Goal: Communication & Community: Answer question/provide support

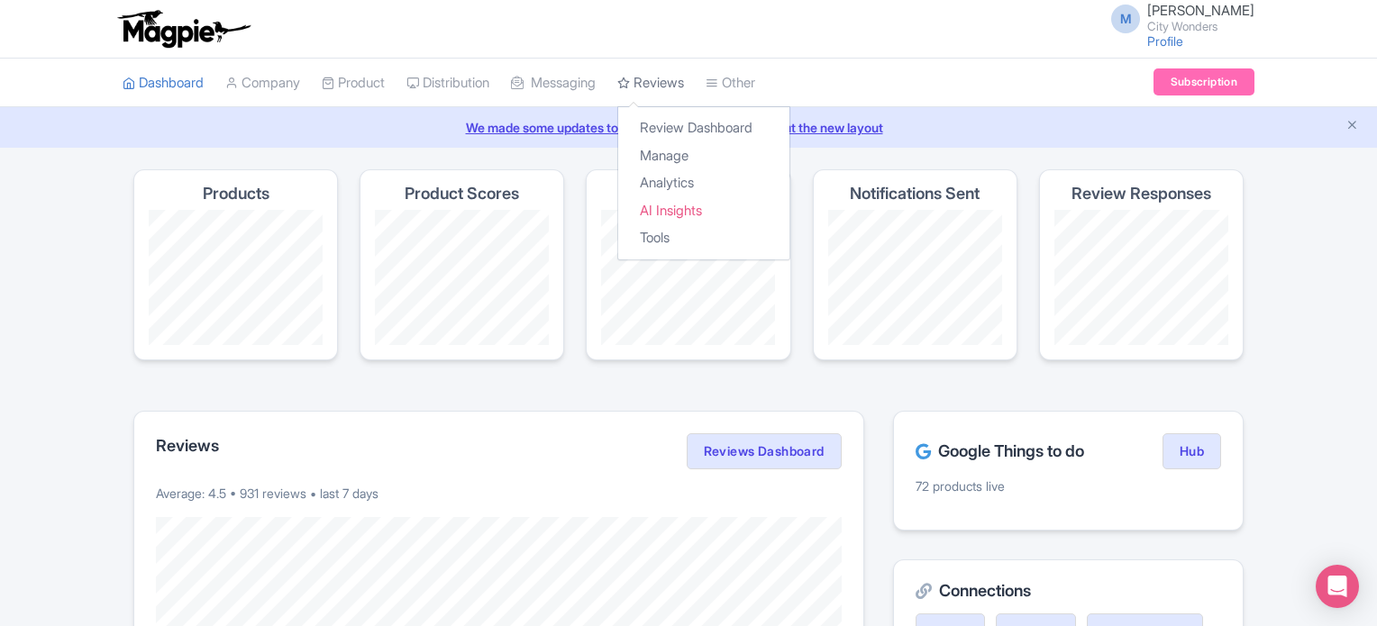
click at [681, 80] on link "Reviews" at bounding box center [650, 84] width 67 height 50
click at [696, 151] on link "Manage" at bounding box center [703, 156] width 171 height 28
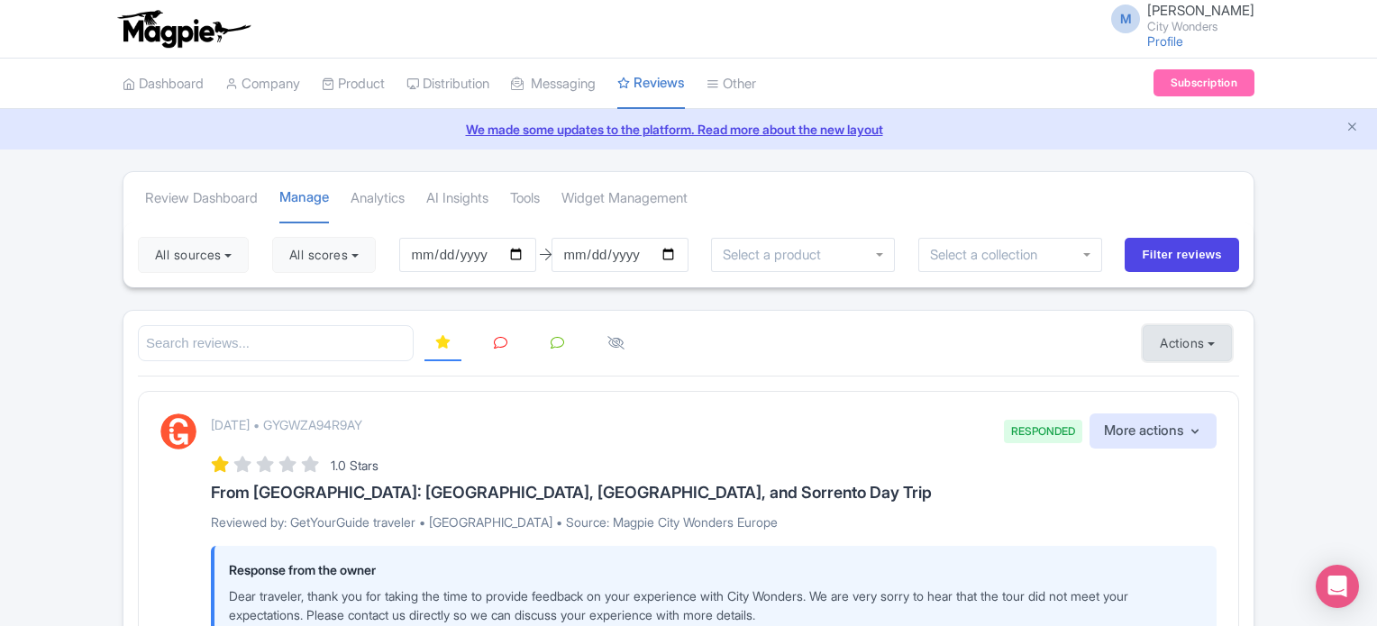
click at [1170, 335] on button "Actions" at bounding box center [1187, 343] width 89 height 36
click at [1204, 391] on link "Import new reviews" at bounding box center [1249, 388] width 212 height 35
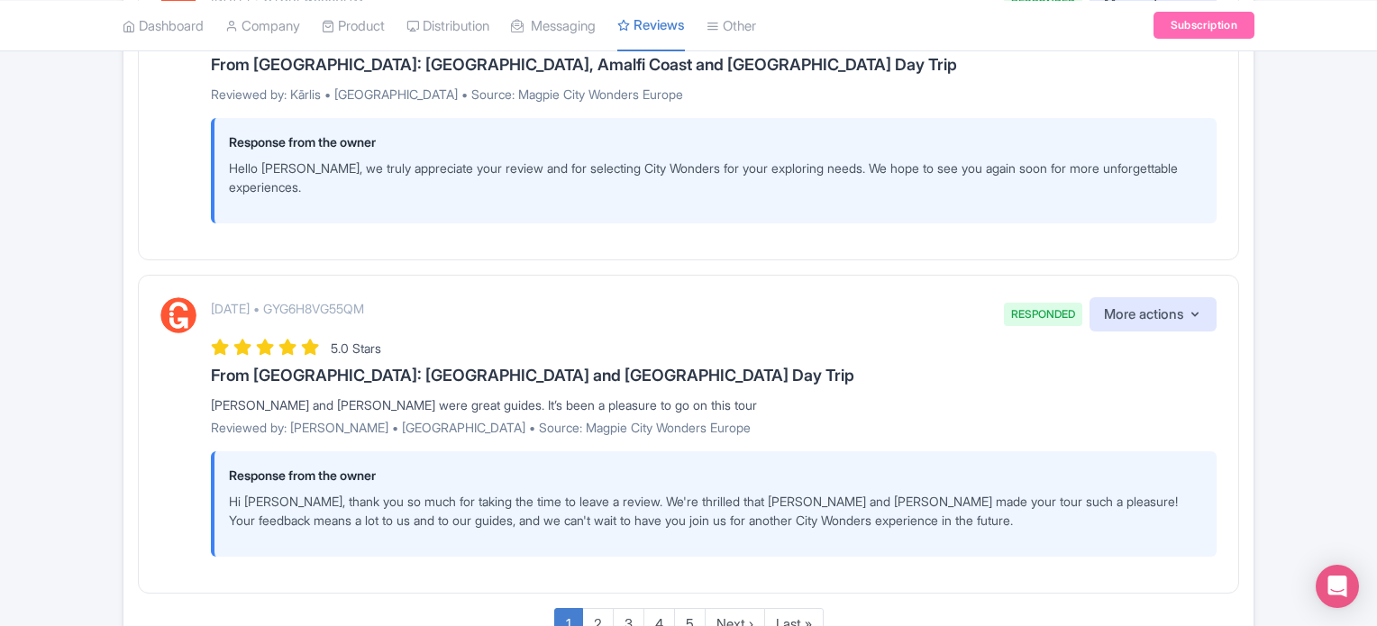
scroll to position [3196, 0]
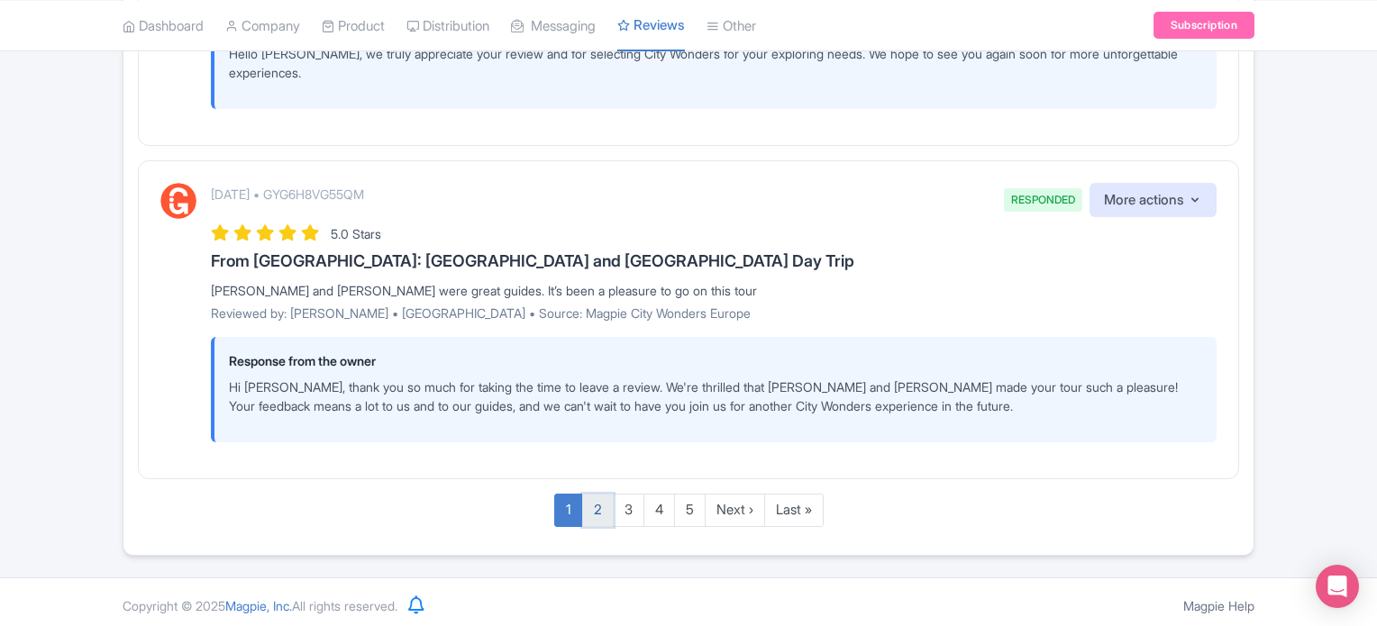
click at [587, 500] on link "2" at bounding box center [598, 510] width 32 height 33
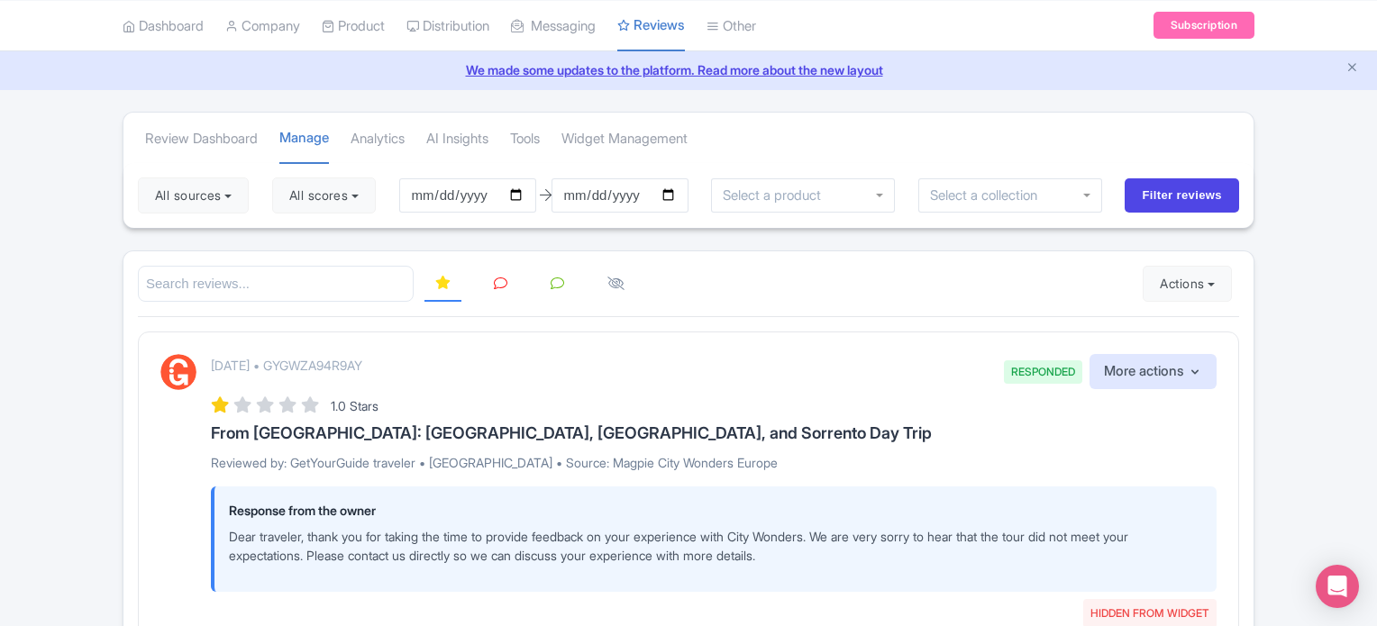
scroll to position [0, 0]
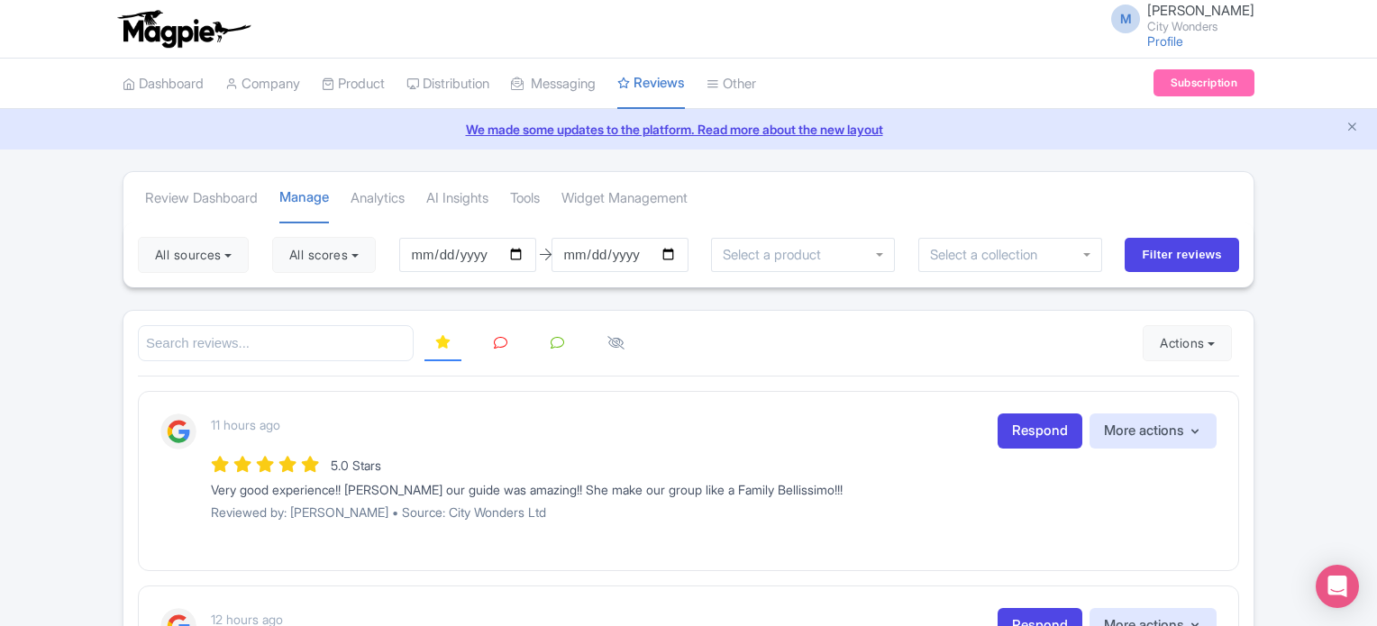
scroll to position [59, 0]
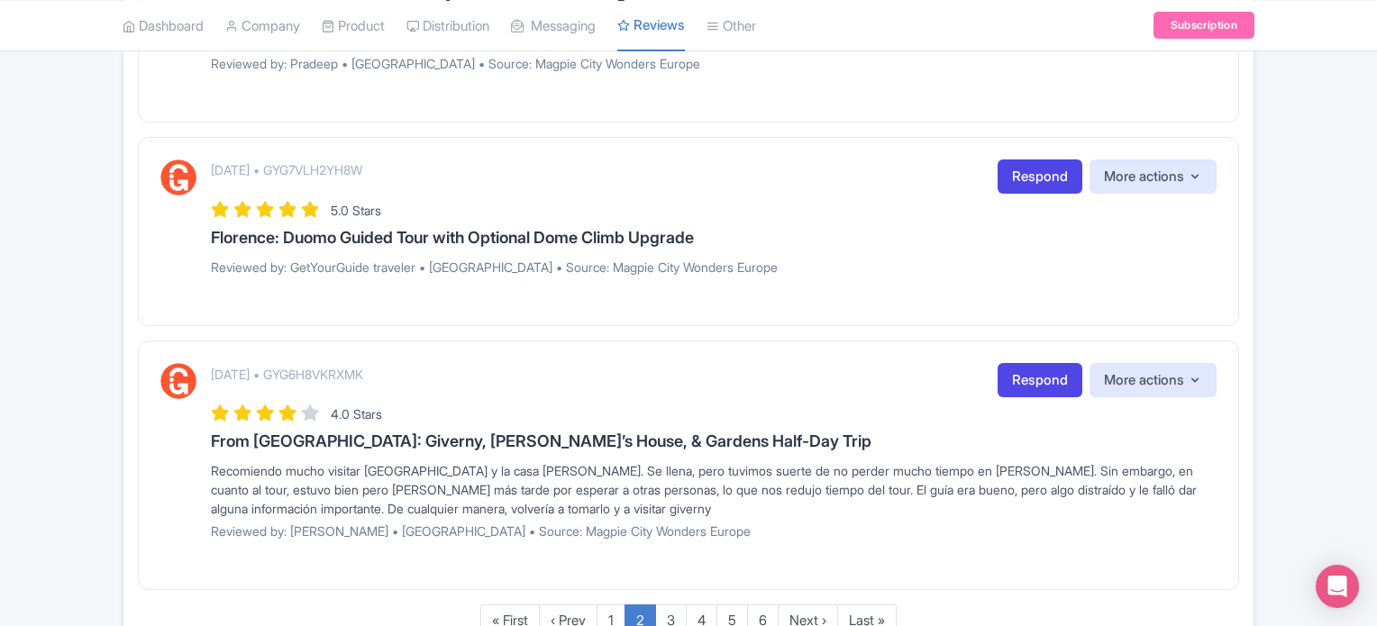
scroll to position [2143, 0]
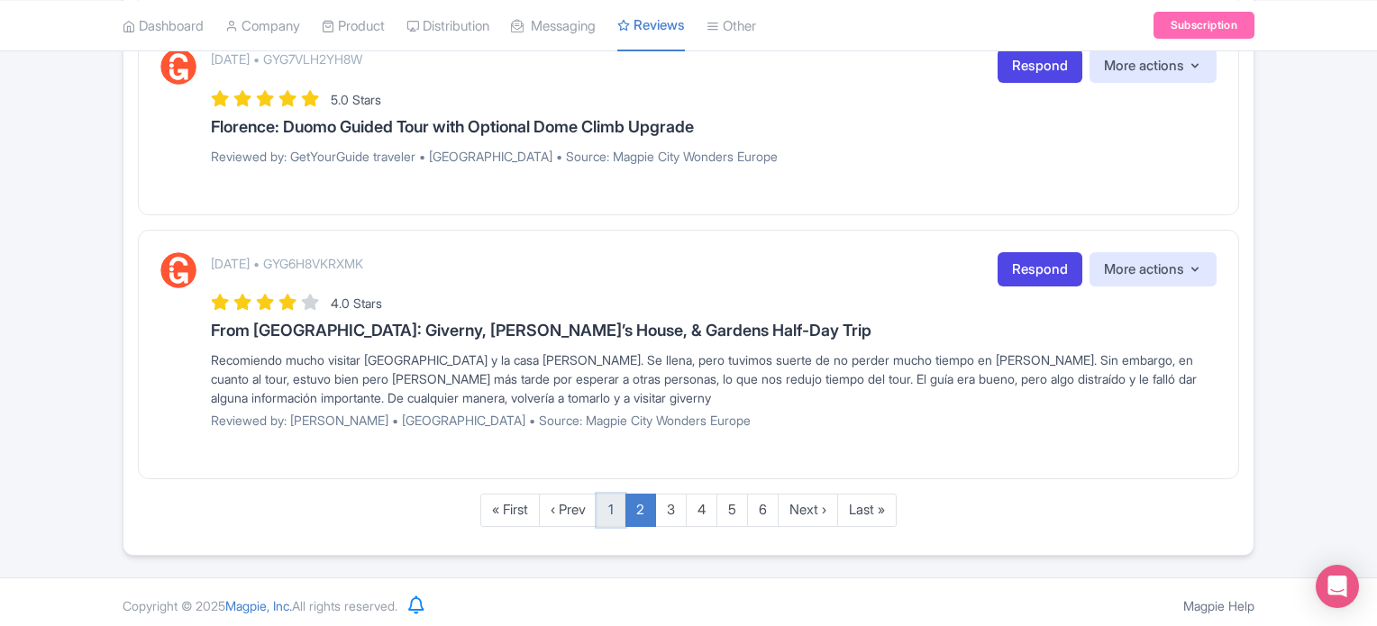
click at [615, 501] on link "1" at bounding box center [610, 510] width 29 height 33
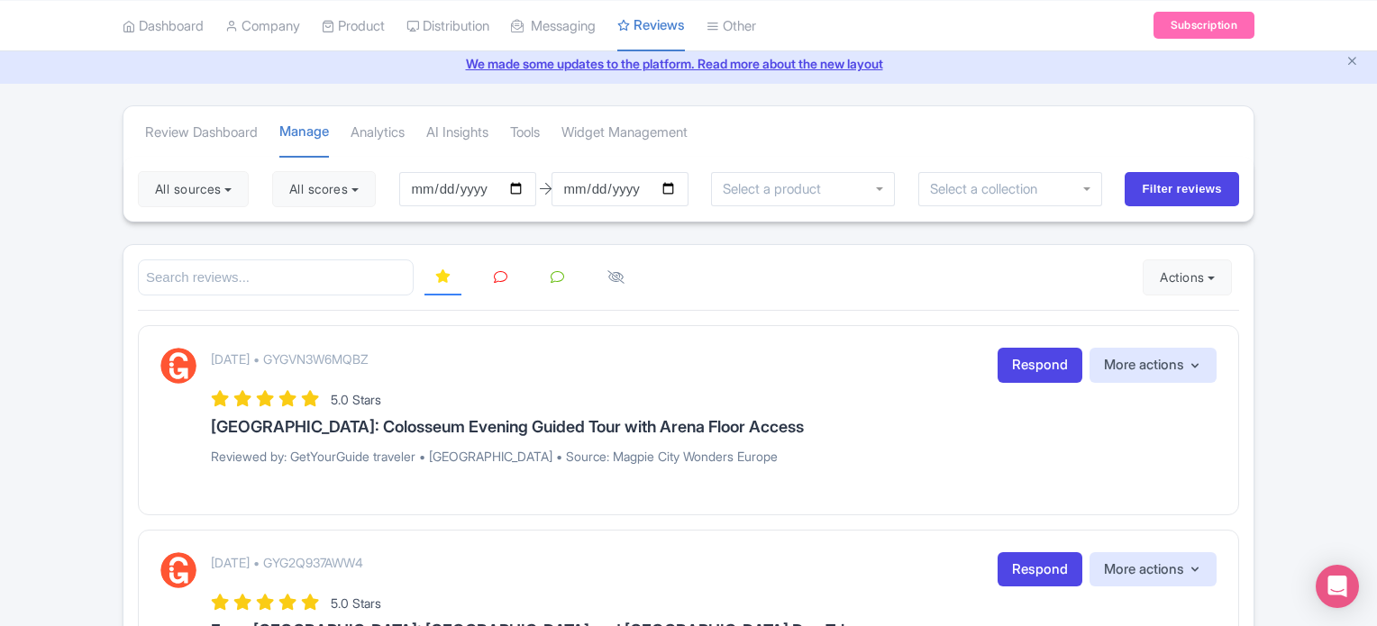
scroll to position [0, 0]
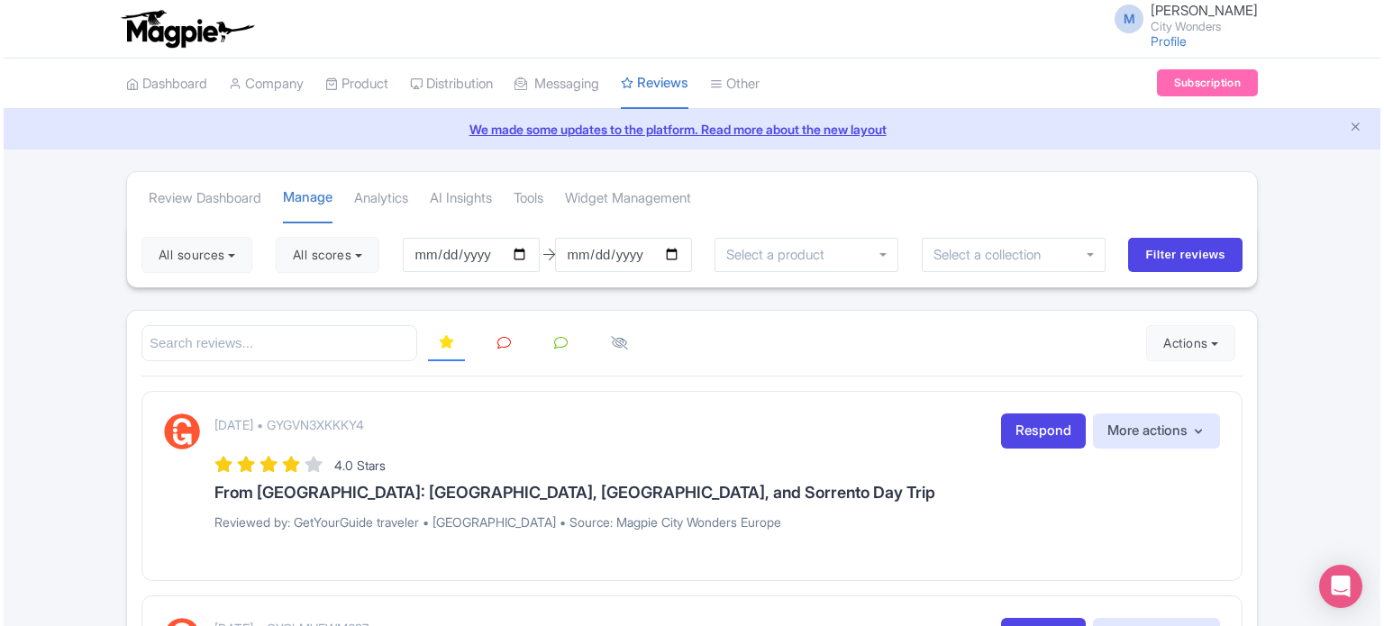
scroll to position [180, 0]
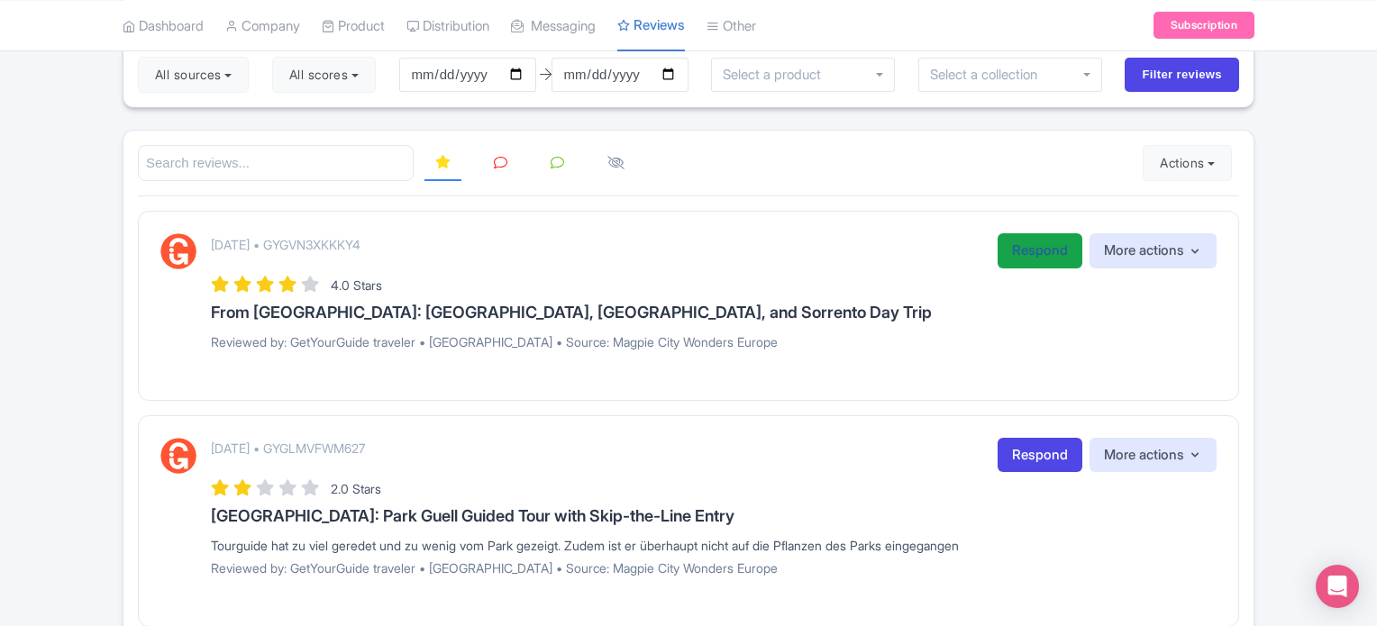
click at [1012, 244] on link "Respond" at bounding box center [1039, 250] width 85 height 35
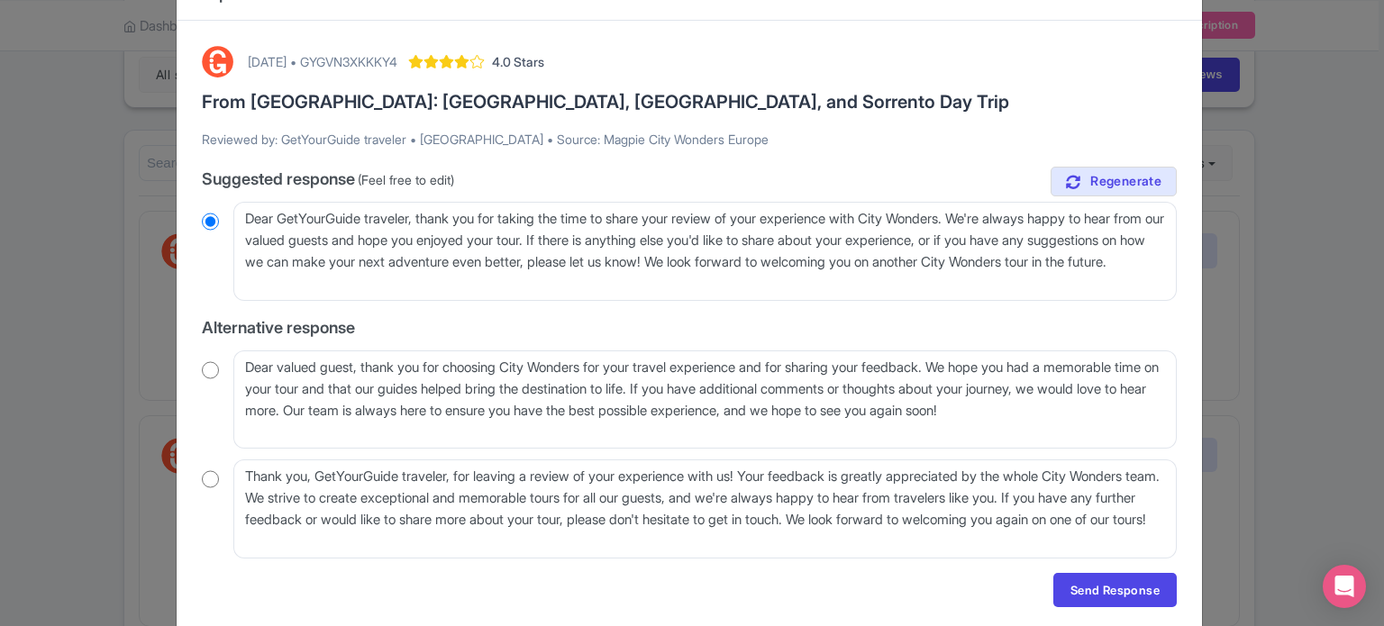
scroll to position [90, 0]
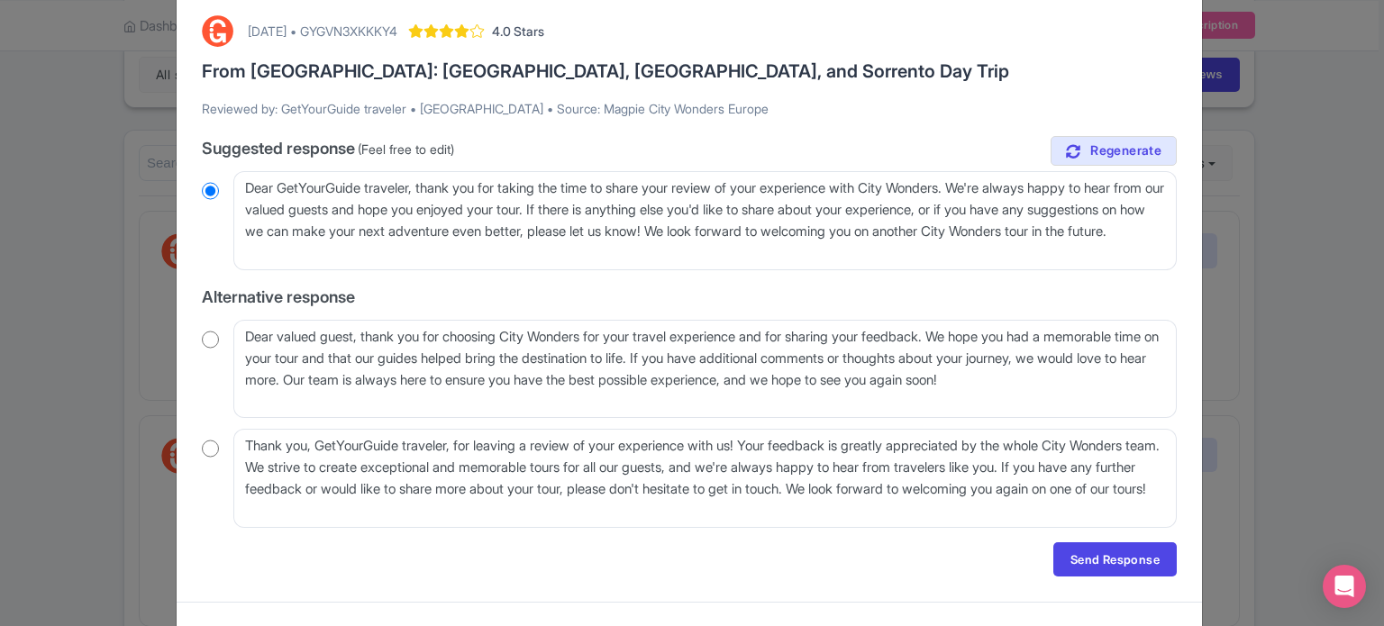
click at [209, 338] on input "radio" at bounding box center [210, 340] width 17 height 18
radio input "true"
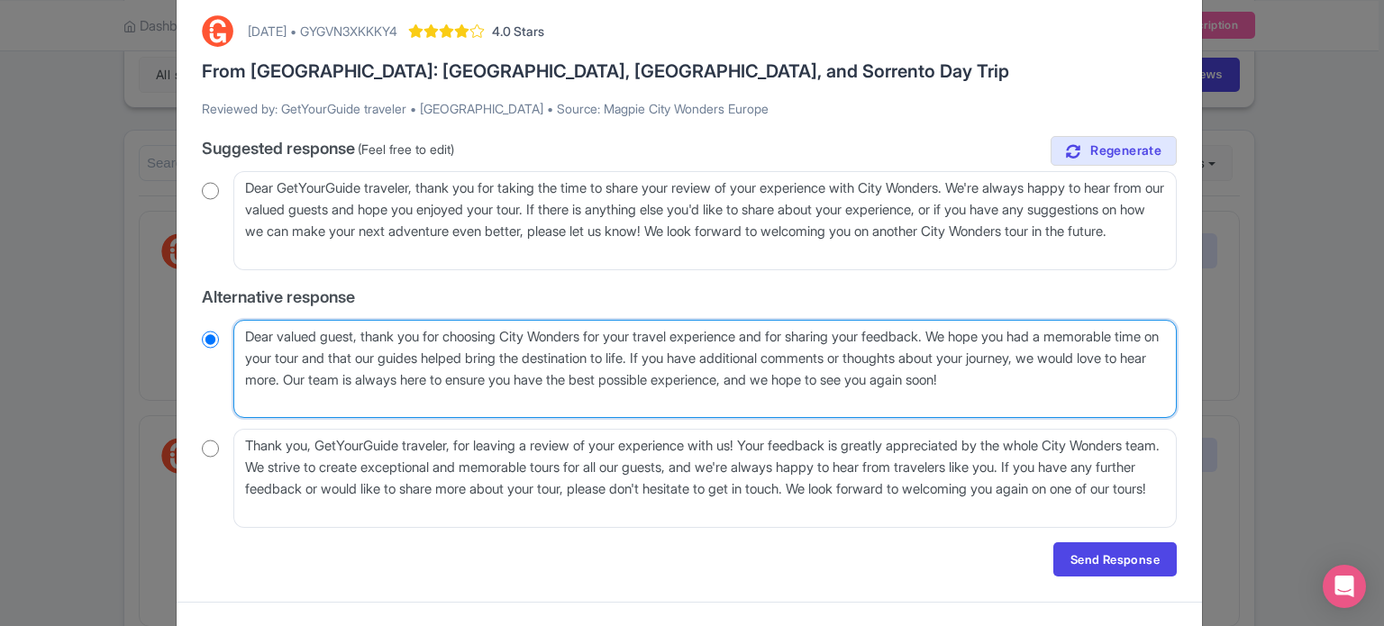
drag, startPoint x: 779, startPoint y: 353, endPoint x: 977, endPoint y: 386, distance: 200.0
click at [977, 386] on textarea "Dear valued guest, thank you for choosing City Wonders for your travel experien…" at bounding box center [704, 369] width 943 height 99
type textarea "Dear valued guest, thank you for choosing City Wonders for your travel experien…"
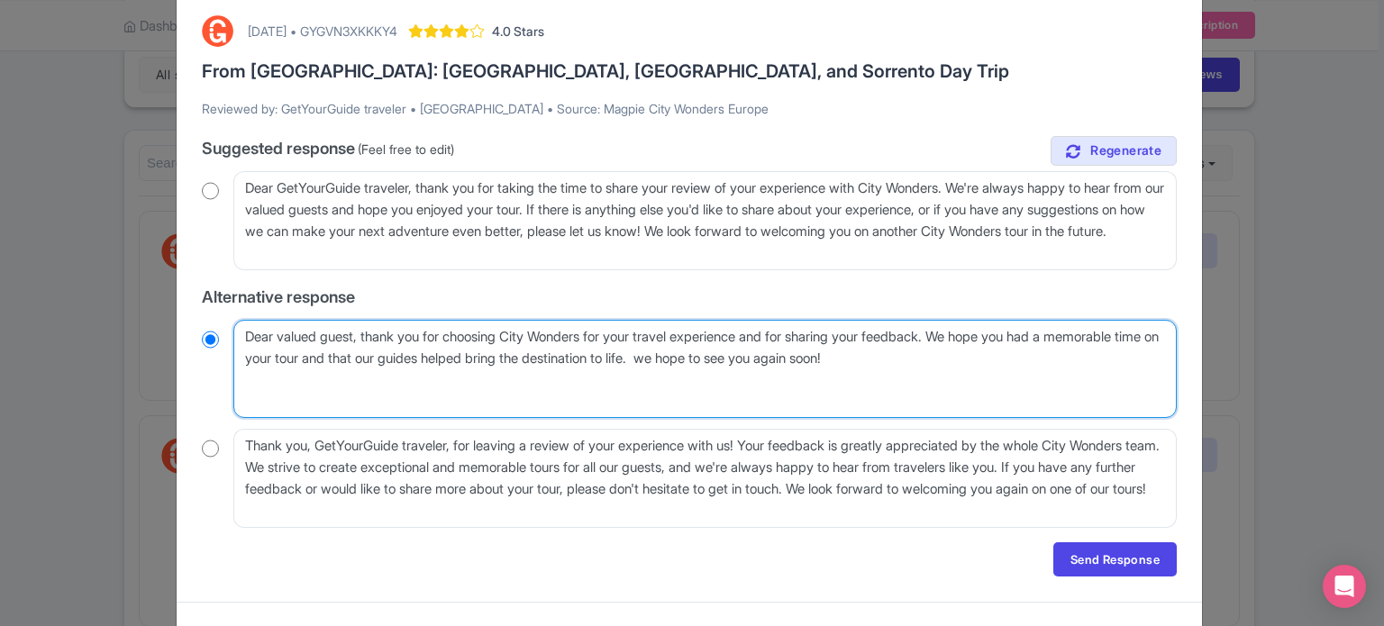
scroll to position [77, 0]
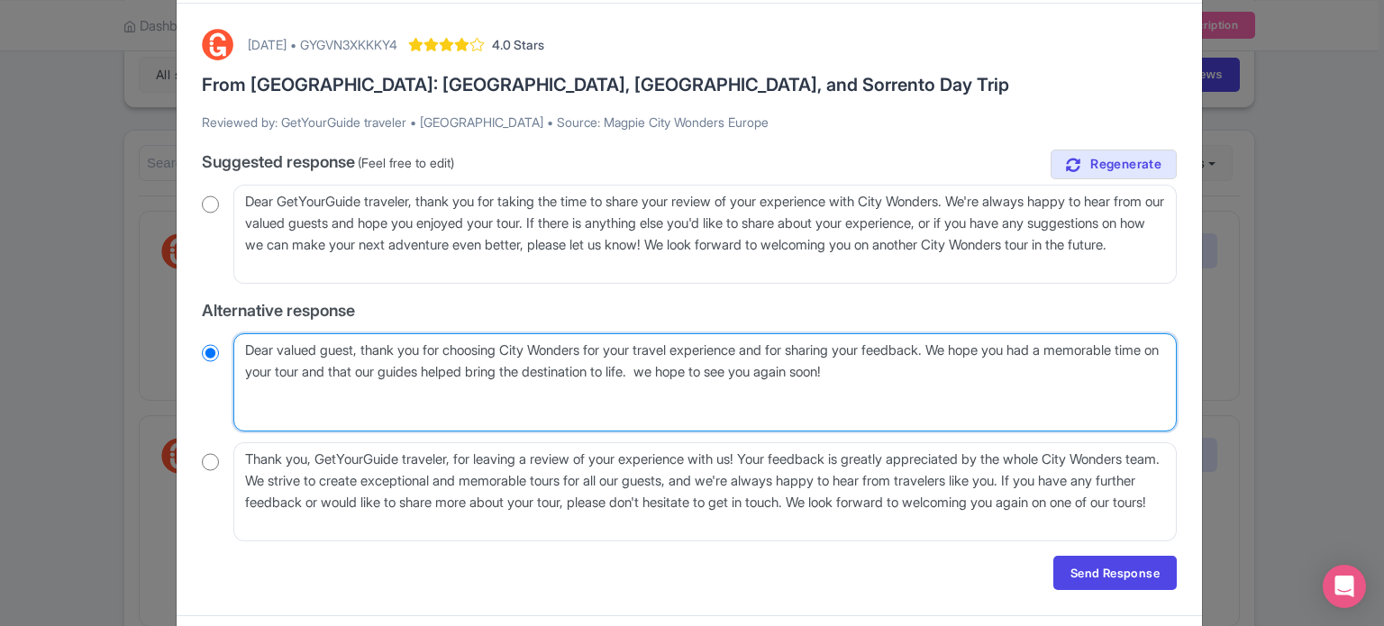
radio input "true"
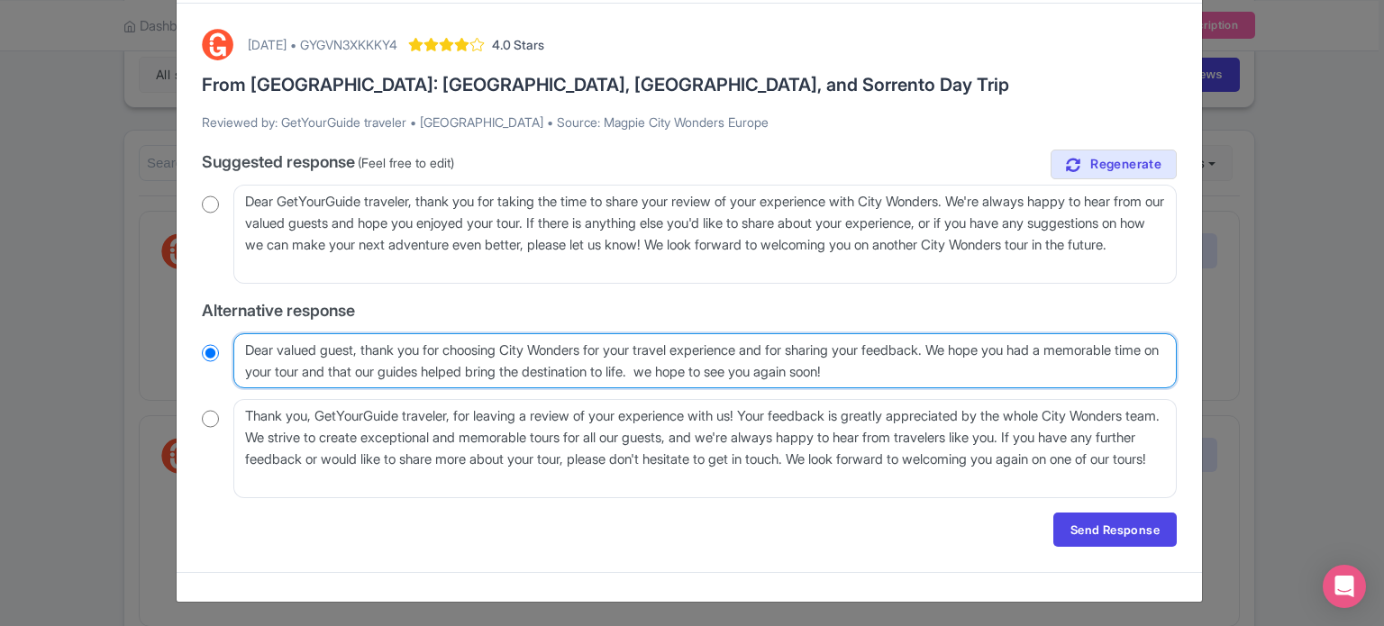
type textarea "Dear valued guest, thank you for choosing City Wonders for your travel experien…"
radio input "true"
type textarea "Dear valued guest, thank you for choosing City Wonders for your travel experien…"
radio input "true"
type textarea "Dear valued guest, thank you for choosing City Wonders for your travel experien…"
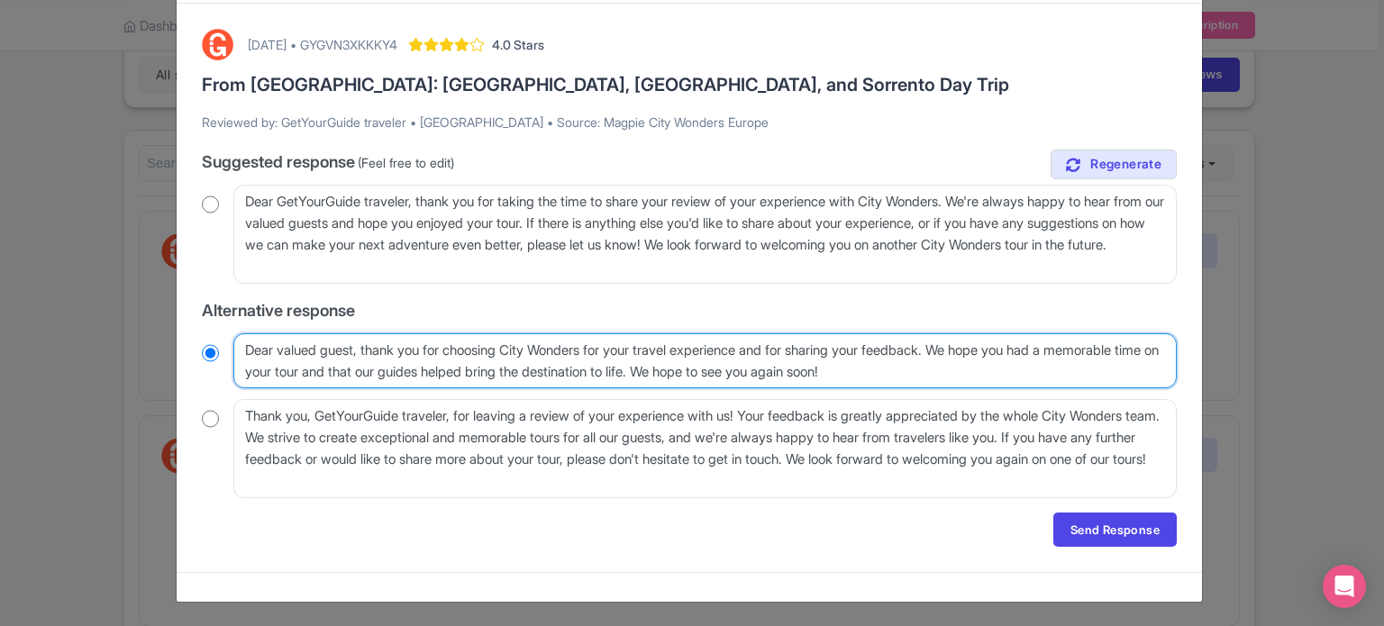
radio input "true"
type textarea "Dear valued guest, thank you for choosing City Wonders for your travel experien…"
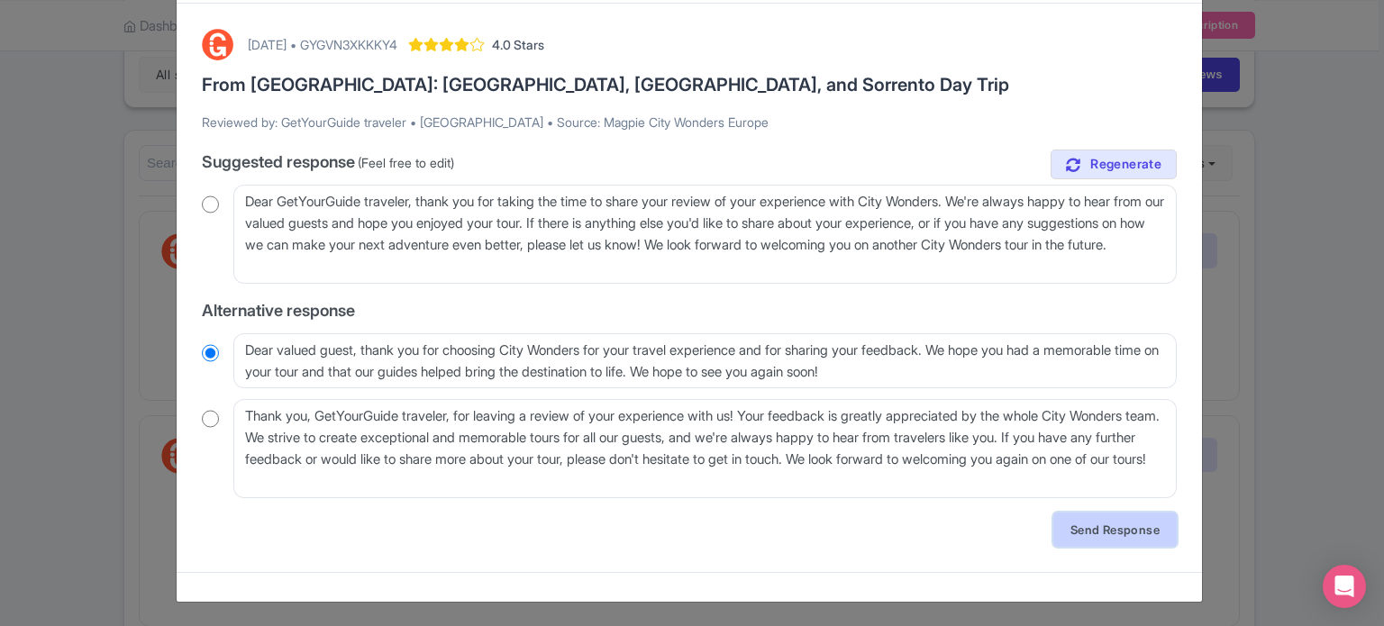
click at [1103, 533] on link "Send Response" at bounding box center [1114, 530] width 123 height 34
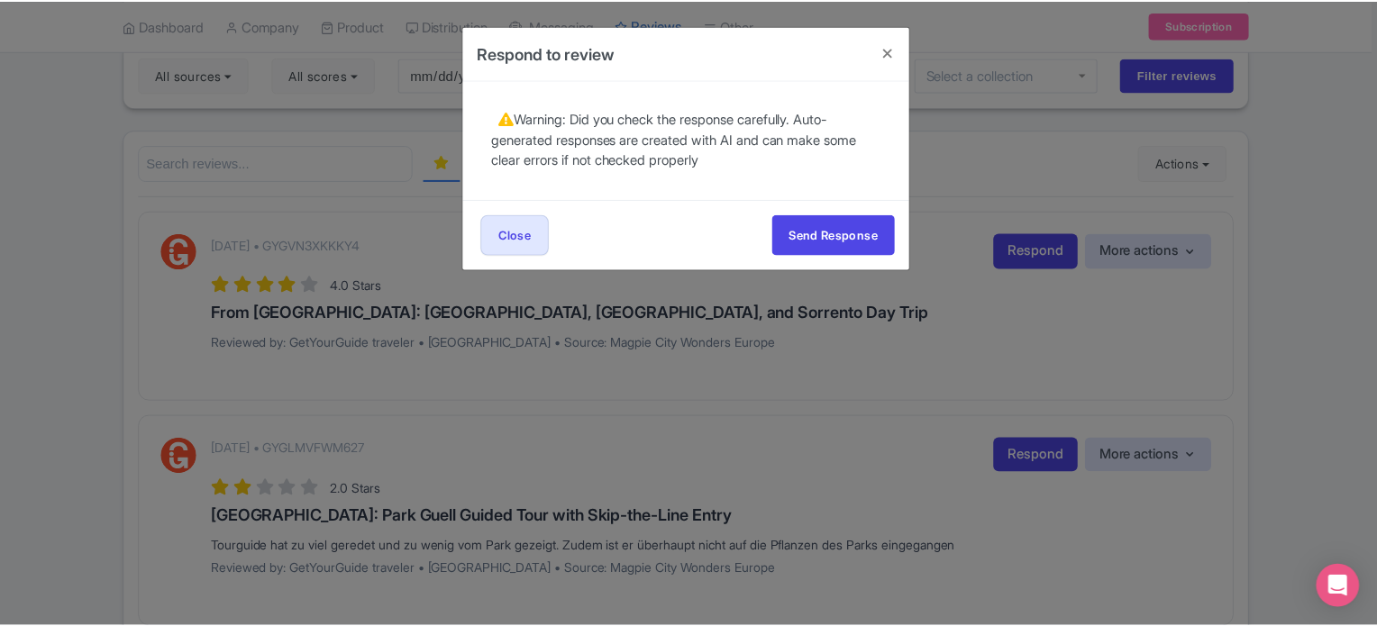
scroll to position [0, 0]
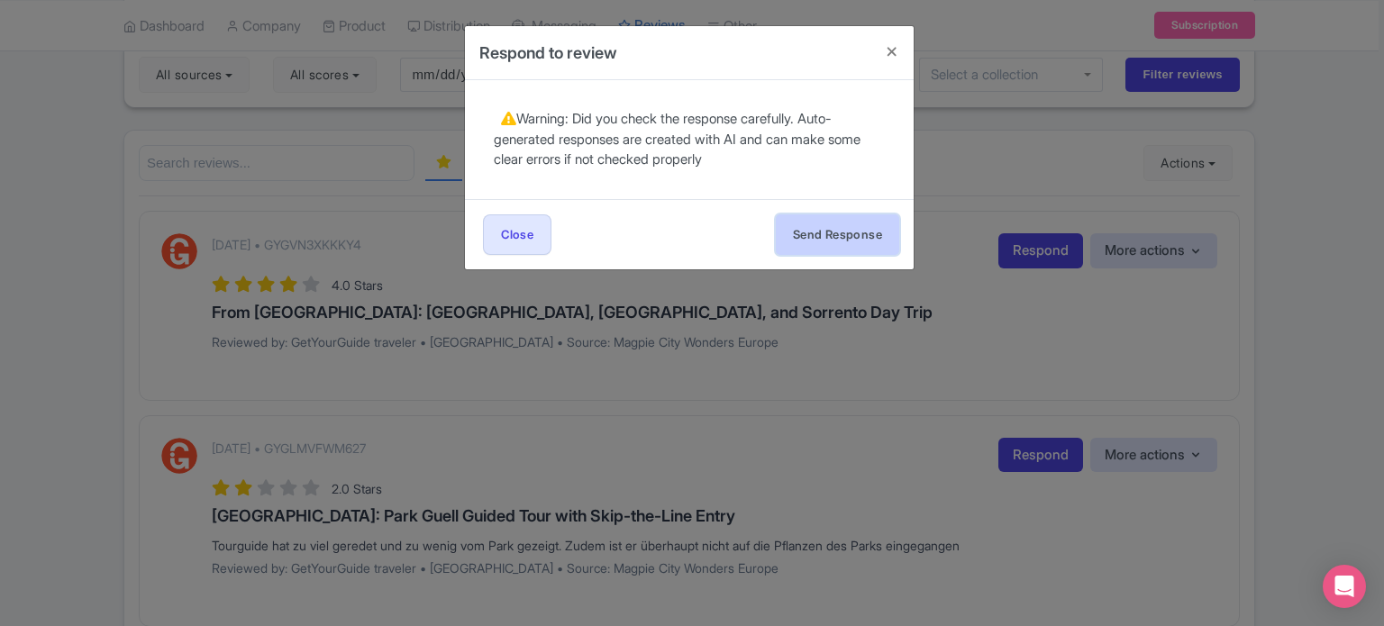
click at [851, 241] on button "Send Response" at bounding box center [837, 234] width 123 height 41
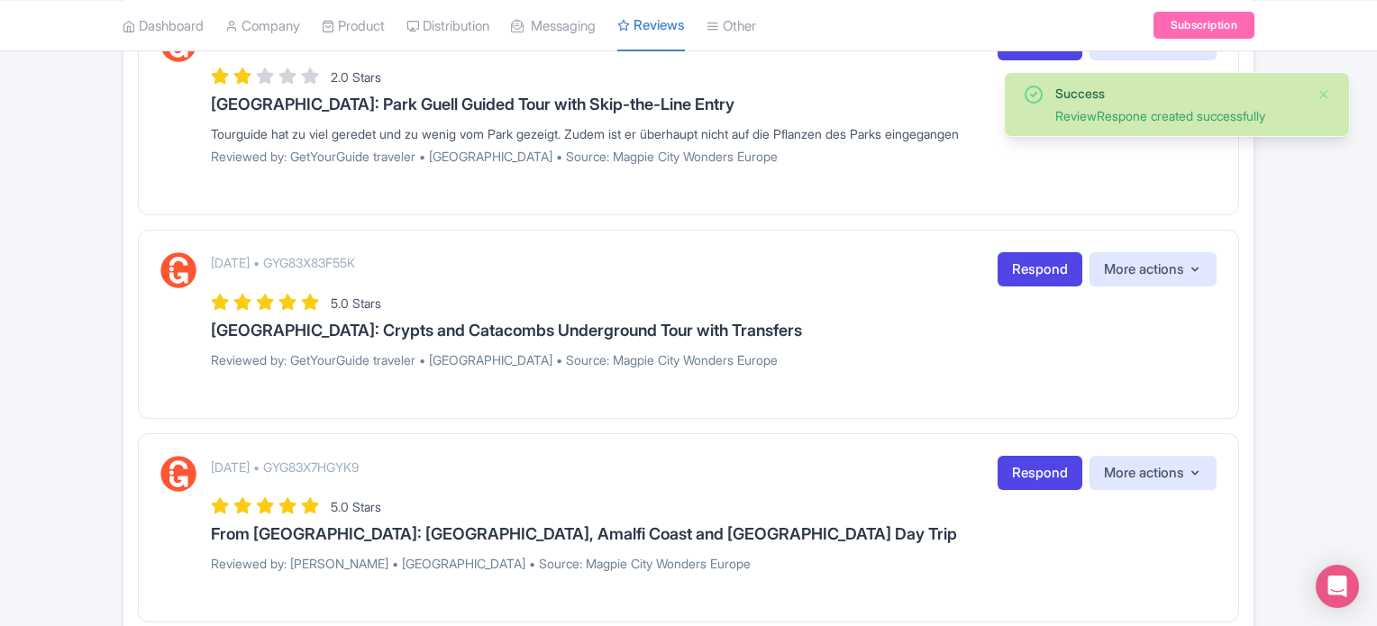
scroll to position [721, 0]
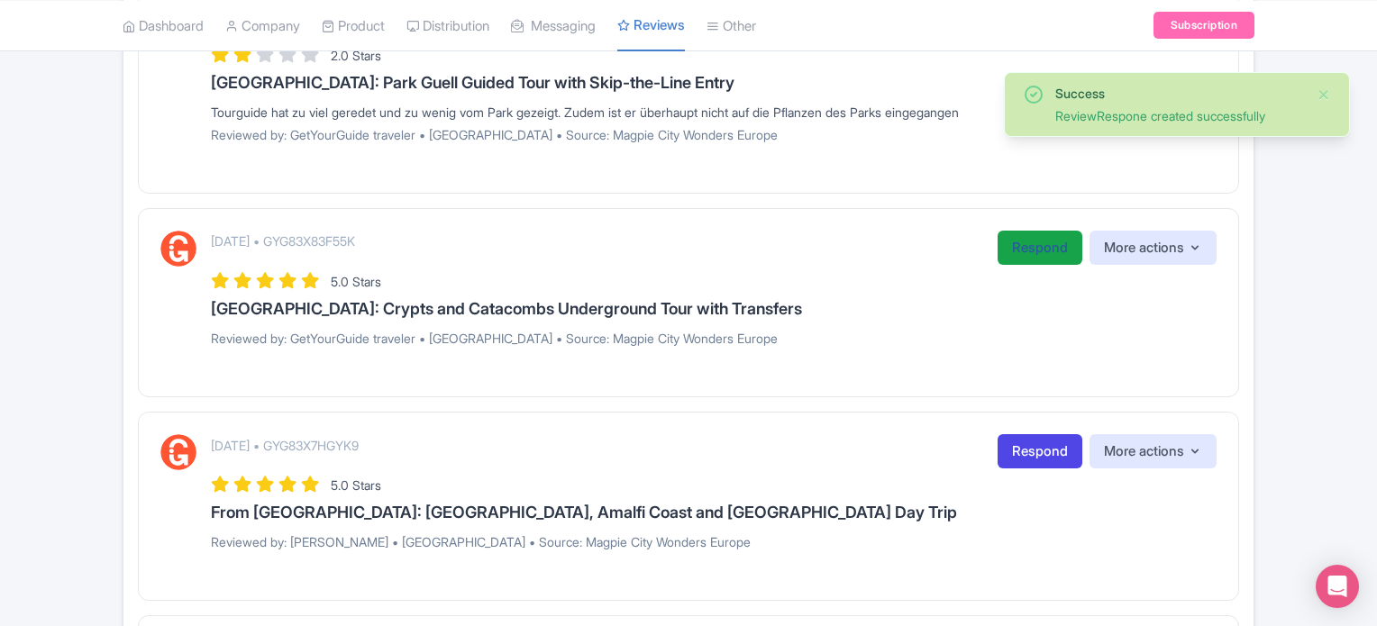
click at [1007, 247] on link "Respond" at bounding box center [1039, 248] width 85 height 35
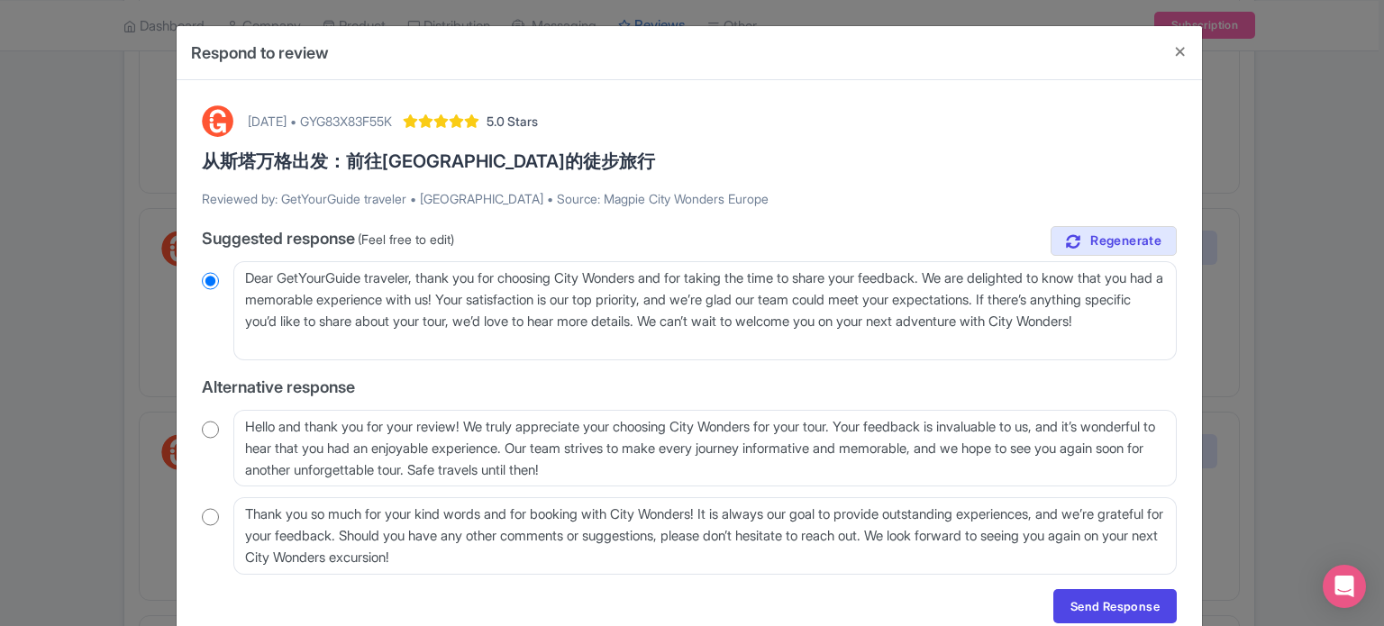
click at [202, 432] on input "radio" at bounding box center [210, 430] width 17 height 18
radio input "true"
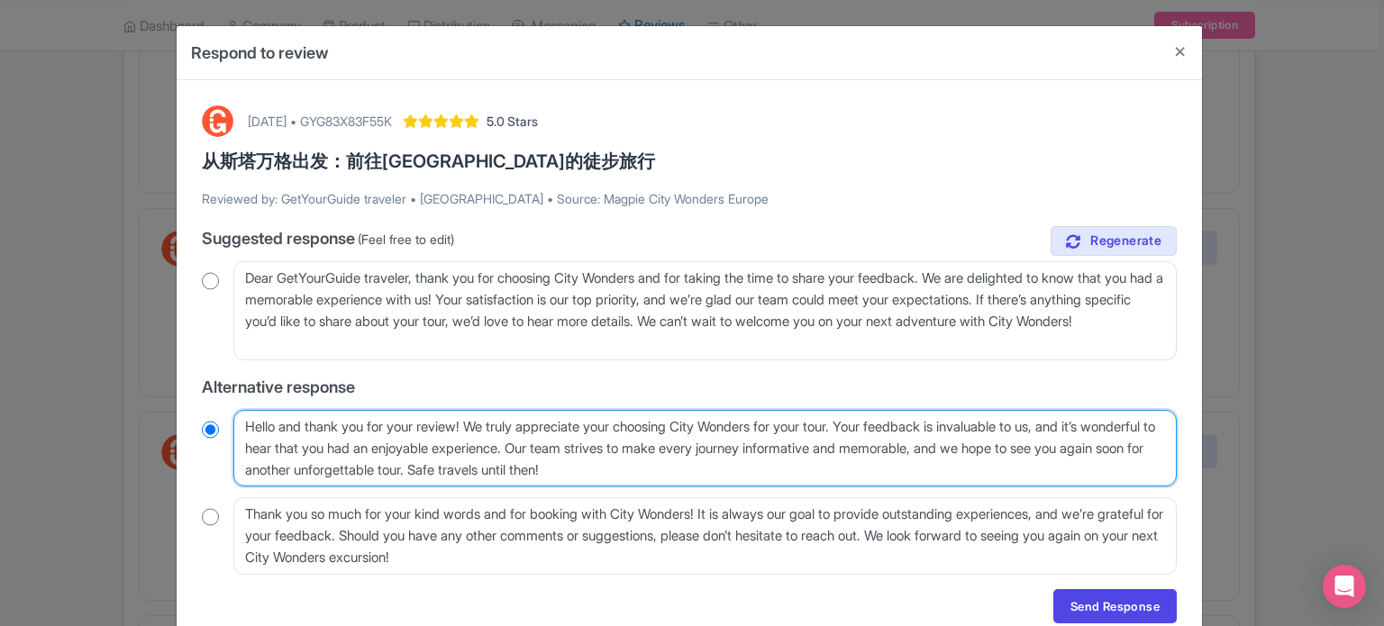
drag, startPoint x: 605, startPoint y: 446, endPoint x: 565, endPoint y: 468, distance: 45.2
click at [565, 468] on textarea "Hello and thank you for your review! We truly appreciate your choosing City Won…" at bounding box center [704, 448] width 943 height 77
click at [783, 468] on textarea "Hello and thank you for your review! We truly appreciate your choosing City Won…" at bounding box center [704, 448] width 943 height 77
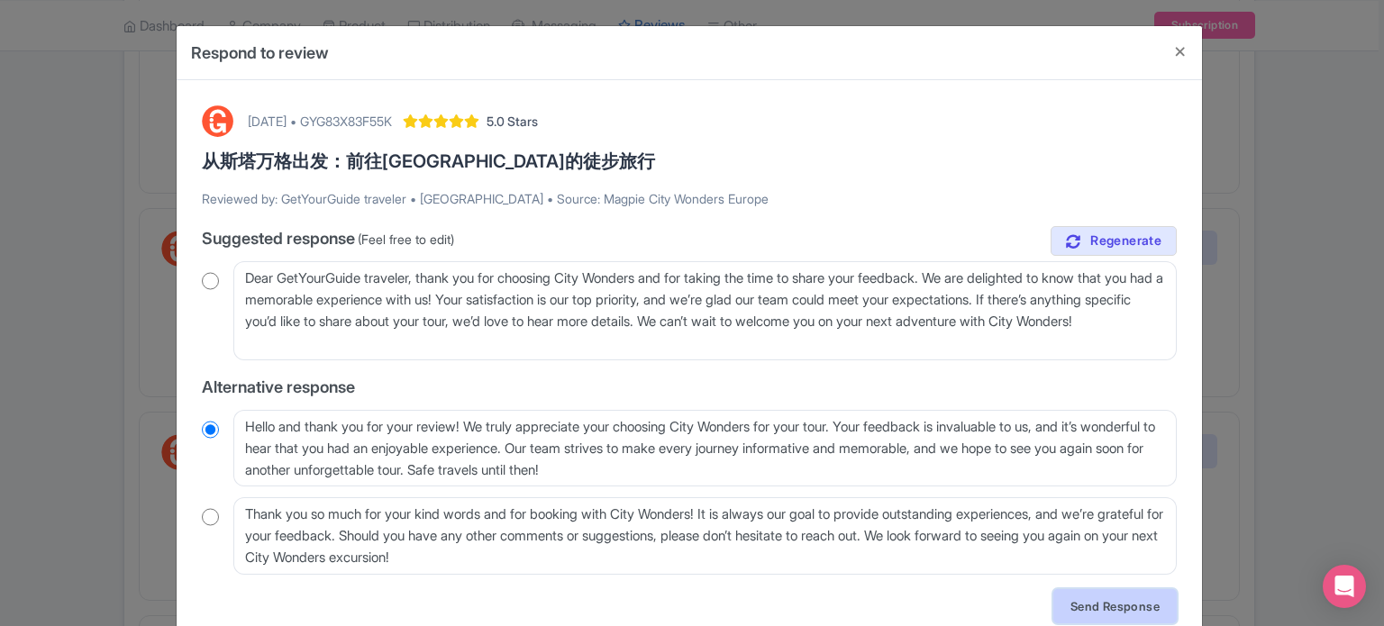
click at [1110, 603] on link "Send Response" at bounding box center [1114, 606] width 123 height 34
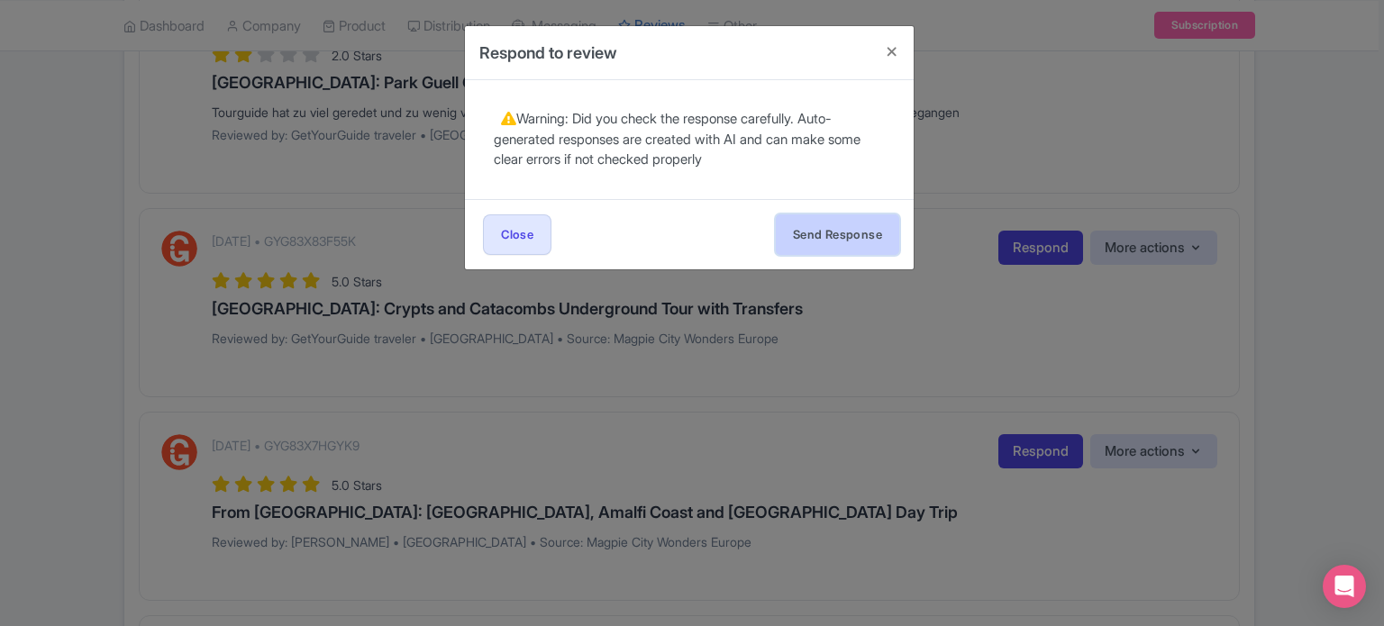
click at [825, 238] on button "Send Response" at bounding box center [837, 234] width 123 height 41
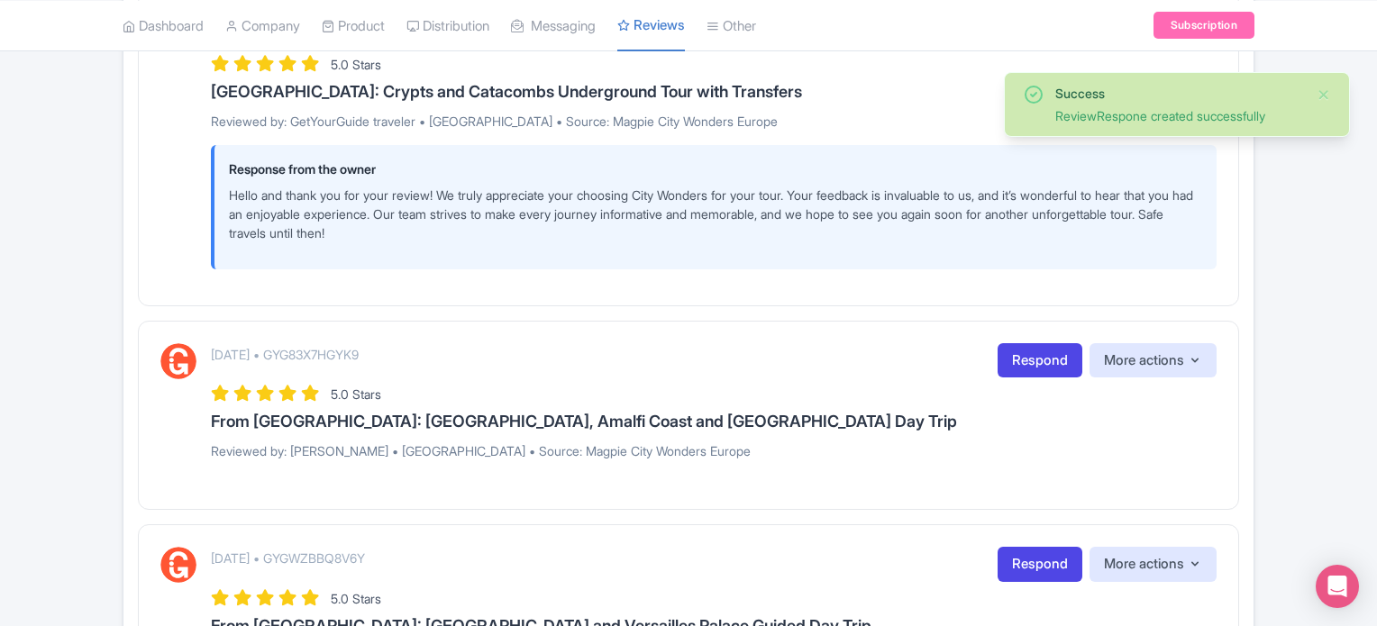
scroll to position [991, 0]
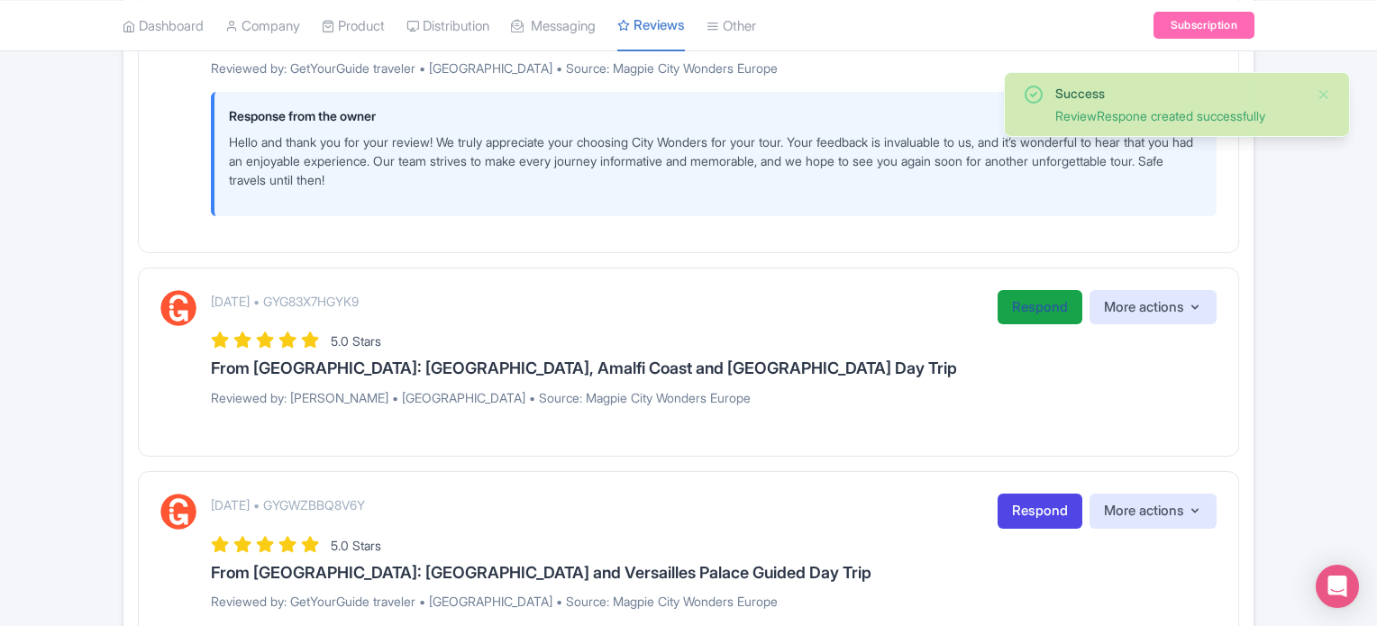
click at [1037, 302] on link "Respond" at bounding box center [1039, 307] width 85 height 35
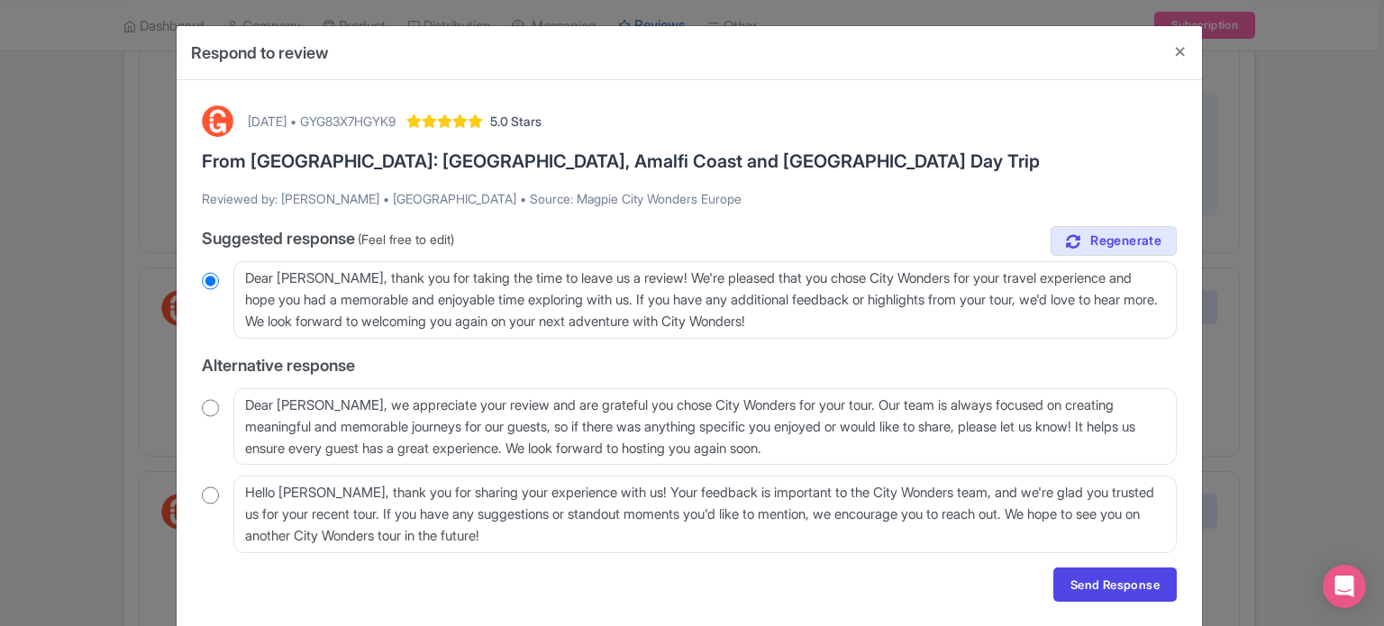
click at [213, 499] on input "radio" at bounding box center [210, 496] width 17 height 18
radio input "true"
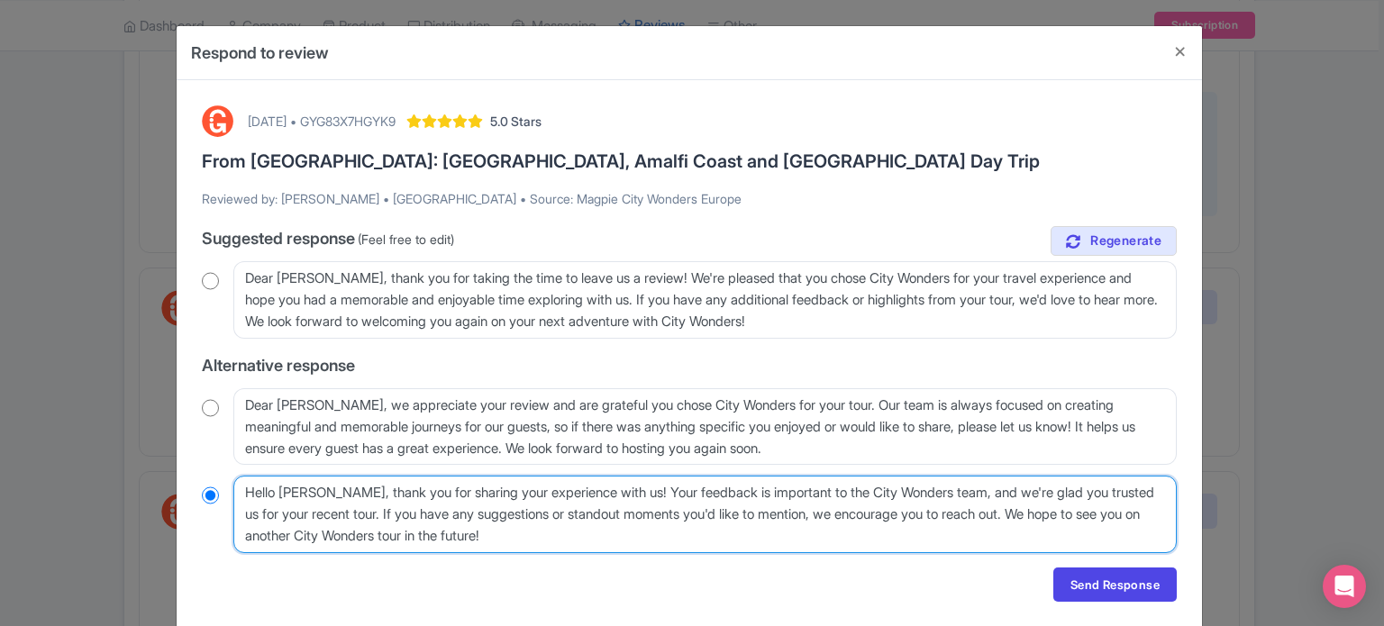
click at [323, 491] on textarea "Hello Scott G, thank you for sharing your experience with us! Your feedback is …" at bounding box center [704, 514] width 943 height 77
type textarea "Hello Scott , thank you for sharing your experience with us! Your feedback is i…"
radio input "true"
type textarea "Hello Scott, thank you for sharing your experience with us! Your feedback is im…"
radio input "true"
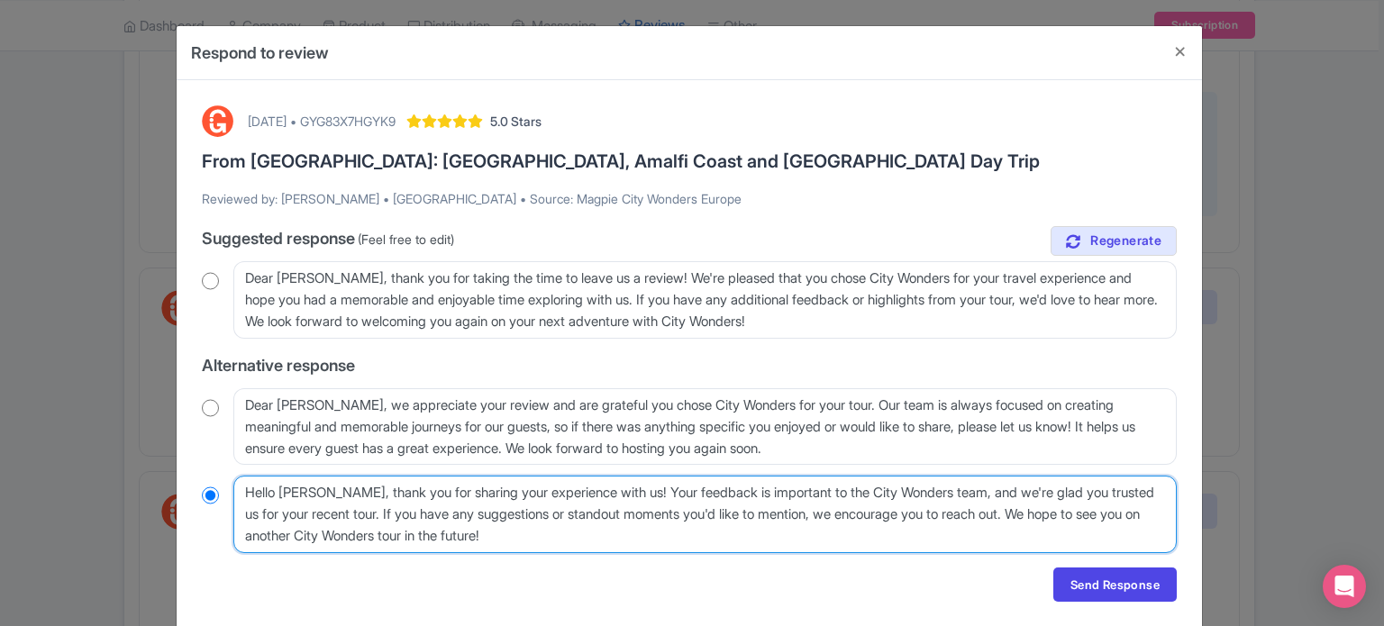
drag, startPoint x: 373, startPoint y: 513, endPoint x: 1038, endPoint y: 509, distance: 665.0
click at [1038, 509] on textarea "Hello Scott G, thank you for sharing your experience with us! Your feedback is …" at bounding box center [704, 514] width 943 height 77
type textarea "Hello [PERSON_NAME], thank you for sharing your experience with us! Your feedba…"
radio input "true"
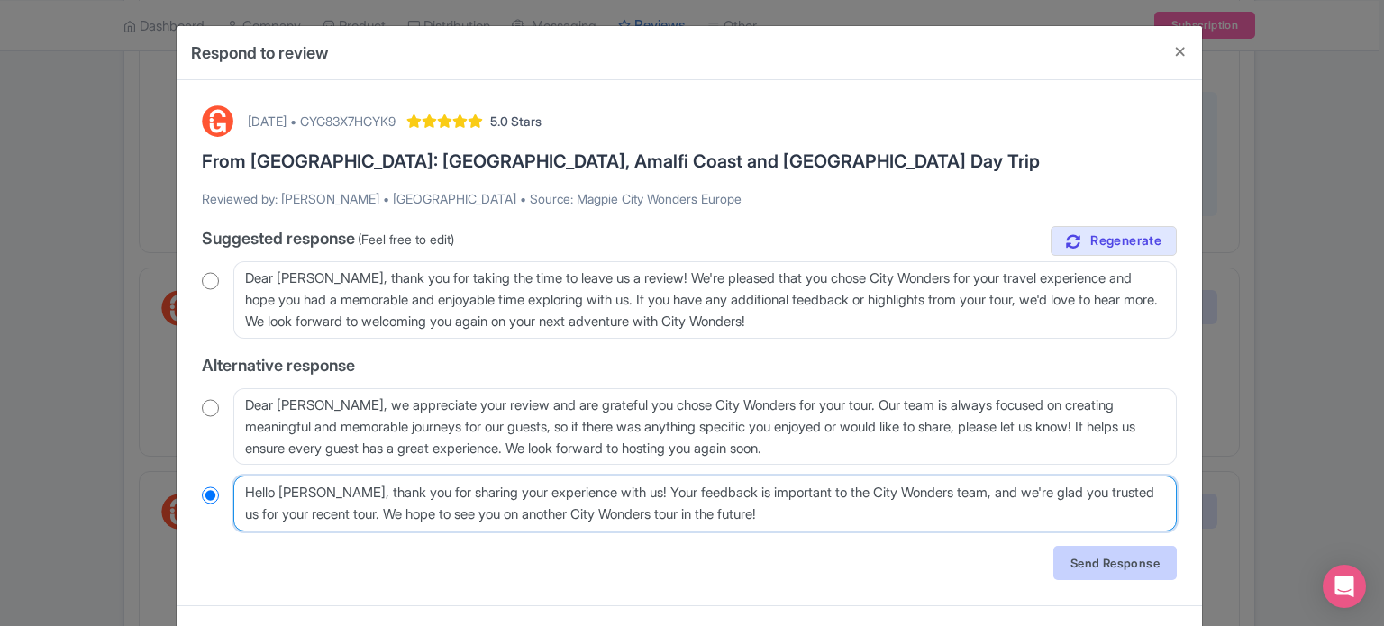
type textarea "Hello [PERSON_NAME], thank you for sharing your experience with us! Your feedba…"
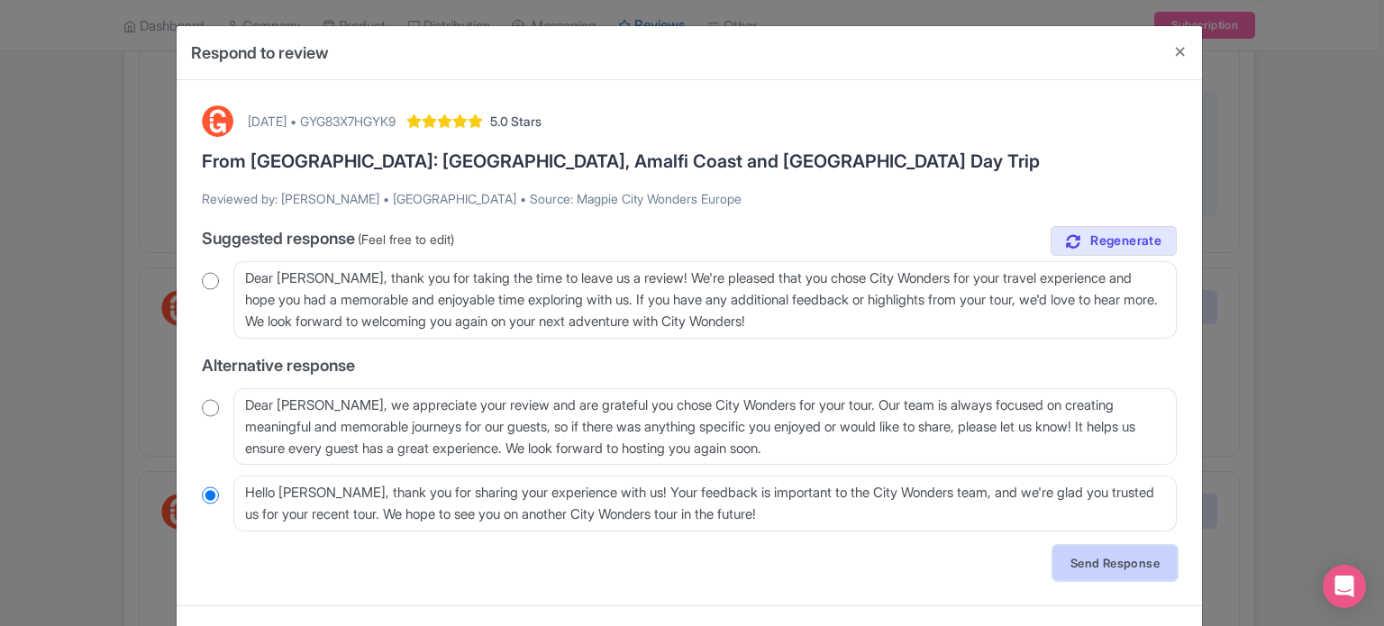
click at [1136, 569] on link "Send Response" at bounding box center [1114, 563] width 123 height 34
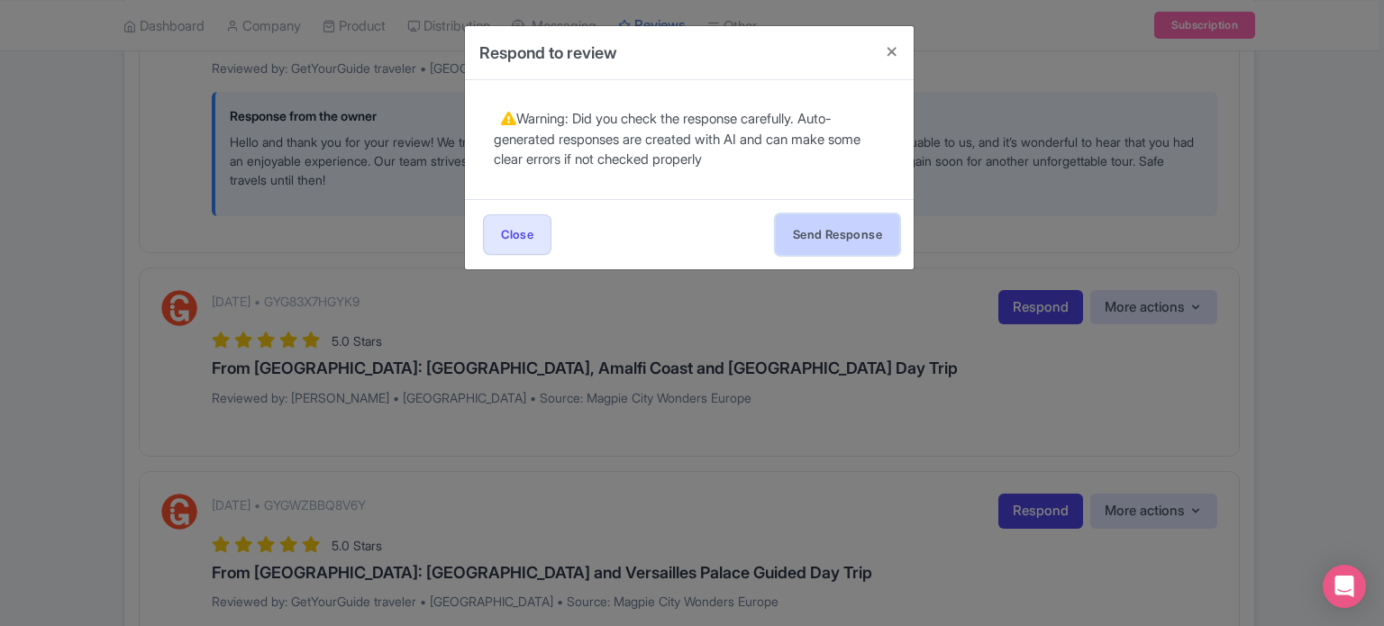
click at [843, 245] on button "Send Response" at bounding box center [837, 234] width 123 height 41
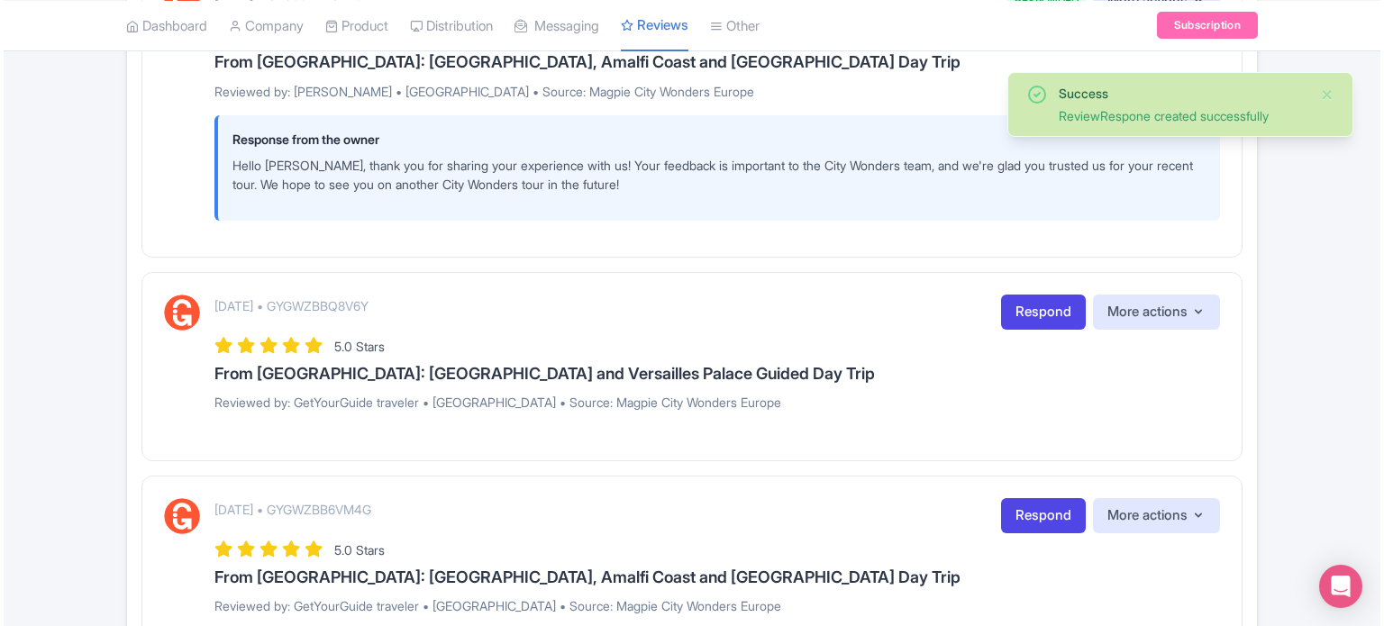
scroll to position [1352, 0]
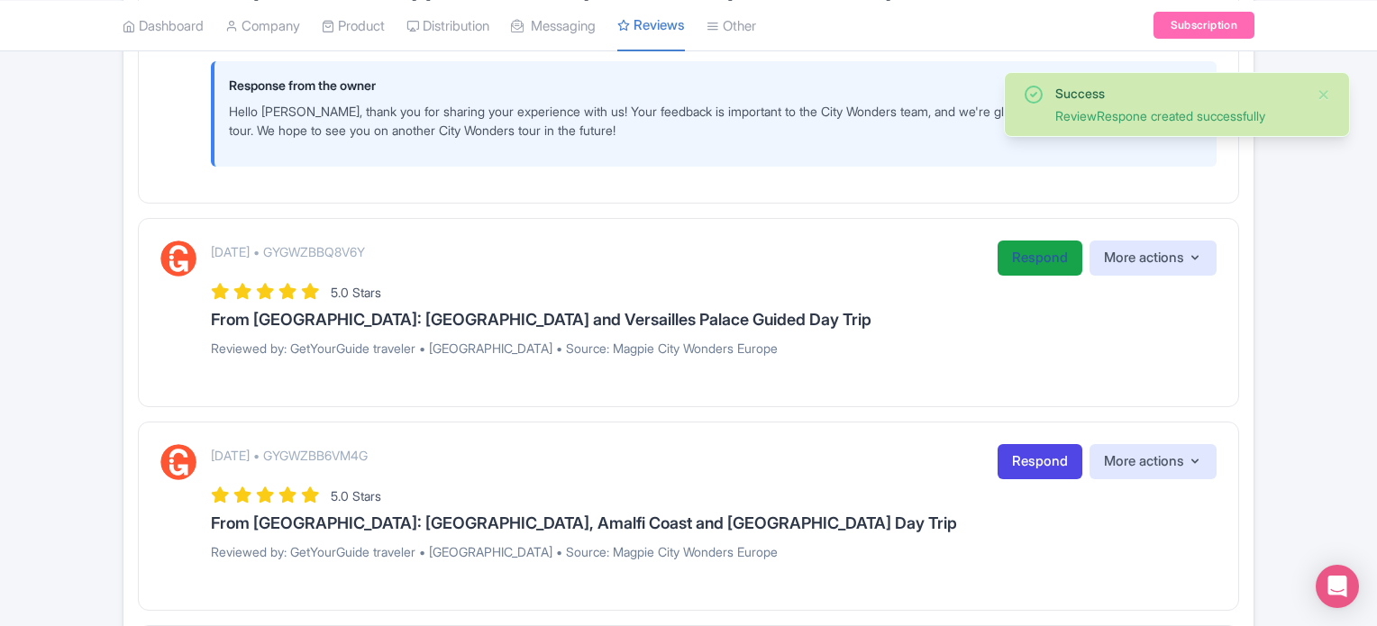
click at [1034, 250] on link "Respond" at bounding box center [1039, 258] width 85 height 35
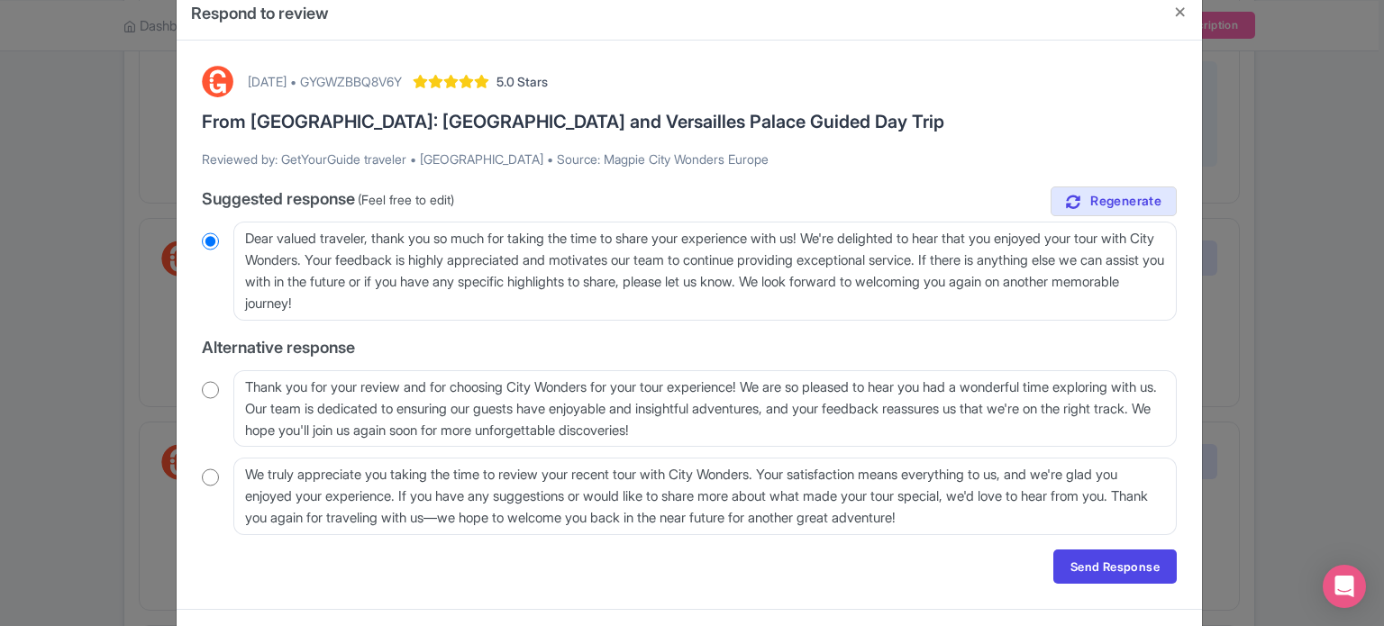
scroll to position [77, 0]
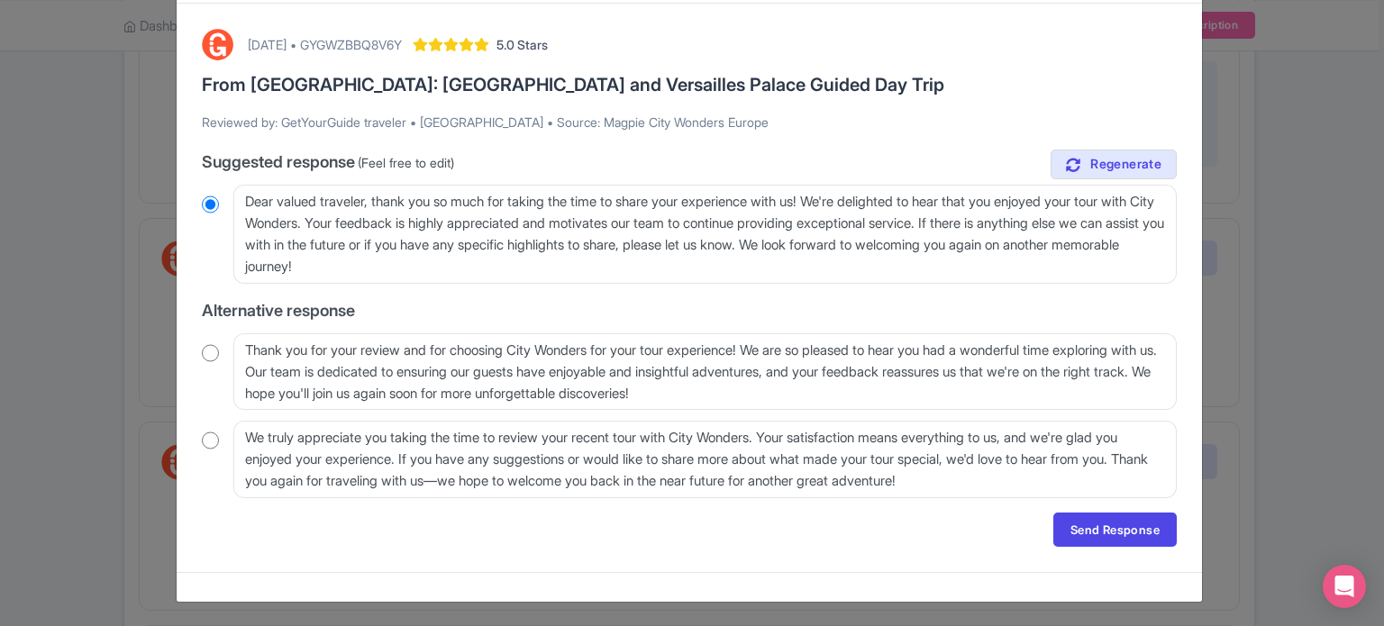
click at [210, 349] on input "radio" at bounding box center [210, 353] width 17 height 18
radio input "true"
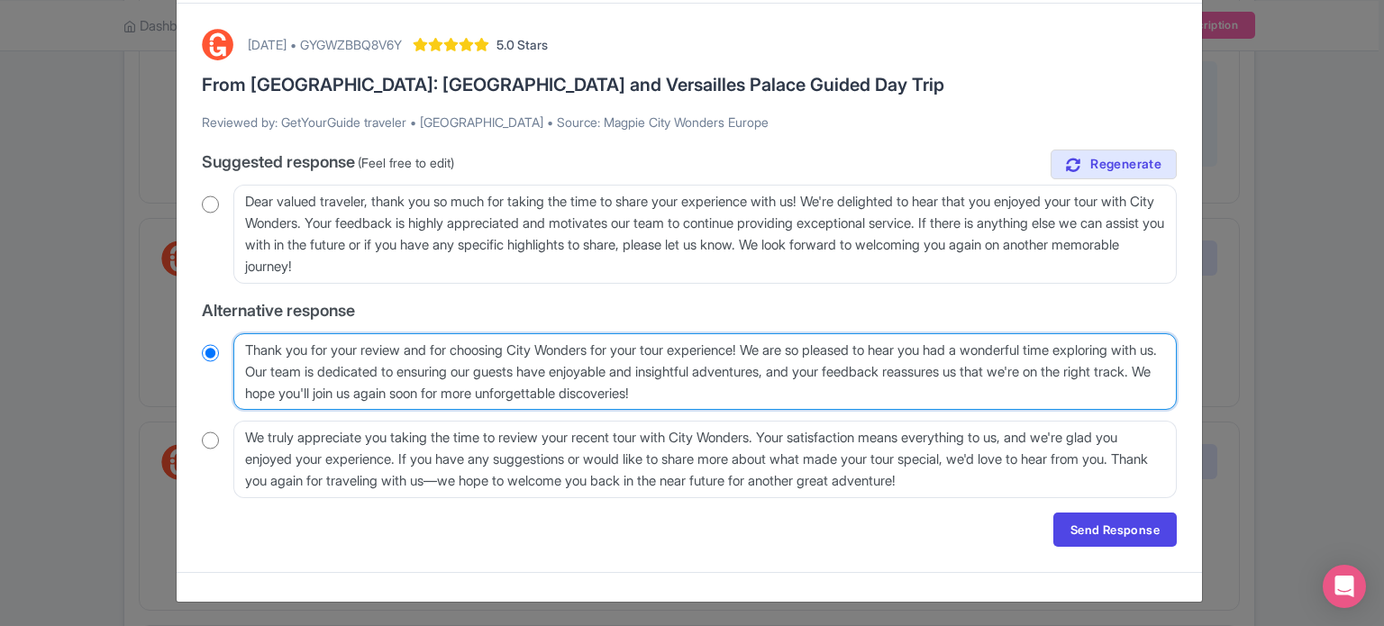
drag, startPoint x: 363, startPoint y: 369, endPoint x: 400, endPoint y: 389, distance: 42.4
click at [400, 389] on textarea "Thank you for your review and for choosing City Wonders for your tour experienc…" at bounding box center [704, 371] width 943 height 77
type textarea "Thank you for your review and for choosing City Wonders for your tour experienc…"
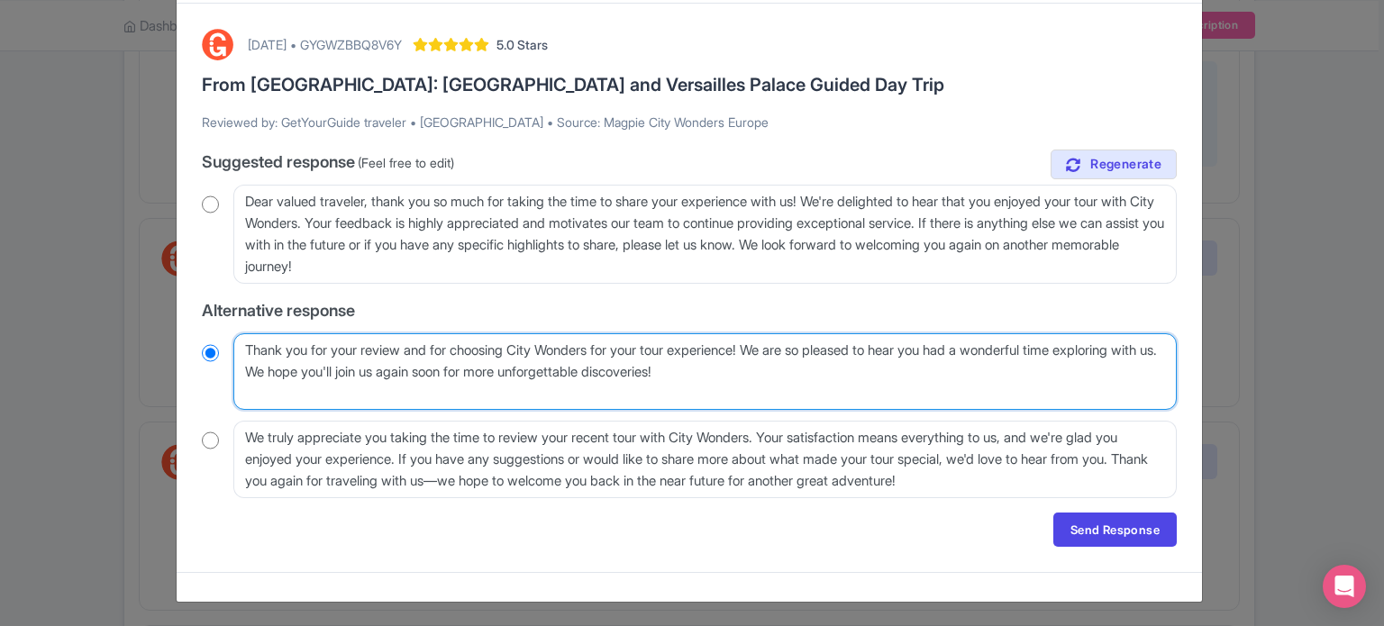
scroll to position [55, 0]
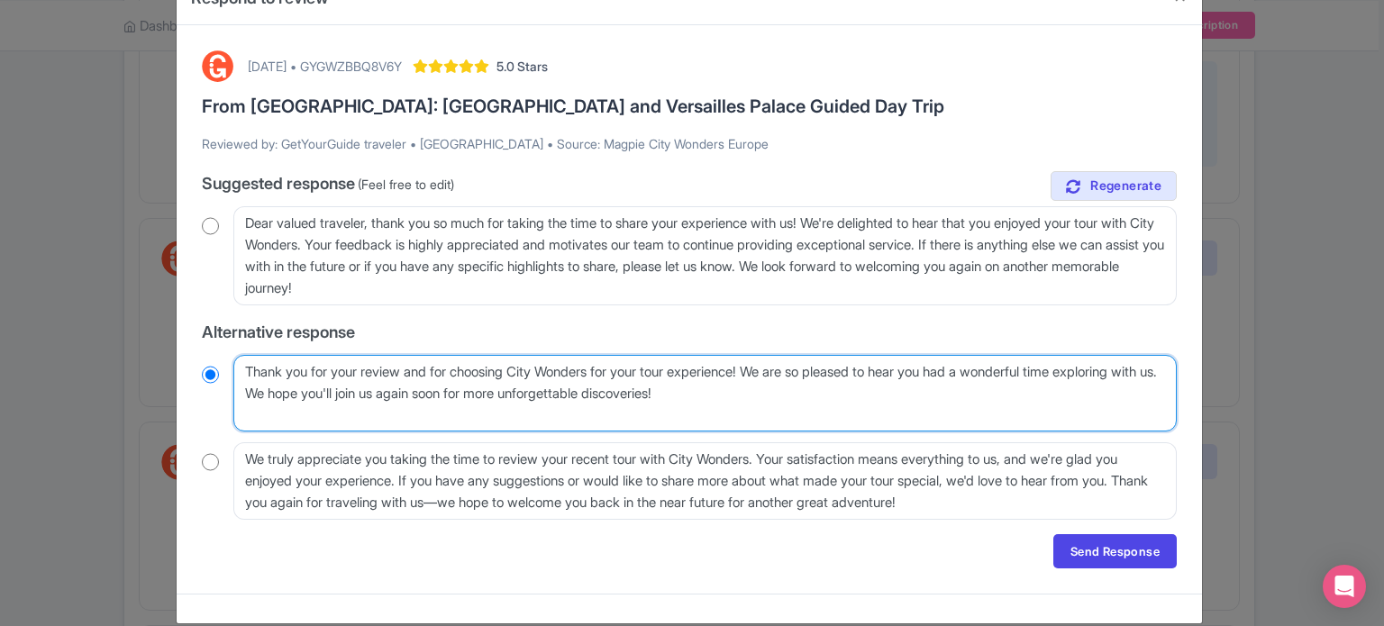
radio input "true"
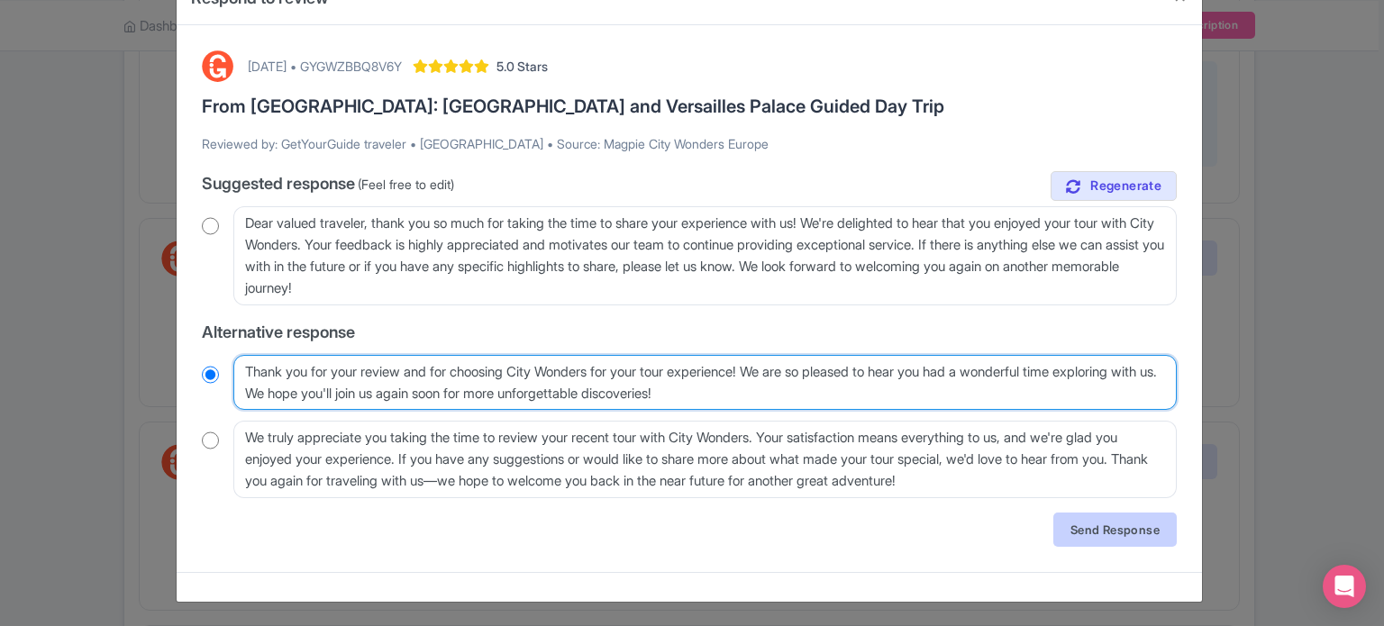
type textarea "Thank you for your review and for choosing City Wonders for your tour experienc…"
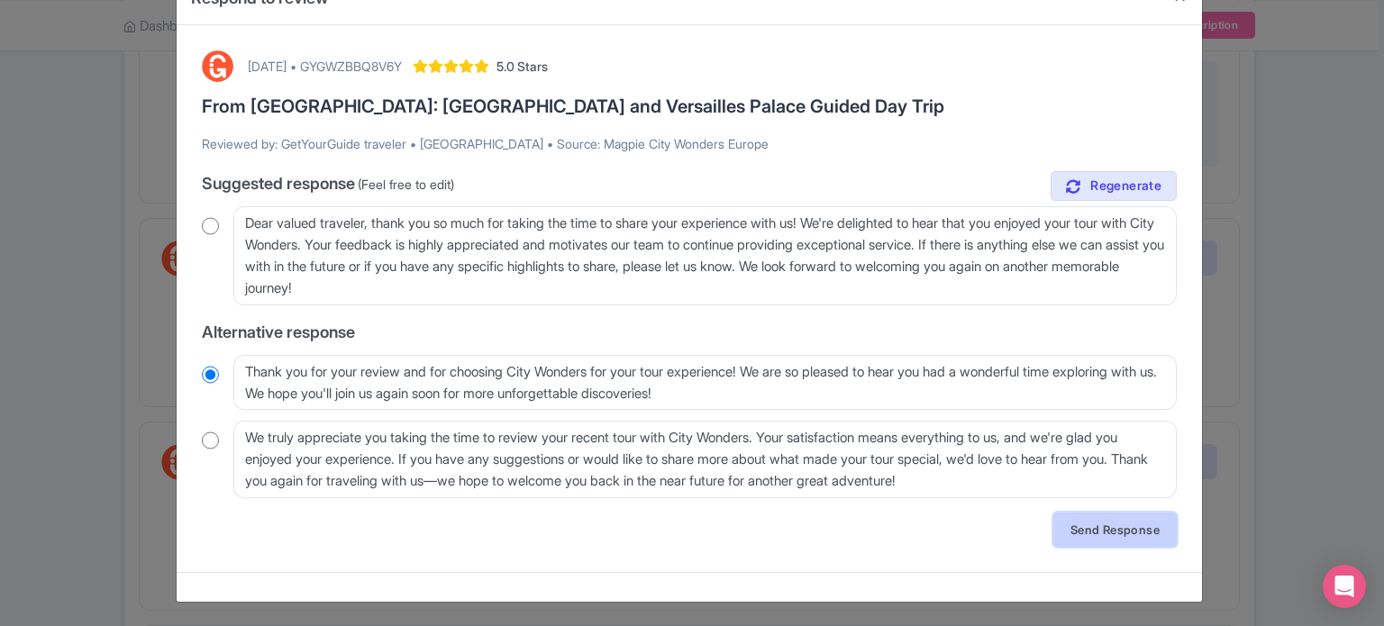
click at [1088, 516] on link "Send Response" at bounding box center [1114, 530] width 123 height 34
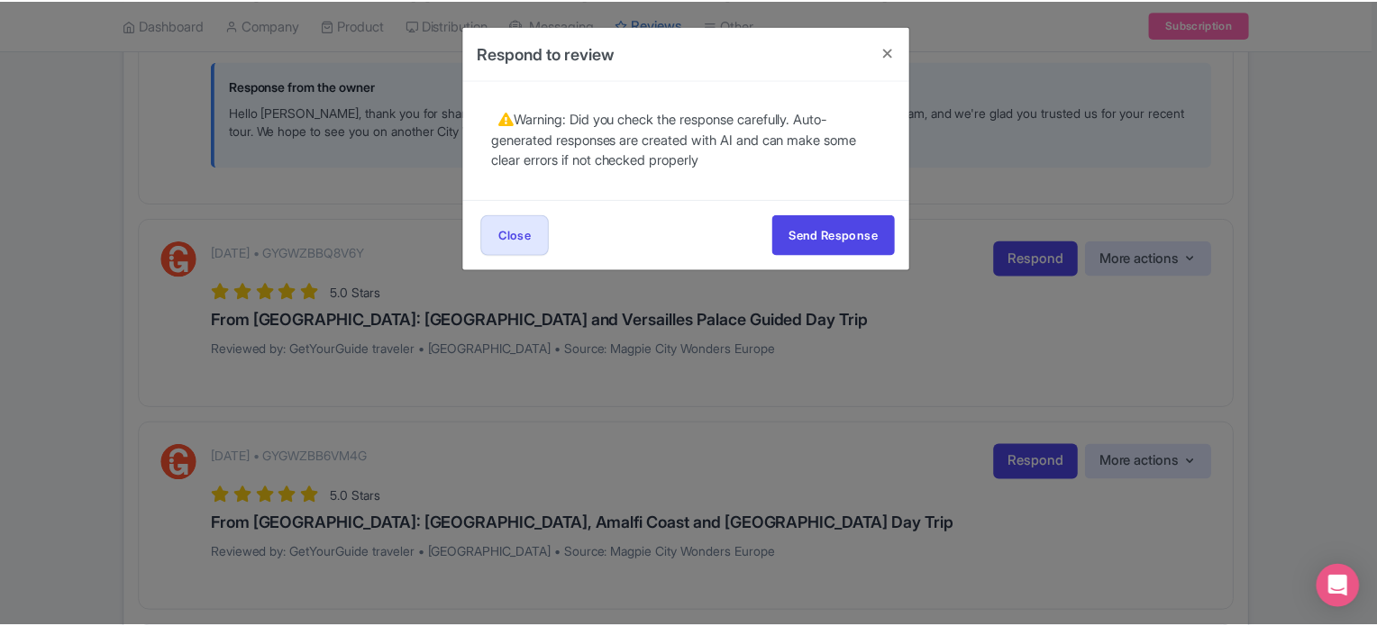
scroll to position [0, 0]
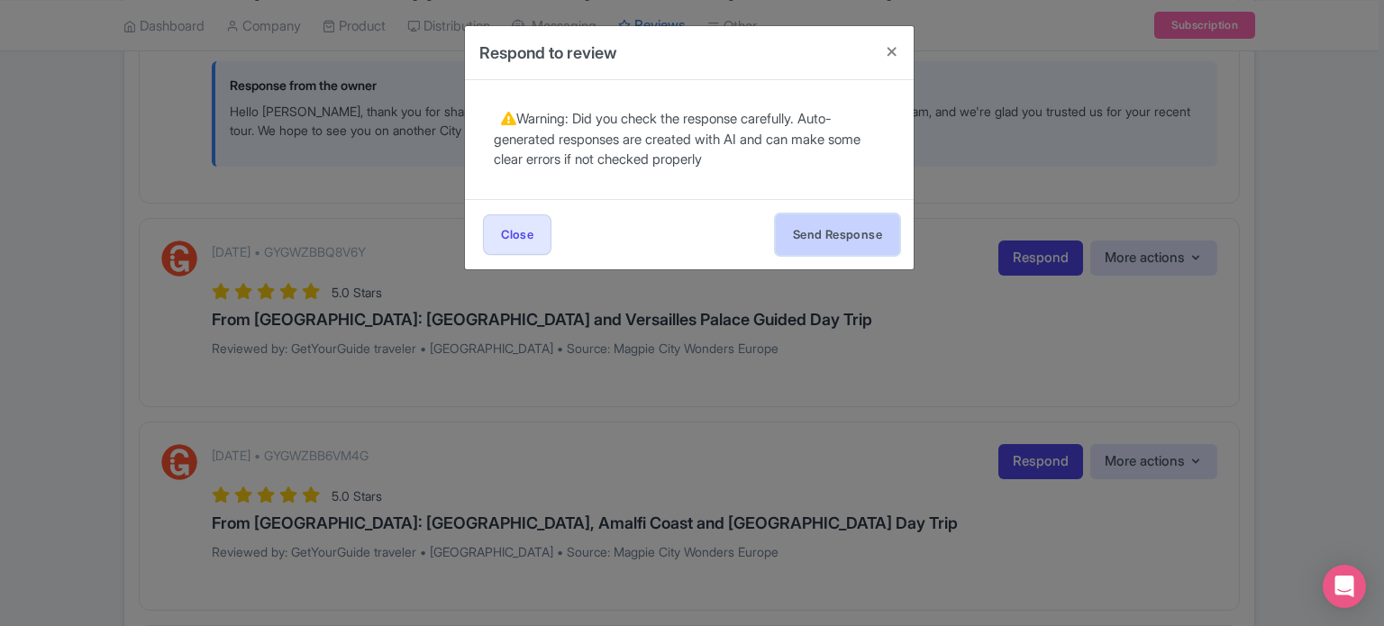
click at [821, 232] on button "Send Response" at bounding box center [837, 234] width 123 height 41
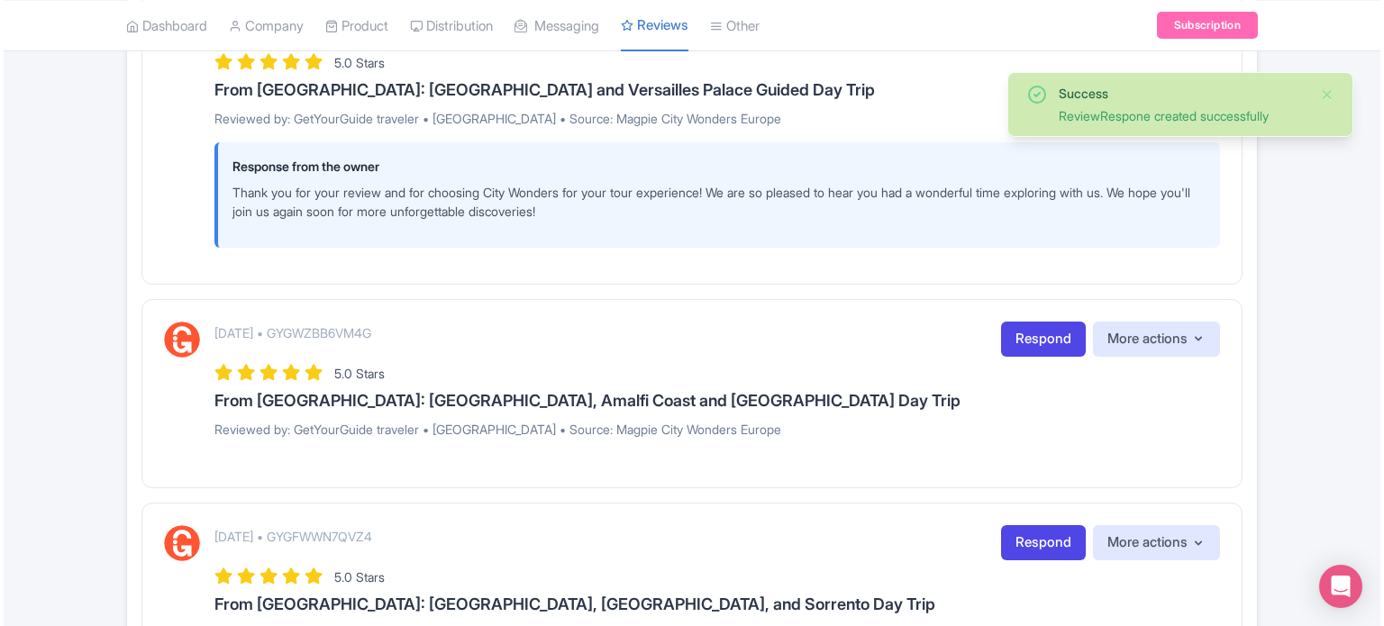
scroll to position [1622, 0]
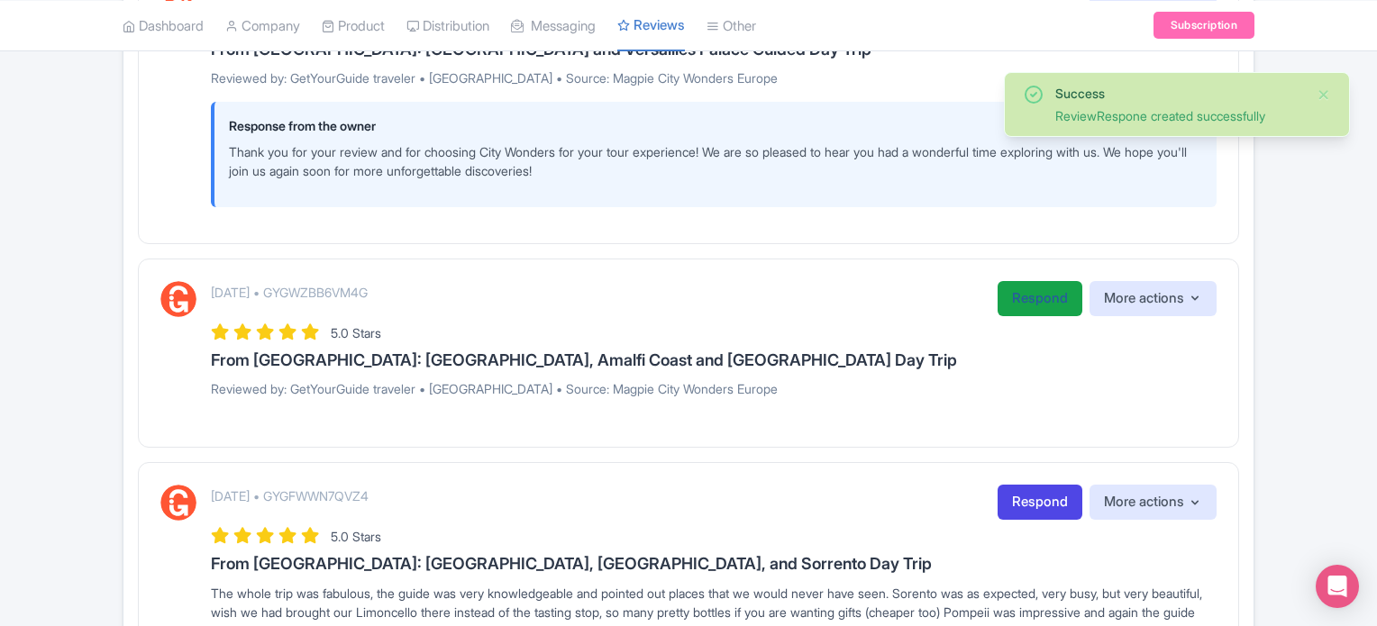
click at [1004, 291] on link "Respond" at bounding box center [1039, 298] width 85 height 35
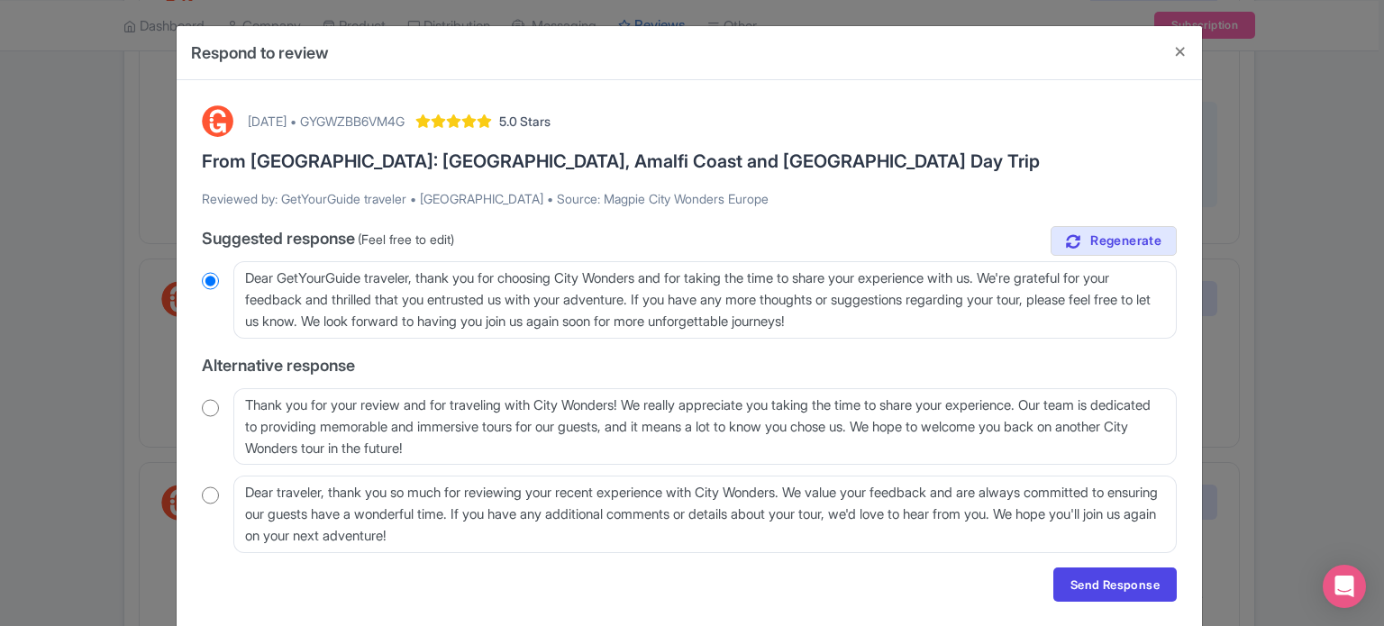
click at [205, 406] on input "radio" at bounding box center [210, 408] width 17 height 18
radio input "true"
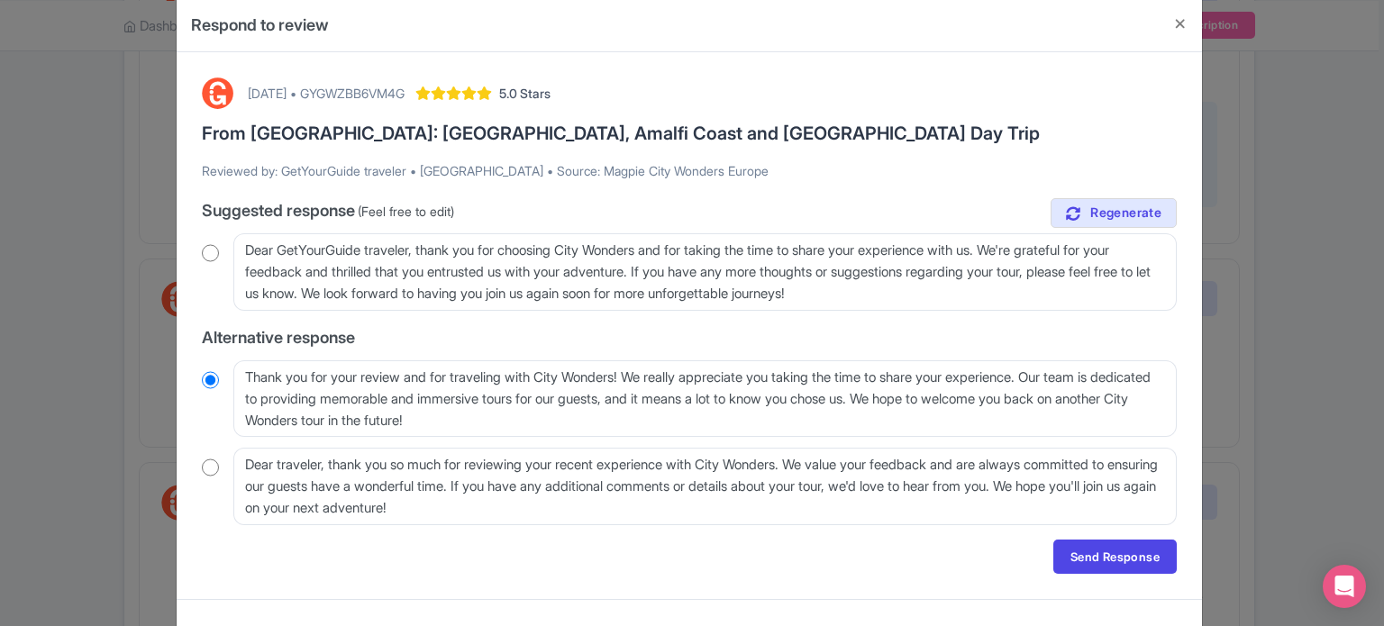
scroll to position [55, 0]
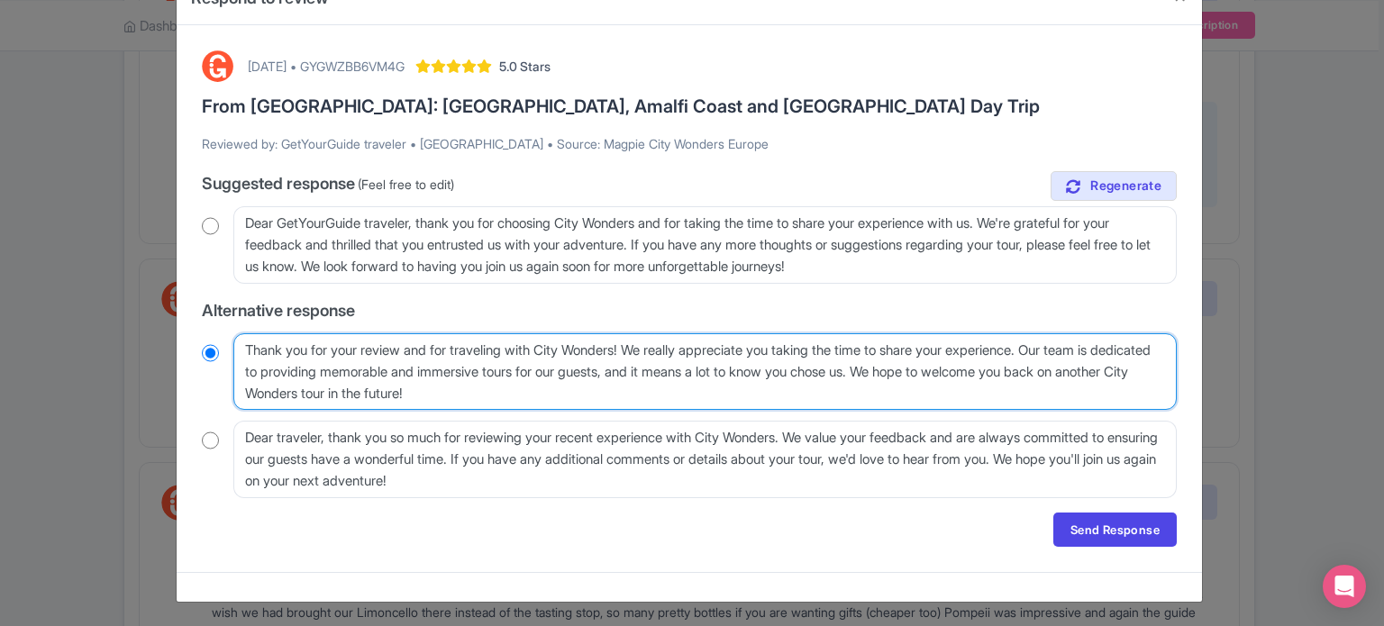
drag, startPoint x: 1069, startPoint y: 342, endPoint x: 955, endPoint y: 369, distance: 116.5
click at [955, 369] on textarea "Thank you for your review and for traveling with City Wonders! We really apprec…" at bounding box center [704, 371] width 943 height 77
type textarea "Thank you for your review and for traveling with City Wonders! We really apprec…"
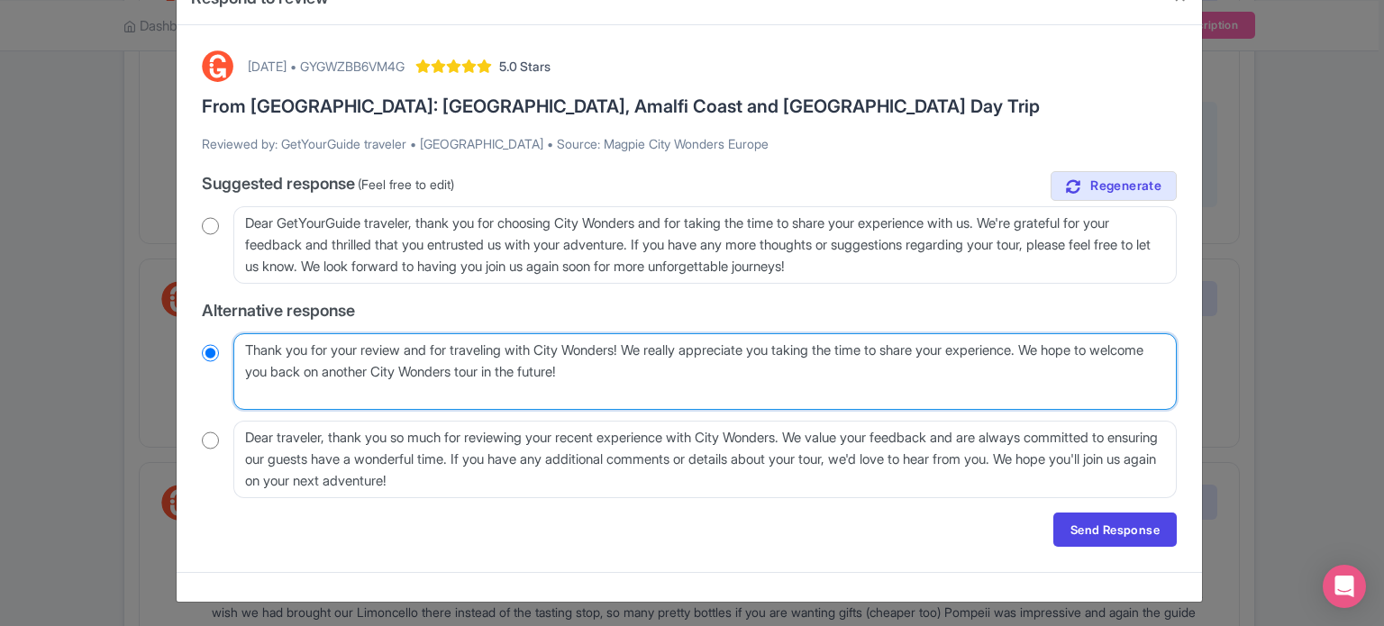
scroll to position [33, 0]
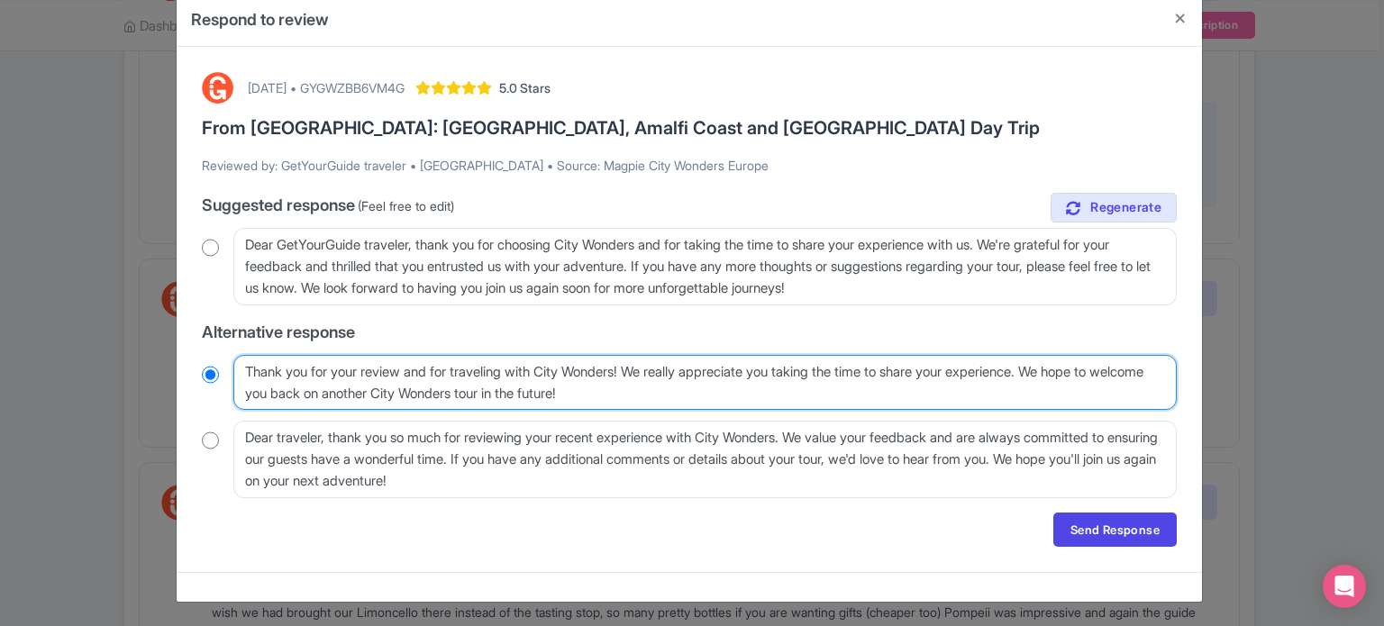
radio input "true"
drag, startPoint x: 1056, startPoint y: 364, endPoint x: 996, endPoint y: 369, distance: 60.5
click at [996, 369] on textarea "Thank you for your review and for traveling with City Wonders! We really apprec…" at bounding box center [704, 383] width 943 height 56
type textarea "Thank you for your review and for traveling with City Wonders! We really apprec…"
radio input "true"
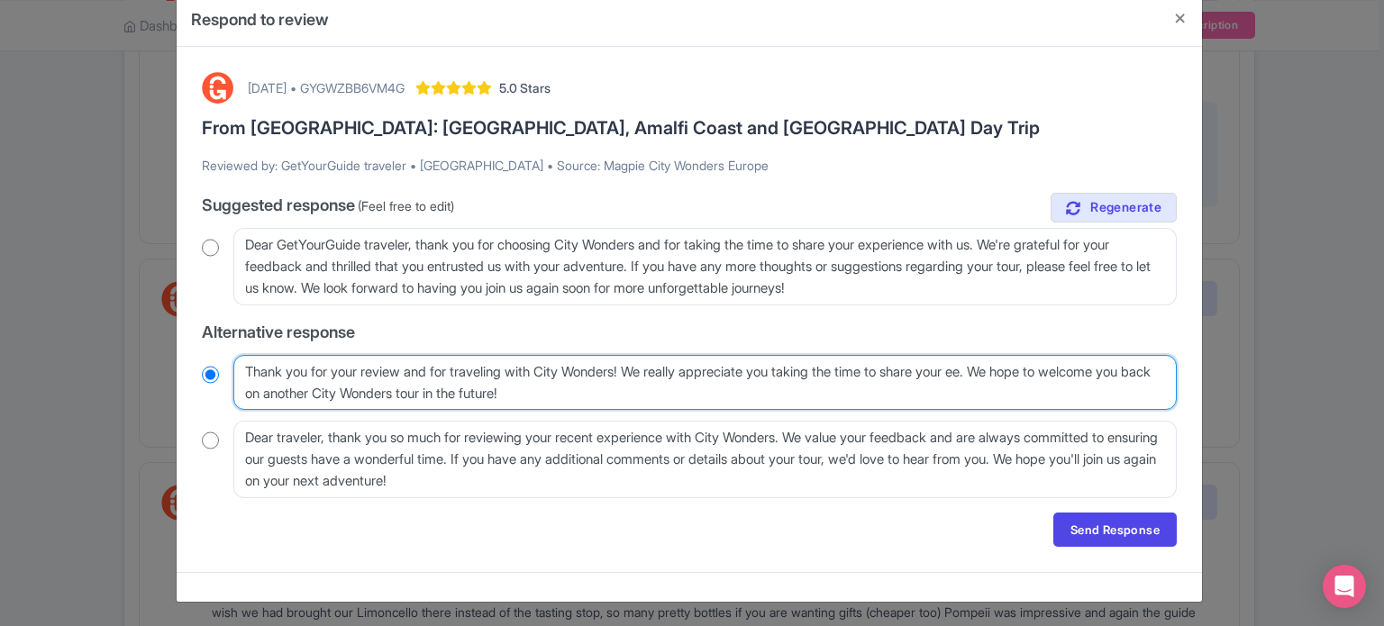
click at [1004, 370] on textarea "Thank you for your review and for traveling with City Wonders! We really apprec…" at bounding box center [704, 383] width 943 height 56
type textarea "Thank you for your review and for traveling with City Wonders! We really apprec…"
radio input "true"
type textarea "Thank you for your review and for traveling with City Wonders! We really apprec…"
radio input "true"
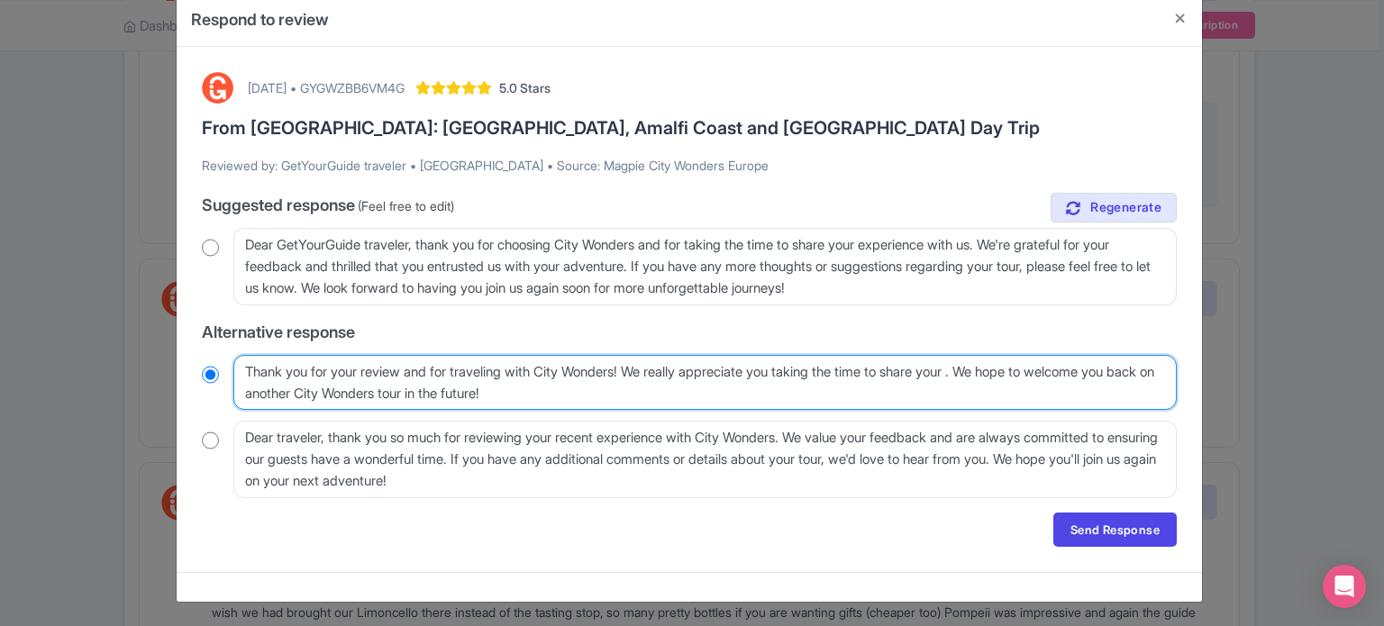
type textarea "Thank you for your review and for traveling with City Wonders! We really apprec…"
radio input "true"
type textarea "Thank you for your review and for traveling with City Wonders! We really apprec…"
radio input "true"
type textarea "Thank you for your review and for traveling with City Wonders! We really apprec…"
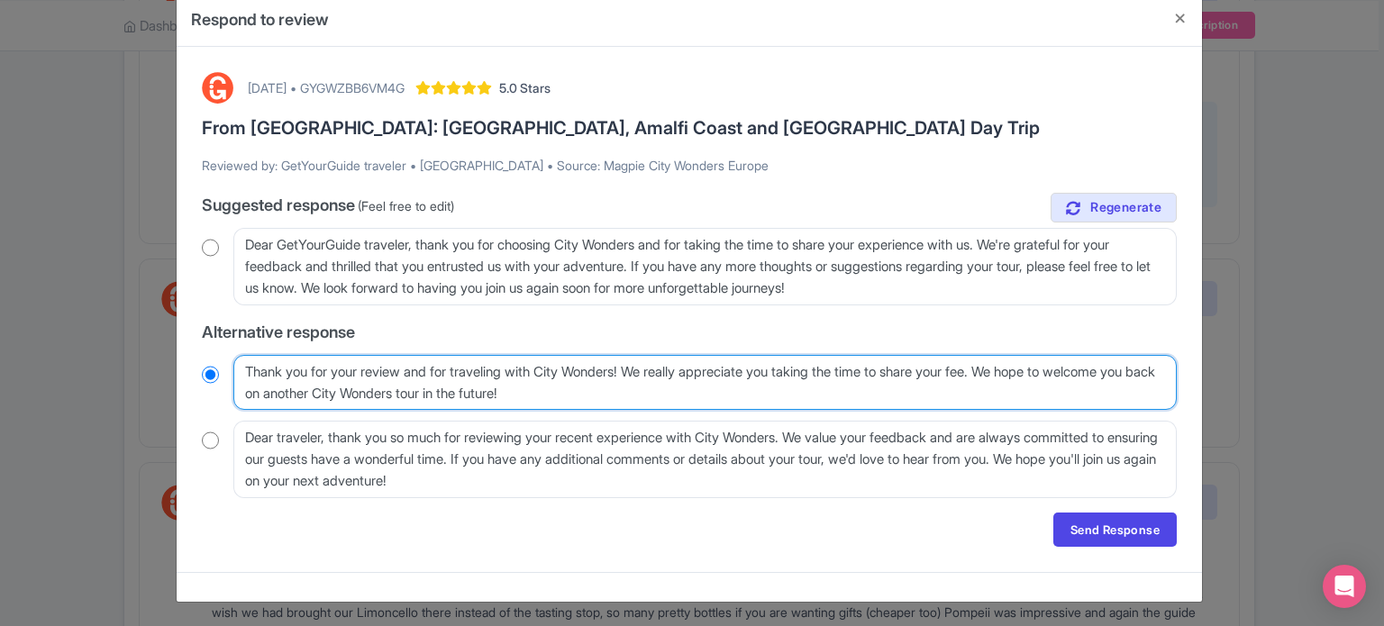
radio input "true"
type textarea "Thank you for your review and for traveling with City Wonders! We really apprec…"
radio input "true"
type textarea "Thank you for your review and for traveling with City Wonders! We really apprec…"
radio input "true"
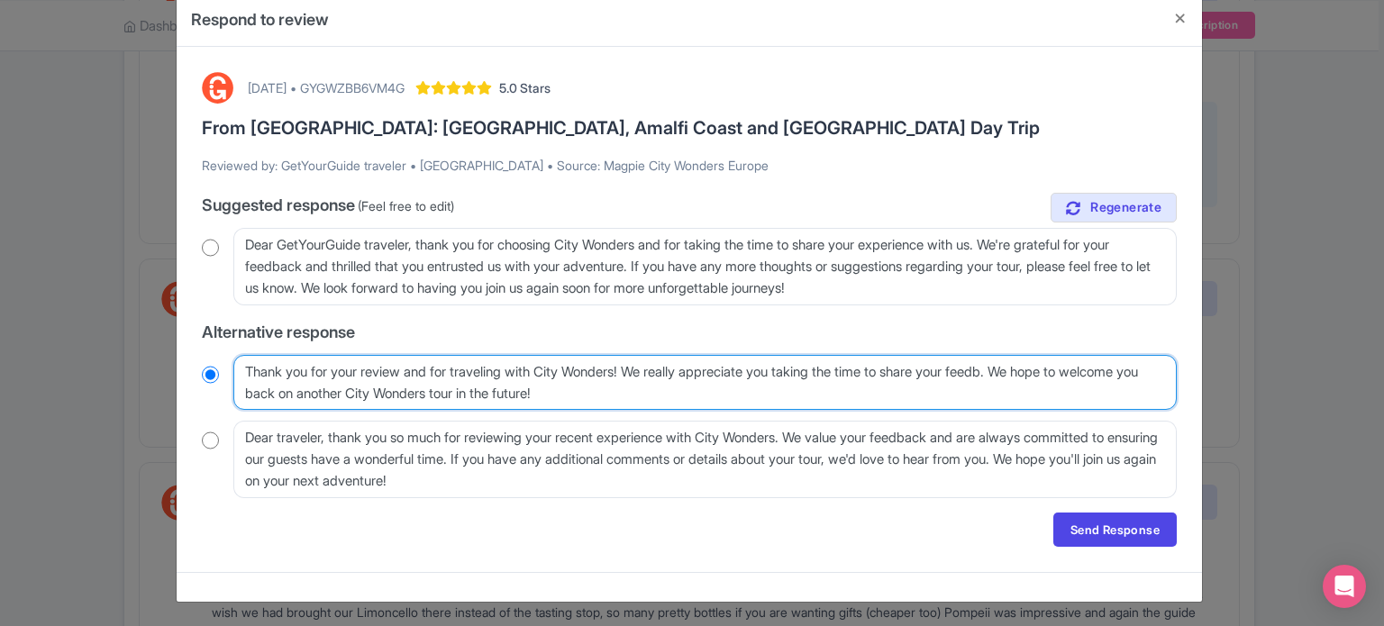
type textarea "Thank you for your review and for traveling with City Wonders! We really apprec…"
radio input "true"
type textarea "Thank you for your review and for traveling with City Wonders! We really apprec…"
radio input "true"
type textarea "Thank you for your review and for traveling with City Wonders! We really apprec…"
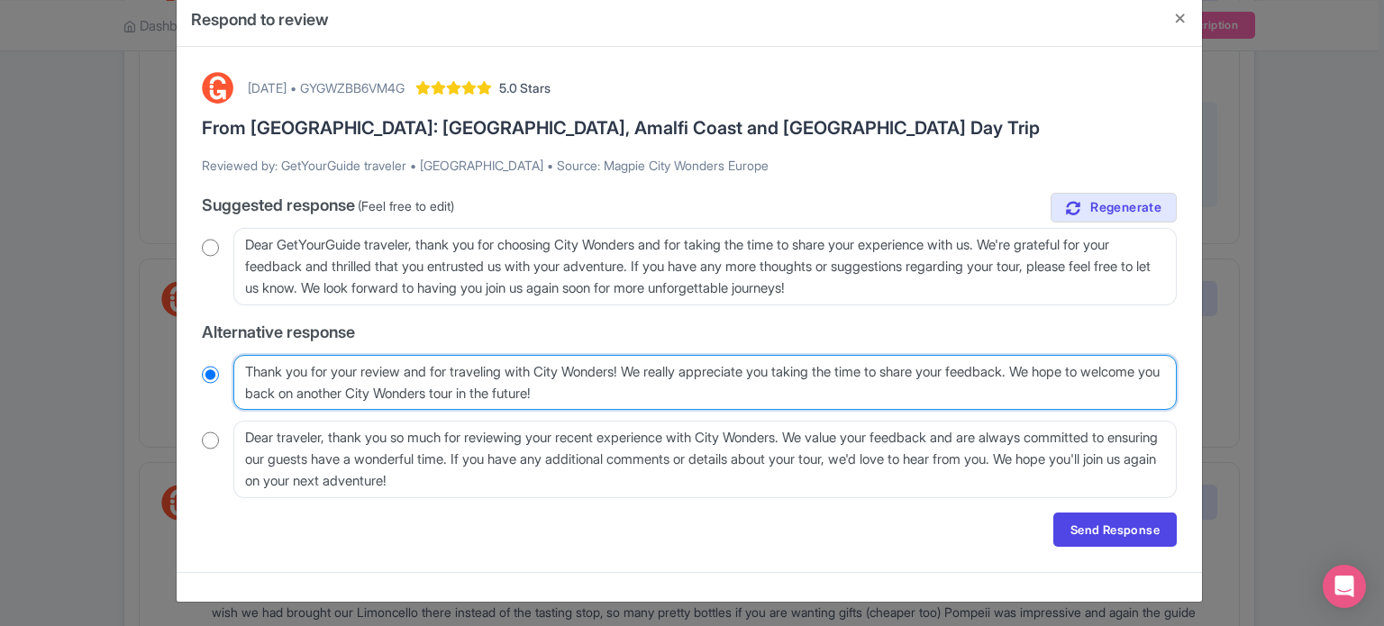
radio input "true"
type textarea "Thank you for your review and for traveling with City Wonders! We really apprec…"
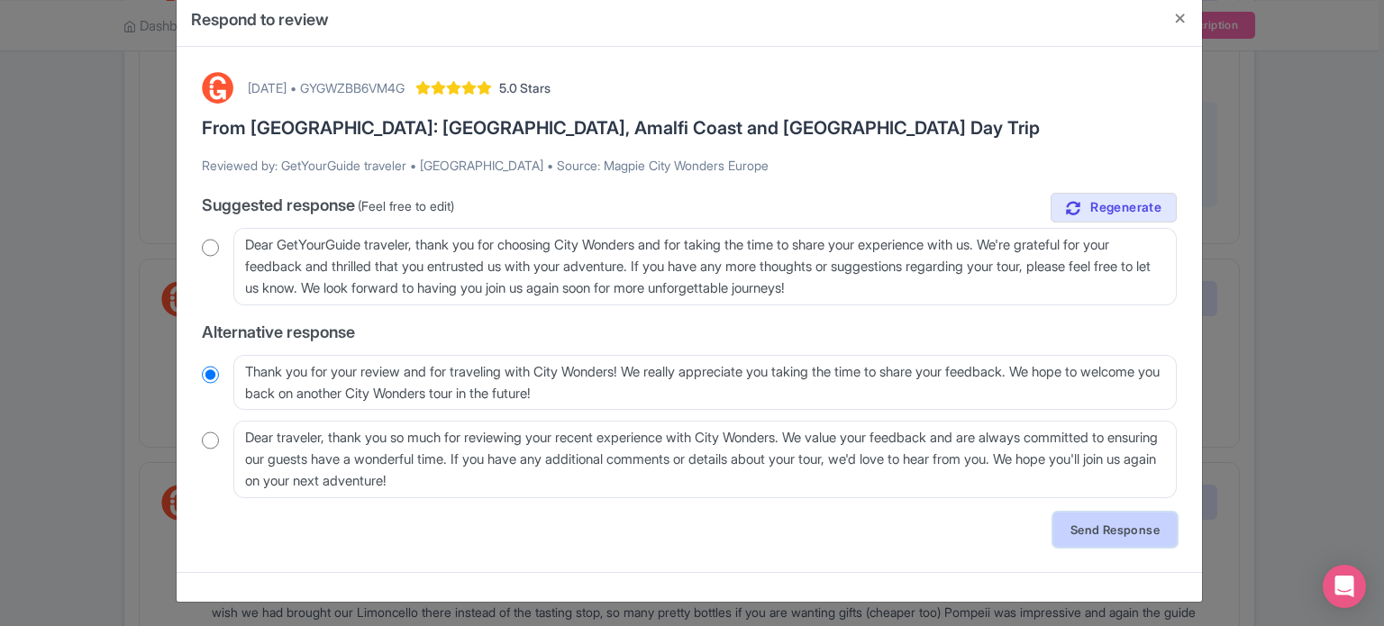
click at [1085, 524] on link "Send Response" at bounding box center [1114, 530] width 123 height 34
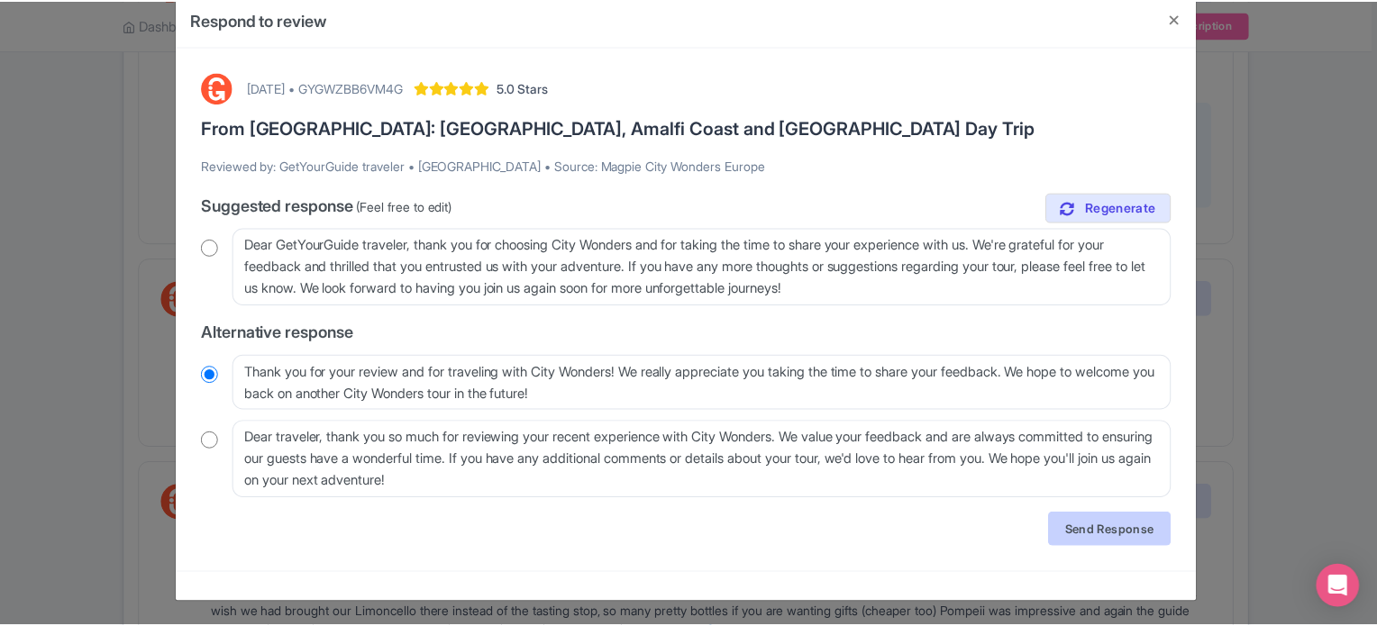
scroll to position [0, 0]
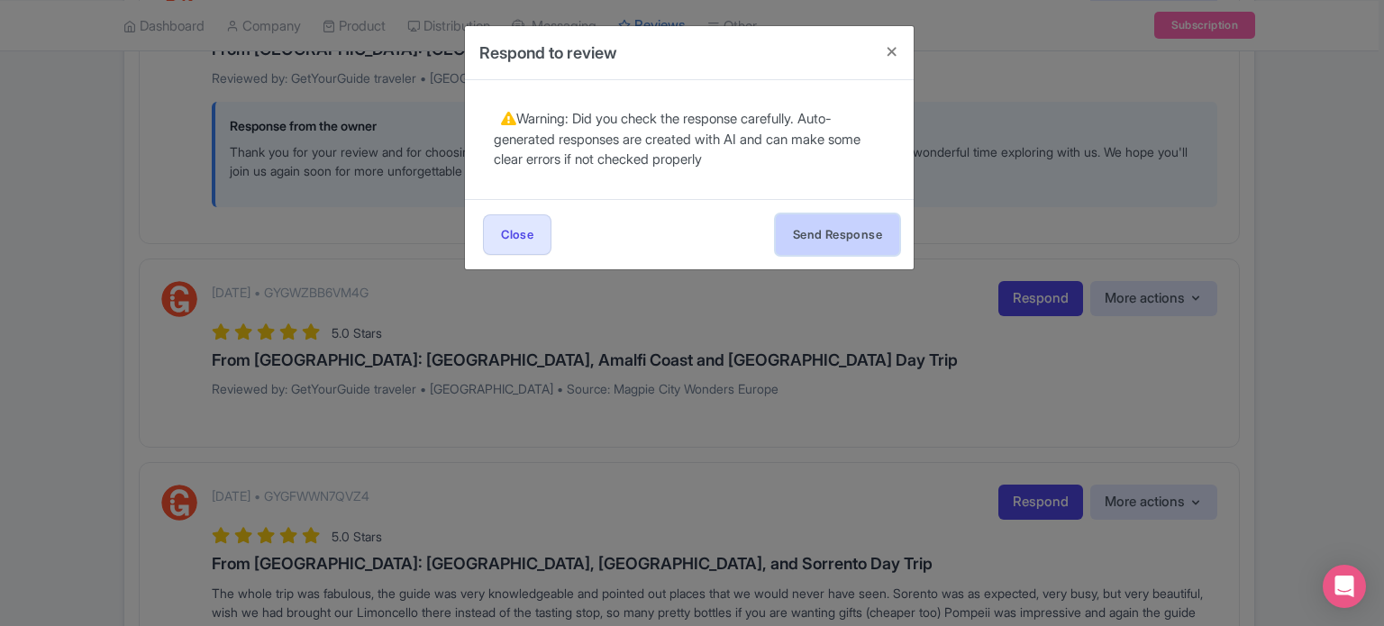
click at [845, 237] on button "Send Response" at bounding box center [837, 234] width 123 height 41
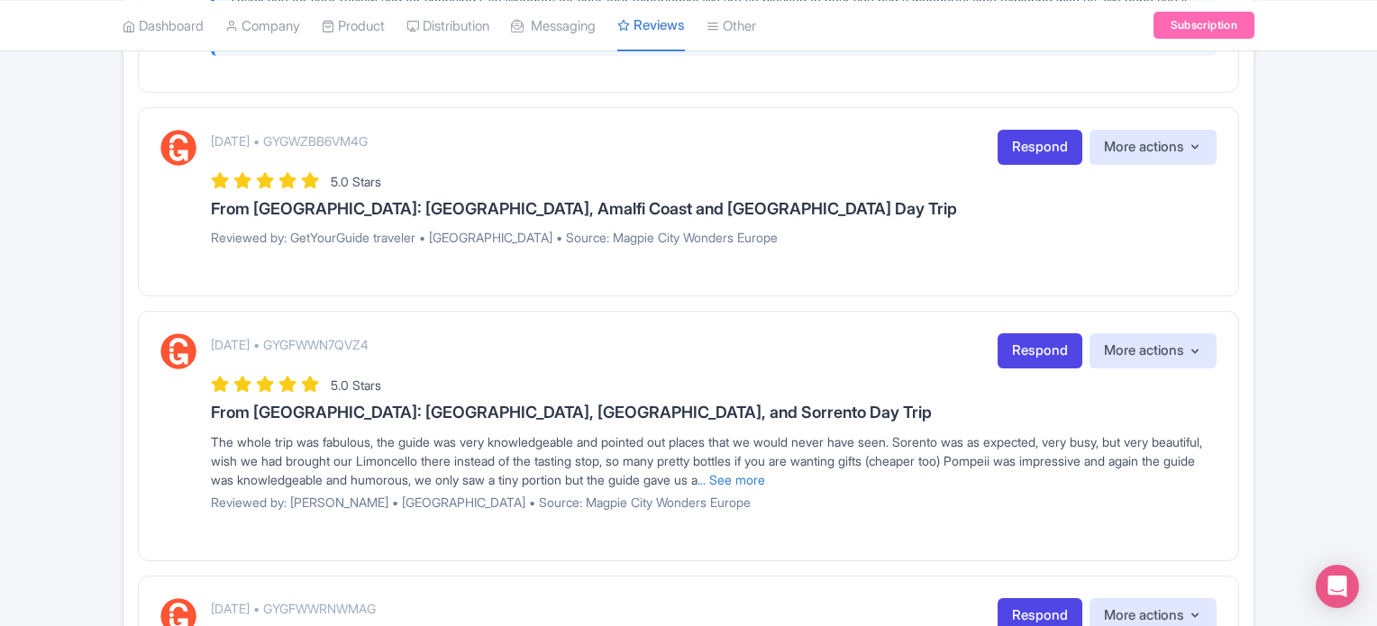
scroll to position [1802, 0]
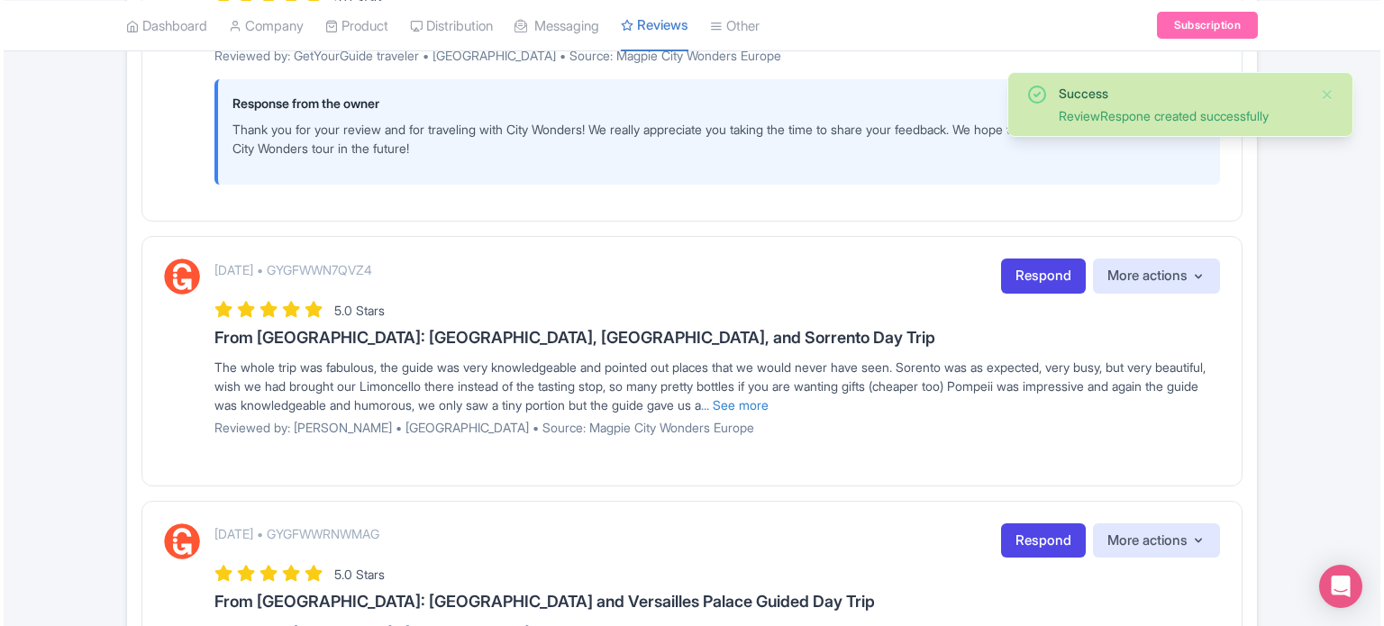
scroll to position [1982, 0]
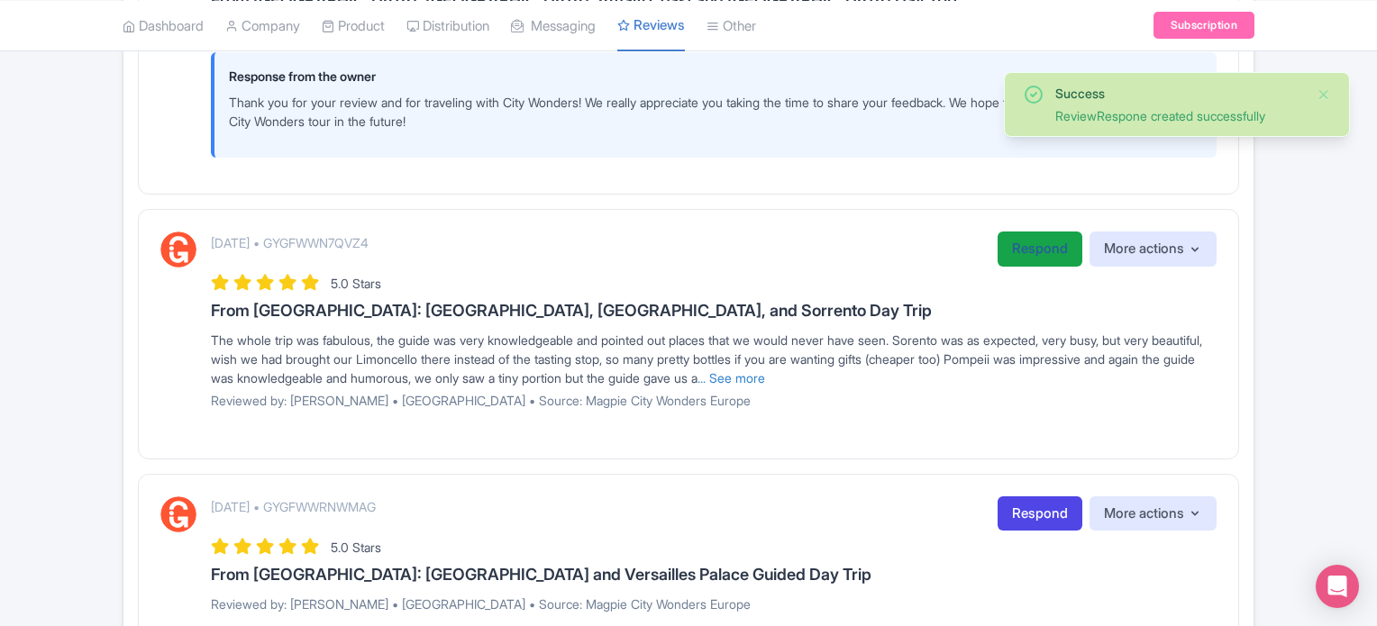
click at [1043, 241] on link "Respond" at bounding box center [1039, 249] width 85 height 35
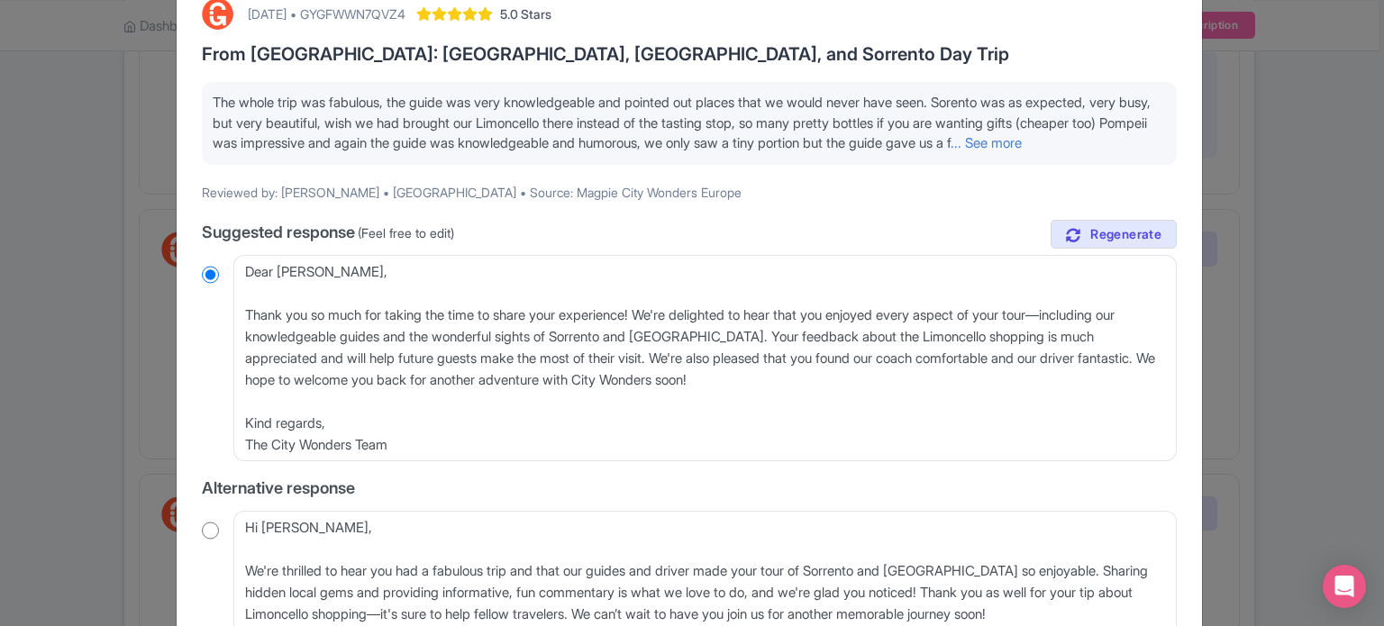
scroll to position [270, 0]
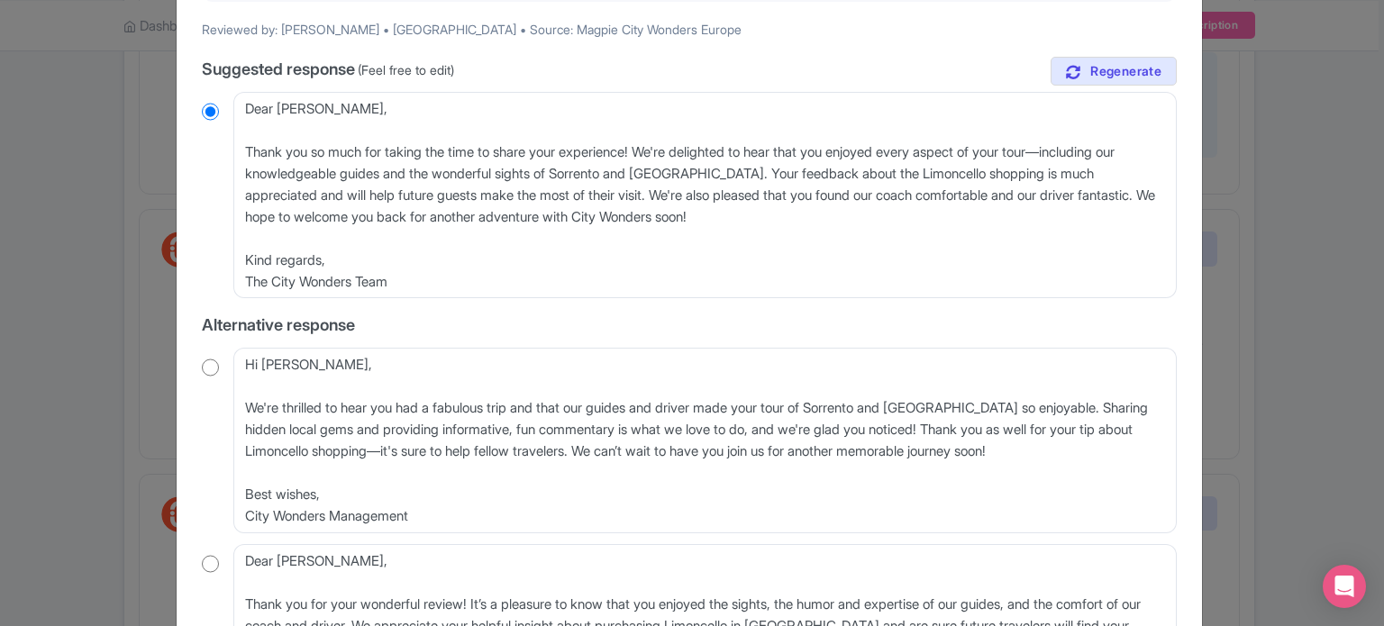
click at [204, 377] on div "Hi Lisa, We're thrilled to hear you had a fabulous trip and that our guides and…" at bounding box center [689, 441] width 975 height 186
click at [212, 377] on input "radio" at bounding box center [210, 368] width 17 height 18
radio input "true"
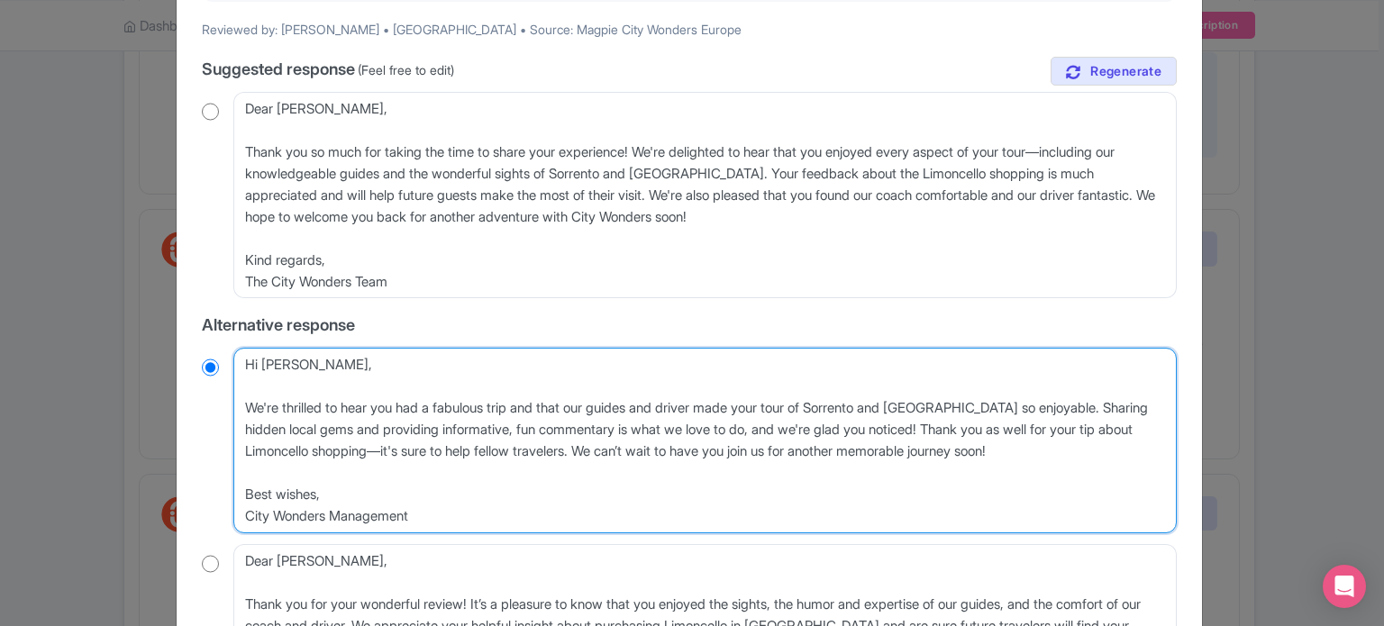
click at [245, 428] on textarea "Hi Lisa, We're thrilled to hear you had a fabulous trip and that our guides and…" at bounding box center [704, 441] width 943 height 186
type textarea "Hi Lisa, We're thrilled to hear you had a fabulous trip and that our guides and…"
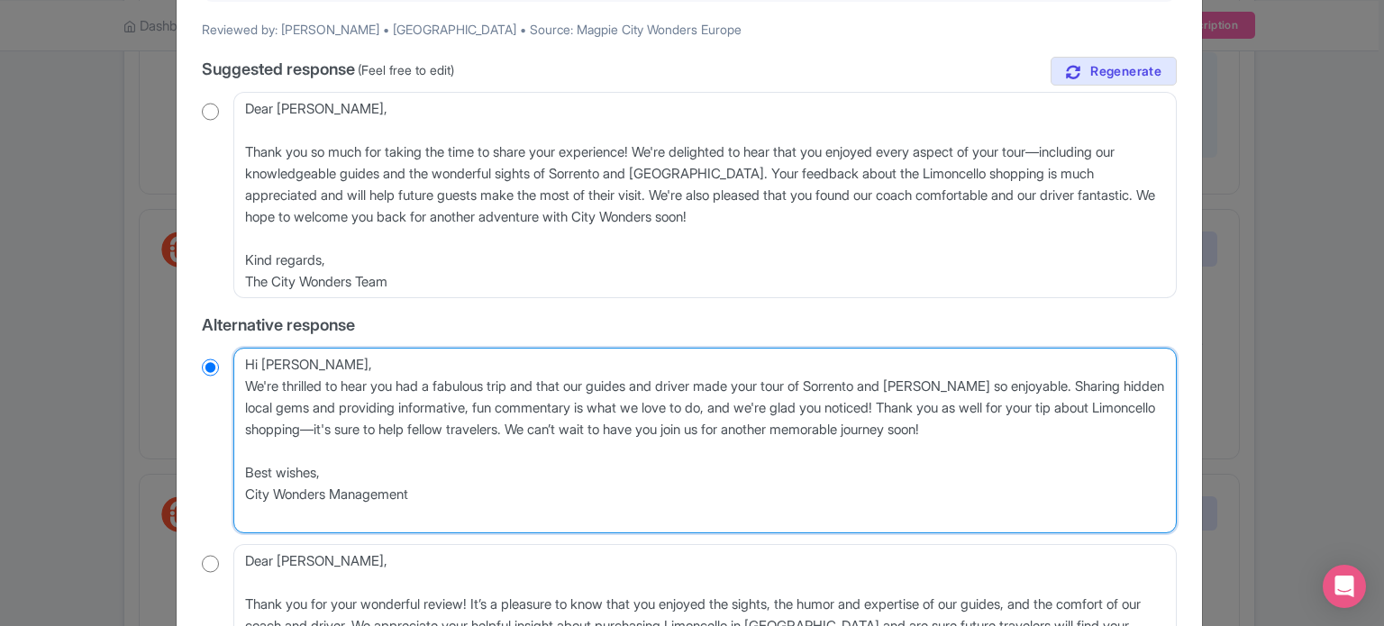
radio input "true"
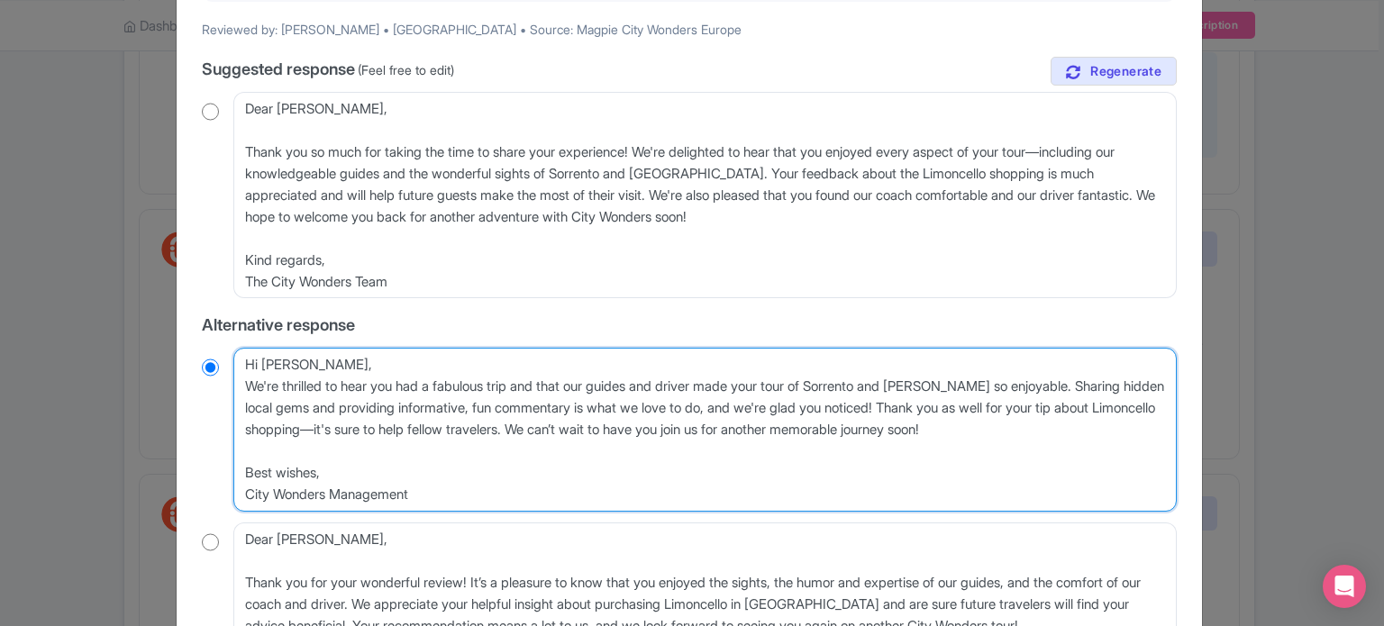
type textarea "Hi Lisa,We're thrilled to hear you had a fabulous trip and that our guides and …"
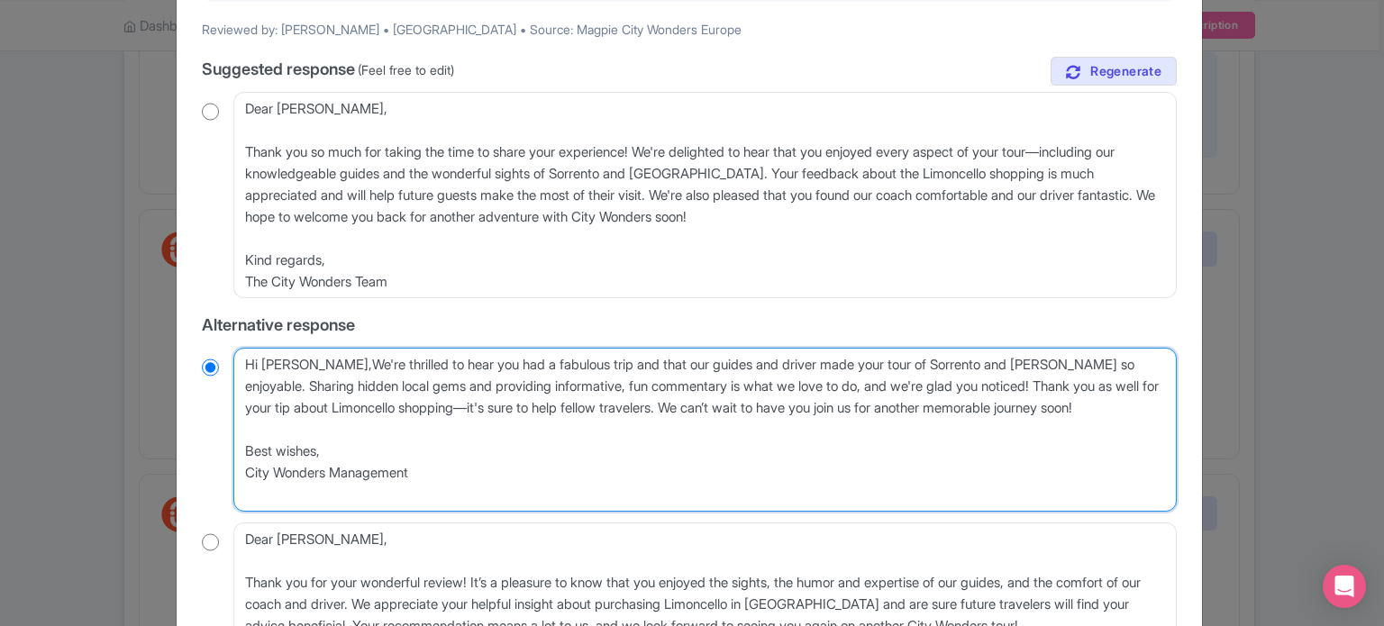
radio input "true"
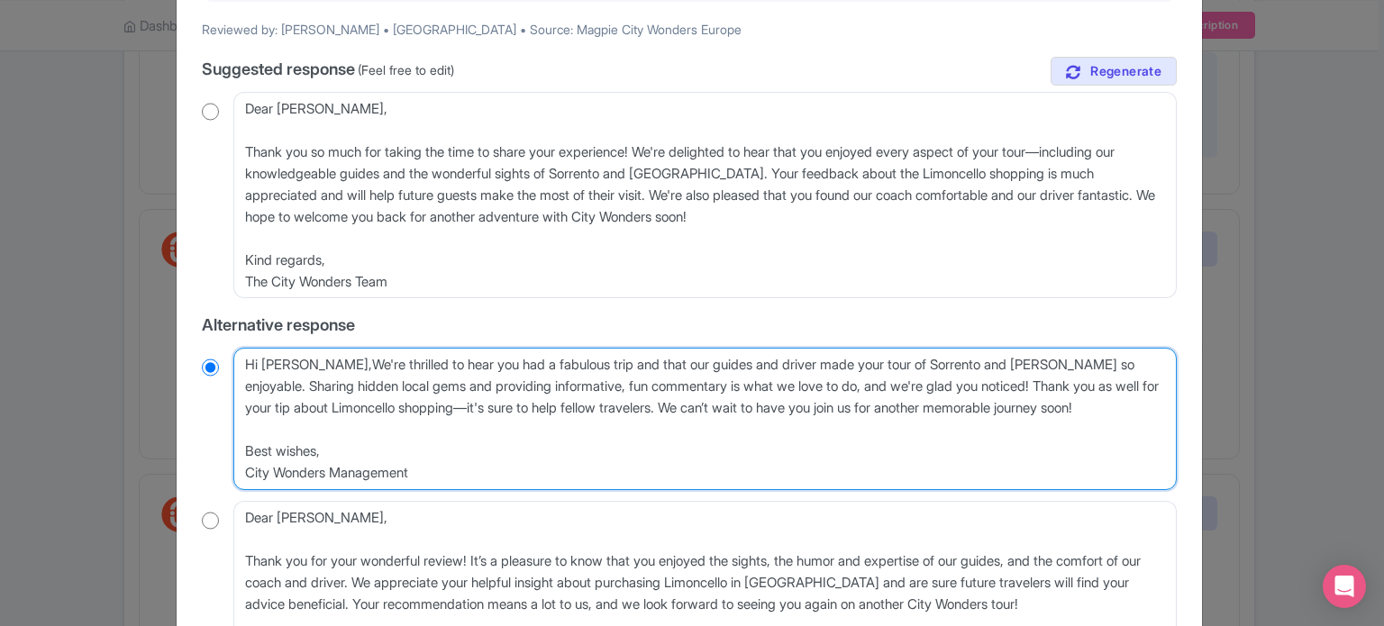
type textarea "Hi Lisa, We're thrilled to hear you had a fabulous trip and that our guides and…"
radio input "true"
type textarea "Hi Lisa, e're thrilled to hear you had a fabulous trip and that our guides and …"
radio input "true"
type textarea "Hi Lisa, we're thrilled to hear you had a fabulous trip and that our guides and…"
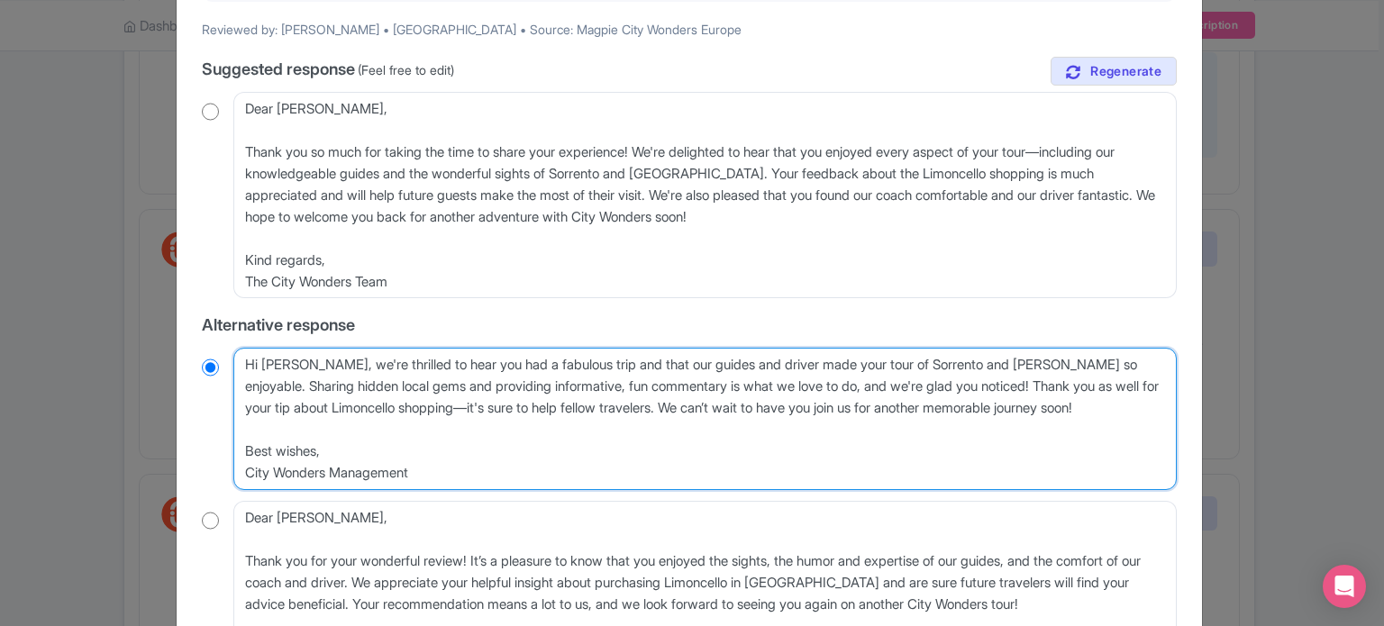
radio input "true"
click at [351, 448] on textarea "Hi Lisa, We're thrilled to hear you had a fabulous trip and that our guides and…" at bounding box center [704, 419] width 943 height 142
drag, startPoint x: 458, startPoint y: 490, endPoint x: 467, endPoint y: 473, distance: 19.3
click at [438, 487] on textarea "Hi Lisa, We're thrilled to hear you had a fabulous trip and that our guides and…" at bounding box center [704, 419] width 943 height 142
drag, startPoint x: 677, startPoint y: 429, endPoint x: 1020, endPoint y: 414, distance: 343.6
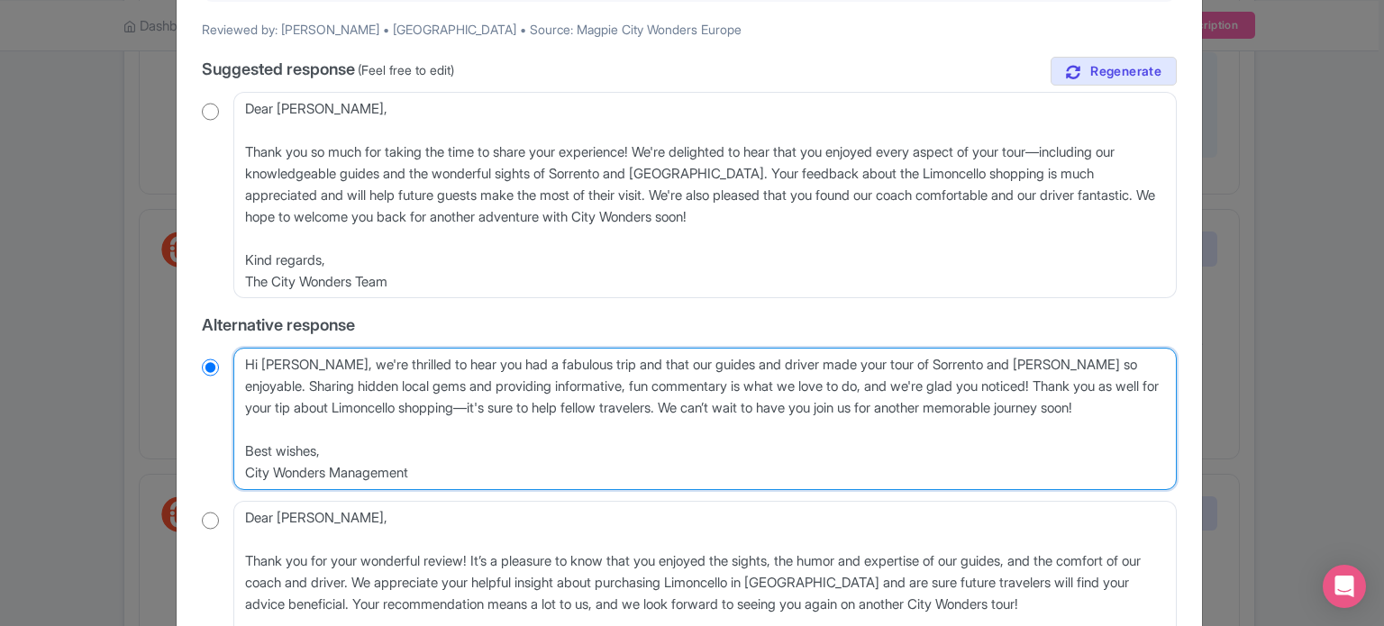
click at [1020, 414] on textarea "Hi Lisa, We're thrilled to hear you had a fabulous trip and that our guides and…" at bounding box center [704, 419] width 943 height 142
type textarea "Hi Lisa, we're thrilled to hear you had a fabulous trip and that our guides and…"
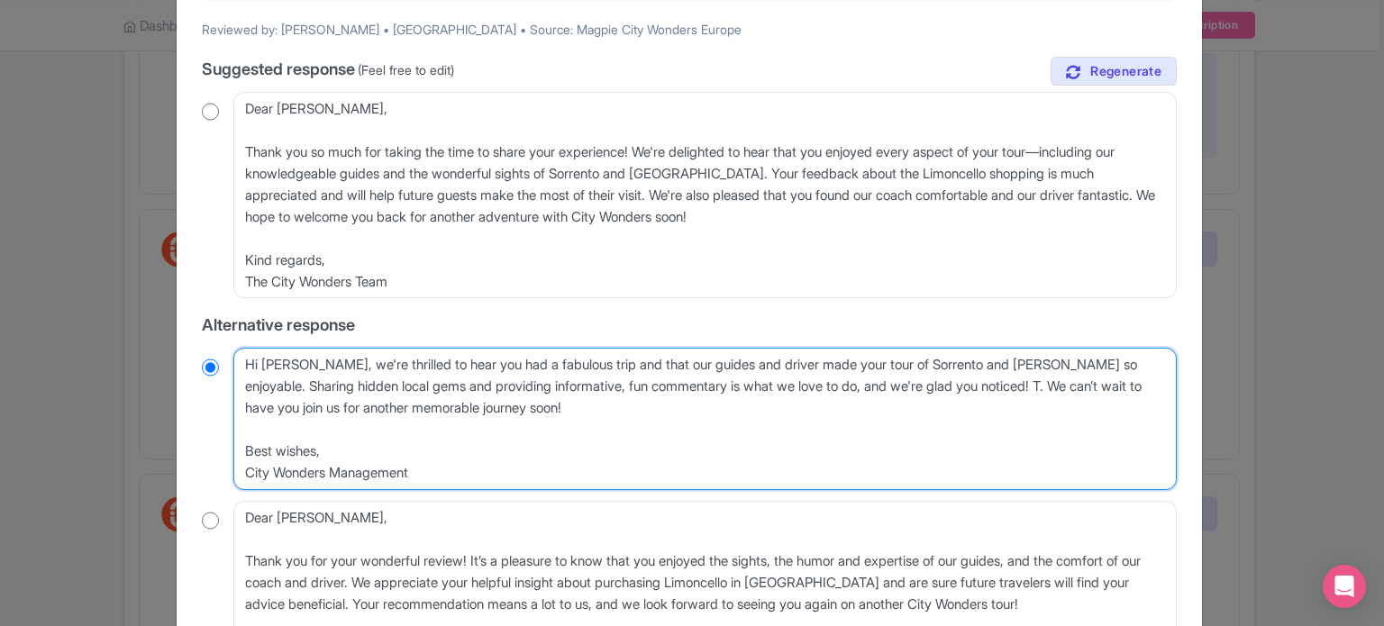
radio input "true"
type textarea "Hi Lisa, we're thrilled to hear you had a fabulous trip and that our guides and…"
radio input "true"
drag, startPoint x: 433, startPoint y: 495, endPoint x: 249, endPoint y: 442, distance: 192.0
click at [249, 442] on textarea "Hi Lisa, We're thrilled to hear you had a fabulous trip and that our guides and…" at bounding box center [704, 419] width 943 height 142
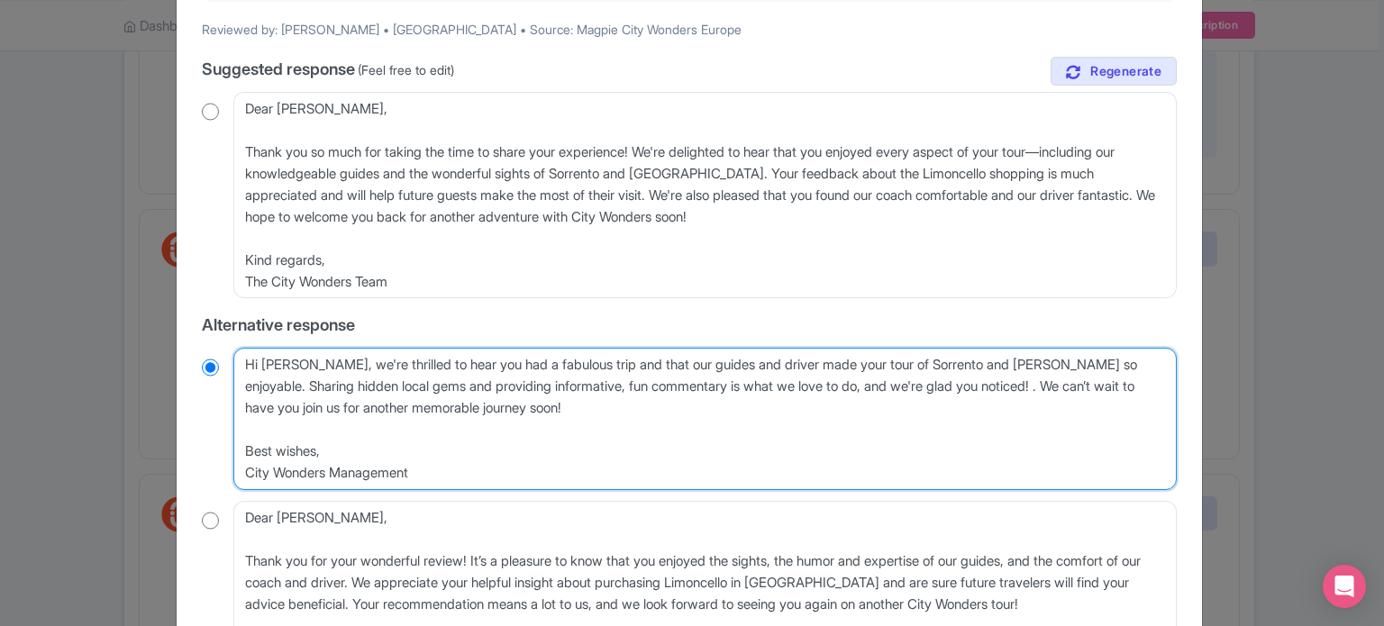
type textarea "Hi Lisa, we're thrilled to hear you had a fabulous trip and that our guides and…"
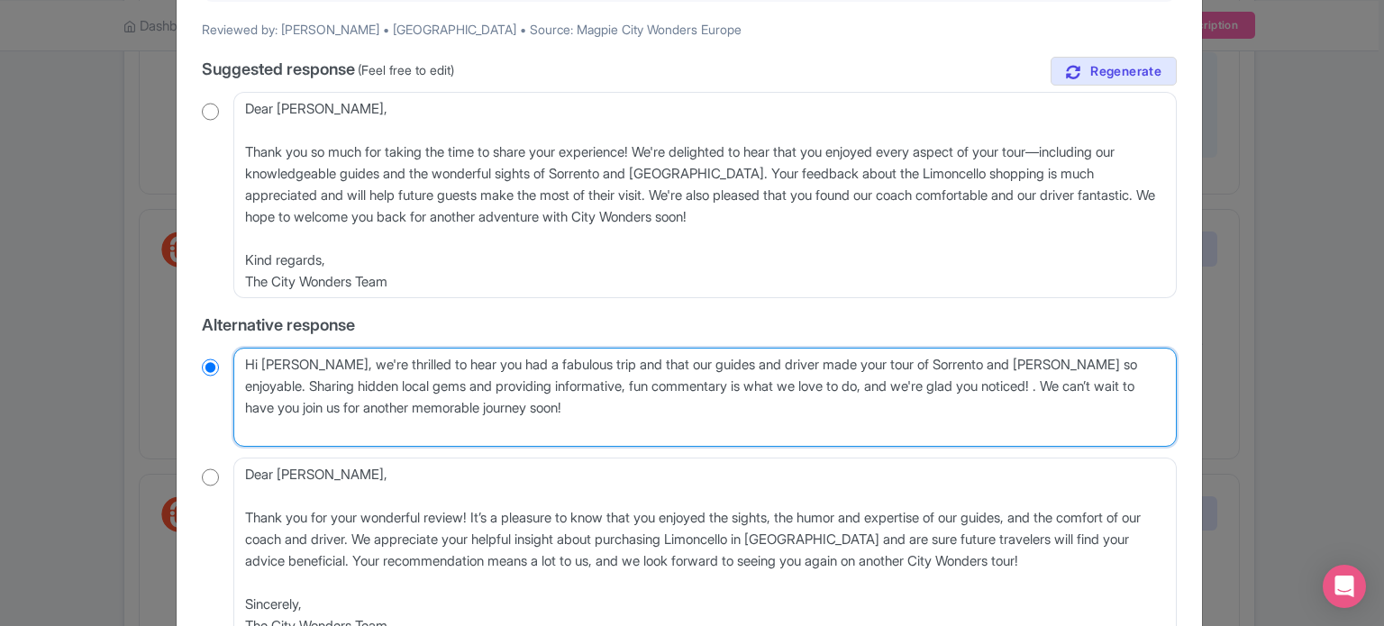
radio input "true"
type textarea "Hi Lisa, we're thrilled to hear you had a fabulous trip and that our guides and…"
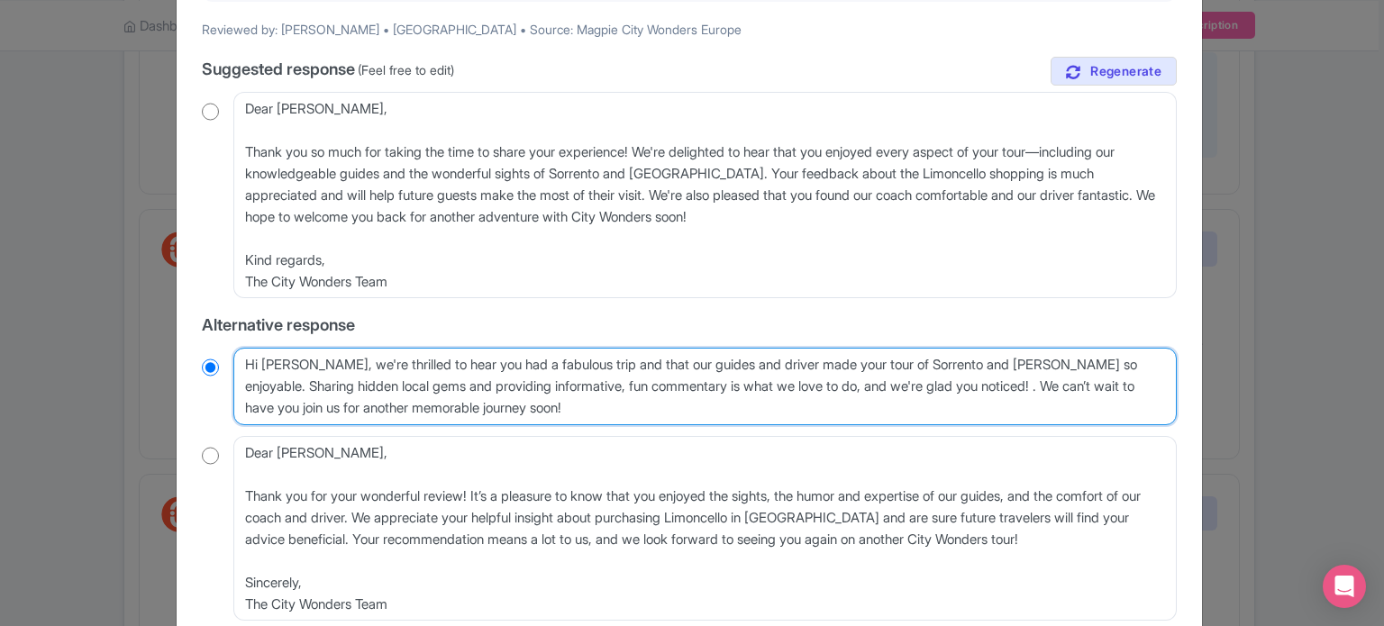
radio input "true"
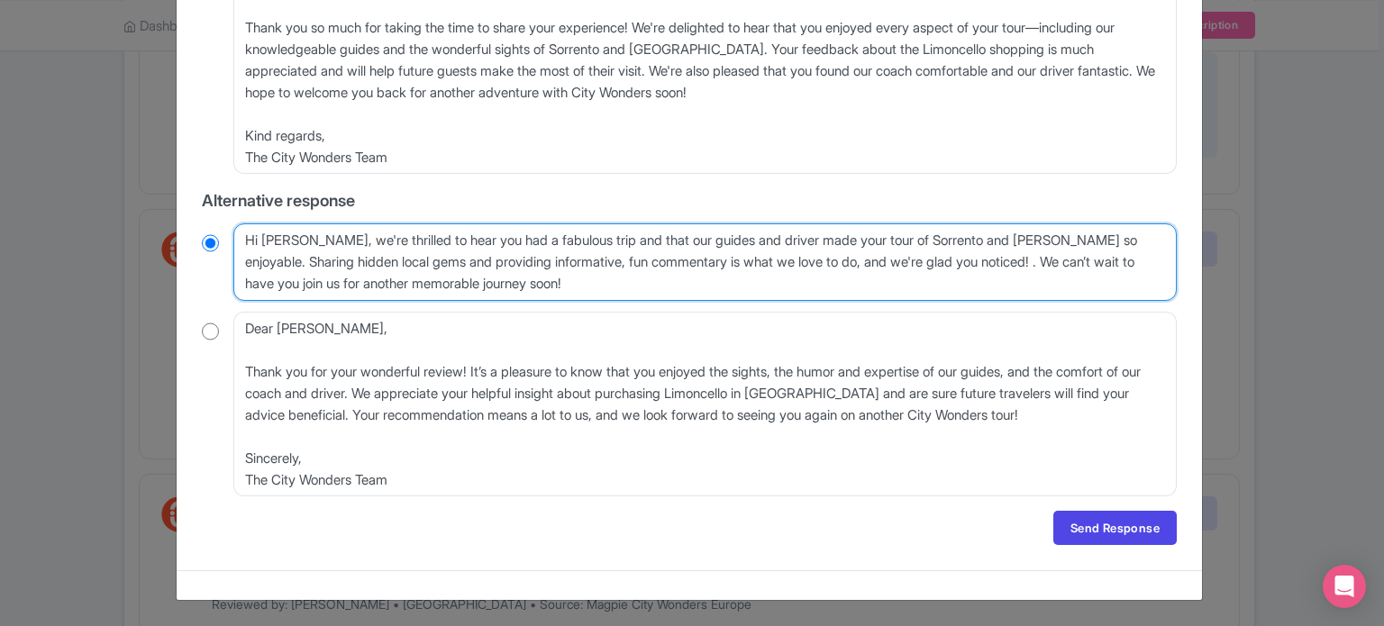
scroll to position [414, 0]
type textarea "Hi Lisa, we're thrilled to hear you had a fabulous trip and that our guides and…"
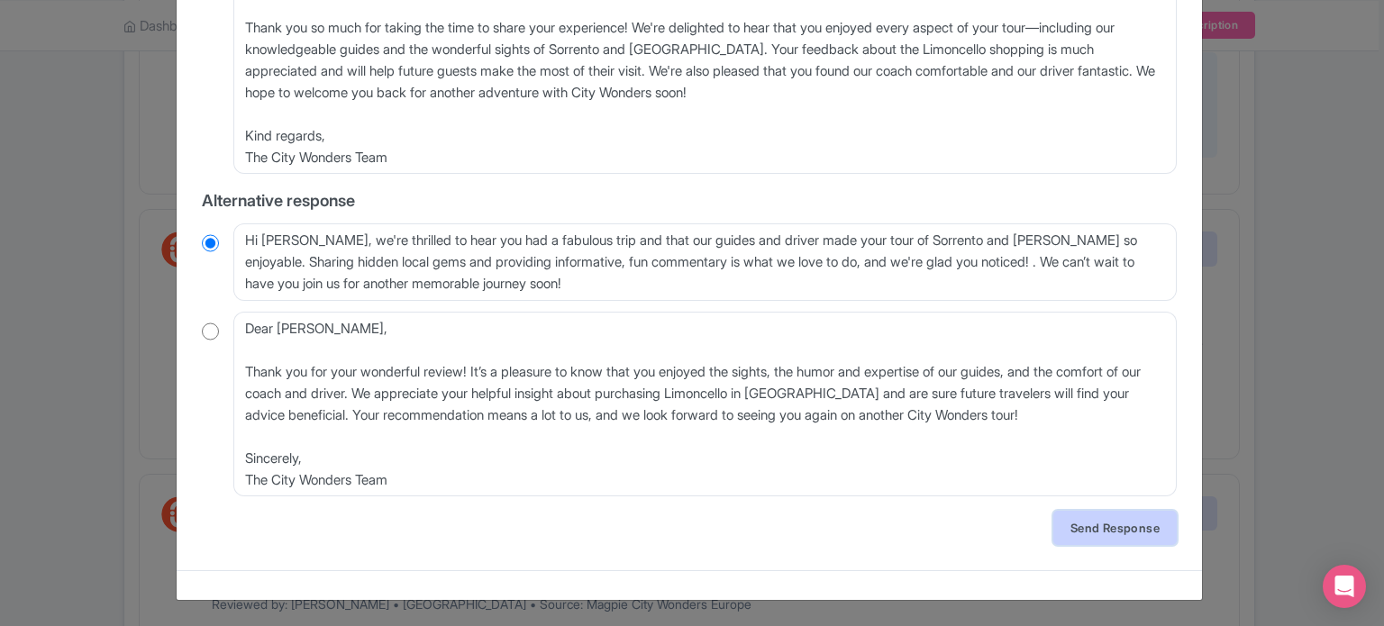
click at [1109, 535] on link "Send Response" at bounding box center [1114, 528] width 123 height 34
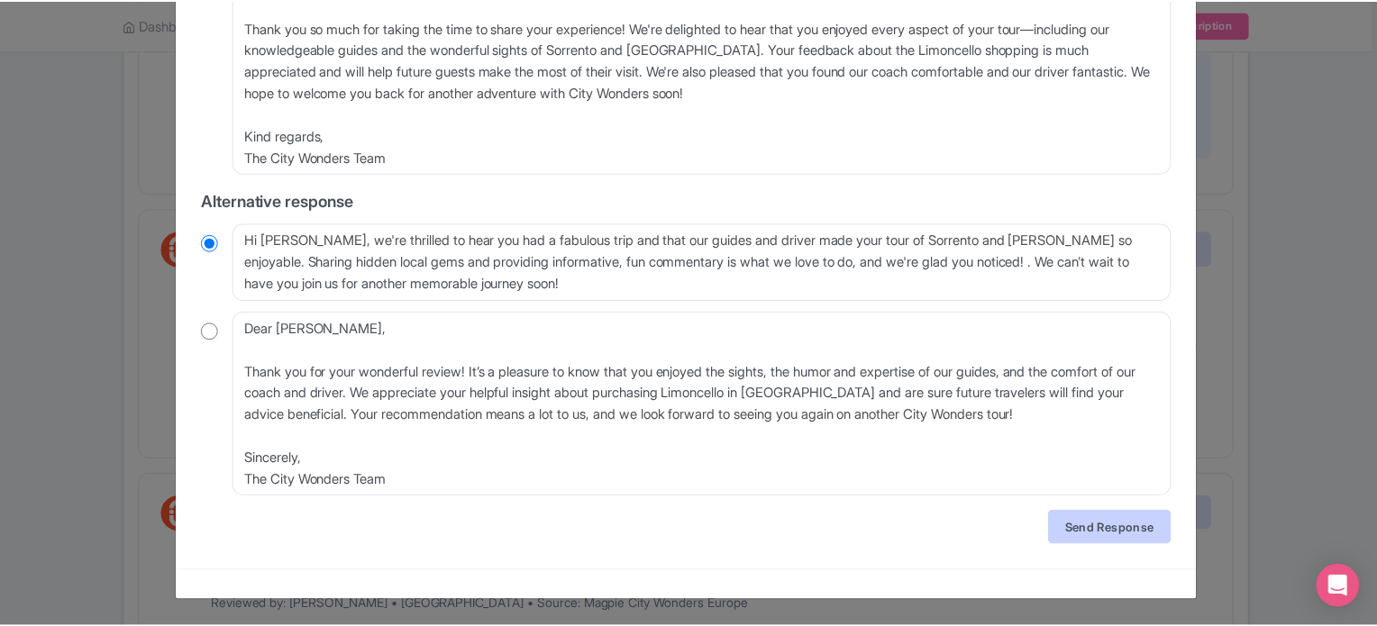
scroll to position [0, 0]
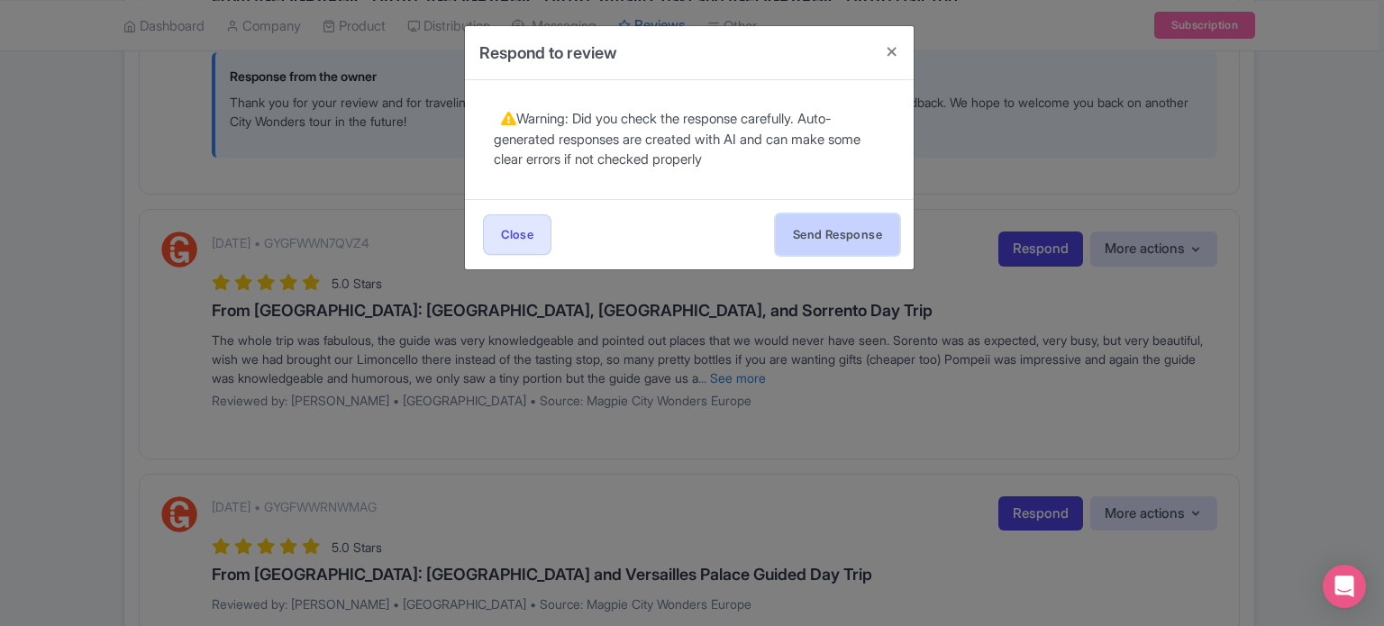
click at [829, 235] on button "Send Response" at bounding box center [837, 234] width 123 height 41
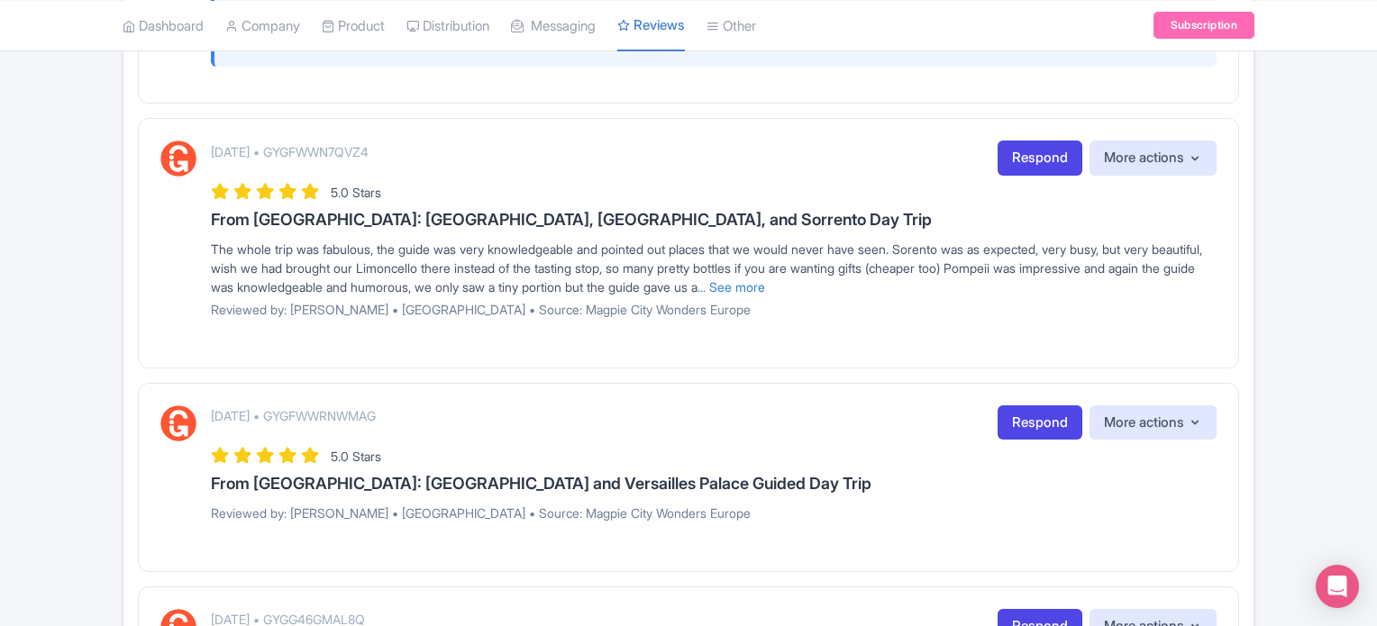
scroll to position [2163, 0]
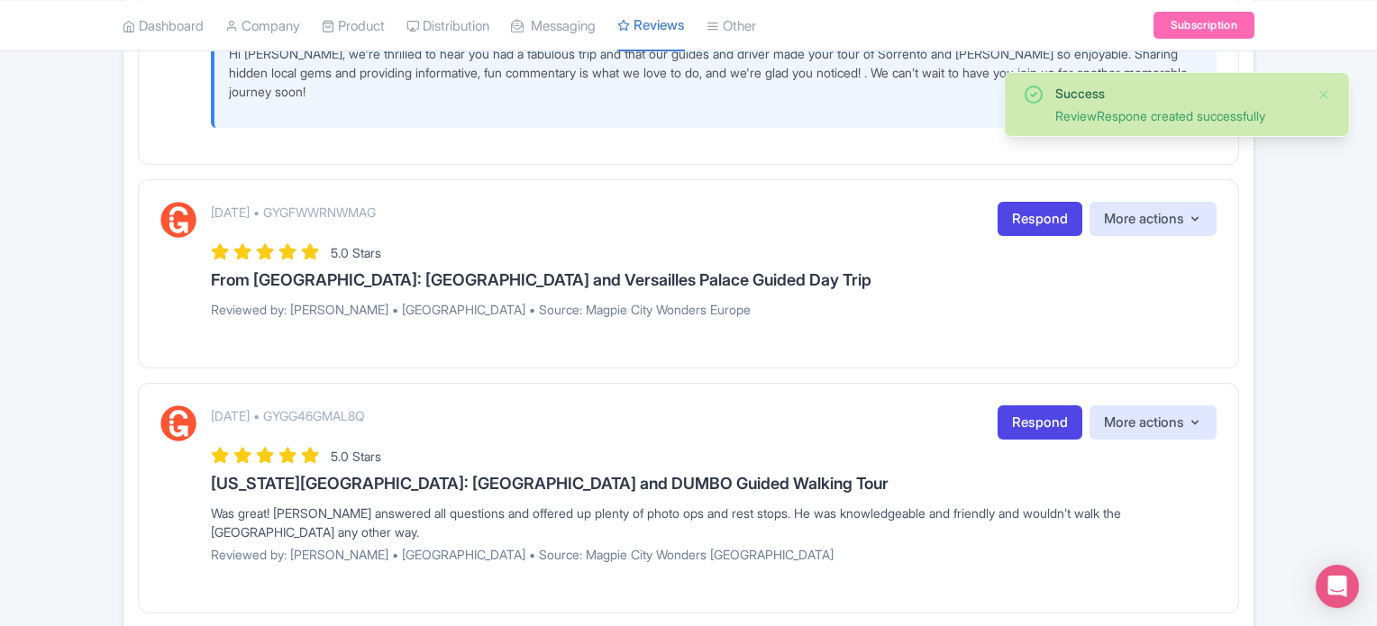
scroll to position [2433, 0]
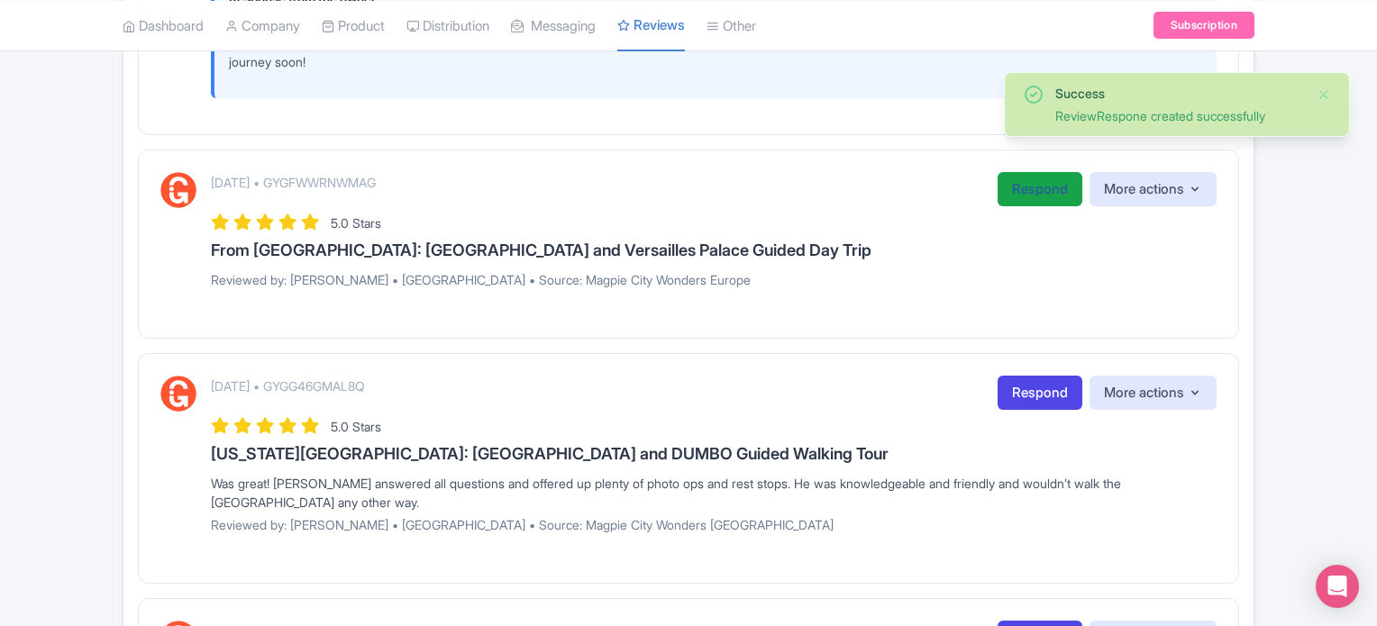
click at [1022, 179] on link "Respond" at bounding box center [1039, 189] width 85 height 35
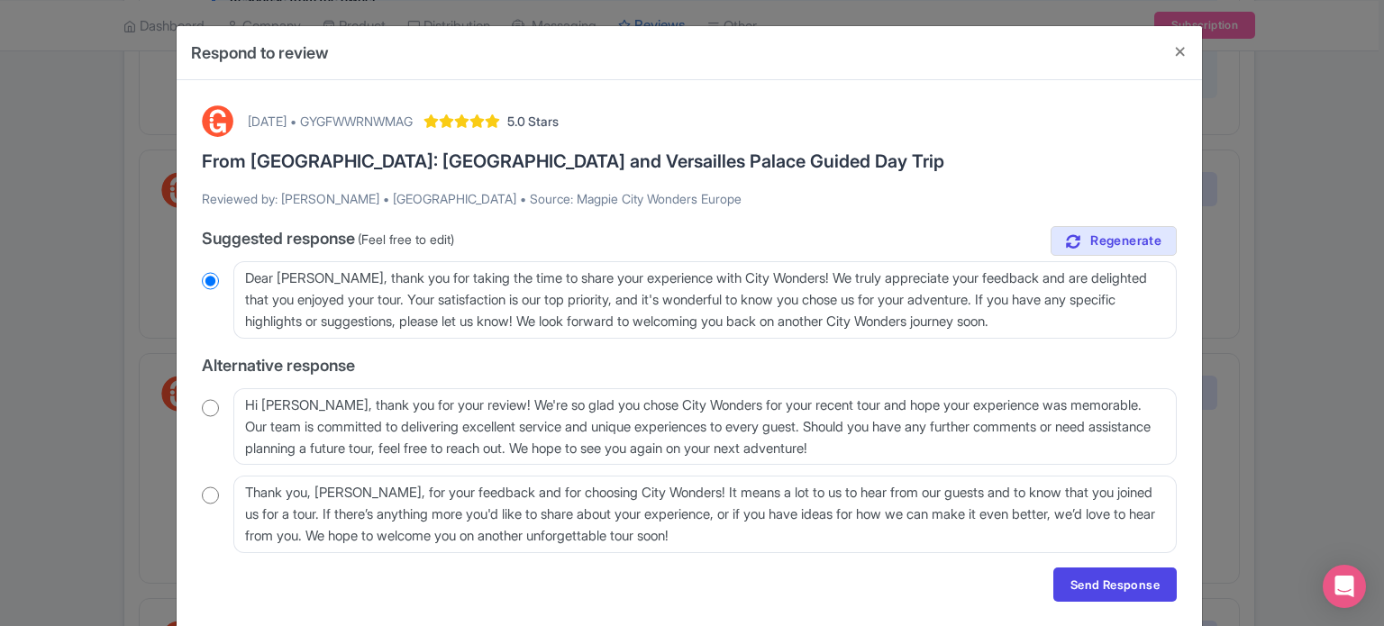
click at [202, 406] on input "radio" at bounding box center [210, 408] width 17 height 18
radio input "true"
click at [208, 495] on input "radio" at bounding box center [210, 496] width 17 height 18
radio input "true"
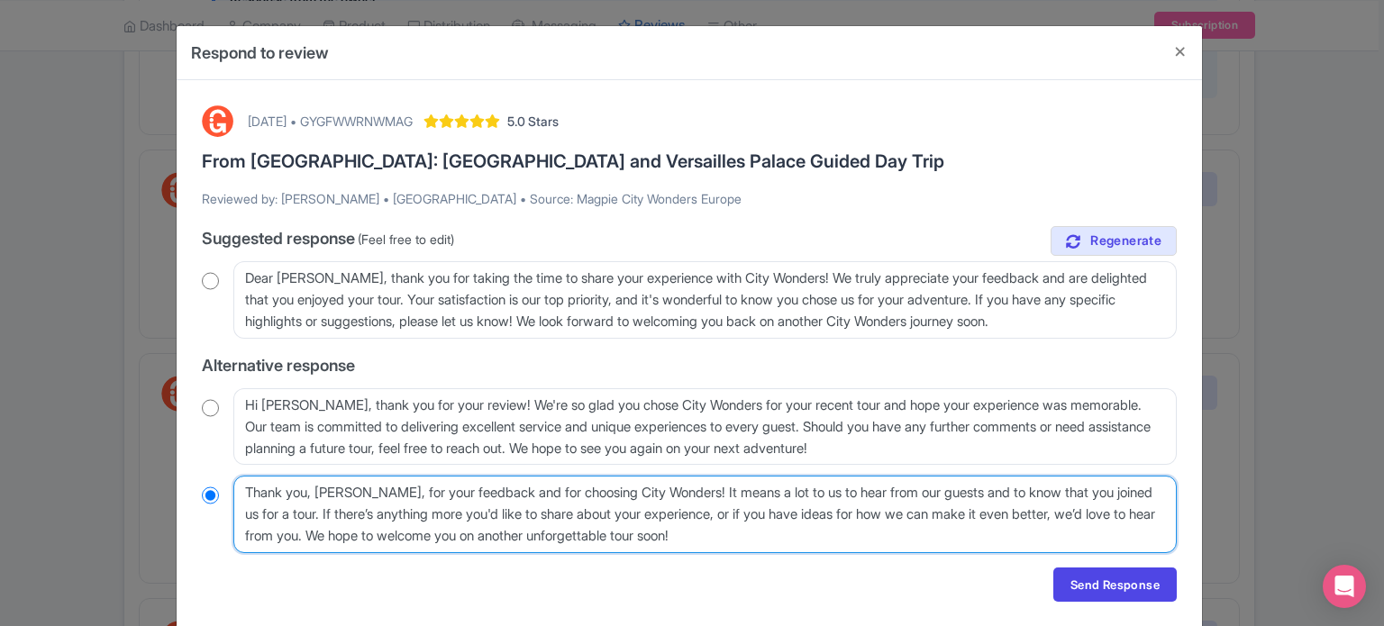
drag, startPoint x: 307, startPoint y: 511, endPoint x: 357, endPoint y: 533, distance: 54.1
click at [357, 533] on textarea "Thank you, Alyssa, for your feedback and for choosing City Wonders! It means a …" at bounding box center [704, 514] width 943 height 77
type textarea "Thank you, [PERSON_NAME], for your feedback and for choosing City Wonders! It m…"
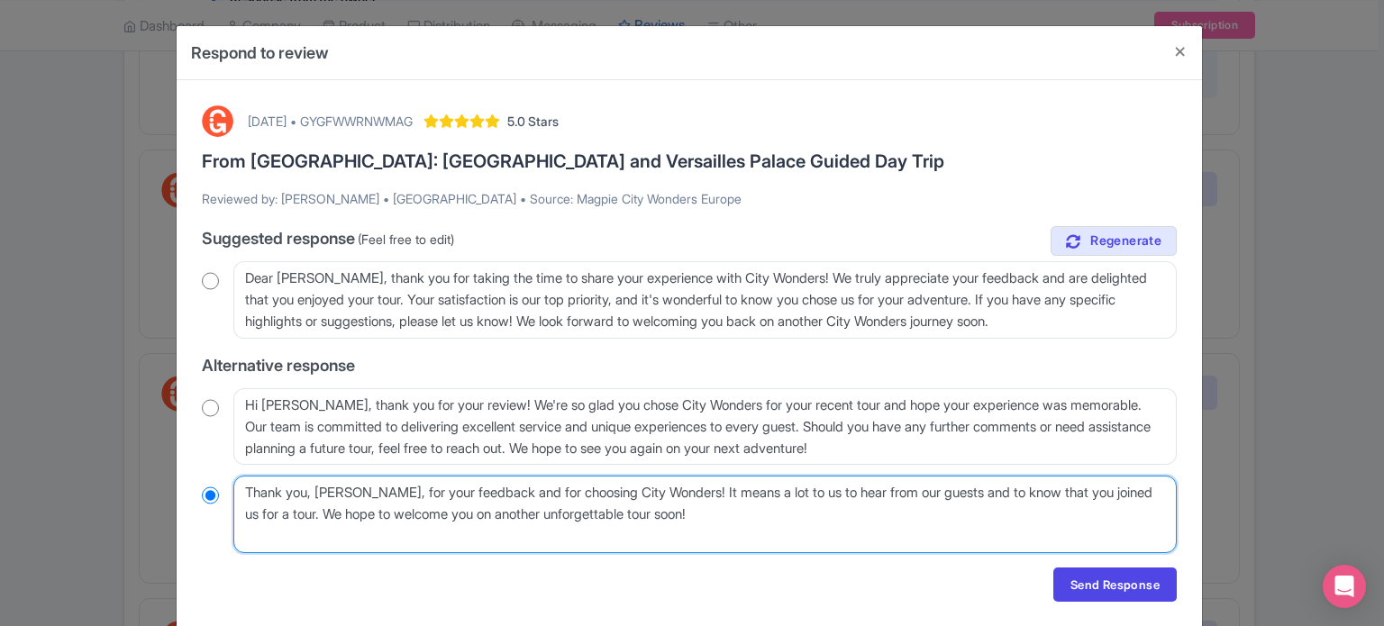
radio input "true"
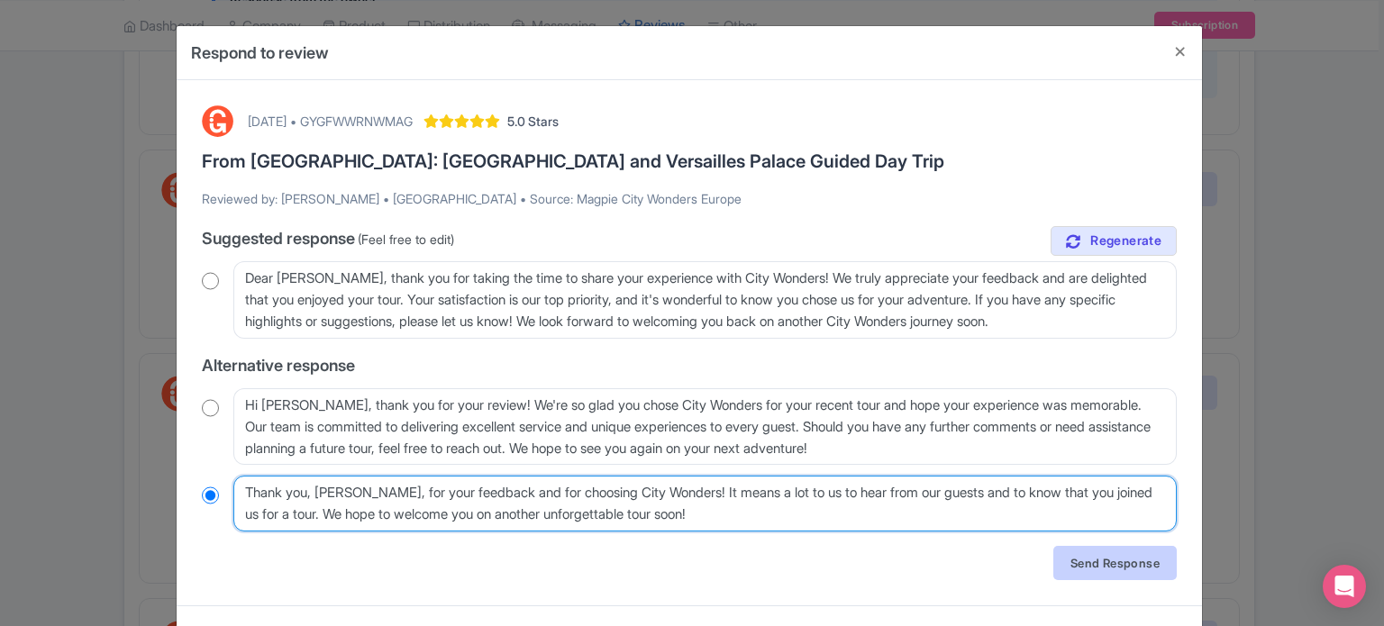
type textarea "Thank you, [PERSON_NAME], for your feedback and for choosing City Wonders! It m…"
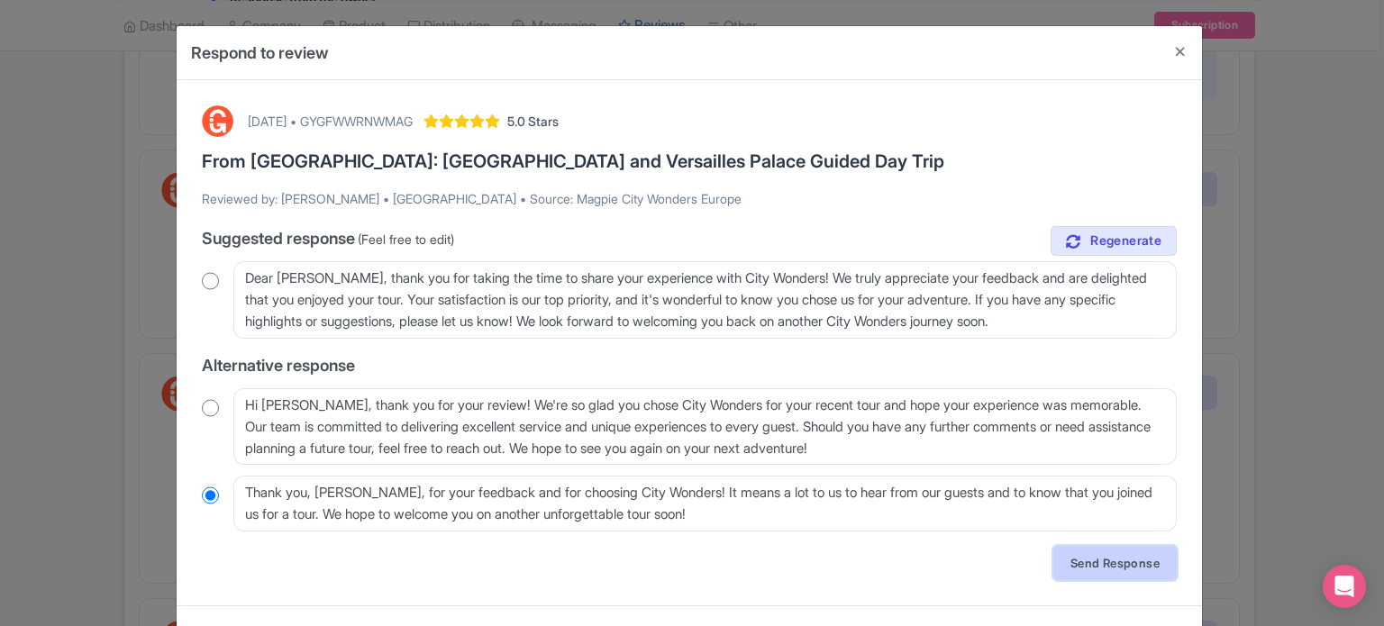
click at [1103, 570] on link "Send Response" at bounding box center [1114, 563] width 123 height 34
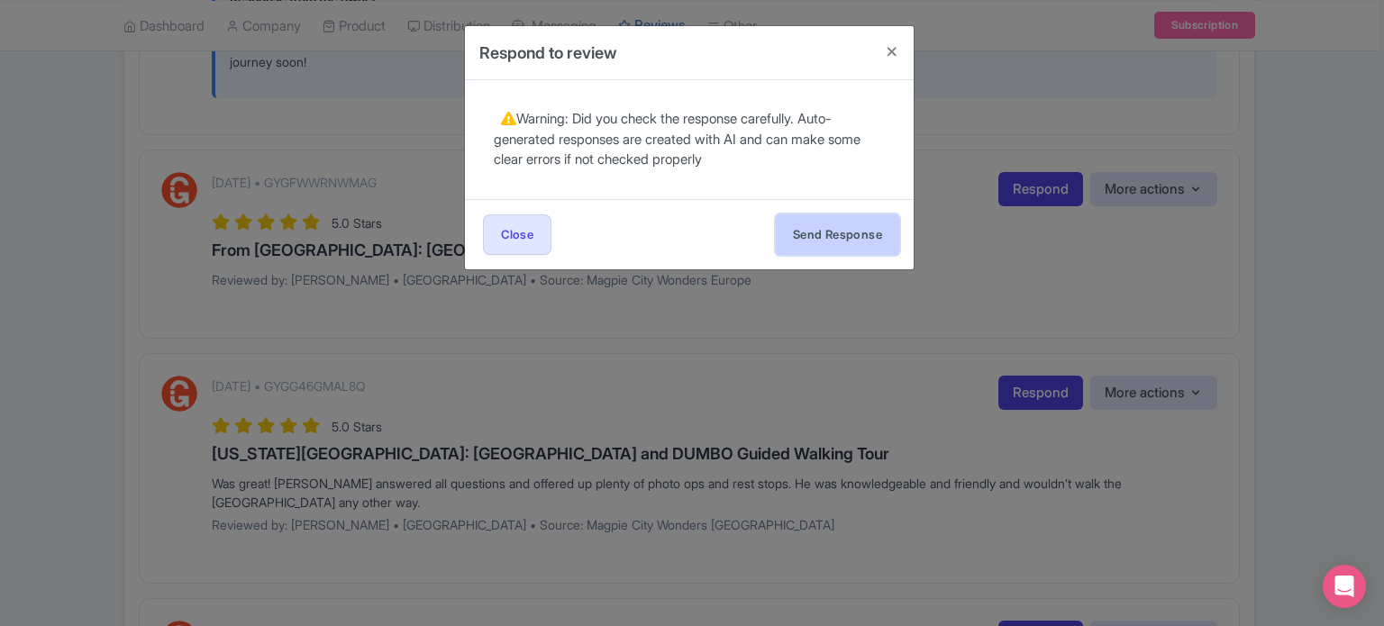
click at [834, 232] on button "Send Response" at bounding box center [837, 234] width 123 height 41
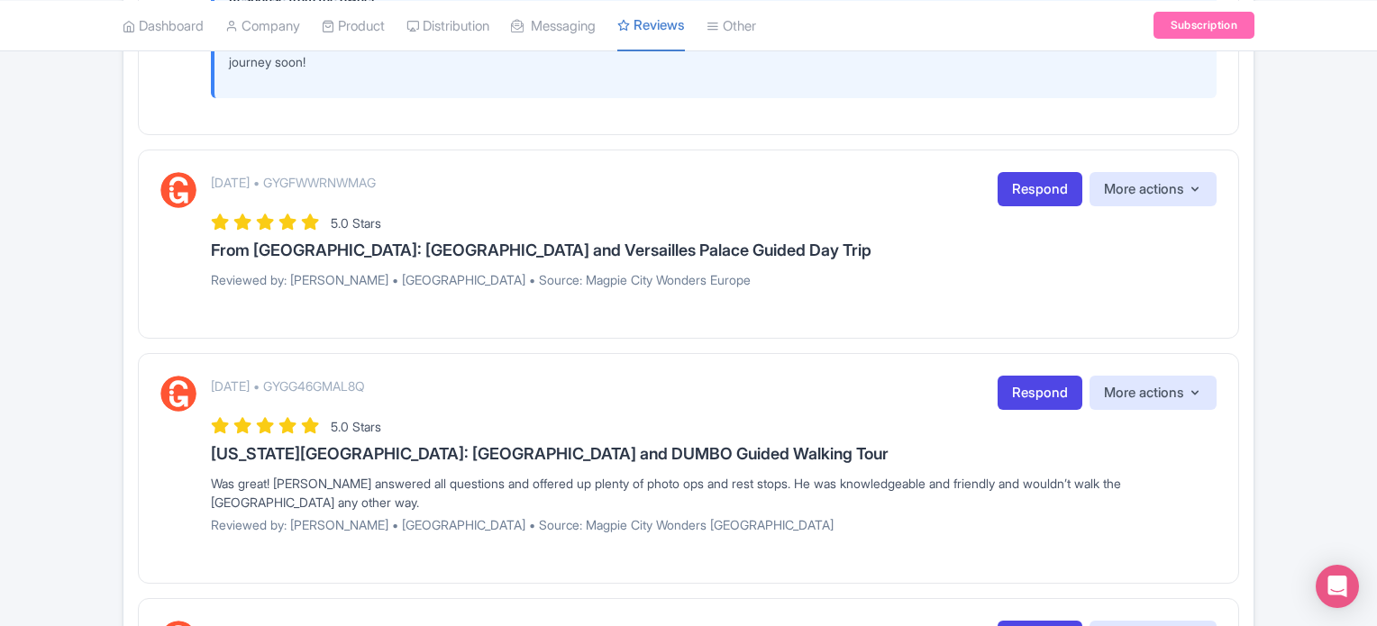
scroll to position [2523, 0]
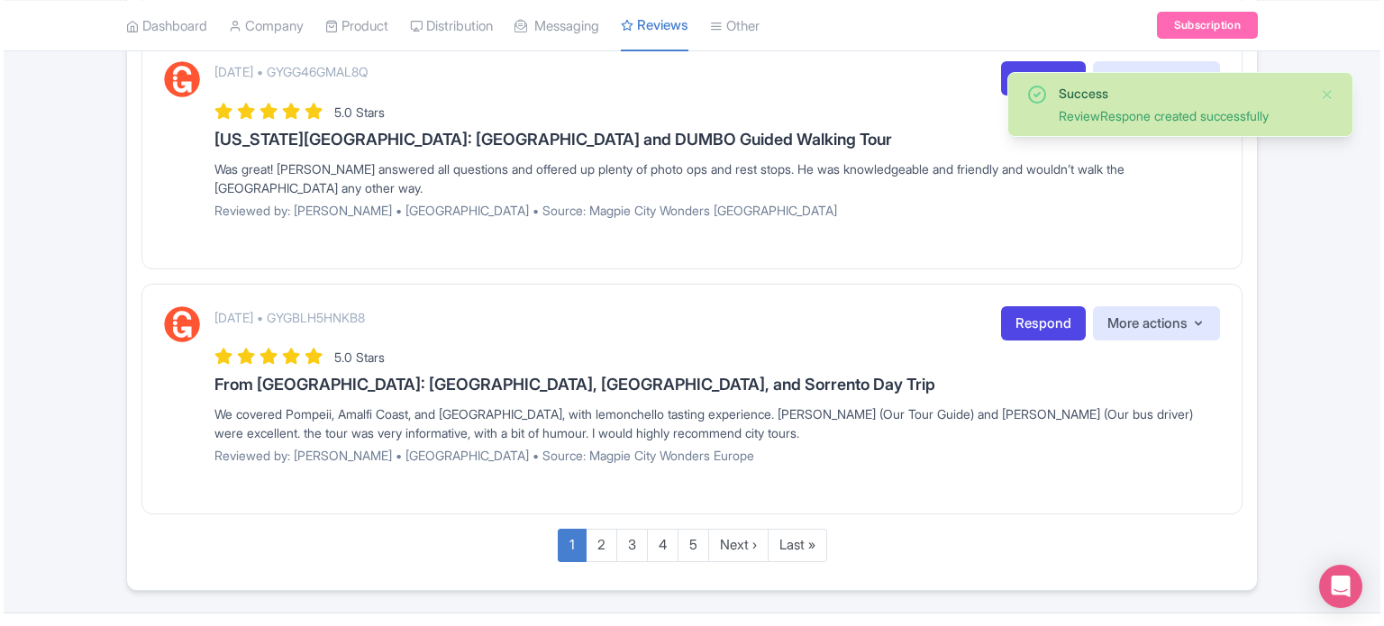
scroll to position [2709, 0]
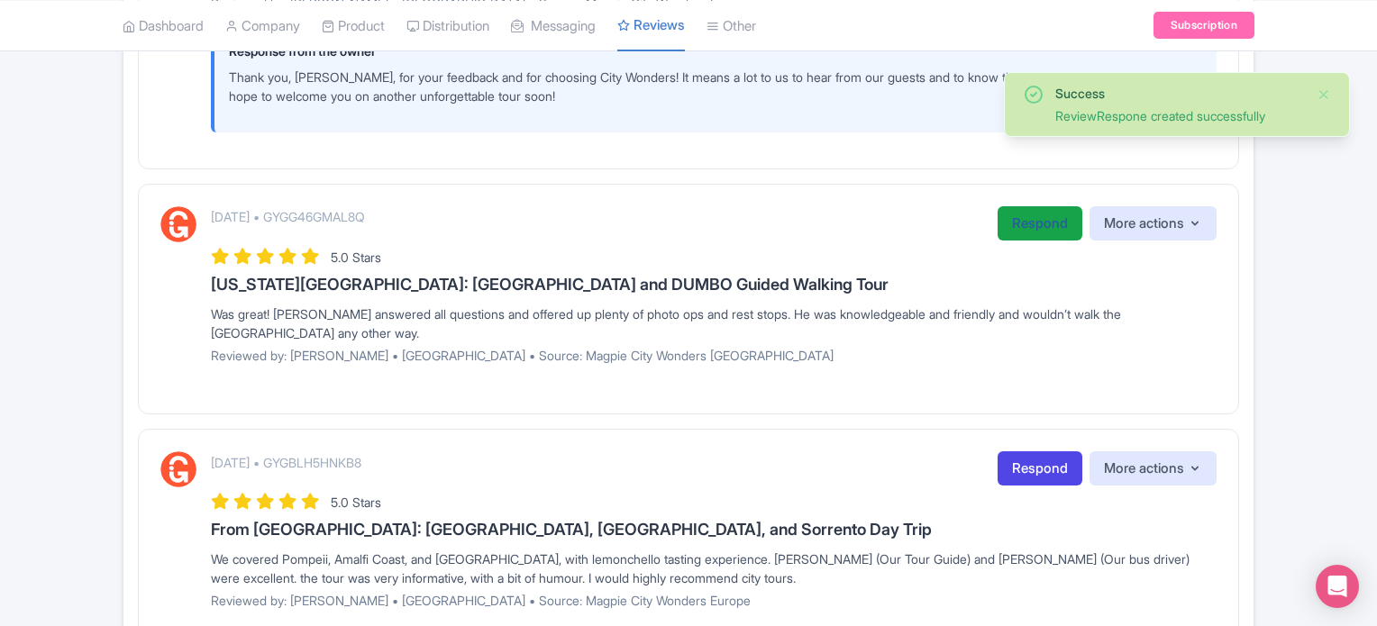
click at [1020, 213] on link "Respond" at bounding box center [1039, 223] width 85 height 35
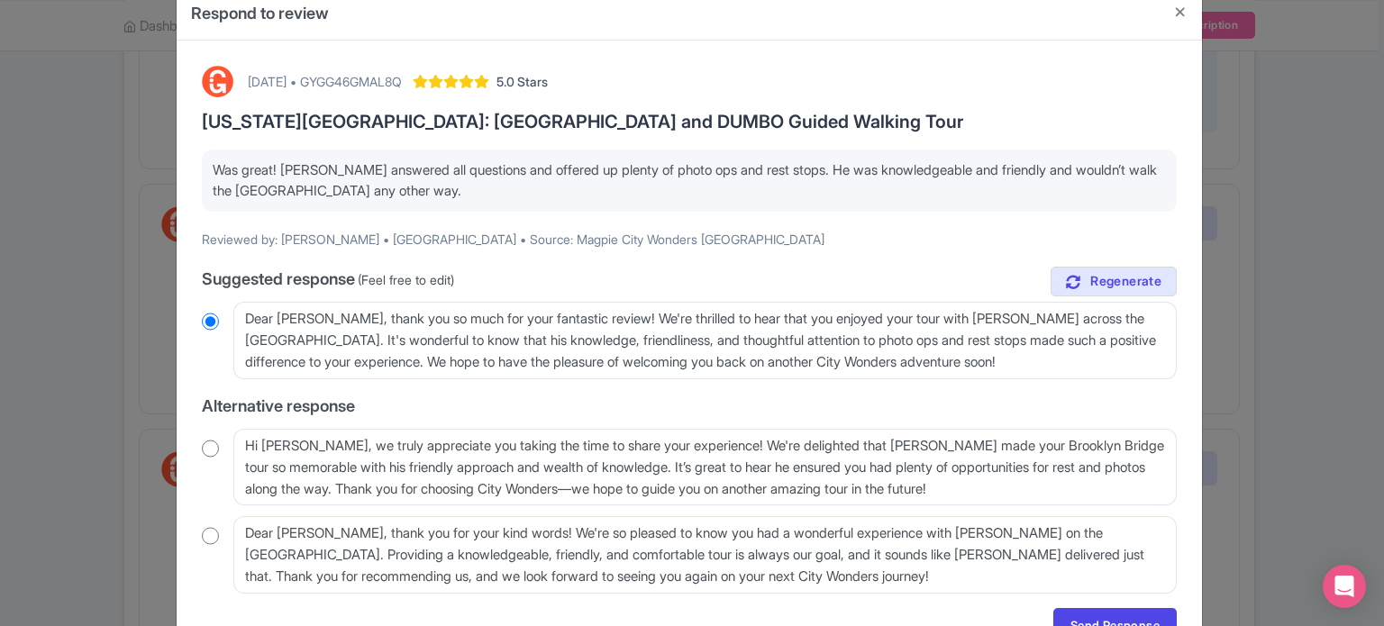
scroll to position [0, 0]
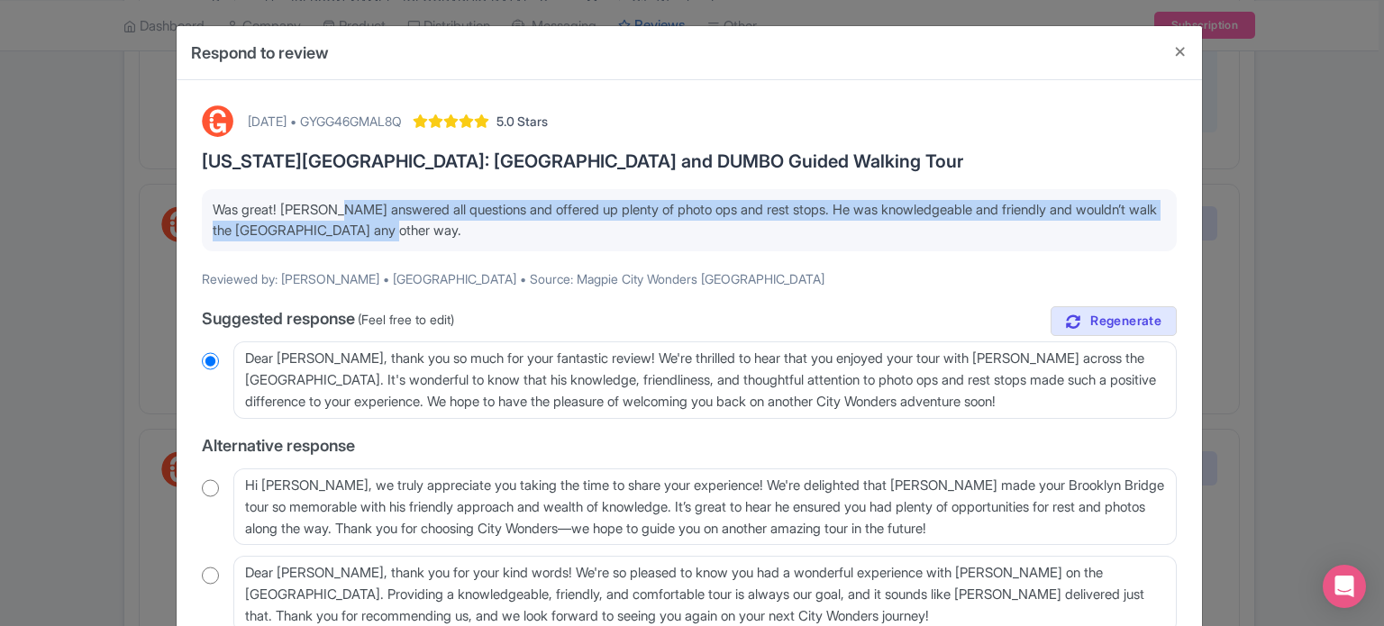
drag, startPoint x: 334, startPoint y: 217, endPoint x: 578, endPoint y: 244, distance: 244.8
click at [573, 239] on p "Was great! [PERSON_NAME] answered all questions and offered up plenty of photo …" at bounding box center [689, 220] width 953 height 41
click at [579, 245] on div "Was great! [PERSON_NAME] answered all questions and offered up plenty of photo …" at bounding box center [689, 220] width 975 height 62
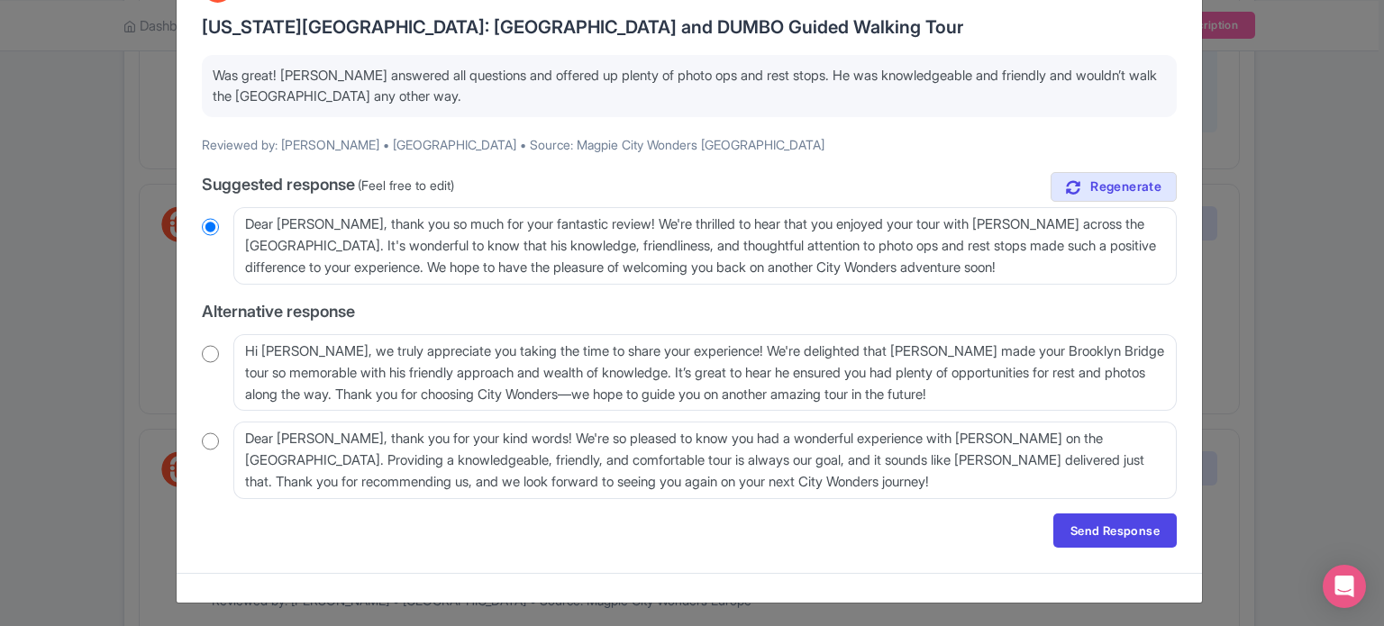
scroll to position [135, 0]
click at [1093, 525] on link "Send Response" at bounding box center [1114, 530] width 123 height 34
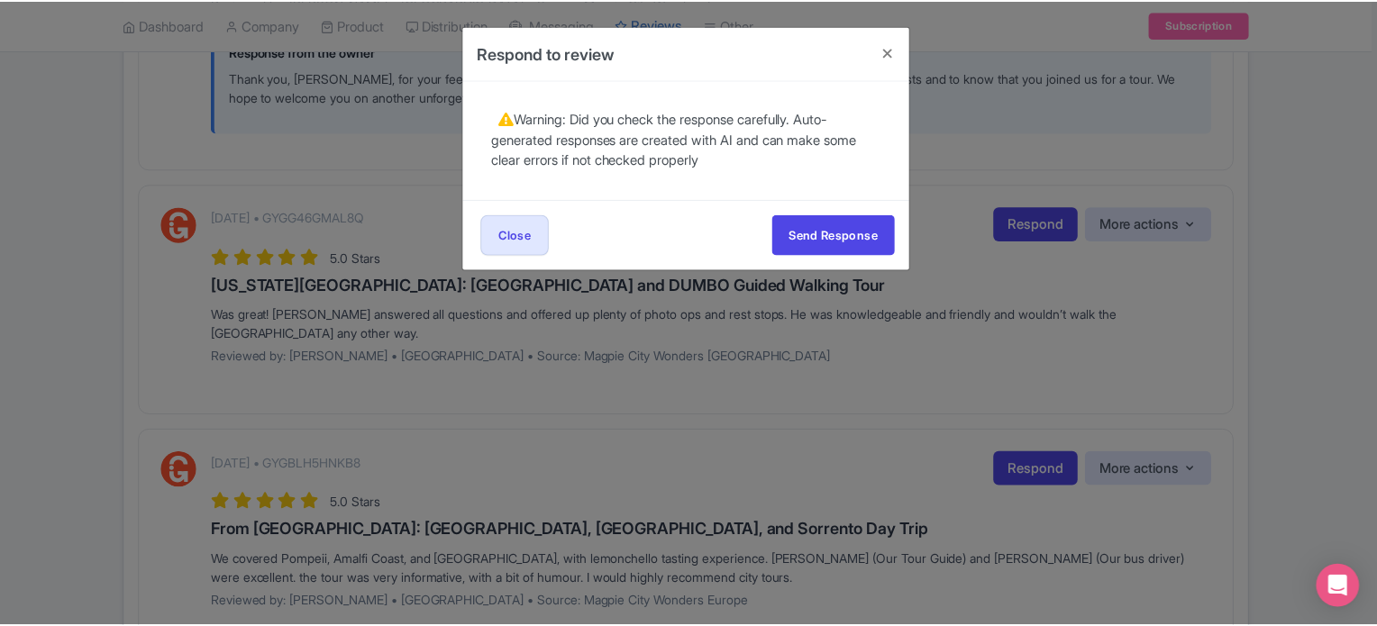
scroll to position [0, 0]
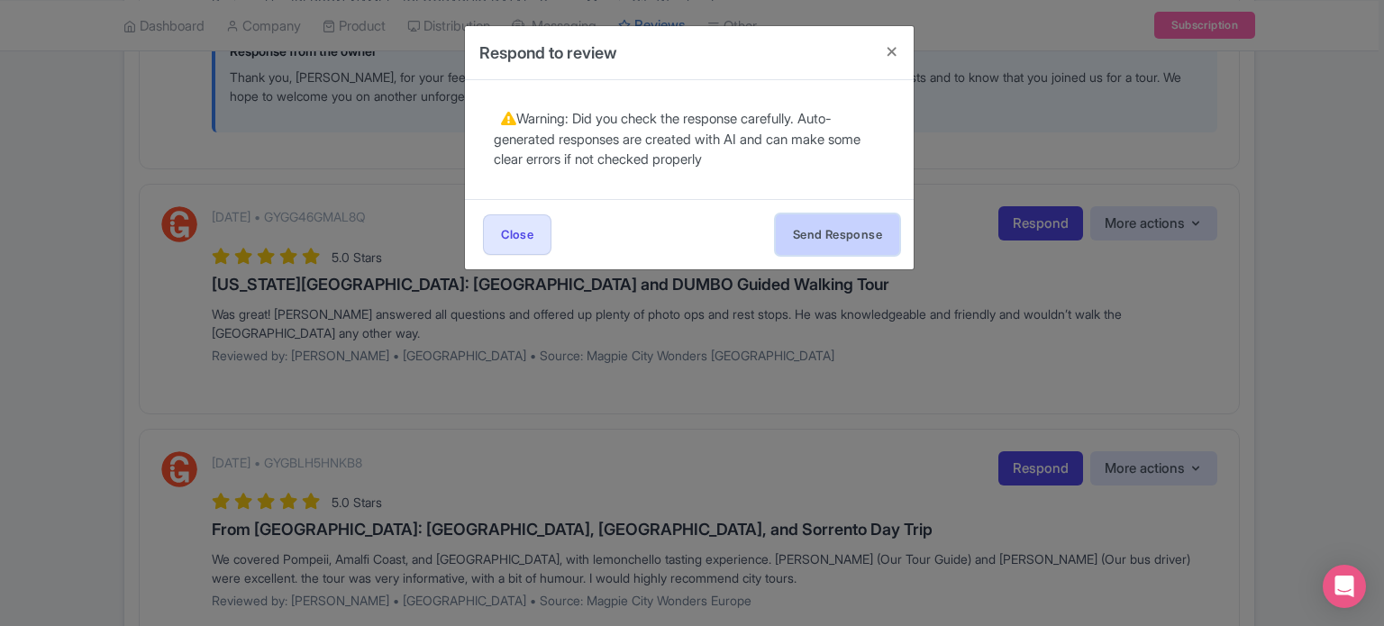
click at [872, 226] on button "Send Response" at bounding box center [837, 234] width 123 height 41
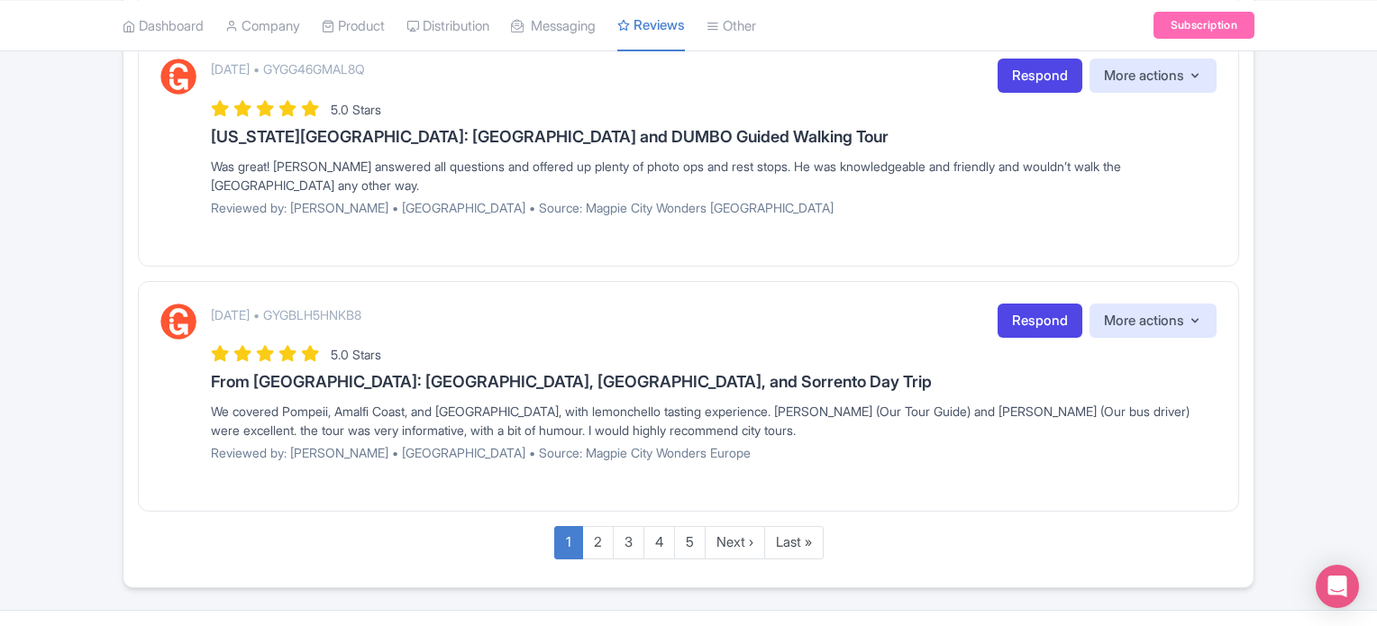
scroll to position [2890, 0]
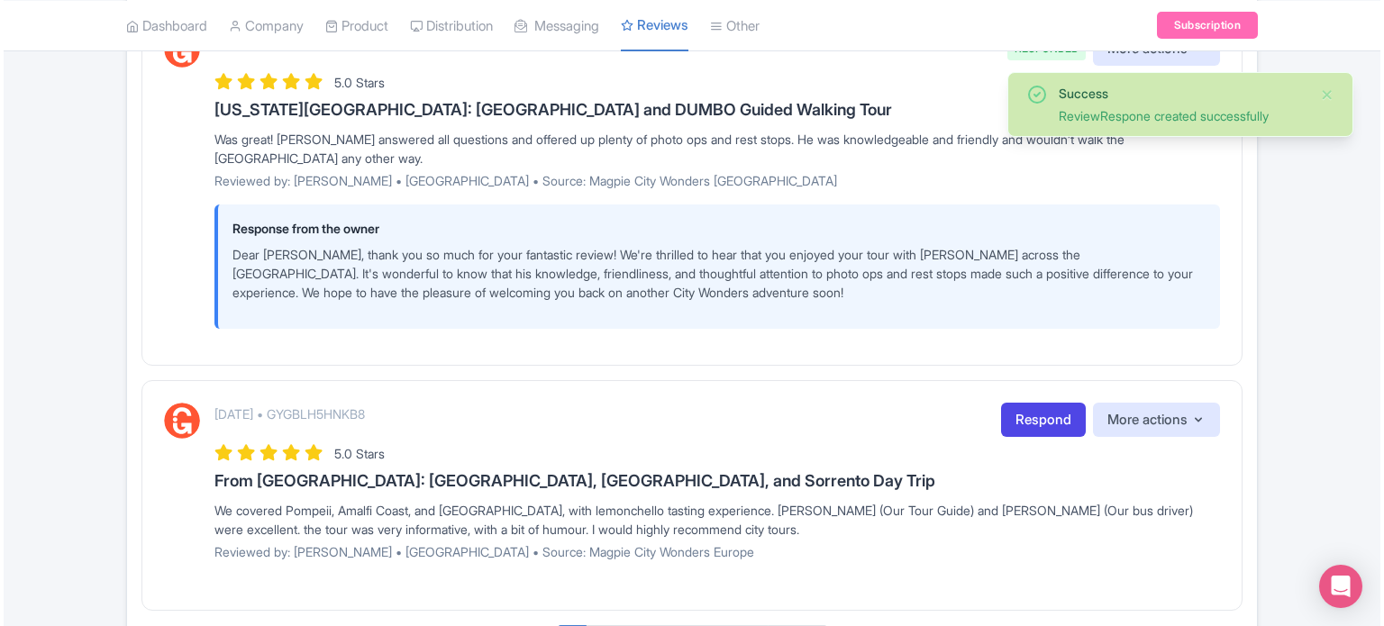
scroll to position [3016, 0]
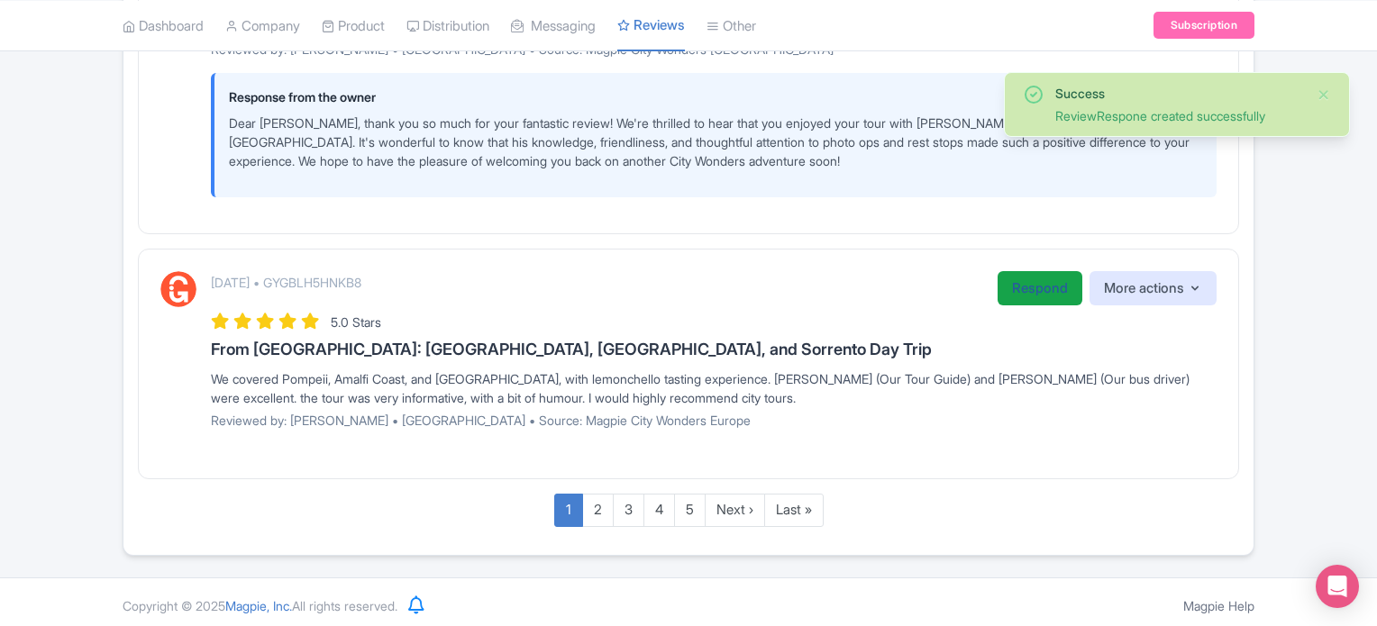
click at [1020, 279] on link "Respond" at bounding box center [1039, 288] width 85 height 35
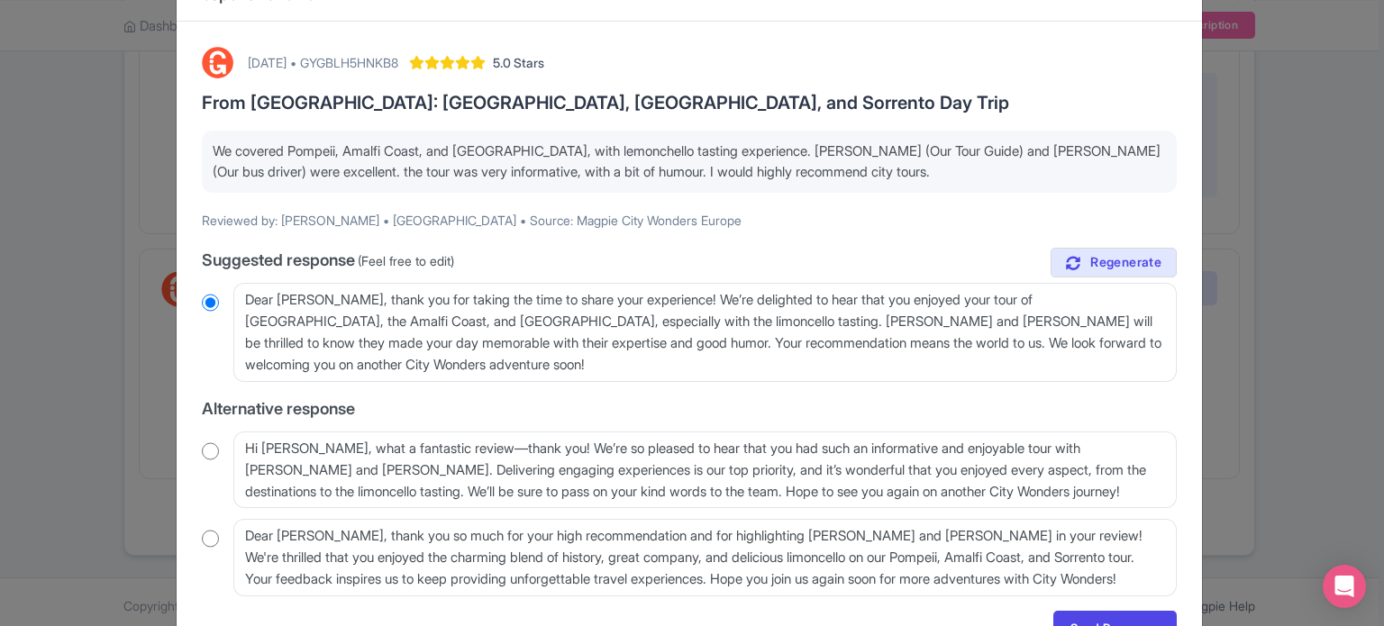
scroll to position [90, 0]
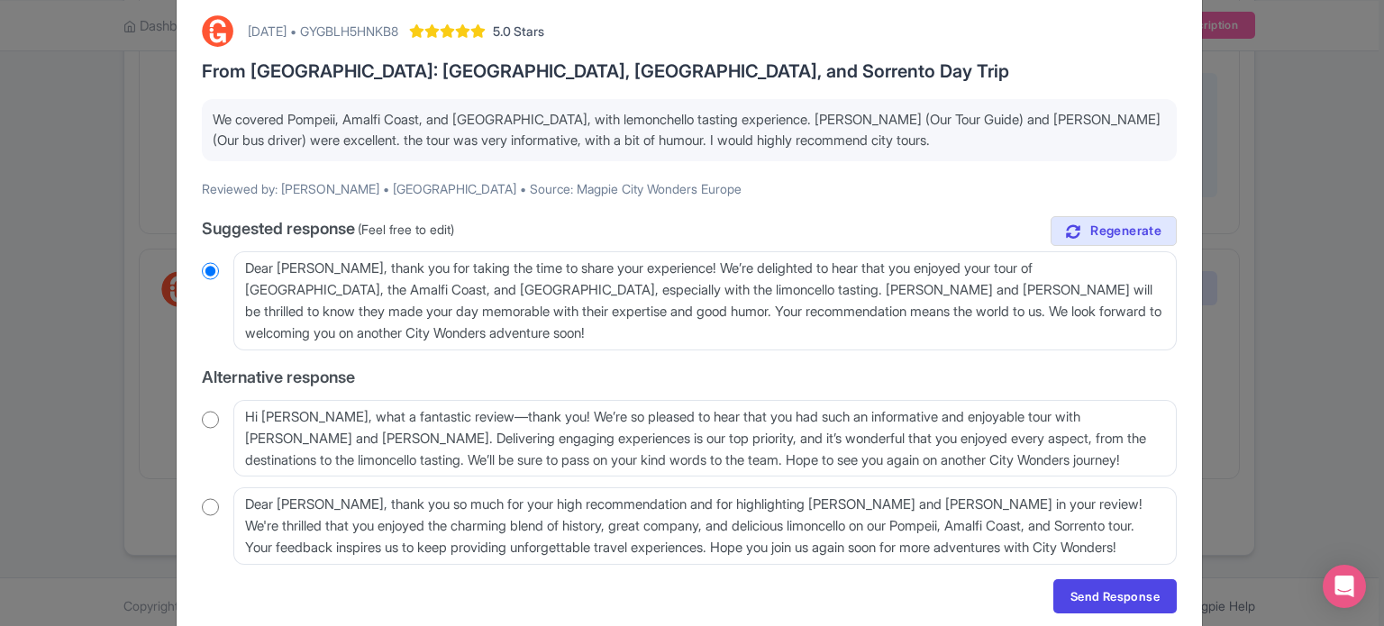
click at [224, 422] on div "Hi Alistair, what a fantastic review—thank you! We’re so pleased to hear that y…" at bounding box center [689, 438] width 975 height 77
click at [212, 421] on input "radio" at bounding box center [210, 420] width 17 height 18
radio input "true"
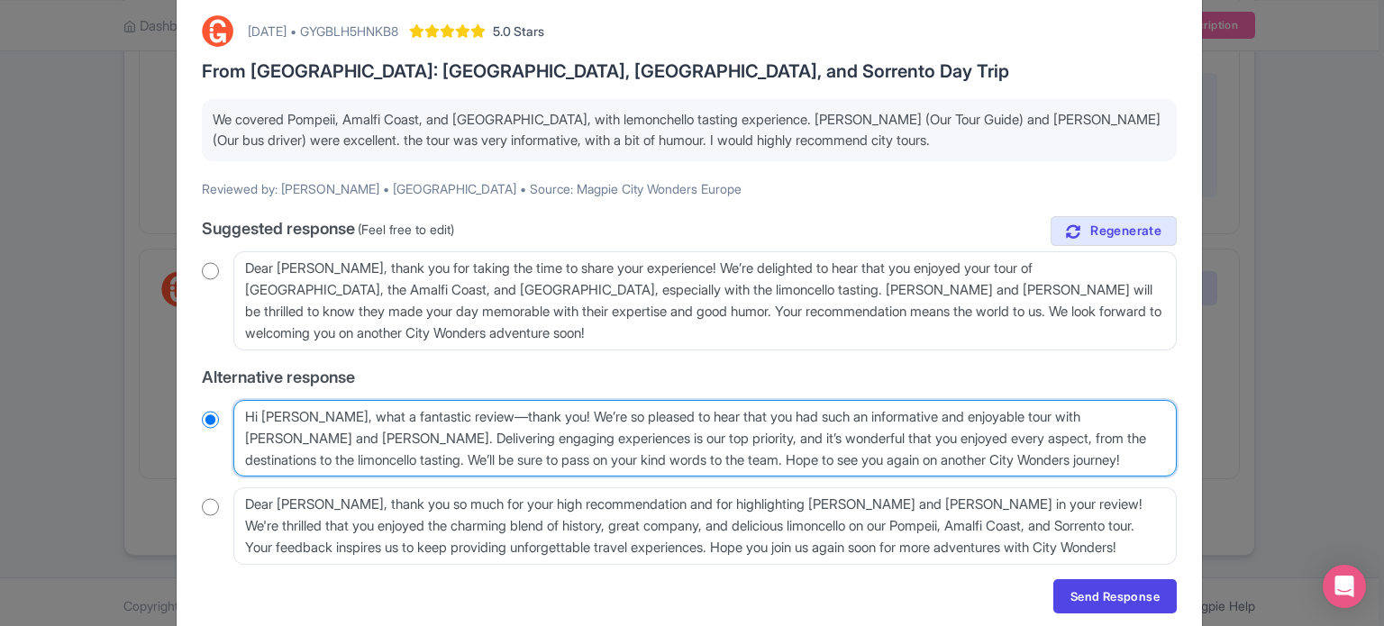
drag, startPoint x: 356, startPoint y: 460, endPoint x: 932, endPoint y: 441, distance: 576.1
click at [932, 441] on textarea "Hi Alistair, what a fantastic review—thank you! We’re so pleased to hear that y…" at bounding box center [704, 438] width 943 height 77
type textarea "Hi Alistair, what a fantastic review—thank you! We’re so pleased to hear that y…"
radio input "true"
type textarea "Hi Alistair, what a fantastic review—thank you! We’re so pleased to hear that y…"
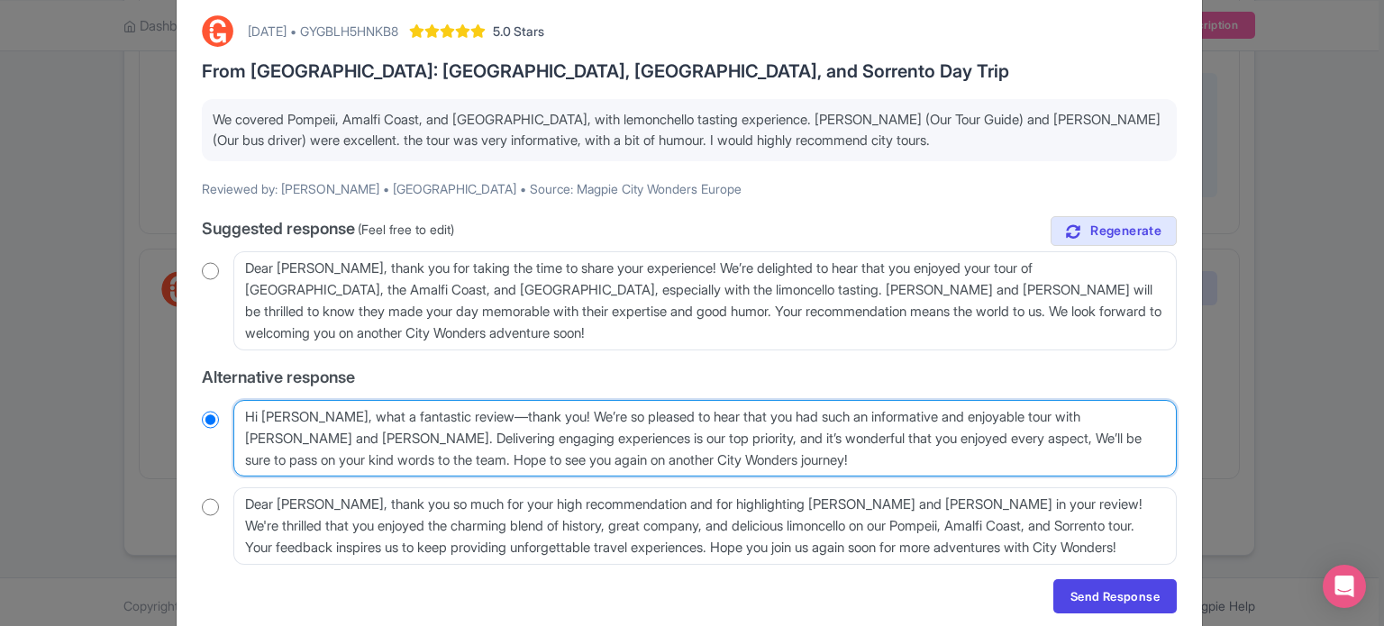
radio input "true"
type textarea "Hi Alistair, what a fantastic review—thank you! We’re so pleased to hear that y…"
radio input "true"
type textarea "Hi Alistair, what a fantastic review—thank you! We’re so pleased to hear that y…"
radio input "true"
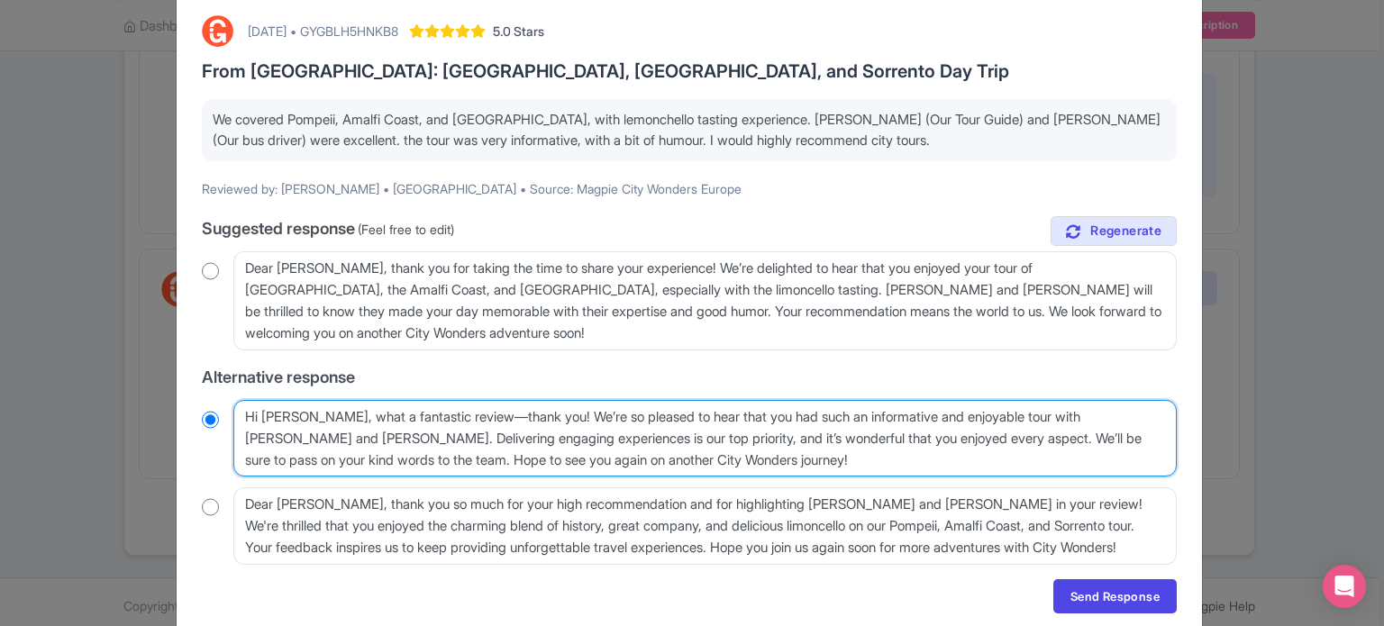
click at [758, 465] on textarea "Hi Alistair, what a fantastic review—thank you! We’re so pleased to hear that y…" at bounding box center [704, 438] width 943 height 77
type textarea "Hi Alistair, what a fantastic review—thank you! We’re so pleased to hear that y…"
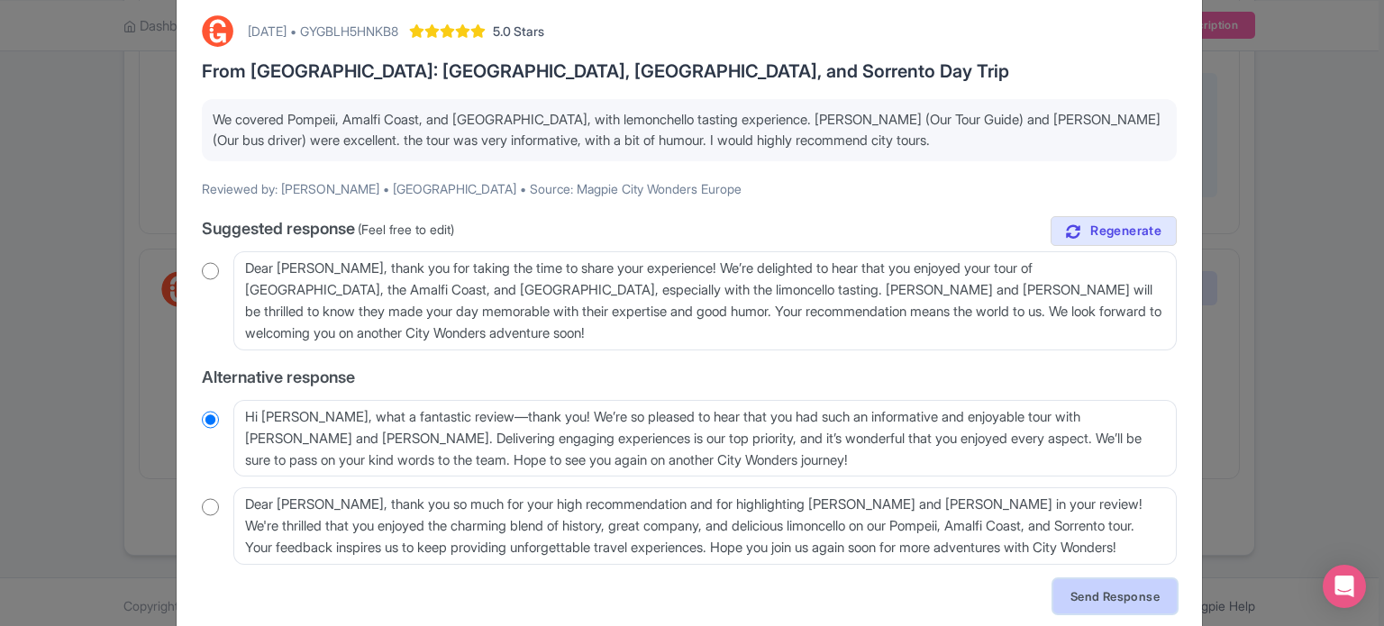
click at [1103, 598] on link "Send Response" at bounding box center [1114, 596] width 123 height 34
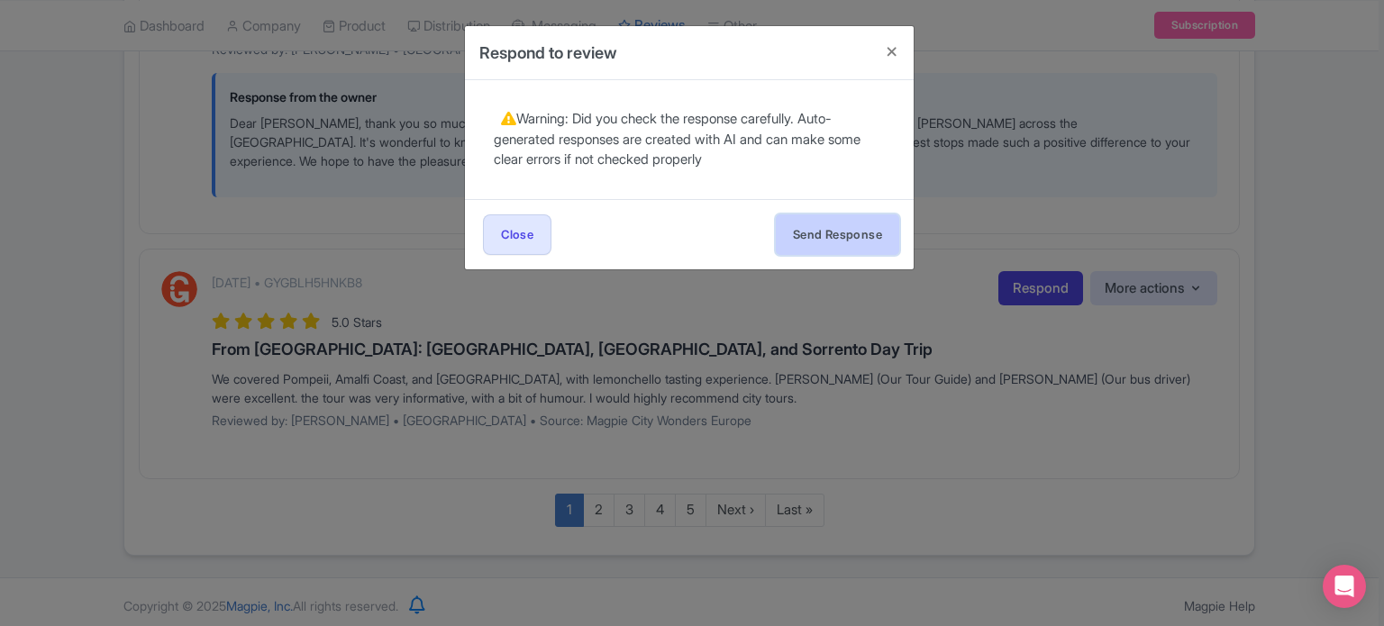
click at [833, 249] on button "Send Response" at bounding box center [837, 234] width 123 height 41
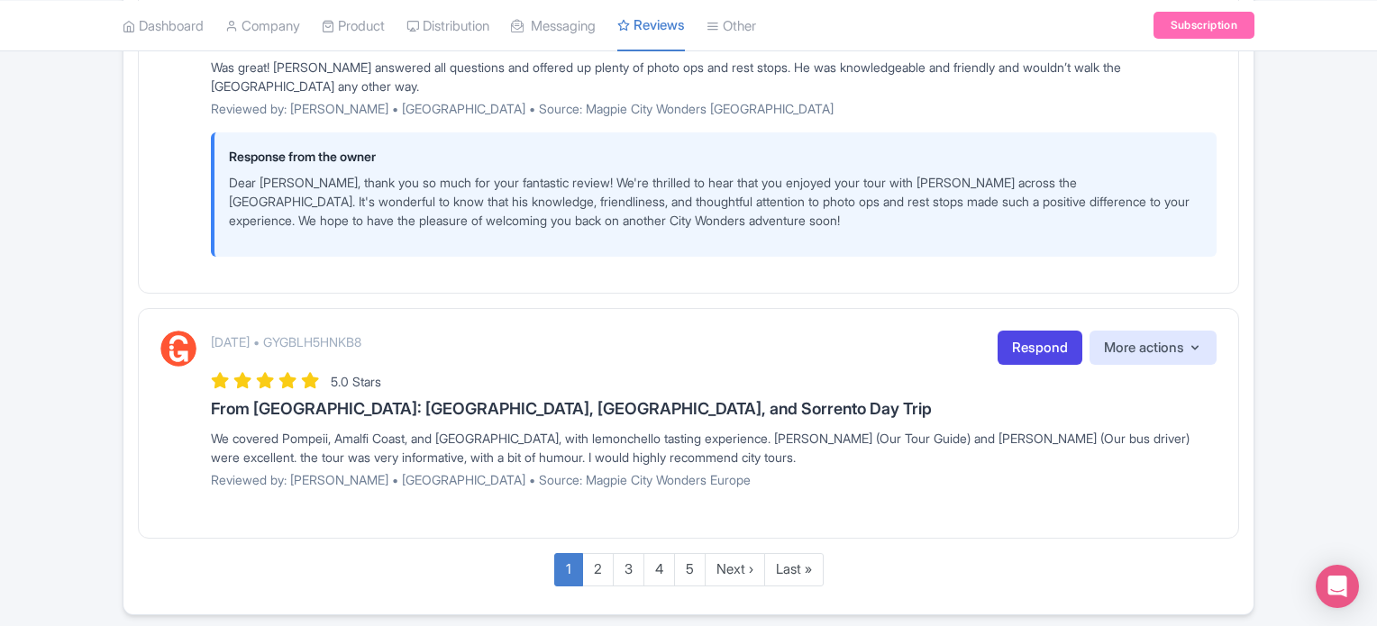
scroll to position [2926, 0]
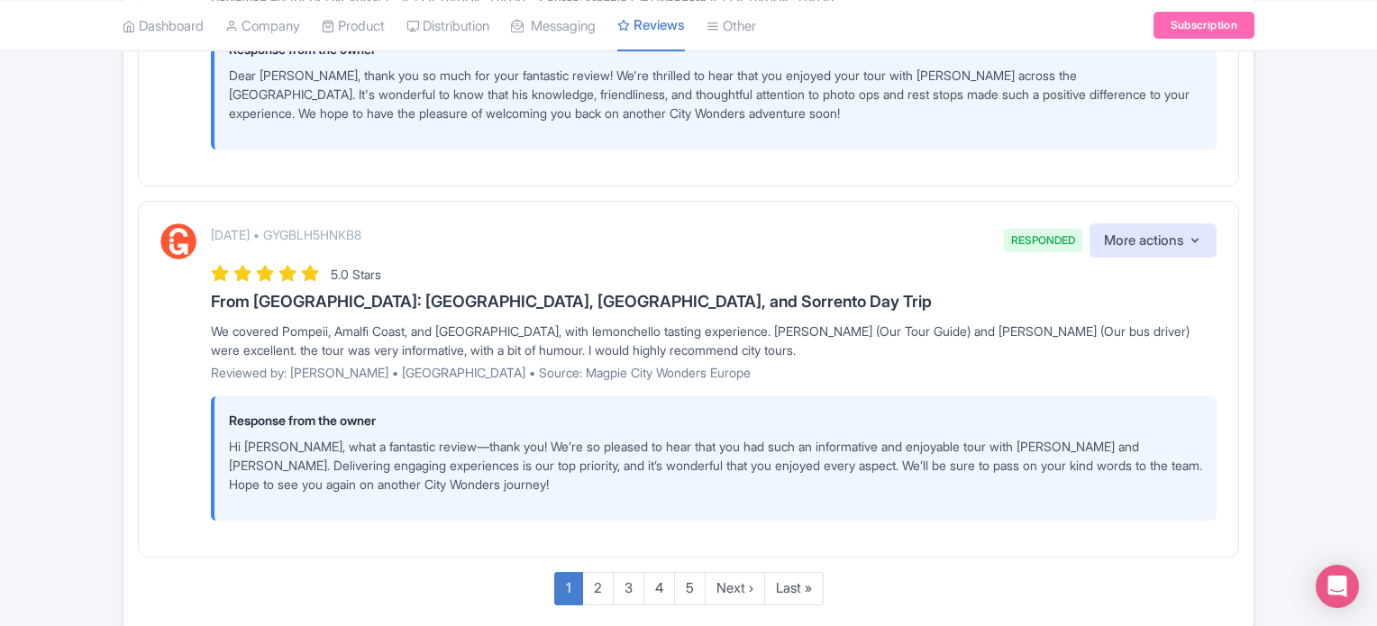
scroll to position [3142, 0]
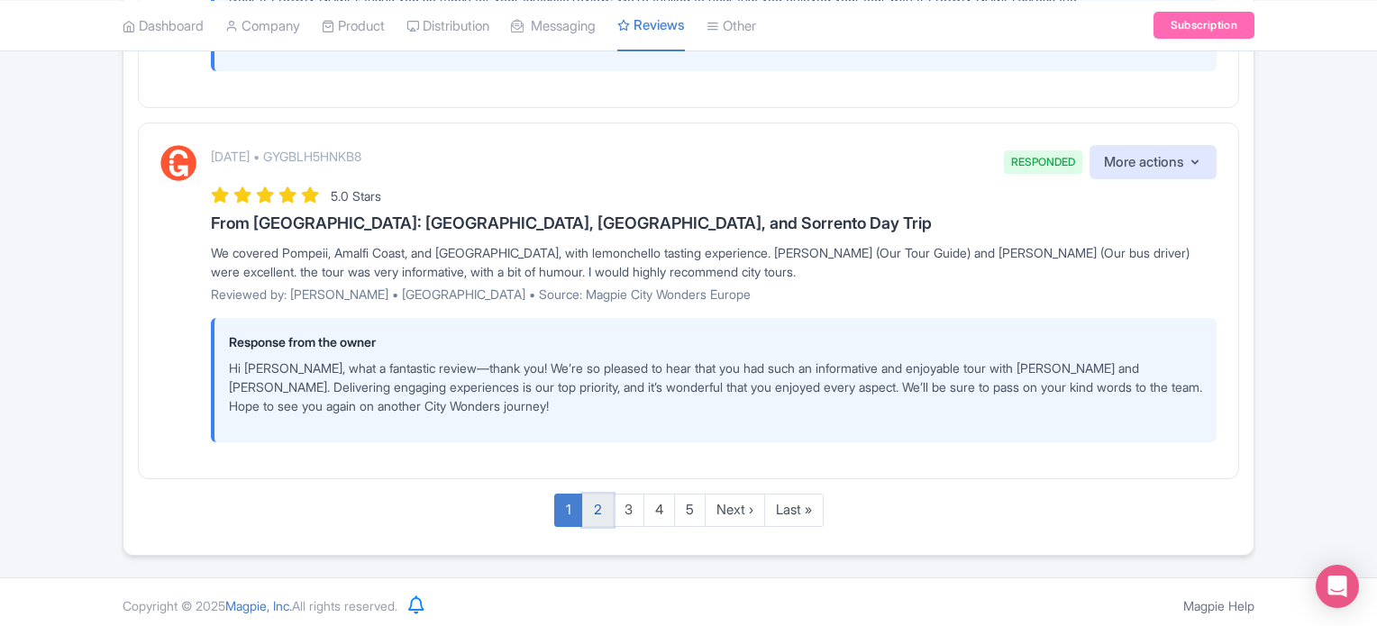
click at [597, 504] on link "2" at bounding box center [598, 510] width 32 height 33
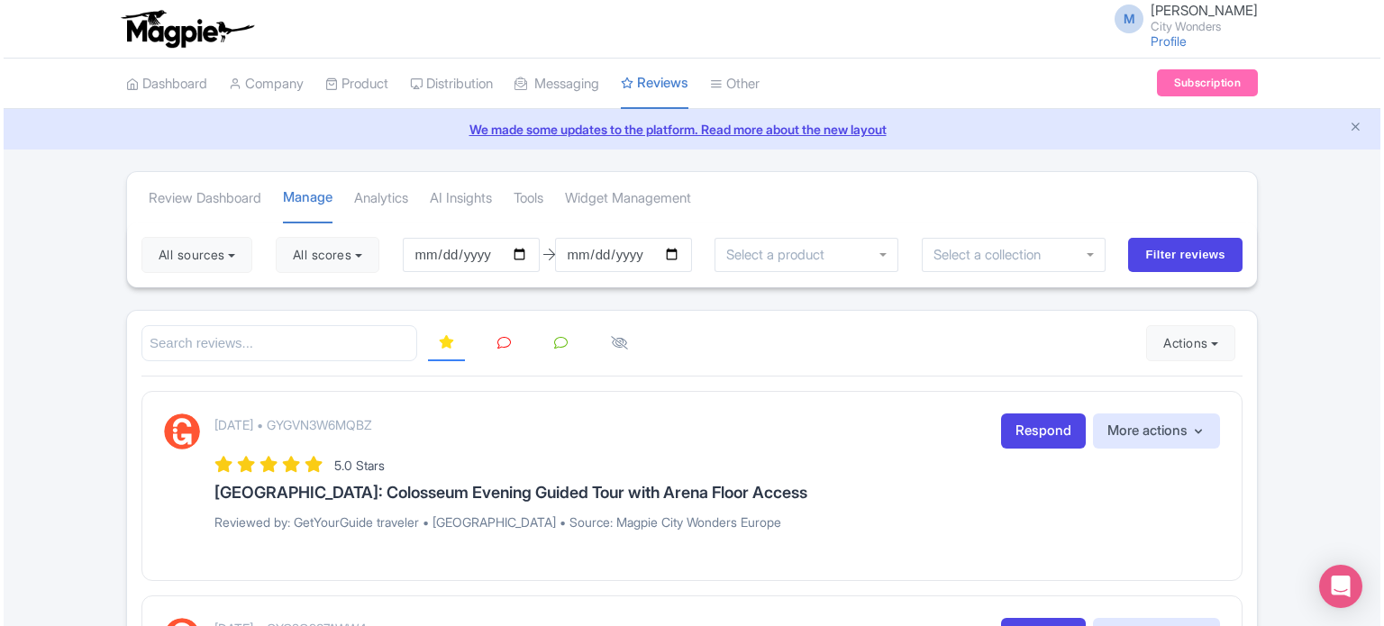
scroll to position [180, 0]
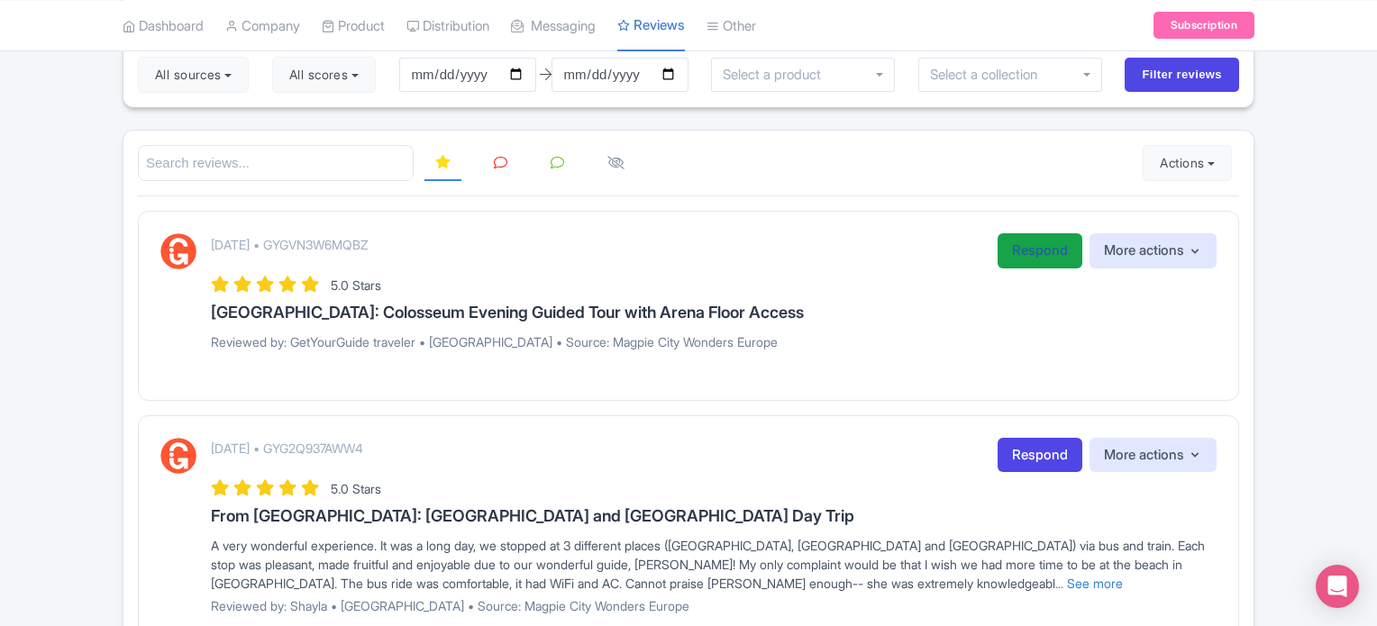
click at [1021, 248] on link "Respond" at bounding box center [1039, 250] width 85 height 35
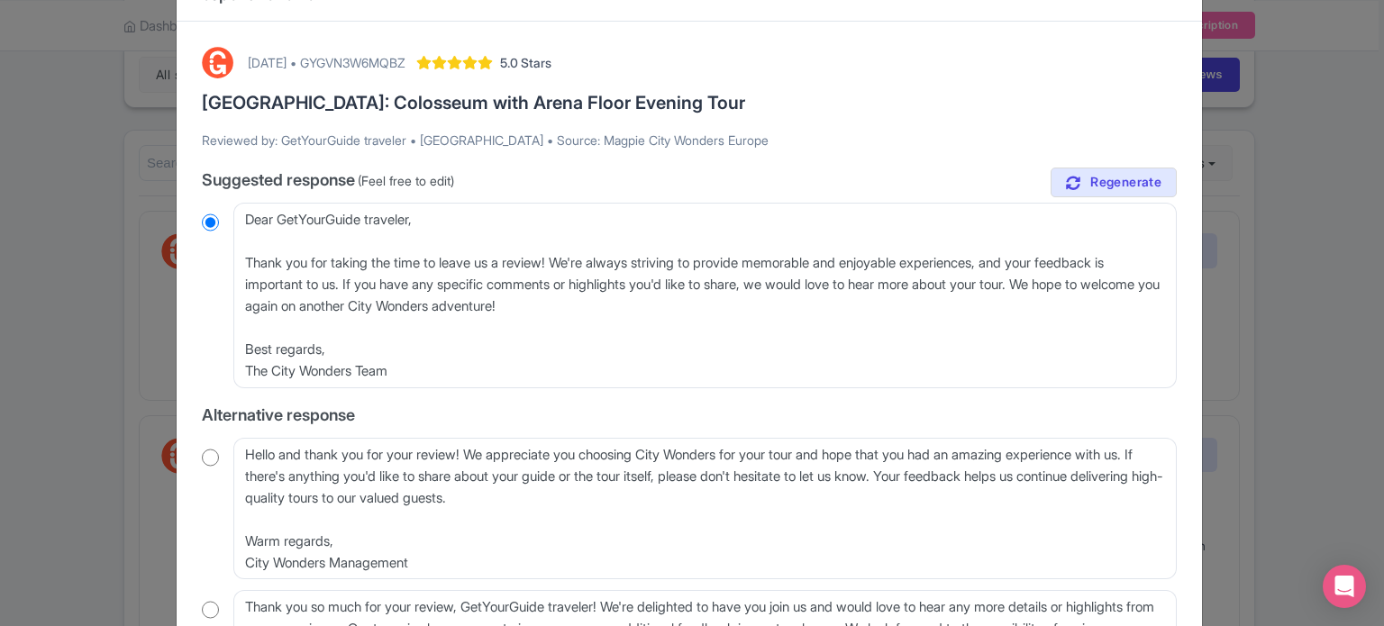
scroll to position [90, 0]
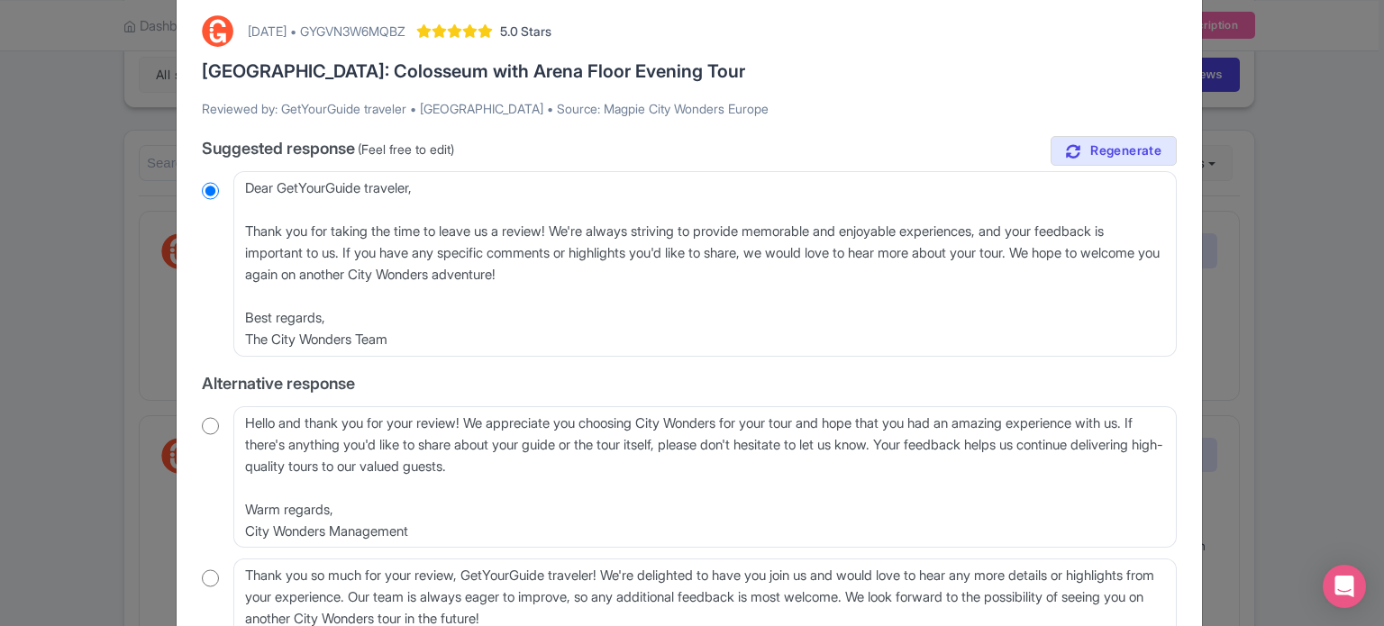
click at [206, 424] on input "radio" at bounding box center [210, 426] width 17 height 18
radio input "true"
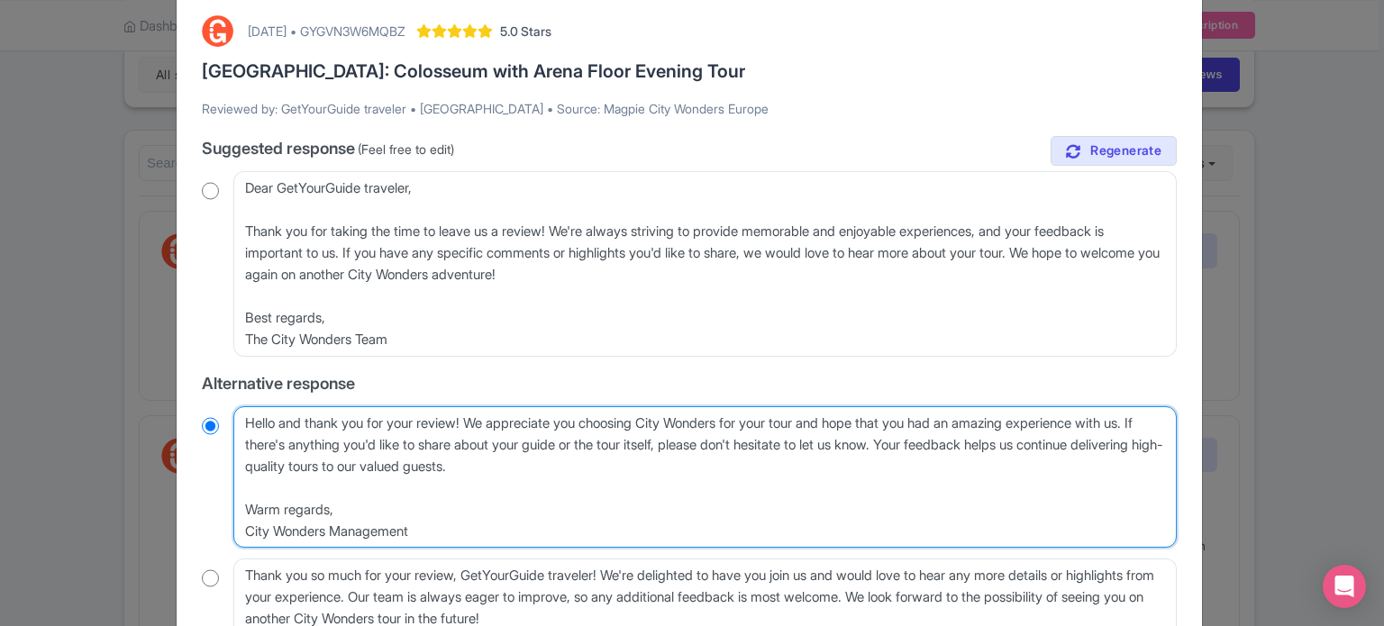
drag, startPoint x: 461, startPoint y: 535, endPoint x: 228, endPoint y: 486, distance: 238.6
click at [228, 486] on div "Hello and thank you for your review! We appreciate you choosing City Wonders fo…" at bounding box center [689, 477] width 975 height 142
type textarea "Hello and thank you for your review! We appreciate you choosing City Wonders fo…"
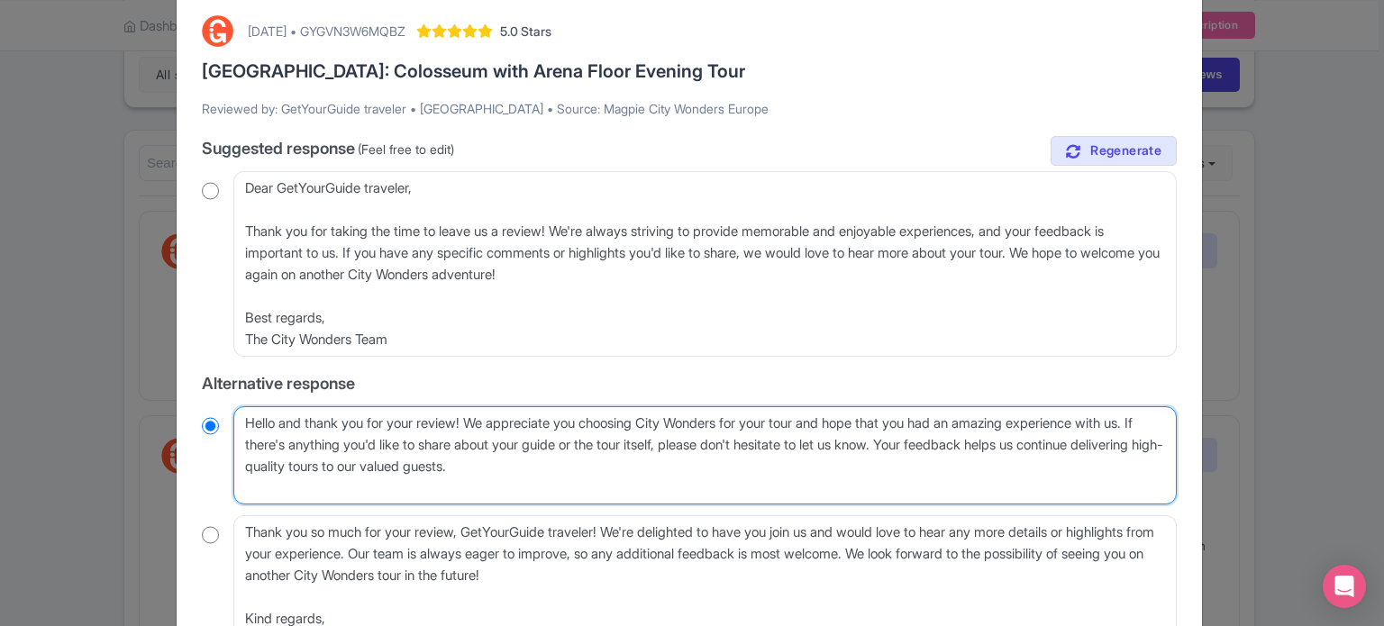
radio input "true"
type textarea "Hello and thank you for your review! We appreciate you choosing City Wonders fo…"
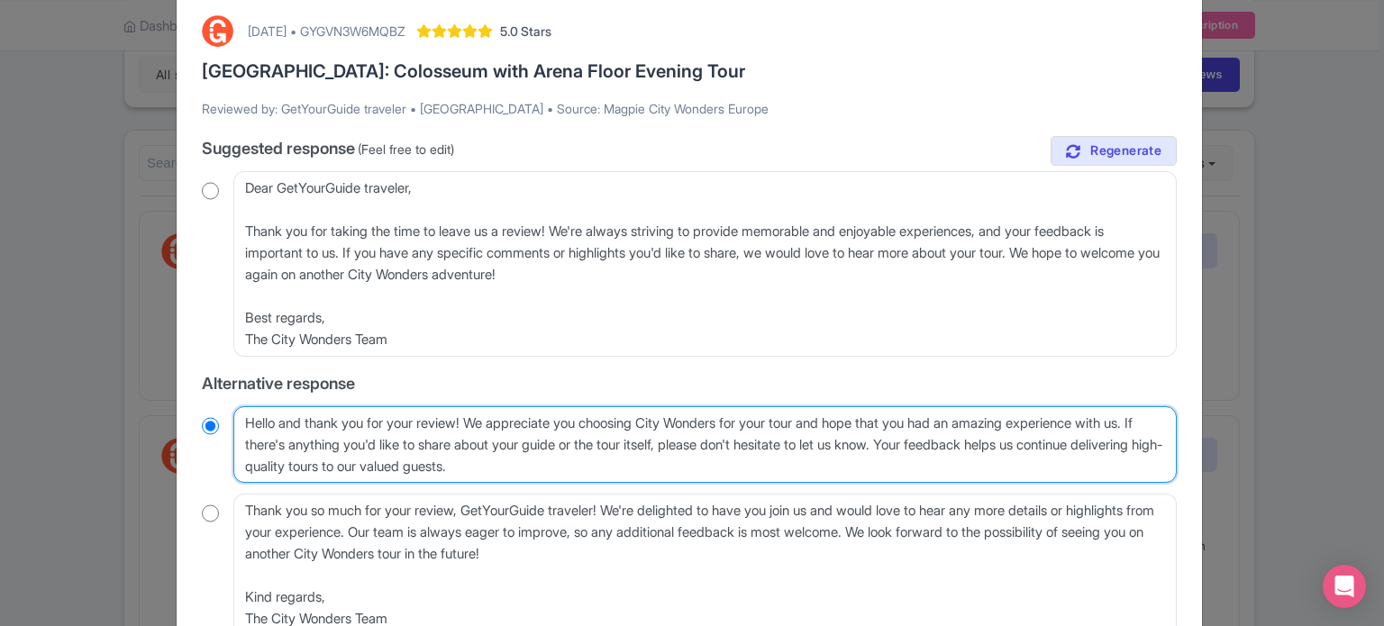
radio input "true"
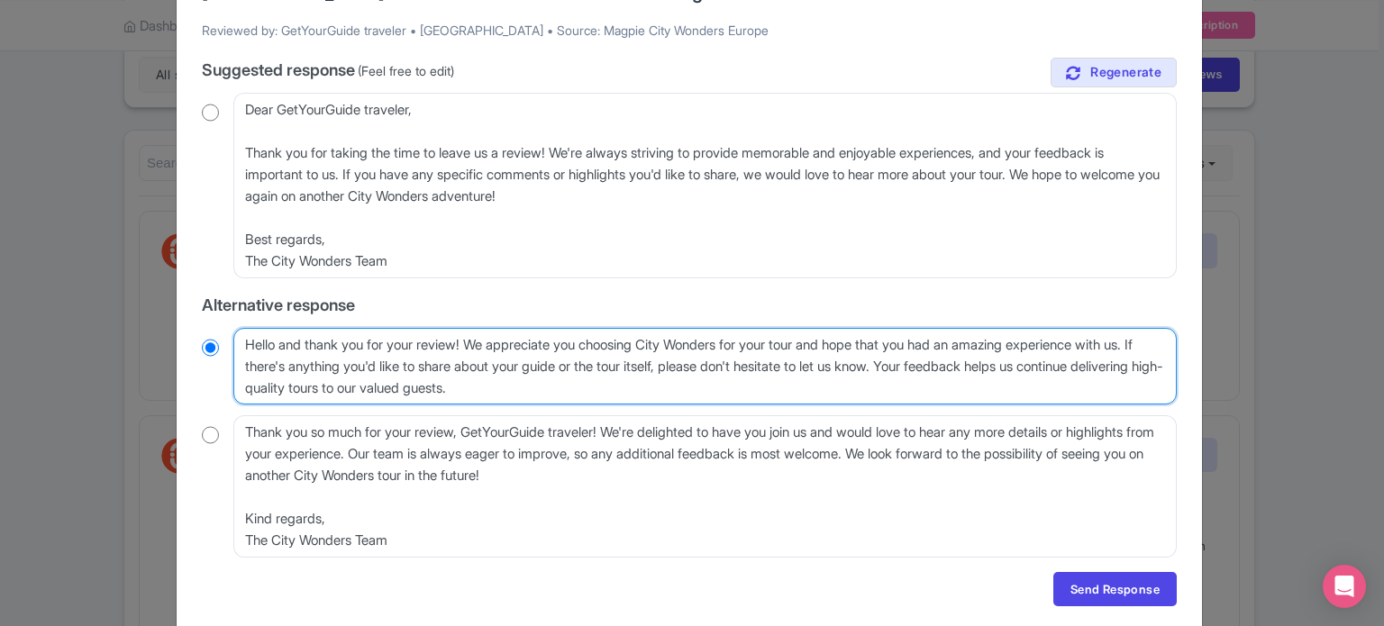
scroll to position [180, 0]
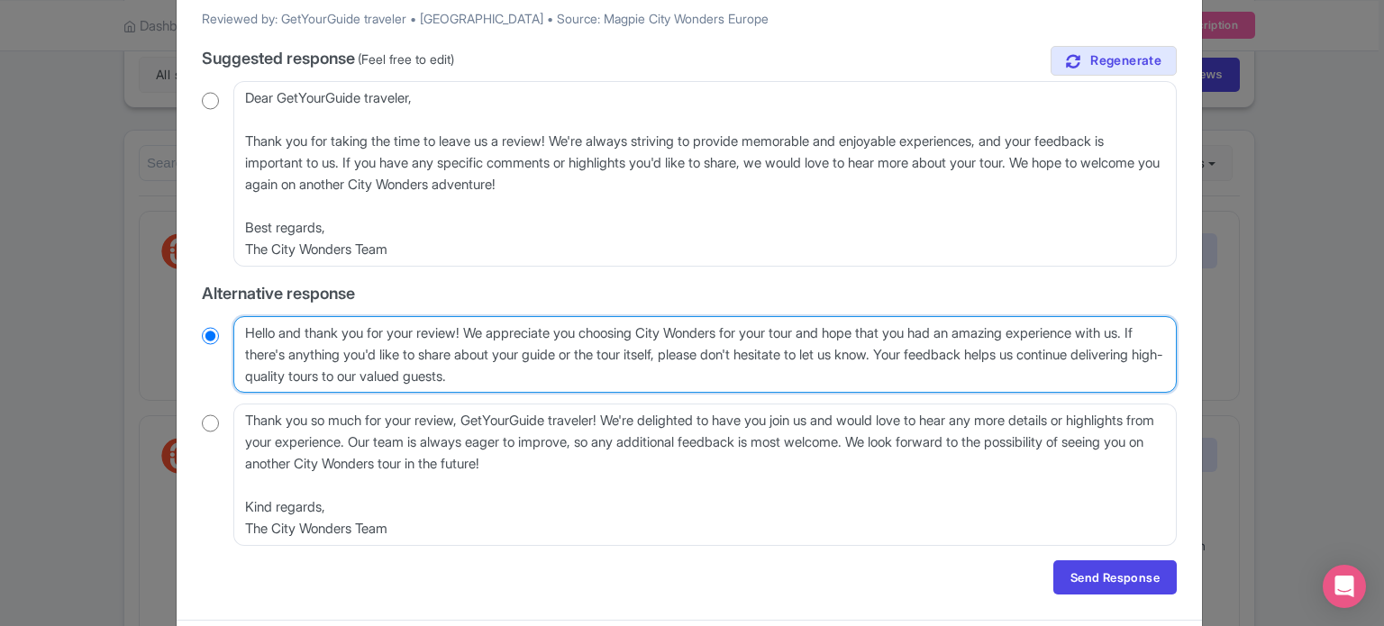
drag, startPoint x: 267, startPoint y: 354, endPoint x: 947, endPoint y: 351, distance: 680.3
click at [947, 351] on textarea "Hello and thank you for your review! We appreciate you choosing City Wonders fo…" at bounding box center [704, 354] width 943 height 77
type textarea "Hello and thank you for your review! We appreciate you choosing City Wonders fo…"
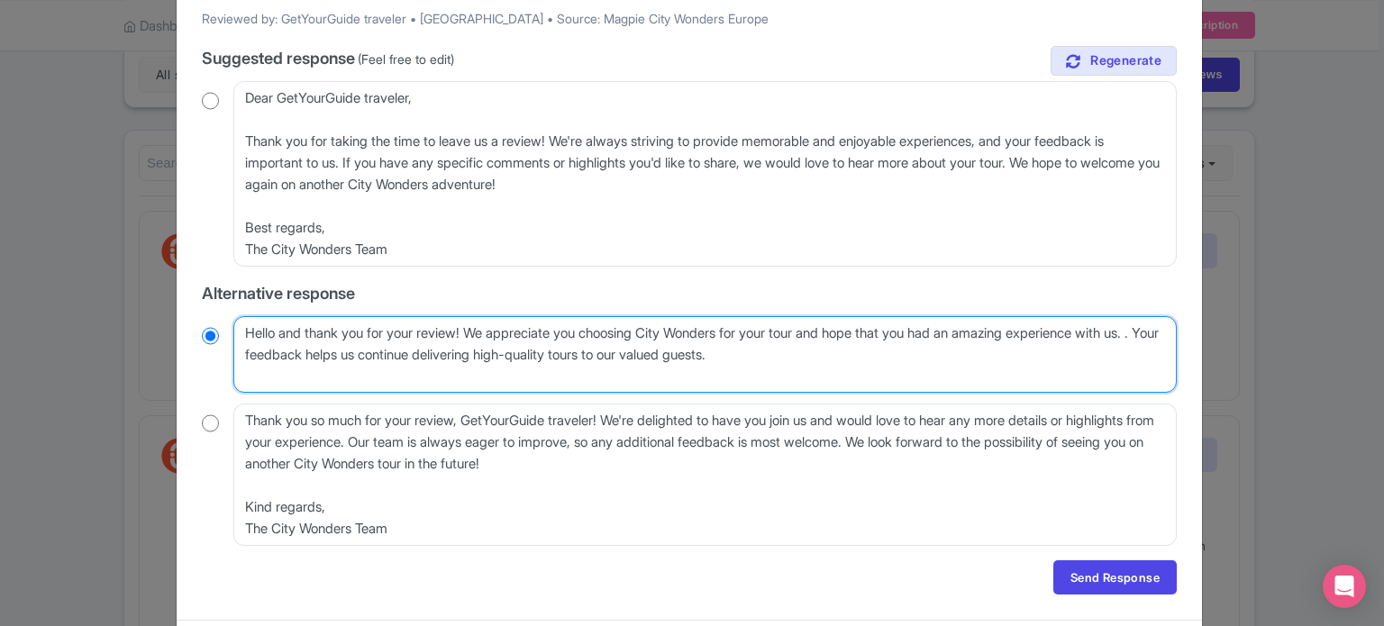
radio input "true"
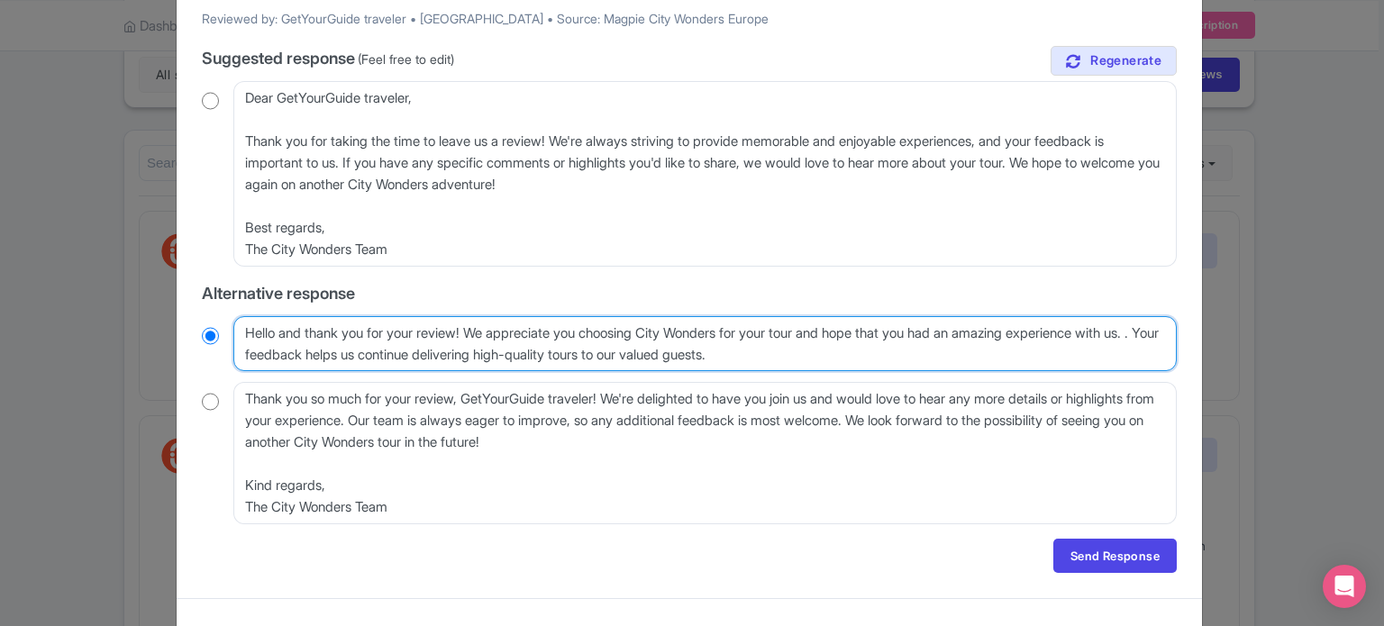
click at [274, 351] on textarea "Hello and thank you for your review! We appreciate you choosing City Wonders fo…" at bounding box center [704, 344] width 943 height 56
type textarea "Hello and thank you for your review! We appreciate you choosing City Wonders fo…"
radio input "true"
type textarea "Hello and thank you for your review! We appreciate you choosing City Wonders fo…"
radio input "true"
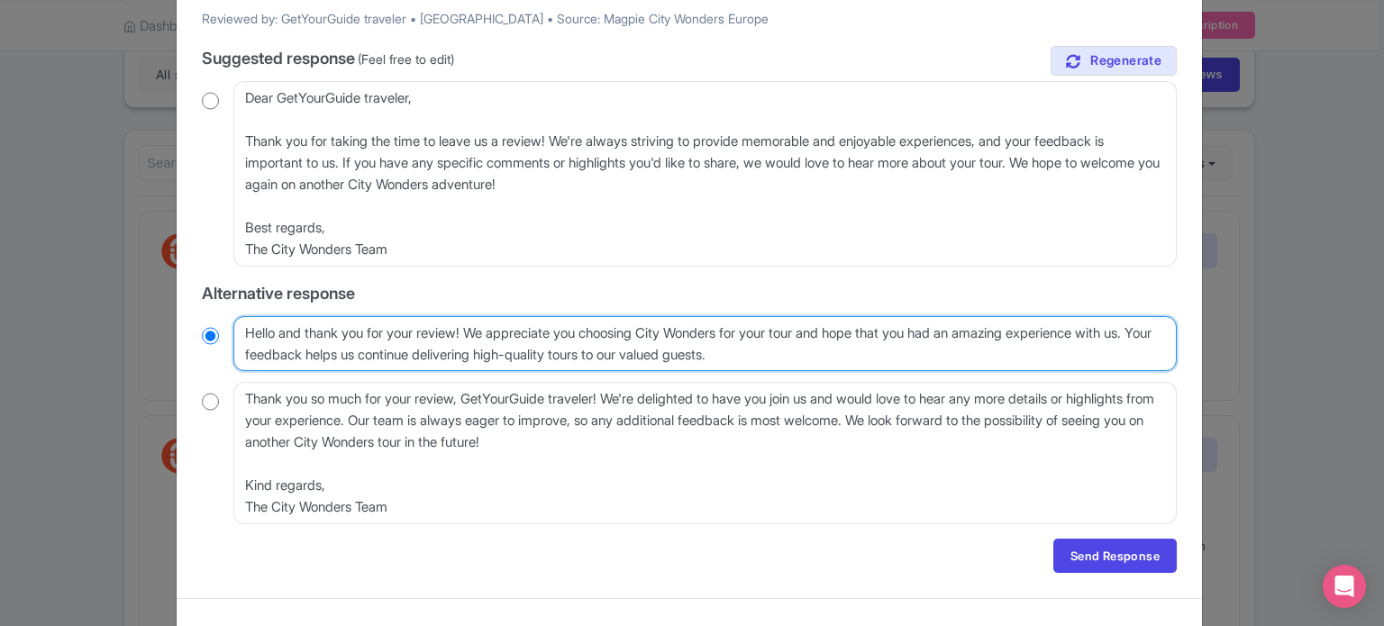
type textarea "Hello and thank you for your review! We appreciate you choosing City Wonders fo…"
radio input "true"
type textarea "Hello and thank you for your review! We appreciate you choosing City Wonders fo…"
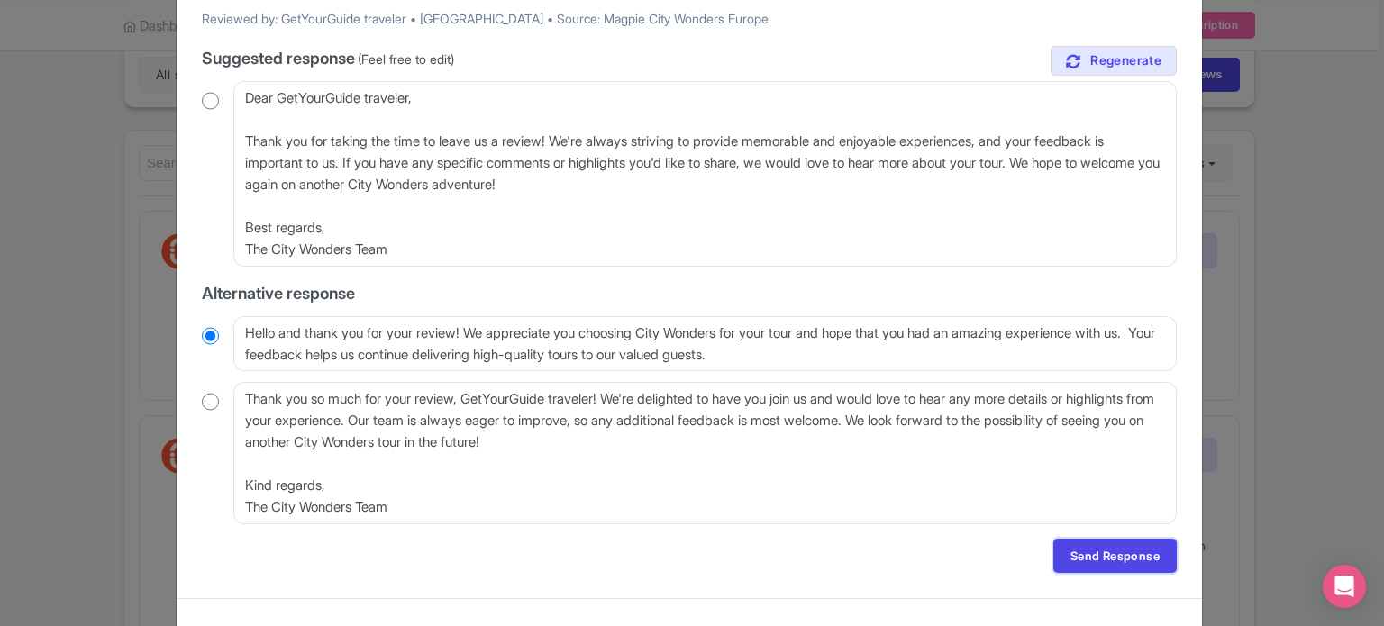
click at [1061, 557] on link "Send Response" at bounding box center [1114, 556] width 123 height 34
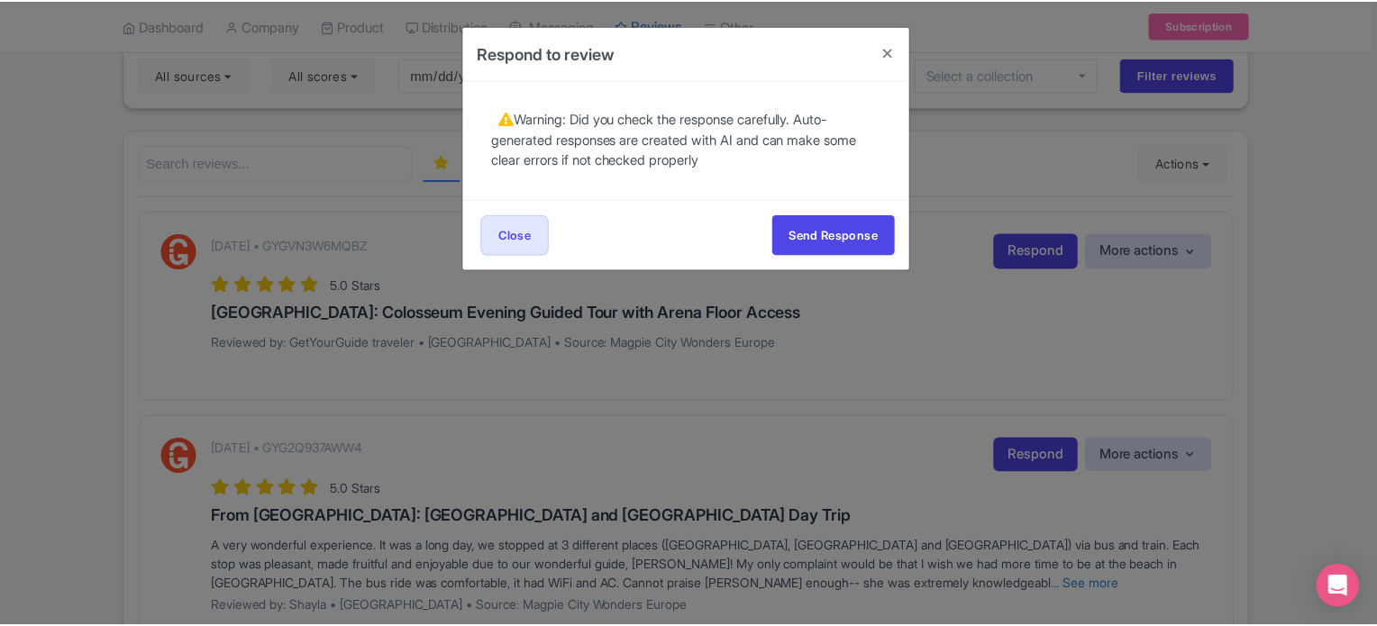
scroll to position [0, 0]
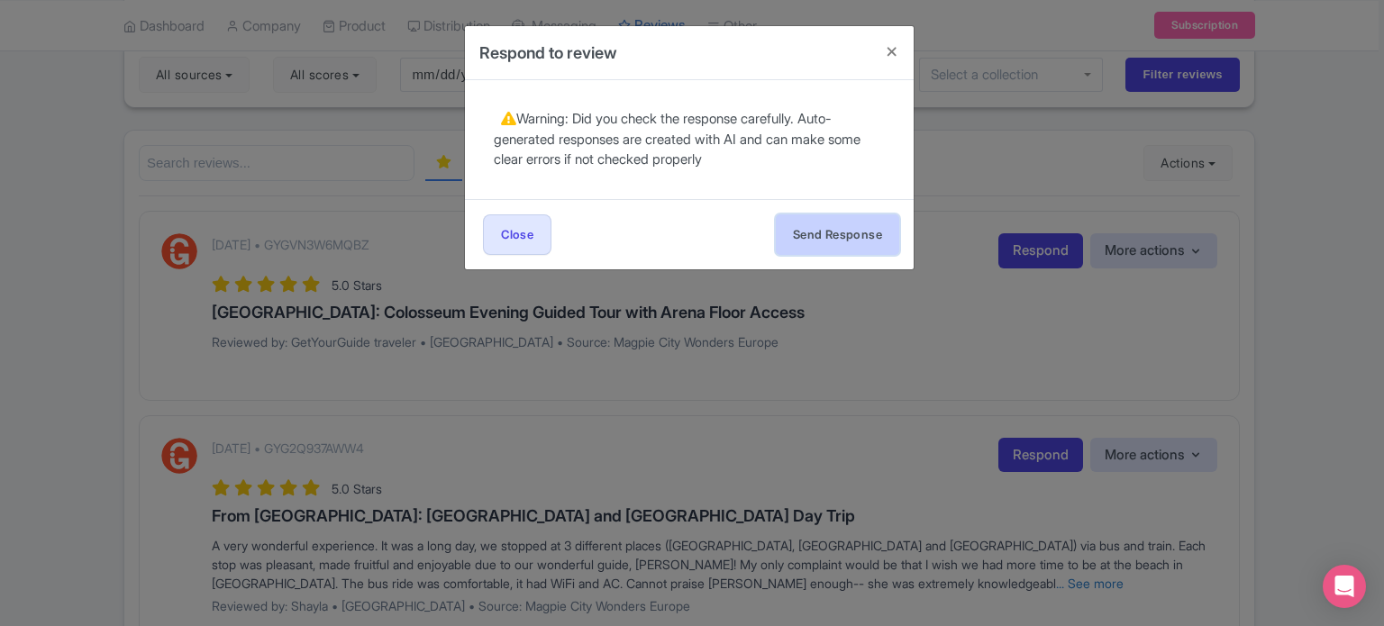
click at [833, 241] on button "Send Response" at bounding box center [837, 234] width 123 height 41
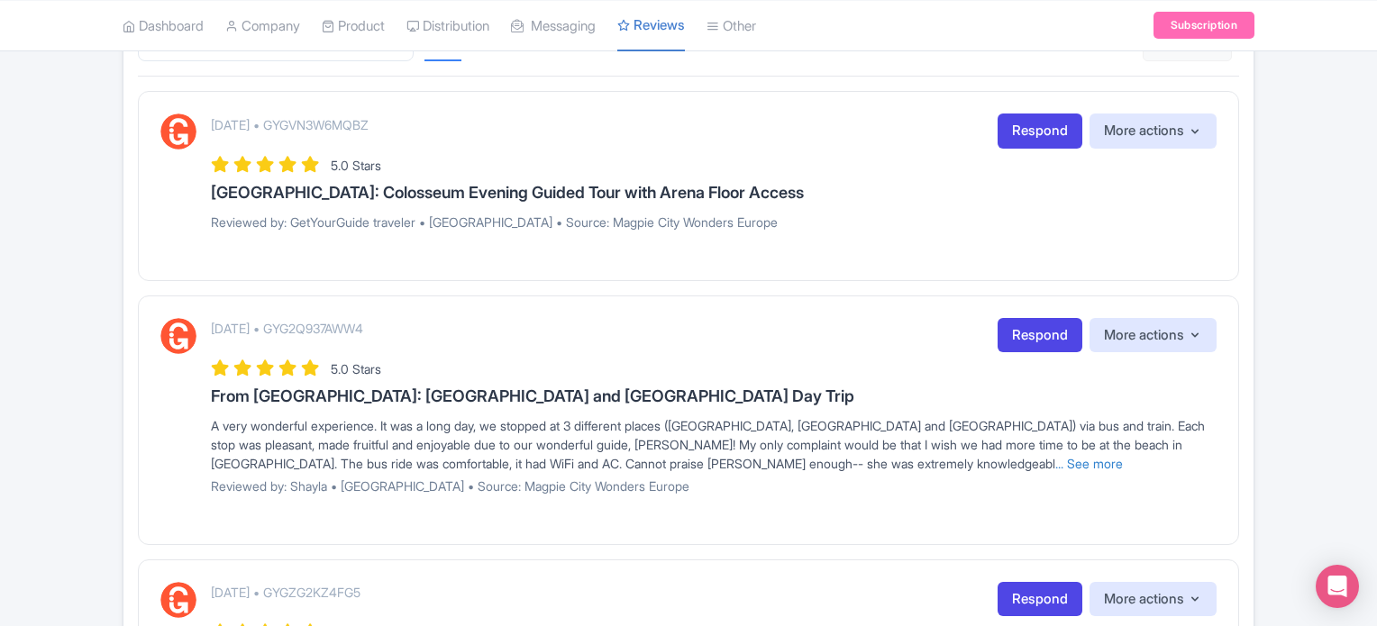
scroll to position [270, 0]
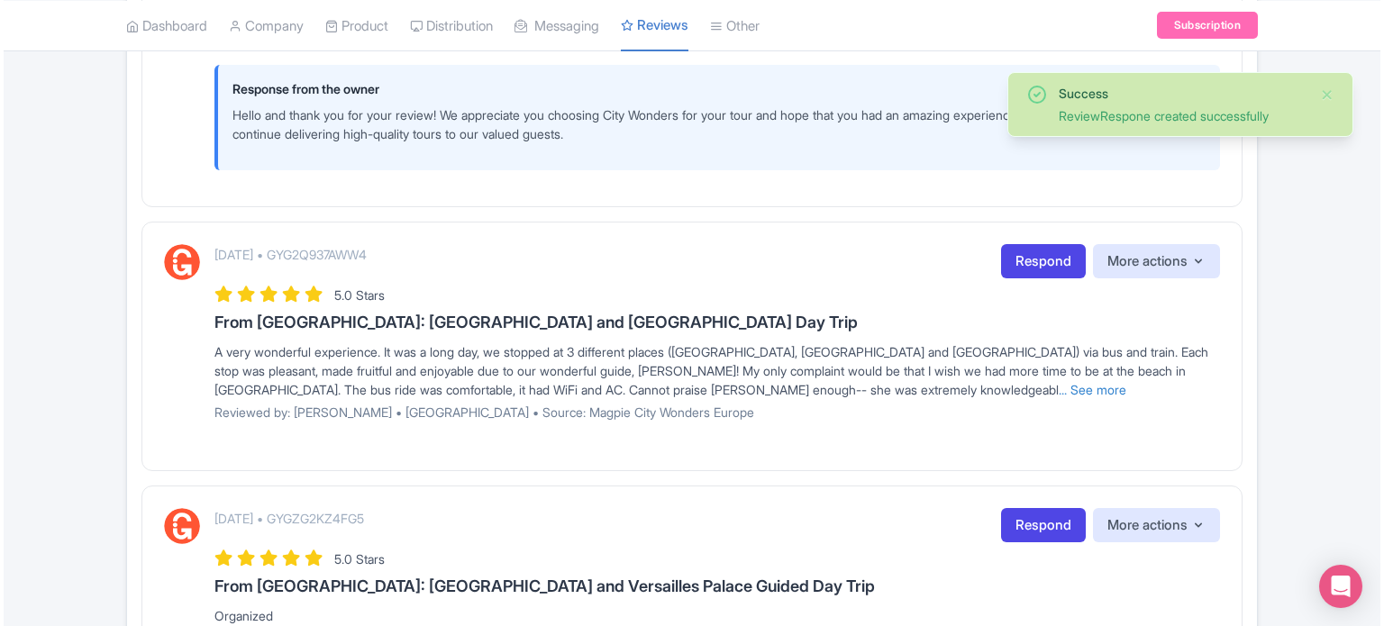
scroll to position [451, 0]
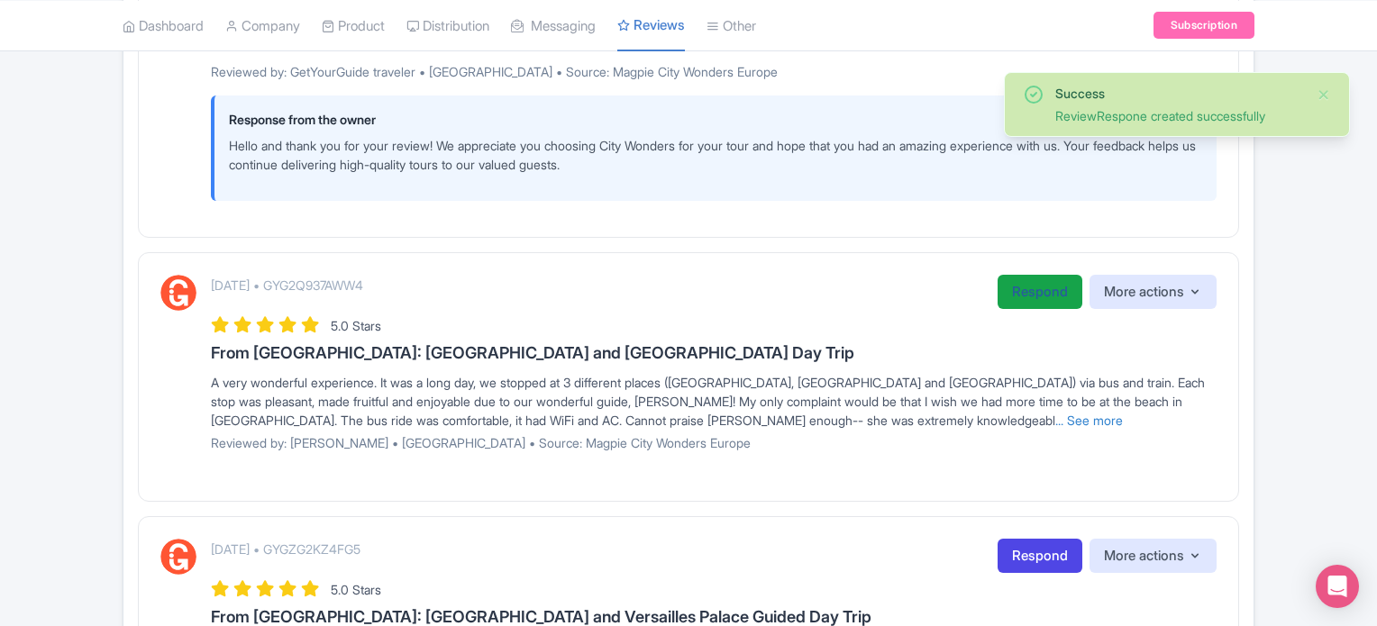
click at [1028, 290] on link "Respond" at bounding box center [1039, 292] width 85 height 35
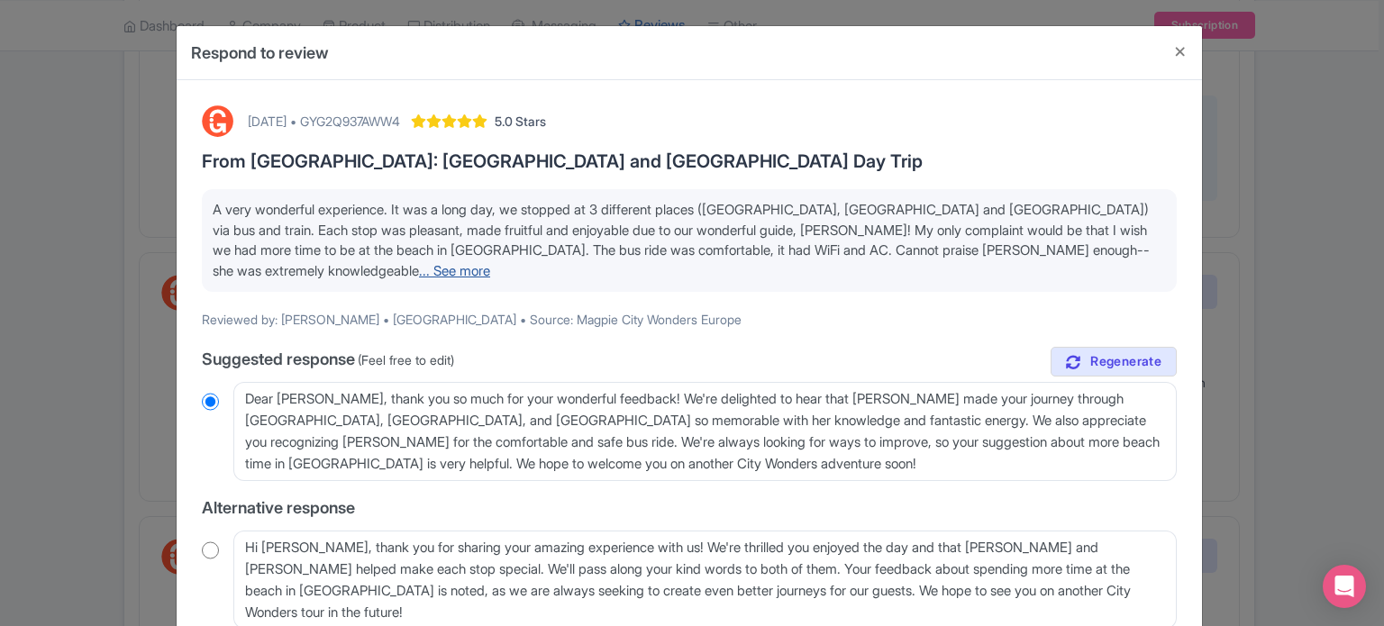
click at [419, 269] on link "... See more" at bounding box center [454, 270] width 71 height 17
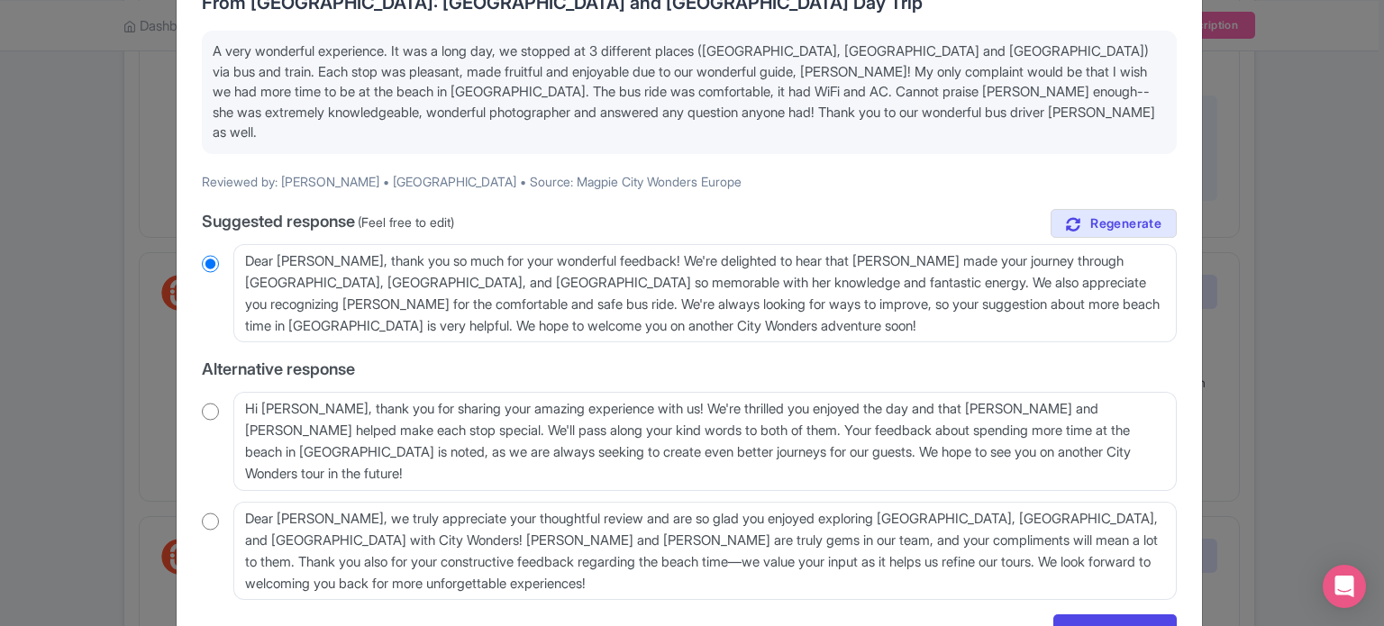
scroll to position [241, 0]
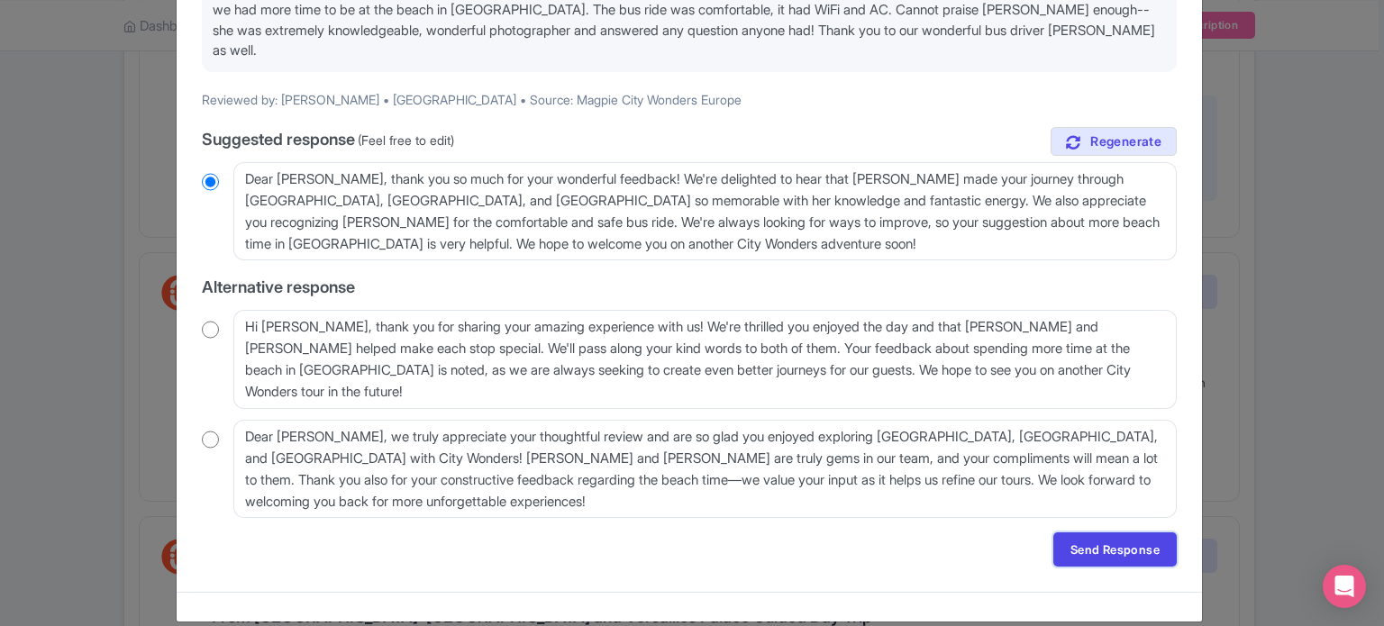
drag, startPoint x: 1107, startPoint y: 529, endPoint x: 1092, endPoint y: 511, distance: 23.7
click at [1107, 533] on link "Send Response" at bounding box center [1114, 550] width 123 height 34
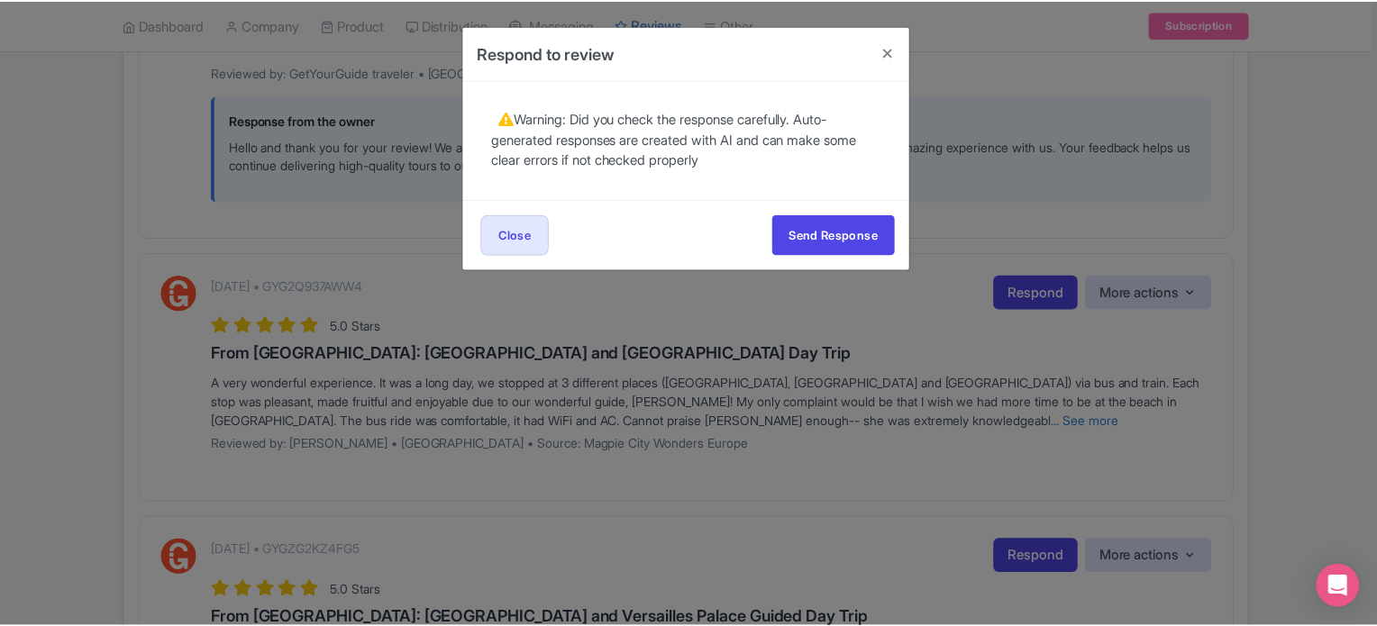
scroll to position [0, 0]
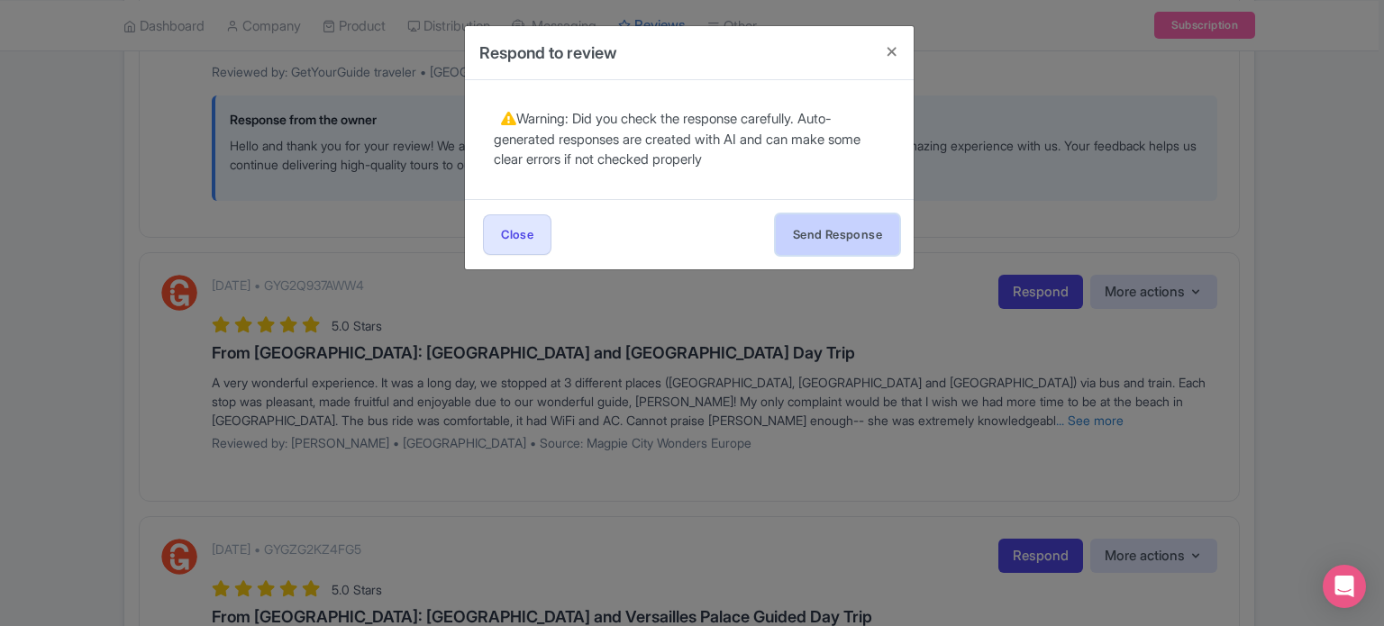
click at [849, 234] on button "Send Response" at bounding box center [837, 234] width 123 height 41
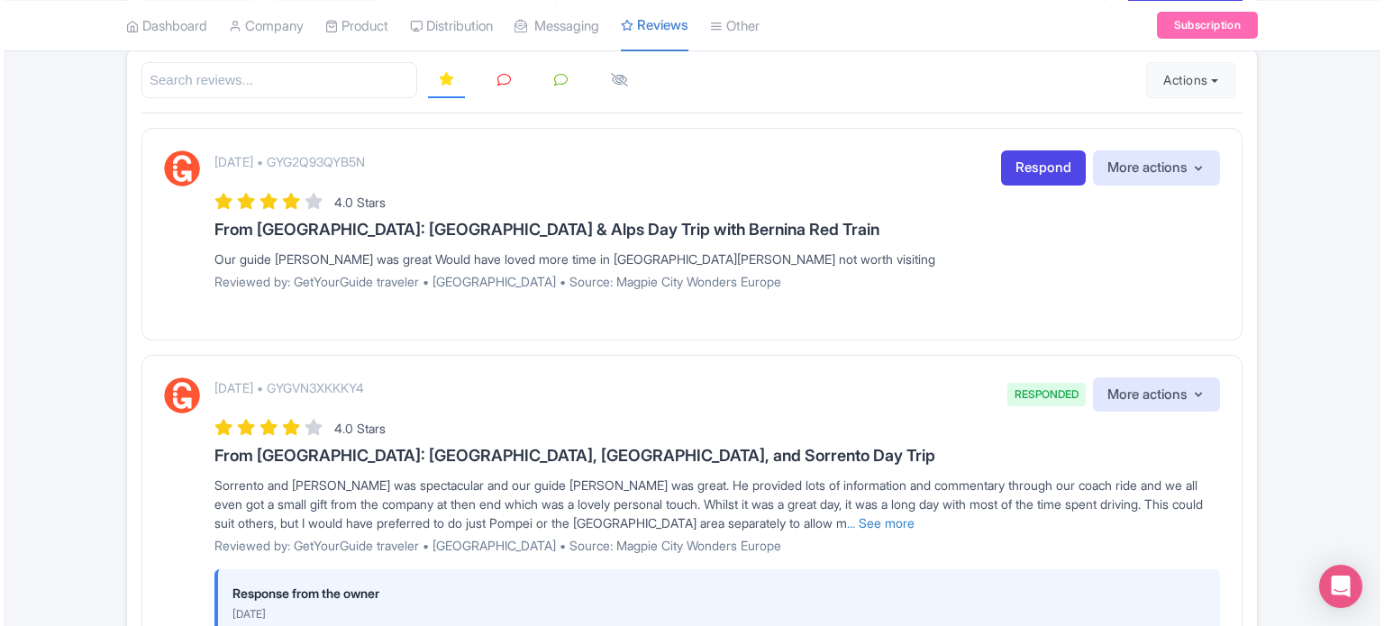
scroll to position [270, 0]
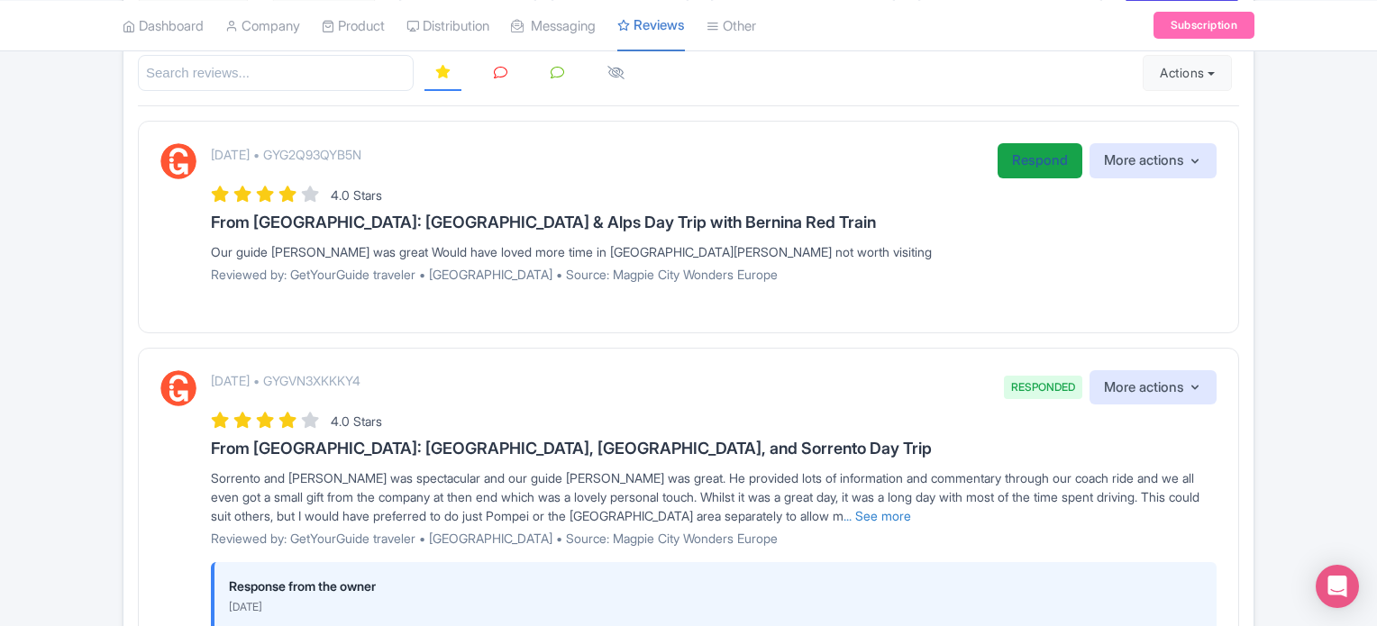
click at [1018, 159] on link "Respond" at bounding box center [1039, 160] width 85 height 35
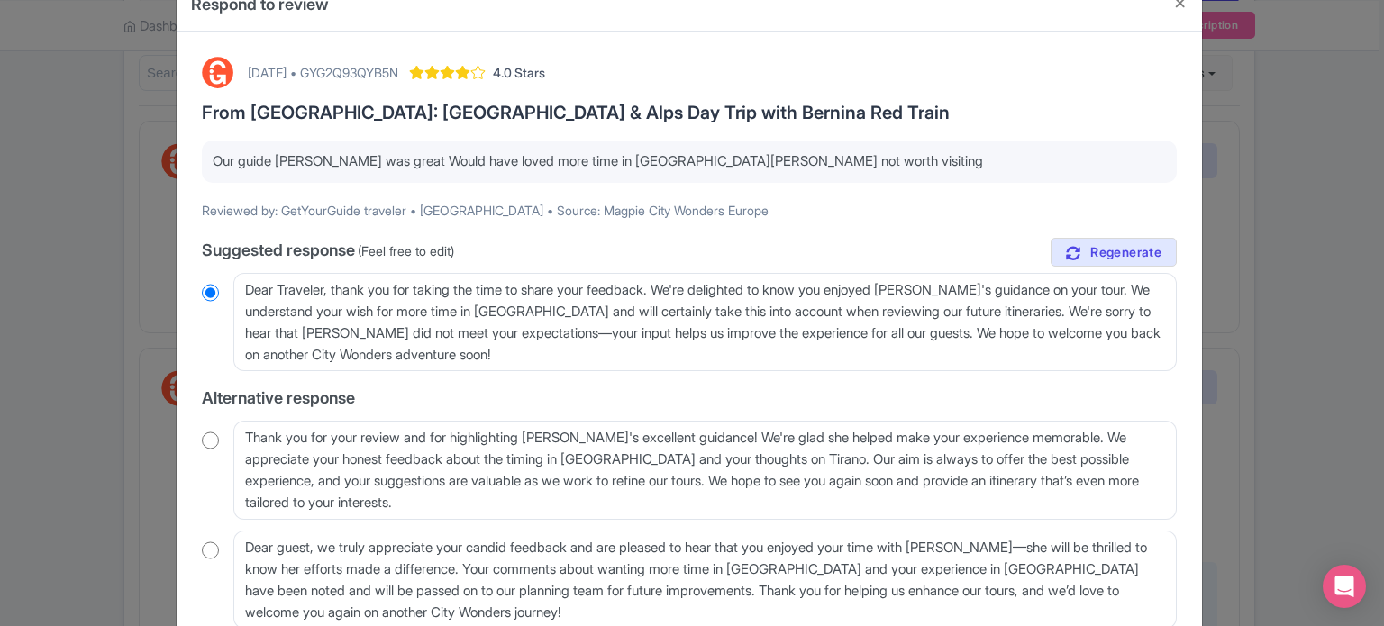
scroll to position [90, 0]
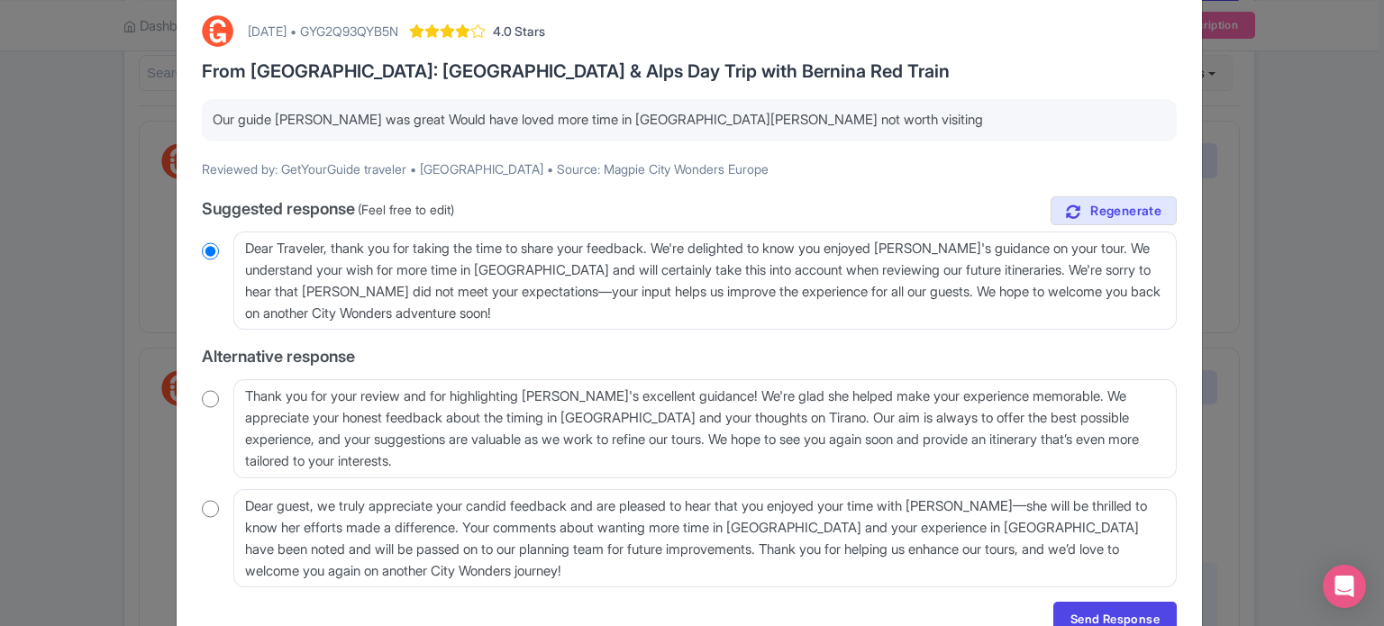
click at [205, 398] on input "radio" at bounding box center [210, 399] width 17 height 18
radio input "true"
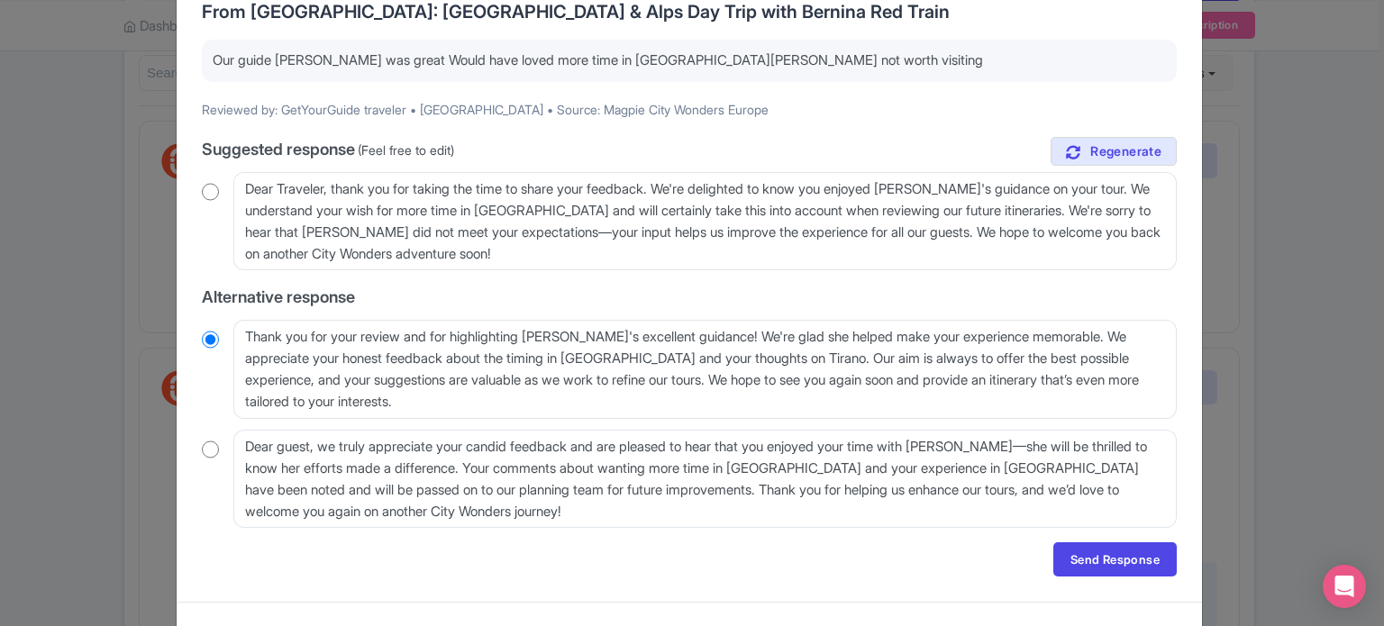
scroll to position [180, 0]
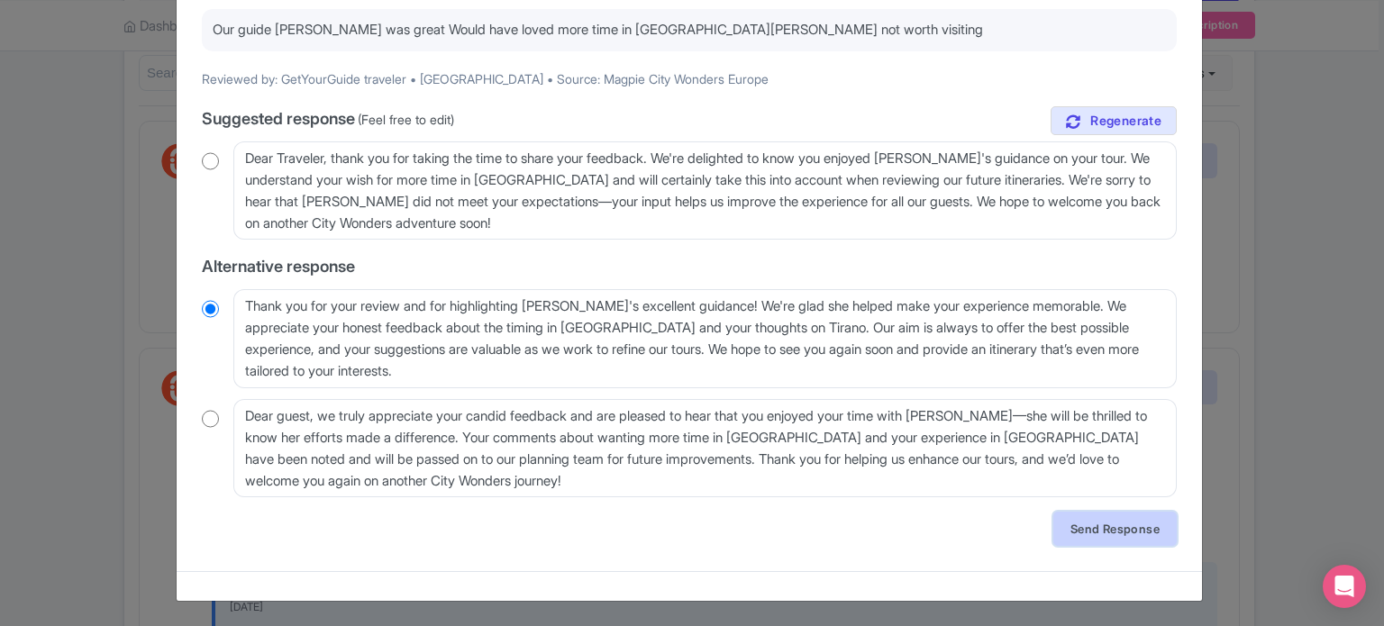
click at [1078, 529] on link "Send Response" at bounding box center [1114, 529] width 123 height 34
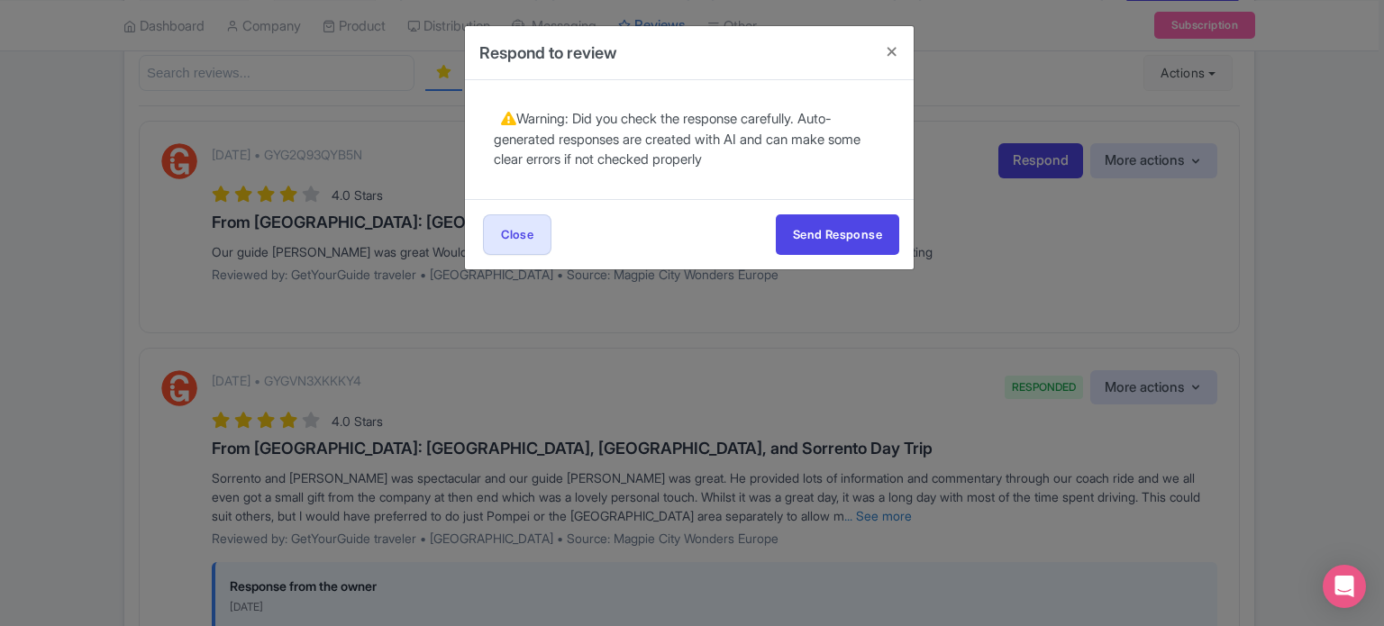
scroll to position [0, 0]
click at [852, 230] on button "Send Response" at bounding box center [837, 234] width 123 height 41
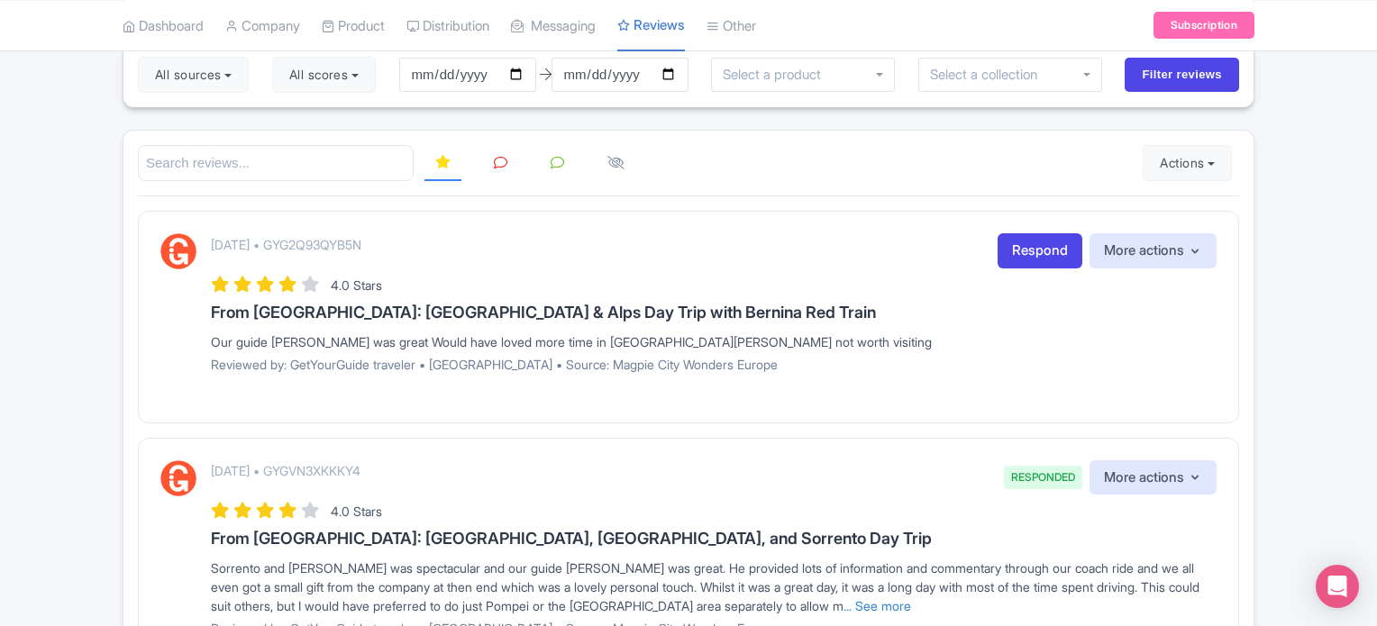
scroll to position [180, 0]
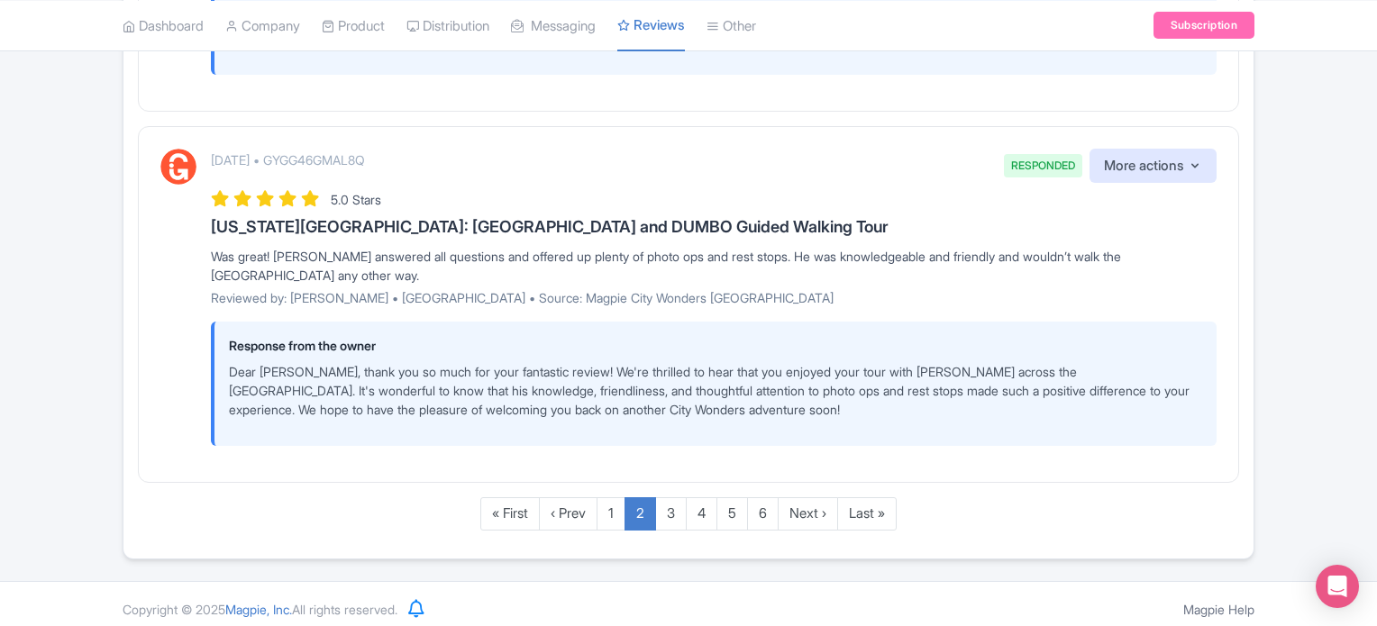
scroll to position [3322, 0]
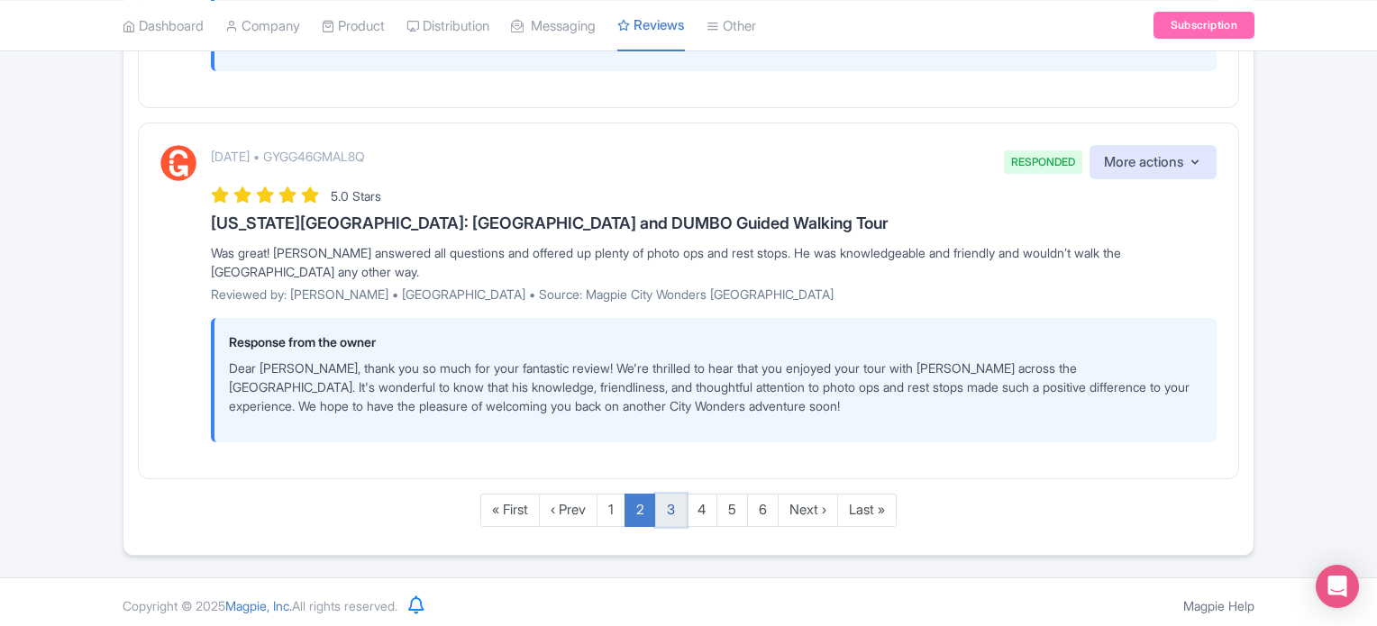
click at [667, 500] on link "3" at bounding box center [671, 510] width 32 height 33
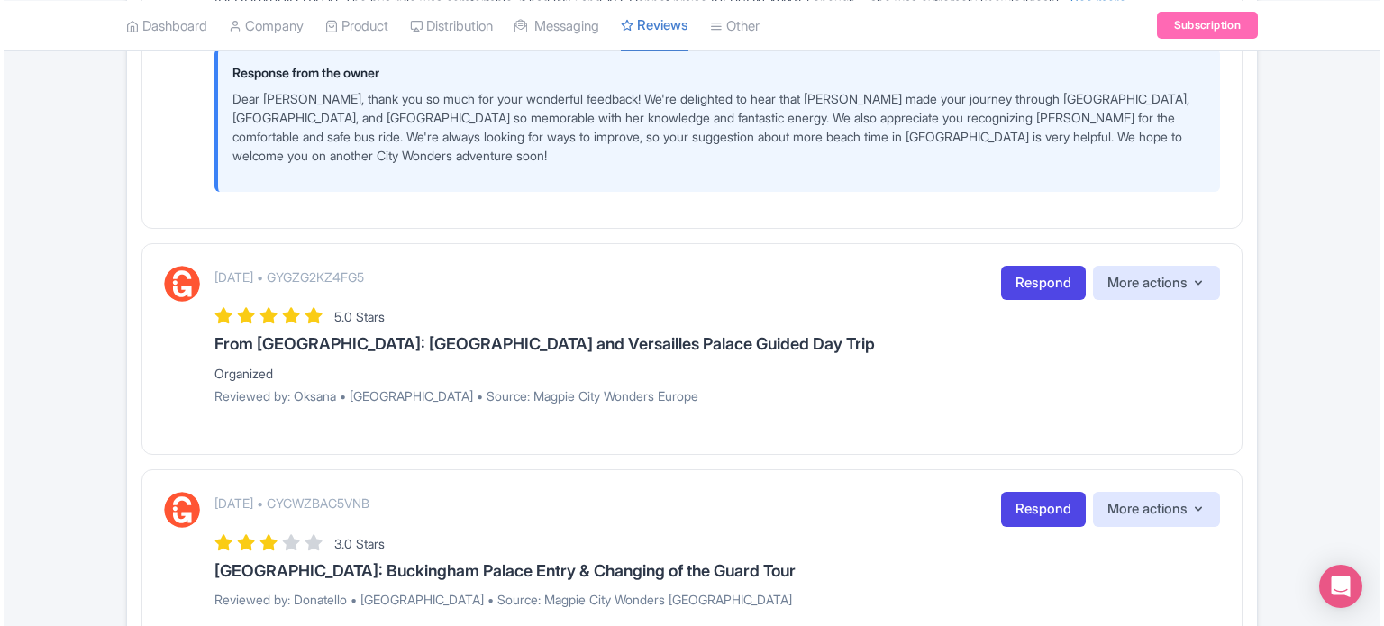
scroll to position [1171, 0]
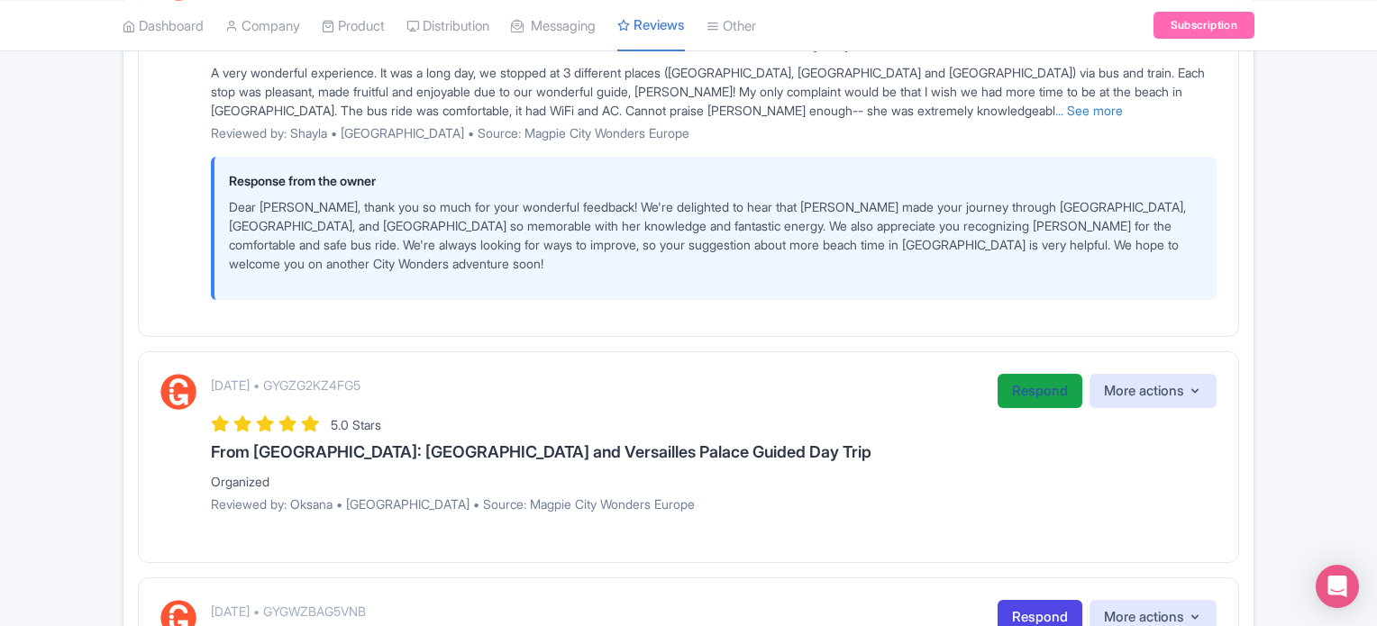
click at [1034, 374] on link "Respond" at bounding box center [1039, 391] width 85 height 35
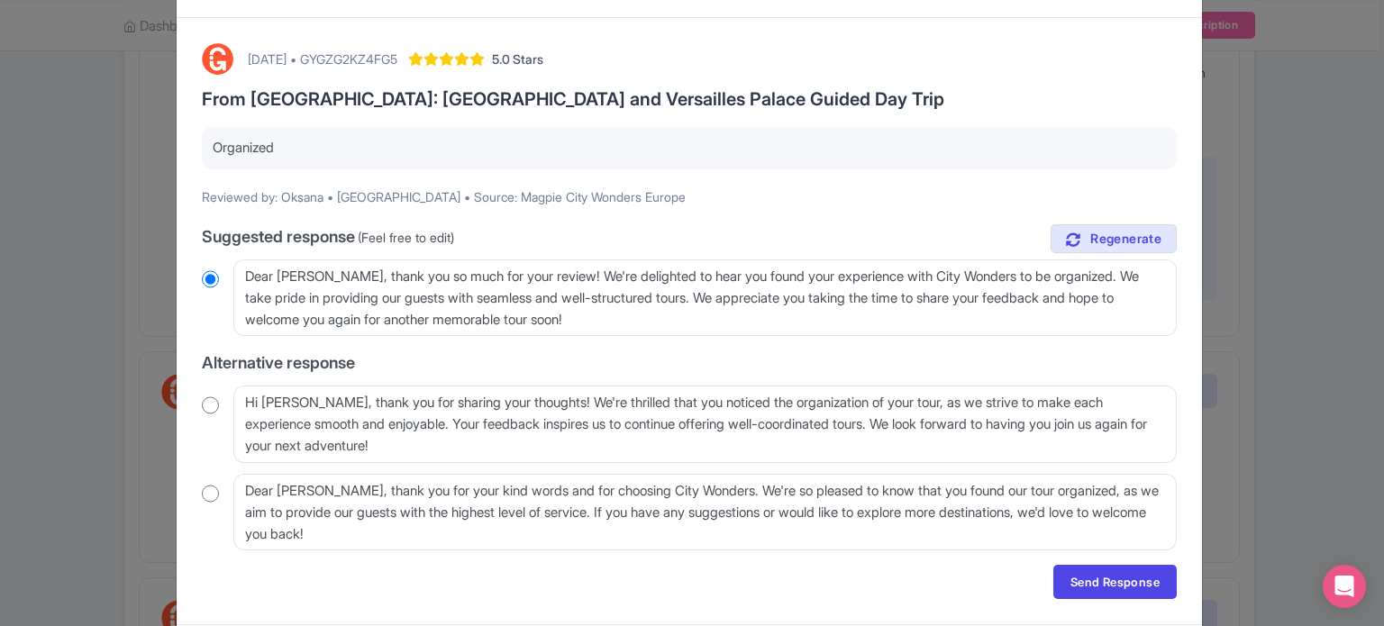
scroll to position [115, 0]
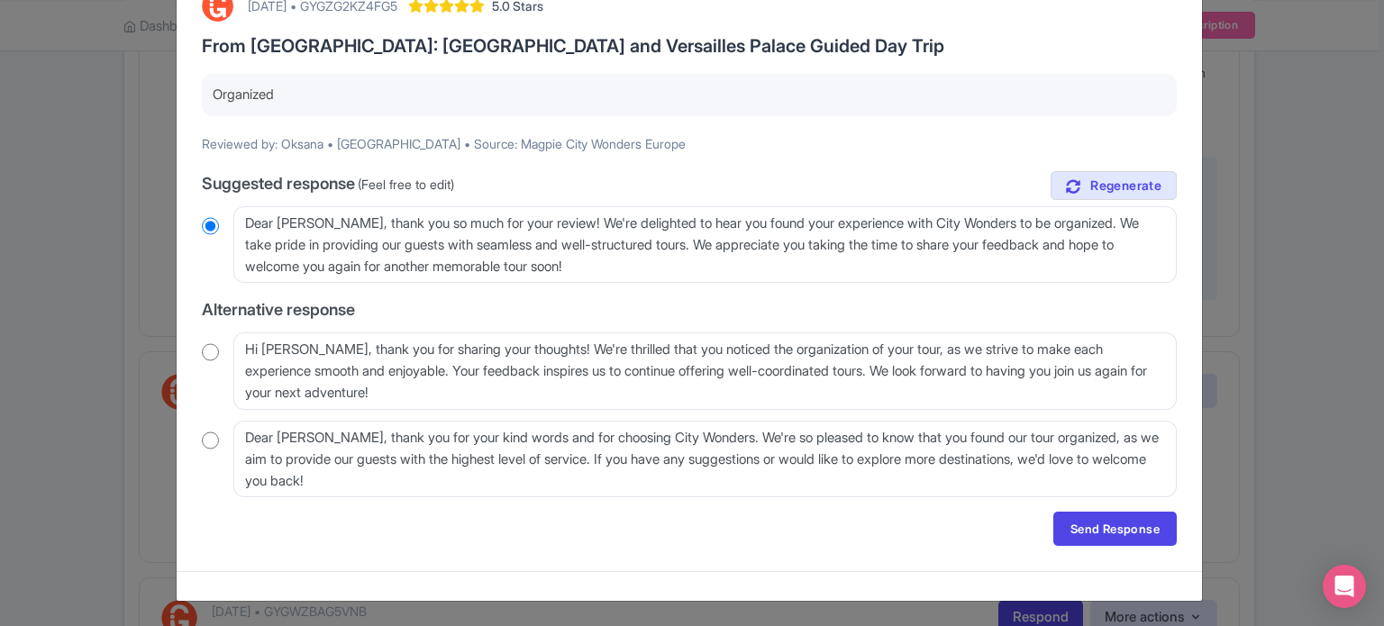
click at [212, 348] on input "radio" at bounding box center [210, 352] width 17 height 18
radio input "true"
click at [1138, 532] on link "Send Response" at bounding box center [1114, 529] width 123 height 34
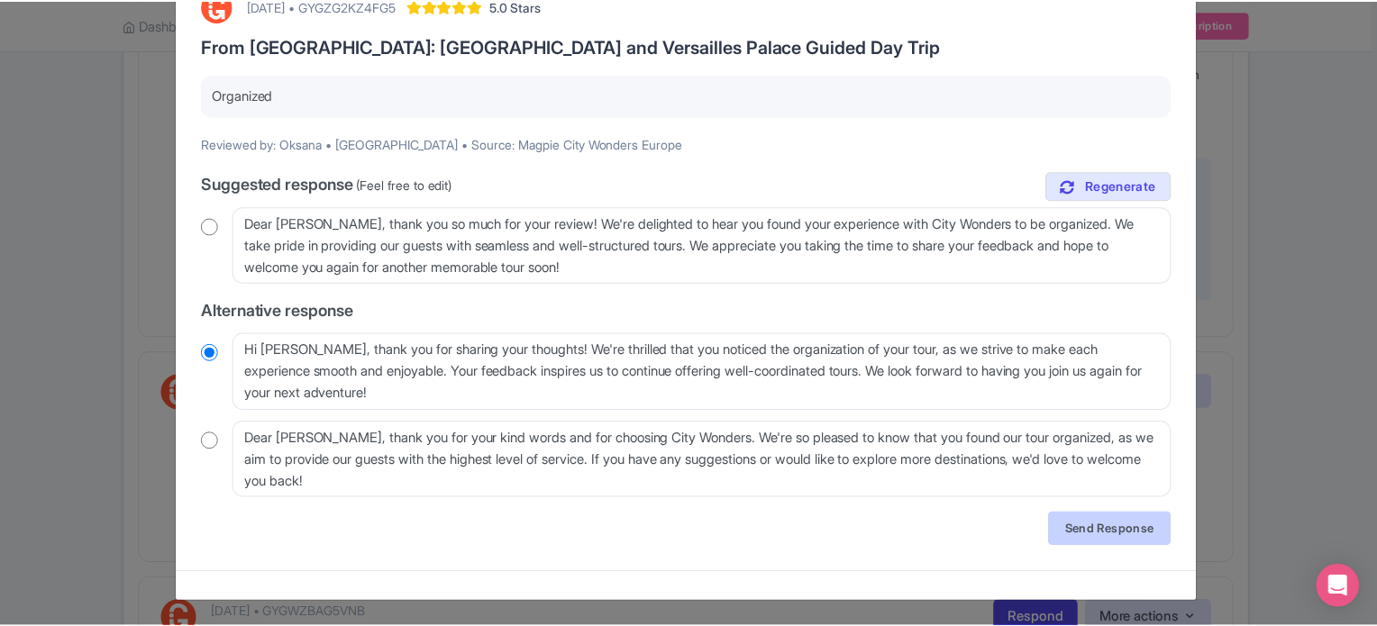
scroll to position [0, 0]
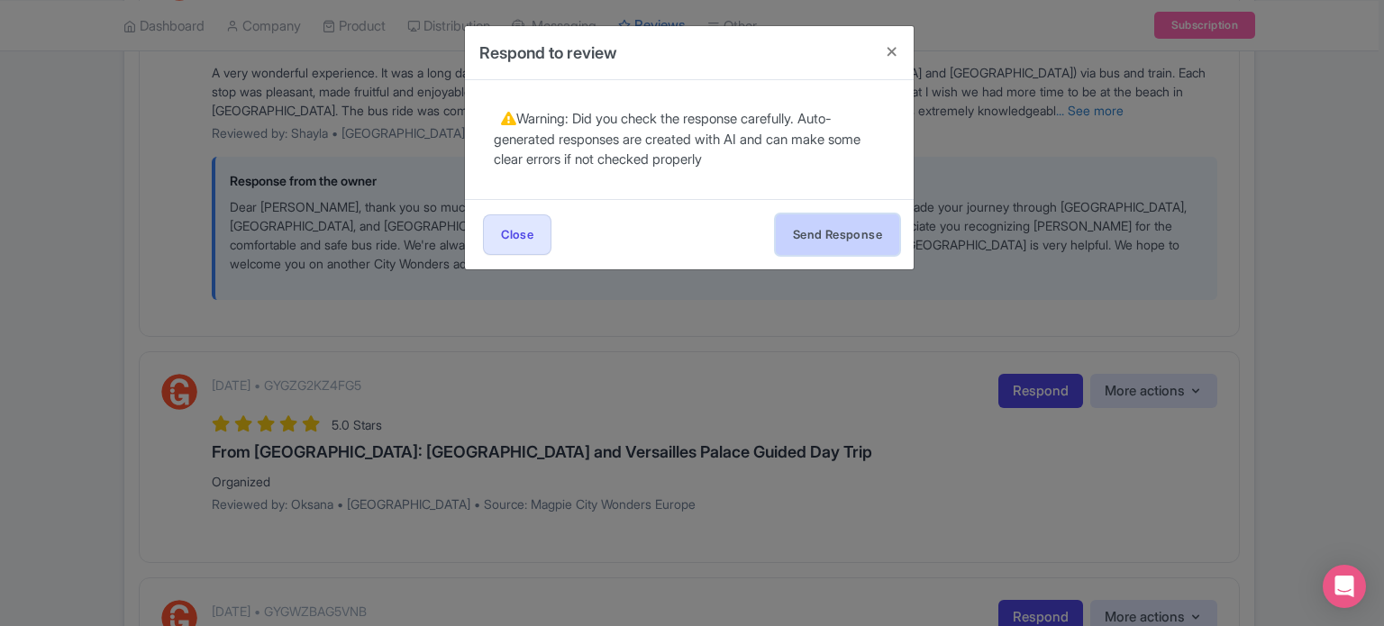
click at [851, 237] on button "Send Response" at bounding box center [837, 234] width 123 height 41
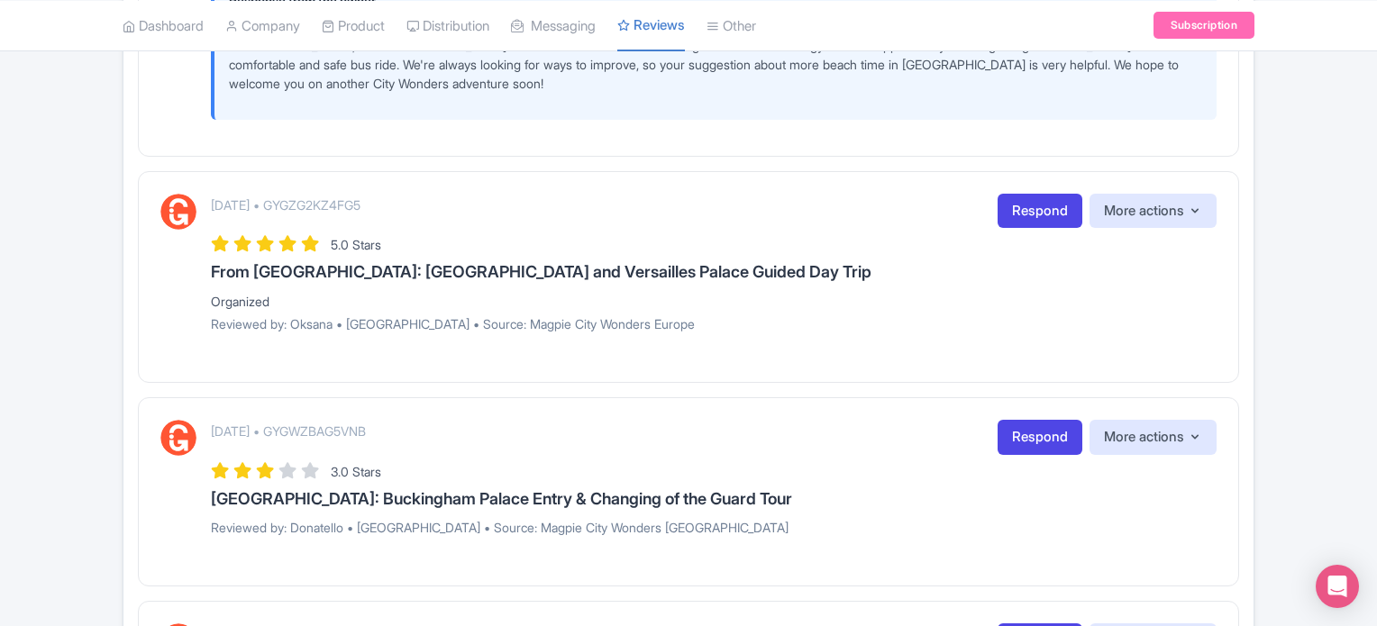
scroll to position [1442, 0]
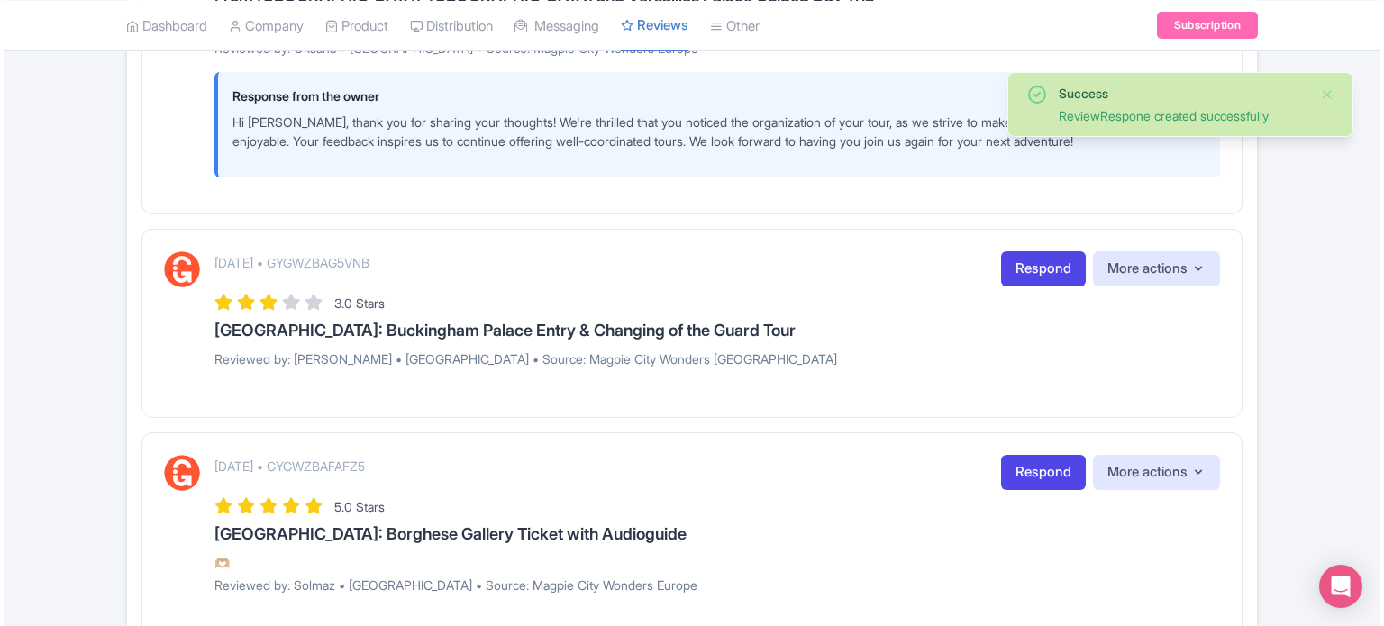
scroll to position [1712, 0]
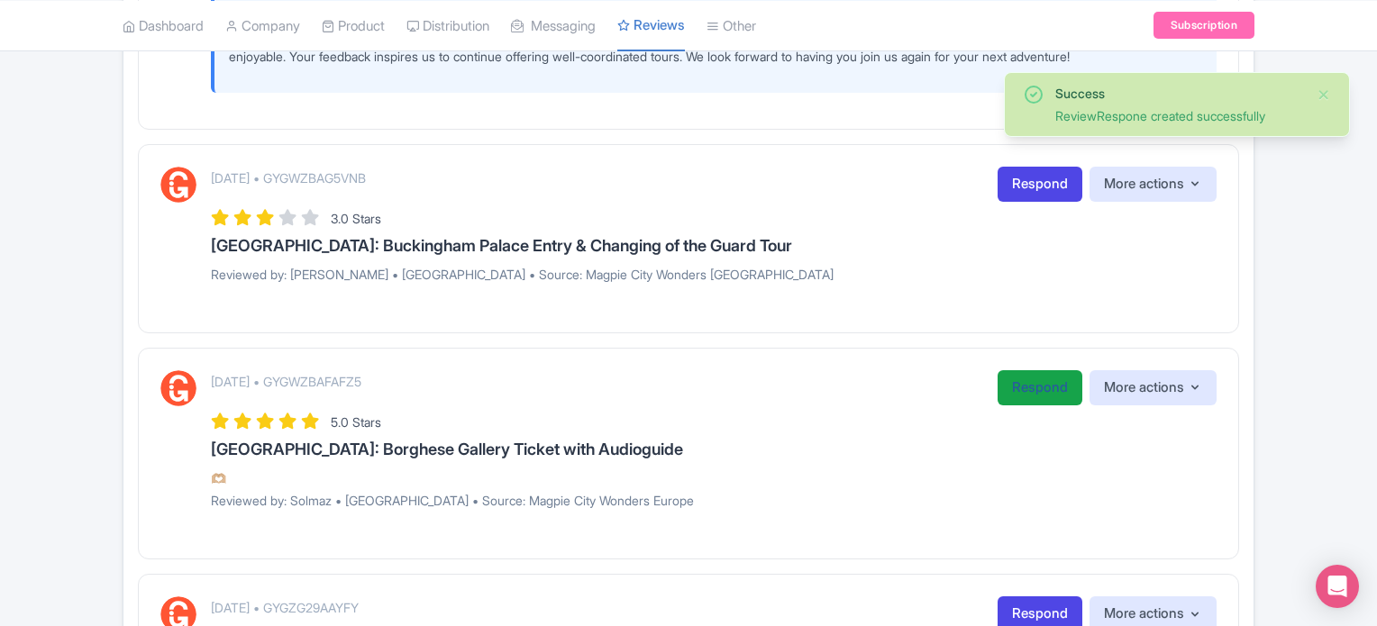
click at [1008, 370] on link "Respond" at bounding box center [1039, 387] width 85 height 35
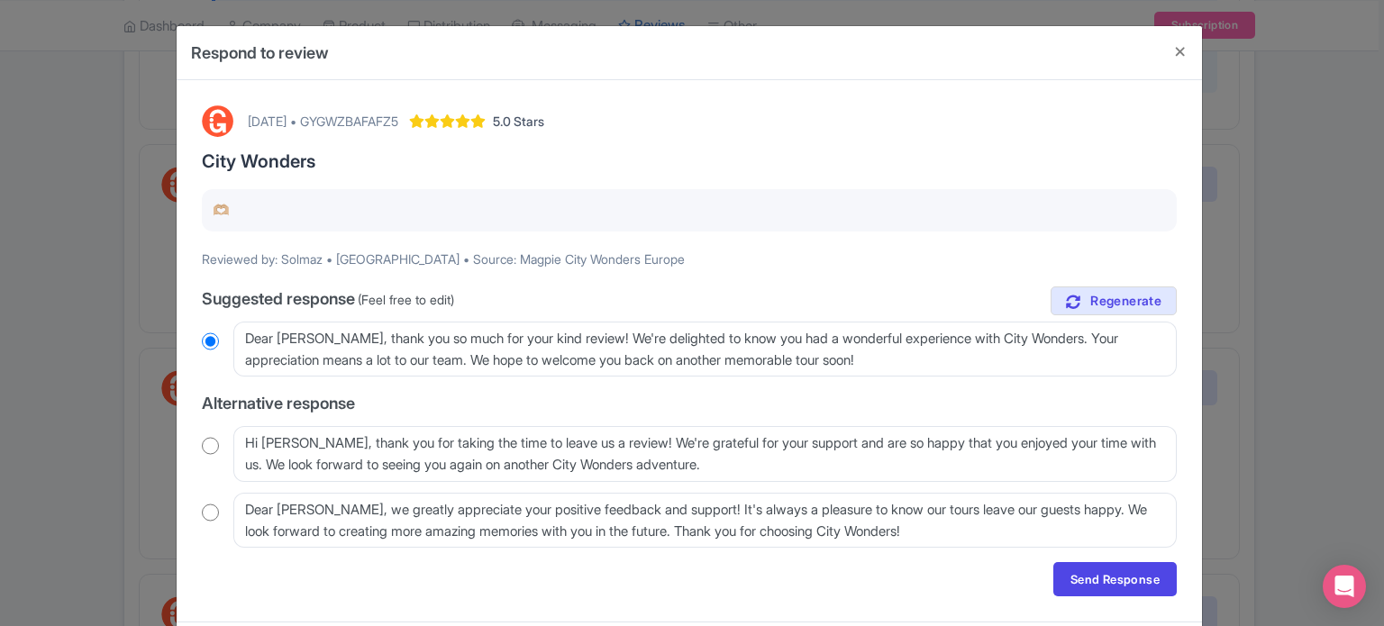
click at [214, 453] on input "radio" at bounding box center [210, 446] width 17 height 18
radio input "true"
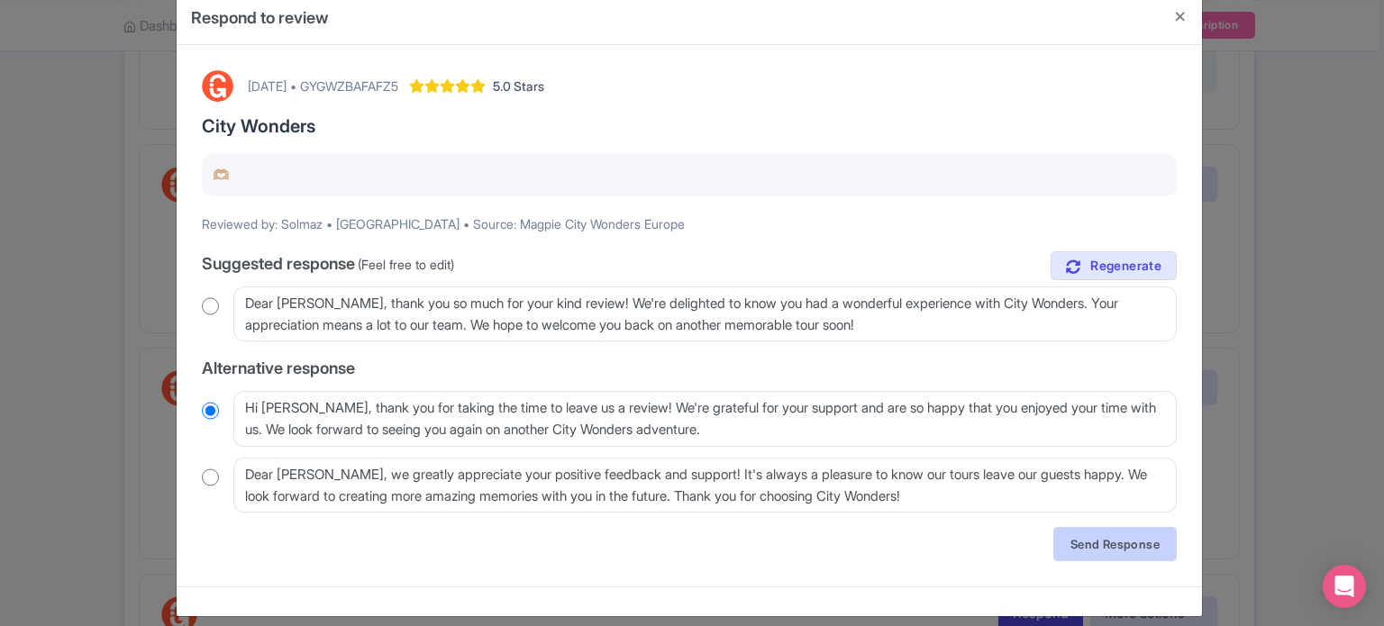
scroll to position [50, 0]
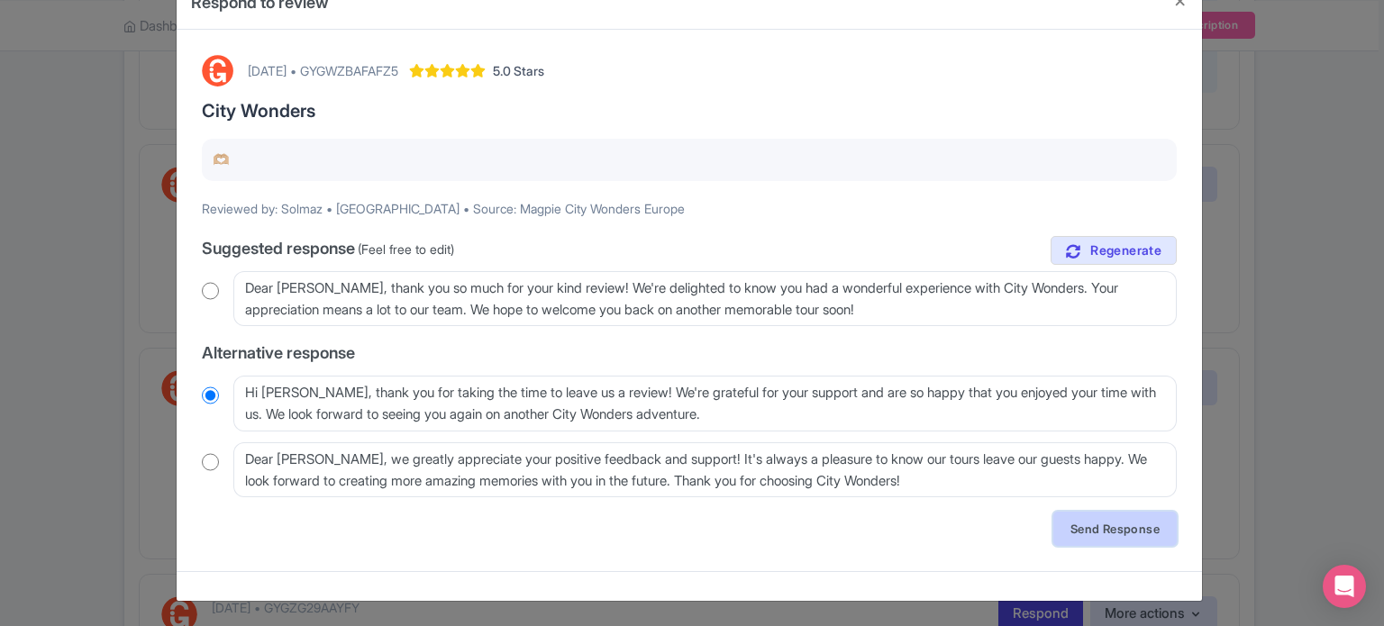
click at [1121, 526] on link "Send Response" at bounding box center [1114, 529] width 123 height 34
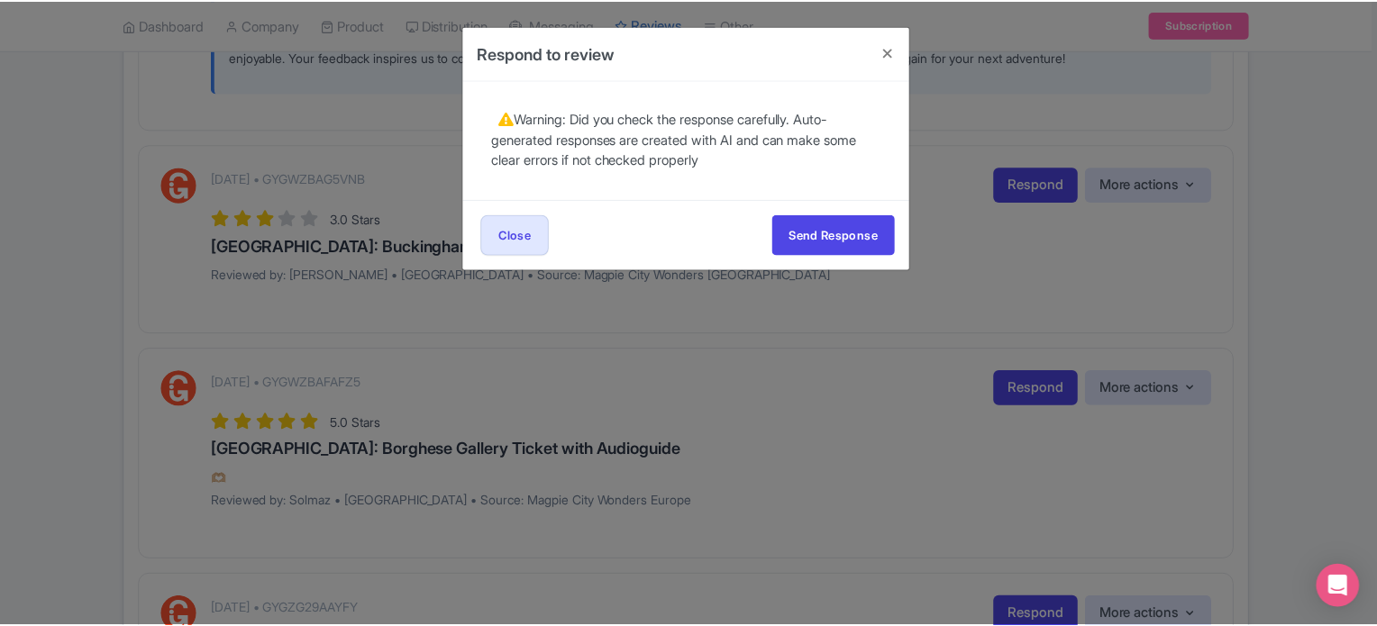
scroll to position [0, 0]
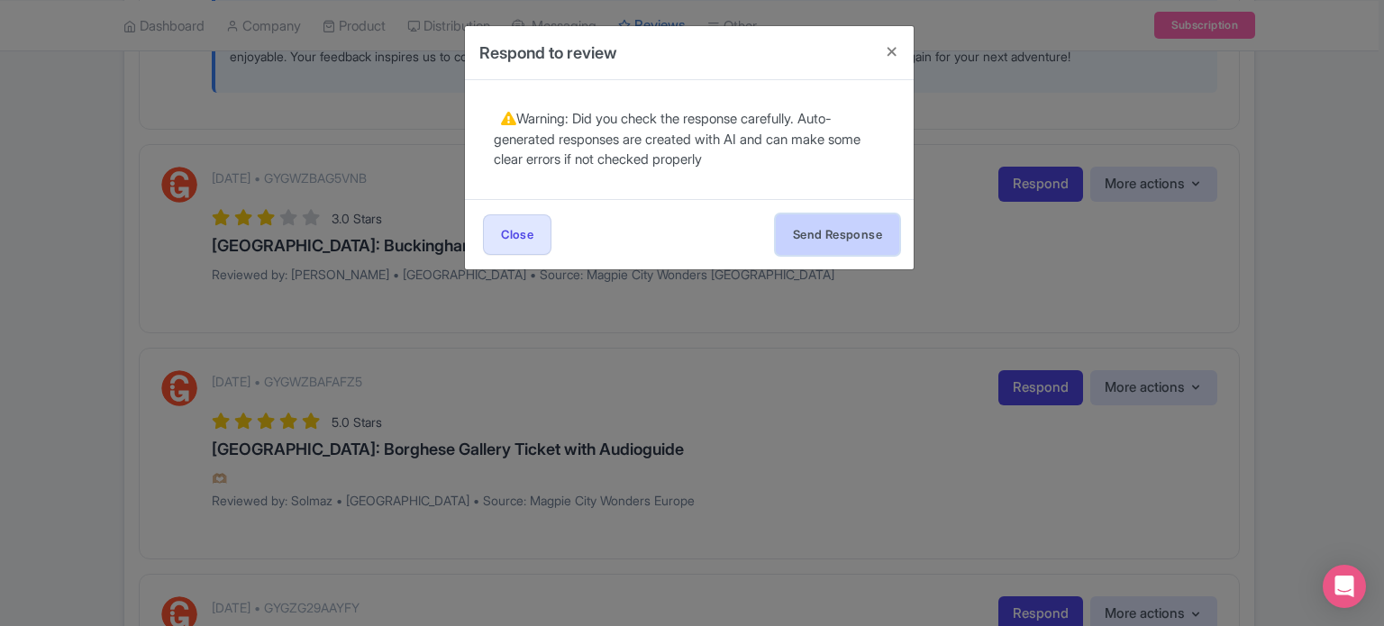
click at [871, 225] on button "Send Response" at bounding box center [837, 234] width 123 height 41
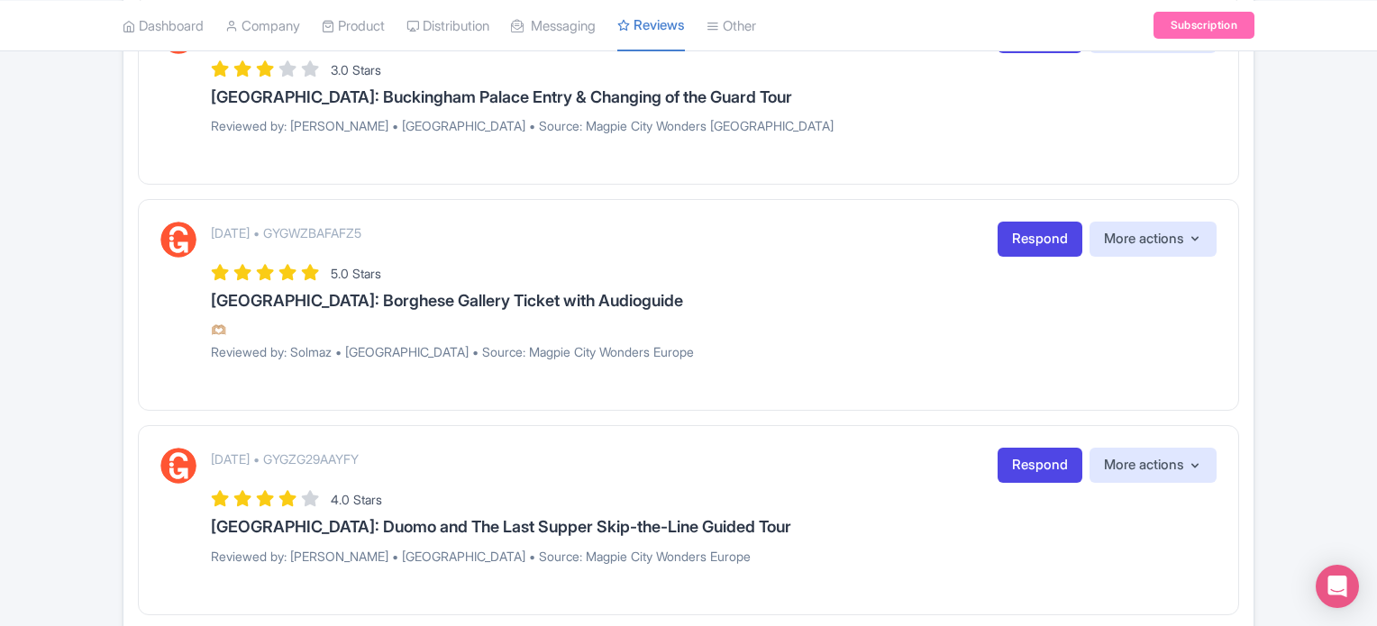
scroll to position [1892, 0]
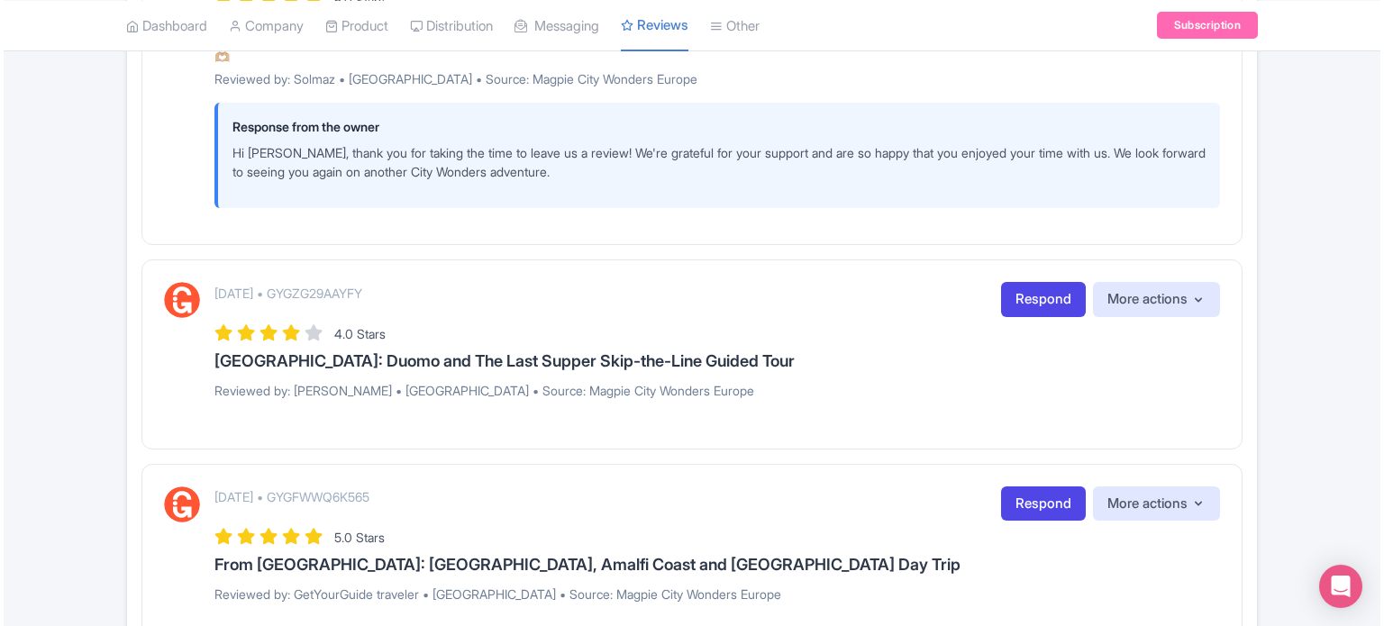
scroll to position [2163, 0]
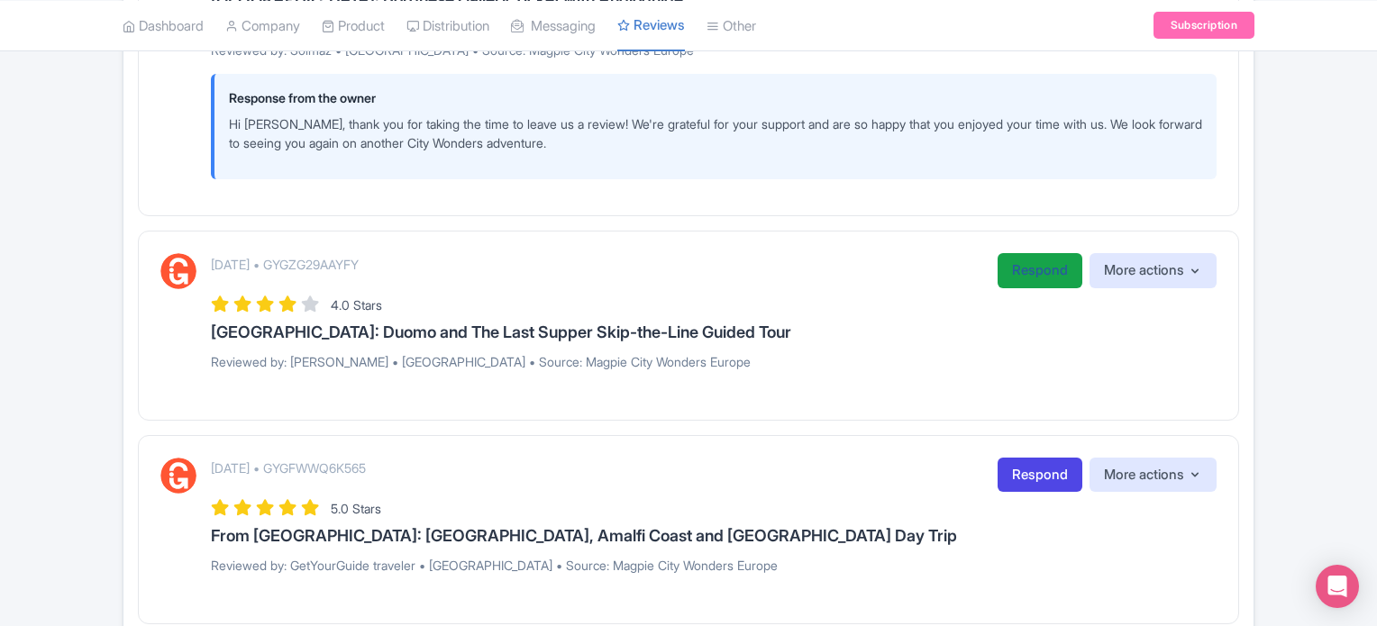
click at [1019, 253] on link "Respond" at bounding box center [1039, 270] width 85 height 35
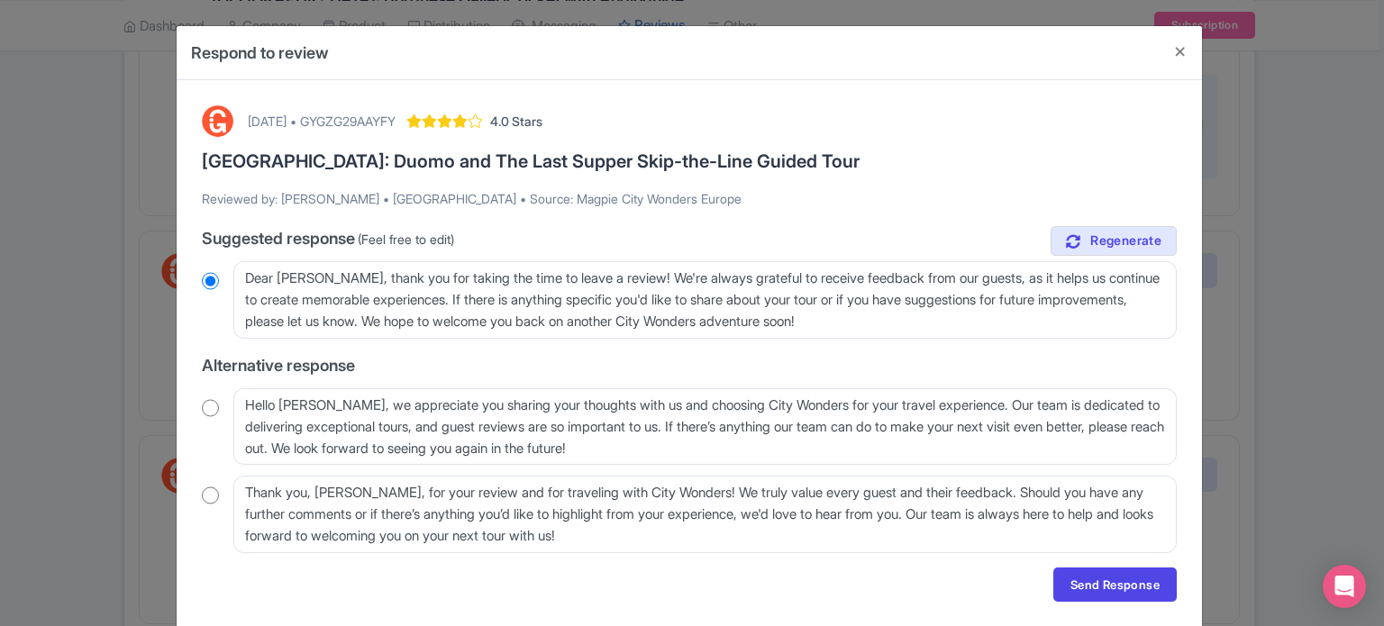
click at [205, 406] on input "radio" at bounding box center [210, 408] width 17 height 18
radio input "true"
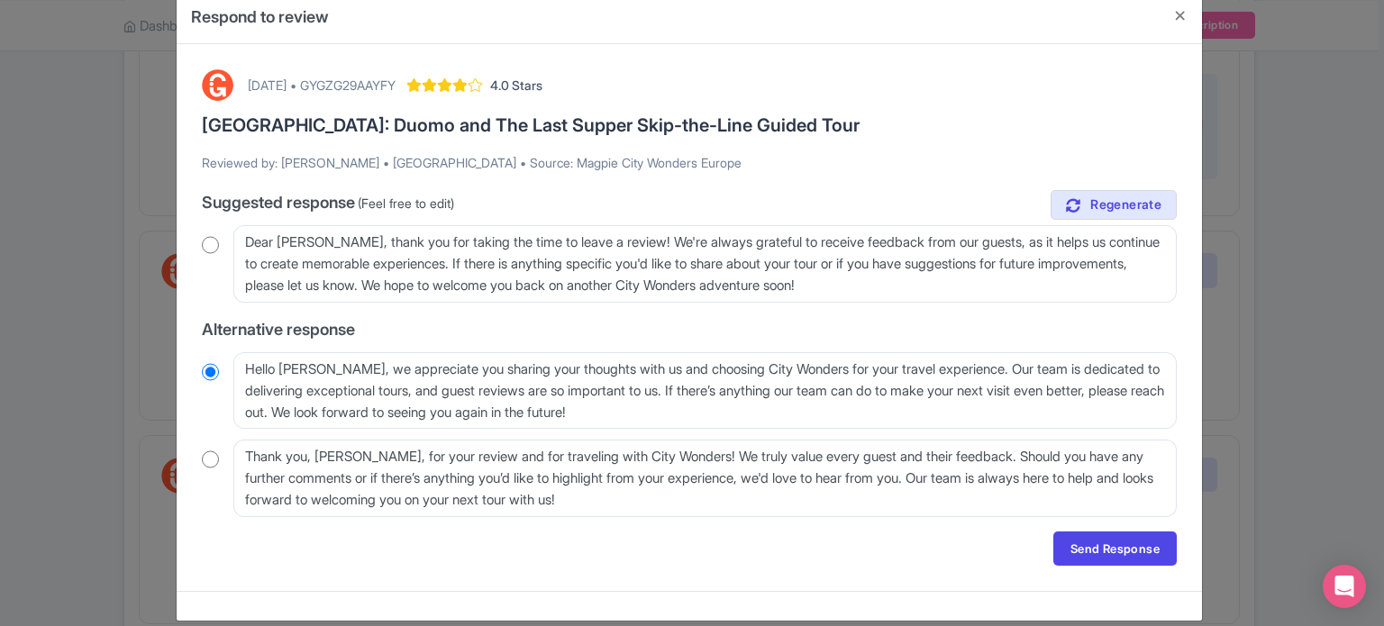
scroll to position [55, 0]
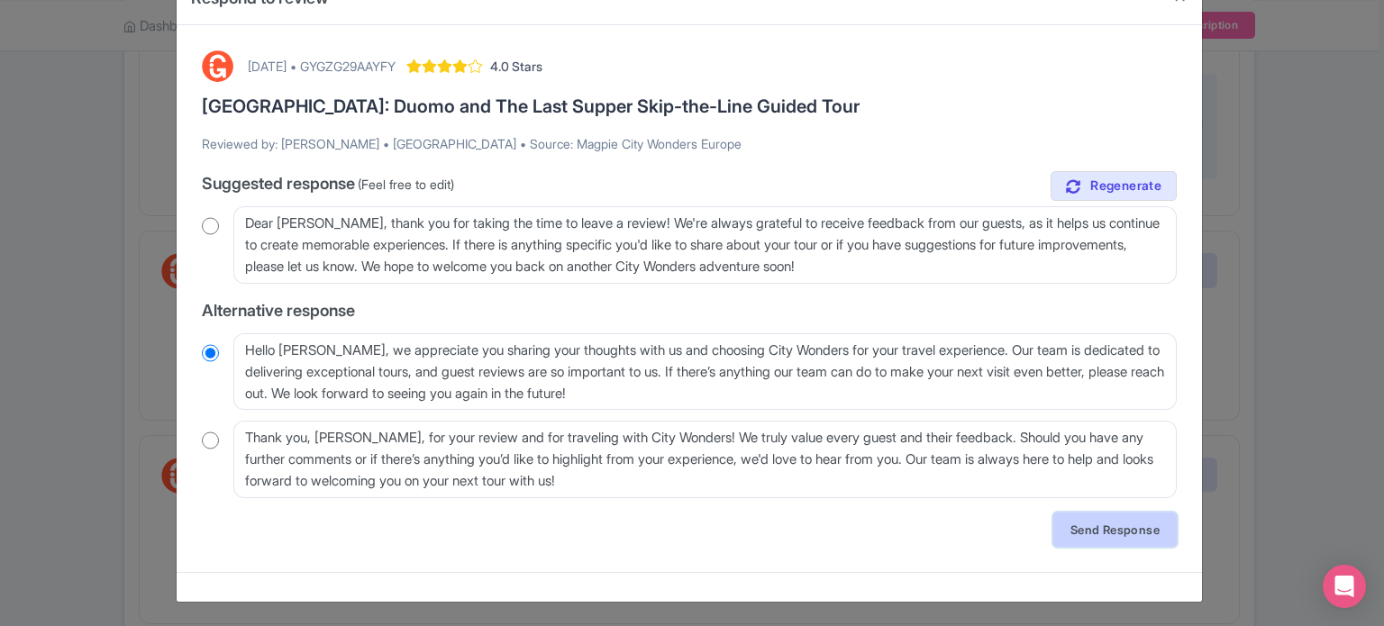
click at [1099, 524] on link "Send Response" at bounding box center [1114, 530] width 123 height 34
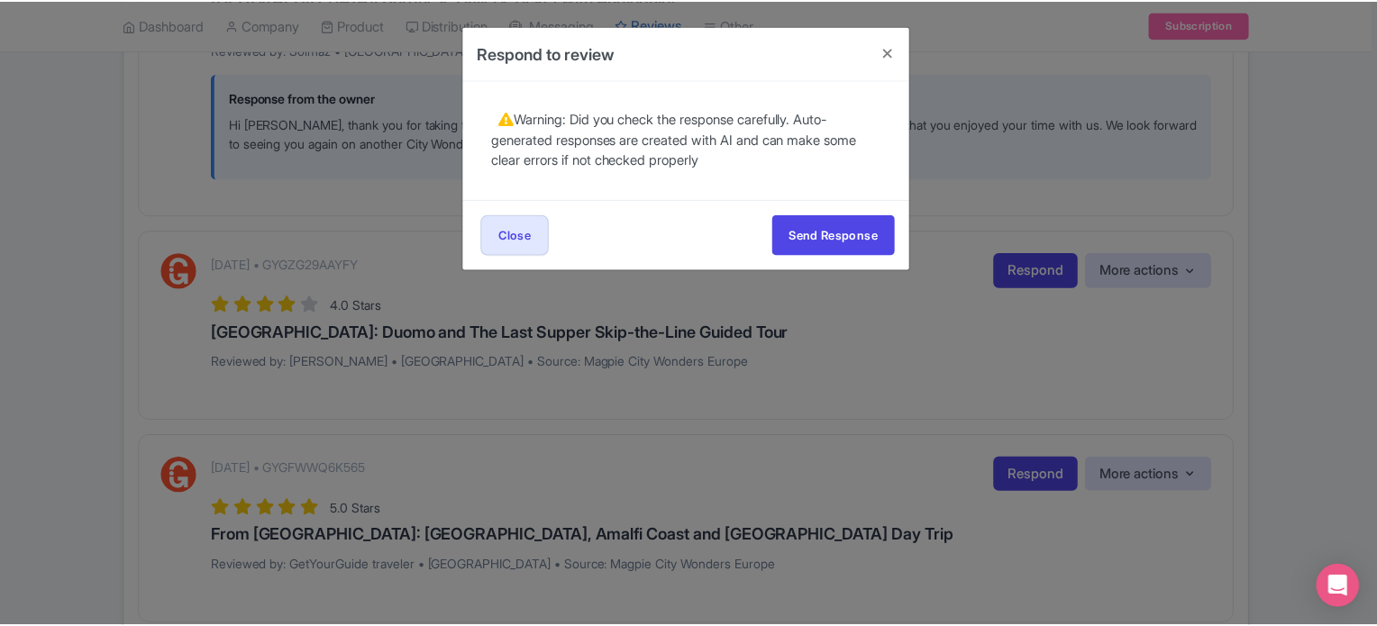
scroll to position [0, 0]
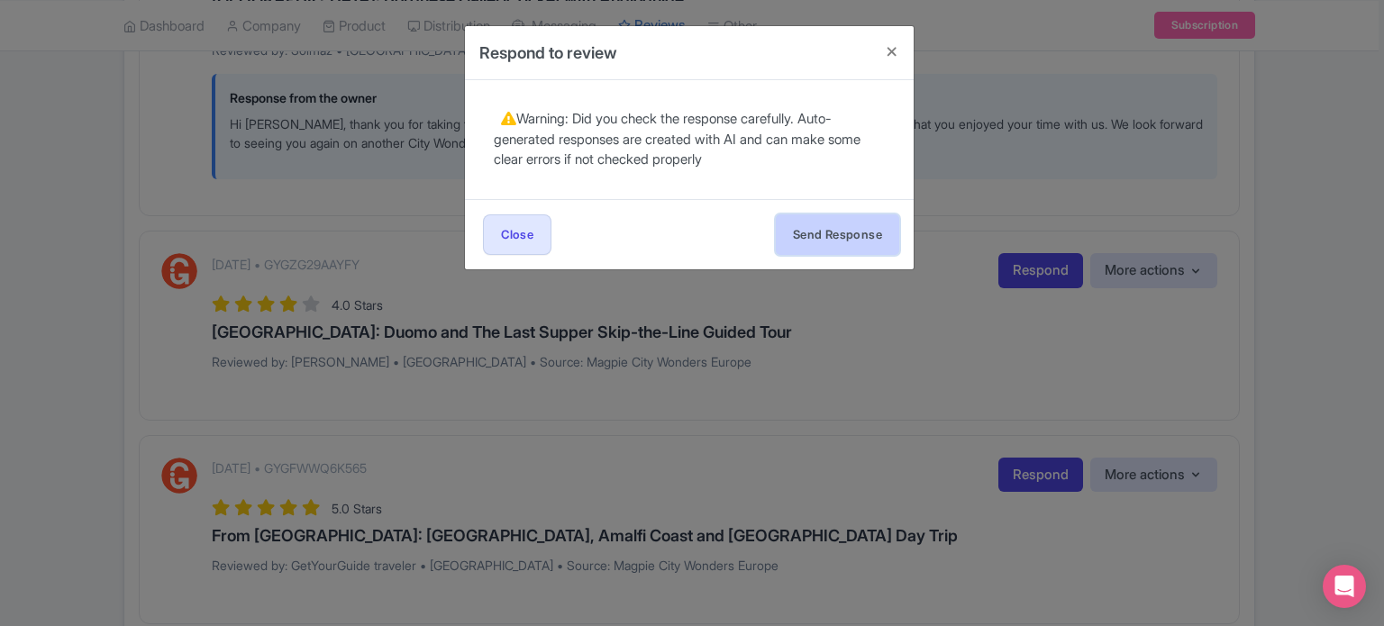
click at [815, 233] on button "Send Response" at bounding box center [837, 234] width 123 height 41
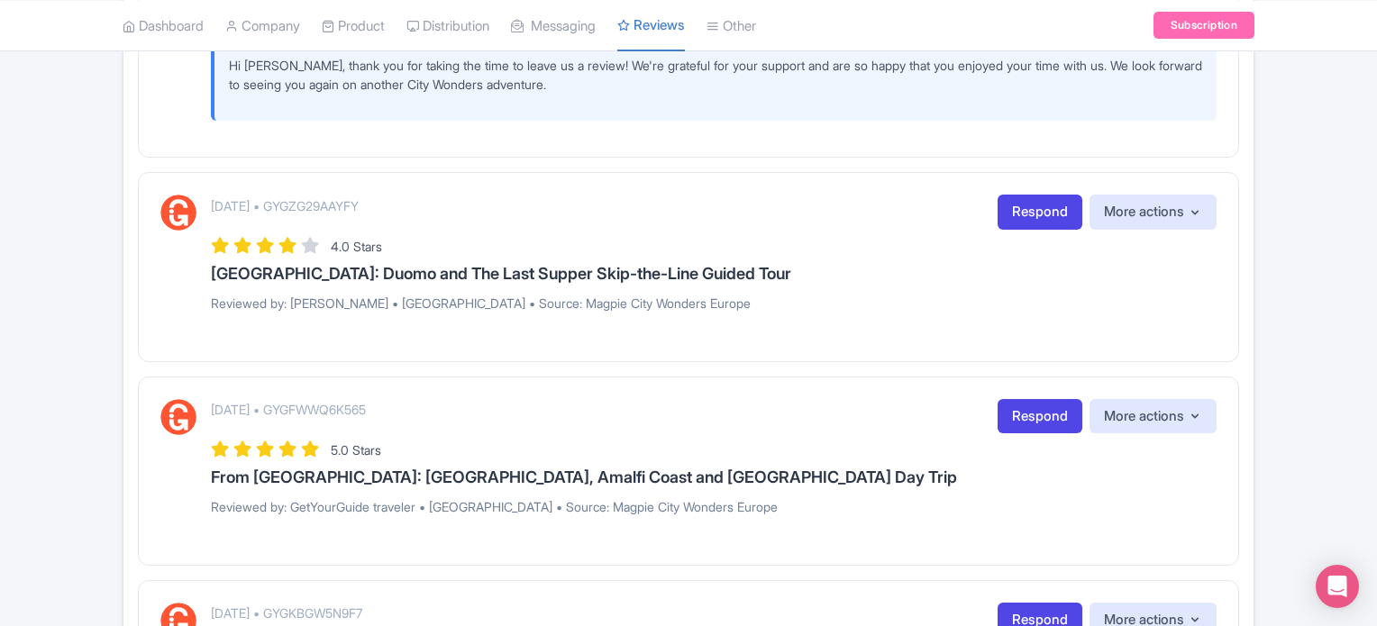
scroll to position [2253, 0]
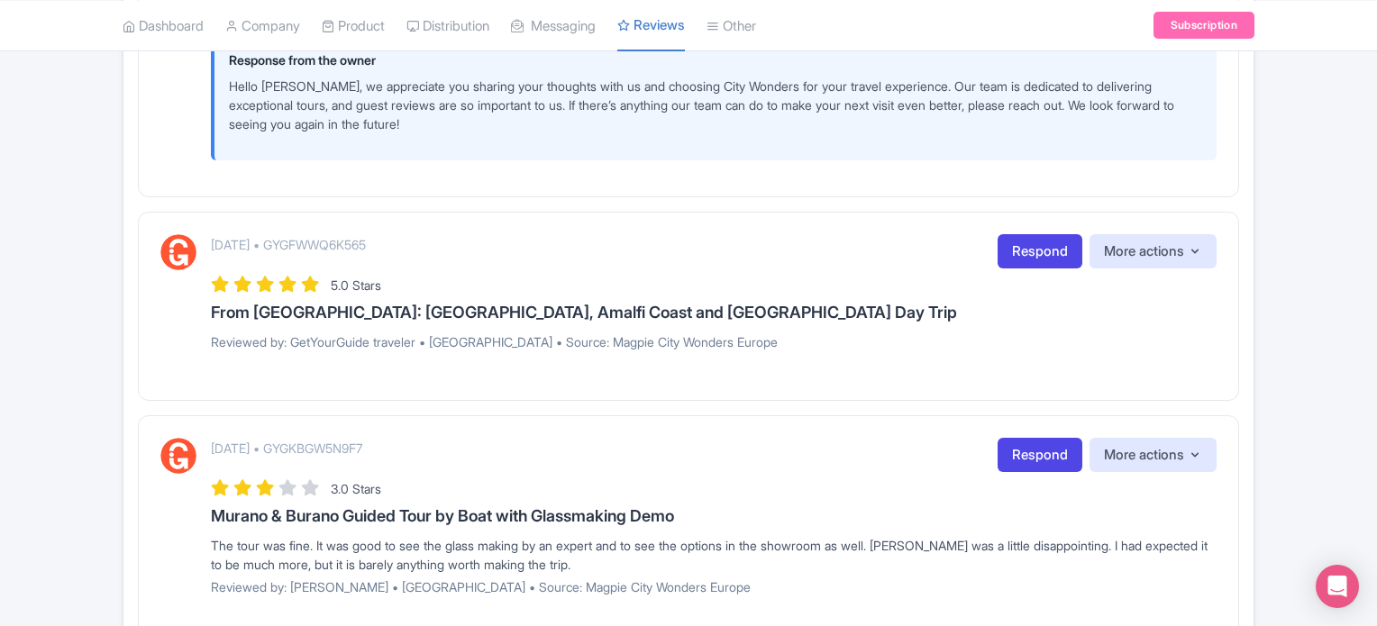
scroll to position [2523, 0]
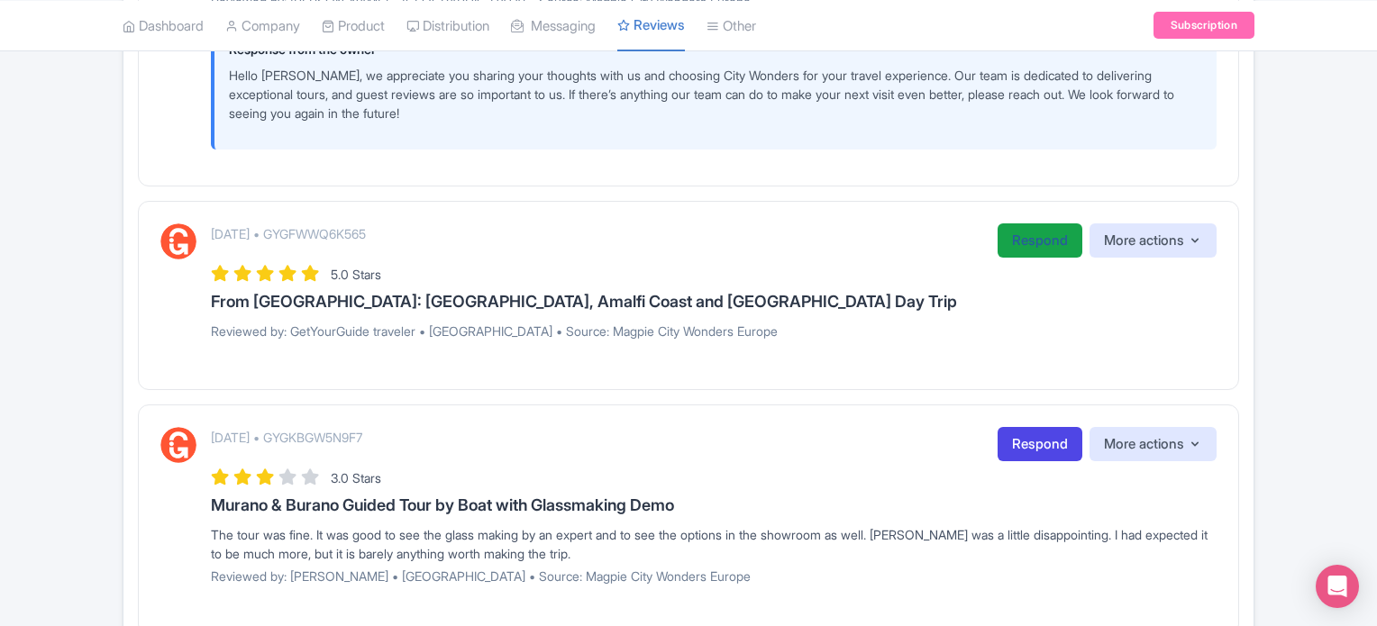
click at [1033, 224] on link "Respond" at bounding box center [1039, 240] width 85 height 35
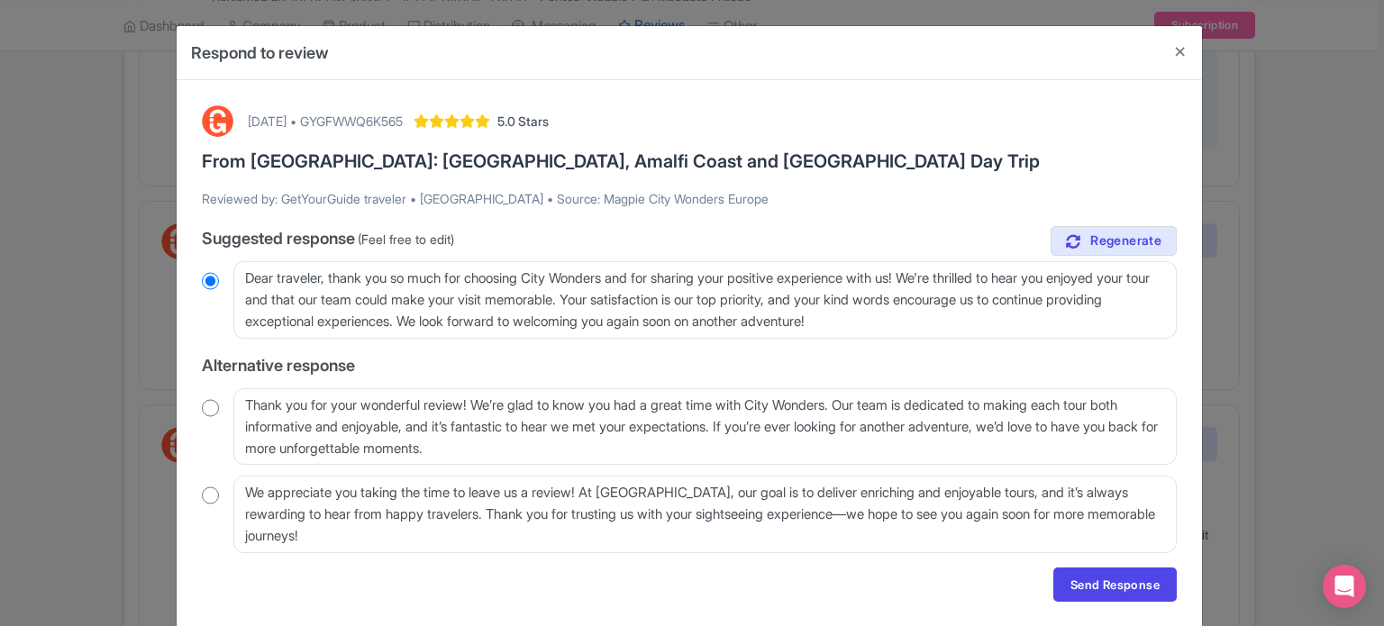
click at [213, 416] on div "Thank you for your wonderful review! We’re glad to know you had a great time wi…" at bounding box center [689, 426] width 975 height 77
click at [203, 408] on input "radio" at bounding box center [210, 408] width 17 height 18
radio input "true"
click at [1084, 584] on link "Send Response" at bounding box center [1114, 585] width 123 height 34
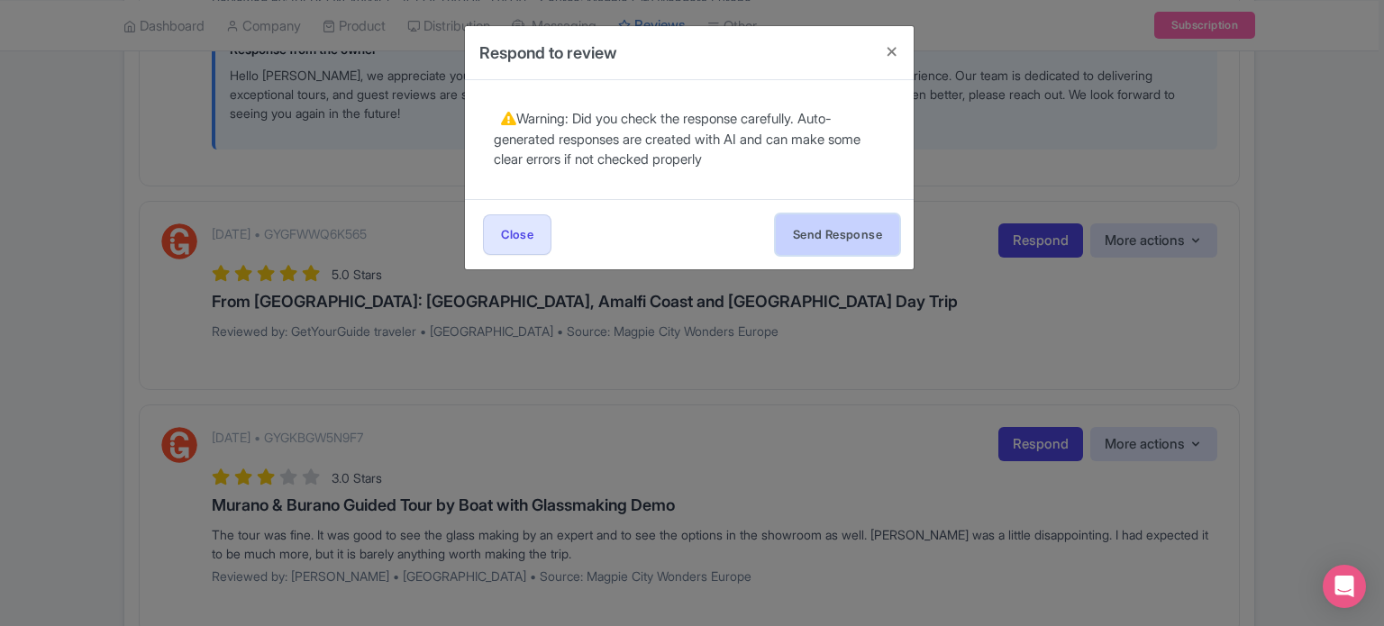
click at [811, 227] on button "Send Response" at bounding box center [837, 234] width 123 height 41
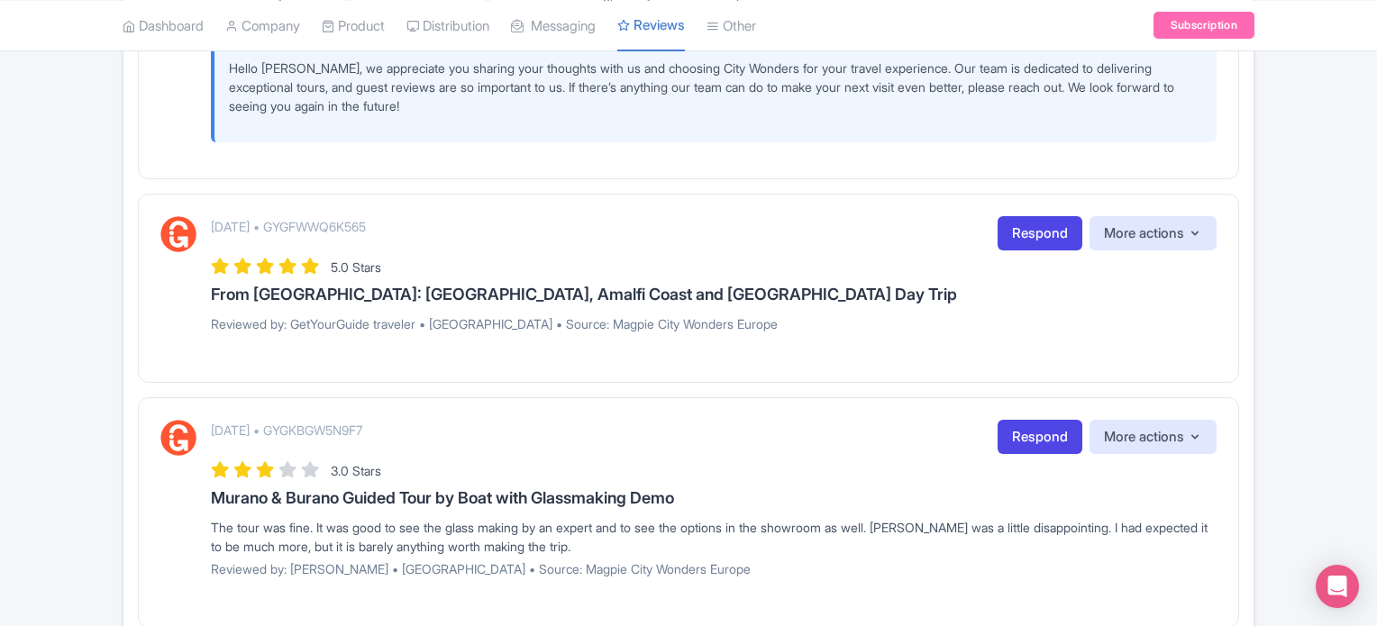
scroll to position [2503, 0]
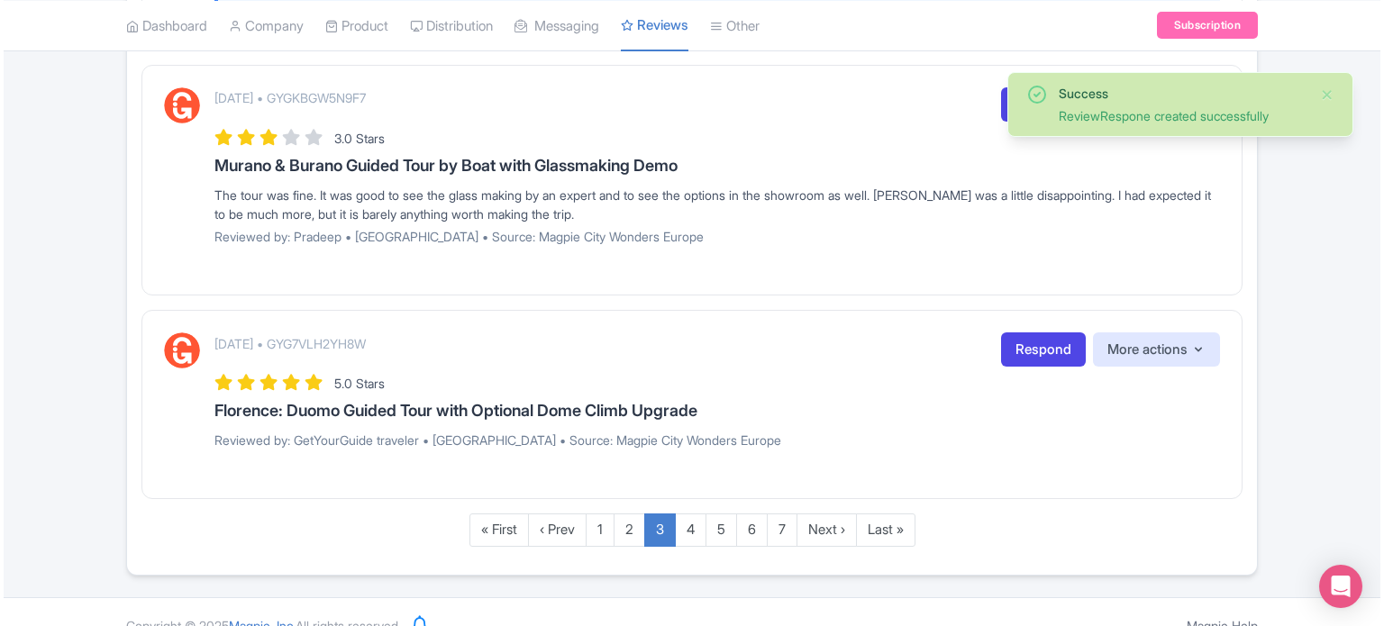
scroll to position [2973, 0]
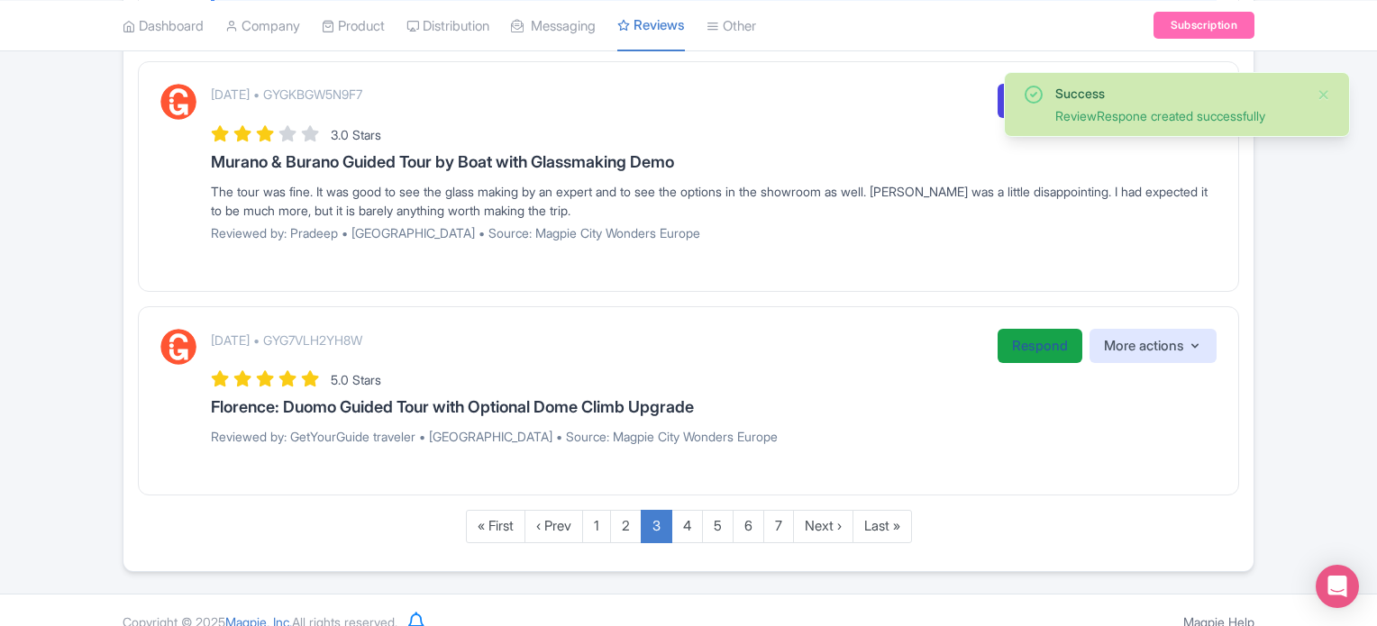
click at [1030, 343] on link "Respond" at bounding box center [1039, 346] width 85 height 35
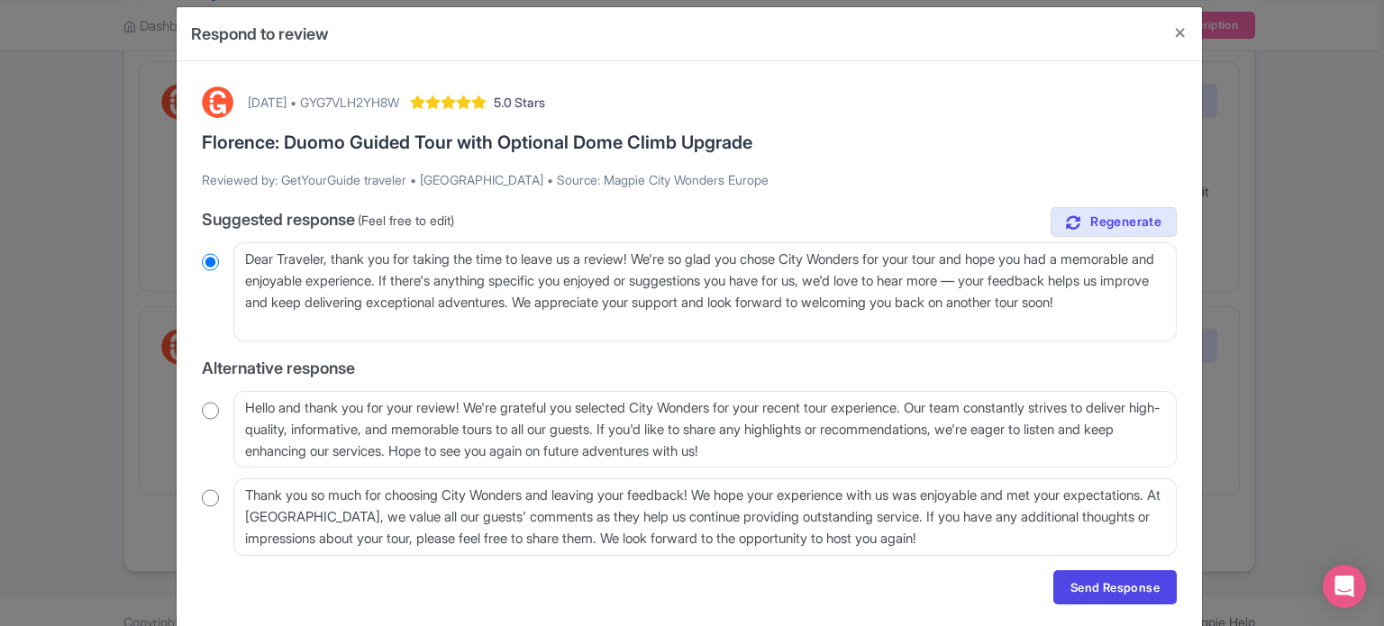
scroll to position [77, 0]
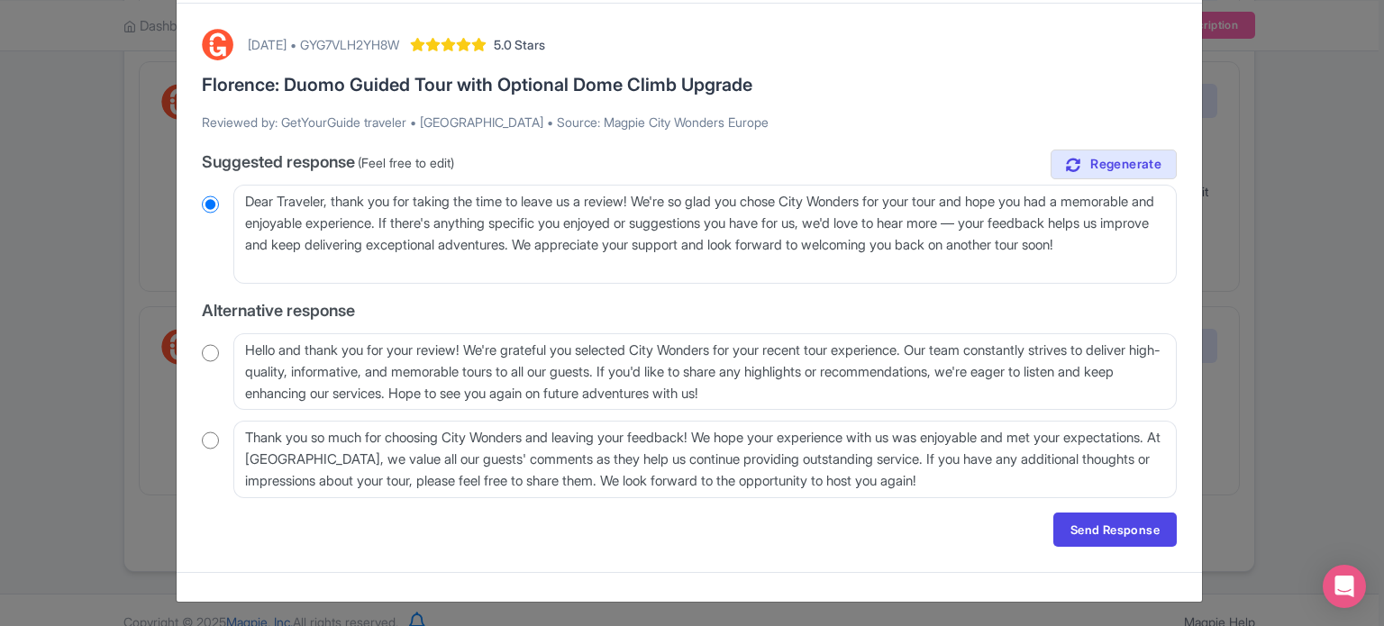
click at [205, 352] on input "radio" at bounding box center [210, 353] width 17 height 18
radio input "true"
click at [1090, 528] on link "Send Response" at bounding box center [1114, 530] width 123 height 34
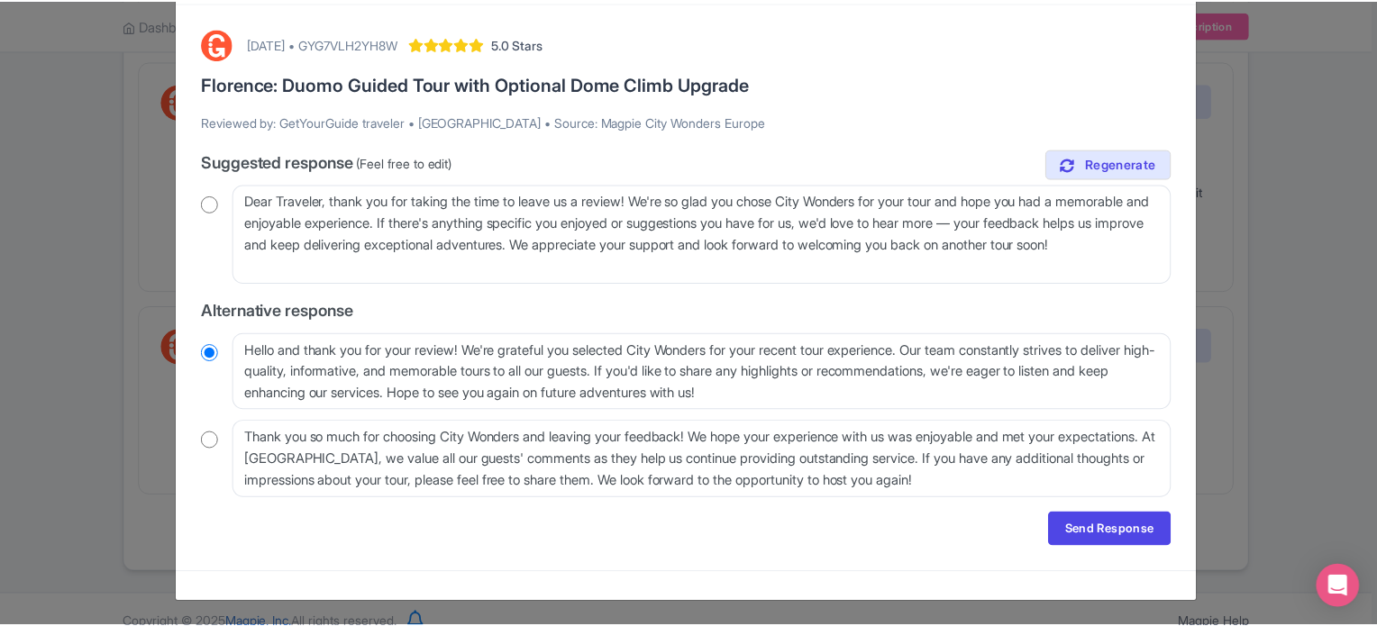
scroll to position [0, 0]
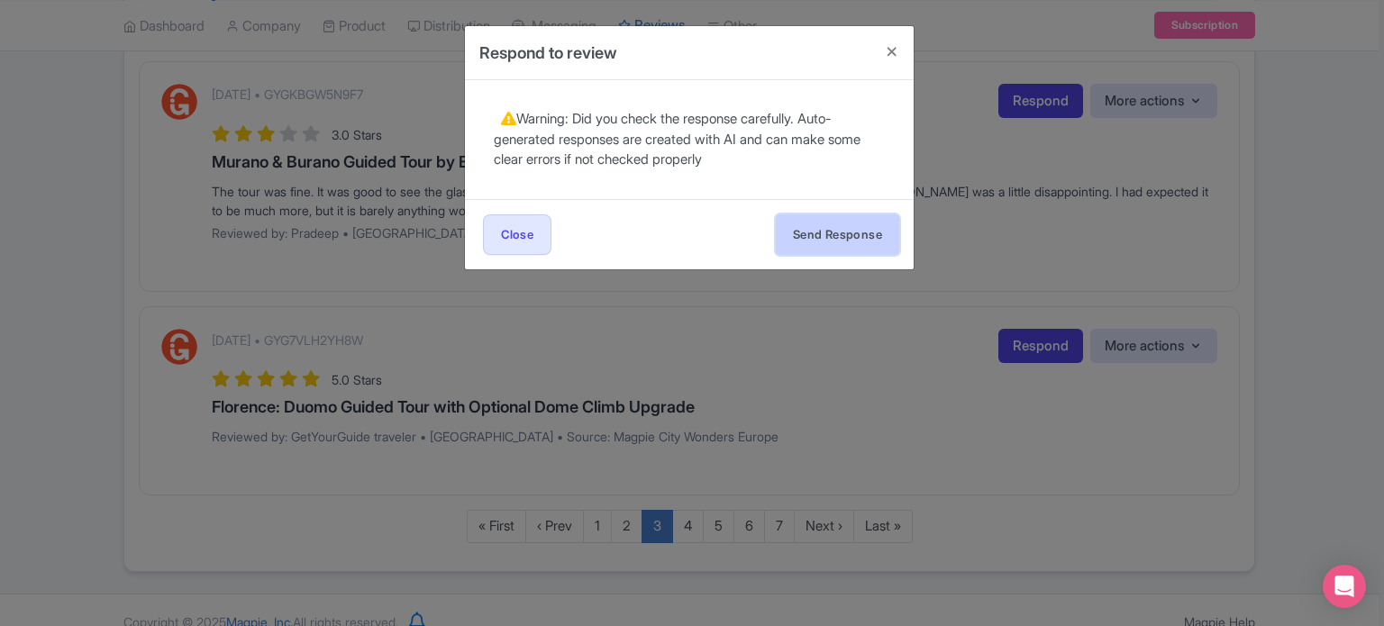
click at [838, 247] on button "Send Response" at bounding box center [837, 234] width 123 height 41
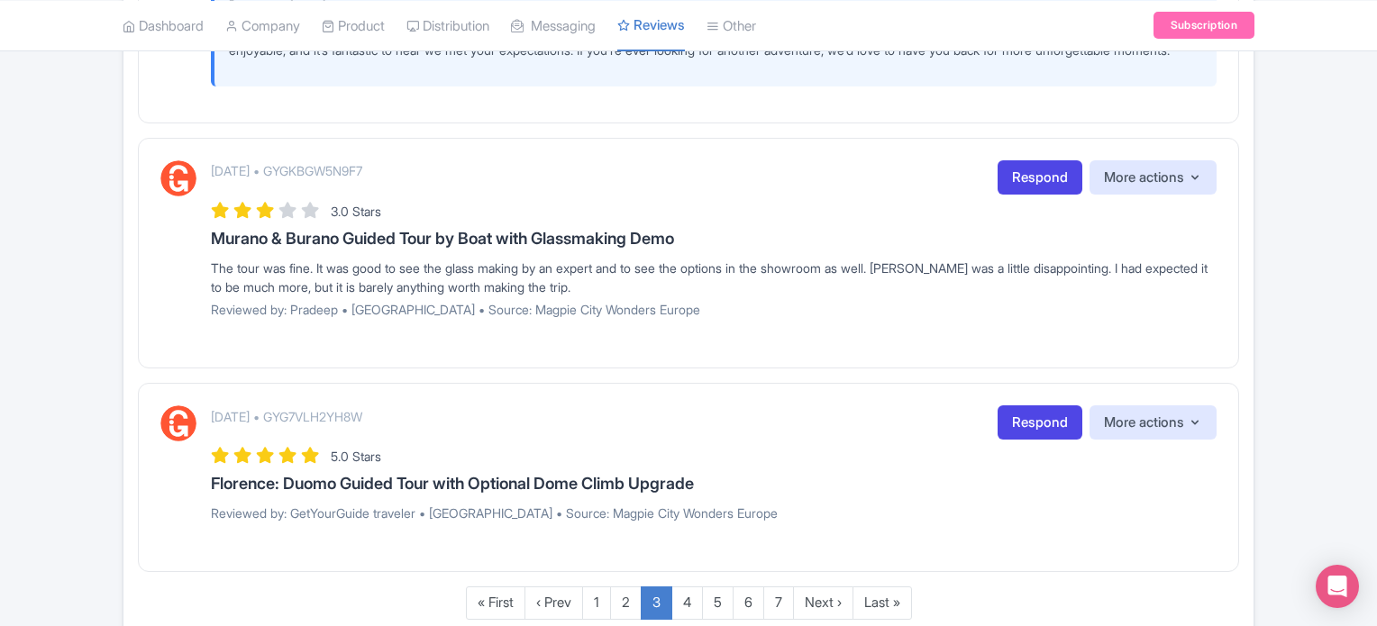
scroll to position [2990, 0]
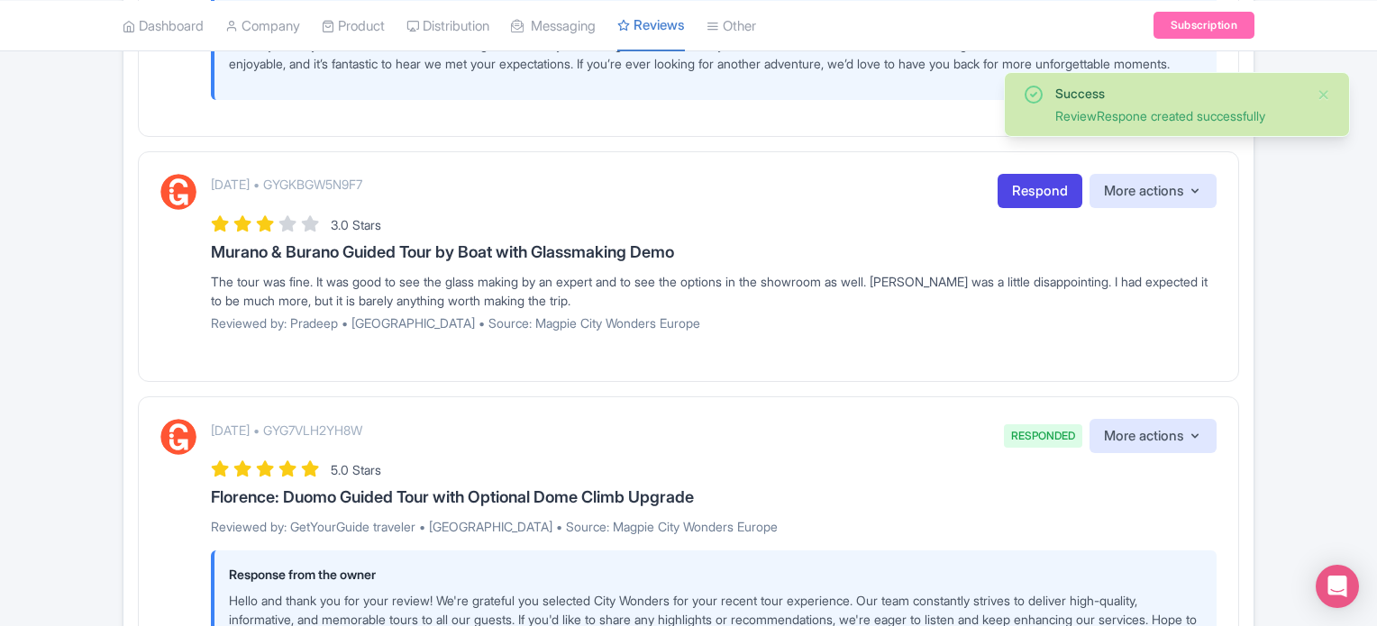
scroll to position [3116, 0]
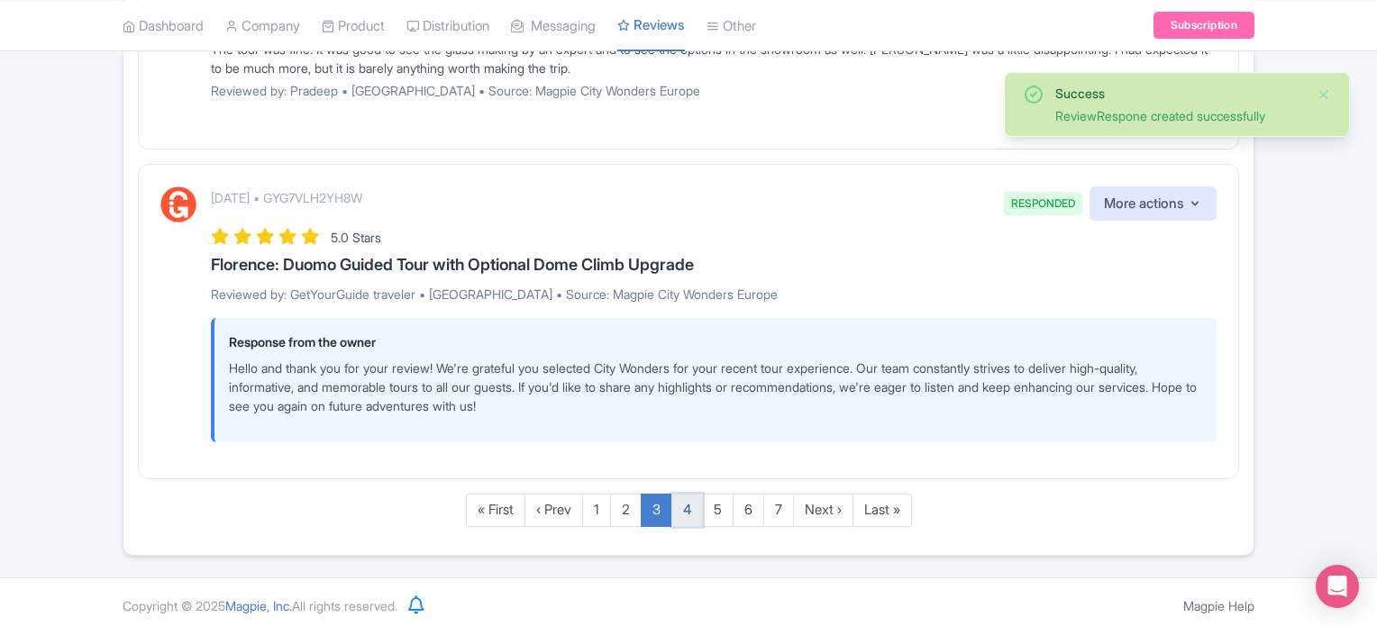
click at [688, 501] on link "4" at bounding box center [687, 510] width 32 height 33
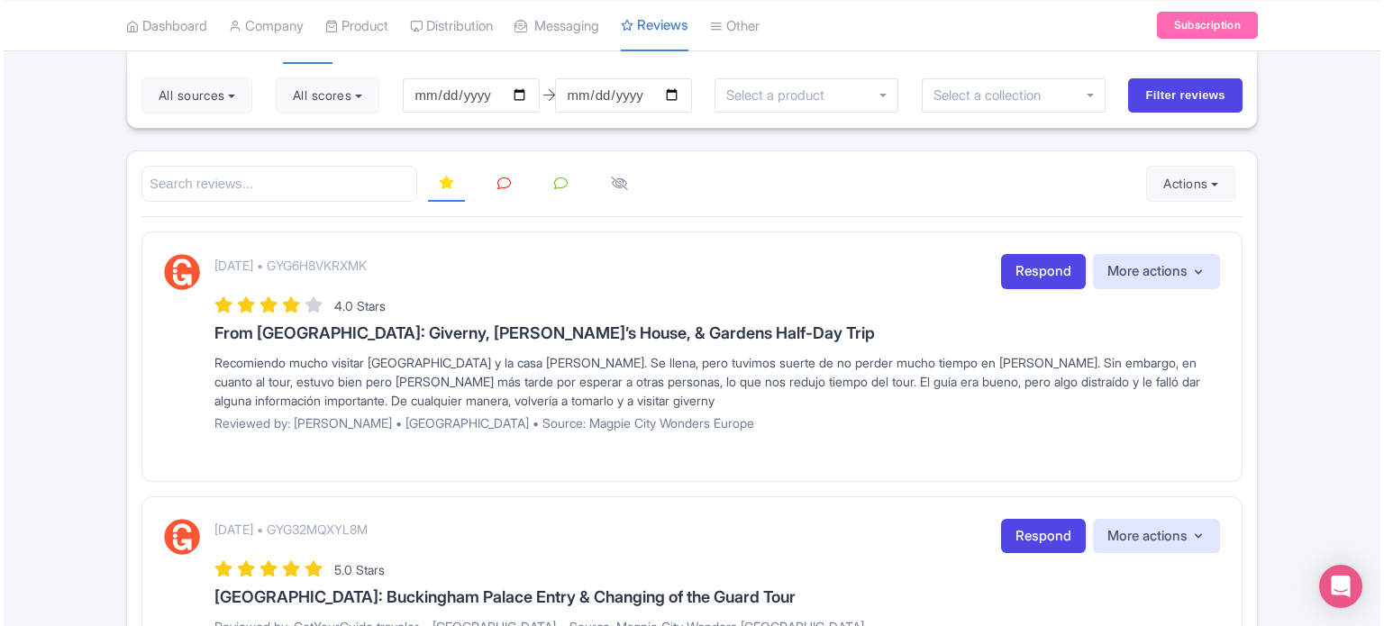
scroll to position [180, 0]
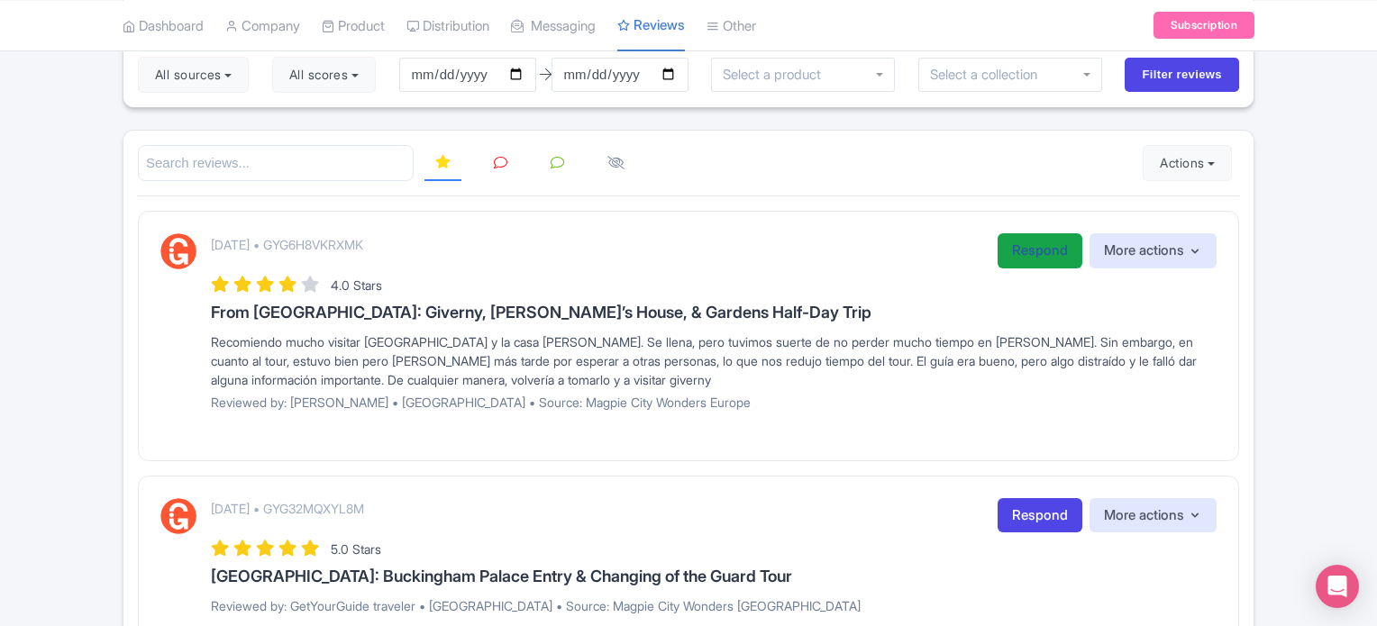
click at [1024, 251] on link "Respond" at bounding box center [1039, 250] width 85 height 35
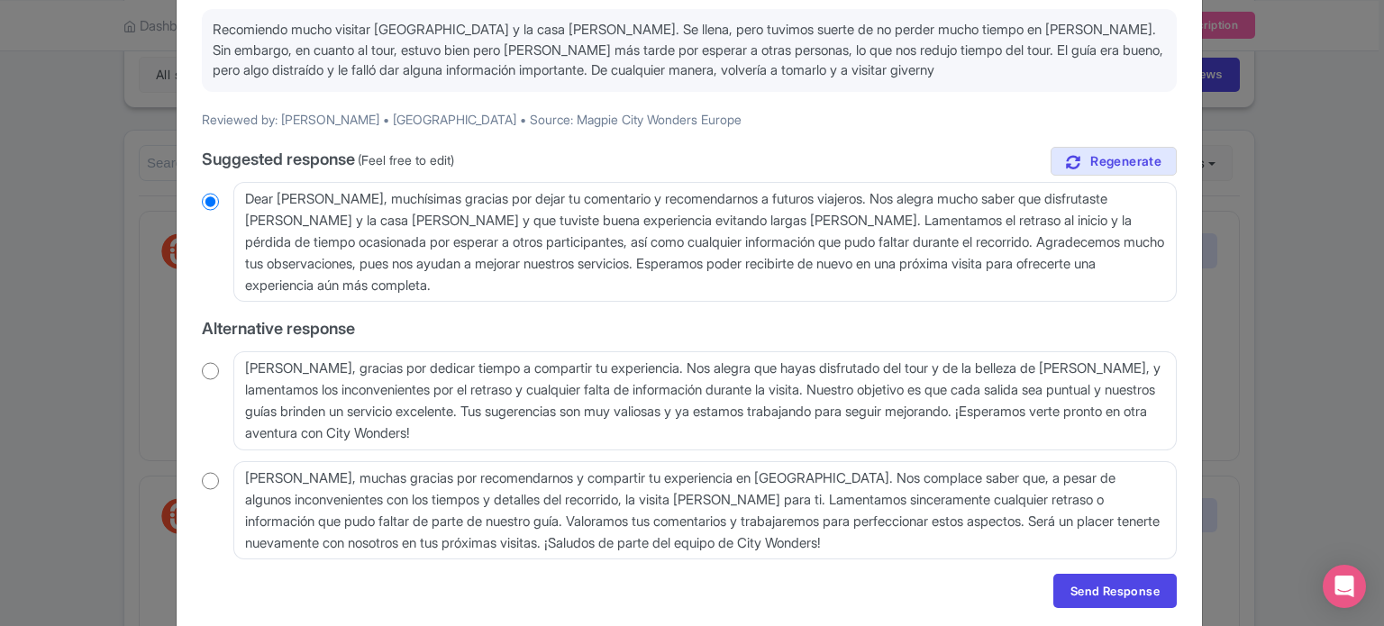
click at [203, 374] on input "radio" at bounding box center [210, 371] width 17 height 18
radio input "true"
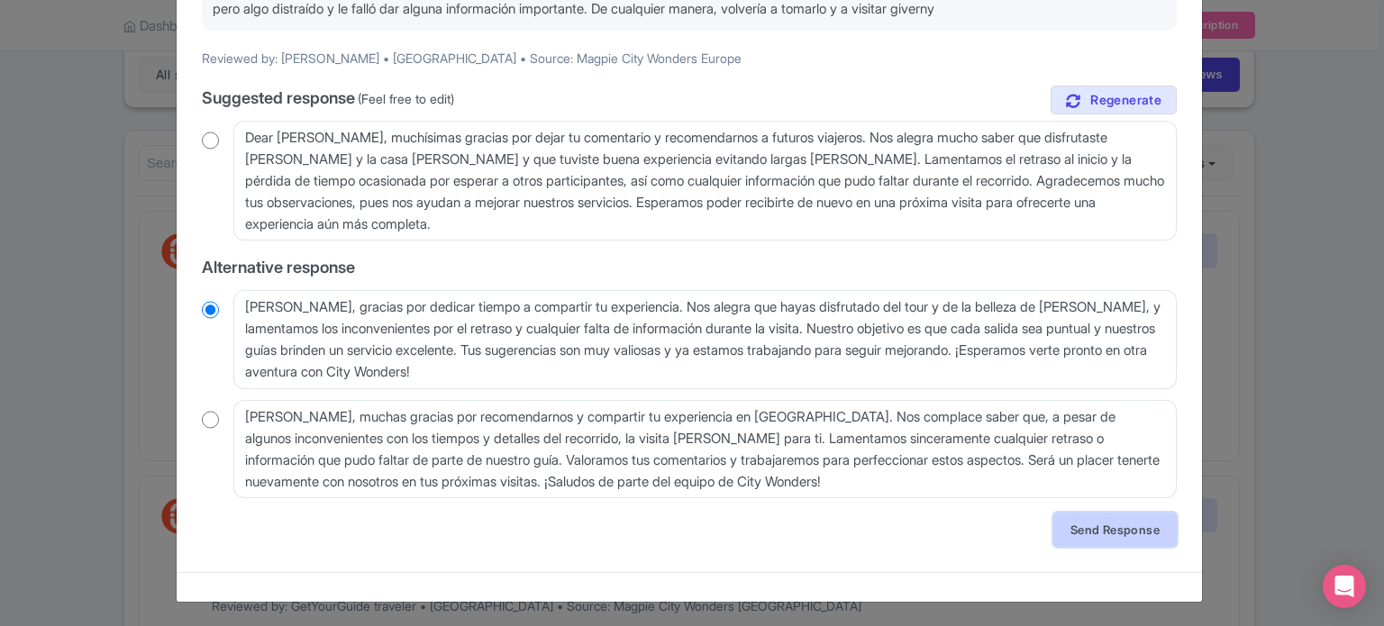
click at [1101, 527] on link "Send Response" at bounding box center [1114, 530] width 123 height 34
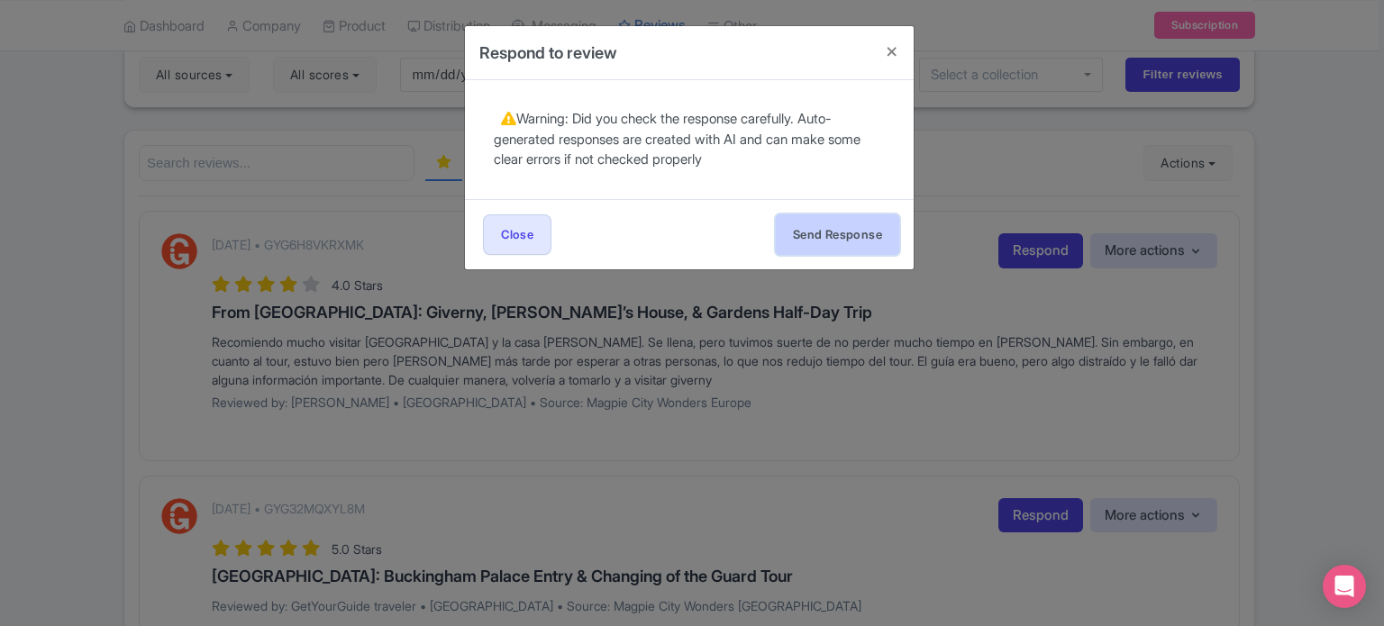
click at [874, 247] on button "Send Response" at bounding box center [837, 234] width 123 height 41
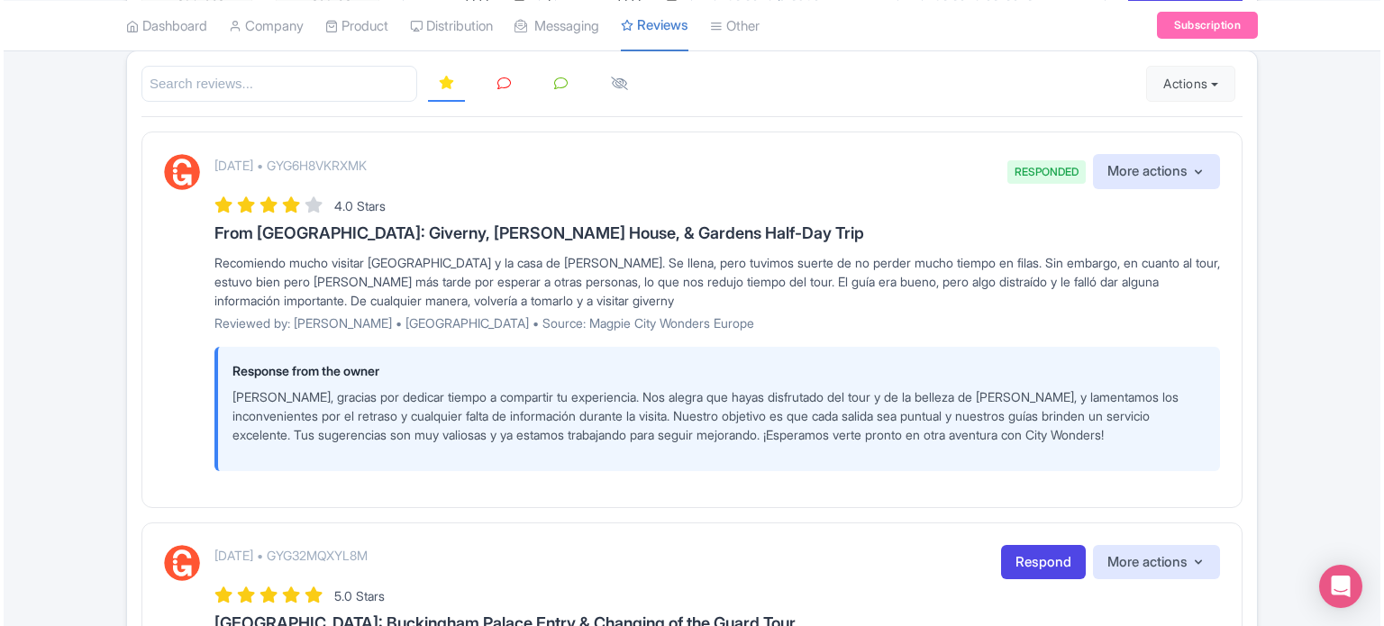
scroll to position [541, 0]
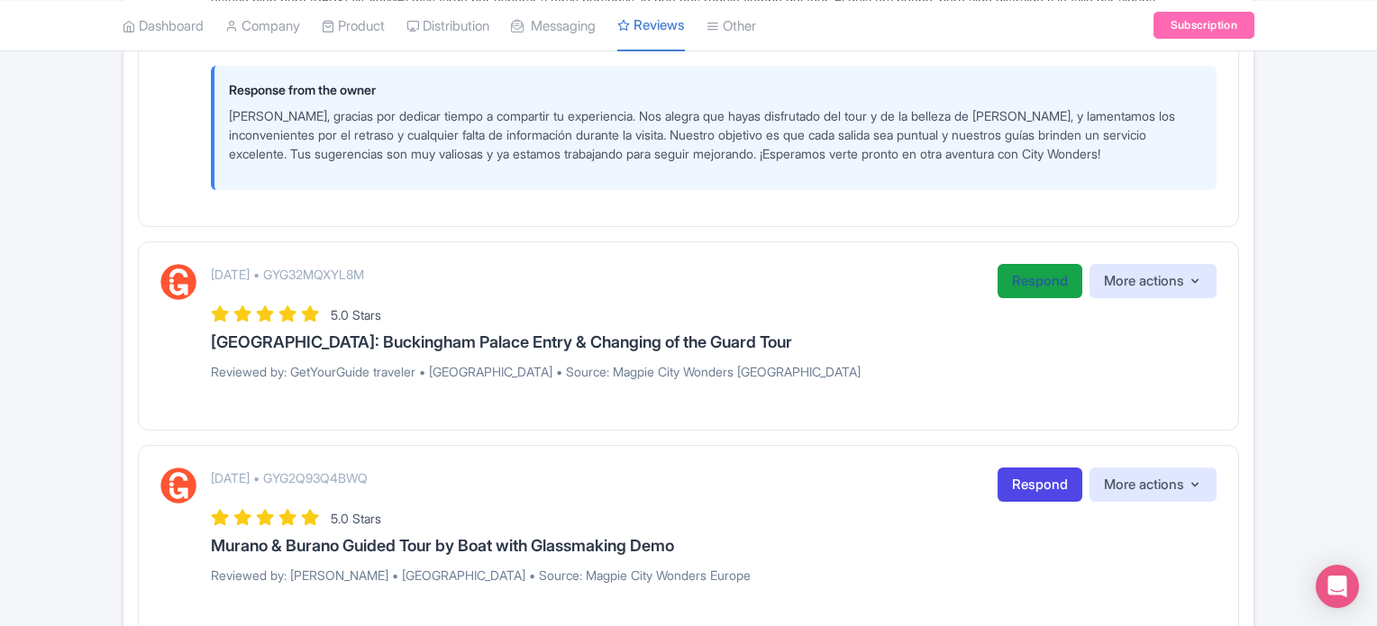
click at [1045, 298] on link "Respond" at bounding box center [1039, 281] width 85 height 35
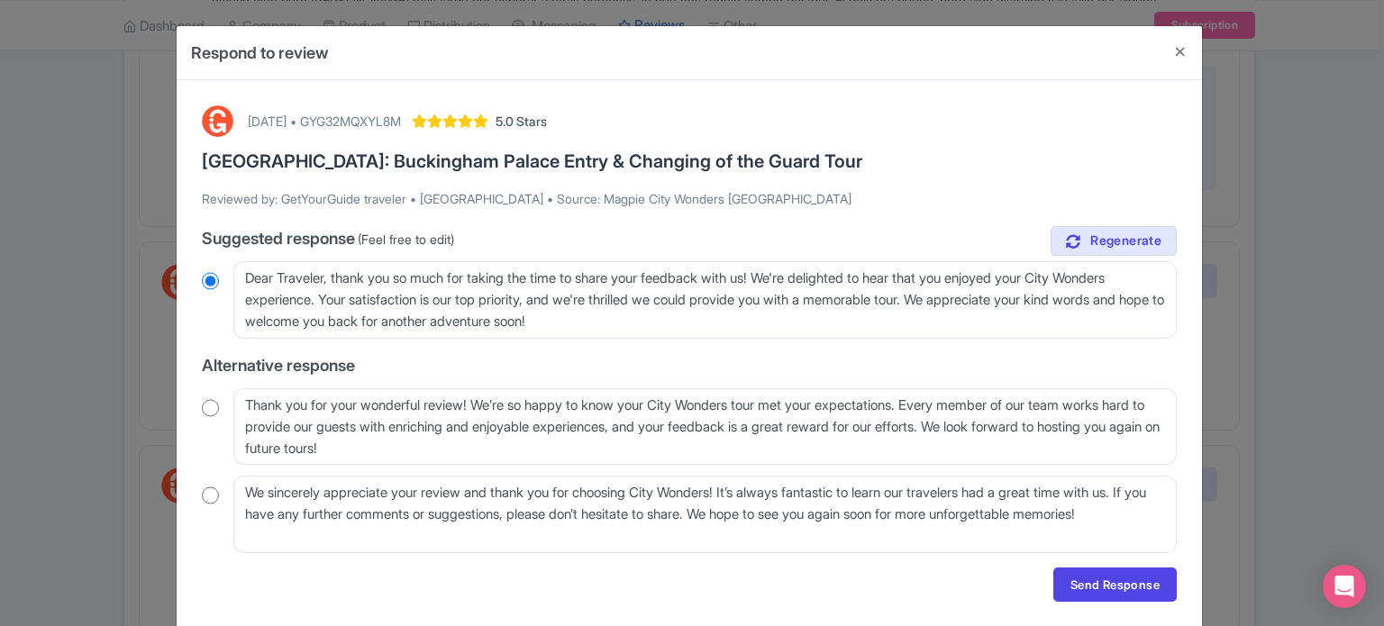
scroll to position [55, 0]
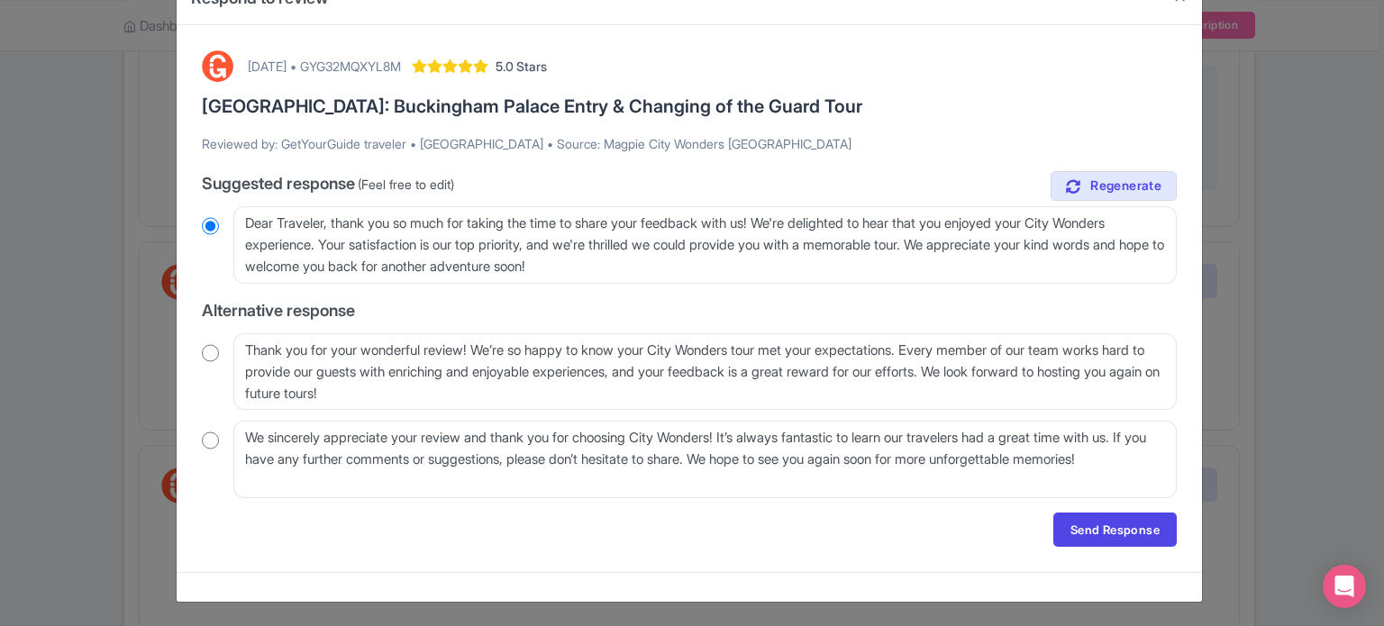
click at [211, 352] on input "radio" at bounding box center [210, 353] width 17 height 18
radio input "true"
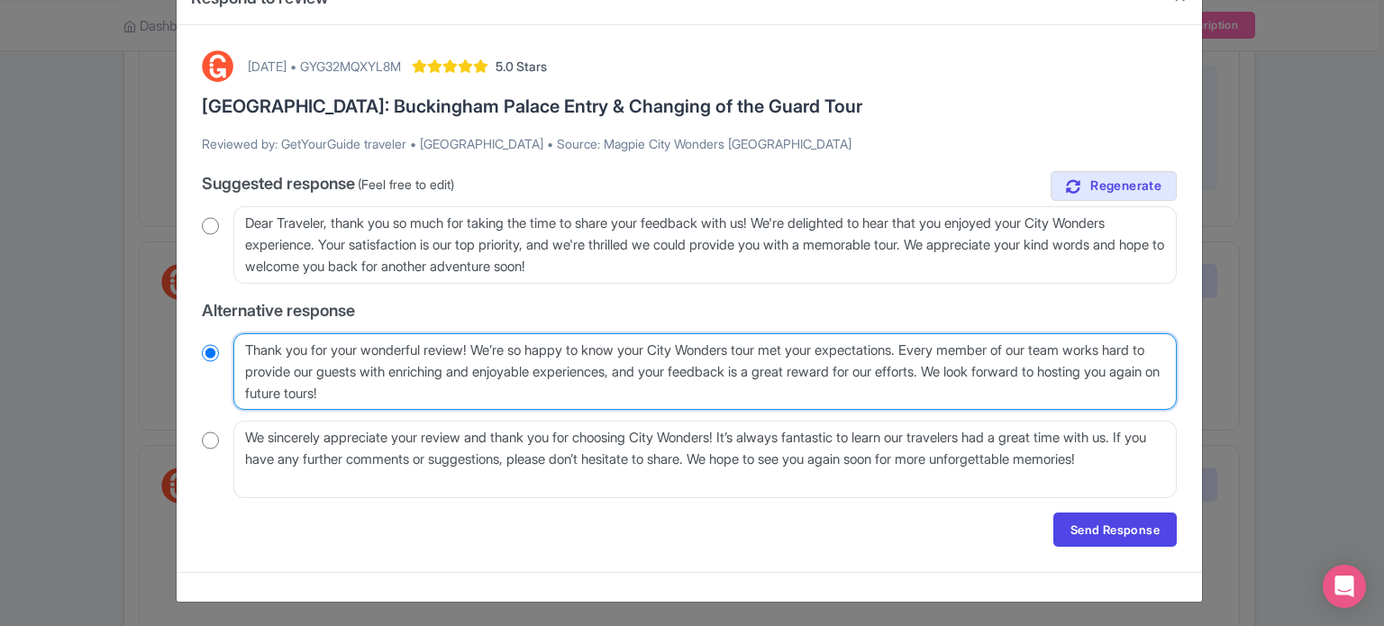
drag, startPoint x: 944, startPoint y: 344, endPoint x: 1017, endPoint y: 371, distance: 77.8
click at [1017, 371] on textarea "Thank you for your wonderful review! We’re so happy to know your City Wonders t…" at bounding box center [704, 371] width 943 height 77
type textarea "Thank you for your wonderful review! We’re so happy to know your City Wonders t…"
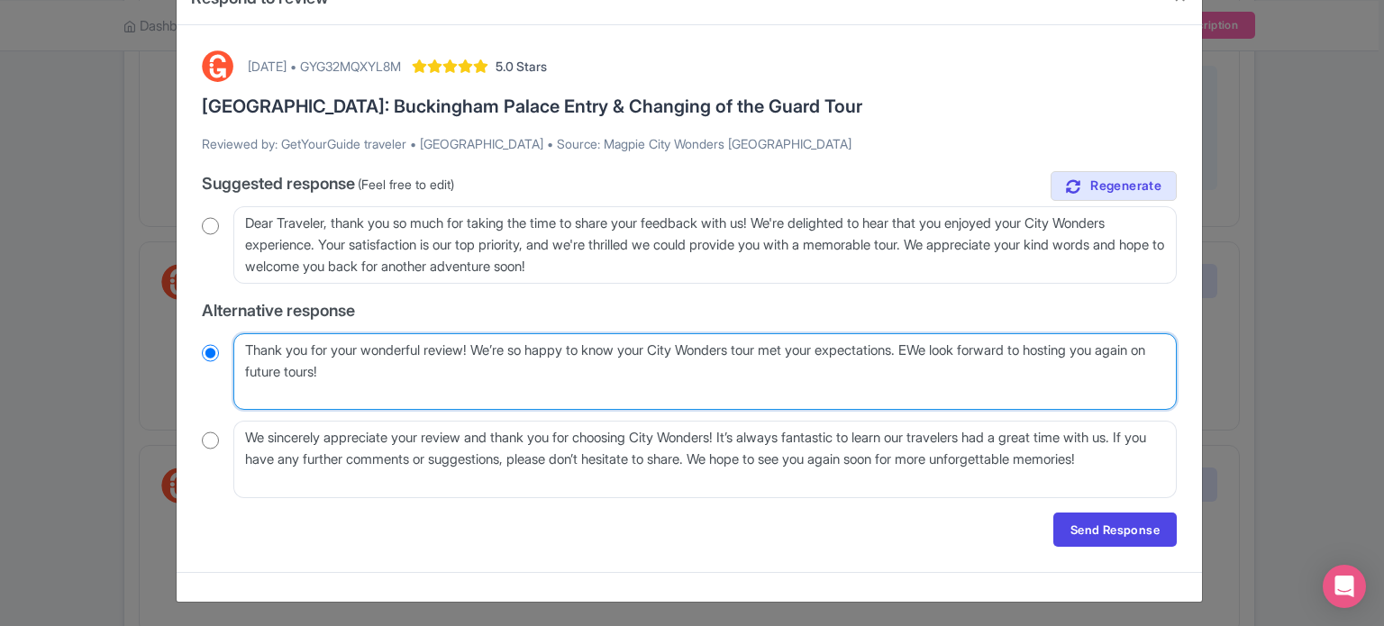
scroll to position [33, 0]
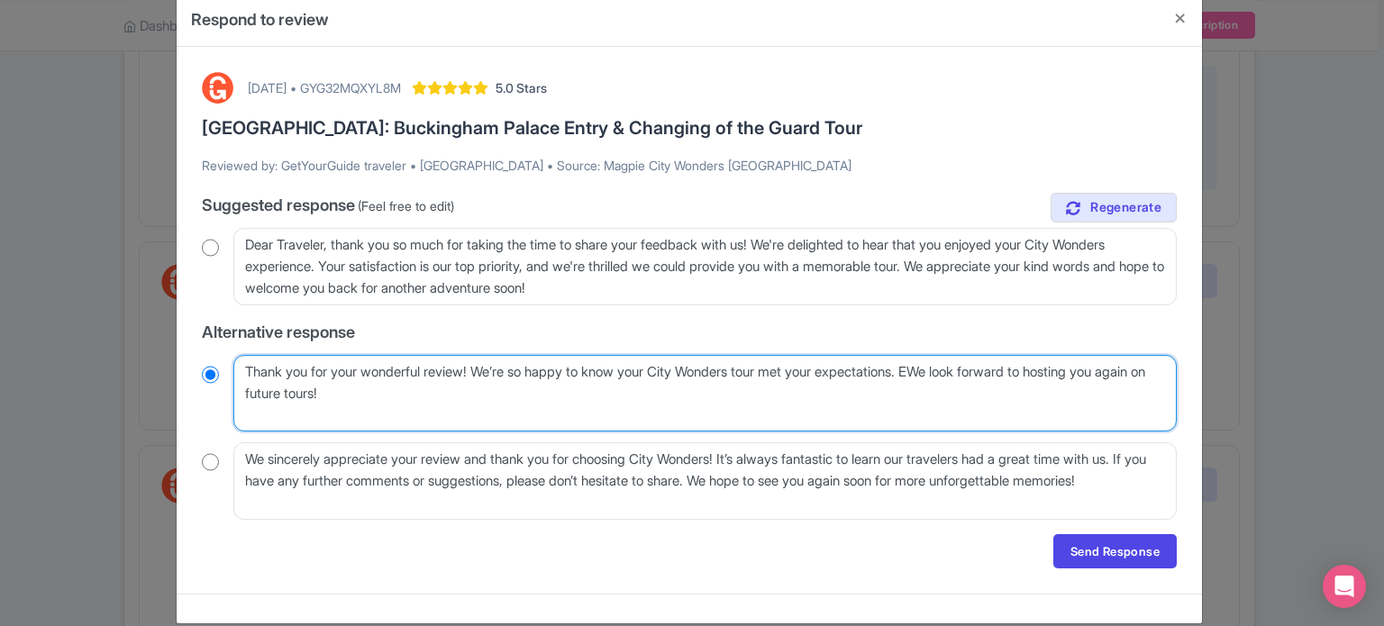
radio input "true"
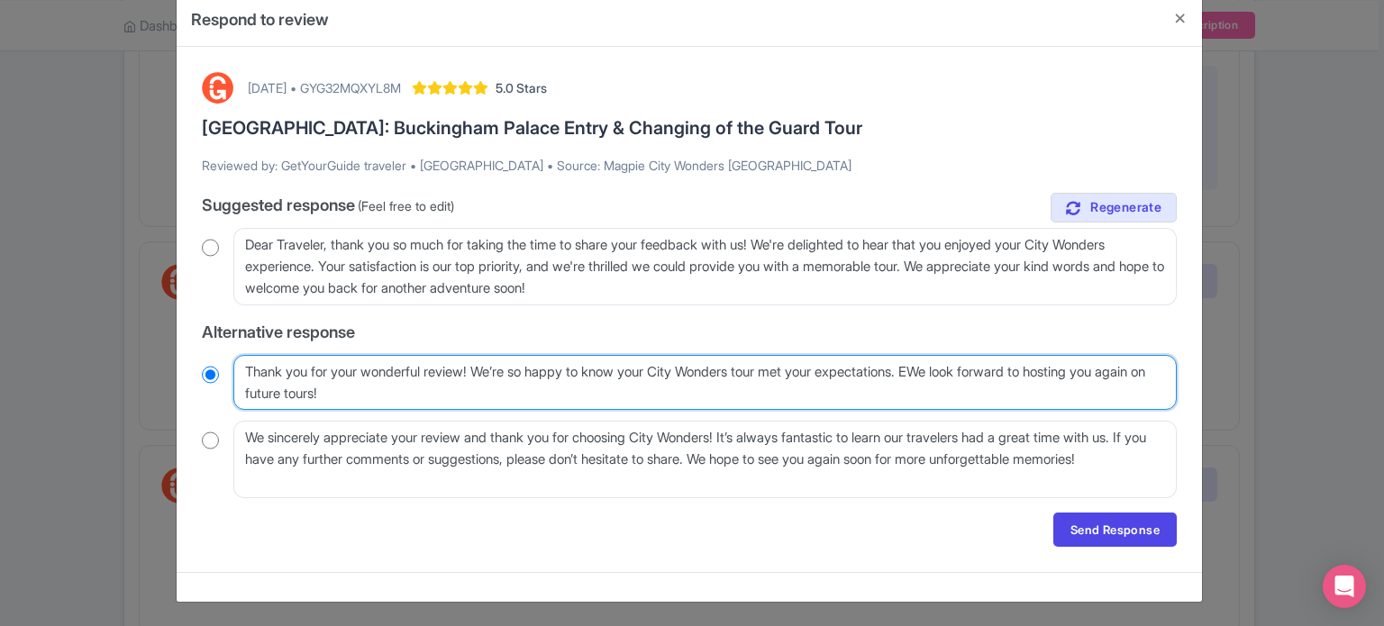
type textarea "Thank you for your wonderful review! We’re so happy to know your City Wonders t…"
radio input "true"
type textarea "Thank you for your wonderful review! We’re so happy to know your City Wonders t…"
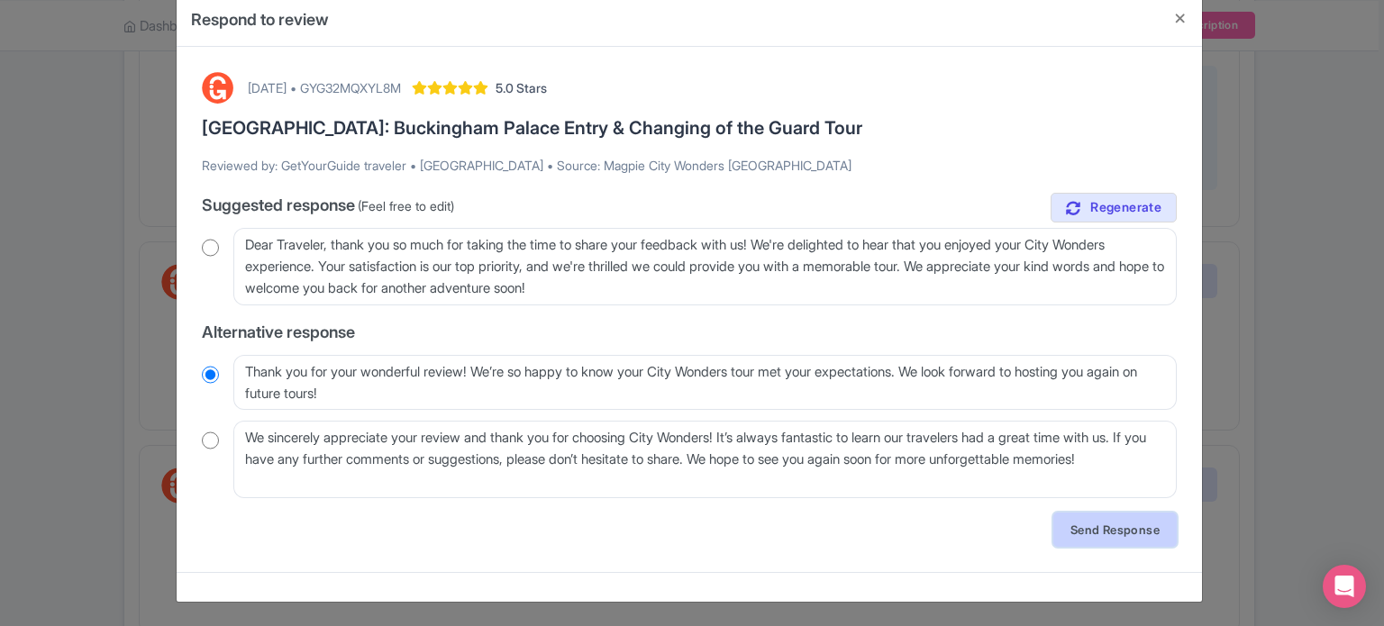
click at [1105, 529] on link "Send Response" at bounding box center [1114, 530] width 123 height 34
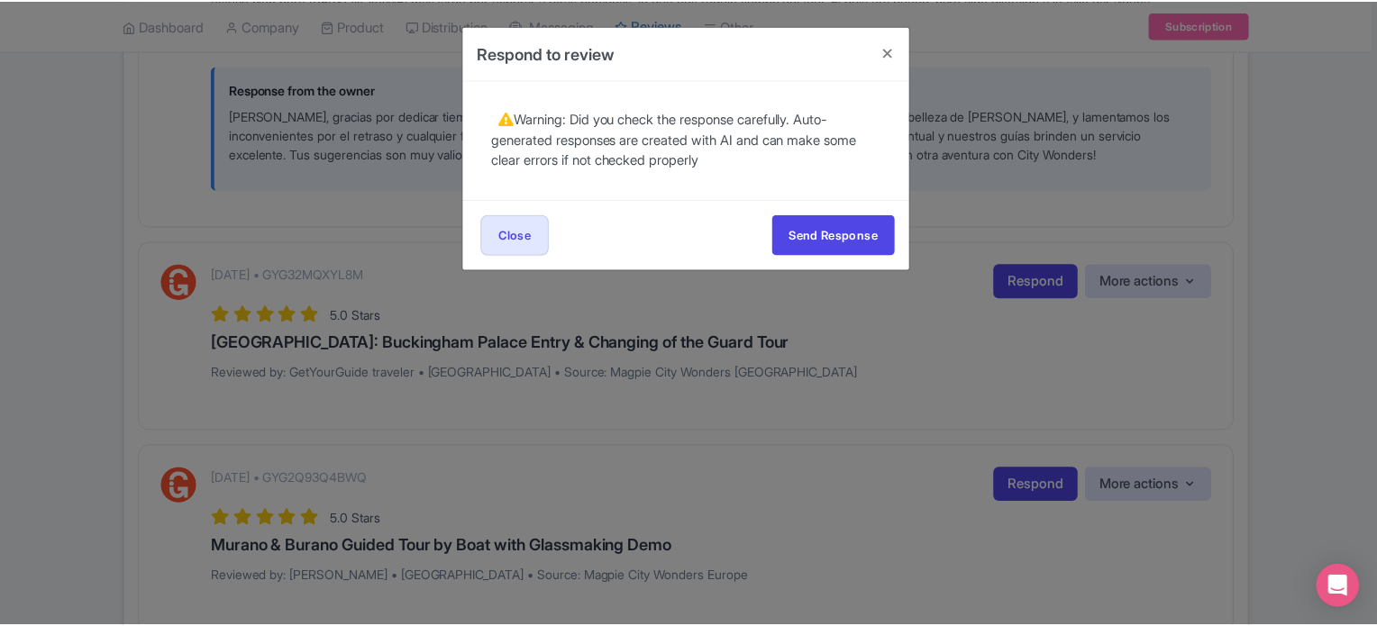
scroll to position [0, 0]
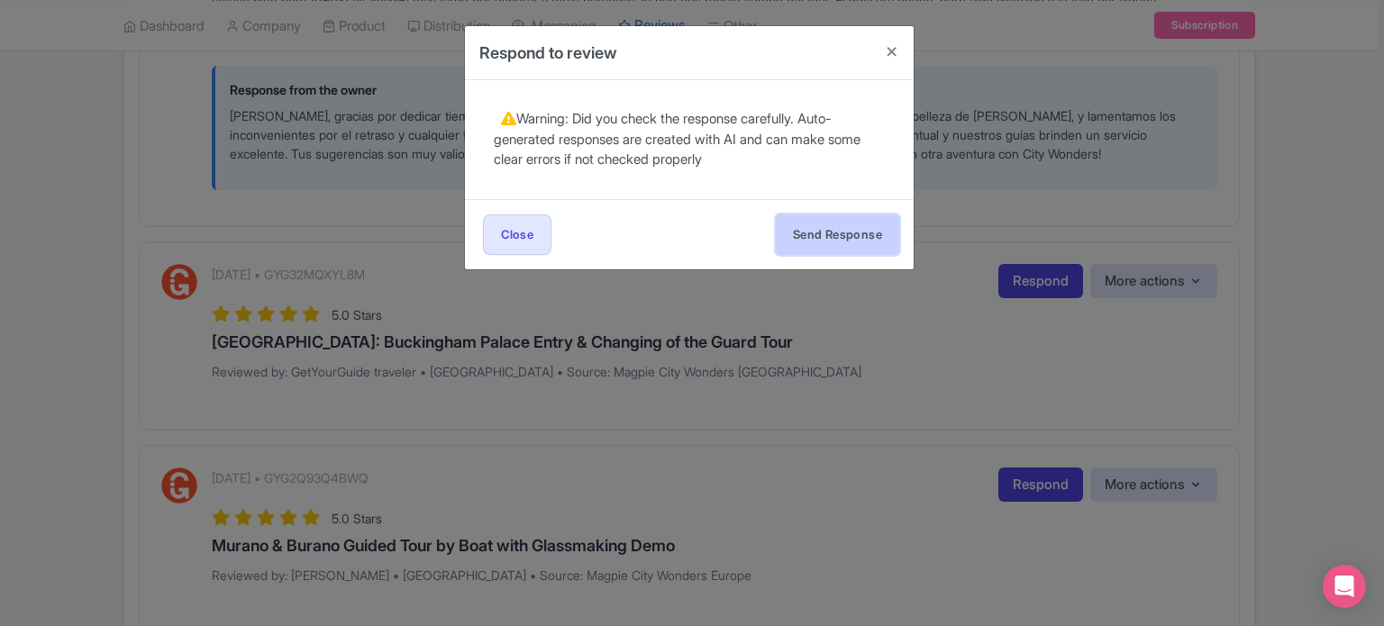
click at [829, 237] on button "Send Response" at bounding box center [837, 234] width 123 height 41
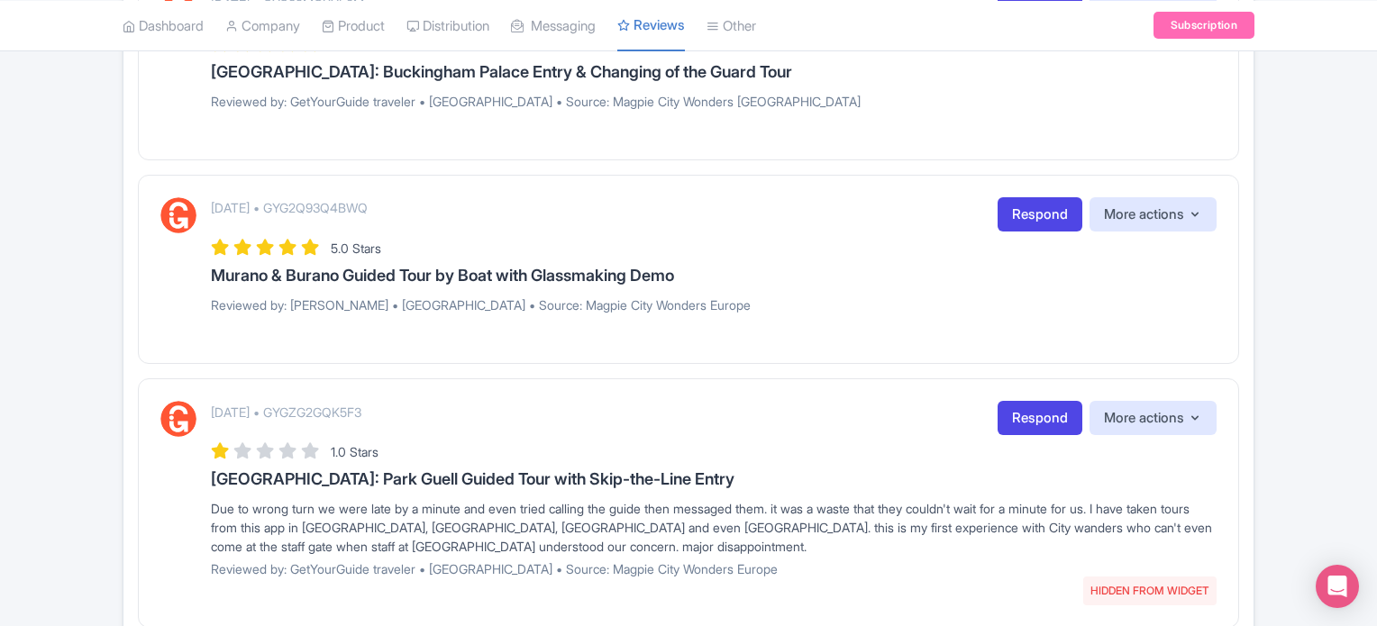
scroll to position [777, 0]
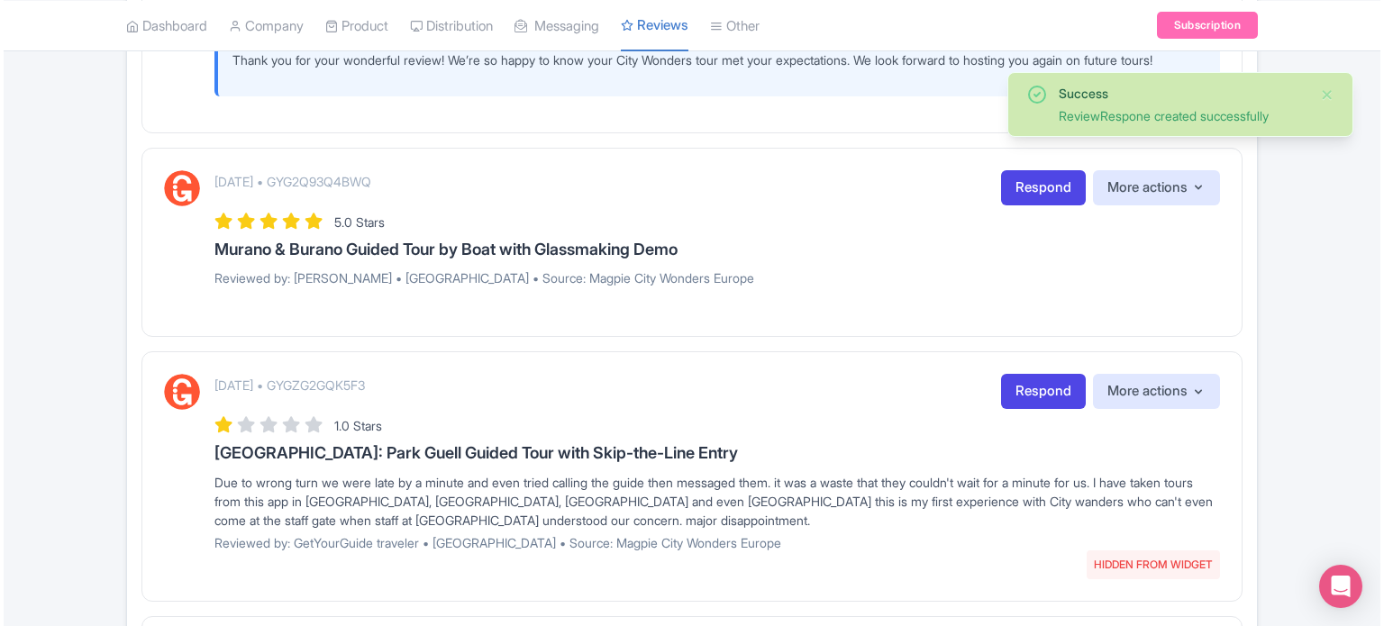
scroll to position [1802, 0]
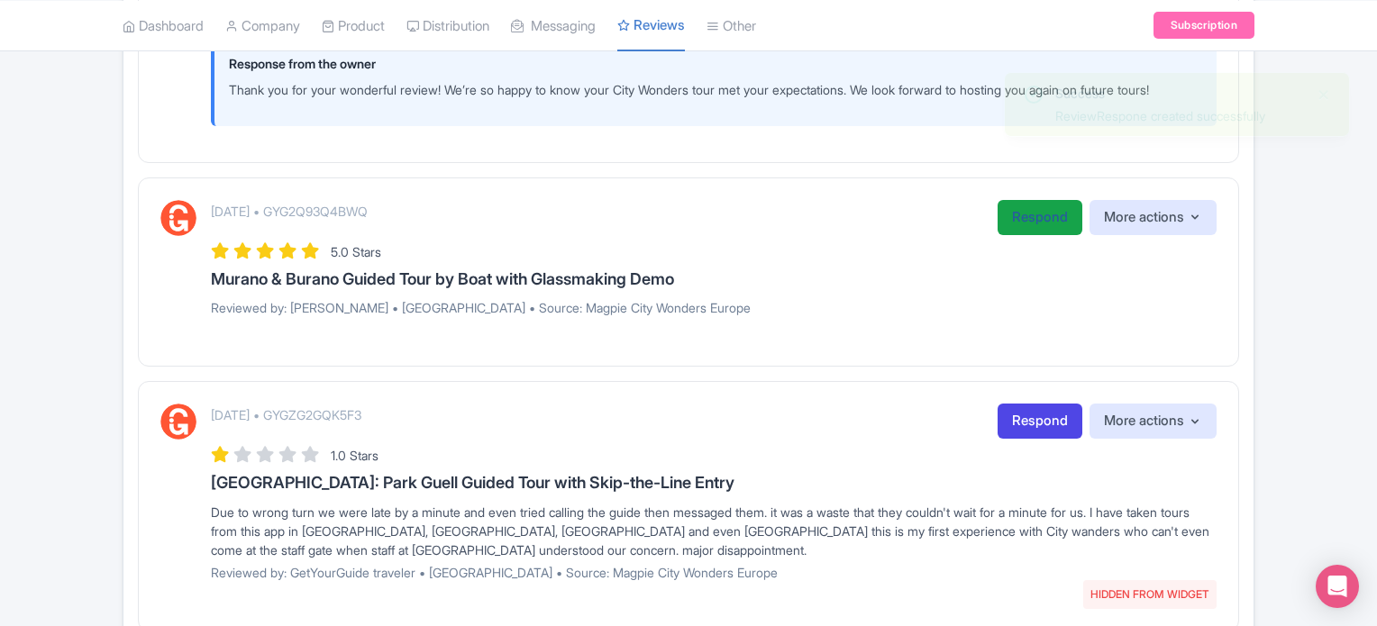
click at [1030, 235] on link "Respond" at bounding box center [1039, 217] width 85 height 35
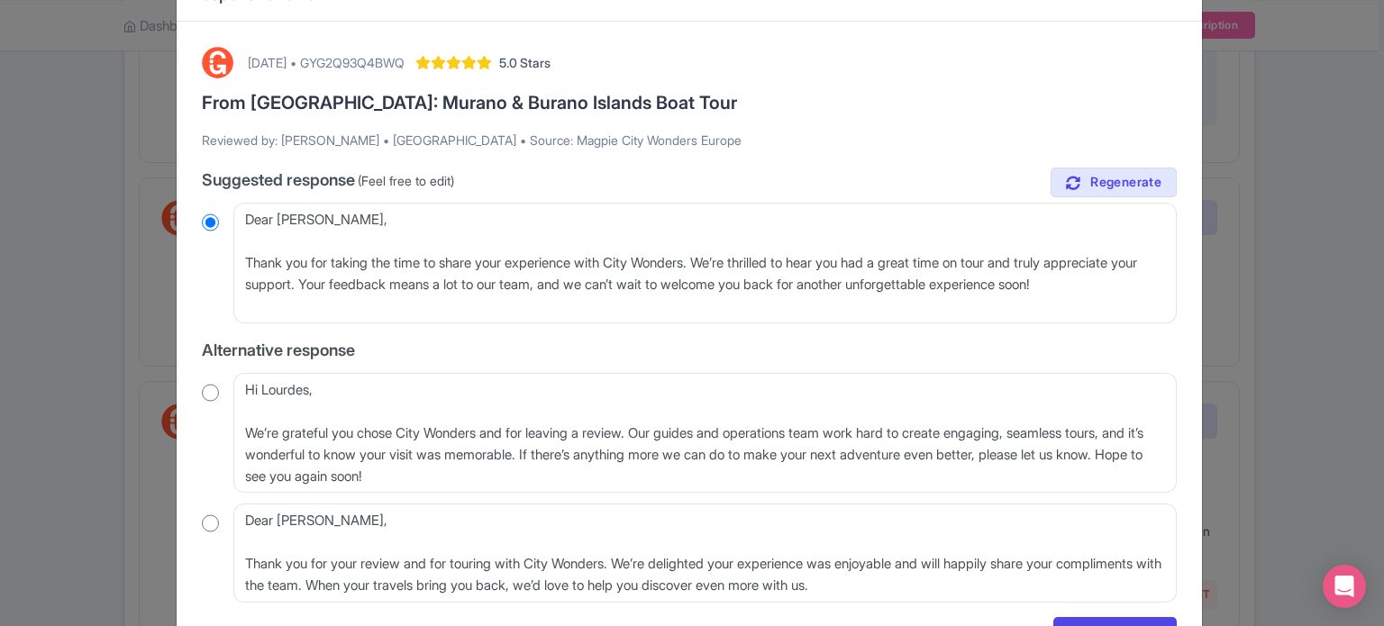
scroll to position [90, 0]
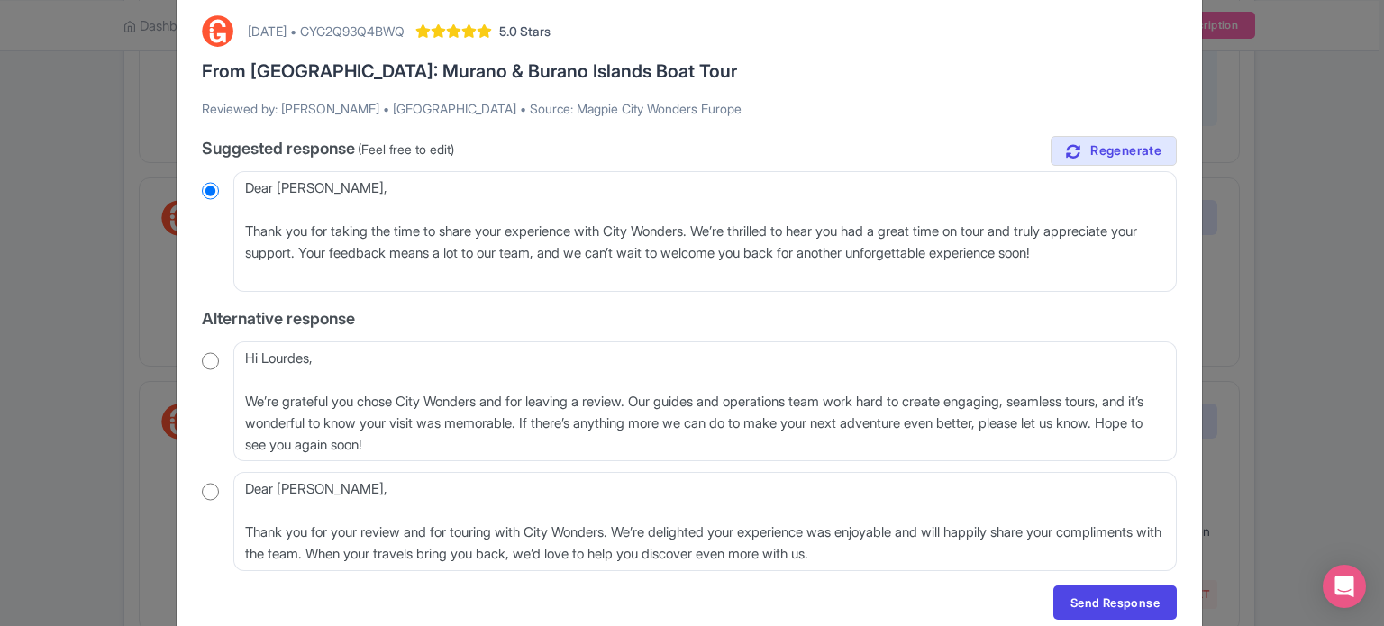
click at [202, 361] on input "radio" at bounding box center [210, 361] width 17 height 18
radio input "true"
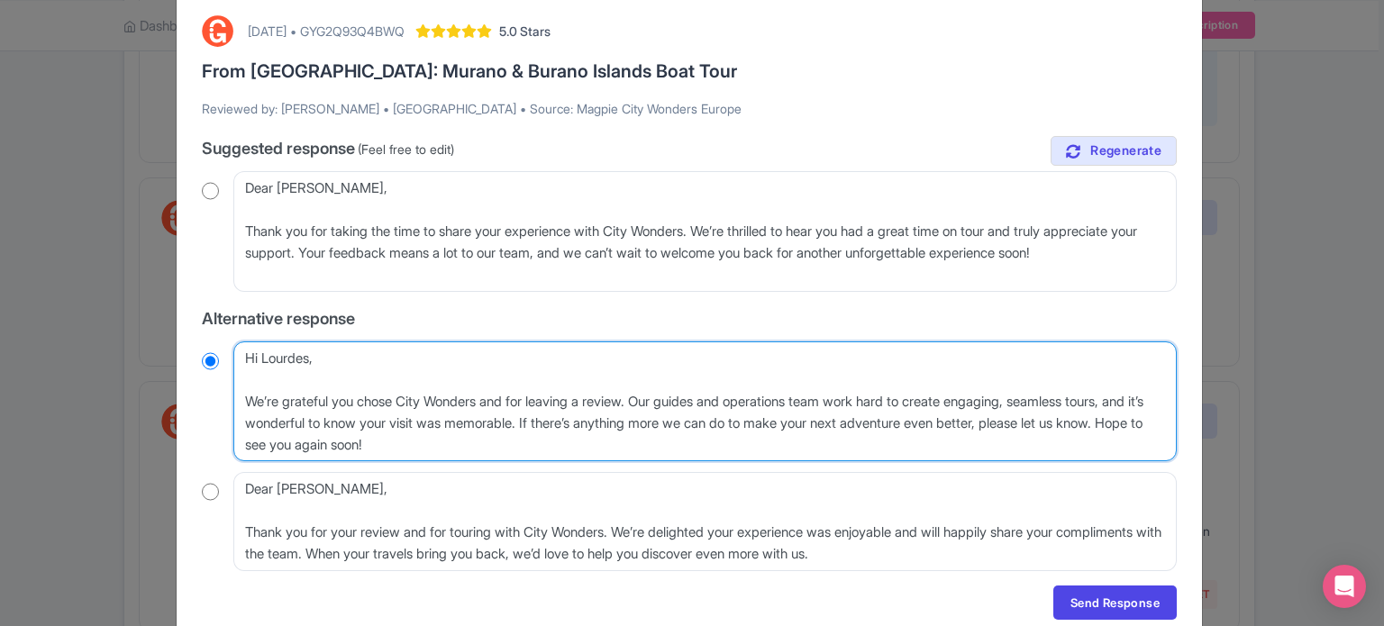
click at [248, 401] on textarea "Hi Lourdes, We’re grateful you chose City Wonders and for leaving a review. Our…" at bounding box center [704, 401] width 943 height 121
type textarea "Hi Lourdes, We’re grateful you chose City Wonders and for leaving a review. Our…"
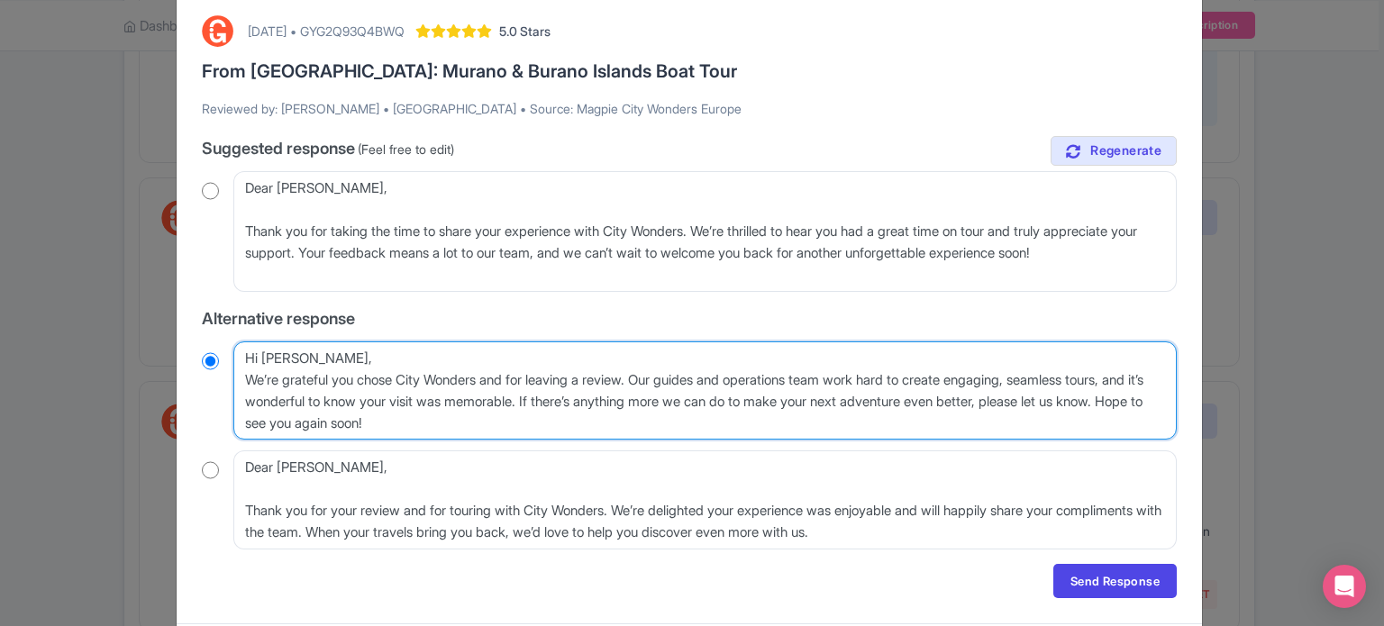
radio input "true"
type textarea "Hi Lourdes,We’re grateful you chose City Wonders and for leaving a review. Our …"
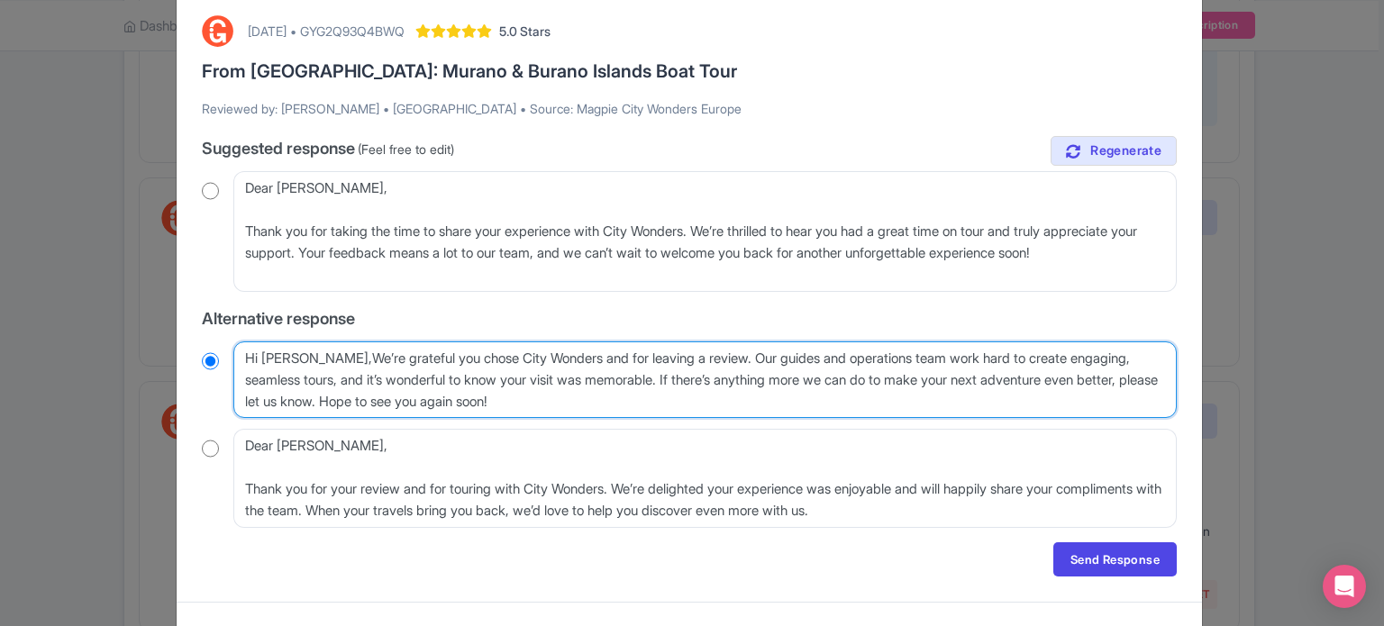
radio input "true"
type textarea "Hi Lourdes, We’re grateful you chose City Wonders and for leaving a review. Our…"
radio input "true"
type textarea "Hi Lourdes, e’re grateful you chose City Wonders and for leaving a review. Our …"
radio input "true"
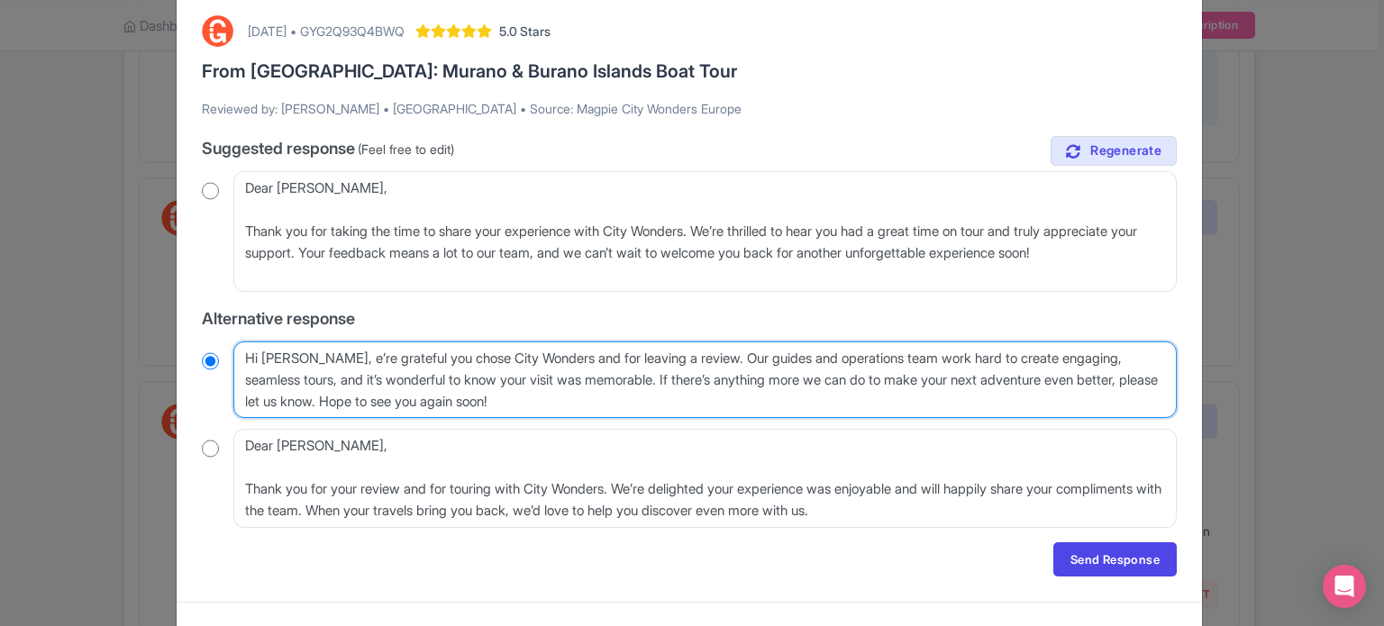
type textarea "Hi Lourdes, we’re grateful you chose City Wonders and for leaving a review. Our…"
radio input "true"
drag, startPoint x: 731, startPoint y: 346, endPoint x: 413, endPoint y: 402, distance: 322.9
click at [413, 402] on textarea "Hi Lourdes, We’re grateful you chose City Wonders and for leaving a review. Our…" at bounding box center [704, 379] width 943 height 77
type textarea "Hi Lourdes, we’re grateful you chose City Wonders and for leaving a review. Hop…"
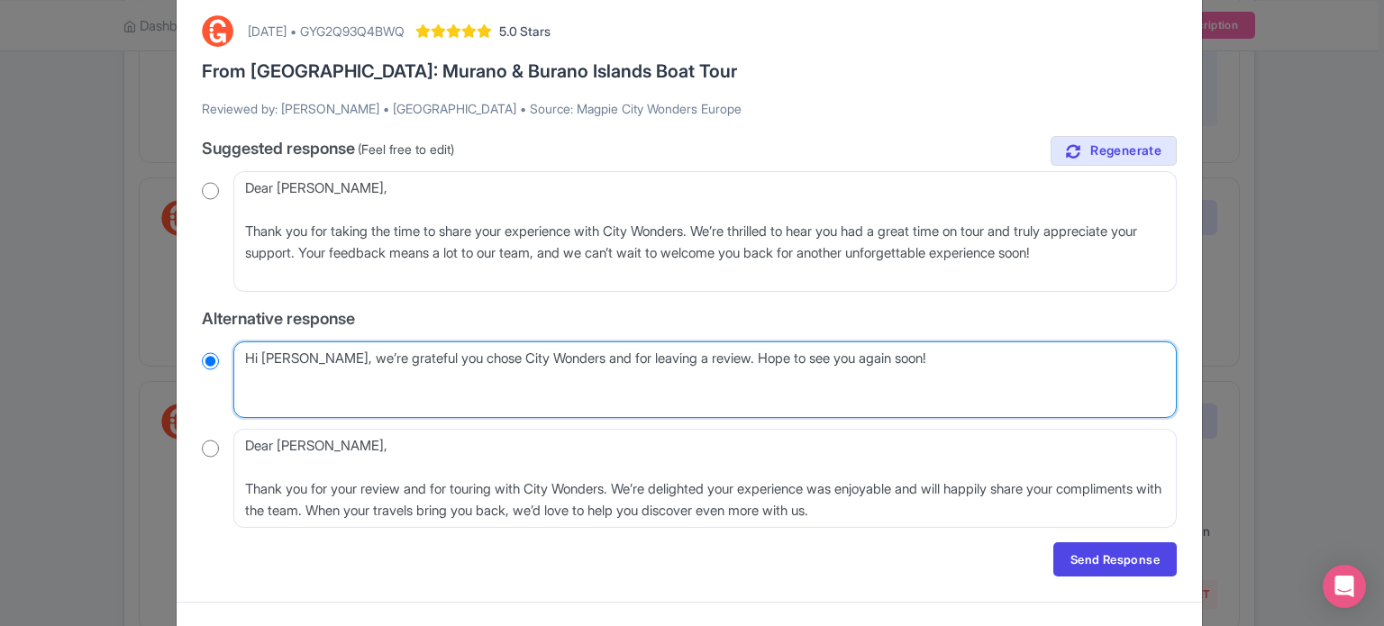
radio input "true"
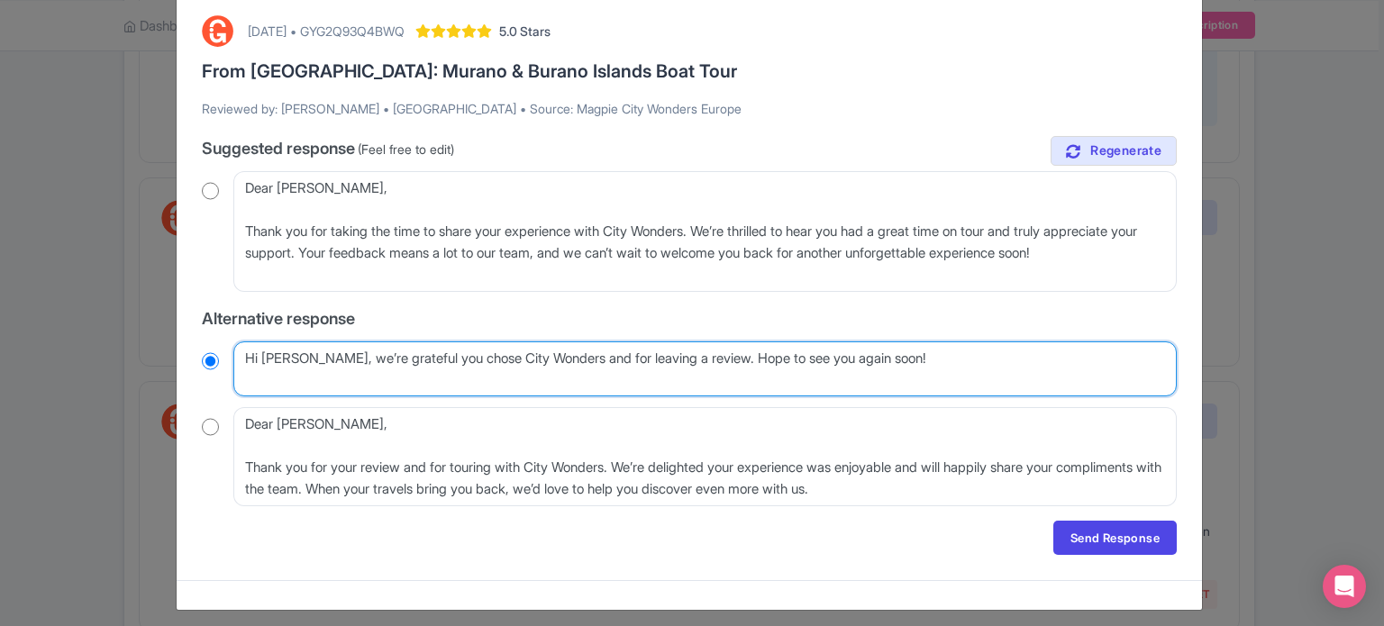
click at [563, 355] on textarea "Hi Lourdes, We’re grateful you chose City Wonders and for leaving a review. Our…" at bounding box center [704, 369] width 943 height 56
type textarea "Hi Lourdes, we’re grateful you chose City Wonders and for leaving a review. Hop…"
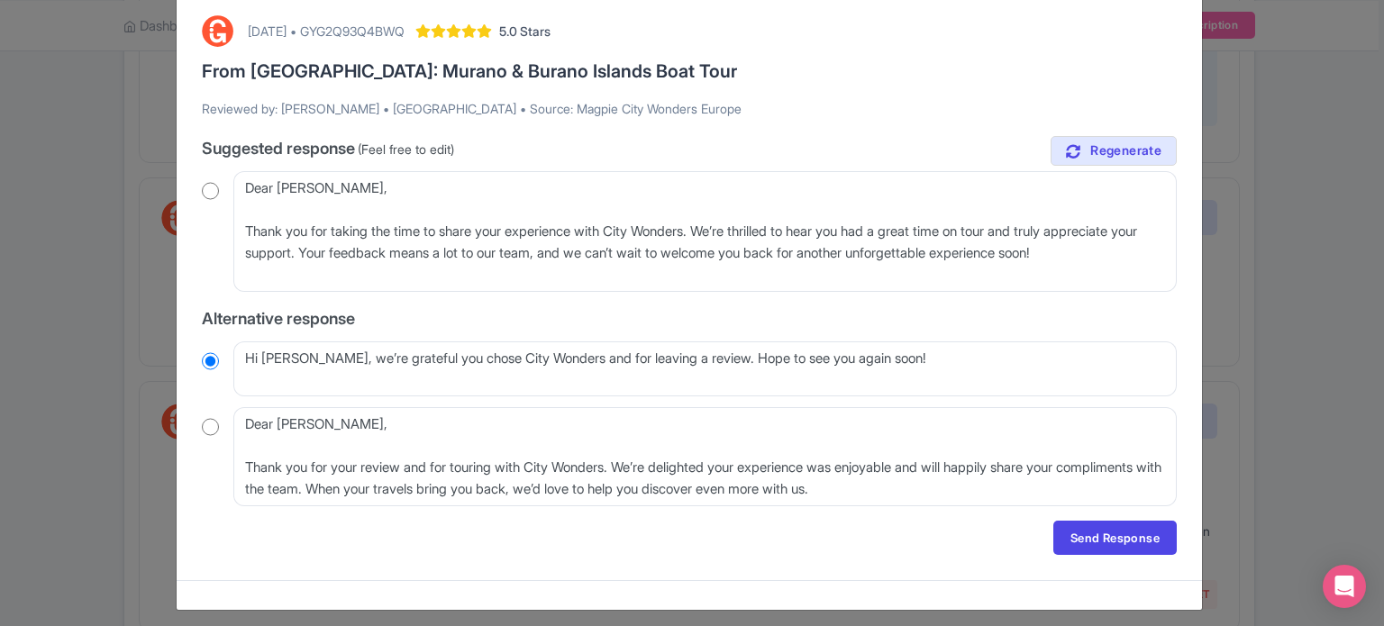
click at [192, 423] on div "August 26, 2025 • GYG2Q93Q4BWQ 5.0 Stars From Venice: Murano & Burano Islands B…" at bounding box center [689, 285] width 997 height 561
click at [213, 425] on input "radio" at bounding box center [210, 427] width 17 height 18
radio input "true"
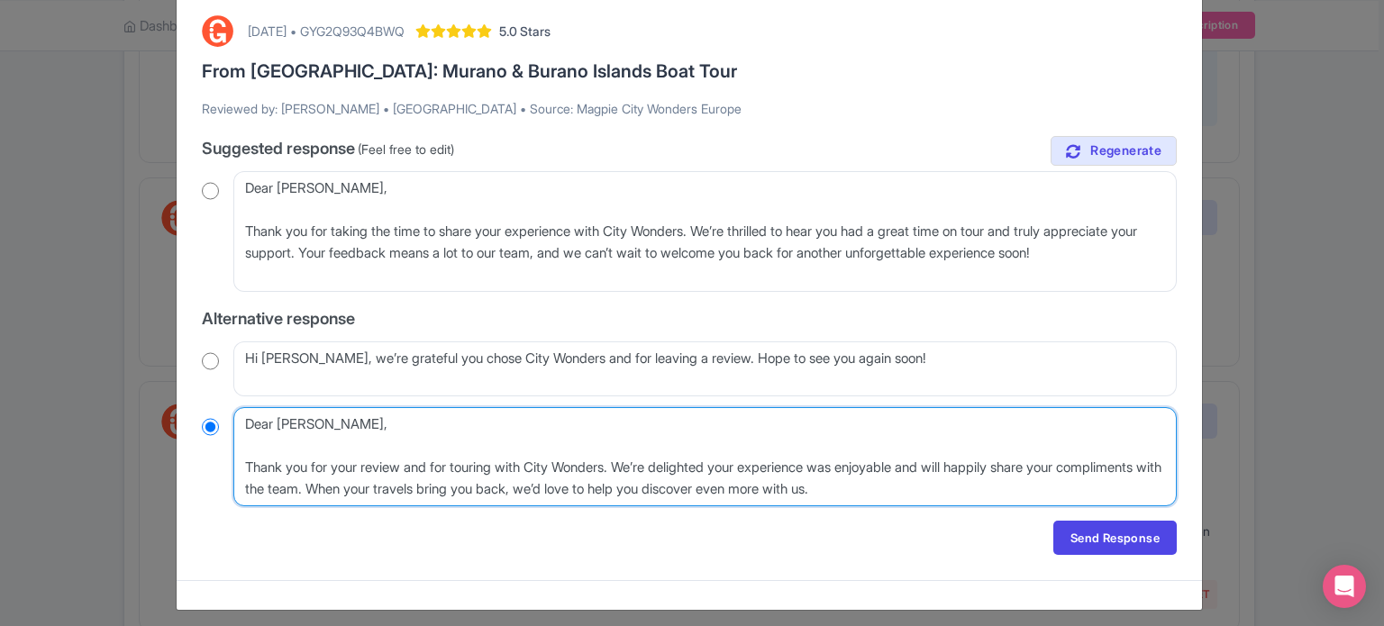
click at [243, 470] on textarea "Dear Lourdes, Thank you for your review and for touring with City Wonders. We’r…" at bounding box center [704, 456] width 943 height 99
type textarea "Dear Lourdes, Thank you for your review and for touring with City Wonders. We’r…"
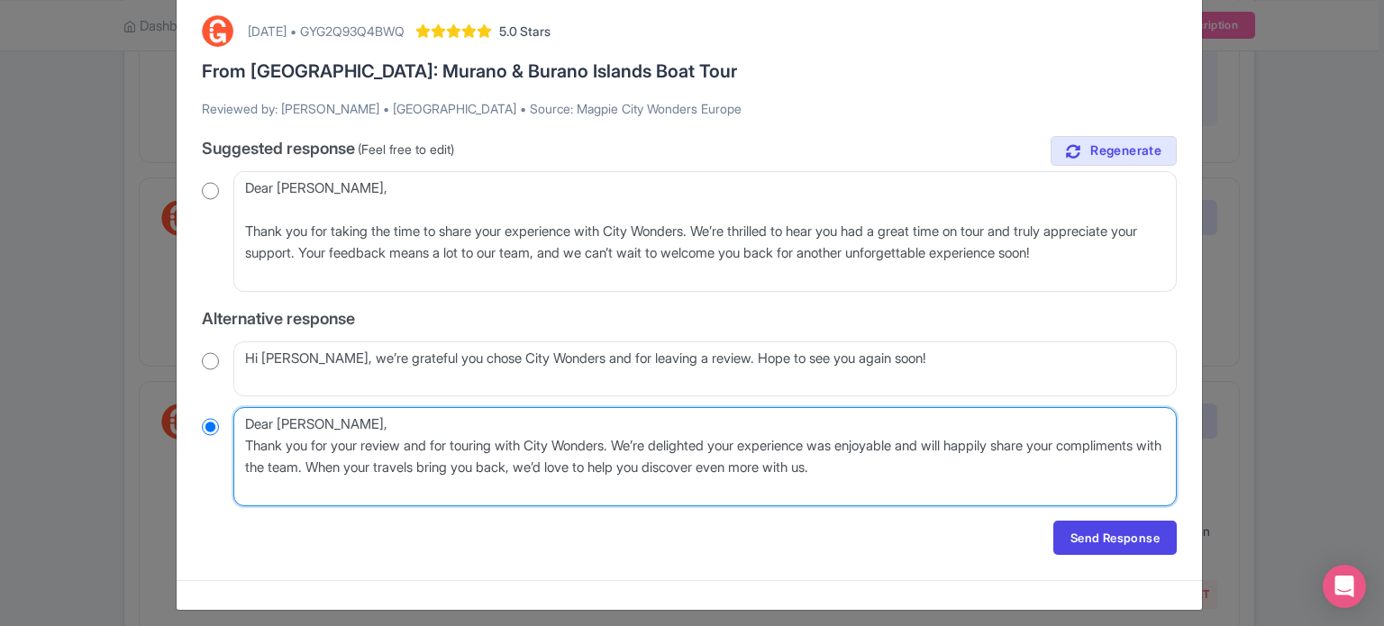
radio input "true"
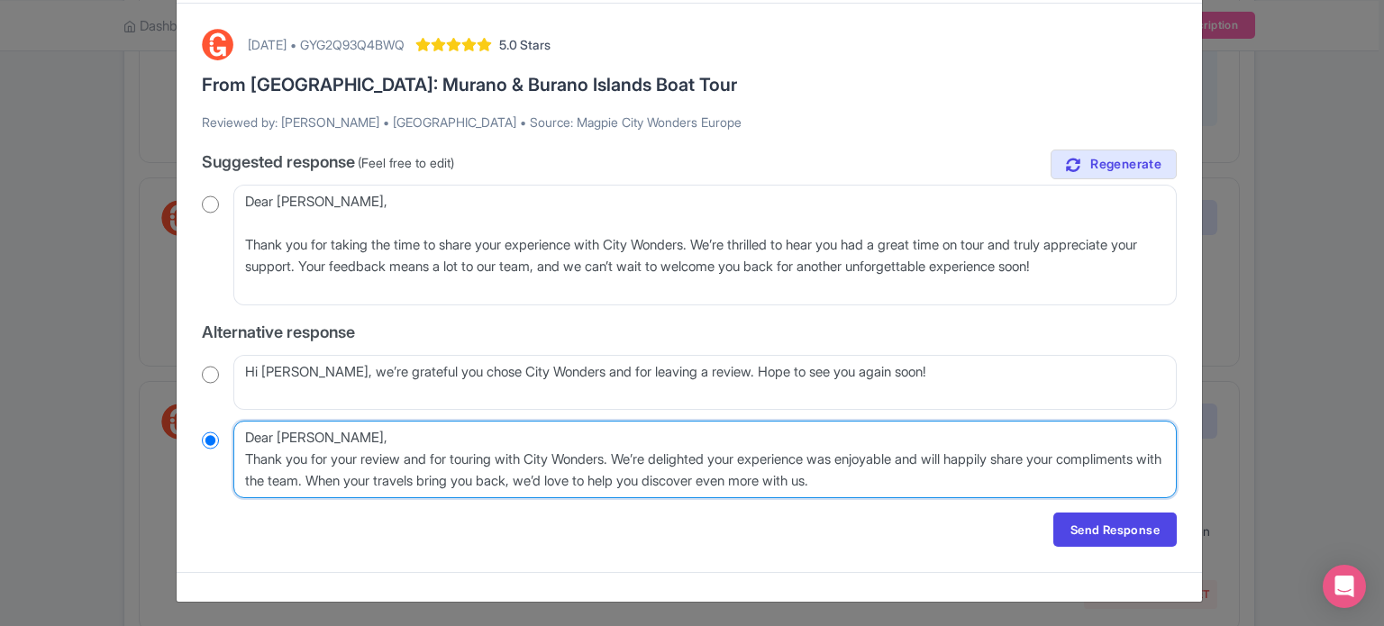
type textarea "Dear Lourdes,Thank you for your review and for touring with City Wonders. We’re…"
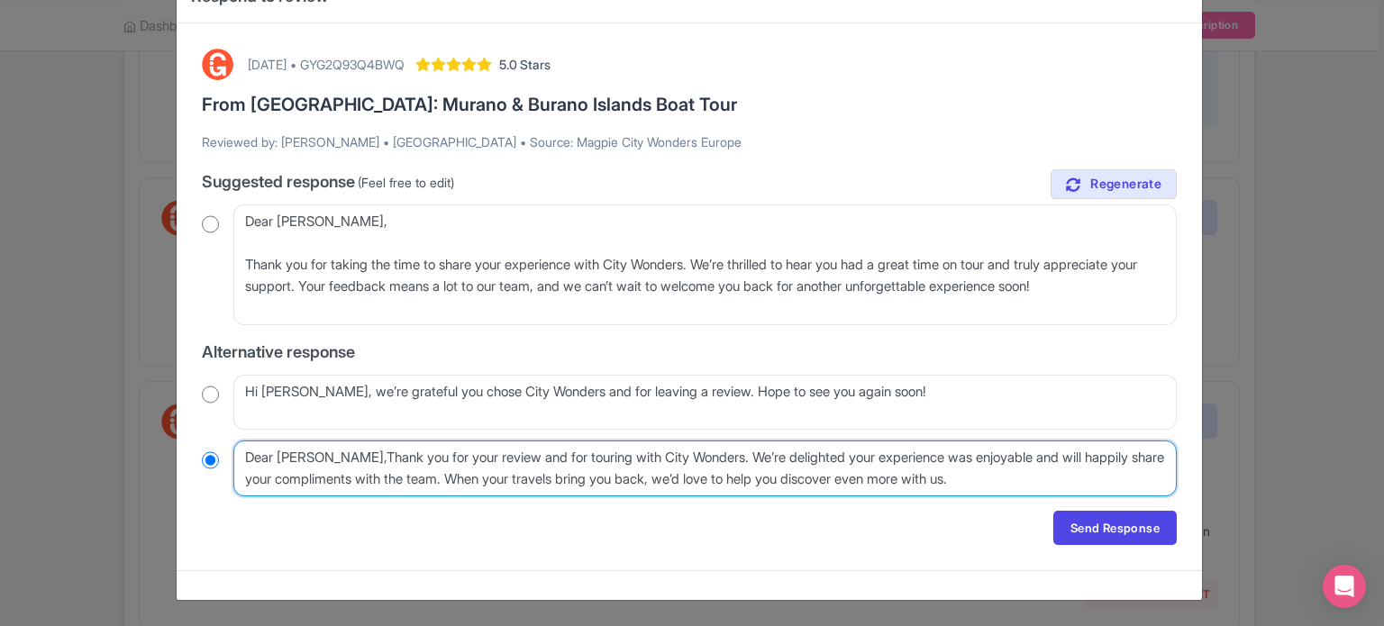
radio input "true"
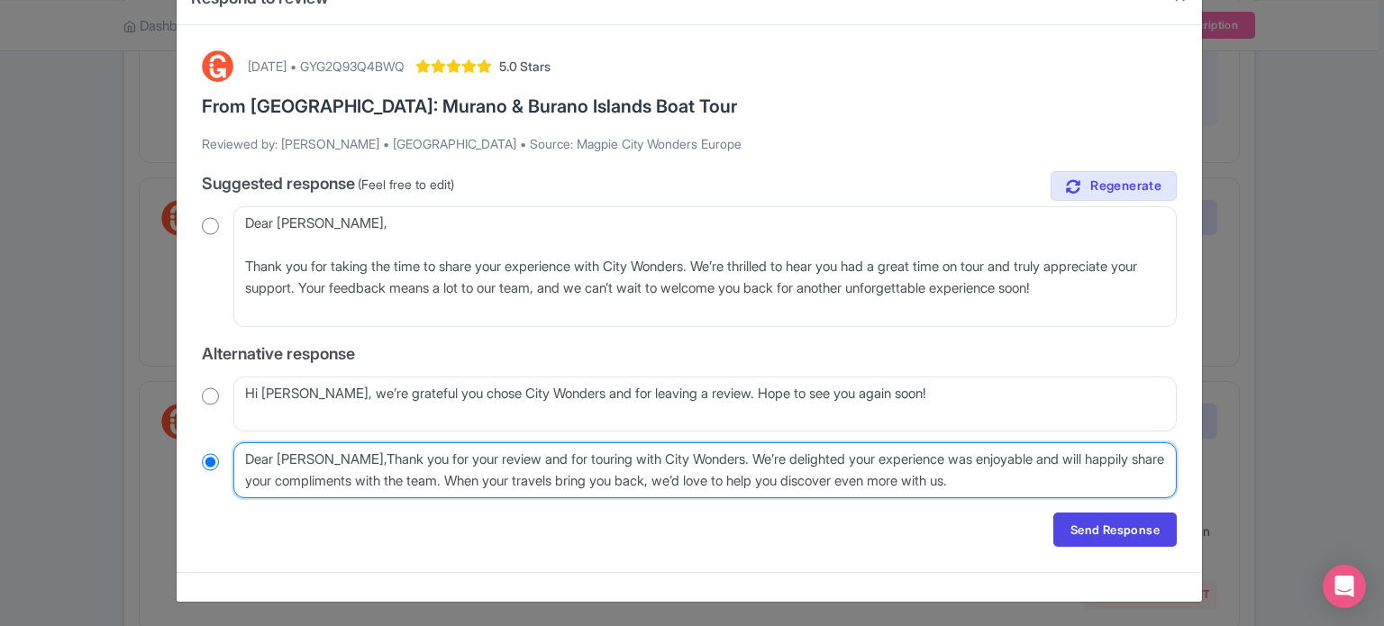
type textarea "Dear Lourdes, Thank you for your review and for touring with City Wonders. We’r…"
radio input "true"
click at [343, 452] on textarea "Dear Lourdes, Thank you for your review and for touring with City Wonders. We’r…" at bounding box center [704, 470] width 943 height 56
type textarea "Dear Lourdes, hank you for your review and for touring with City Wonders. We’re…"
radio input "true"
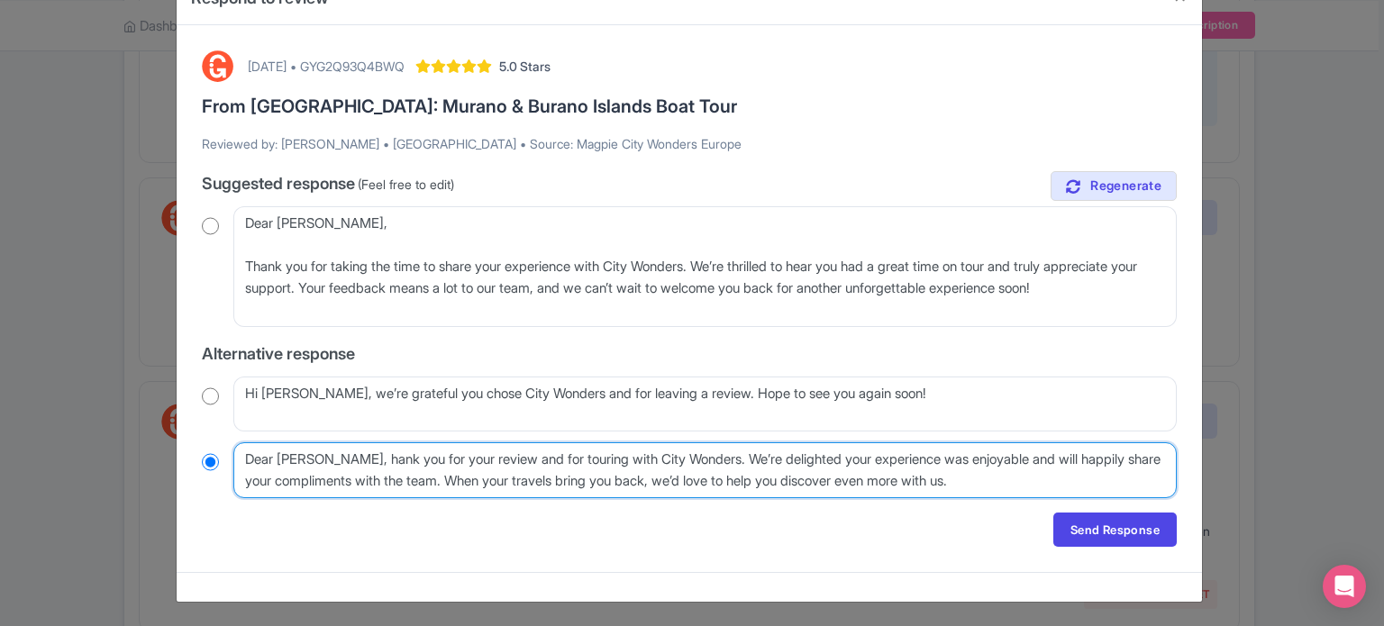
type textarea "Dear Lourdes, thank you for your review and for touring with City Wonders. We’r…"
radio input "true"
type textarea "Dear Lourdes, thank you for your review and for touring with City Wonders. We’r…"
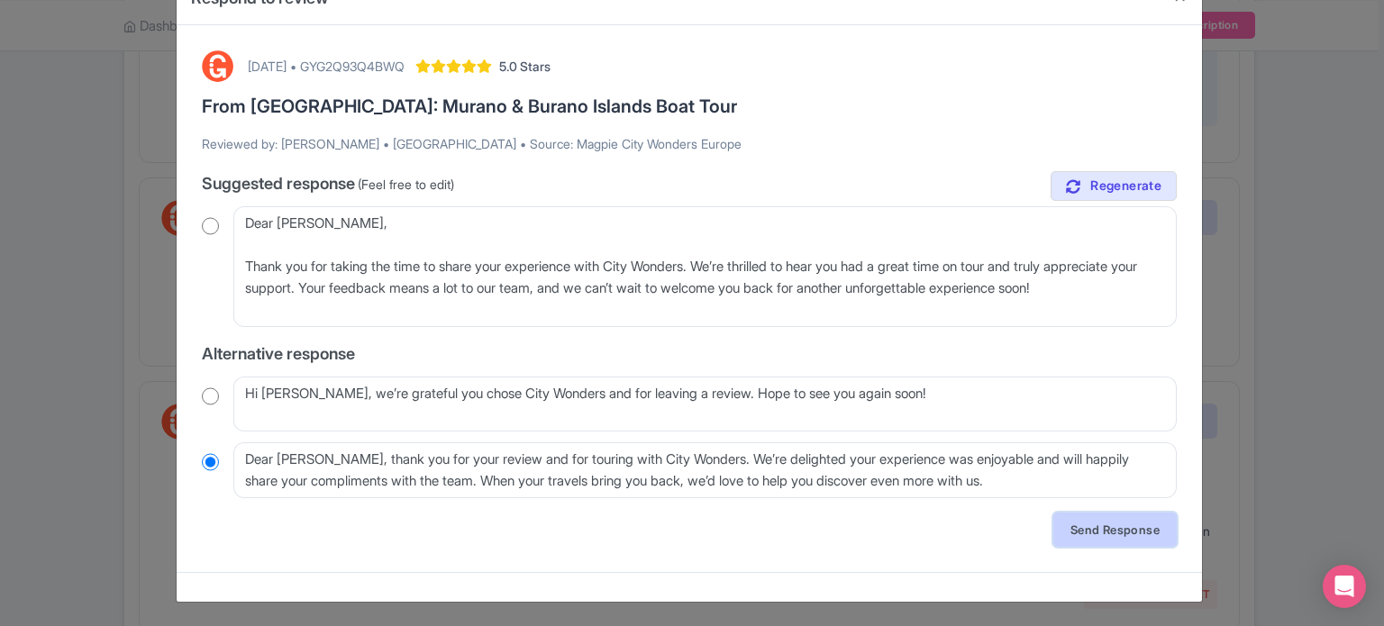
click at [1088, 525] on link "Send Response" at bounding box center [1114, 530] width 123 height 34
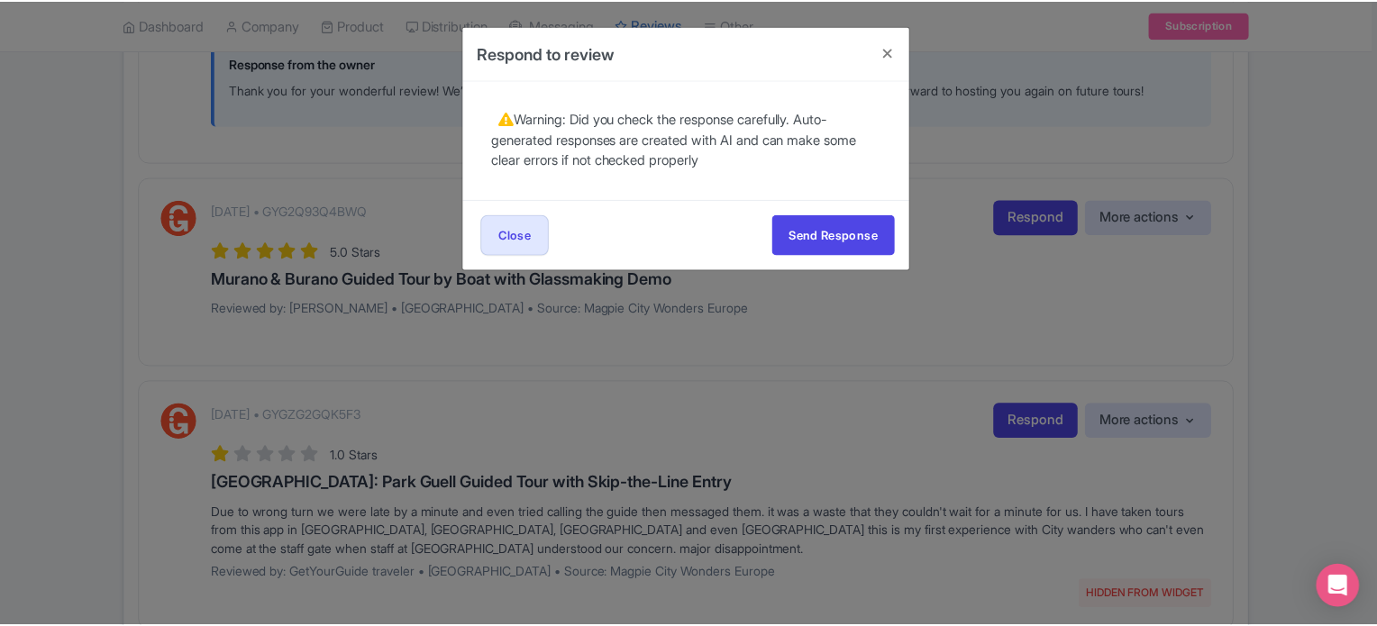
scroll to position [0, 0]
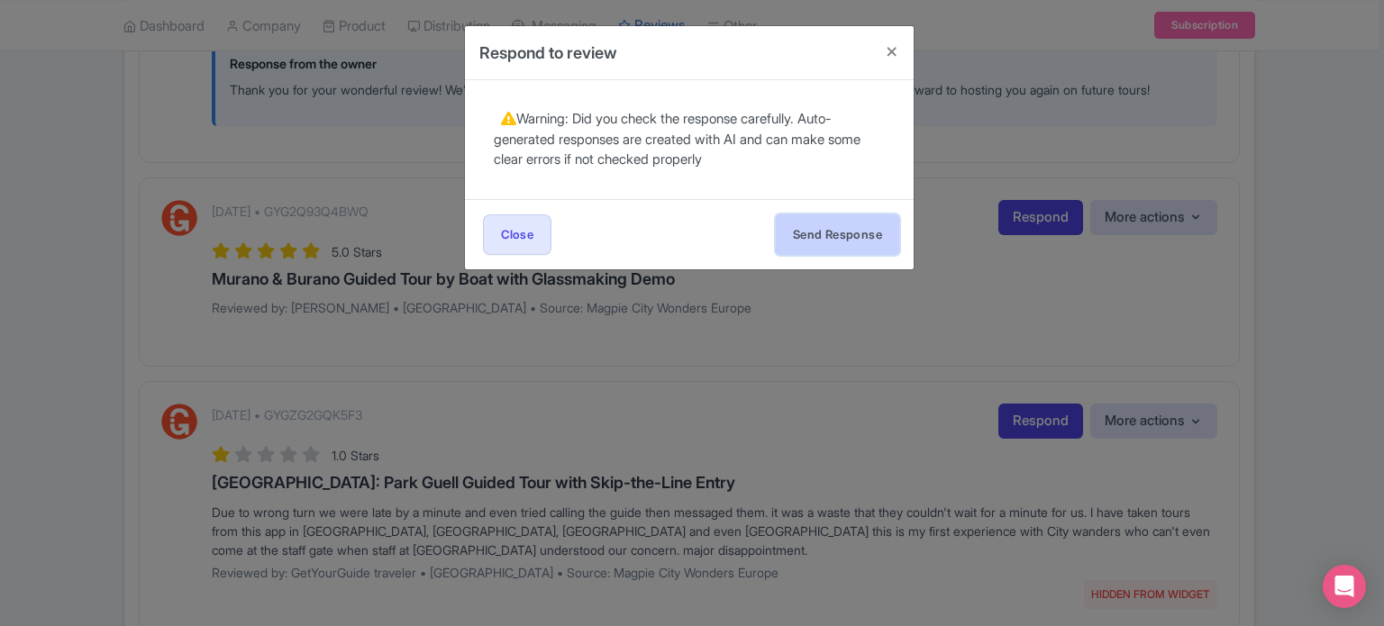
click at [847, 215] on button "Send Response" at bounding box center [837, 234] width 123 height 41
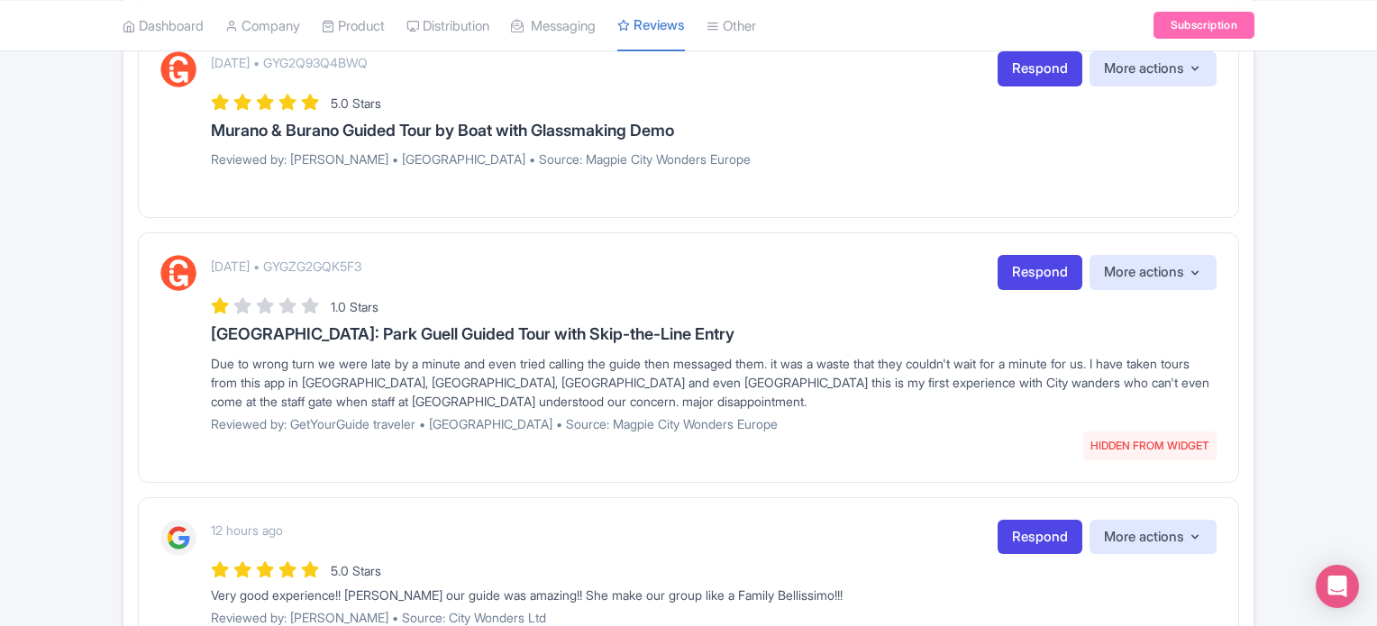
scroll to position [1982, 0]
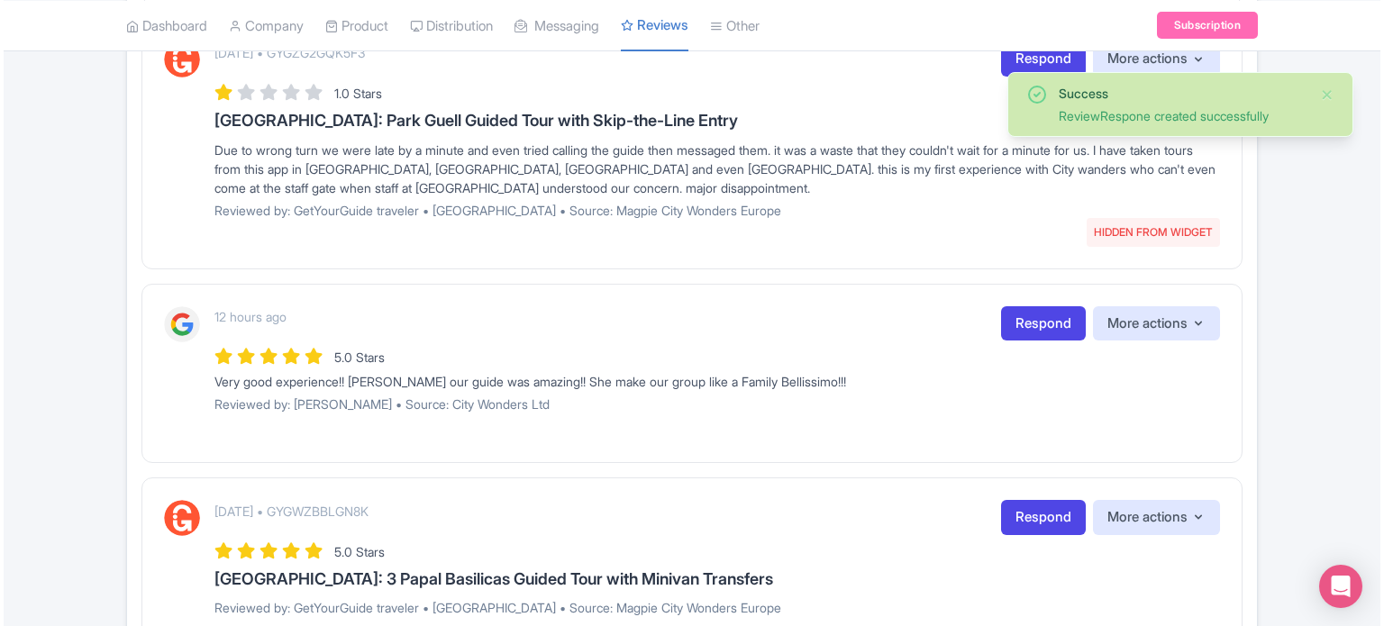
scroll to position [2343, 0]
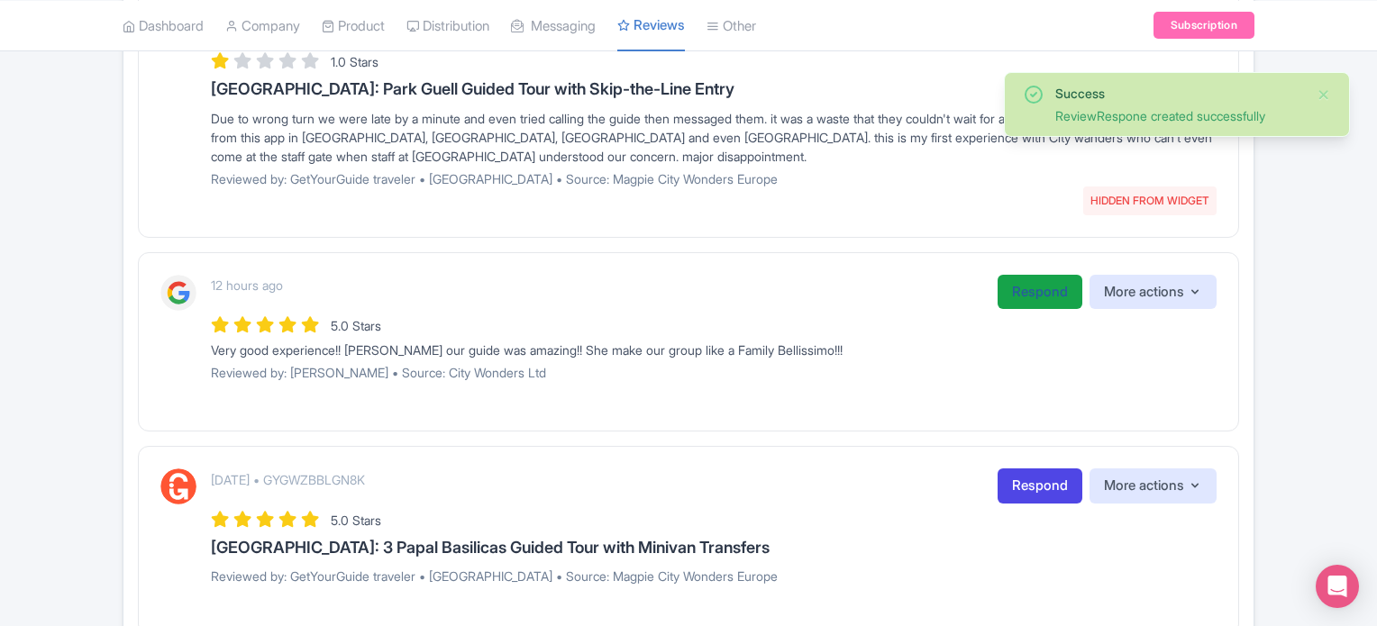
click at [1025, 309] on link "Respond" at bounding box center [1039, 292] width 85 height 35
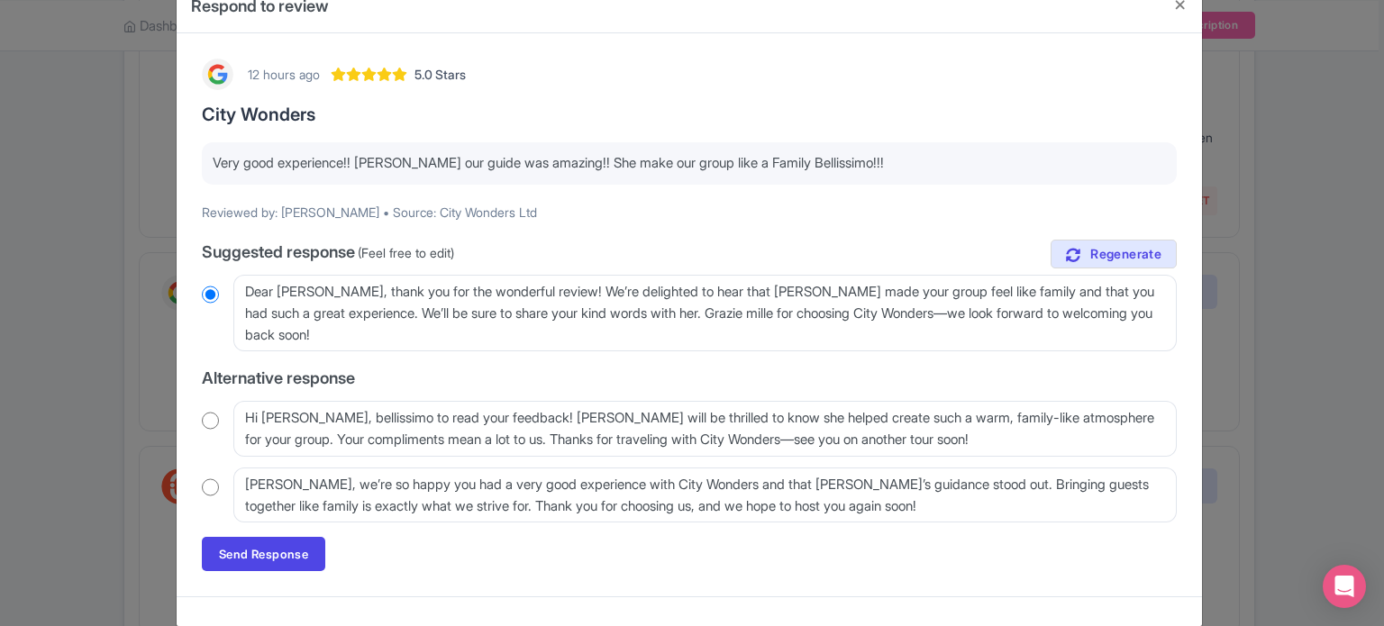
scroll to position [72, 0]
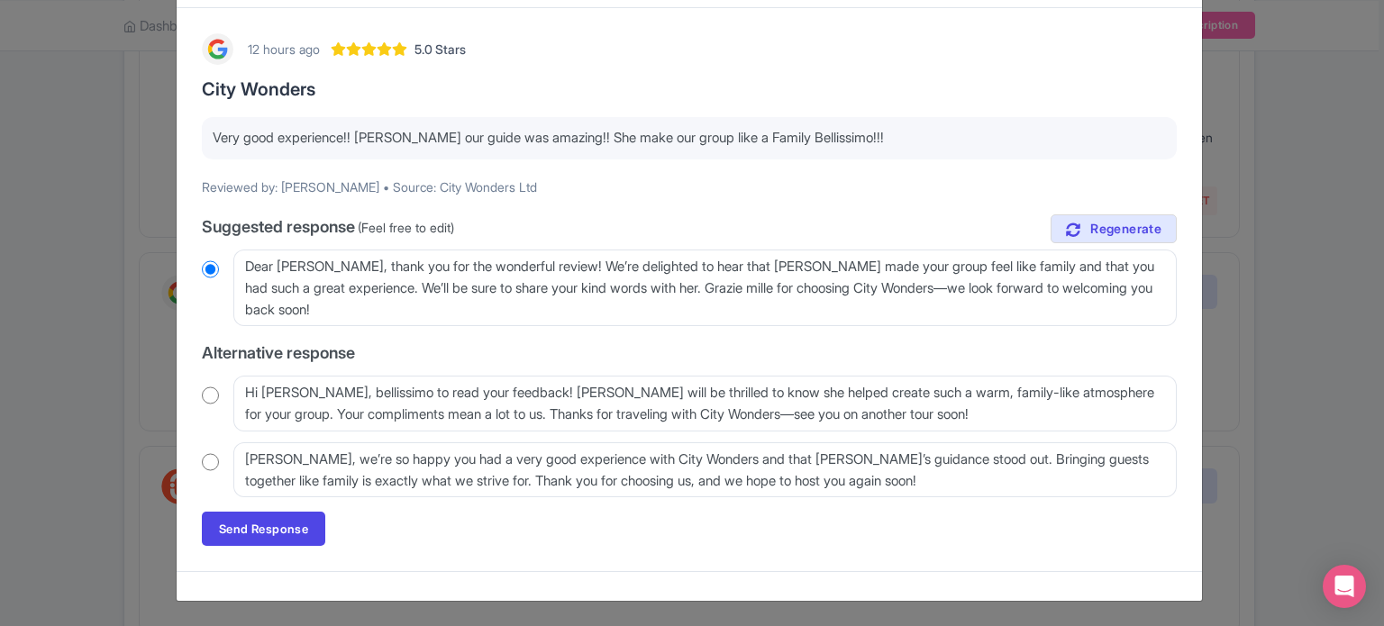
click at [213, 390] on input "radio" at bounding box center [210, 396] width 17 height 18
radio input "true"
click at [289, 522] on link "Send Response" at bounding box center [263, 529] width 123 height 34
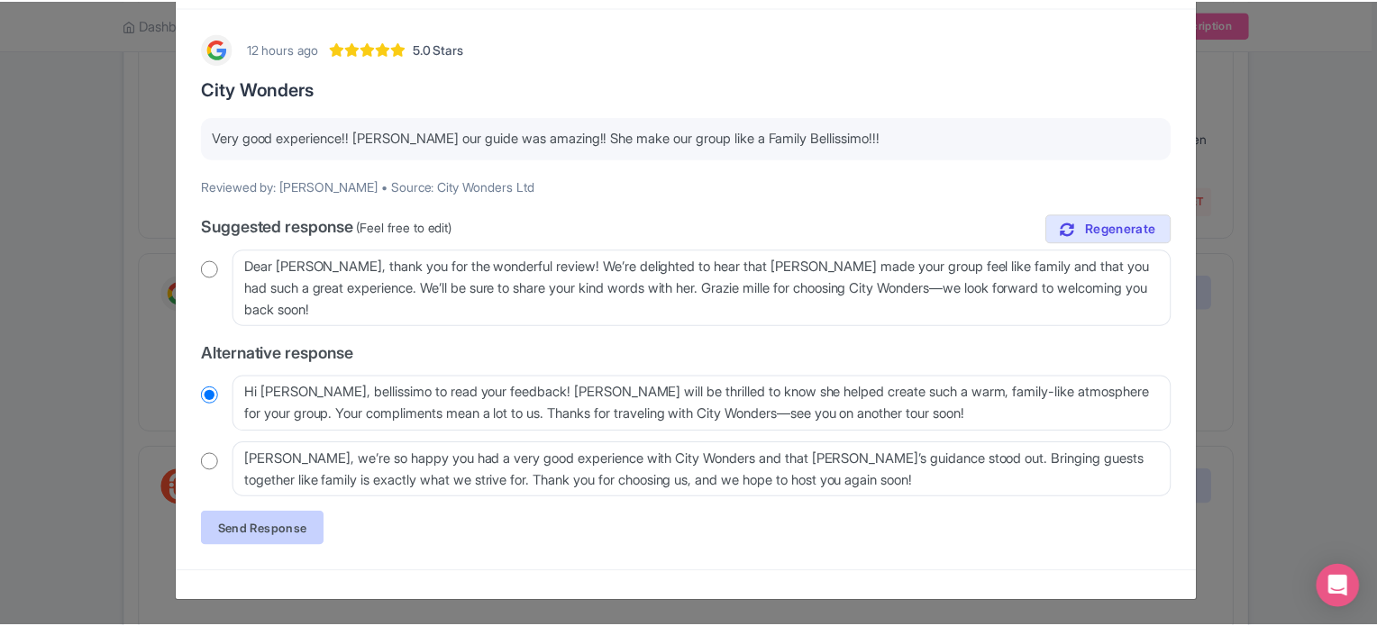
scroll to position [0, 0]
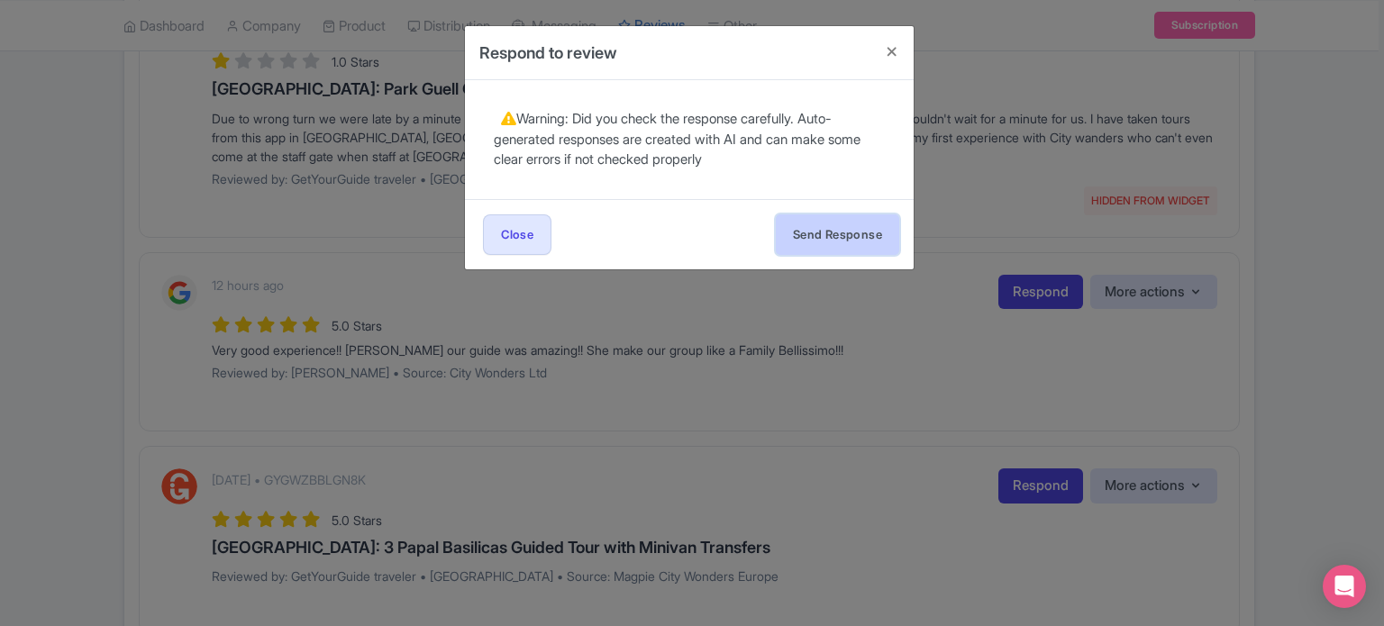
click at [836, 236] on button "Send Response" at bounding box center [837, 234] width 123 height 41
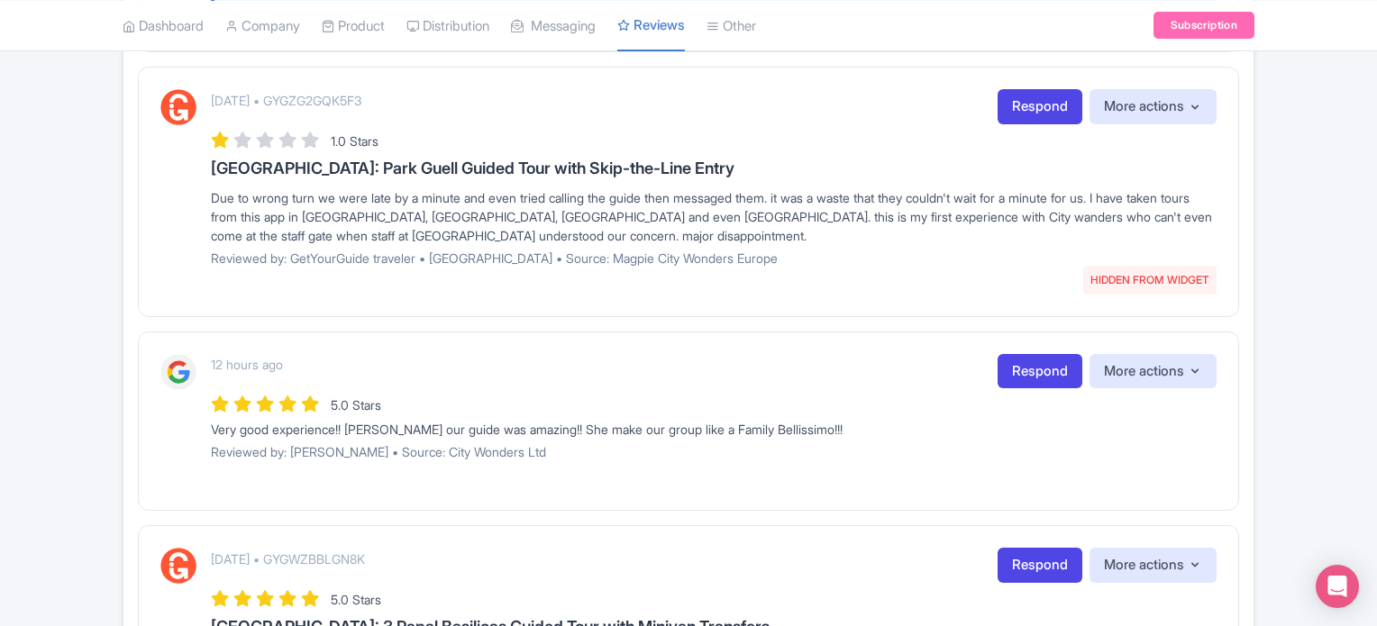
scroll to position [2253, 0]
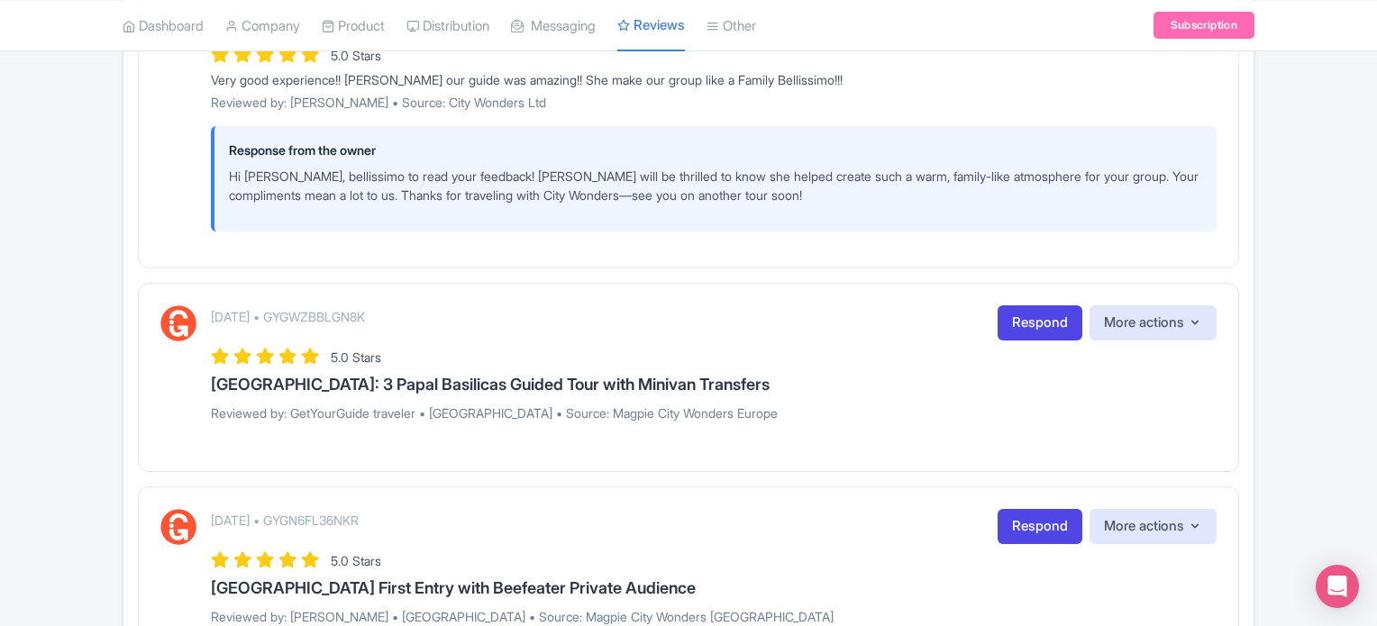
scroll to position [2703, 0]
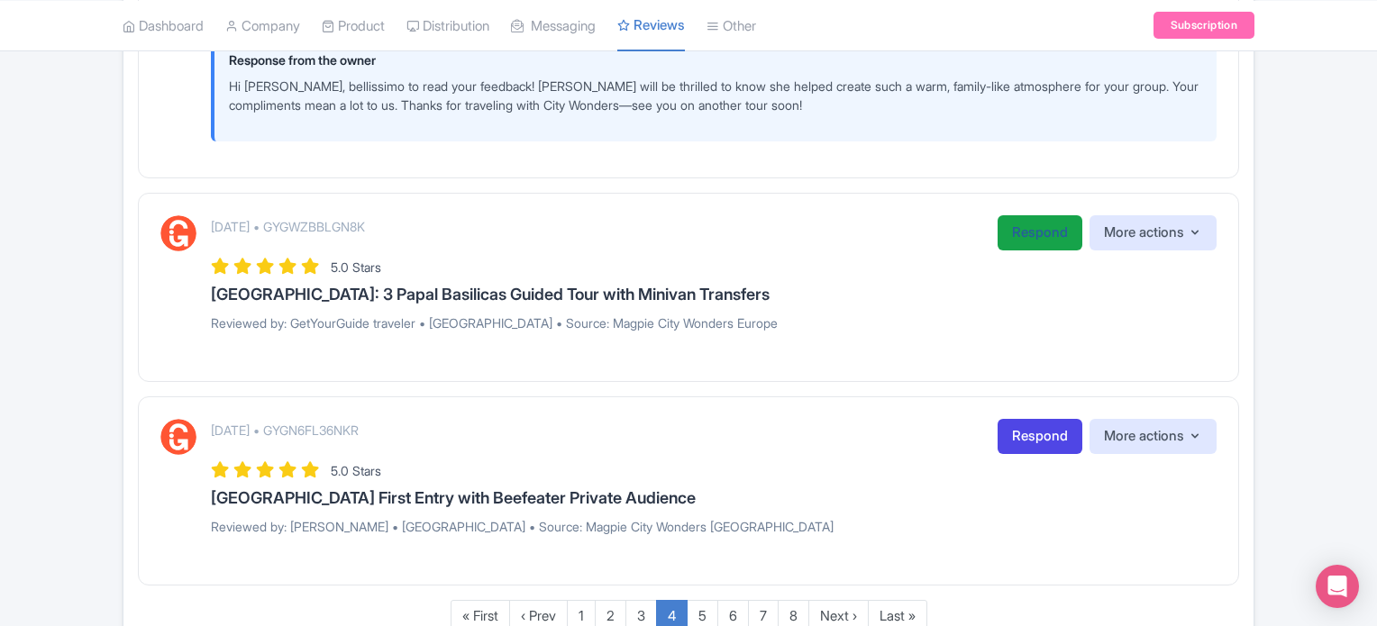
click at [1027, 250] on link "Respond" at bounding box center [1039, 232] width 85 height 35
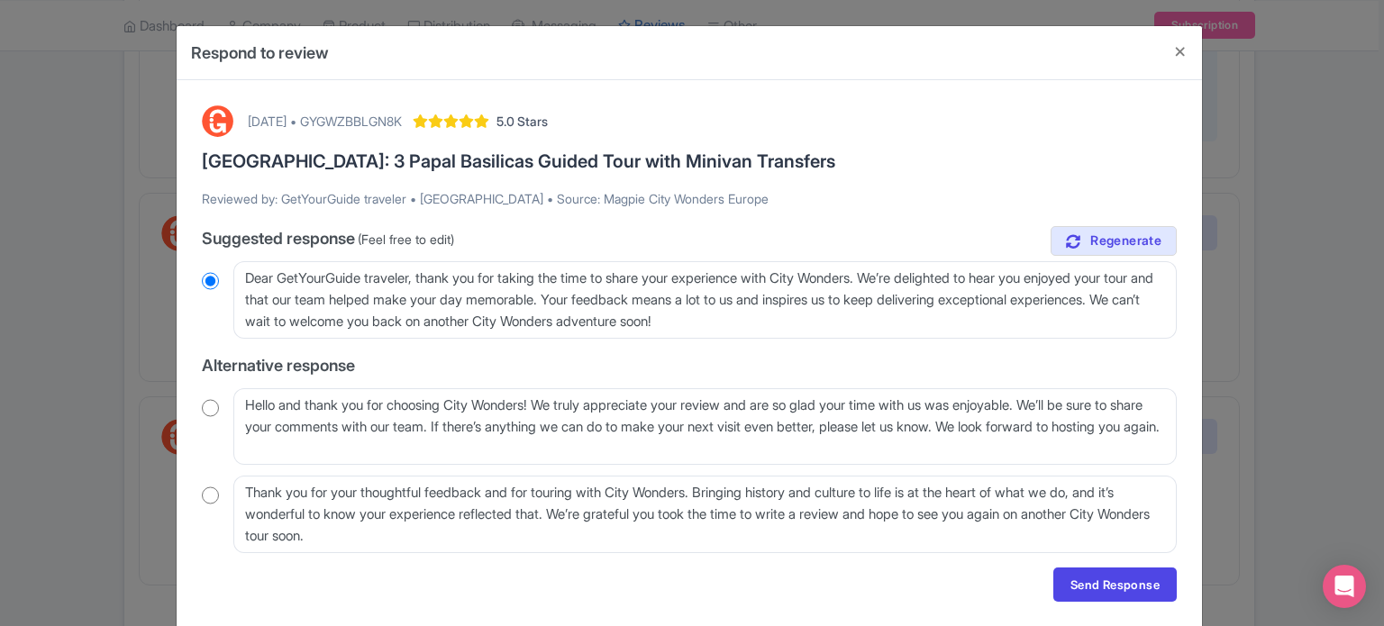
click at [209, 414] on input "radio" at bounding box center [210, 408] width 17 height 18
radio input "true"
click at [197, 401] on div "[DATE] • GYGWZBBLGN8K 5.0 Stars [GEOGRAPHIC_DATA]: 3 Papal Basilicas Guided Tou…" at bounding box center [689, 354] width 997 height 518
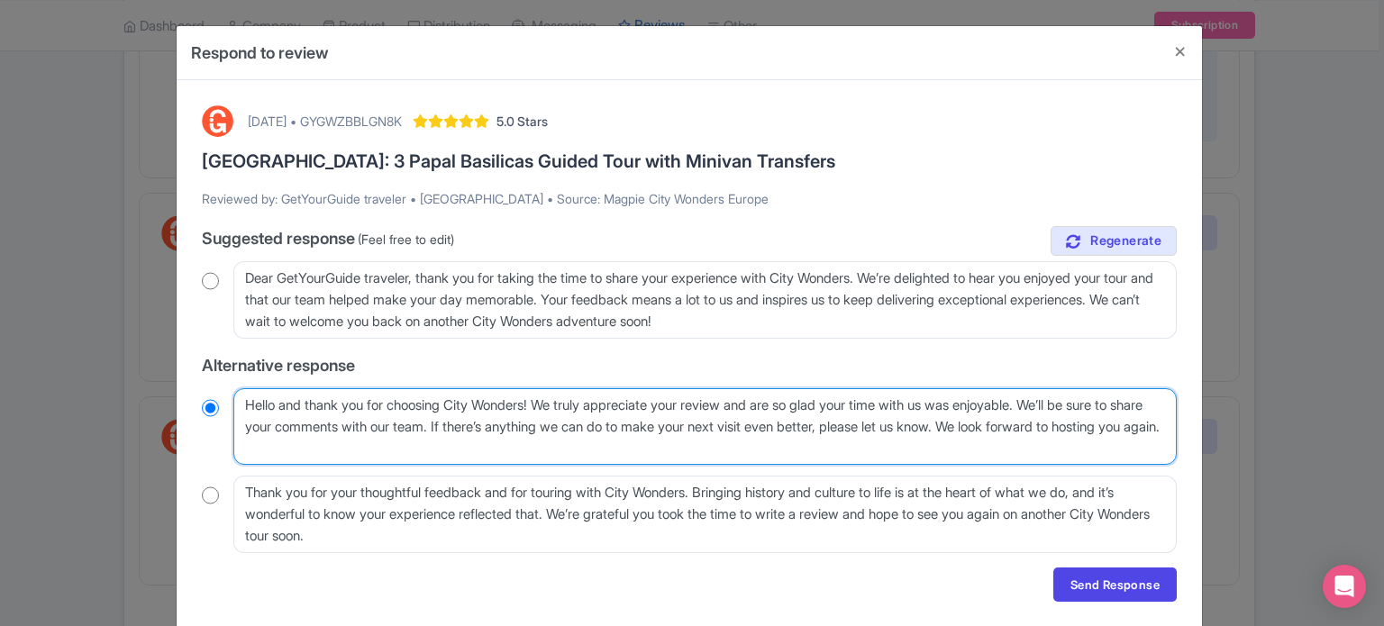
drag, startPoint x: 490, startPoint y: 424, endPoint x: 1067, endPoint y: 387, distance: 577.9
click at [1067, 387] on div "true Suggested response (Feel free to edit) Dear GetYourGuide traveler, thank y…" at bounding box center [689, 389] width 975 height 327
type textarea "Hello and thank you for choosing City Wonders! We truly appreciate your review …"
radio input "true"
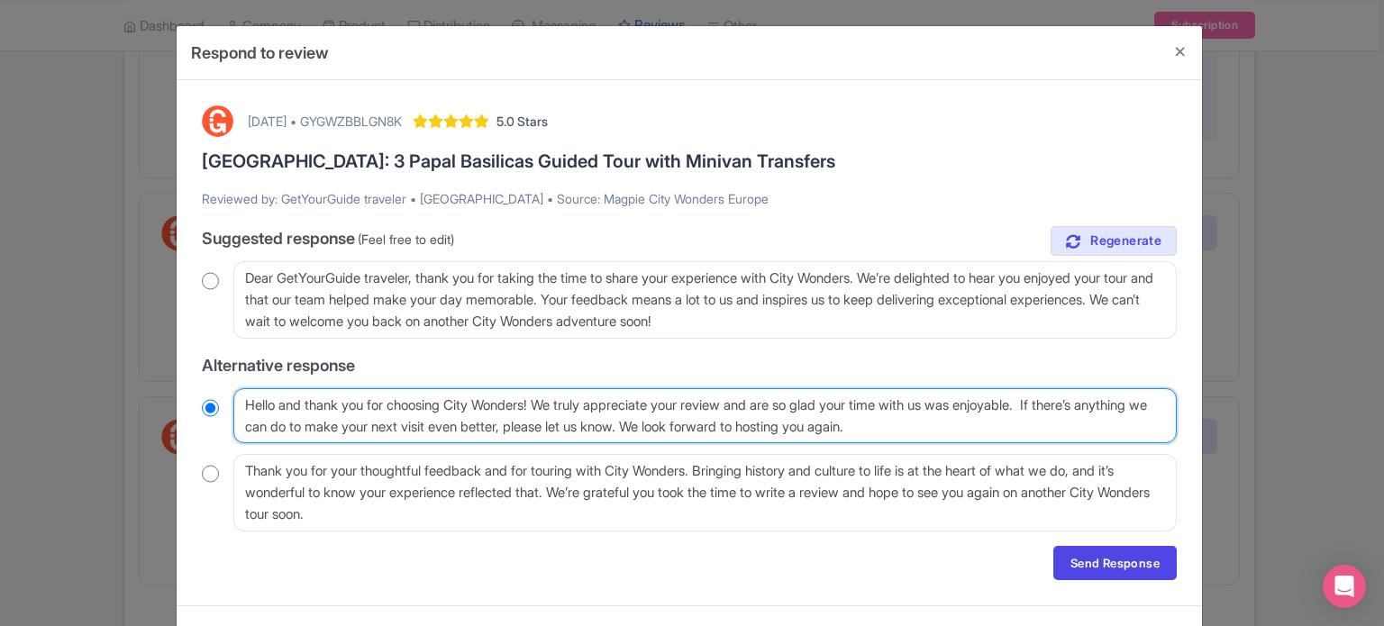
drag, startPoint x: 721, startPoint y: 425, endPoint x: 1069, endPoint y: 394, distance: 349.2
click at [1069, 394] on textarea "Hello and thank you for choosing City Wonders! We truly appreciate your review …" at bounding box center [704, 416] width 943 height 56
type textarea "Hello and thank you for choosing City Wonders! We truly appreciate your review …"
radio input "true"
type textarea "Hello and thank you for choosing City Wonders! We truly appreciate your review …"
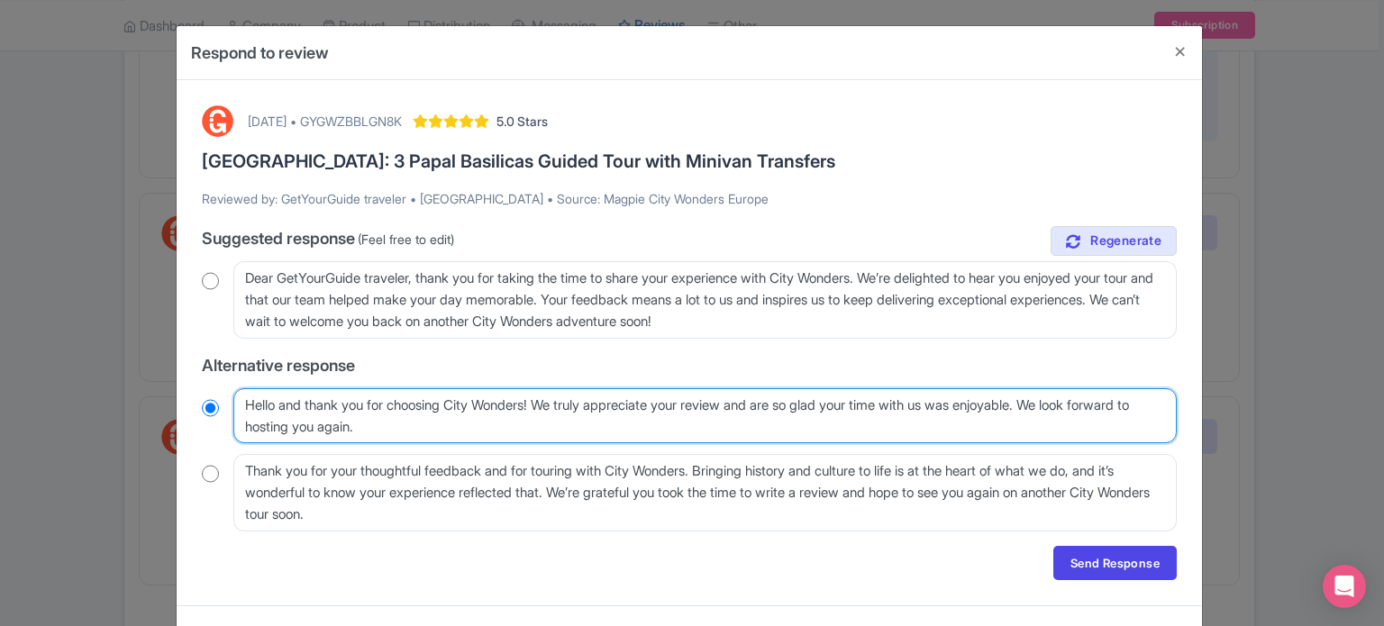
radio input "true"
type textarea "Hello and thank you for choosing City Wonders! We truly appreciate your review …"
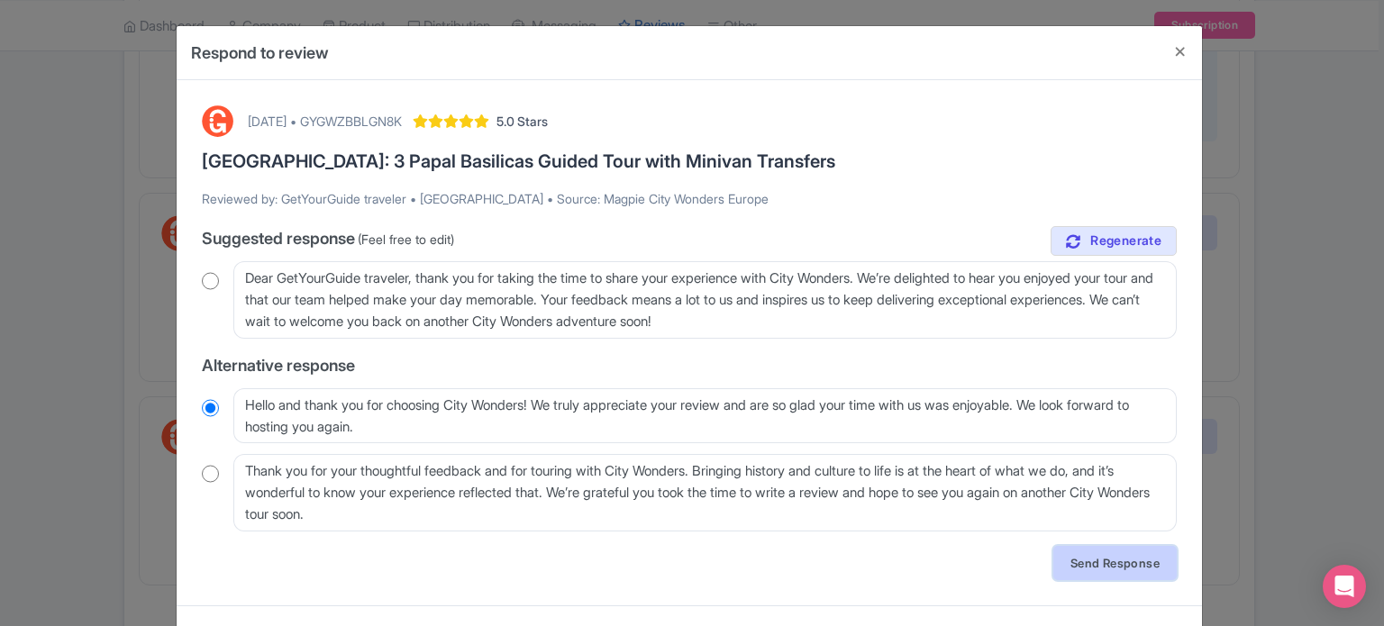
click at [1139, 547] on link "Send Response" at bounding box center [1114, 563] width 123 height 34
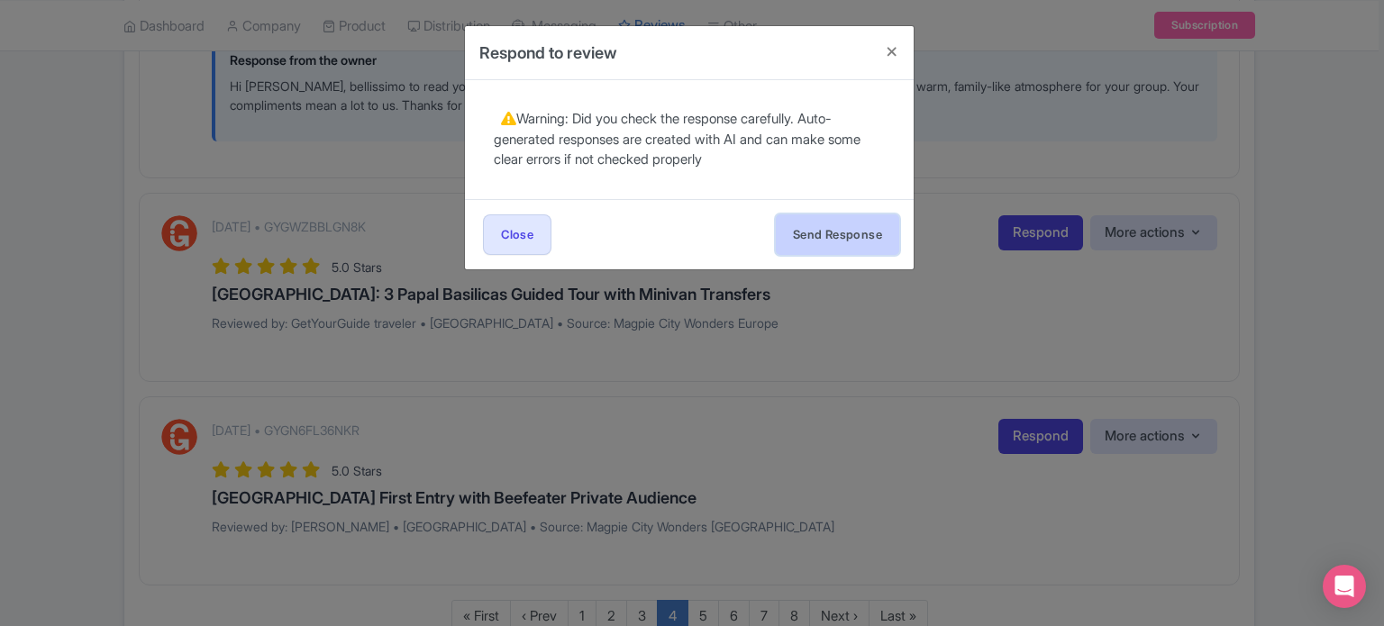
click at [854, 223] on button "Send Response" at bounding box center [837, 234] width 123 height 41
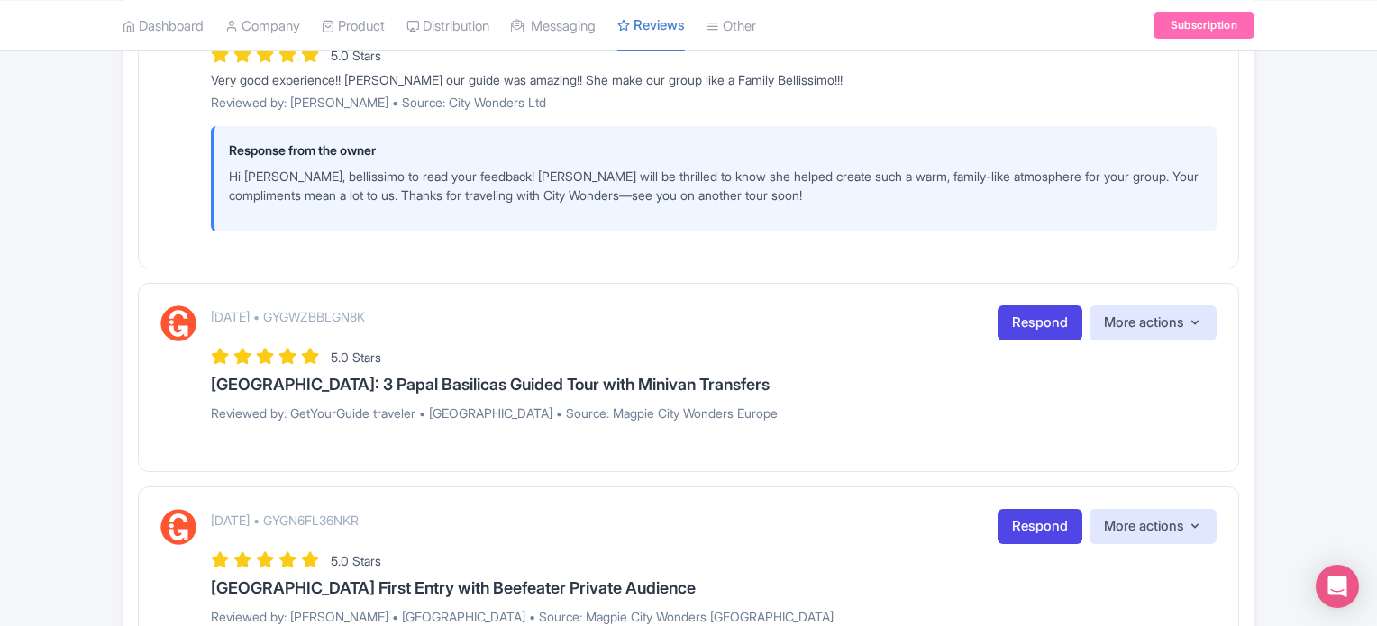
scroll to position [2793, 0]
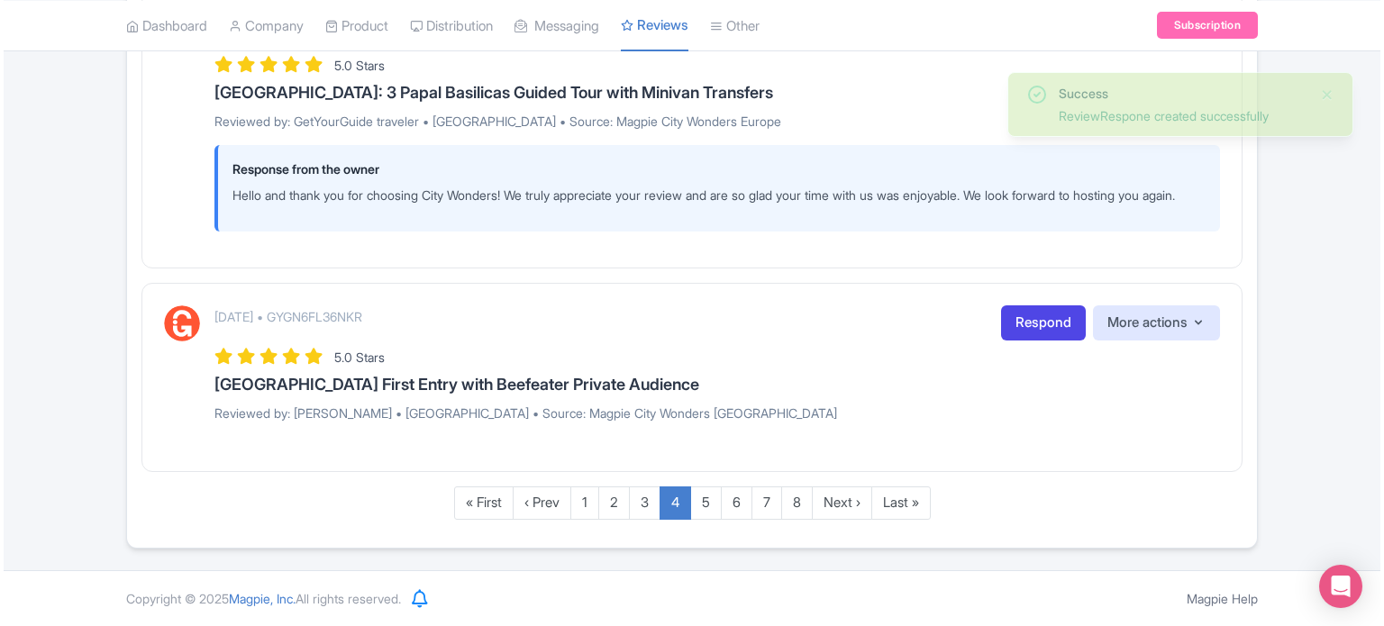
scroll to position [2936, 0]
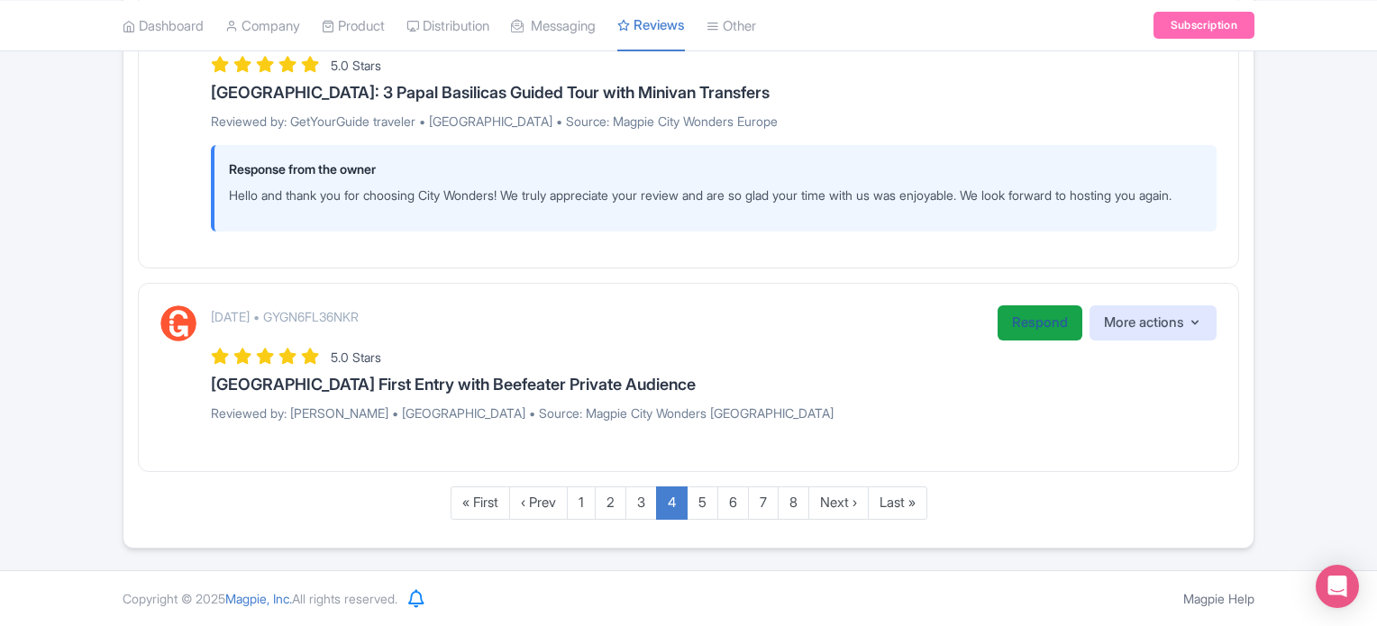
click at [1006, 318] on link "Respond" at bounding box center [1039, 322] width 85 height 35
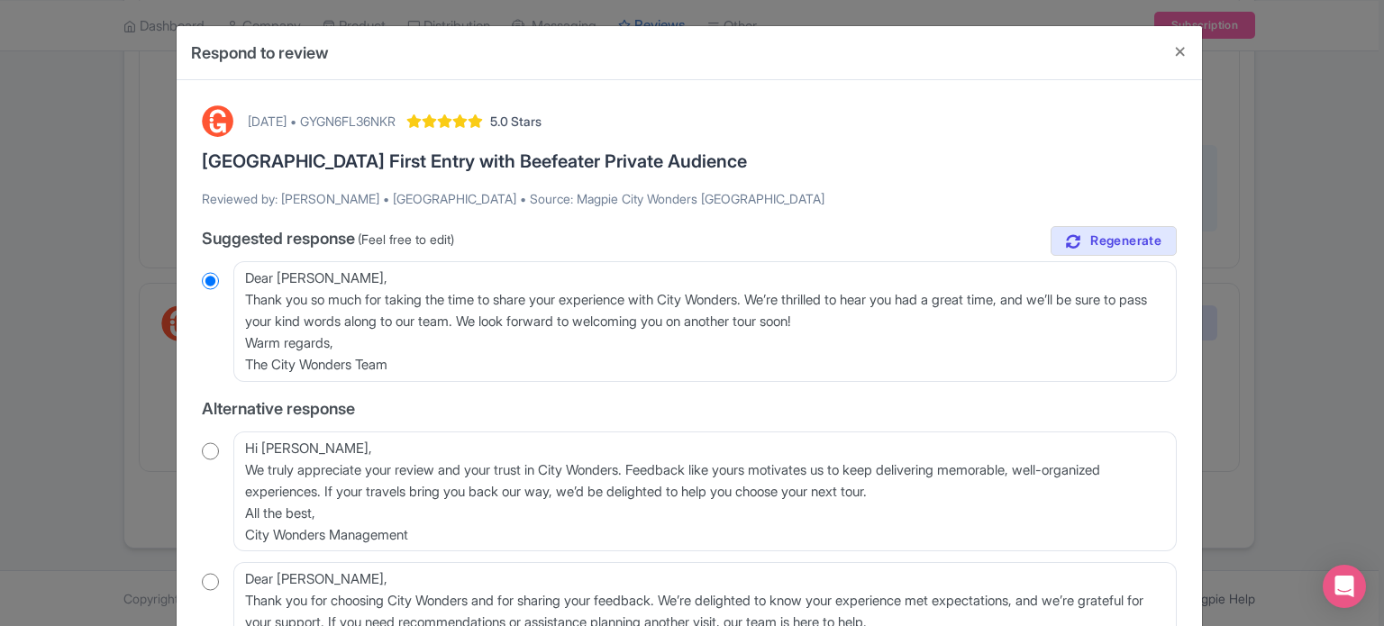
scroll to position [90, 0]
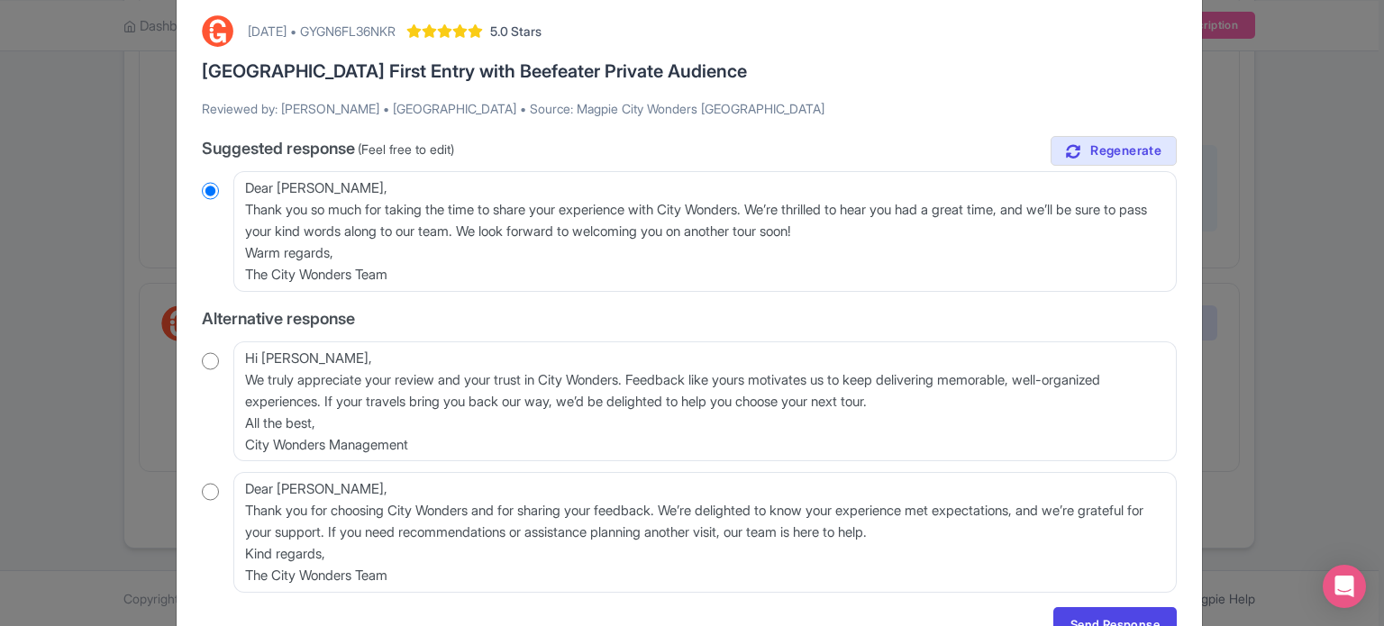
click at [205, 362] on input "radio" at bounding box center [210, 361] width 17 height 18
radio input "true"
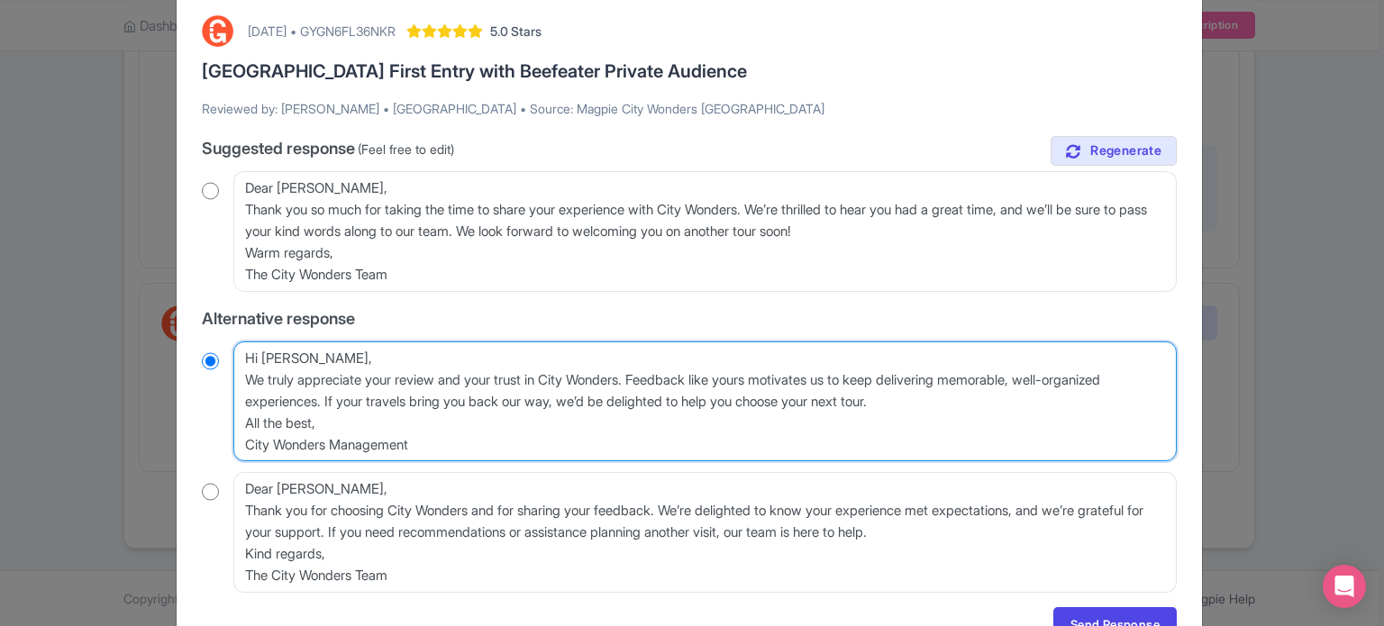
click at [244, 386] on textarea "Hi Lynn, We truly appreciate your review and your trust in City Wonders. Feedba…" at bounding box center [704, 401] width 943 height 121
type textarea "Hi Lynn,We truly appreciate your review and your trust in City Wonders. Feedbac…"
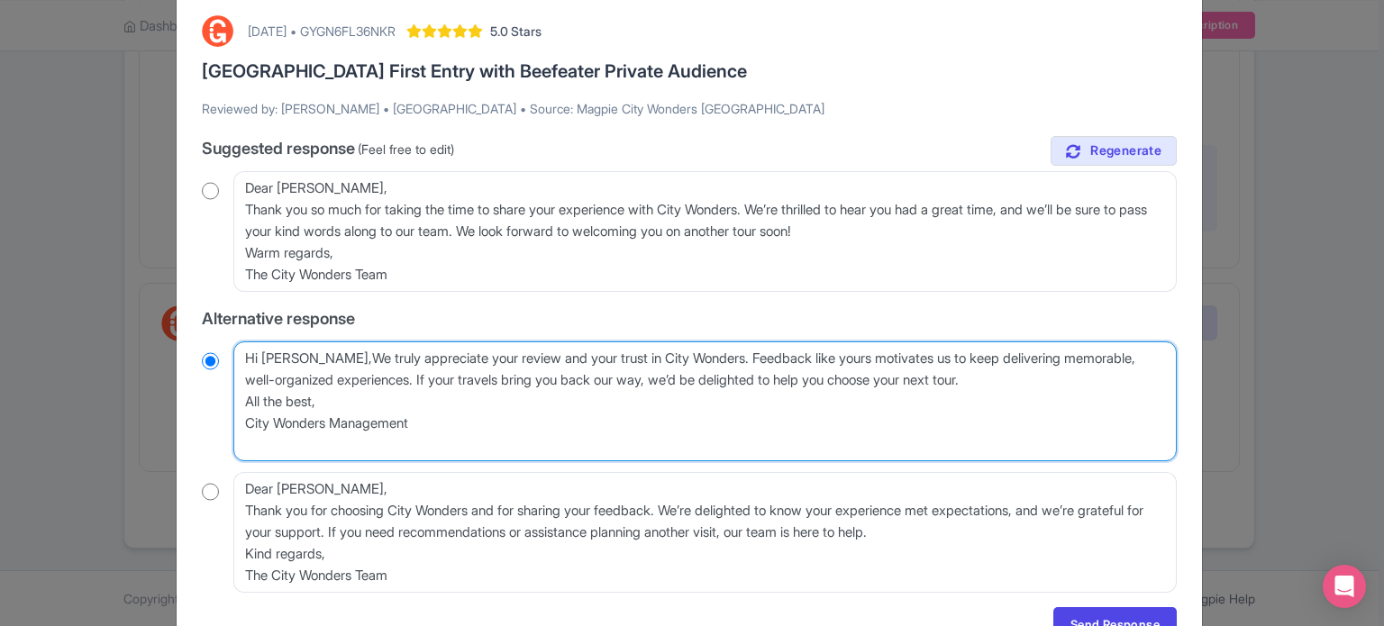
radio input "true"
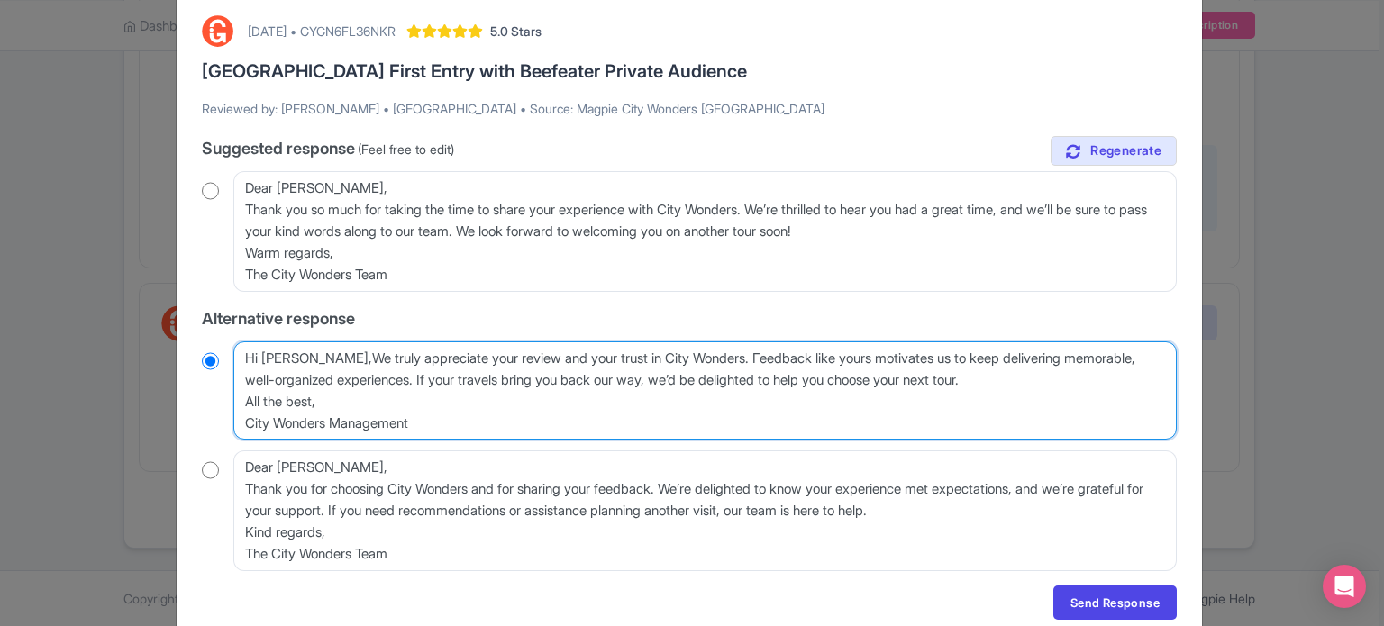
type textarea "Hi Lynn, We truly appreciate your review and your trust in City Wonders. Feedba…"
radio input "true"
drag, startPoint x: 428, startPoint y: 428, endPoint x: 233, endPoint y: 394, distance: 197.6
click at [233, 394] on textarea "Hi Lynn, We truly appreciate your review and your trust in City Wonders. Feedba…" at bounding box center [704, 390] width 943 height 99
type textarea "Hi Lynn, We truly appreciate your review and your trust in City Wonders. Feedba…"
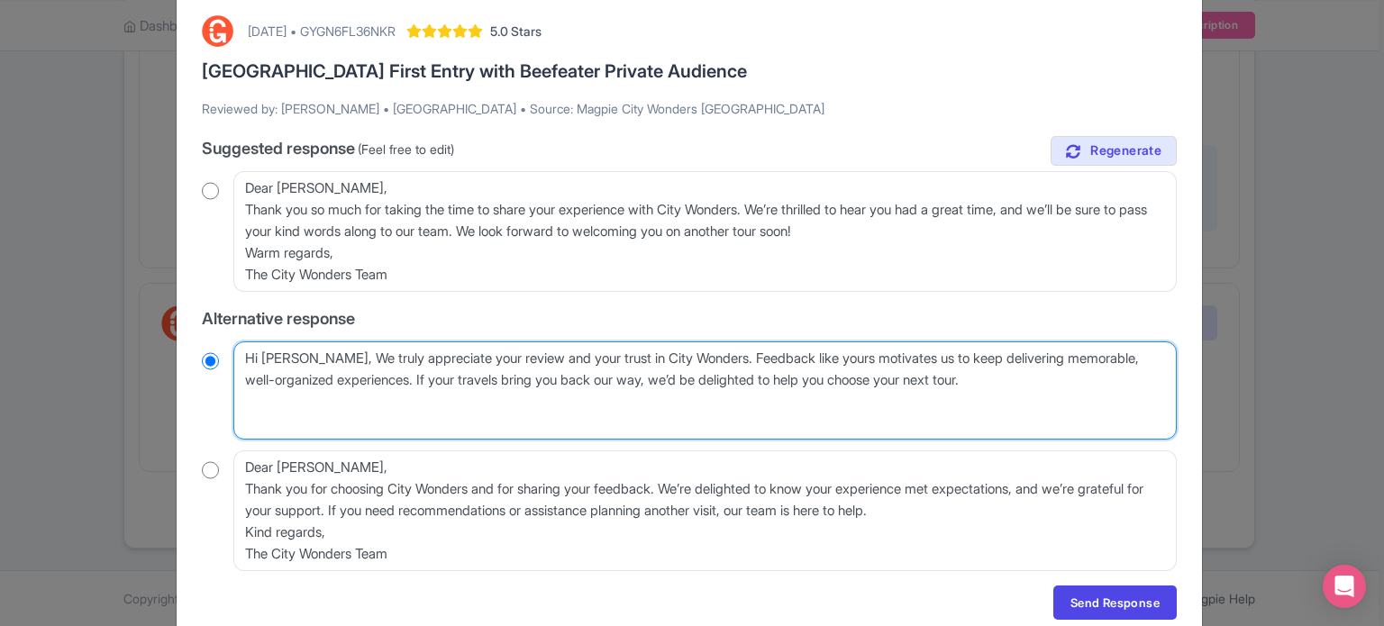
radio input "true"
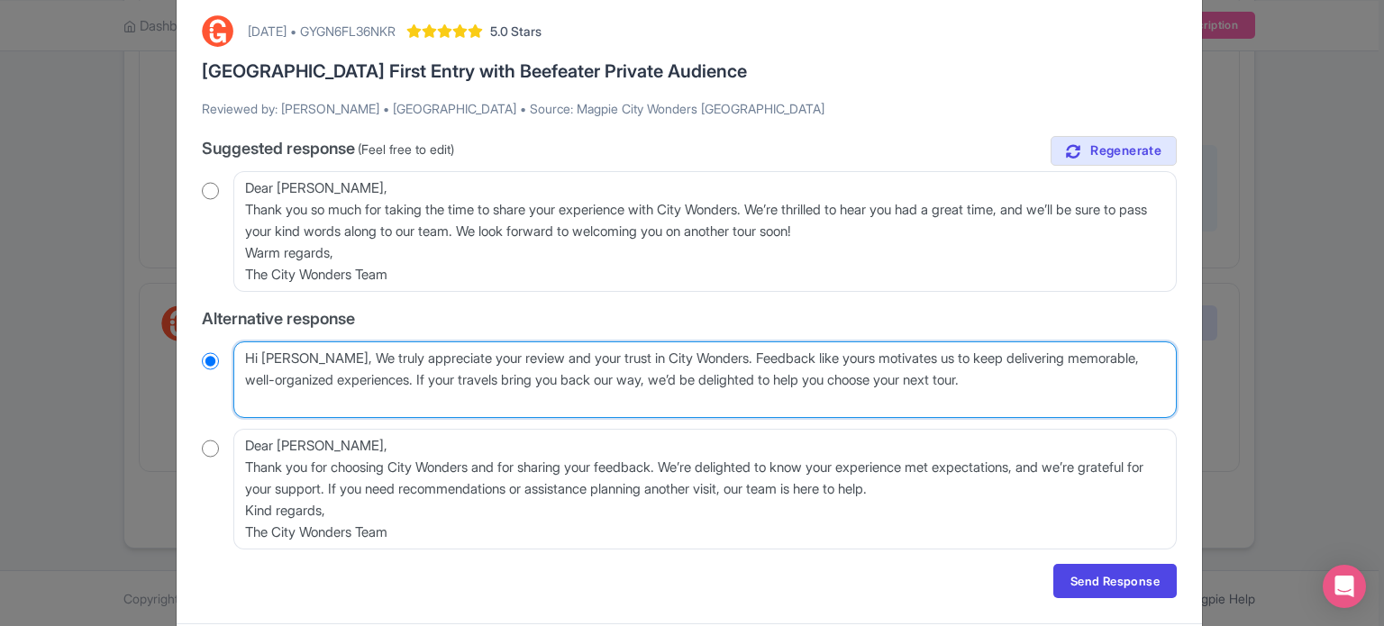
type textarea "Hi Lynn, We truly appreciate your review and your trust in City Wonders. Feedba…"
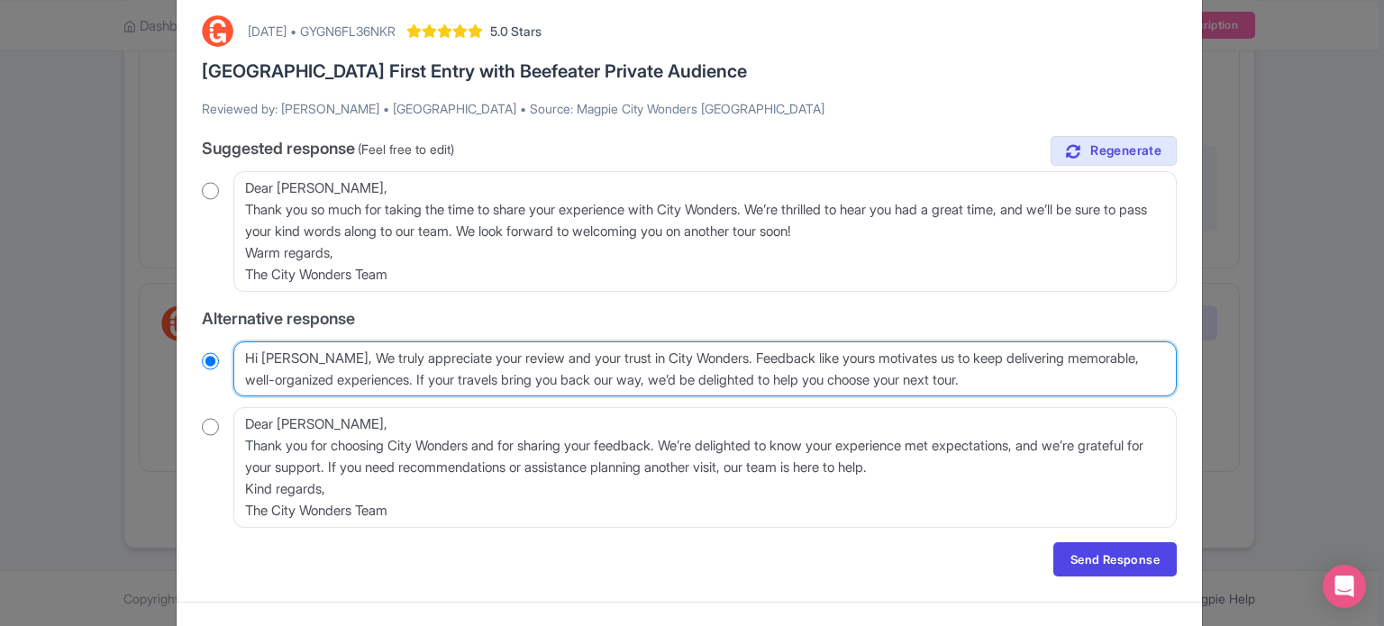
radio input "true"
click at [313, 351] on textarea "Hi Lynn, We truly appreciate your review and your trust in City Wonders. Feedba…" at bounding box center [704, 369] width 943 height 56
type textarea "Hi Lynn, e truly appreciate your review and your trust in City Wonders. Feedbac…"
radio input "true"
type textarea "Hi Lynn, we truly appreciate your review and your trust in City Wonders. Feedba…"
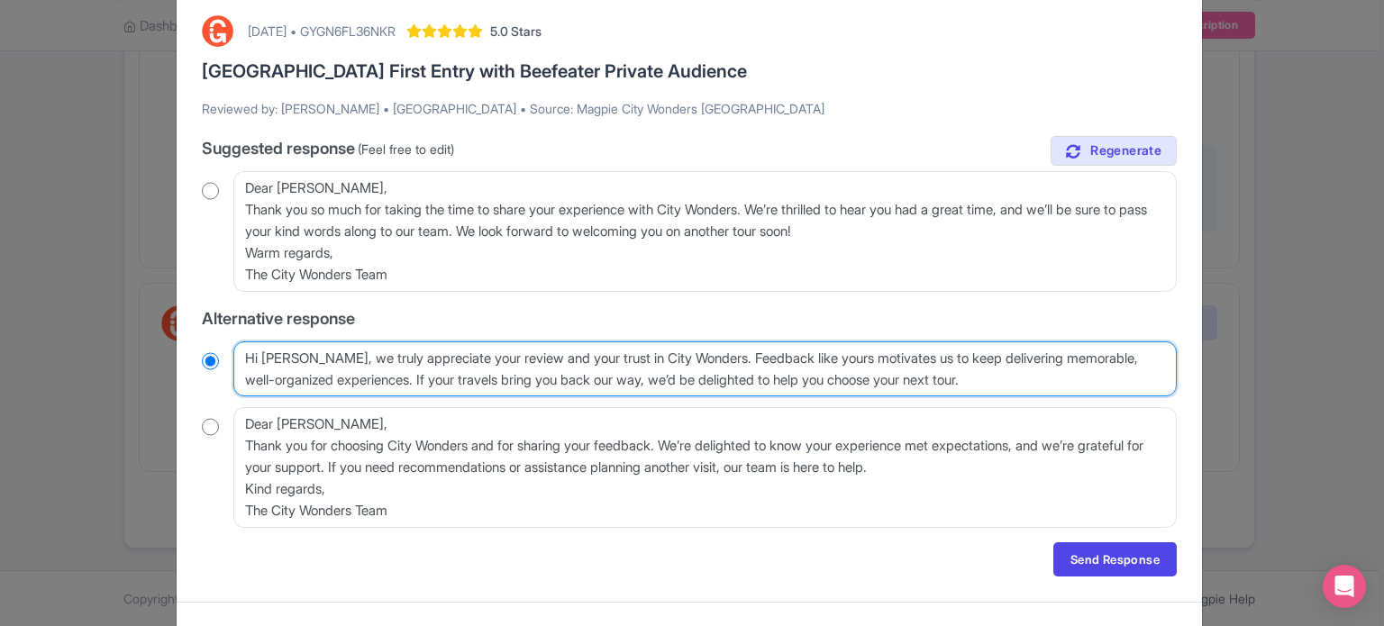
radio input "true"
type textarea "Hi Lynn, we truly appreciate your review and your trust in City Wonders. Feedba…"
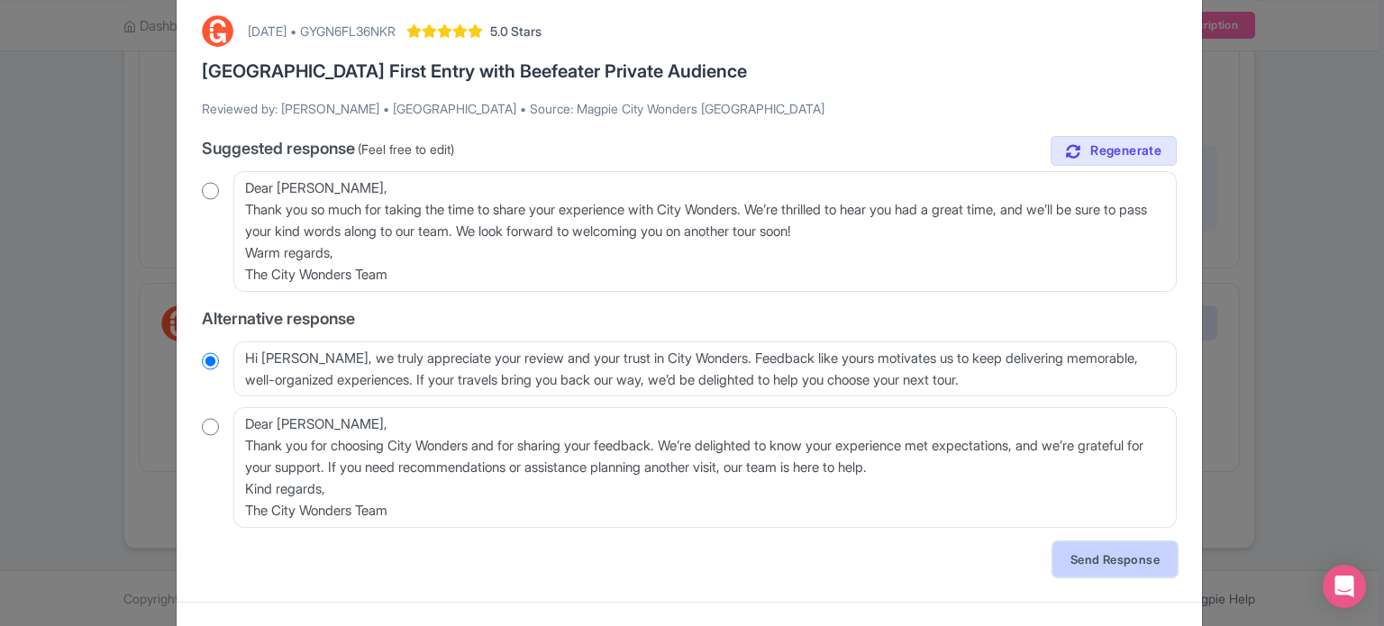
click at [1136, 560] on link "Send Response" at bounding box center [1114, 559] width 123 height 34
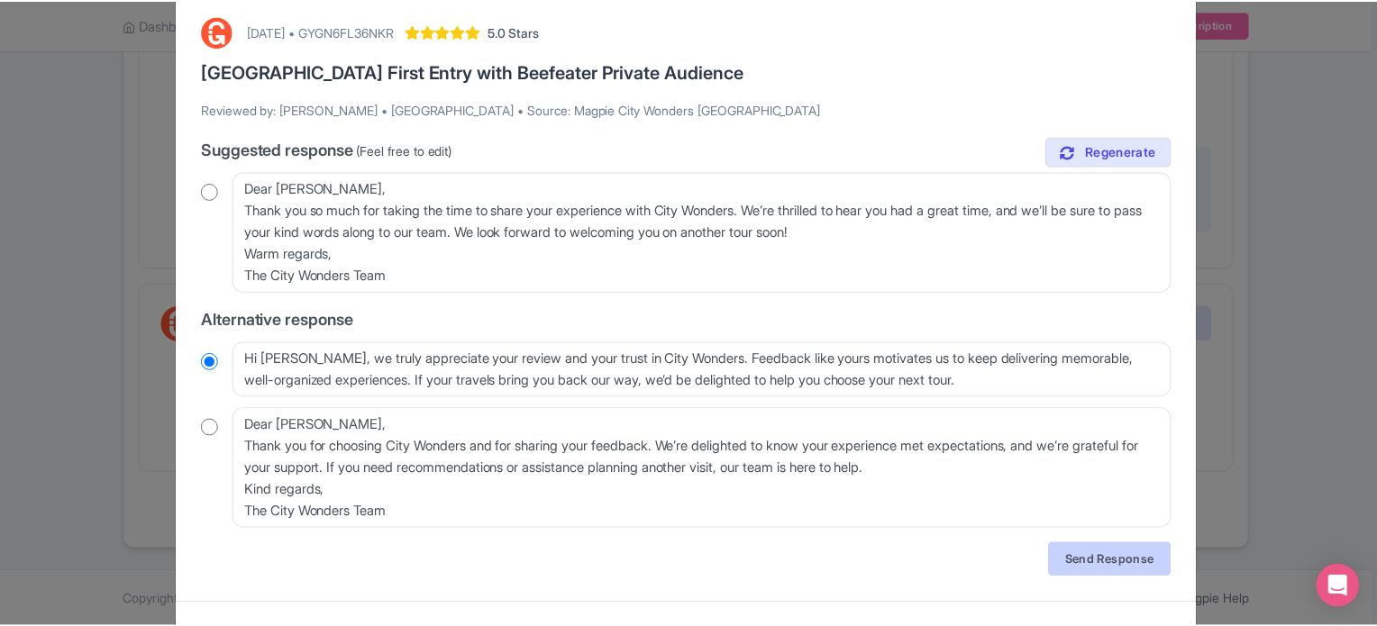
scroll to position [0, 0]
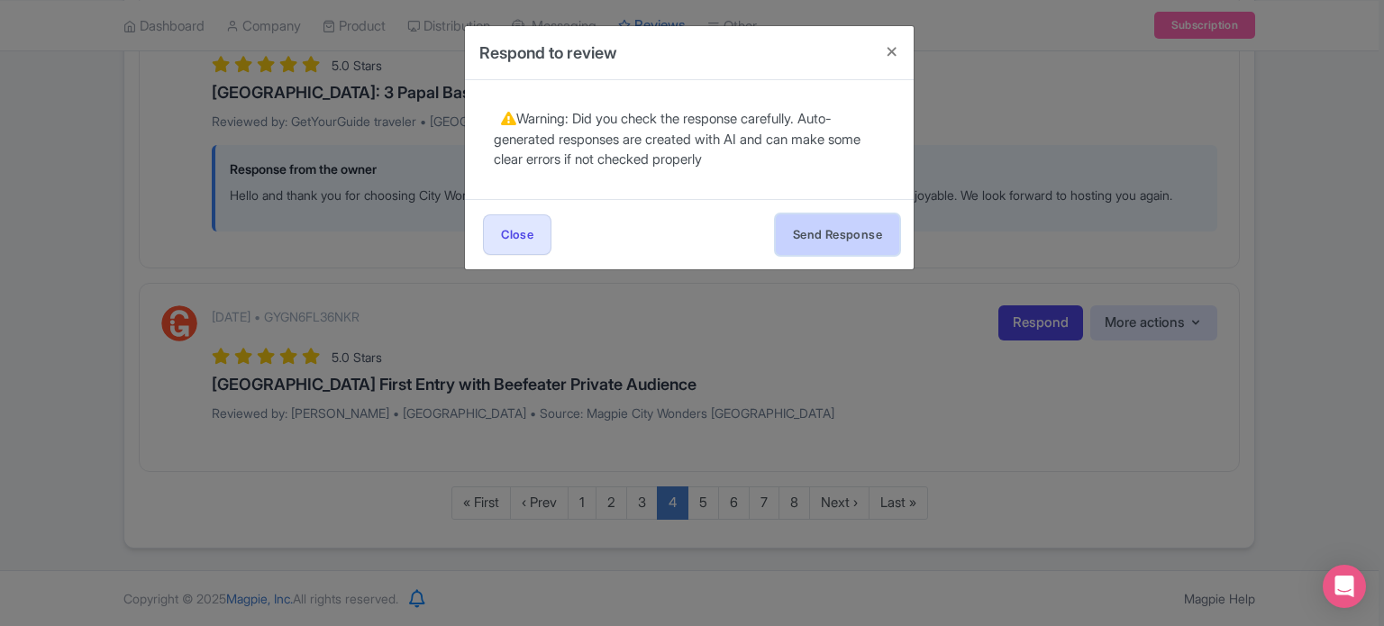
click at [843, 230] on button "Send Response" at bounding box center [837, 234] width 123 height 41
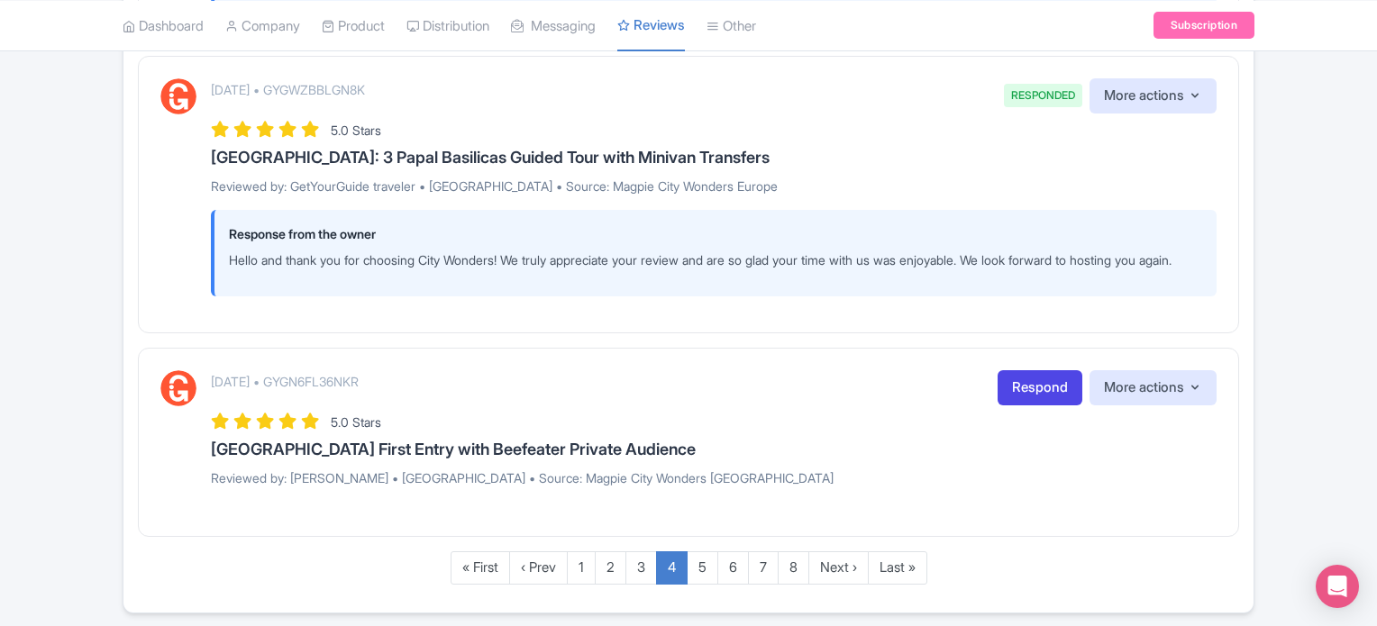
scroll to position [2936, 0]
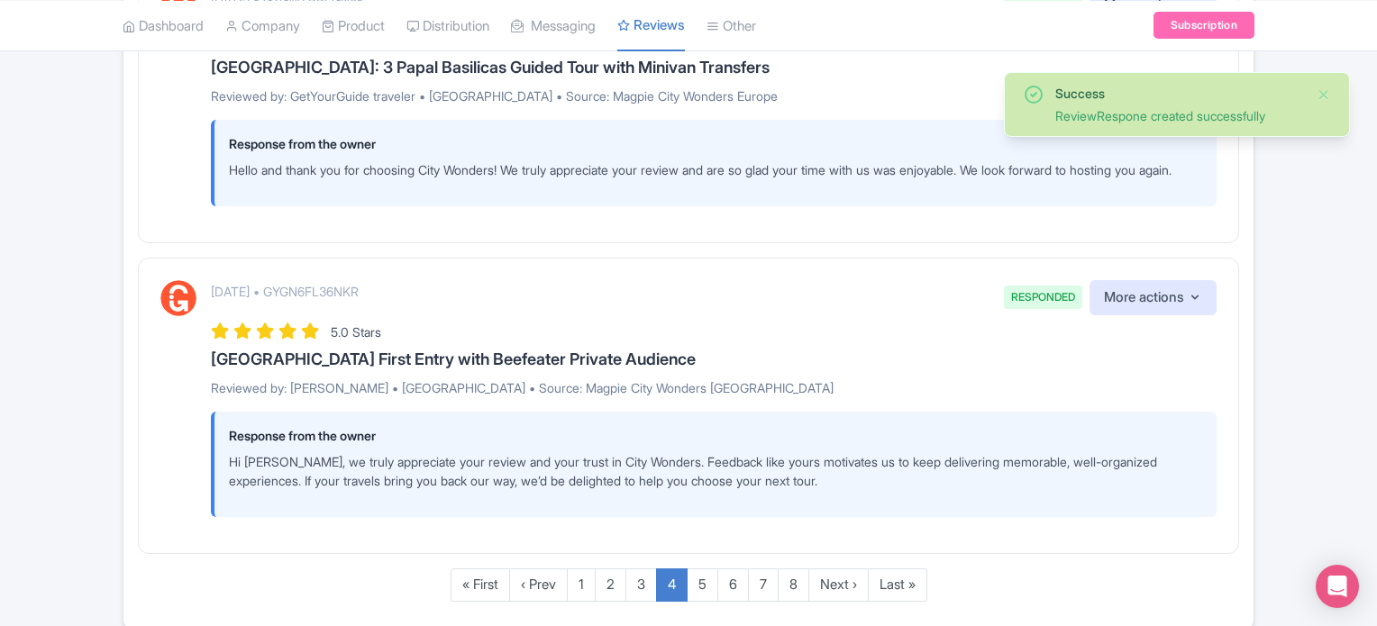
scroll to position [3043, 0]
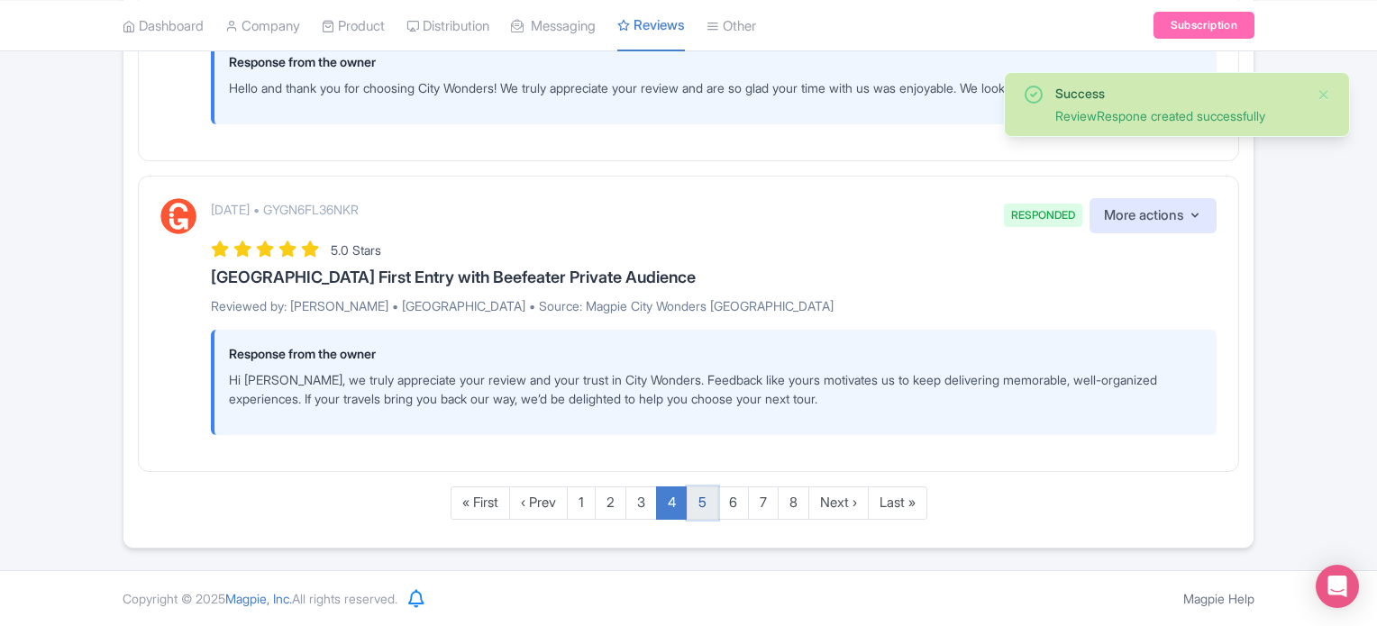
click at [713, 510] on link "5" at bounding box center [703, 503] width 32 height 33
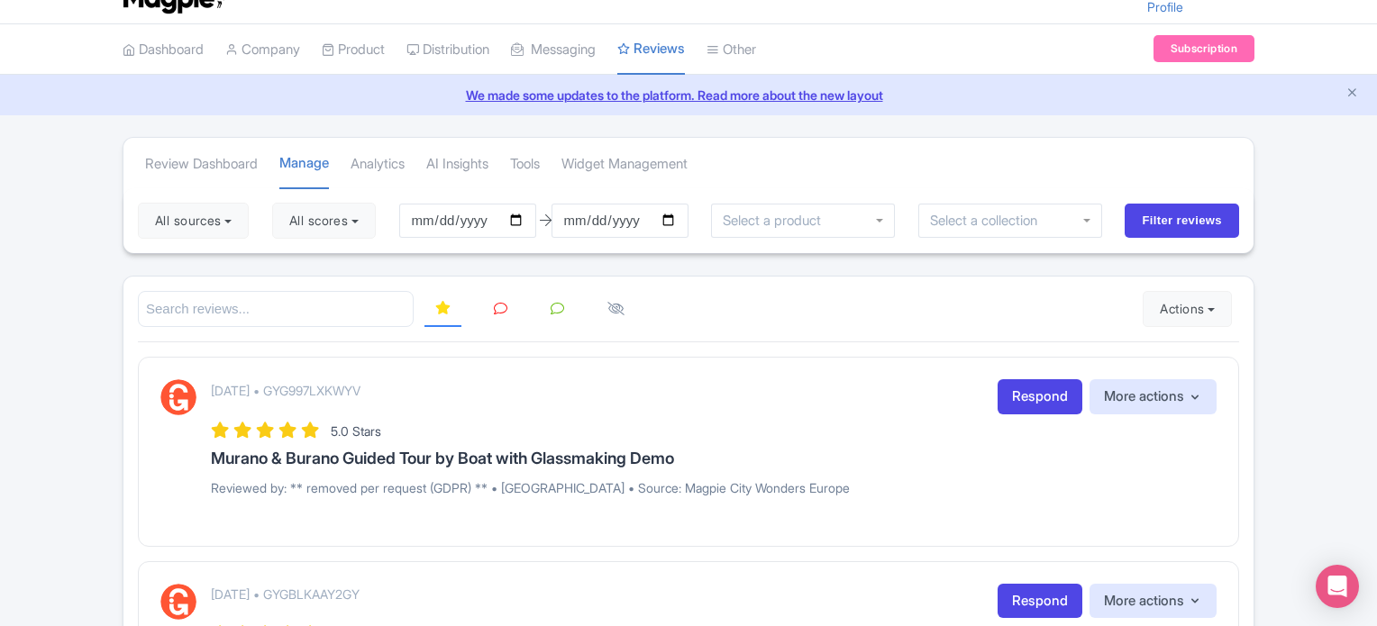
scroll to position [180, 0]
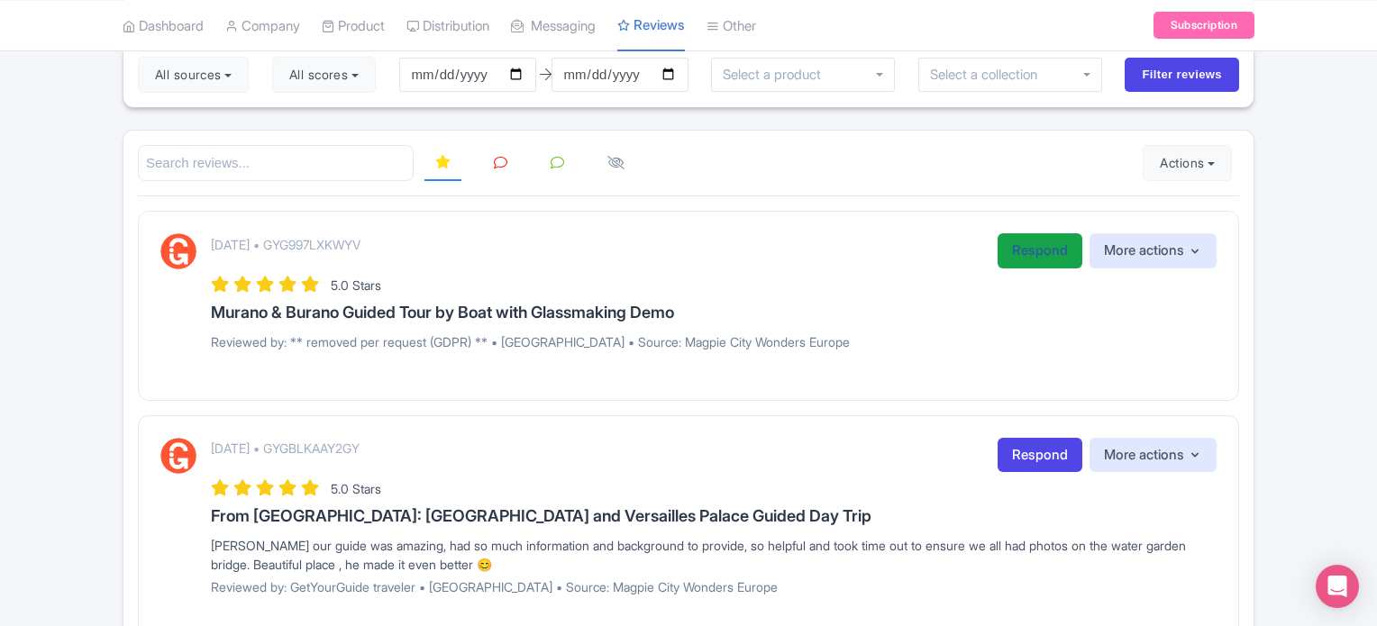
click at [1024, 248] on link "Respond" at bounding box center [1039, 250] width 85 height 35
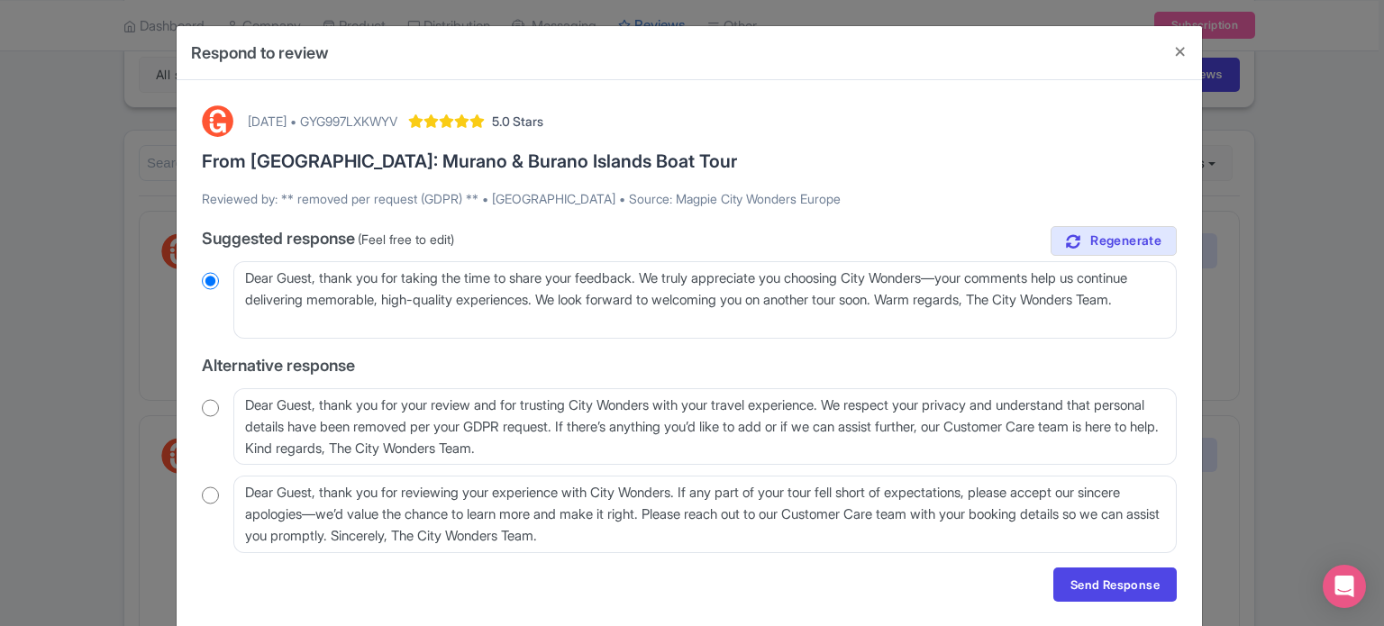
click at [209, 411] on input "radio" at bounding box center [210, 408] width 17 height 18
radio input "true"
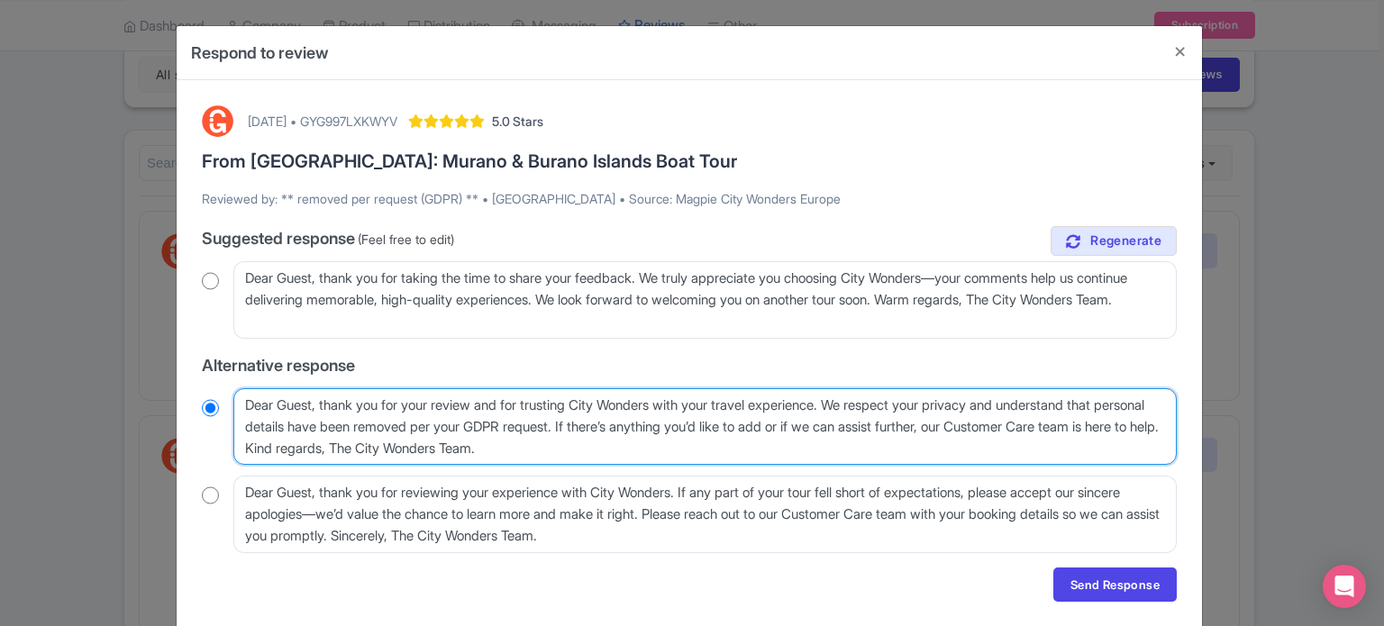
drag, startPoint x: 865, startPoint y: 404, endPoint x: 875, endPoint y: 404, distance: 9.9
click at [875, 404] on textarea "Dear Guest, thank you for your review and for trusting City Wonders with your t…" at bounding box center [704, 426] width 943 height 77
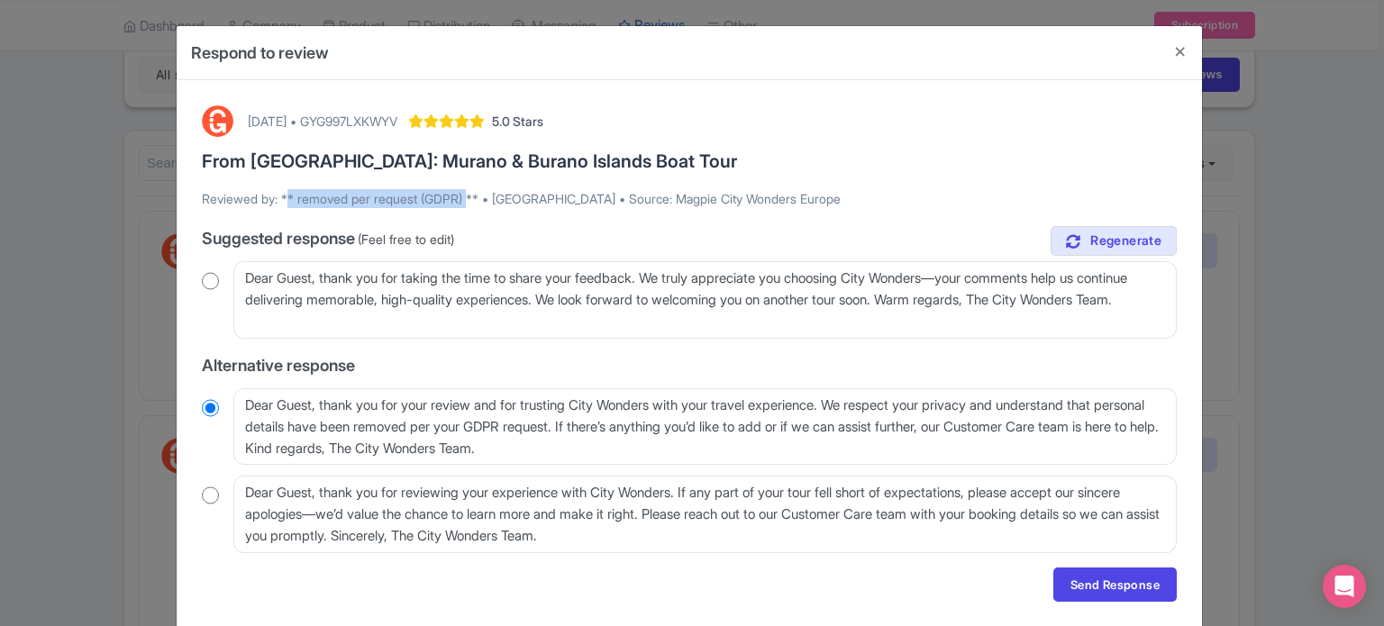
drag, startPoint x: 281, startPoint y: 196, endPoint x: 470, endPoint y: 196, distance: 189.2
click at [470, 196] on p "Reviewed by: ** removed per request (GDPR) ** • [GEOGRAPHIC_DATA] • Source: Mag…" at bounding box center [689, 198] width 975 height 19
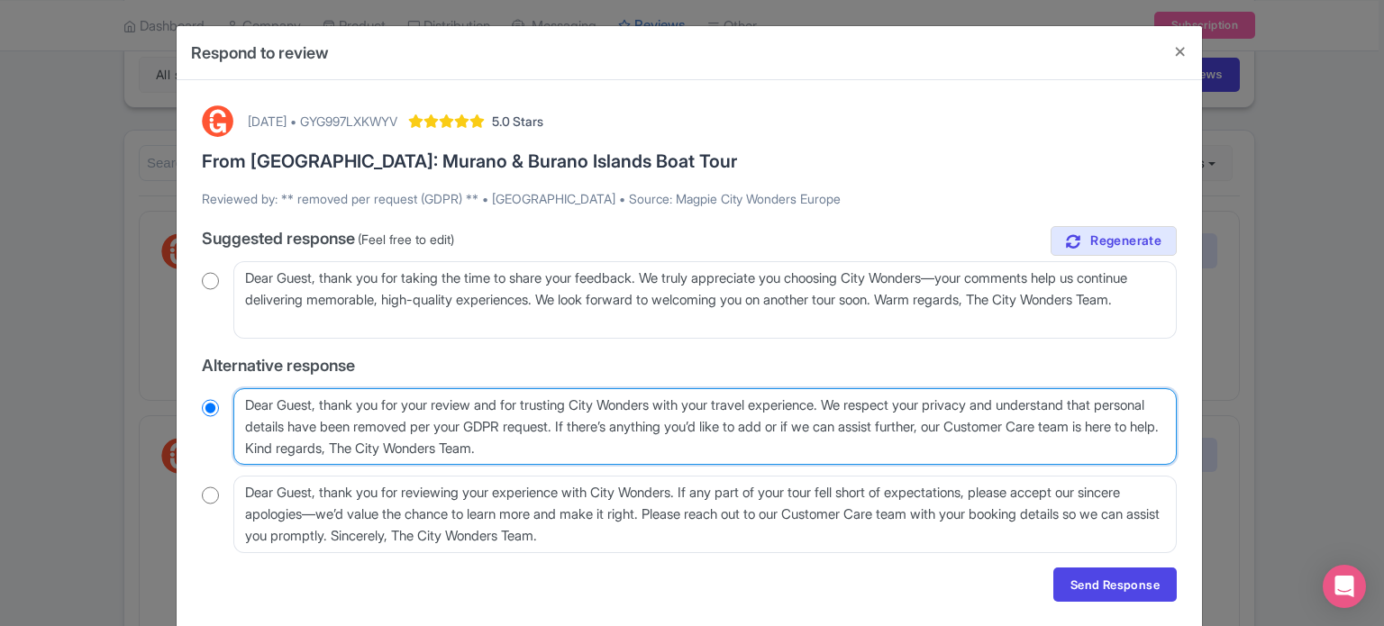
drag, startPoint x: 856, startPoint y: 405, endPoint x: 640, endPoint y: 442, distance: 219.5
click at [638, 442] on textarea "Dear Guest, thank you for your review and for trusting City Wonders with your t…" at bounding box center [704, 426] width 943 height 77
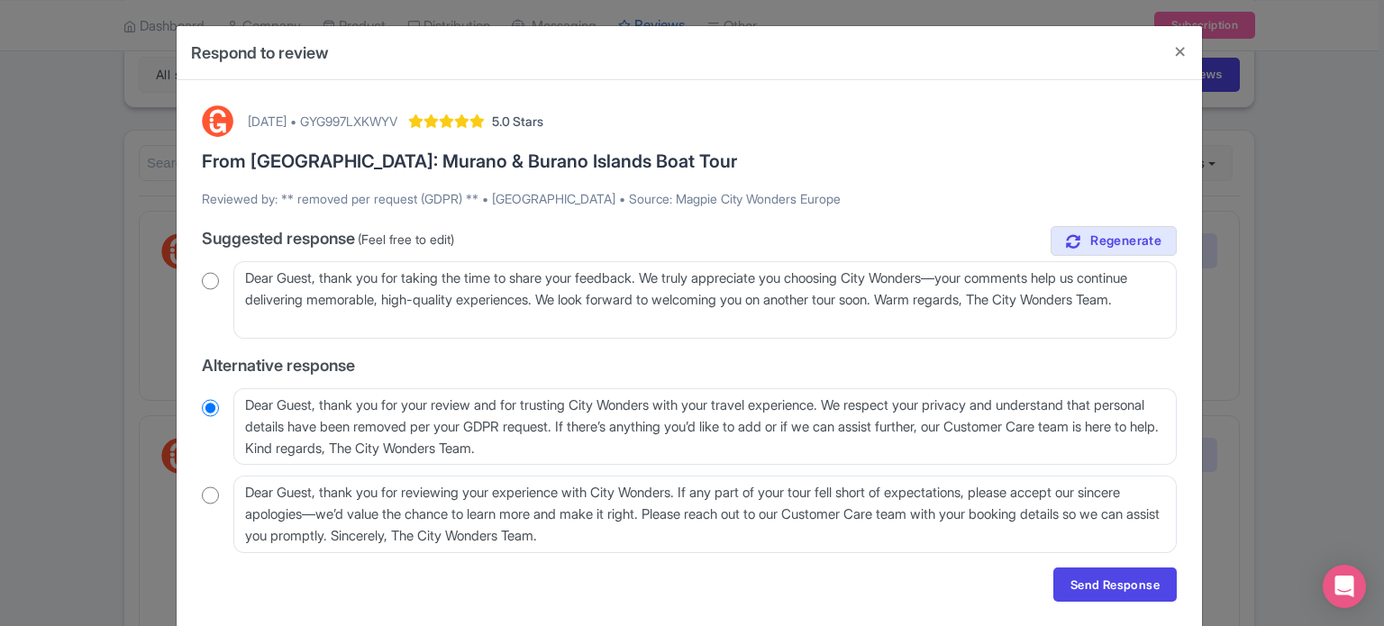
click at [219, 281] on div "Dear Guest, thank you for taking the time to share your feedback. We truly appr…" at bounding box center [689, 299] width 975 height 77
click at [211, 282] on input "radio" at bounding box center [210, 281] width 17 height 18
radio input "true"
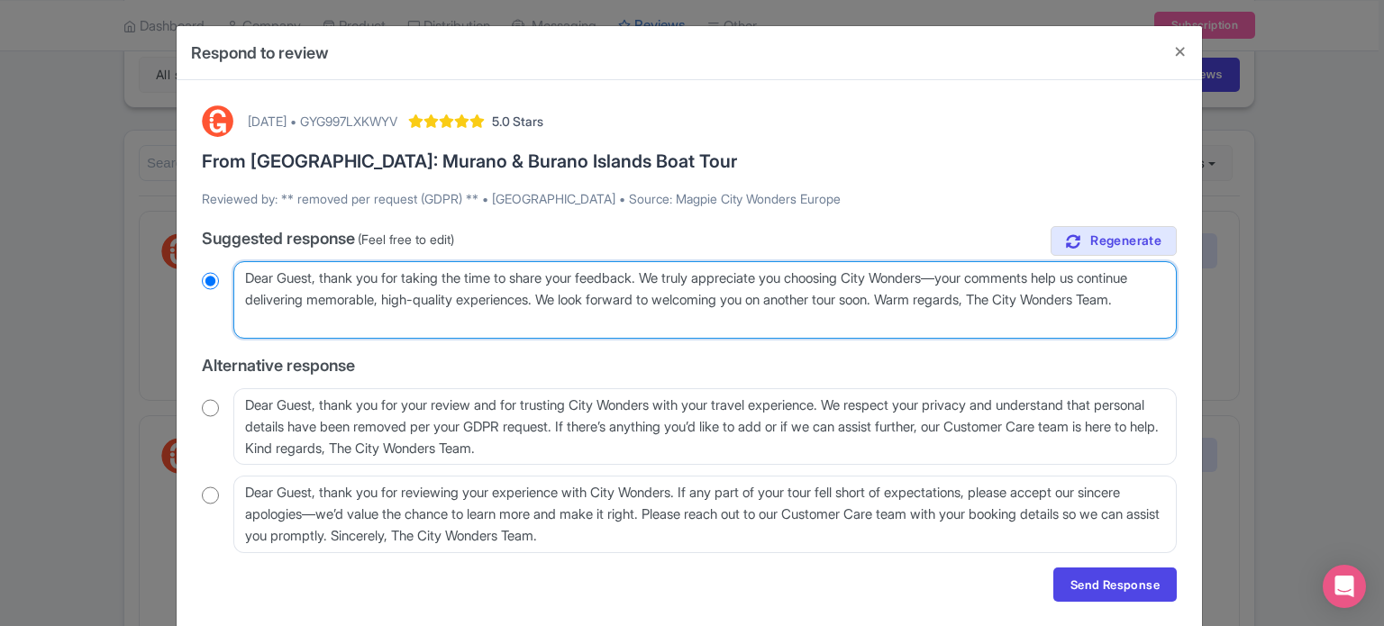
drag, startPoint x: 980, startPoint y: 298, endPoint x: 1000, endPoint y: 321, distance: 30.0
click at [1000, 321] on textarea "Dear Guest, thank you for taking the time to share your feedback. We truly appr…" at bounding box center [704, 299] width 943 height 77
type textarea "Dear Guest, thank you for taking the time to share your feedback. We truly appr…"
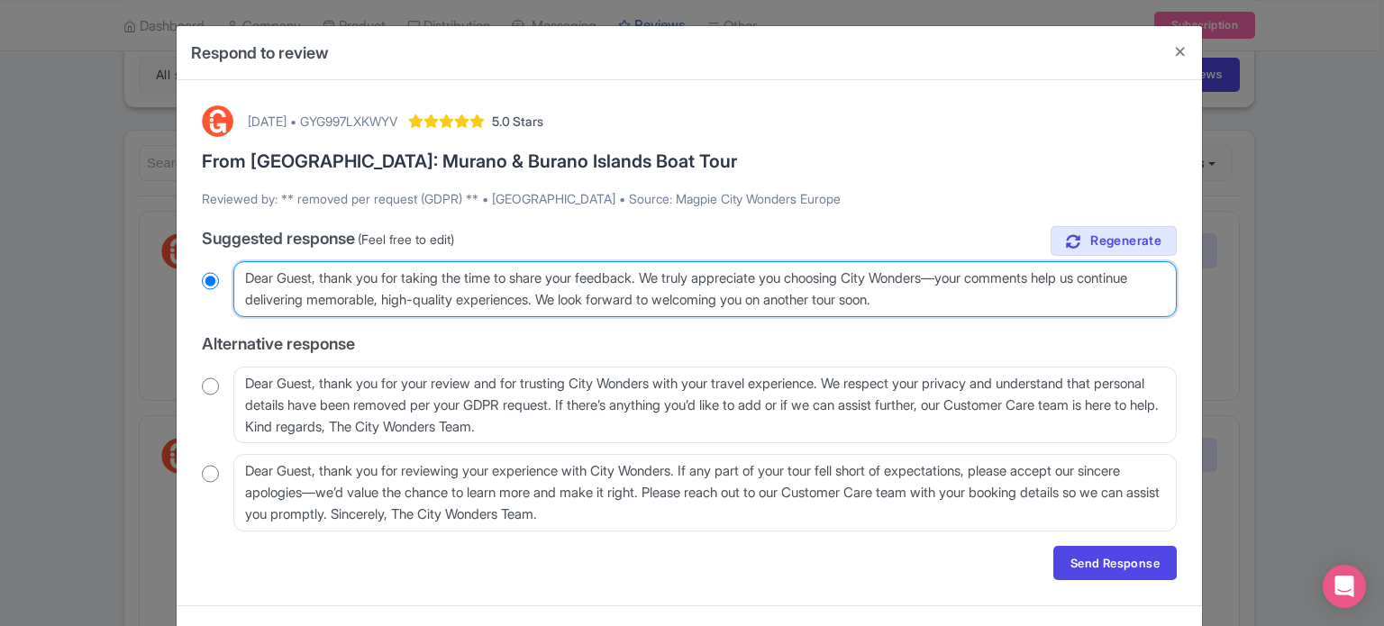
radio input "true"
type textarea "Dear Guest, thank you for taking the time to share your feedback. We truly appr…"
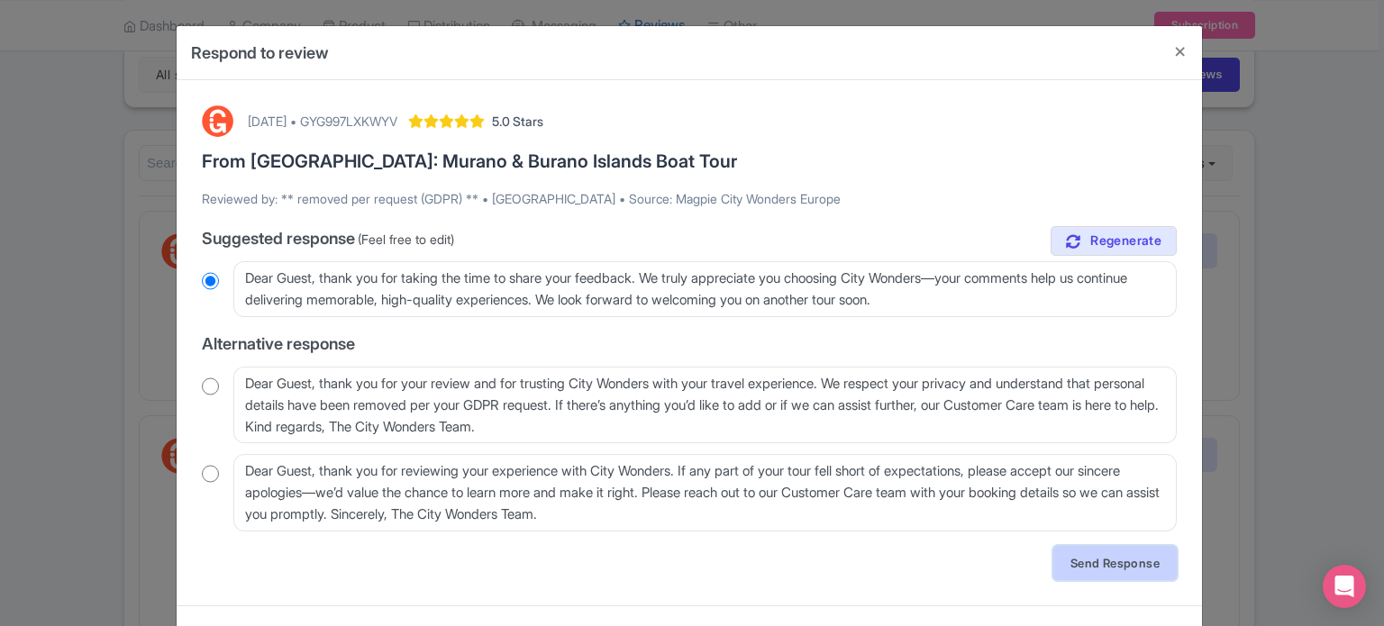
click at [1121, 568] on link "Send Response" at bounding box center [1114, 563] width 123 height 34
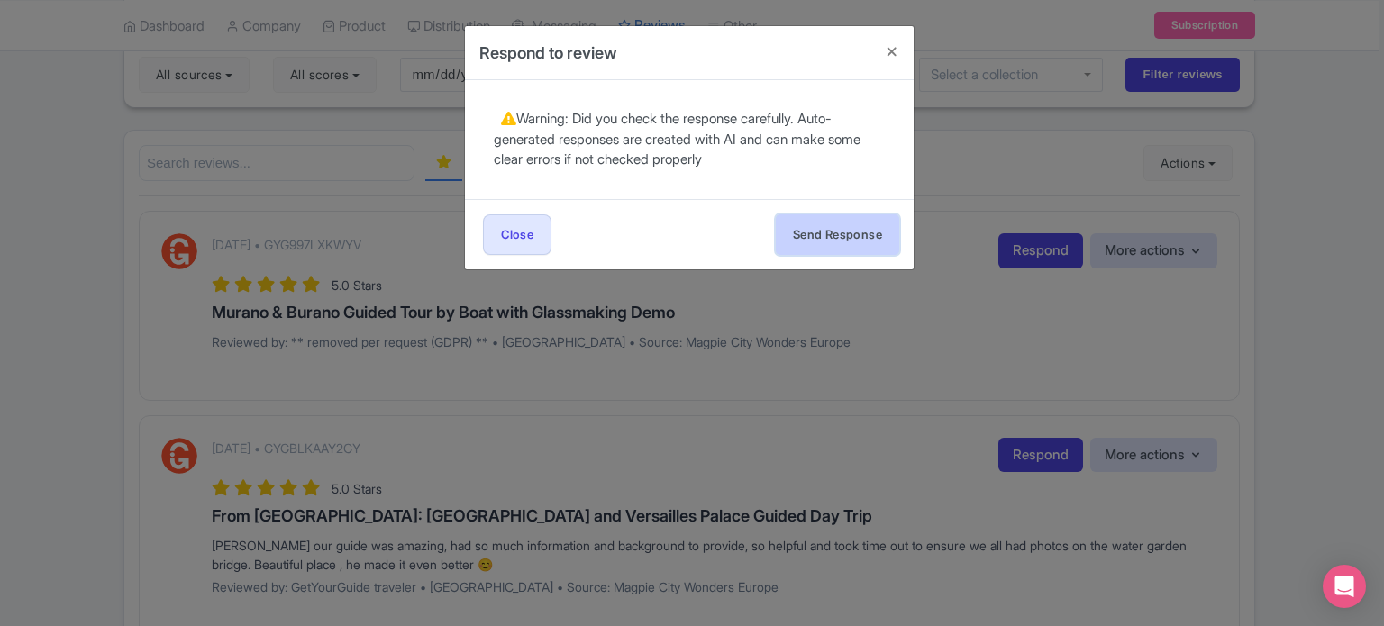
click at [858, 233] on button "Send Response" at bounding box center [837, 234] width 123 height 41
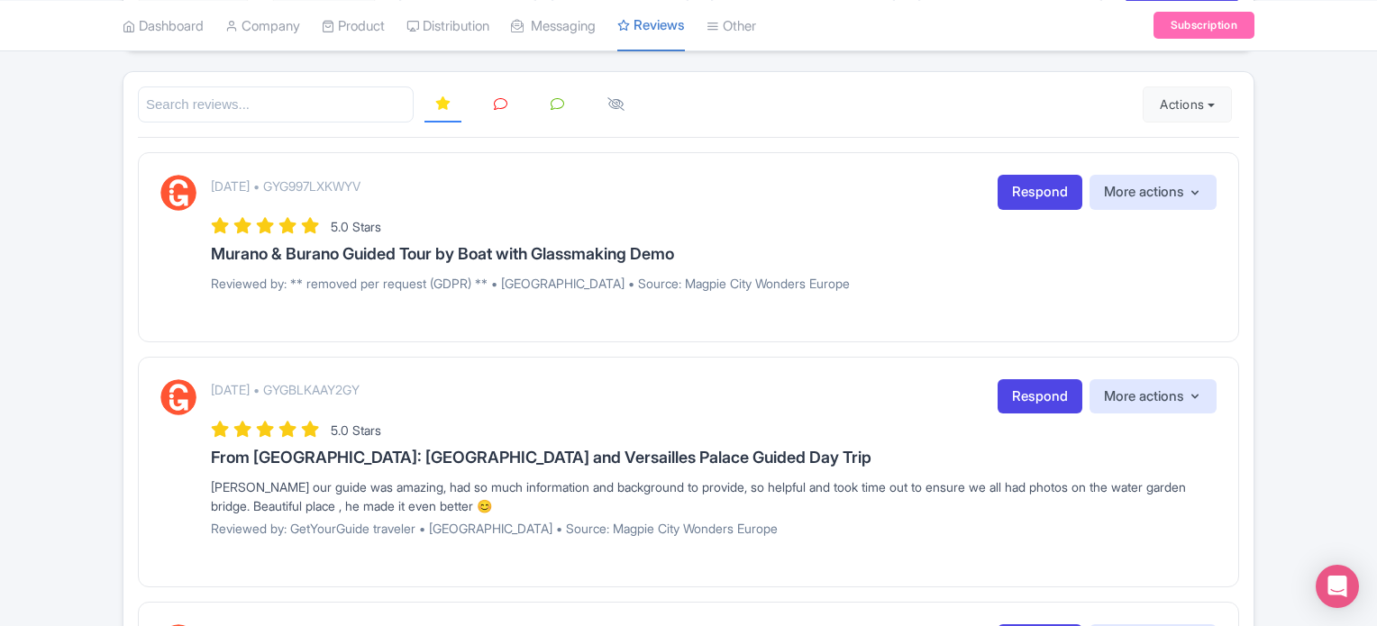
scroll to position [270, 0]
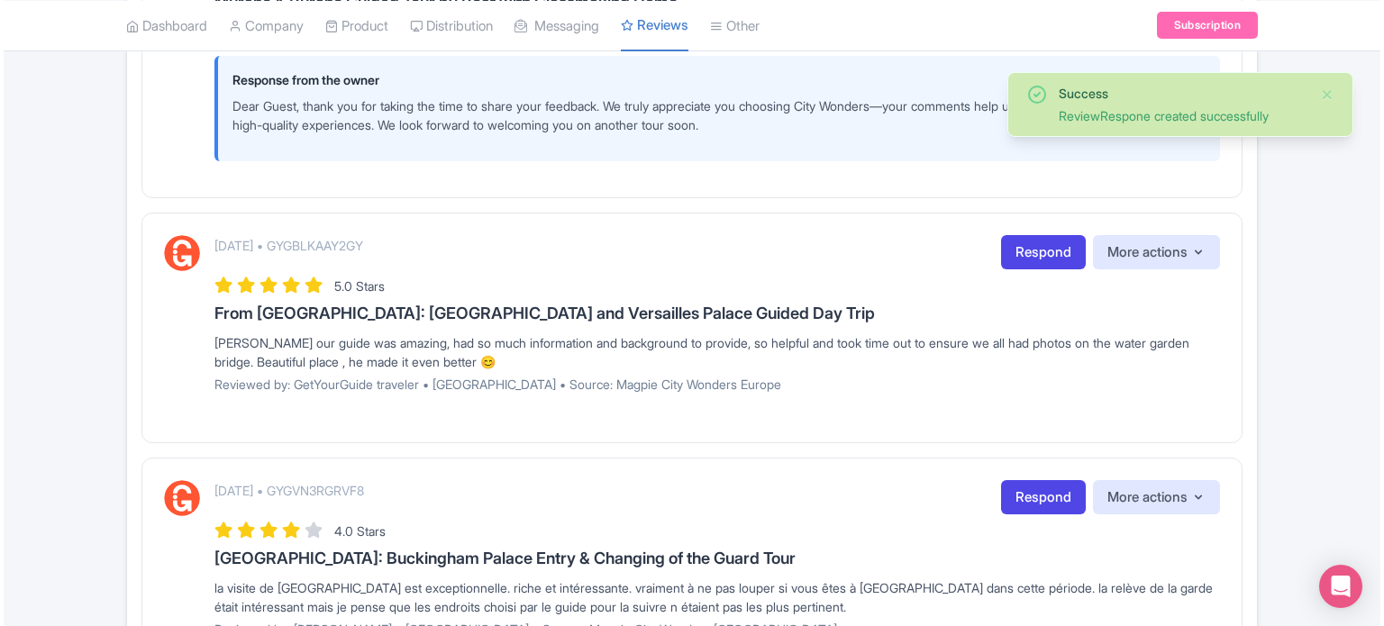
scroll to position [451, 0]
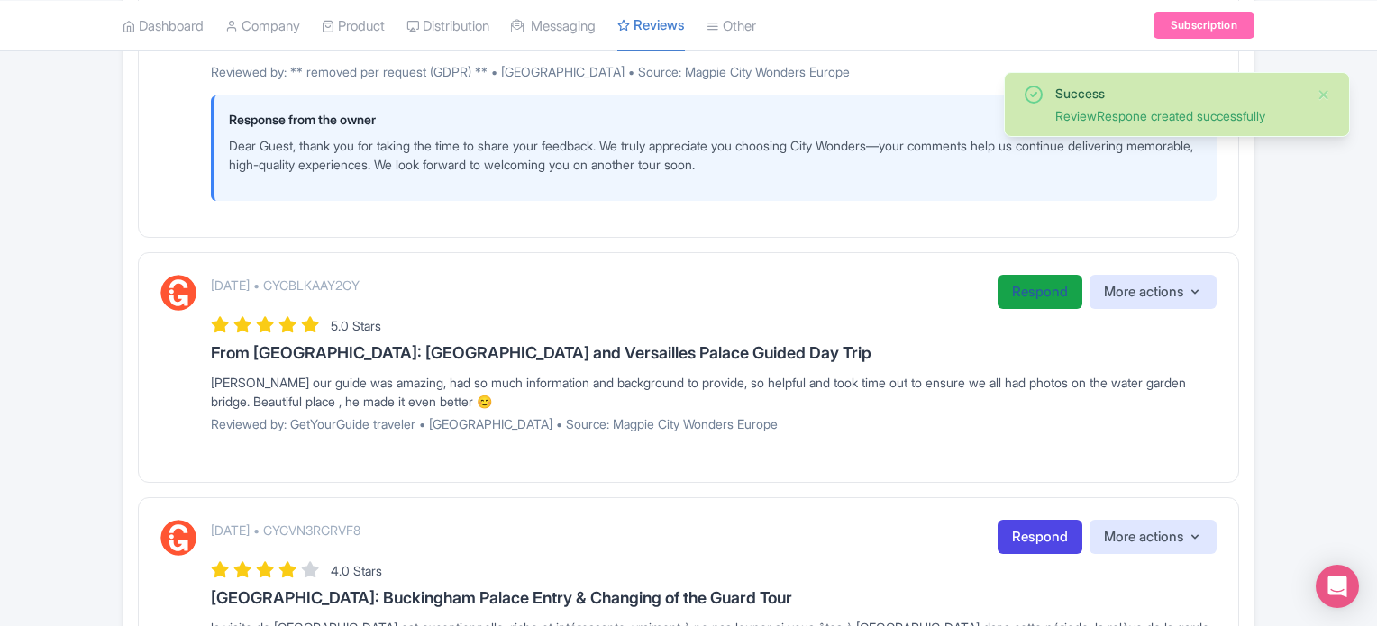
click at [1043, 284] on link "Respond" at bounding box center [1039, 292] width 85 height 35
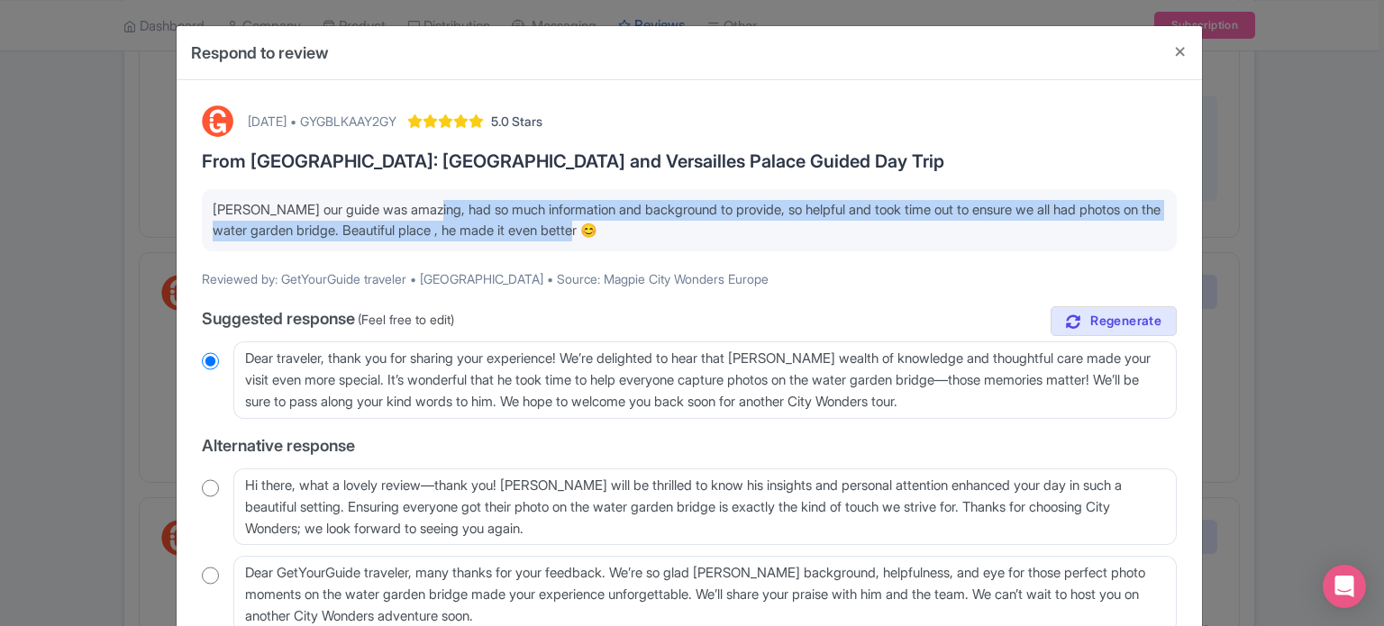
drag, startPoint x: 425, startPoint y: 212, endPoint x: 671, endPoint y: 230, distance: 246.6
click at [671, 230] on p "[PERSON_NAME] our guide was amazing, had so much information and background to …" at bounding box center [689, 220] width 953 height 41
click at [714, 238] on p "[PERSON_NAME] our guide was amazing, had so much information and background to …" at bounding box center [689, 220] width 953 height 41
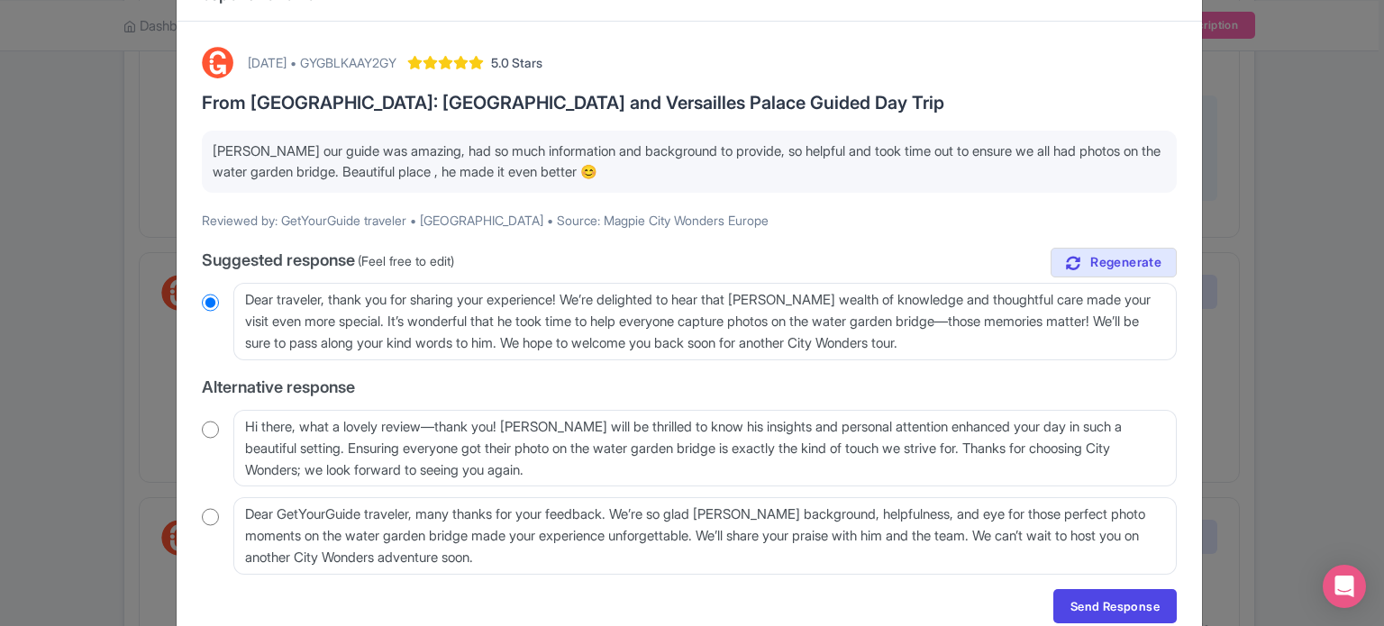
scroll to position [90, 0]
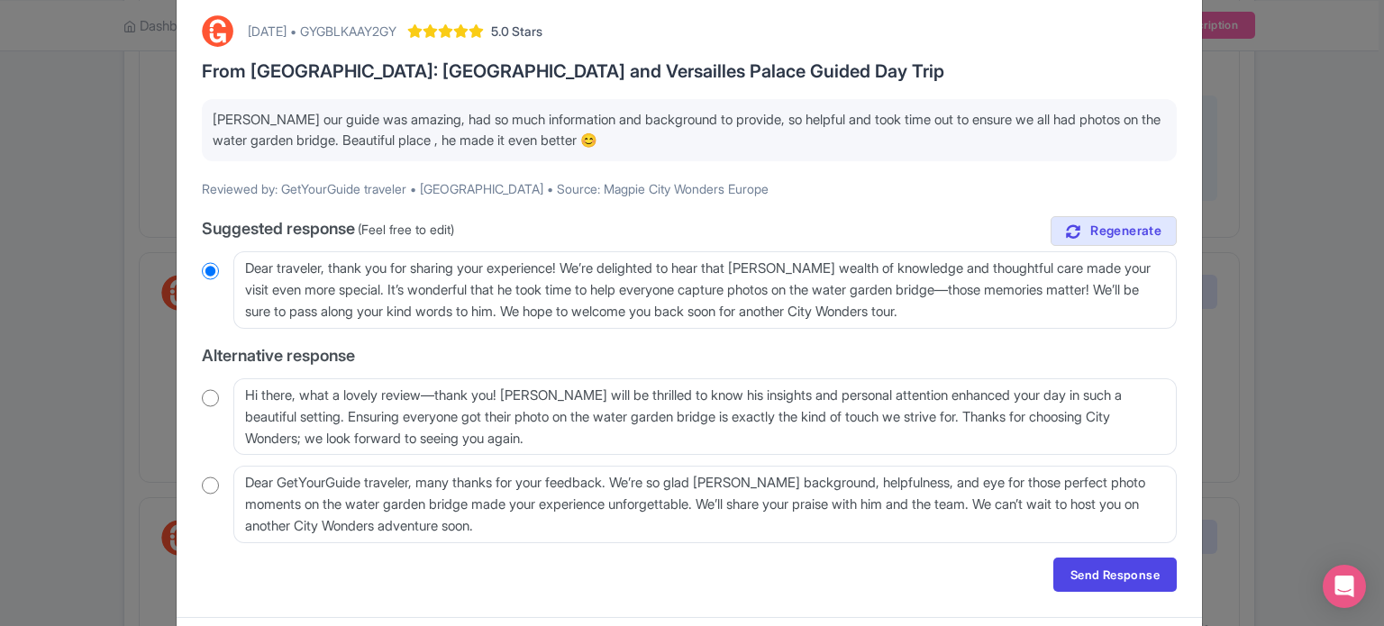
click at [191, 399] on div "August 26, 2025 • GYGBLKAAY2GY 5.0 Stars From Paris: Giverny and Versailles Pal…" at bounding box center [689, 304] width 997 height 598
click at [205, 396] on input "radio" at bounding box center [210, 398] width 17 height 18
radio input "true"
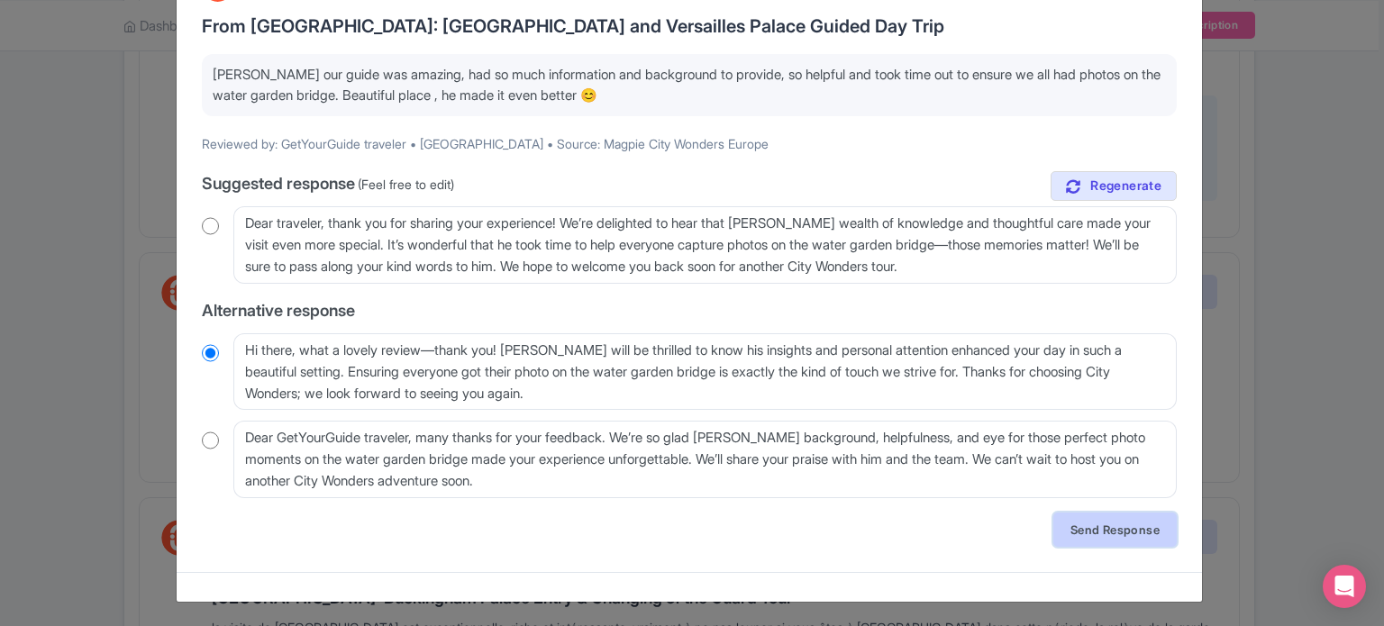
click at [1109, 519] on link "Send Response" at bounding box center [1114, 530] width 123 height 34
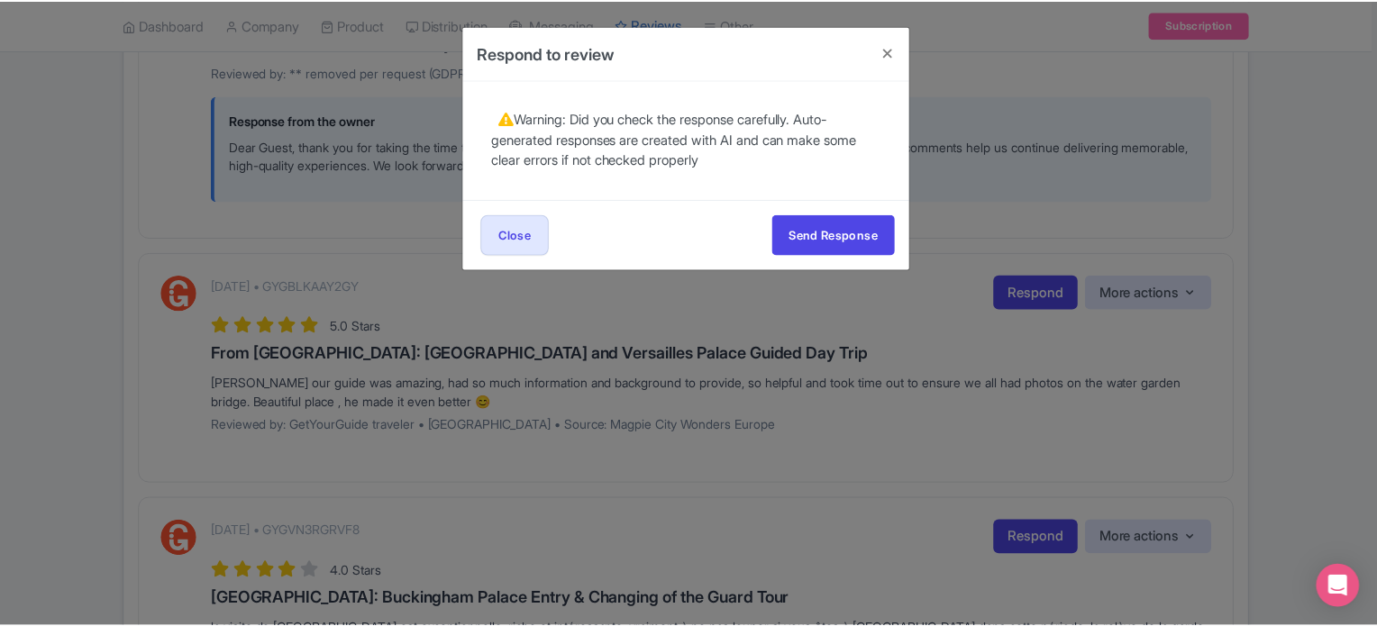
scroll to position [0, 0]
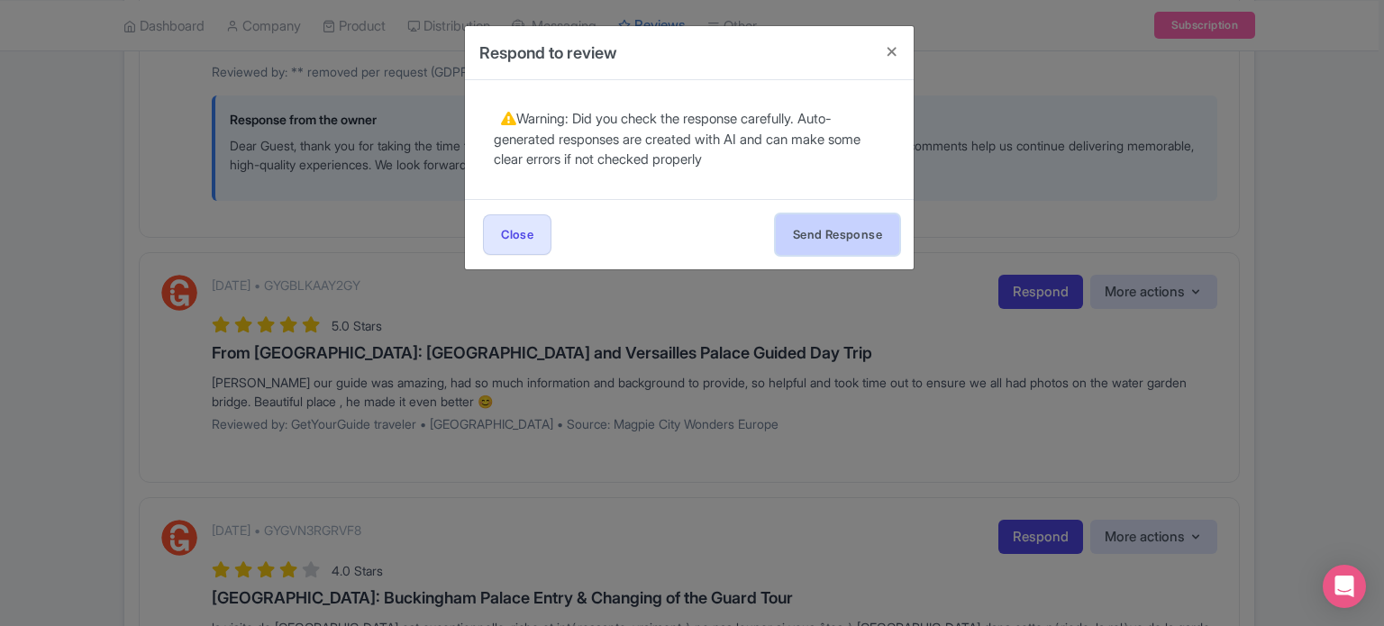
click at [854, 233] on button "Send Response" at bounding box center [837, 234] width 123 height 41
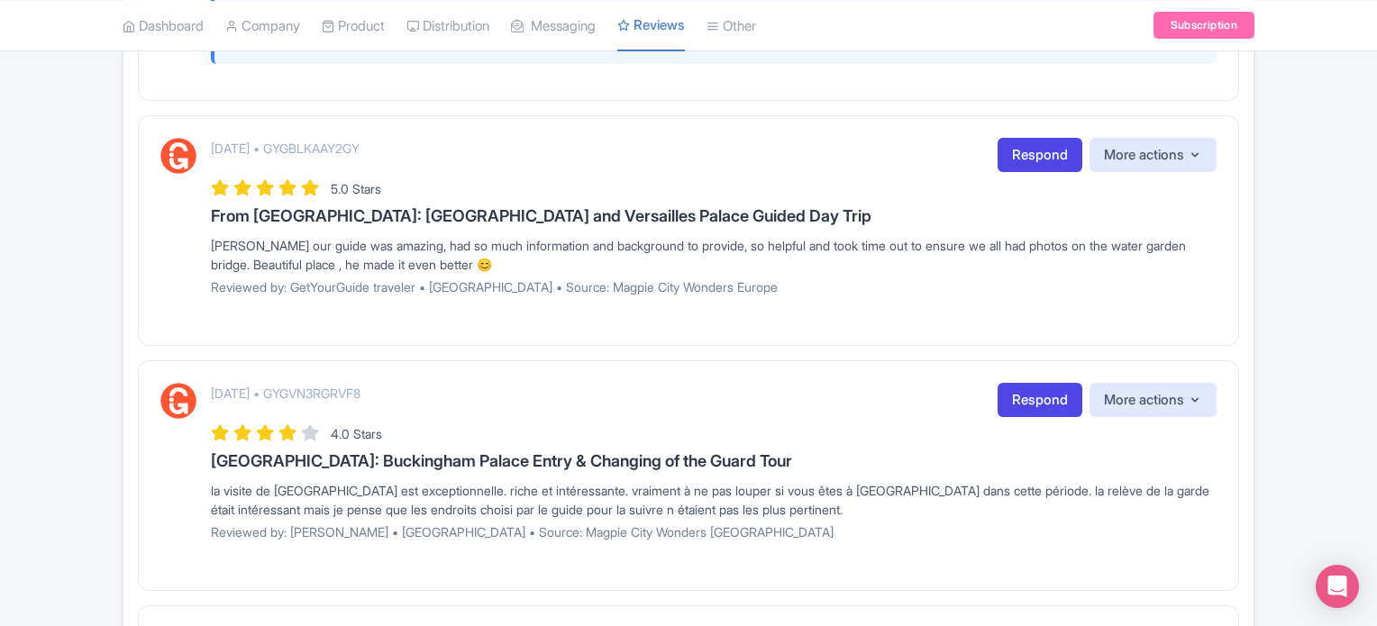
scroll to position [631, 0]
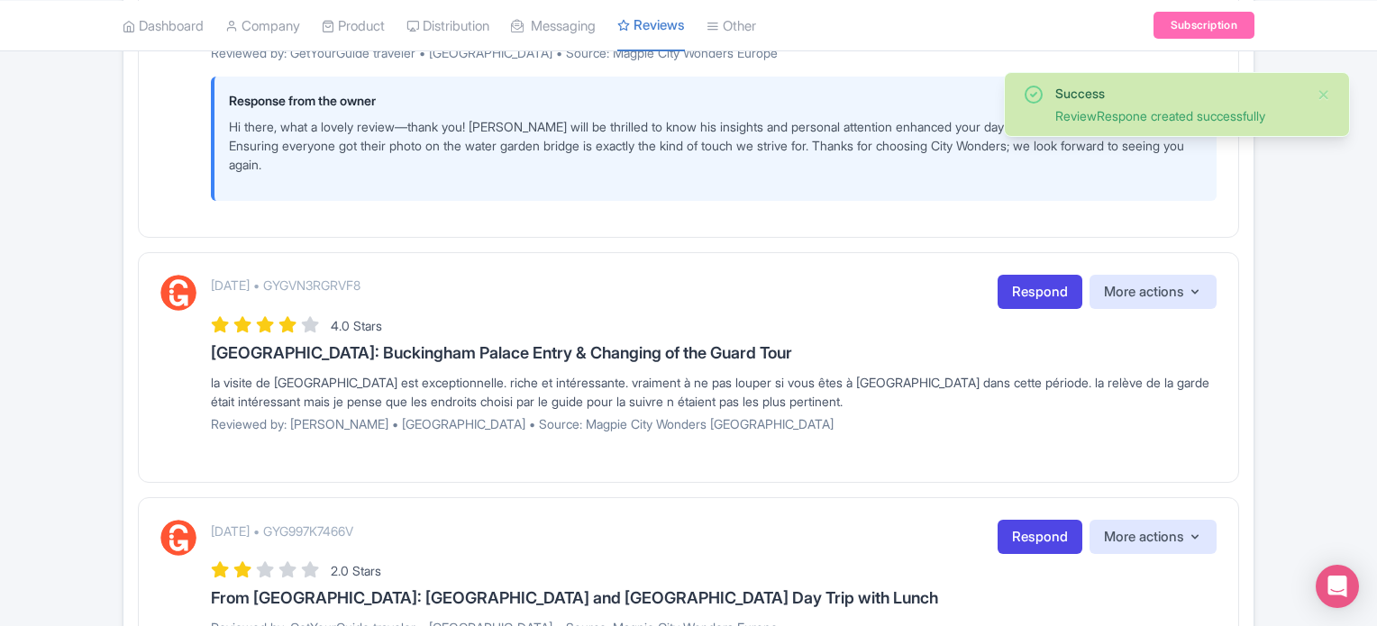
scroll to position [811, 0]
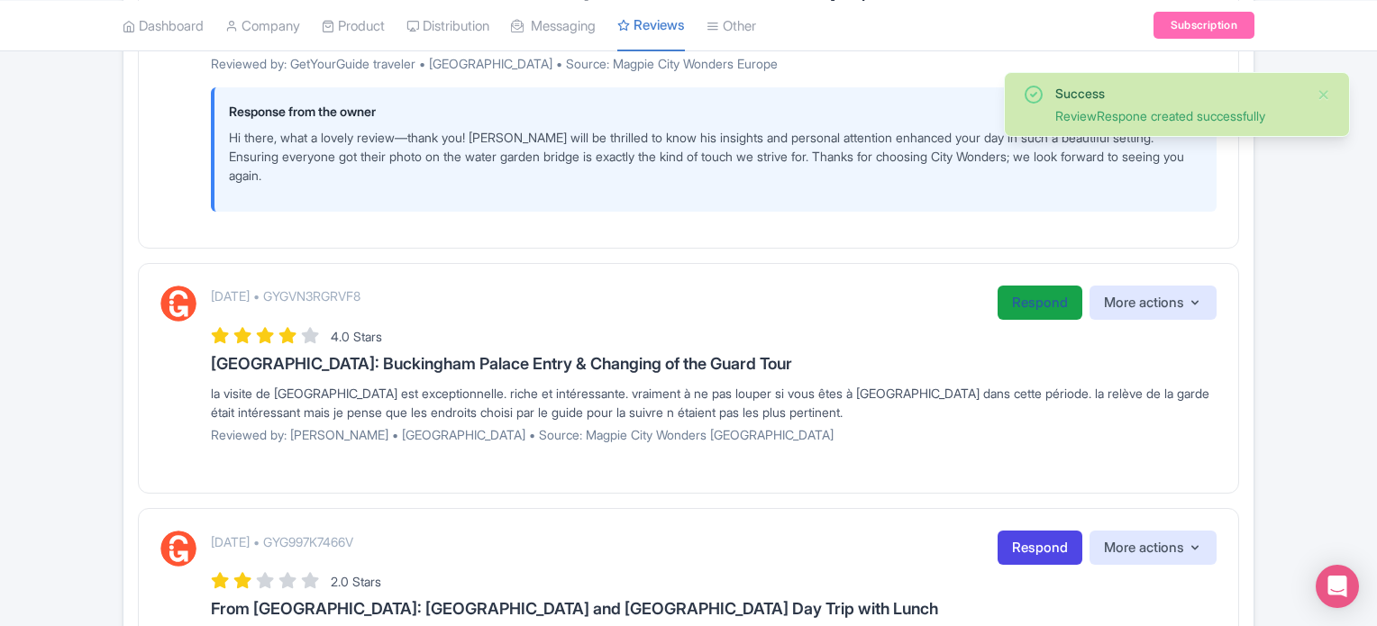
click at [1026, 291] on link "Respond" at bounding box center [1039, 303] width 85 height 35
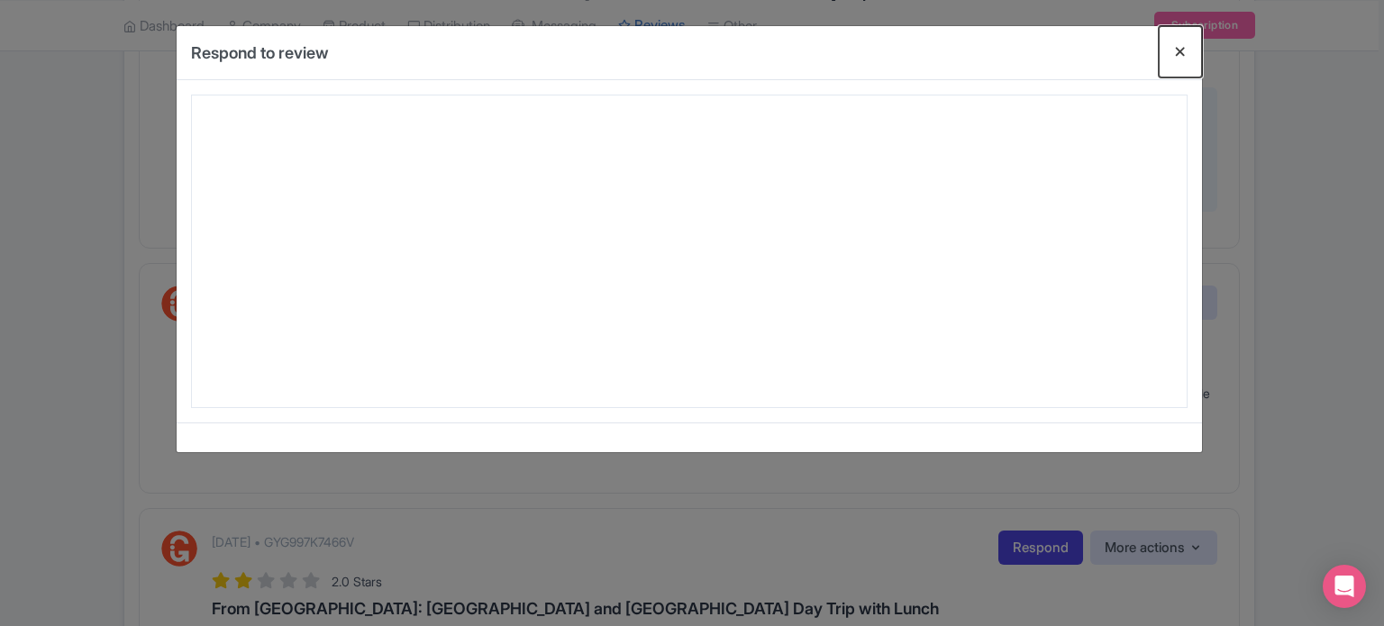
click at [1182, 51] on button "Close" at bounding box center [1180, 51] width 43 height 51
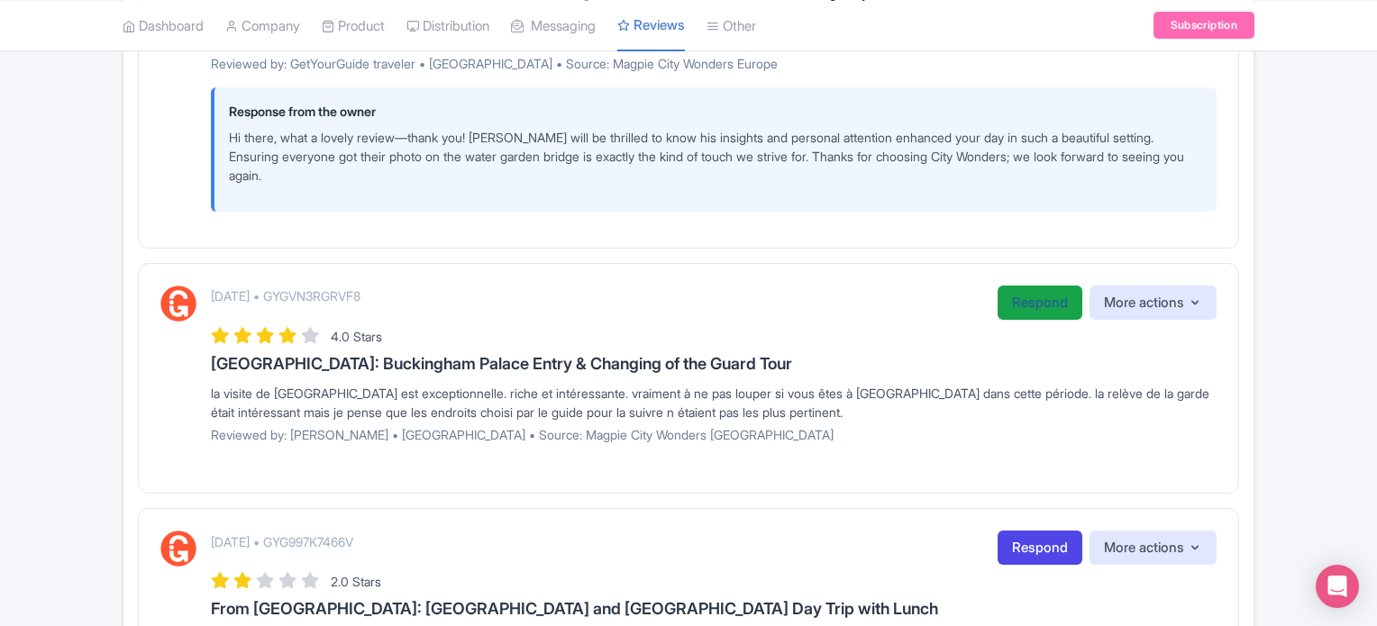
click at [1061, 287] on link "Respond" at bounding box center [1039, 303] width 85 height 35
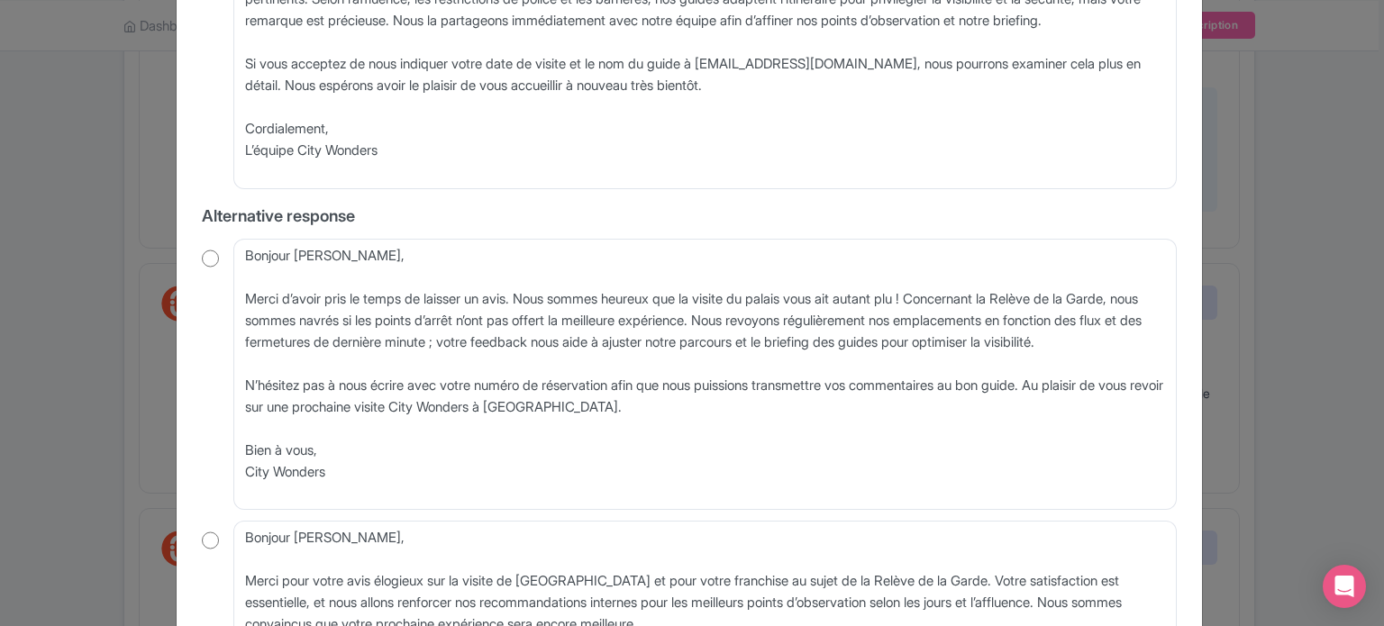
scroll to position [451, 0]
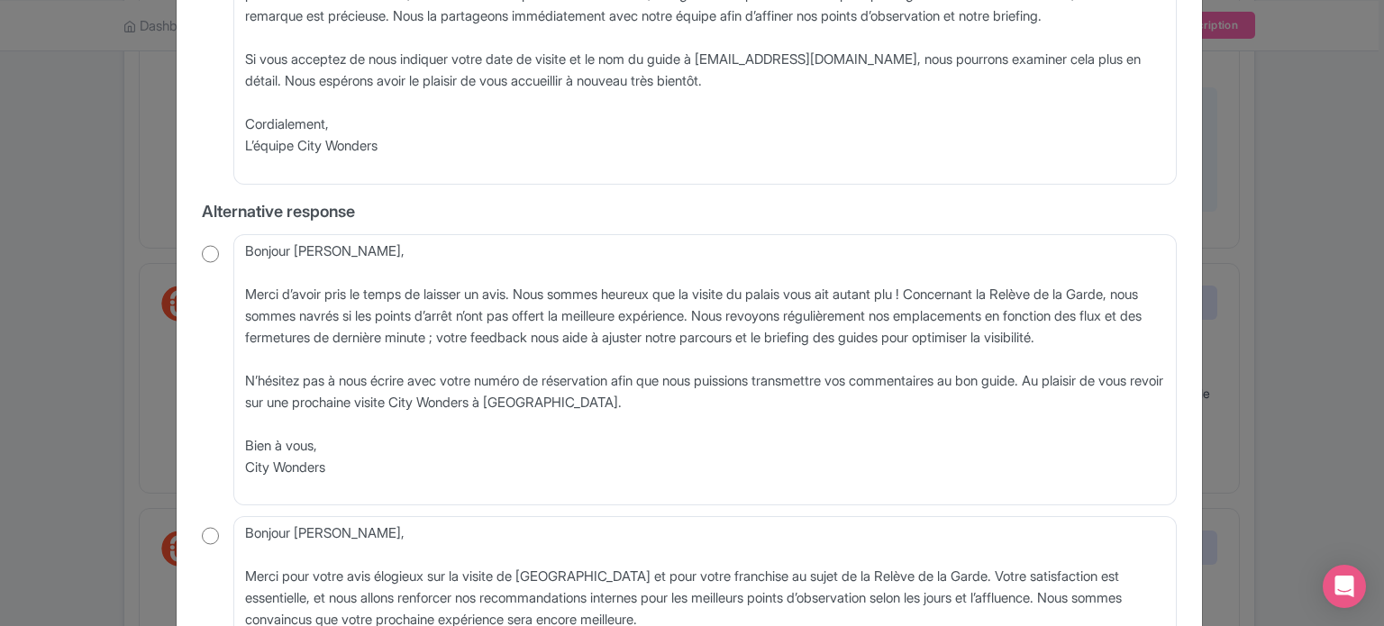
click at [206, 258] on input "radio" at bounding box center [210, 254] width 17 height 18
radio input "true"
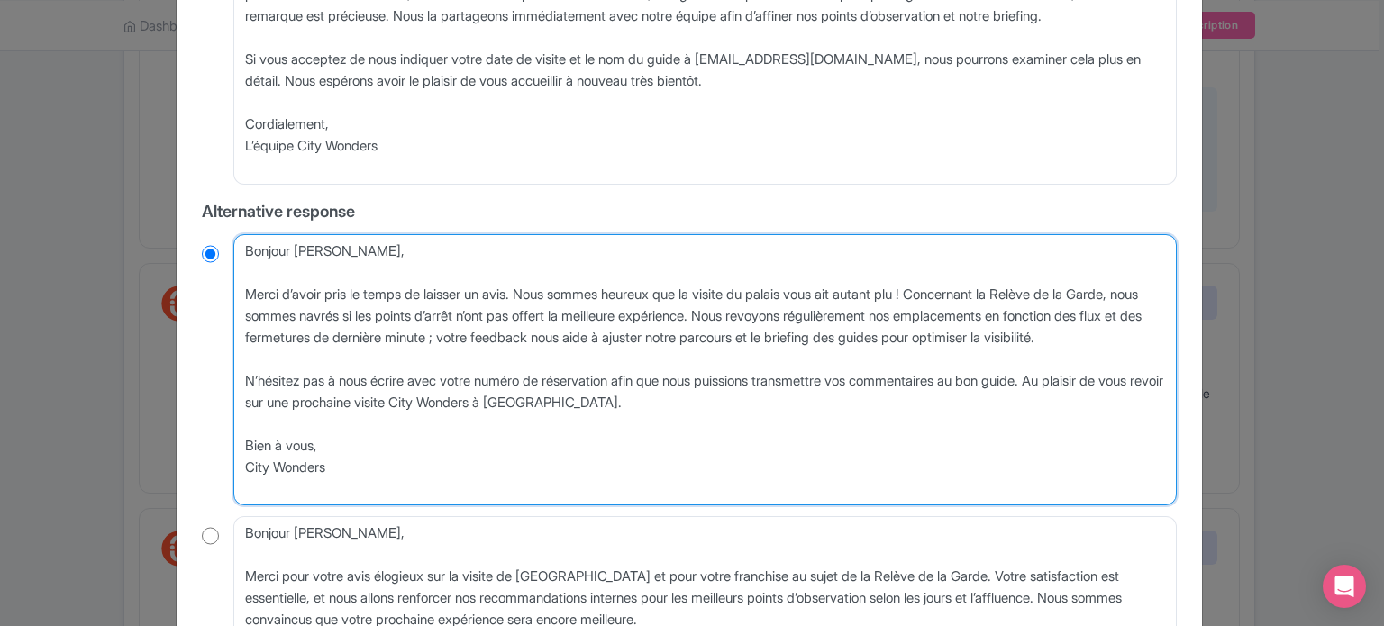
click at [243, 292] on textarea "Bonjour [PERSON_NAME], Merci d’avoir pris le temps de laisser un avis. Nous som…" at bounding box center [704, 370] width 943 height 272
type textarea "Bonjour [PERSON_NAME], Merci d’avoir pris le temps de laisser un avis. Nous som…"
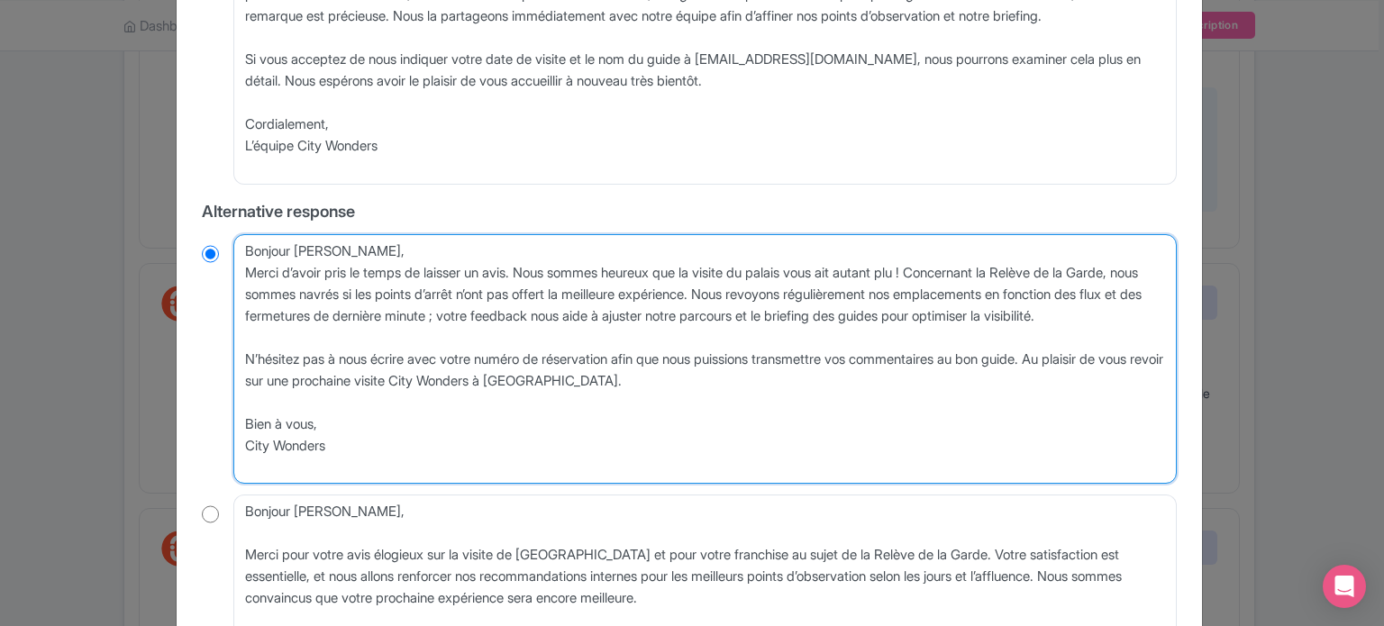
radio input "true"
type textarea "Bonjour [PERSON_NAME],Merci d’avoir pris le temps de laisser un avis. Nous somm…"
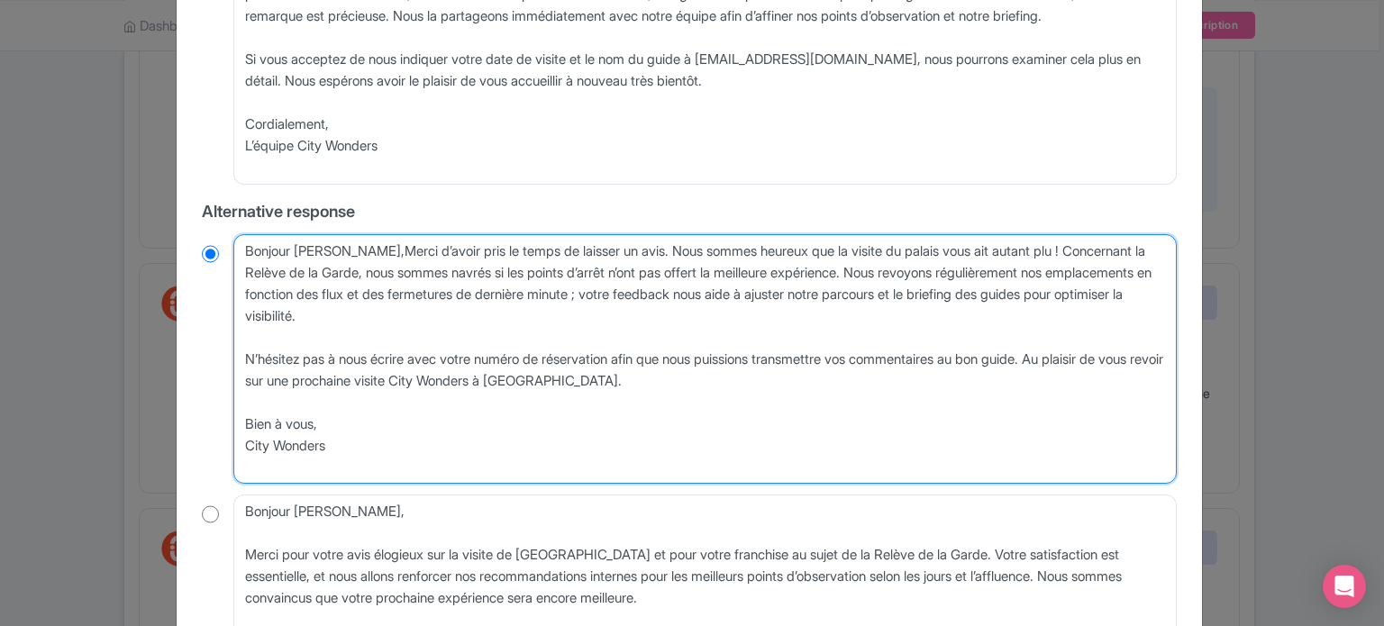
radio input "true"
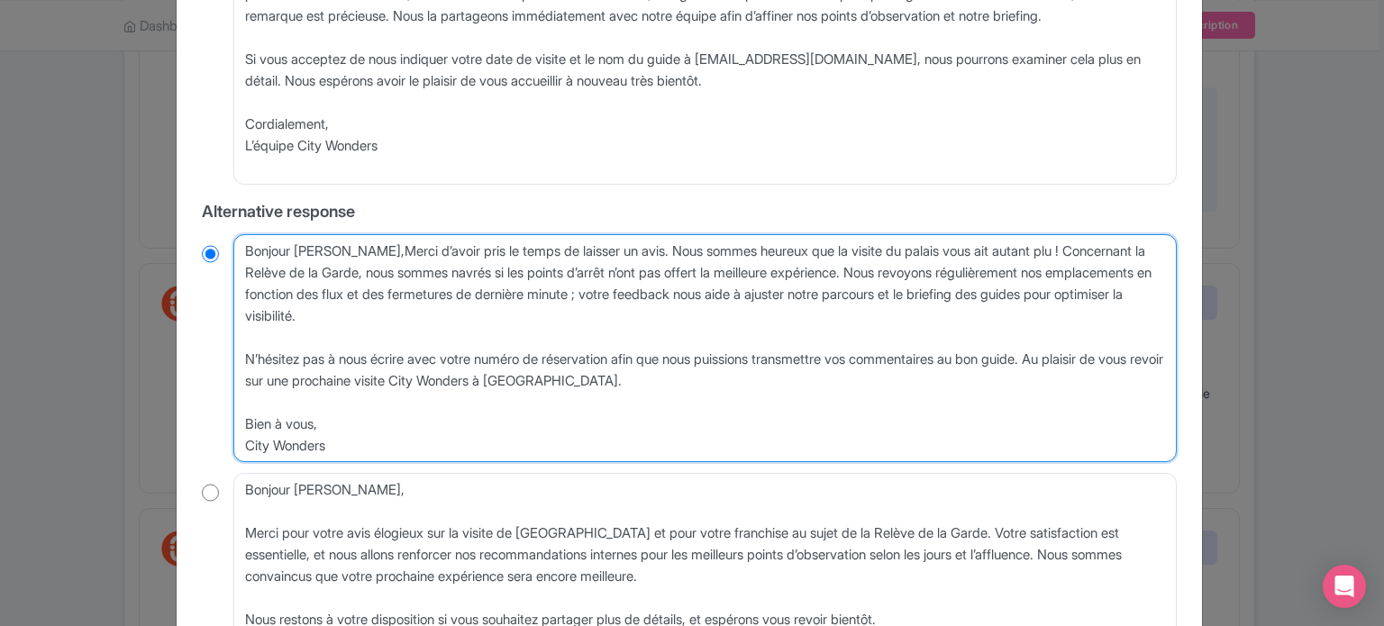
type textarea "Bonjour [PERSON_NAME], Merci d’avoir pris le temps de laisser un avis. Nous som…"
radio input "true"
type textarea "Bonjour [PERSON_NAME], erci d’avoir pris le temps de laisser un avis. Nous somm…"
radio input "true"
type textarea "Bonjour [PERSON_NAME], merci d’avoir pris le temps de laisser un avis. Nous som…"
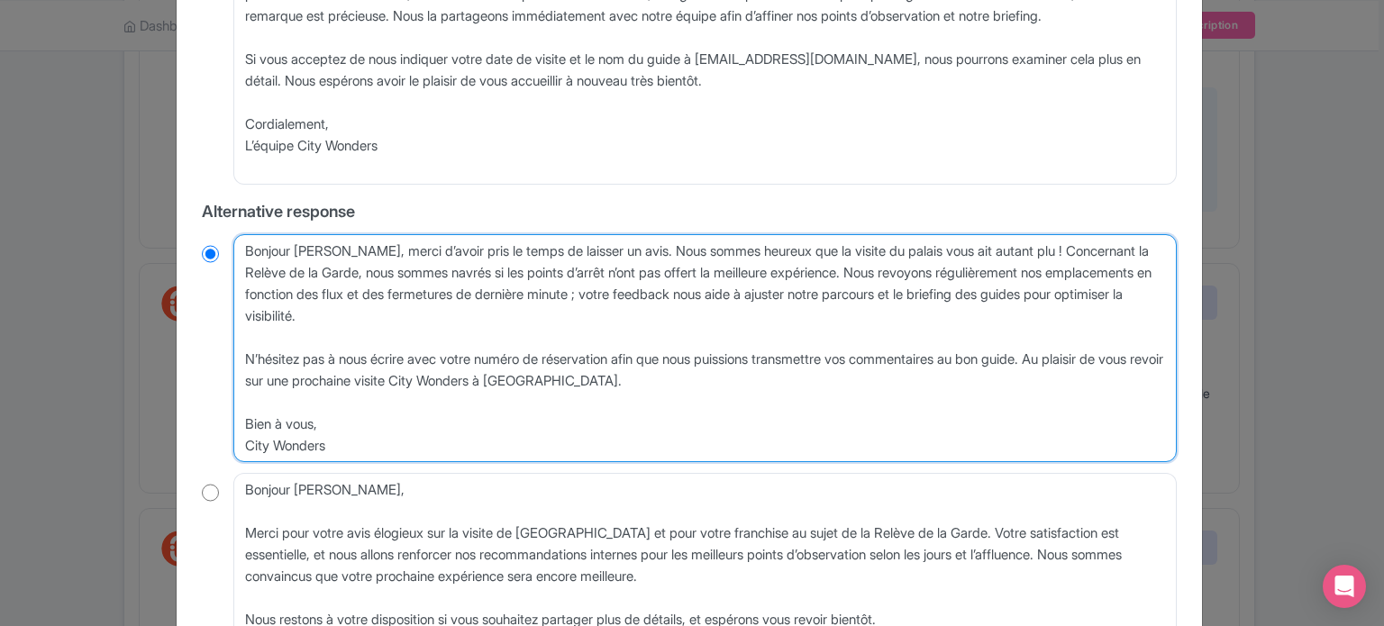
radio input "true"
drag, startPoint x: 470, startPoint y: 295, endPoint x: 704, endPoint y: 293, distance: 233.4
click at [704, 293] on textarea "Bonjour [PERSON_NAME], Merci d’avoir pris le temps de laisser un avis. Nous som…" at bounding box center [704, 348] width 943 height 229
type textarea "Bonjour [PERSON_NAME], merci d’avoir pris le temps de laisser un avis. Nous som…"
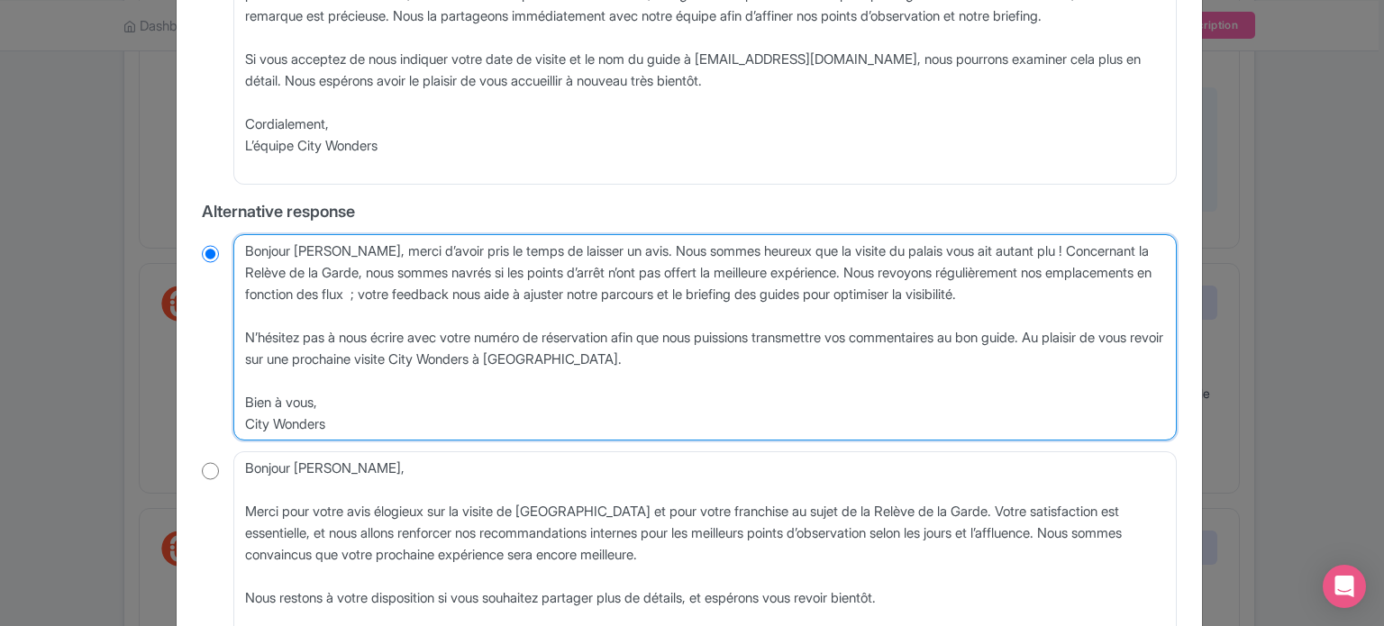
radio input "true"
type textarea "Bonjour [PERSON_NAME], merci d’avoir pris le temps de laisser un avis. Nous som…"
radio input "true"
type textarea "Bonjour Olivier, merci d’avoir pris le temps de laisser un avis. Nous sommes he…"
radio input "true"
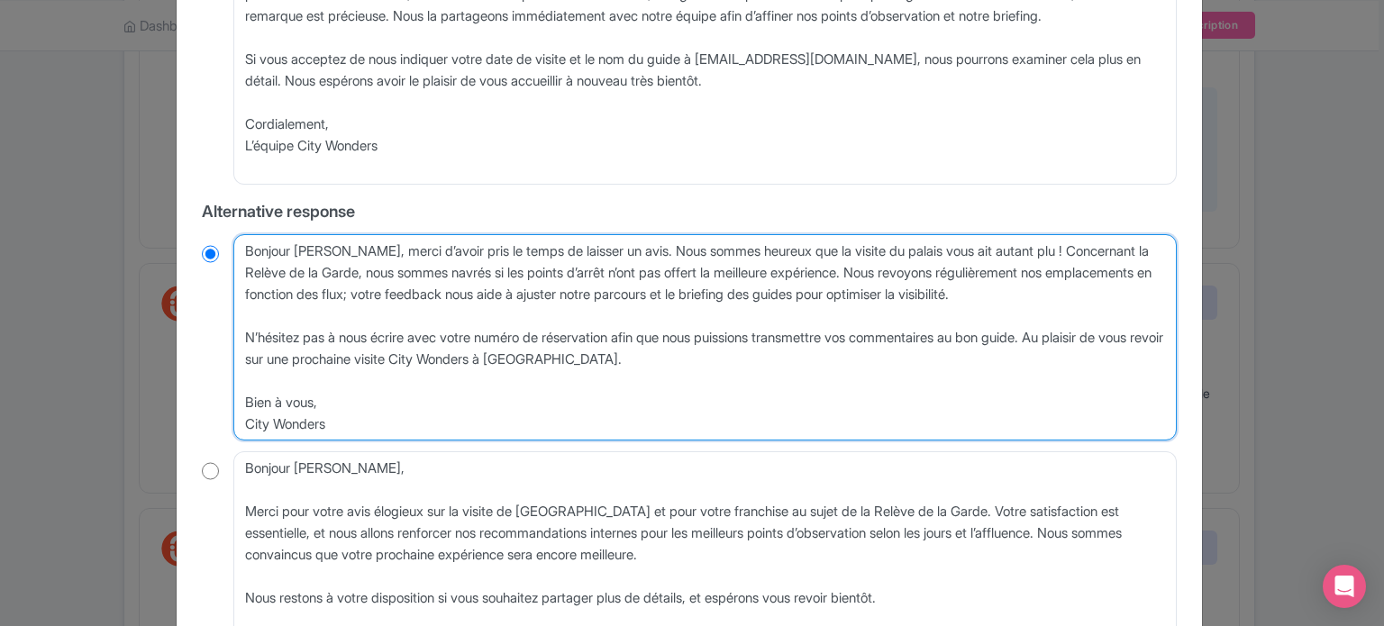
drag, startPoint x: 342, startPoint y: 420, endPoint x: 227, endPoint y: 374, distance: 124.2
click at [227, 374] on div "Bonjour Olivier, Merci d’avoir pris le temps de laisser un avis. Nous sommes he…" at bounding box center [689, 337] width 975 height 207
type textarea "Bonjour Olivier, merci d’avoir pris le temps de laisser un avis. Nous sommes he…"
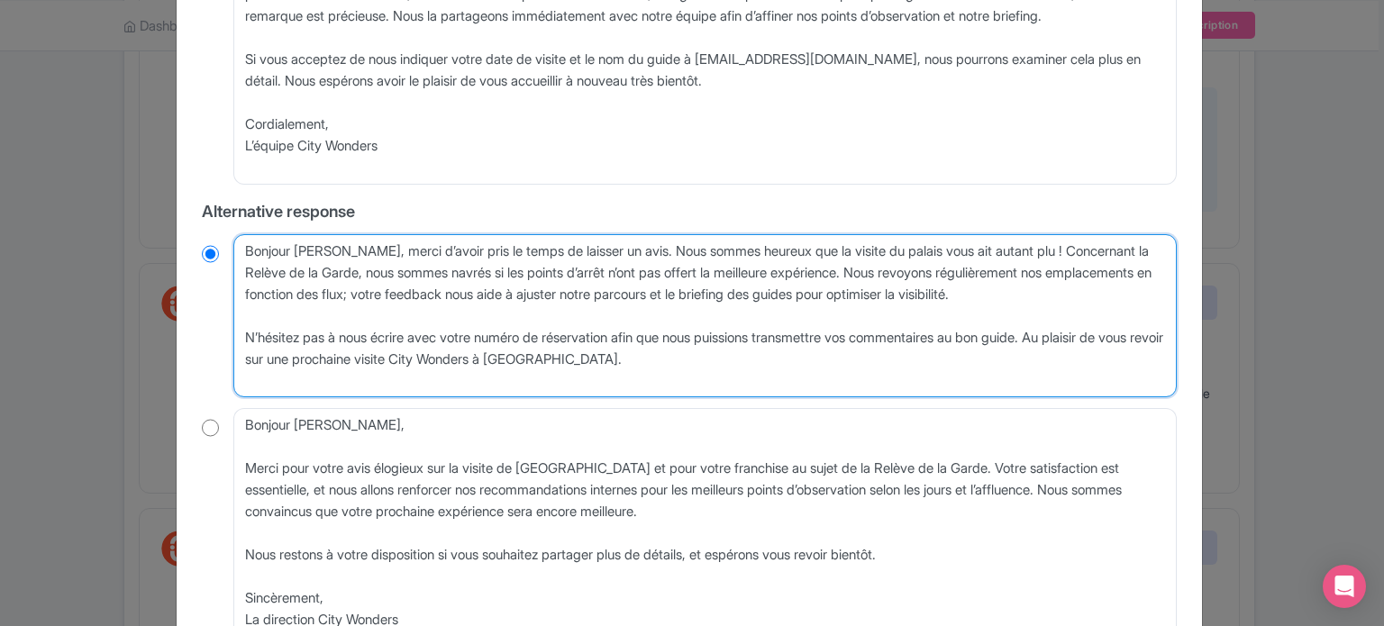
radio input "true"
drag, startPoint x: 1078, startPoint y: 341, endPoint x: 224, endPoint y: 327, distance: 853.4
click at [224, 327] on div "Bonjour Olivier, Merci d’avoir pris le temps de laisser un avis. Nous sommes he…" at bounding box center [689, 316] width 975 height 164
type textarea "Bonjour Olivier, merci d’avoir pris le temps de laisser un avis. Nous sommes he…"
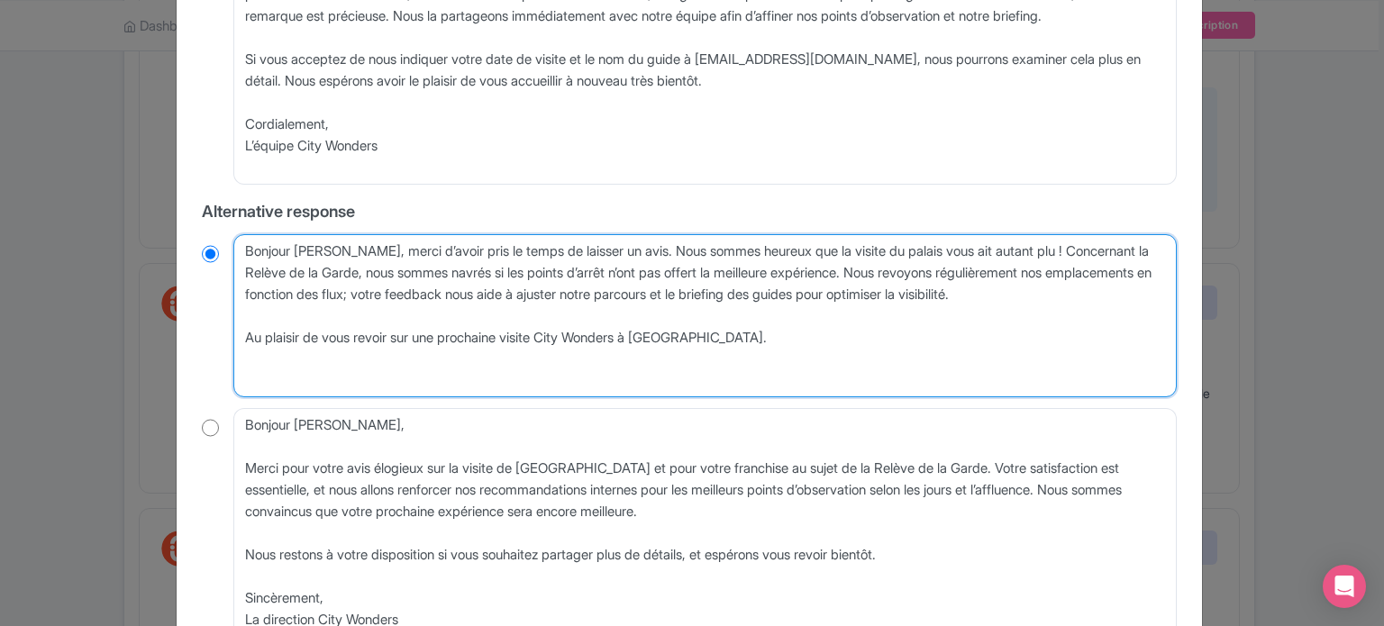
radio input "true"
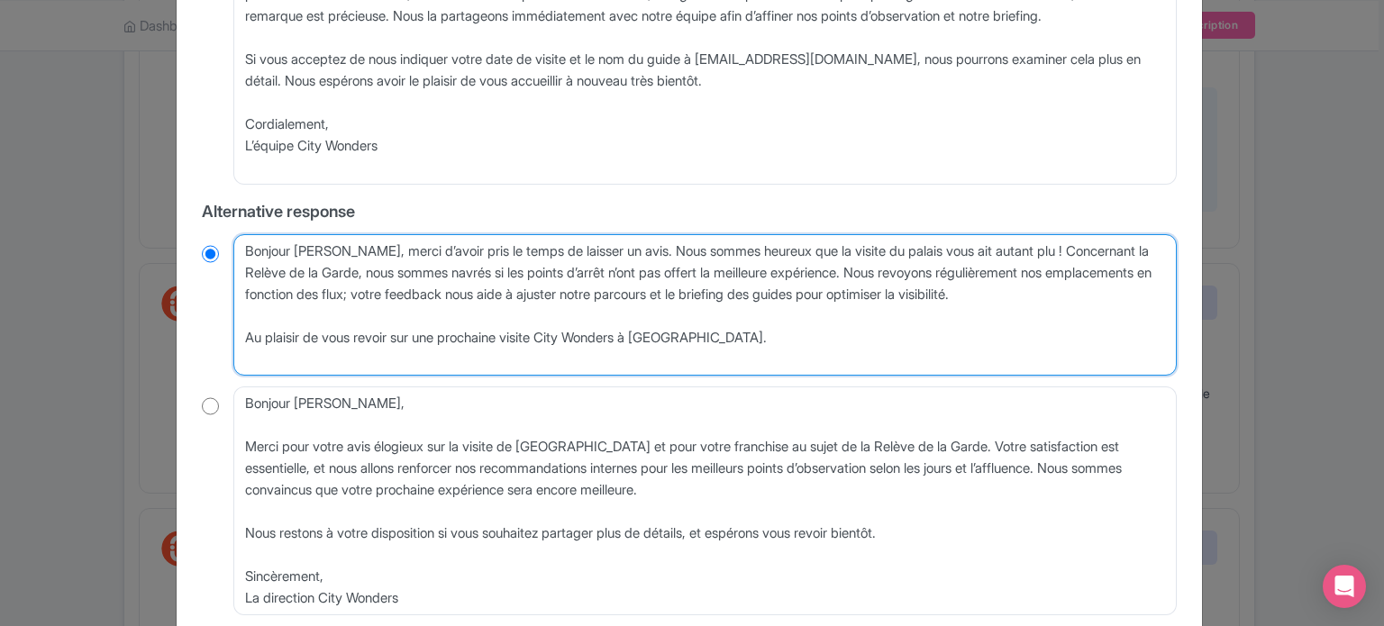
type textarea "Bonjour Olivier, merci d’avoir pris le temps de laisser un avis. Nous sommes he…"
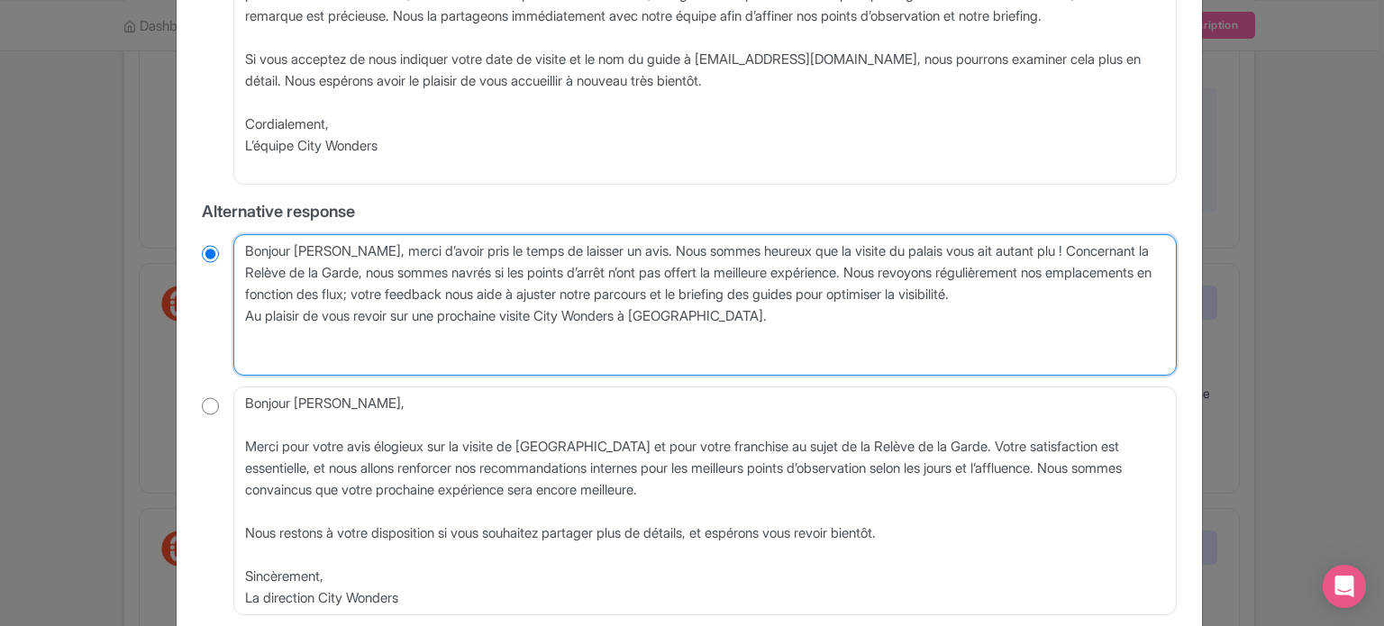
radio input "true"
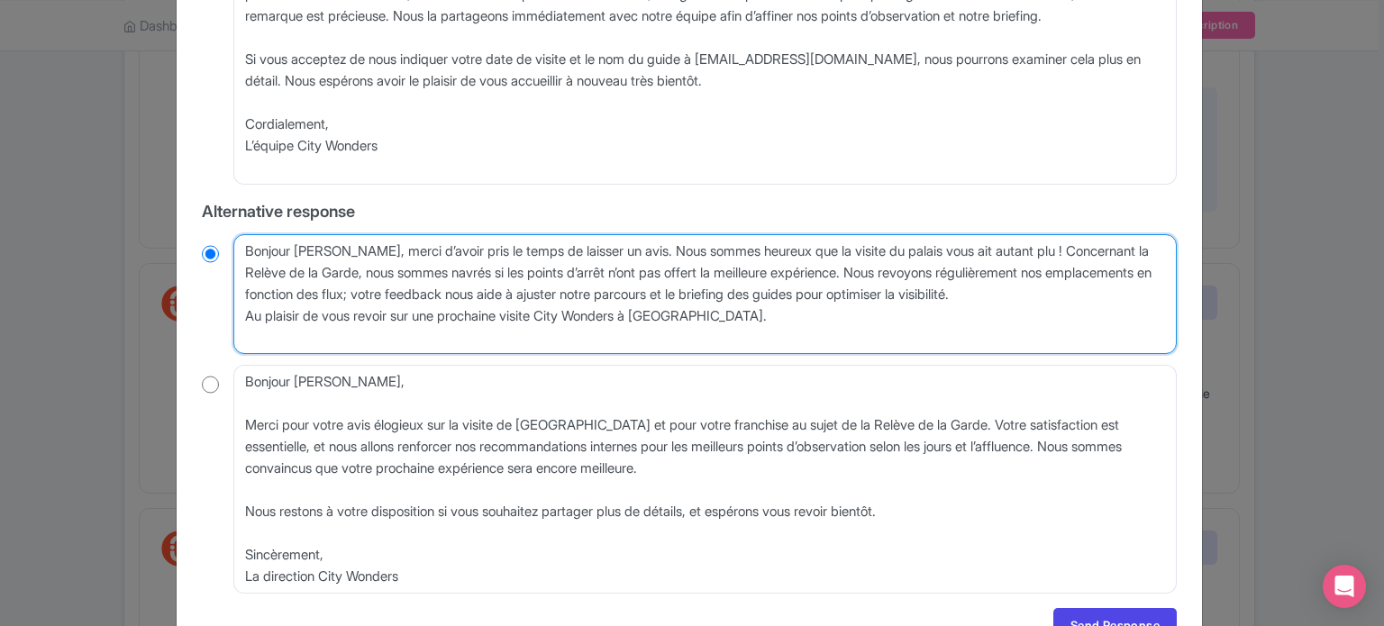
type textarea "Bonjour Olivier, merci d’avoir pris le temps de laisser un avis. Nous sommes he…"
radio input "true"
type textarea "Bonjour Olivier, merci d’avoir pris le temps de laisser un avis. Nous sommes he…"
radio input "true"
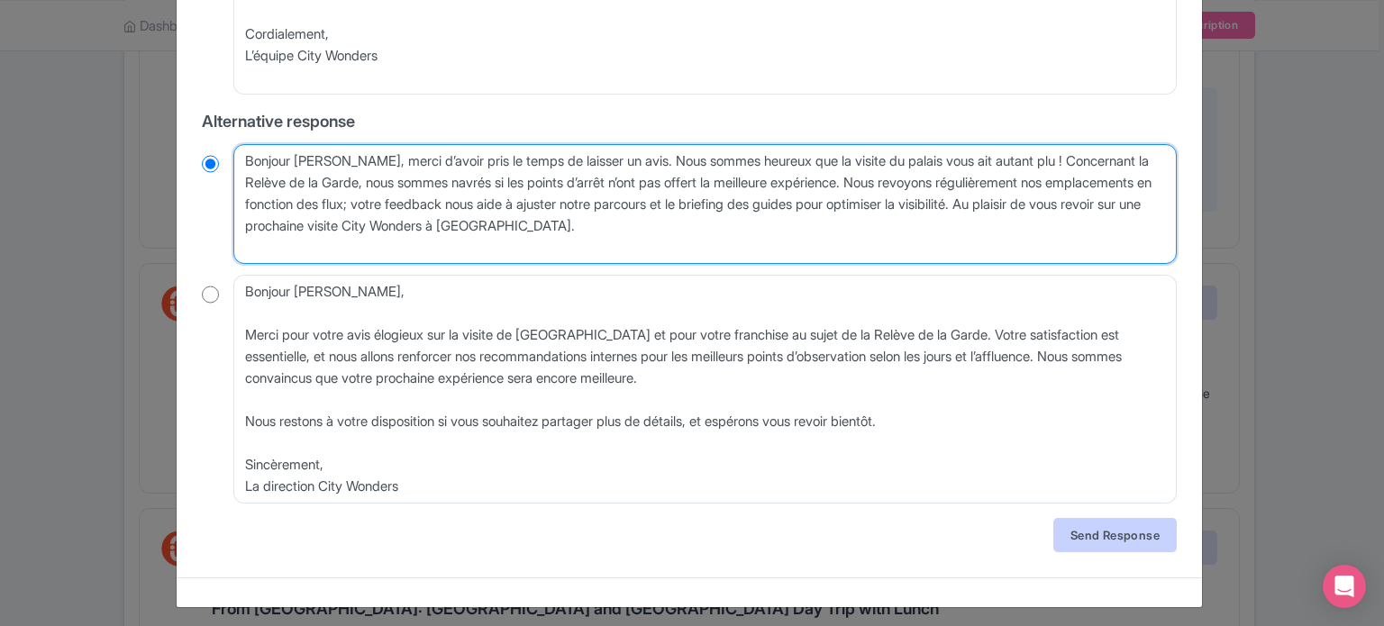
type textarea "Bonjour Olivier, merci d’avoir pris le temps de laisser un avis. Nous sommes he…"
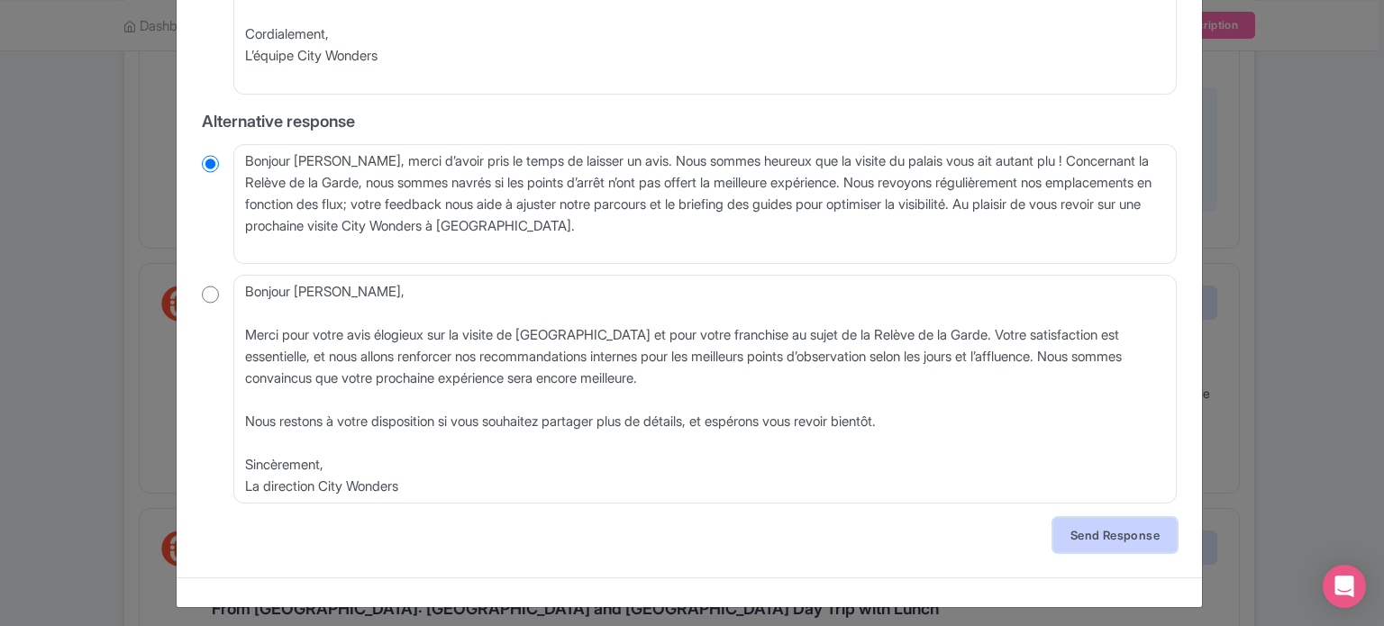
click at [1093, 535] on link "Send Response" at bounding box center [1114, 535] width 123 height 34
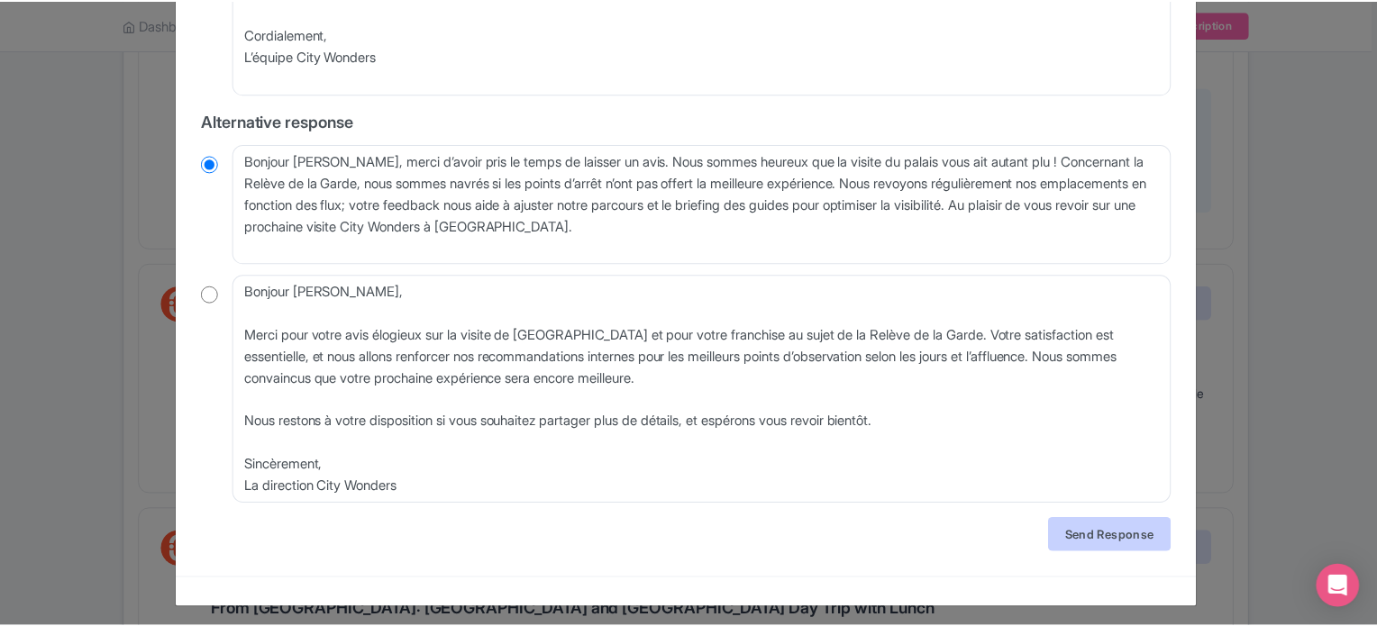
scroll to position [0, 0]
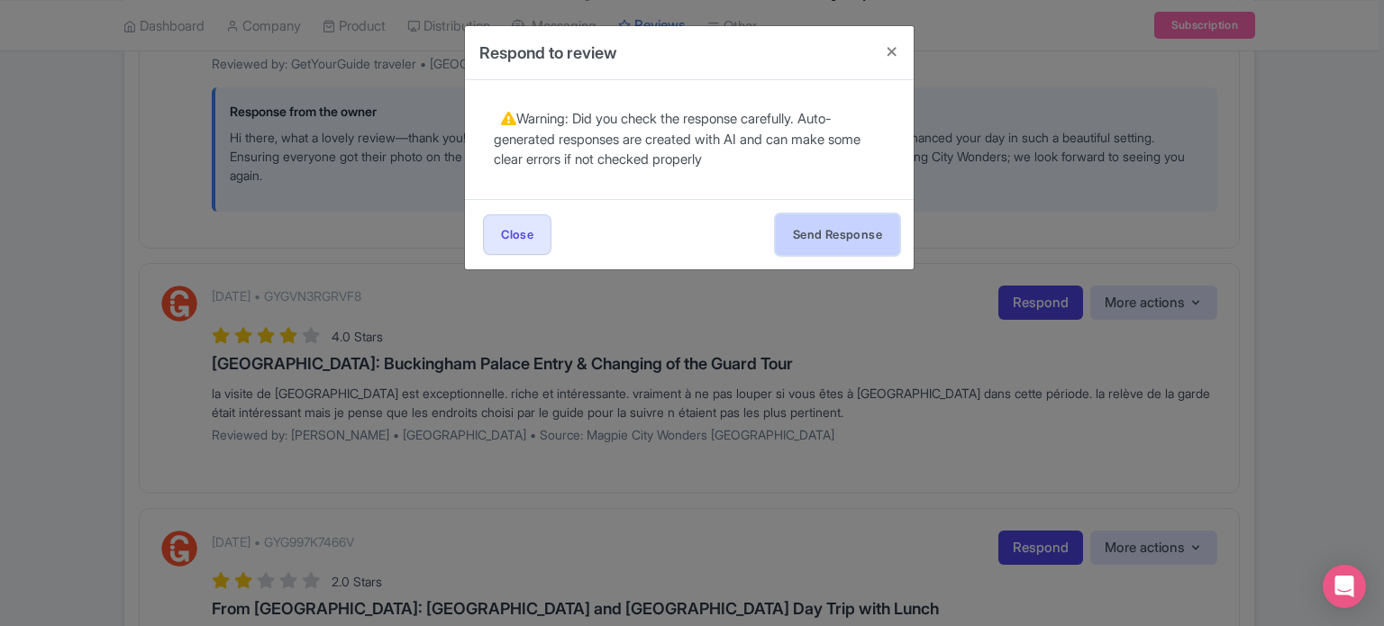
click at [853, 228] on button "Send Response" at bounding box center [837, 234] width 123 height 41
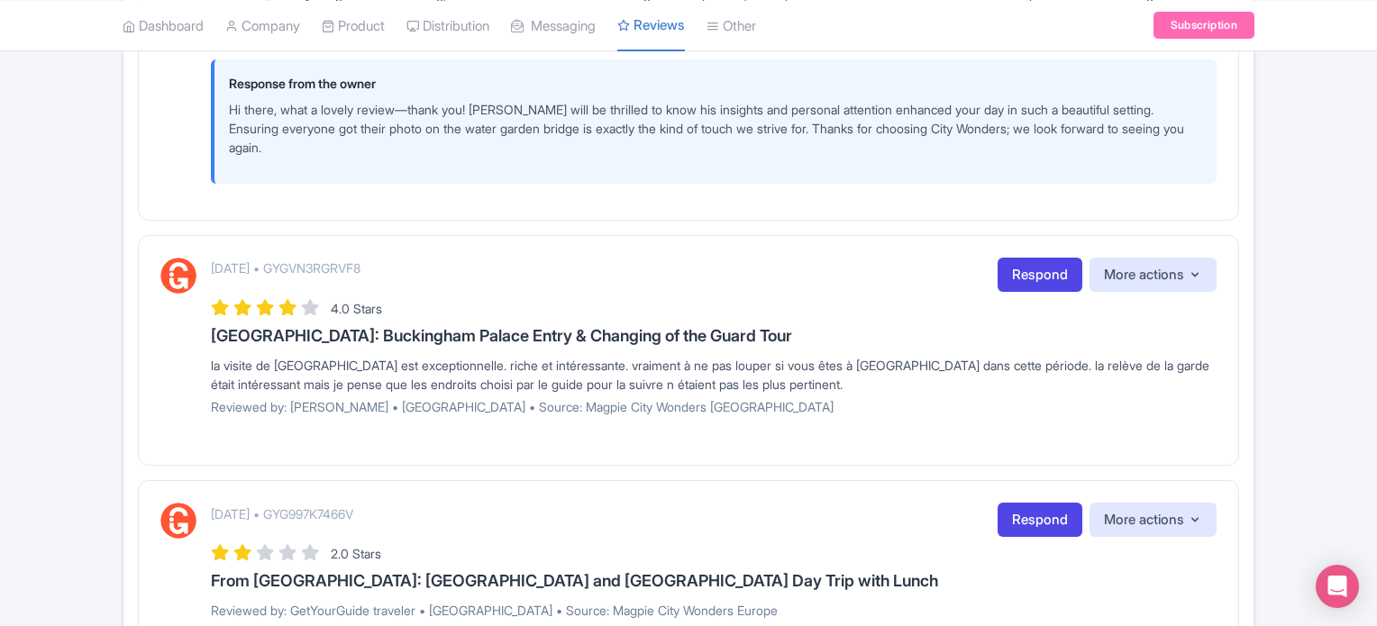
scroll to position [811, 0]
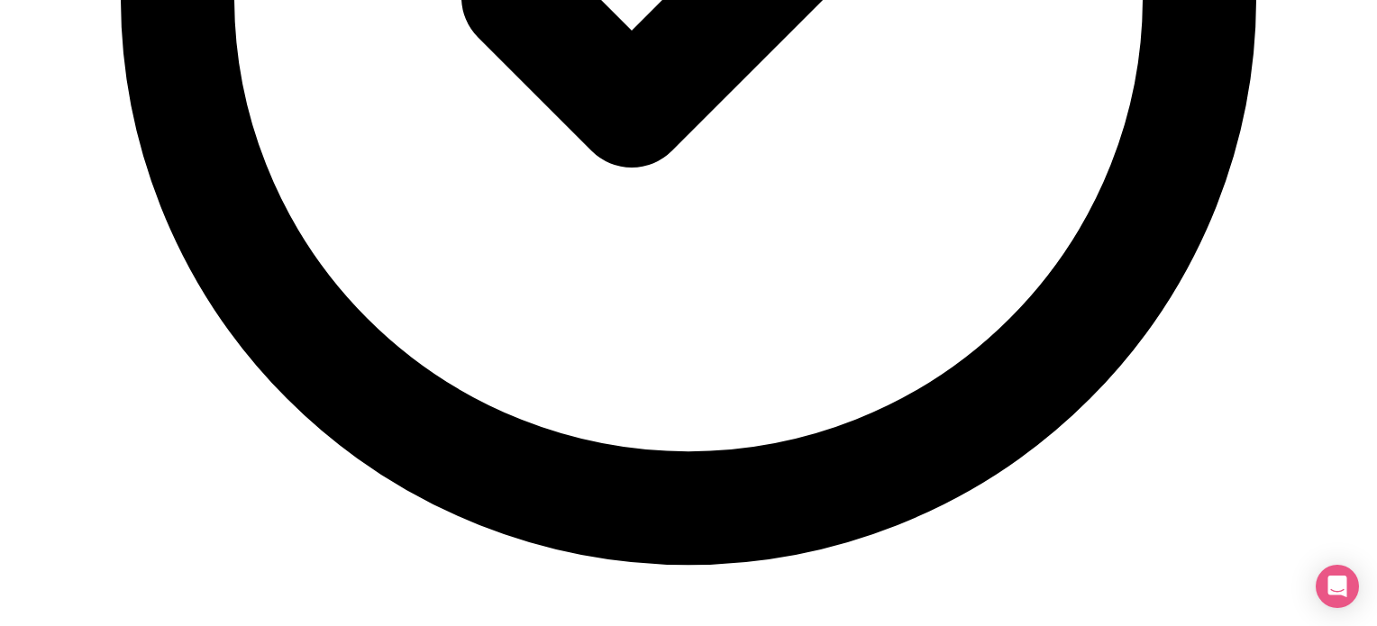
scroll to position [1441, 0]
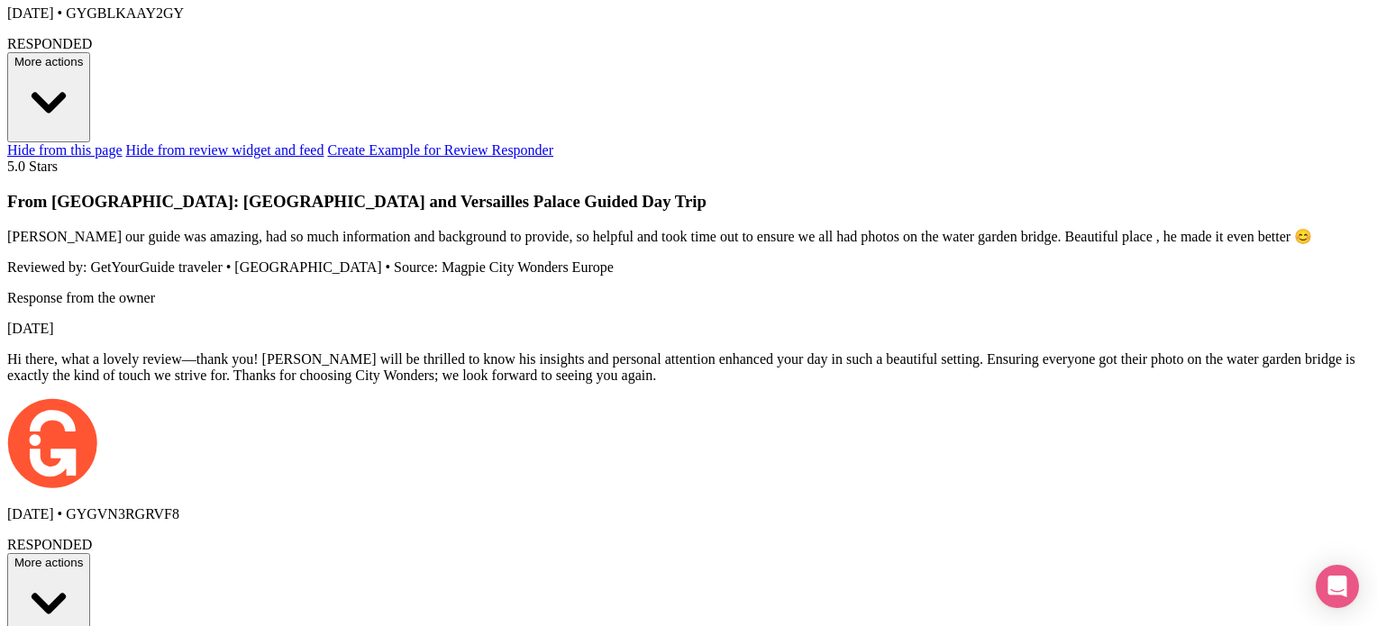
scroll to position [2573, 0]
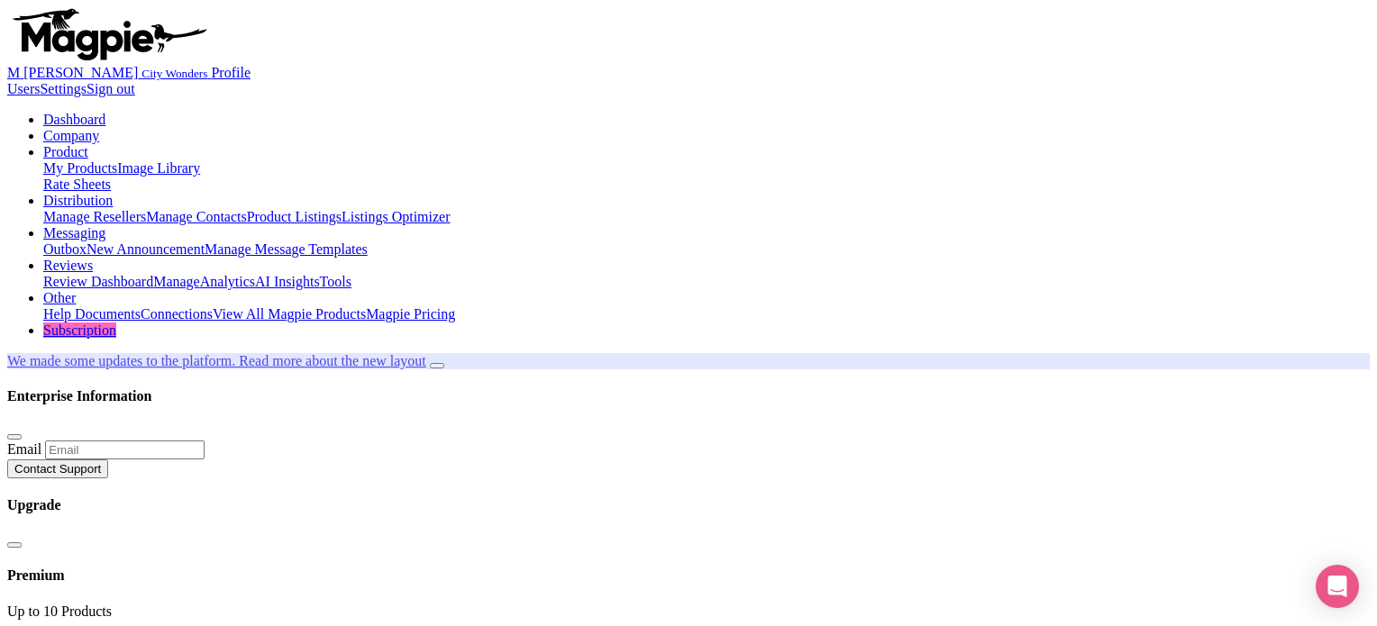
click at [43, 258] on icon at bounding box center [43, 265] width 0 height 15
click at [200, 274] on link "Manage" at bounding box center [176, 281] width 47 height 15
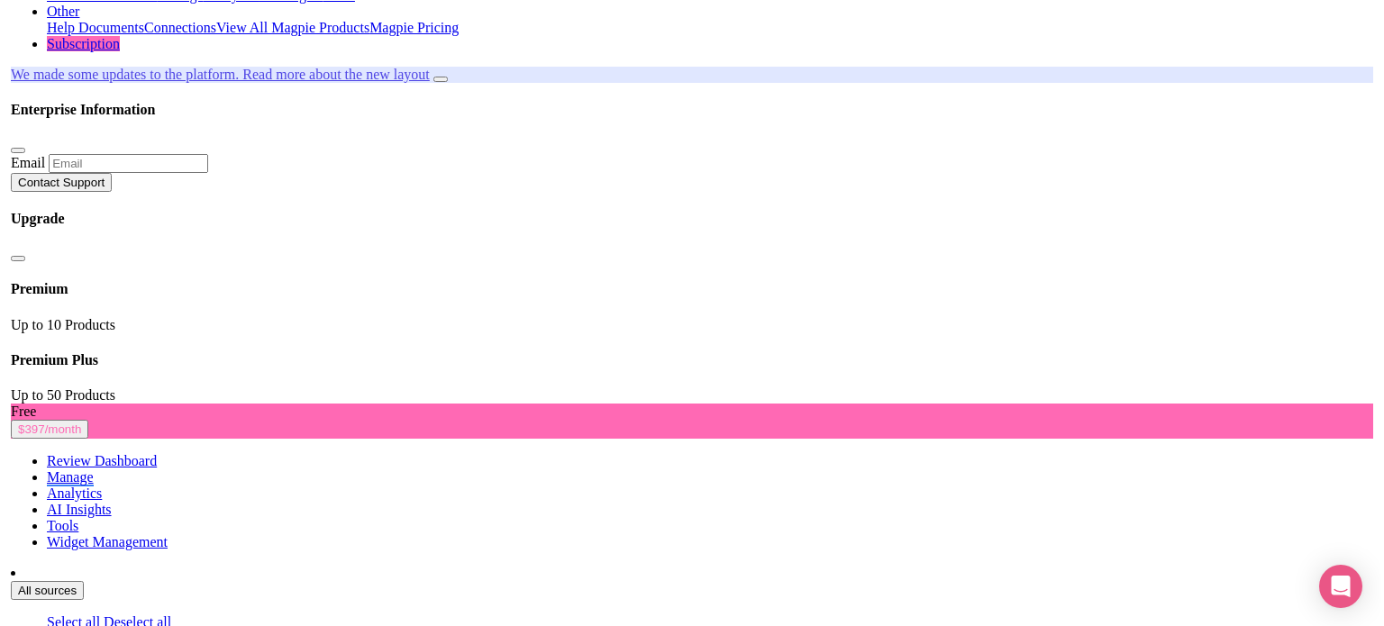
scroll to position [180, 0]
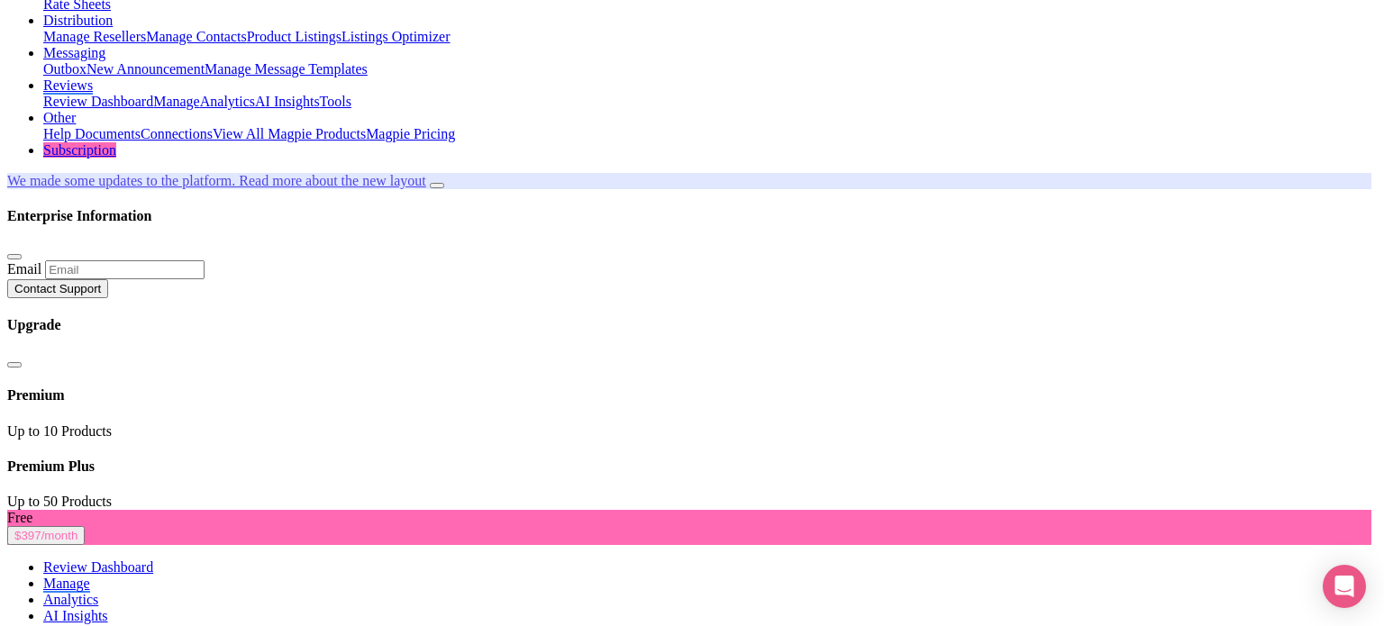
scroll to position [94, 0]
radio input "true"
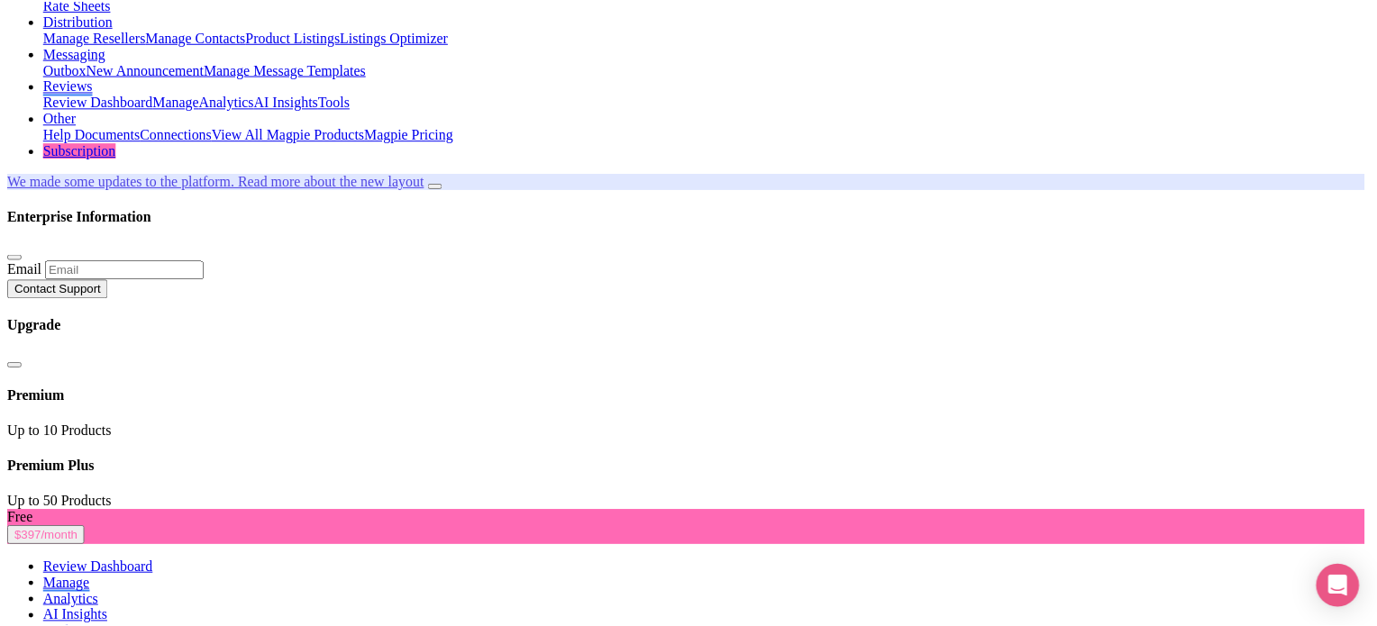
scroll to position [0, 0]
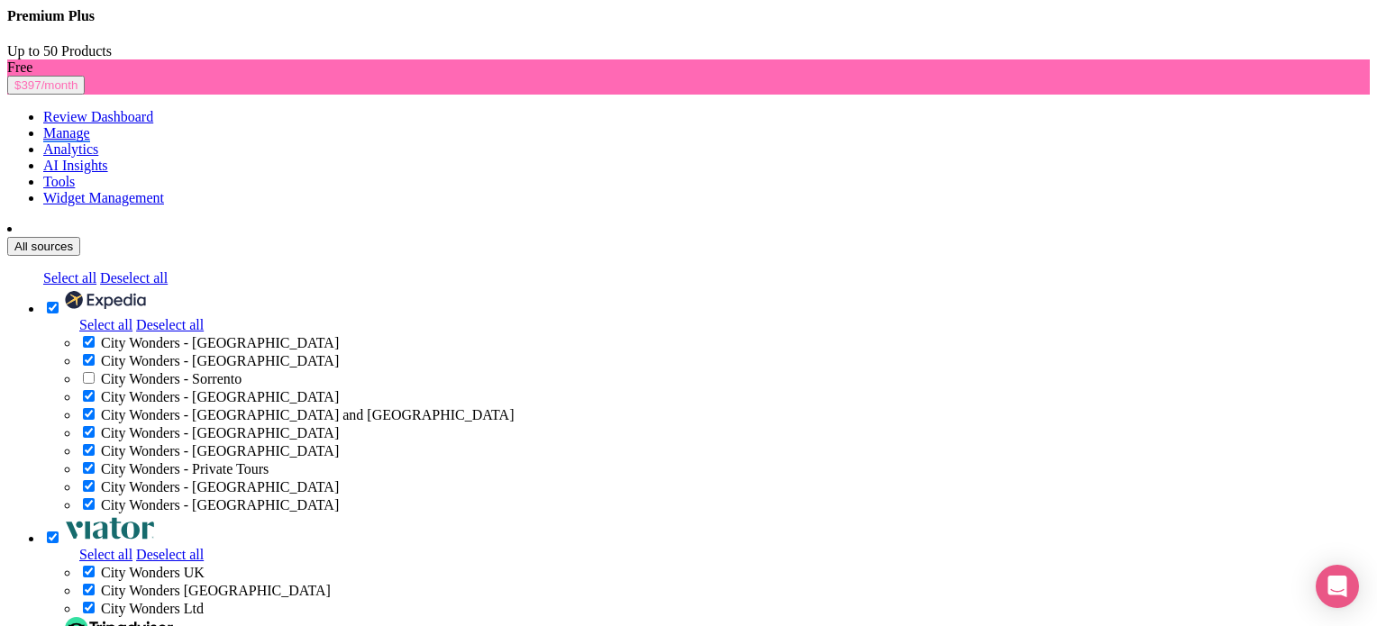
scroll to position [270, 0]
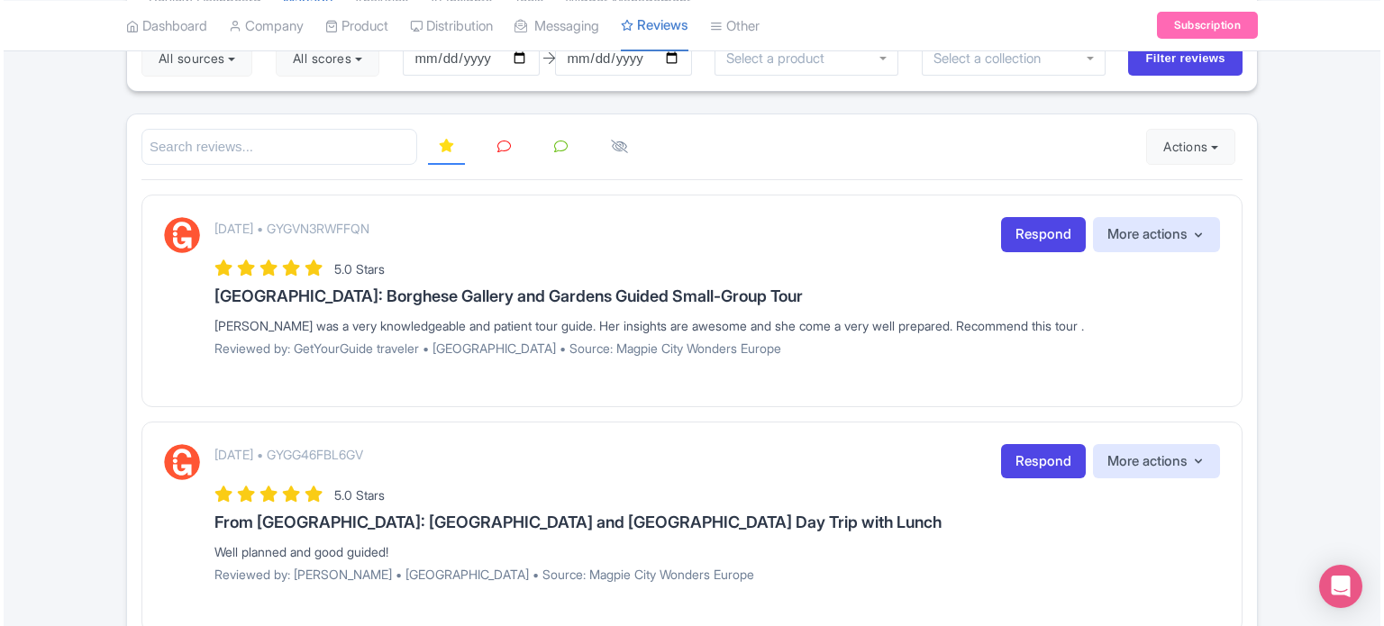
scroll to position [228, 0]
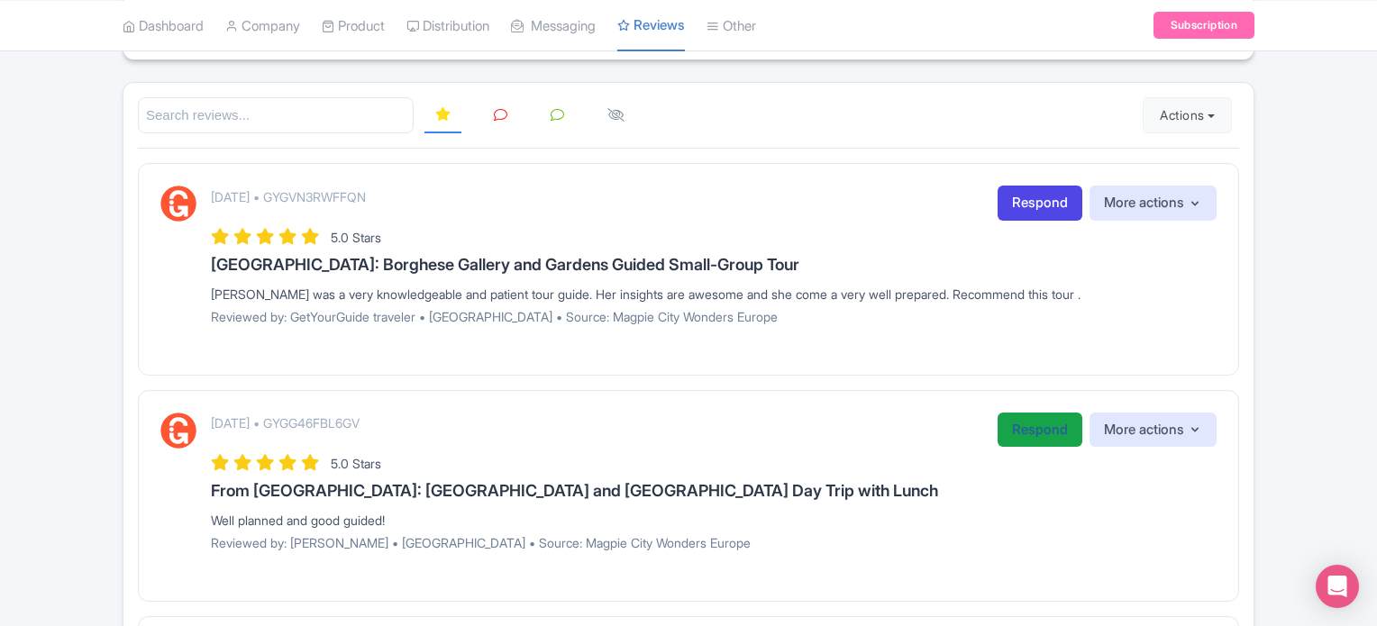
click at [1044, 427] on link "Respond" at bounding box center [1039, 430] width 85 height 35
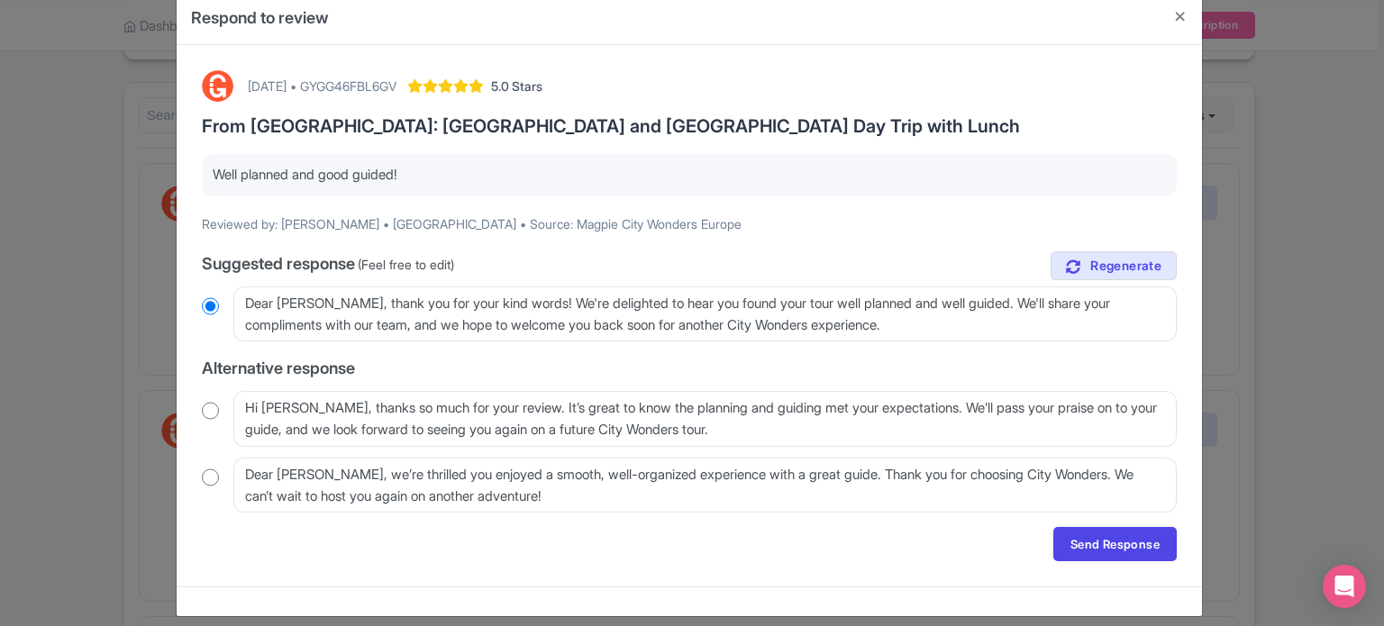
scroll to position [50, 0]
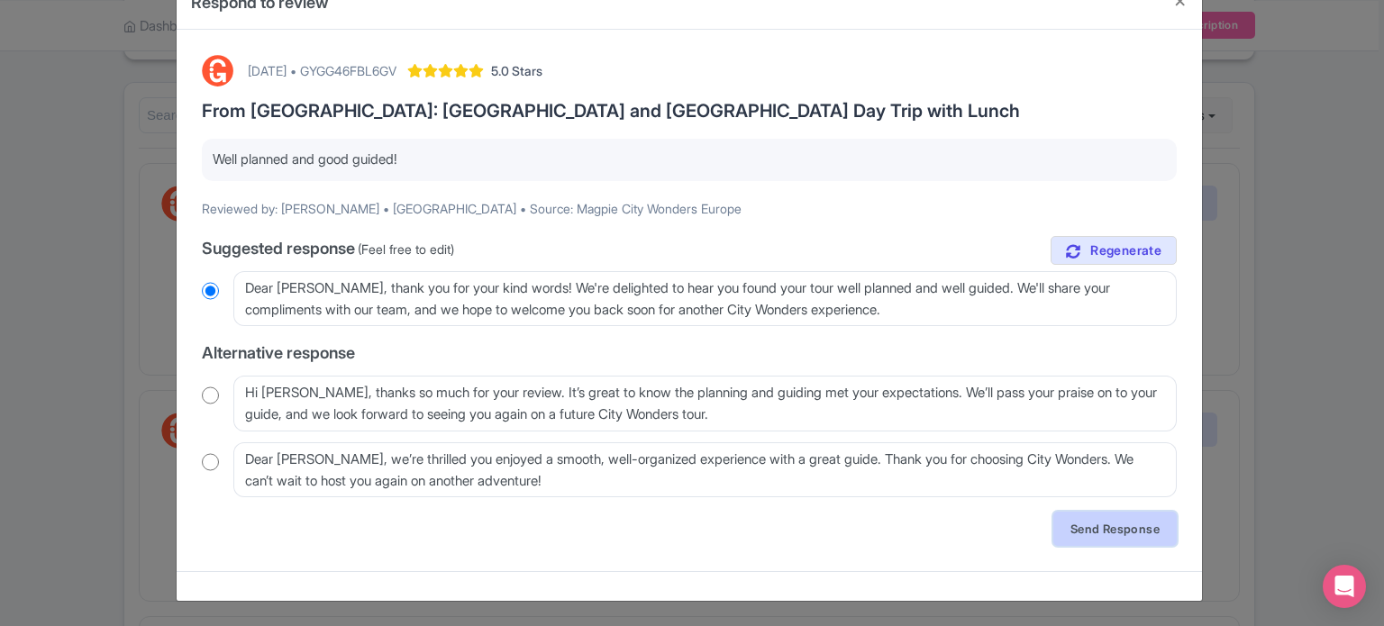
click at [1076, 528] on link "Send Response" at bounding box center [1114, 529] width 123 height 34
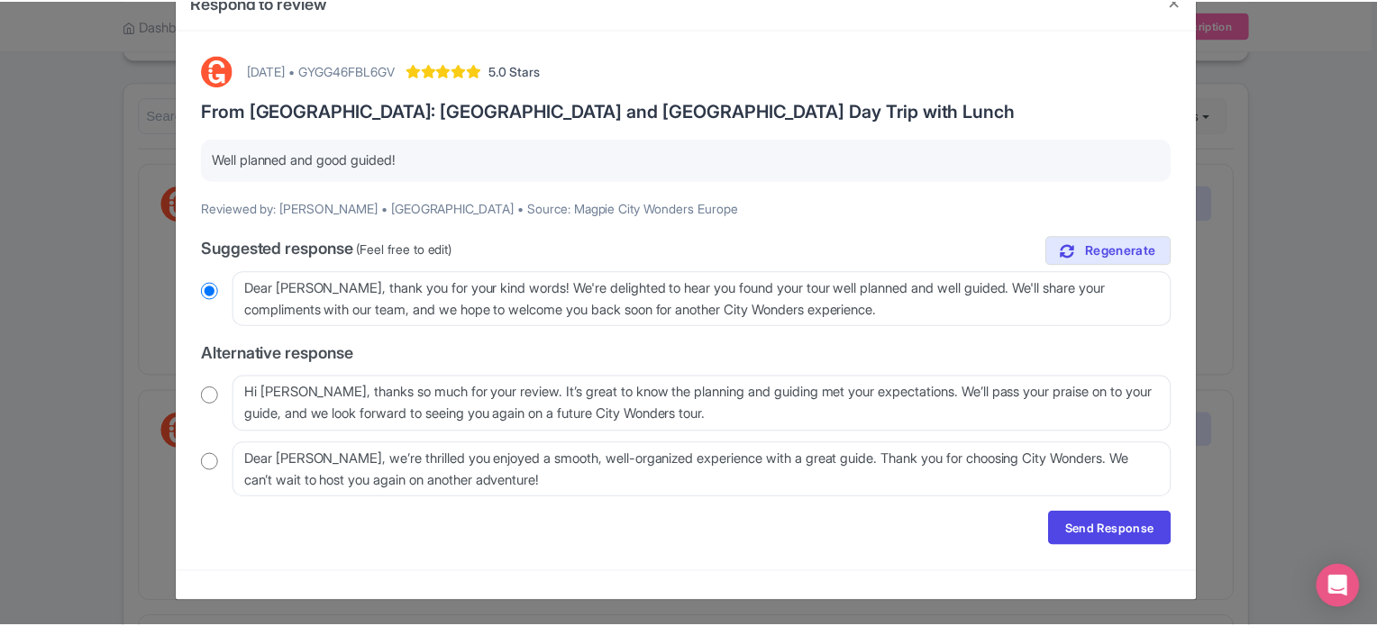
scroll to position [0, 0]
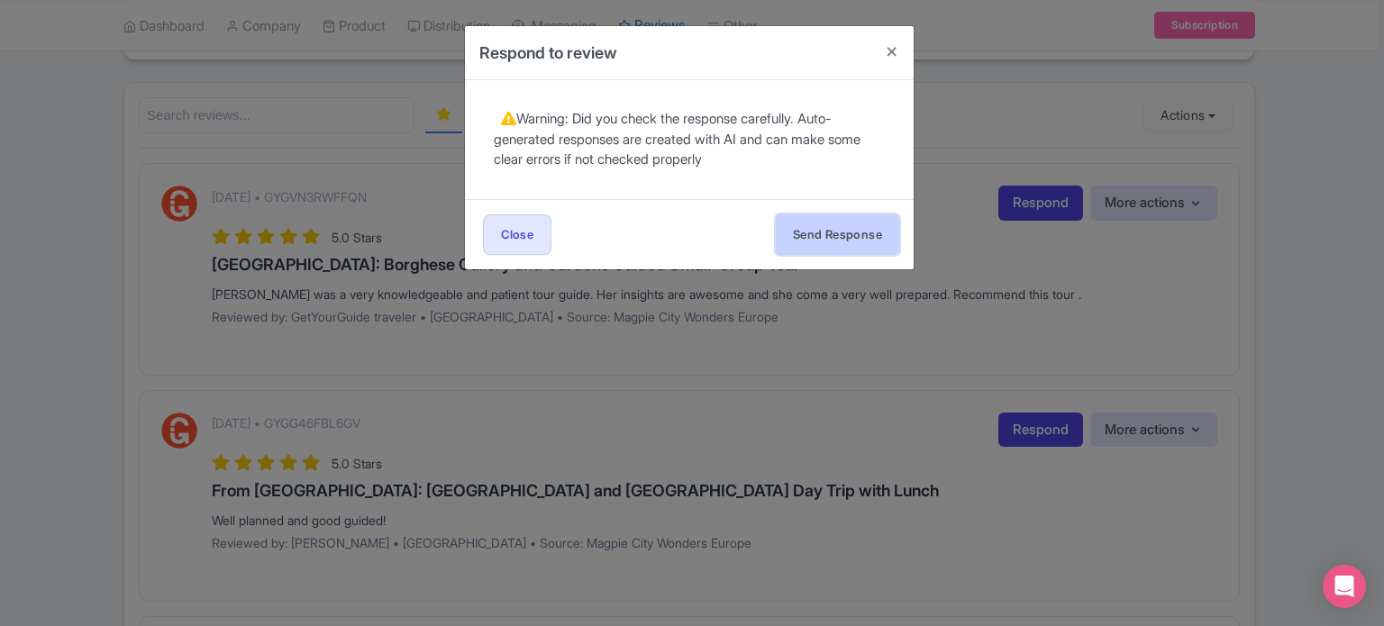
click at [851, 232] on button "Send Response" at bounding box center [837, 234] width 123 height 41
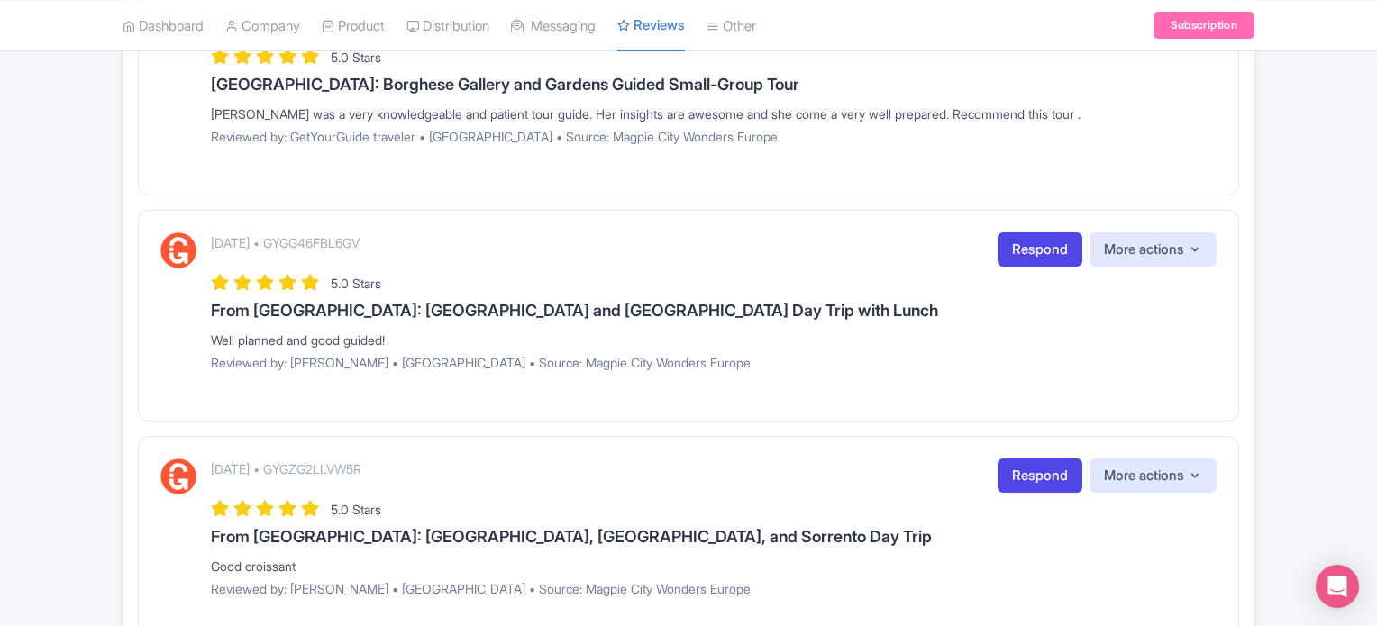
scroll to position [318, 0]
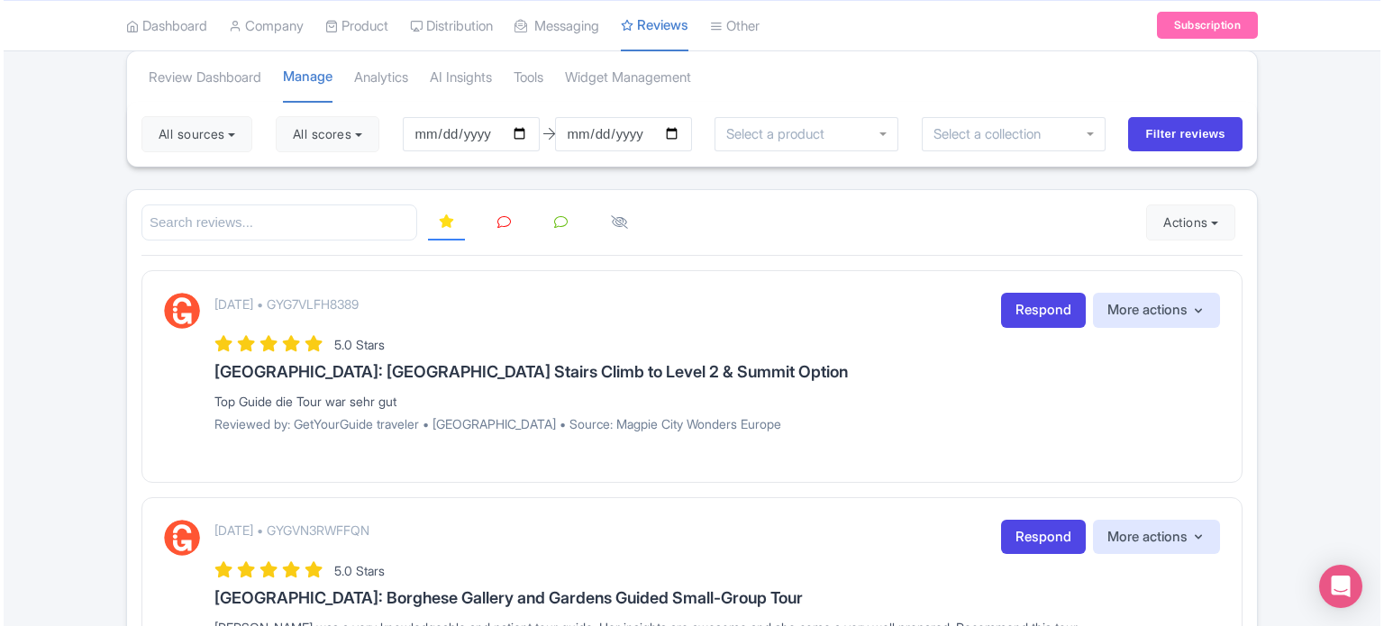
scroll to position [90, 0]
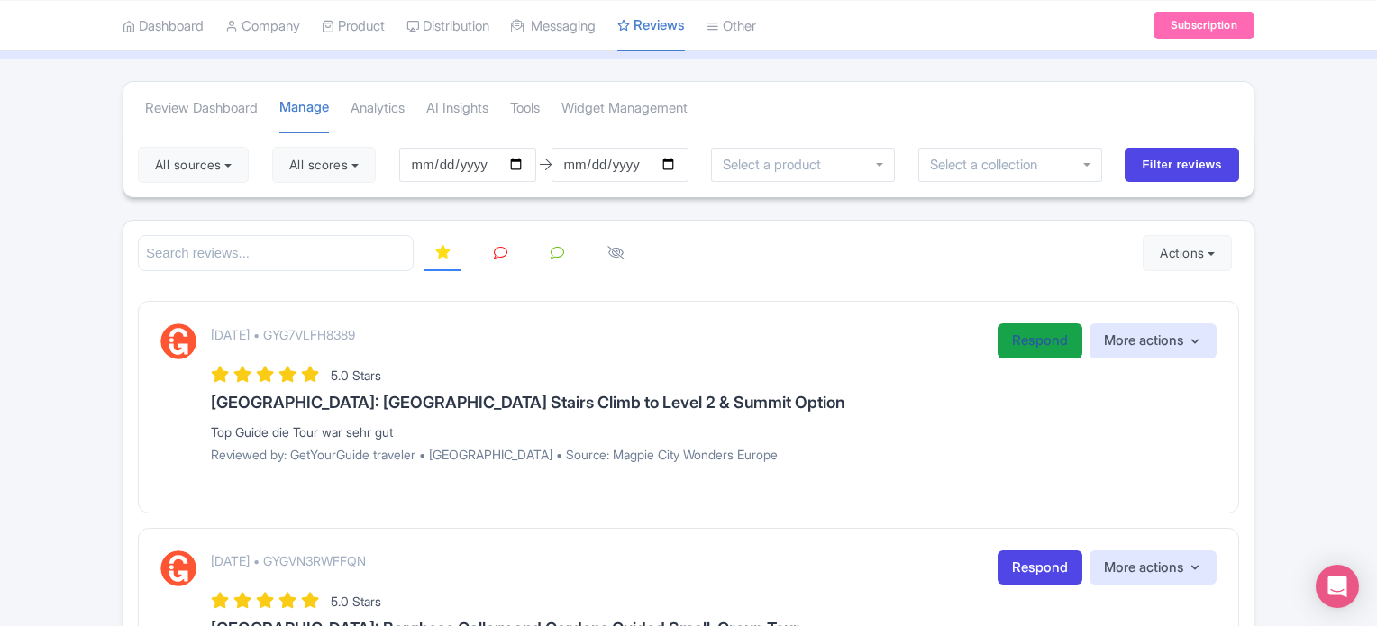
click at [1030, 341] on link "Respond" at bounding box center [1039, 340] width 85 height 35
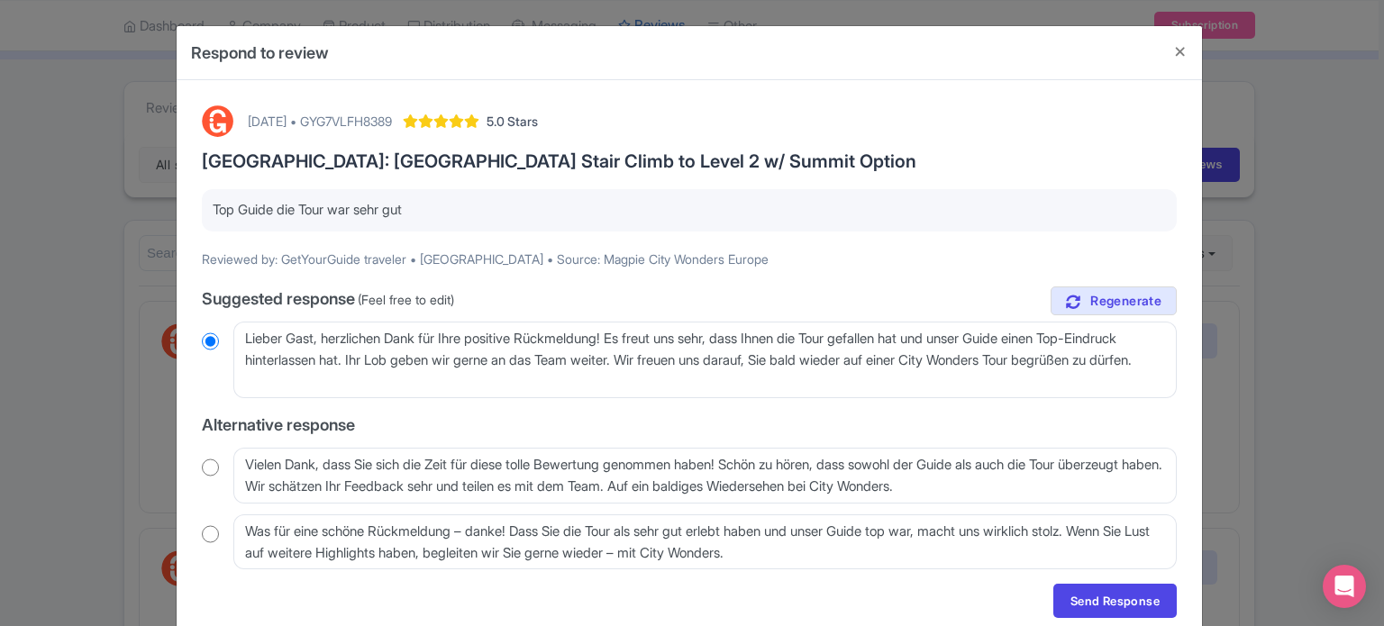
drag, startPoint x: 430, startPoint y: 212, endPoint x: 336, endPoint y: 201, distance: 94.3
click at [336, 201] on p "Top Guide die Tour war sehr gut" at bounding box center [689, 210] width 953 height 21
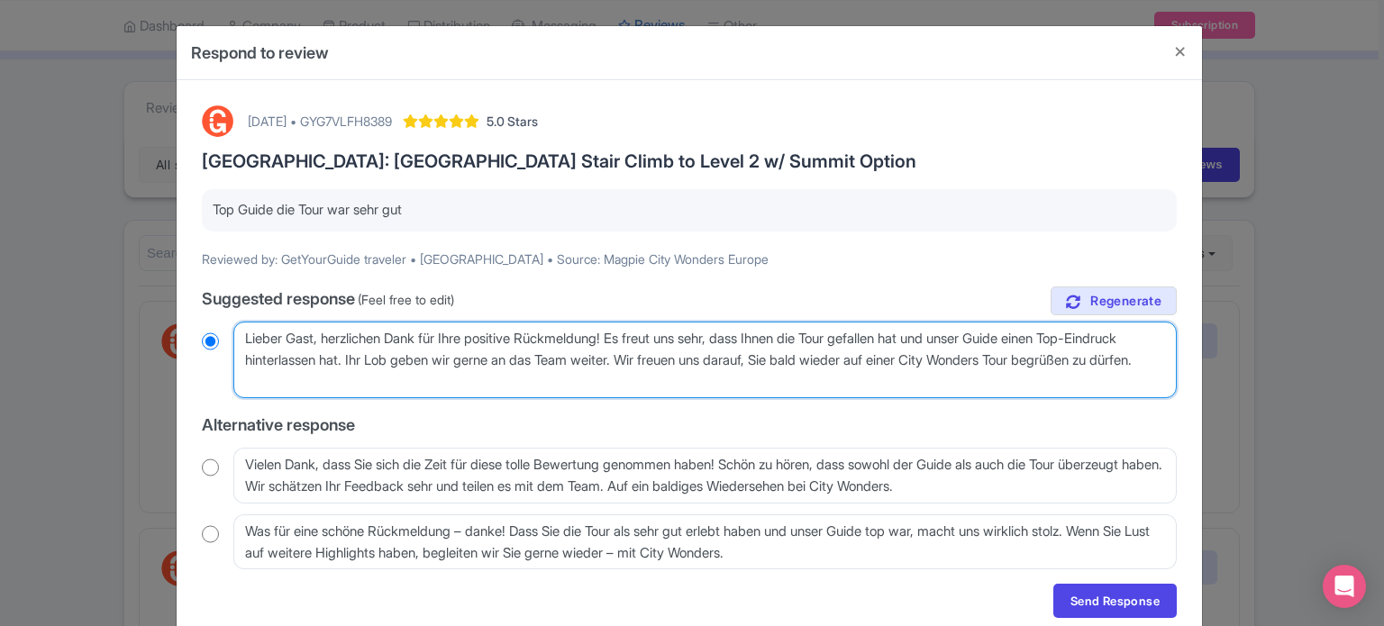
drag, startPoint x: 396, startPoint y: 379, endPoint x: 214, endPoint y: 332, distance: 187.9
click at [214, 332] on div "Lieber Gast, herzlichen Dank für Ihre positive Rückmeldung! Es freut uns sehr, …" at bounding box center [689, 360] width 975 height 77
radio input "true"
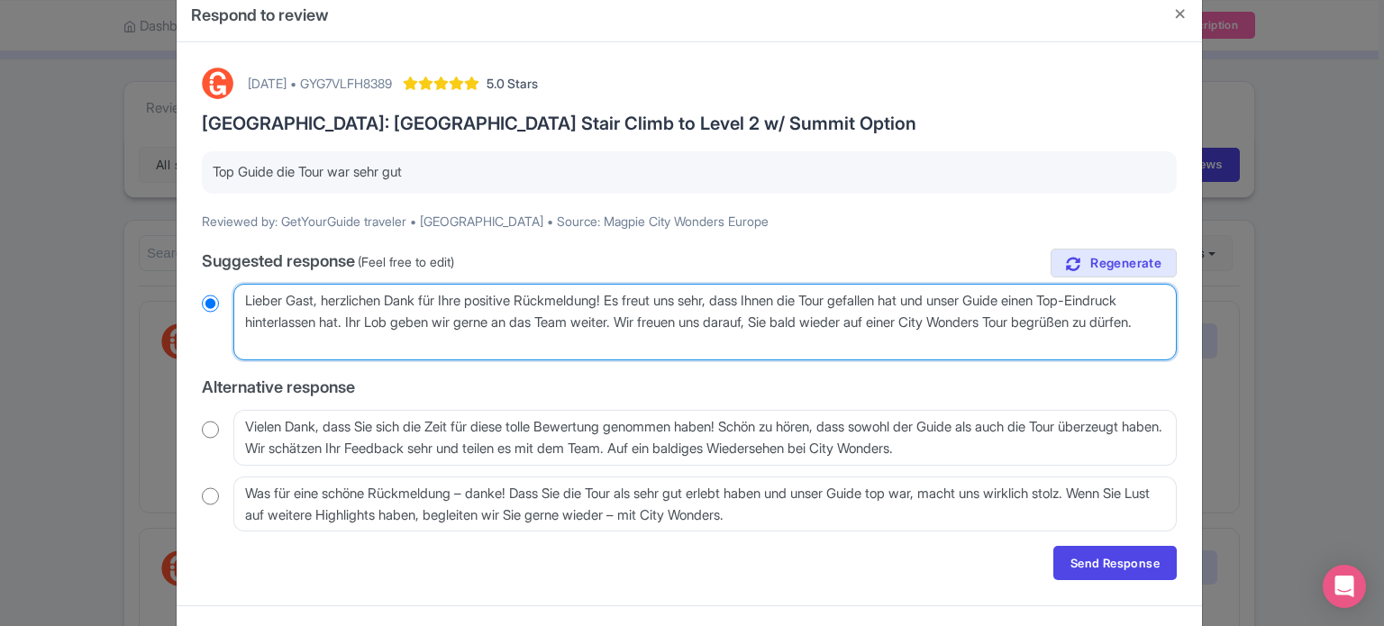
scroll to position [72, 0]
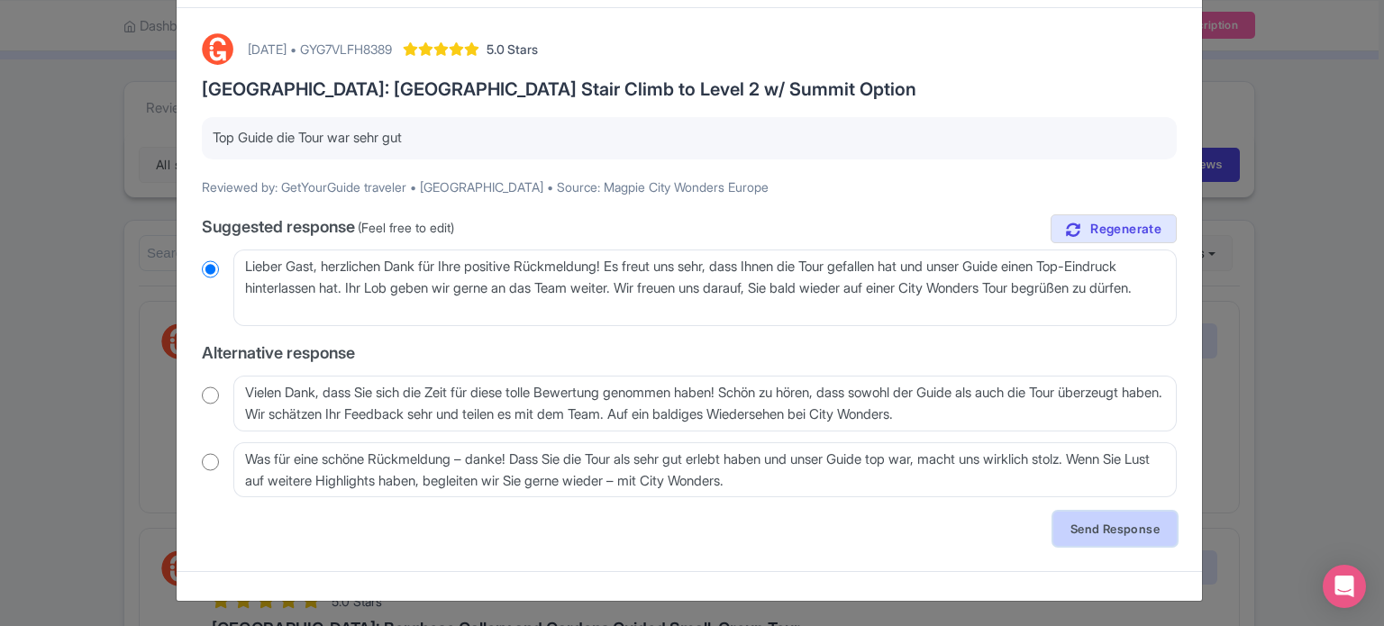
click at [1070, 525] on link "Send Response" at bounding box center [1114, 529] width 123 height 34
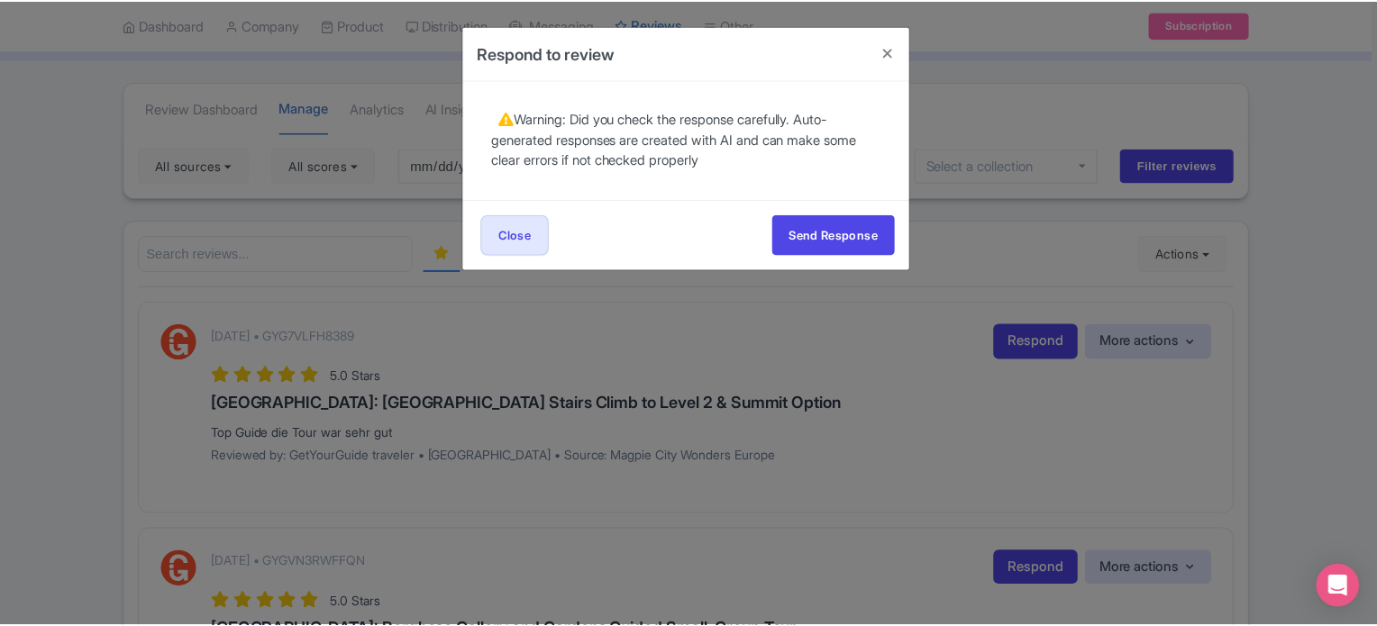
scroll to position [0, 0]
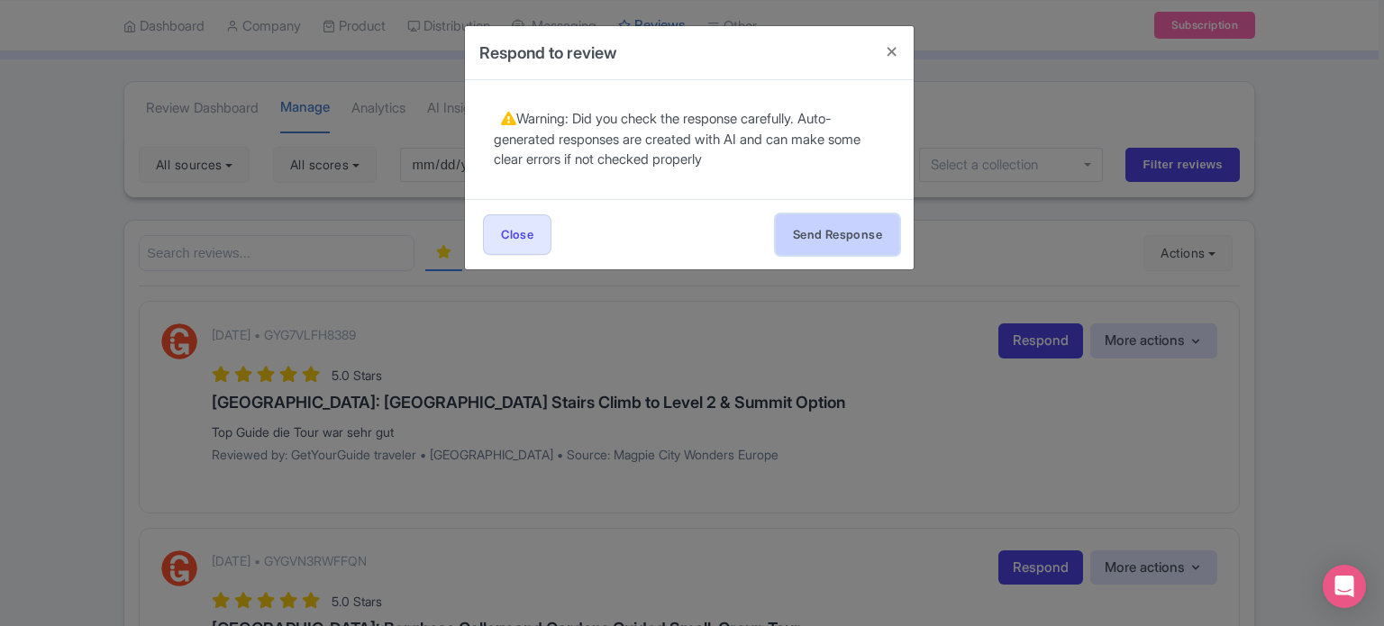
click at [859, 232] on button "Send Response" at bounding box center [837, 234] width 123 height 41
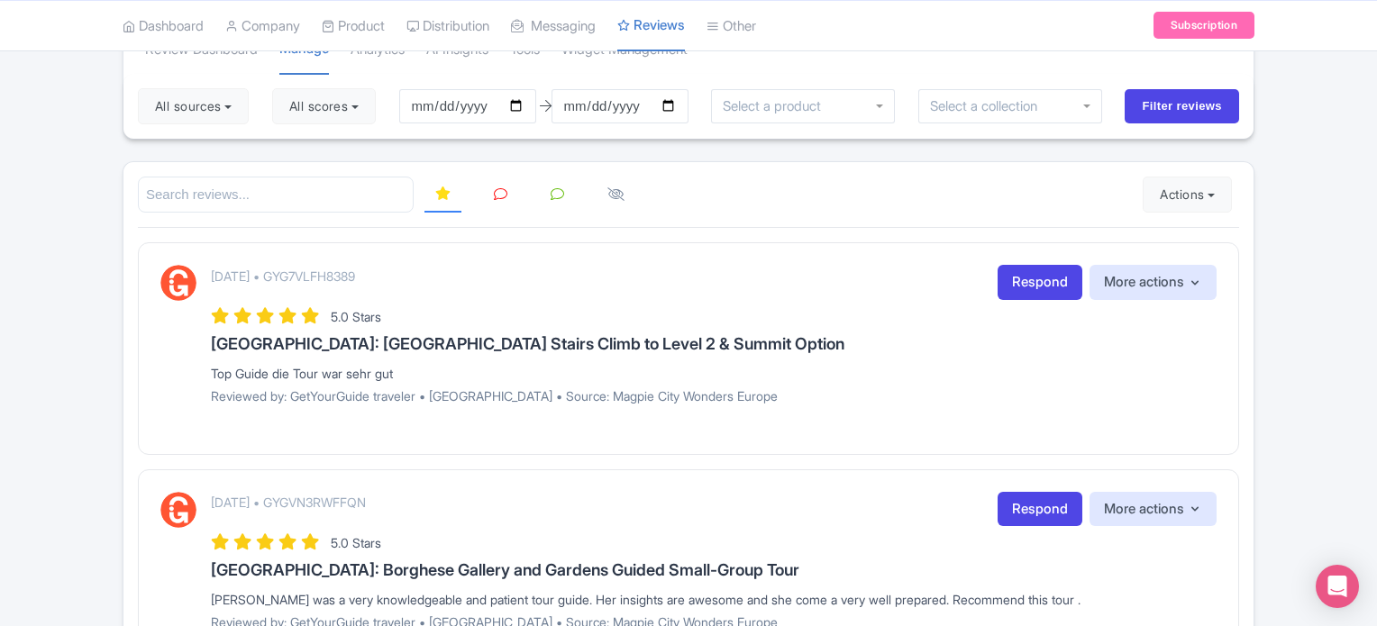
scroll to position [180, 0]
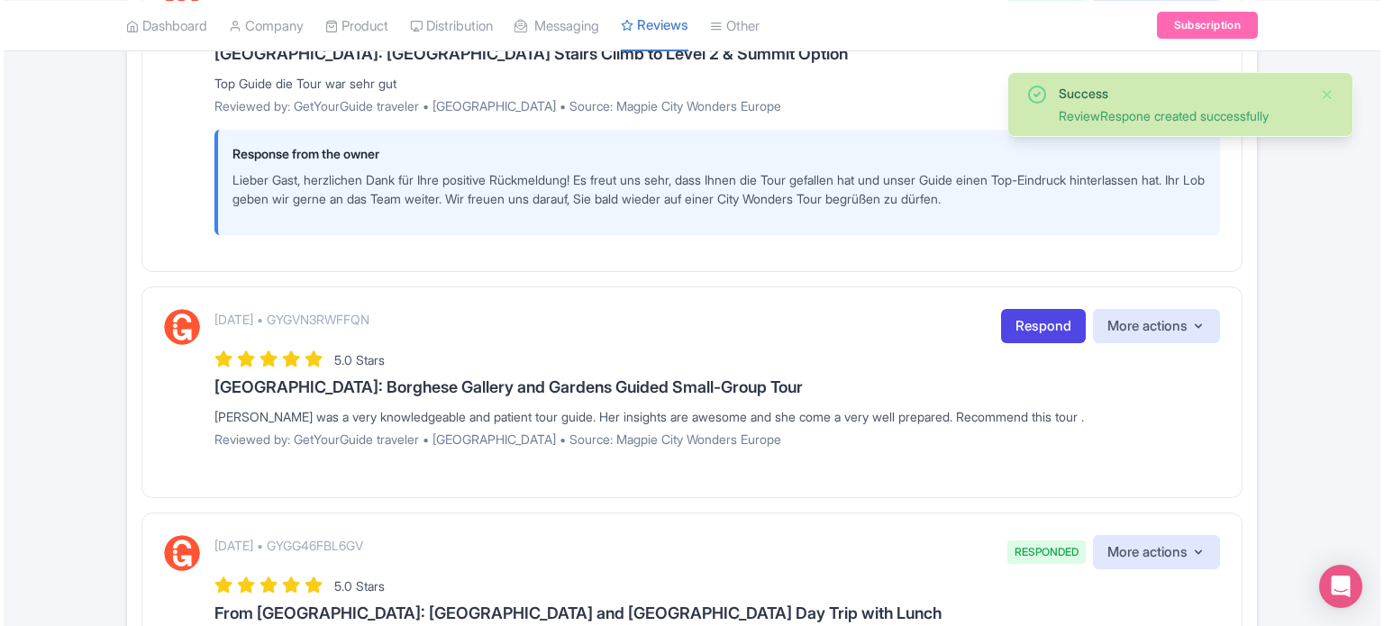
scroll to position [451, 0]
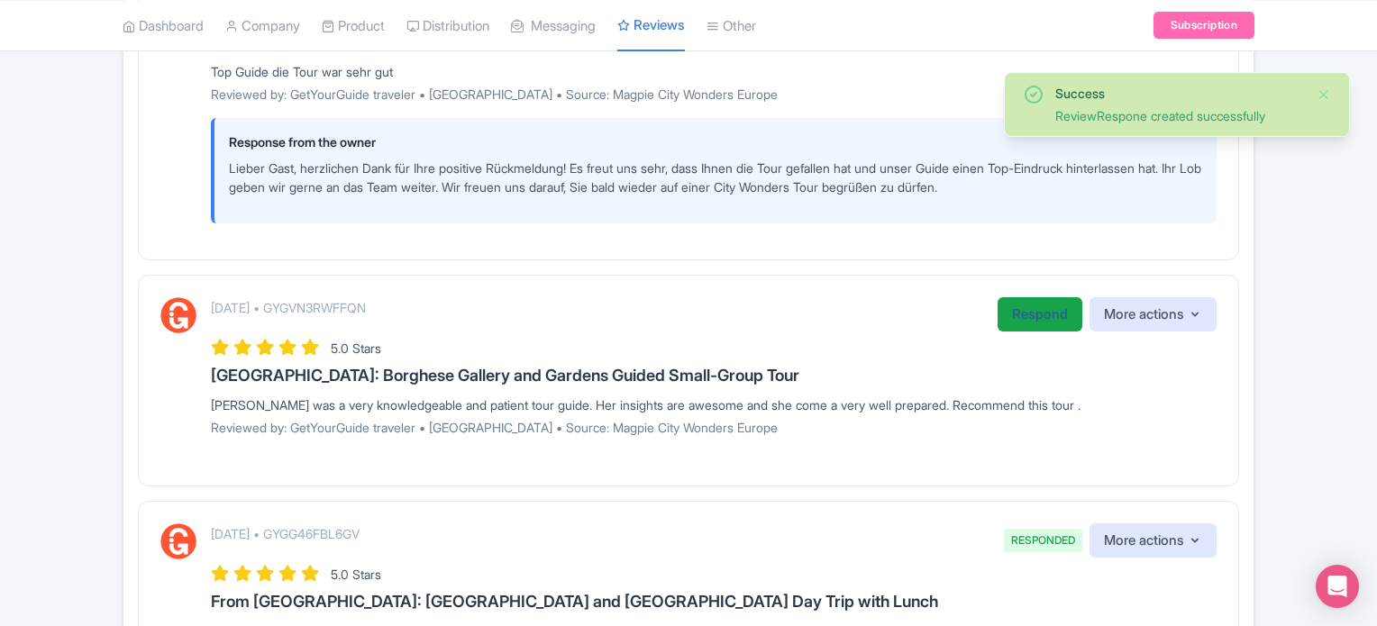
click at [1034, 319] on link "Respond" at bounding box center [1039, 314] width 85 height 35
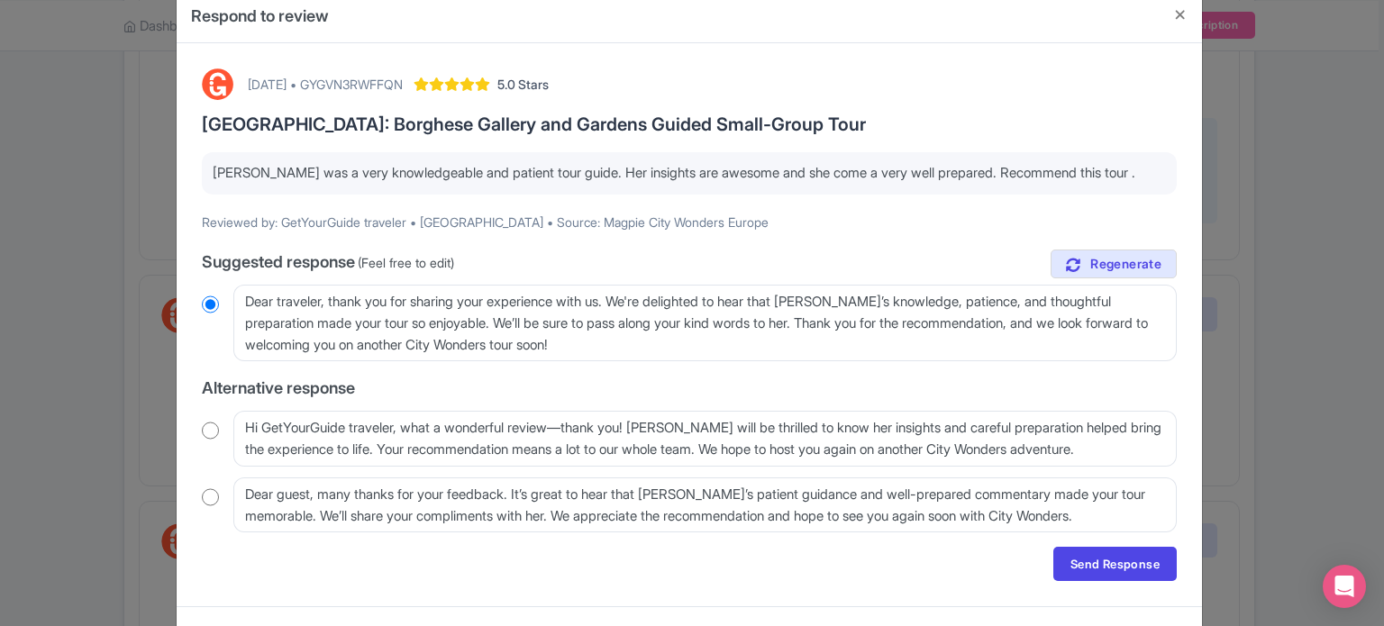
scroll to position [72, 0]
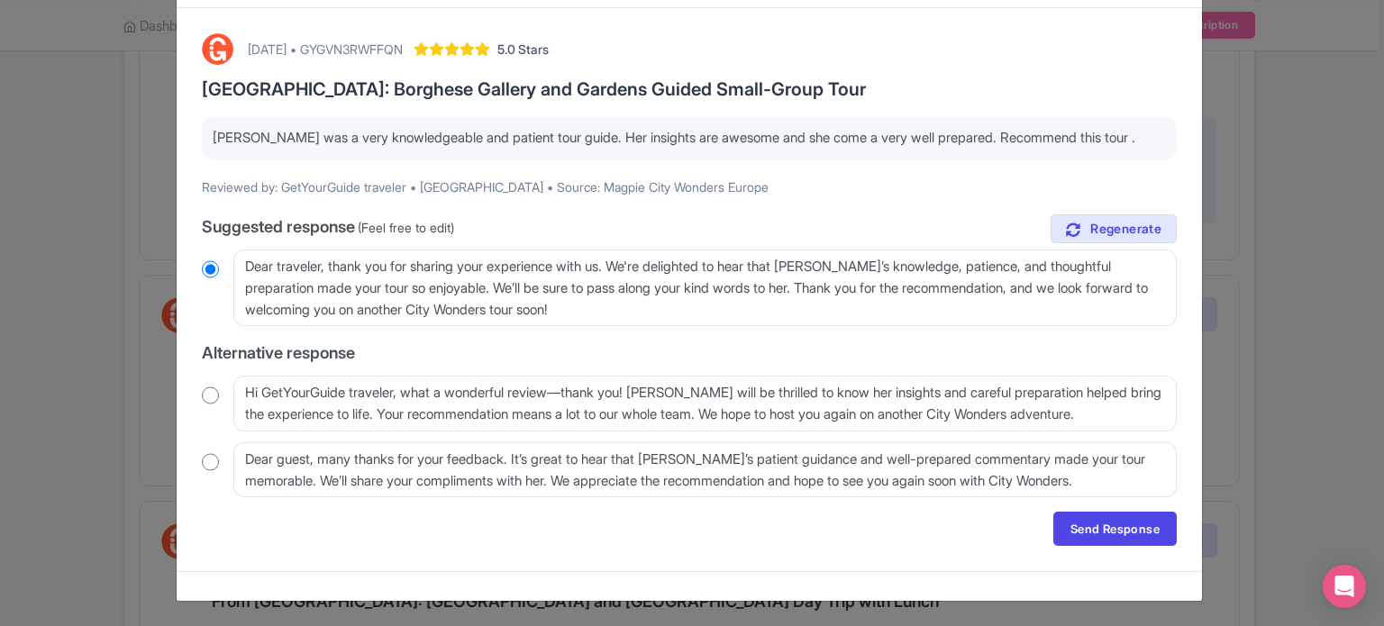
click at [221, 396] on div "Hi GetYourGuide traveler, what a wonderful review—thank you! [PERSON_NAME] will…" at bounding box center [689, 404] width 975 height 56
click at [209, 398] on input "radio" at bounding box center [210, 396] width 17 height 18
radio input "true"
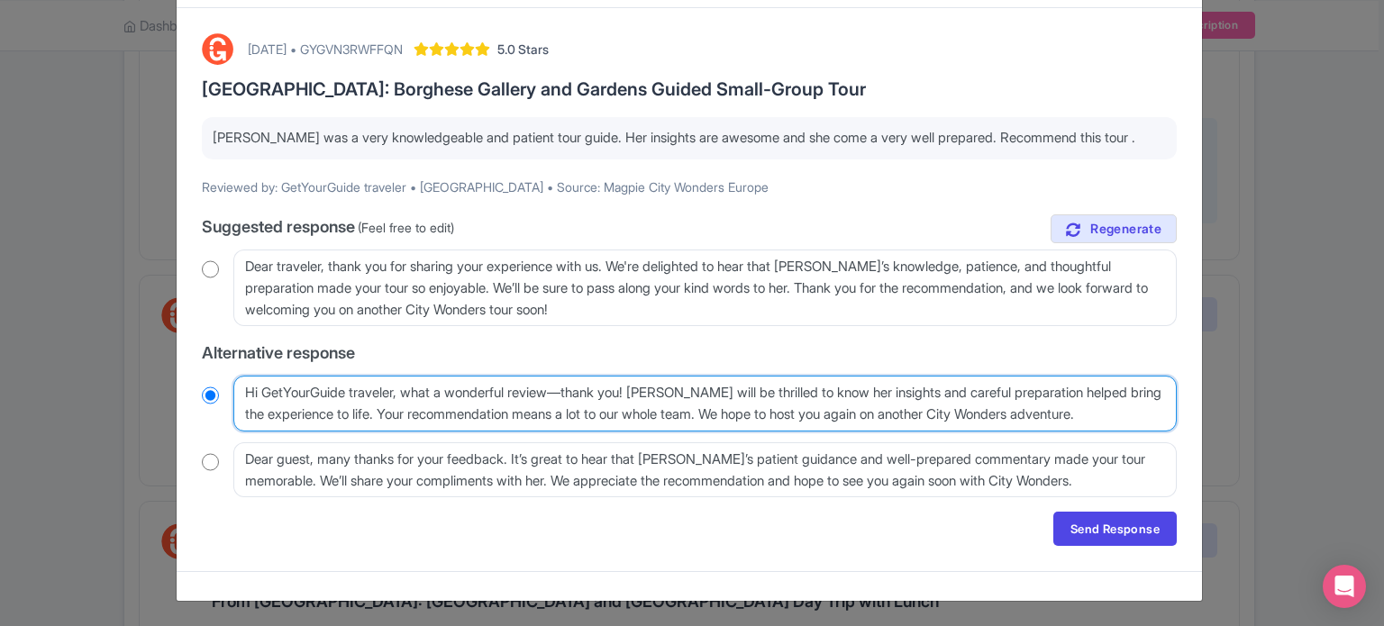
drag, startPoint x: 260, startPoint y: 391, endPoint x: 396, endPoint y: 389, distance: 137.0
click at [396, 389] on textarea "Hi GetYourGuide traveler, what a wonderful review—thank you! [PERSON_NAME] will…" at bounding box center [704, 404] width 943 height 56
type textarea "Hi , what a wonderful review—thank you! [PERSON_NAME] will be thrilled to know …"
radio input "true"
type textarea "Hi, what a wonderful review—thank you! [PERSON_NAME] will be thrilled to know h…"
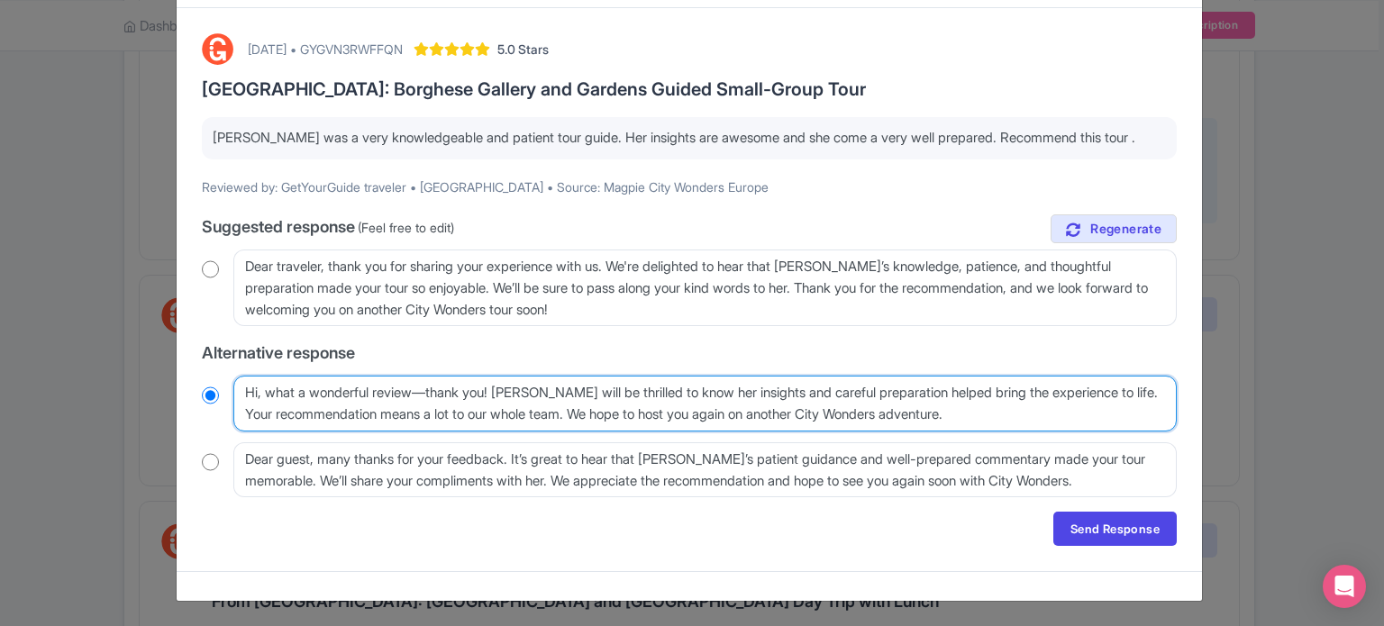
radio input "true"
type textarea "Hi, what a wonderful review—thank you! [PERSON_NAME] will be thrilled to know h…"
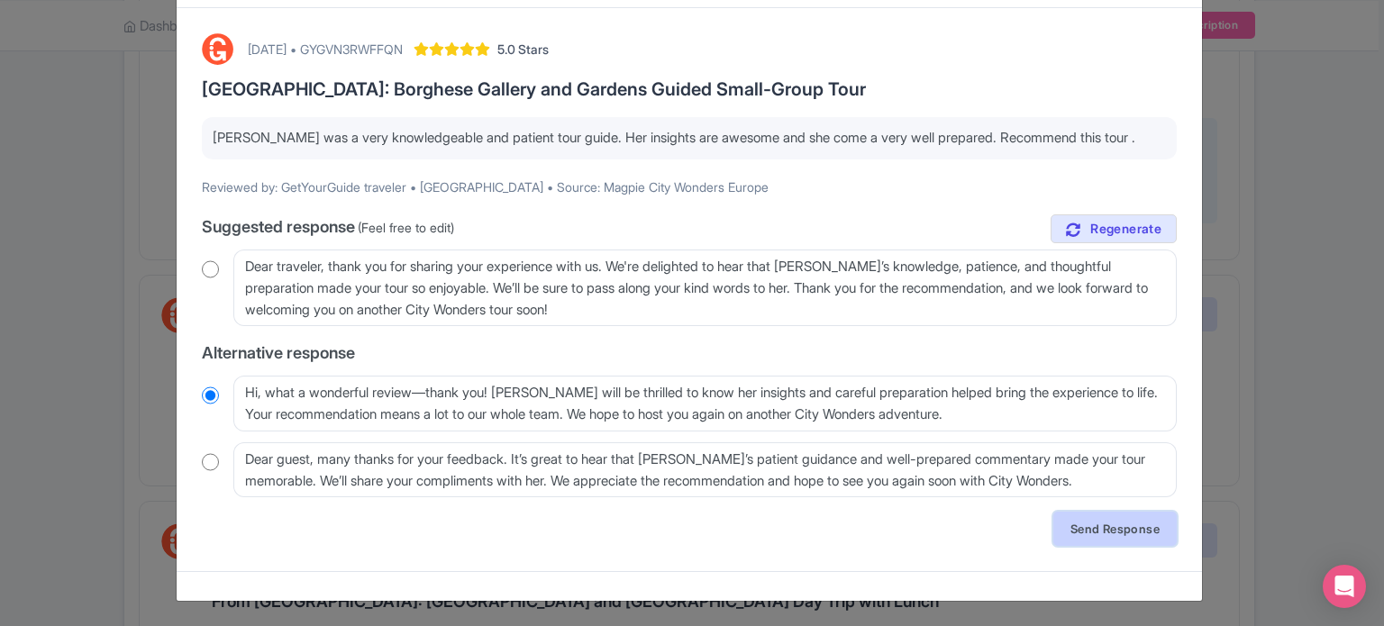
click at [1114, 529] on link "Send Response" at bounding box center [1114, 529] width 123 height 34
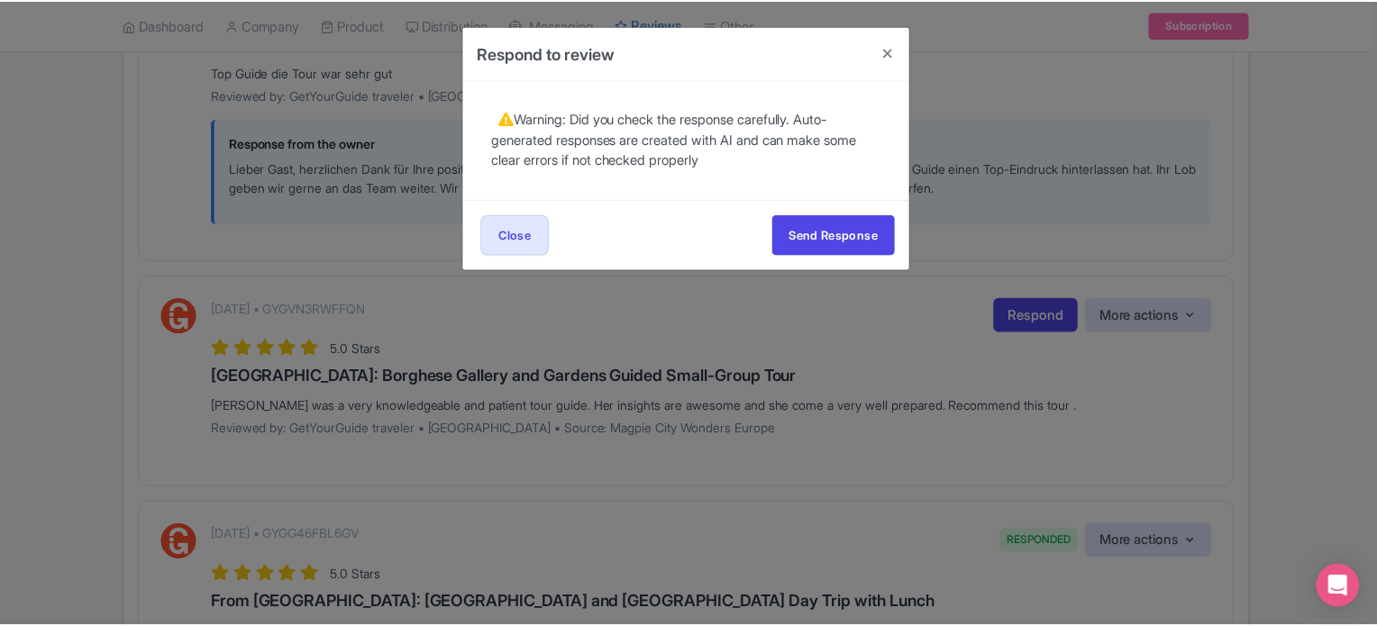
scroll to position [0, 0]
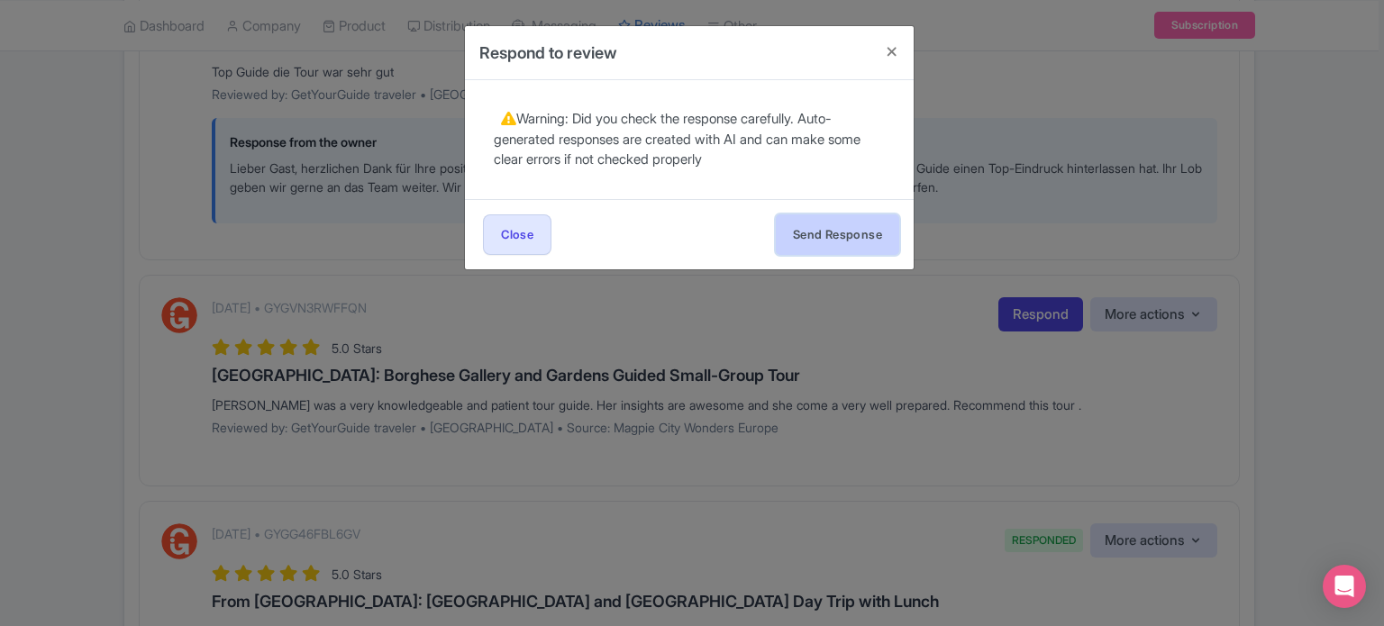
click at [836, 230] on button "Send Response" at bounding box center [837, 234] width 123 height 41
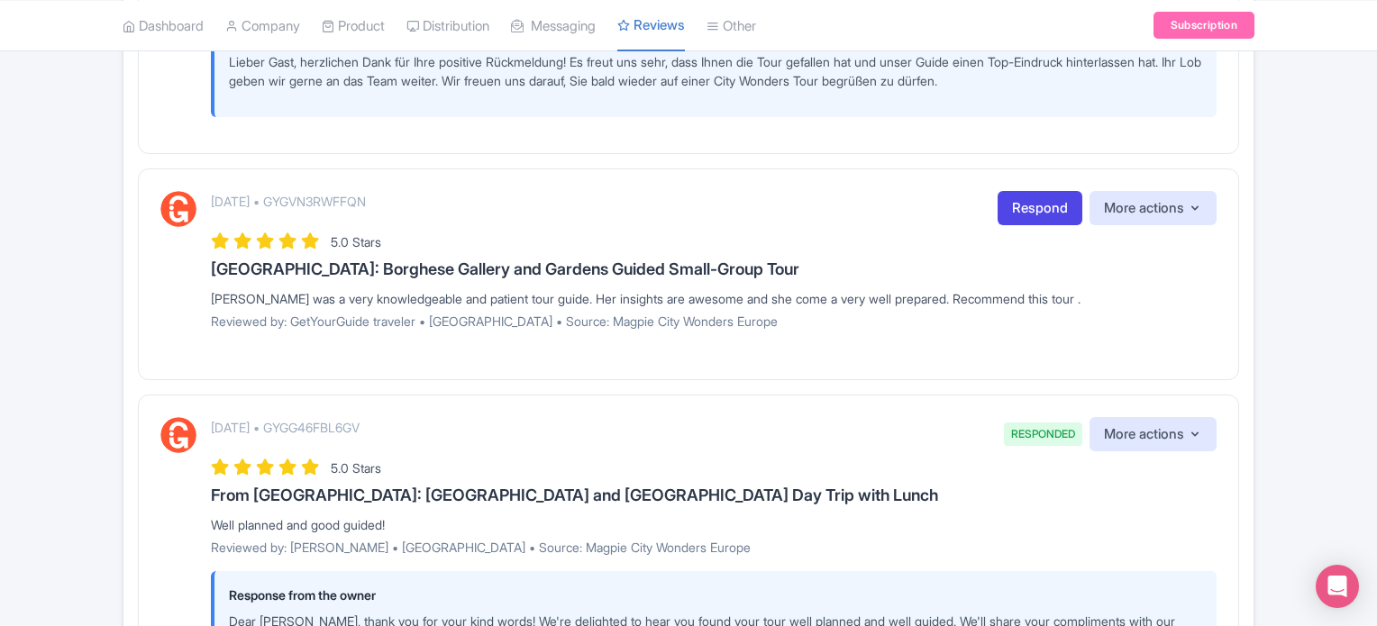
scroll to position [451, 0]
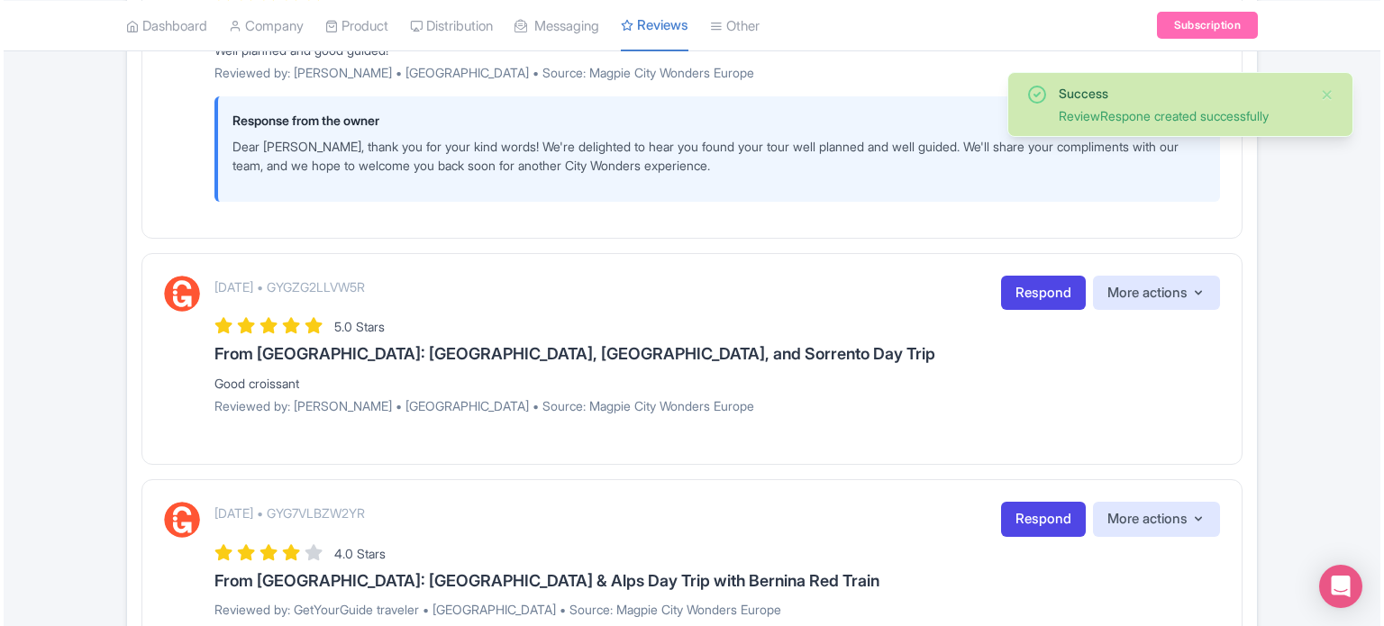
scroll to position [1171, 0]
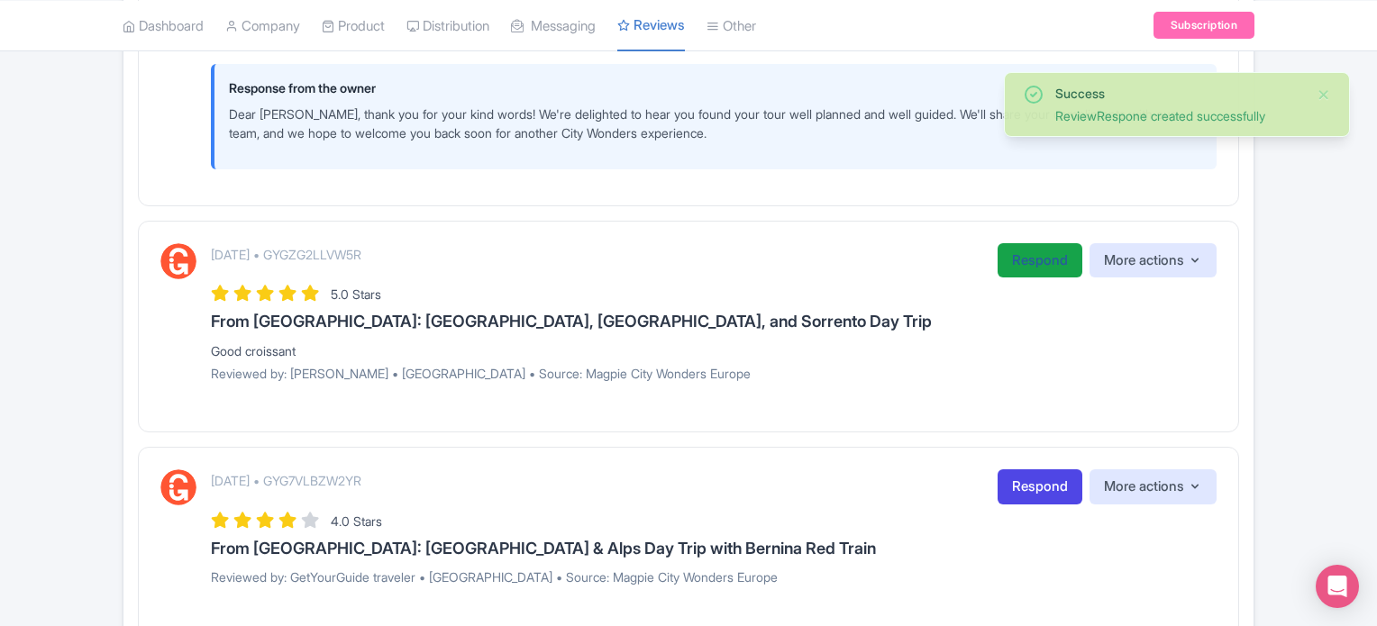
click at [1031, 260] on link "Respond" at bounding box center [1039, 260] width 85 height 35
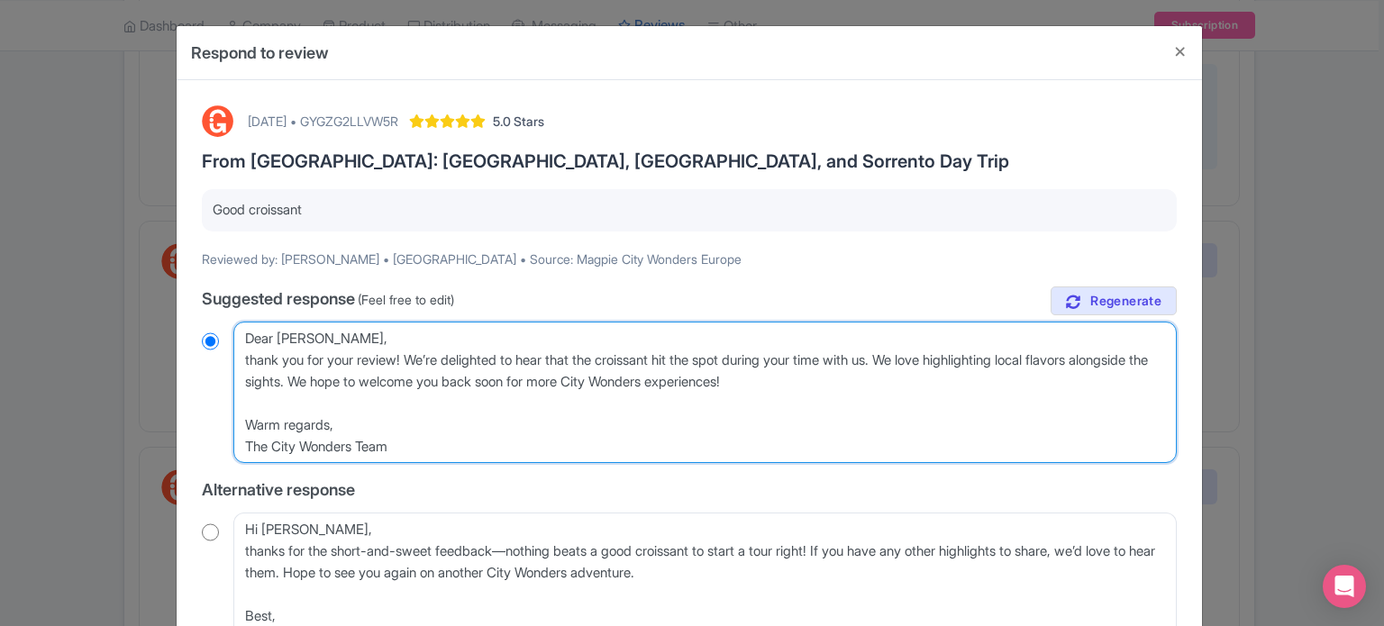
click at [241, 361] on textarea "Dear Janice, thank you for your review! We’re delighted to hear that the croiss…" at bounding box center [704, 393] width 943 height 142
type textarea "Dear Janice,thank you for your review! We’re delighted to hear that the croissa…"
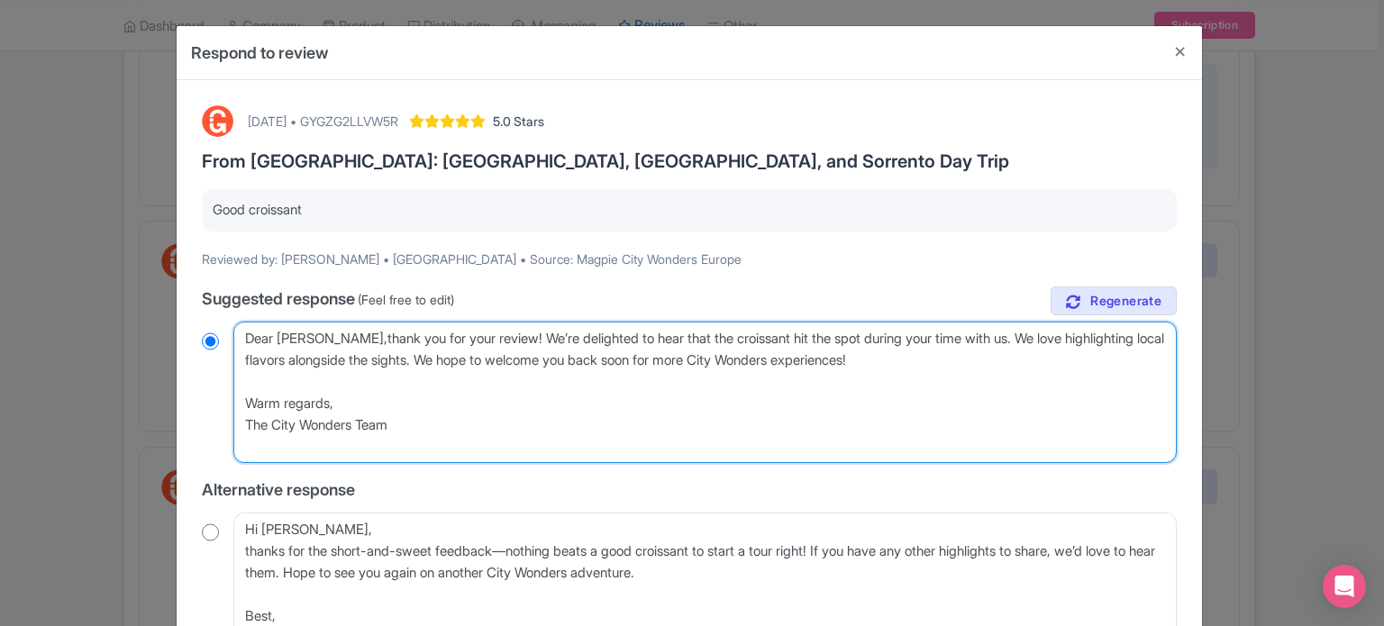
radio input "true"
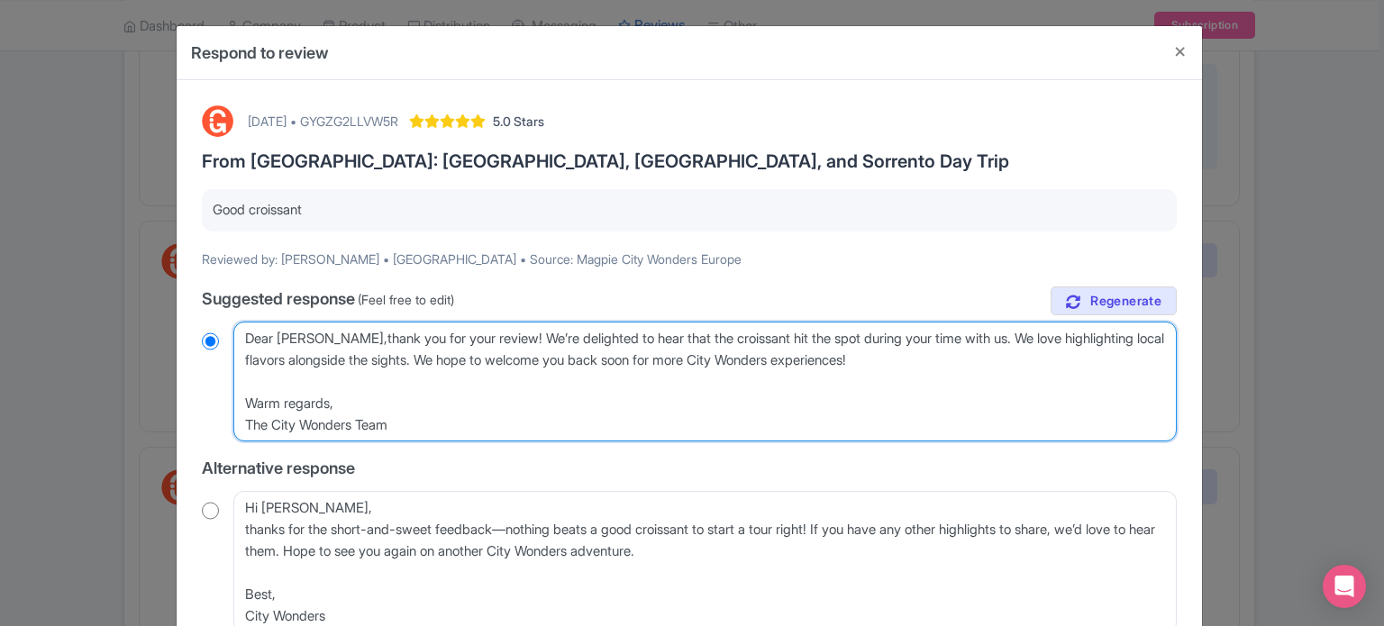
type textarea "Dear Janice, thank you for your review! We’re delighted to hear that the croiss…"
radio input "true"
drag, startPoint x: 501, startPoint y: 332, endPoint x: 520, endPoint y: 334, distance: 19.1
click at [520, 334] on textarea "Dear Janice, thank you for your review! We’re delighted to hear that the croiss…" at bounding box center [704, 382] width 943 height 121
click at [510, 349] on textarea "Dear Janice, thank you for your review! We’re delighted to hear that the croiss…" at bounding box center [704, 382] width 943 height 121
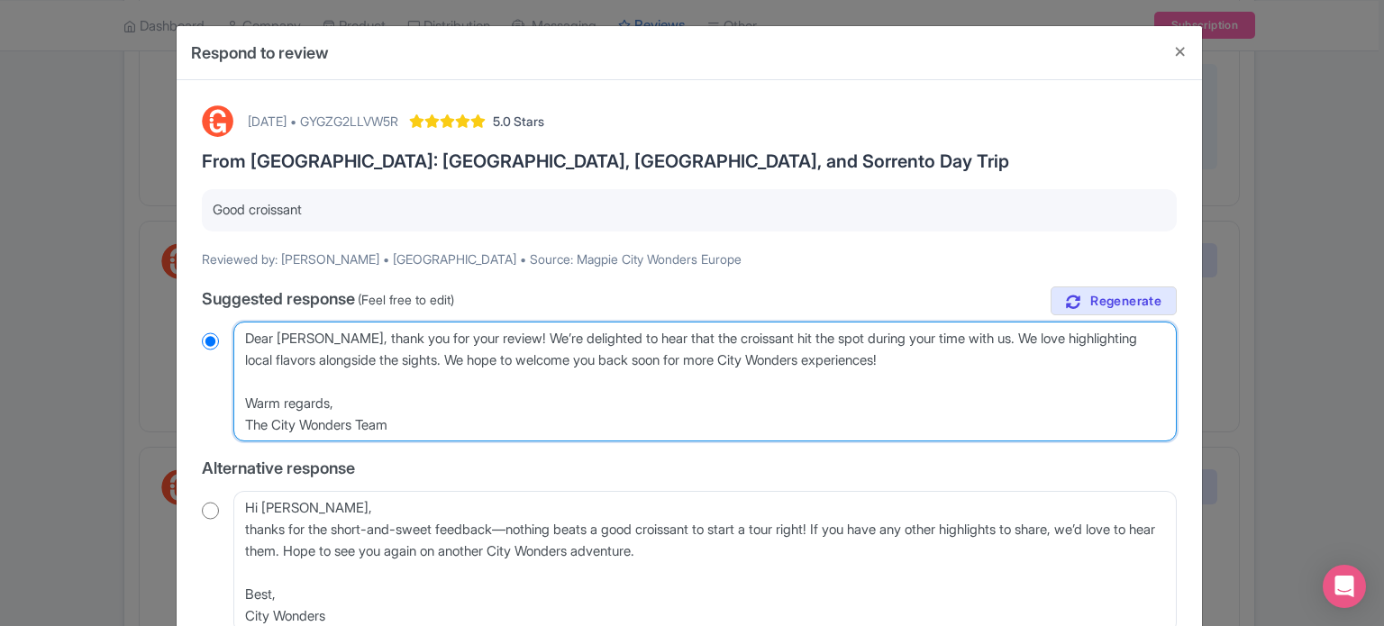
drag, startPoint x: 494, startPoint y: 333, endPoint x: 428, endPoint y: 360, distance: 71.1
click at [428, 360] on textarea "Dear Janice, thank you for your review! We’re delighted to hear that the croiss…" at bounding box center [704, 382] width 943 height 121
type textarea "Dear Janice, thank you for your review! We hope to welcome you back soon for mo…"
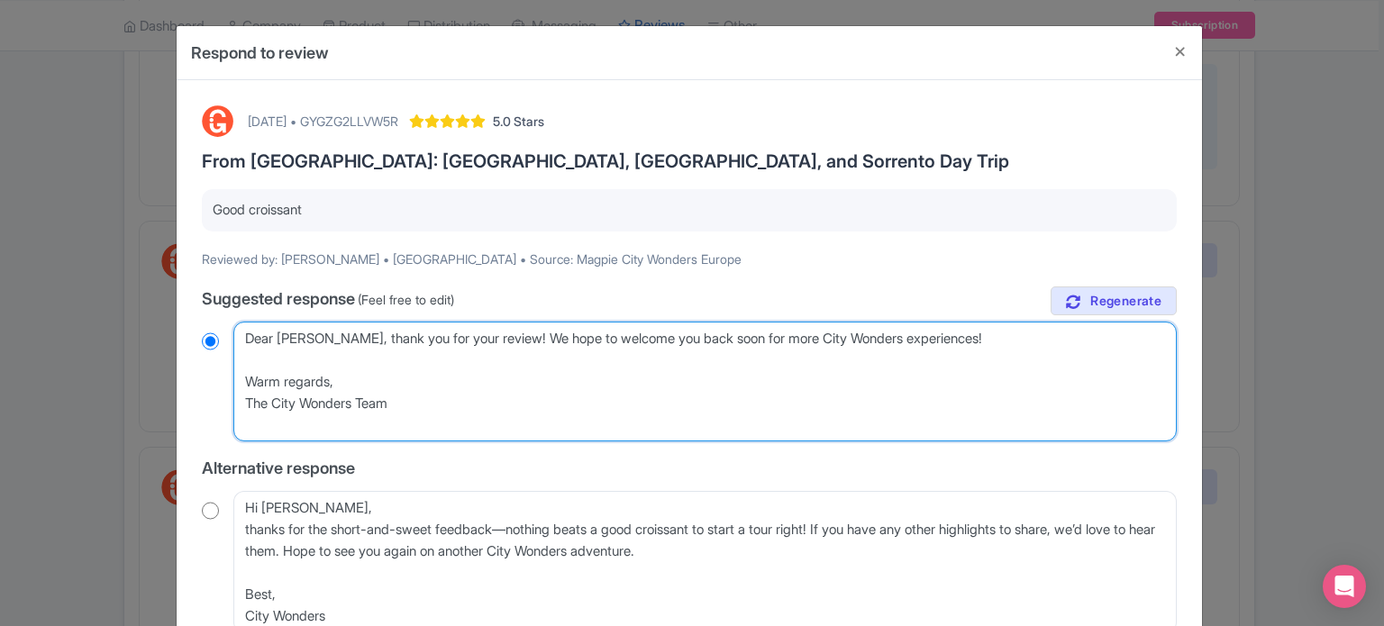
radio input "true"
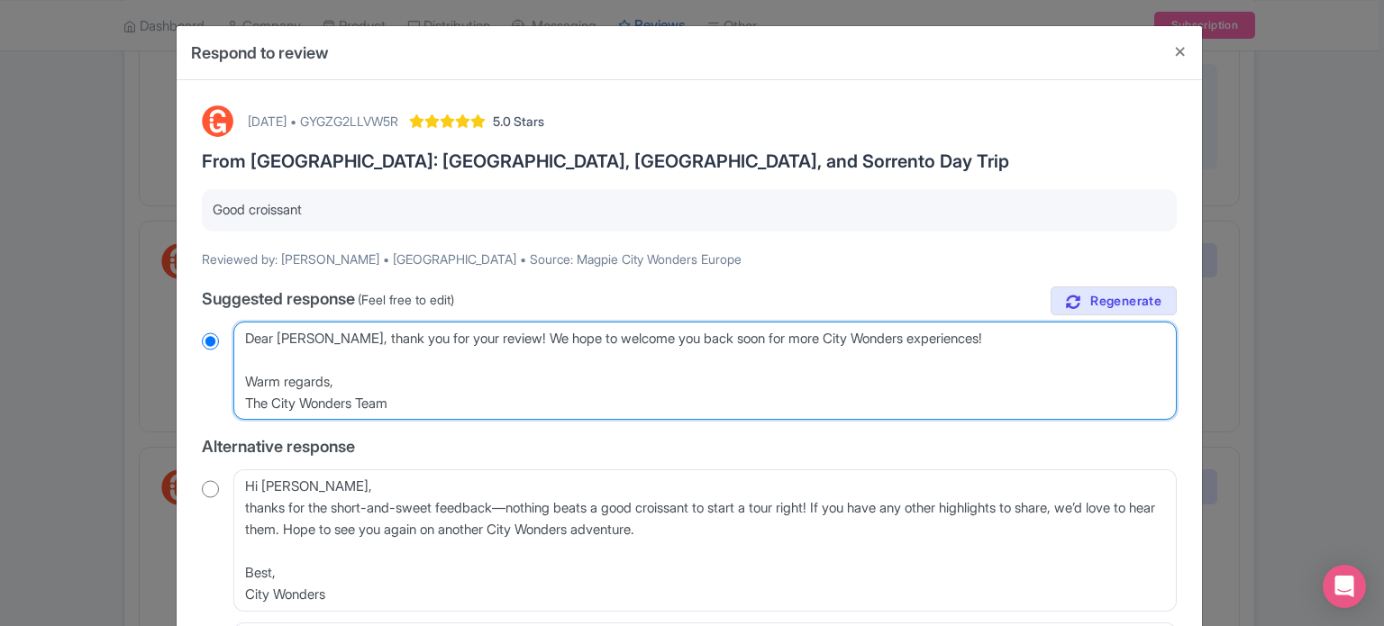
drag, startPoint x: 442, startPoint y: 410, endPoint x: 201, endPoint y: 356, distance: 247.5
click at [202, 356] on div "Dear Janice, thank you for your review! We’re delighted to hear that the croiss…" at bounding box center [689, 371] width 975 height 99
type textarea "Dear [PERSON_NAME], thank you for your review! We hope to welcome you back soon…"
radio input "true"
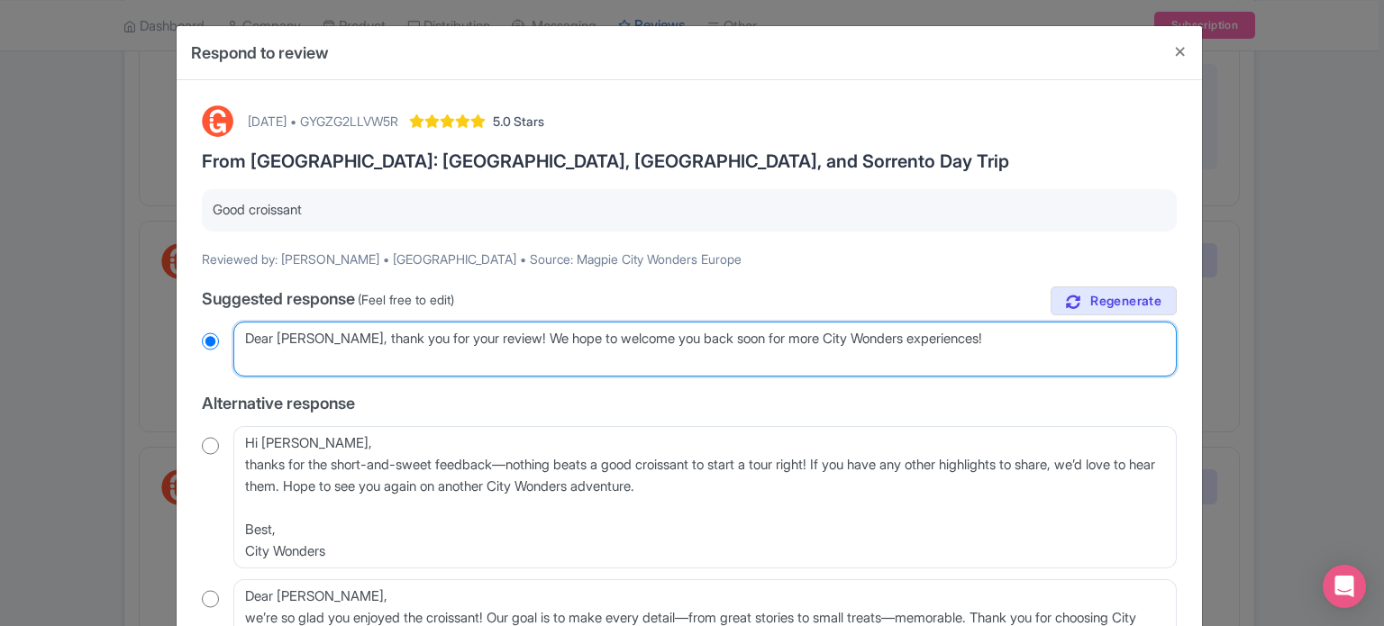
type textarea "Dear [PERSON_NAME], thank you for your review! We hope to welcome you back soon…"
radio input "true"
click at [281, 343] on textarea "Dear Janice, thank you for your review! We’re delighted to hear that the croiss…" at bounding box center [704, 350] width 943 height 56
click at [287, 359] on textarea "Dear Janice, thank you for your review! We’re delighted to hear that the croiss…" at bounding box center [704, 350] width 943 height 56
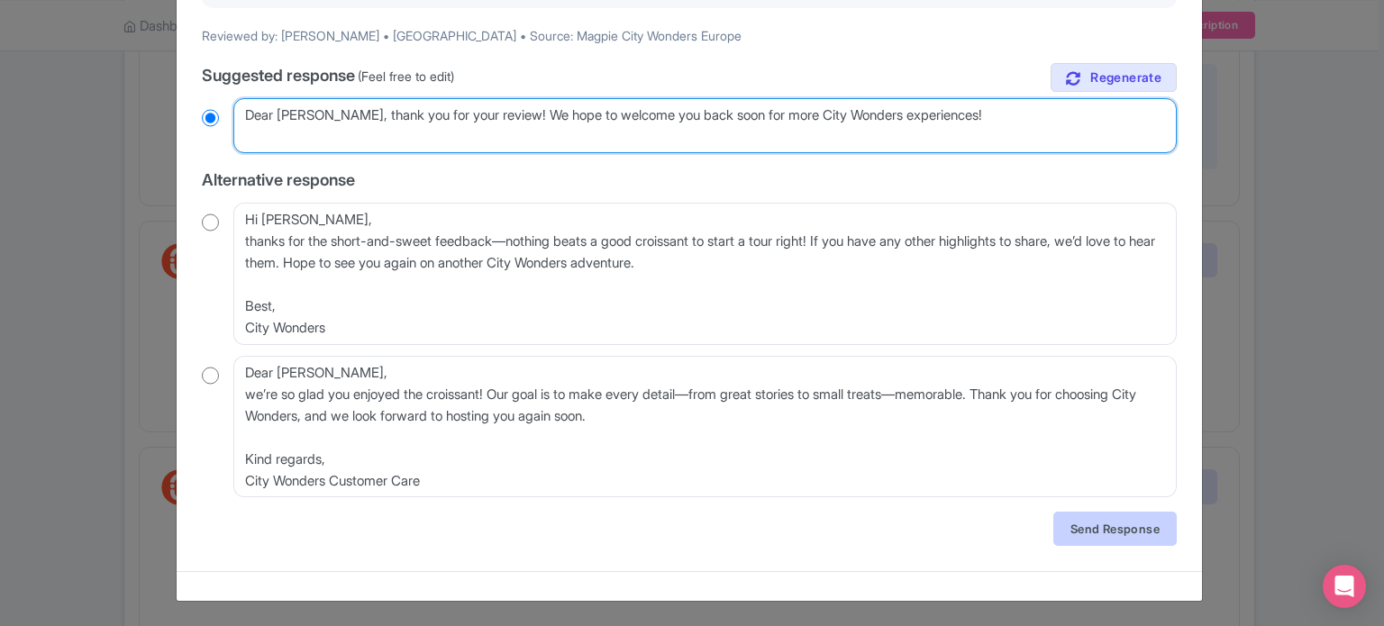
type textarea "Dear [PERSON_NAME], thank you for your review! We hope to welcome you back soon…"
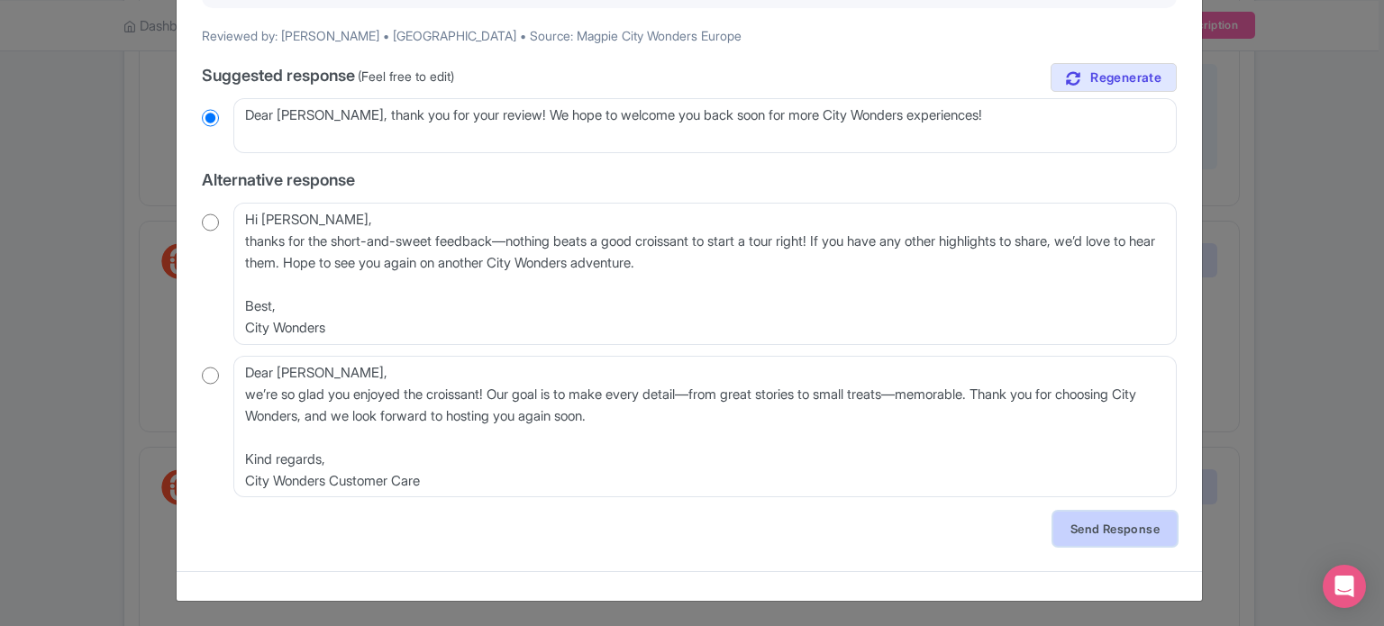
click at [1121, 538] on link "Send Response" at bounding box center [1114, 529] width 123 height 34
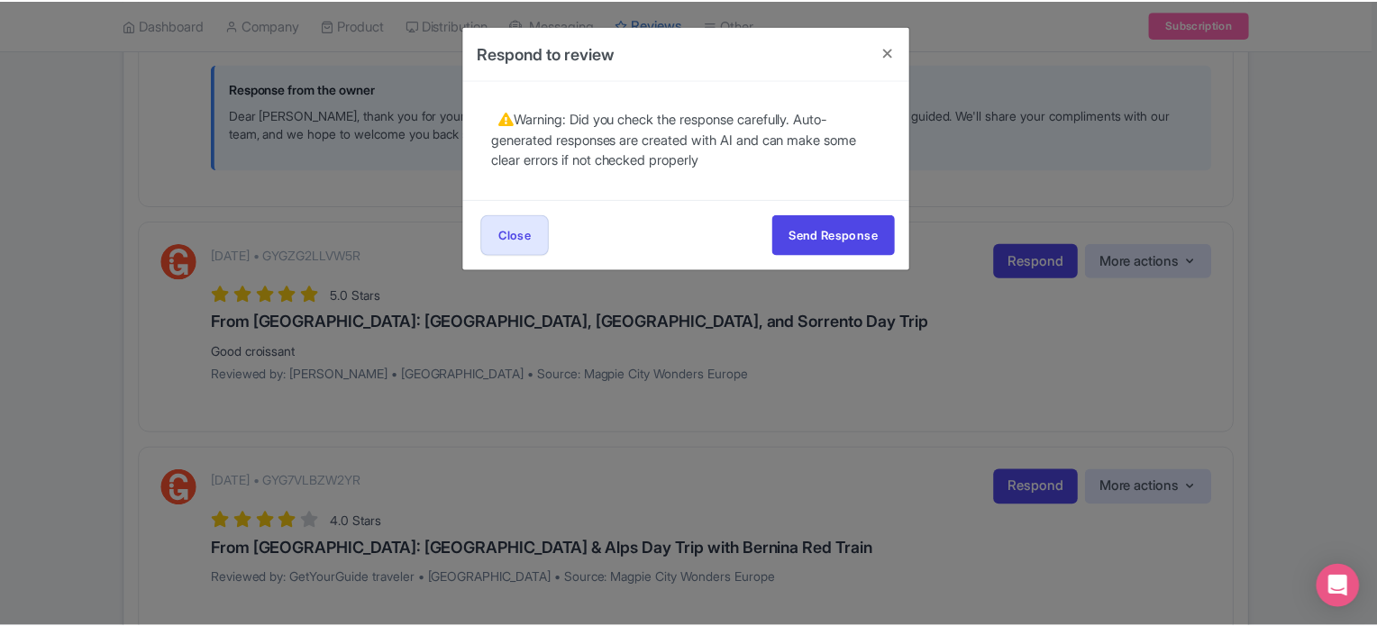
scroll to position [0, 0]
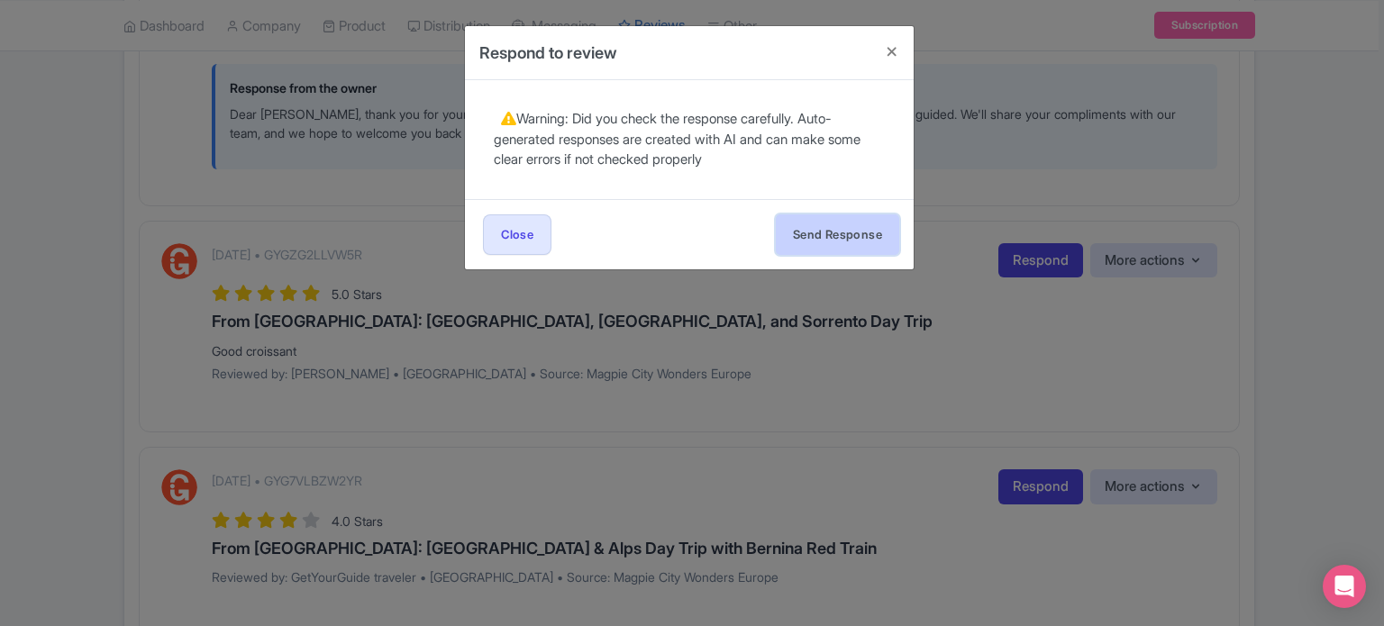
click at [823, 216] on button "Send Response" at bounding box center [837, 234] width 123 height 41
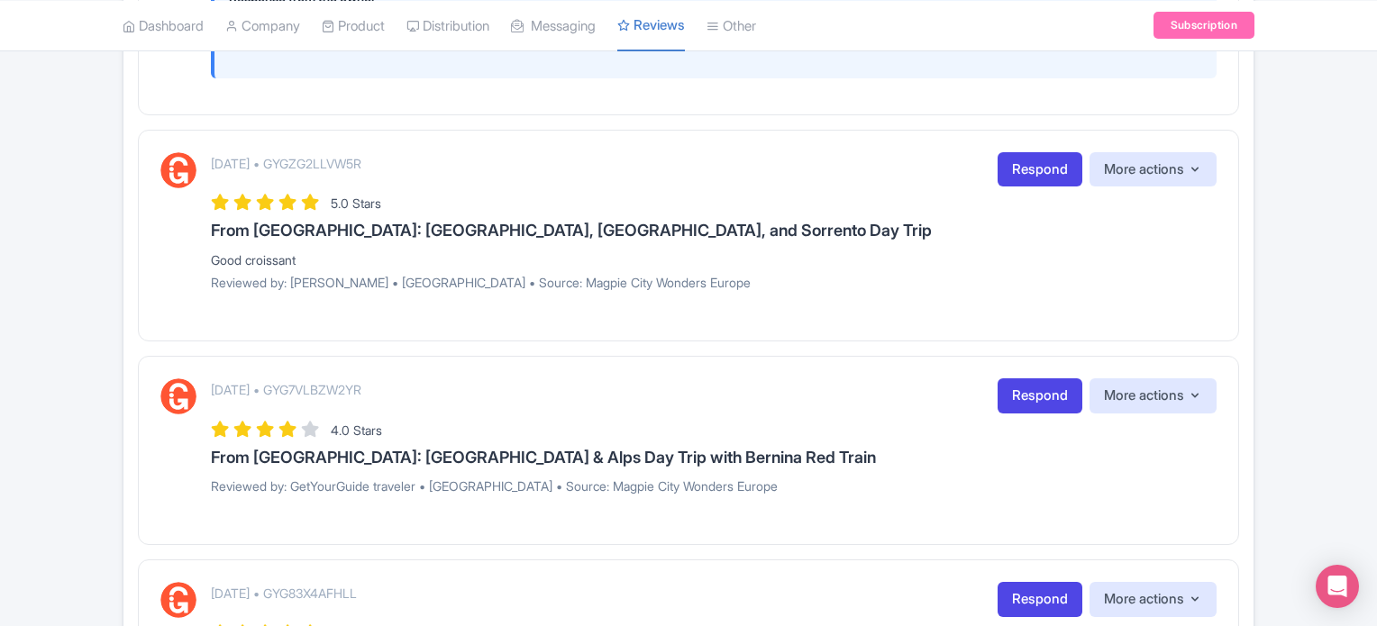
scroll to position [1261, 0]
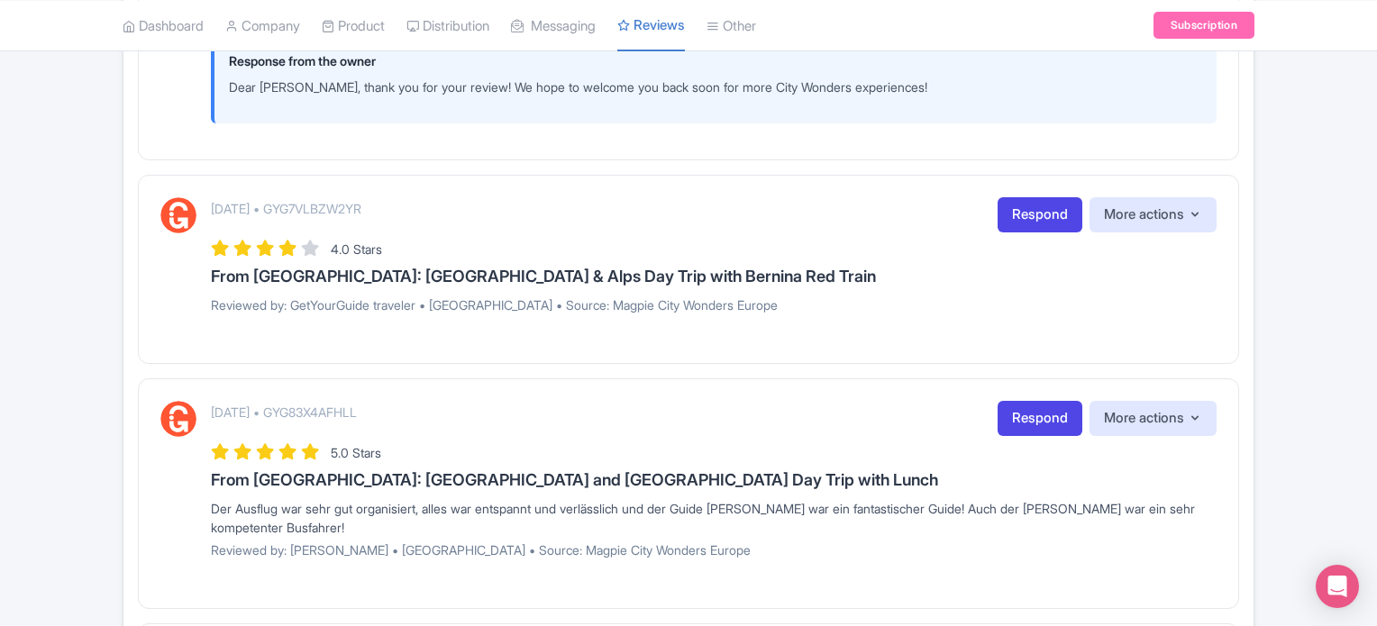
scroll to position [1442, 0]
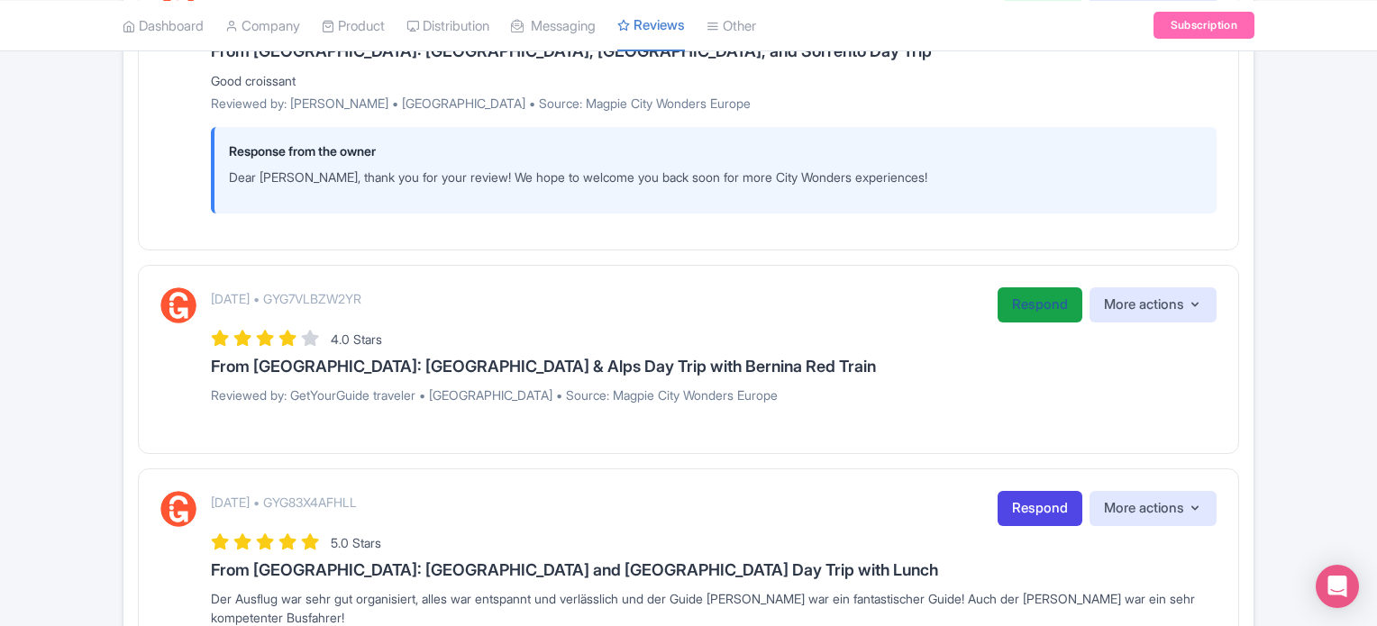
click at [1034, 308] on link "Respond" at bounding box center [1039, 304] width 85 height 35
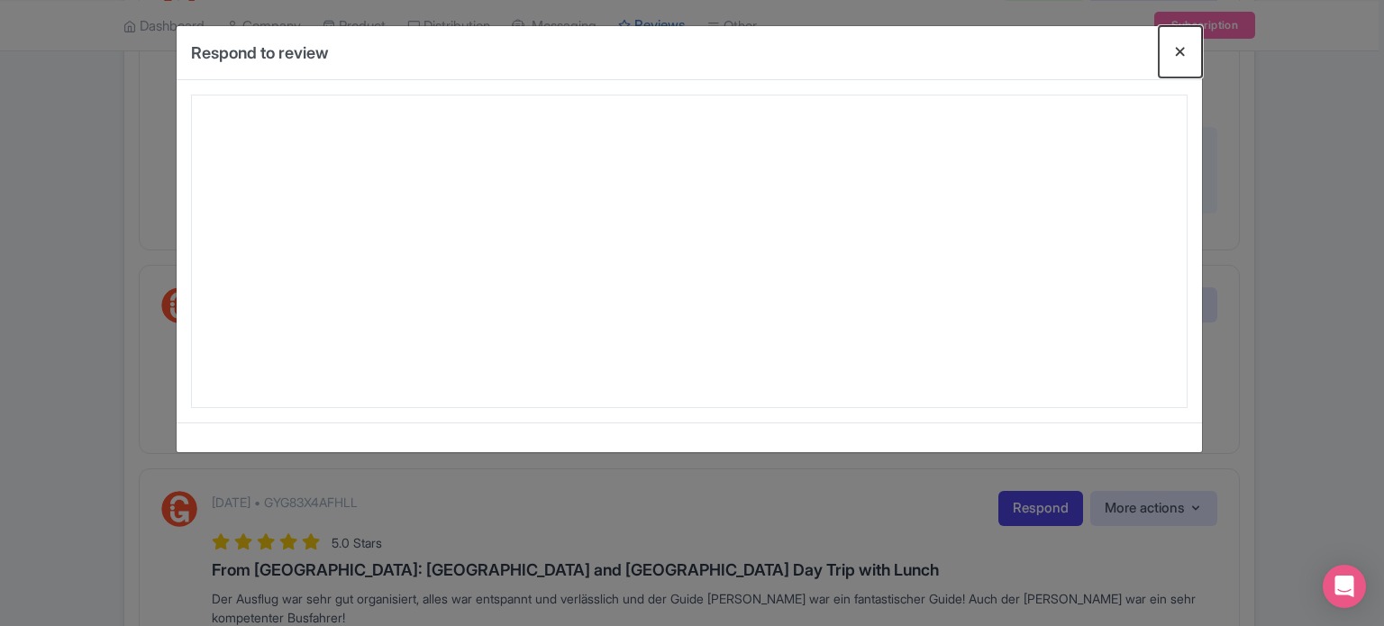
click at [1176, 44] on button "Close" at bounding box center [1180, 51] width 43 height 51
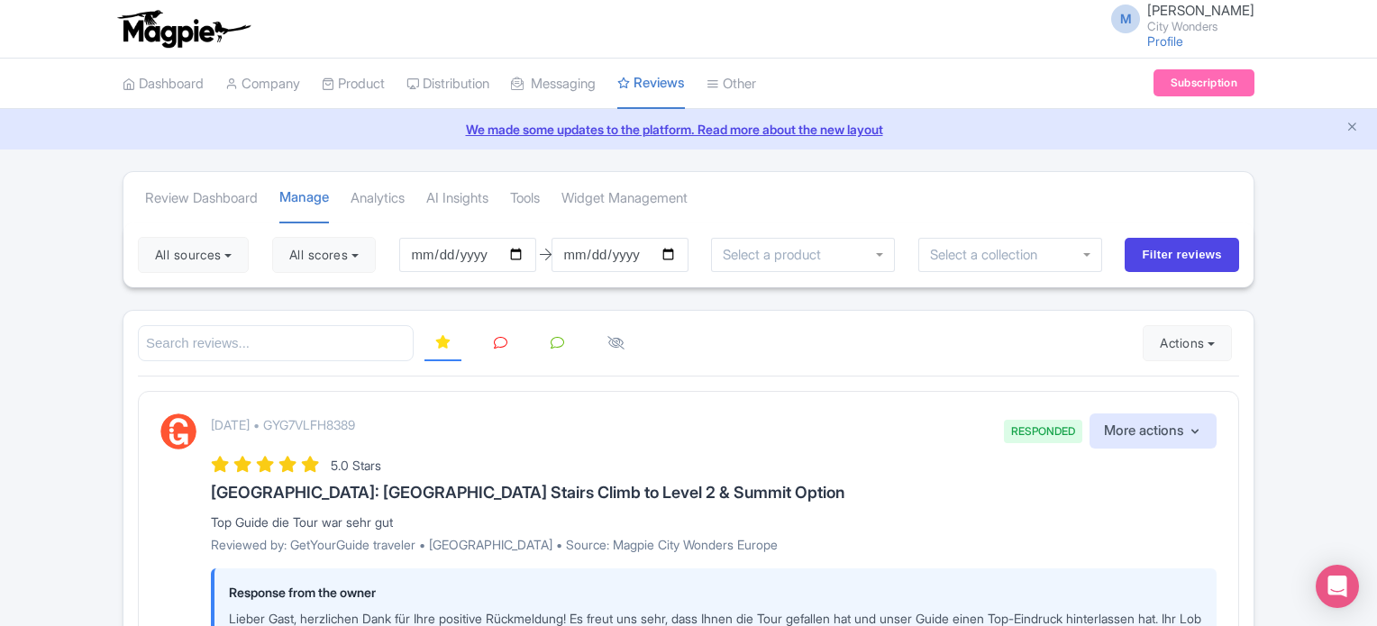
scroll to position [1442, 0]
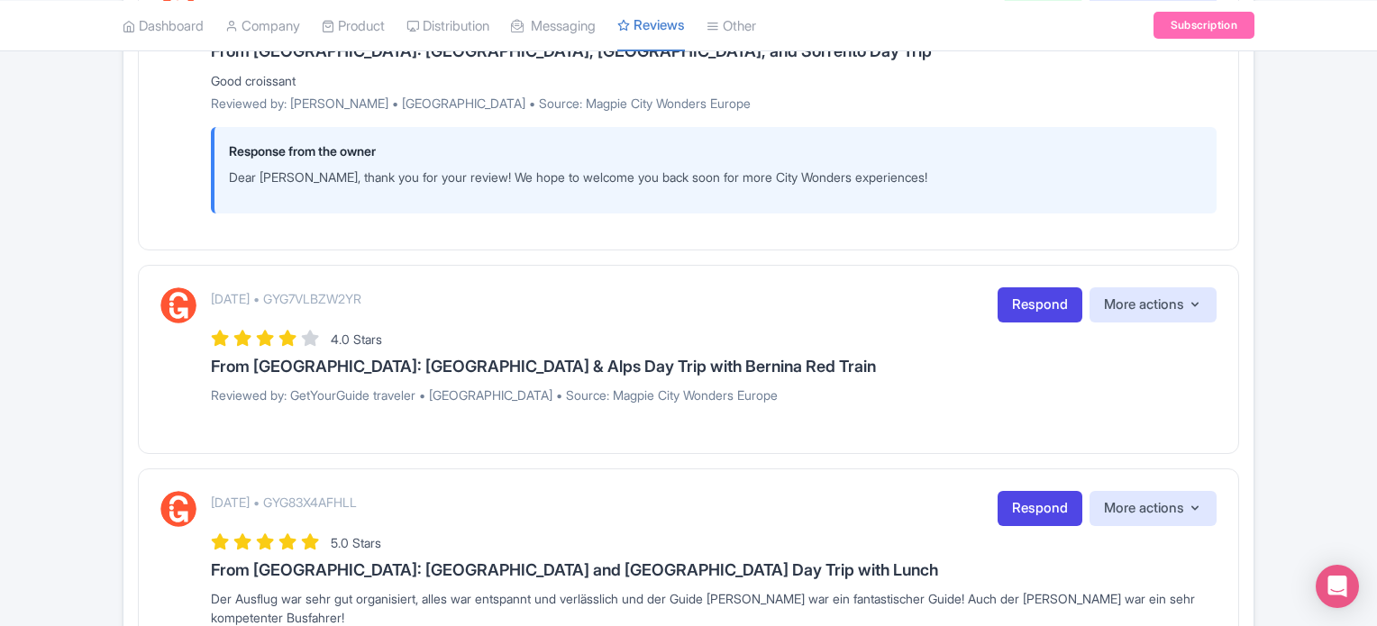
click at [1069, 282] on div "[DATE] • GYG7VLBZW2YR Respond More actions Hide from this page Hide from review…" at bounding box center [688, 359] width 1101 height 189
click at [1041, 302] on link "Respond" at bounding box center [1039, 304] width 85 height 35
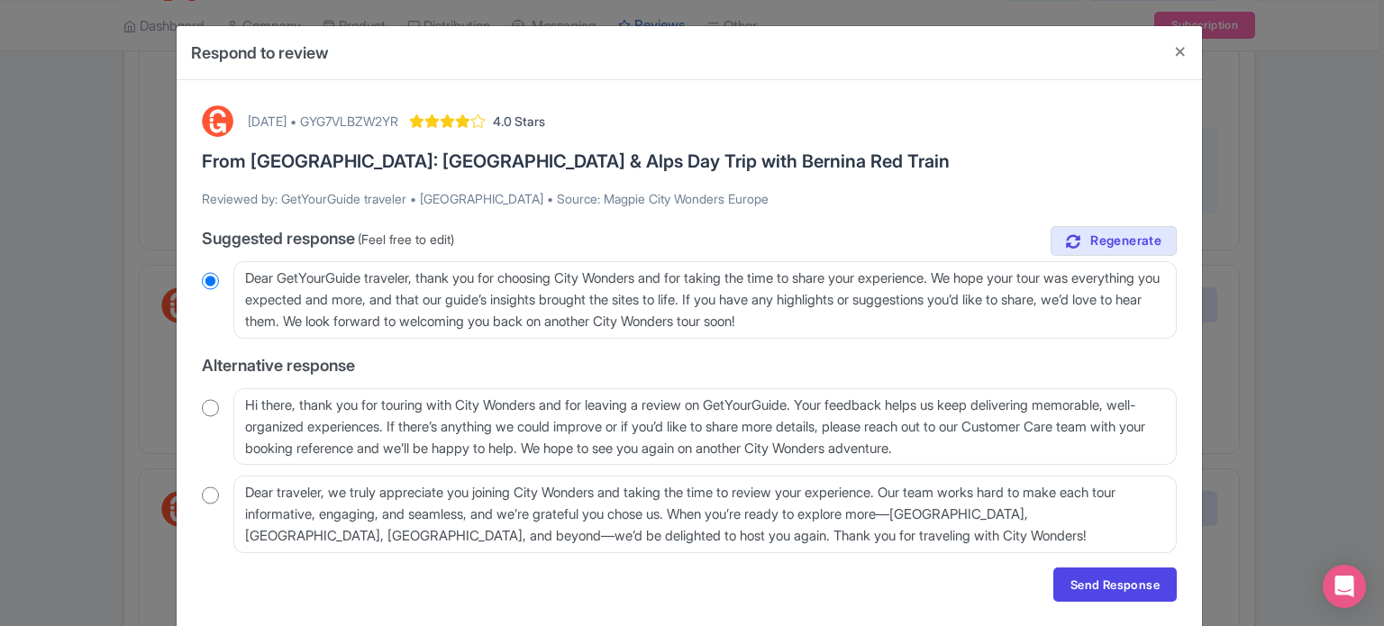
click at [204, 408] on input "radio" at bounding box center [210, 408] width 17 height 18
radio input "true"
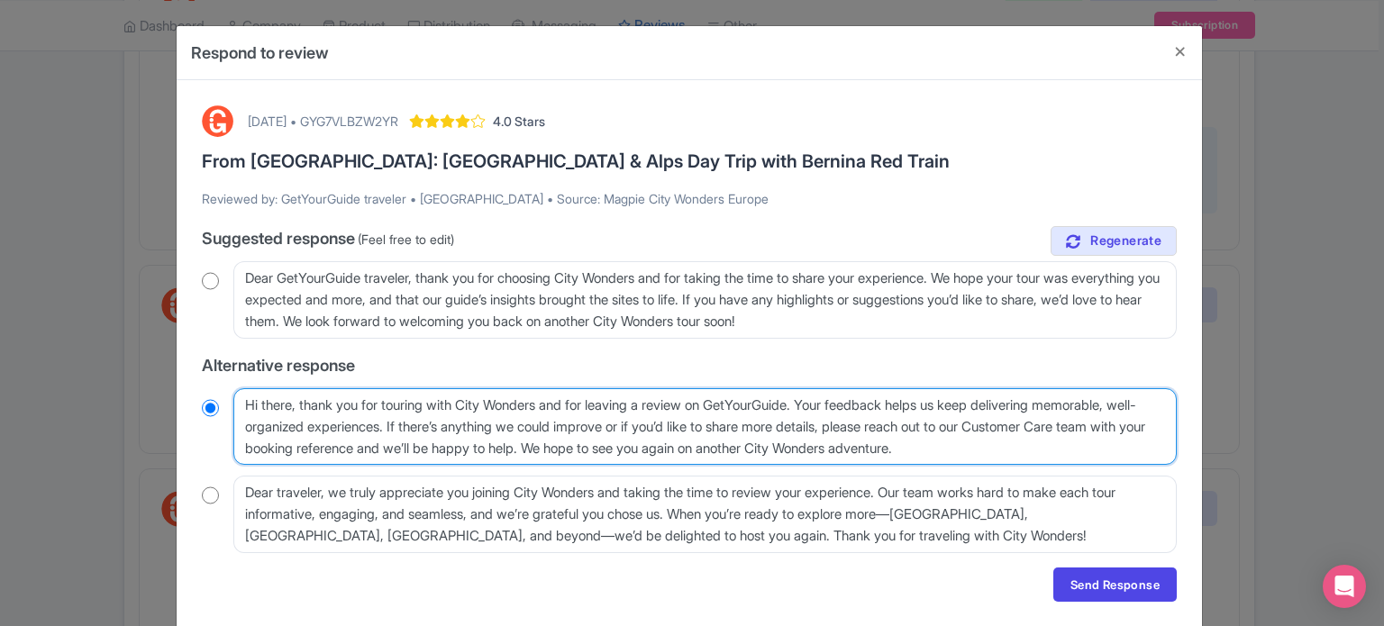
drag, startPoint x: 1001, startPoint y: 424, endPoint x: 487, endPoint y: 460, distance: 515.7
click at [487, 460] on textarea "Hi there, thank you for touring with City Wonders and for leaving a review on G…" at bounding box center [704, 426] width 943 height 77
type textarea "Hi there, thank you for touring with City Wonders and for leaving a review on G…"
radio input "true"
type textarea "Hi there, thank you for touring with City Wonders and for leaving a review on G…"
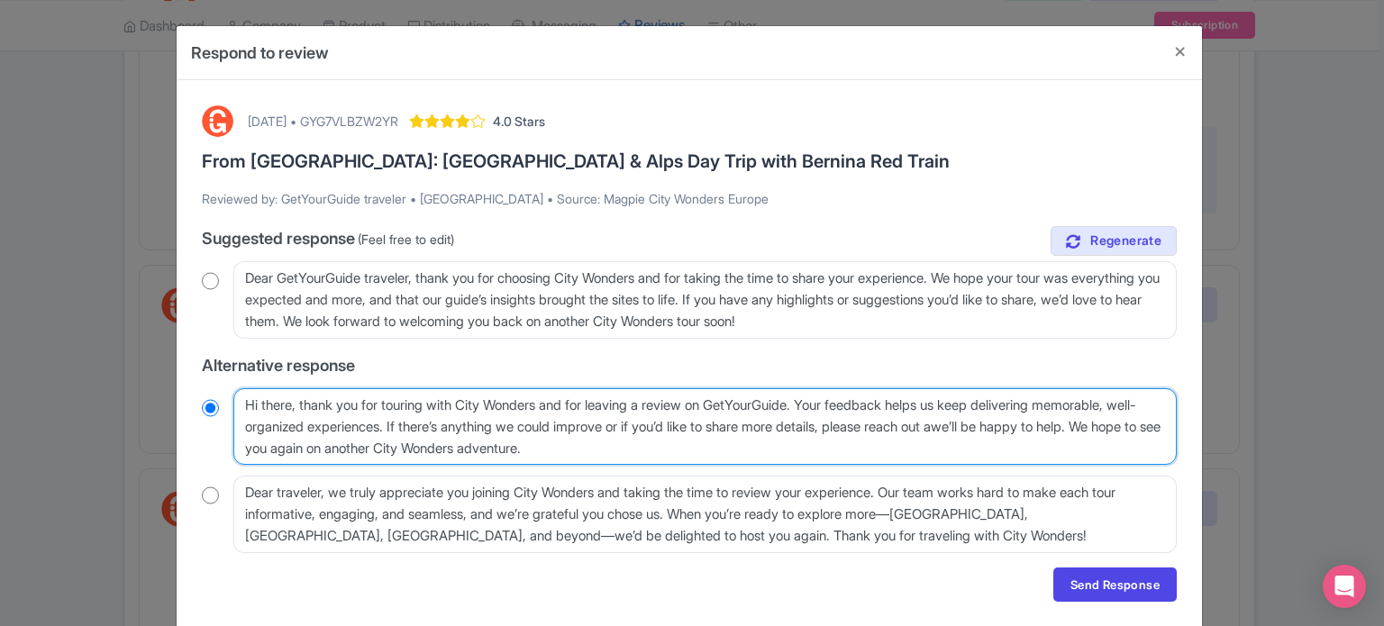
radio input "true"
type textarea "Hi there, thank you for touring with City Wonders and for leaving a review on G…"
radio input "true"
type textarea "Hi there, thank you for touring with City Wonders and for leaving a review on G…"
radio input "true"
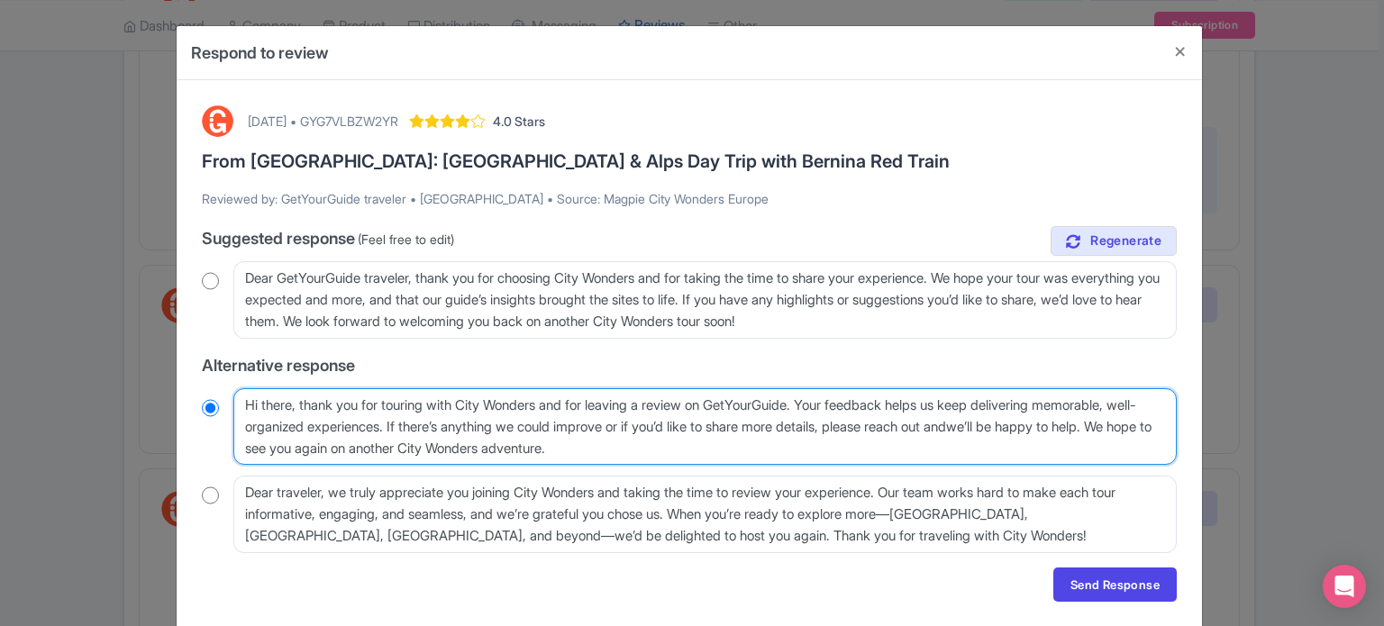
type textarea "Hi there, thank you for touring with City Wonders and for leaving a review on G…"
radio input "true"
type textarea "Hi there, thank you for touring with City Wonders and for leaving a review on G…"
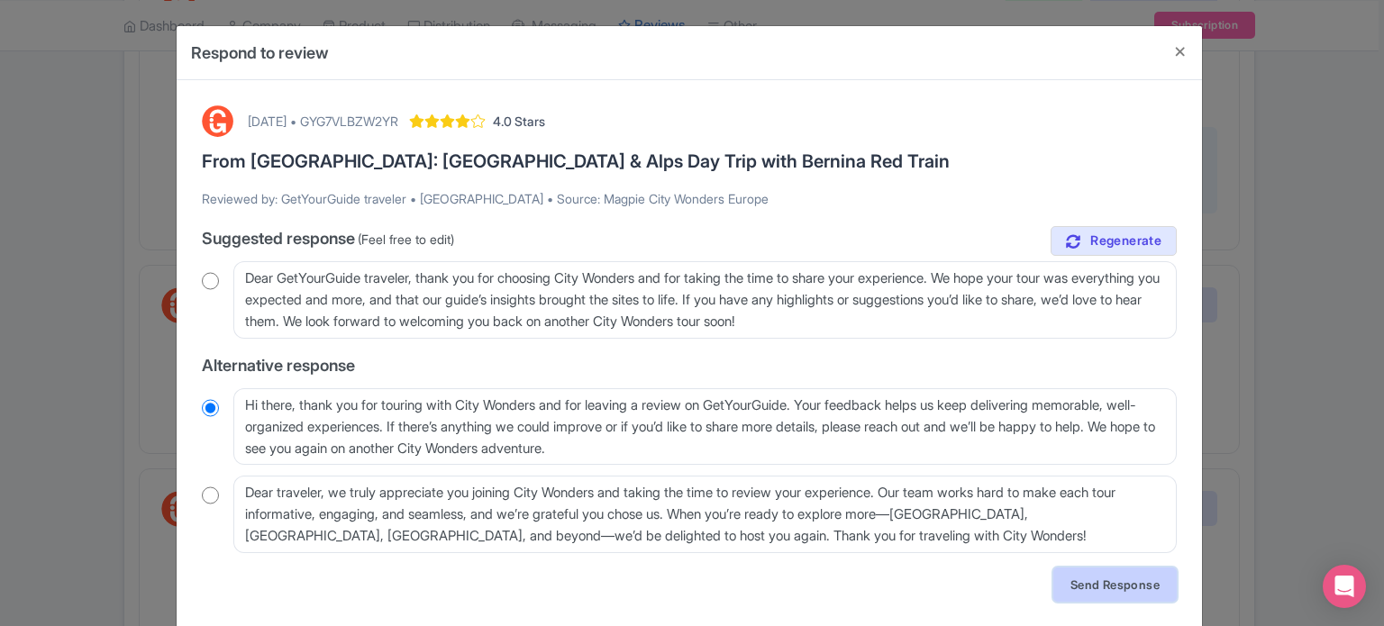
click at [1095, 586] on link "Send Response" at bounding box center [1114, 585] width 123 height 34
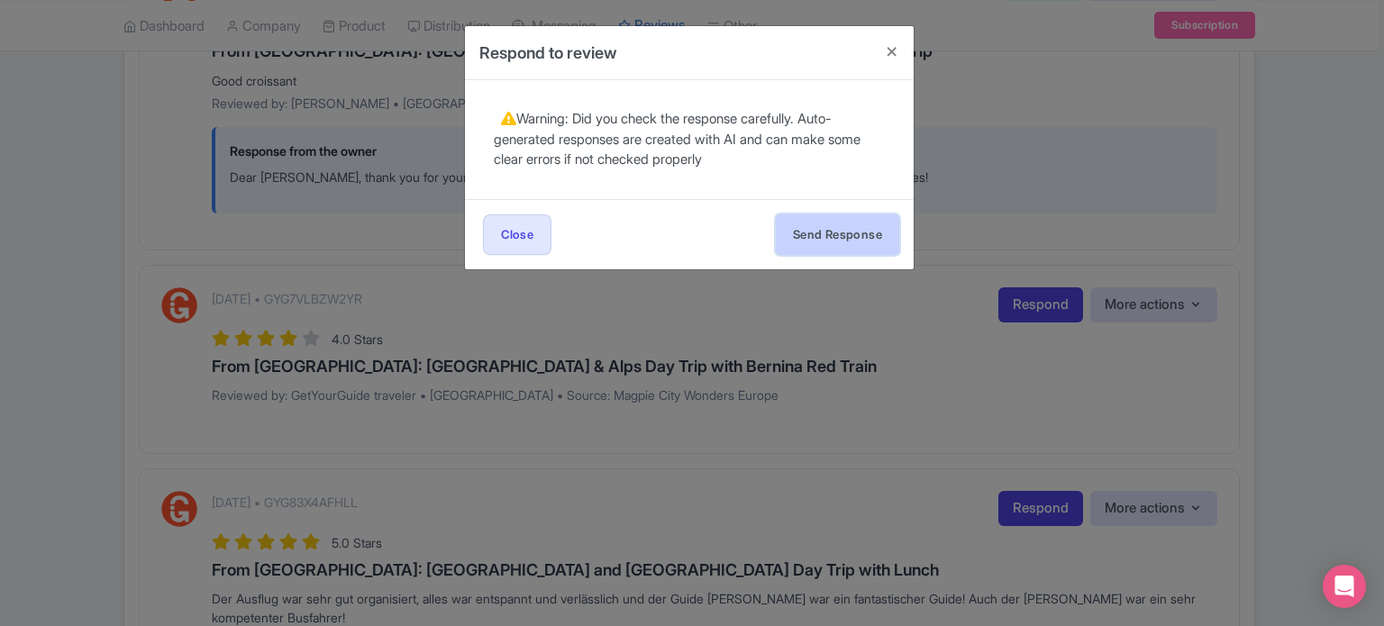
click at [871, 232] on button "Send Response" at bounding box center [837, 234] width 123 height 41
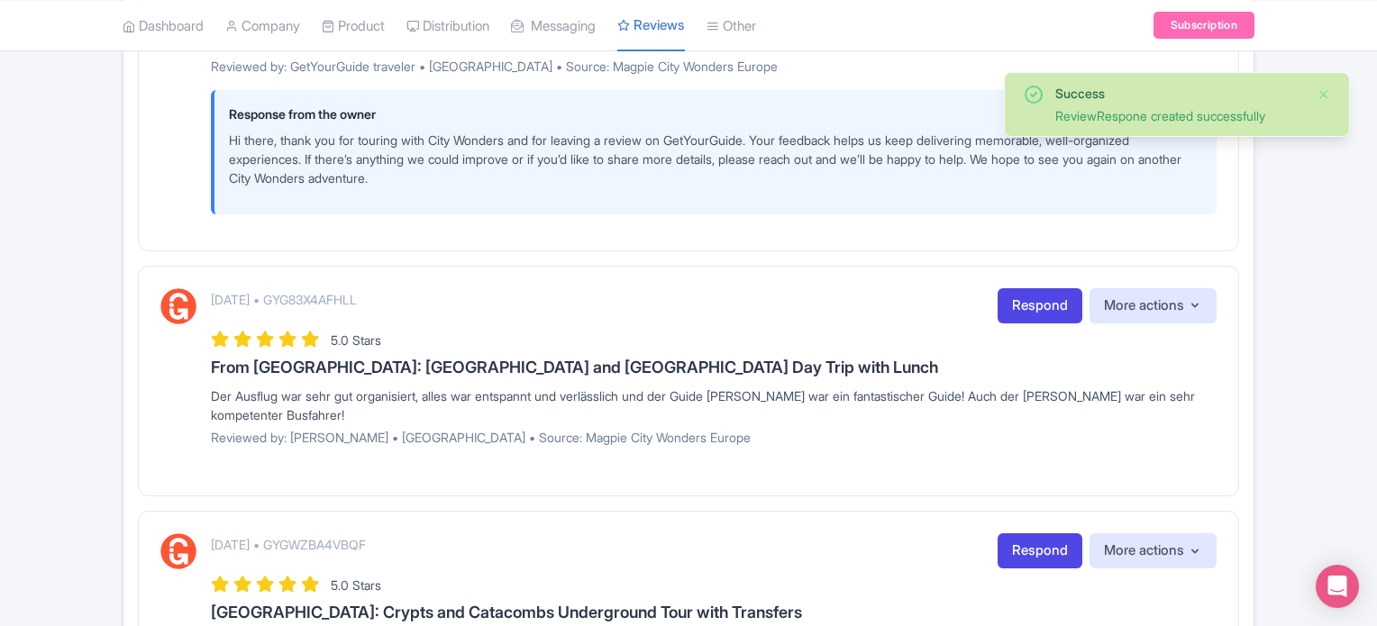
scroll to position [1802, 0]
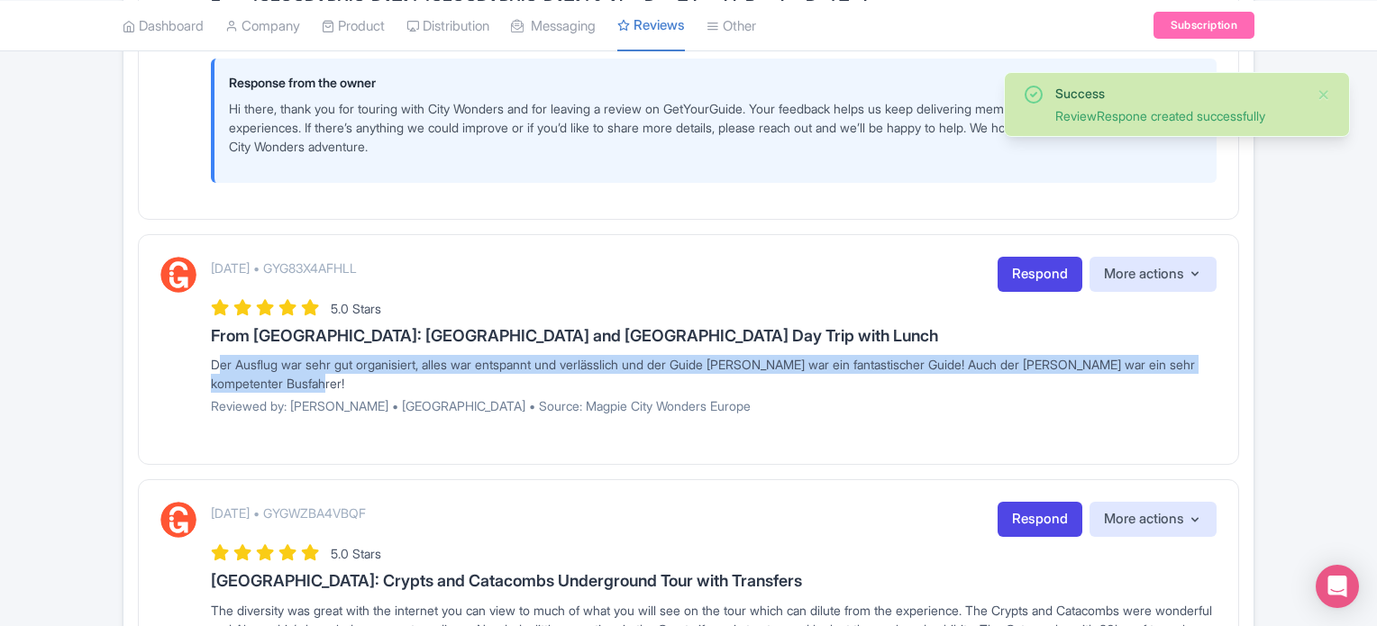
drag, startPoint x: 381, startPoint y: 373, endPoint x: 214, endPoint y: 360, distance: 168.1
click at [214, 360] on div "Der Ausflug war sehr gut organisiert, alles war entspannt und verlässlich und d…" at bounding box center [714, 374] width 1006 height 38
copy div "Der Ausflug war sehr gut organisiert, alles war entspannt und verlässlich und d…"
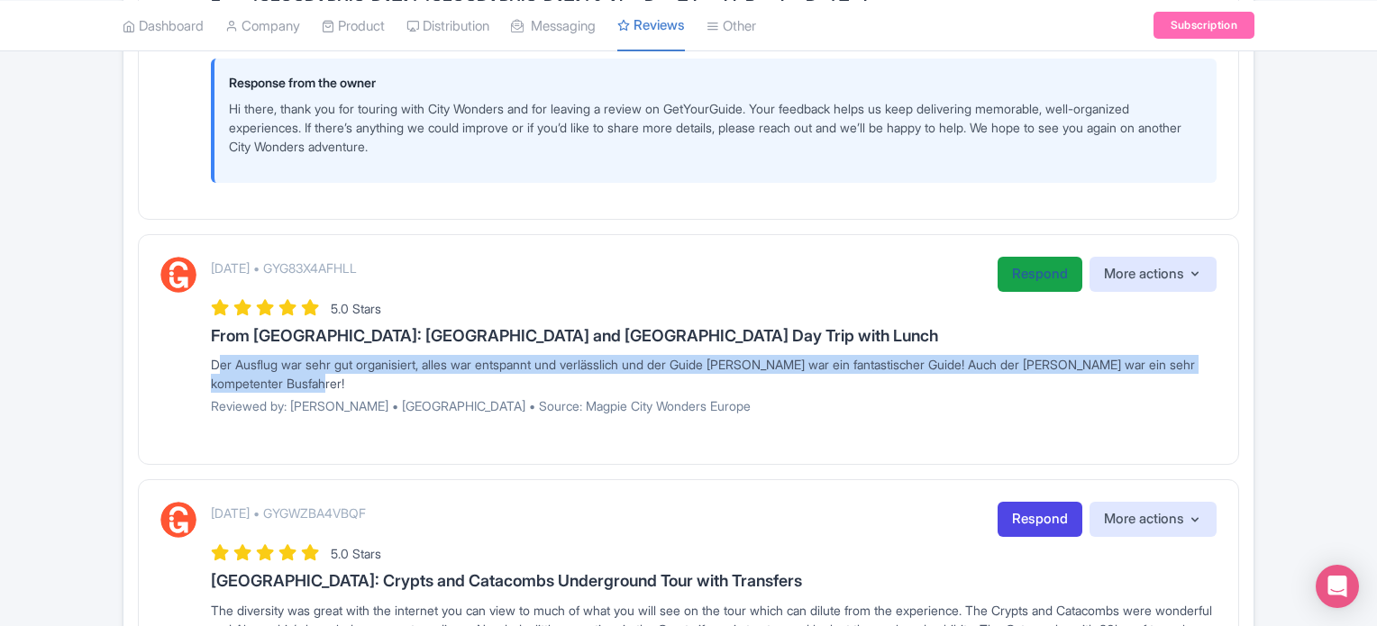
click at [1024, 266] on link "Respond" at bounding box center [1039, 274] width 85 height 35
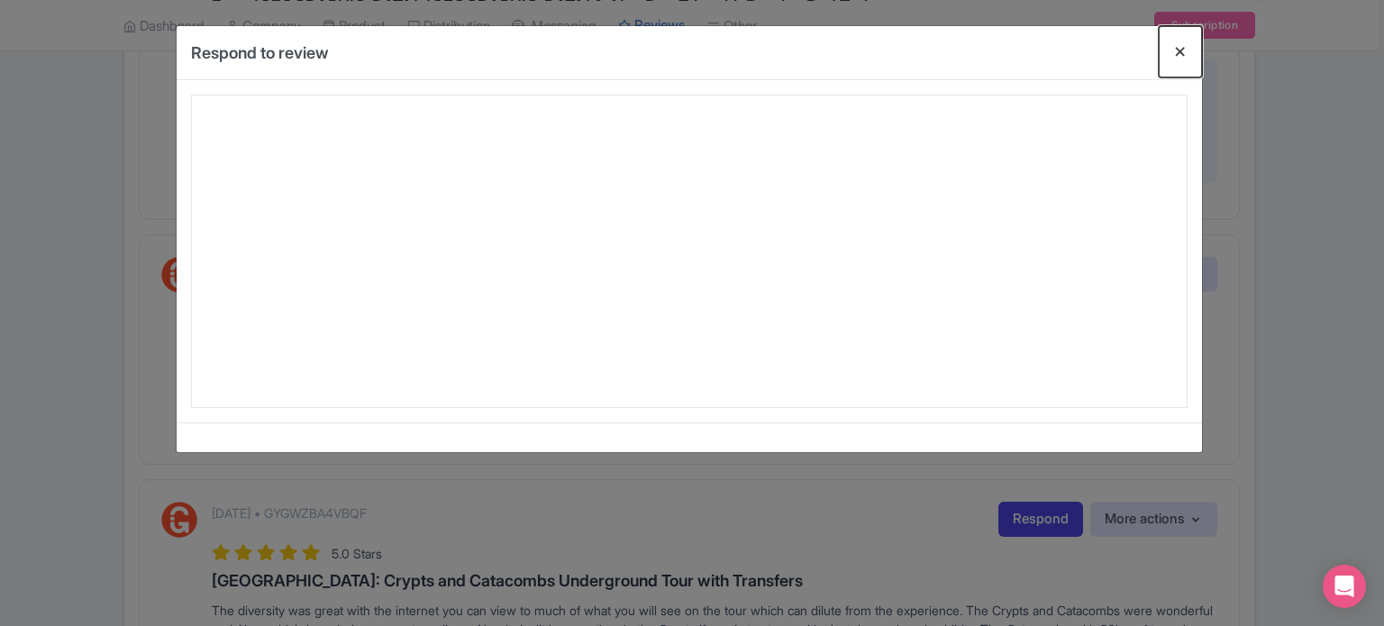
click at [1181, 56] on button "Close" at bounding box center [1180, 51] width 43 height 51
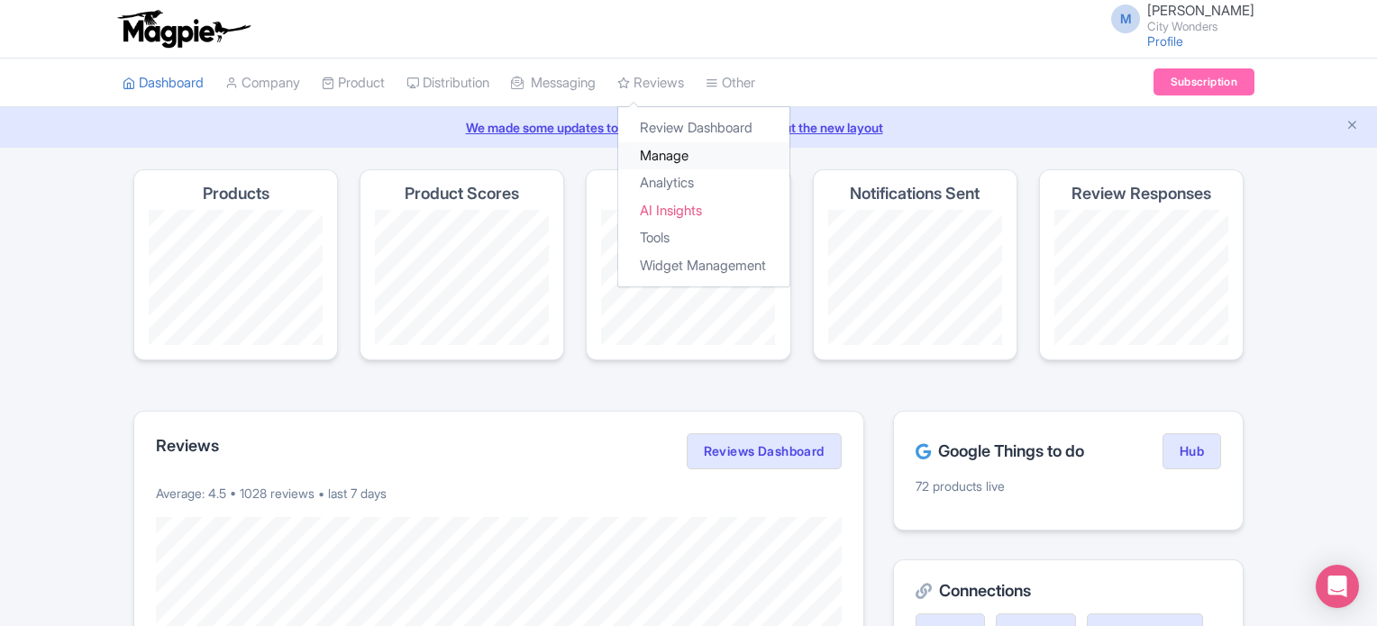
click at [687, 147] on link "Manage" at bounding box center [703, 156] width 171 height 28
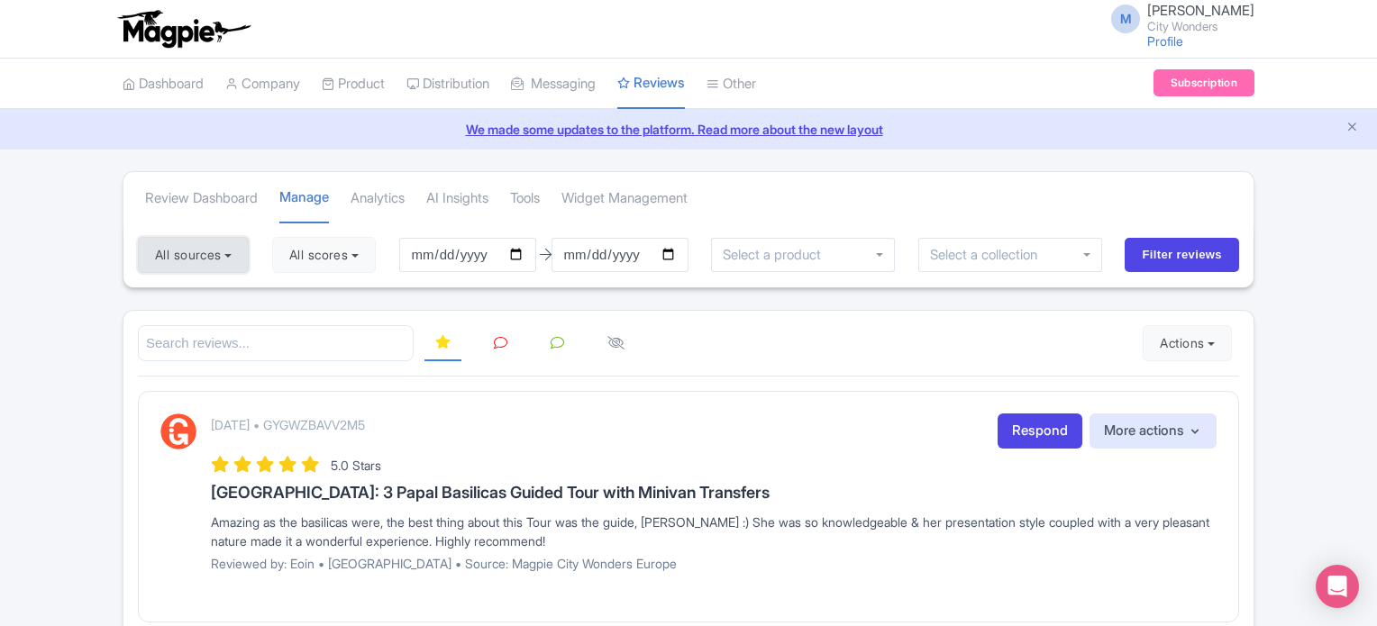
click at [210, 246] on button "All sources" at bounding box center [193, 255] width 111 height 36
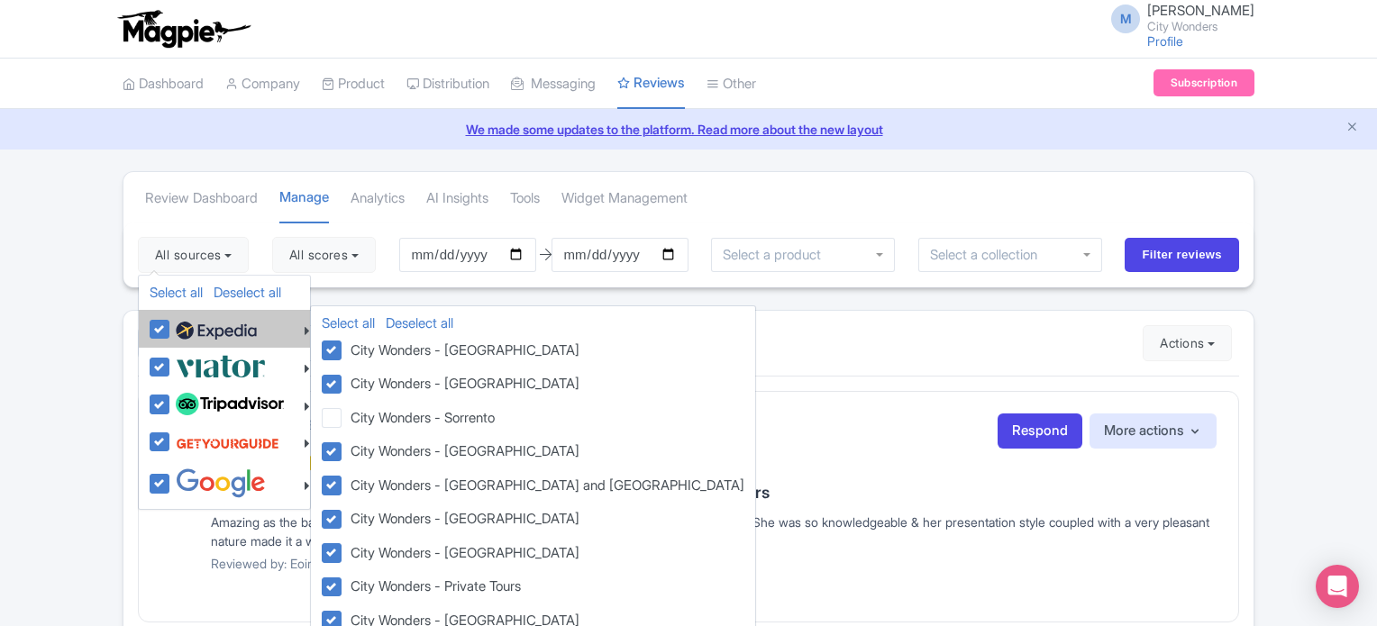
click at [171, 331] on label at bounding box center [214, 329] width 86 height 31
click at [171, 325] on input "checkbox" at bounding box center [177, 320] width 12 height 12
checkbox input "false"
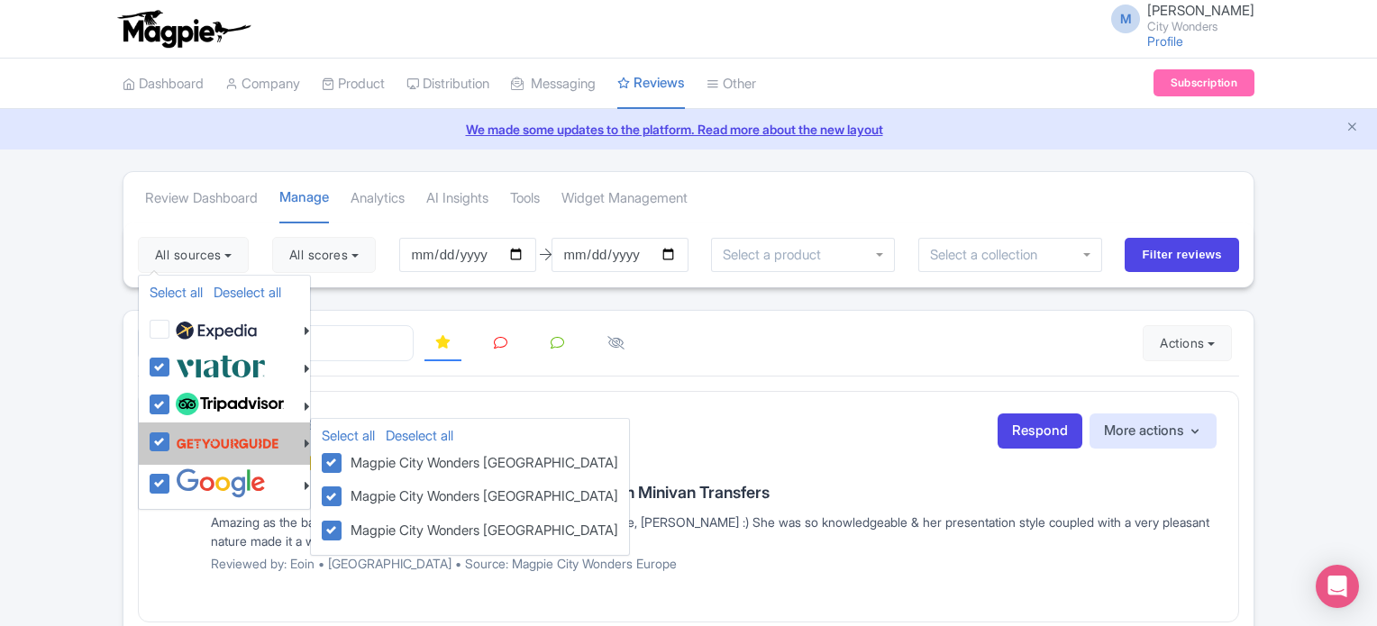
click at [171, 442] on label at bounding box center [225, 443] width 108 height 34
click at [171, 438] on input "checkbox" at bounding box center [177, 432] width 12 height 12
checkbox input "false"
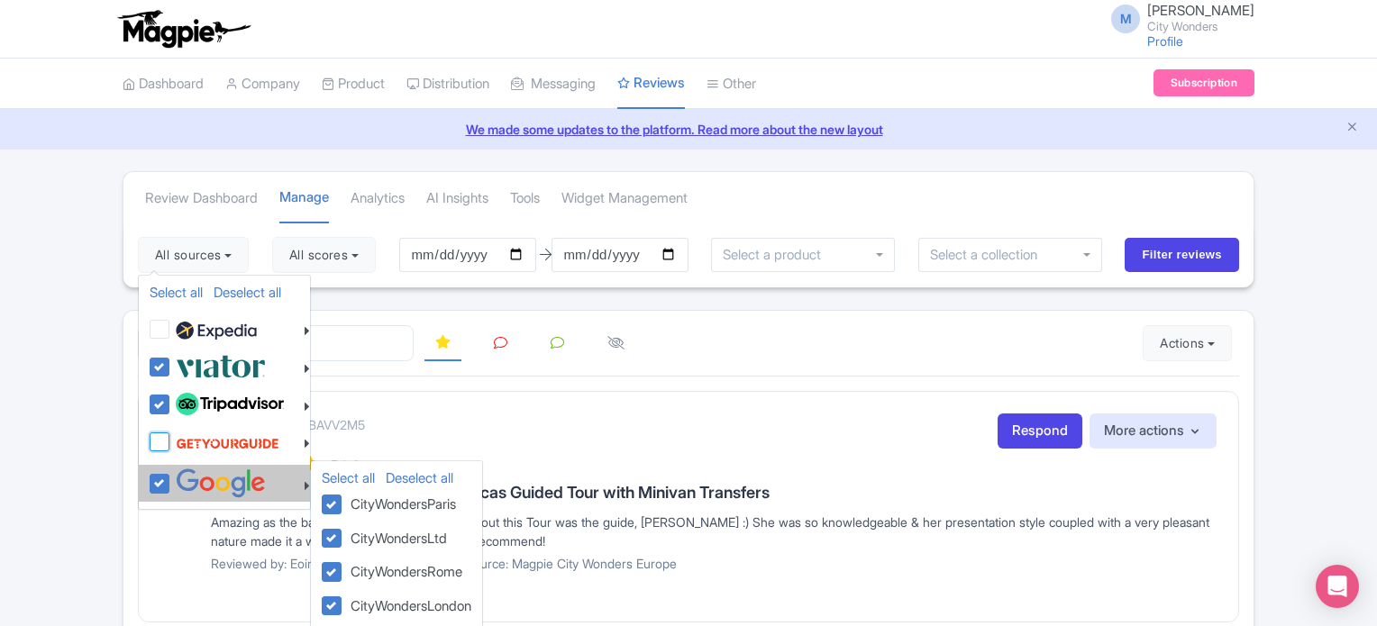
checkbox input "false"
click at [171, 482] on label at bounding box center [218, 484] width 95 height 30
click at [171, 480] on input "checkbox" at bounding box center [177, 475] width 12 height 12
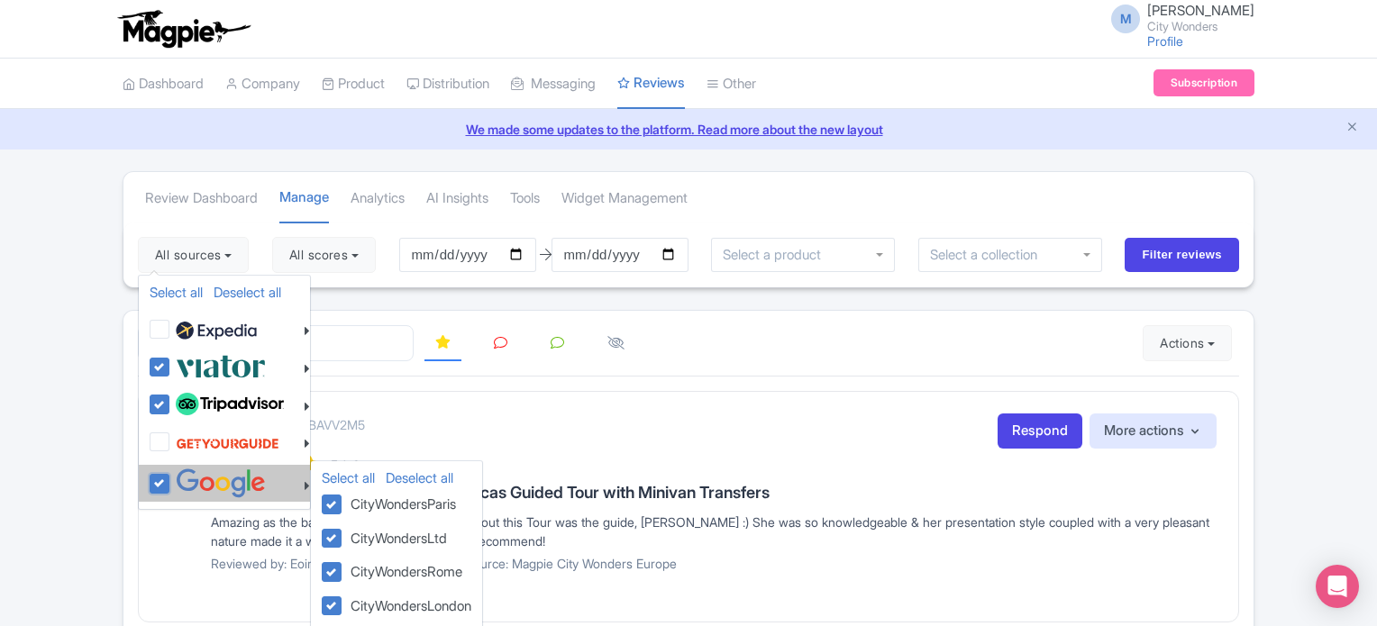
checkbox input "false"
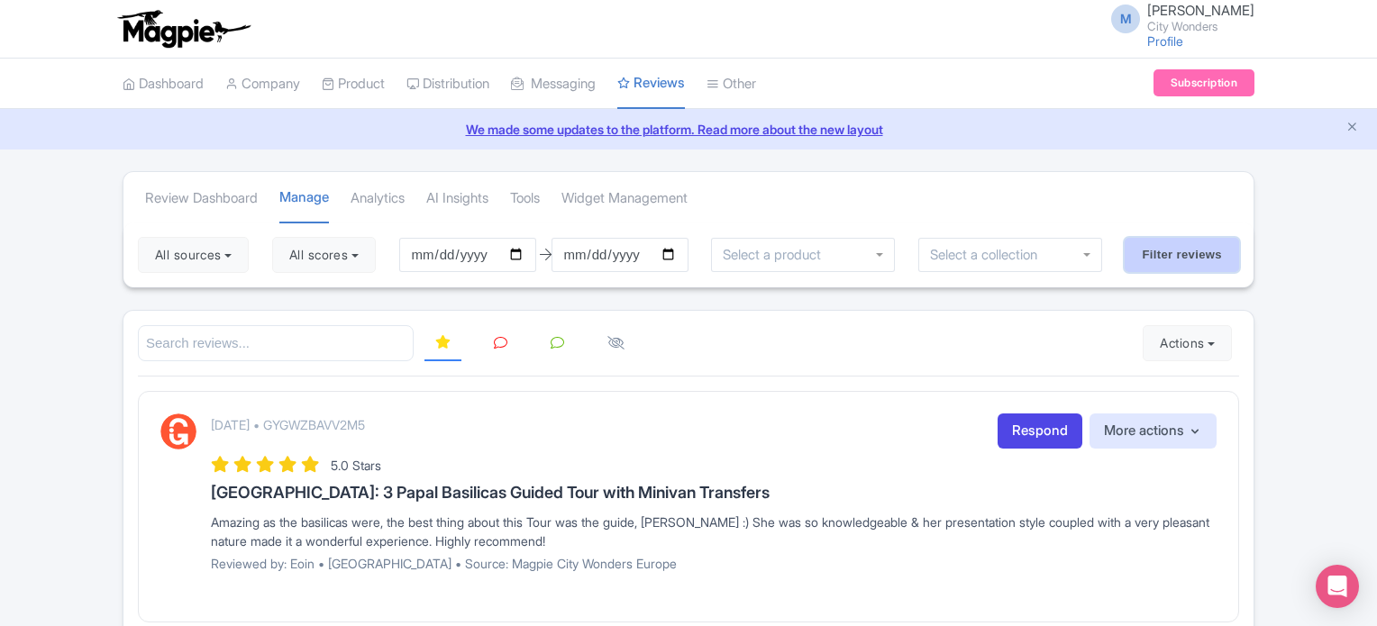
click at [1146, 260] on input "Filter reviews" at bounding box center [1182, 255] width 114 height 34
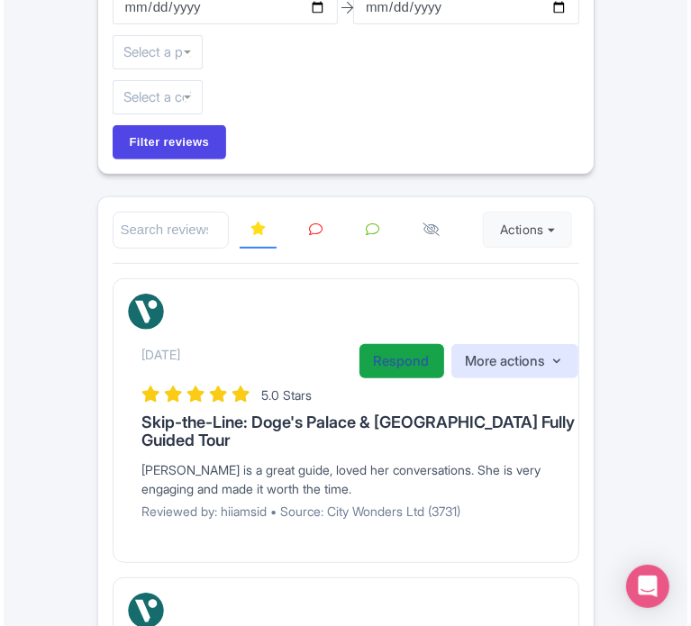
scroll to position [360, 0]
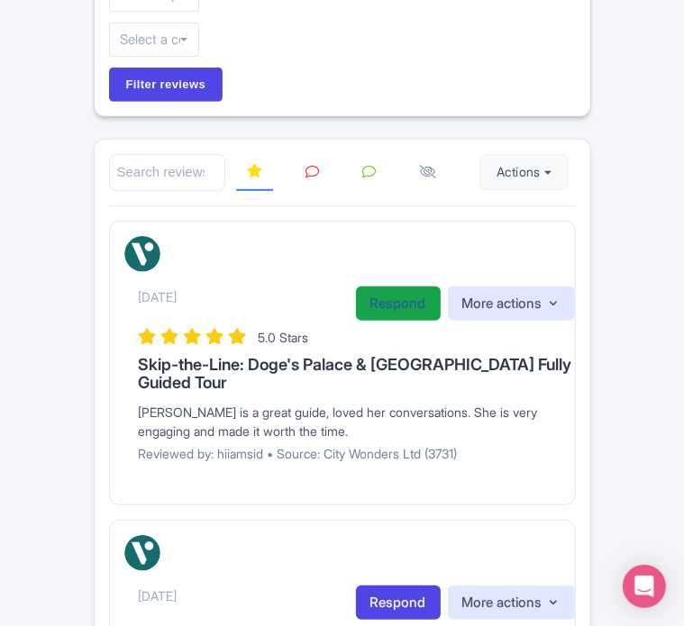
click at [411, 296] on link "Respond" at bounding box center [398, 304] width 85 height 35
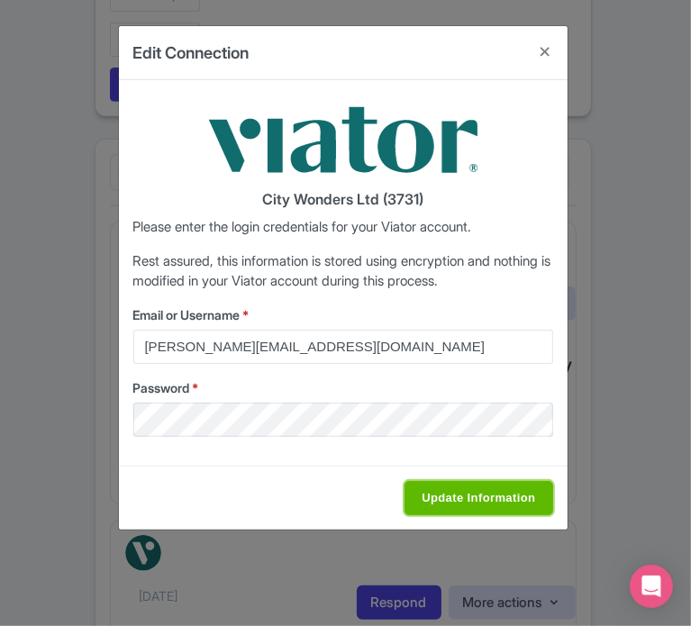
click at [487, 496] on input "Update Information" at bounding box center [479, 498] width 148 height 34
type input "Saving..."
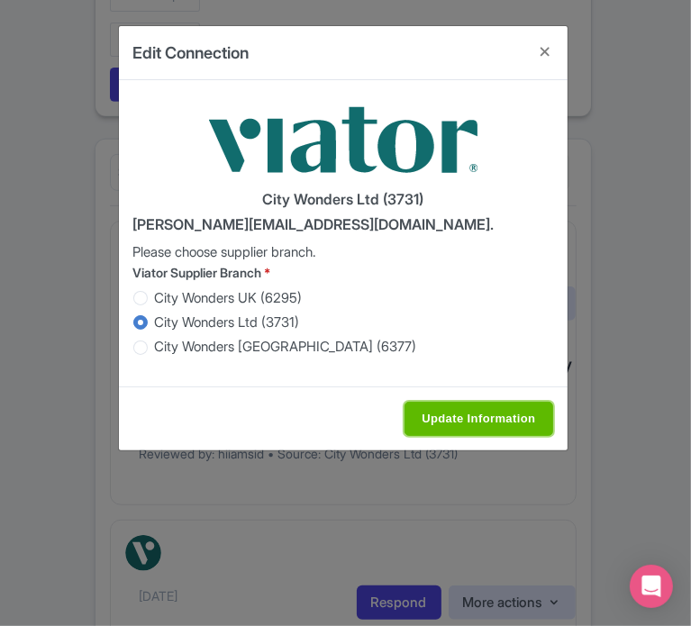
click at [447, 417] on input "Update Information" at bounding box center [479, 419] width 148 height 34
type input "Saving..."
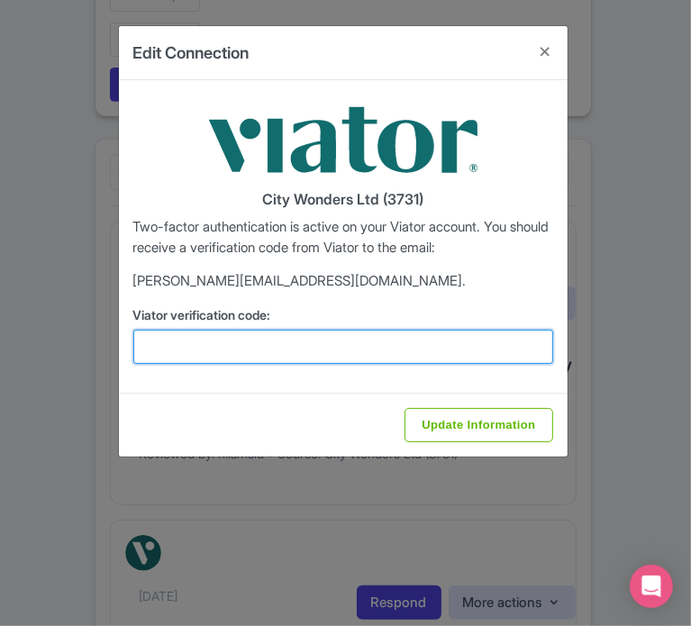
click at [292, 352] on input "Viator verification code:" at bounding box center [343, 347] width 420 height 34
paste input "945807"
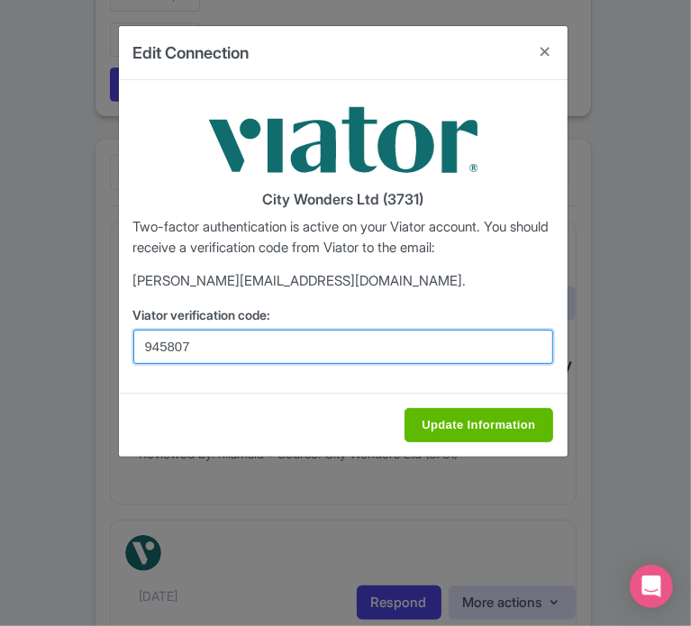
type input "945807"
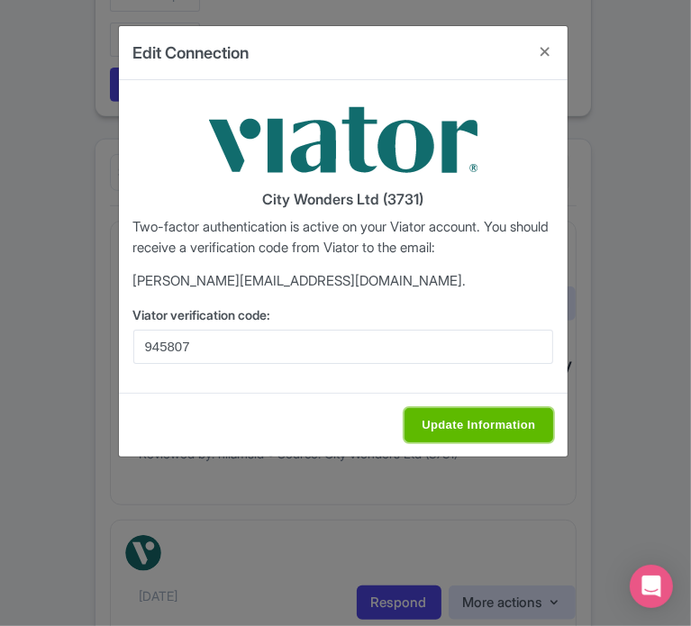
click at [496, 422] on input "Update Information" at bounding box center [479, 425] width 148 height 34
type input "Saving..."
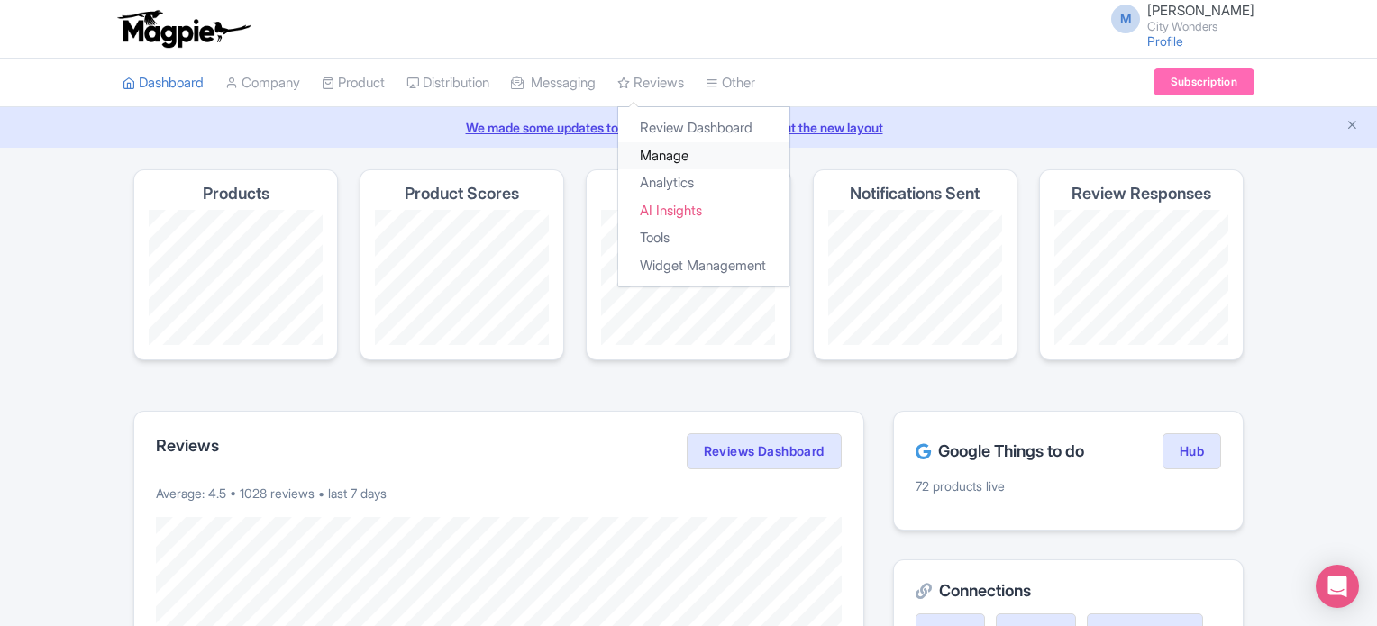
click at [688, 150] on link "Manage" at bounding box center [703, 156] width 171 height 28
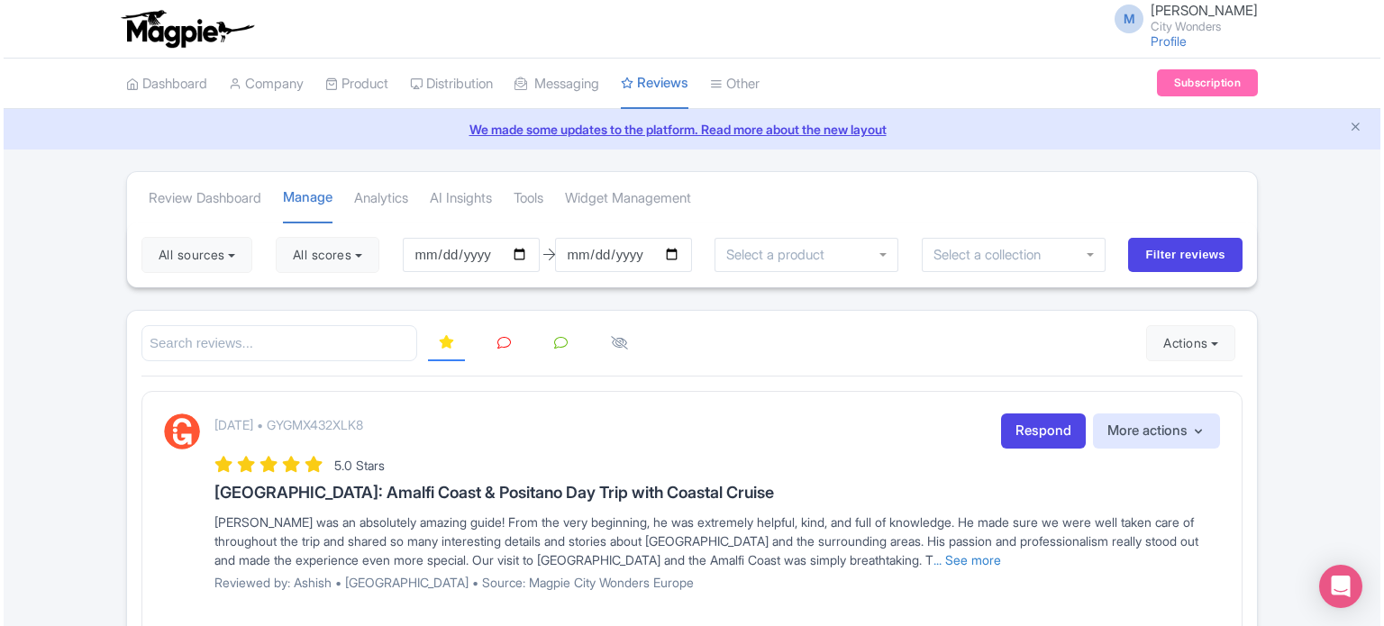
scroll to position [180, 0]
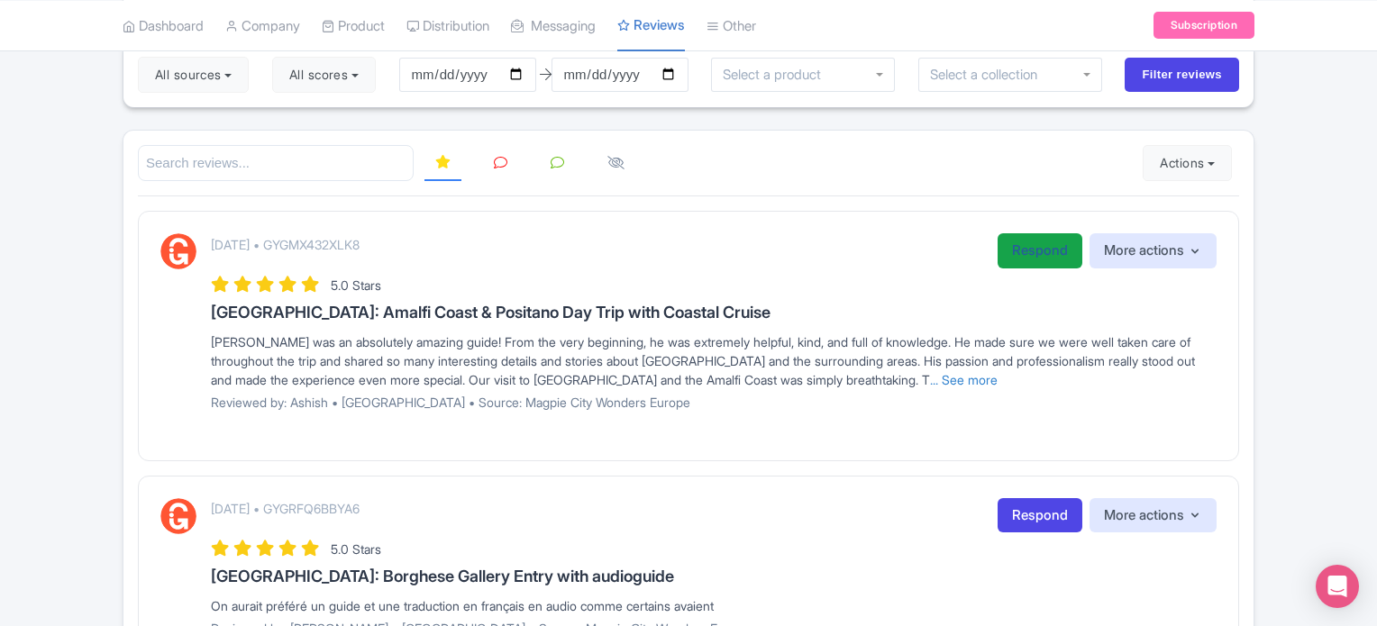
click at [1024, 253] on link "Respond" at bounding box center [1039, 250] width 85 height 35
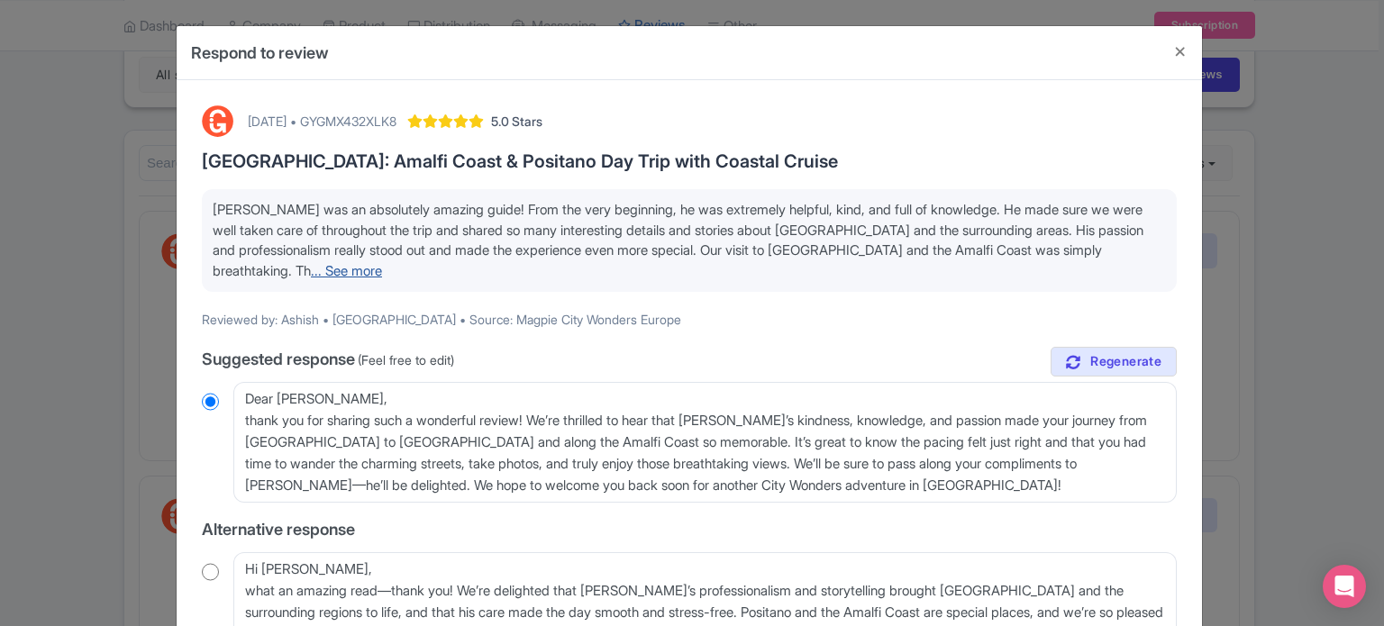
click at [311, 262] on link "... See more" at bounding box center [346, 270] width 71 height 17
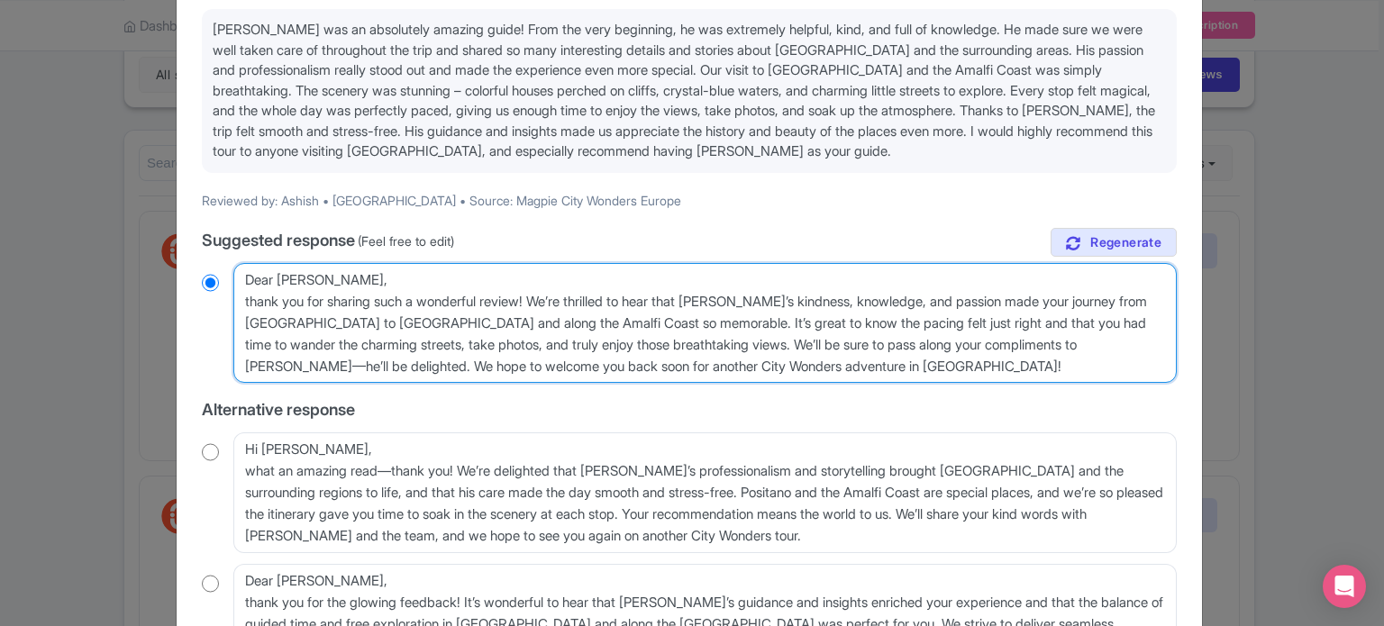
click at [240, 297] on textarea "Dear [PERSON_NAME], thank you for sharing such a wonderful review! We’re thrill…" at bounding box center [704, 323] width 943 height 121
type textarea "Dear [PERSON_NAME],thank you for sharing such a wonderful review! We’re thrille…"
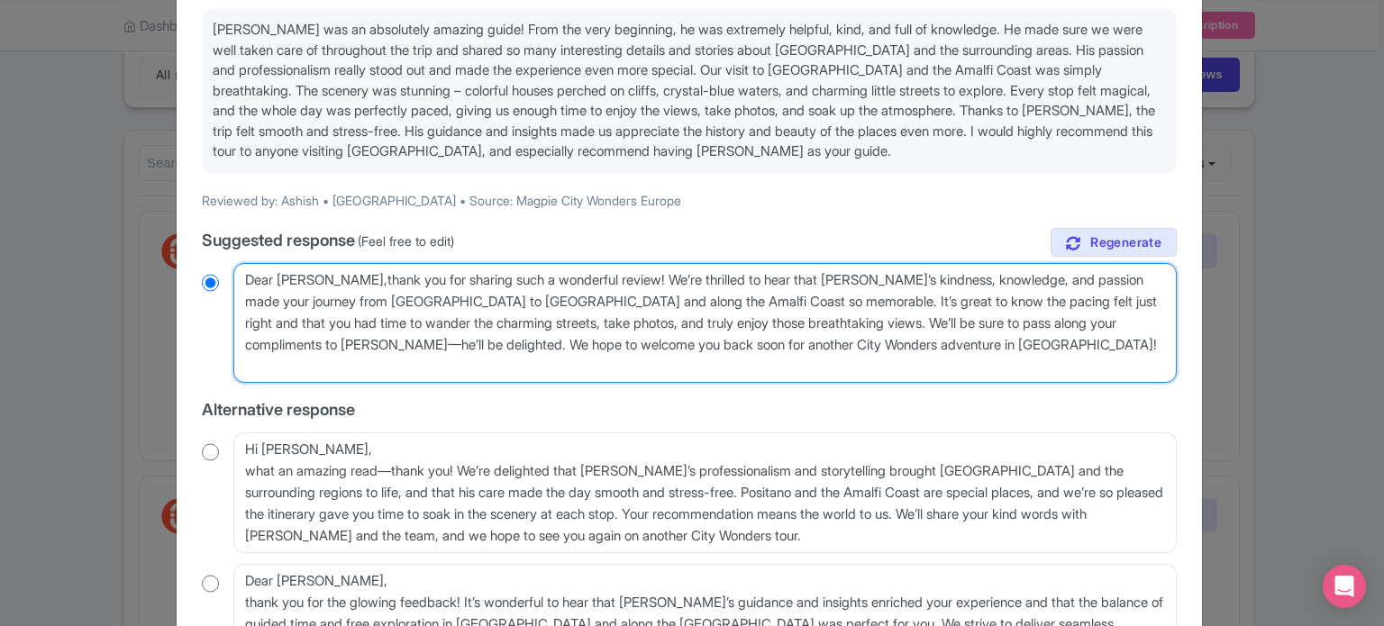
radio input "true"
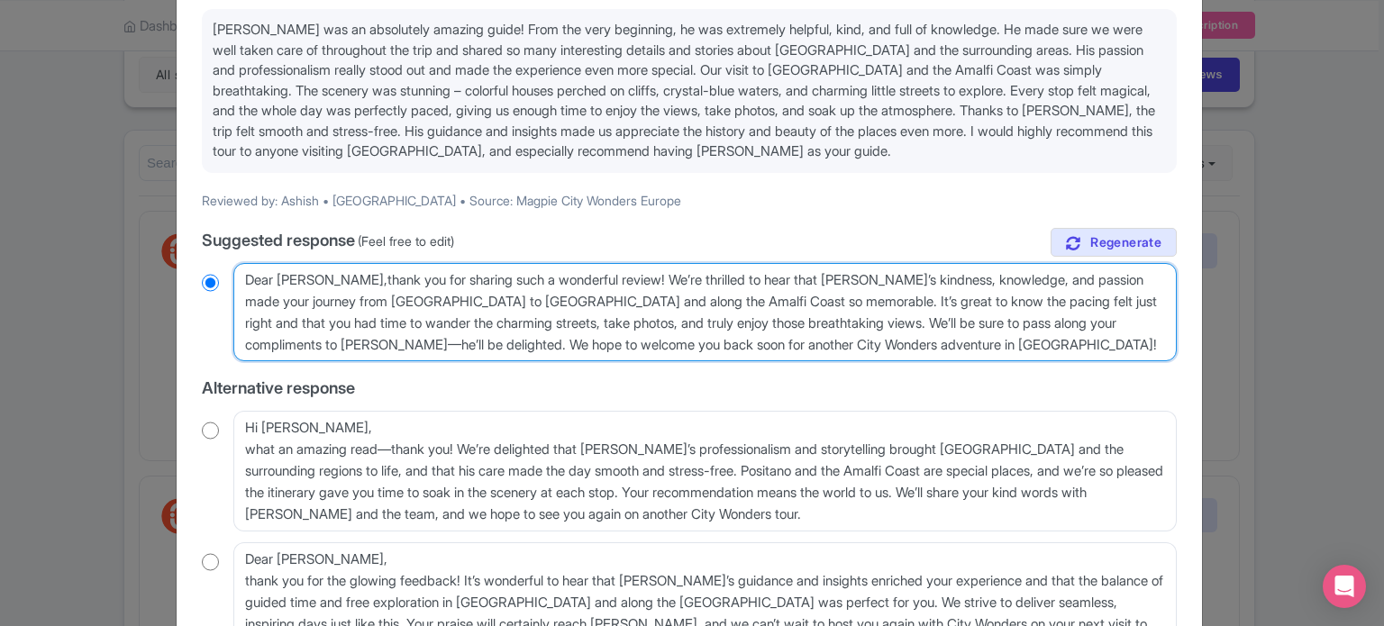
type textarea "Dear [PERSON_NAME], thank you for sharing such a wonderful review! We’re thrill…"
radio input "true"
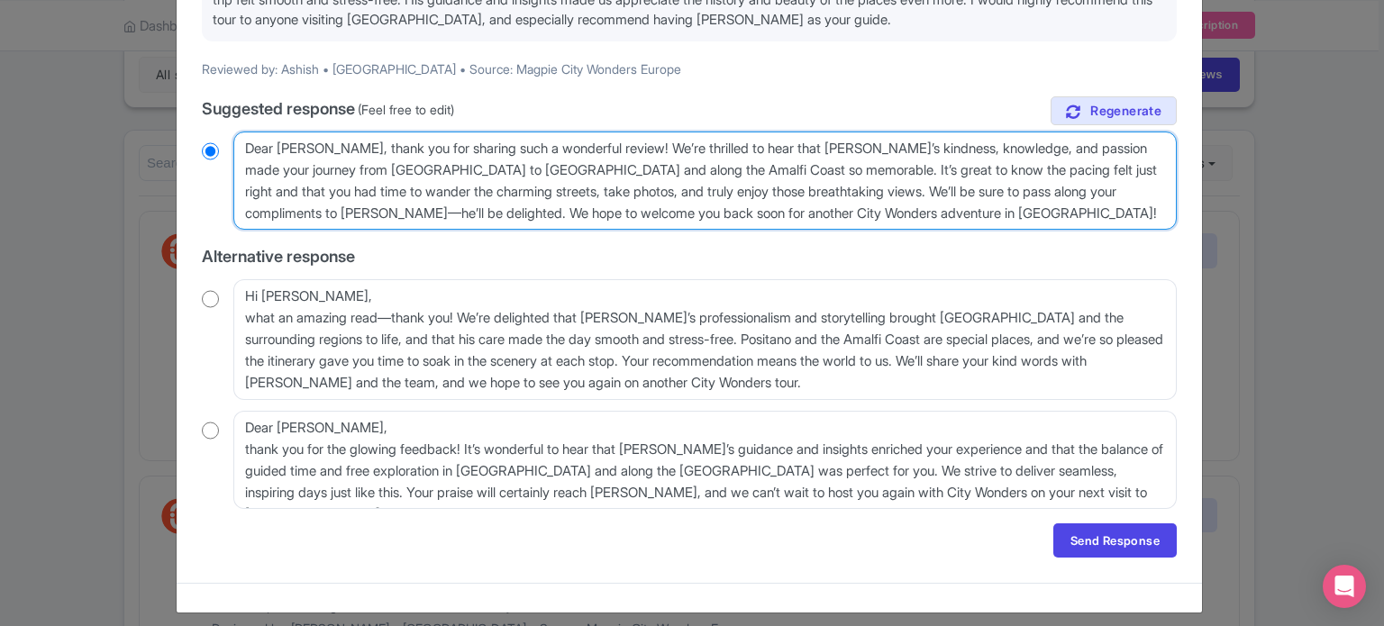
scroll to position [323, 0]
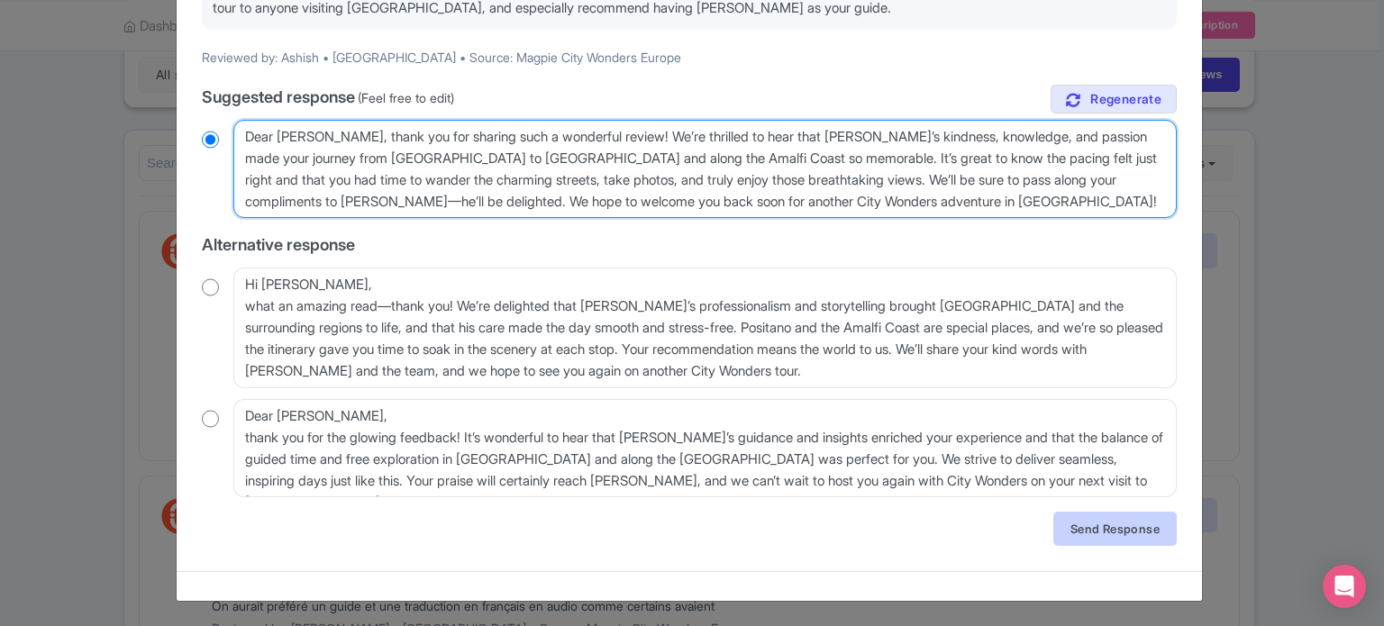
type textarea "Dear [PERSON_NAME], thank you for sharing such a wonderful review! We’re thrill…"
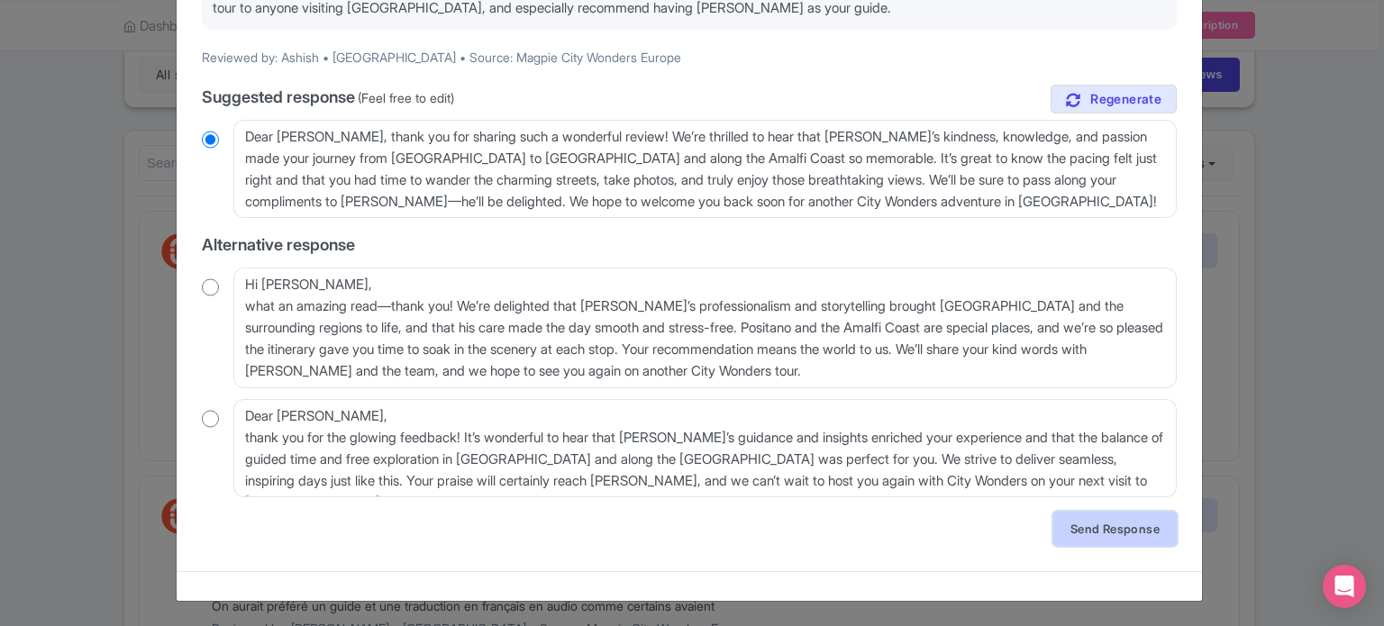
click at [1100, 522] on link "Send Response" at bounding box center [1114, 529] width 123 height 34
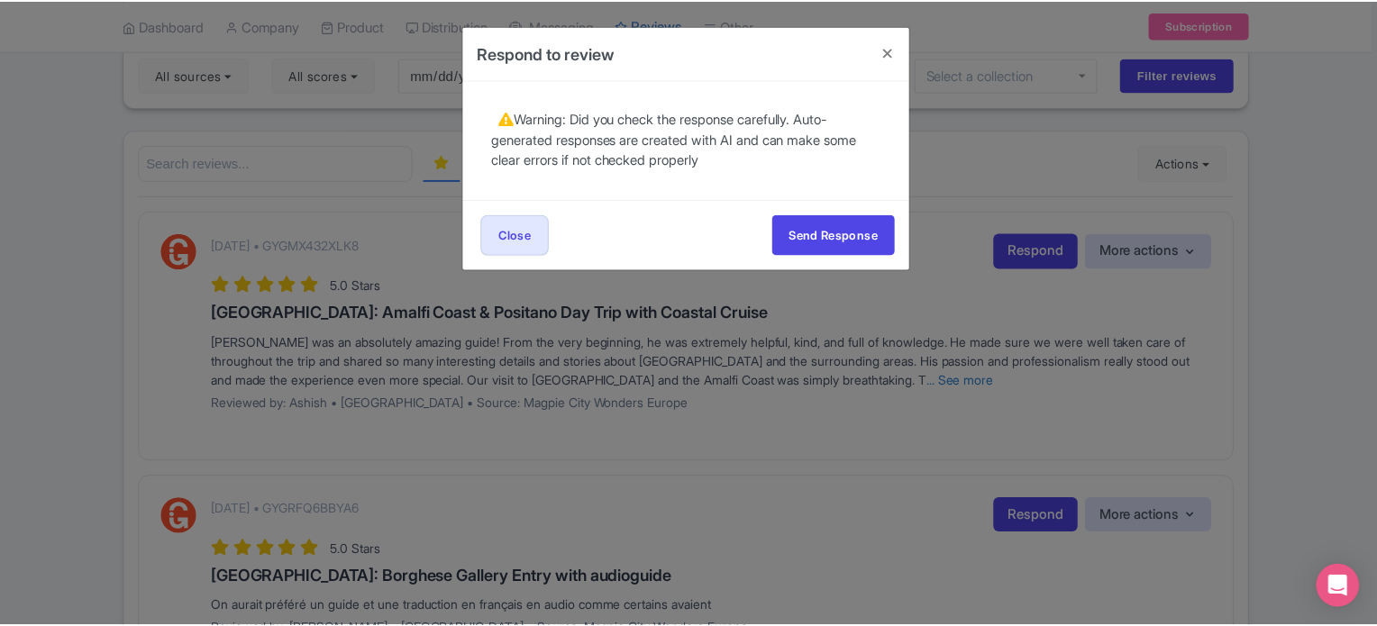
scroll to position [0, 0]
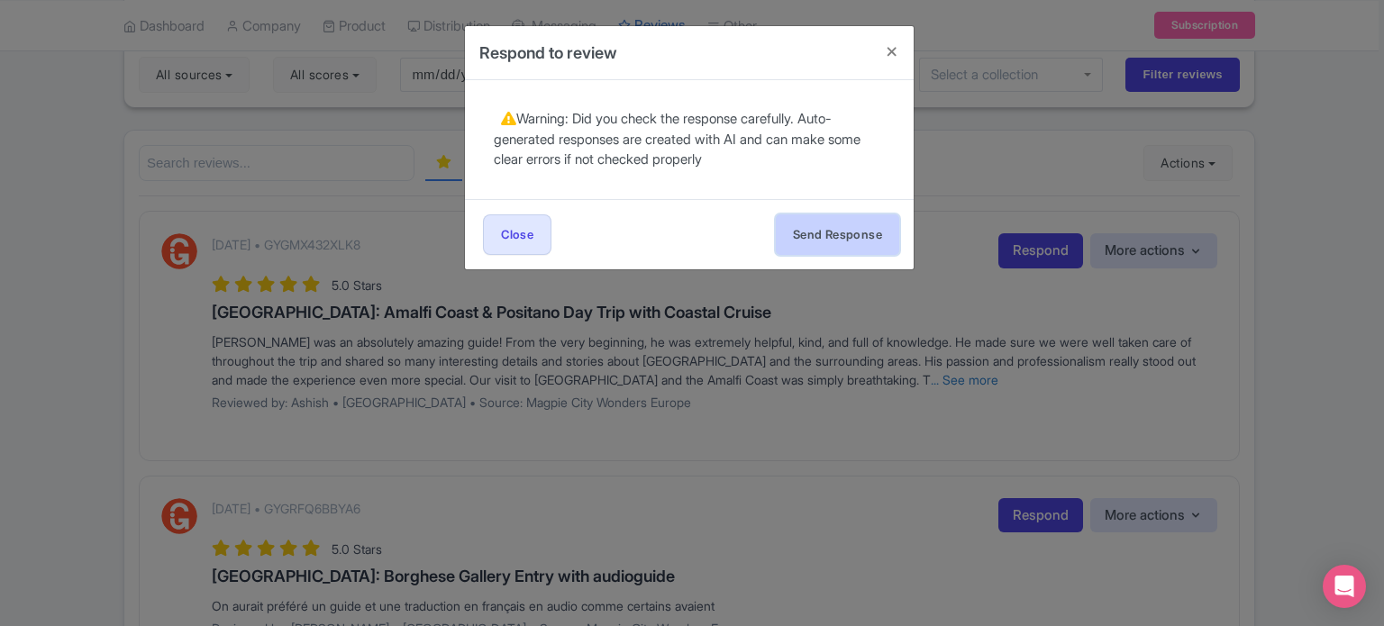
click at [865, 227] on button "Send Response" at bounding box center [837, 234] width 123 height 41
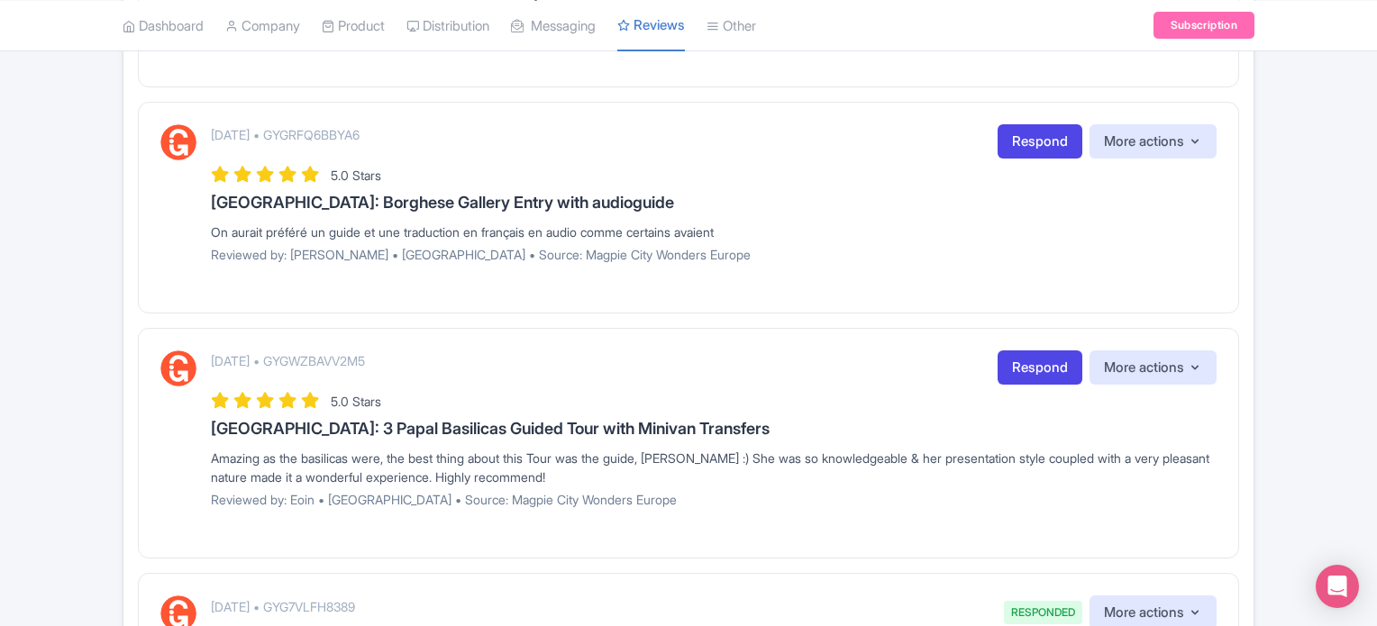
scroll to position [541, 0]
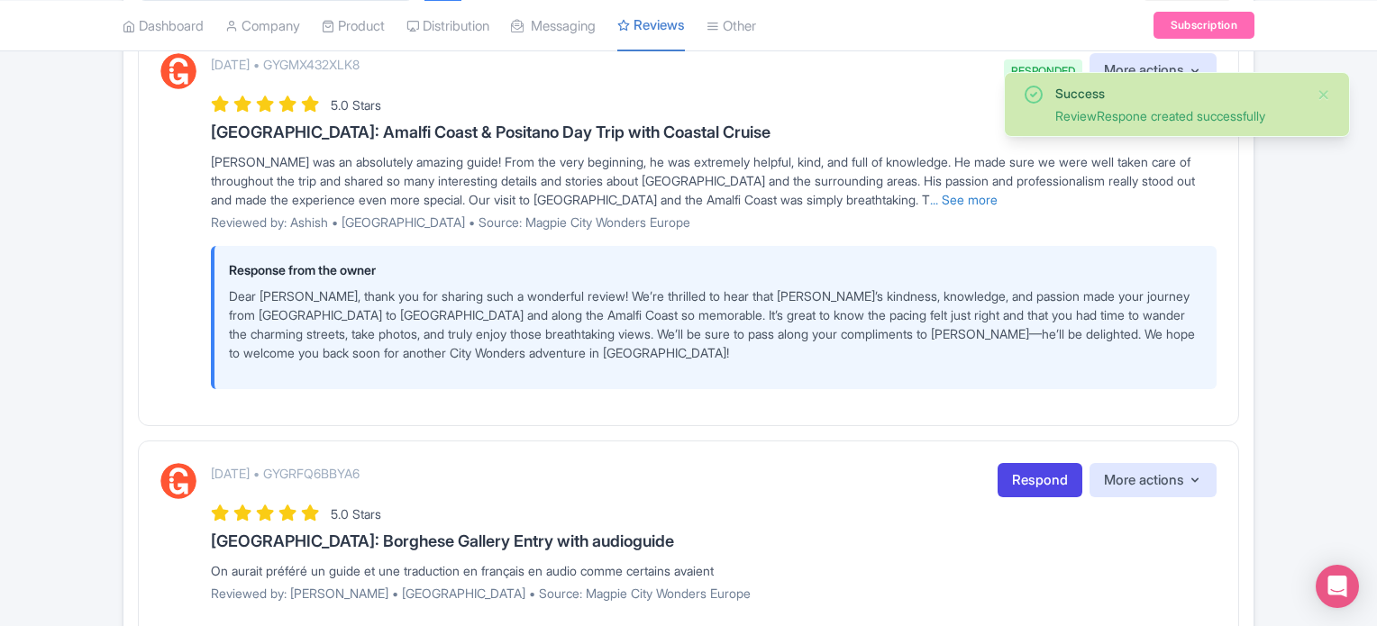
scroll to position [451, 0]
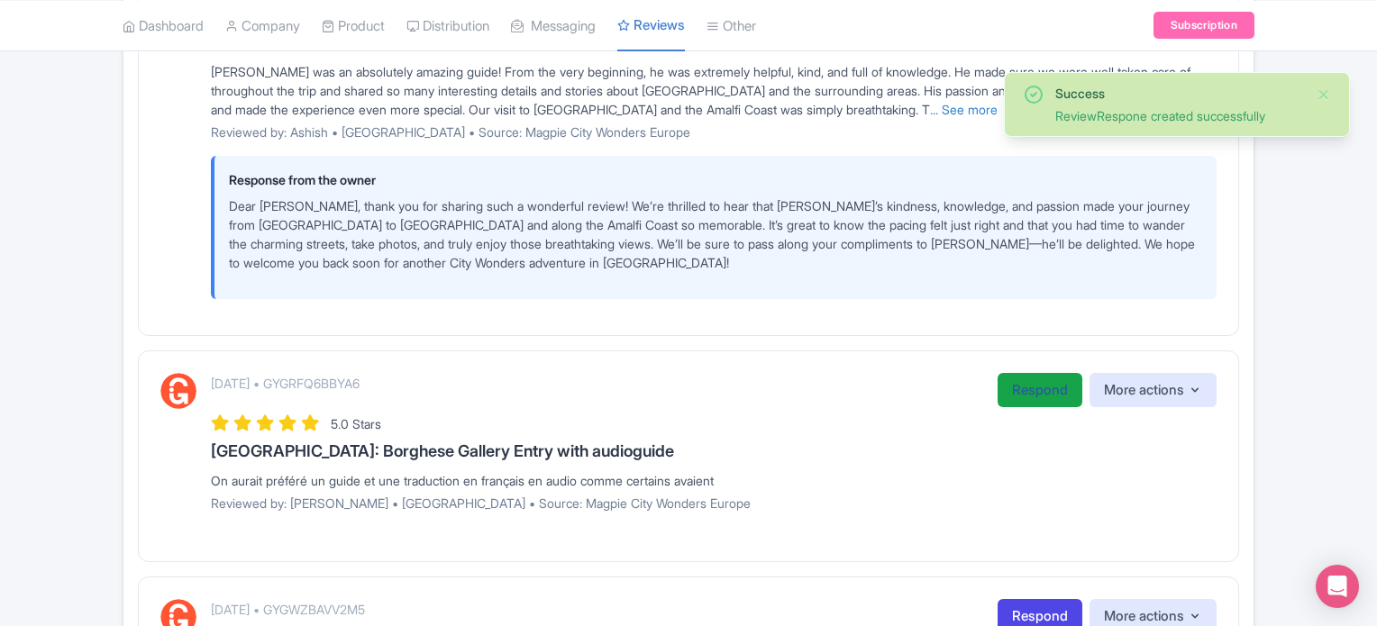
click at [1030, 392] on link "Respond" at bounding box center [1039, 390] width 85 height 35
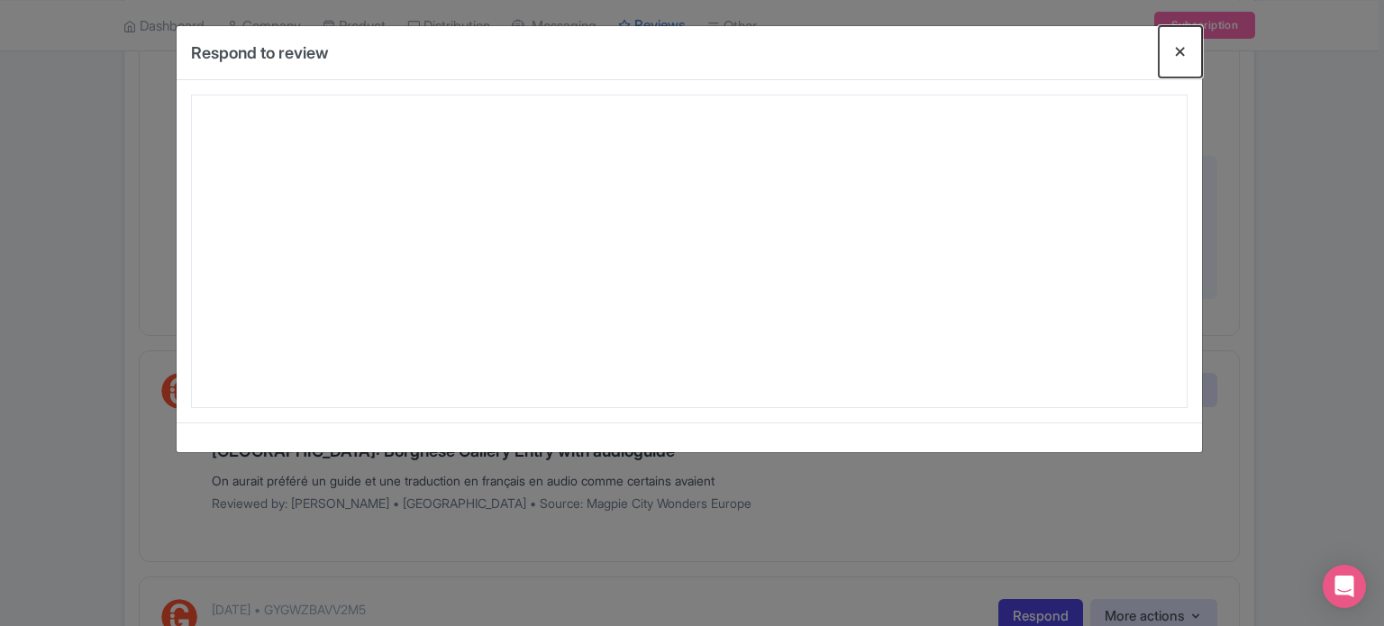
click at [1177, 56] on button "Close" at bounding box center [1180, 51] width 43 height 51
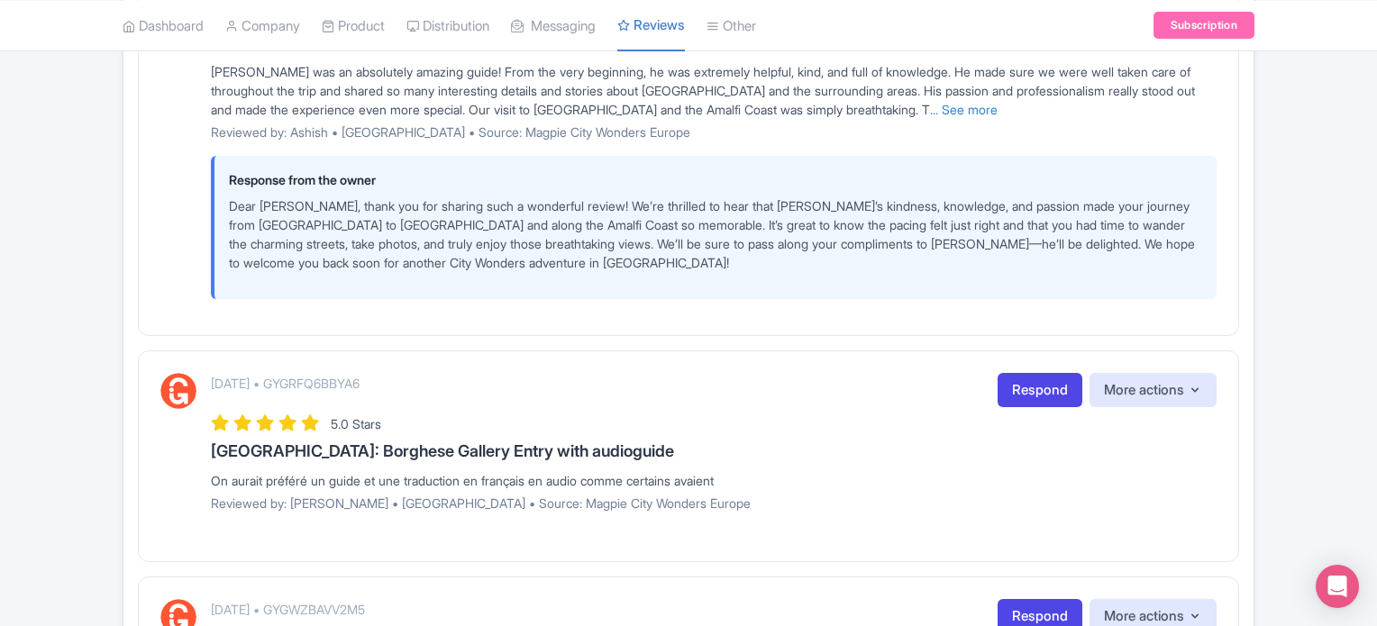
click at [345, 381] on p "[DATE] • GYGRFQ6BBYA6" at bounding box center [285, 383] width 149 height 19
copy p "GYGRFQ6BBYA6"
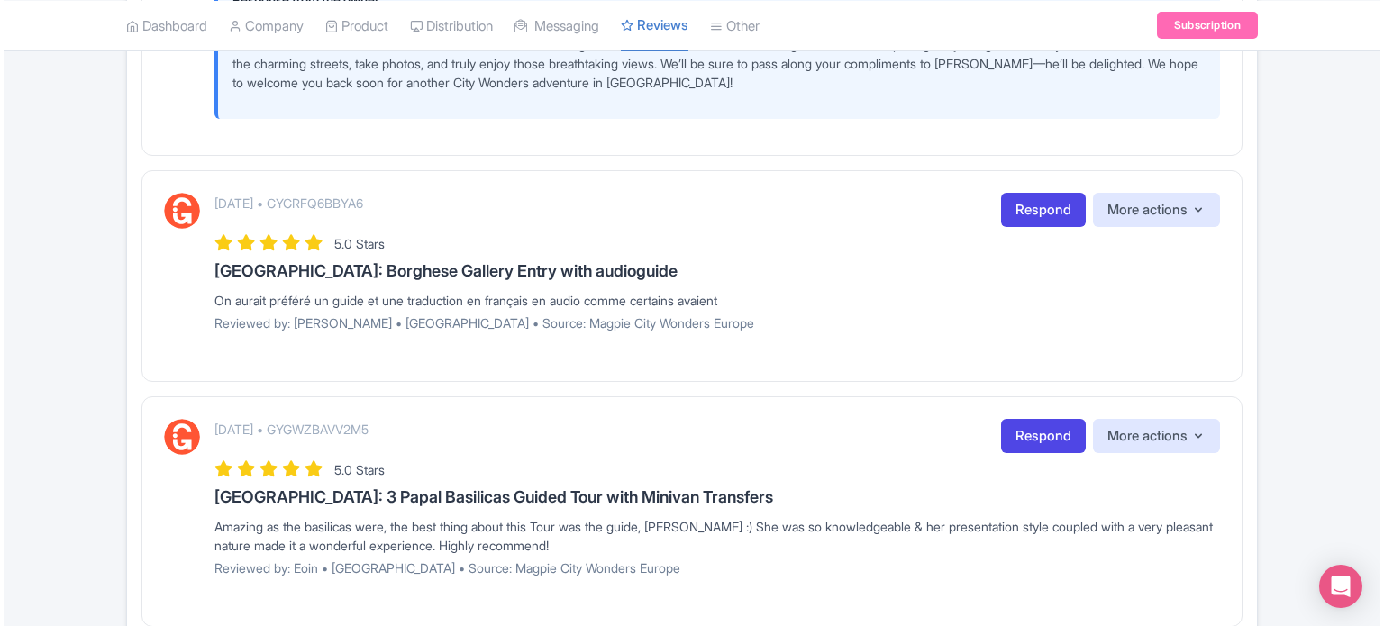
scroll to position [721, 0]
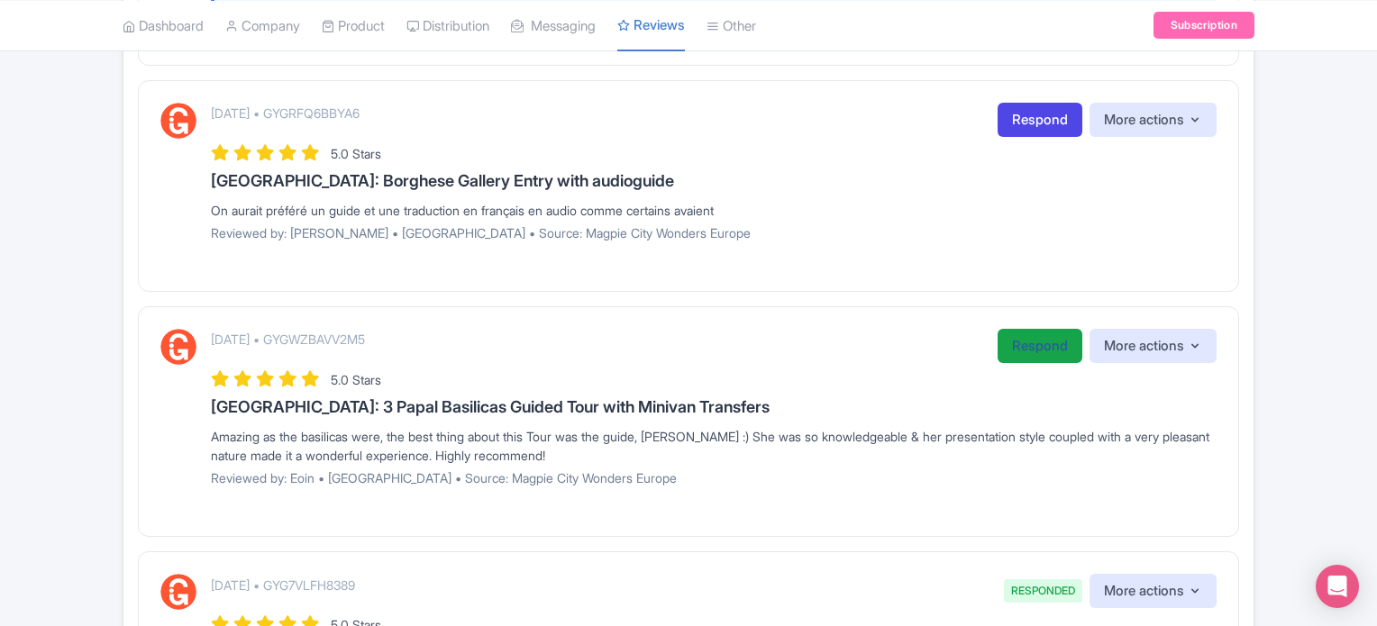
click at [1034, 352] on link "Respond" at bounding box center [1039, 346] width 85 height 35
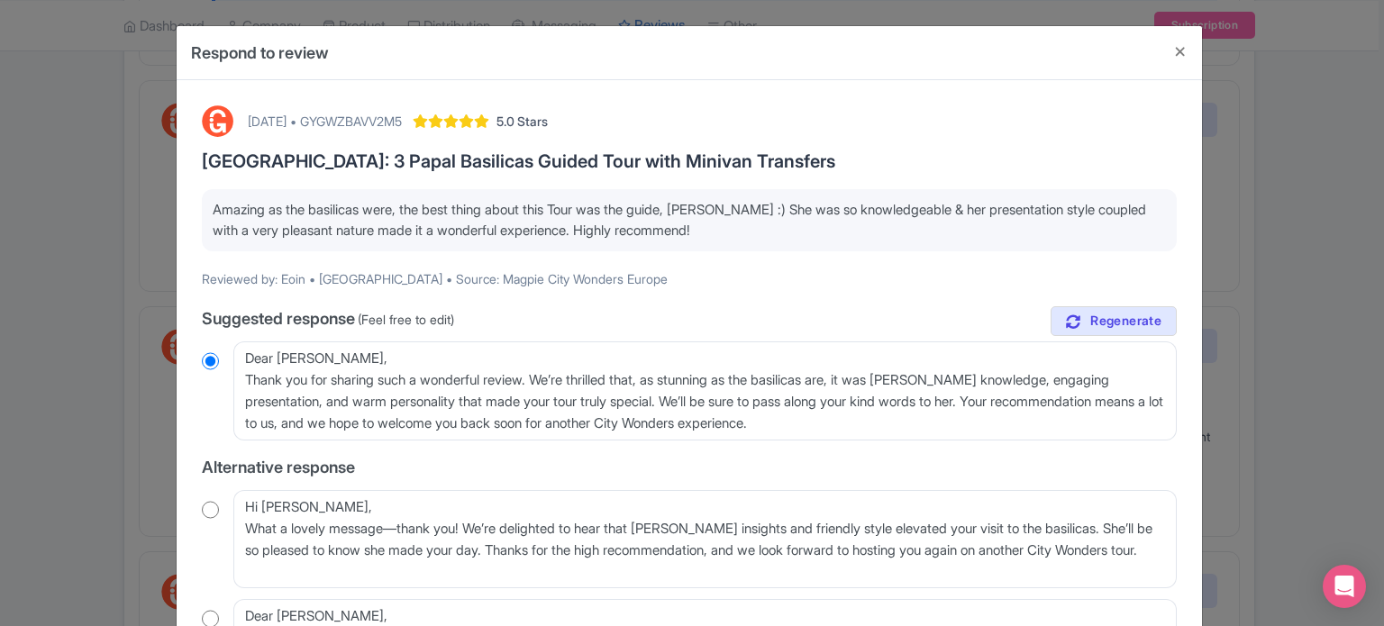
click at [402, 129] on div "[DATE] • GYGWZBAVV2M5" at bounding box center [325, 121] width 154 height 19
click at [402, 122] on div "[DATE] • GYGWZBAVV2M5" at bounding box center [325, 121] width 154 height 19
copy div "GYGWZBAVV2M5"
click at [205, 504] on input "radio" at bounding box center [210, 510] width 17 height 18
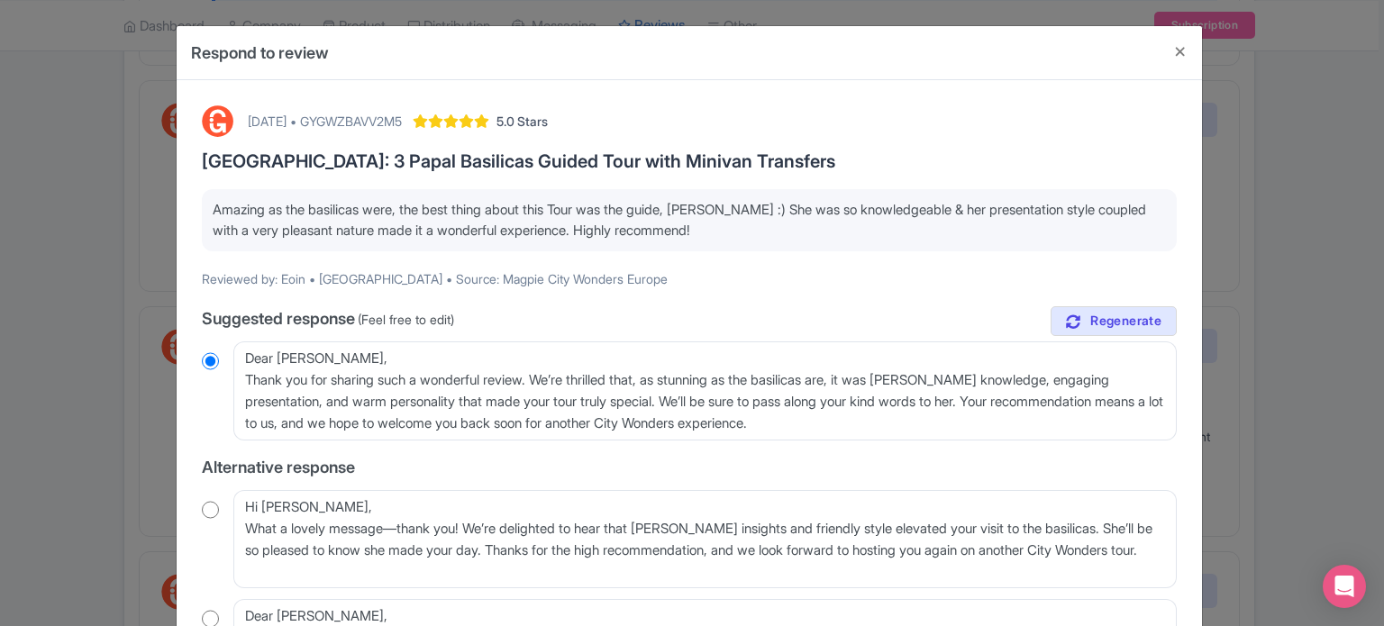
radio input "true"
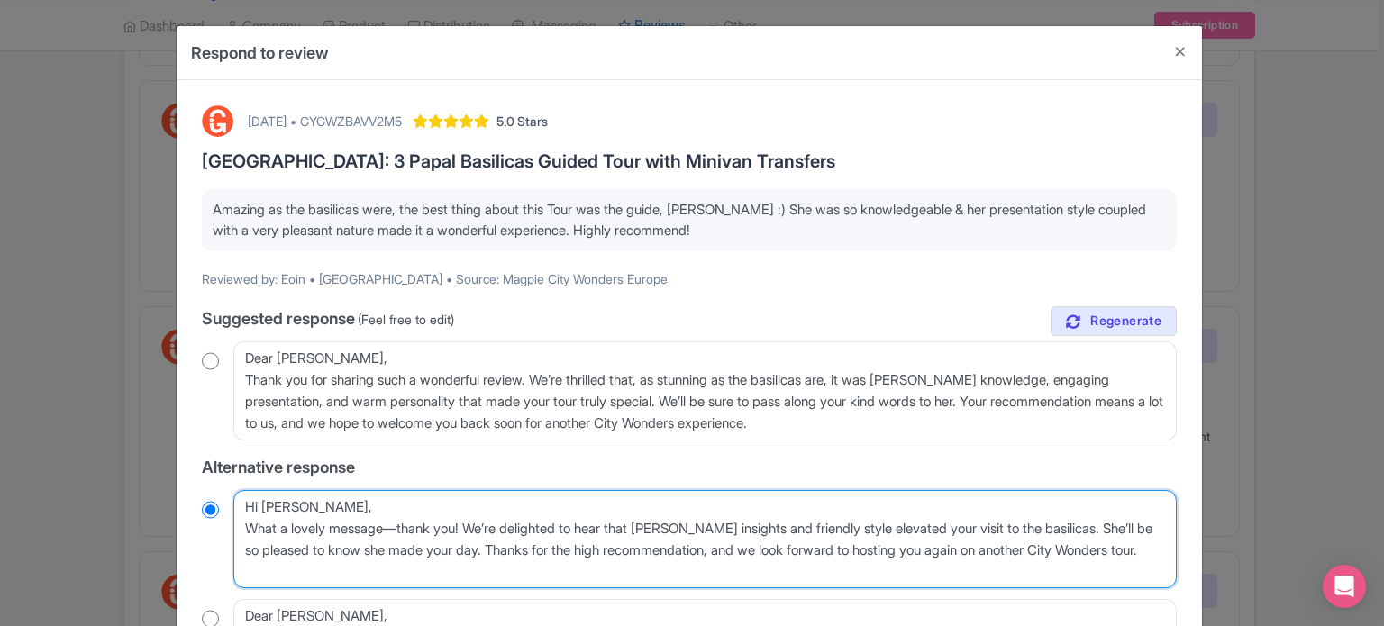
click at [241, 525] on textarea "Hi Eoin, What a lovely message—thank you! We’re delighted to hear that Hilario’…" at bounding box center [704, 539] width 943 height 99
type textarea "Hi Eoin,What a lovely message—thank you! We’re delighted to hear that Hilario’s…"
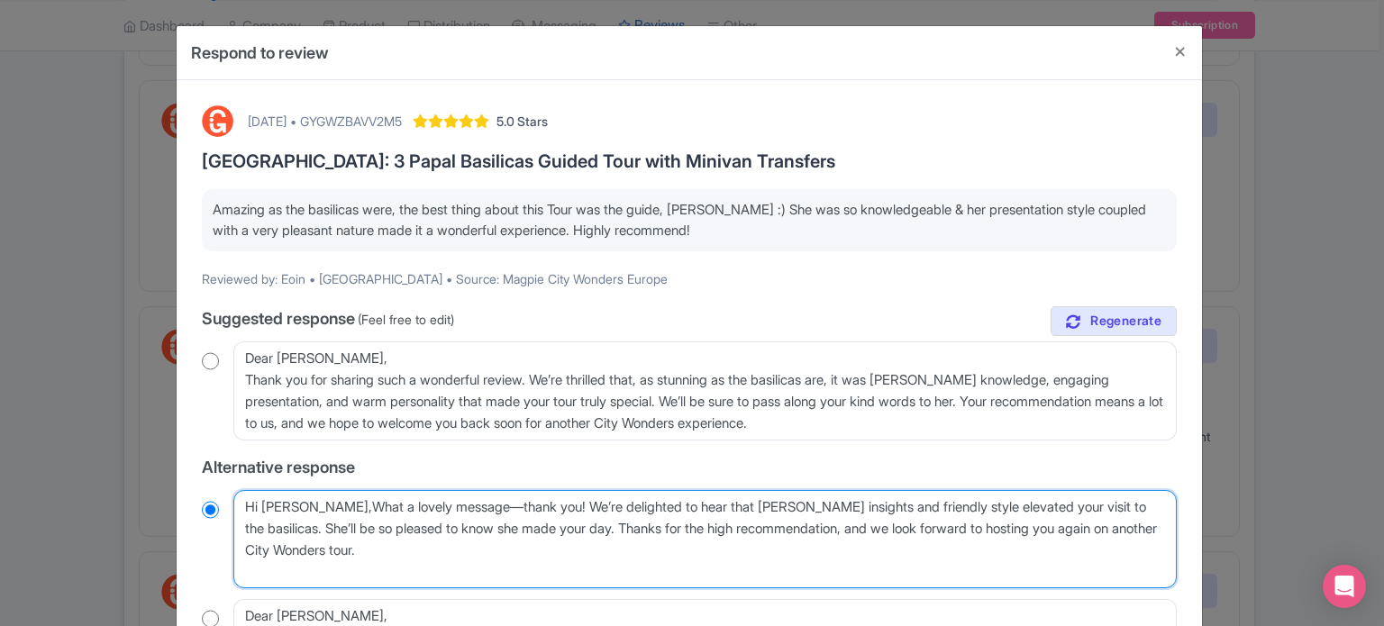
radio input "true"
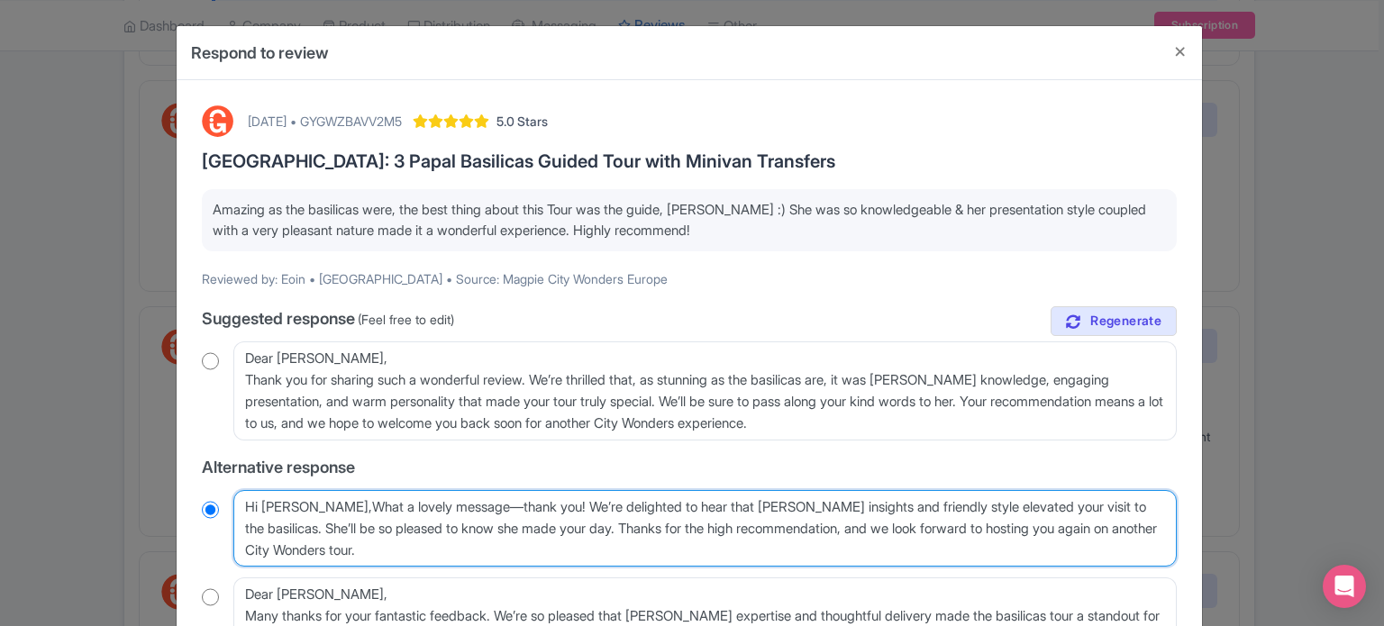
click at [741, 507] on textarea "Hi Eoin, What a lovely message—thank you! We’re delighted to hear that Hilario’…" at bounding box center [704, 528] width 943 height 77
drag, startPoint x: 742, startPoint y: 507, endPoint x: 704, endPoint y: 505, distance: 38.8
click at [704, 505] on textarea "Hi Eoin, What a lovely message—thank you! We’re delighted to hear that Hilario’…" at bounding box center [704, 528] width 943 height 77
type textarea "Hi Eoin,What a lovely message—thank you! We’re delighted to hear that s insight…"
radio input "true"
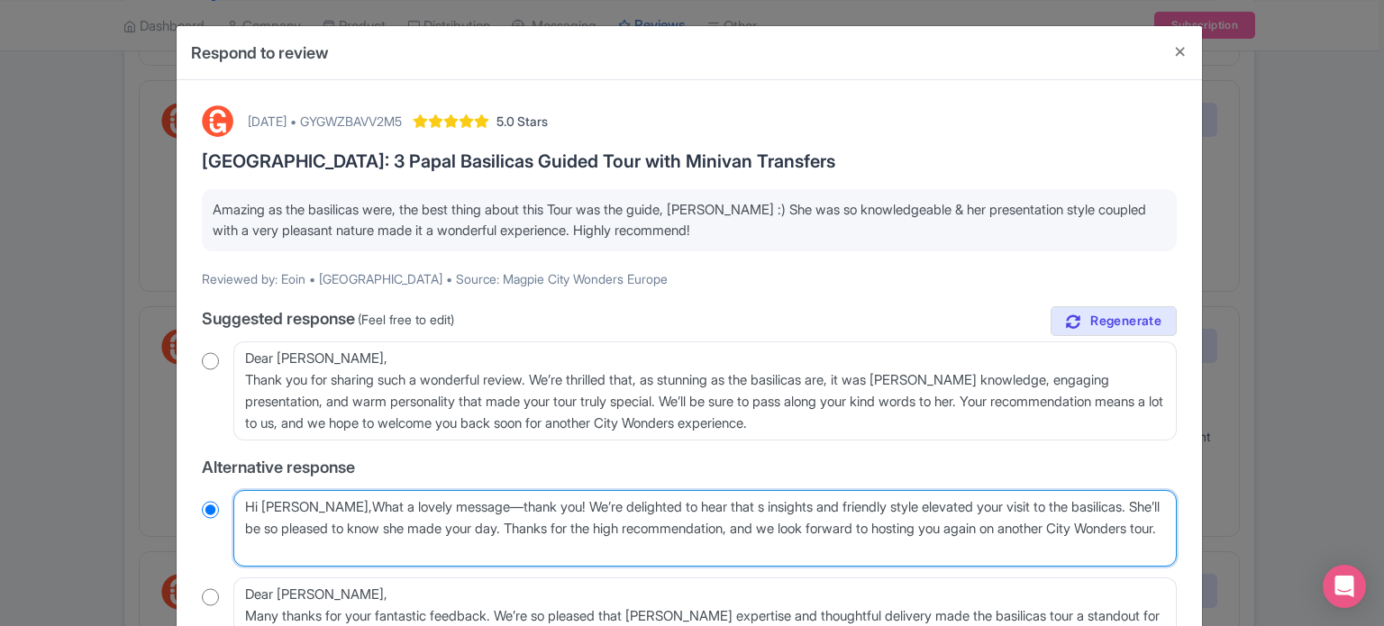
type textarea "Hi Eoin,What a lovely message—thank you! We’re delighted to hear that Is insigh…"
radio input "true"
type textarea "Hi Eoin,What a lovely message—thank you! We’re delighted to hear that Ils insig…"
radio input "true"
type textarea "Hi Eoin,What a lovely message—thank you! We’re delighted to hear that Ilas insi…"
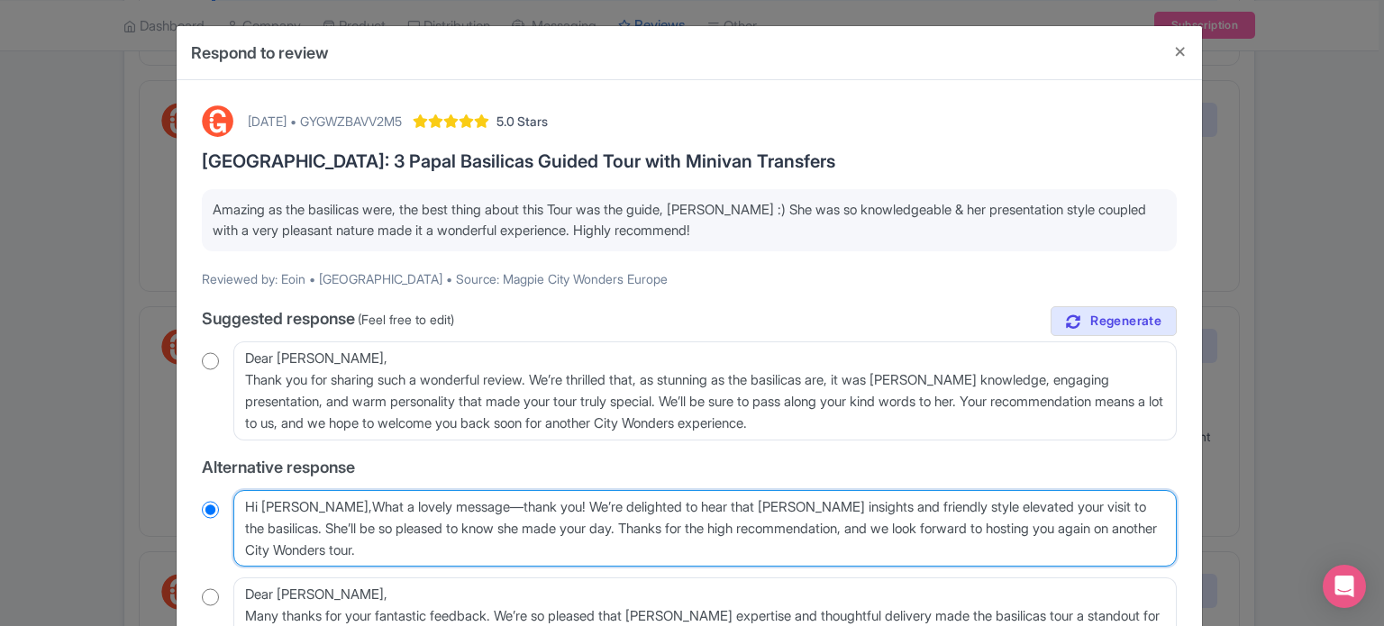
radio input "true"
type textarea "Hi Eoin,What a lovely message—thank you! We’re delighted to hear that Ilars ins…"
radio input "true"
type textarea "Hi Eoin,What a lovely message—thank you! We’re delighted to hear that Ilaris in…"
radio input "true"
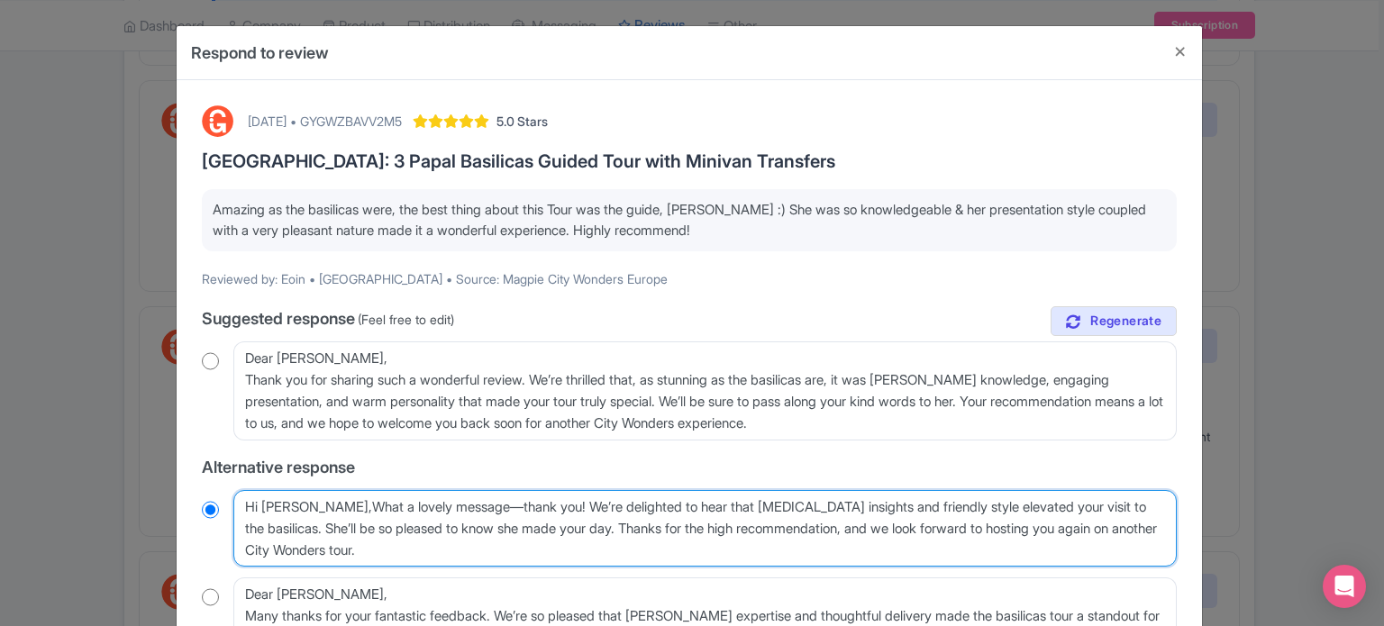
type textarea "Hi Eoin,What a lovely message—thank you! We’re delighted to hear that Ilarias i…"
radio input "true"
type textarea "Hi Eoin,What a lovely message—thank you! We’re delighted to hear that Ilaria's …"
radio input "true"
click at [293, 504] on textarea "Hi Eoin, What a lovely message—thank you! We’re delighted to hear that Hilario’…" at bounding box center [704, 528] width 943 height 77
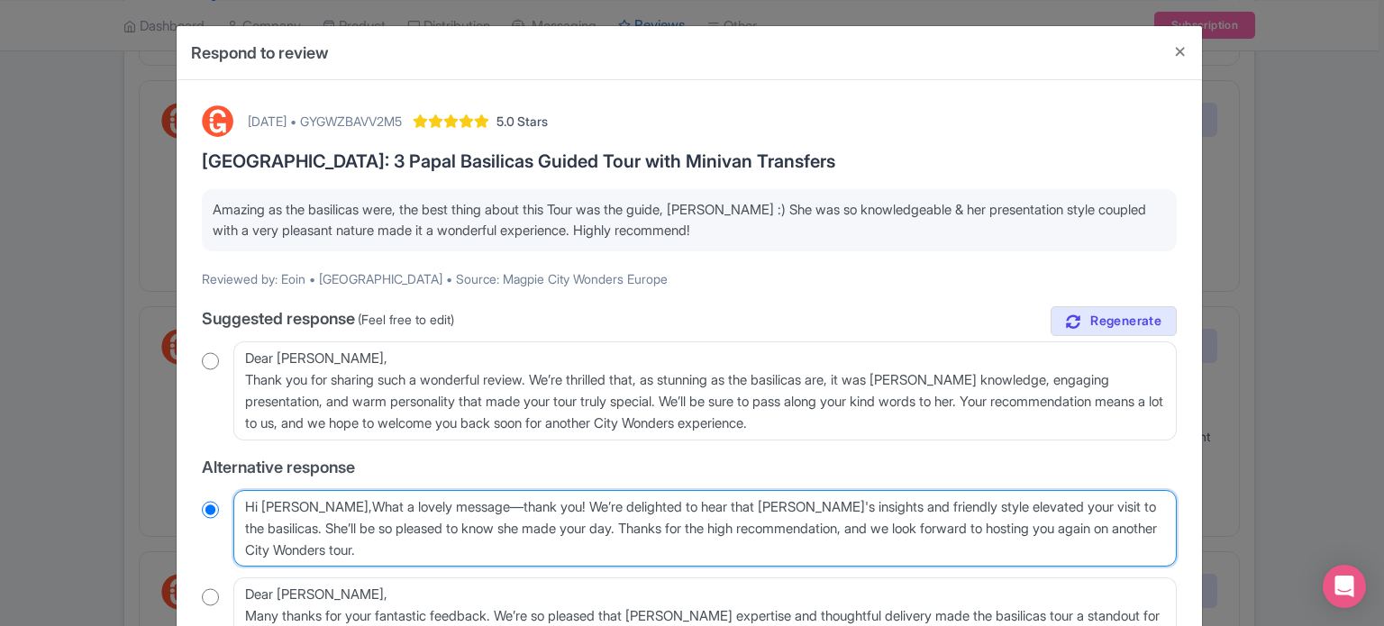
type textarea "Hi [PERSON_NAME], What a lovely message—thank you! We’re delighted to hear that…"
radio input "true"
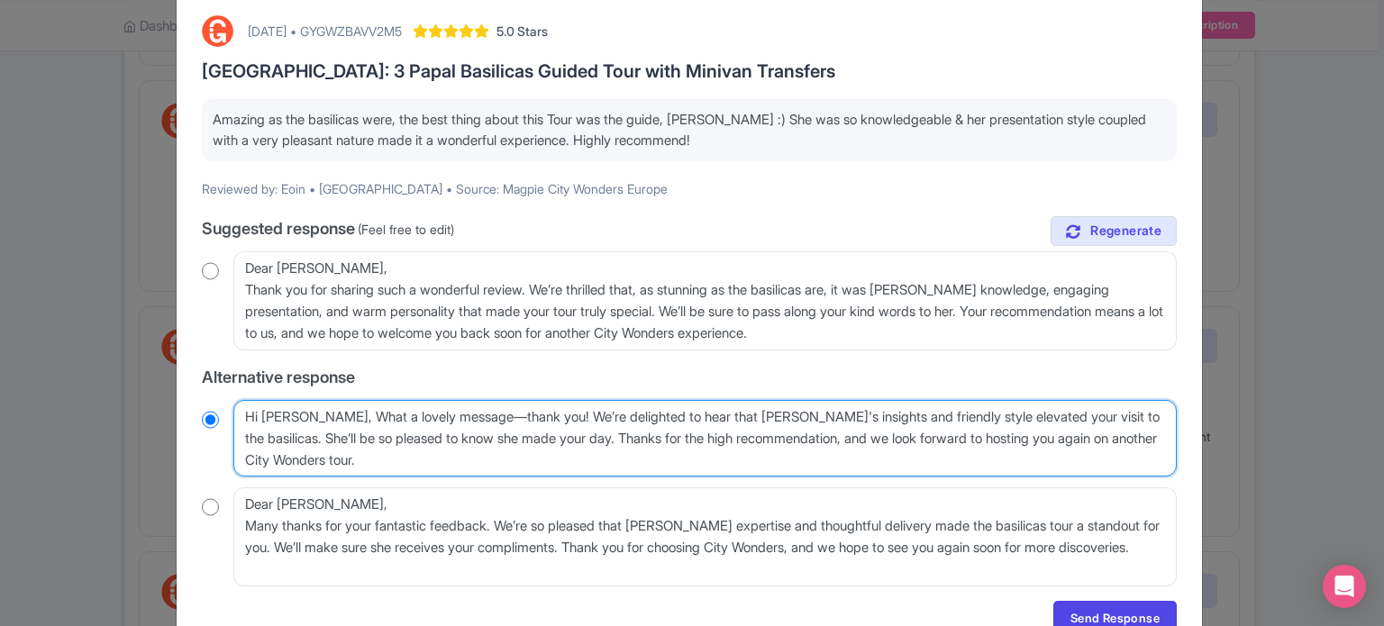
scroll to position [178, 0]
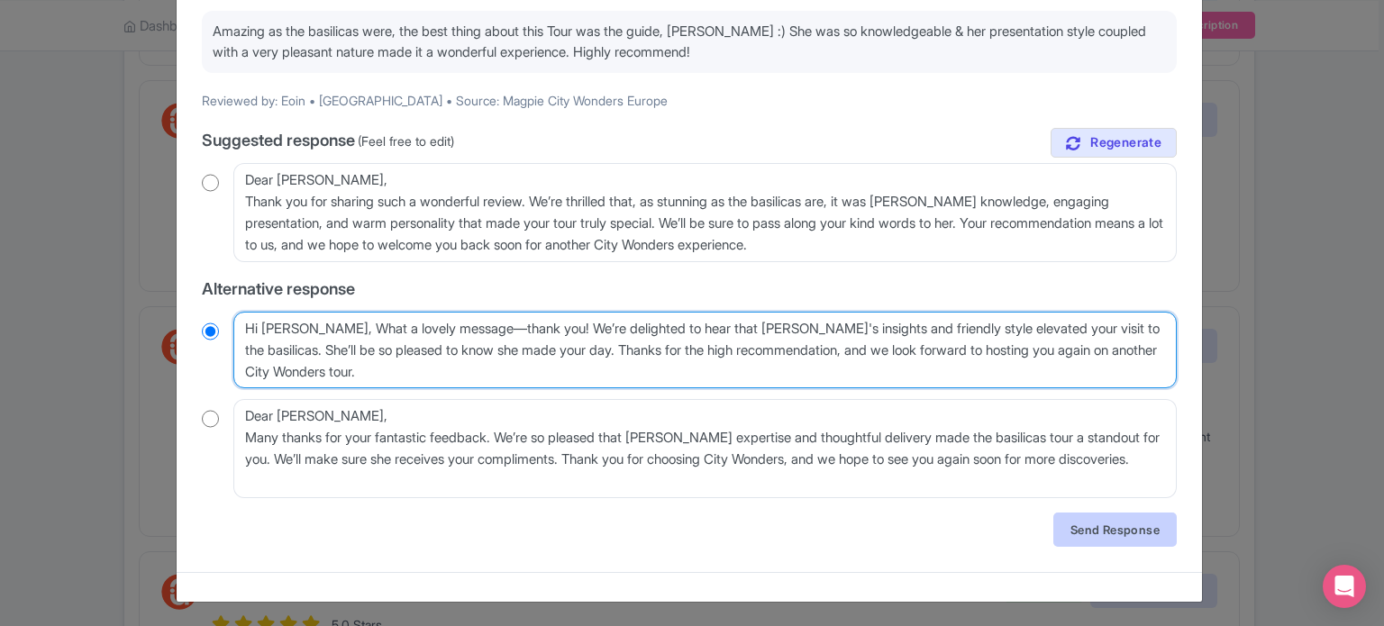
type textarea "Hi [PERSON_NAME], What a lovely message—thank you! We’re delighted to hear that…"
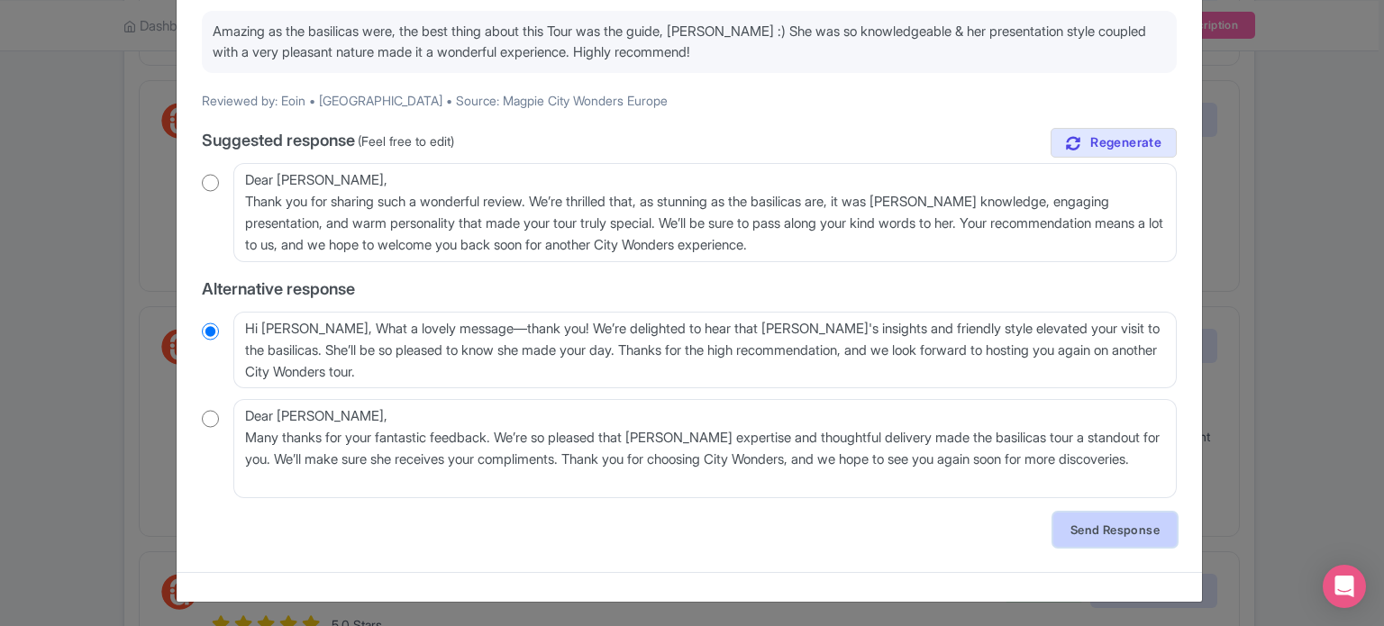
click at [1121, 533] on link "Send Response" at bounding box center [1114, 530] width 123 height 34
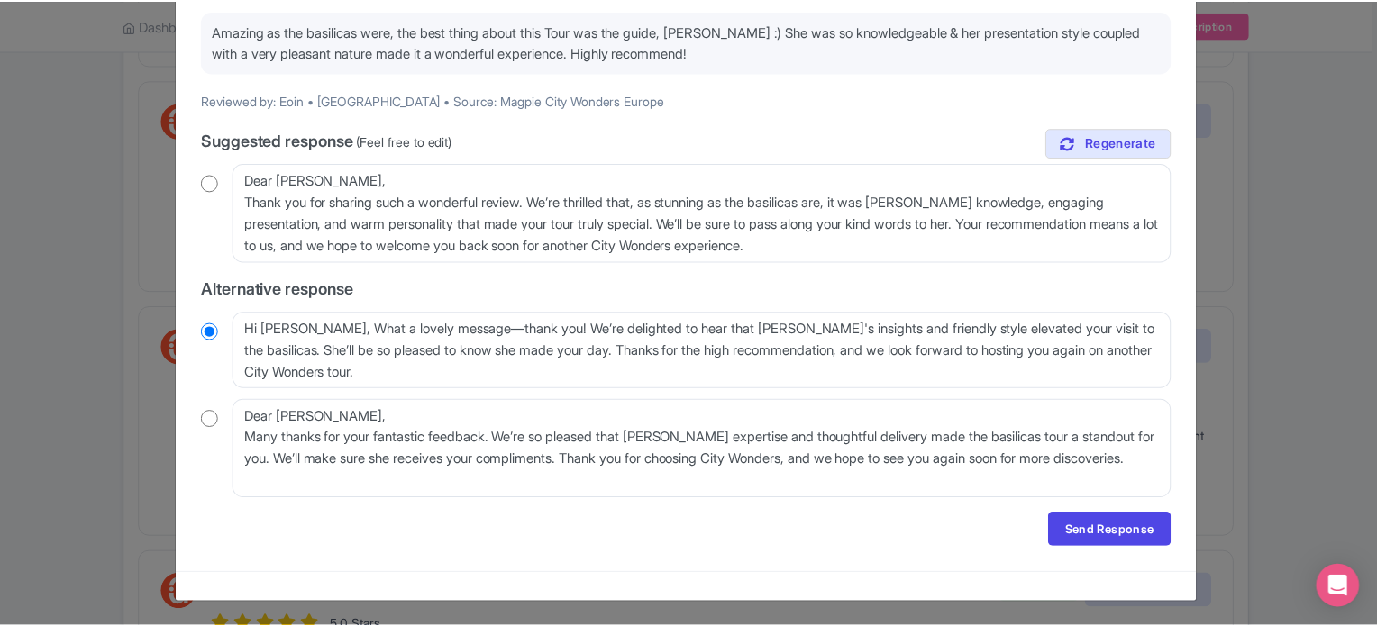
scroll to position [0, 0]
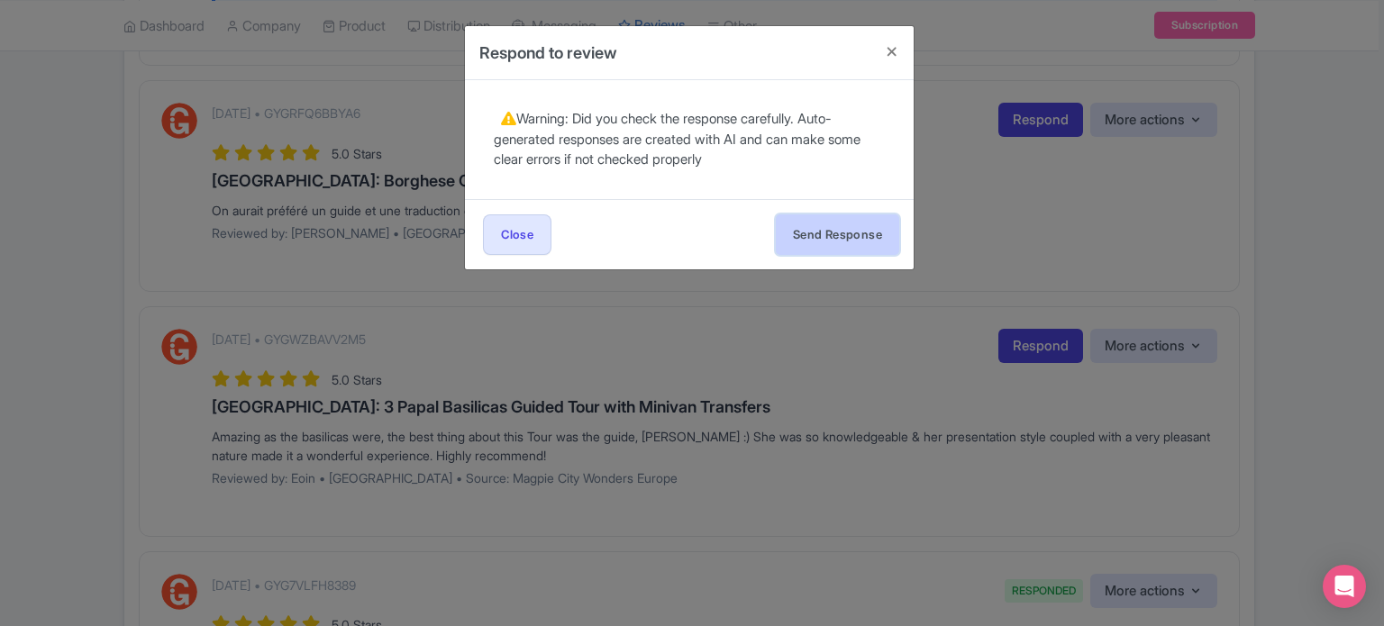
click at [865, 232] on button "Send Response" at bounding box center [837, 234] width 123 height 41
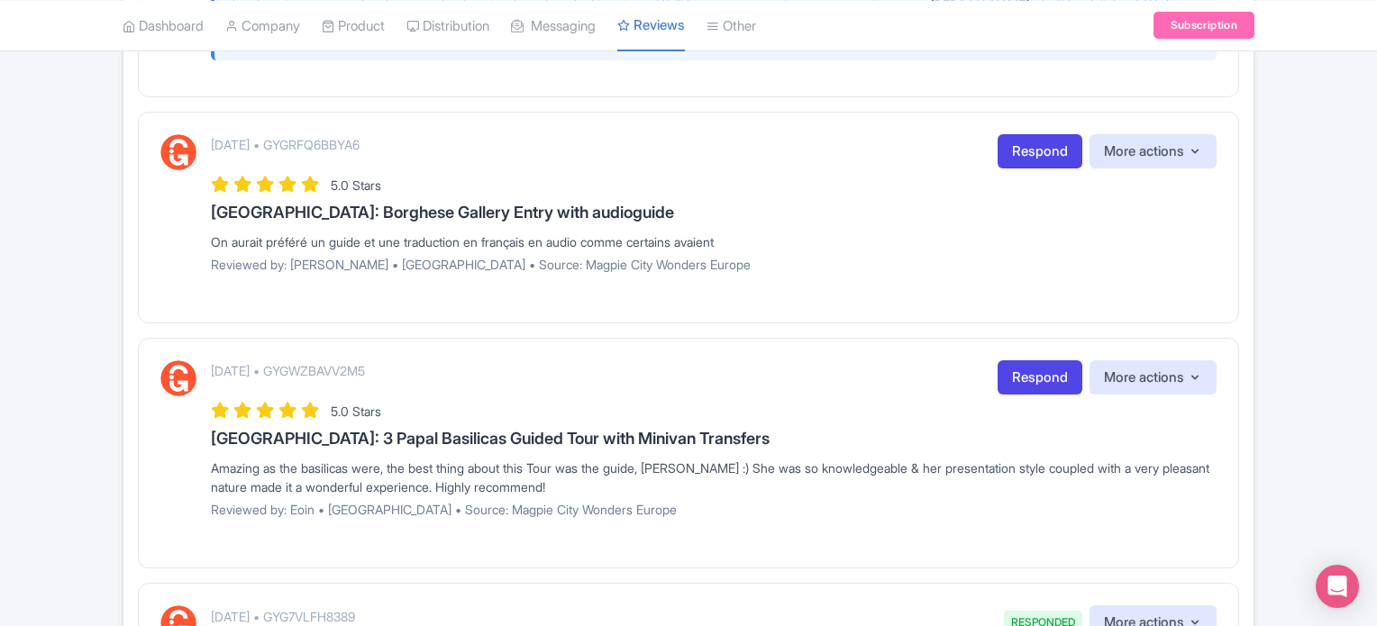
scroll to position [721, 0]
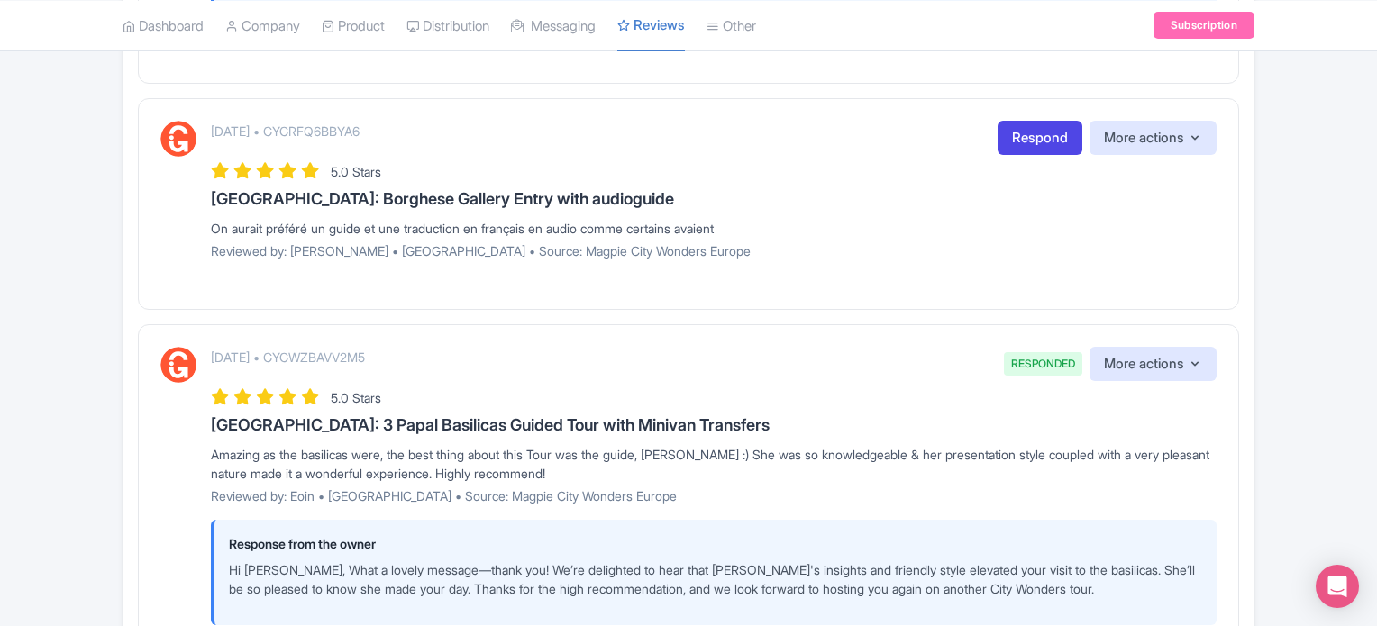
scroll to position [631, 0]
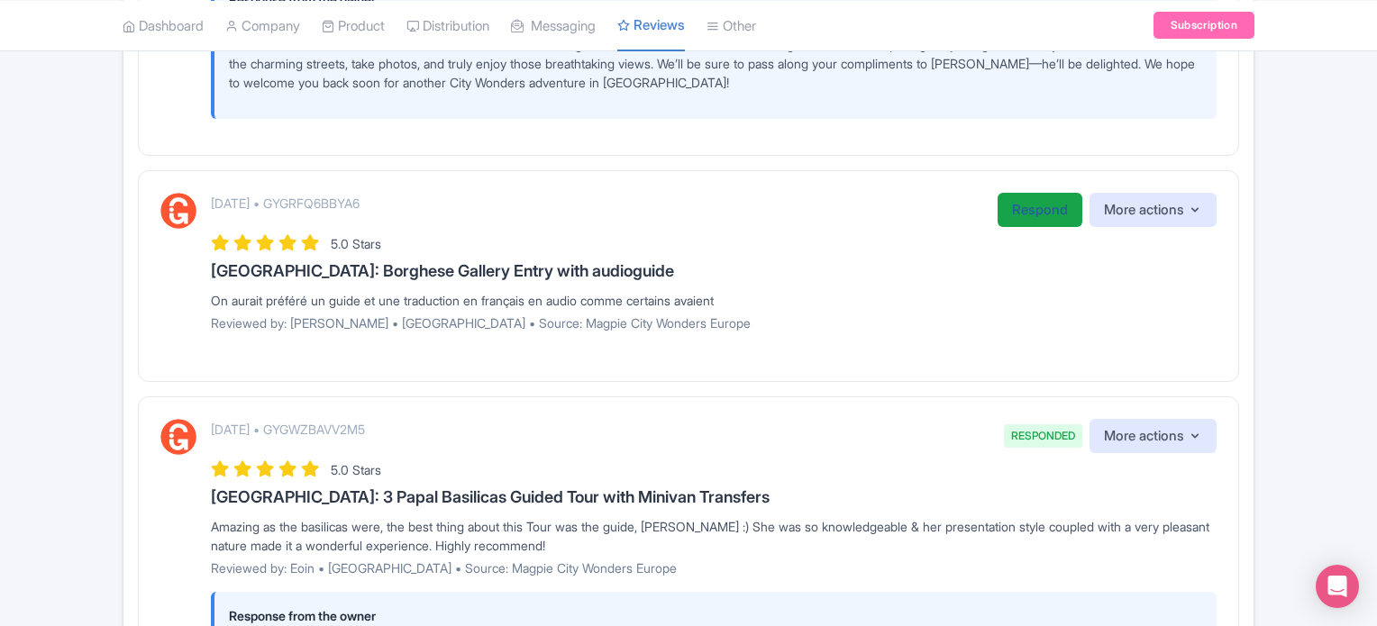
click at [1029, 202] on link "Respond" at bounding box center [1039, 210] width 85 height 35
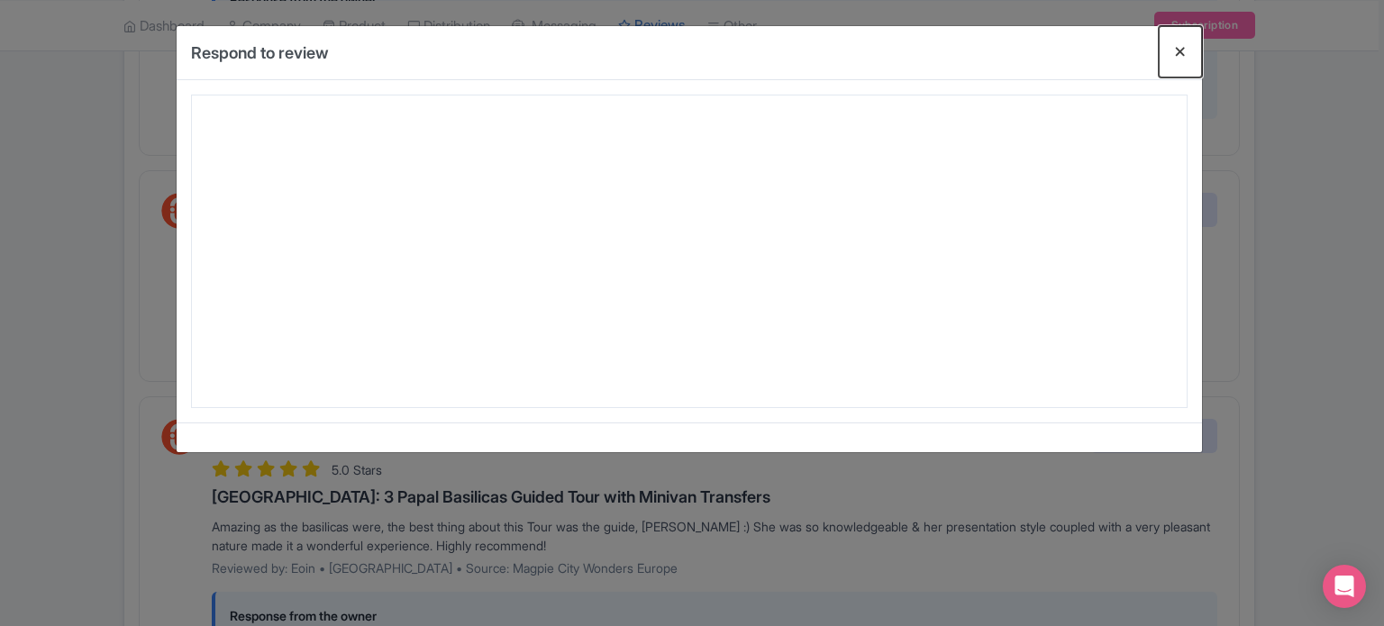
click at [1186, 53] on button "Close" at bounding box center [1180, 51] width 43 height 51
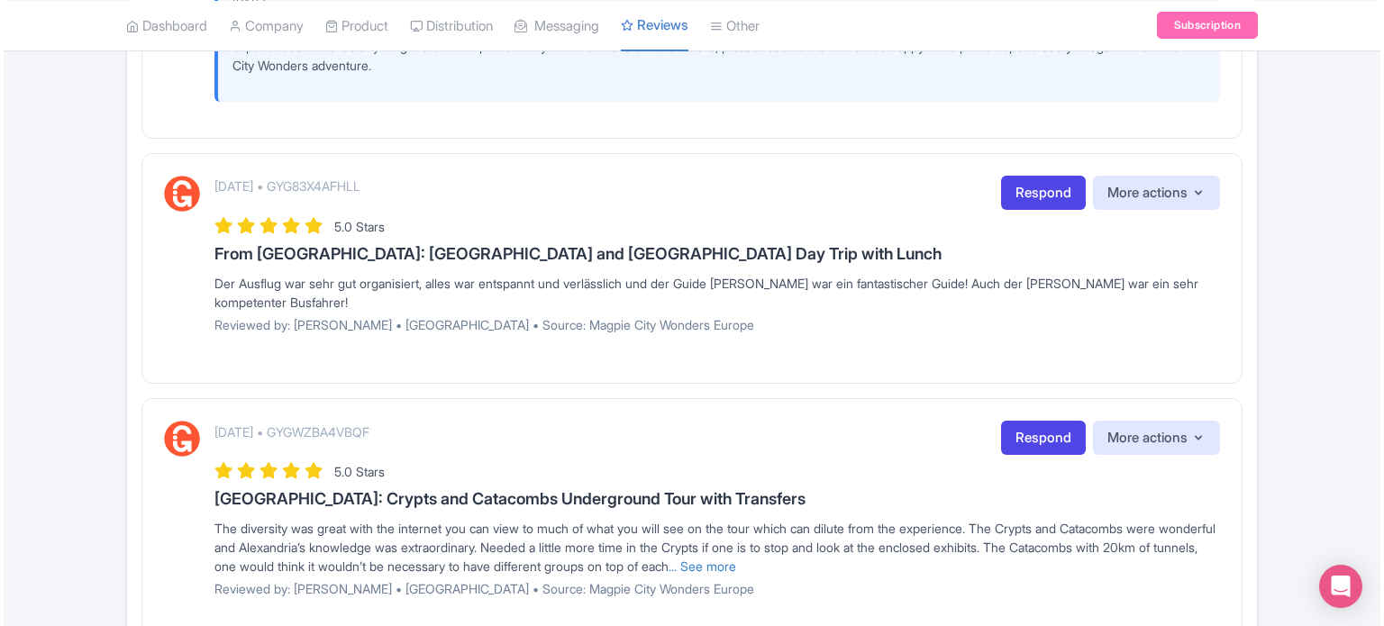
scroll to position [2959, 0]
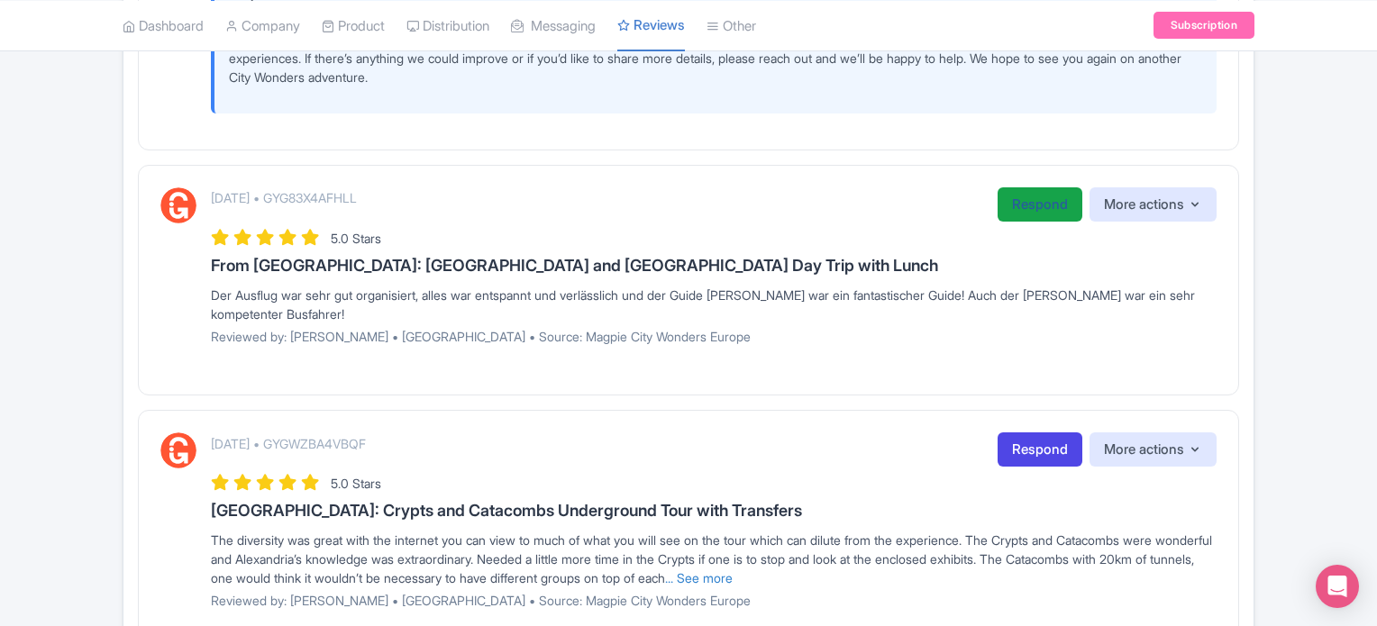
click at [1038, 199] on link "Respond" at bounding box center [1039, 204] width 85 height 35
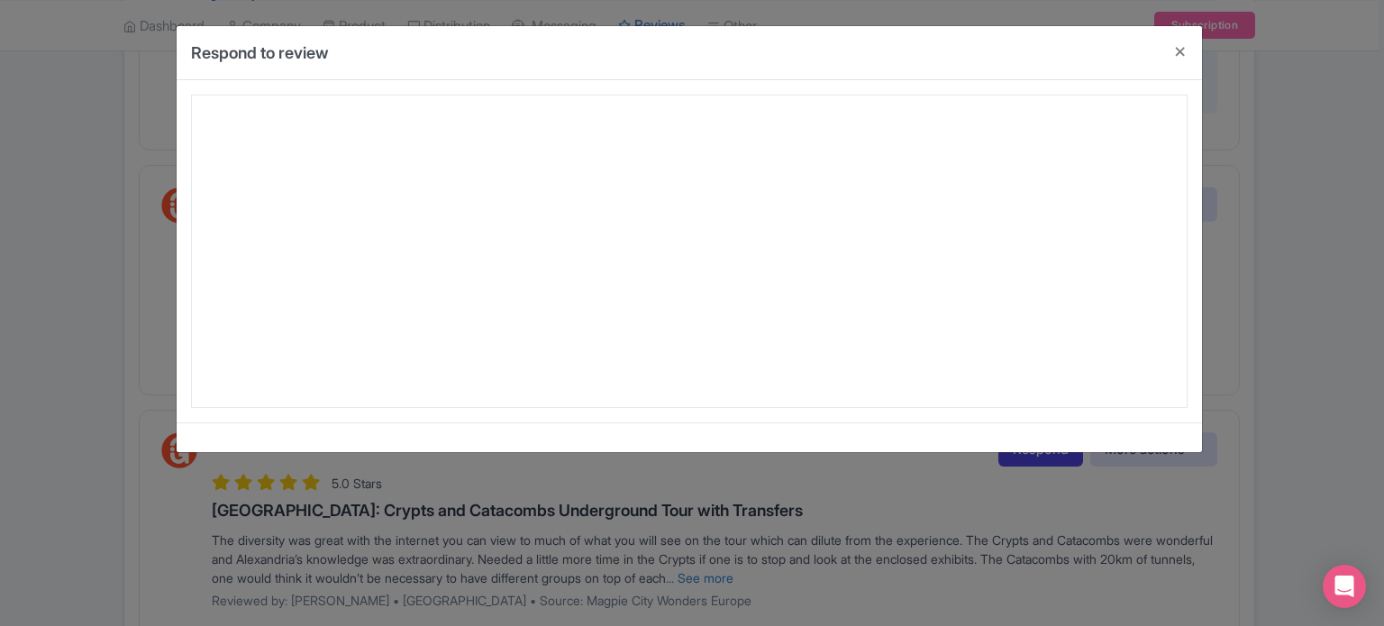
click at [959, 352] on div at bounding box center [689, 252] width 997 height 314
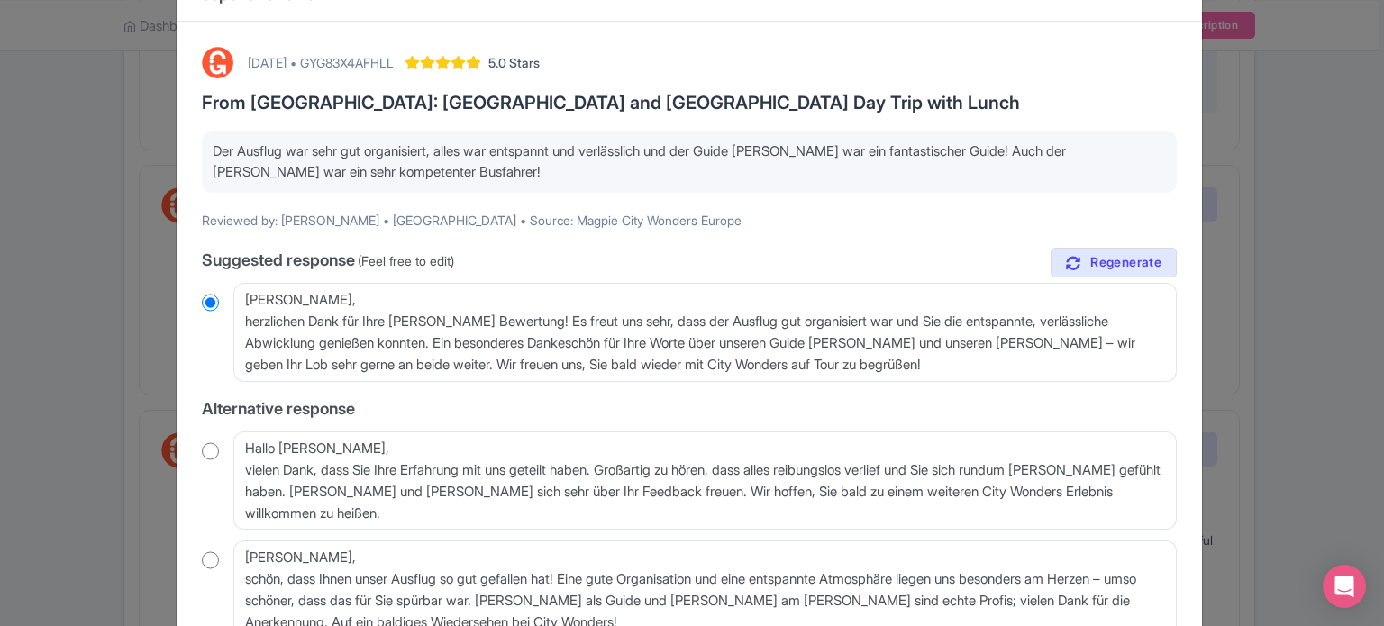
scroll to position [90, 0]
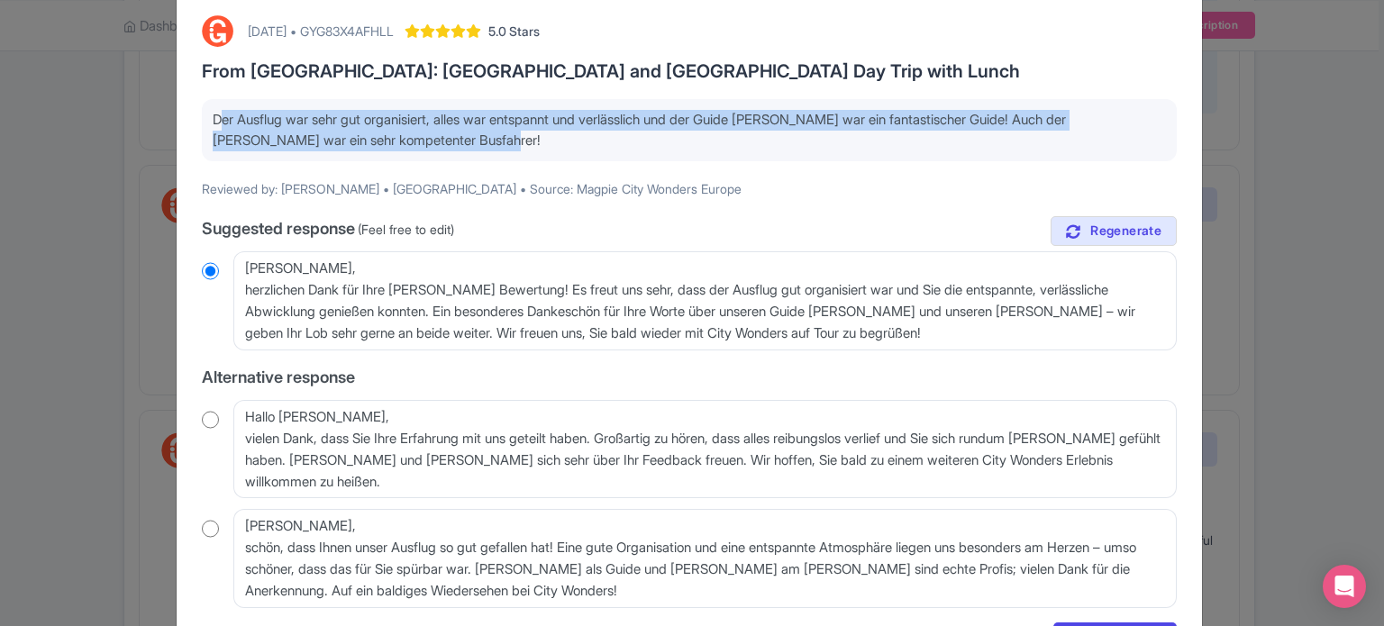
drag, startPoint x: 471, startPoint y: 144, endPoint x: 204, endPoint y: 114, distance: 269.3
click at [204, 114] on div "Der Ausflug war sehr gut organisiert, alles war entspannt und verlässlich und d…" at bounding box center [689, 130] width 975 height 62
copy p "Der Ausflug war sehr gut organisiert, alles war entspannt und verlässlich und d…"
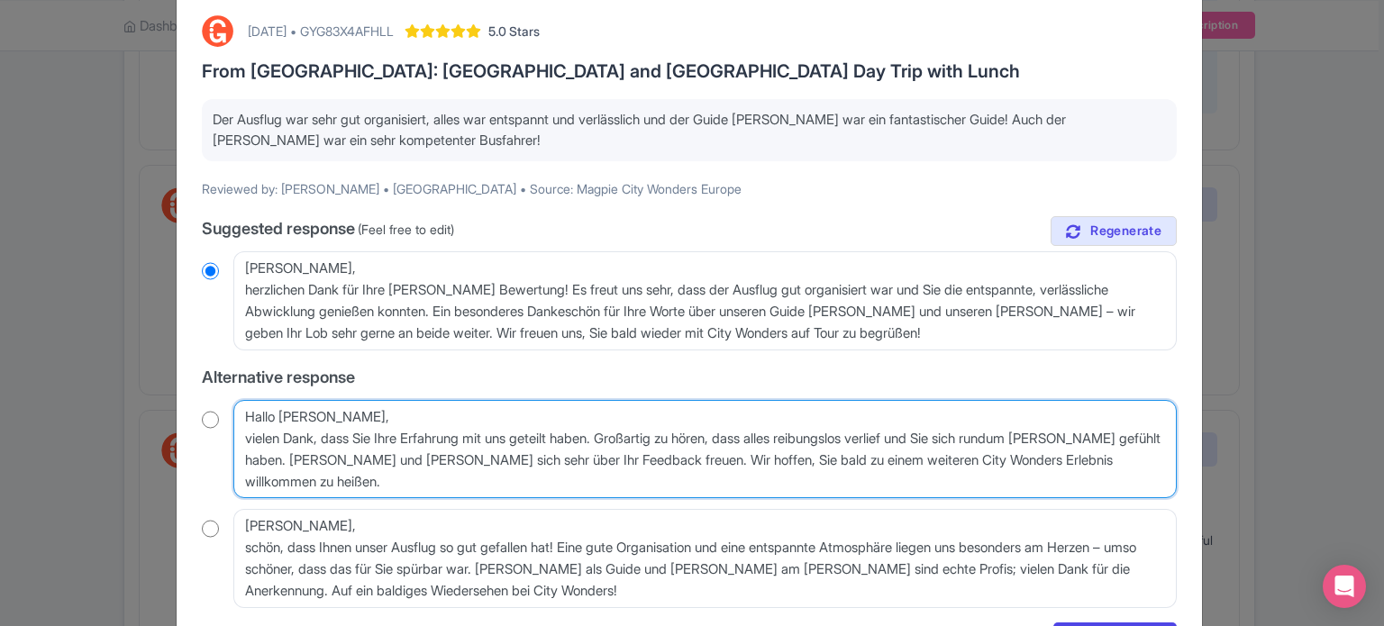
drag, startPoint x: 416, startPoint y: 494, endPoint x: 241, endPoint y: 420, distance: 189.8
click at [241, 420] on textarea "Hallo Lisa, vielen Dank, dass Sie Ihre Erfahrung mit uns geteilt haben. Großart…" at bounding box center [704, 449] width 943 height 99
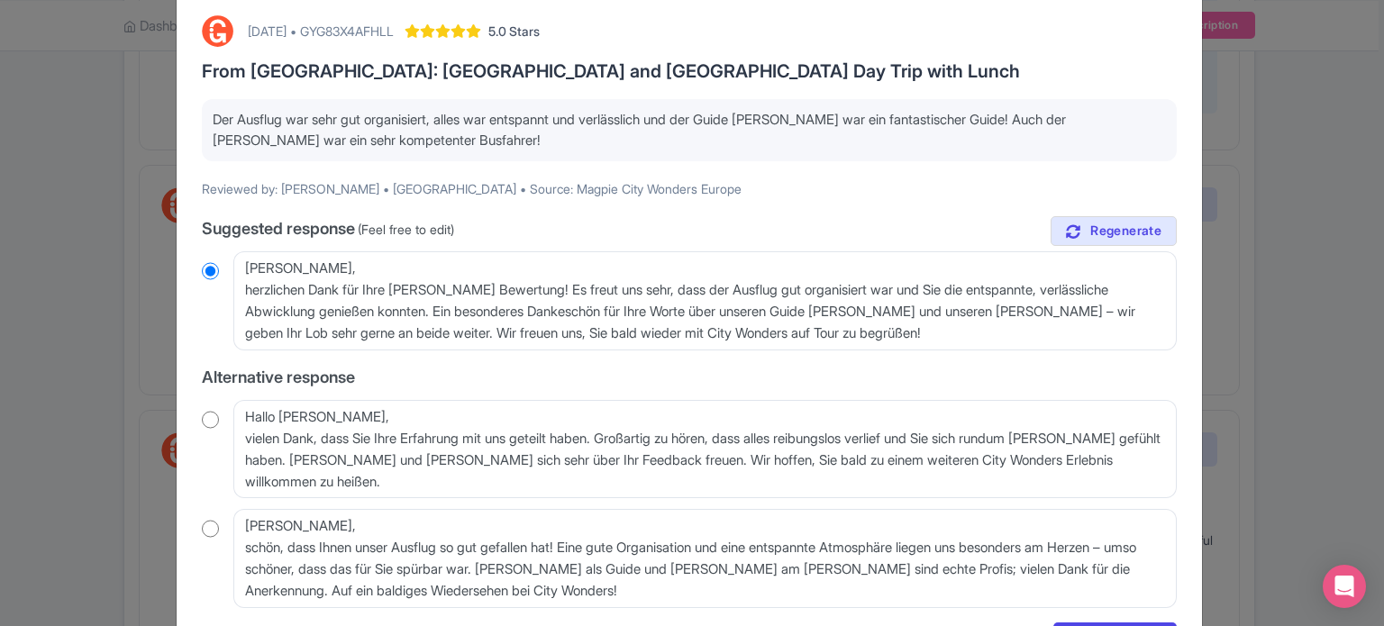
click at [205, 411] on input "radio" at bounding box center [210, 420] width 17 height 18
radio input "true"
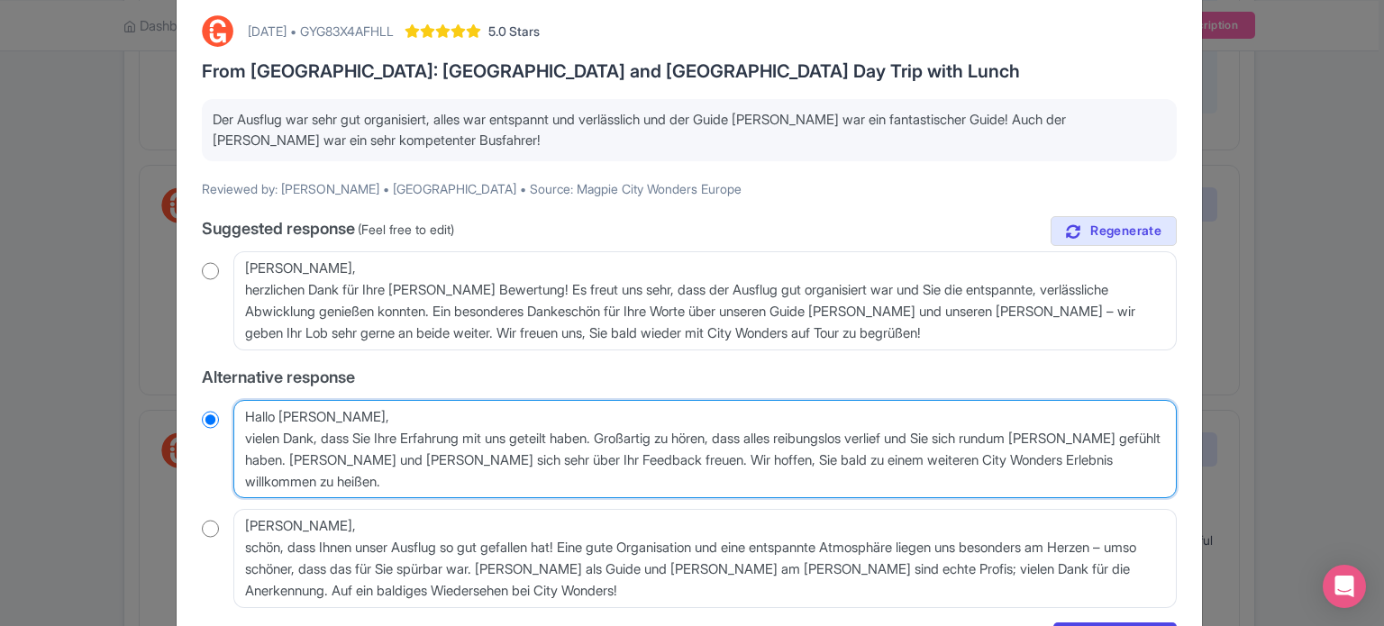
click at [241, 440] on textarea "Hallo Lisa, vielen Dank, dass Sie Ihre Erfahrung mit uns geteilt haben. Großart…" at bounding box center [704, 449] width 943 height 99
type textarea "Hallo Lisa,vielen Dank, dass Sie Ihre Erfahrung mit uns geteilt haben. Großarti…"
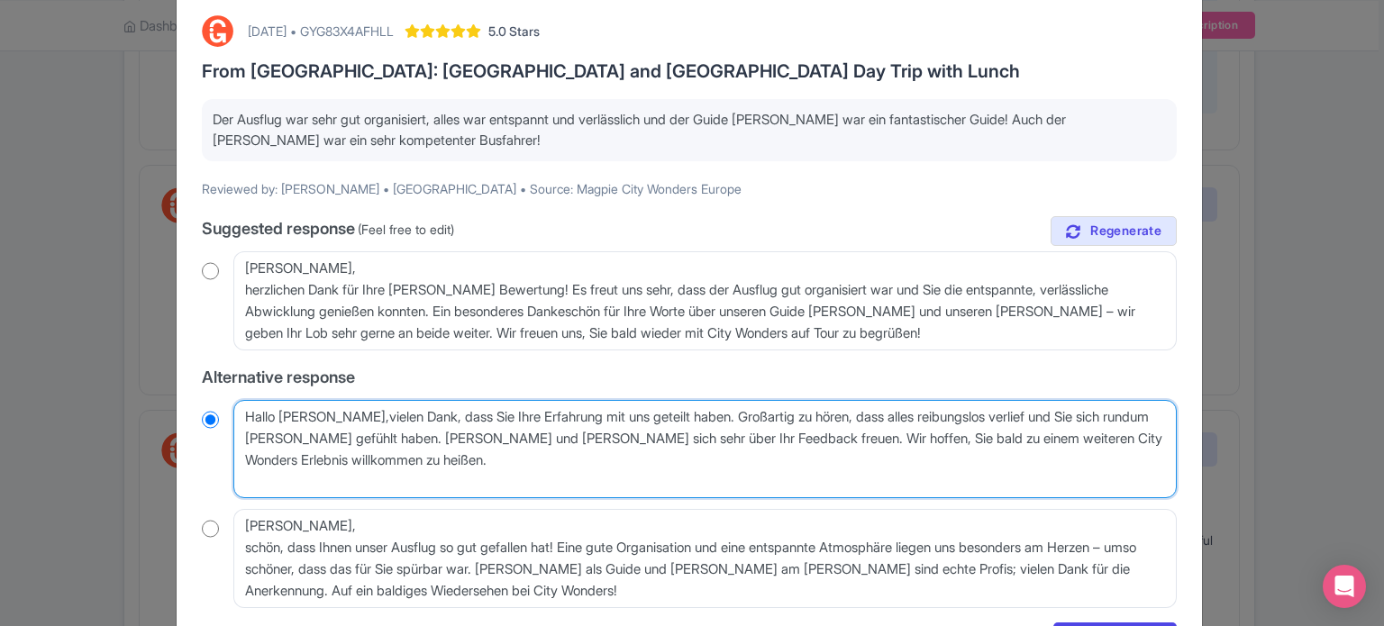
radio input "true"
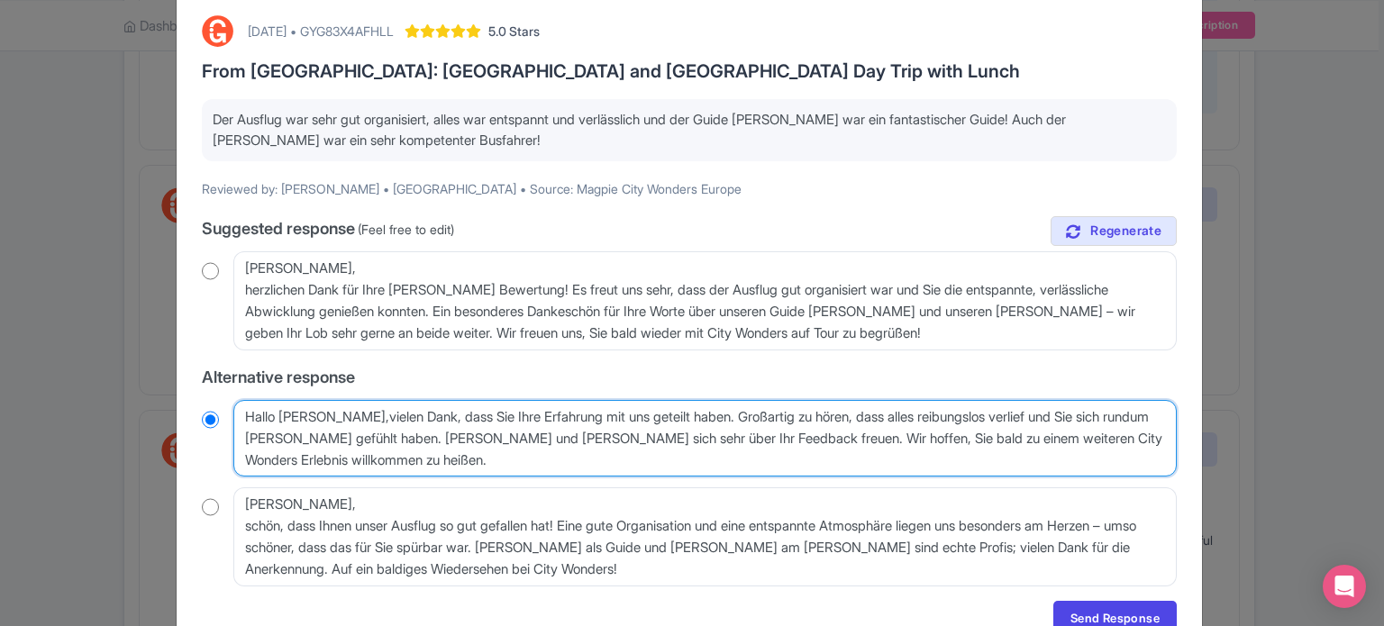
type textarea "Hallo Lisa, vielen Dank, dass Sie Ihre Erfahrung mit uns geteilt haben. Großart…"
radio input "true"
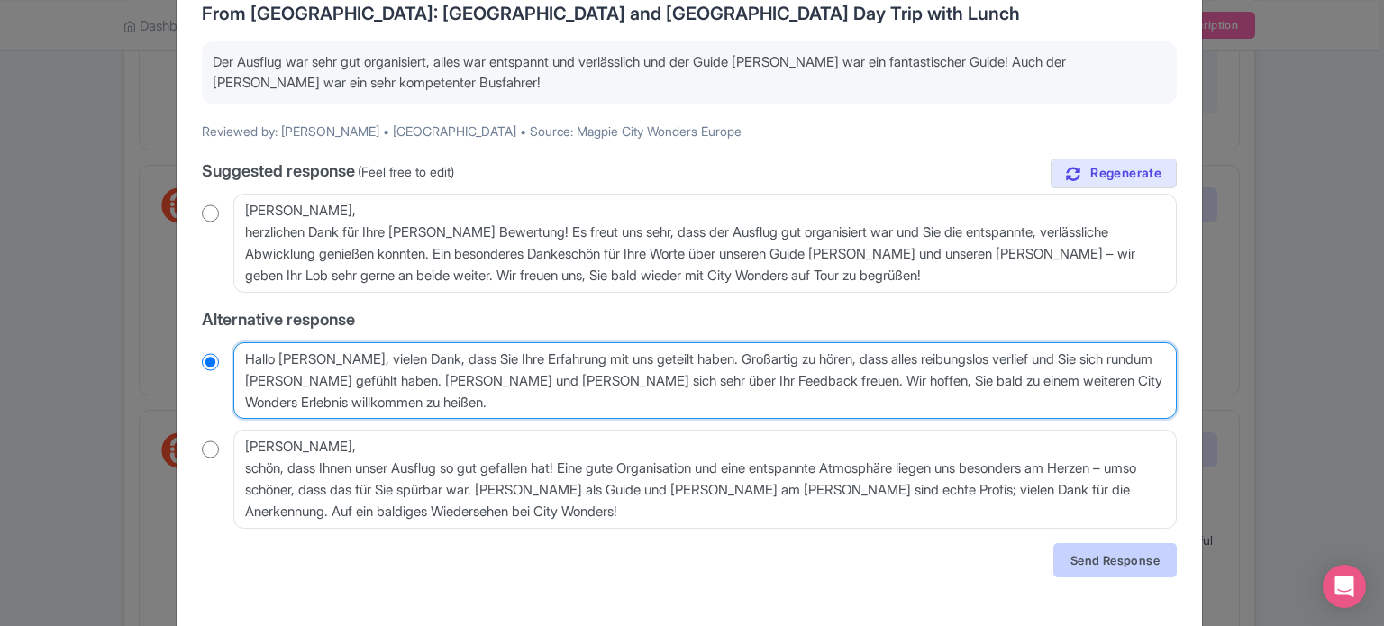
scroll to position [178, 0]
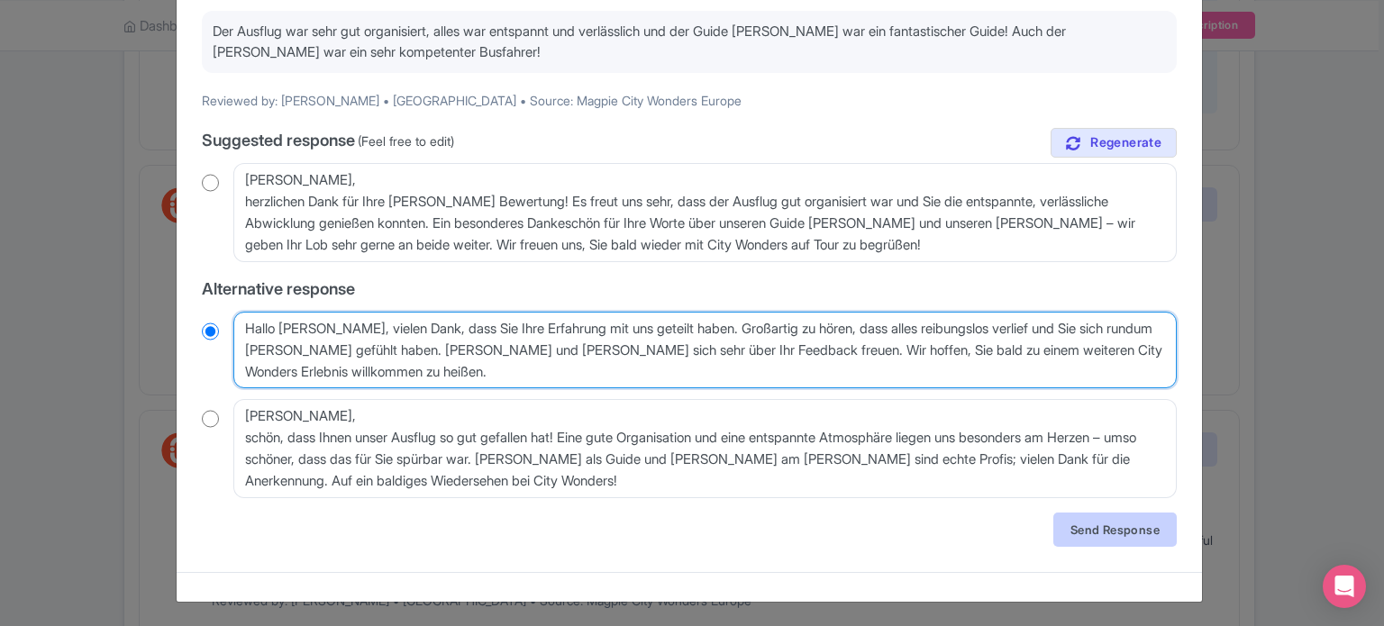
type textarea "Hallo Lisa, vielen Dank, dass Sie Ihre Erfahrung mit uns geteilt haben. Großart…"
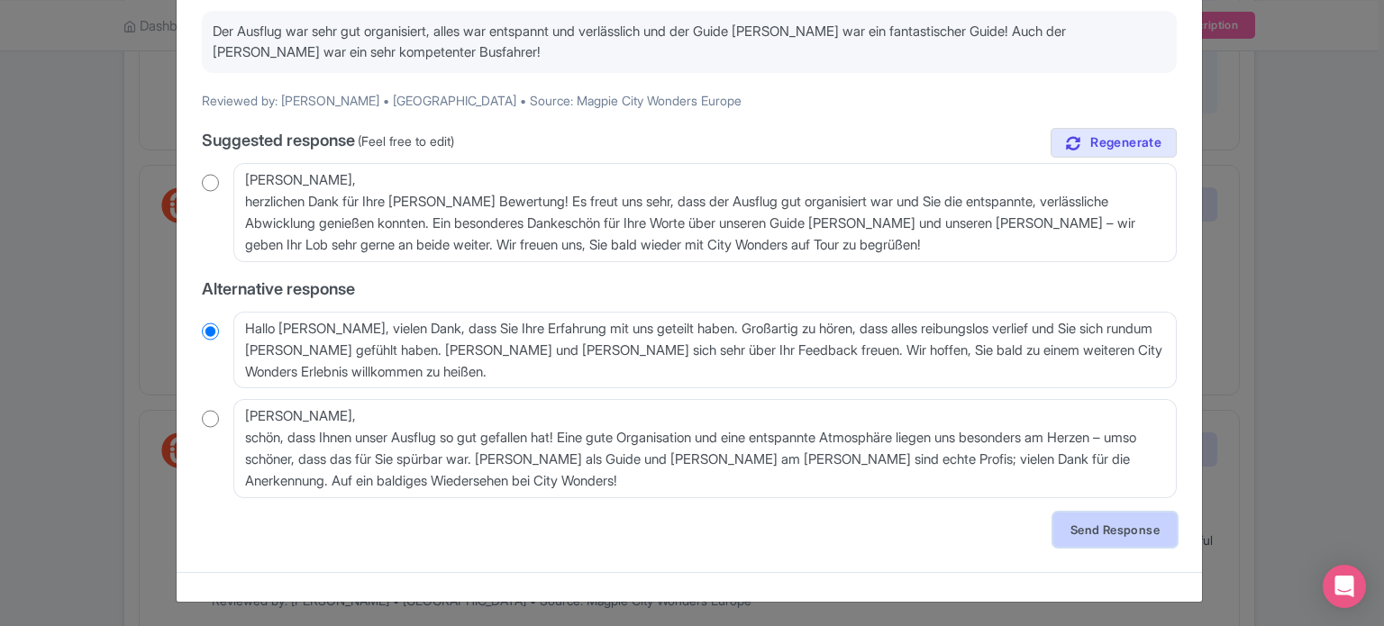
click at [1135, 531] on link "Send Response" at bounding box center [1114, 530] width 123 height 34
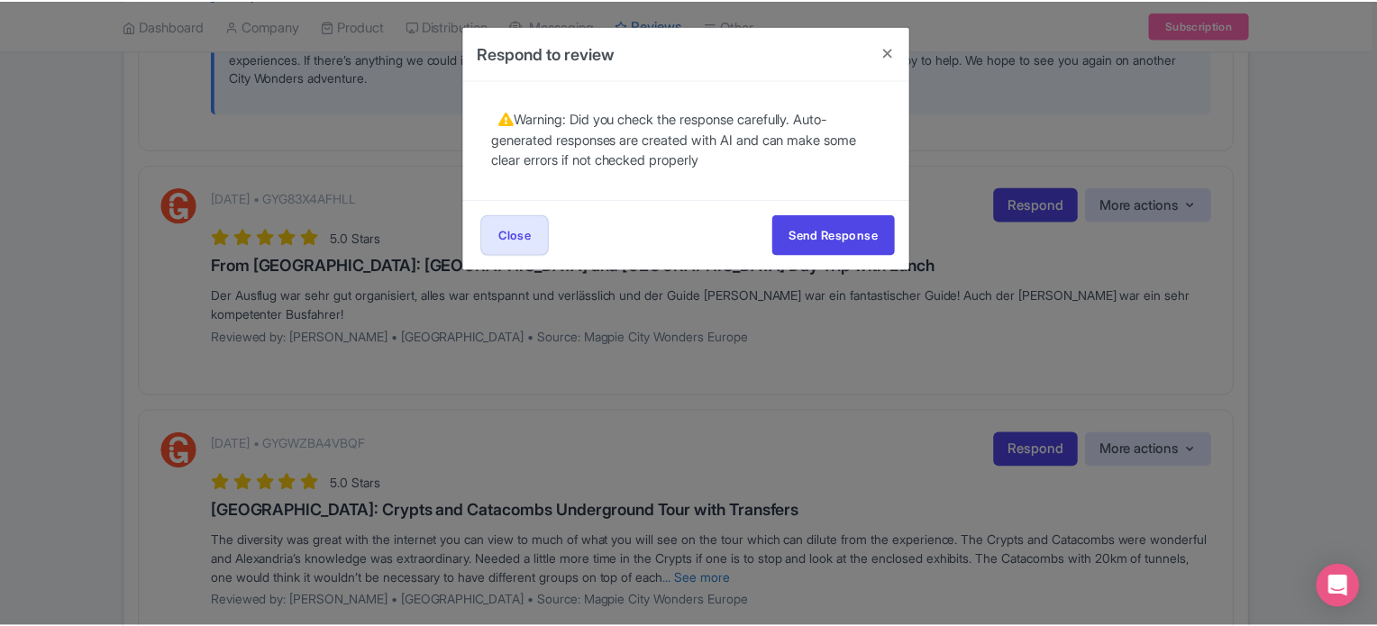
scroll to position [0, 0]
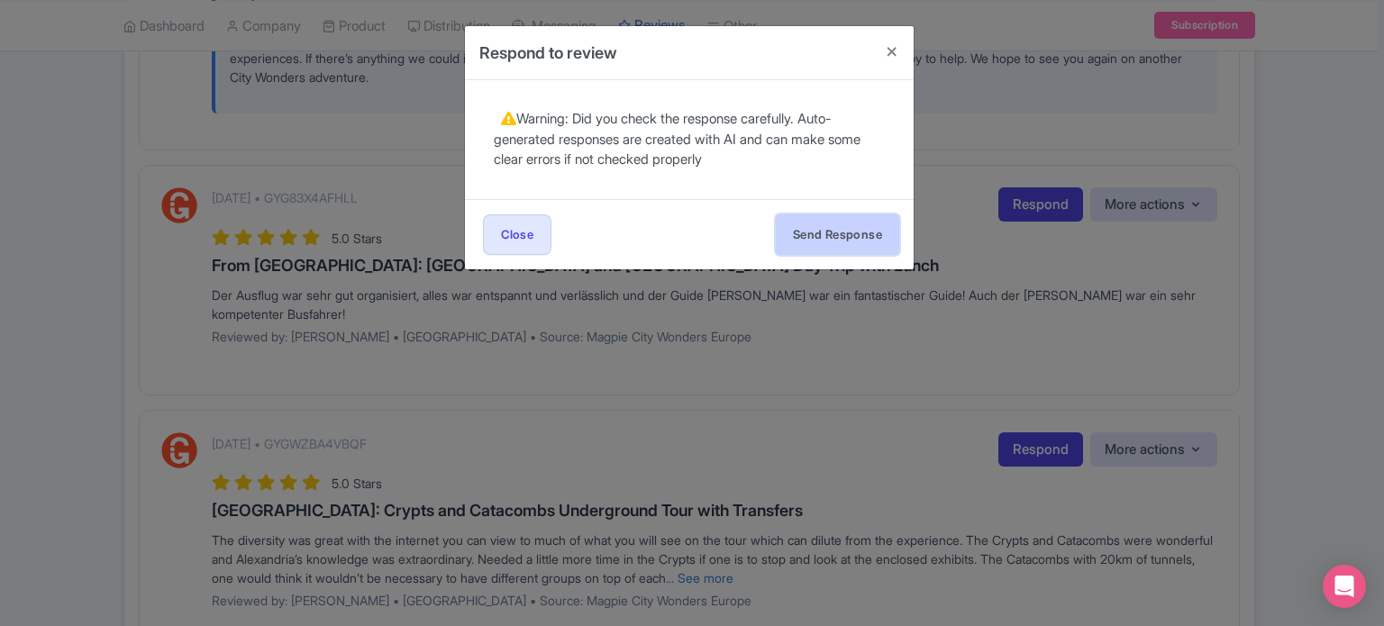
click at [836, 245] on button "Send Response" at bounding box center [837, 234] width 123 height 41
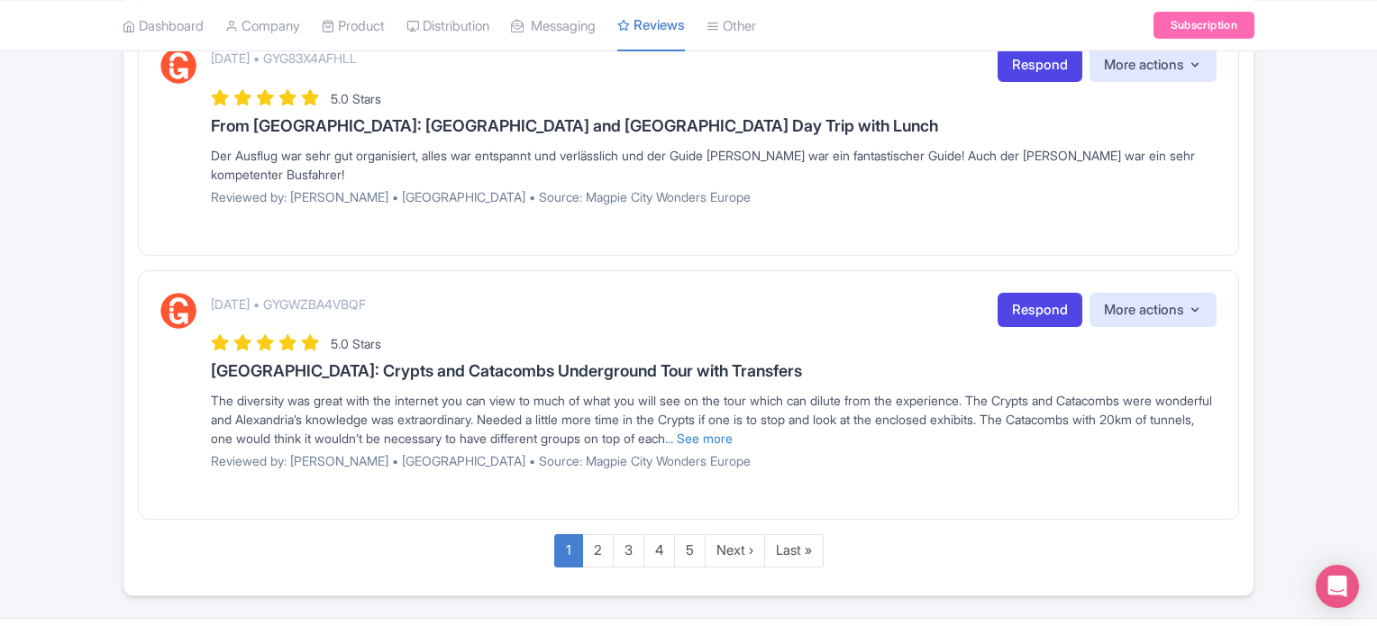
scroll to position [3139, 0]
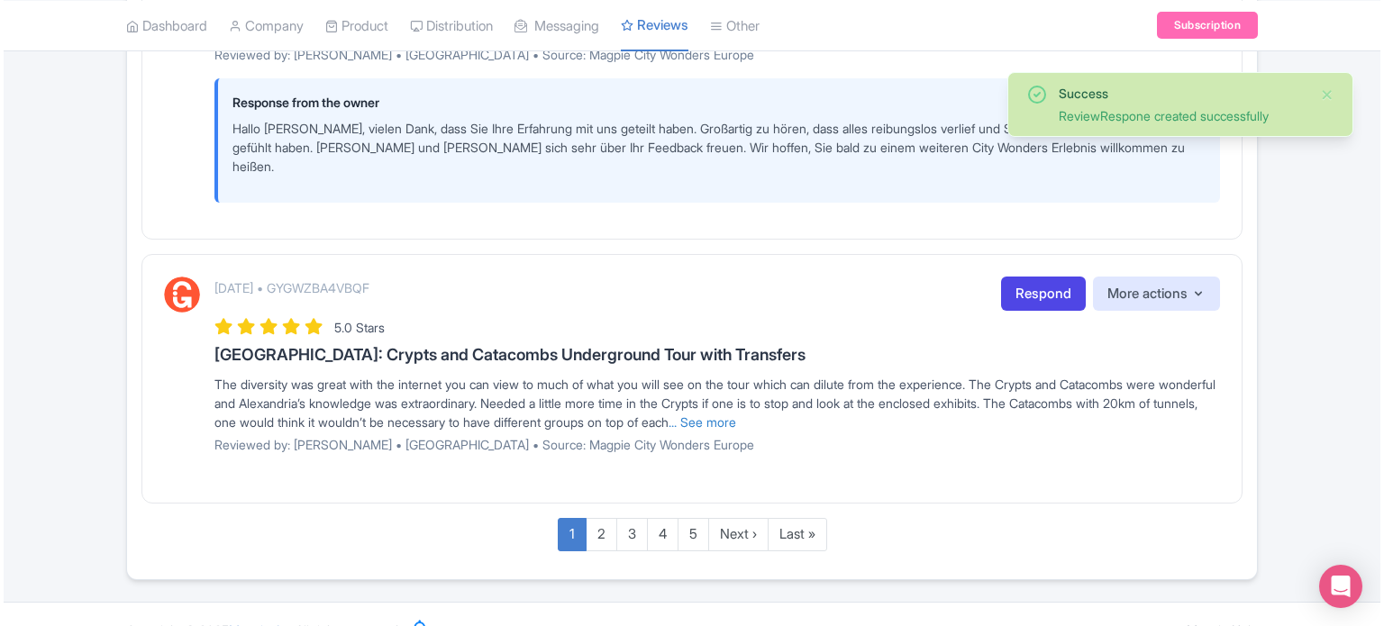
scroll to position [3267, 0]
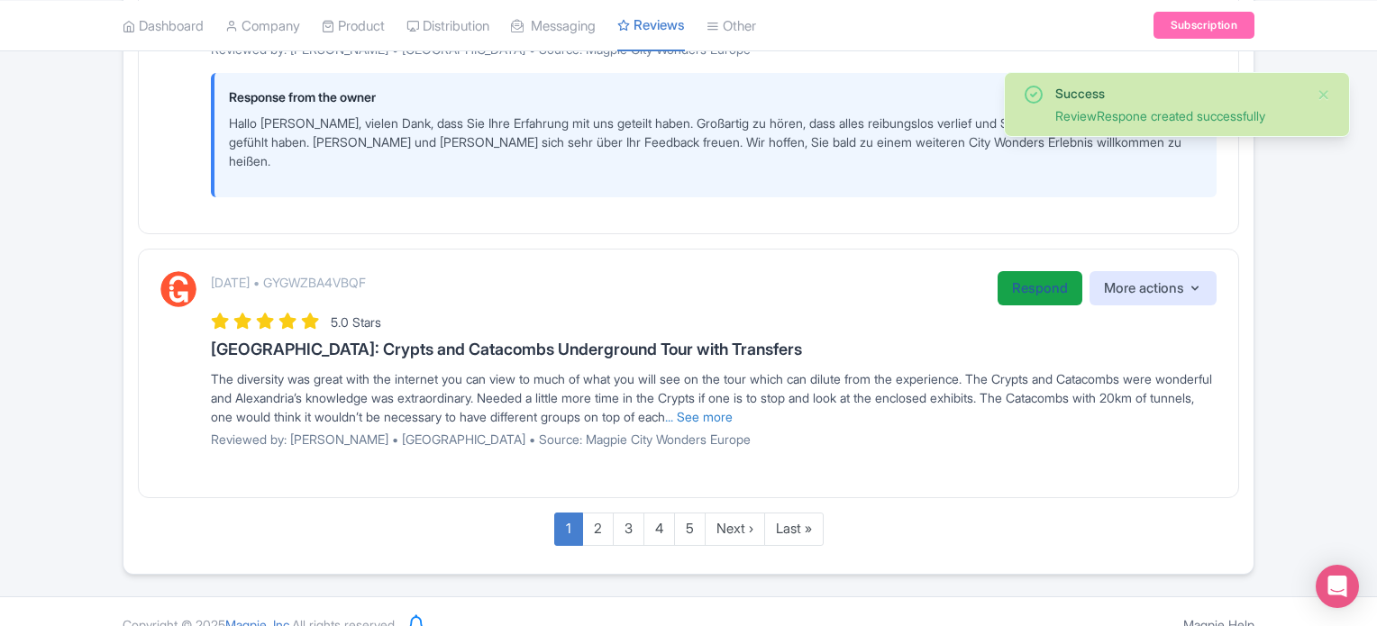
click at [1031, 271] on link "Respond" at bounding box center [1039, 288] width 85 height 35
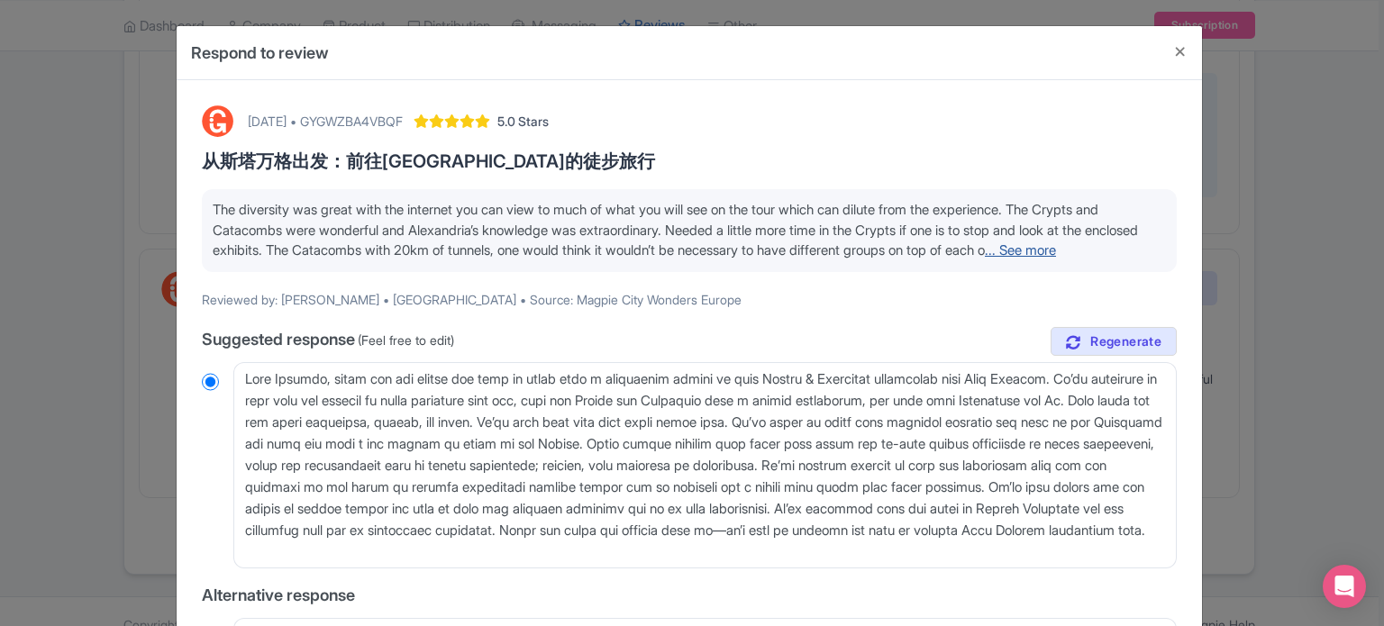
click at [1056, 248] on link "... See more" at bounding box center [1020, 249] width 71 height 17
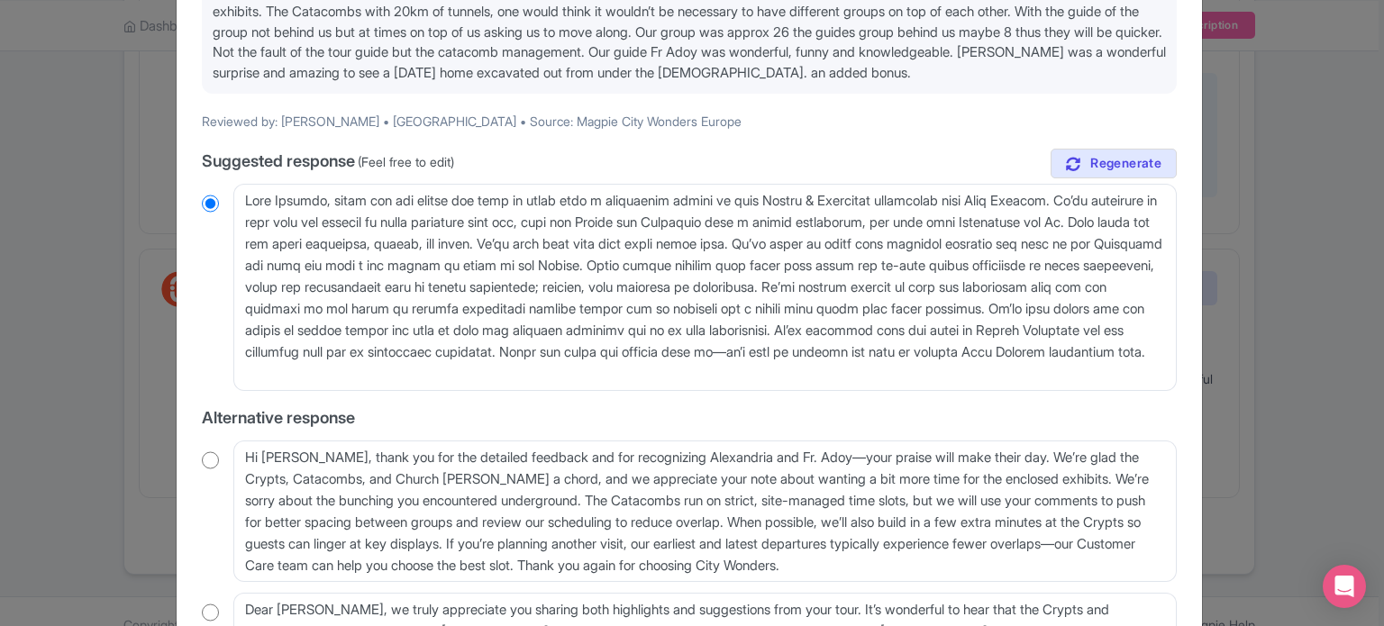
scroll to position [270, 0]
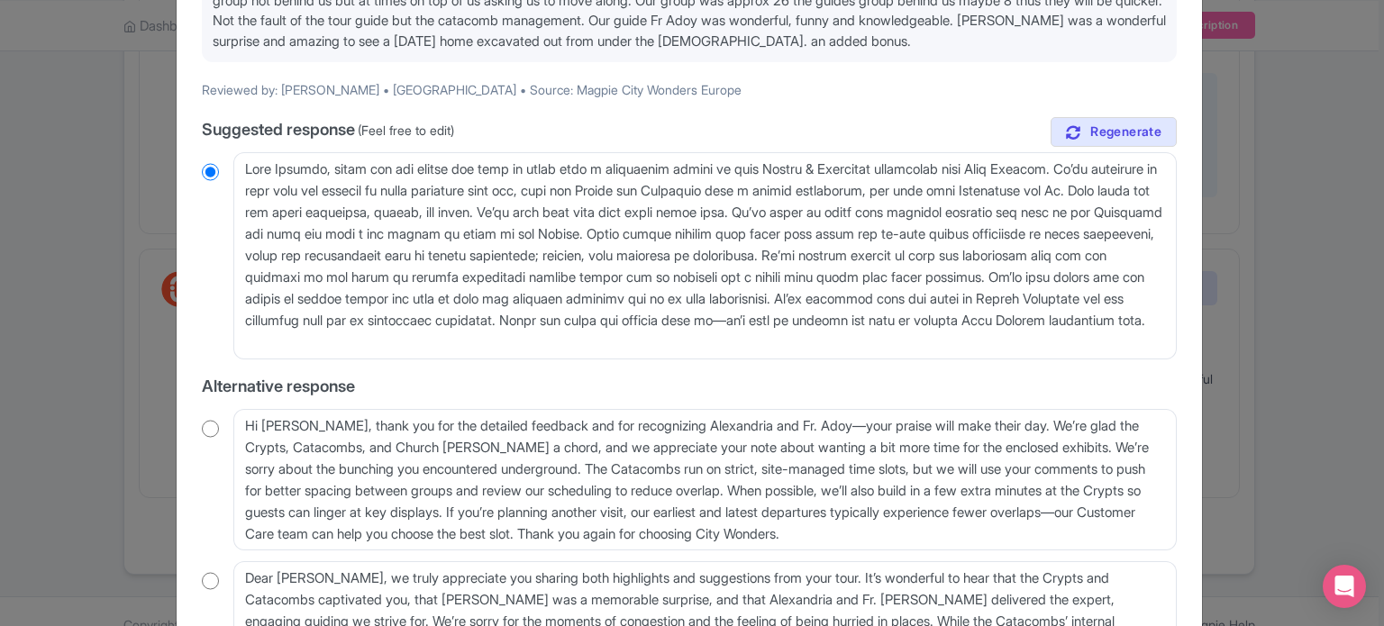
click at [202, 432] on input "radio" at bounding box center [210, 429] width 17 height 18
radio input "true"
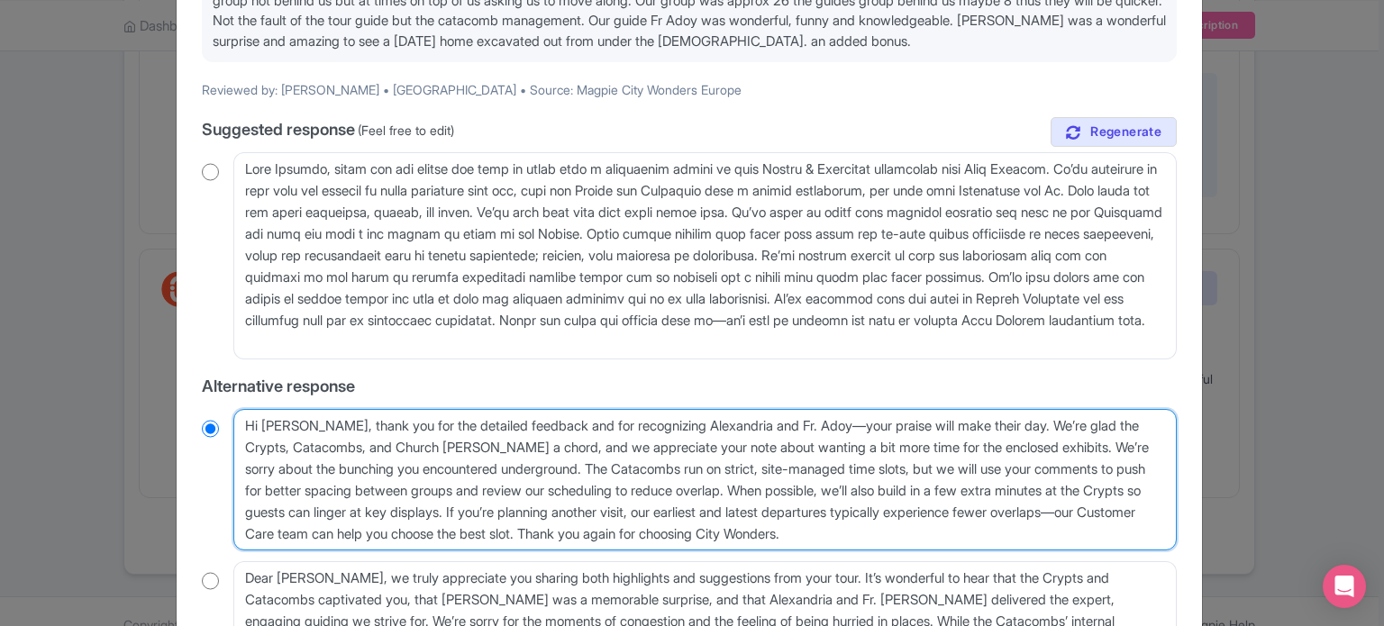
drag, startPoint x: 547, startPoint y: 423, endPoint x: 1042, endPoint y: 421, distance: 494.7
click at [1042, 421] on textarea "Hi [PERSON_NAME], thank you for the detailed feedback and for recognizing Alexa…" at bounding box center [704, 480] width 943 height 142
type textarea "Hi [PERSON_NAME], thank you for the detailed feedbackWe’re glad the Crypts, Cat…"
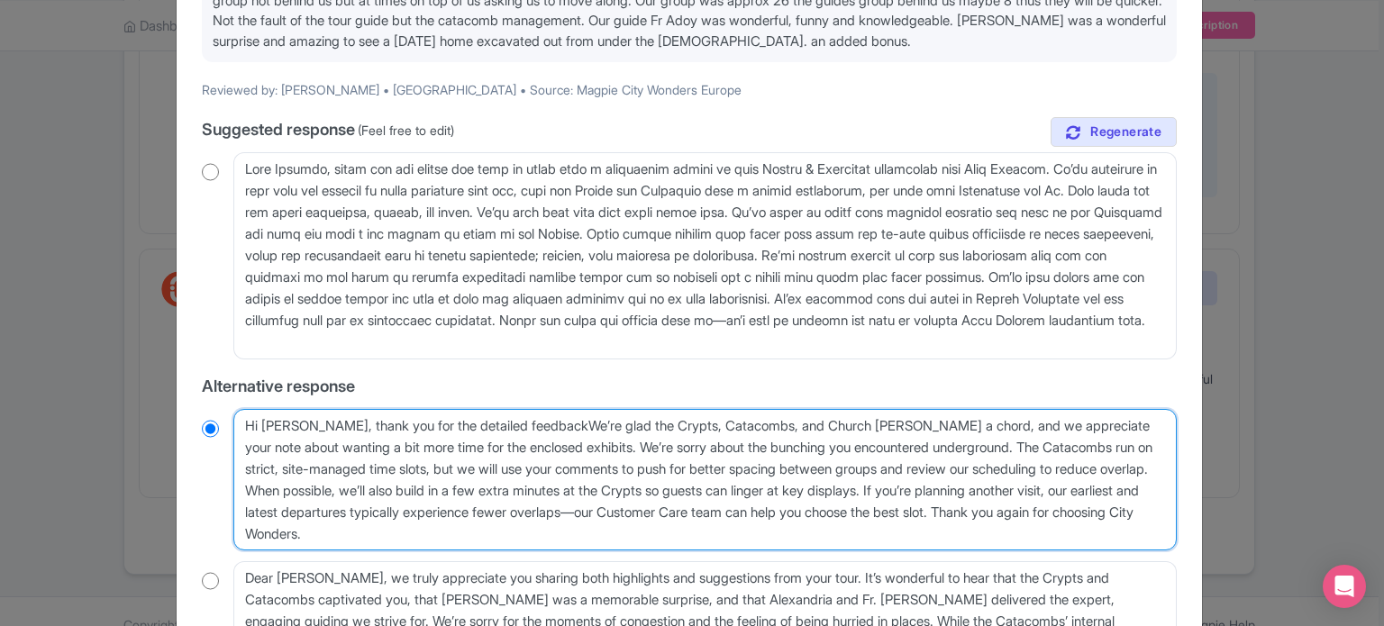
radio input "true"
type textarea "Hi [PERSON_NAME], thank you for the detailed feedback.We’re glad the Crypts, Ca…"
radio input "true"
type textarea "Hi [PERSON_NAME], thank you for the detailed feedback. We’re glad the Crypts, C…"
radio input "true"
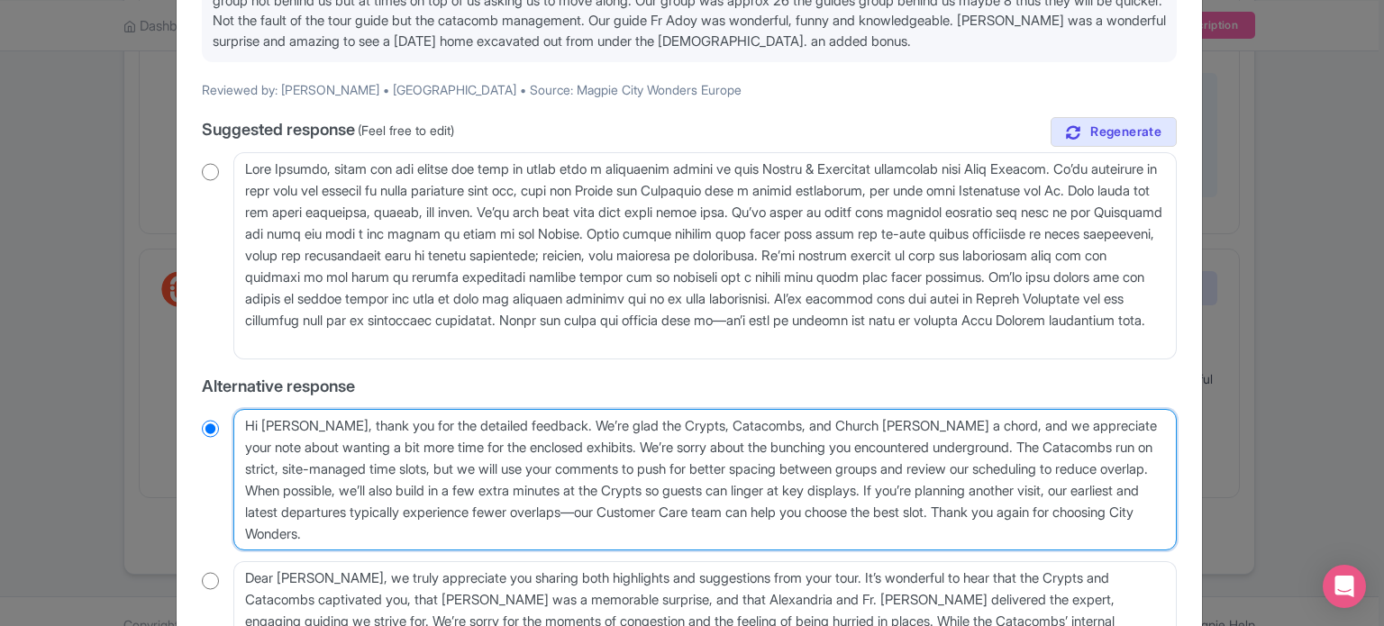
drag, startPoint x: 666, startPoint y: 443, endPoint x: 697, endPoint y: 445, distance: 31.6
click at [697, 445] on textarea "Hi [PERSON_NAME], thank you for the detailed feedback and for recognizing Alexa…" at bounding box center [704, 480] width 943 height 142
click at [543, 499] on textarea "Hi [PERSON_NAME], thank you for the detailed feedback and for recognizing Alexa…" at bounding box center [704, 480] width 943 height 142
click at [694, 524] on textarea "Hi [PERSON_NAME], thank you for the detailed feedback and for recognizing Alexa…" at bounding box center [704, 480] width 943 height 142
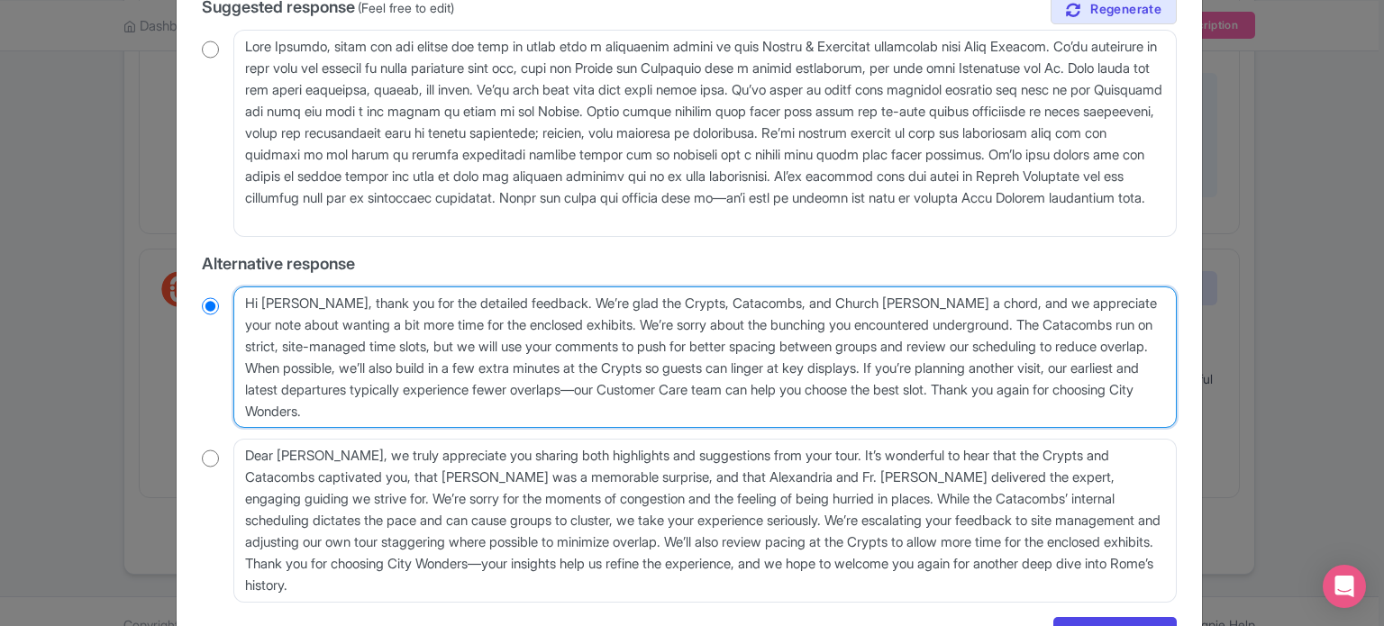
scroll to position [451, 0]
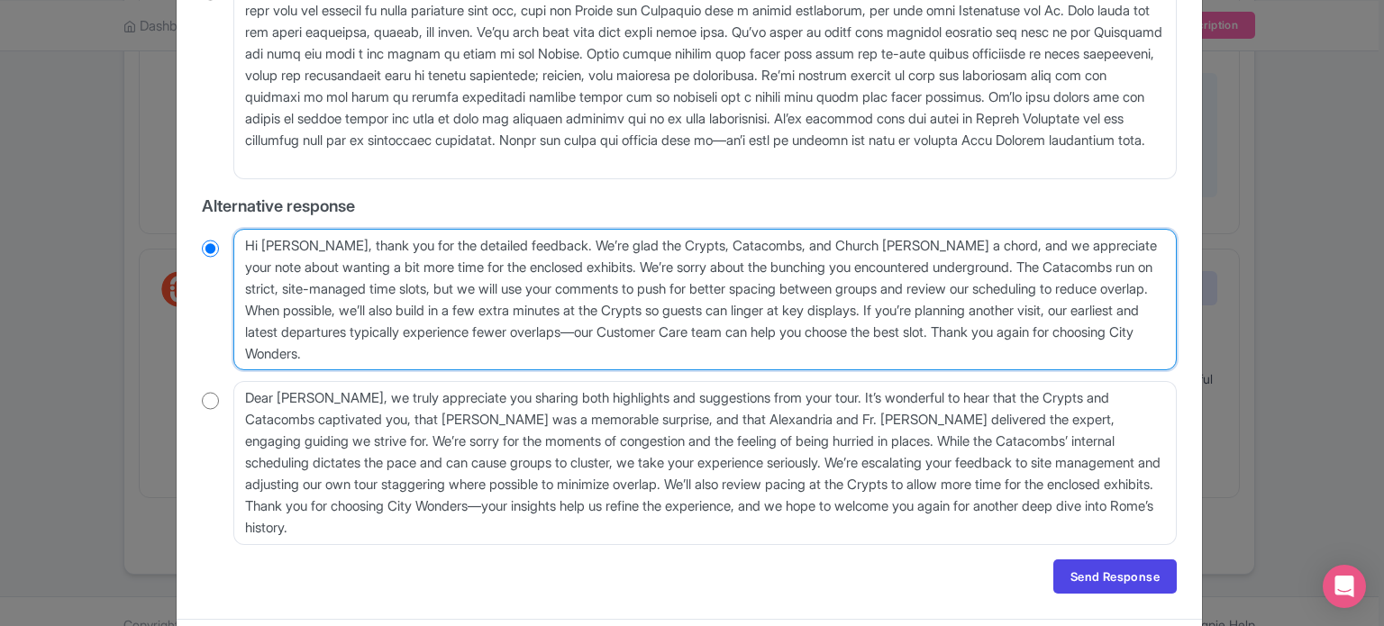
drag, startPoint x: 662, startPoint y: 262, endPoint x: 299, endPoint y: 360, distance: 375.9
click at [299, 360] on textarea "Hi [PERSON_NAME], thank you for the detailed feedback and for recognizing Alexa…" at bounding box center [704, 300] width 943 height 142
type textarea "Hi Stephen, thank you for the detailed feedback. We’re glad the Crypts, Catacom…"
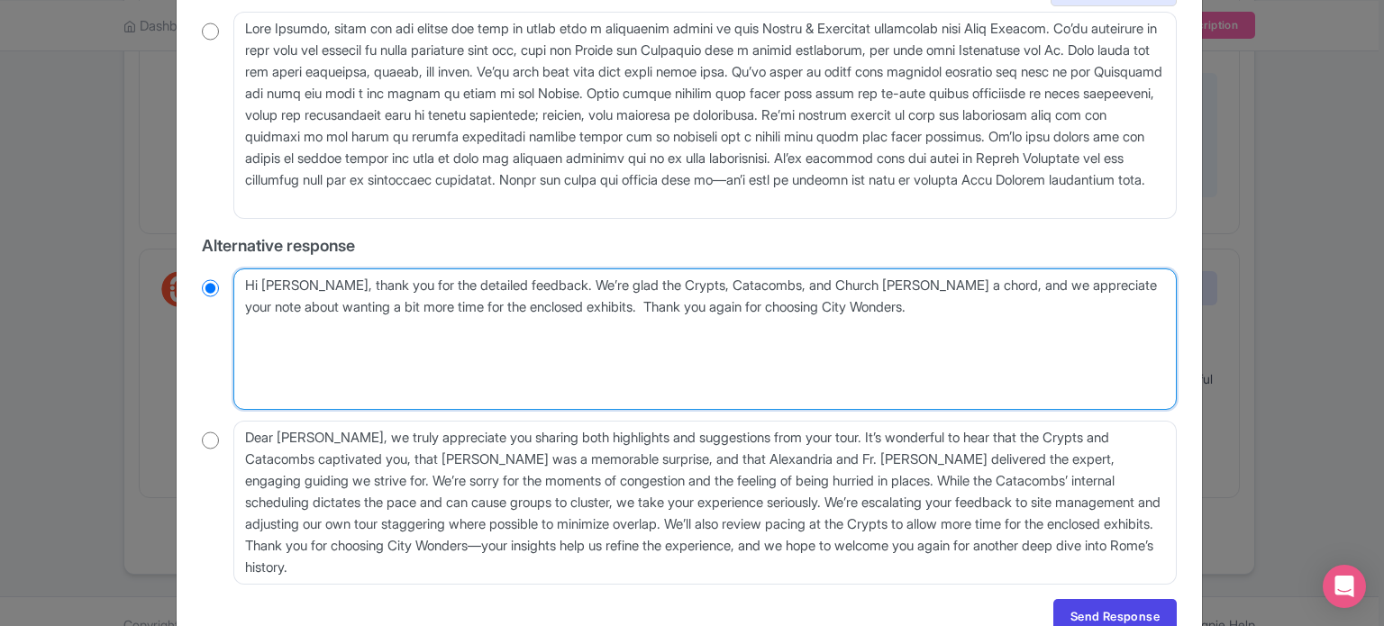
radio input "true"
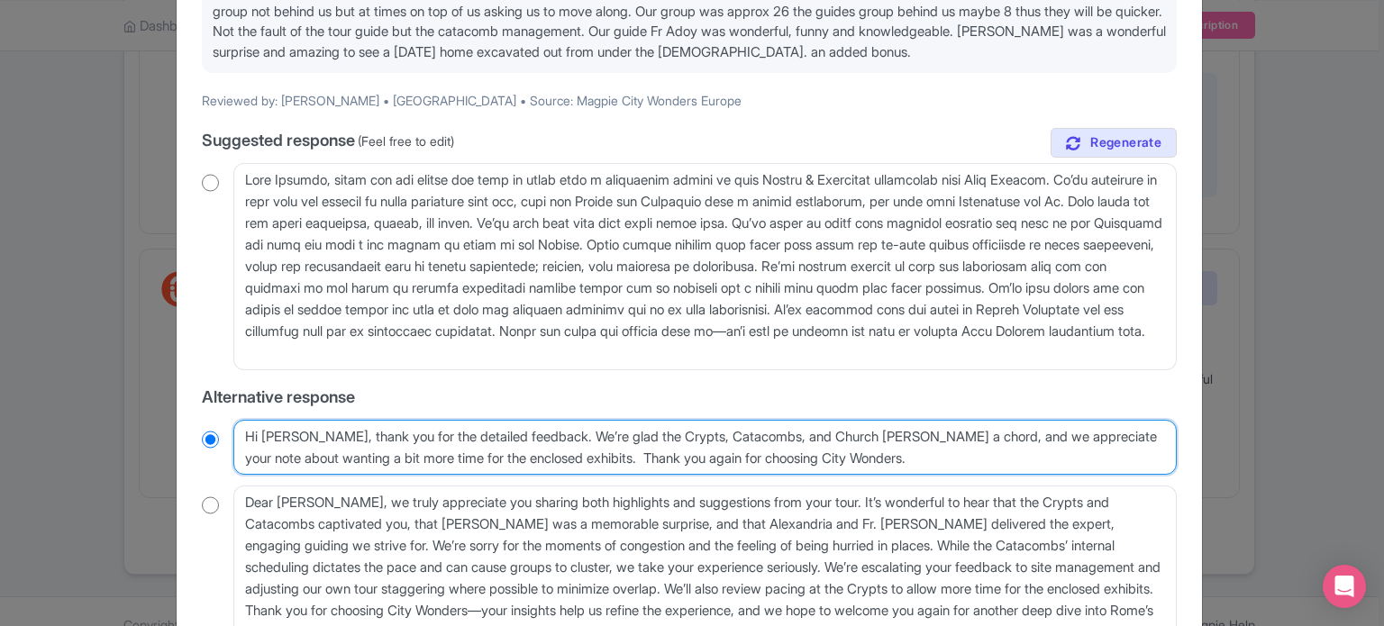
scroll to position [231, 0]
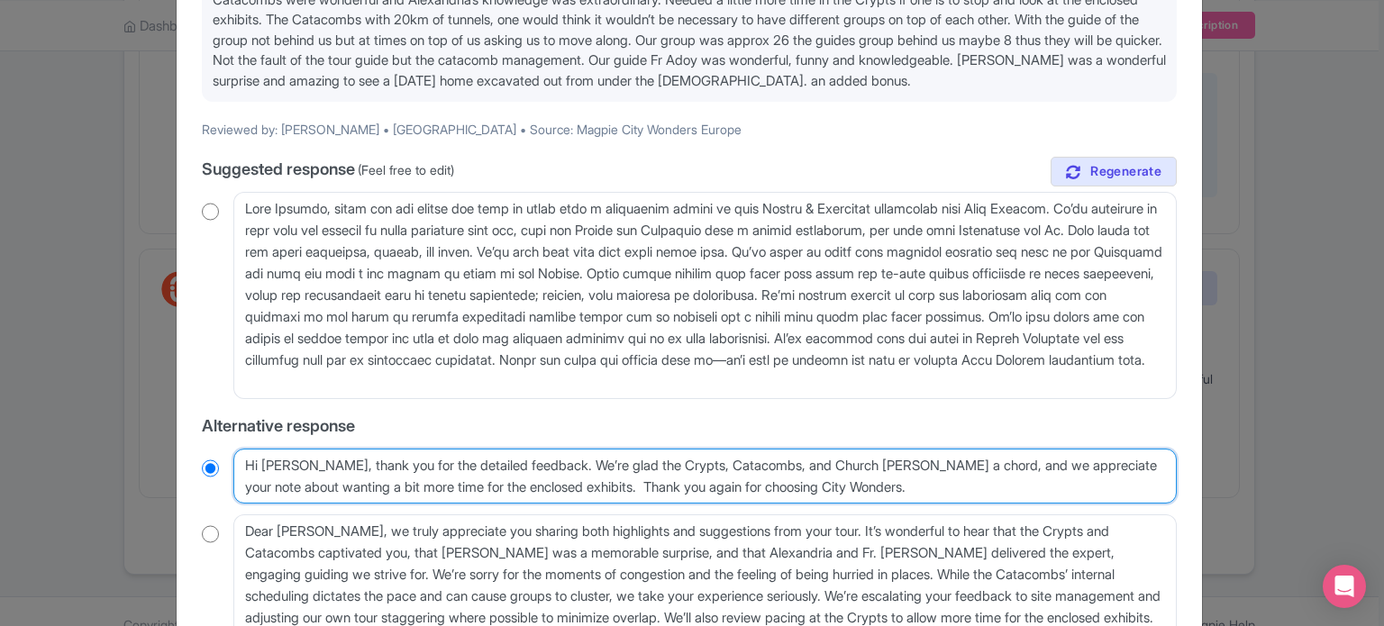
click at [670, 485] on textarea "Hi Stephen, thank you for the detailed feedback and for recognizing Alexandria …" at bounding box center [704, 477] width 943 height 56
click at [666, 484] on textarea "Hi Stephen, thank you for the detailed feedback and for recognizing Alexandria …" at bounding box center [704, 477] width 943 height 56
type textarea "Hi Stephen, thank you for the detailed feedback. We’re glad the Crypts, Catacom…"
radio input "true"
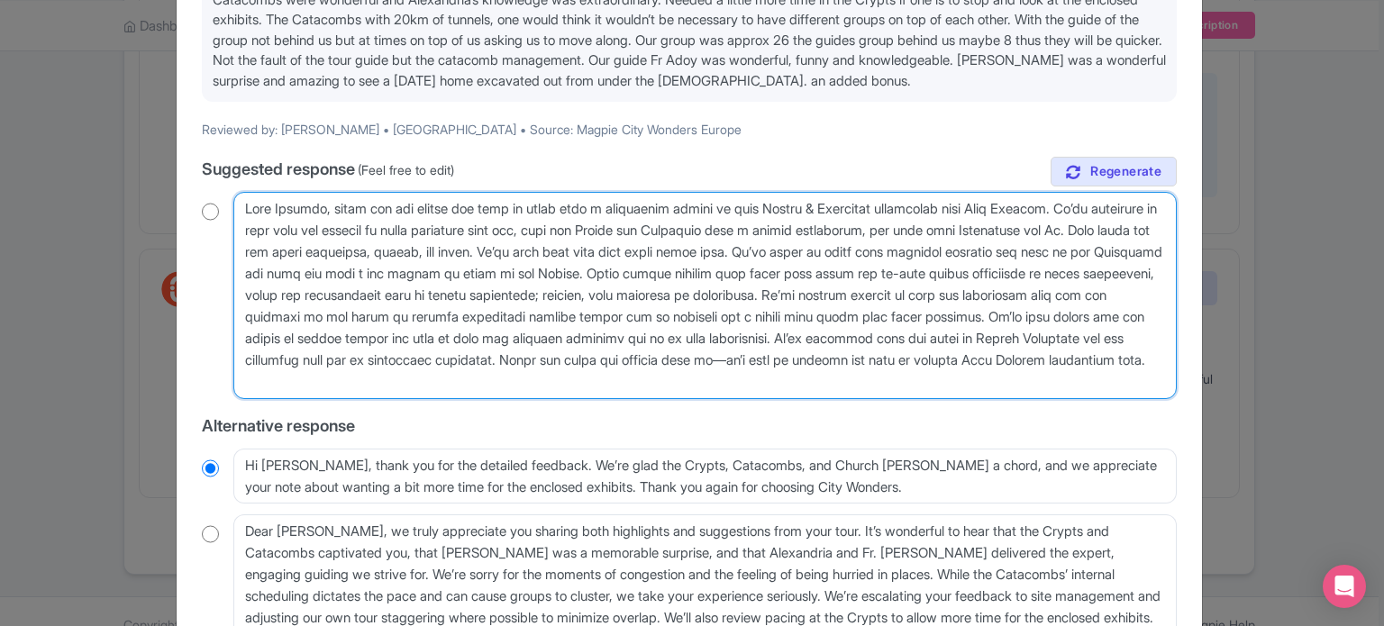
drag, startPoint x: 715, startPoint y: 383, endPoint x: 889, endPoint y: 357, distance: 175.9
click at [889, 357] on textarea at bounding box center [704, 295] width 943 height 207
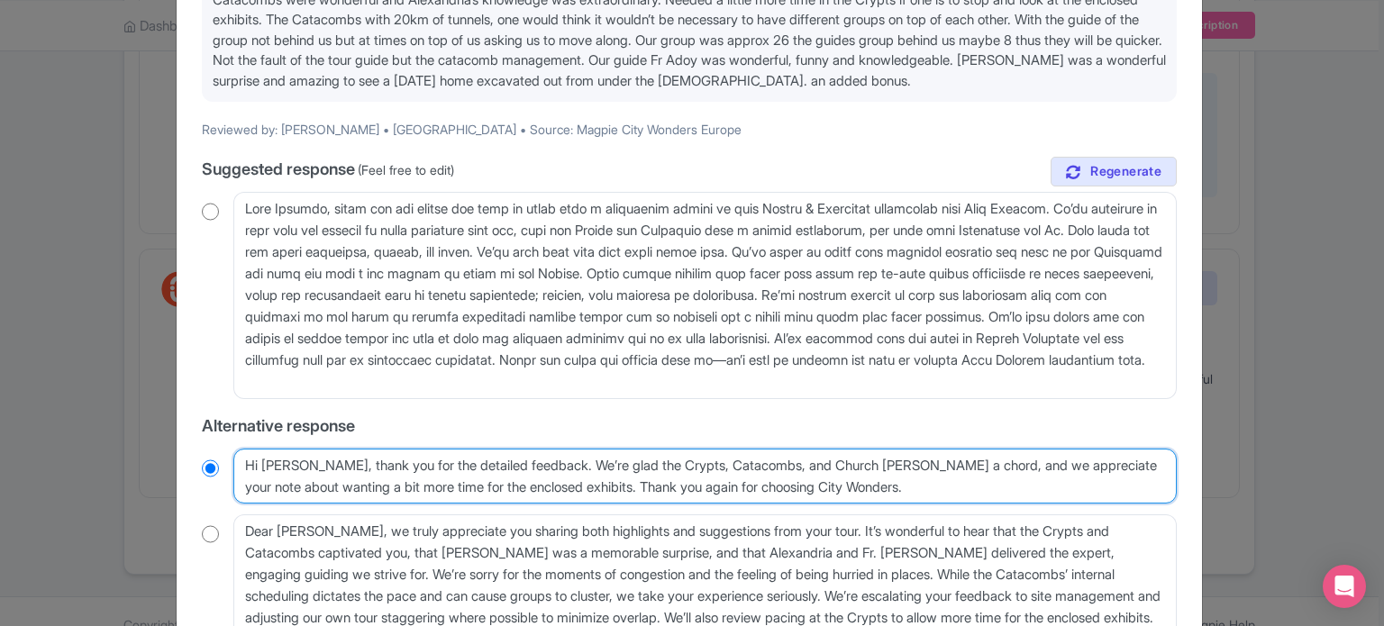
drag, startPoint x: 955, startPoint y: 484, endPoint x: 661, endPoint y: 493, distance: 293.9
click at [661, 493] on textarea "Hi Stephen, thank you for the detailed feedback and for recognizing Alexandria …" at bounding box center [704, 477] width 943 height 56
paste textarea "touring with us—we’d love to welcome you back on another City Wonders experienc…"
type textarea "Hi [PERSON_NAME], thank you for the detailed feedback. We’re glad the Crypts, C…"
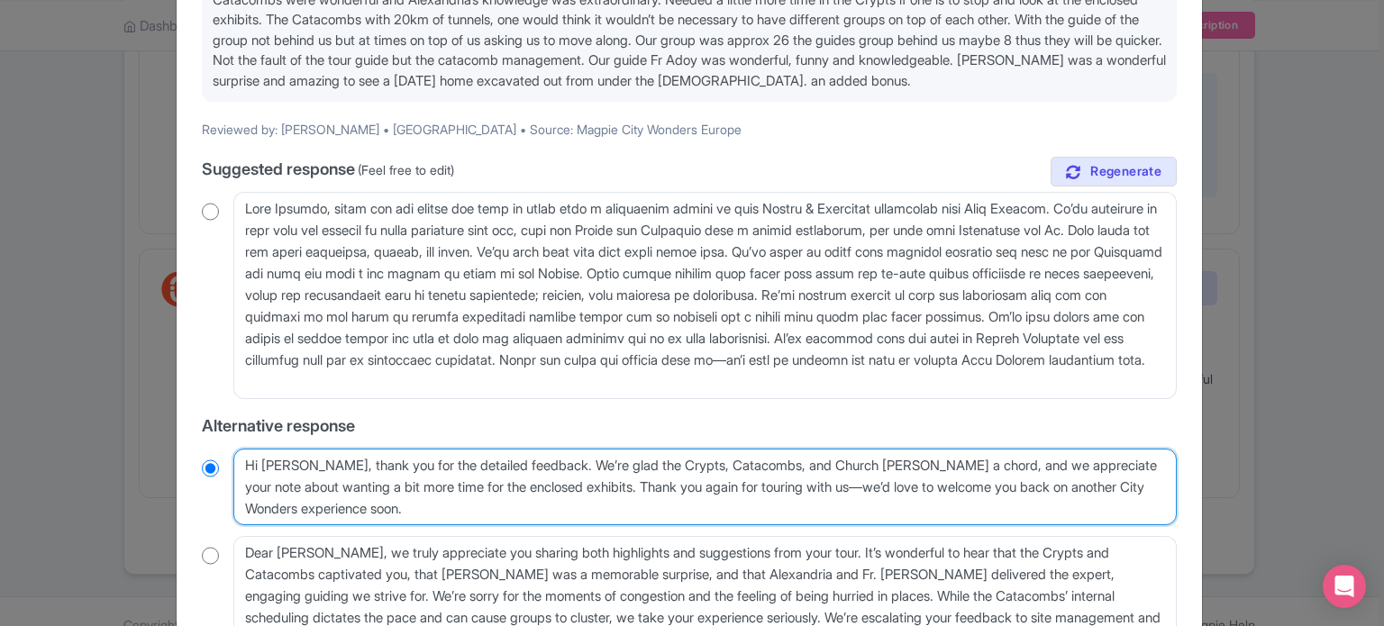
radio input "true"
type textarea "Hi [PERSON_NAME], thank you for the detailed feedback. We’re glad the Crypts, C…"
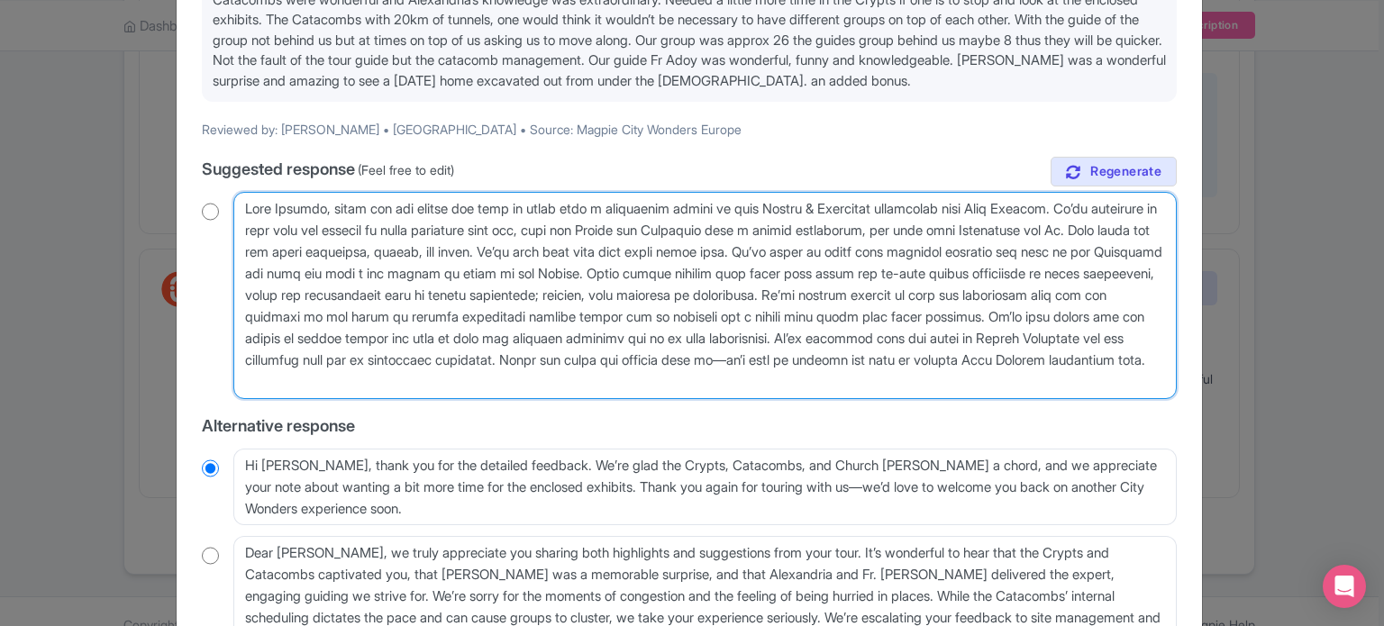
drag, startPoint x: 801, startPoint y: 276, endPoint x: 1114, endPoint y: 302, distance: 313.8
click at [1114, 302] on textarea at bounding box center [704, 295] width 943 height 207
click at [742, 371] on textarea at bounding box center [704, 295] width 943 height 207
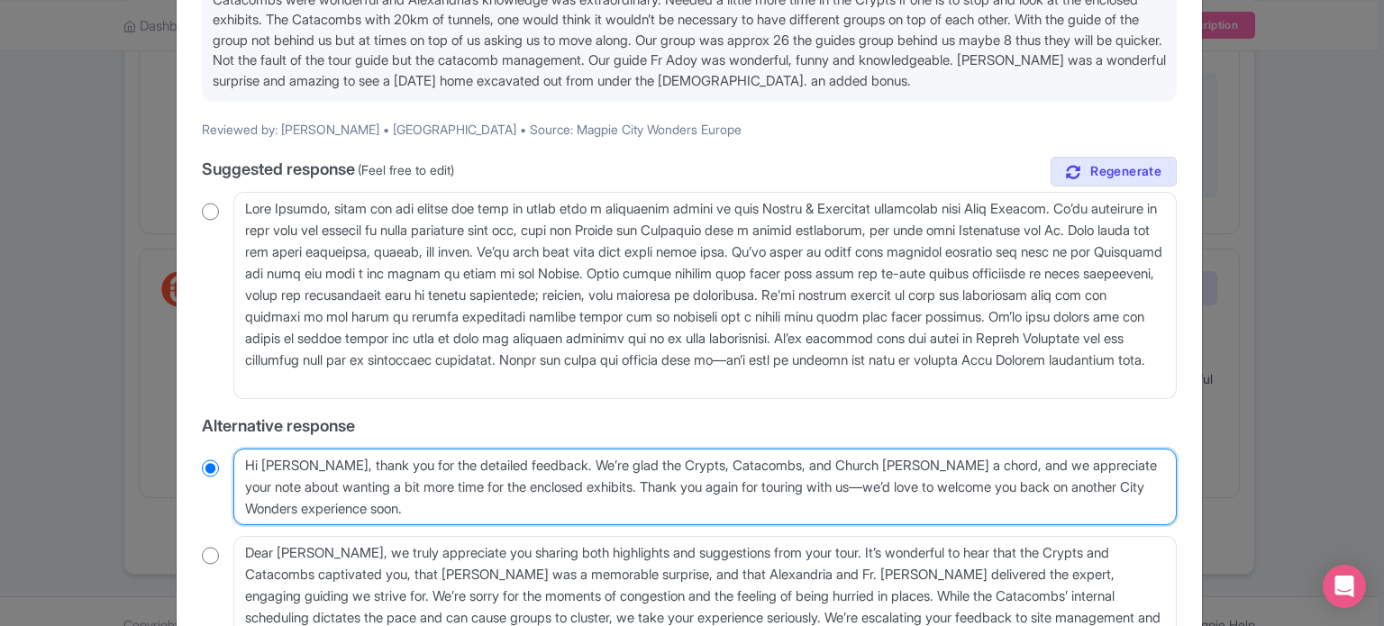
click at [651, 481] on textarea "Hi Stephen, thank you for the detailed feedback and for recognizing Alexandria …" at bounding box center [704, 487] width 943 height 77
click at [651, 482] on textarea "Hi Stephen, thank you for the detailed feedback and for recognizing Alexandria …" at bounding box center [704, 487] width 943 height 77
click at [653, 489] on textarea "Hi Stephen, thank you for the detailed feedback and for recognizing Alexandria …" at bounding box center [704, 487] width 943 height 77
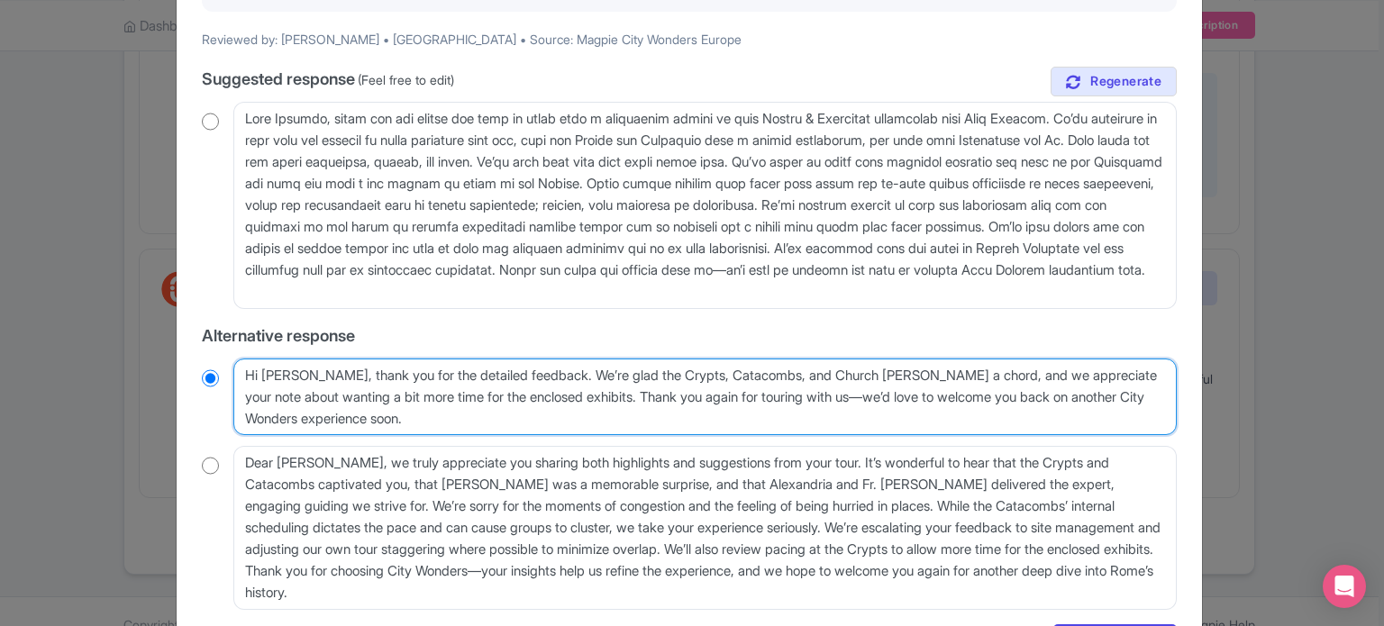
scroll to position [411, 0]
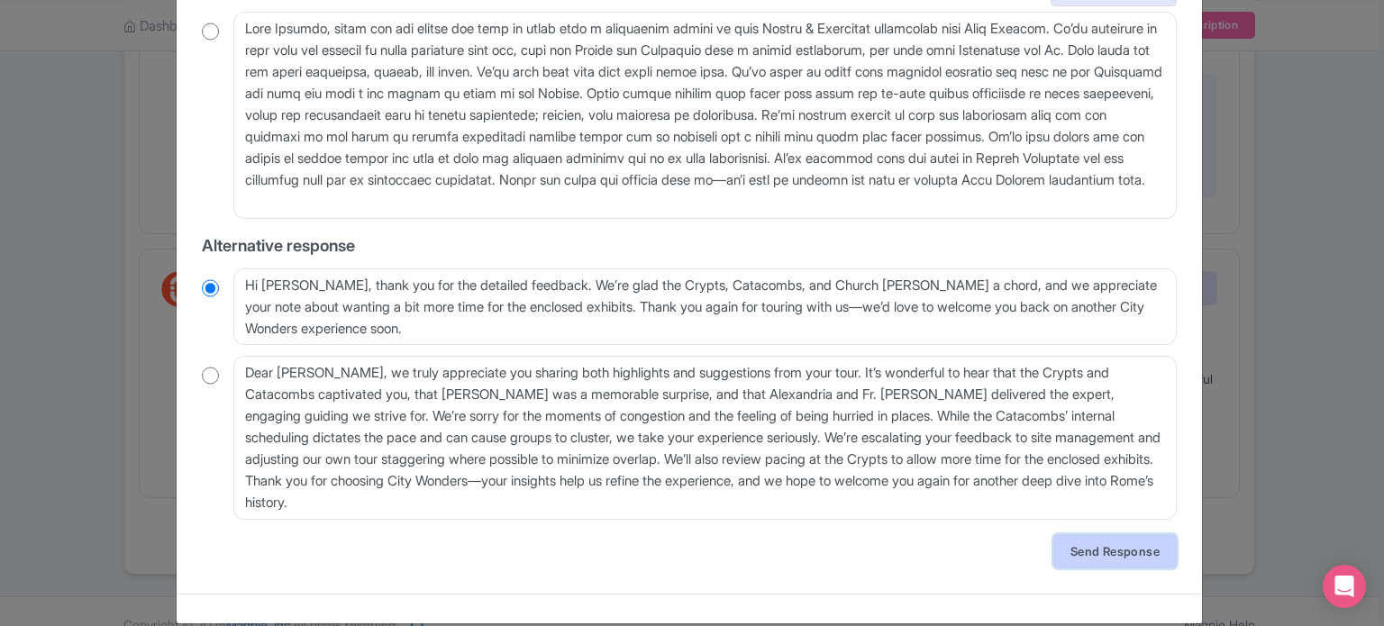
click at [1106, 542] on link "Send Response" at bounding box center [1114, 551] width 123 height 34
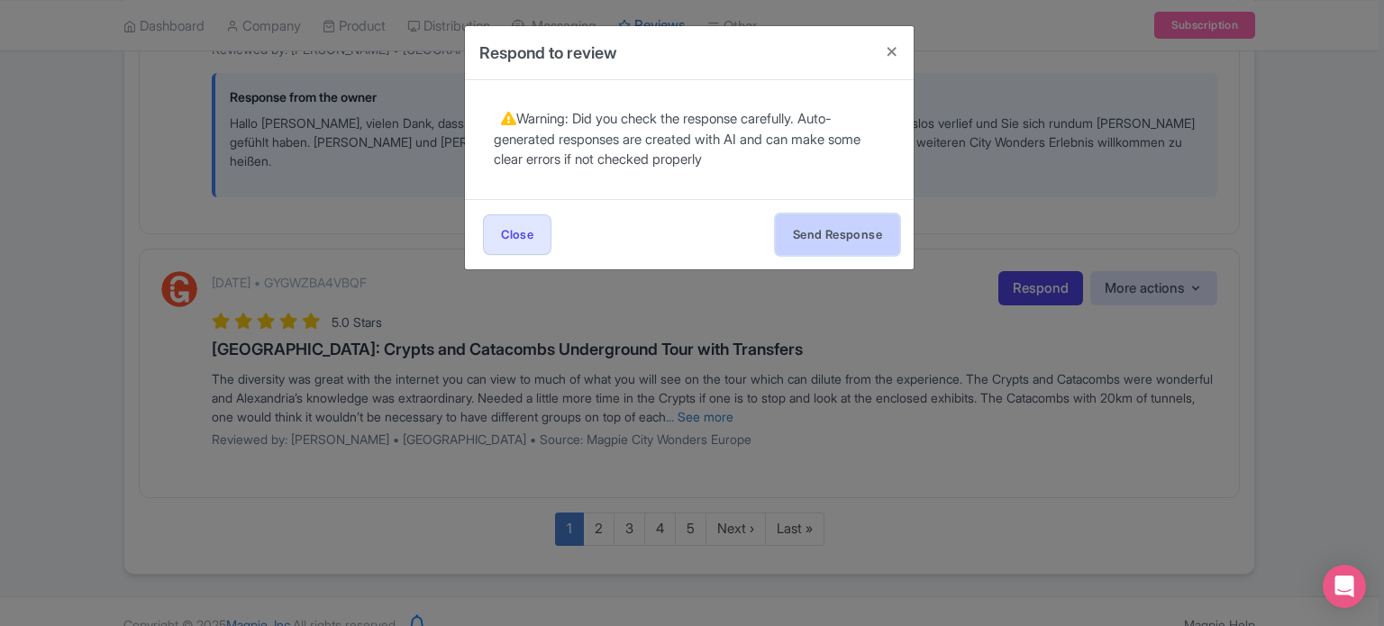
click at [847, 243] on button "Send Response" at bounding box center [837, 234] width 123 height 41
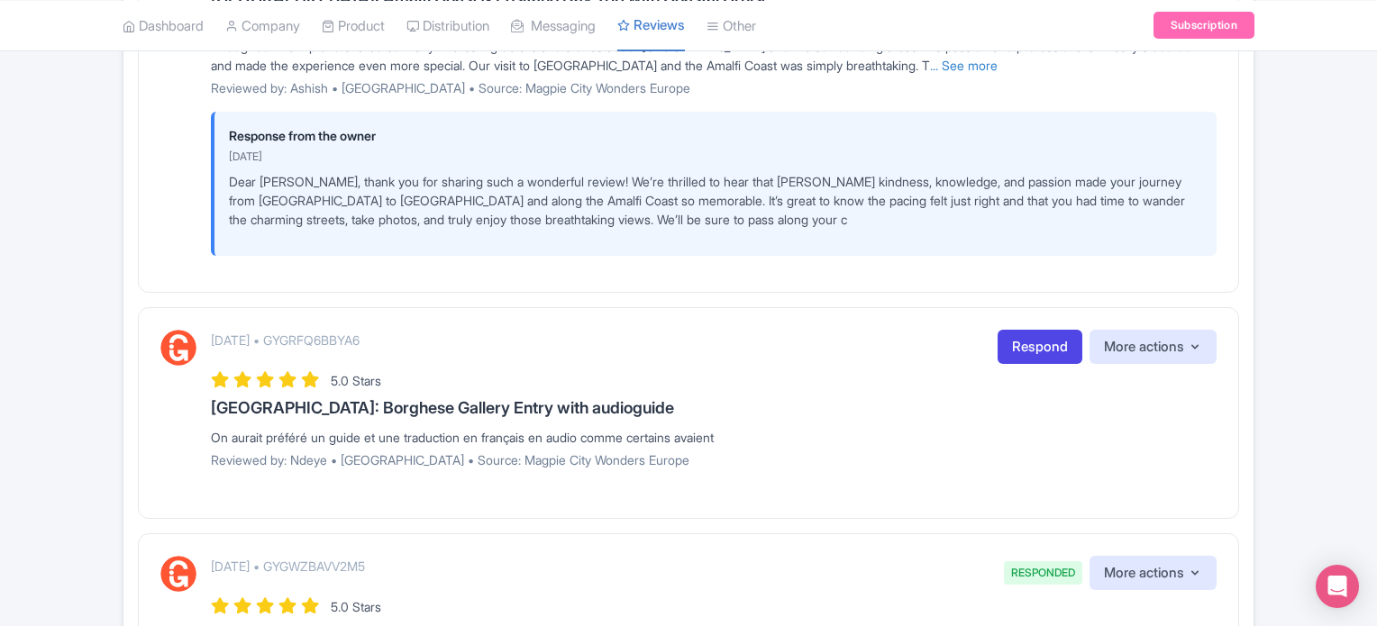
scroll to position [491, 0]
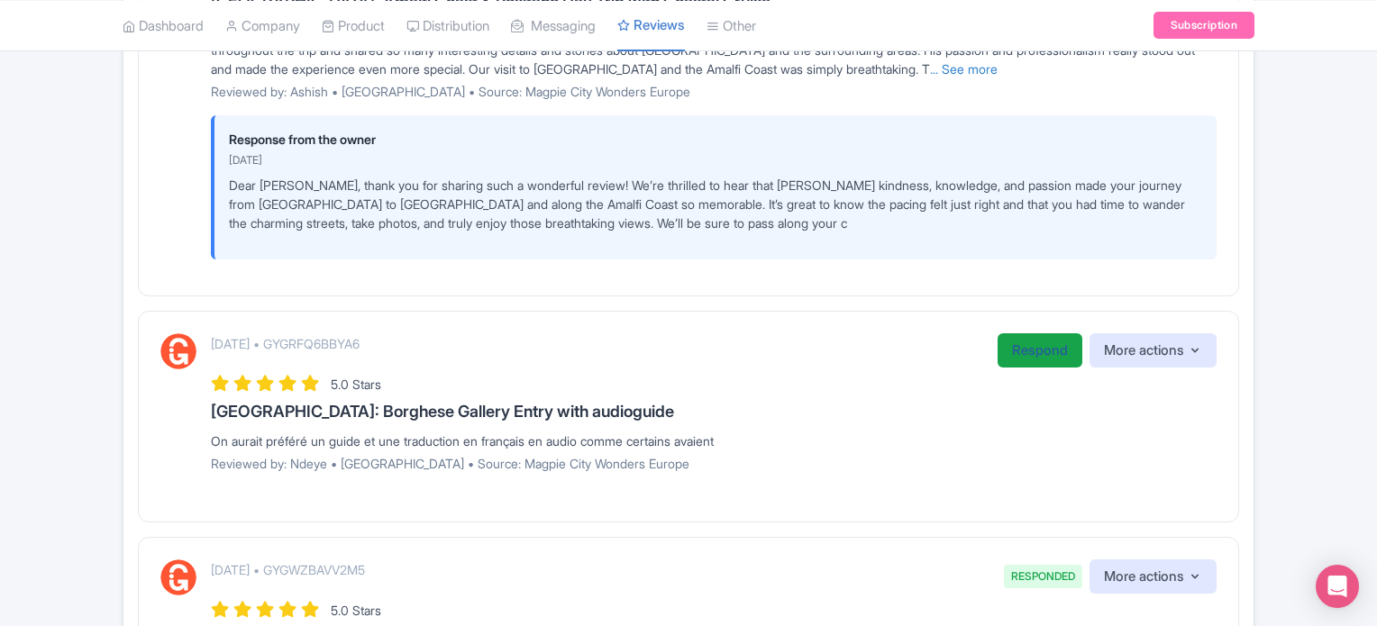
click at [1016, 343] on link "Respond" at bounding box center [1039, 350] width 85 height 35
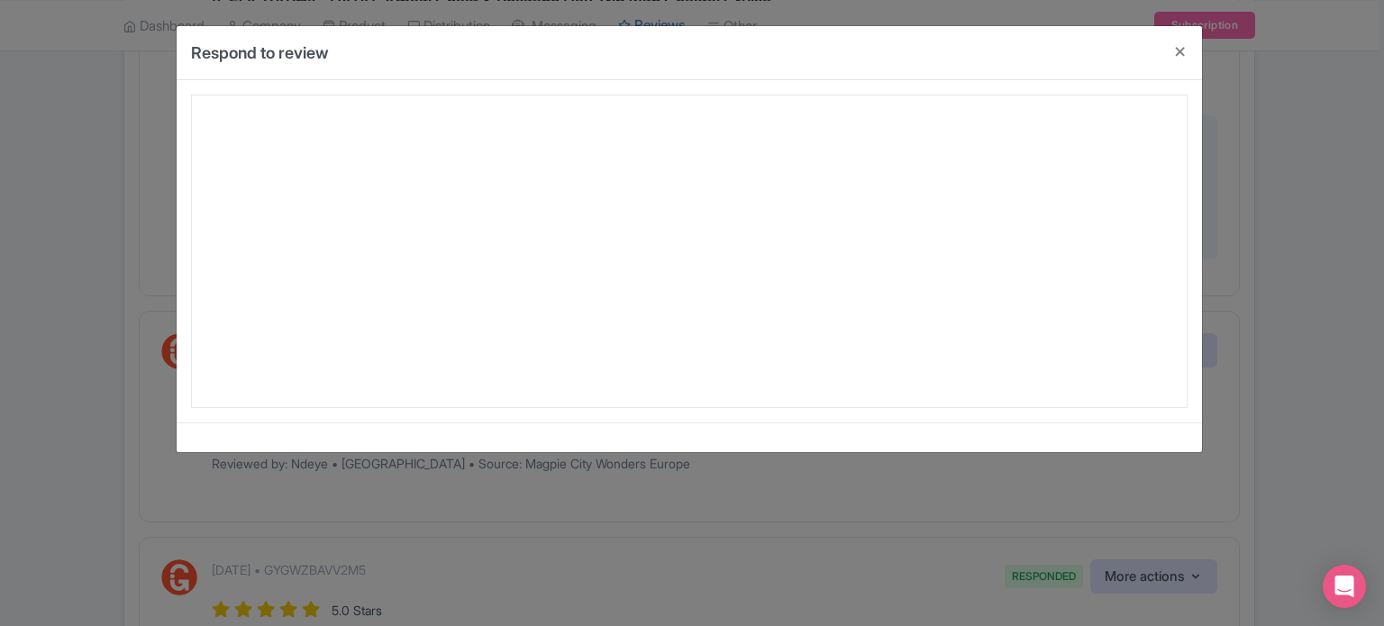
click at [778, 255] on div at bounding box center [689, 252] width 997 height 314
click at [1186, 46] on button "Close" at bounding box center [1180, 51] width 43 height 51
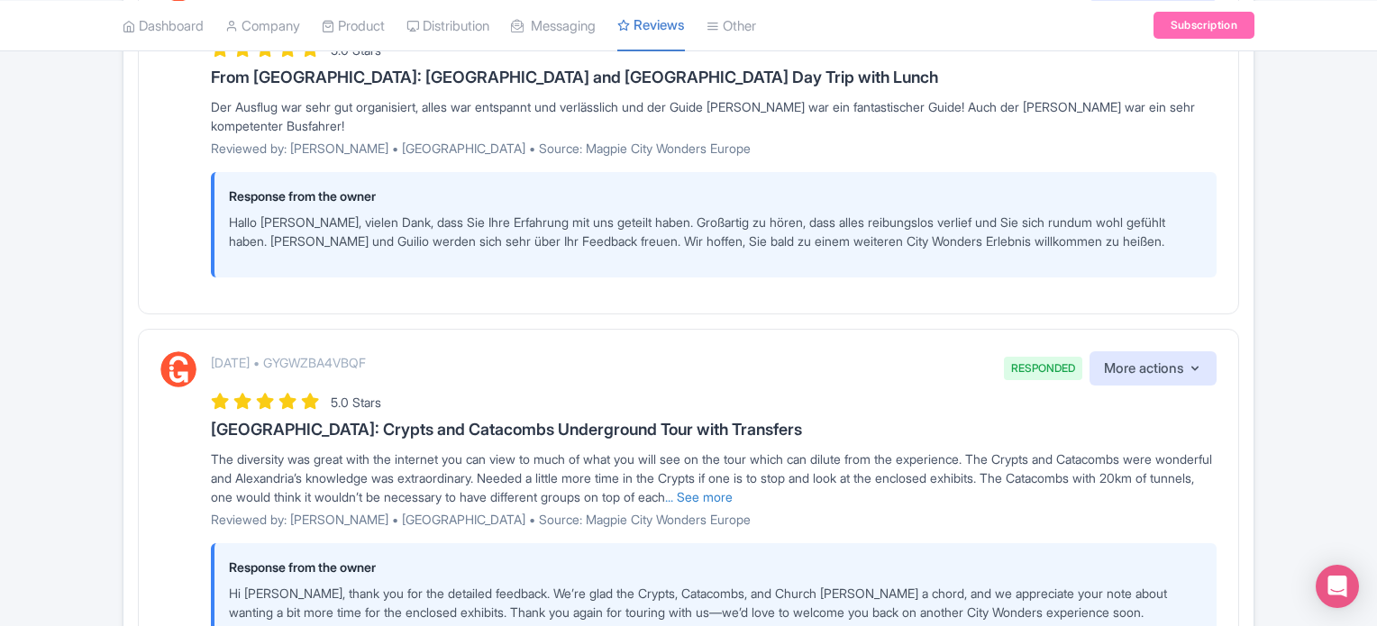
scroll to position [3374, 0]
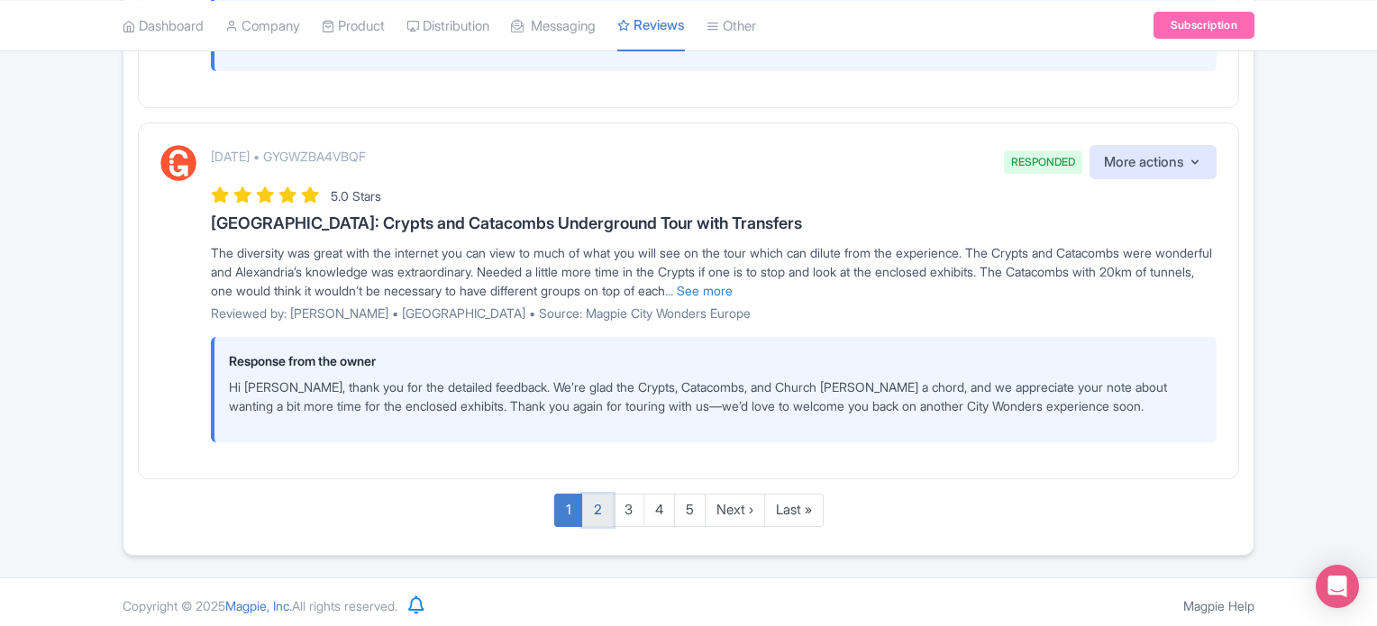
click at [606, 514] on link "2" at bounding box center [598, 510] width 32 height 33
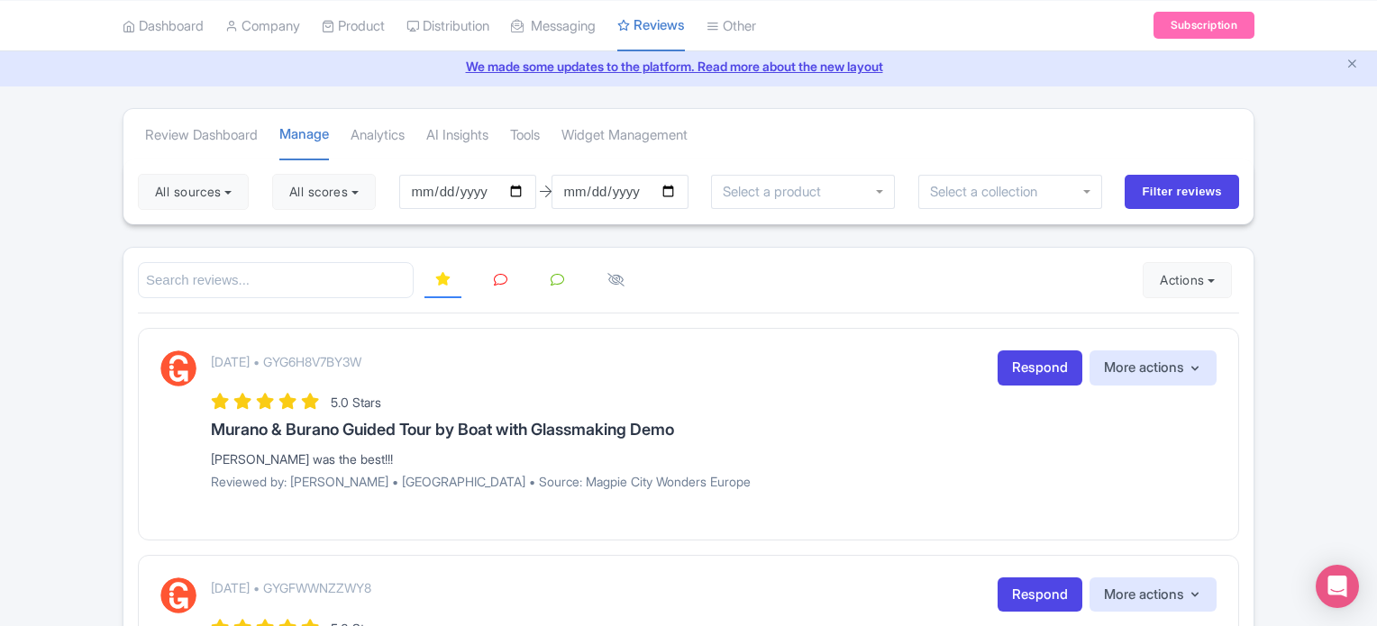
scroll to position [90, 0]
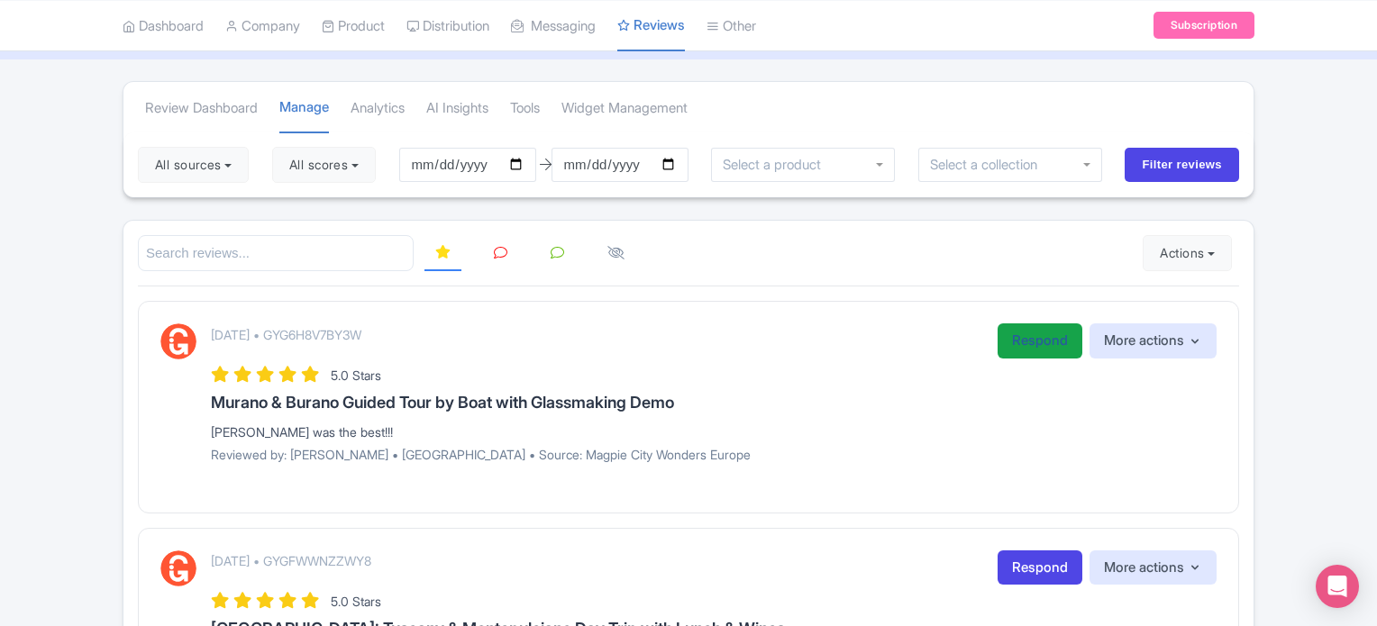
click at [1052, 339] on link "Respond" at bounding box center [1039, 340] width 85 height 35
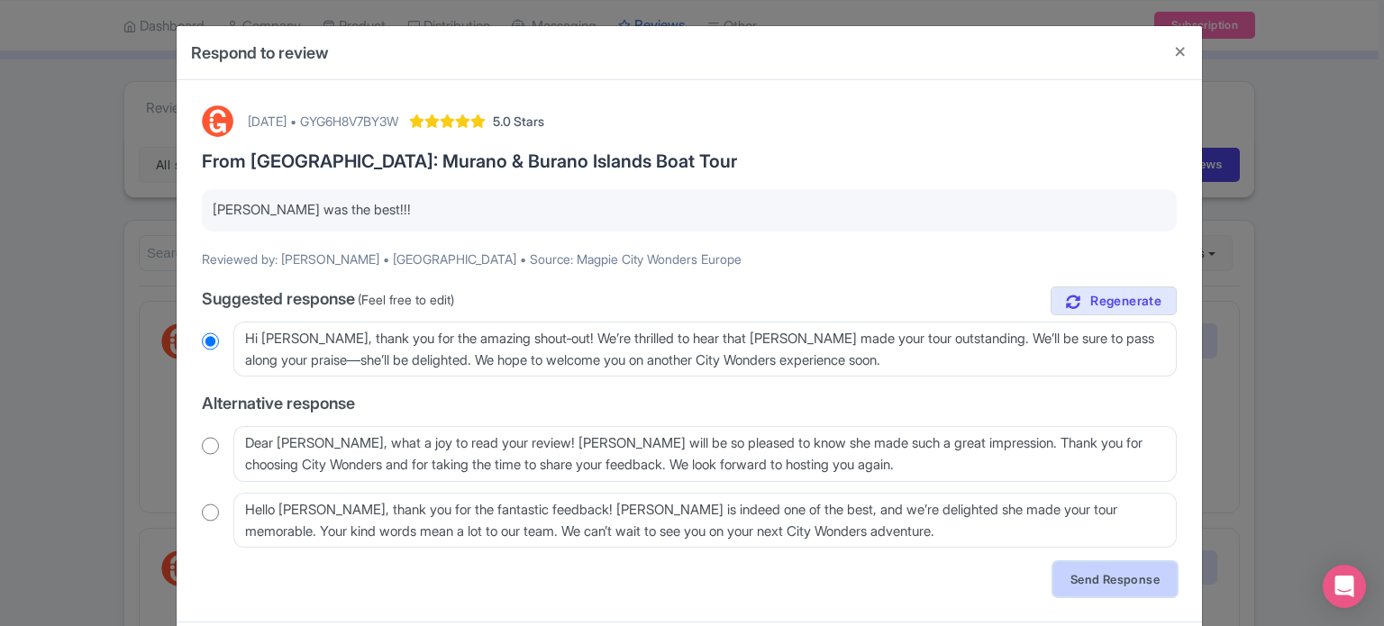
click at [1106, 585] on link "Send Response" at bounding box center [1114, 579] width 123 height 34
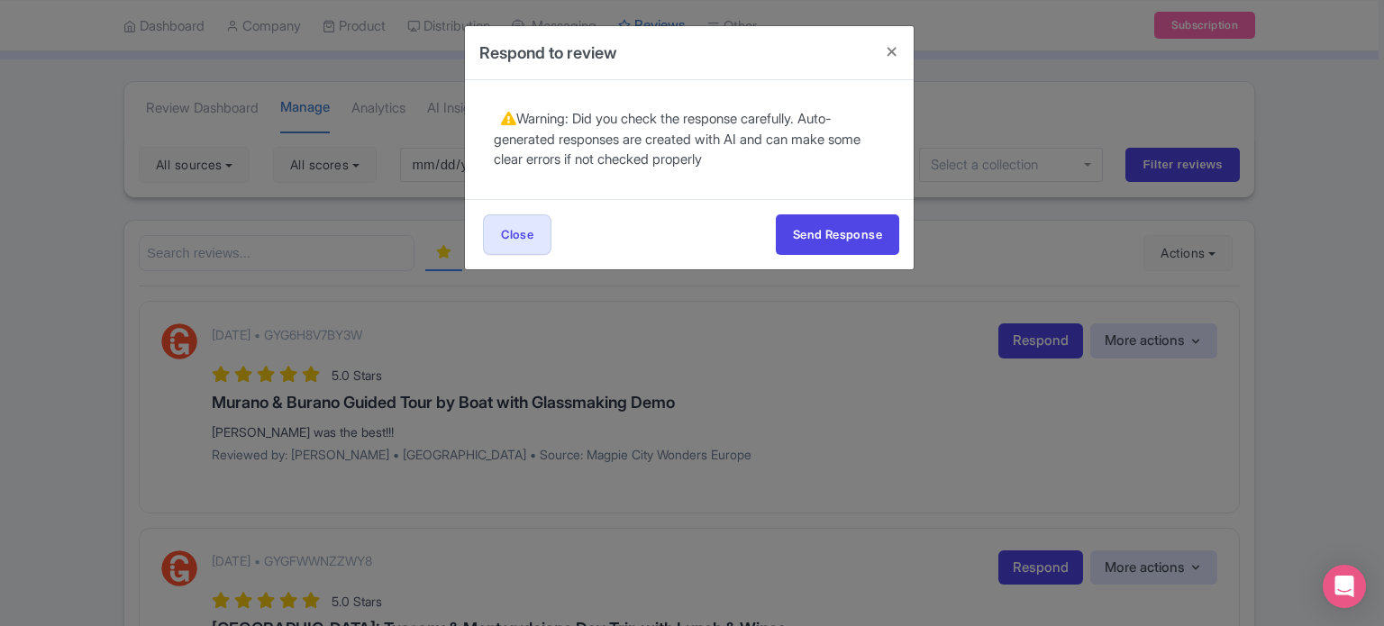
click at [833, 208] on div "Send Response Send Response Close Send Response" at bounding box center [689, 234] width 449 height 70
click at [840, 227] on button "Send Response" at bounding box center [837, 234] width 123 height 41
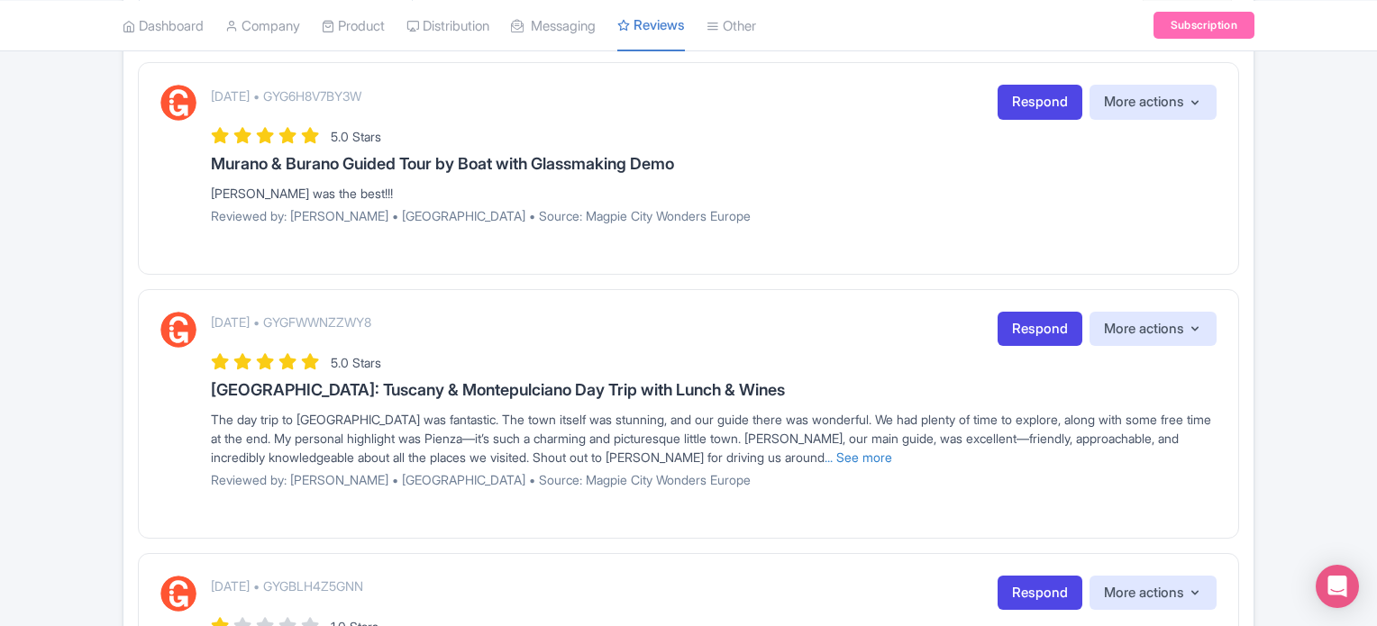
scroll to position [360, 0]
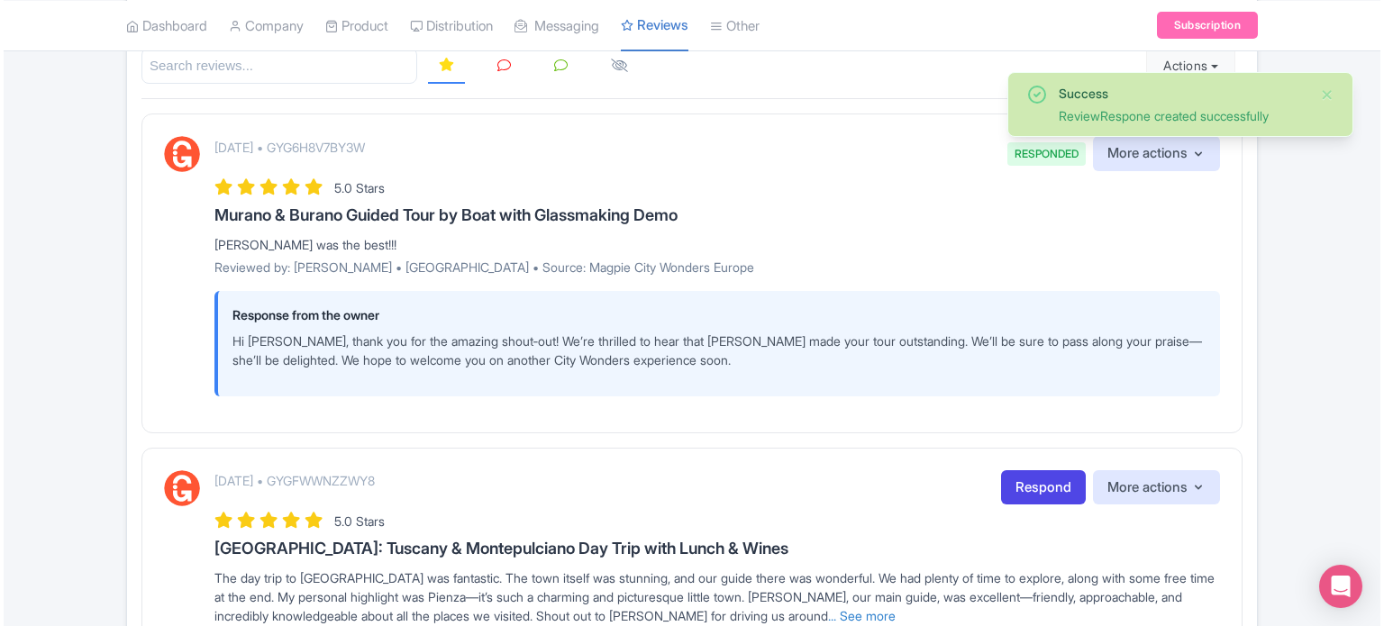
scroll to position [451, 0]
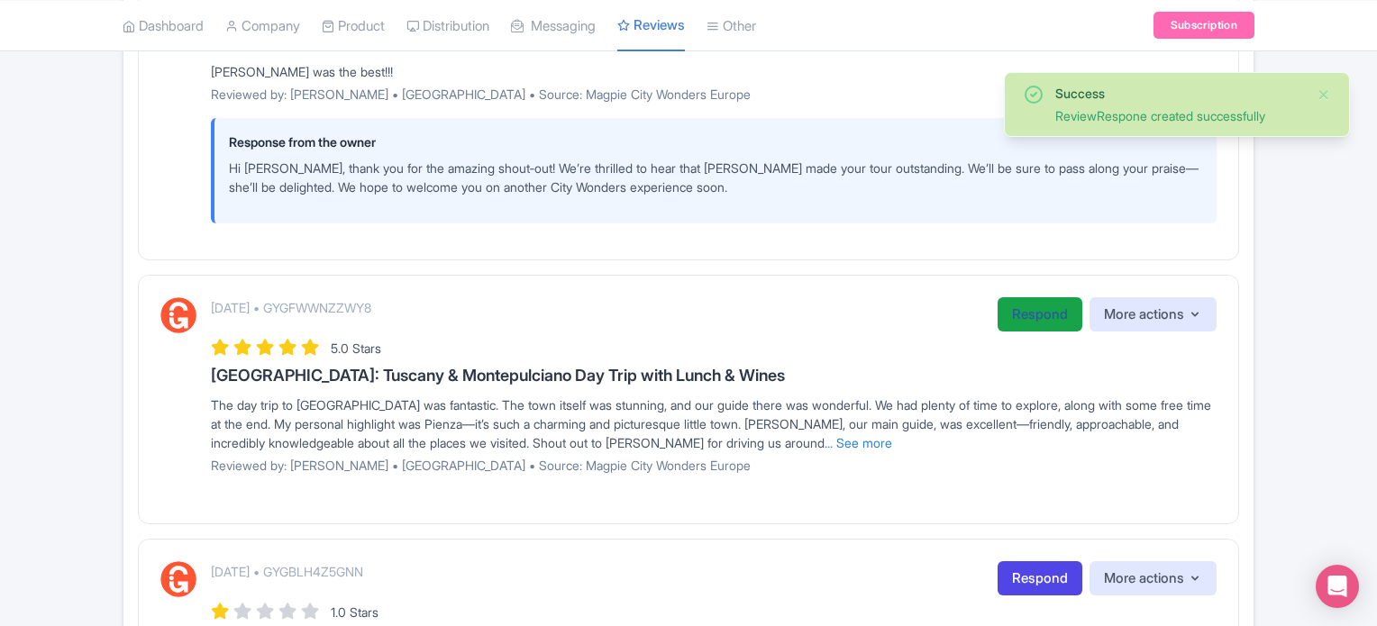
click at [1022, 310] on link "Respond" at bounding box center [1039, 314] width 85 height 35
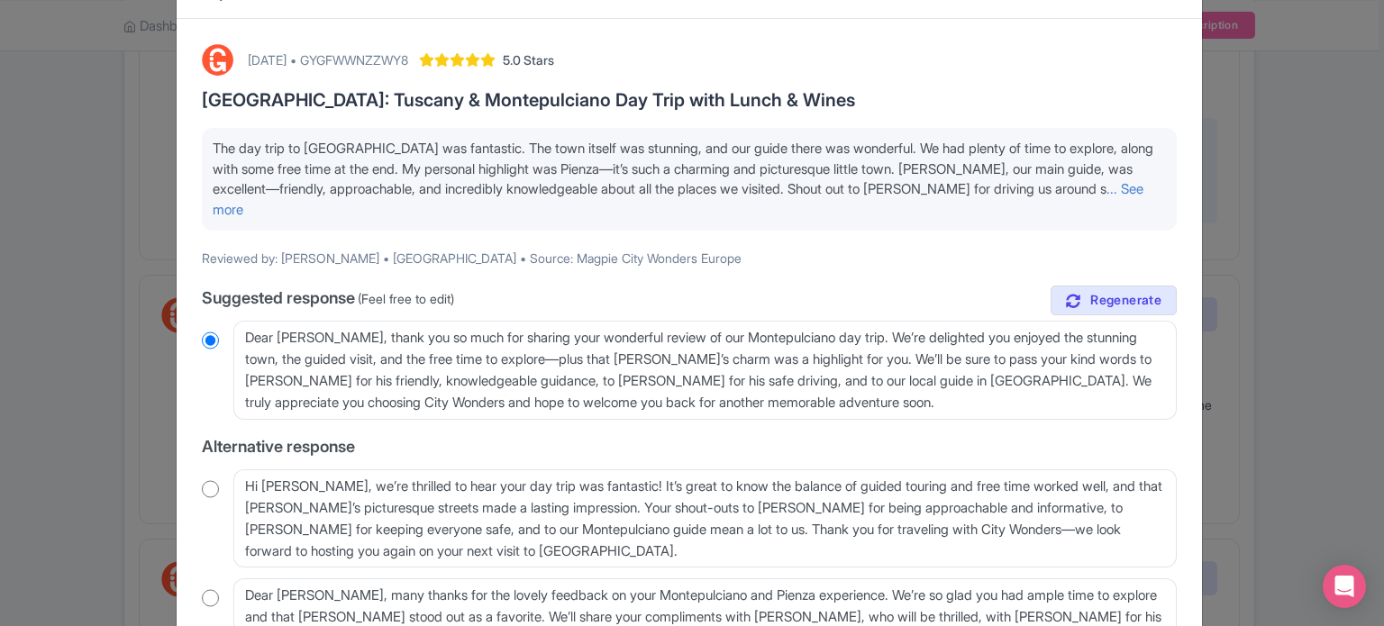
scroll to position [90, 0]
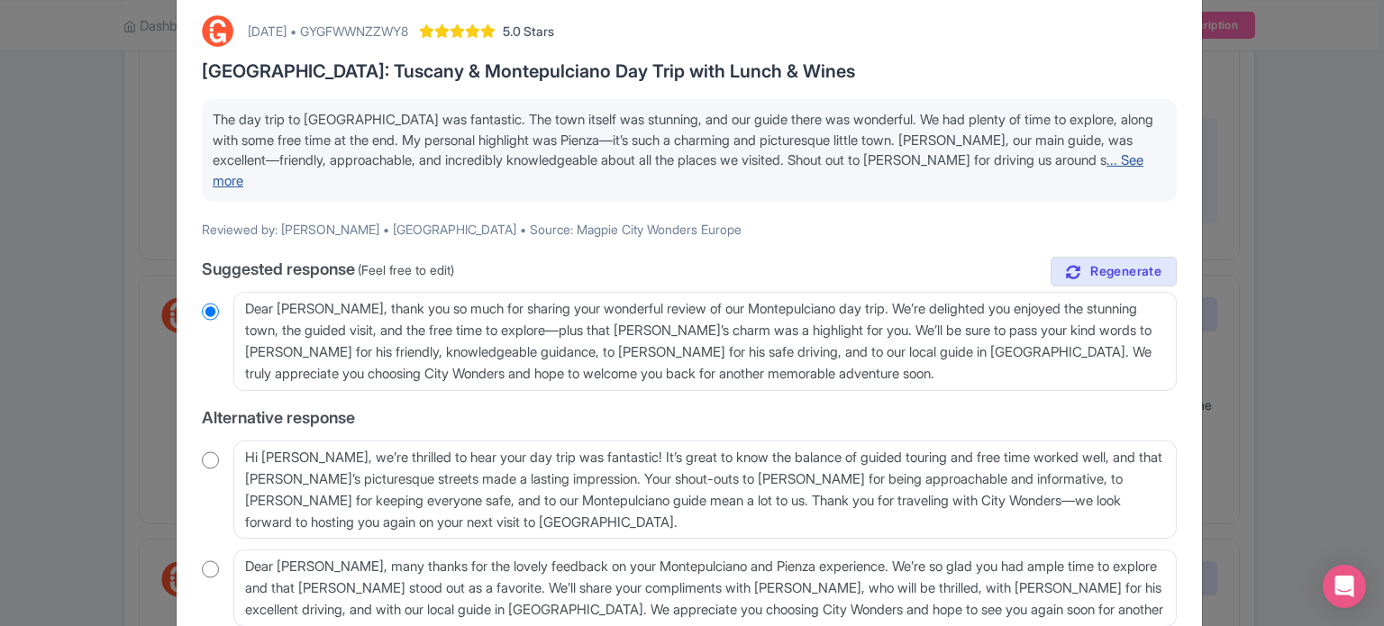
click at [1123, 163] on link "... See more" at bounding box center [678, 170] width 931 height 38
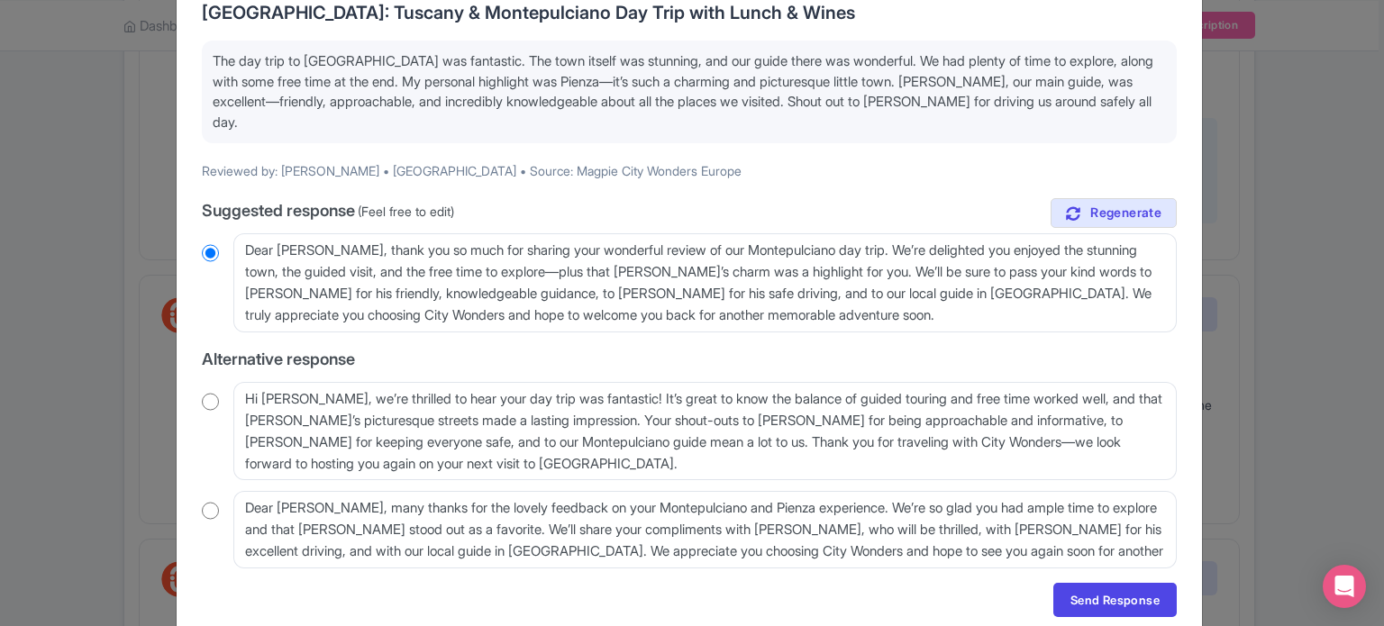
scroll to position [180, 0]
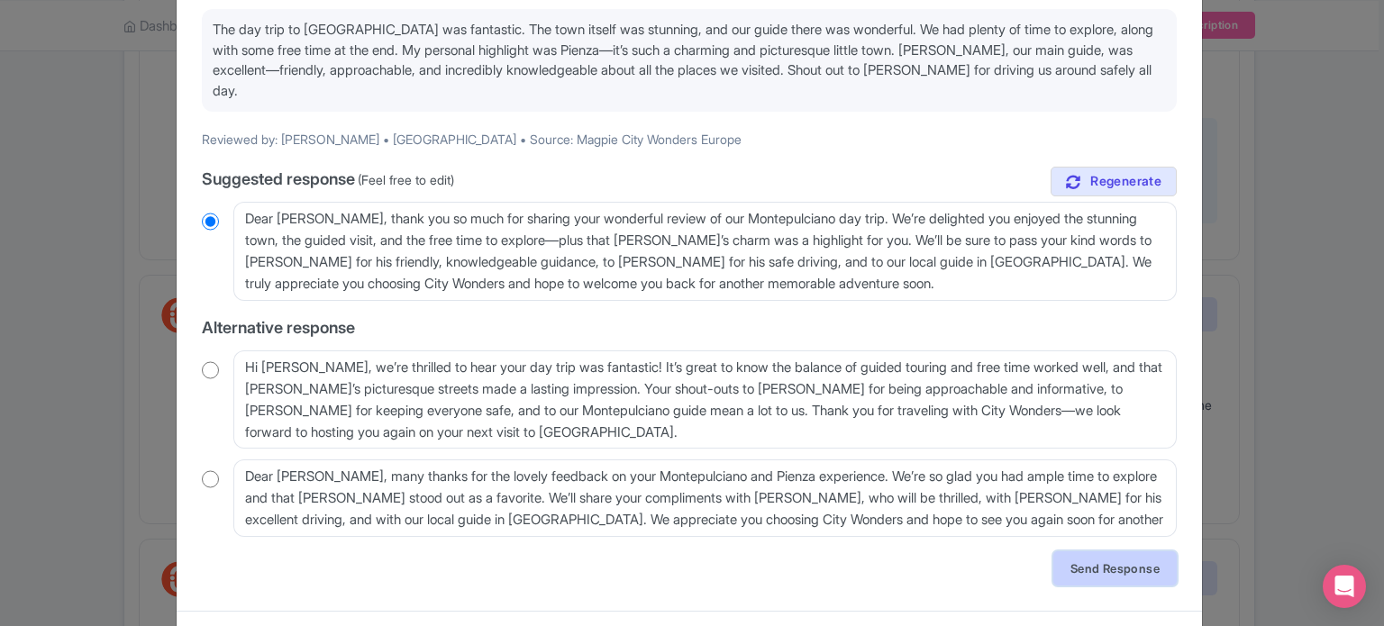
click at [1106, 559] on link "Send Response" at bounding box center [1114, 568] width 123 height 34
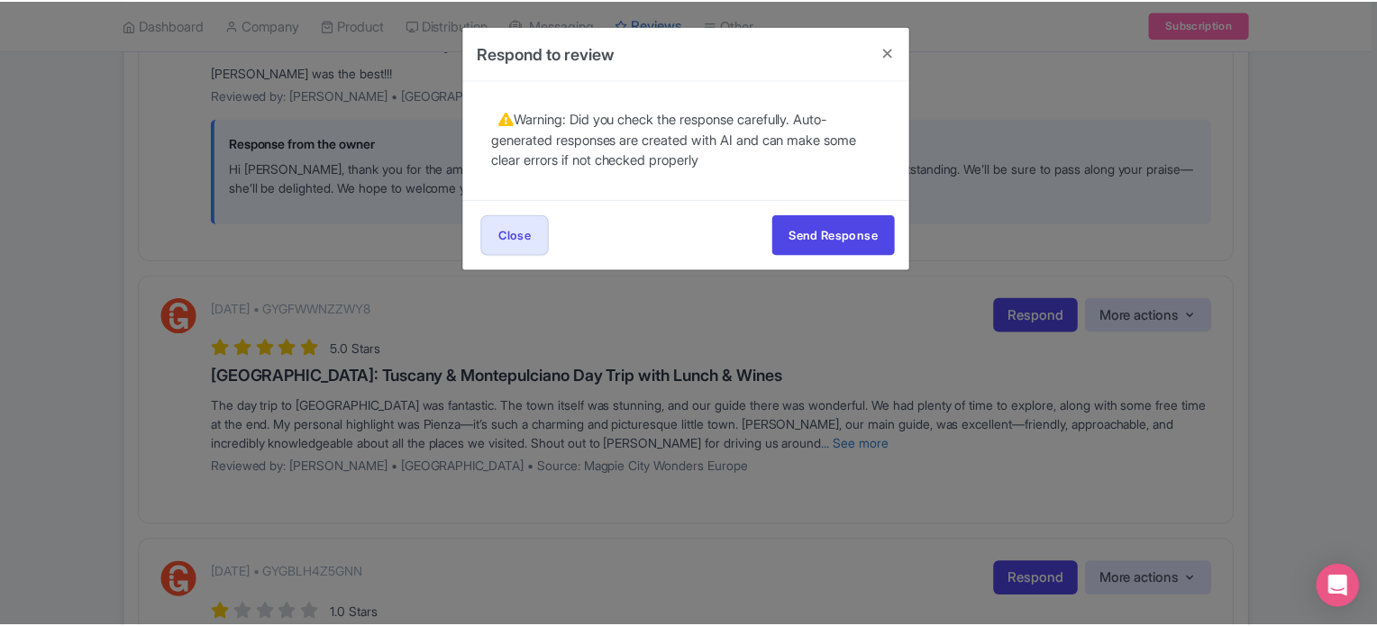
scroll to position [0, 0]
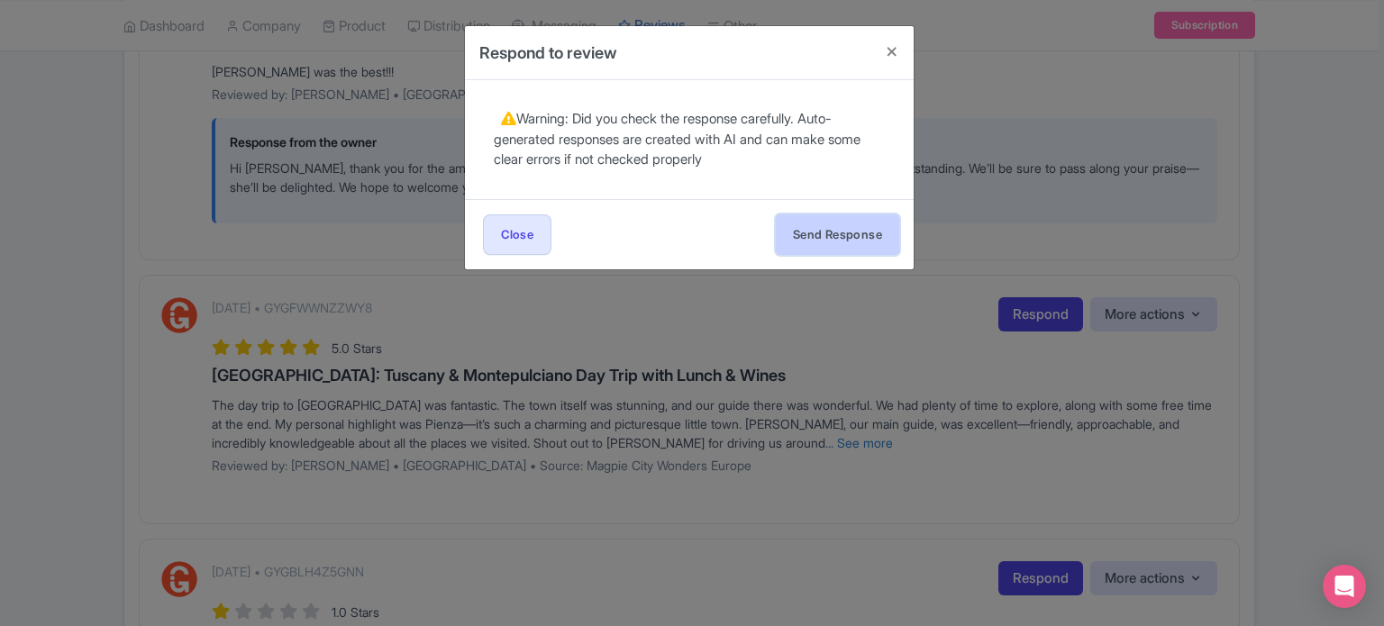
click at [841, 251] on button "Send Response" at bounding box center [837, 234] width 123 height 41
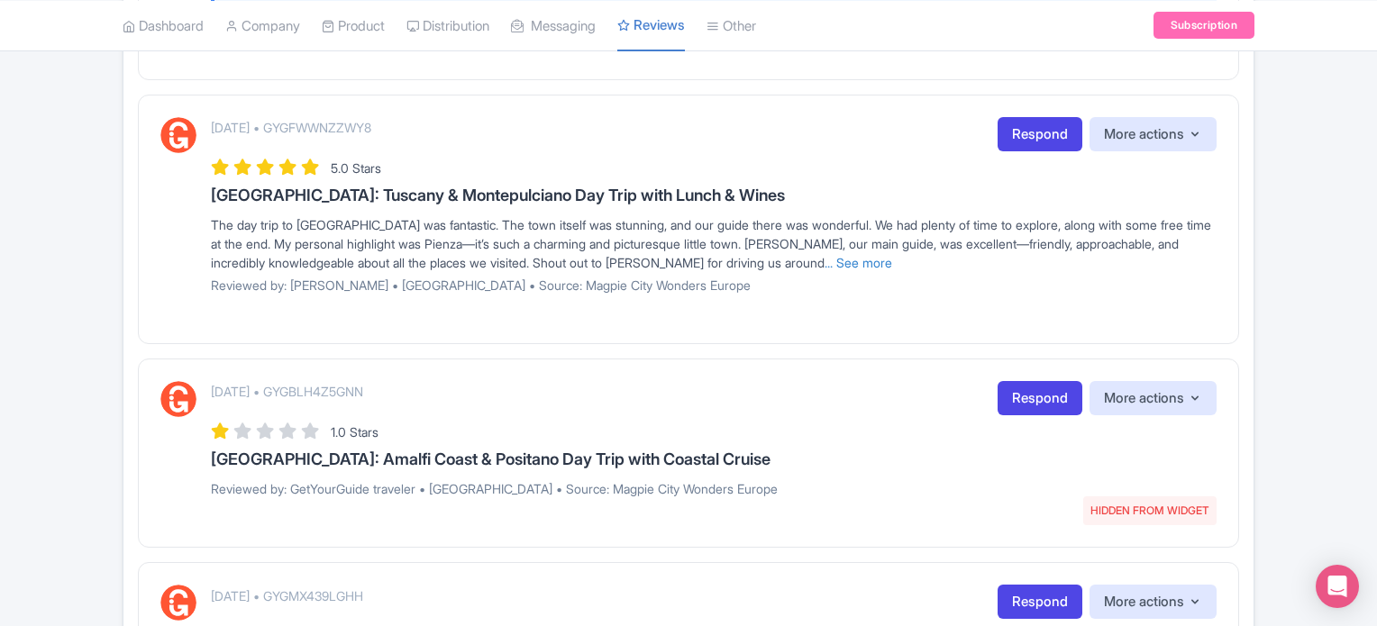
scroll to position [541, 0]
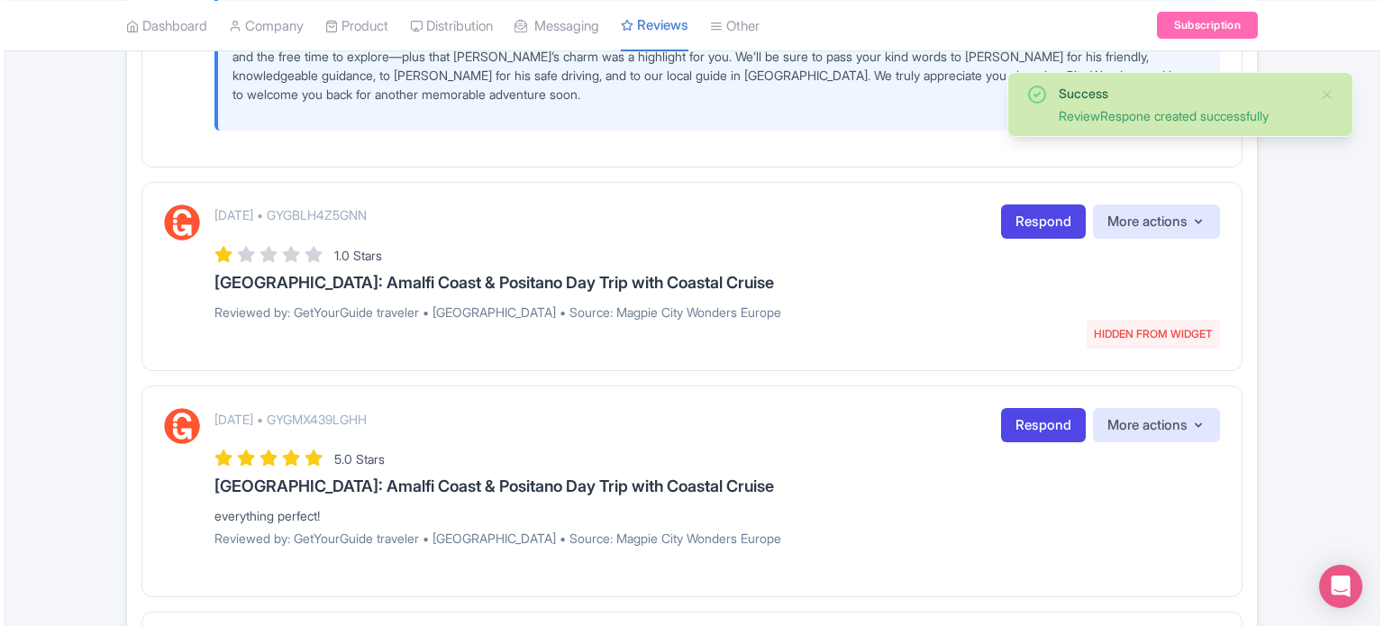
scroll to position [1171, 0]
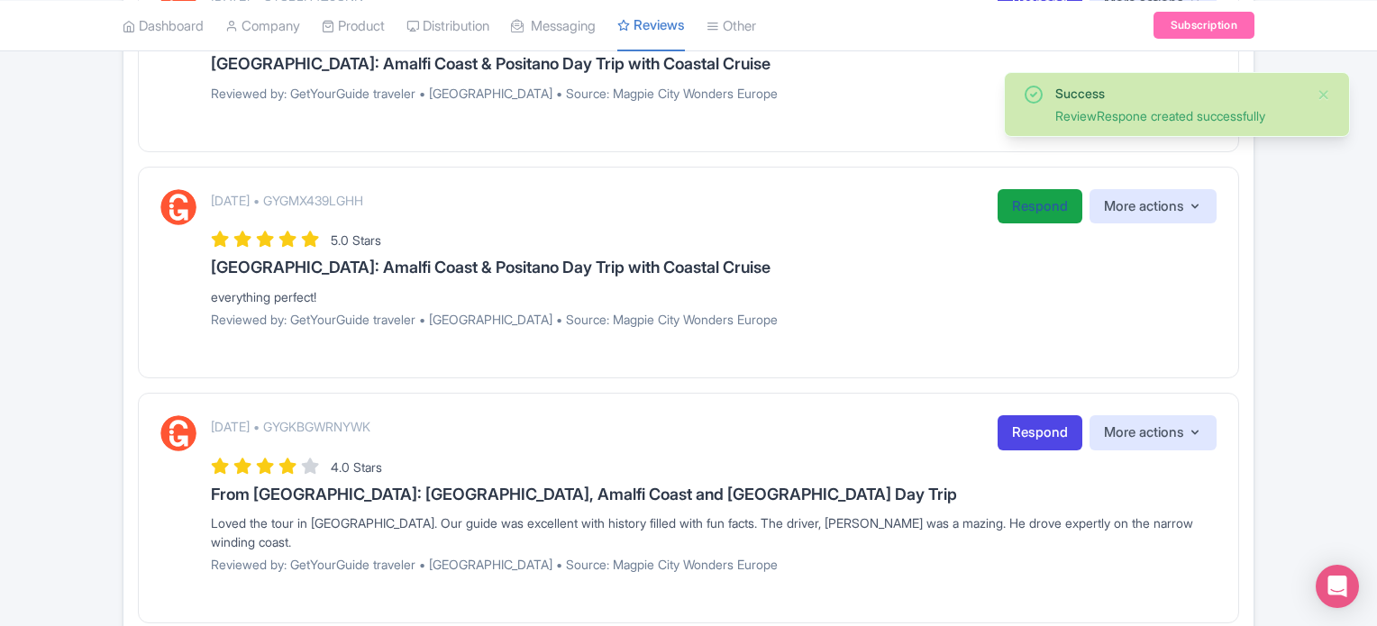
click at [1013, 205] on link "Respond" at bounding box center [1039, 206] width 85 height 35
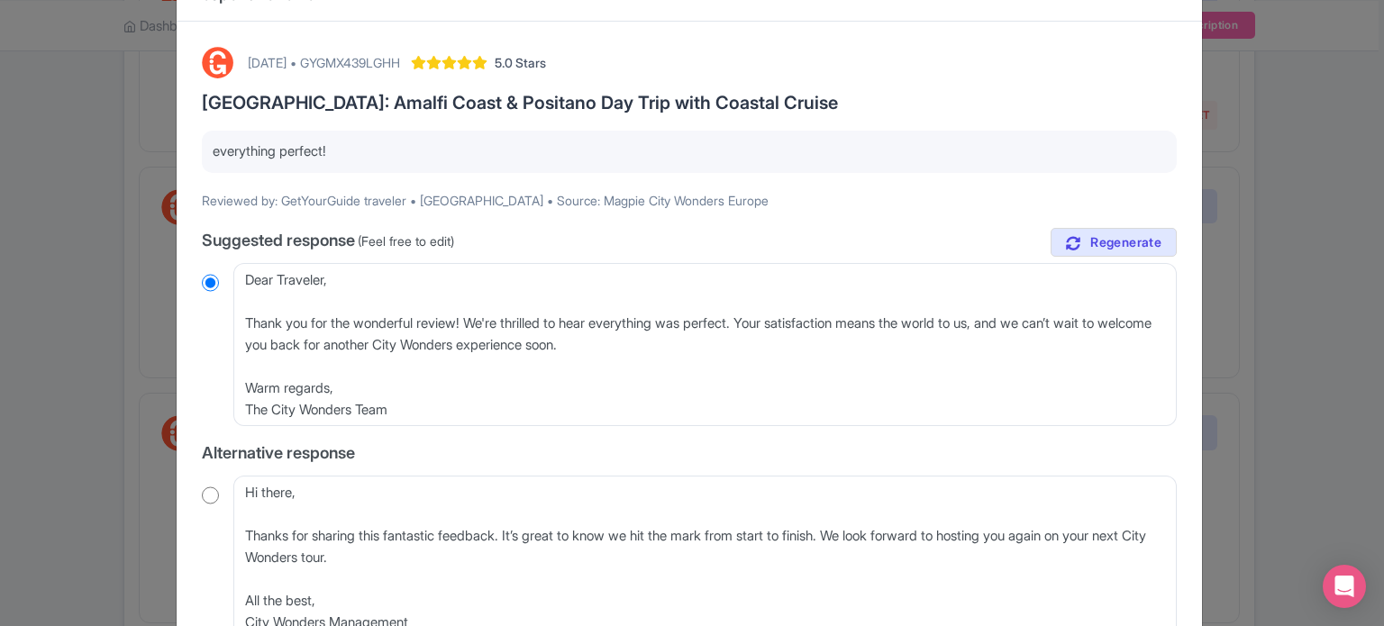
scroll to position [90, 0]
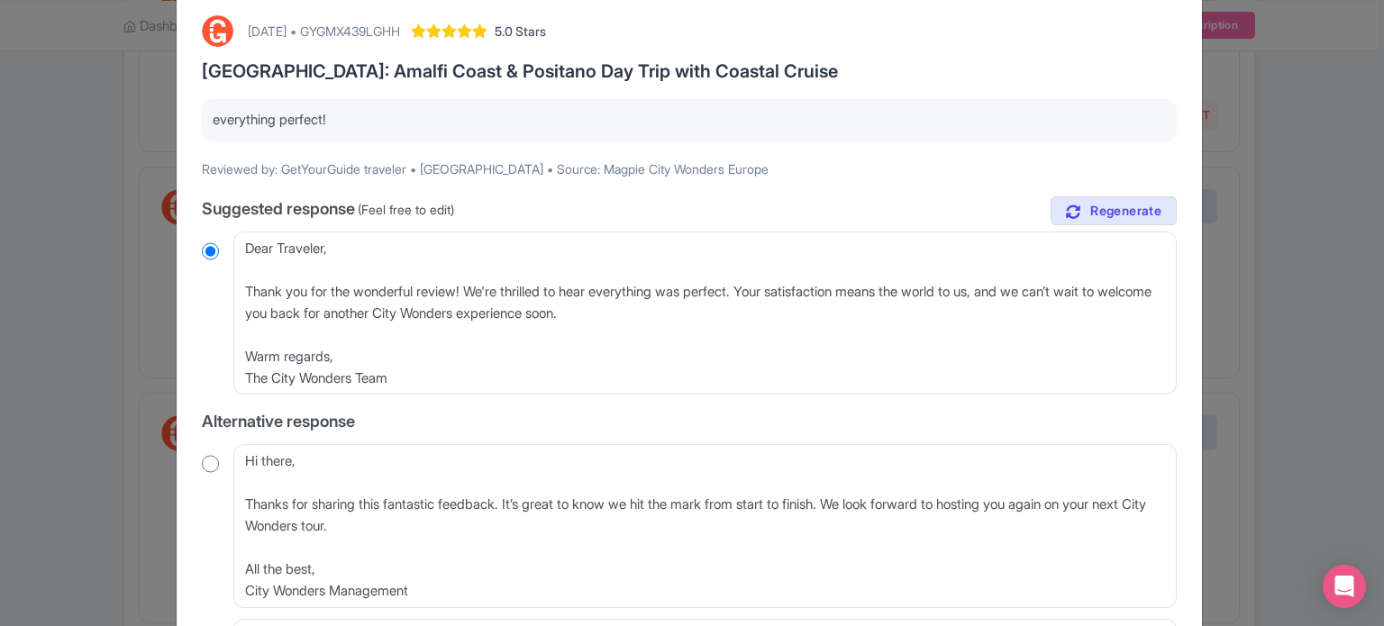
click at [208, 466] on input "radio" at bounding box center [210, 464] width 17 height 18
radio input "true"
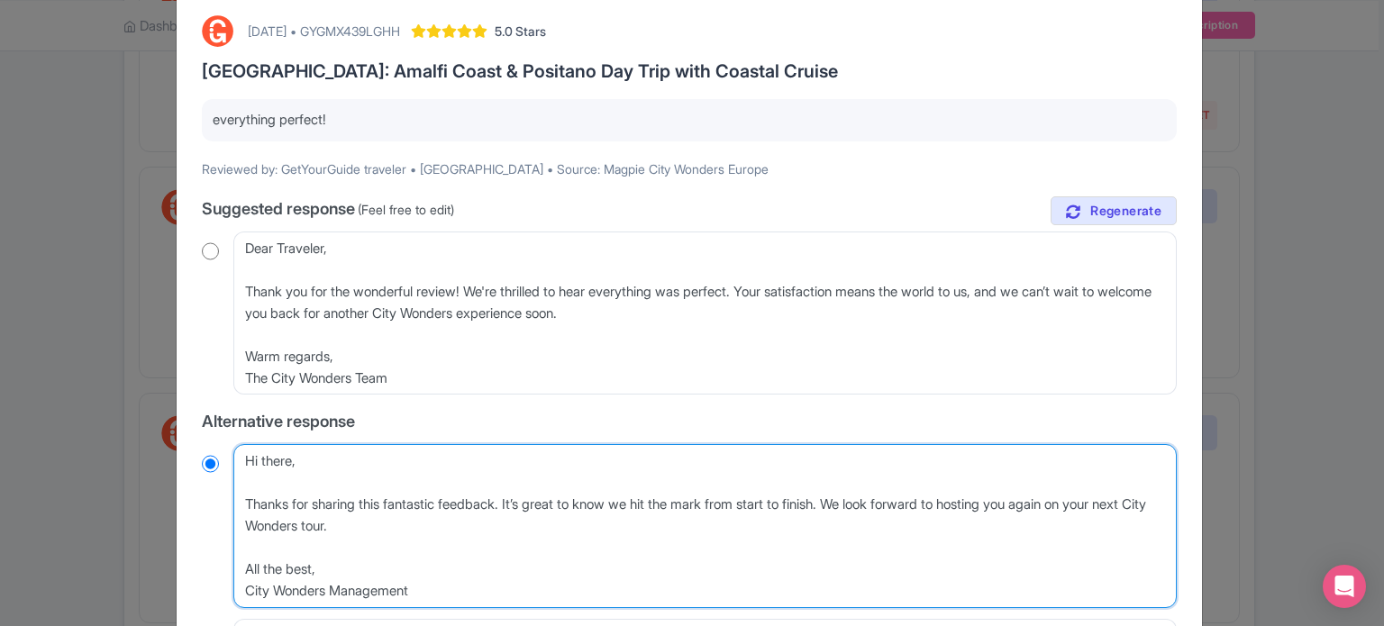
click at [235, 509] on textarea "Hi there, Thanks for sharing this fantastic feedback. It’s great to know we hit…" at bounding box center [704, 526] width 943 height 164
type textarea "Hi there, Thanks for sharing this fantastic feedback. It’s great to know we hit…"
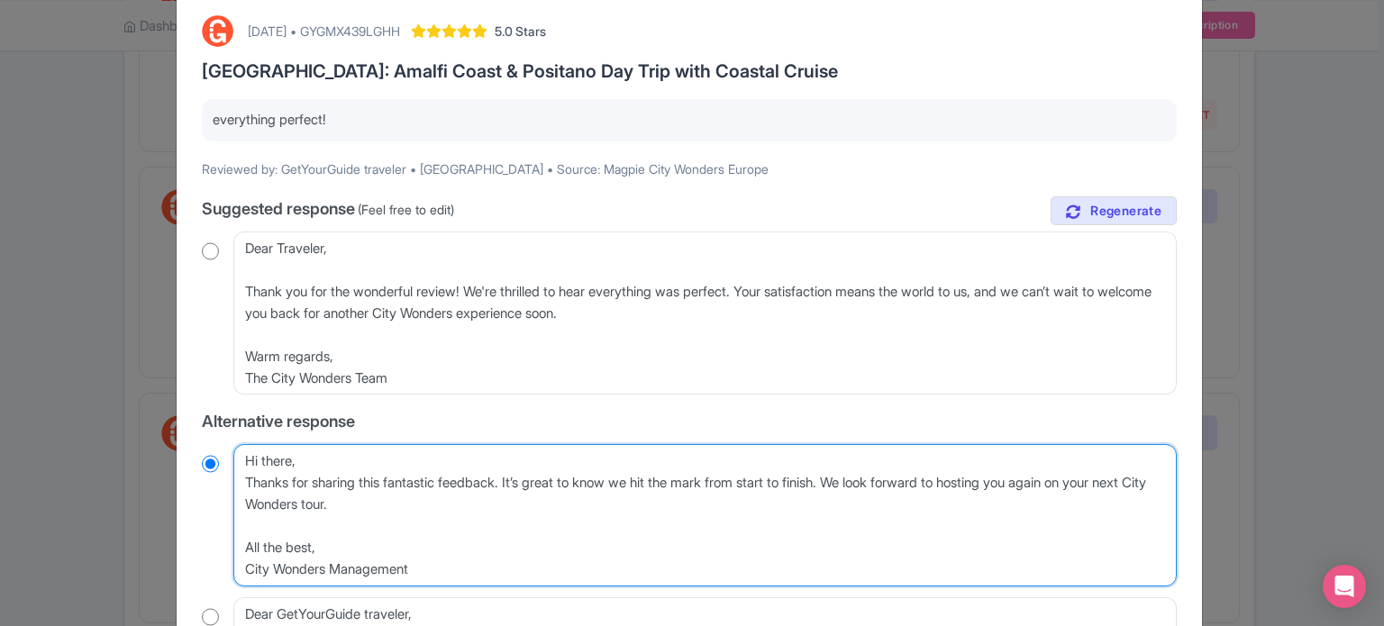
radio input "true"
type textarea "Hi there,Thanks for sharing this fantastic feedback. It’s great to know we hit …"
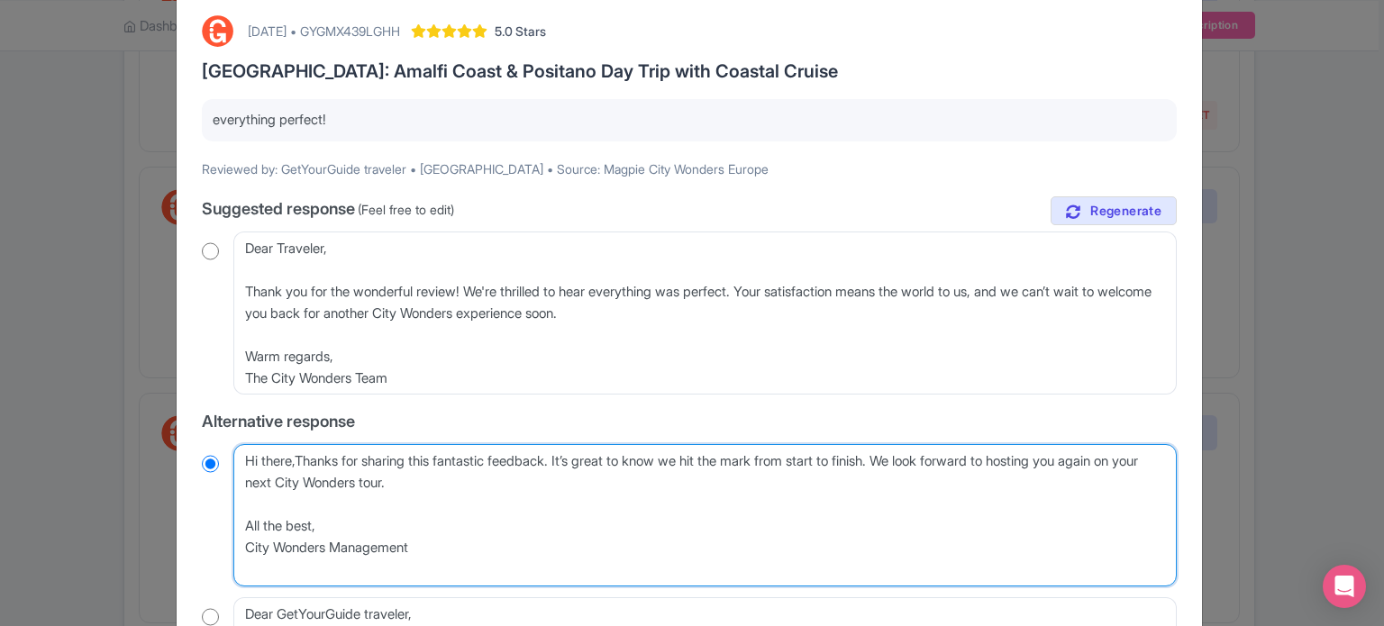
radio input "true"
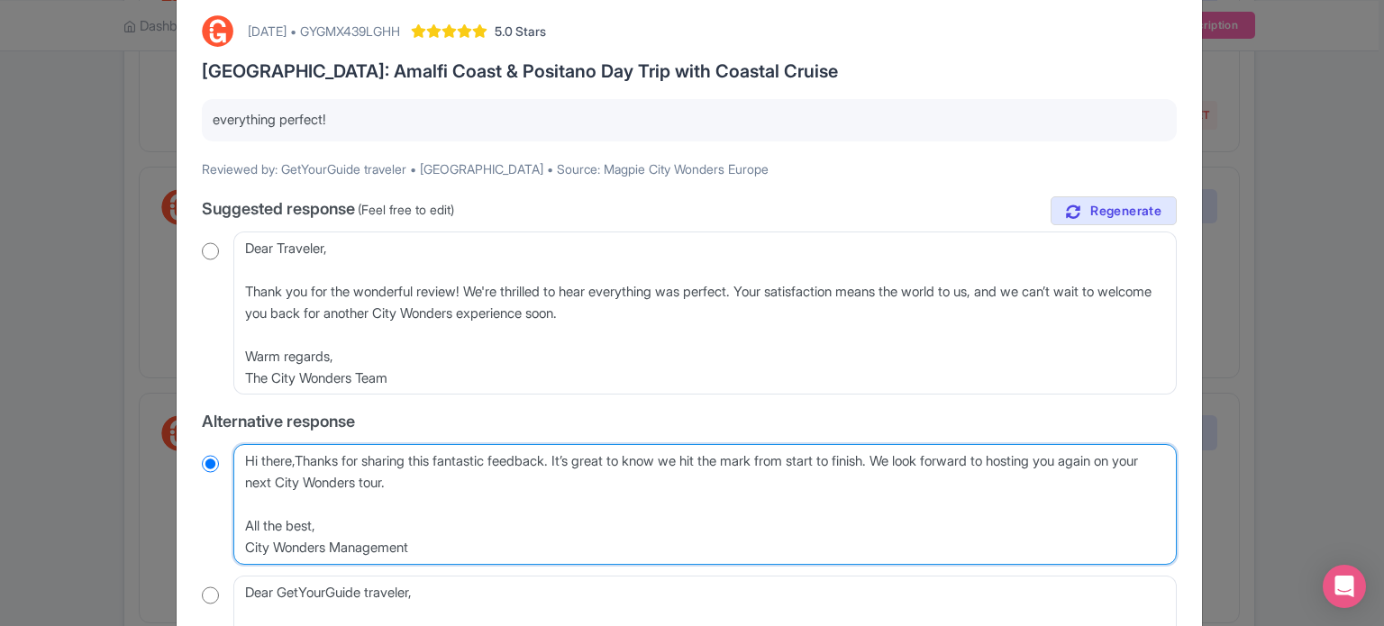
type textarea "Hi there, Thanks for sharing this fantastic feedback. It’s great to know we hit…"
radio input "true"
drag, startPoint x: 429, startPoint y: 553, endPoint x: 235, endPoint y: 500, distance: 200.9
click at [235, 500] on textarea "Hi there, Thanks for sharing this fantastic feedback. It’s great to know we hit…" at bounding box center [704, 504] width 943 height 121
type textarea "Hi there, Thanks for sharing this fantastic feedback. It’s great to know we hit…"
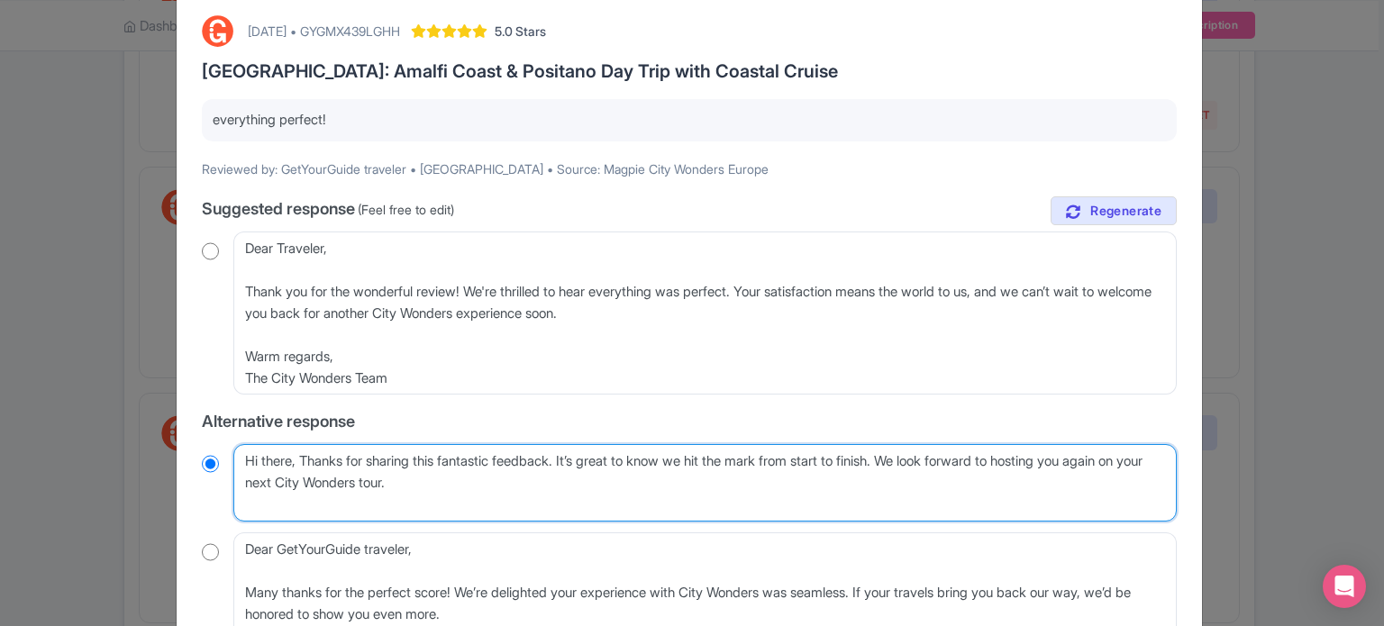
radio input "true"
type textarea "Hi there, Thanks for sharing this fantastic feedback. It’s great to know we hit…"
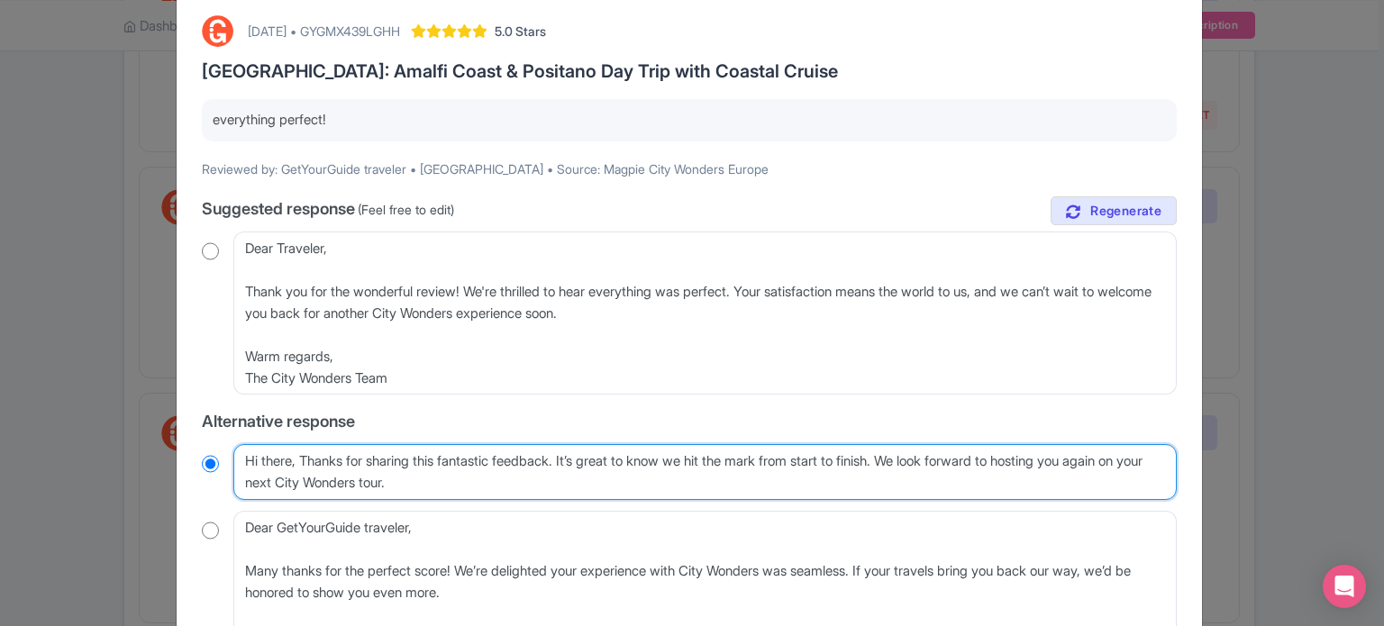
radio input "true"
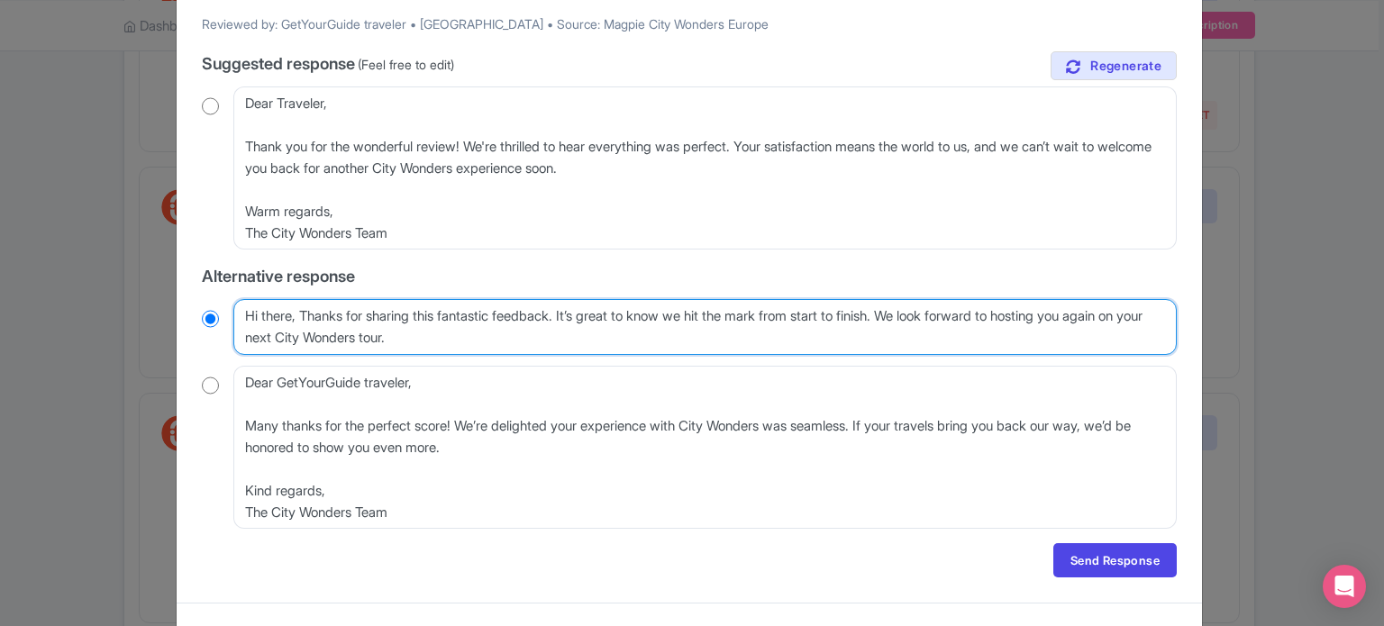
scroll to position [267, 0]
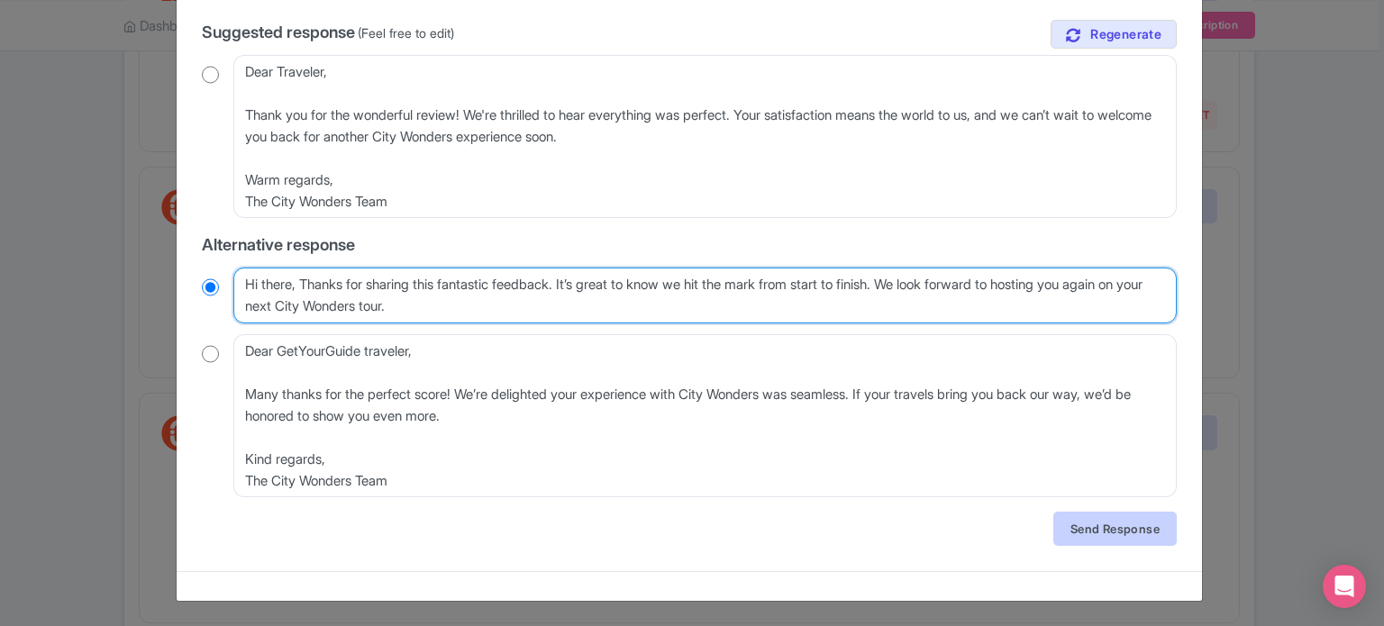
type textarea "Hi there, Thanks for sharing this fantastic feedback. It’s great to know we hit…"
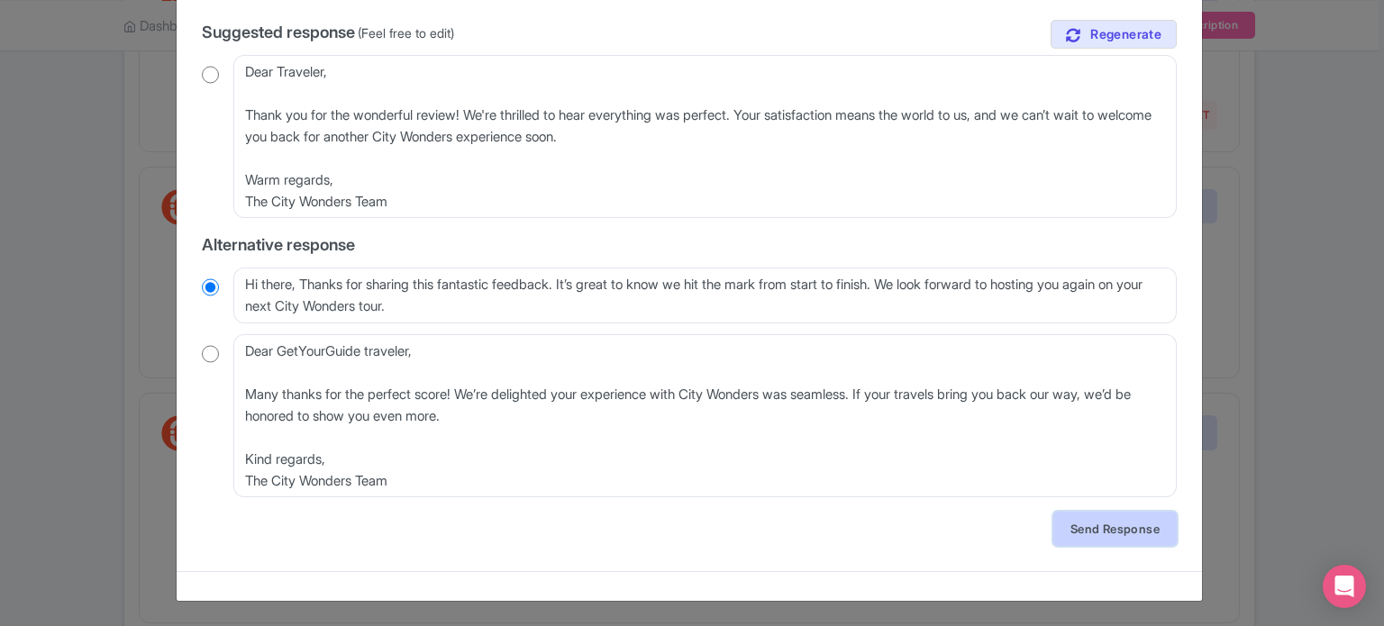
click at [1119, 533] on link "Send Response" at bounding box center [1114, 529] width 123 height 34
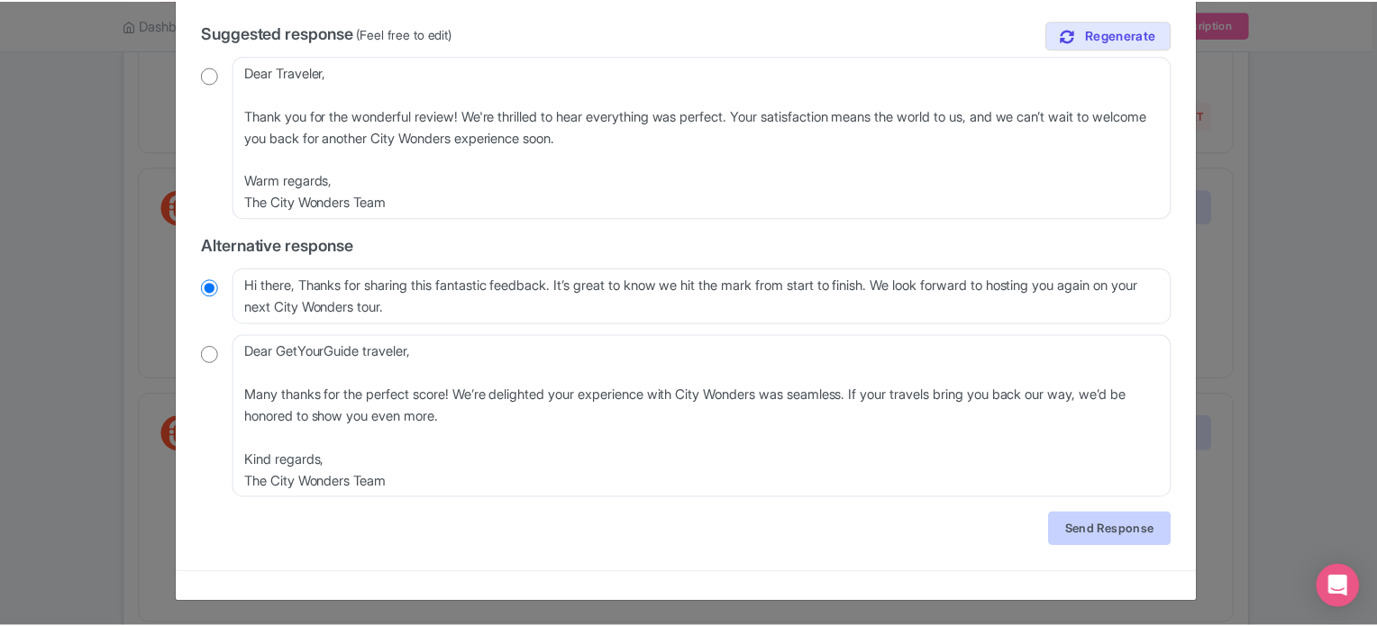
scroll to position [0, 0]
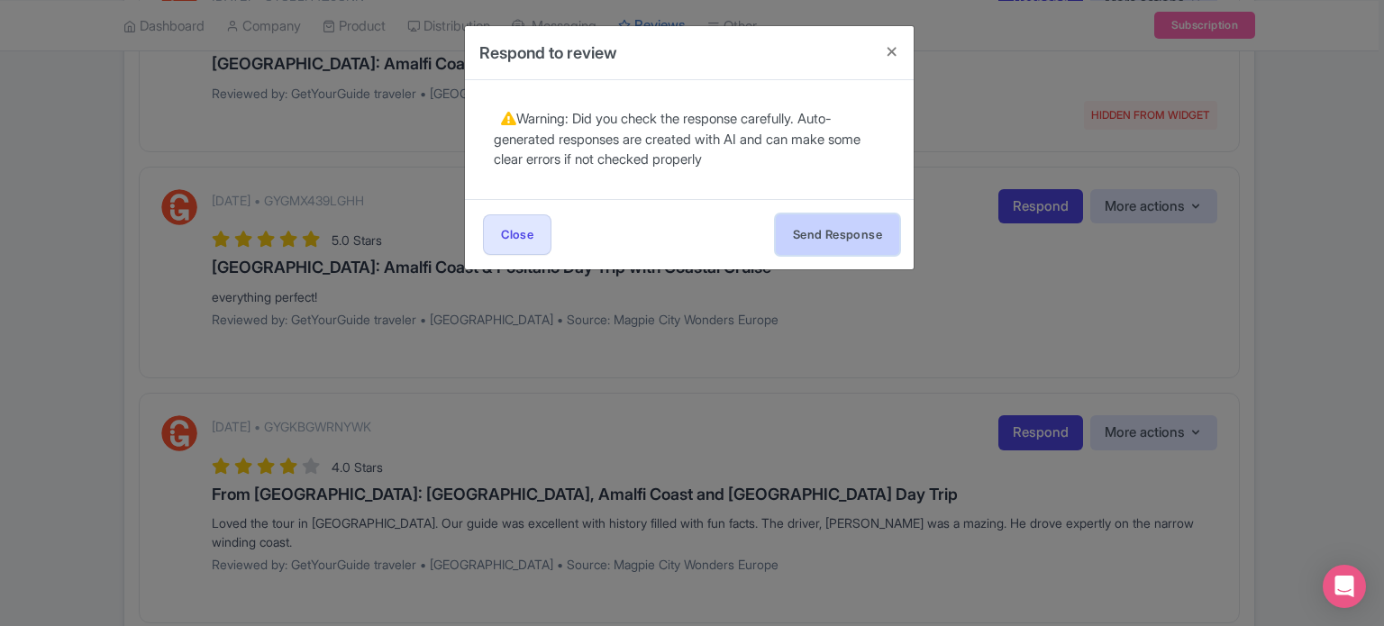
click at [836, 232] on button "Send Response" at bounding box center [837, 234] width 123 height 41
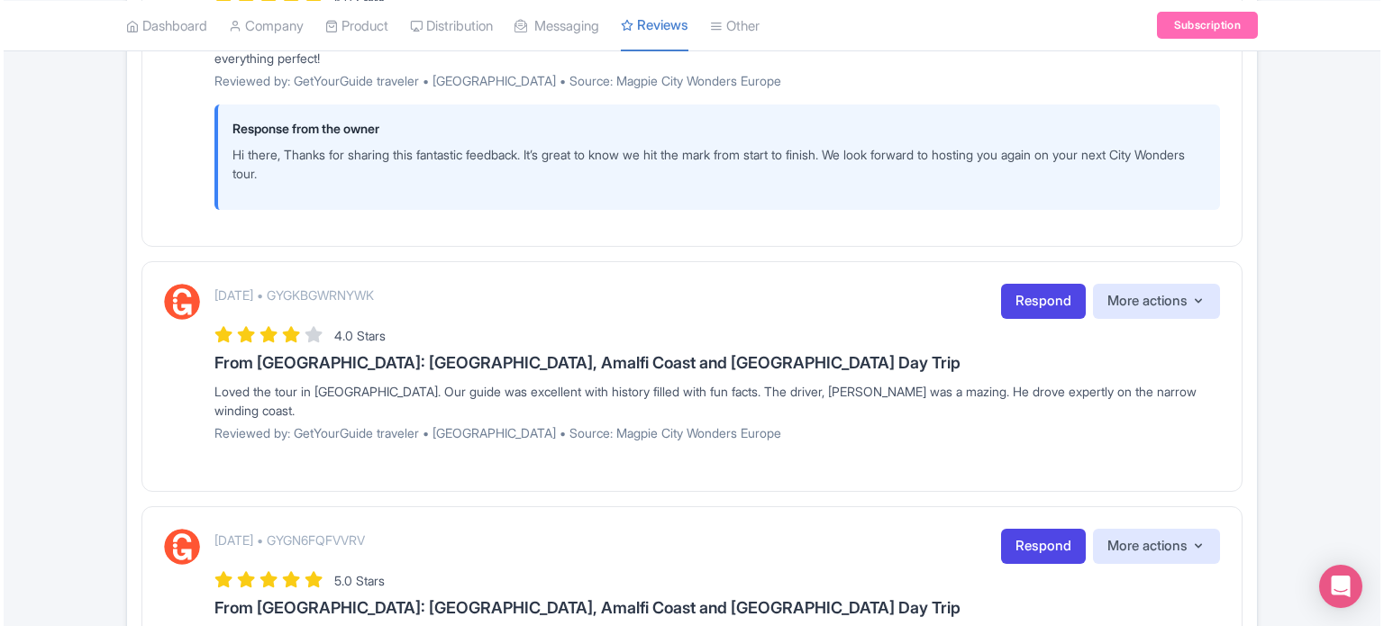
scroll to position [1442, 0]
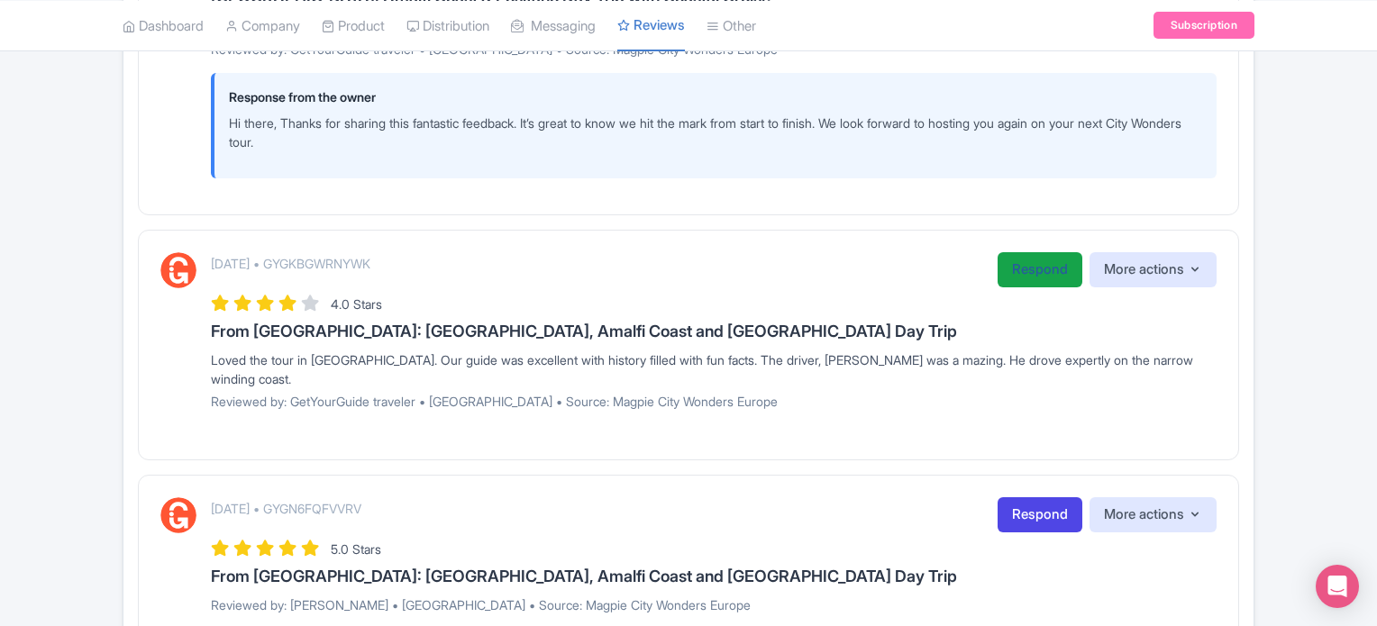
click at [1014, 253] on link "Respond" at bounding box center [1039, 269] width 85 height 35
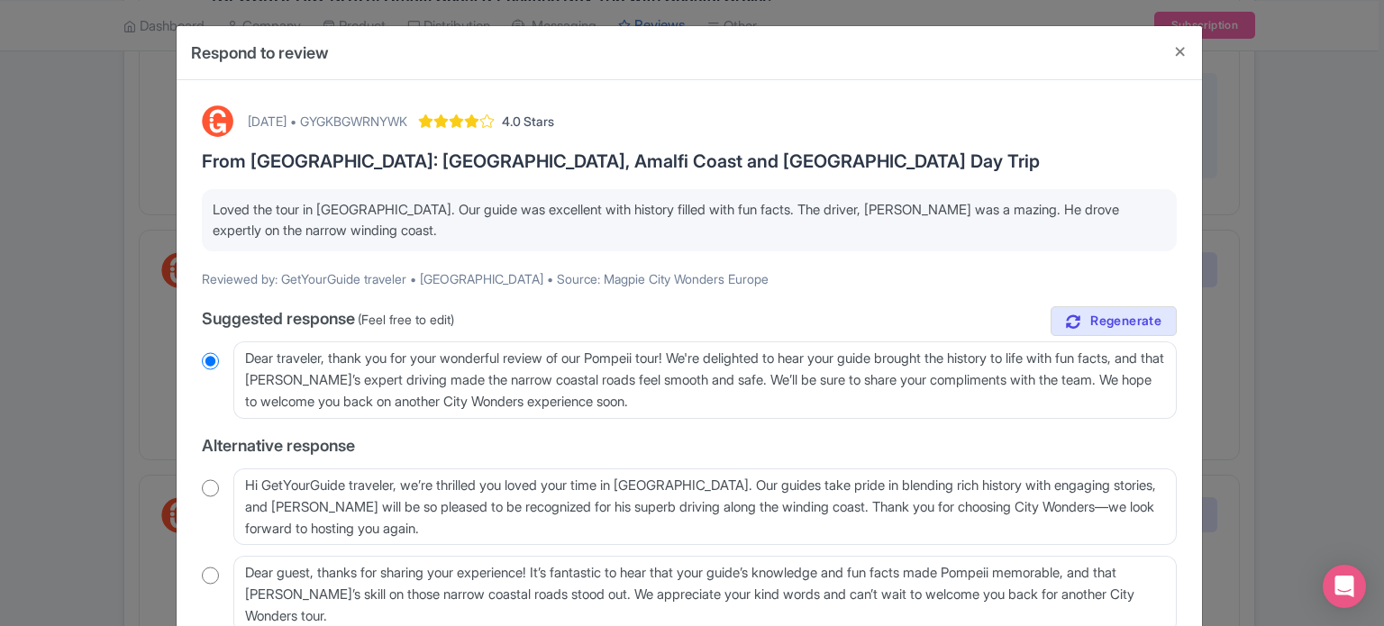
scroll to position [90, 0]
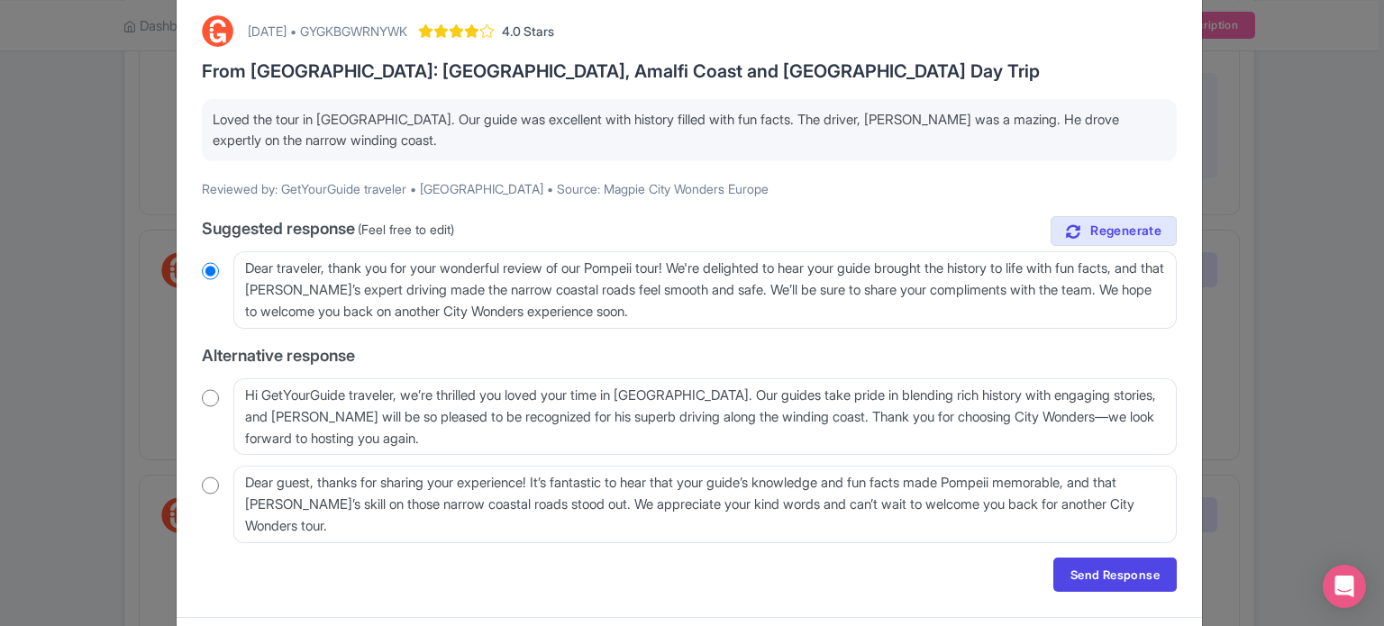
click at [198, 397] on div "August 27, 2025 • GYGKBGWRNYWK 4.0 Stars From Rome: Pompeii, Amalfi Coast and P…" at bounding box center [689, 304] width 997 height 598
click at [196, 488] on div "August 27, 2025 • GYGKBGWRNYWK 4.0 Stars From Rome: Pompeii, Amalfi Coast and P…" at bounding box center [689, 304] width 997 height 598
click at [202, 487] on input "radio" at bounding box center [210, 486] width 17 height 18
radio input "true"
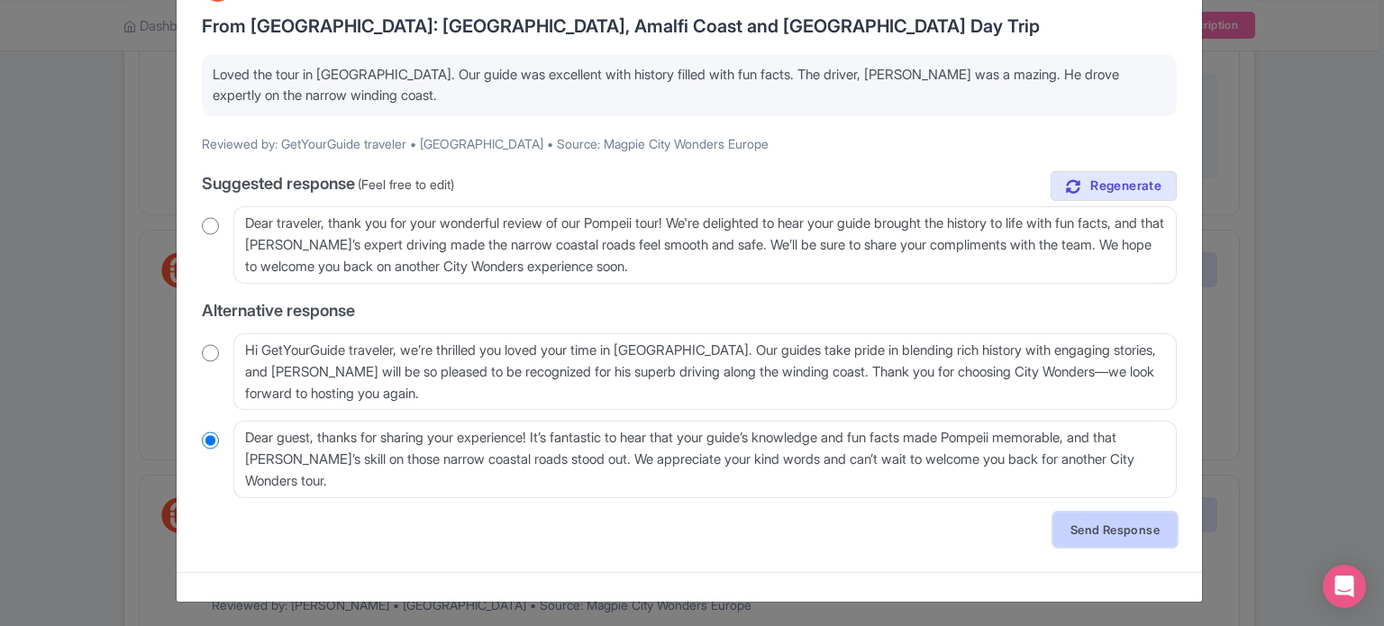
click at [1106, 521] on link "Send Response" at bounding box center [1114, 530] width 123 height 34
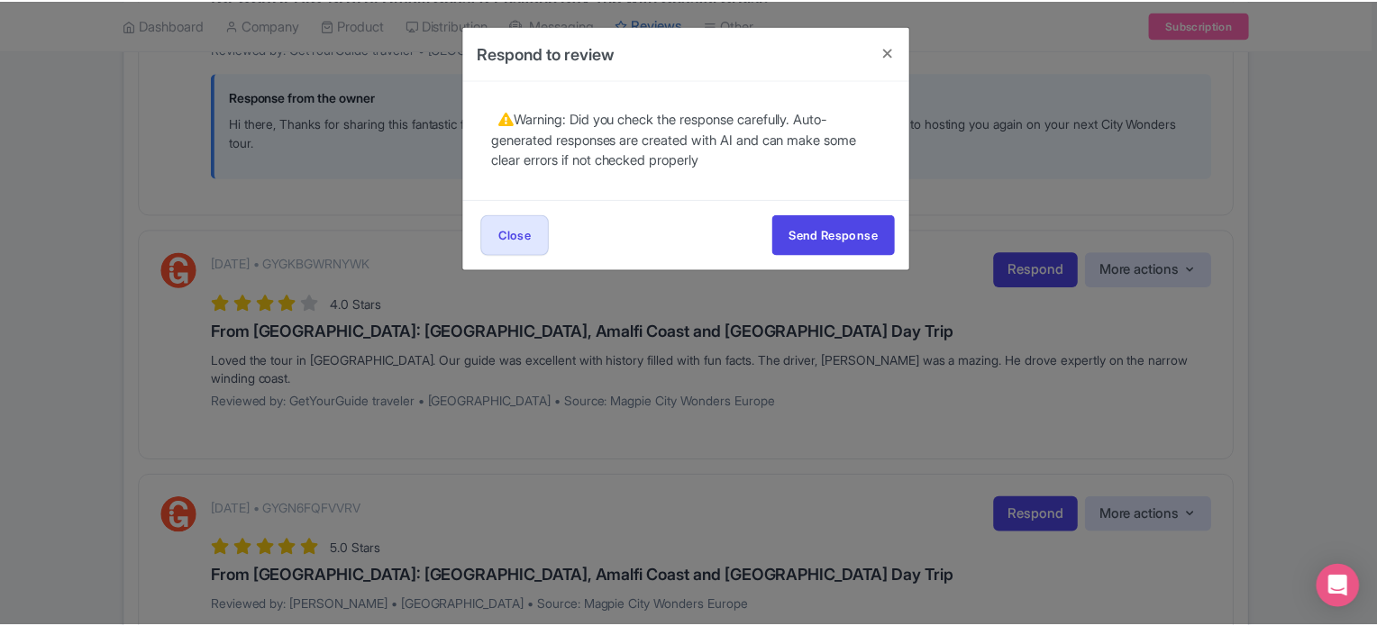
scroll to position [0, 0]
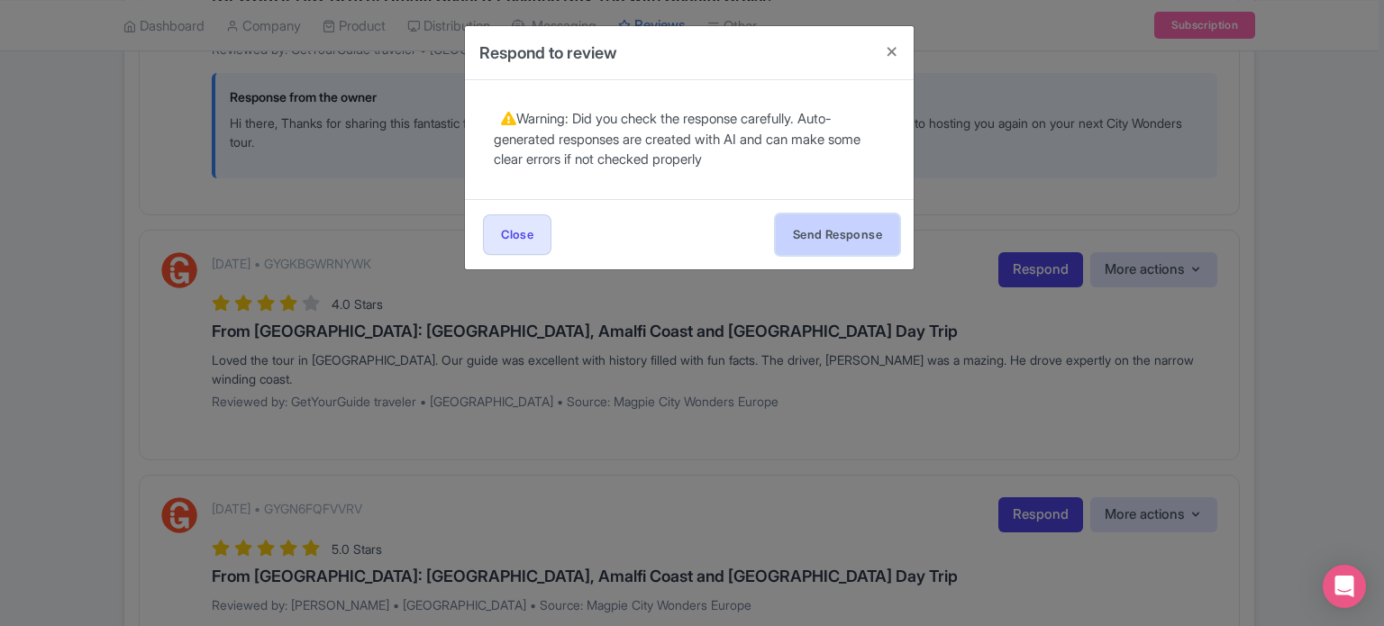
click at [838, 227] on button "Send Response" at bounding box center [837, 234] width 123 height 41
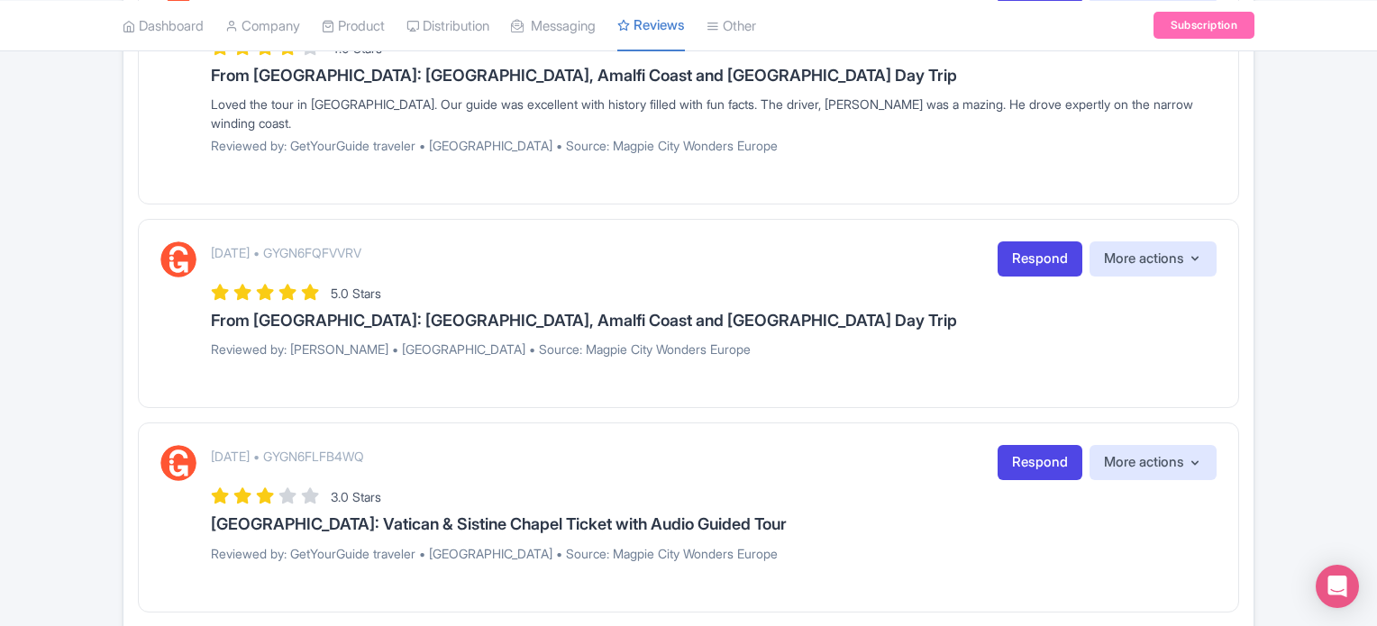
scroll to position [1712, 0]
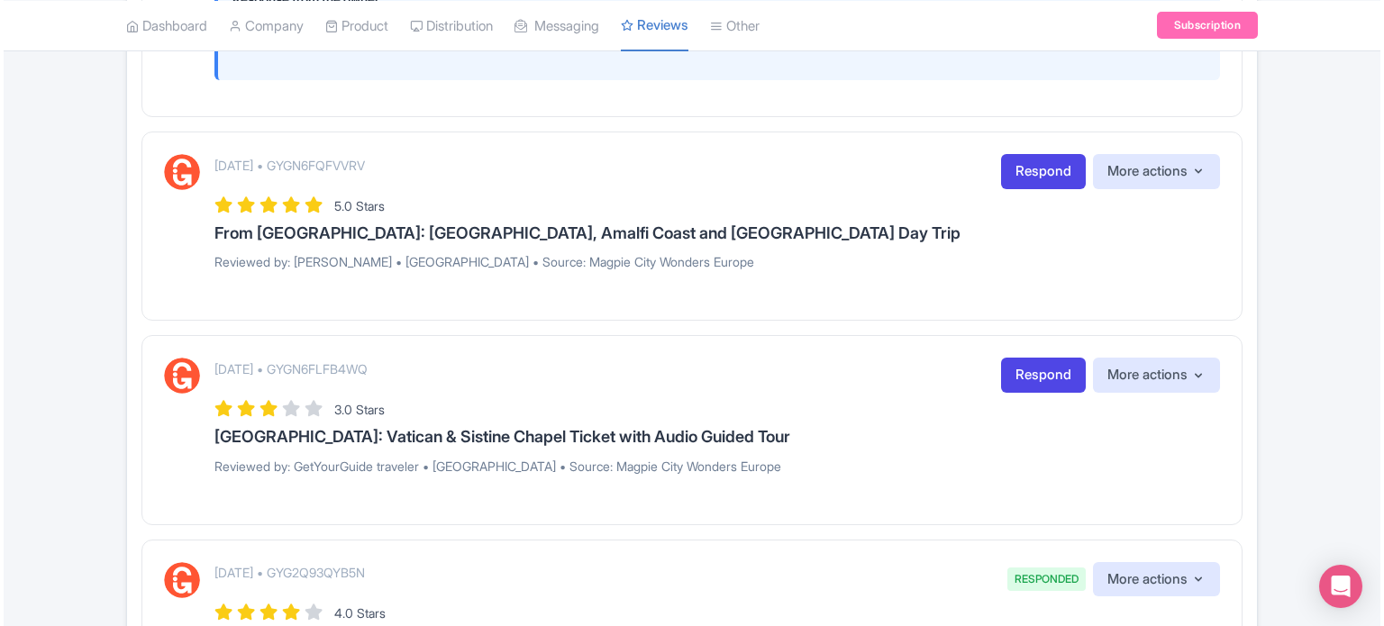
scroll to position [1802, 0]
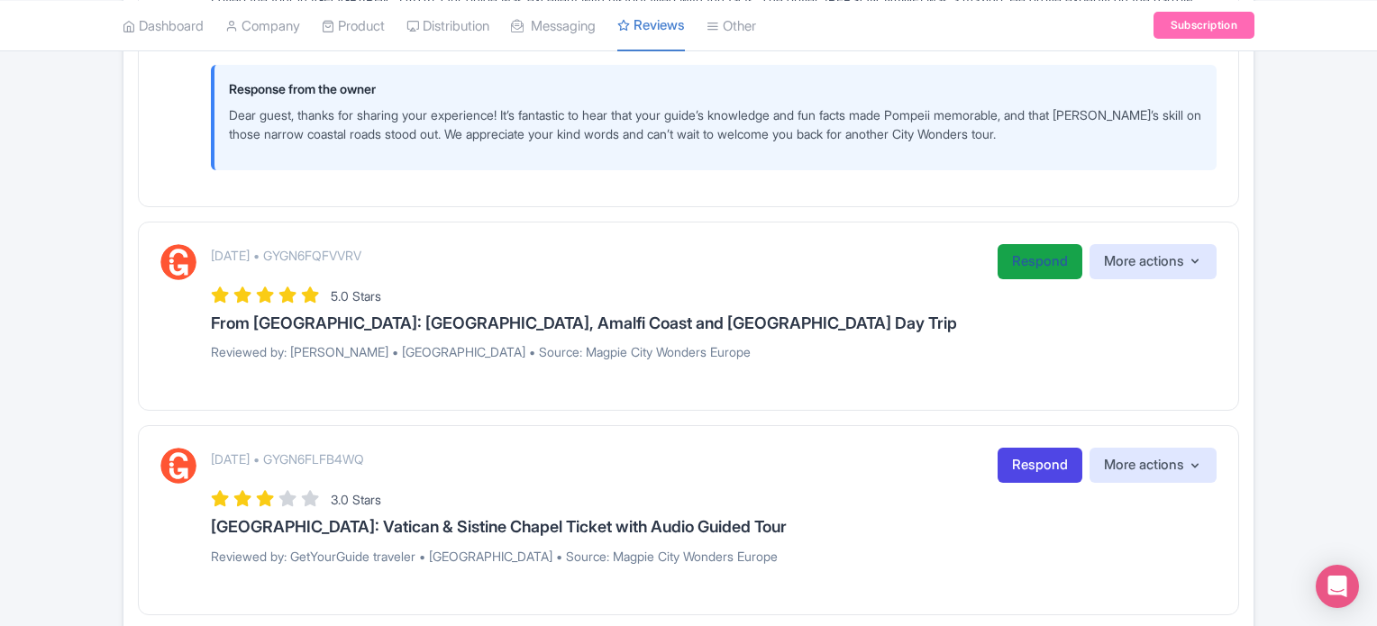
click at [1037, 244] on link "Respond" at bounding box center [1039, 261] width 85 height 35
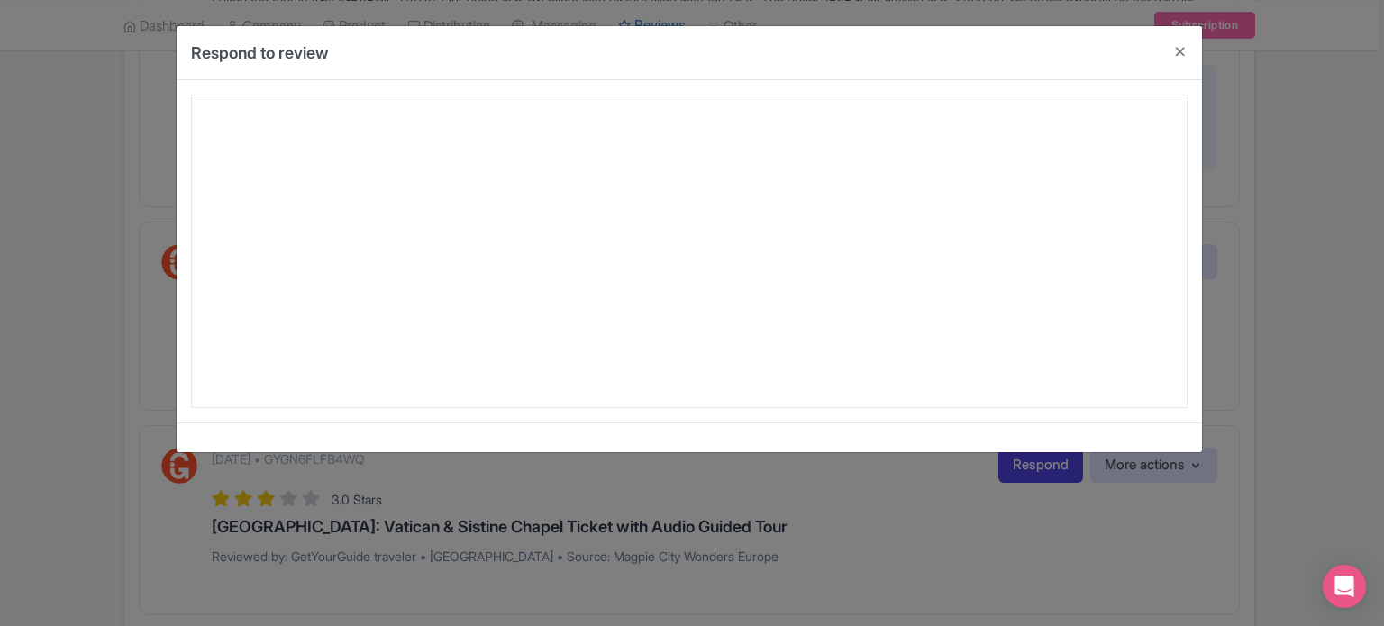
click at [909, 305] on div at bounding box center [689, 252] width 997 height 314
click at [1182, 51] on button "Close" at bounding box center [1180, 51] width 43 height 51
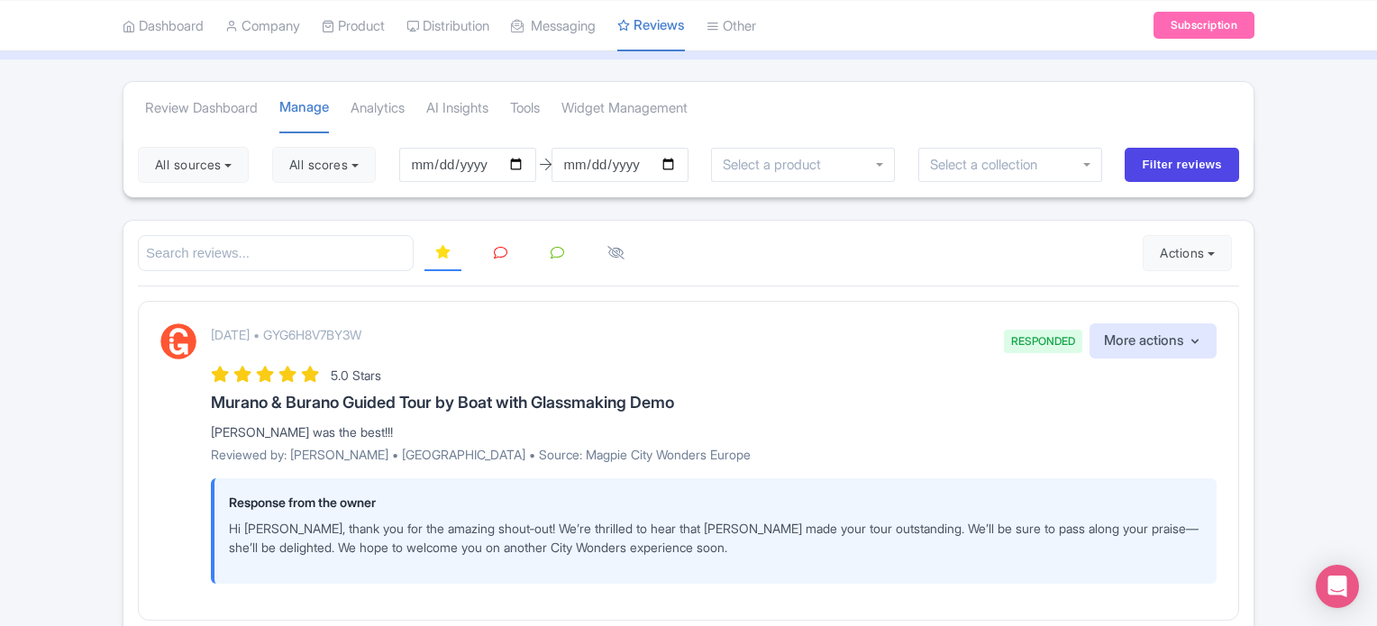
scroll to position [0, 0]
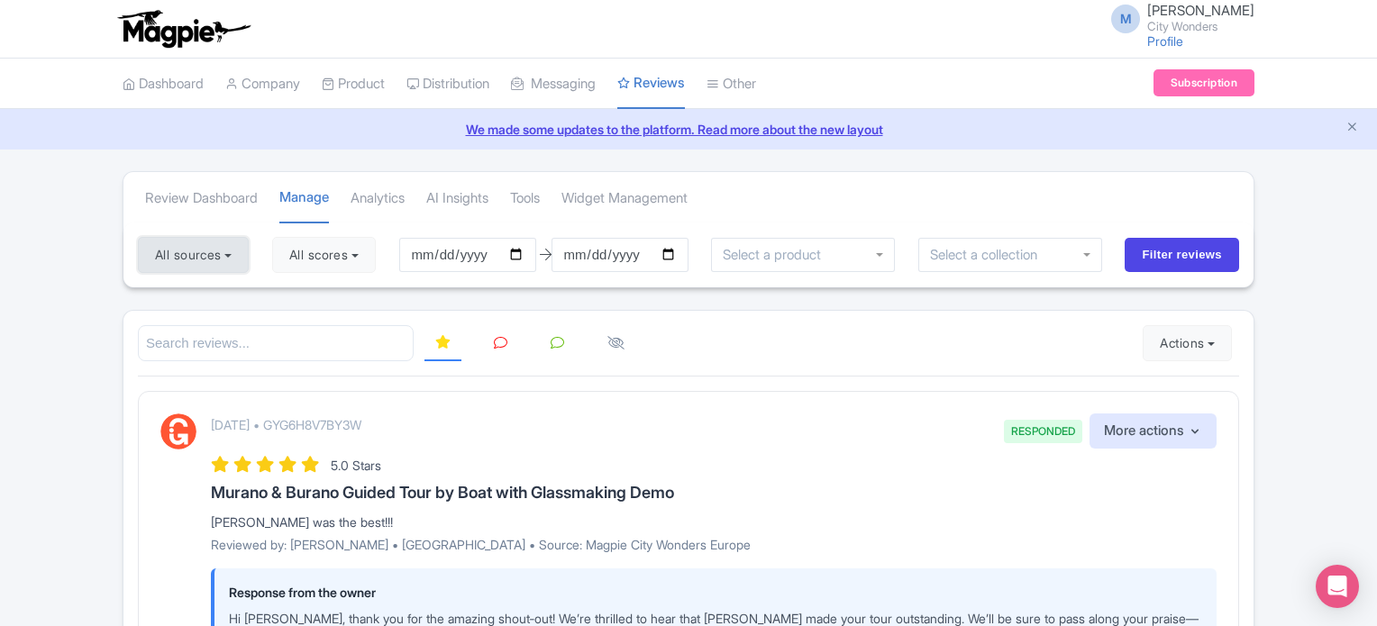
click at [199, 244] on button "All sources" at bounding box center [193, 255] width 111 height 36
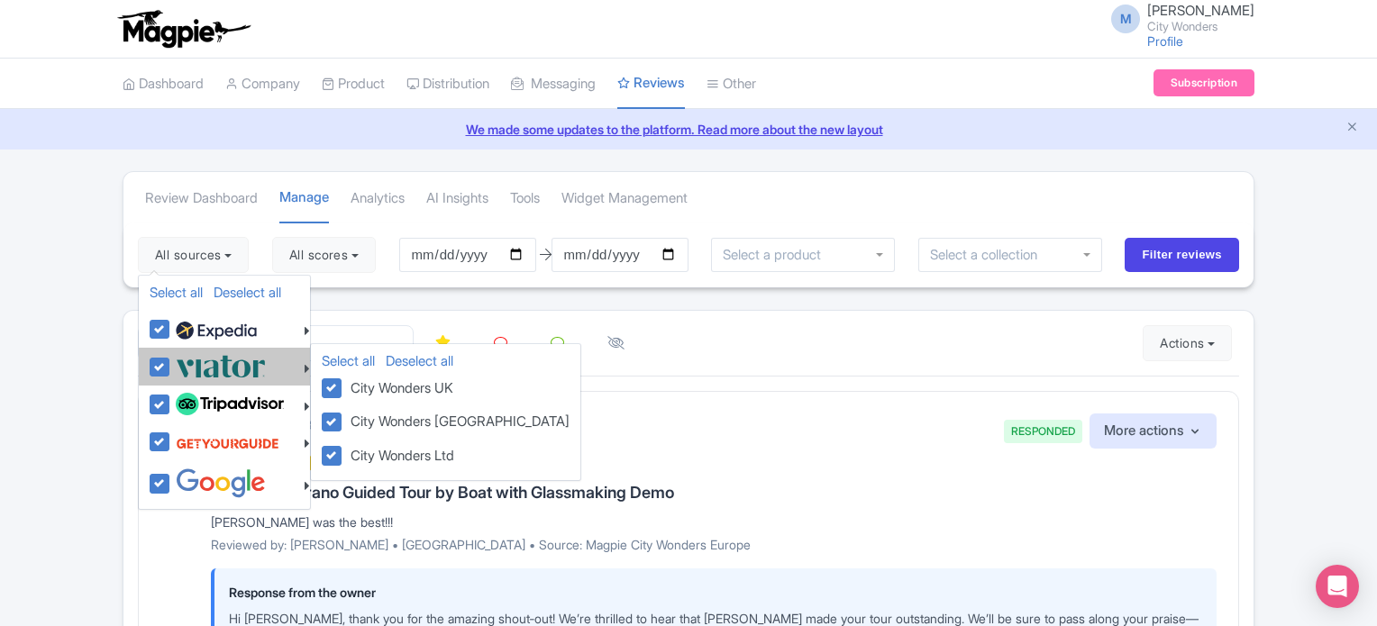
drag, startPoint x: 153, startPoint y: 326, endPoint x: 179, endPoint y: 365, distance: 46.7
click at [171, 326] on label at bounding box center [214, 329] width 86 height 31
click at [171, 325] on input "checkbox" at bounding box center [177, 320] width 12 height 12
checkbox input "false"
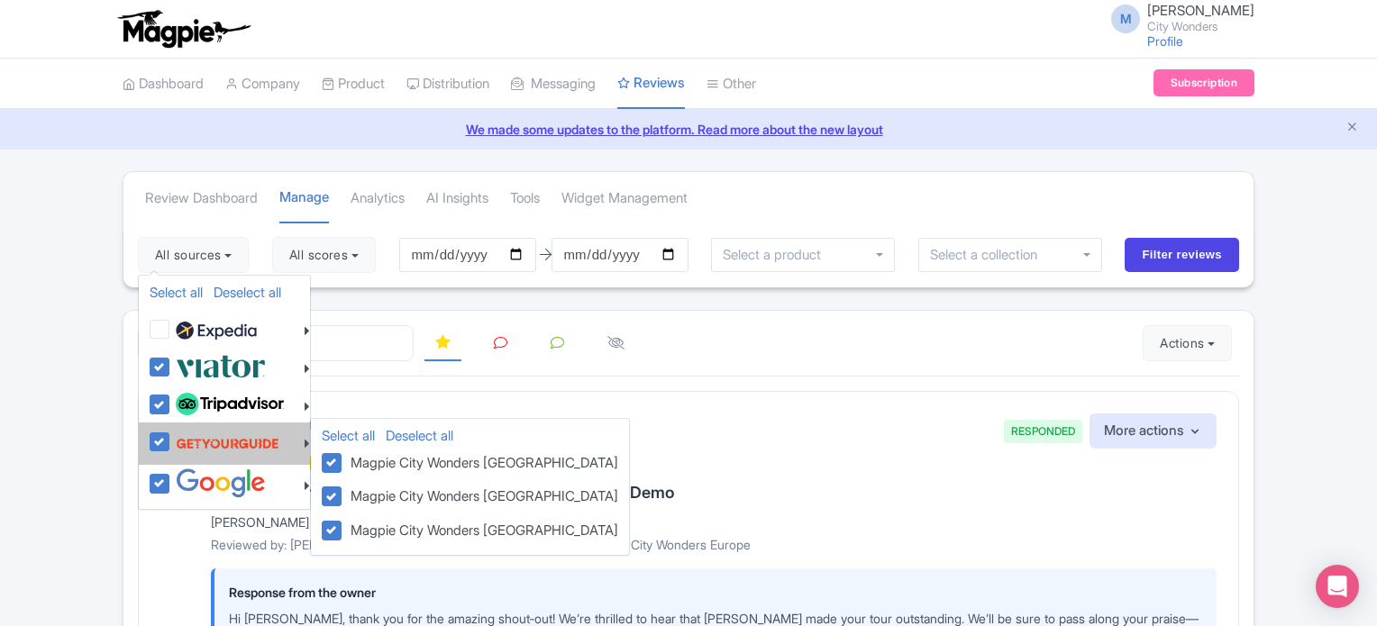
click at [140, 432] on li "Select all Deselect all Magpie City Wonders London Magpie City Wonders USA Magp…" at bounding box center [224, 443] width 171 height 41
click at [171, 441] on label at bounding box center [225, 443] width 108 height 34
click at [171, 438] on input "checkbox" at bounding box center [177, 432] width 12 height 12
checkbox input "false"
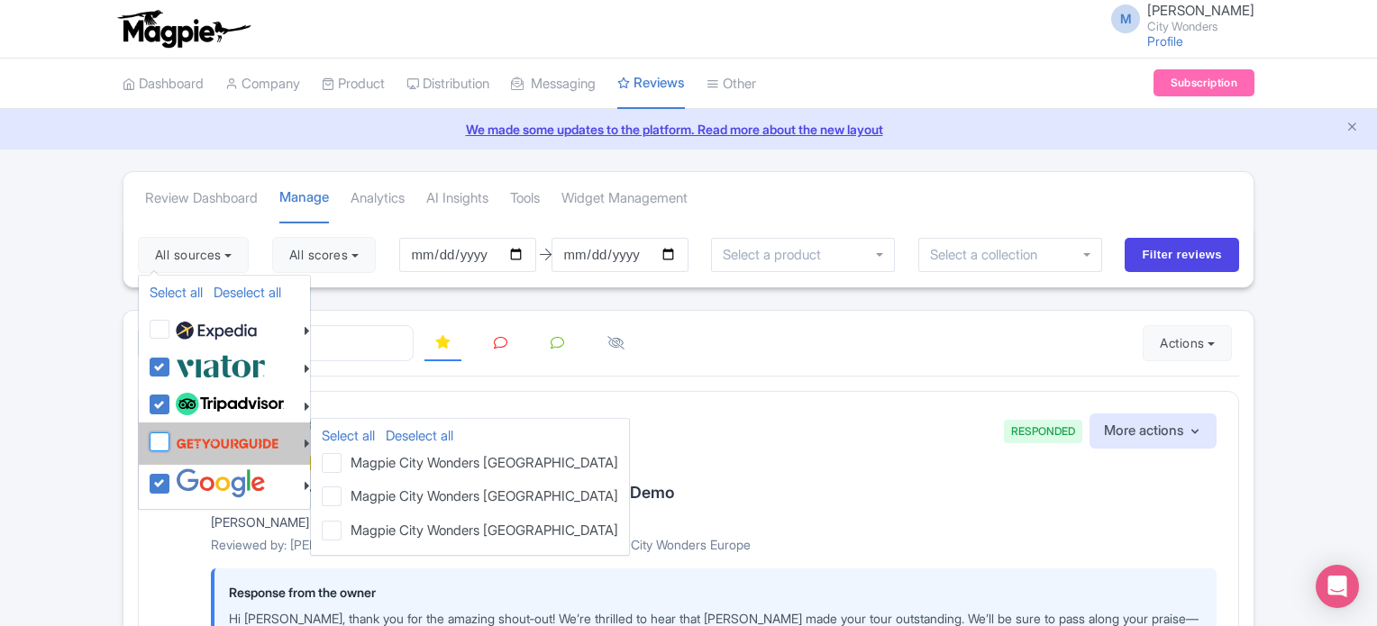
checkbox input "false"
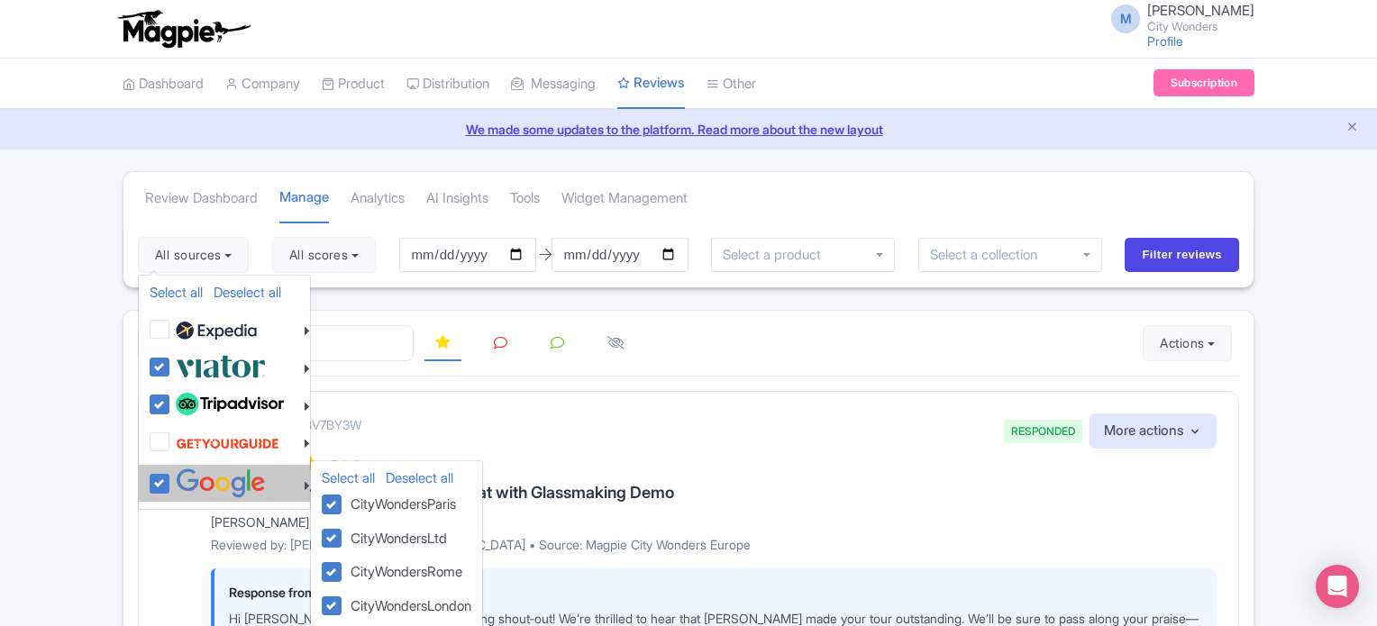
click at [171, 486] on label at bounding box center [218, 484] width 95 height 30
click at [171, 480] on input "checkbox" at bounding box center [177, 475] width 12 height 12
checkbox input "false"
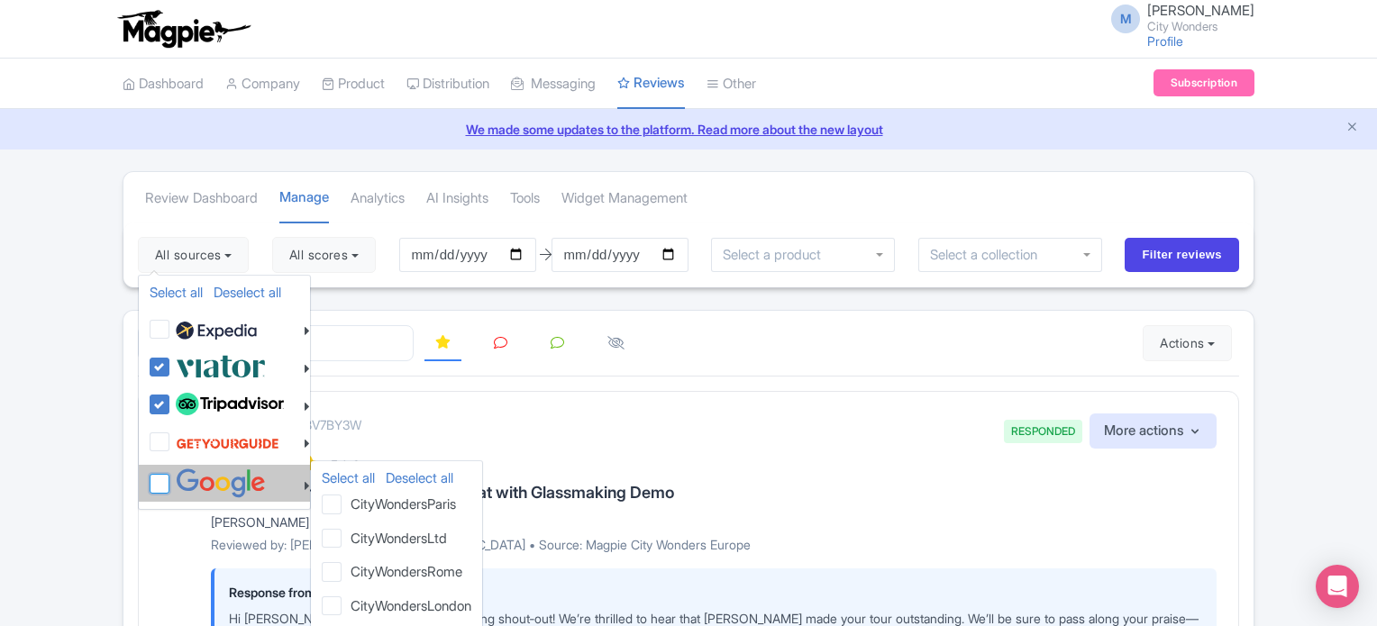
checkbox input "false"
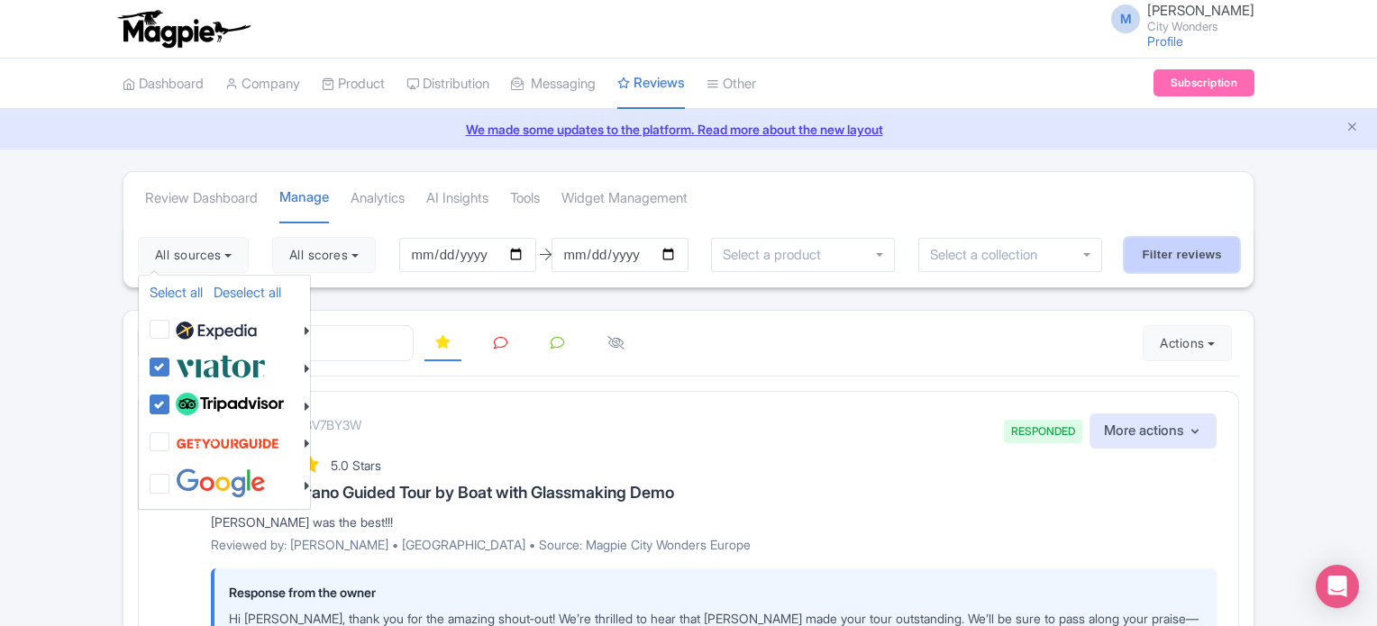
click at [1186, 255] on input "Filter reviews" at bounding box center [1182, 255] width 114 height 34
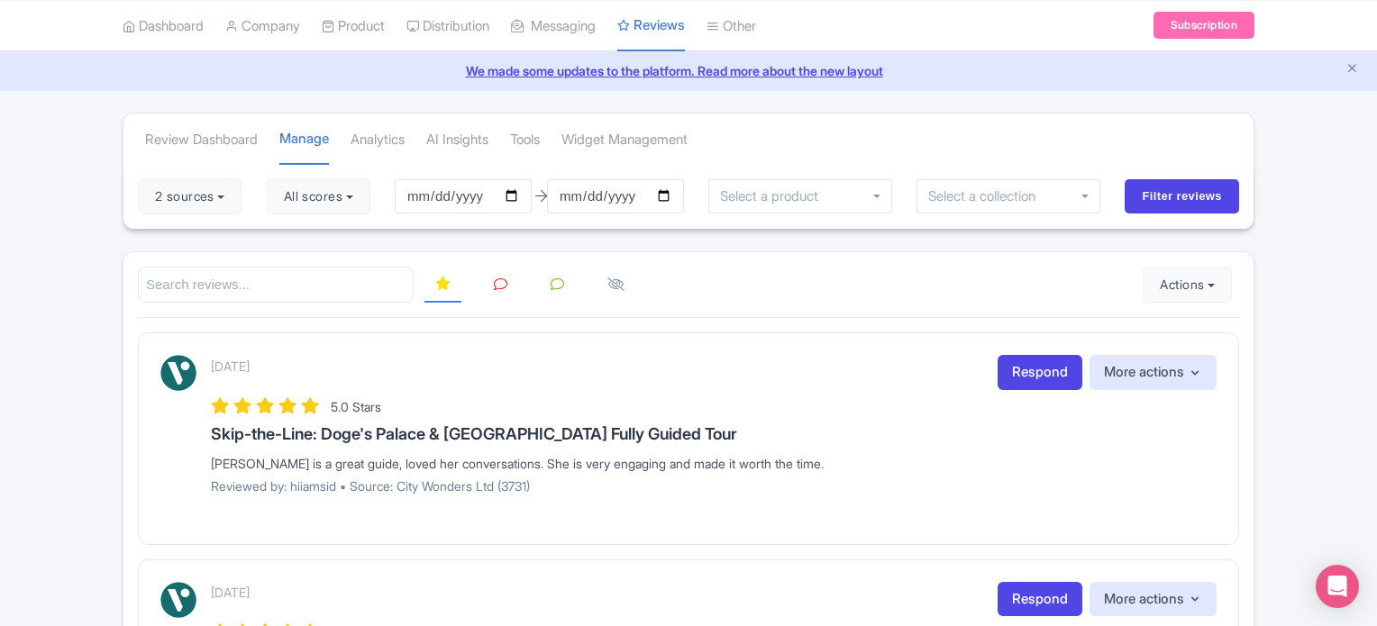
scroll to position [90, 0]
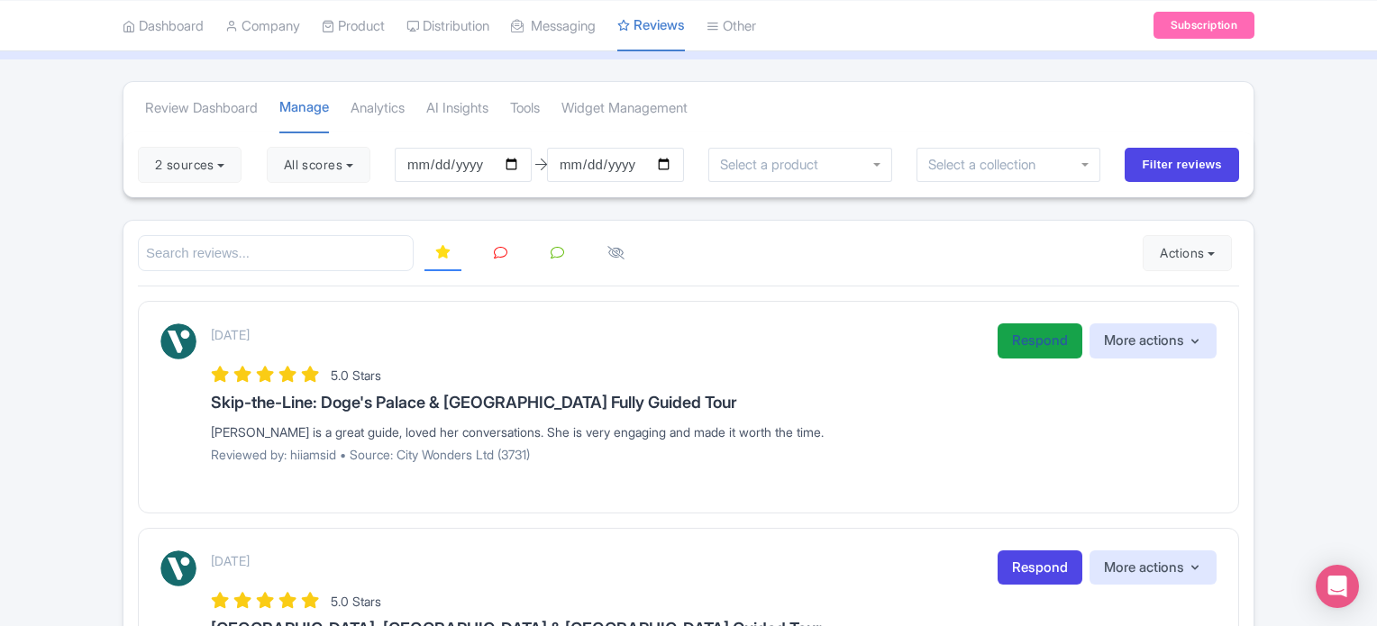
click at [1014, 339] on link "Respond" at bounding box center [1039, 340] width 85 height 35
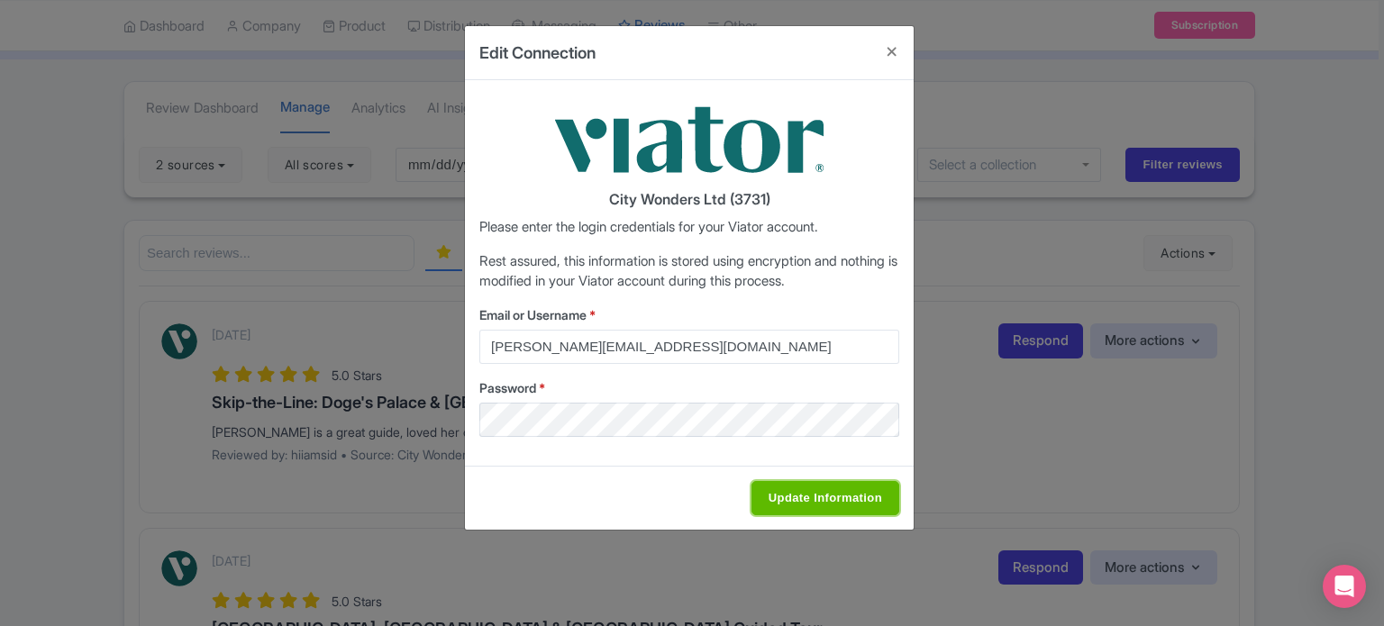
click at [847, 496] on input "Update Information" at bounding box center [825, 498] width 148 height 34
type input "Saving..."
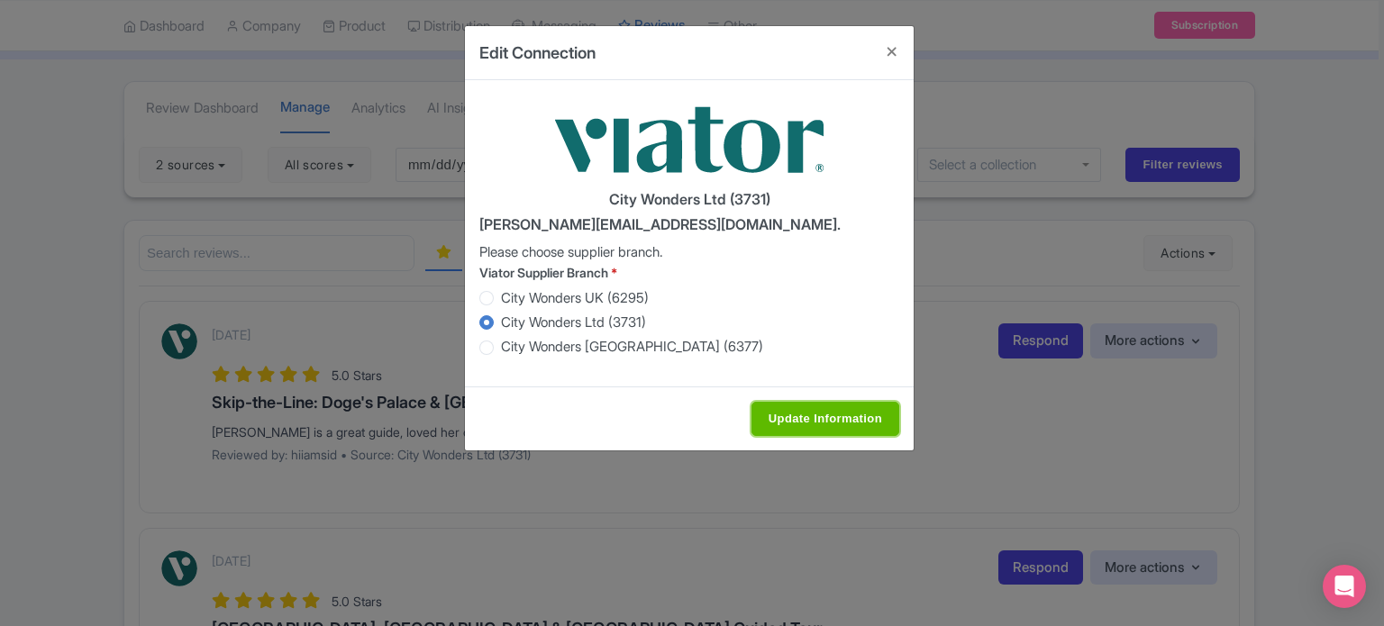
click at [797, 424] on input "Update Information" at bounding box center [825, 419] width 148 height 34
type input "Saving..."
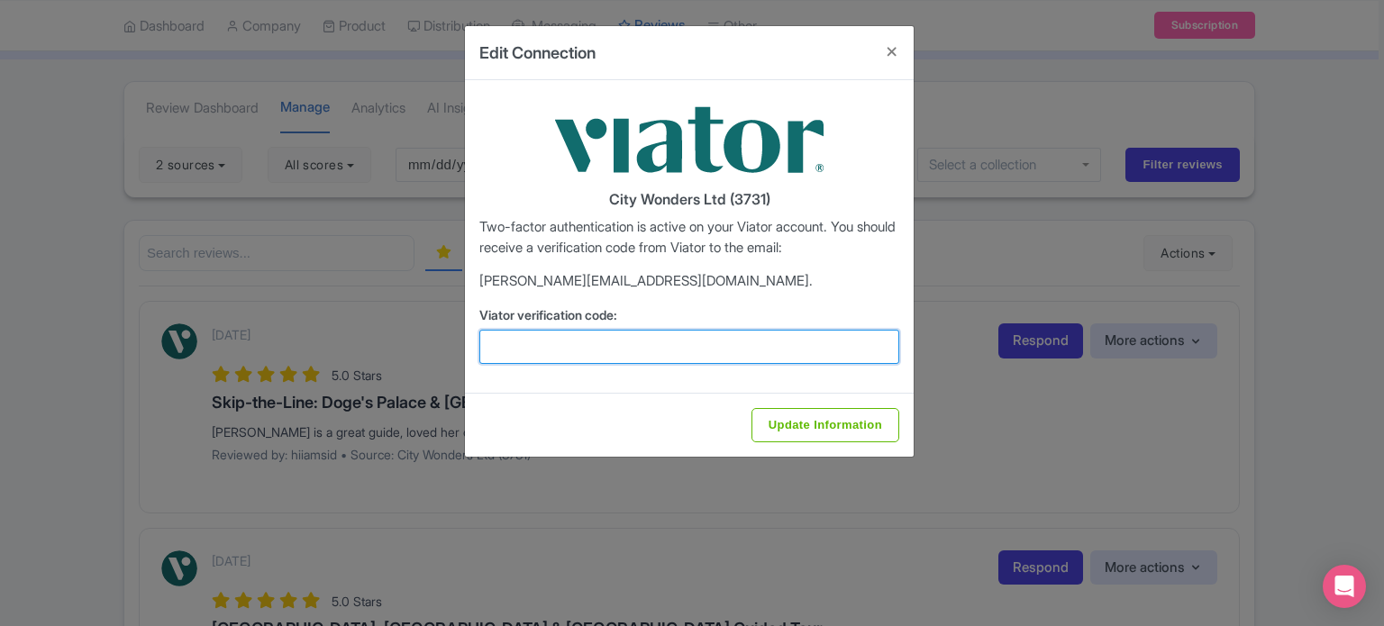
click at [549, 341] on input "Viator verification code:" at bounding box center [689, 347] width 420 height 34
type input "186145"
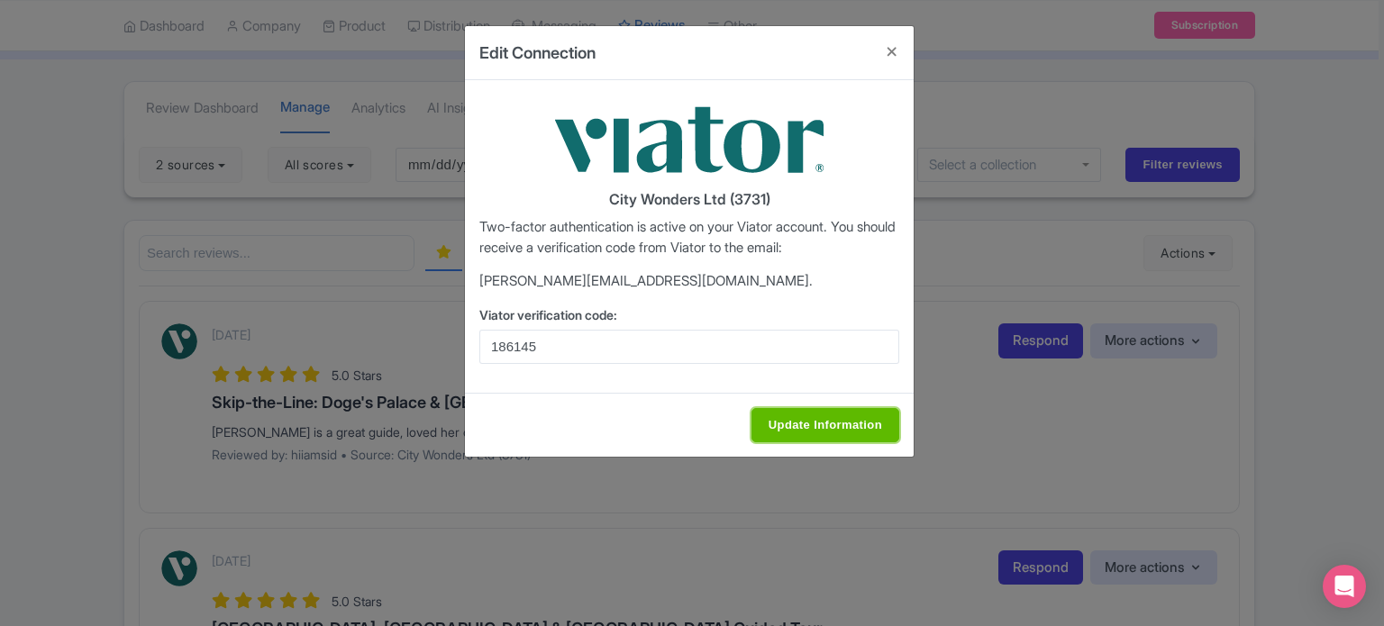
click at [816, 428] on input "Update Information" at bounding box center [825, 425] width 148 height 34
type input "Saving..."
click at [890, 50] on button "Close" at bounding box center [891, 51] width 43 height 51
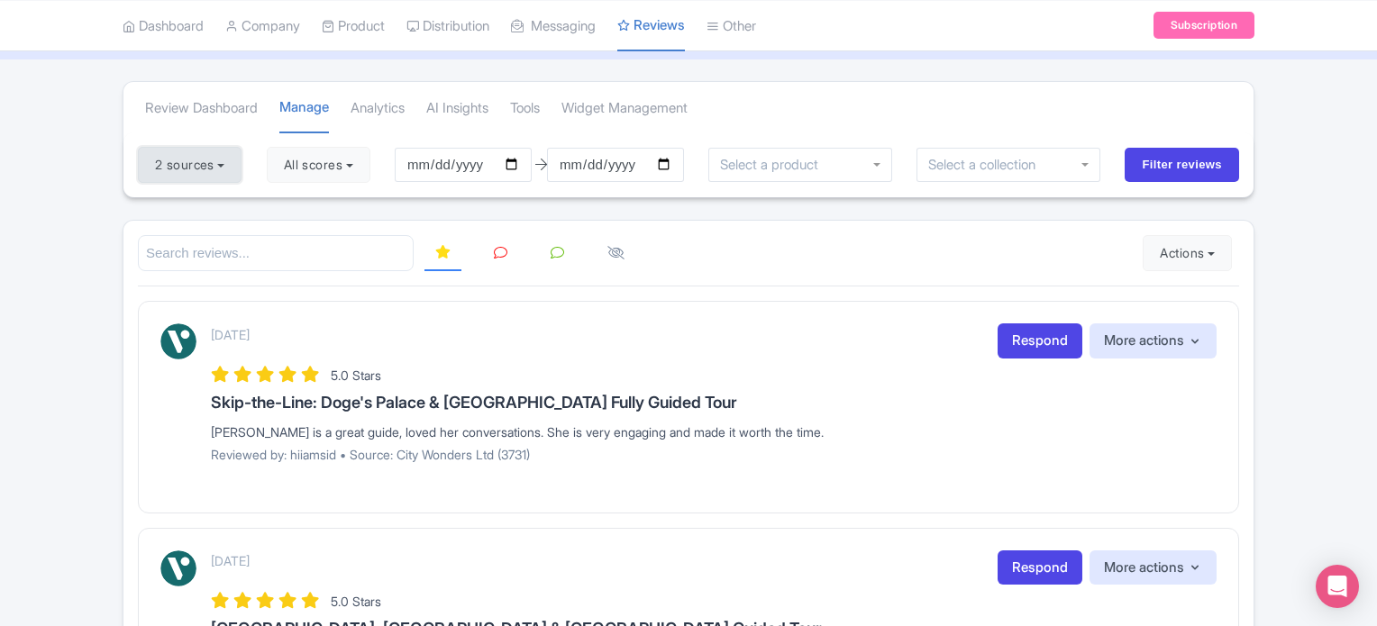
click at [214, 161] on button "2 sources" at bounding box center [190, 165] width 104 height 36
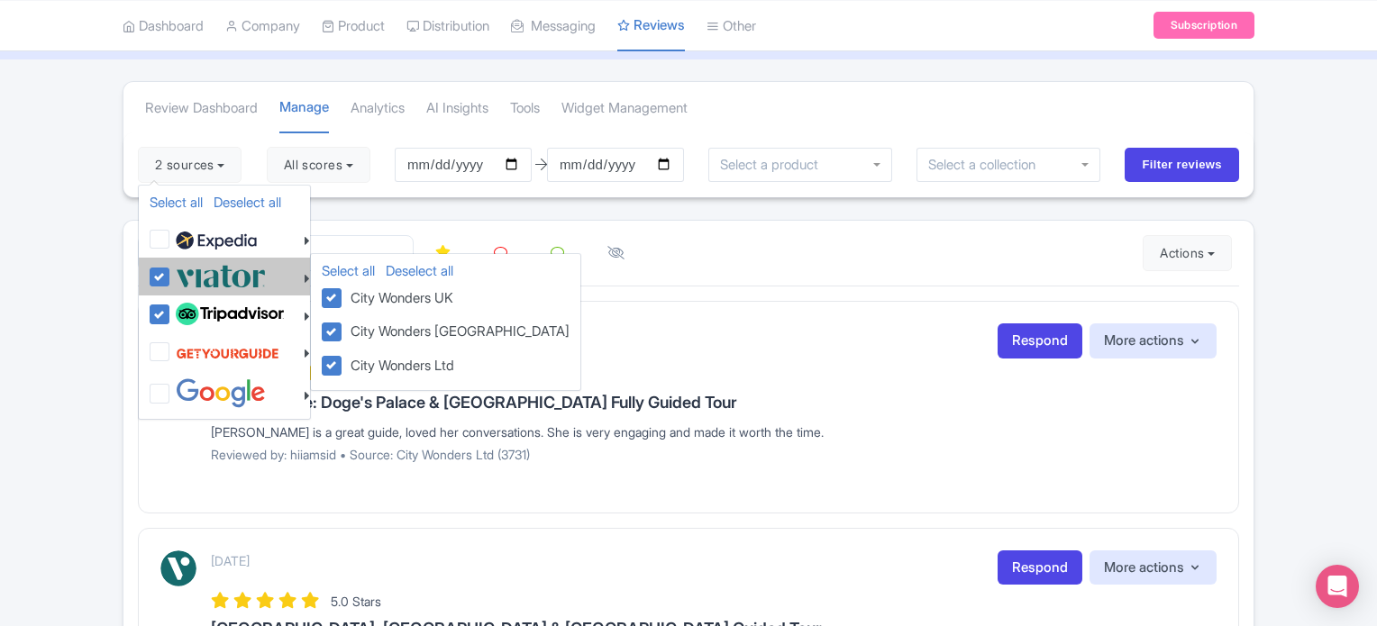
click at [171, 278] on label at bounding box center [218, 276] width 95 height 30
click at [171, 273] on input "checkbox" at bounding box center [177, 267] width 12 height 12
checkbox input "false"
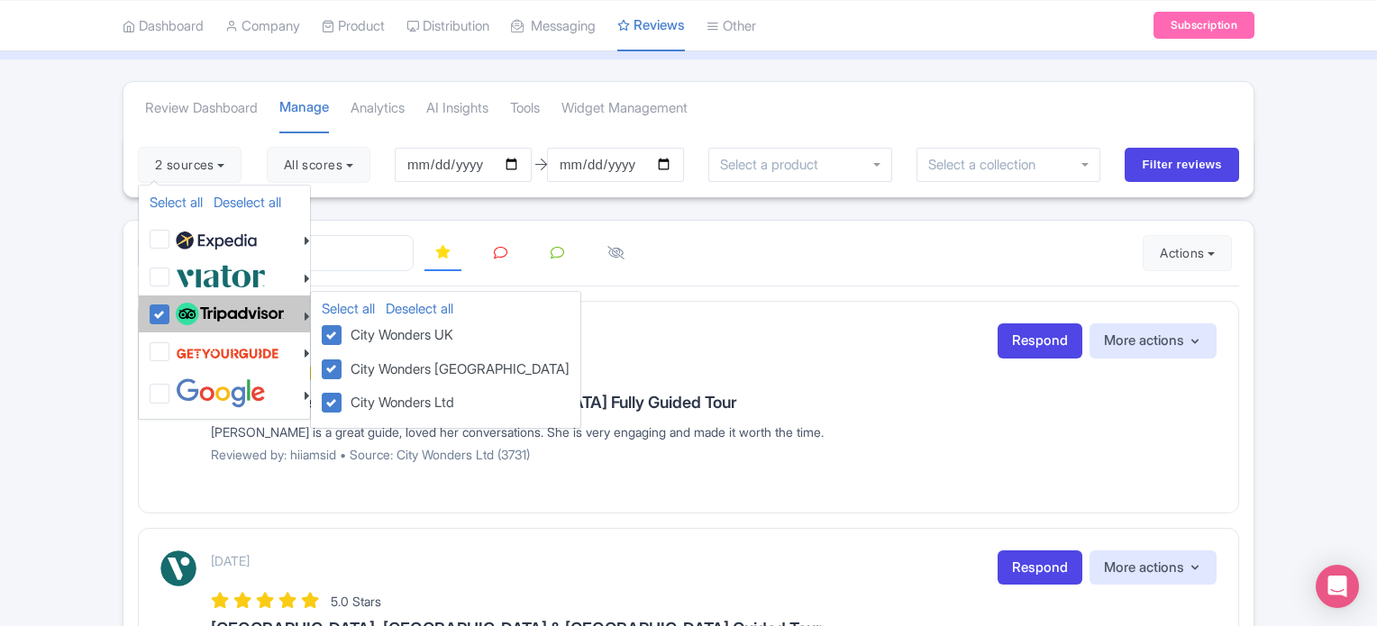
click at [171, 320] on label at bounding box center [227, 314] width 113 height 31
click at [171, 311] on input "checkbox" at bounding box center [177, 305] width 12 height 12
checkbox input "false"
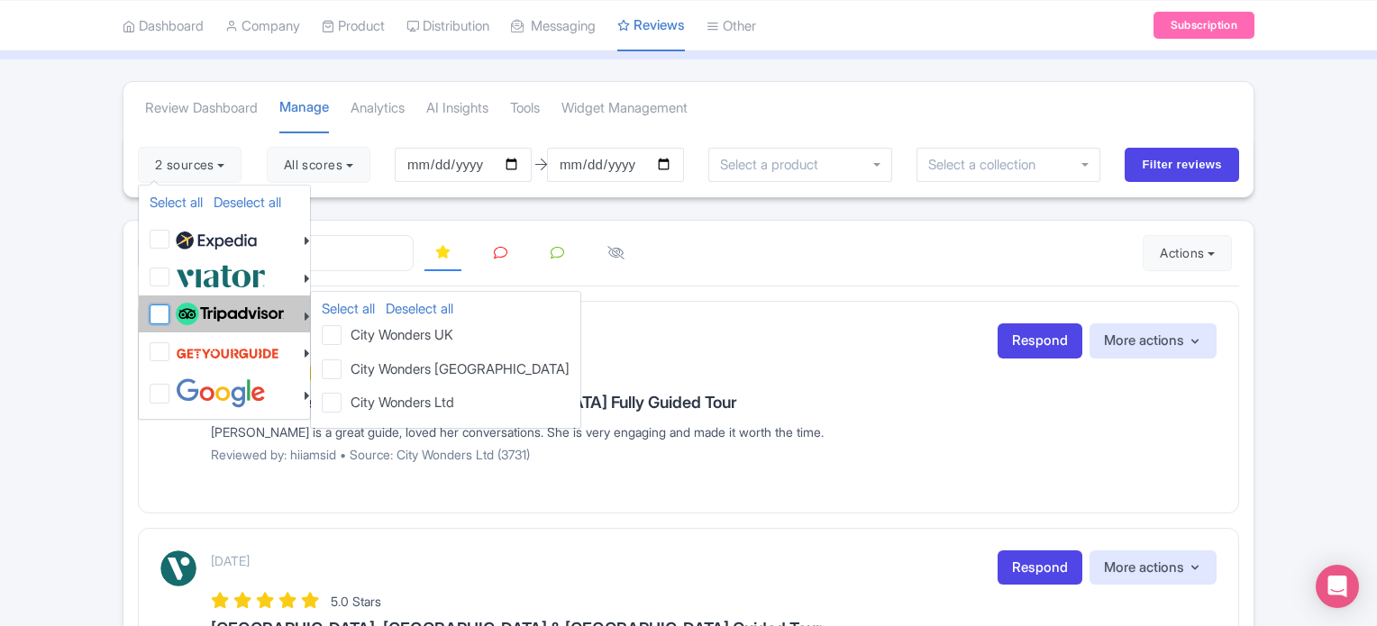
checkbox input "false"
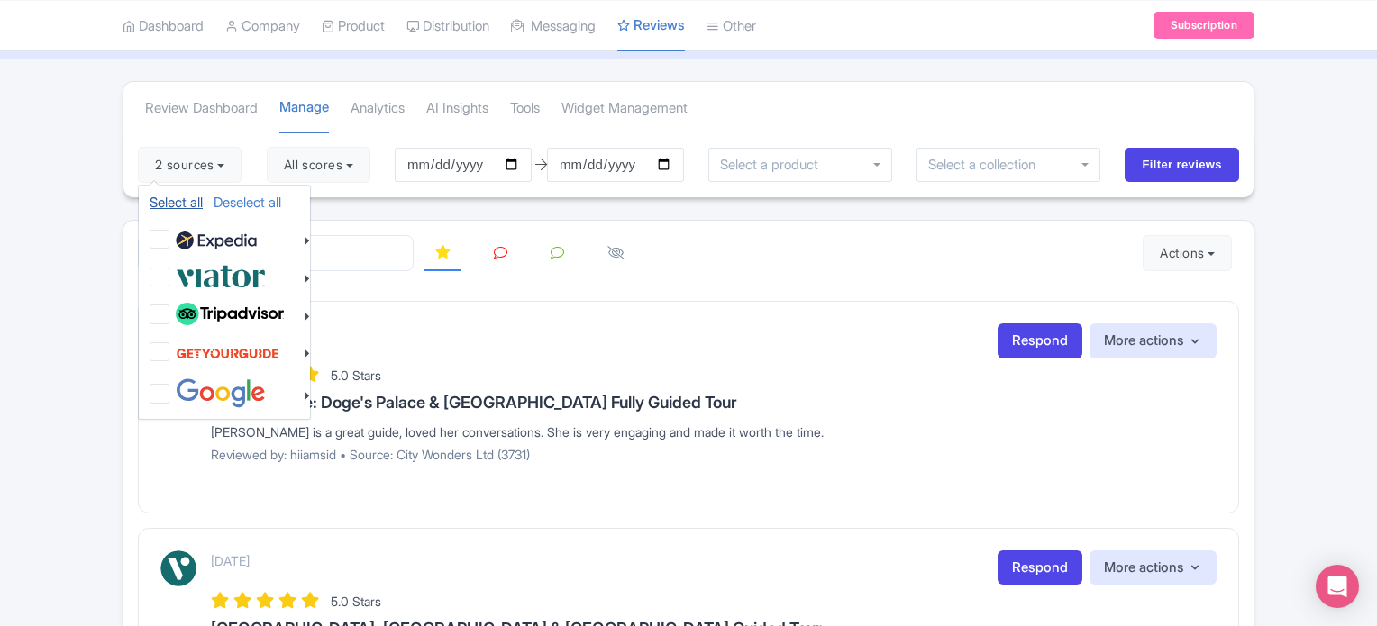
click at [184, 197] on link "Select all" at bounding box center [176, 202] width 53 height 17
checkbox input "true"
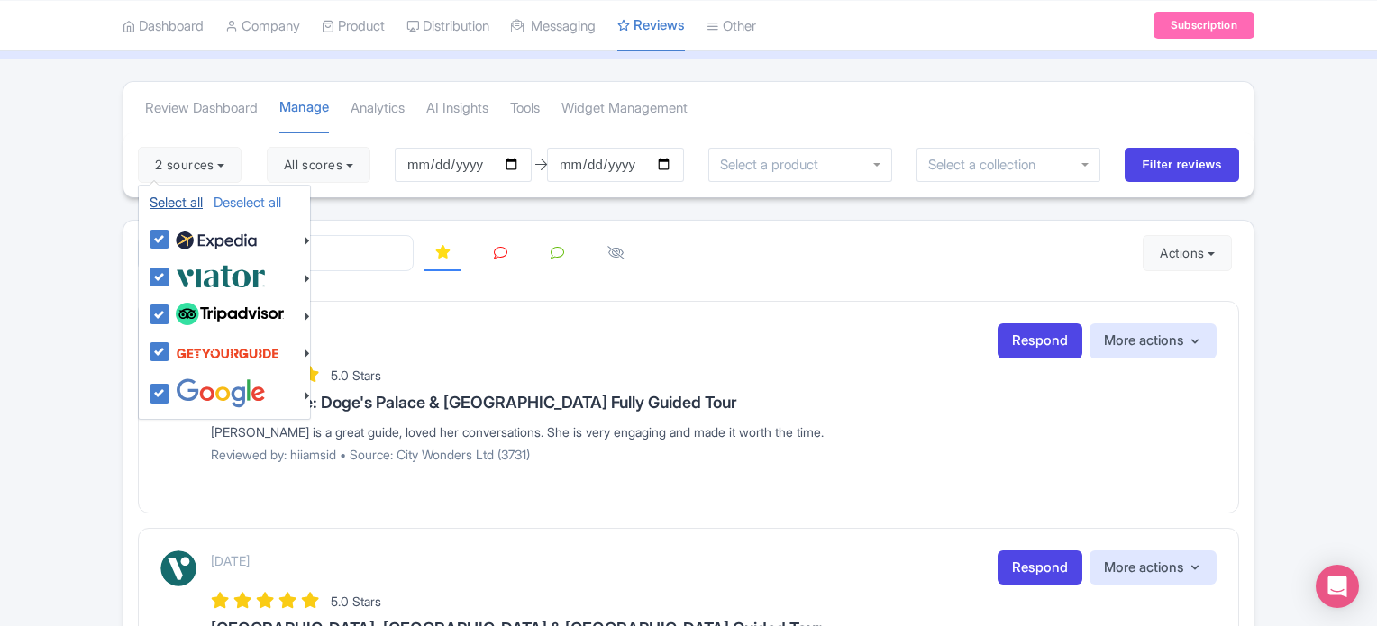
checkbox input "true"
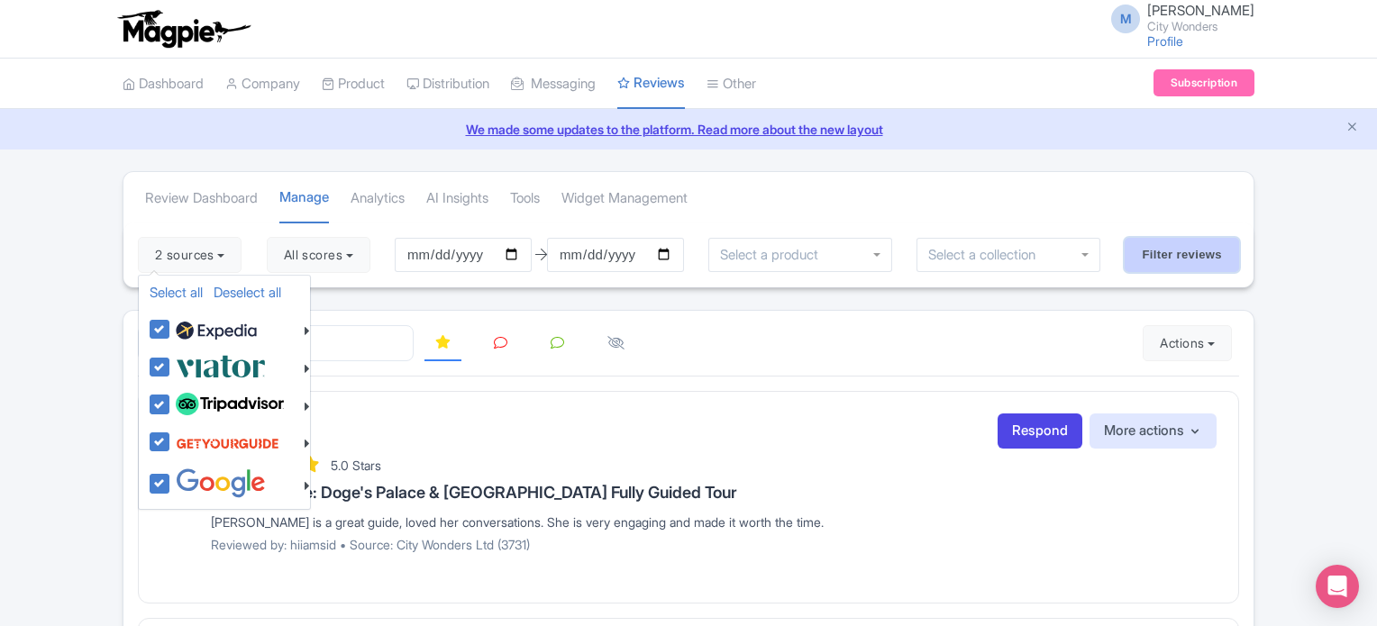
click at [1175, 244] on input "Filter reviews" at bounding box center [1182, 255] width 114 height 34
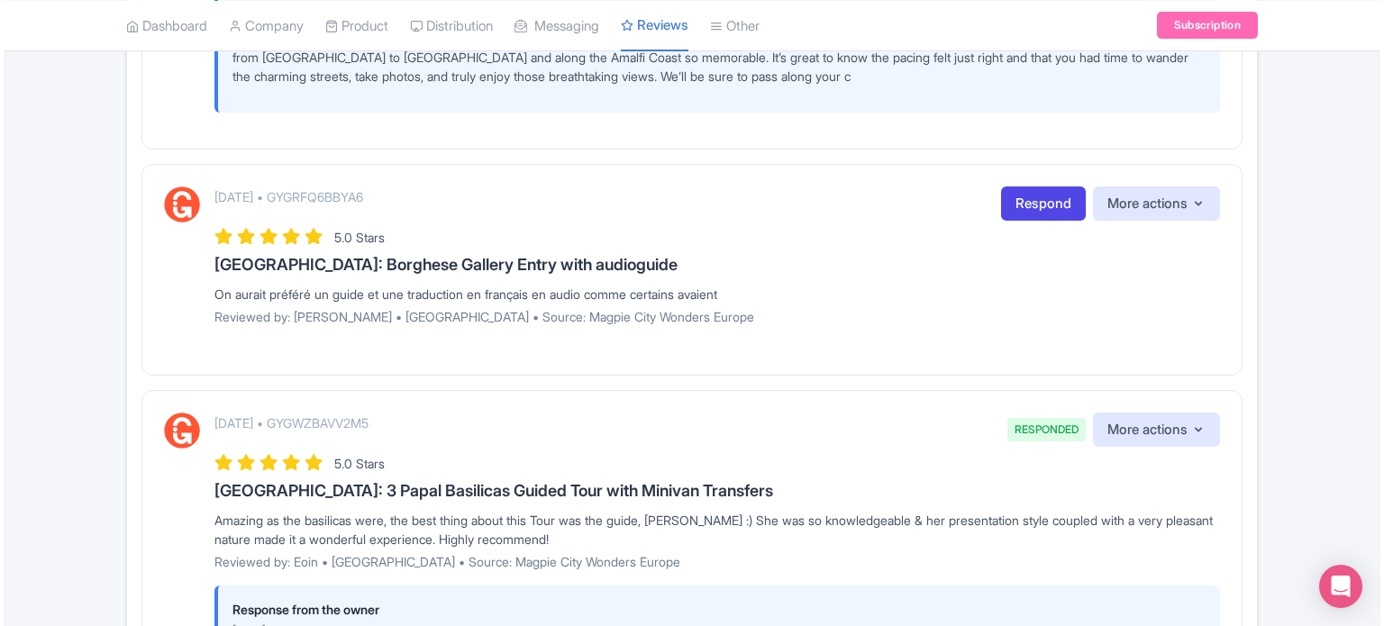
scroll to position [541, 0]
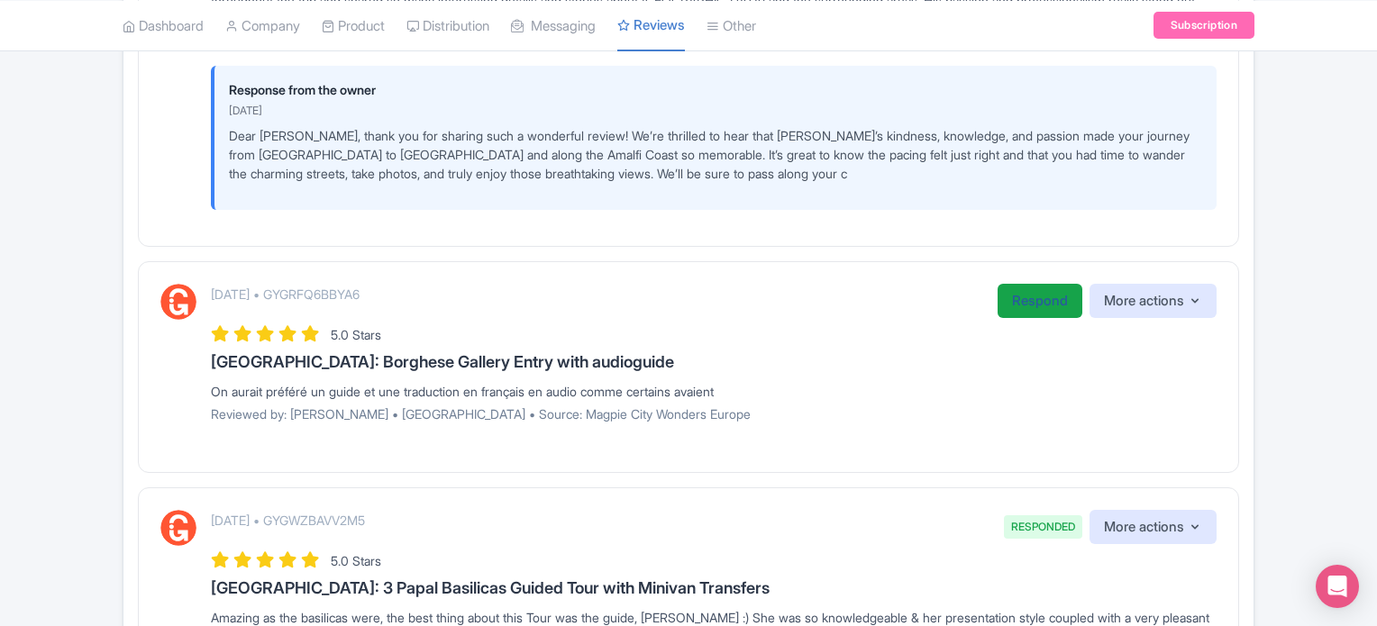
click at [1027, 299] on link "Respond" at bounding box center [1039, 301] width 85 height 35
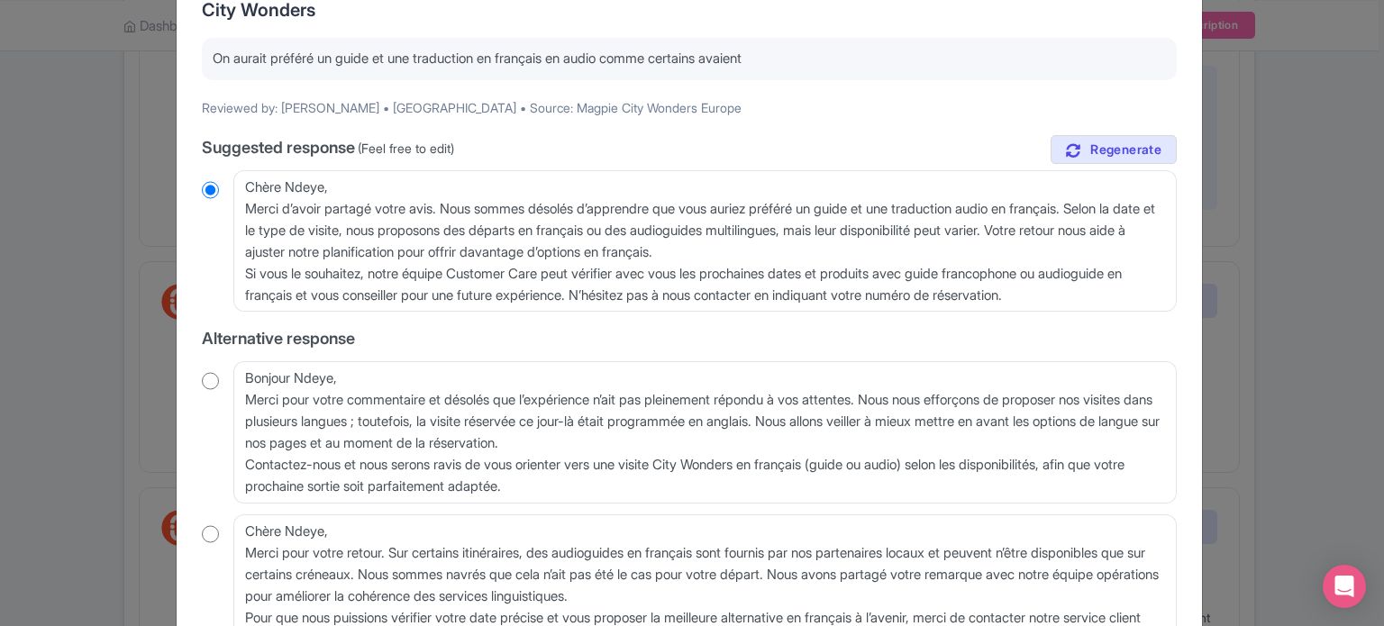
scroll to position [180, 0]
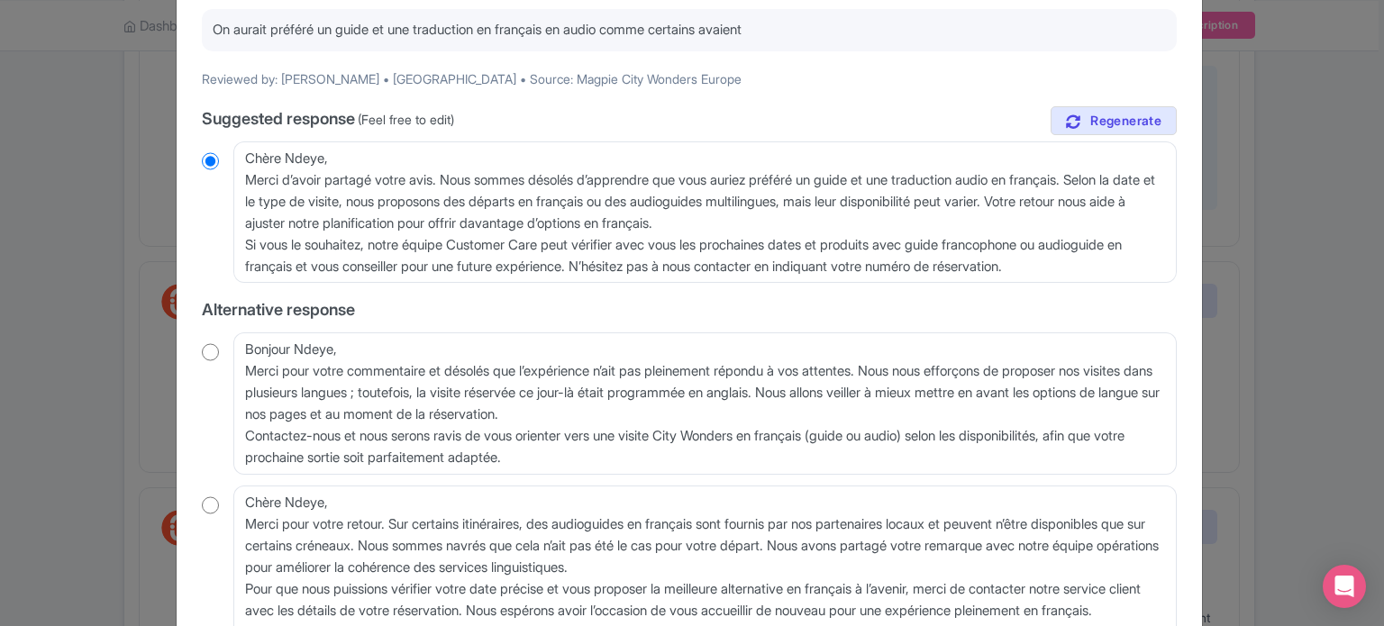
click at [209, 351] on input "radio" at bounding box center [210, 352] width 17 height 18
radio input "true"
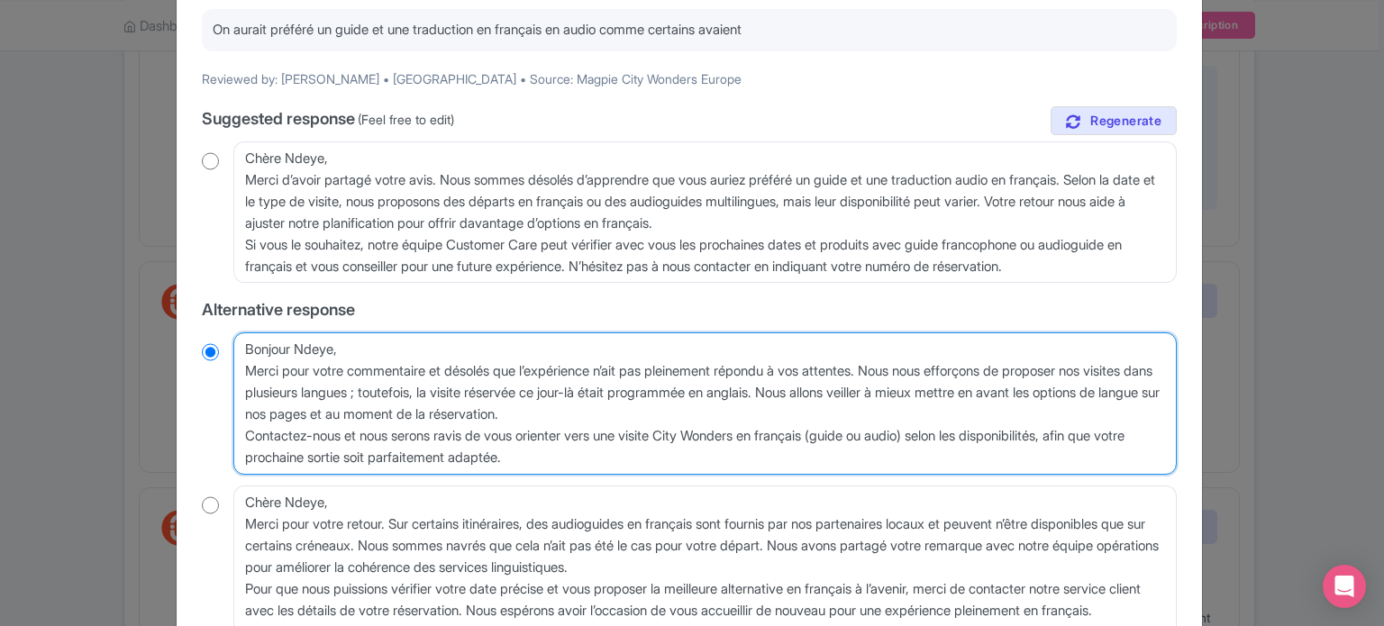
click at [238, 364] on textarea "Bonjour Ndeye, Merci pour votre commentaire et désolés que l’expérience n’ait p…" at bounding box center [704, 403] width 943 height 142
type textarea "Bonjour Ndeye,Merci pour votre commentaire et désolés que l’expérience n’ait pa…"
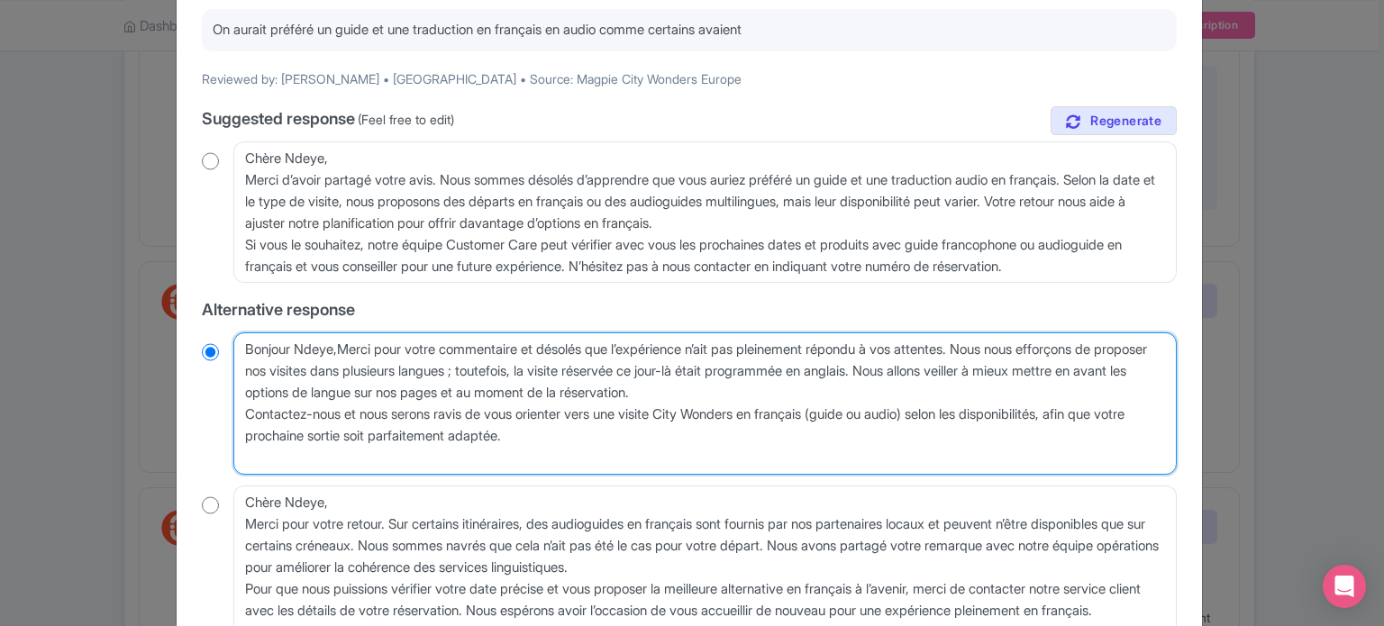
radio input "true"
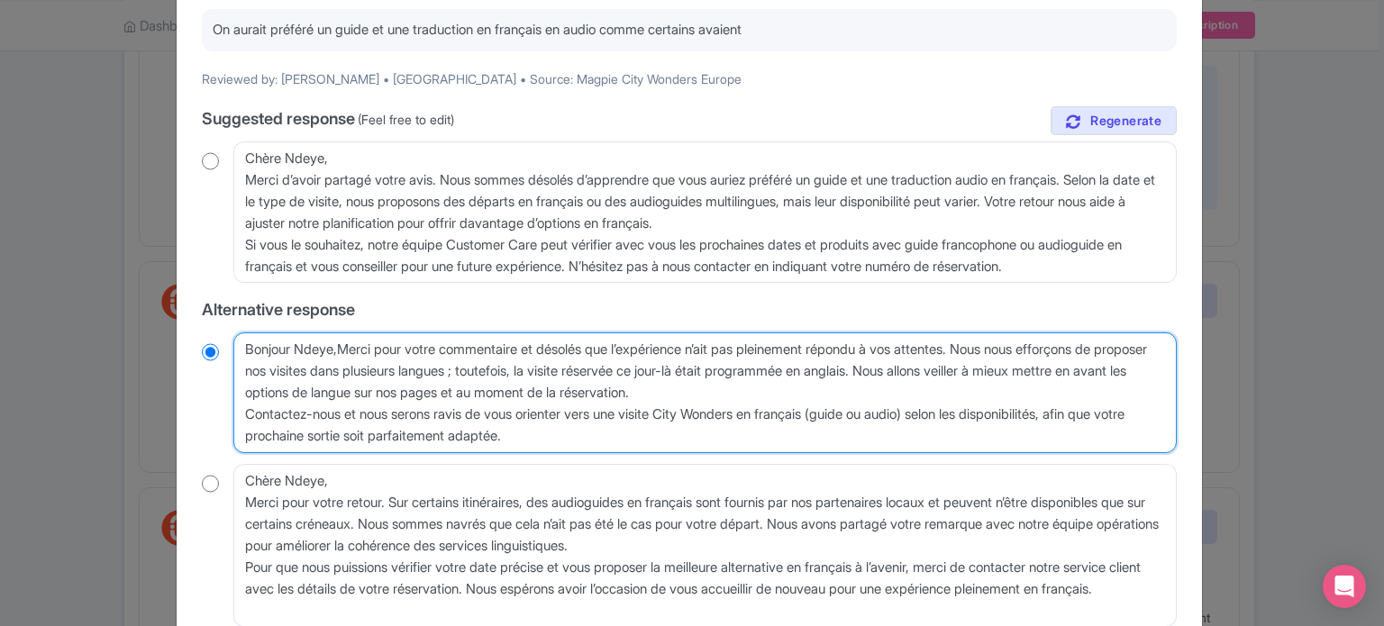
type textarea "Bonjour Ndeye, Merci pour votre commentaire et désolés que l’expérience n’ait p…"
radio input "true"
drag, startPoint x: 828, startPoint y: 399, endPoint x: 959, endPoint y: 367, distance: 134.6
click at [959, 367] on textarea "Bonjour Ndeye, Merci pour votre commentaire et désolés que l’expérience n’ait p…" at bounding box center [704, 392] width 943 height 121
type textarea "Bonjour Ndeye, Merci pour votre commentaire et désolés que l’expérience n’ait p…"
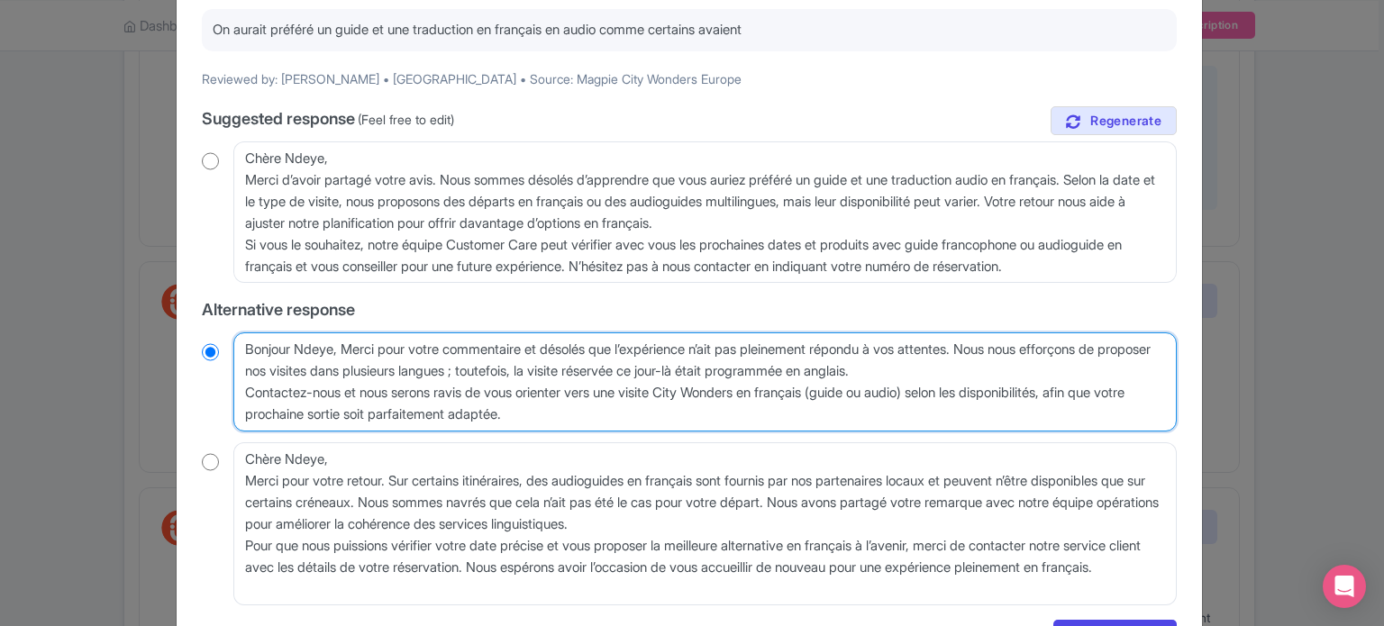
radio input "true"
drag, startPoint x: 249, startPoint y: 392, endPoint x: 948, endPoint y: 415, distance: 699.6
click at [948, 415] on textarea "Bonjour Ndeye, Merci pour votre commentaire et désolés que l’expérience n’ait p…" at bounding box center [704, 381] width 943 height 99
type textarea "Bonjour Ndeye, Merci pour votre commentaire et désolés que l’expérience n’ait p…"
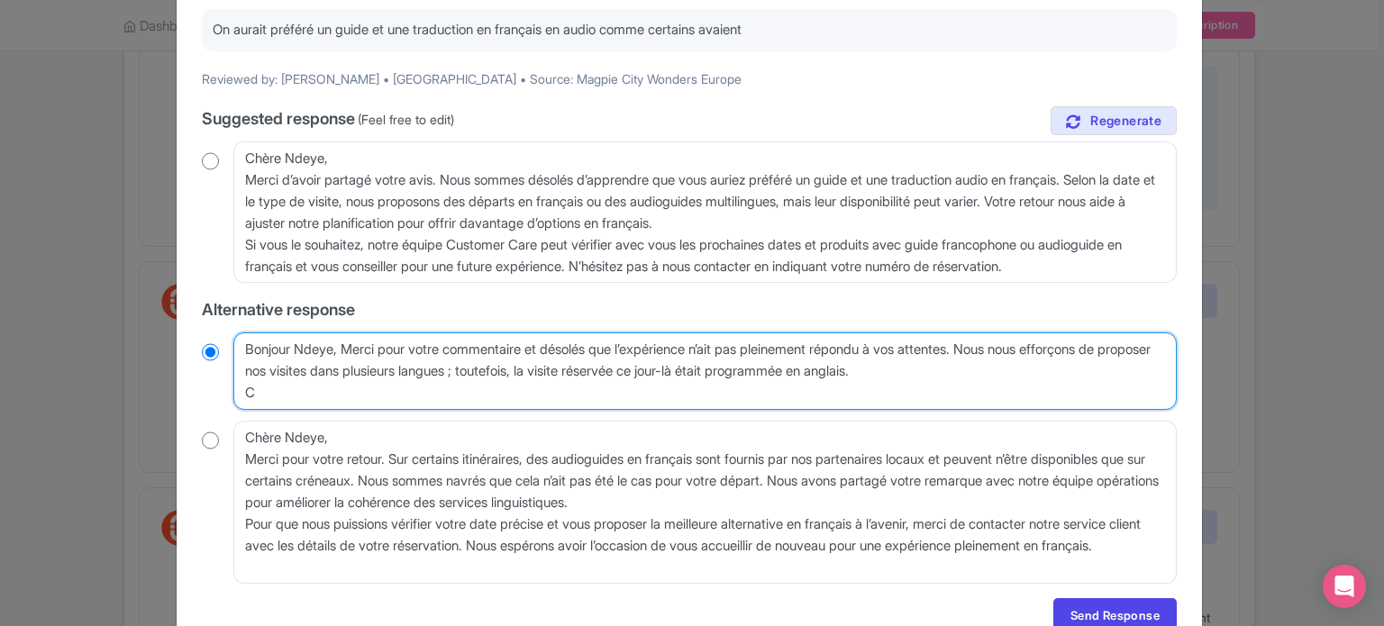
radio input "true"
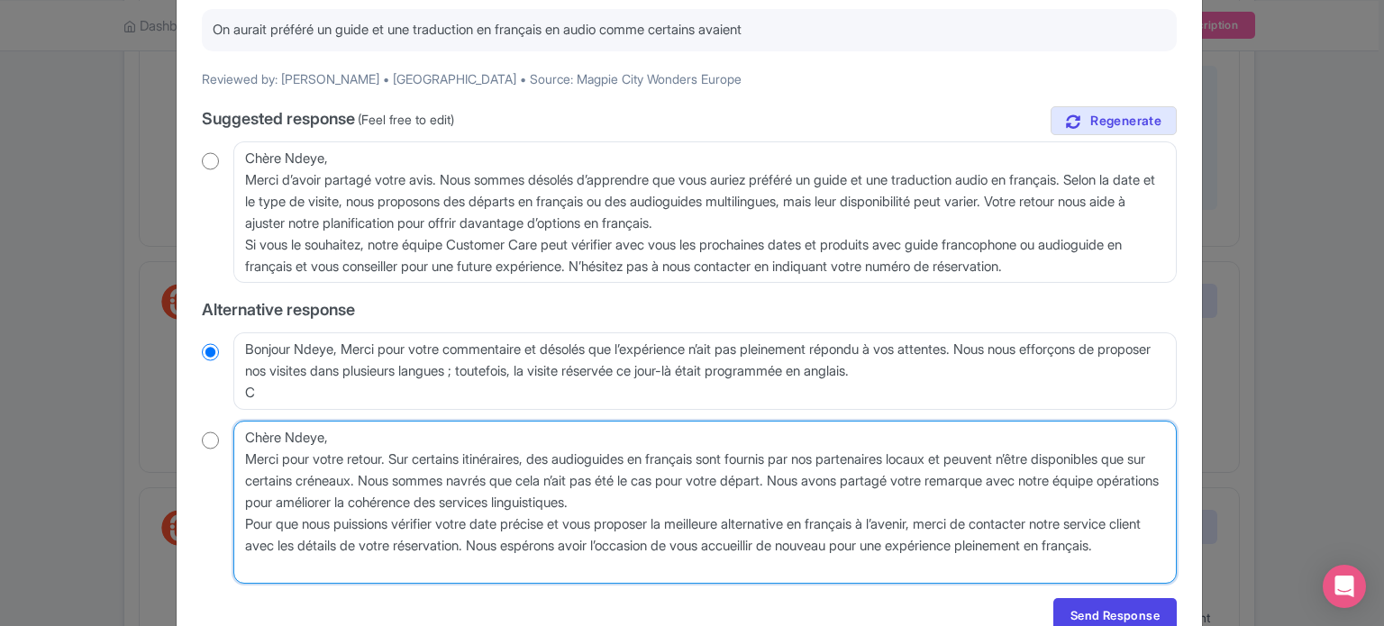
drag, startPoint x: 601, startPoint y: 569, endPoint x: 569, endPoint y: 543, distance: 41.7
click at [569, 543] on textarea "Chère Ndeye, Merci pour votre retour. Sur certains itinéraires, des audioguides…" at bounding box center [704, 503] width 943 height 164
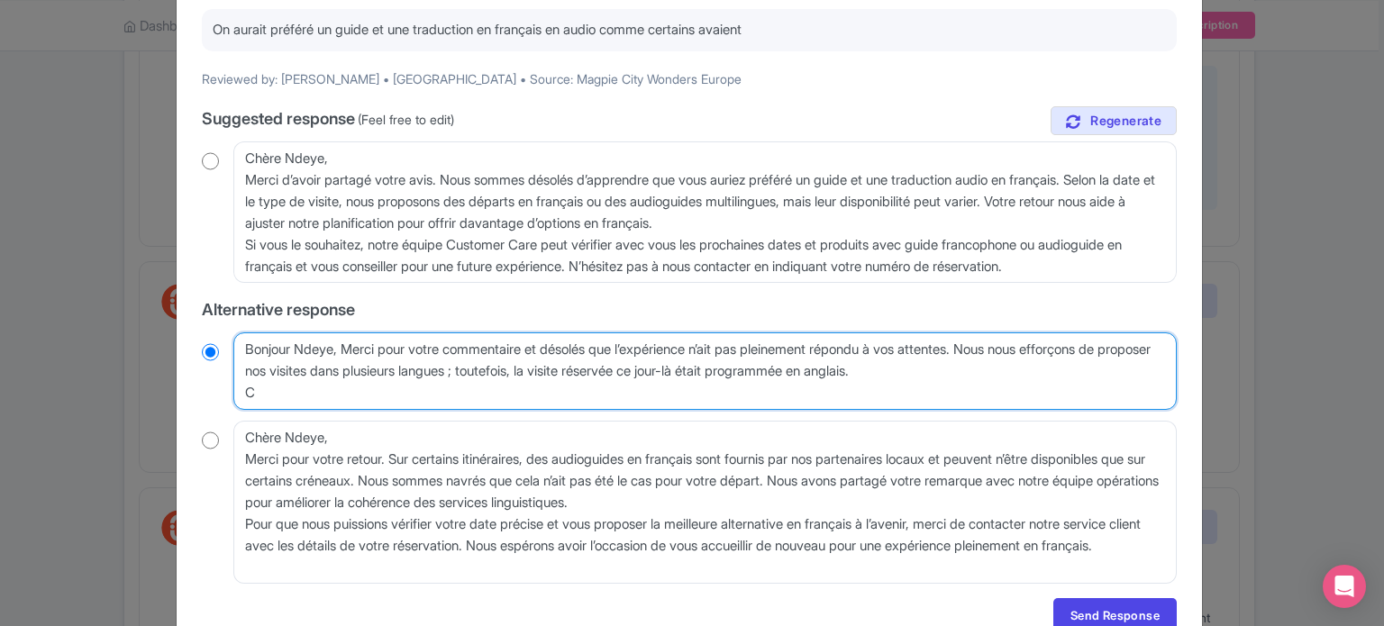
click at [995, 369] on textarea "Bonjour Ndeye, Merci pour votre commentaire et désolés que l’expérience n’ait p…" at bounding box center [704, 370] width 943 height 77
paste textarea "Nous espérons avoir l’occasion de vous accueillir de nouveau pour une expérienc…"
type textarea "Bonjour Ndeye, Merci pour votre commentaire et désolés que l’expérience n’ait p…"
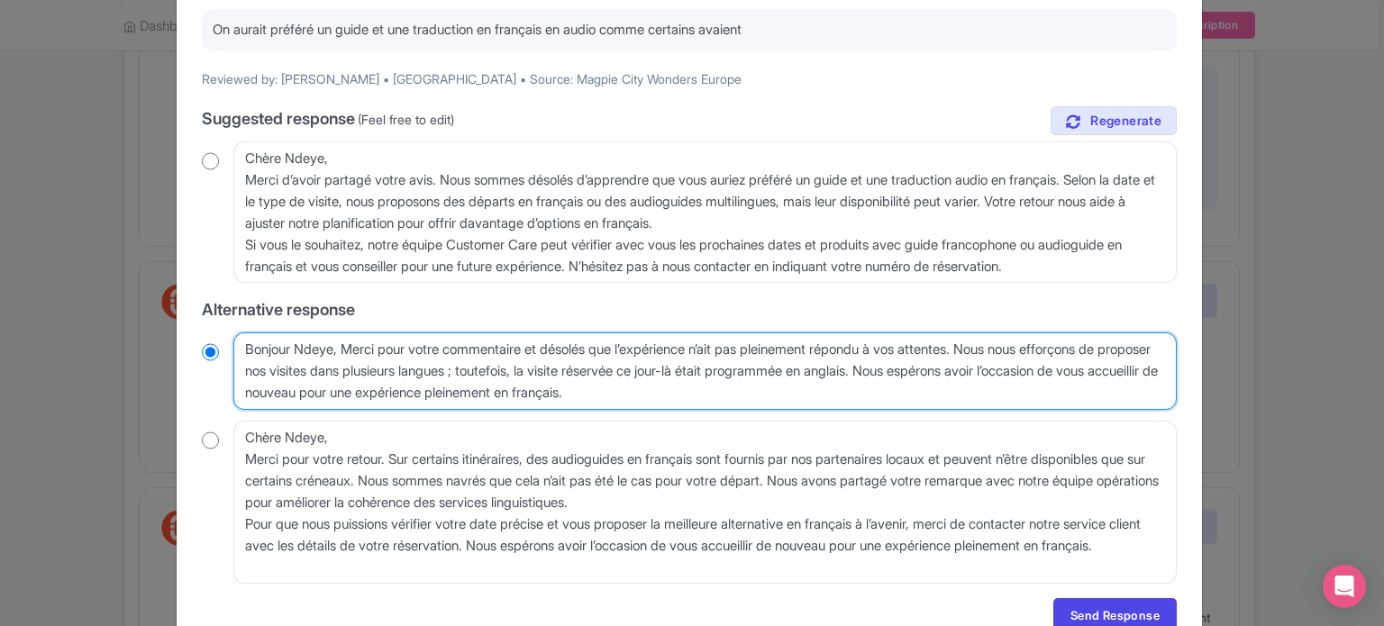
radio input "true"
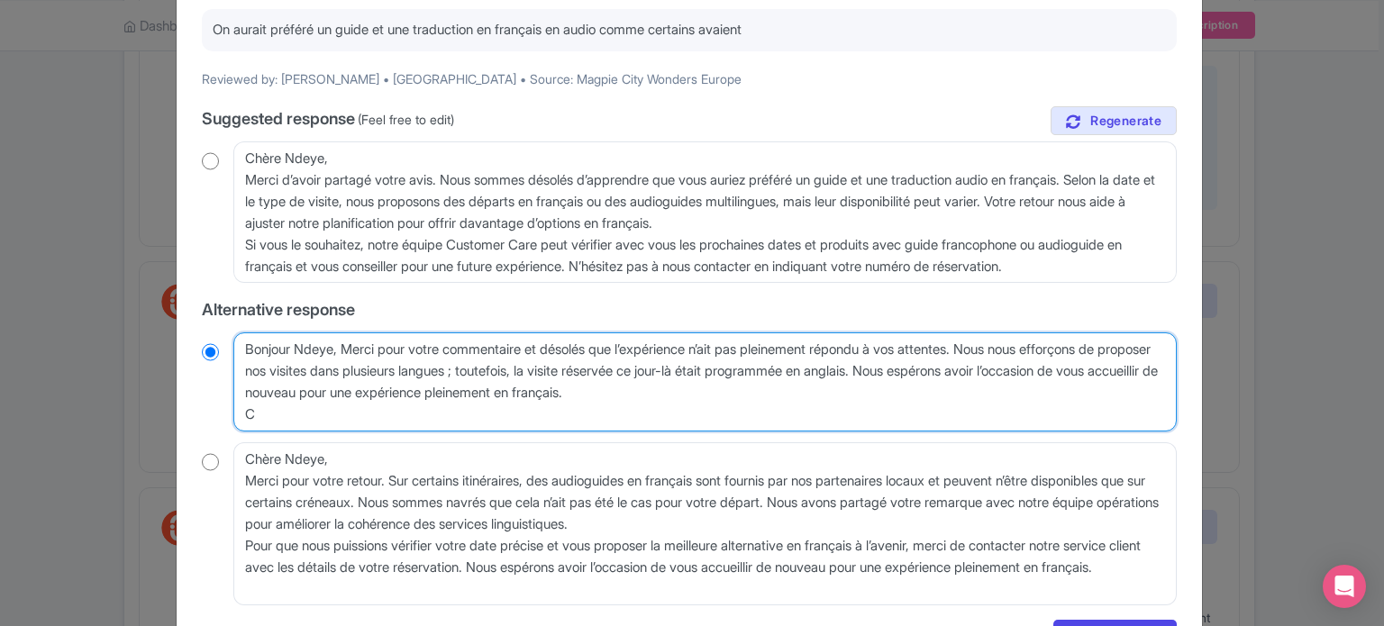
click at [262, 397] on textarea "Bonjour Ndeye, Merci pour votre commentaire et désolés que l’expérience n’ait p…" at bounding box center [704, 381] width 943 height 99
click at [276, 405] on textarea "Bonjour Ndeye, Merci pour votre commentaire et désolés que l’expérience n’ait p…" at bounding box center [704, 381] width 943 height 99
type textarea "Bonjour Ndeye, Merci pour votre commentaire et désolés que l’expérience n’ait p…"
radio input "true"
type textarea "Bonjour Ndeye, Merci pour votre commentaire et désolés que l’expérience n’ait p…"
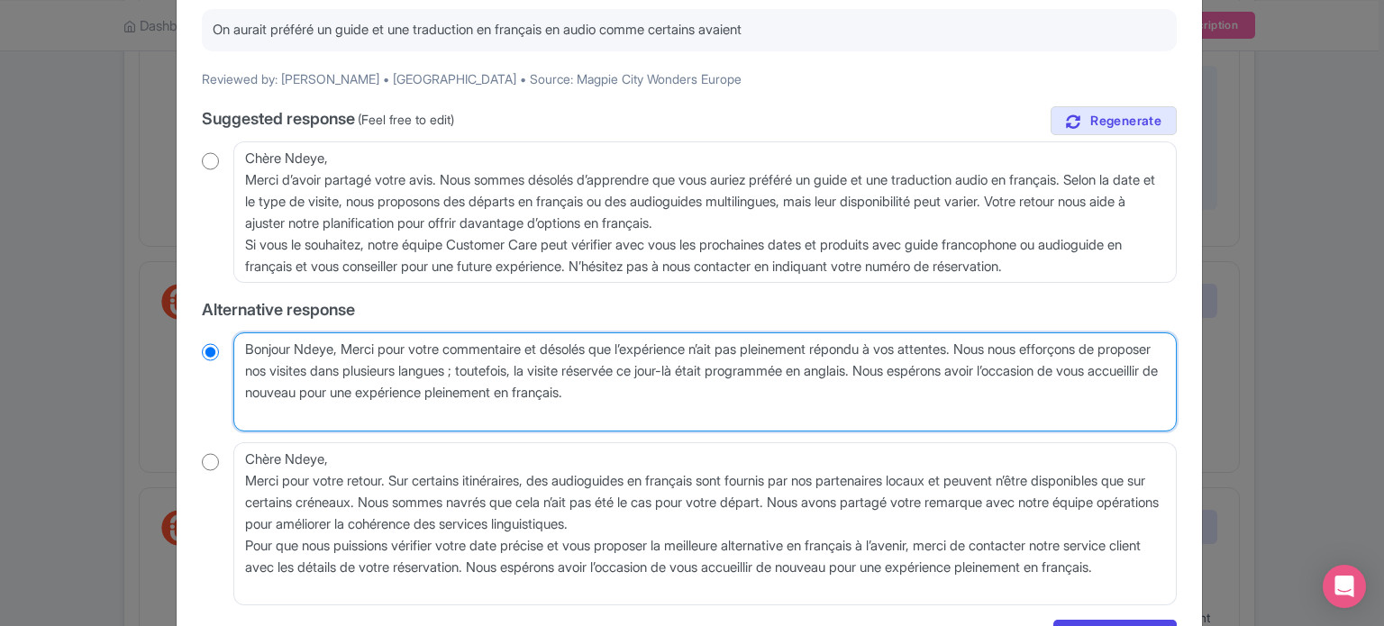
radio input "true"
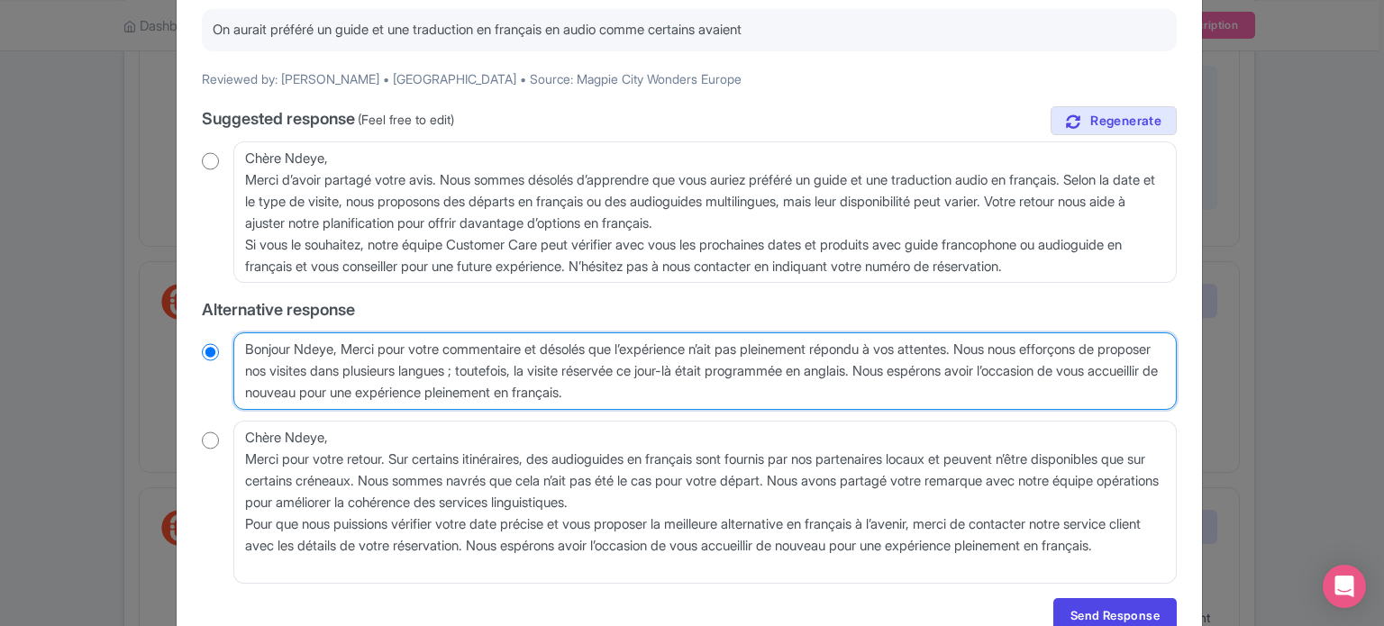
click at [761, 390] on textarea "Bonjour Ndeye, Merci pour votre commentaire et désolés que l’expérience n’ait p…" at bounding box center [704, 370] width 943 height 77
drag, startPoint x: 1004, startPoint y: 347, endPoint x: 961, endPoint y: 374, distance: 51.0
click at [961, 374] on textarea "Bonjour Ndeye, Merci pour votre commentaire et désolés que l’expérience n’ait p…" at bounding box center [704, 370] width 943 height 77
type textarea "Bonjour Ndeye, Merci pour votre commentaire et désolés que l’expérience n’ait p…"
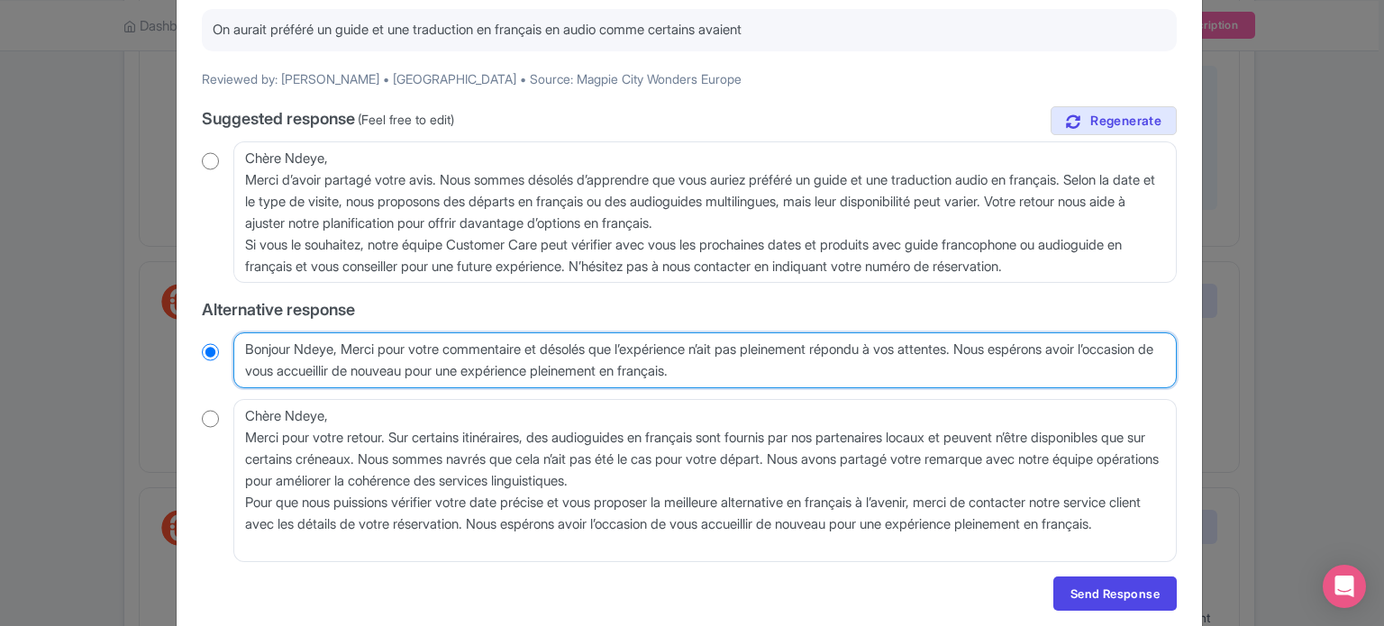
radio input "true"
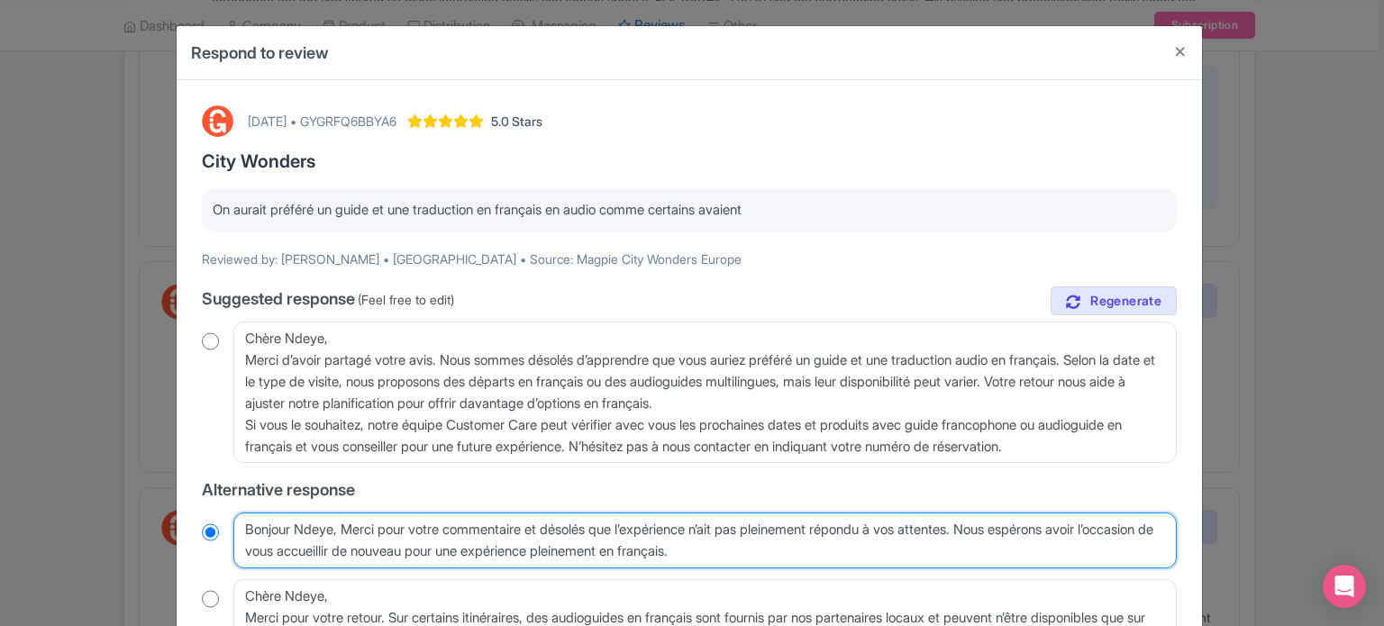
scroll to position [245, 0]
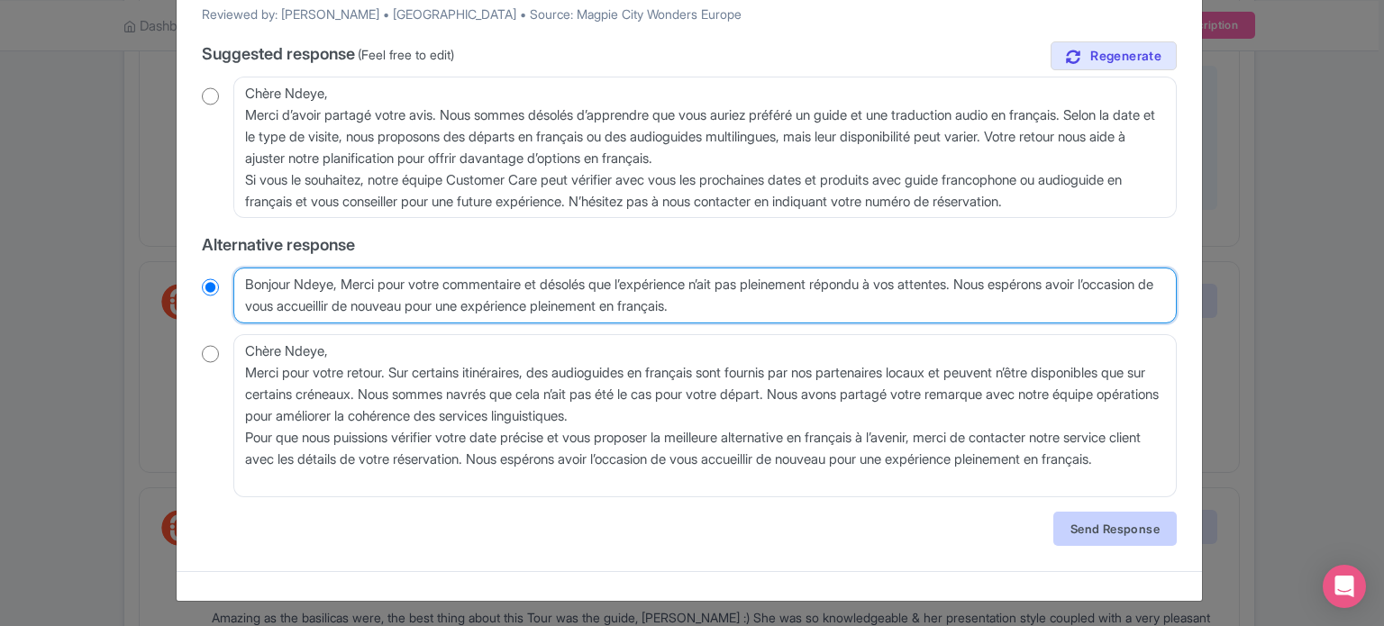
type textarea "Bonjour Ndeye, Merci pour votre commentaire et désolés que l’expérience n’ait p…"
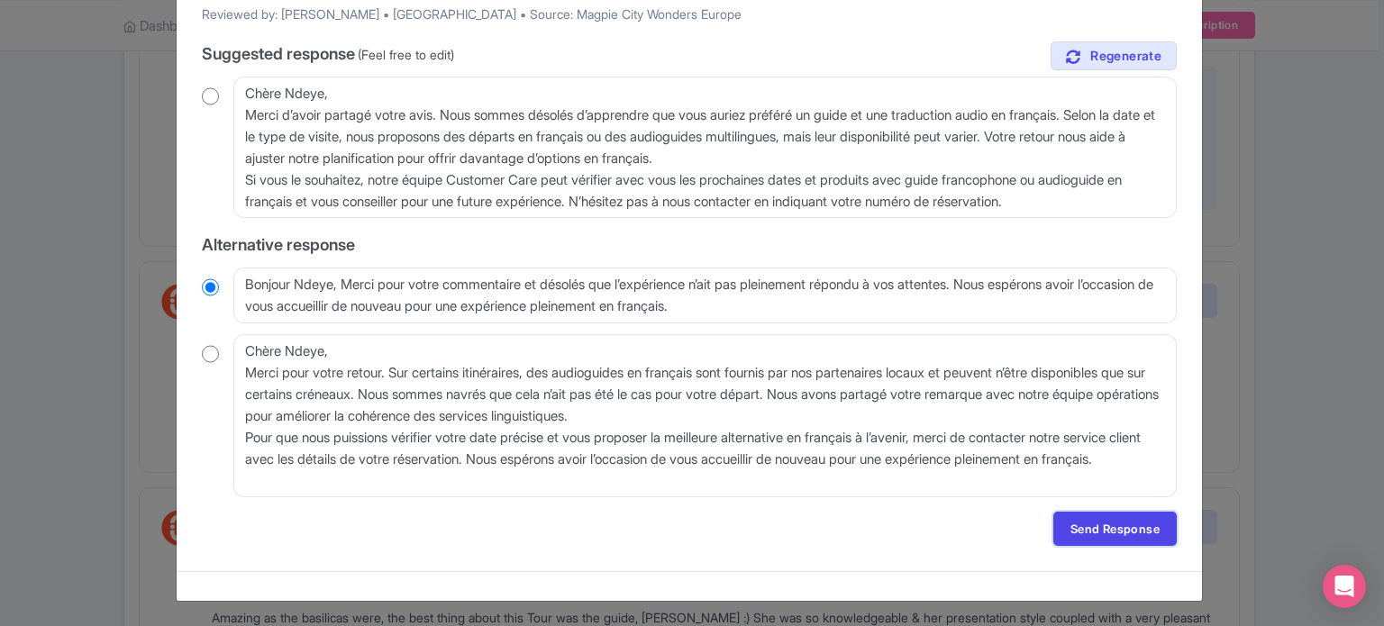
click at [1090, 533] on link "Send Response" at bounding box center [1114, 529] width 123 height 34
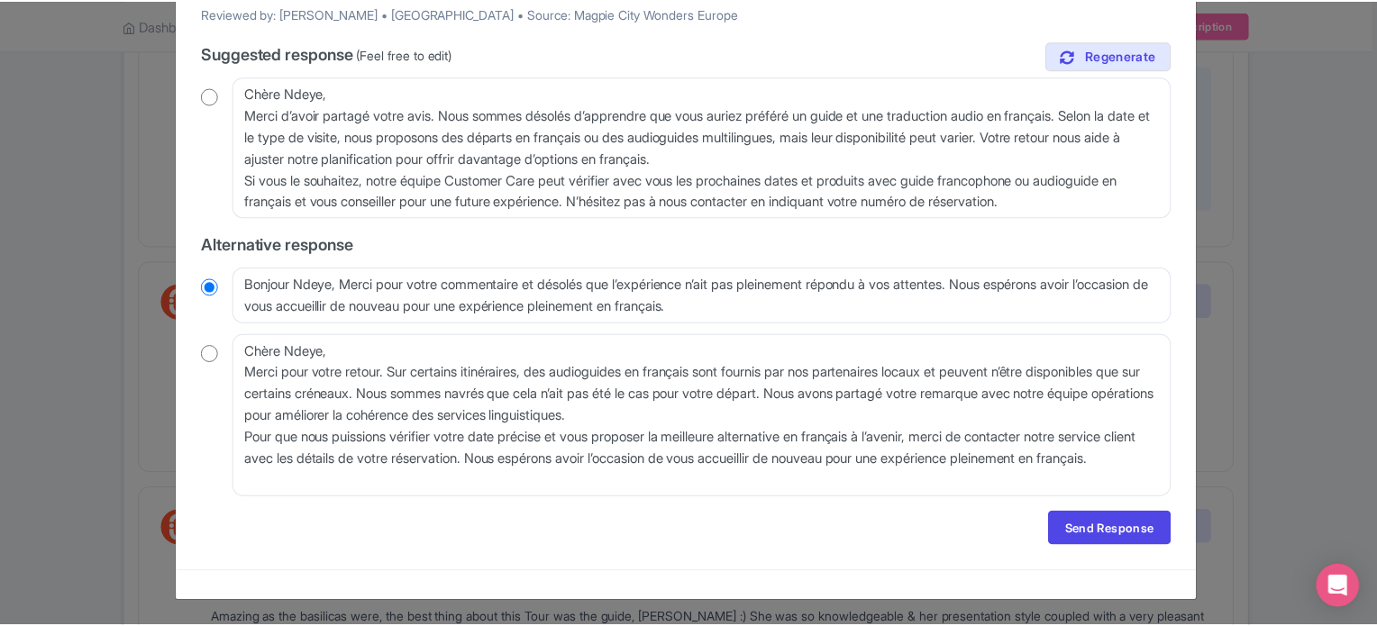
scroll to position [0, 0]
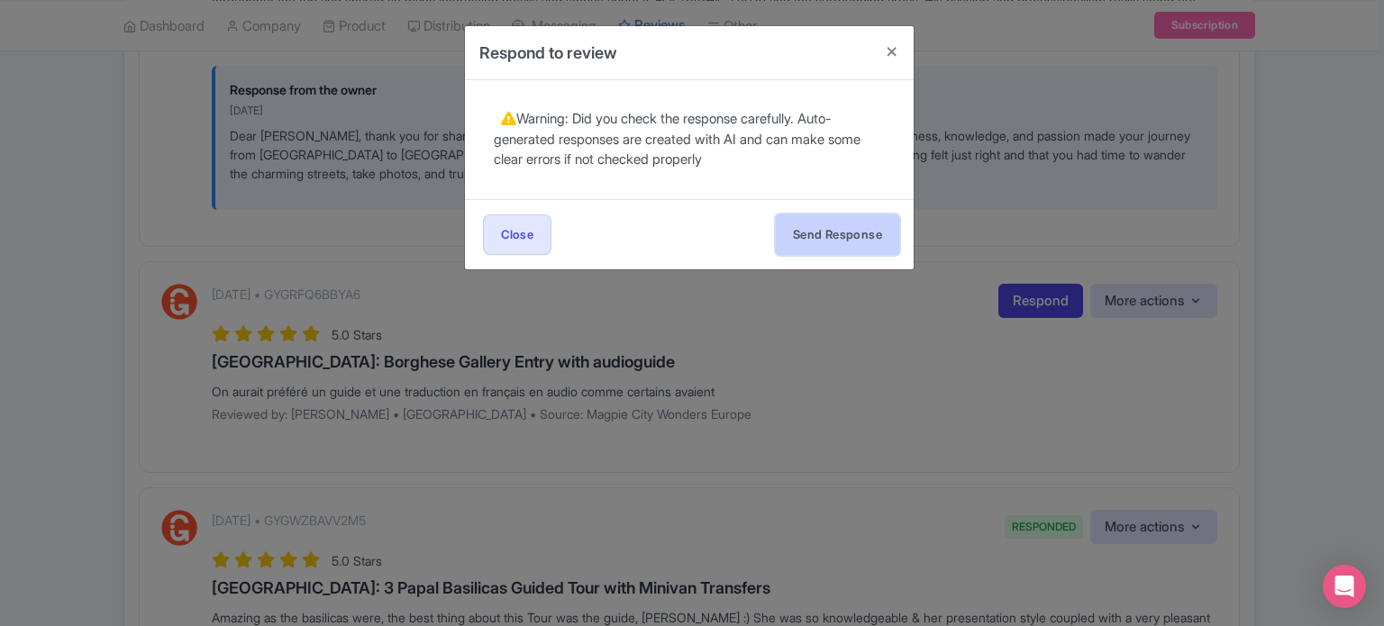
click at [852, 245] on button "Send Response" at bounding box center [837, 234] width 123 height 41
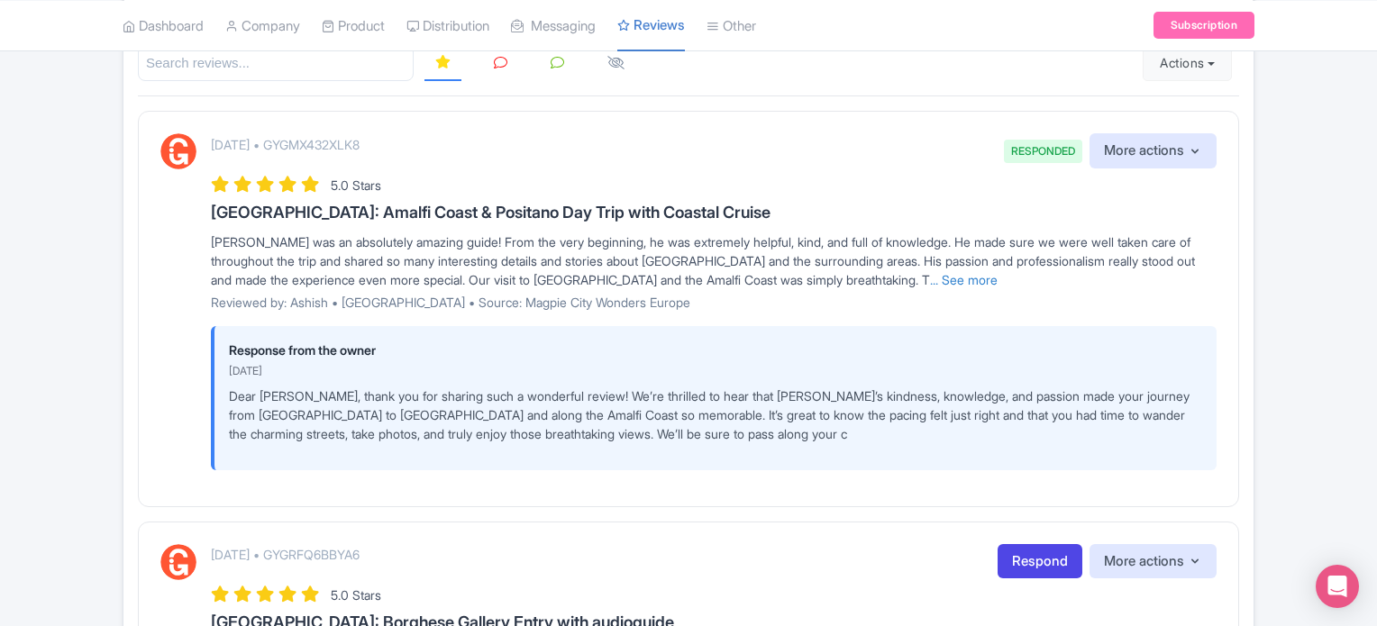
scroll to position [270, 0]
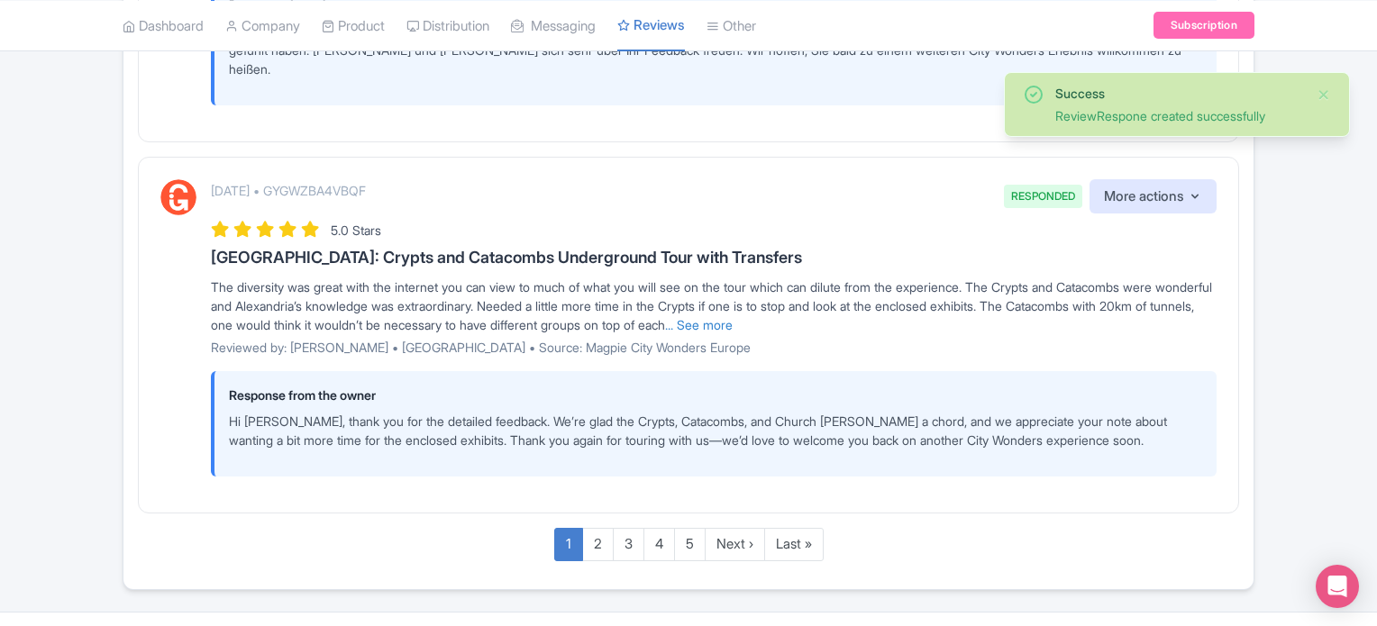
scroll to position [3482, 0]
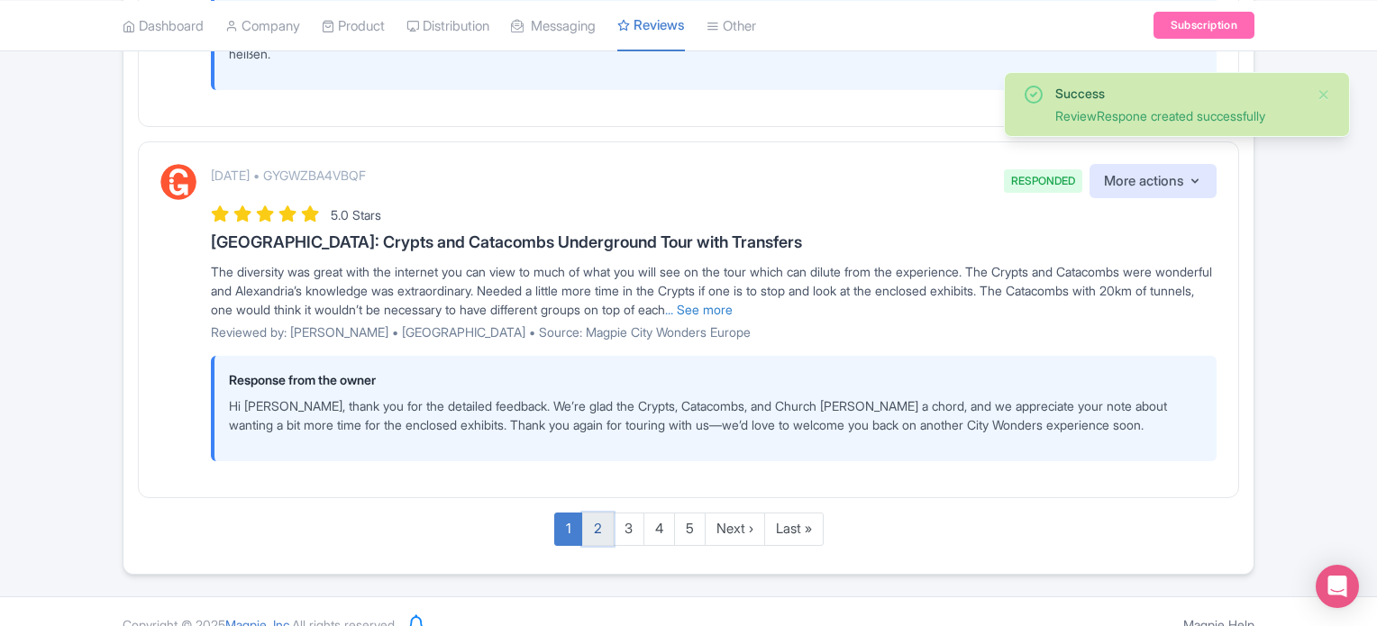
click at [606, 513] on link "2" at bounding box center [598, 529] width 32 height 33
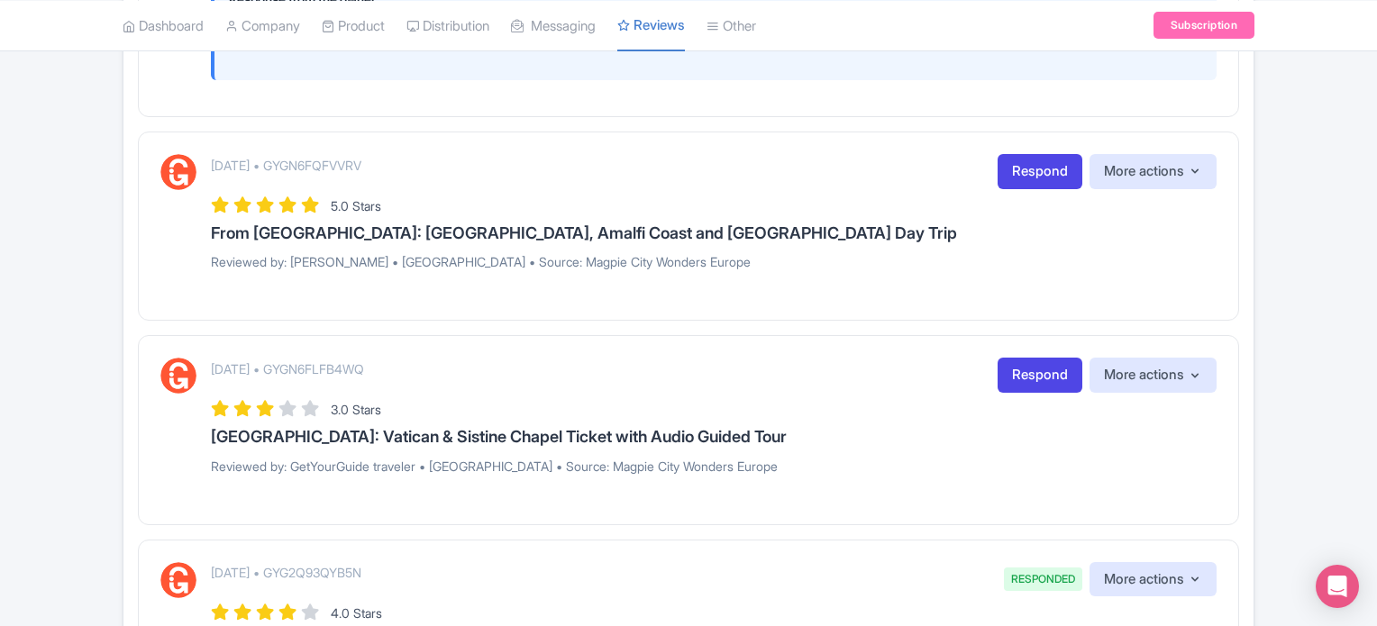
scroll to position [1802, 0]
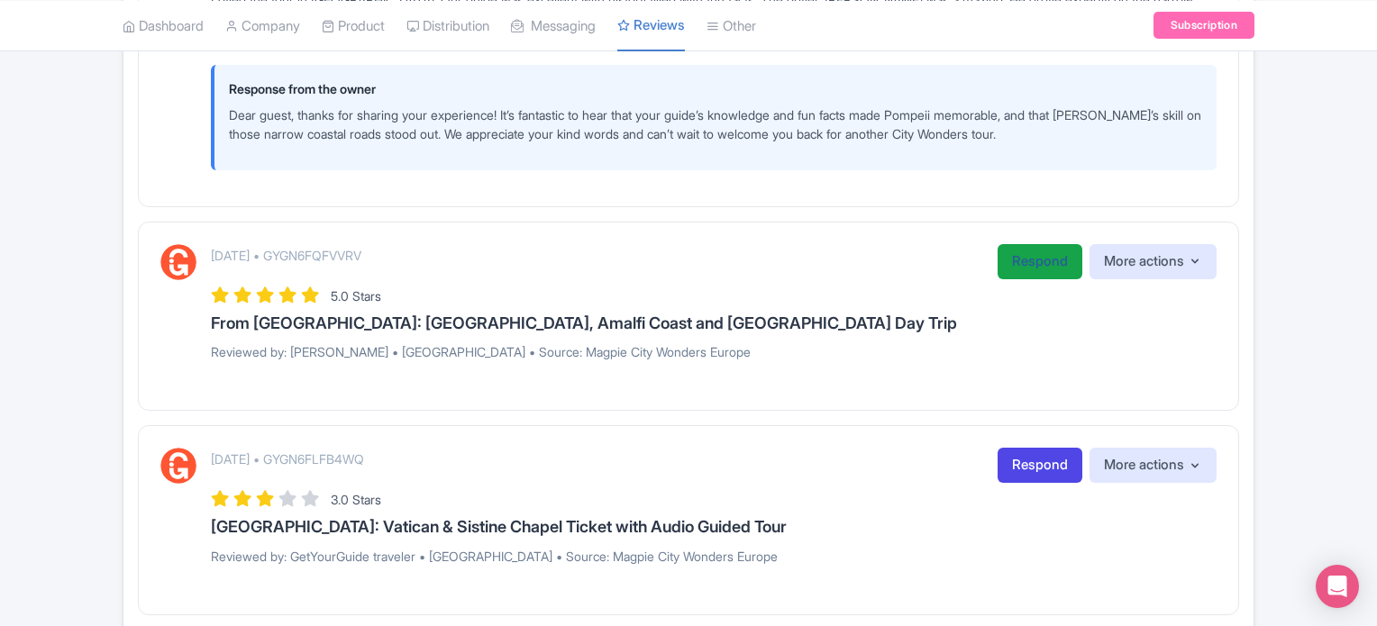
click at [1026, 244] on link "Respond" at bounding box center [1039, 261] width 85 height 35
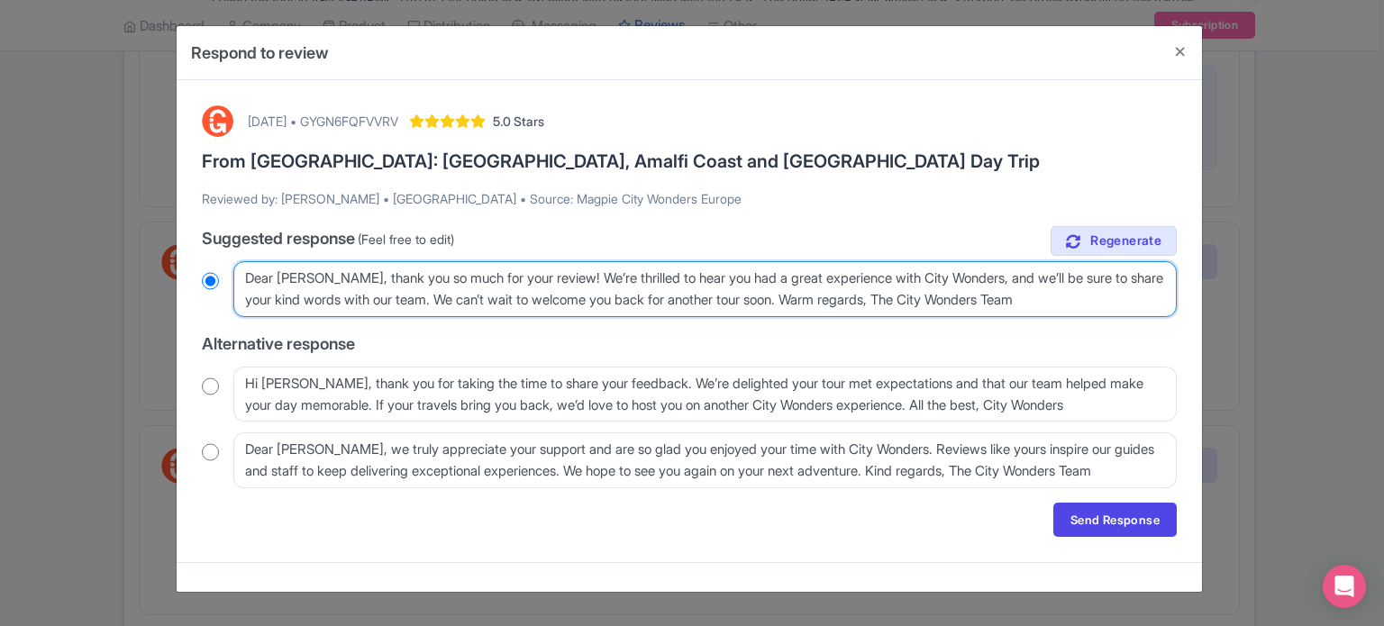
drag, startPoint x: 435, startPoint y: 298, endPoint x: 984, endPoint y: 270, distance: 549.4
click at [984, 270] on textarea "Dear [PERSON_NAME], thank you so much for your review! We’re thrilled to hear y…" at bounding box center [704, 289] width 943 height 56
type textarea "Dear [PERSON_NAME], thank you so much for your review! We’re thrilled to hear y…"
radio input "true"
drag, startPoint x: 728, startPoint y: 295, endPoint x: 451, endPoint y: 300, distance: 277.6
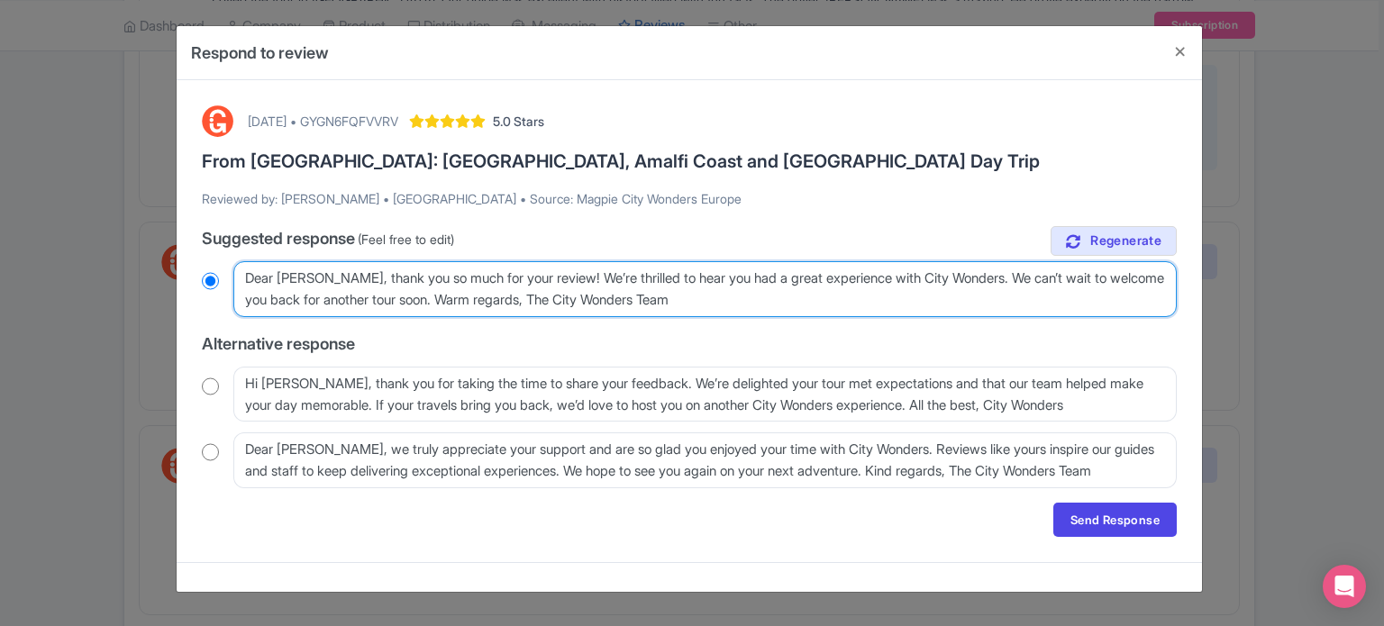
click at [451, 300] on textarea "Dear [PERSON_NAME], thank you so much for your review! We’re thrilled to hear y…" at bounding box center [704, 289] width 943 height 56
type textarea "Dear [PERSON_NAME], thank you so much for your review! We’re thrilled to hear y…"
radio input "true"
type textarea "Dear [PERSON_NAME], thank you so much for your review! We’re thrilled to hear y…"
radio input "true"
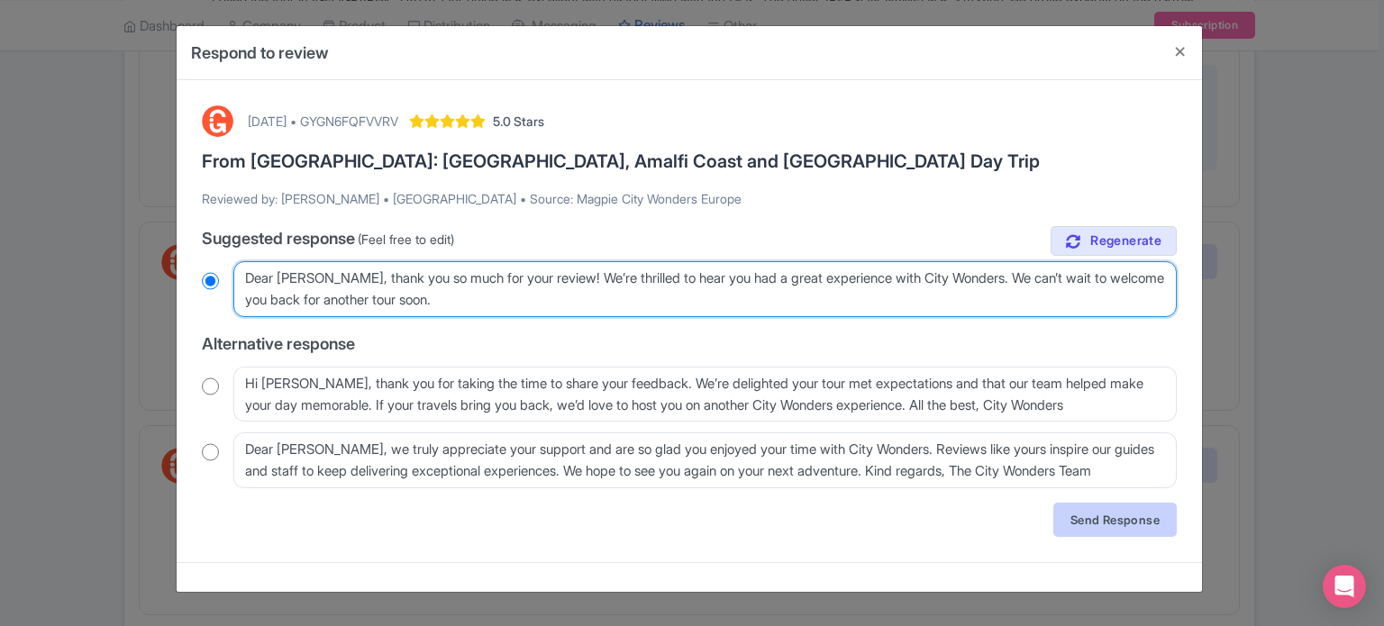
type textarea "Dear [PERSON_NAME], thank you so much for your review! We’re thrilled to hear y…"
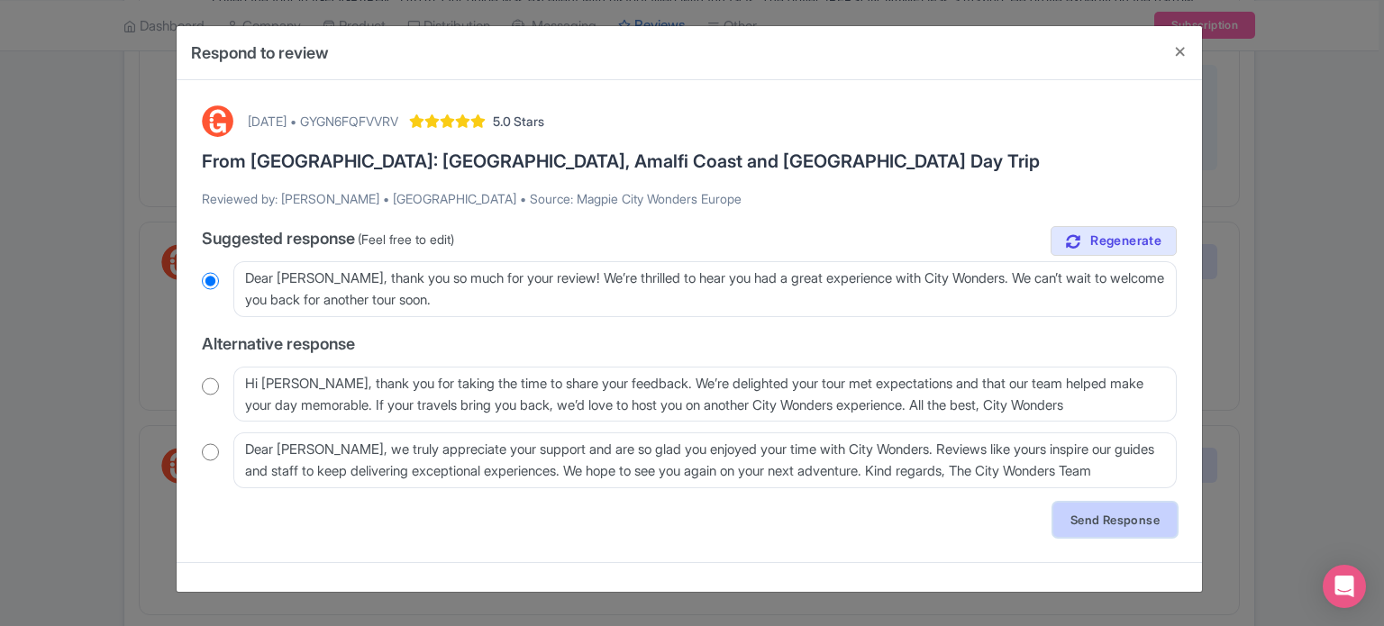
click at [1114, 521] on link "Send Response" at bounding box center [1114, 520] width 123 height 34
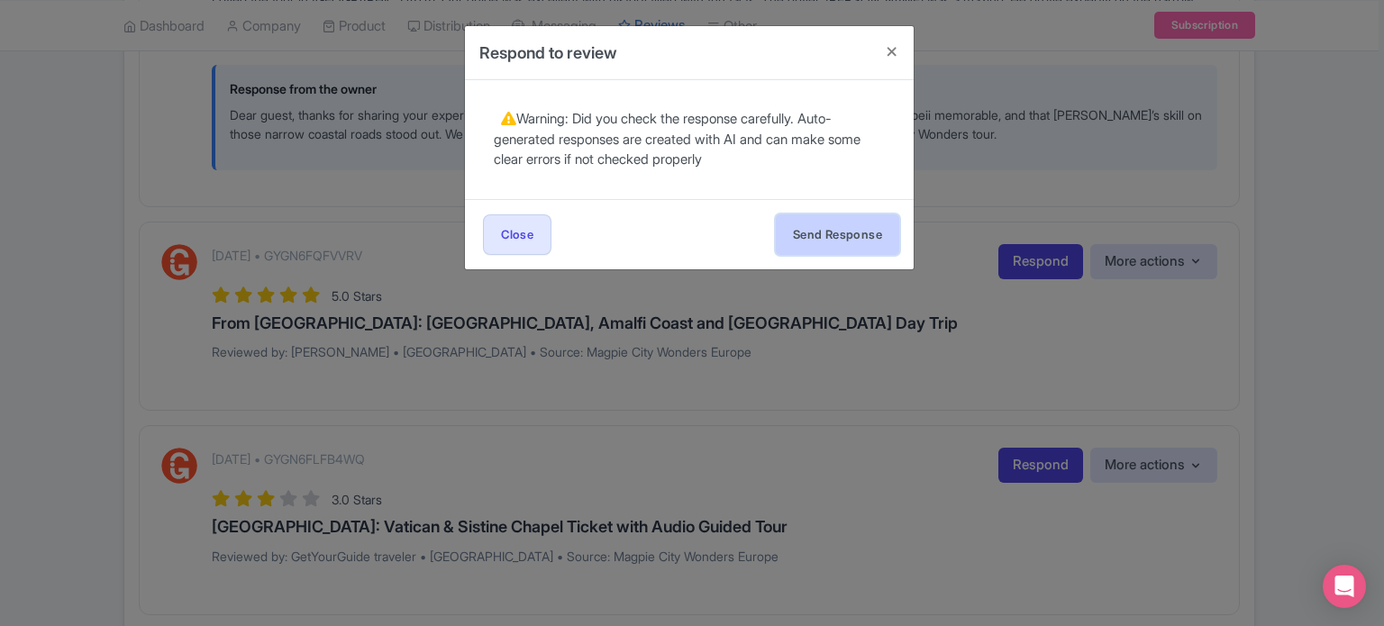
click at [832, 226] on button "Send Response" at bounding box center [837, 234] width 123 height 41
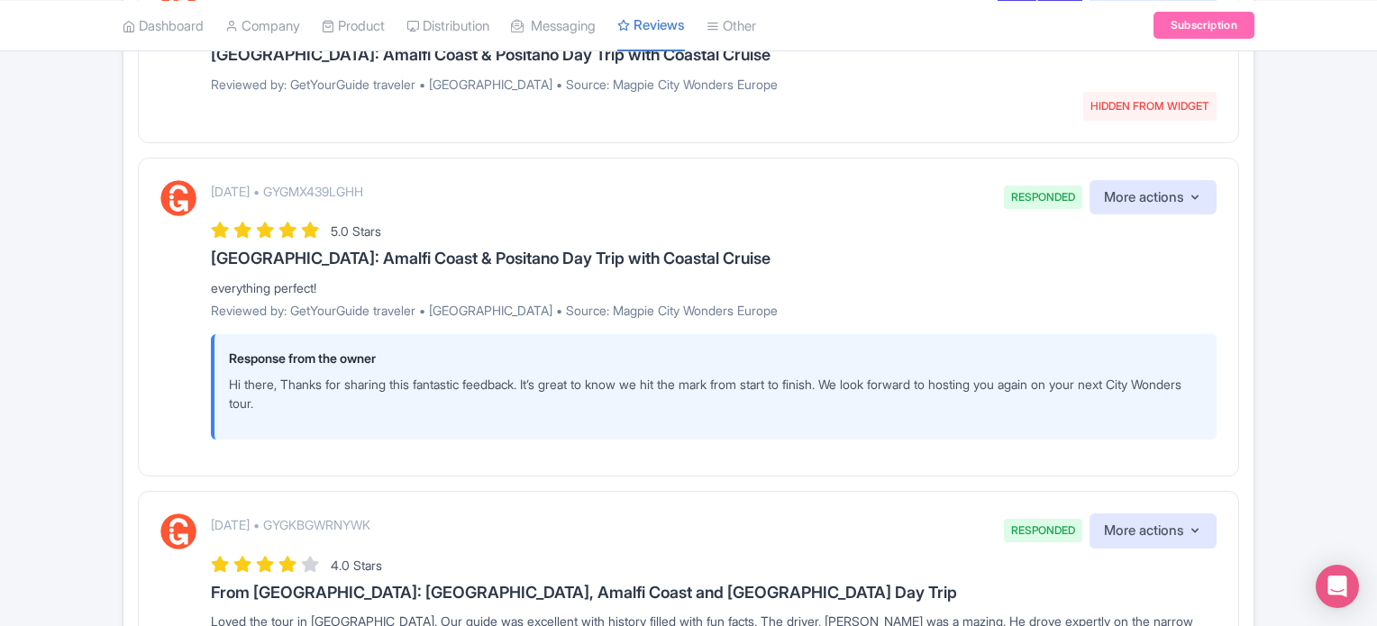
scroll to position [991, 0]
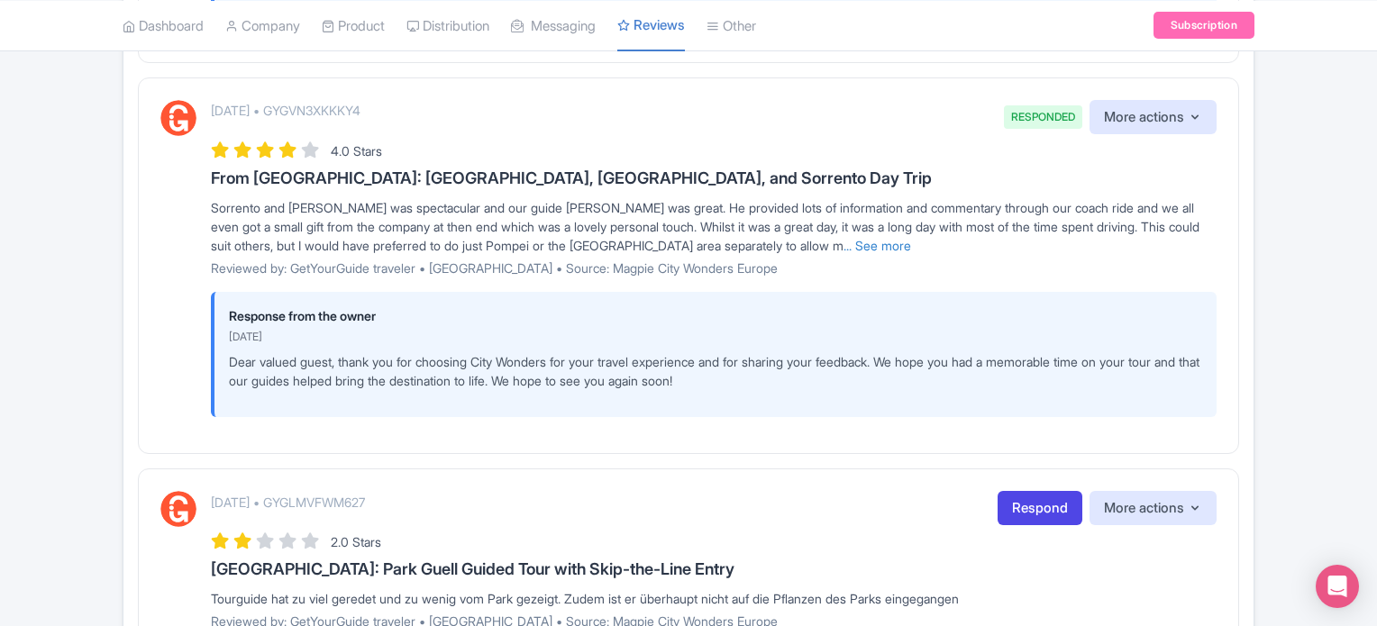
scroll to position [3016, 0]
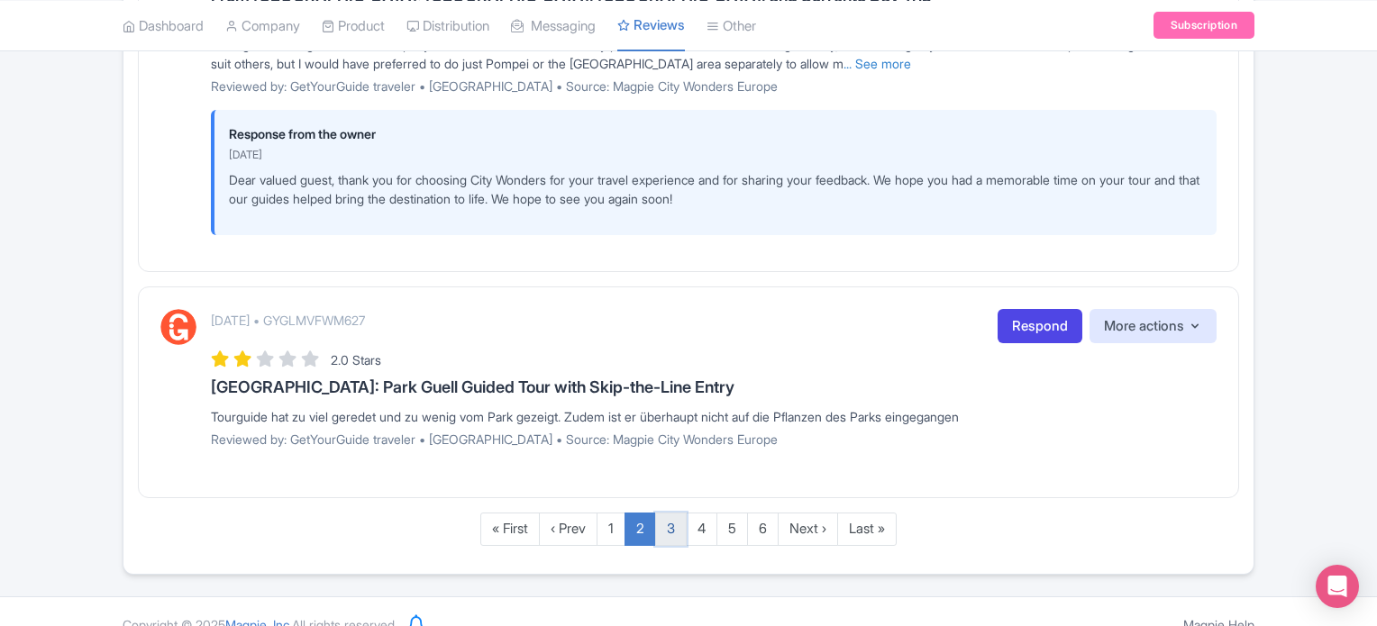
click at [679, 513] on link "3" at bounding box center [671, 529] width 32 height 33
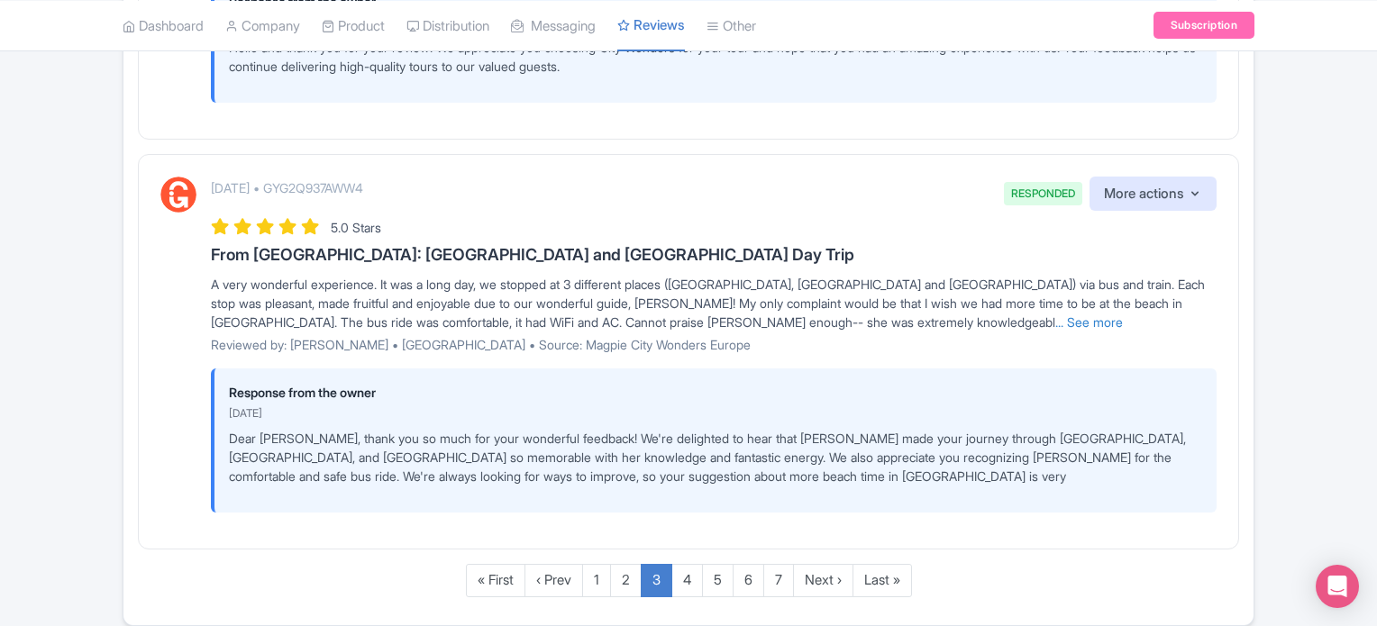
scroll to position [3484, 0]
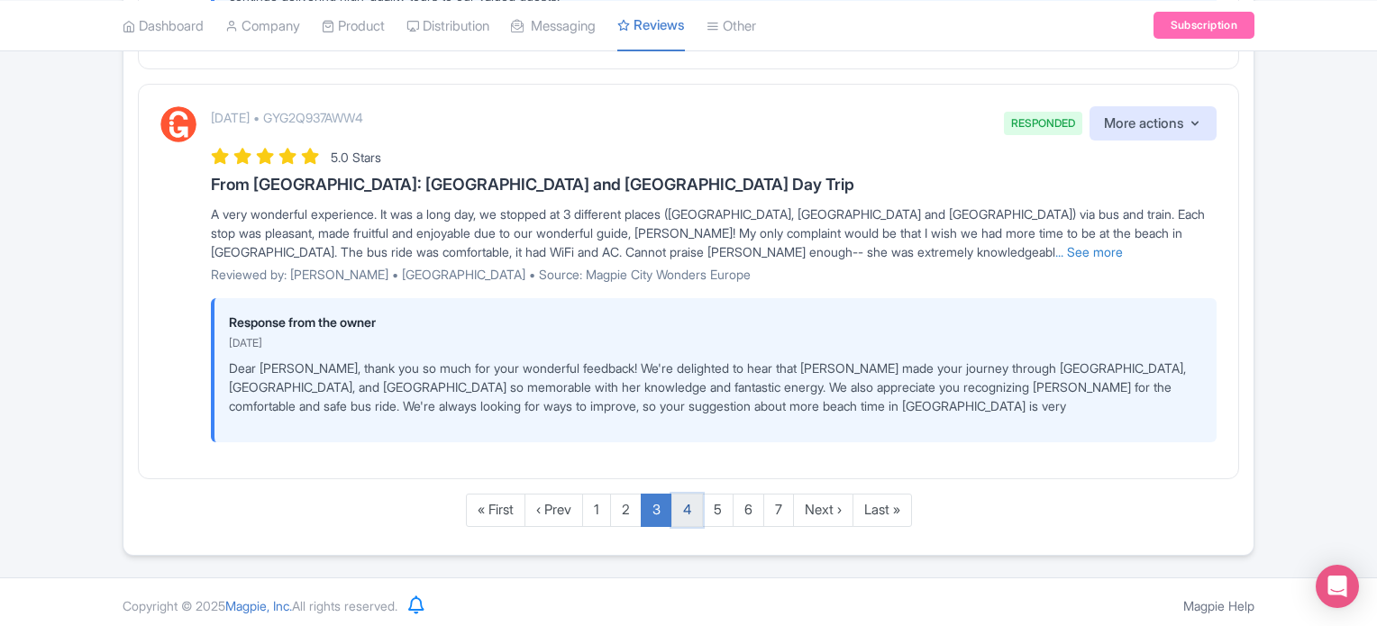
click at [684, 500] on link "4" at bounding box center [687, 510] width 32 height 33
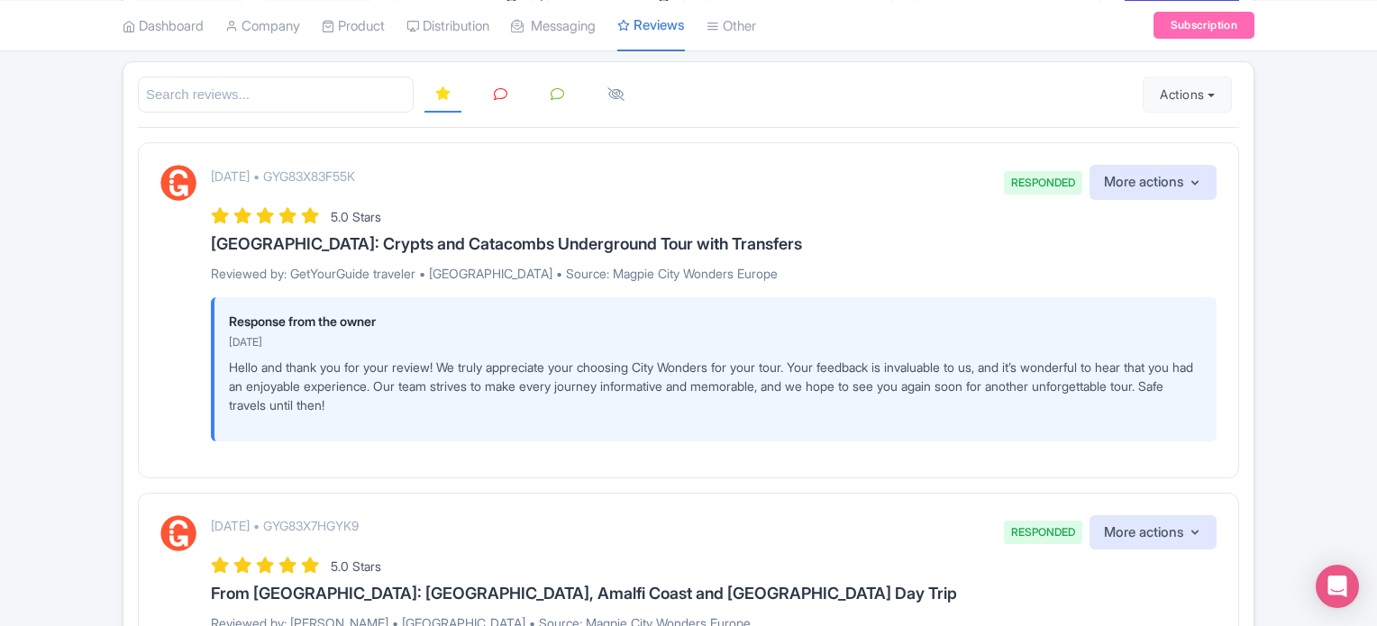
scroll to position [150, 0]
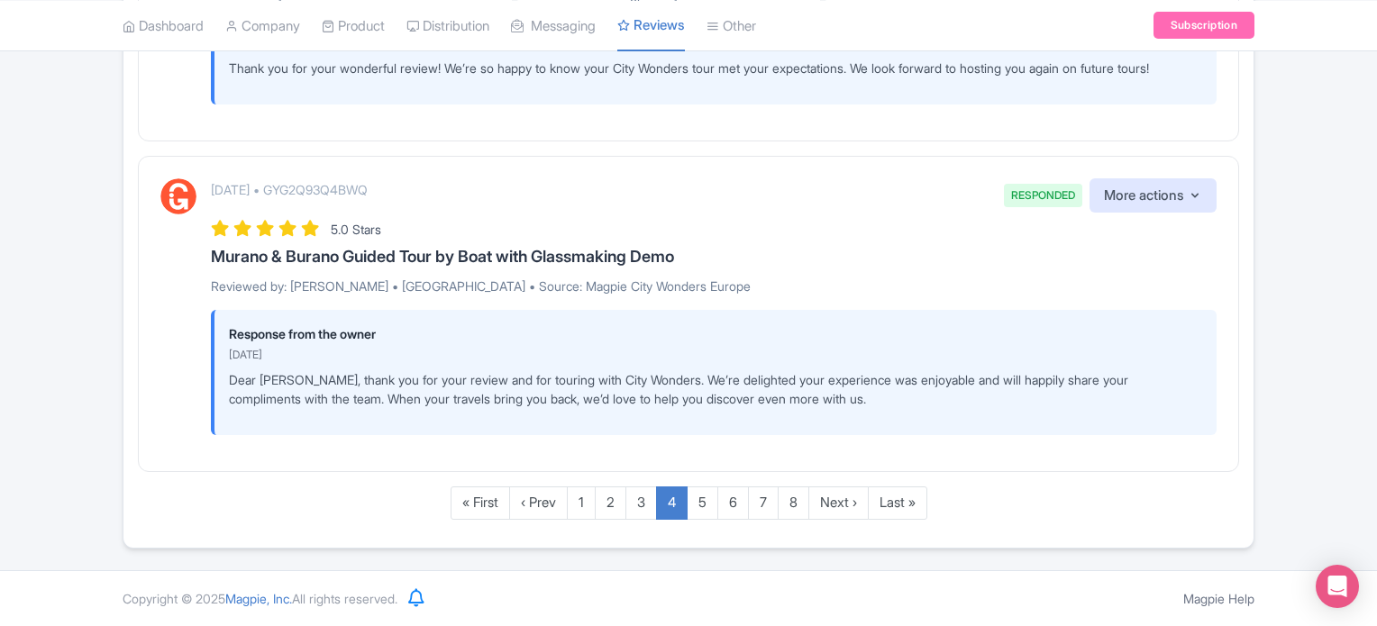
scroll to position [3136, 0]
click at [699, 504] on link "5" at bounding box center [703, 503] width 32 height 33
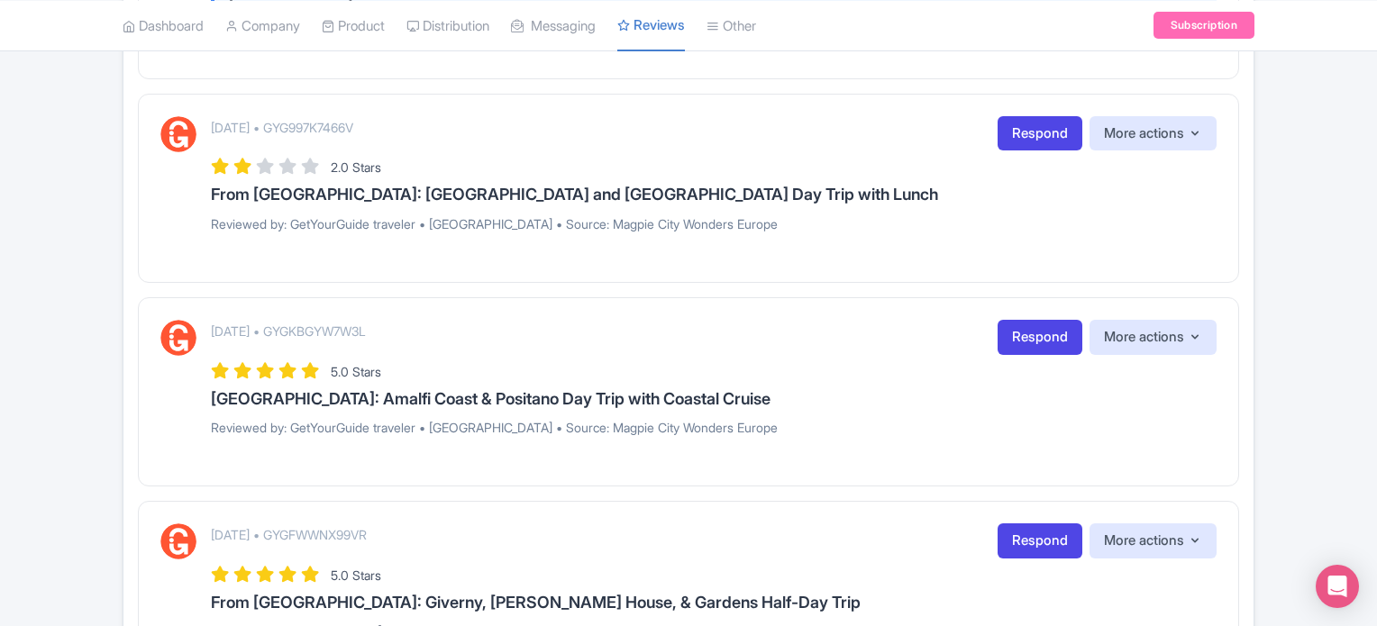
scroll to position [2613, 0]
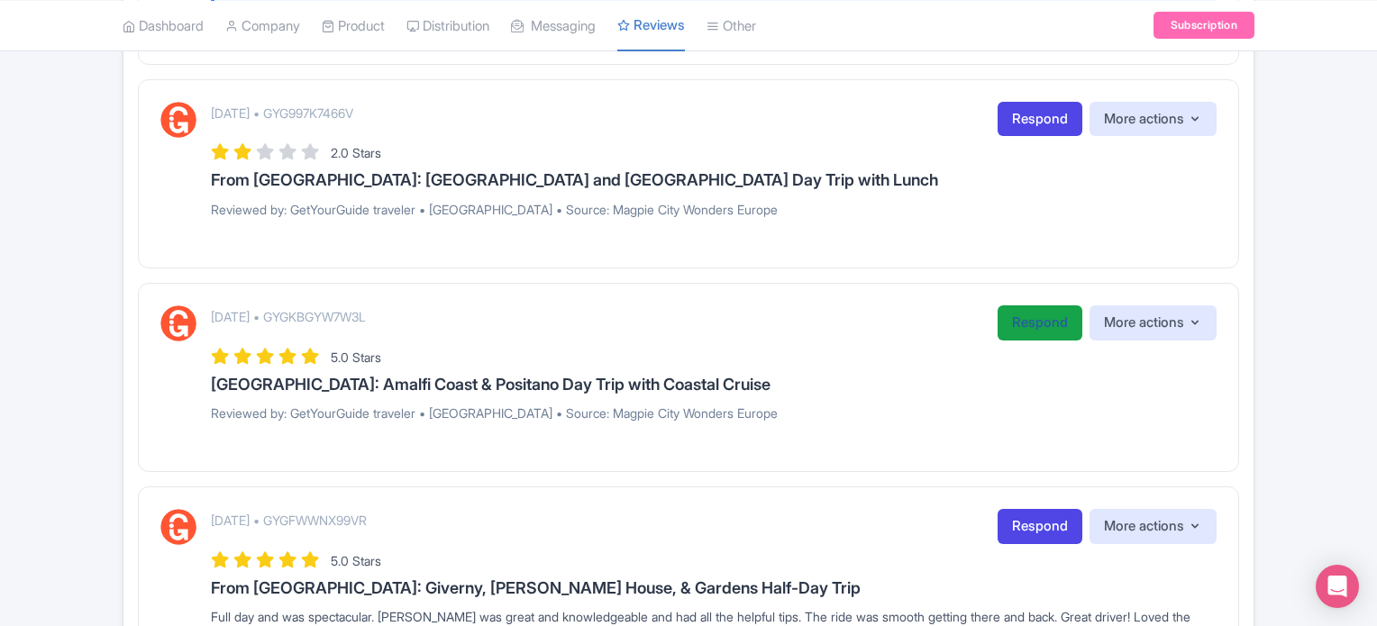
click at [1035, 338] on link "Respond" at bounding box center [1039, 322] width 85 height 35
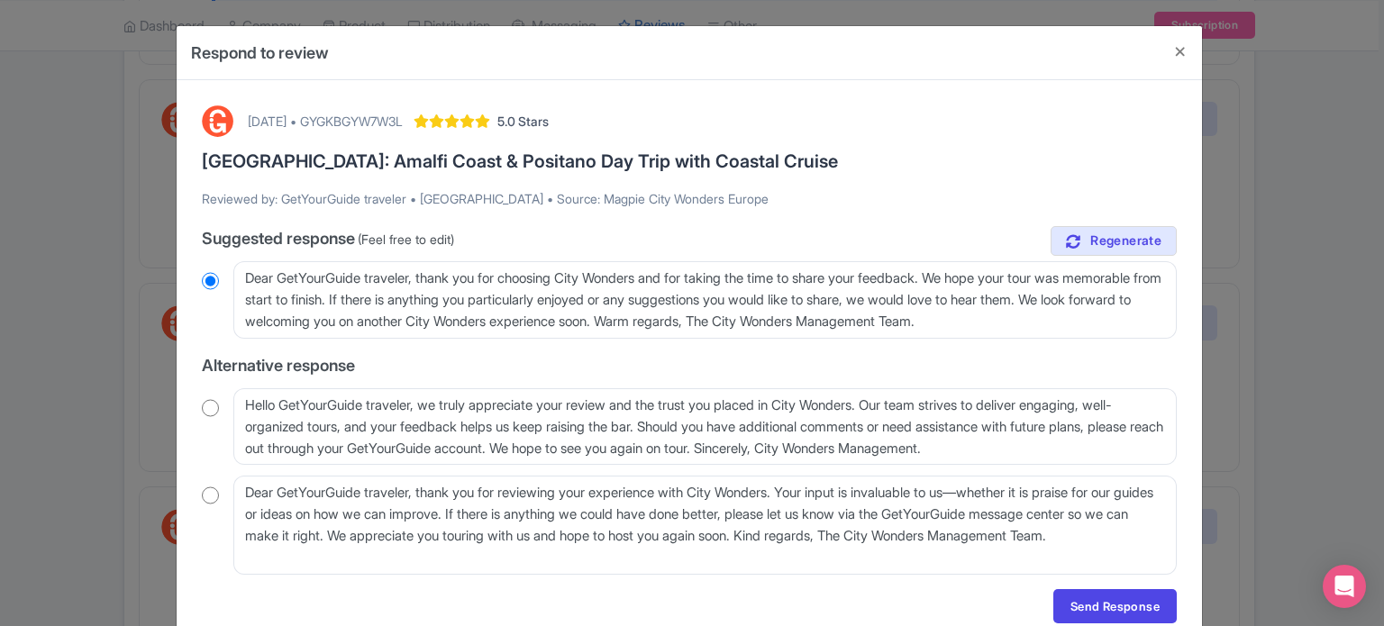
click at [206, 410] on input "radio" at bounding box center [210, 408] width 17 height 18
radio input "true"
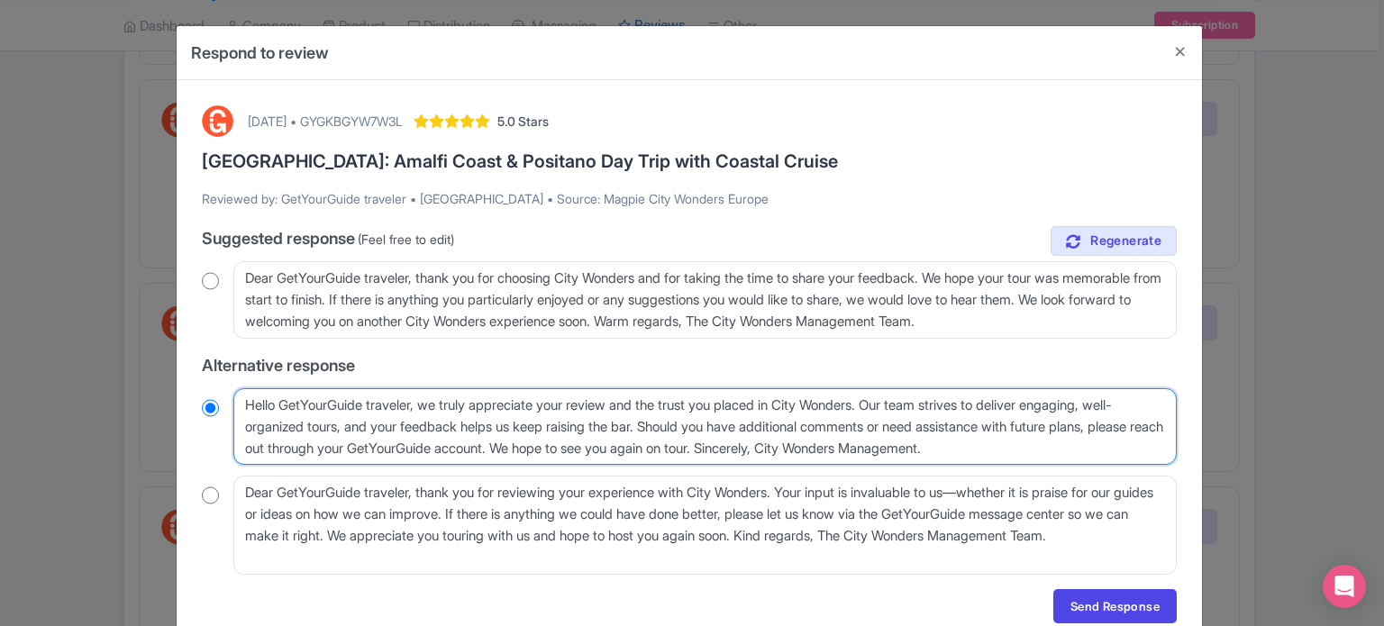
click at [422, 403] on textarea "Hello GetYourGuide traveler, we truly appreciate your review and the trust you …" at bounding box center [704, 426] width 943 height 77
drag, startPoint x: 420, startPoint y: 406, endPoint x: 284, endPoint y: 405, distance: 136.1
click at [284, 405] on textarea "Hello GetYourGuide traveler, we truly appreciate your review and the trust you …" at bounding box center [704, 426] width 943 height 77
type textarea "Hello G, we truly appreciate your review and the trust you placed in City Wonde…"
radio input "true"
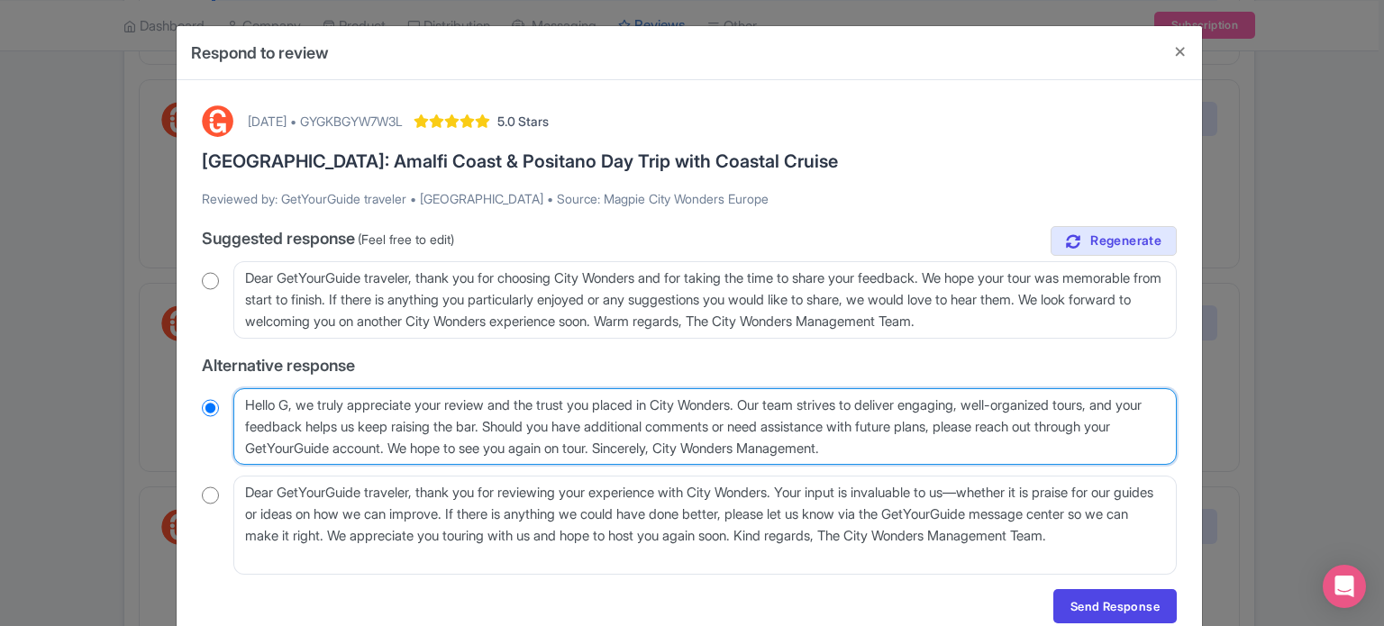
type textarea "Hello , we truly appreciate your review and the trust you placed in City Wonder…"
radio input "true"
type textarea "Hello, we truly appreciate your review and the trust you placed in City Wonders…"
radio input "true"
drag, startPoint x: 753, startPoint y: 403, endPoint x: 475, endPoint y: 447, distance: 281.9
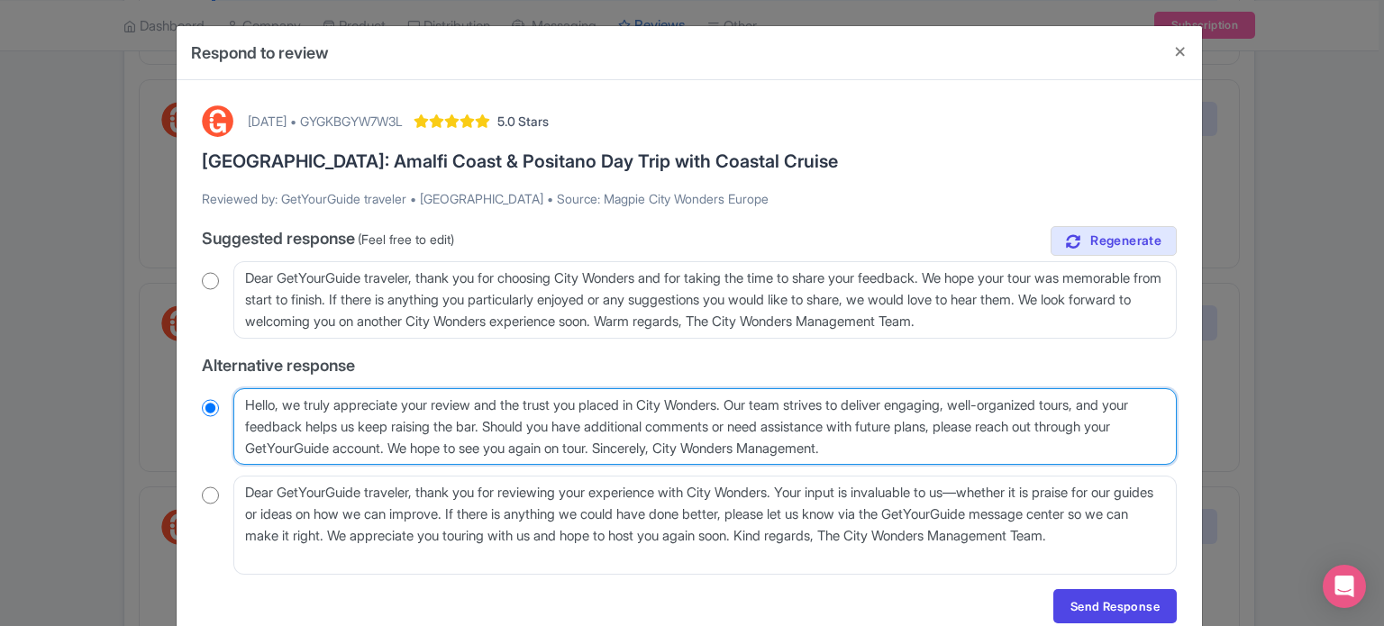
click at [475, 447] on textarea "Hello GetYourGuide traveler, we truly appreciate your review and the trust you …" at bounding box center [704, 426] width 943 height 77
type textarea "Hello, we truly appreciate your review and the trust you placed in City Wonders…"
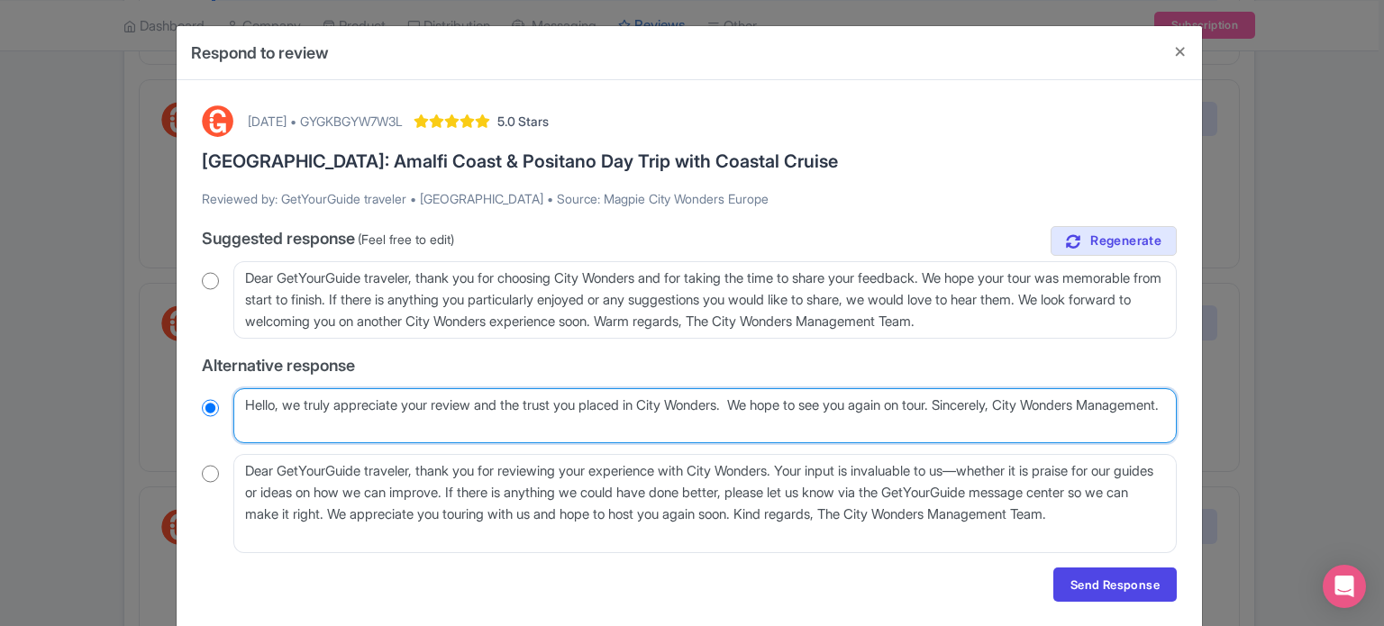
radio input "true"
type textarea "Hello, we truly appreciate your review and the trust you placed in City Wonders…"
radio input "true"
drag, startPoint x: 350, startPoint y: 424, endPoint x: 978, endPoint y: 406, distance: 628.3
click at [978, 406] on textarea "Hello GetYourGuide traveler, we truly appreciate your review and the trust you …" at bounding box center [704, 416] width 943 height 56
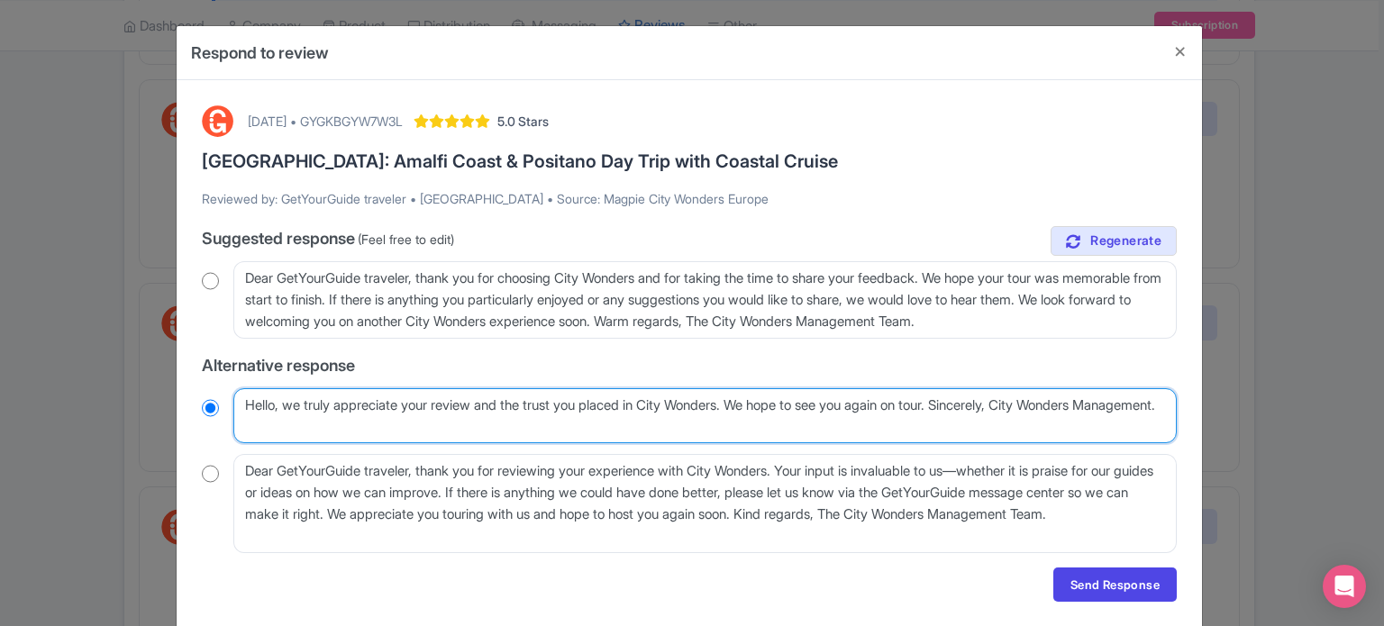
type textarea "Hello, we truly appreciate your review and the trust you placed in City Wonders…"
radio input "true"
type textarea "Hello, we truly appreciate your review and the trust you placed in City Wonders…"
radio input "true"
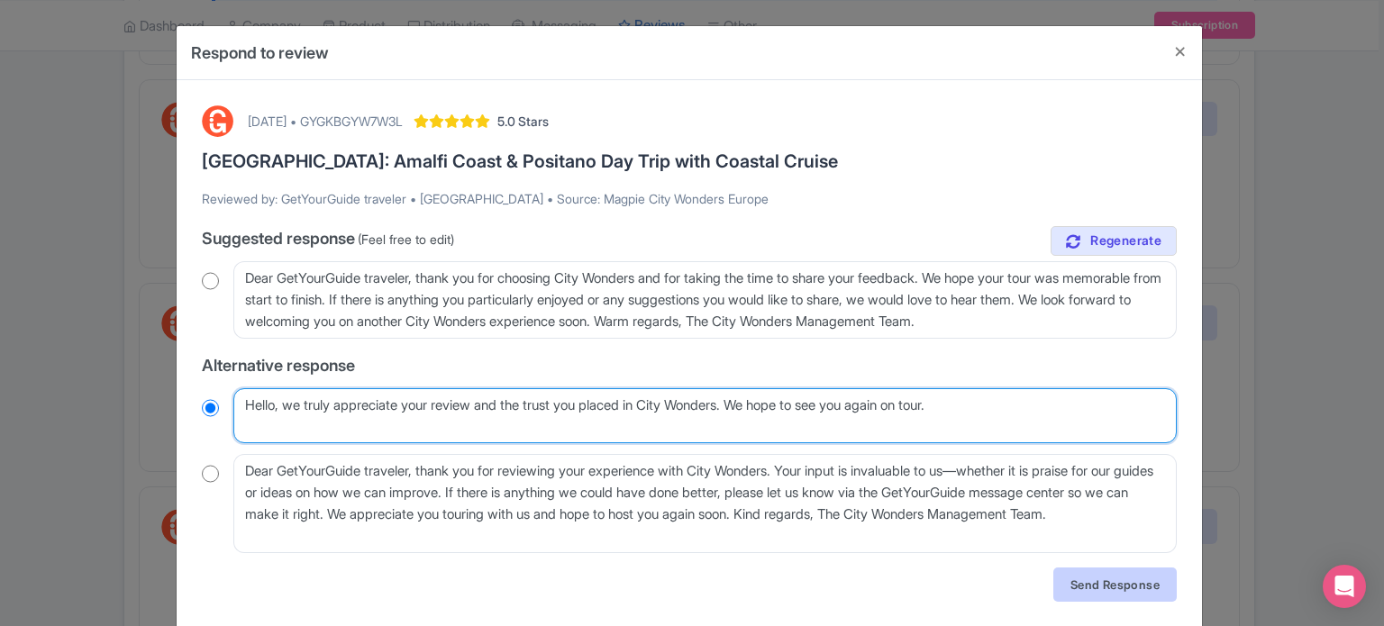
type textarea "Hello, we truly appreciate your review and the trust you placed in City Wonders…"
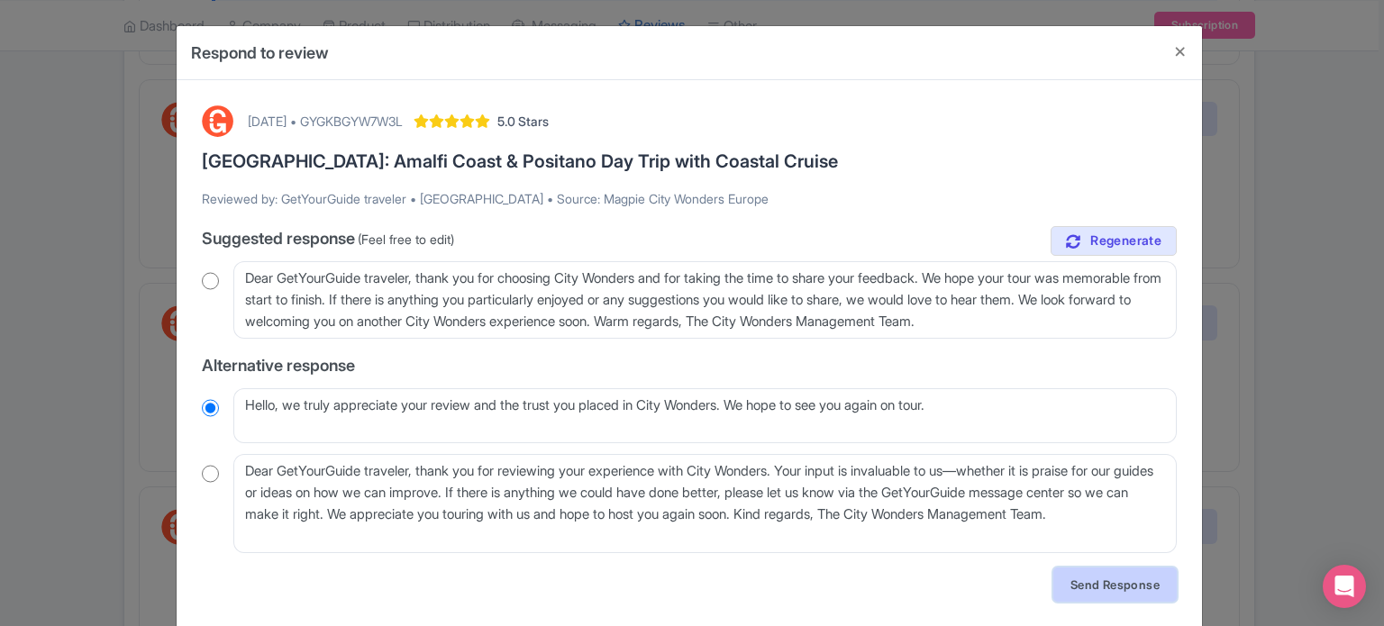
click at [1138, 588] on link "Send Response" at bounding box center [1114, 585] width 123 height 34
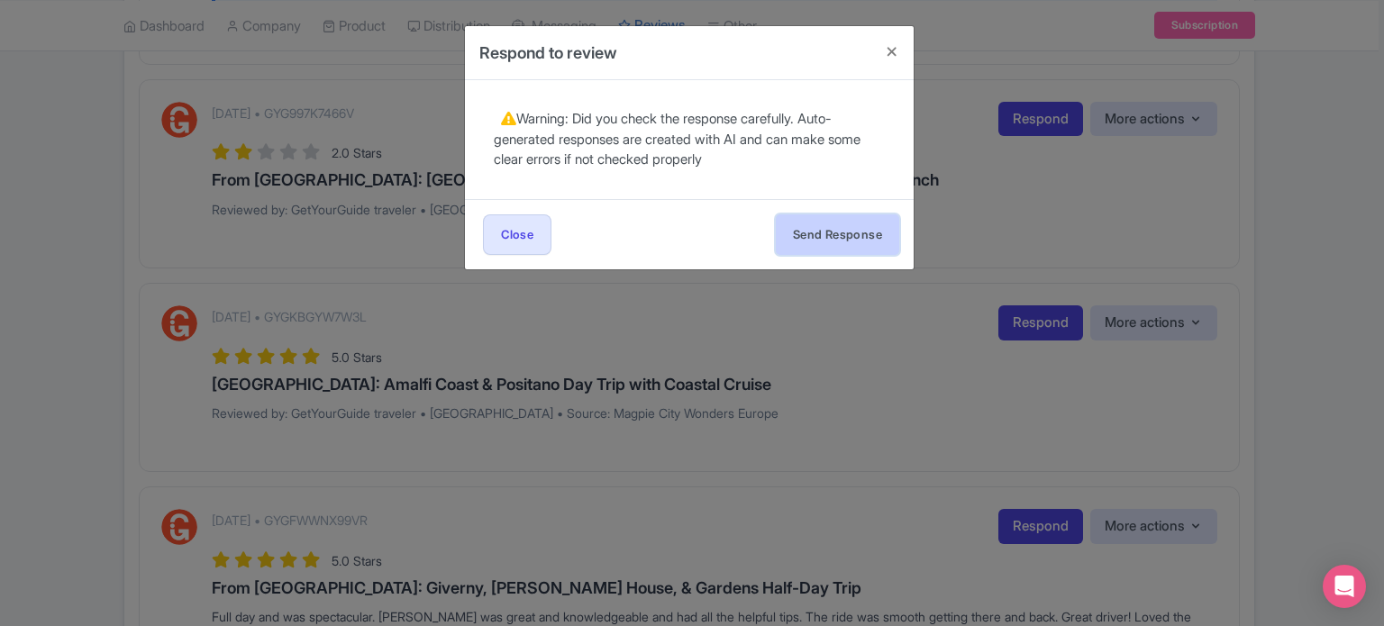
click at [851, 230] on button "Send Response" at bounding box center [837, 234] width 123 height 41
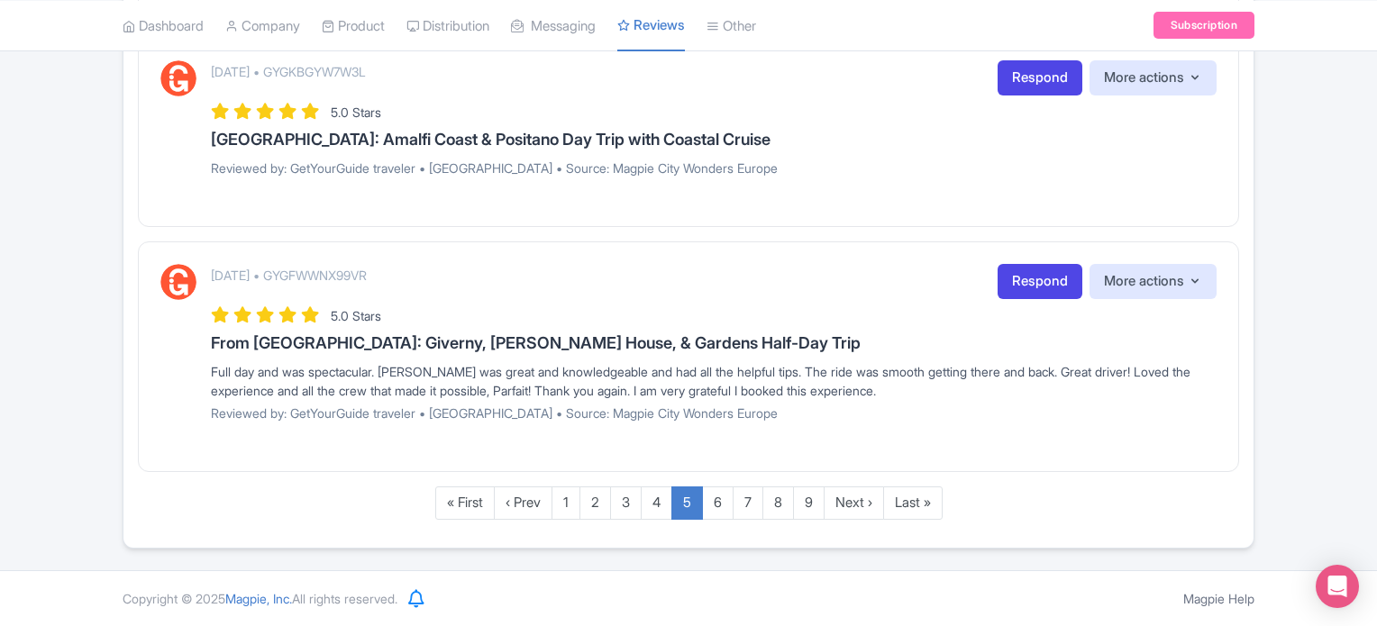
scroll to position [2870, 0]
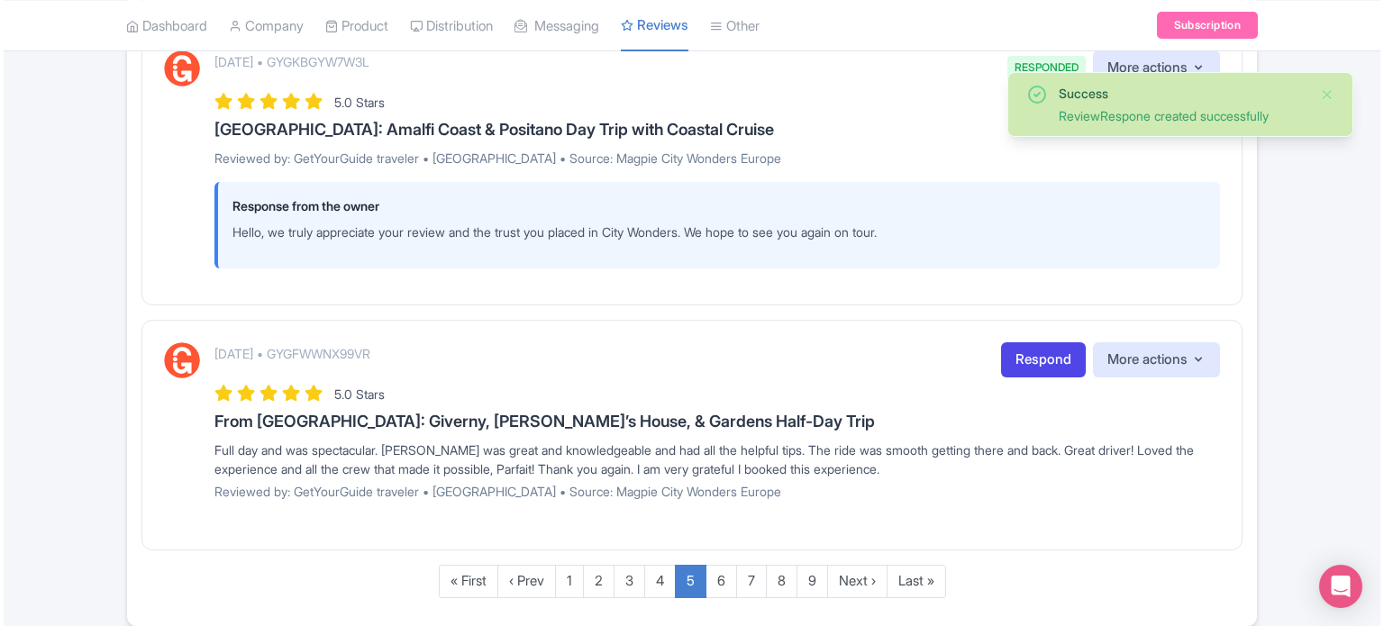
scroll to position [2959, 0]
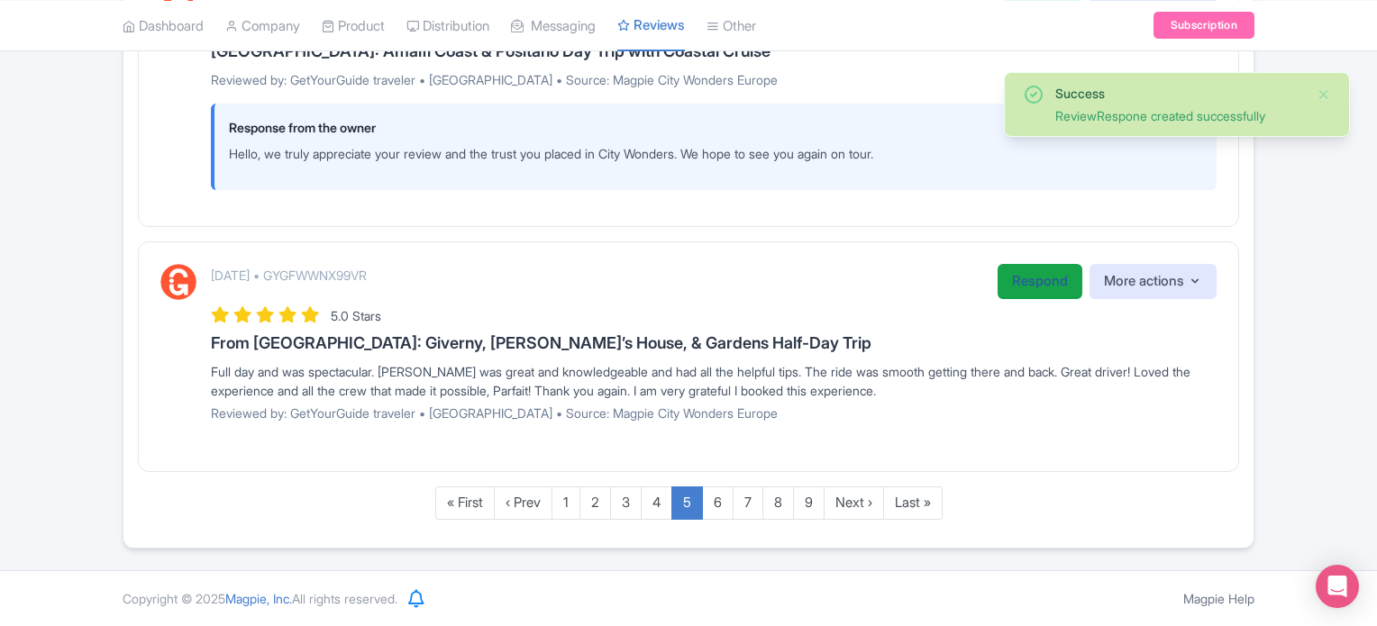
click at [1039, 278] on link "Respond" at bounding box center [1039, 281] width 85 height 35
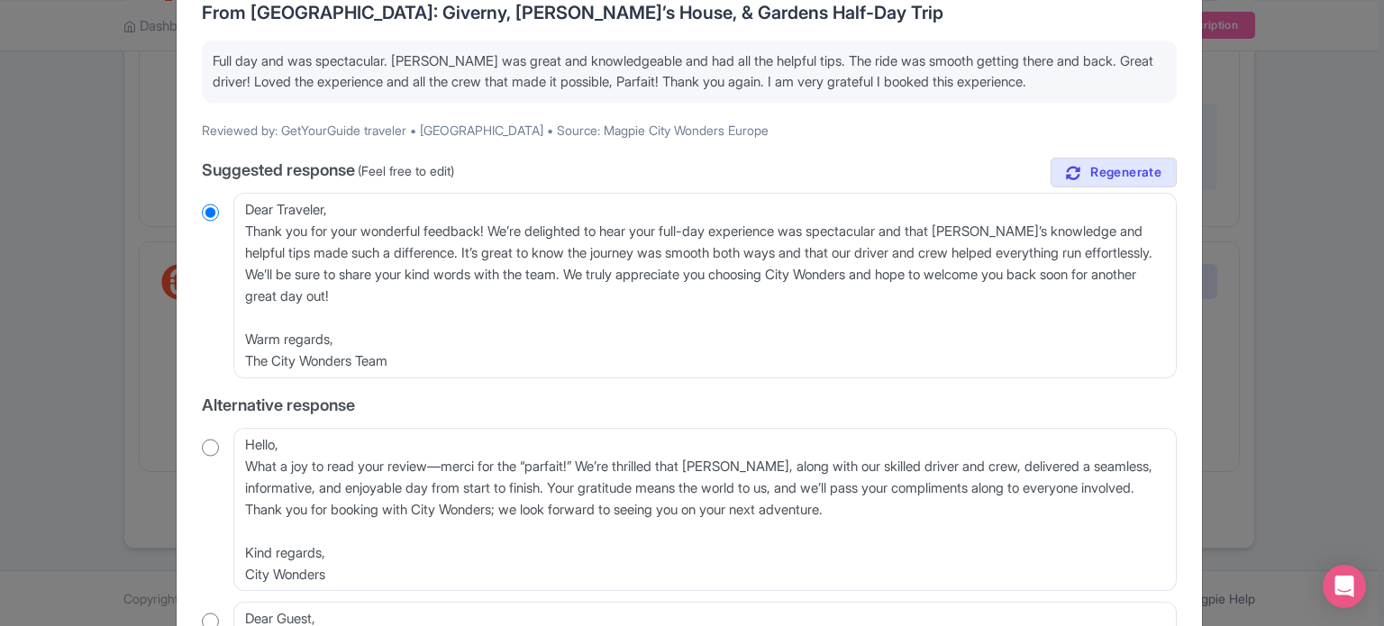
scroll to position [180, 0]
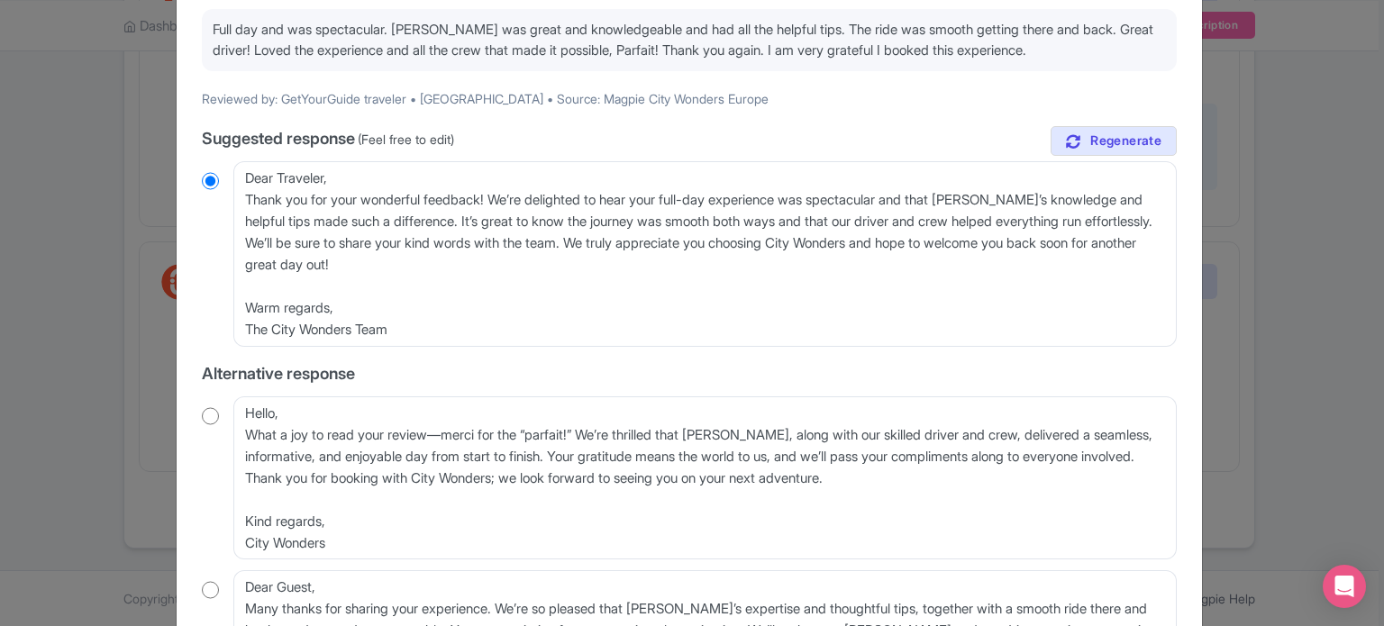
click at [202, 416] on input "radio" at bounding box center [210, 416] width 17 height 18
radio input "true"
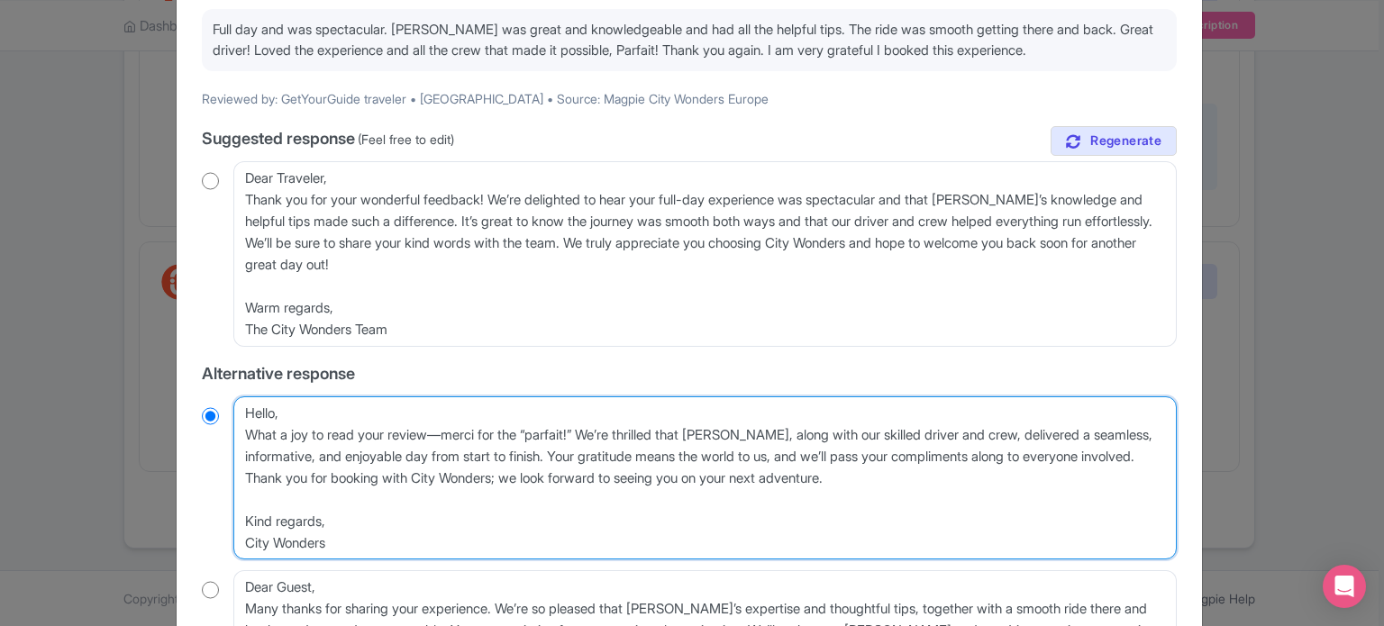
click at [243, 435] on textarea "Hello, What a joy to read your review—merci for the “parfait!” We’re thrilled t…" at bounding box center [704, 478] width 943 height 164
type textarea "Hello,What a joy to read your review—merci for the “parfait!” We’re thrilled th…"
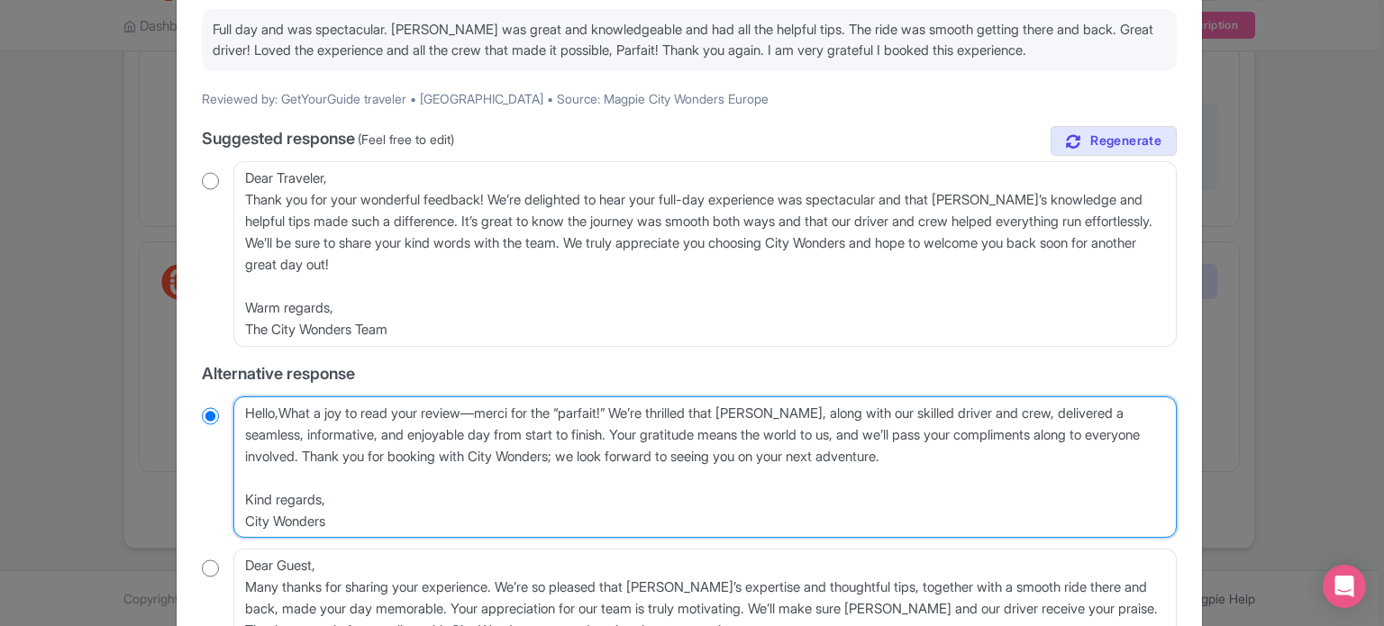
radio input "true"
type textarea "Hello, What a joy to read your review—merci for the “parfait!” We’re thrilled t…"
radio input "true"
drag, startPoint x: 263, startPoint y: 497, endPoint x: 263, endPoint y: 471, distance: 26.1
click at [223, 476] on div "Hello, What a joy to read your review—merci for the “parfait!” We’re thrilled t…" at bounding box center [689, 467] width 975 height 142
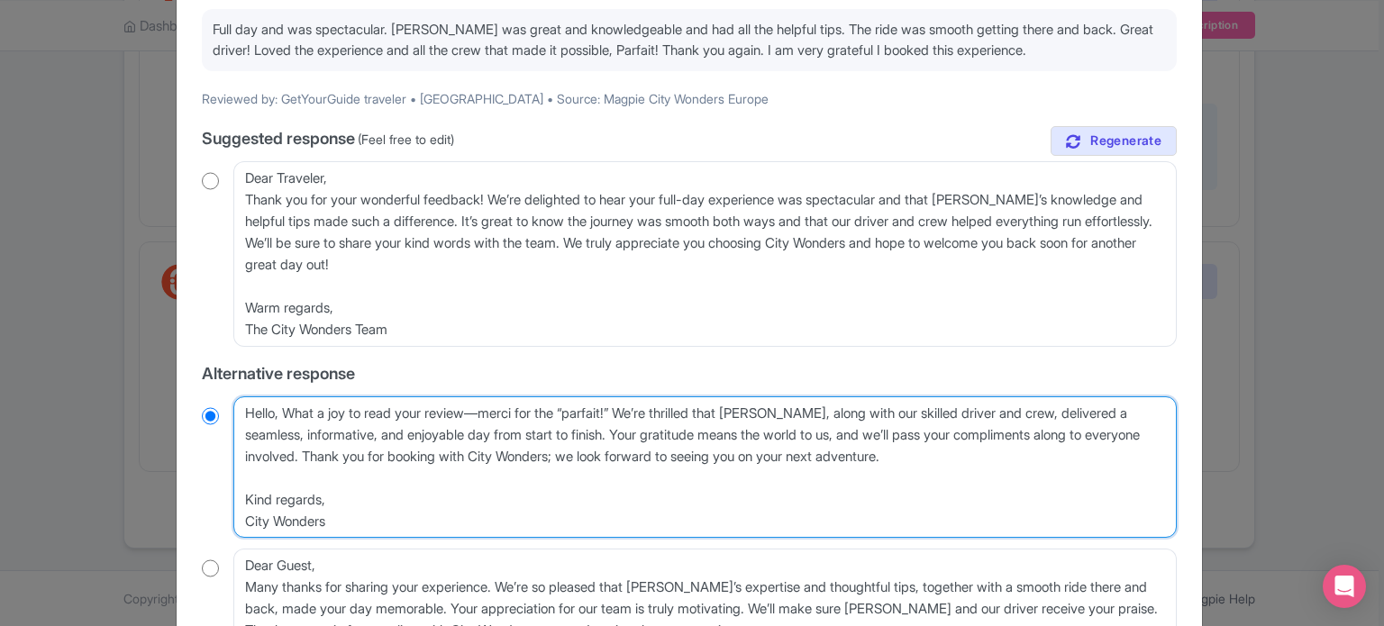
type textarea "Hello, What a joy to read your review—merci for the “parfait!” We’re thrilled t…"
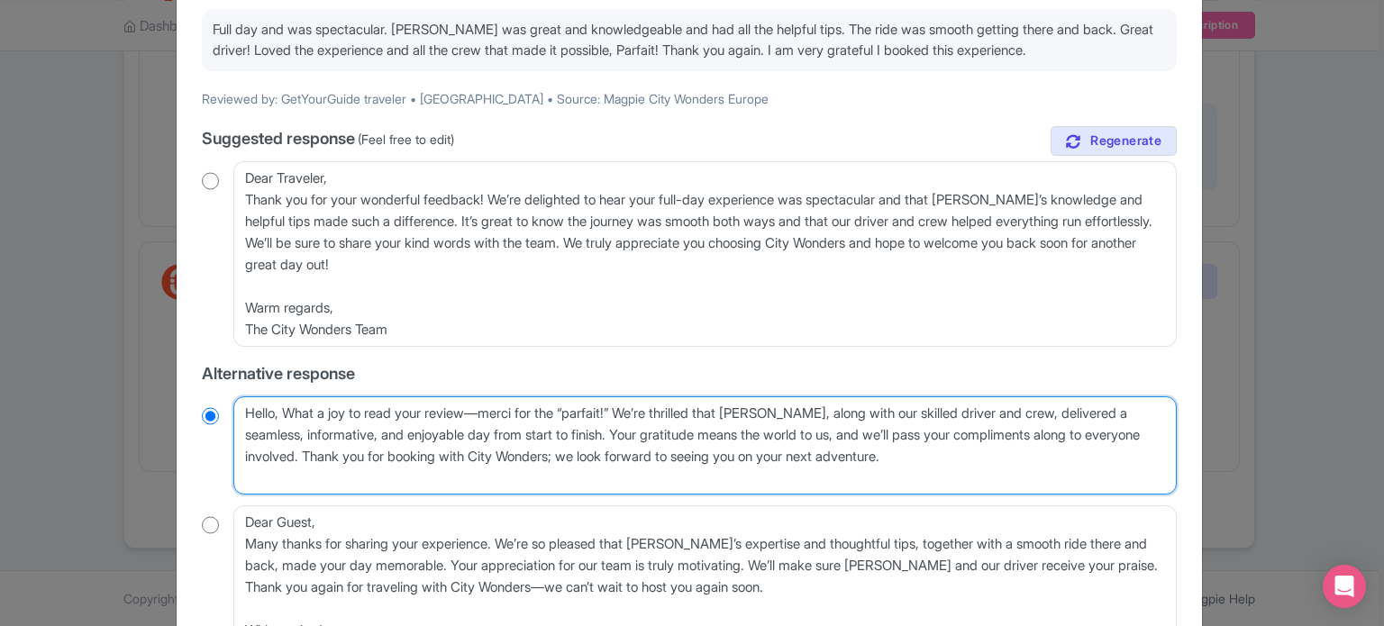
radio input "true"
type textarea "Hello, What a joy to read your review—merci for the “parfait!” We’re thrilled t…"
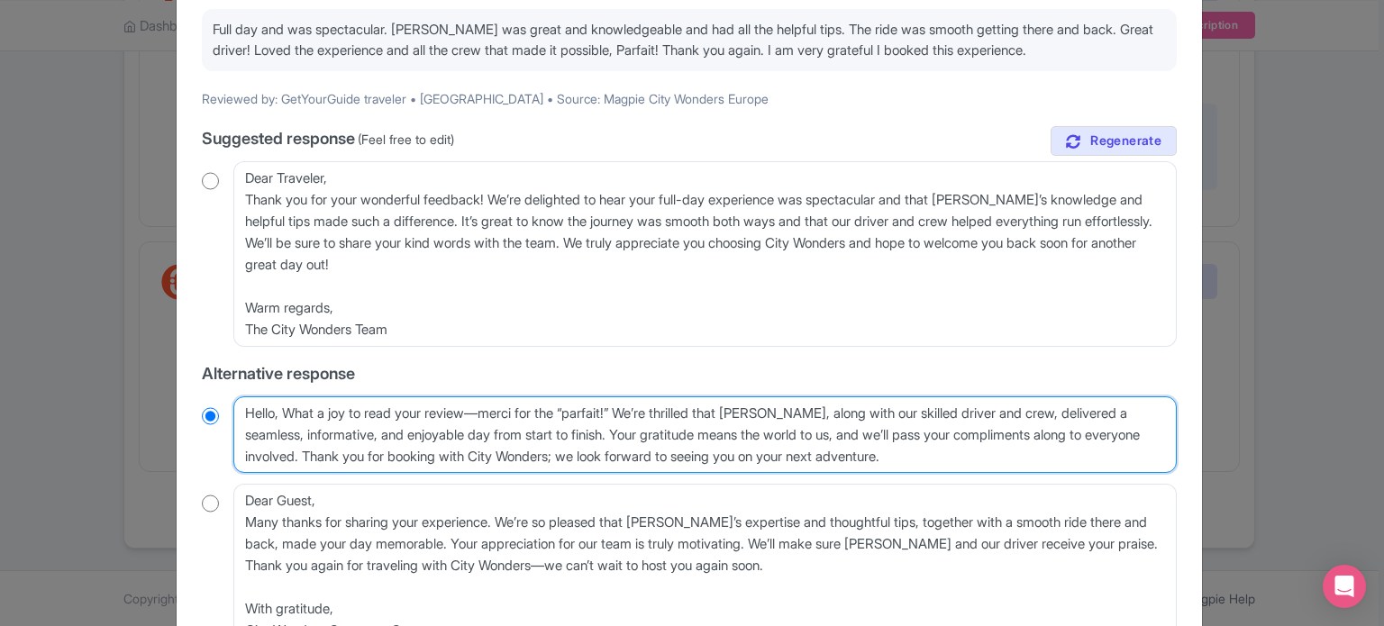
radio input "true"
click at [297, 414] on textarea "Hello, What a joy to read your review—merci for the “parfait!” We’re thrilled t…" at bounding box center [704, 434] width 943 height 77
type textarea "Hello, hat a joy to read your review—merci for the “parfait!” We’re thrilled th…"
radio input "true"
type textarea "Hello, what a joy to read your review—merci for the “parfait!” We’re thrilled t…"
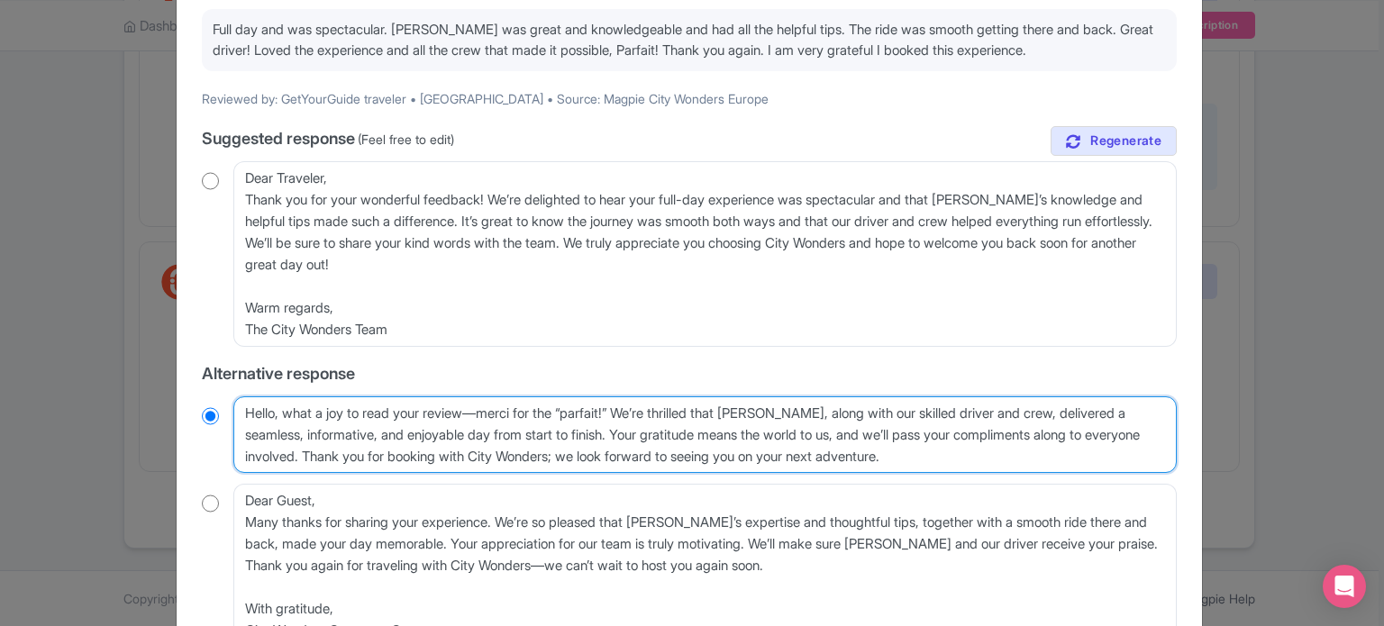
click at [616, 417] on textarea "Hello, What a joy to read your review—merci for the “parfait!” We’re thrilled t…" at bounding box center [704, 434] width 943 height 77
radio input "true"
type textarea "Hello, what a joy to read your review—merci for the “parfai!” We’re thrilled th…"
radio input "true"
type textarea "Hello, what a joy to read your review—merci for the “parfa!” We’re thrilled tha…"
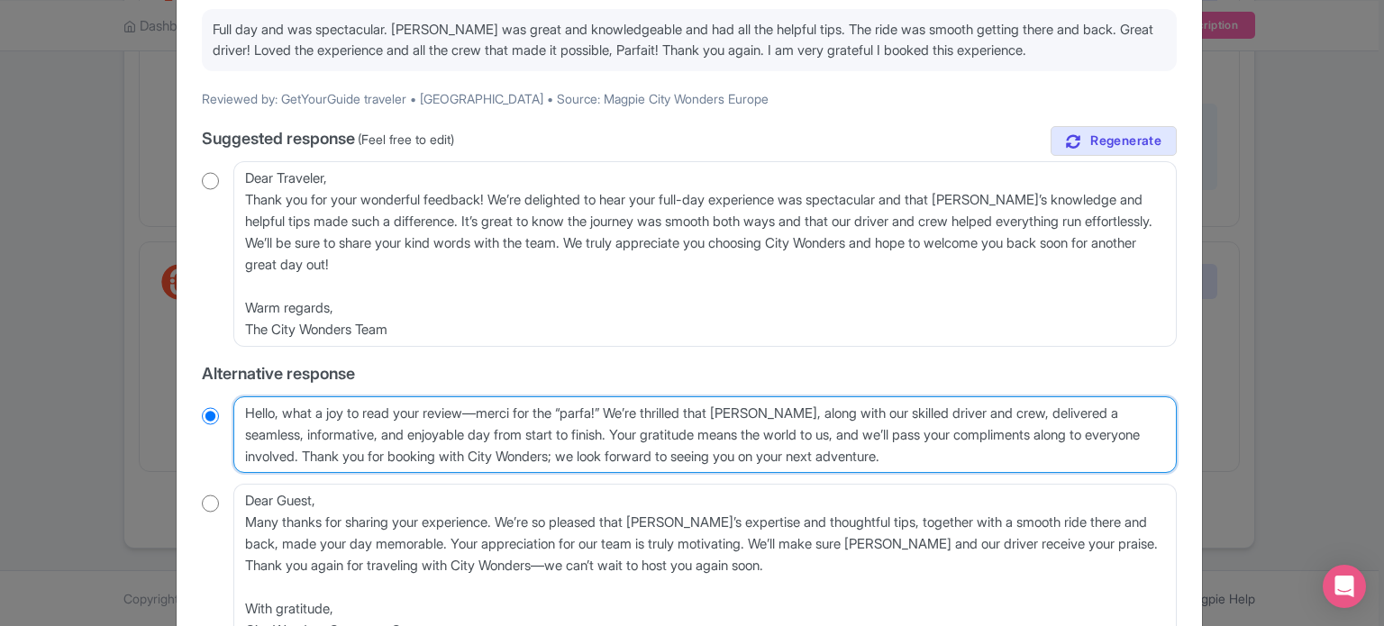
radio input "true"
type textarea "Hello, what a joy to read your review—merci for the “parf!” We’re thrilled that…"
radio input "true"
type textarea "Hello, what a joy to read your review—merci for the “par!” We’re thrilled that …"
radio input "true"
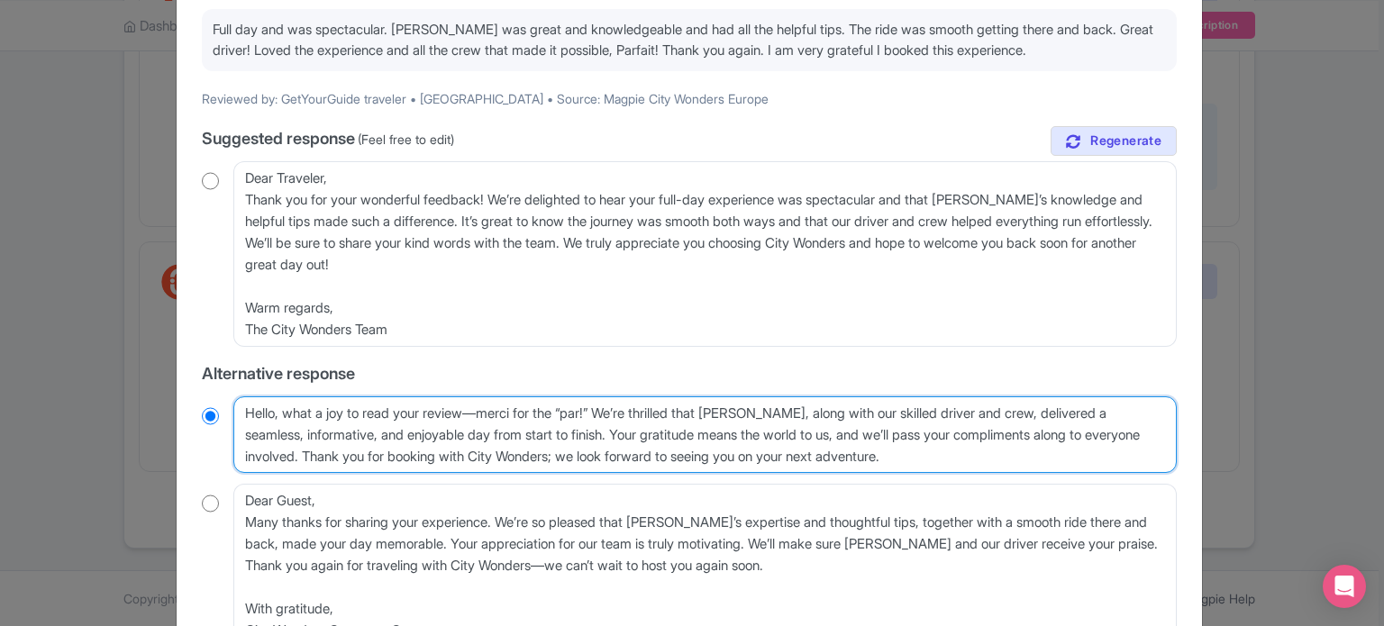
type textarea "Hello, what a joy to read your review—merci for the “pa!” We’re thrilled that R…"
radio input "true"
type textarea "Hello, what a joy to read your review—merci for the “p!” We’re thrilled that Ri…"
radio input "true"
type textarea "Hello, what a joy to read your review—merci for the “pe!” We’re thrilled that R…"
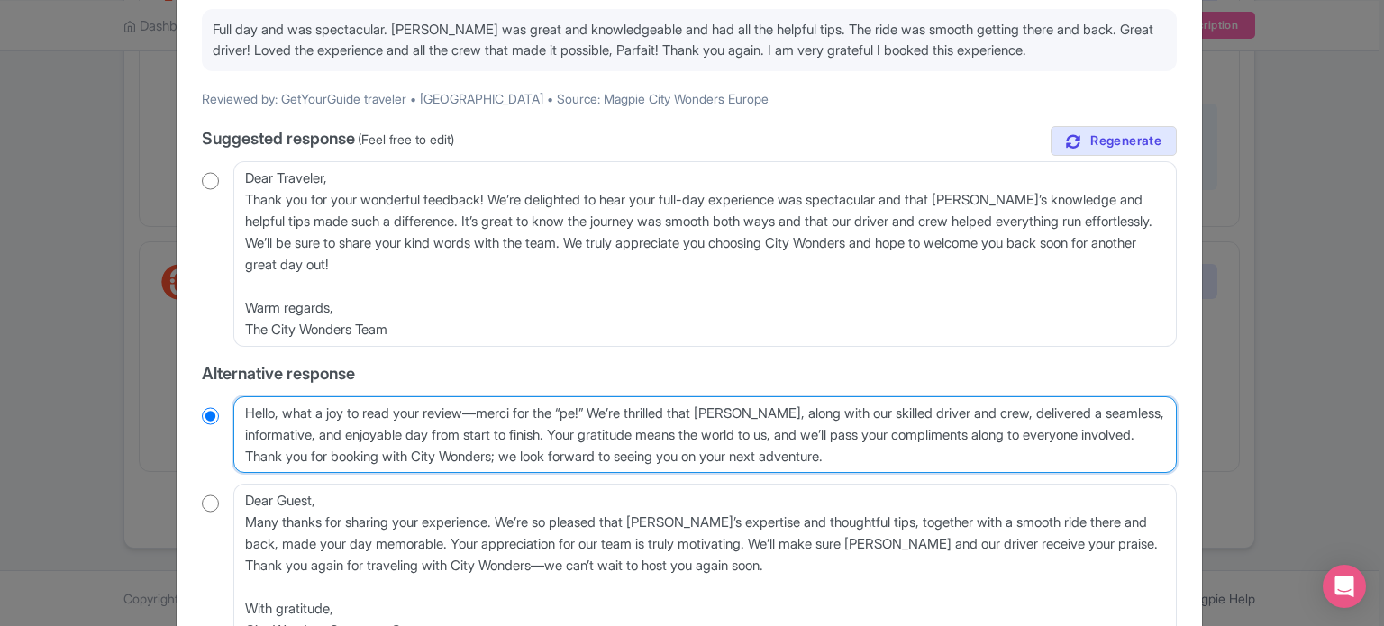
radio input "true"
type textarea "Hello, what a joy to read your review—merci for the “per!” We’re thrilled that …"
radio input "true"
type textarea "Hello, what a joy to read your review—merci for the “perf!” We’re thrilled that…"
radio input "true"
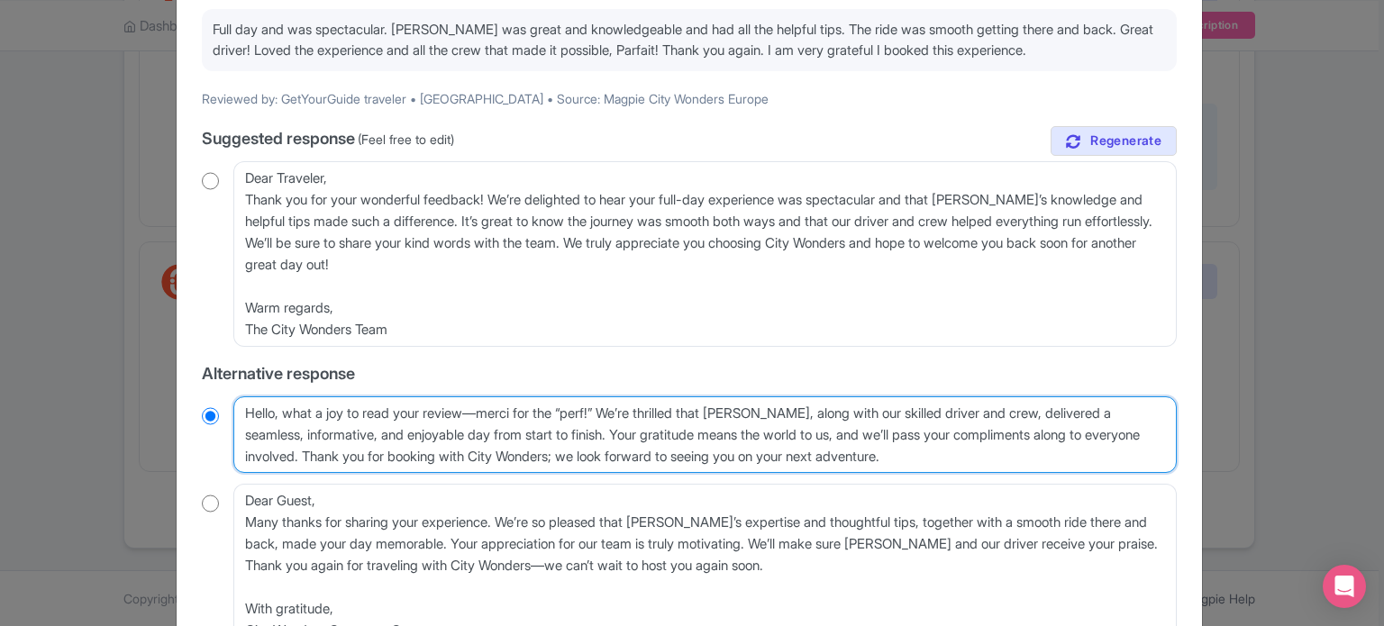
type textarea "Hello, what a joy to read your review—merci for the “perfe!” We’re thrilled tha…"
radio input "true"
type textarea "Hello, what a joy to read your review—merci for the “perfect!” We’re thrilled t…"
radio input "true"
click at [580, 411] on textarea "Hello, What a joy to read your review—merci for the “parfait!” We’re thrilled t…" at bounding box center [704, 434] width 943 height 77
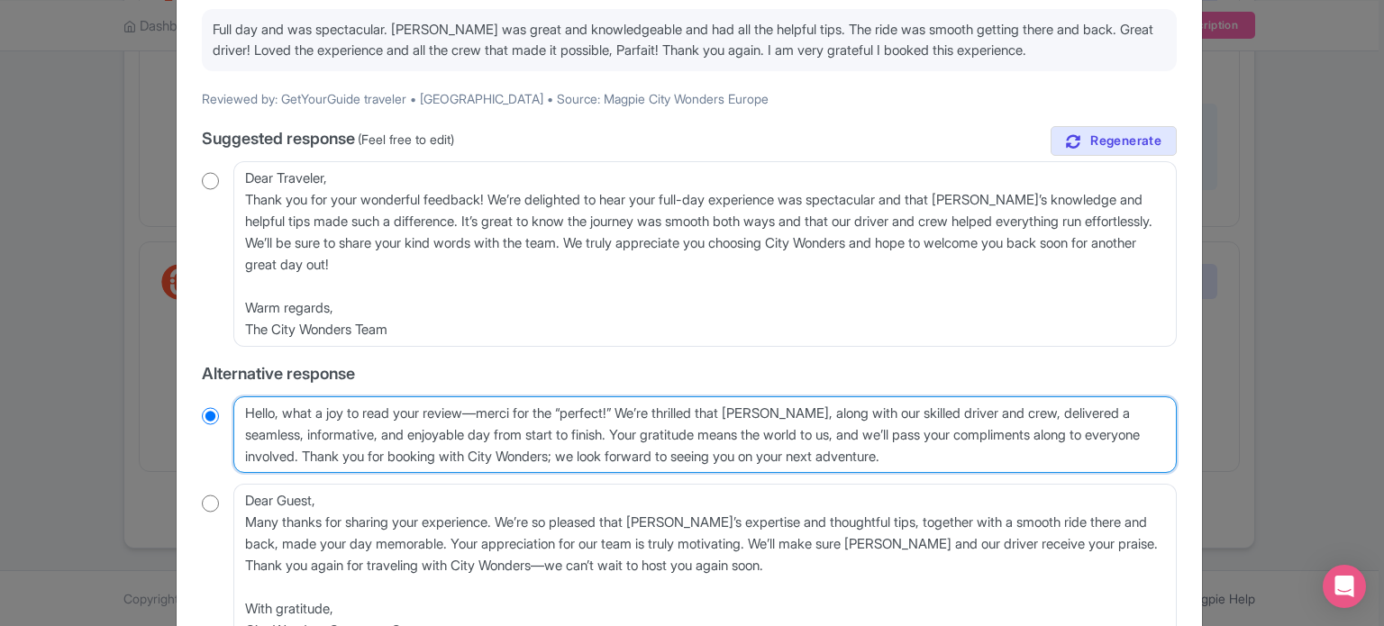
click at [620, 414] on textarea "Hello, What a joy to read your review—merci for the “parfait!” We’re thrilled t…" at bounding box center [704, 434] width 943 height 77
drag, startPoint x: 624, startPoint y: 410, endPoint x: 581, endPoint y: 416, distance: 42.8
click at [581, 416] on textarea "Hello, What a joy to read your review—merci for the “parfait!” We’re thrilled t…" at bounding box center [704, 434] width 943 height 77
type textarea "Hello, what a joy to read your review—merci for the “par!” We’re thrilled that …"
radio input "true"
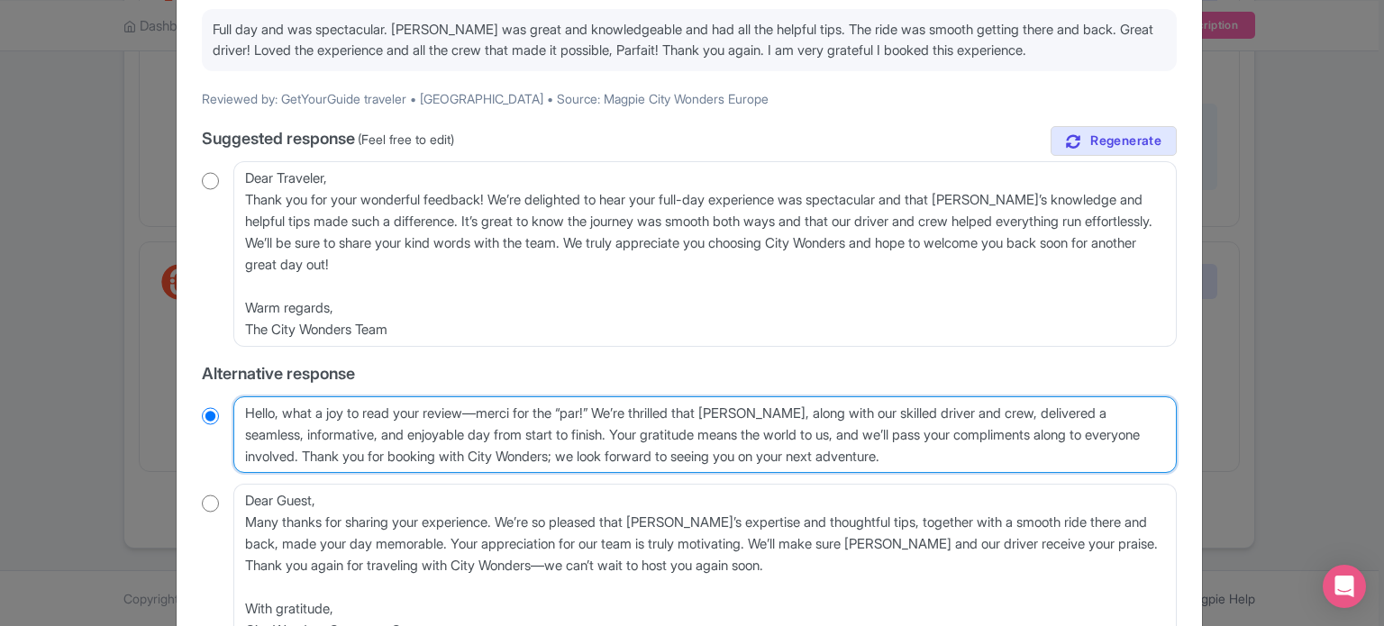
type textarea "Hello, what a joy to read your review—merci for the “parf!” We’re thrilled that…"
radio input "true"
type textarea "Hello, what a joy to read your review—merci for the “parfai!” We’re thrilled th…"
radio input "true"
type textarea "Hello, what a joy to read your review—merci for the “parfait!” We’re thrilled t…"
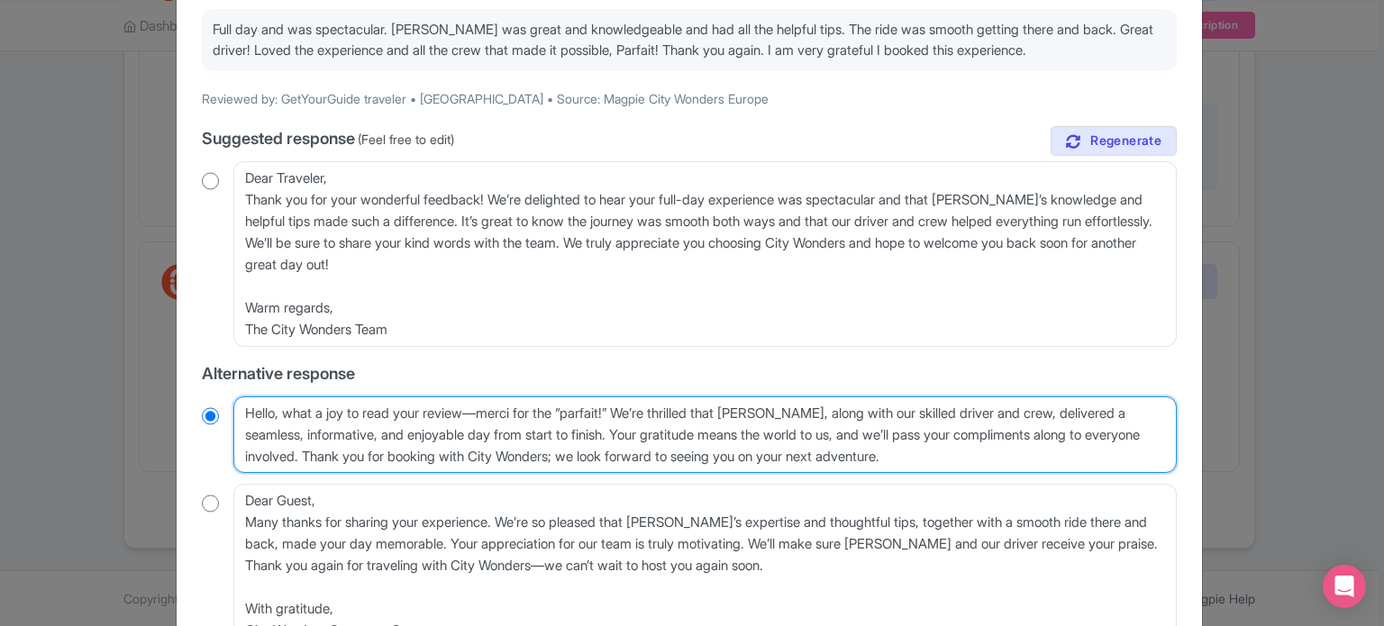
radio input "true"
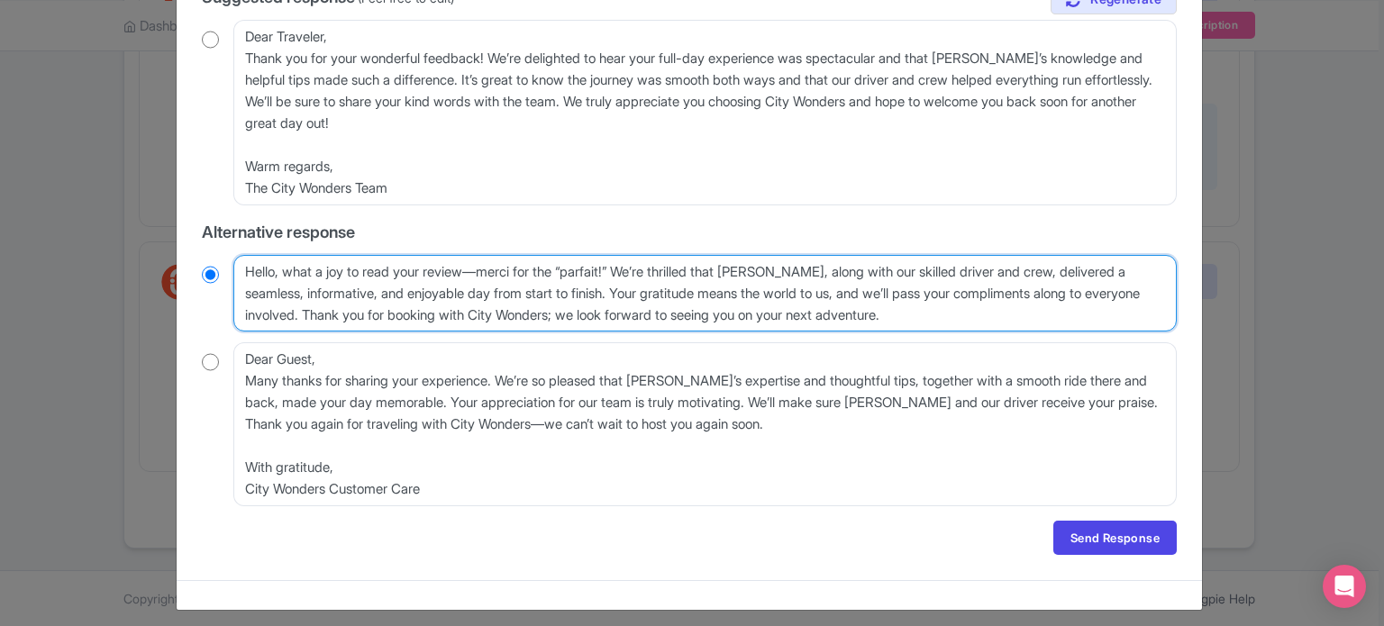
scroll to position [330, 0]
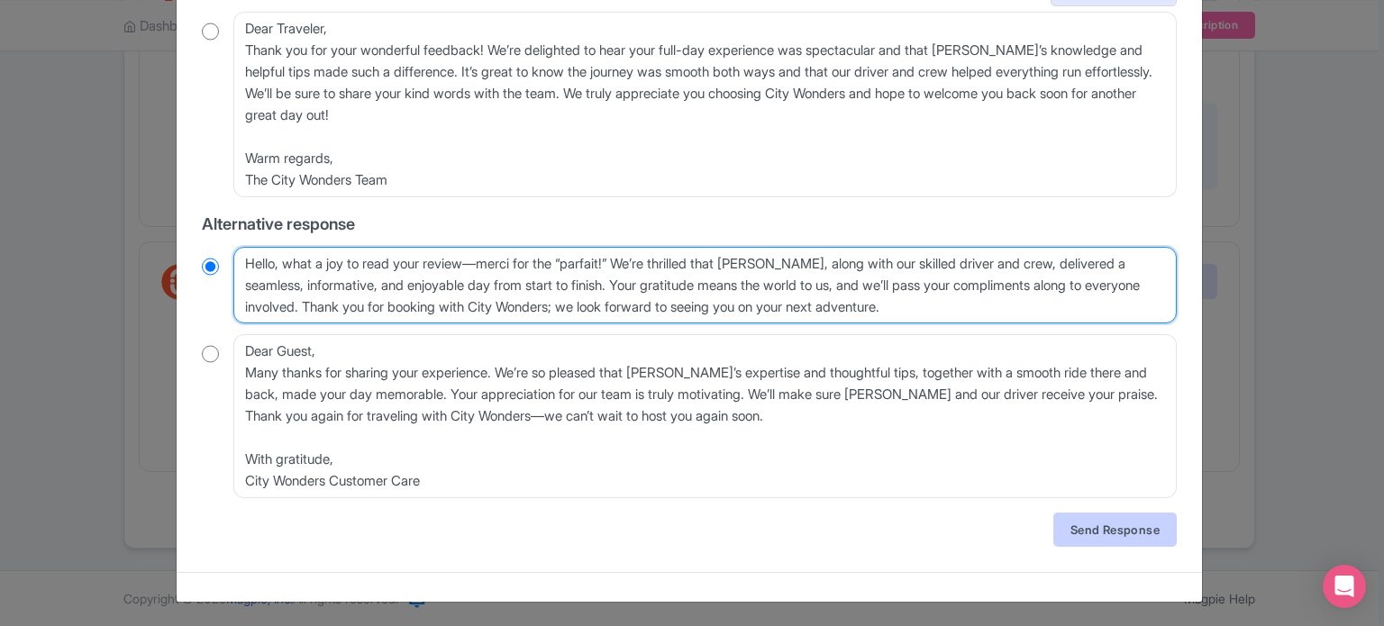
type textarea "Hello, what a joy to read your review—merci for the “parfait!” We’re thrilled t…"
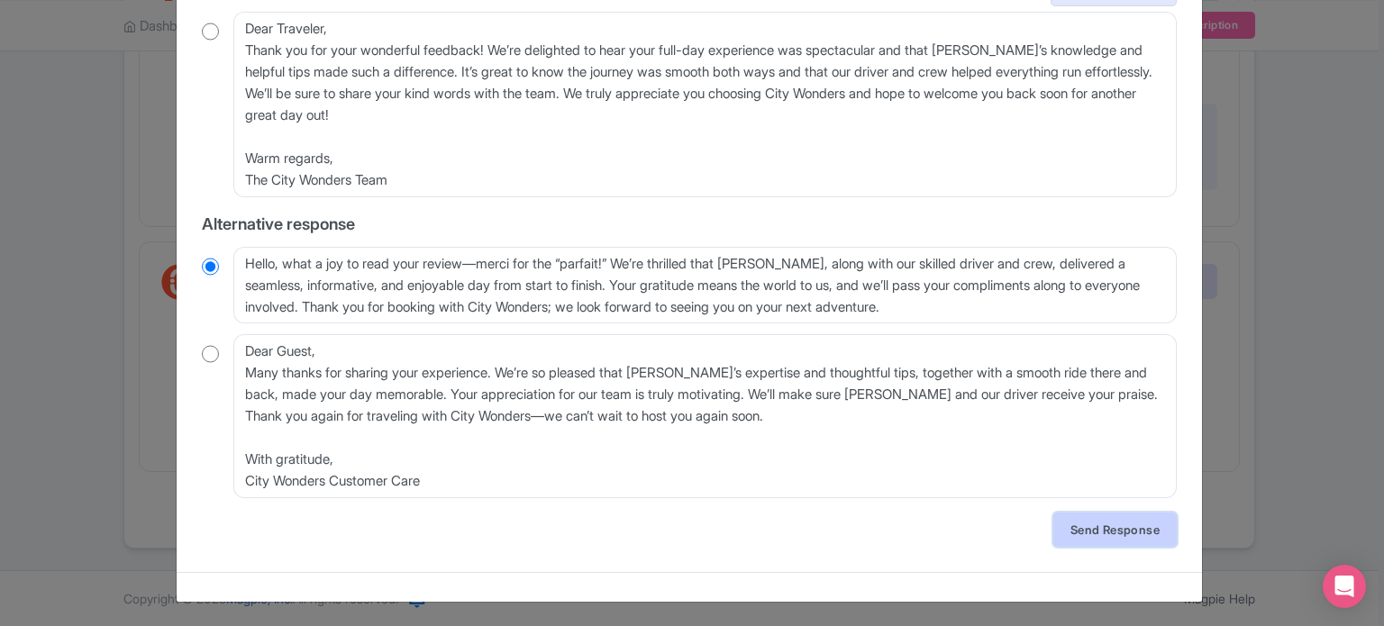
click at [1100, 533] on link "Send Response" at bounding box center [1114, 530] width 123 height 34
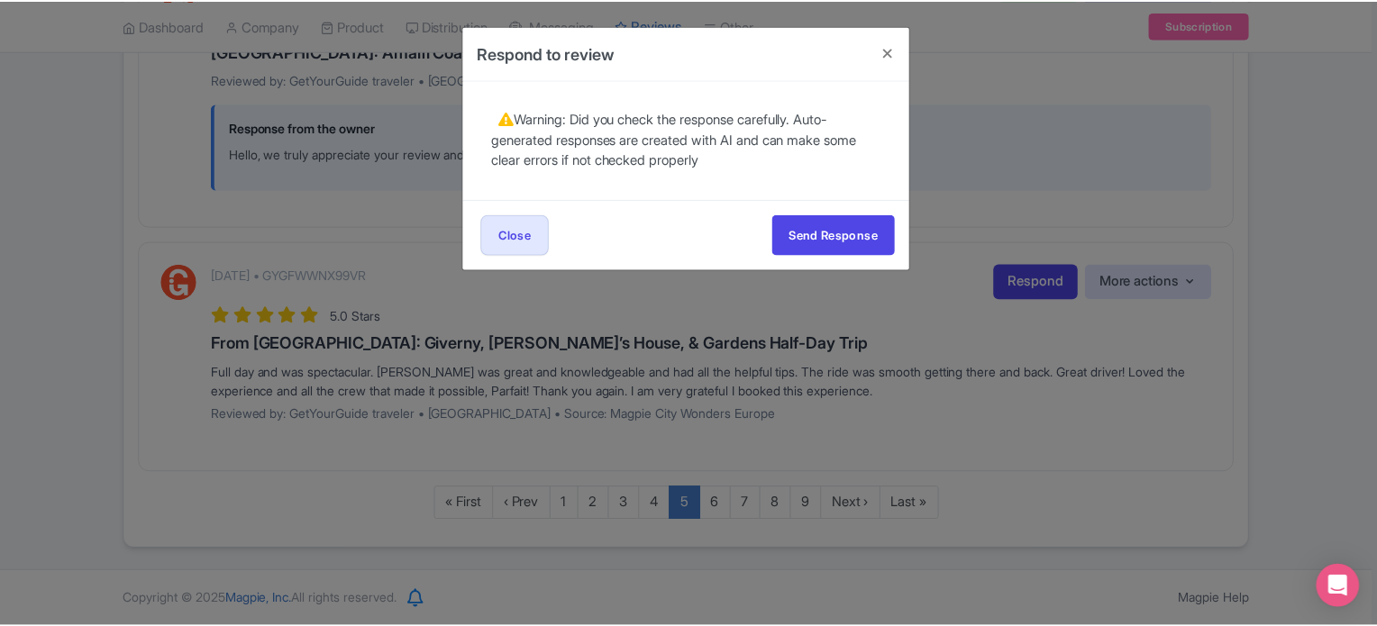
scroll to position [0, 0]
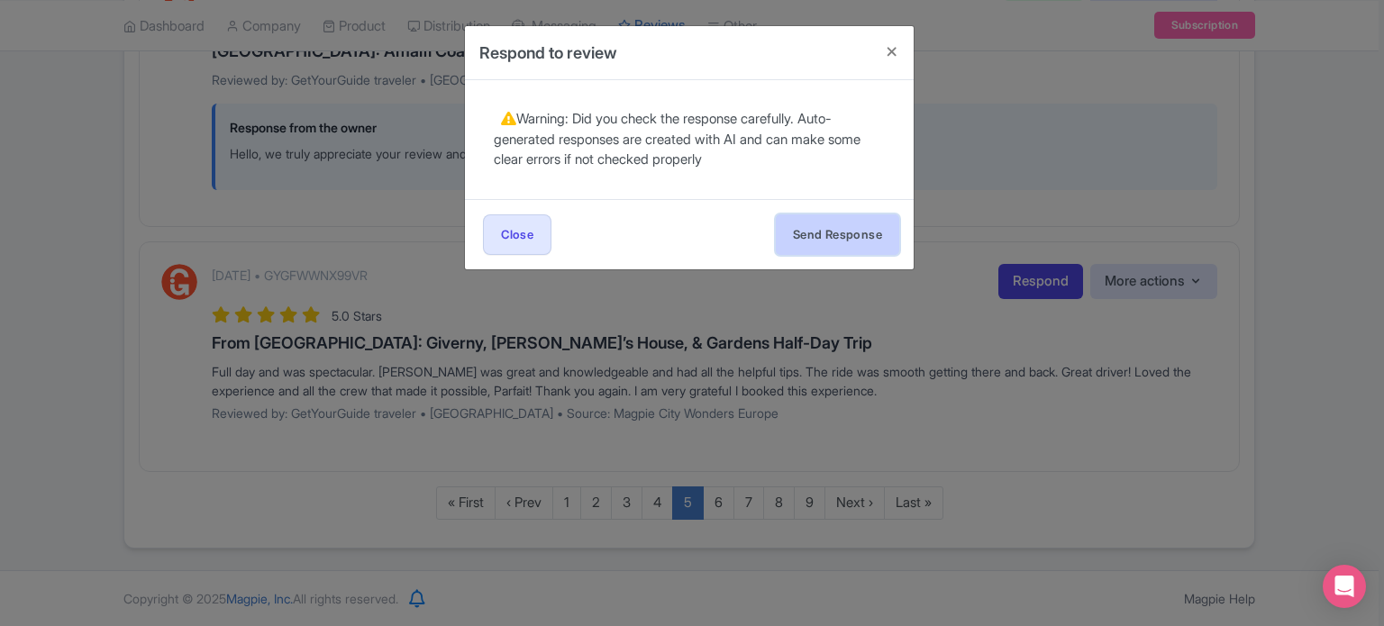
click at [858, 243] on button "Send Response" at bounding box center [837, 234] width 123 height 41
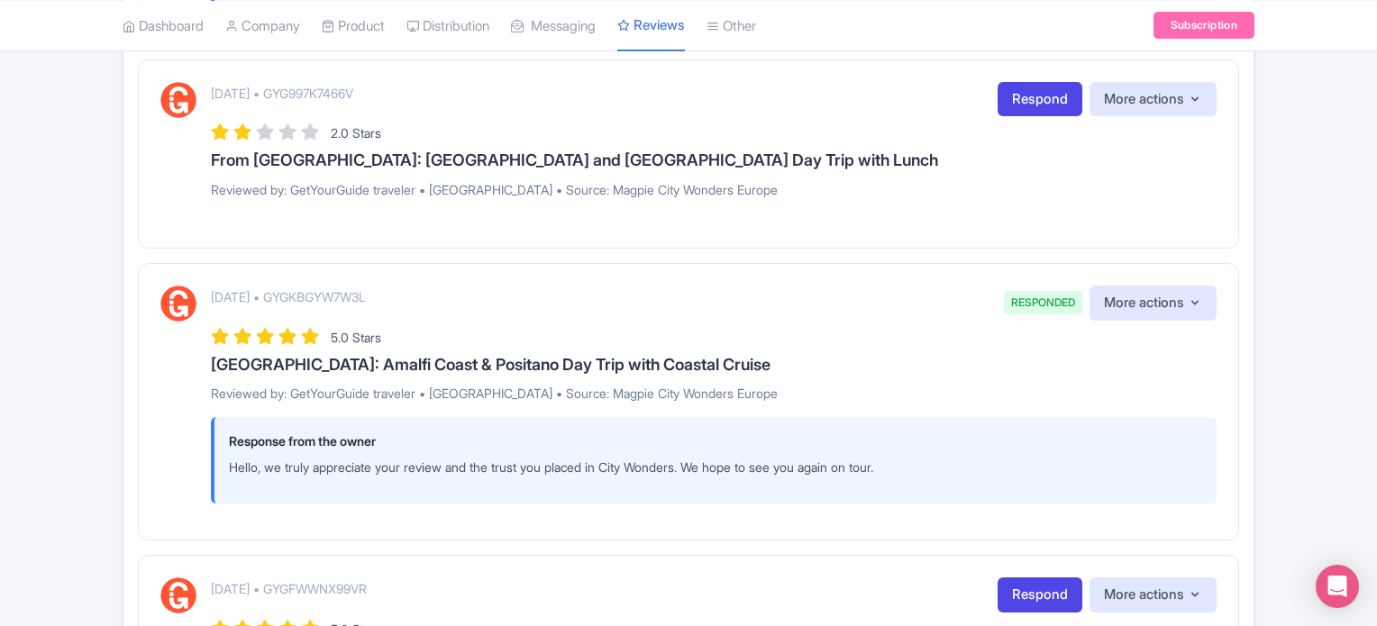
scroll to position [2959, 0]
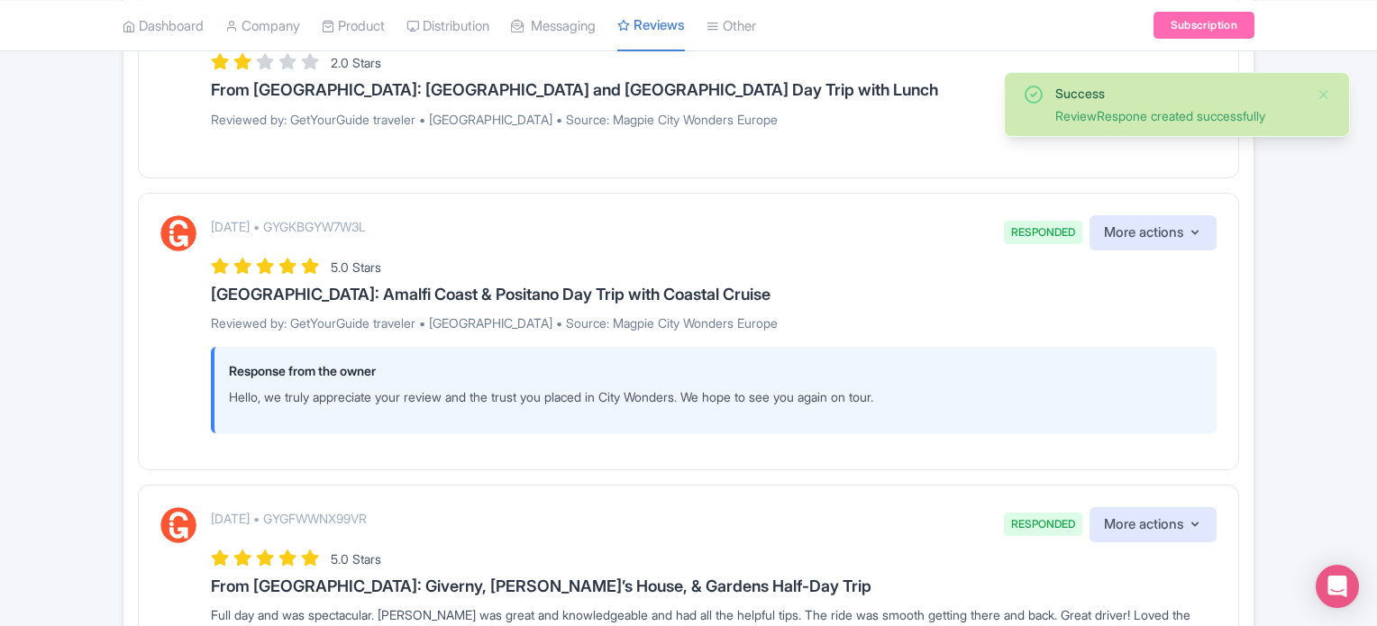
scroll to position [3085, 0]
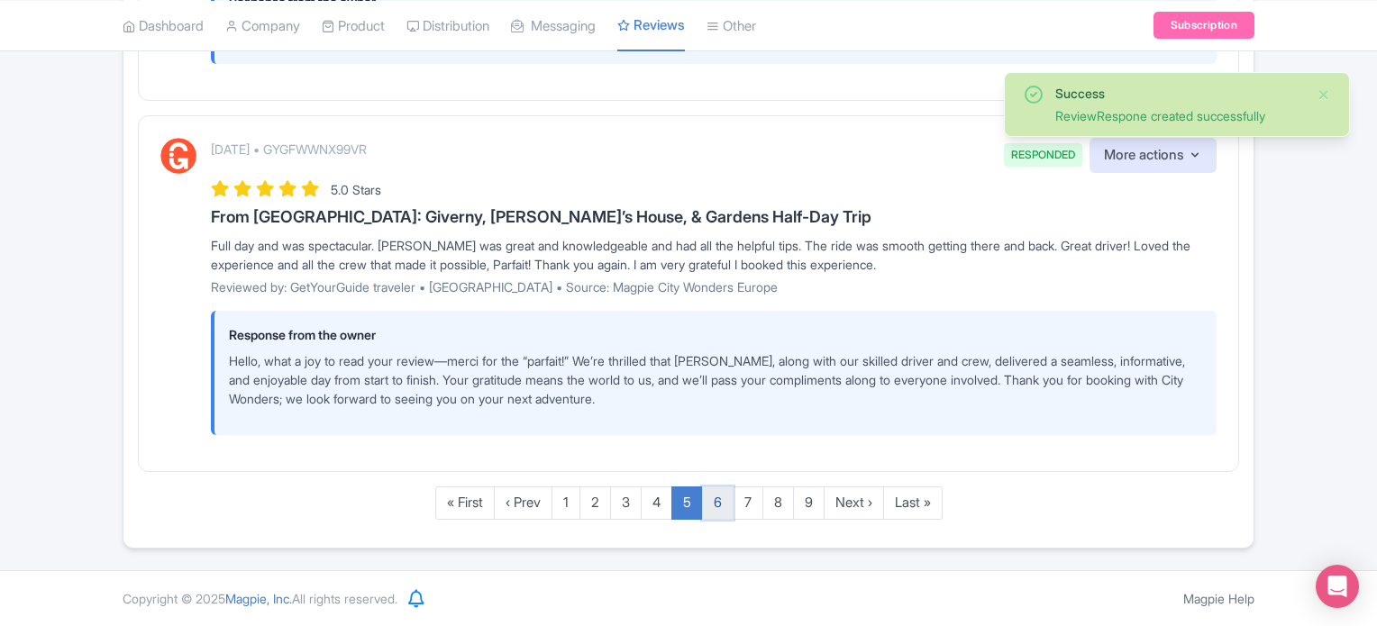
click at [705, 502] on link "6" at bounding box center [718, 503] width 32 height 33
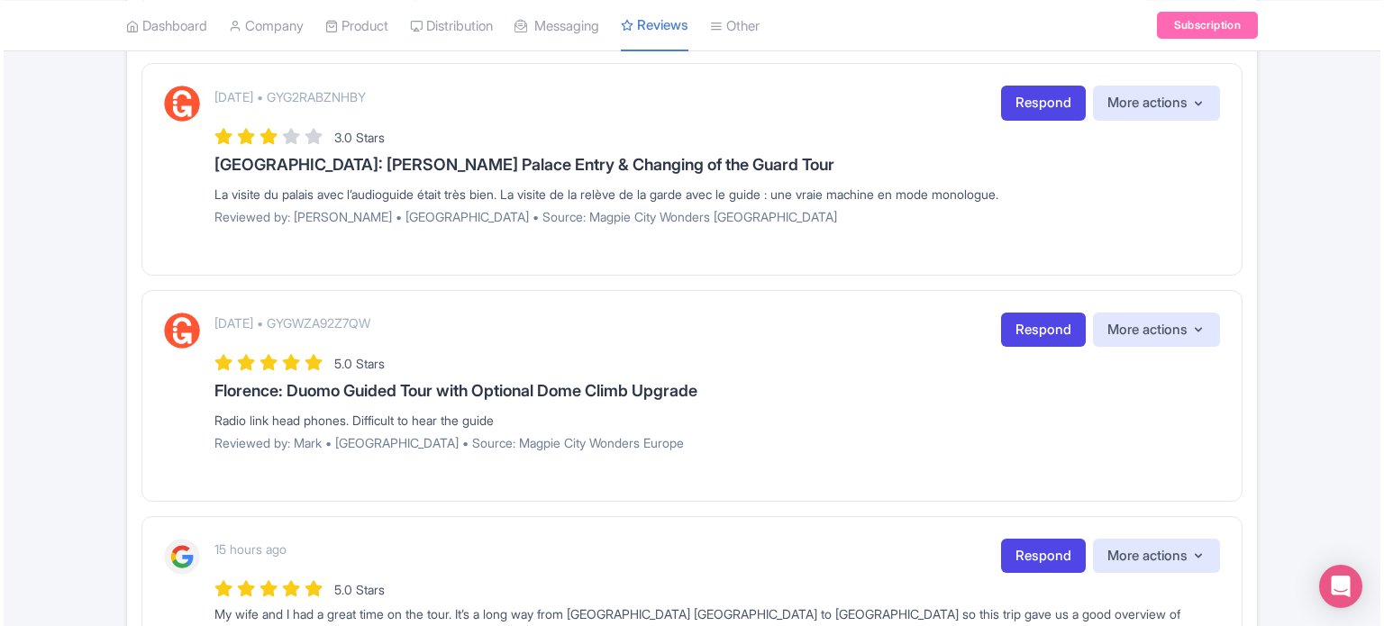
scroll to position [360, 0]
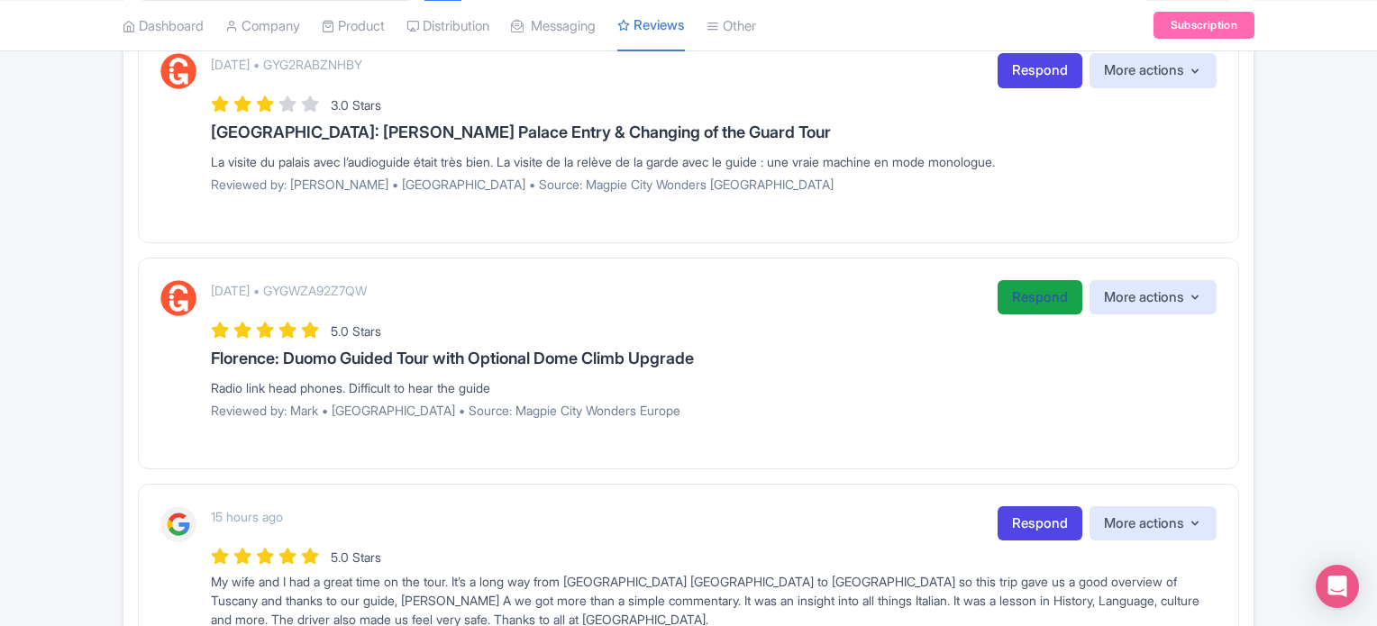
click at [1026, 299] on link "Respond" at bounding box center [1039, 297] width 85 height 35
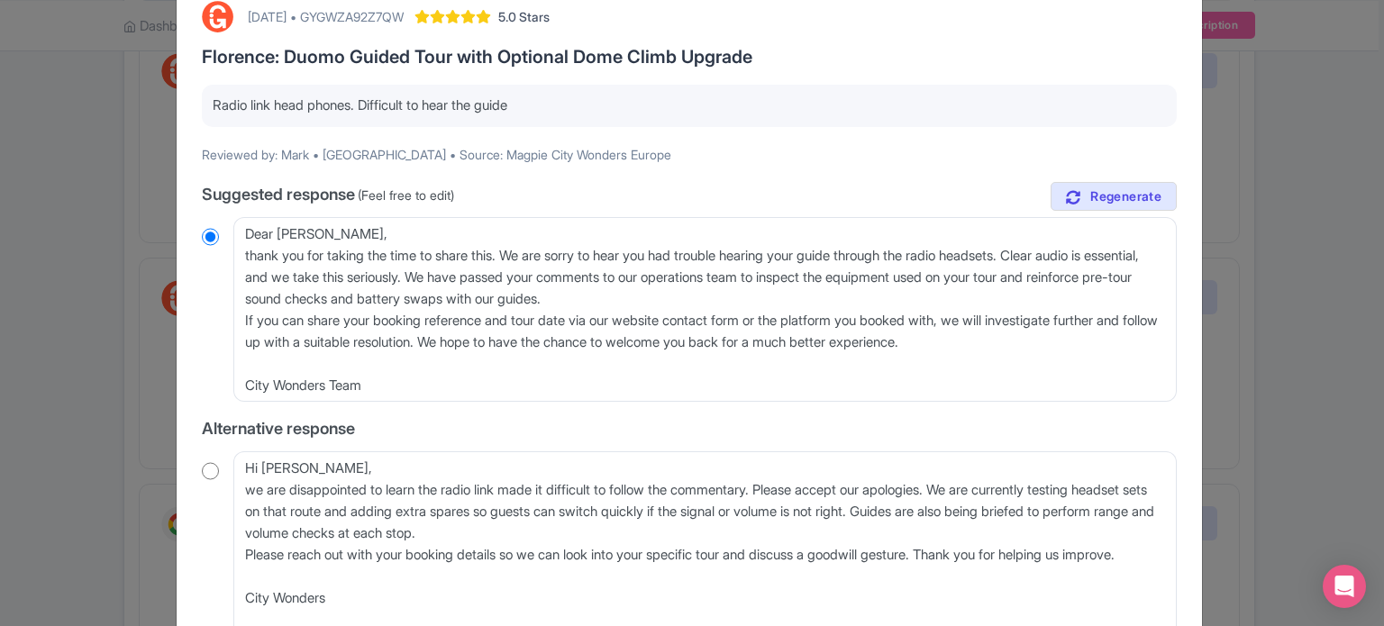
scroll to position [180, 0]
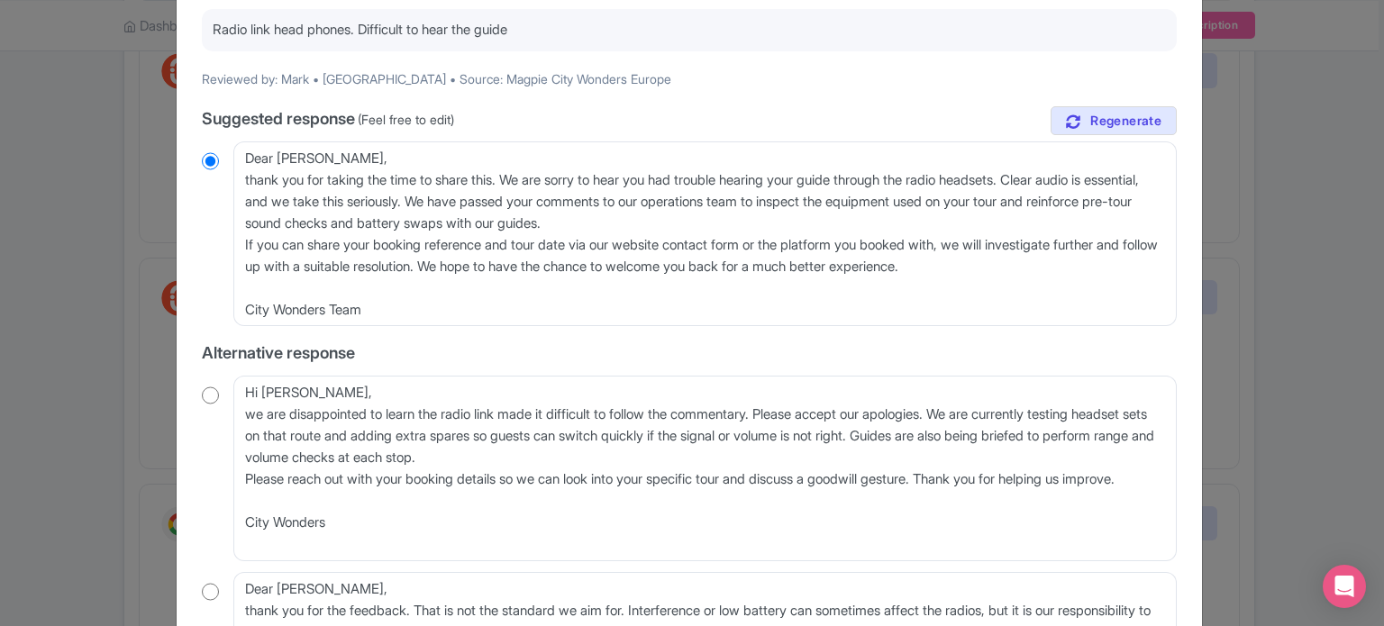
click at [213, 399] on input "radio" at bounding box center [210, 396] width 17 height 18
radio input "true"
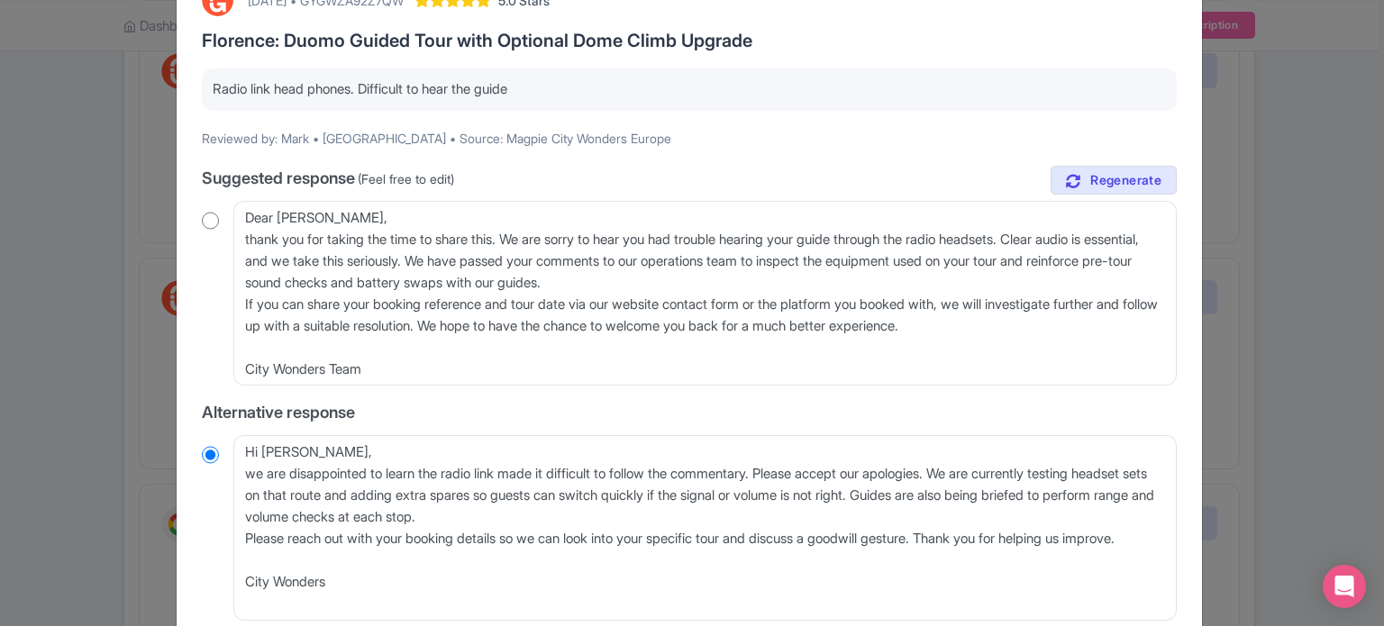
scroll to position [90, 0]
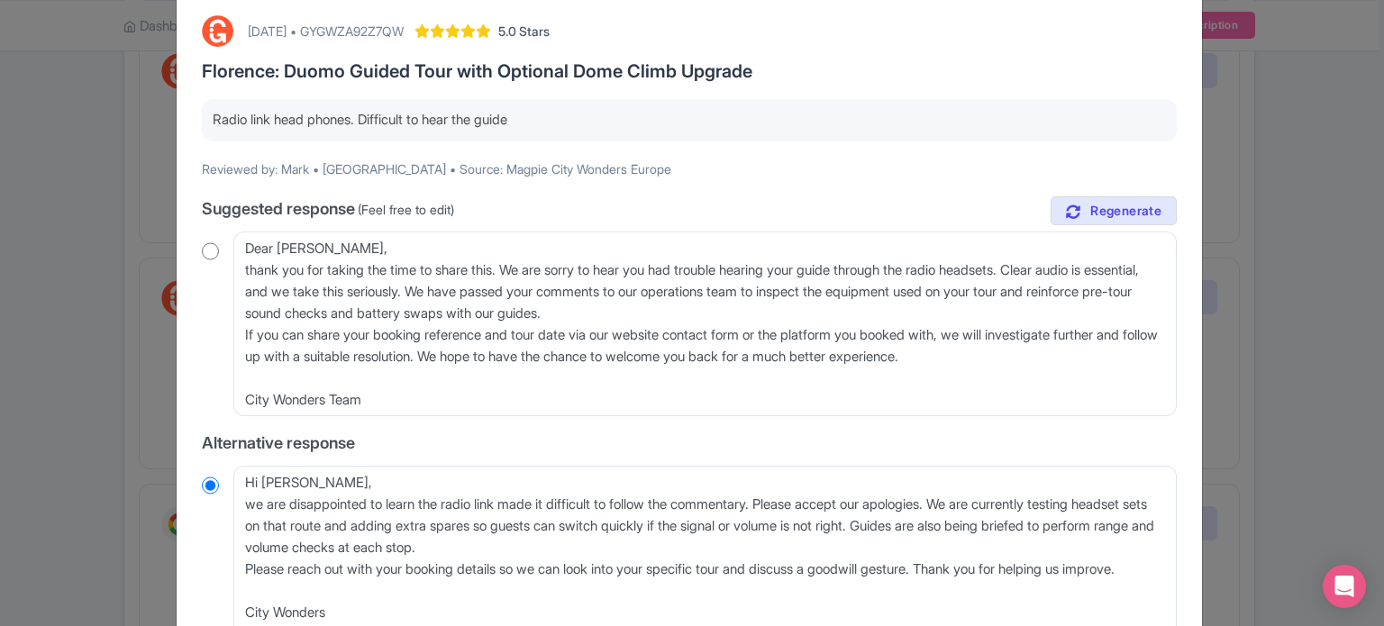
click at [206, 250] on input "radio" at bounding box center [210, 251] width 17 height 18
radio input "true"
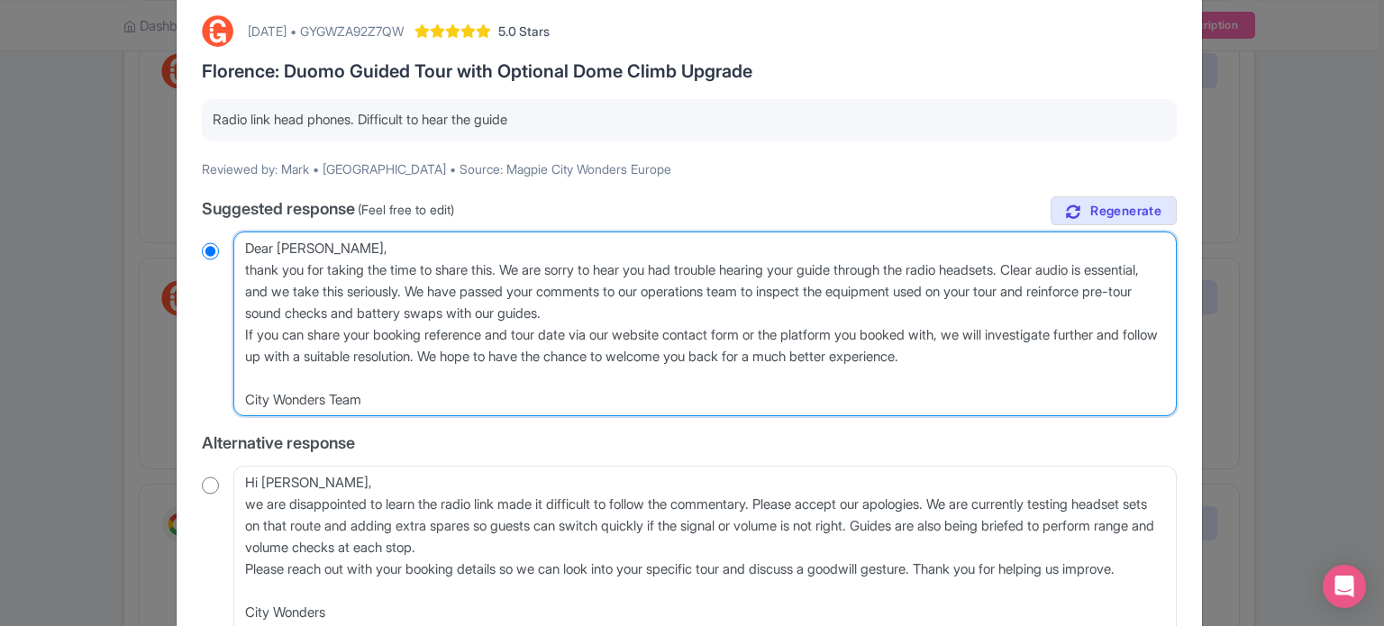
click at [238, 269] on textarea "Dear Mark, thank you for taking the time to share this. We are sorry to hear yo…" at bounding box center [704, 325] width 943 height 186
type textarea "Dear Mark,thank you for taking the time to share this. We are sorry to hear you…"
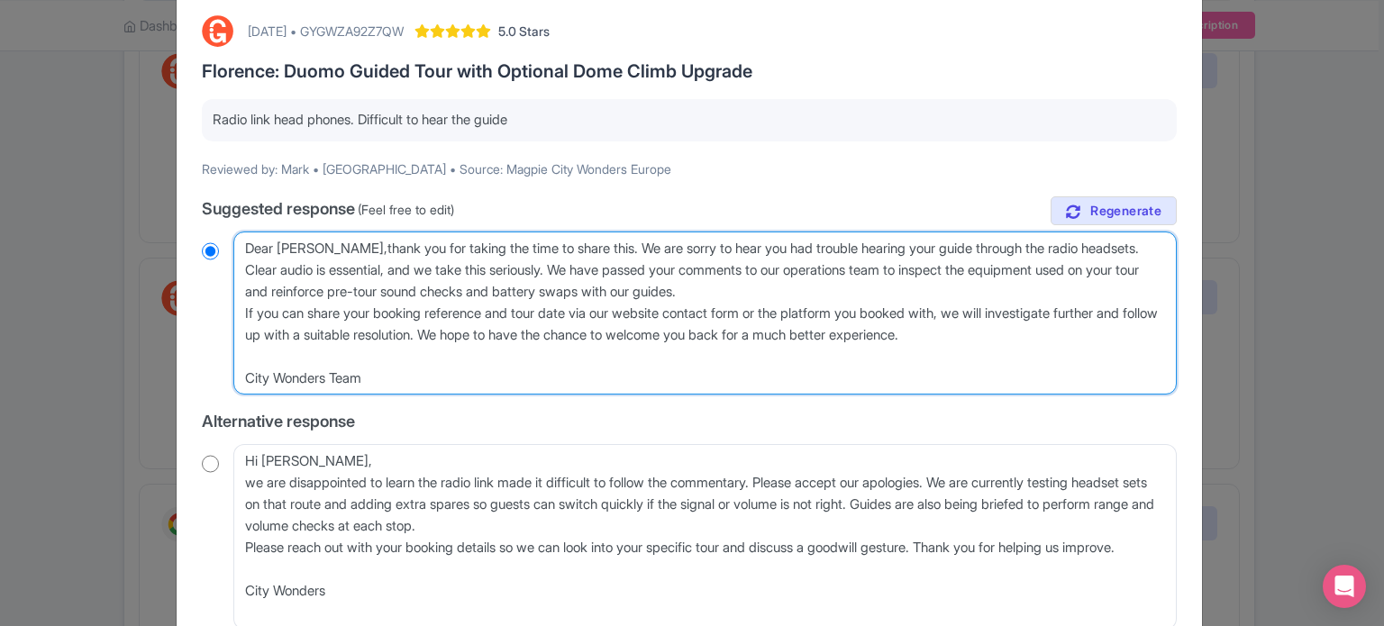
radio input "true"
type textarea "Dear Mark, thank you for taking the time to share this. We are sorry to hear yo…"
radio input "true"
click at [238, 313] on textarea "Dear Mark, thank you for taking the time to share this. We are sorry to hear yo…" at bounding box center [704, 314] width 943 height 164
drag, startPoint x: 497, startPoint y: 335, endPoint x: 238, endPoint y: 323, distance: 259.8
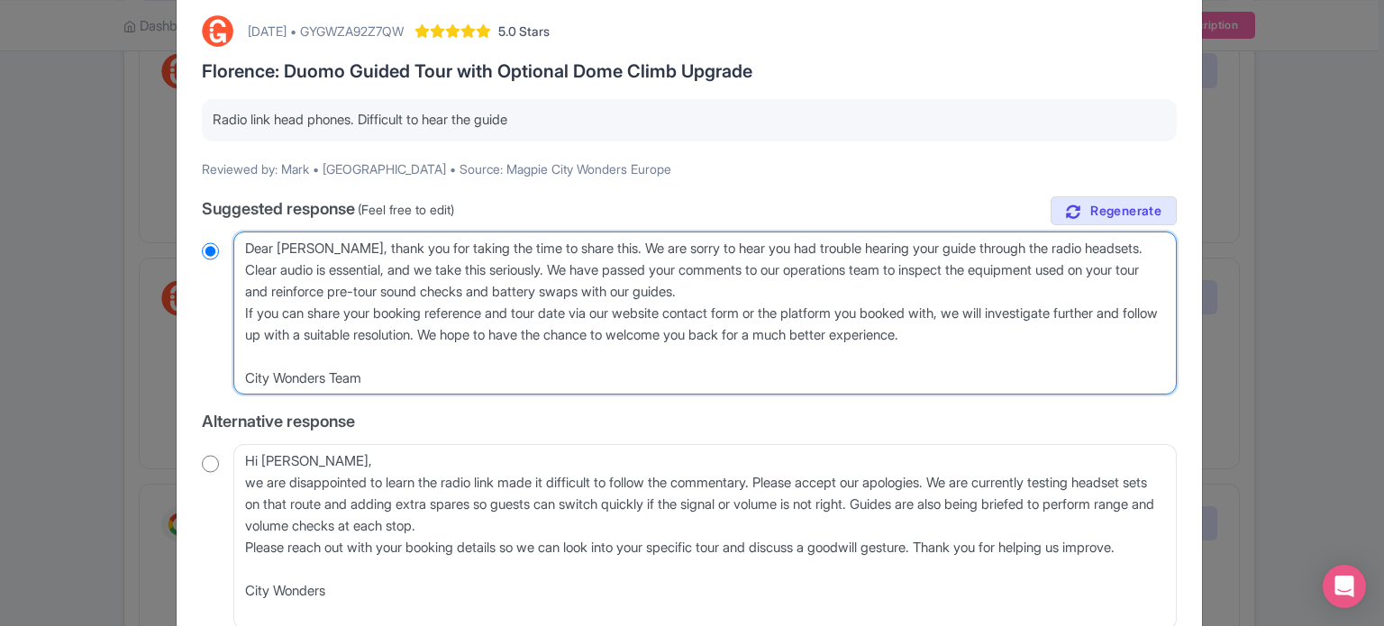
click at [238, 323] on textarea "Dear Mark, thank you for taking the time to share this. We are sorry to hear yo…" at bounding box center [704, 314] width 943 height 164
type textarea "Dear Mark, thank you for taking the time to share this. We are sorry to hear yo…"
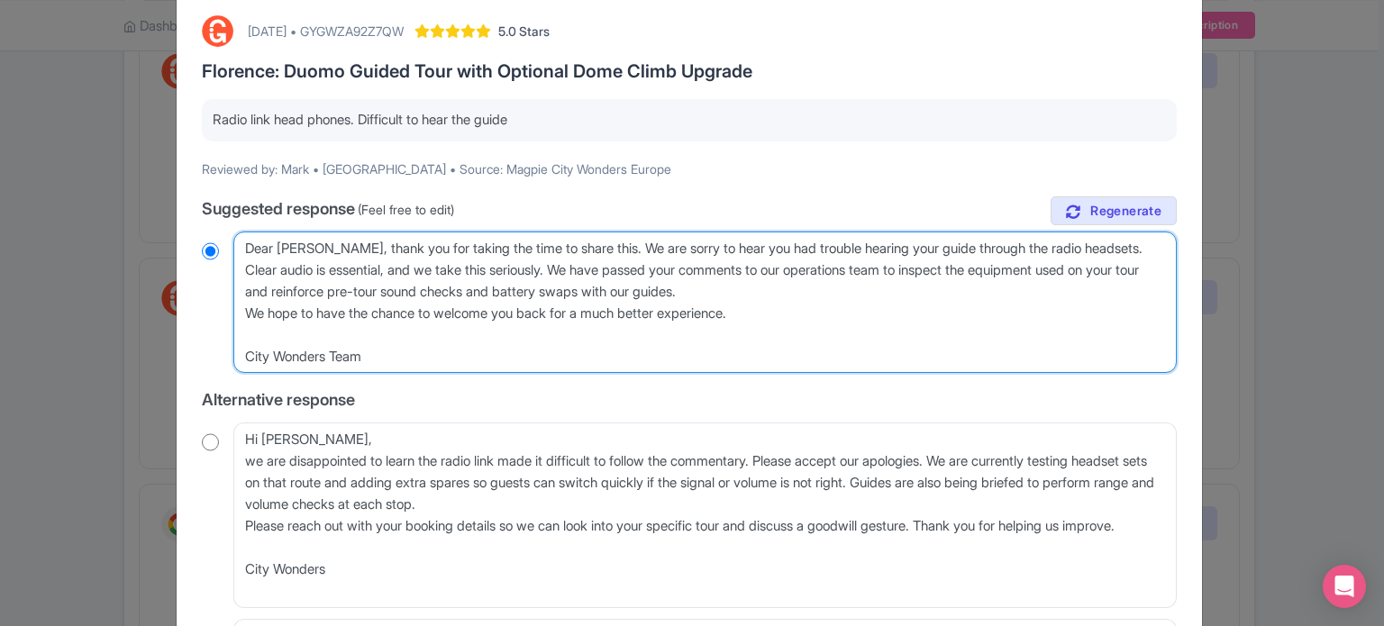
radio input "true"
drag, startPoint x: 395, startPoint y: 361, endPoint x: 224, endPoint y: 344, distance: 171.2
click at [224, 344] on div "Dear Mark, thank you for taking the time to share this. We are sorry to hear yo…" at bounding box center [689, 303] width 975 height 142
type textarea "Dear Mark, thank you for taking the time to share this. We are sorry to hear yo…"
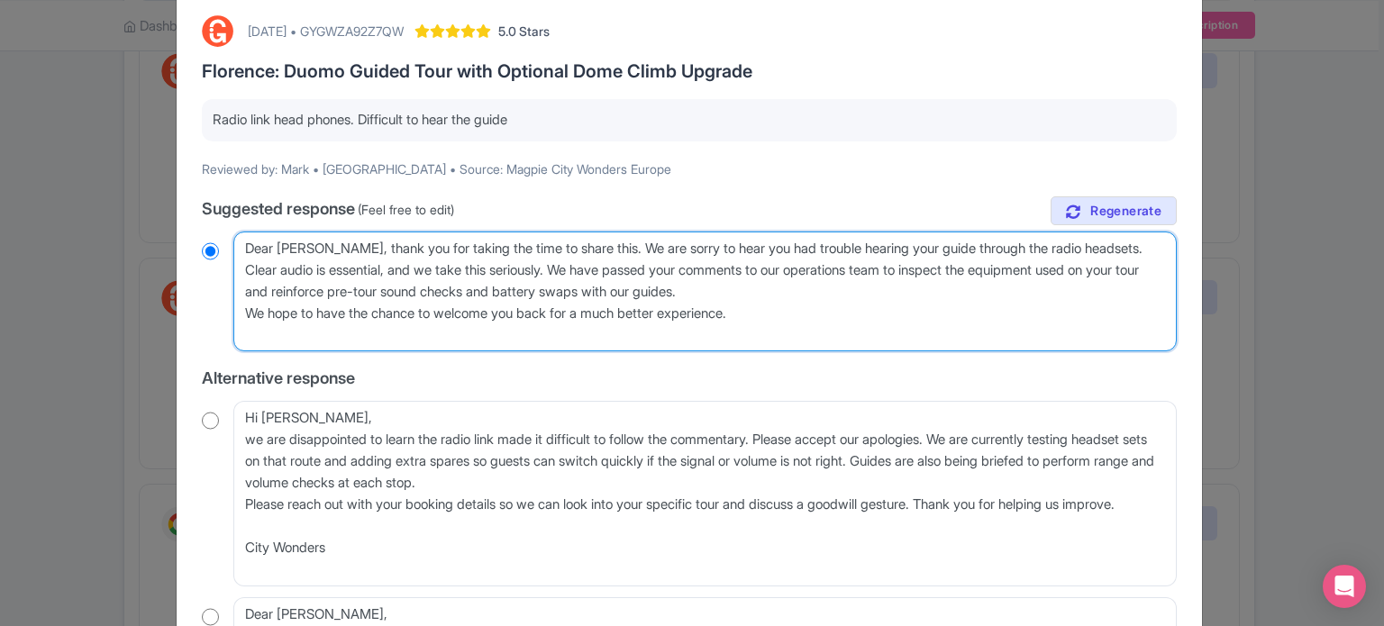
radio input "true"
type textarea "Dear Mark, thank you for taking the time to share this. We are sorry to hear yo…"
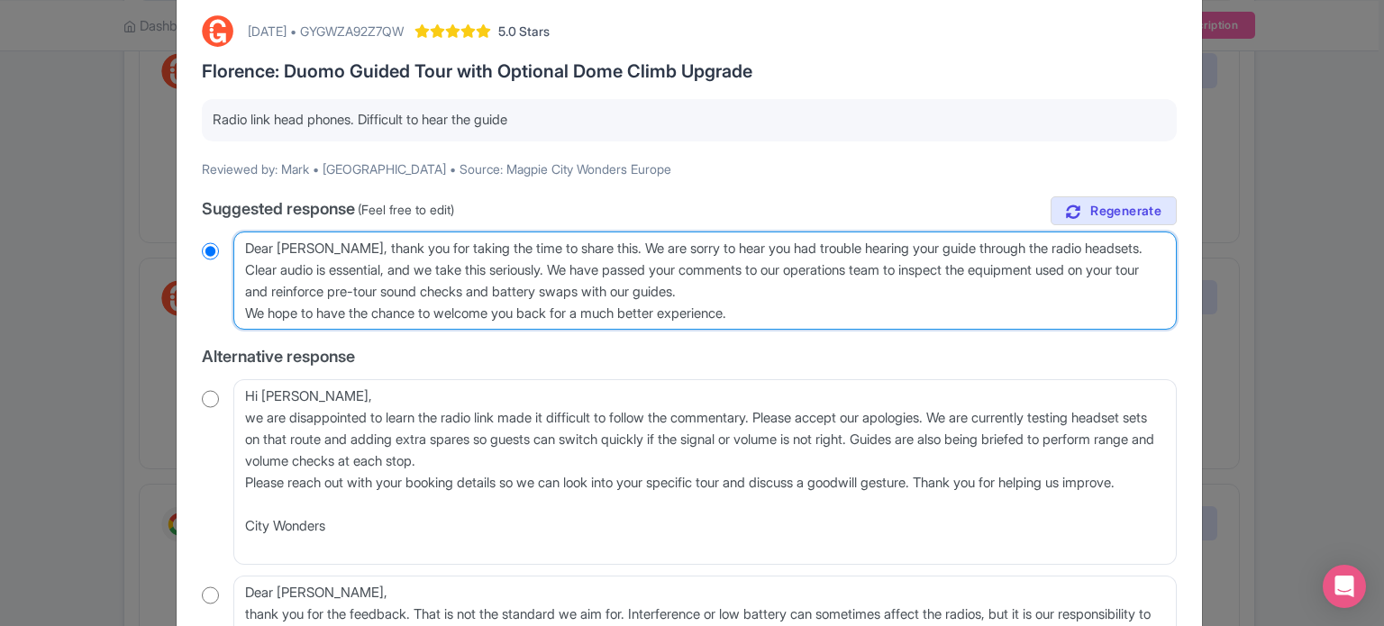
radio input "true"
click at [245, 314] on textarea "Dear Mark, thank you for taking the time to share this. We are sorry to hear yo…" at bounding box center [704, 281] width 943 height 99
type textarea "Dear Mark, thank you for taking the time to share this. We are sorry to hear yo…"
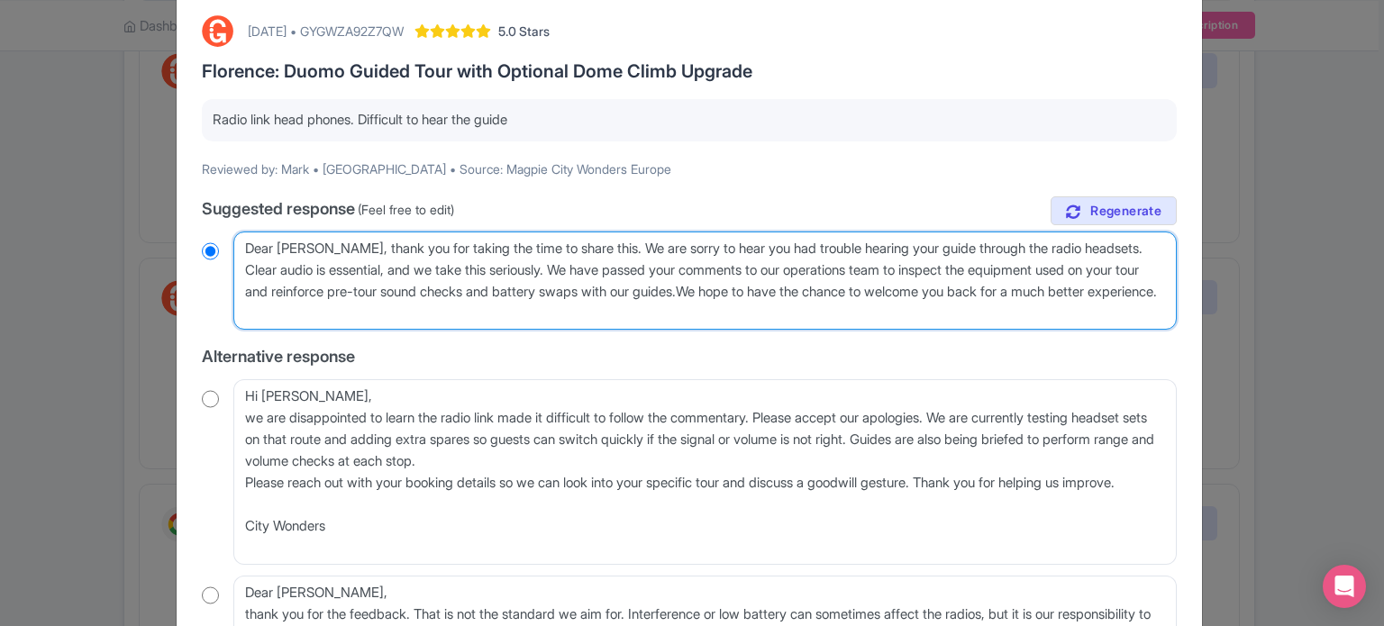
radio input "true"
type textarea "Dear Mark, thank you for taking the time to share this. We are sorry to hear yo…"
radio input "true"
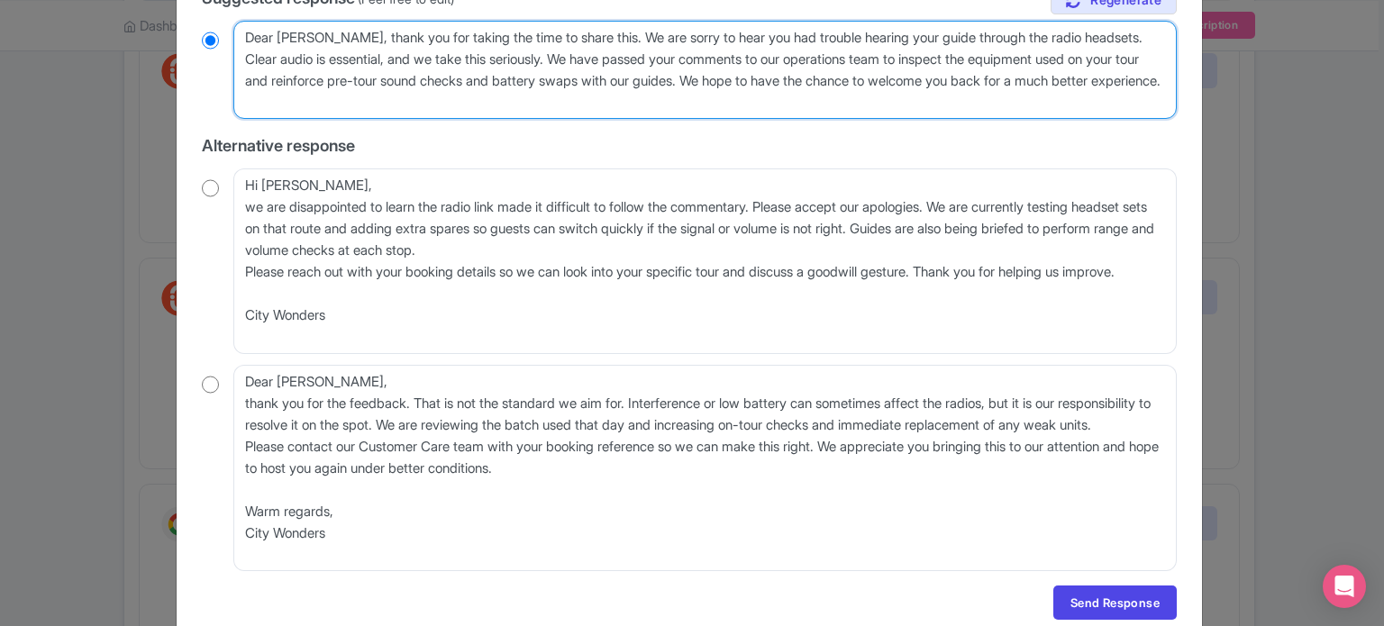
scroll to position [270, 0]
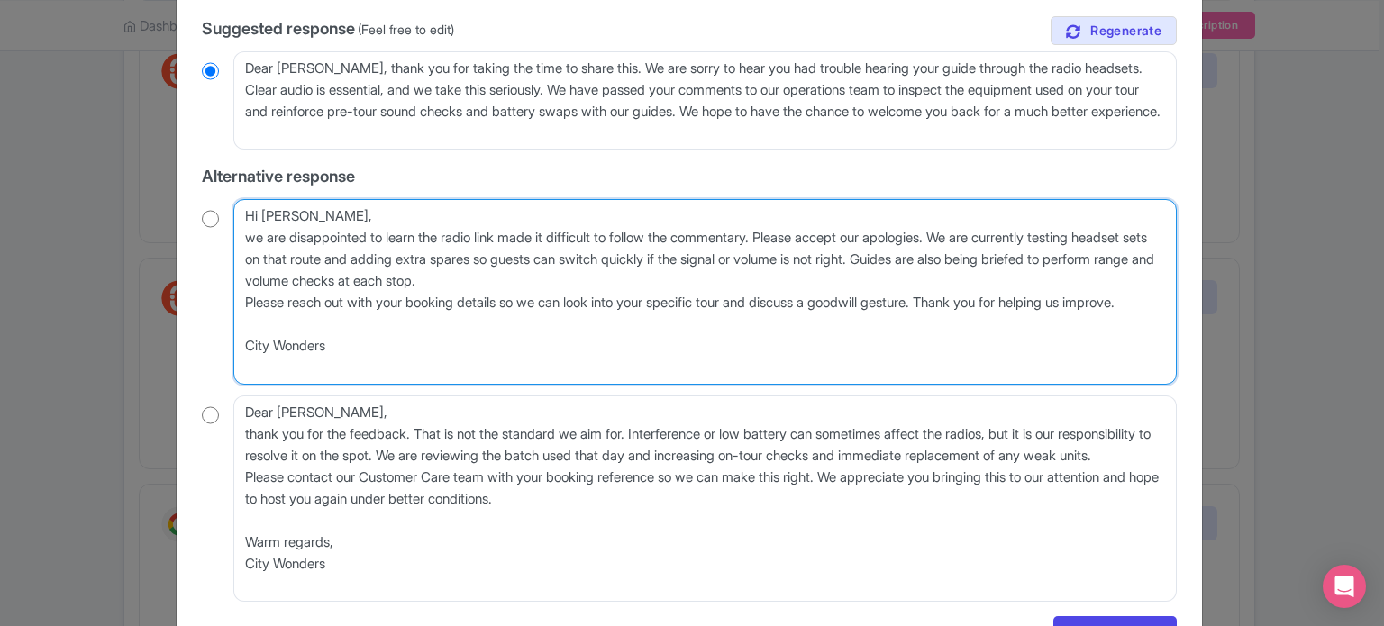
drag, startPoint x: 378, startPoint y: 331, endPoint x: 962, endPoint y: 307, distance: 585.3
click at [962, 307] on textarea "Hi Mark, we are disappointed to learn the radio link made it difficult to follo…" at bounding box center [704, 292] width 943 height 186
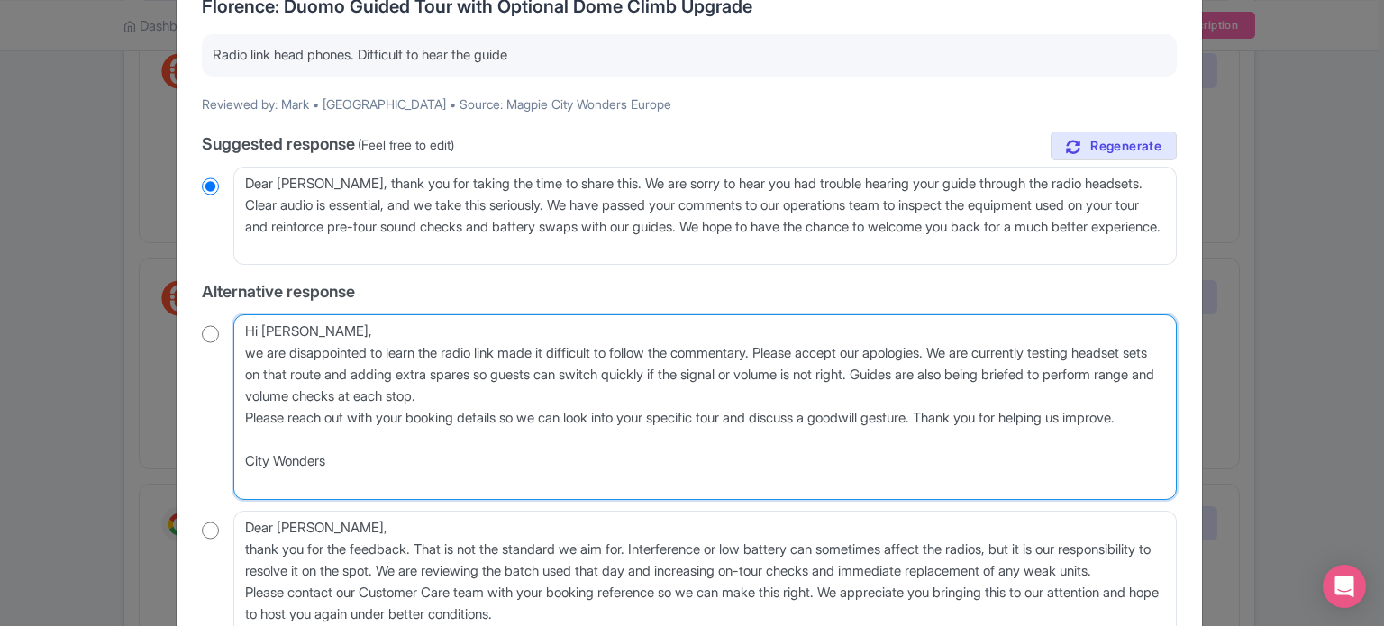
scroll to position [0, 0]
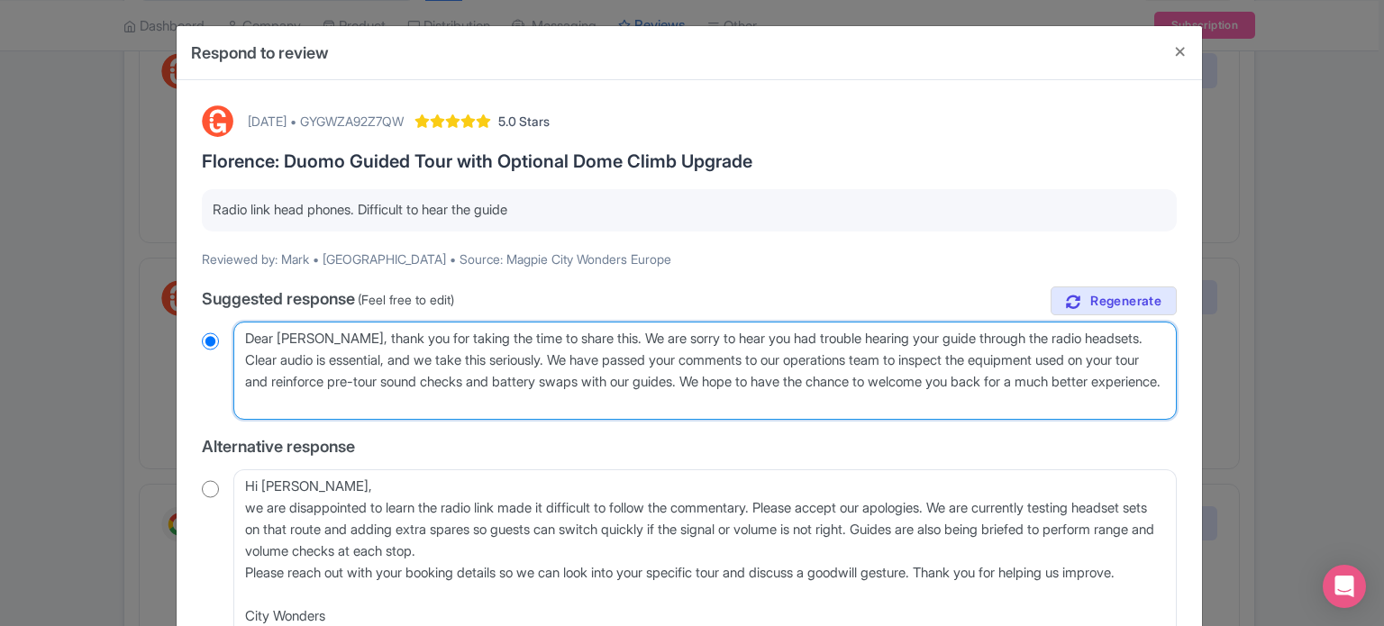
drag, startPoint x: 429, startPoint y: 408, endPoint x: 735, endPoint y: 383, distance: 307.4
click at [735, 383] on textarea "Dear Mark, thank you for taking the time to share this. We are sorry to hear yo…" at bounding box center [704, 371] width 943 height 99
paste textarea "Thank you for helping us improv"
type textarea "Dear [PERSON_NAME], thank you for taking the time to share this. We are sorry t…"
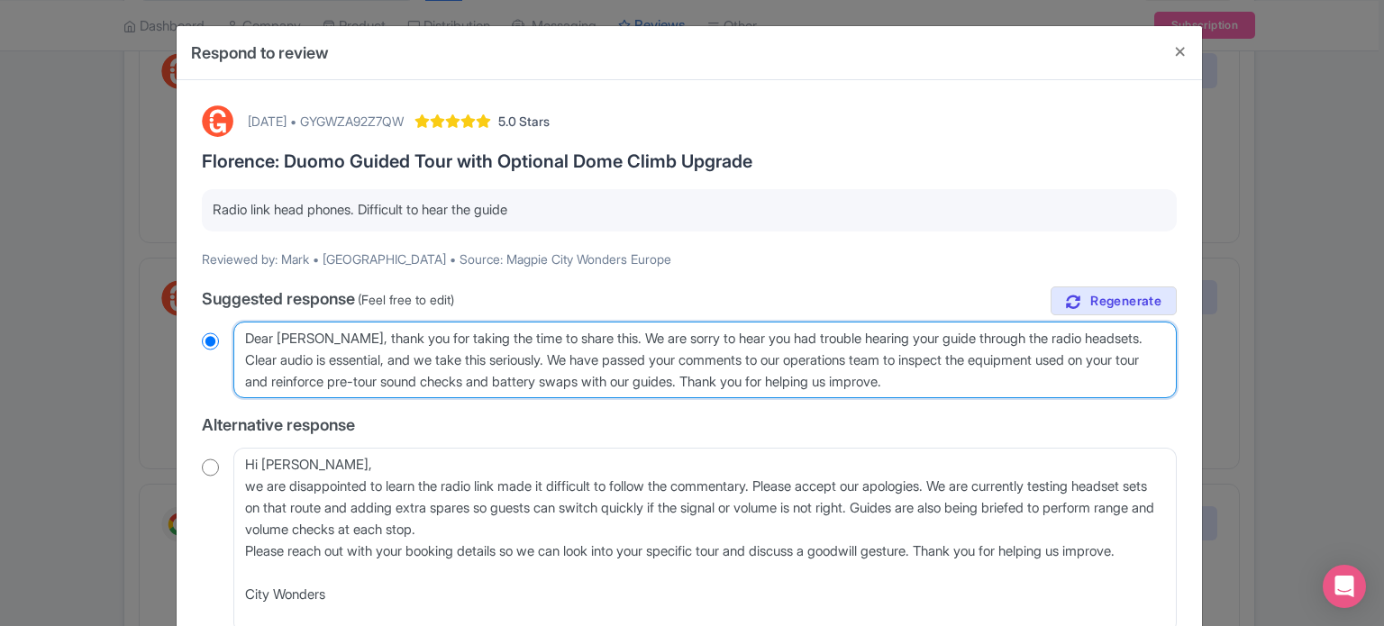
radio input "true"
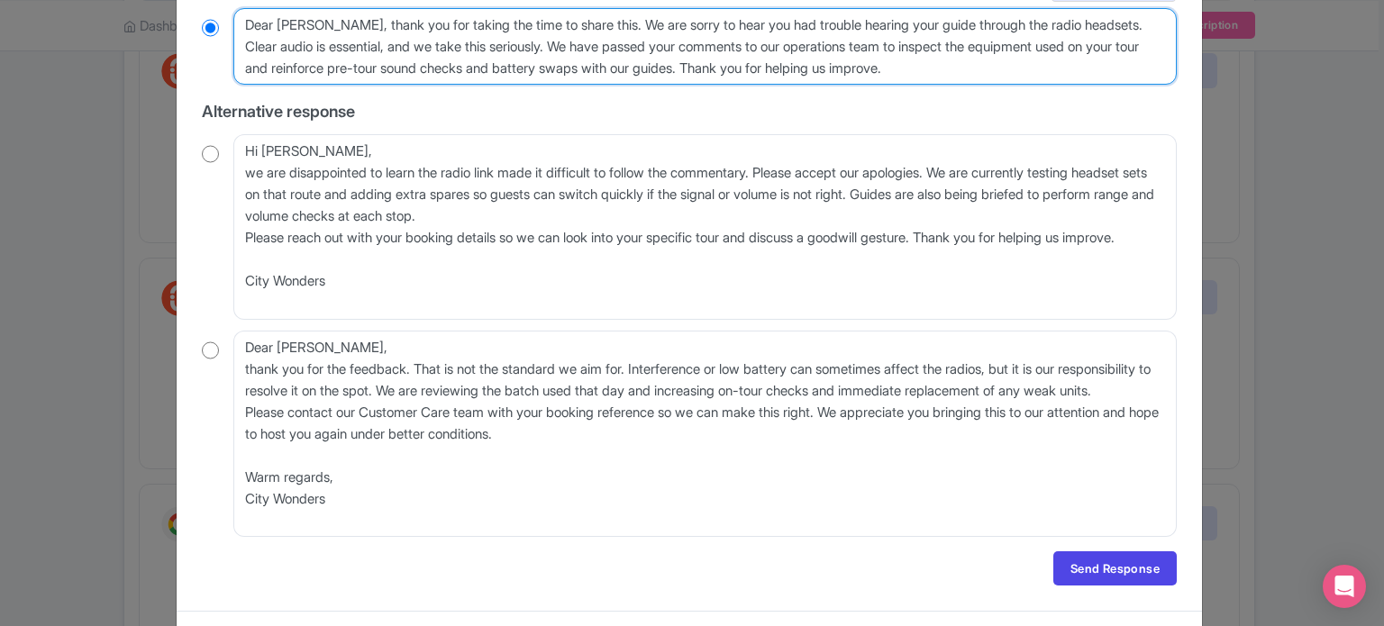
scroll to position [353, 0]
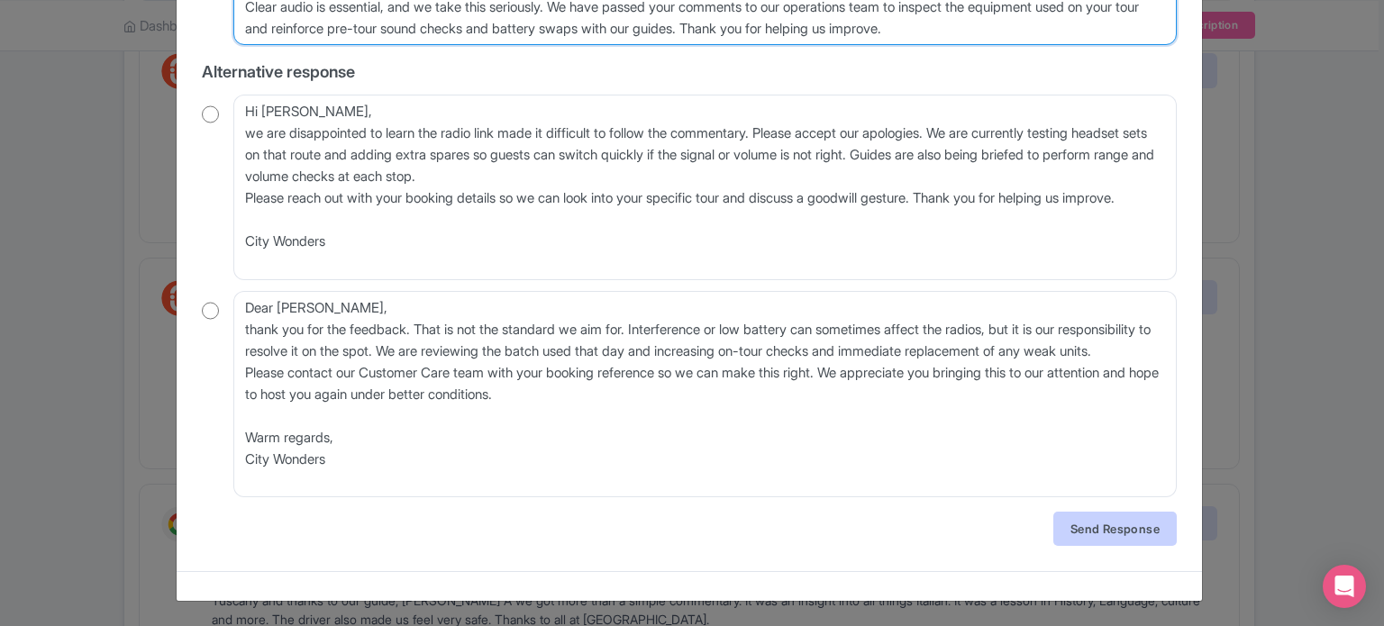
type textarea "Dear [PERSON_NAME], thank you for taking the time to share this. We are sorry t…"
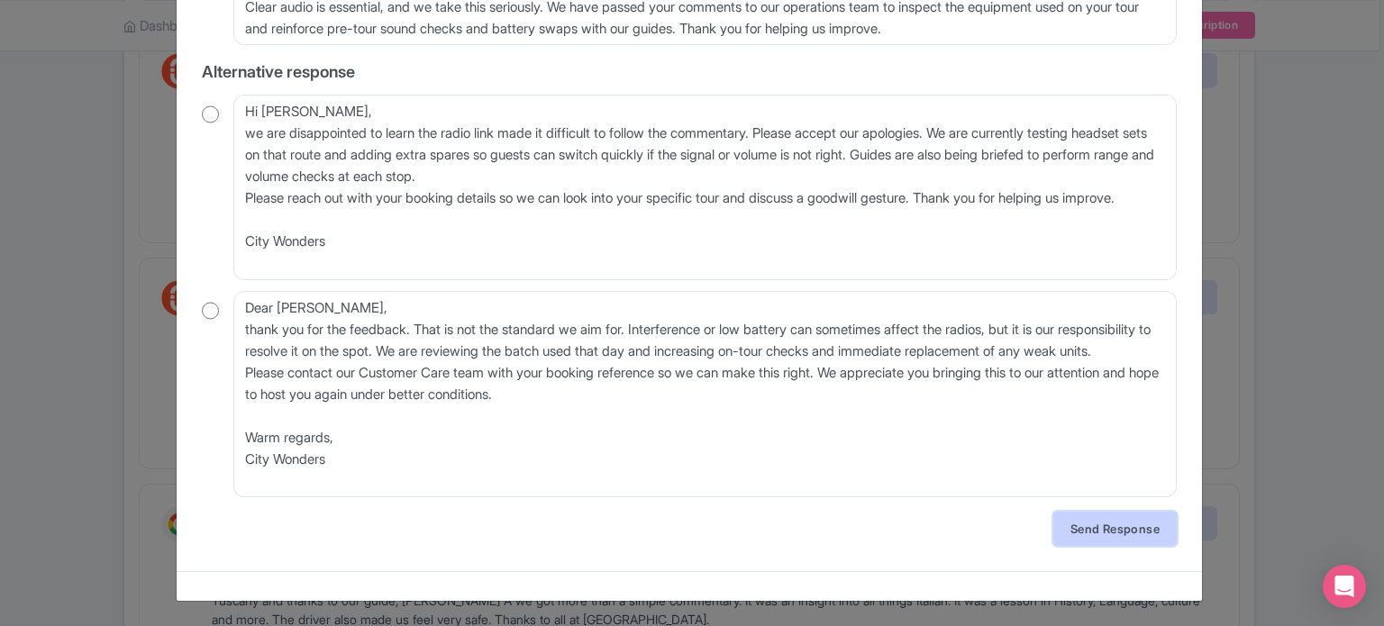
click at [1128, 532] on link "Send Response" at bounding box center [1114, 529] width 123 height 34
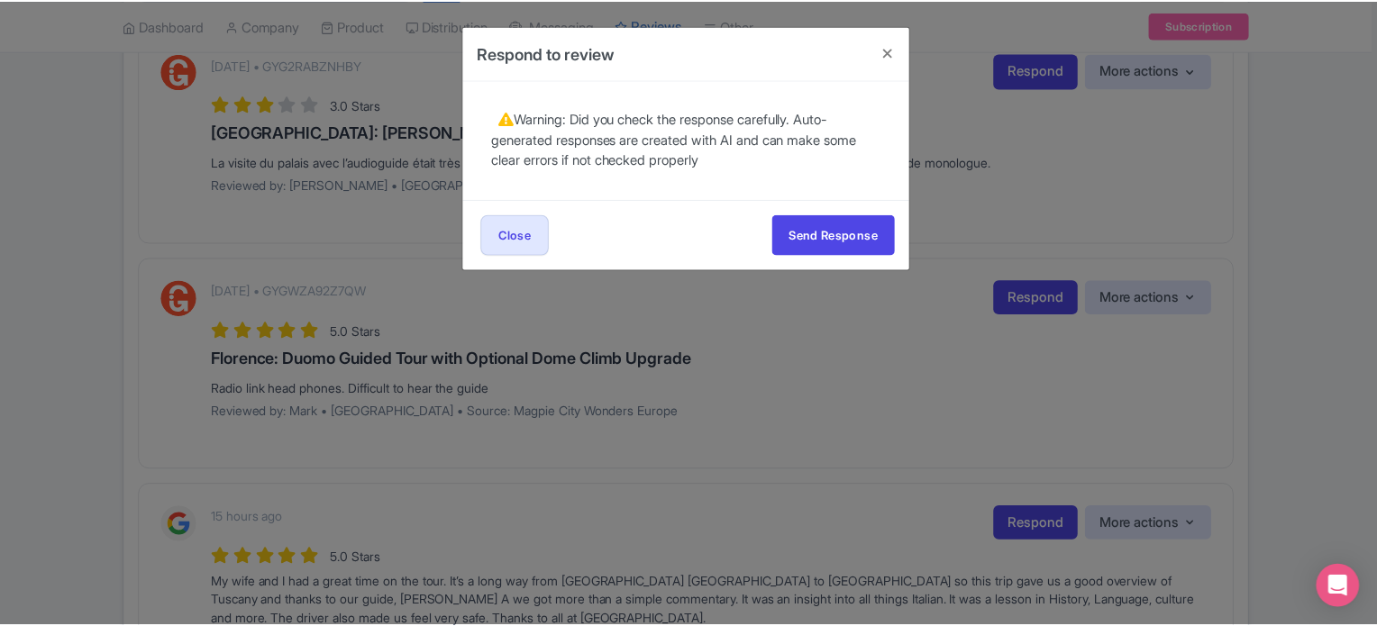
scroll to position [0, 0]
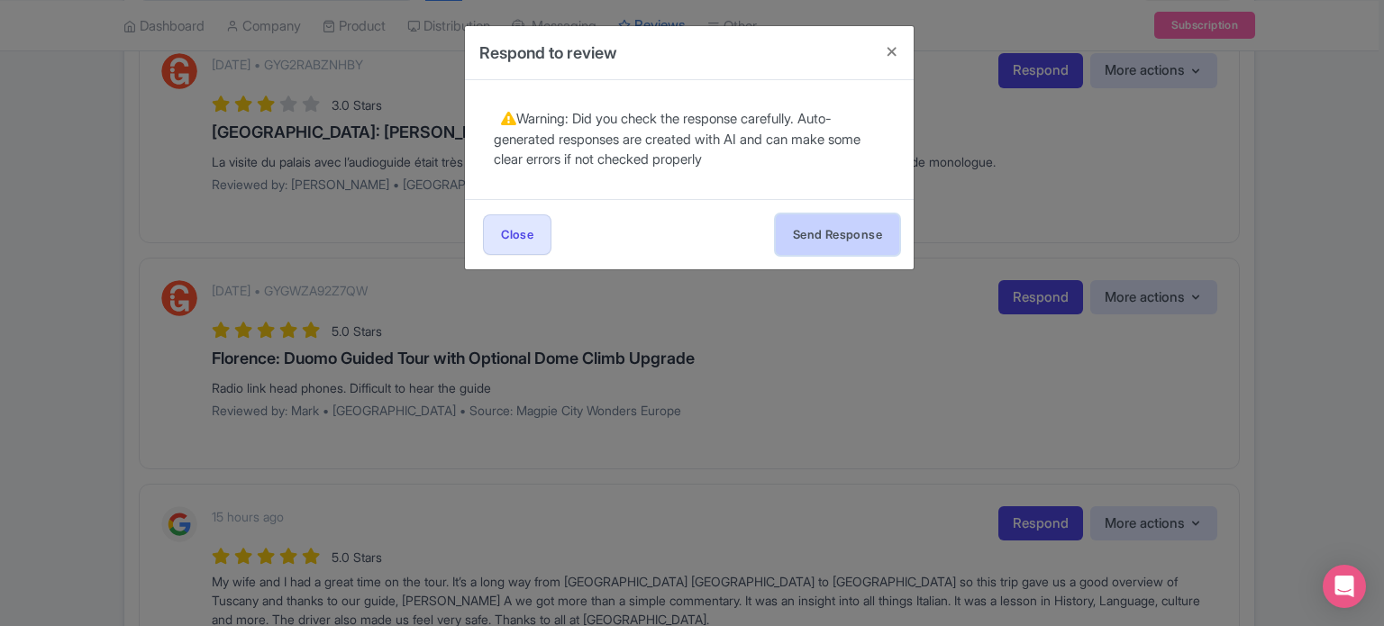
click at [876, 234] on button "Send Response" at bounding box center [837, 234] width 123 height 41
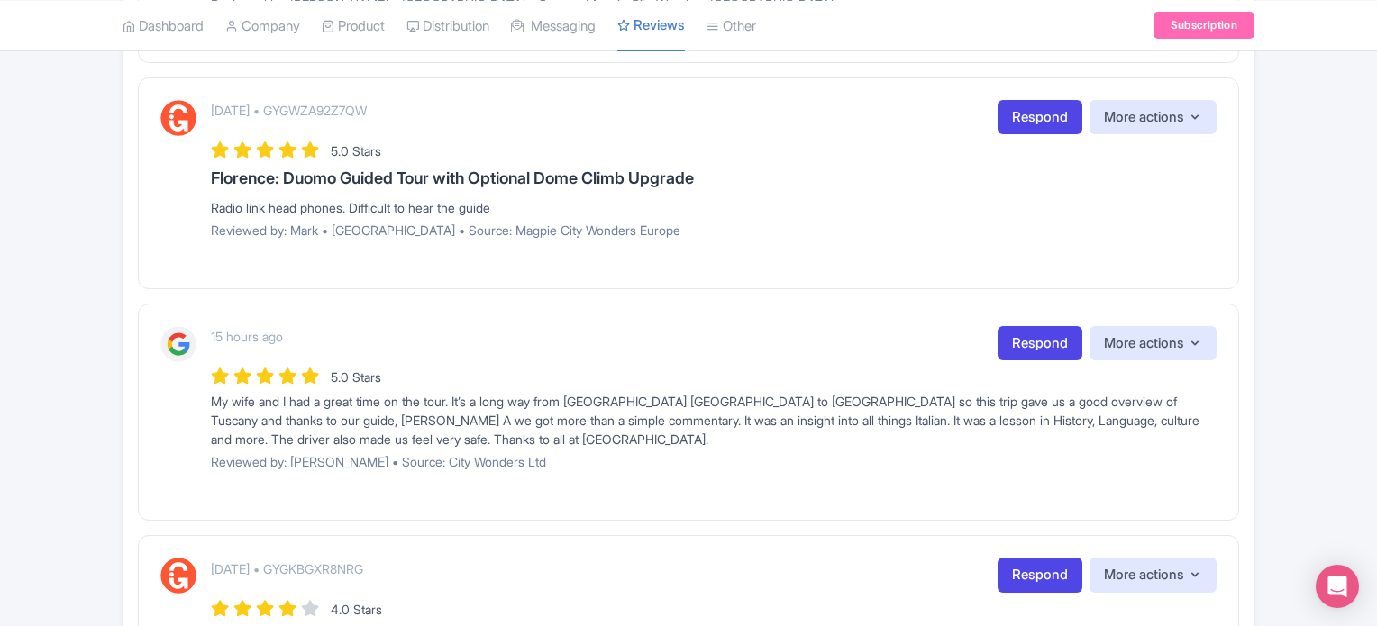
scroll to position [451, 0]
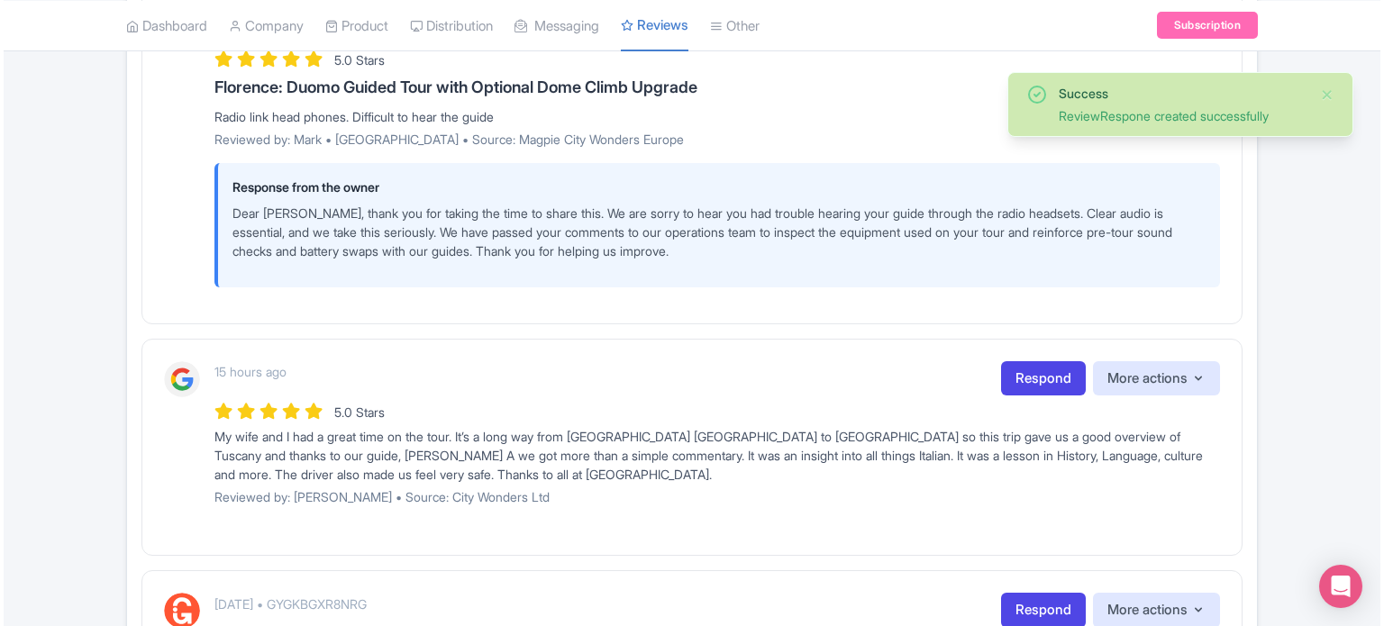
scroll to position [631, 0]
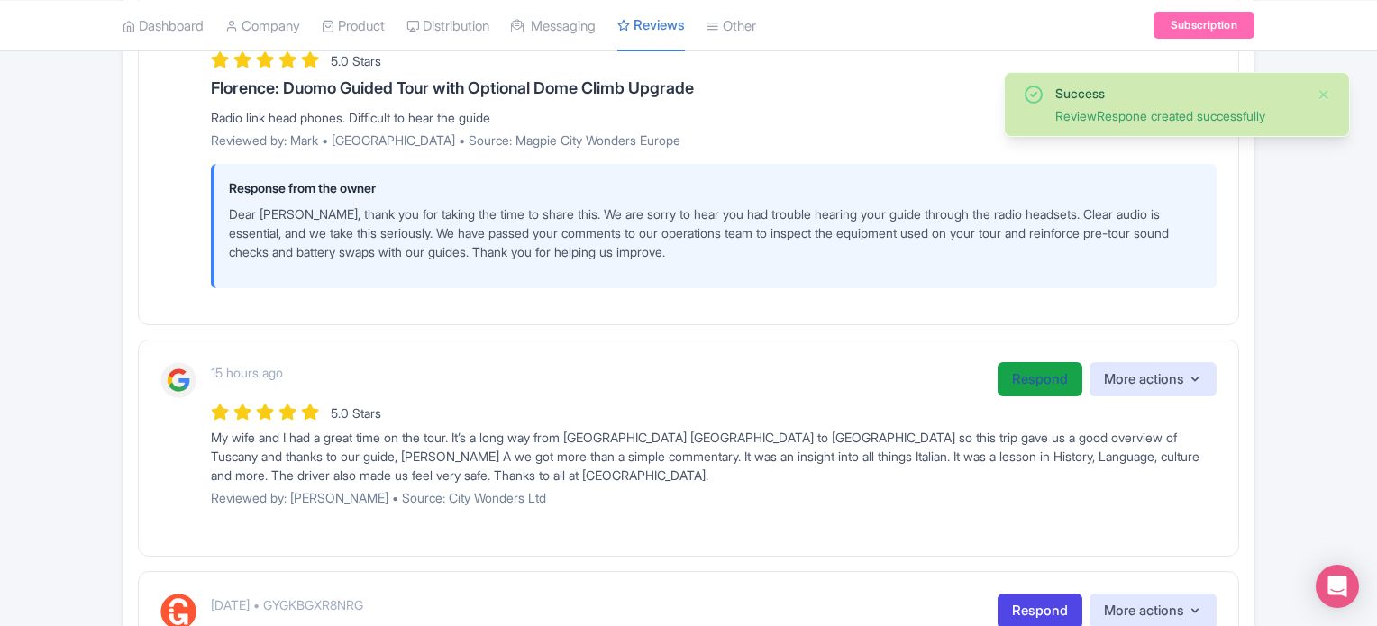
click at [1017, 378] on link "Respond" at bounding box center [1039, 379] width 85 height 35
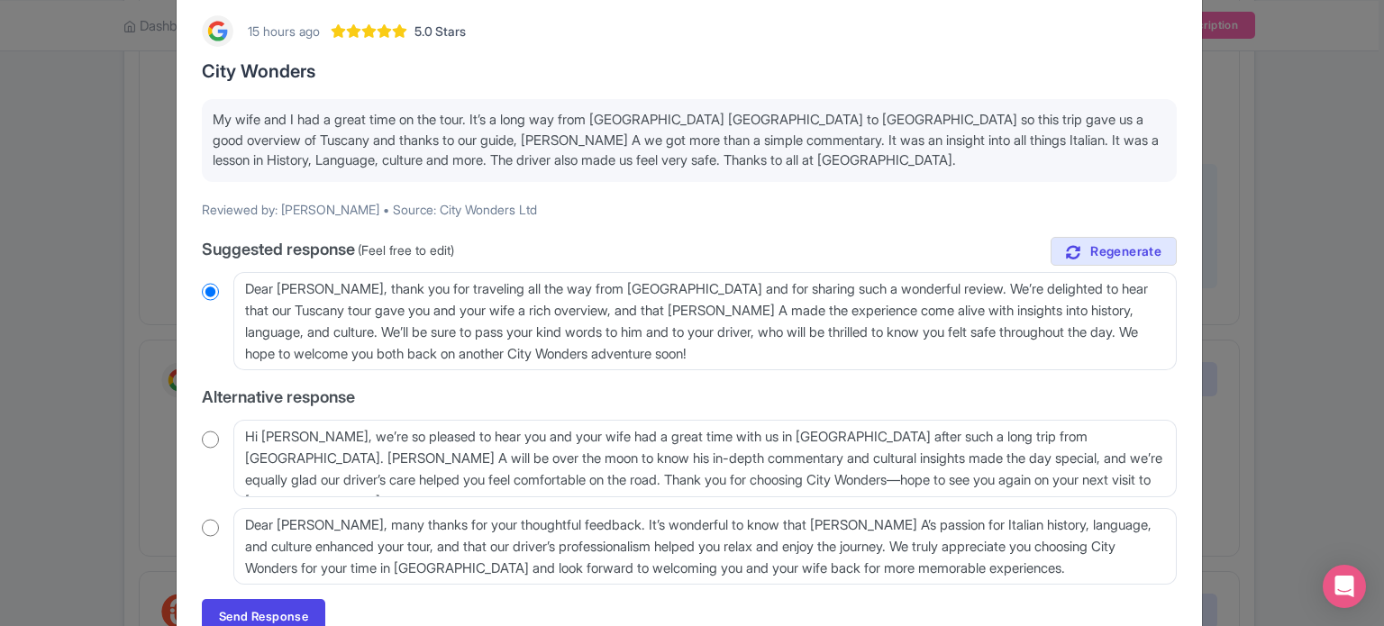
scroll to position [177, 0]
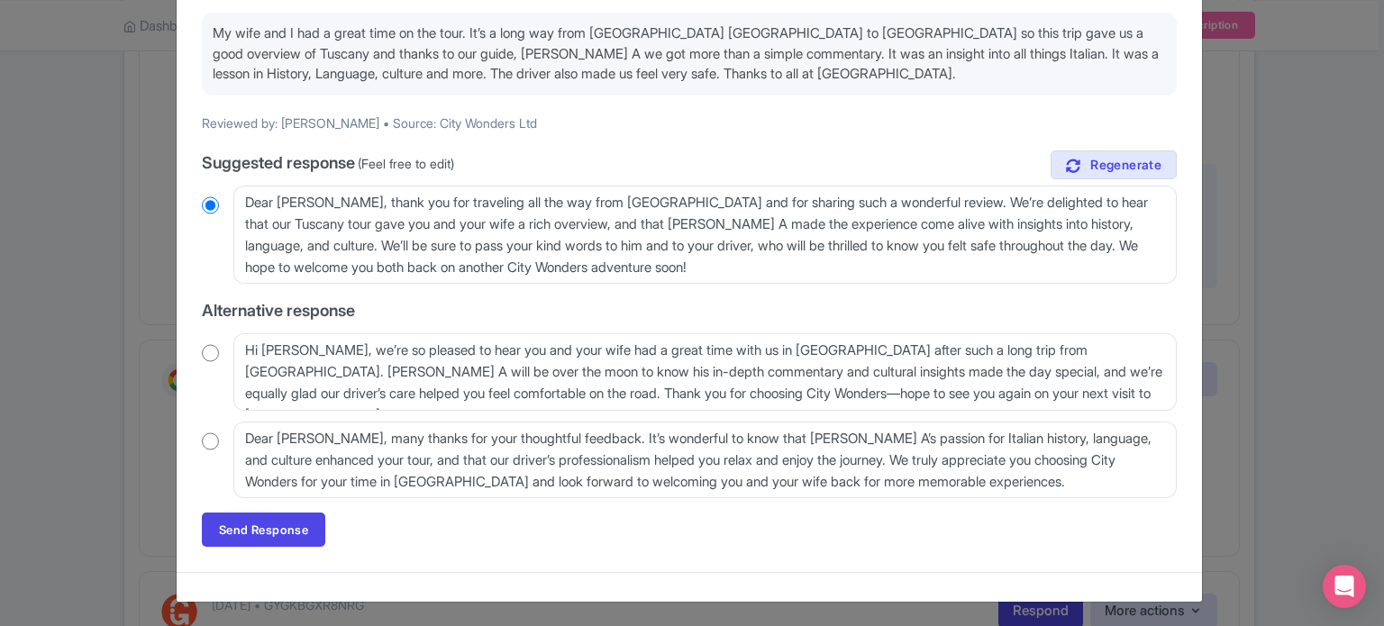
click at [208, 353] on input "radio" at bounding box center [210, 353] width 17 height 18
radio input "true"
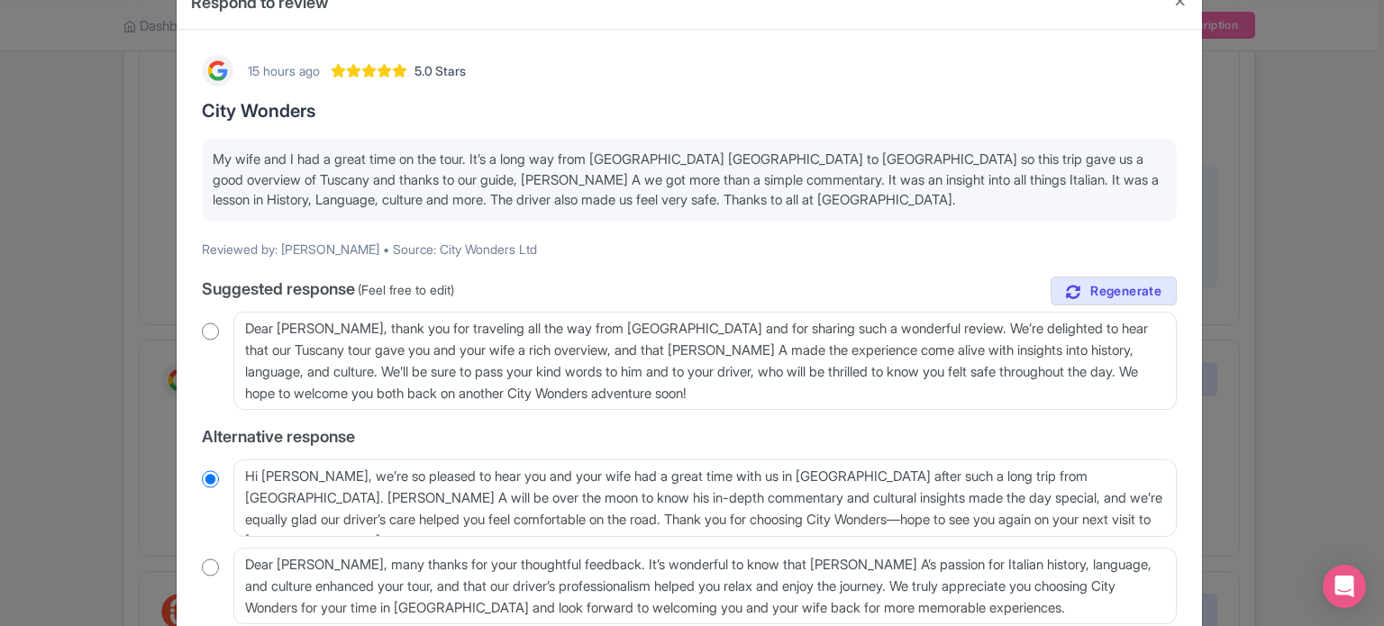
scroll to position [90, 0]
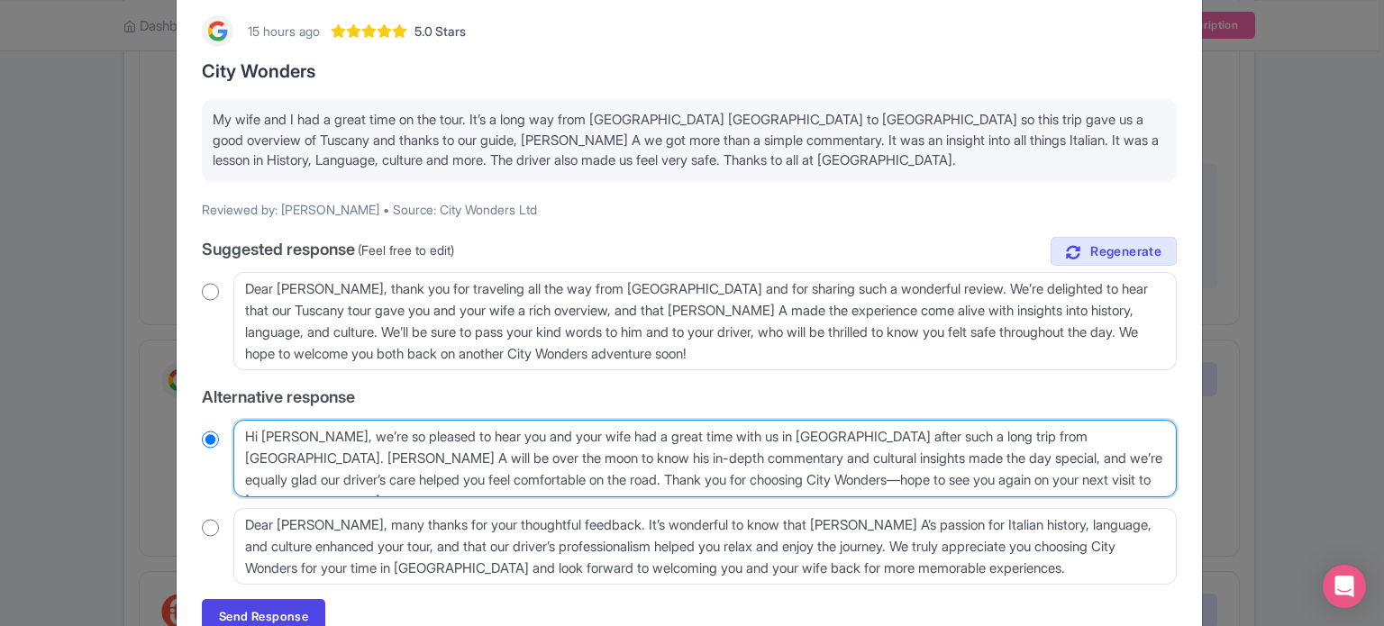
click at [1073, 437] on textarea "Hi [PERSON_NAME], we’re so pleased to hear you and your wife had a great time w…" at bounding box center [704, 458] width 943 height 77
type textarea "Hi [PERSON_NAME], we’re so pleased to hear you and your wife had a great time w…"
radio input "true"
type textarea "Hi [PERSON_NAME], we’re so pleased to hear you and your wife had a great time w…"
radio input "true"
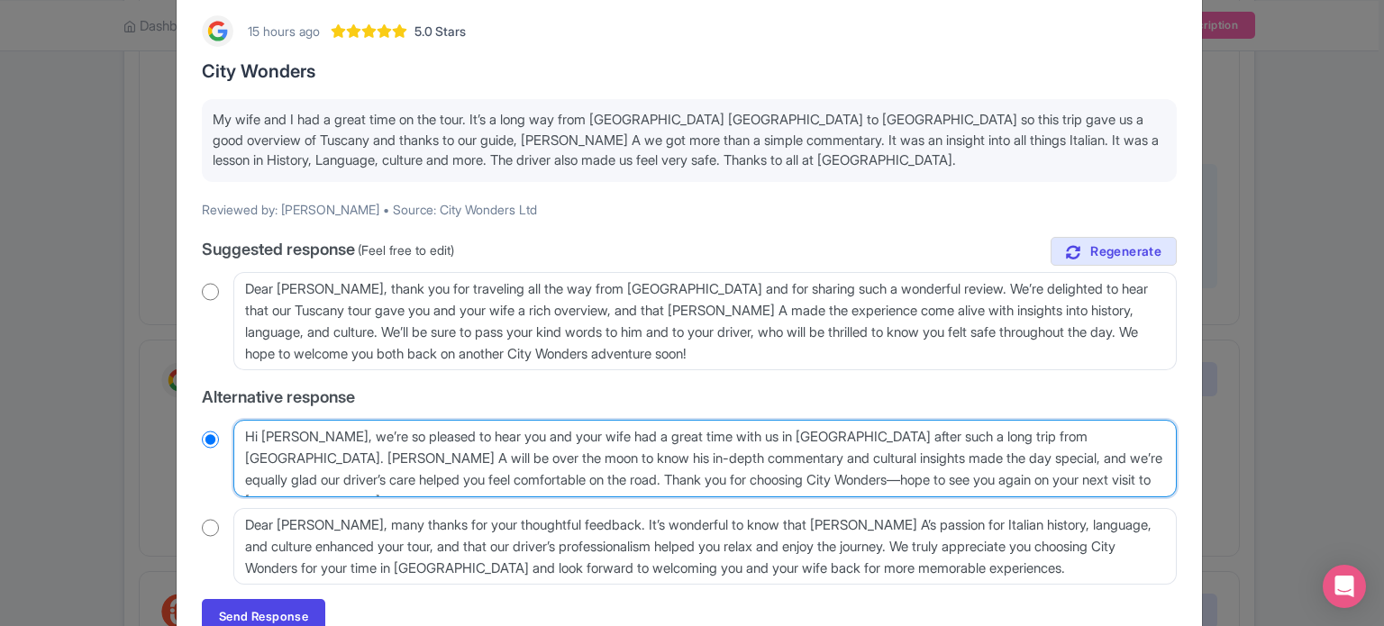
click at [1071, 487] on textarea "Hi [PERSON_NAME], we’re so pleased to hear you and your wife had a great time w…" at bounding box center [704, 458] width 943 height 77
click at [1117, 439] on textarea "Hi [PERSON_NAME], we’re so pleased to hear you and your wife had a great time w…" at bounding box center [704, 458] width 943 height 77
type textarea "Hi [PERSON_NAME], we’re so pleased to hear you and your wife had a great time w…"
radio input "true"
type textarea "Hi [PERSON_NAME], we’re so pleased to hear you and your wife had a great time w…"
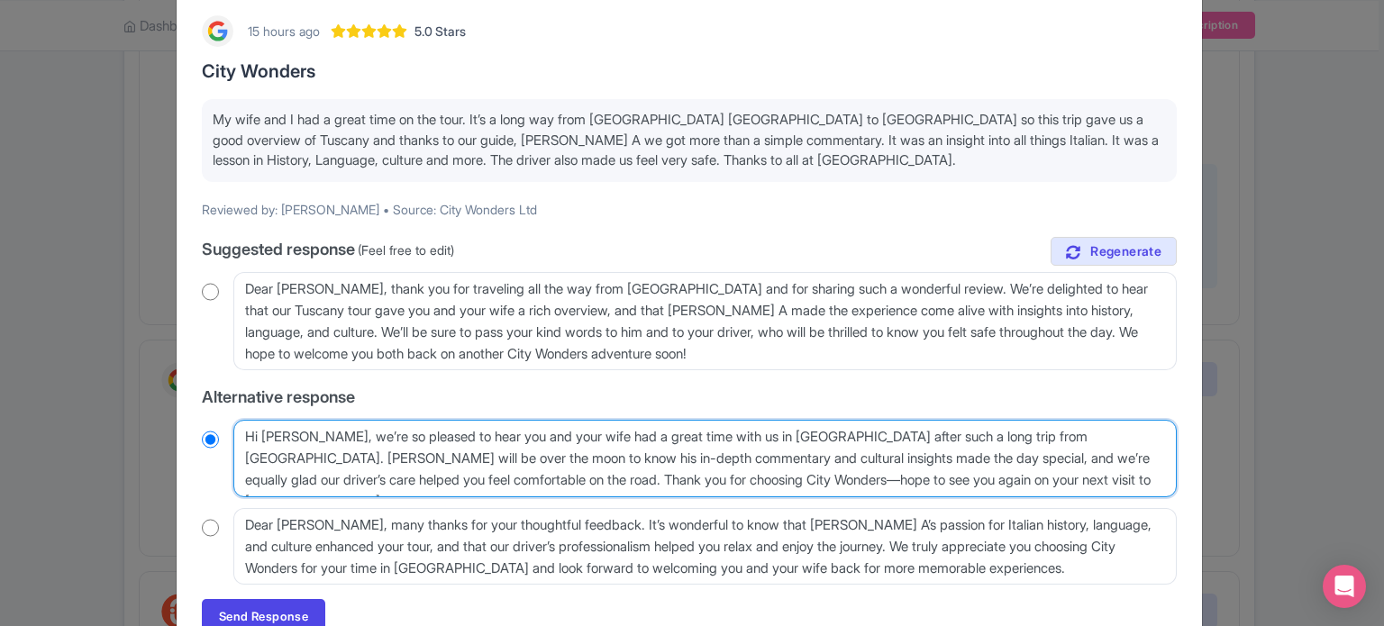
radio input "true"
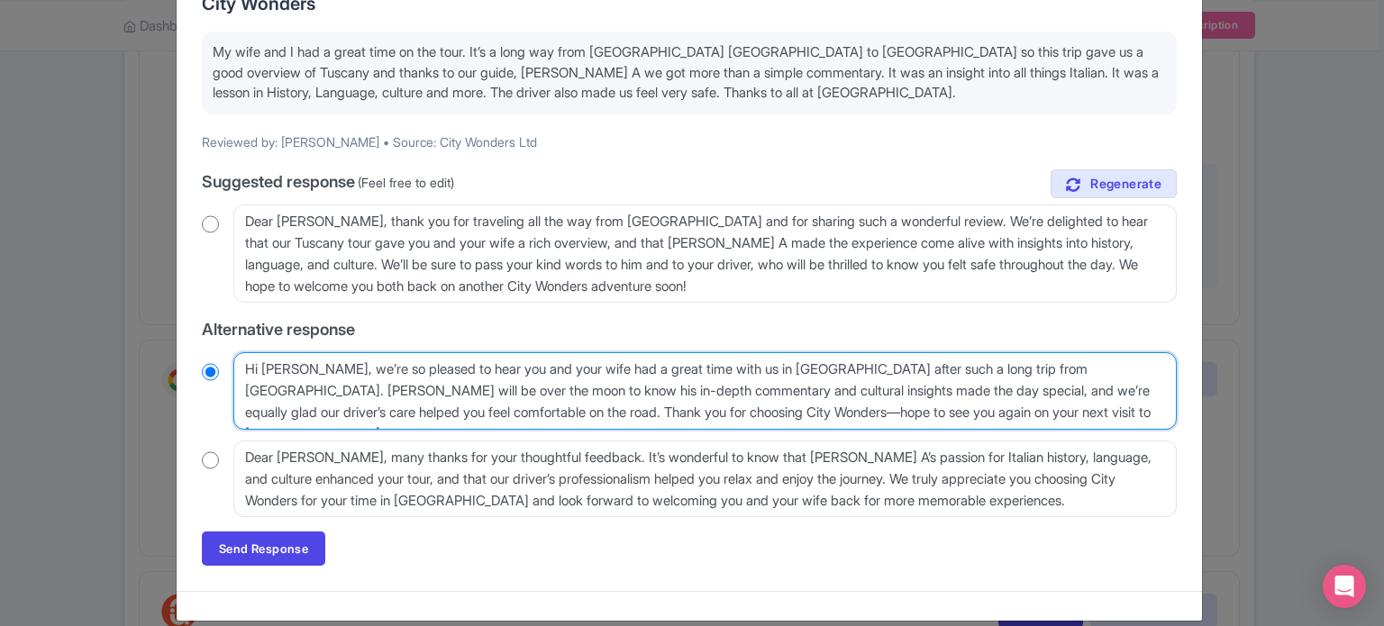
scroll to position [177, 0]
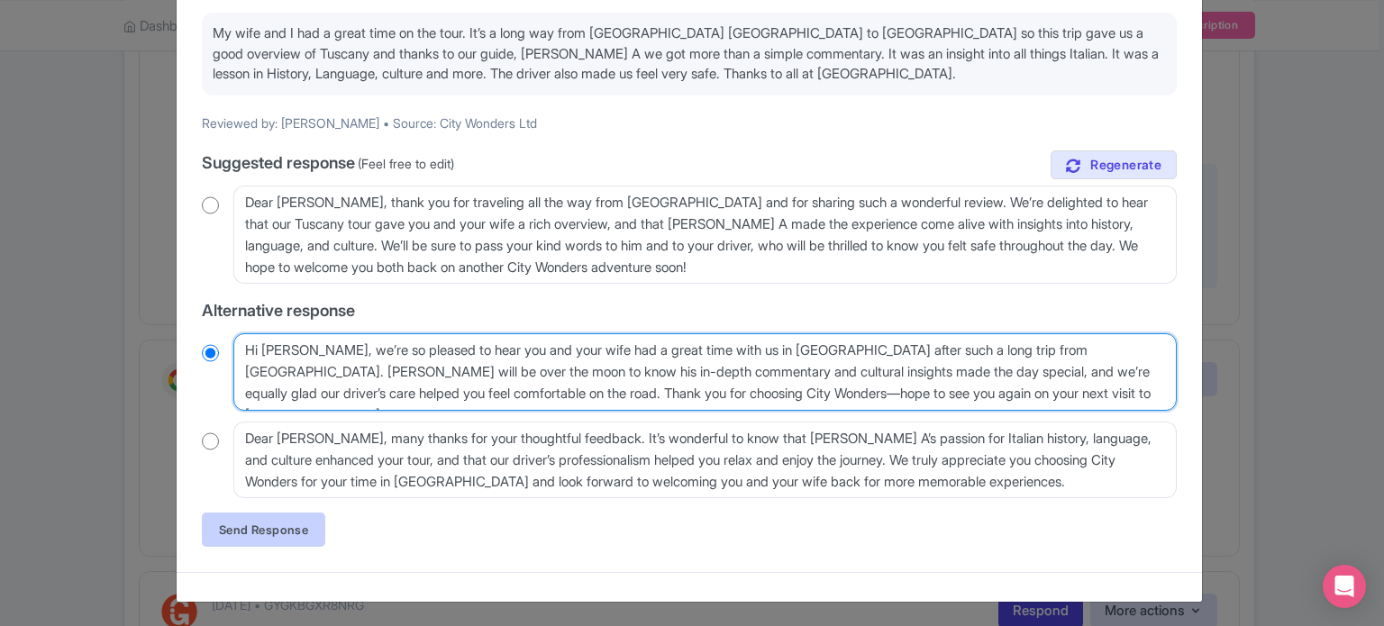
type textarea "Hi [PERSON_NAME], we’re so pleased to hear you and your wife had a great time w…"
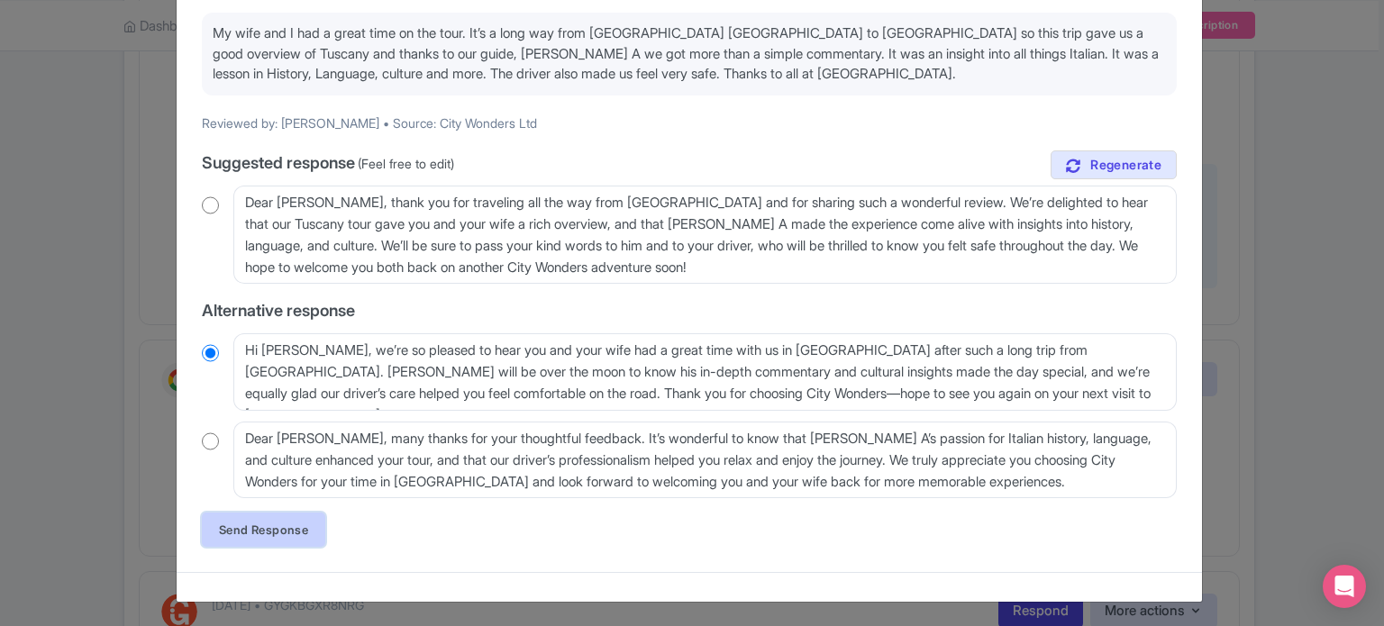
click at [291, 529] on link "Send Response" at bounding box center [263, 530] width 123 height 34
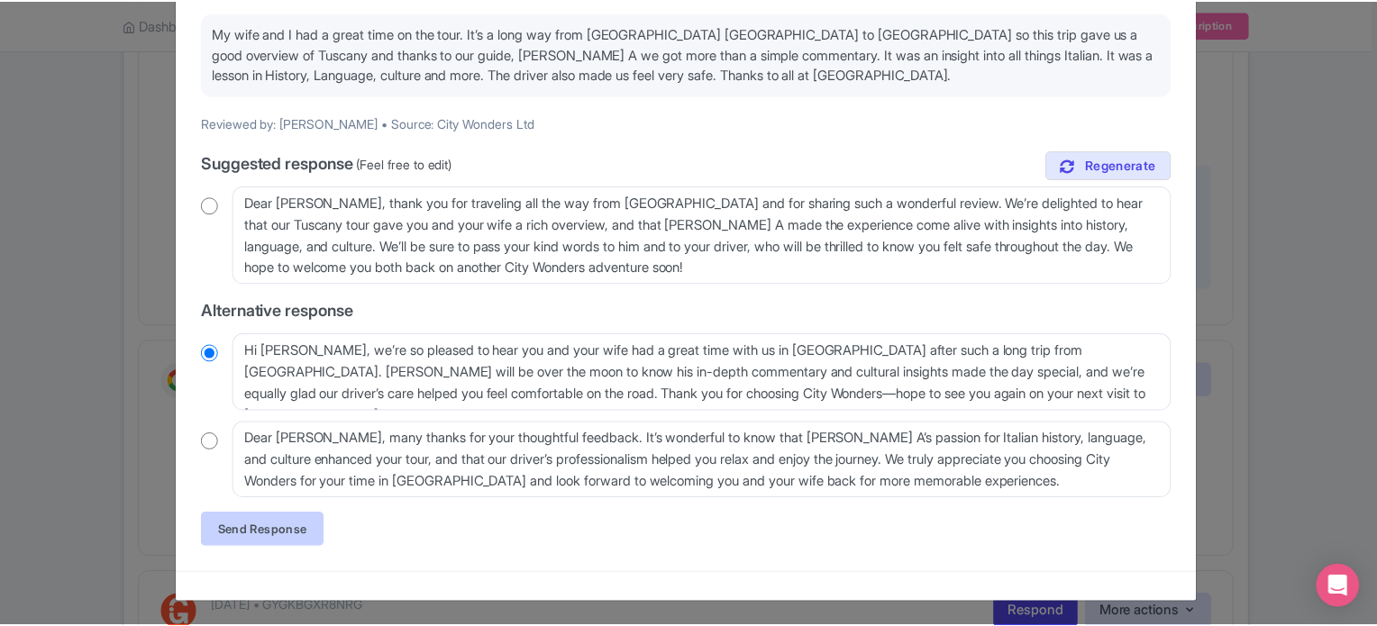
scroll to position [0, 0]
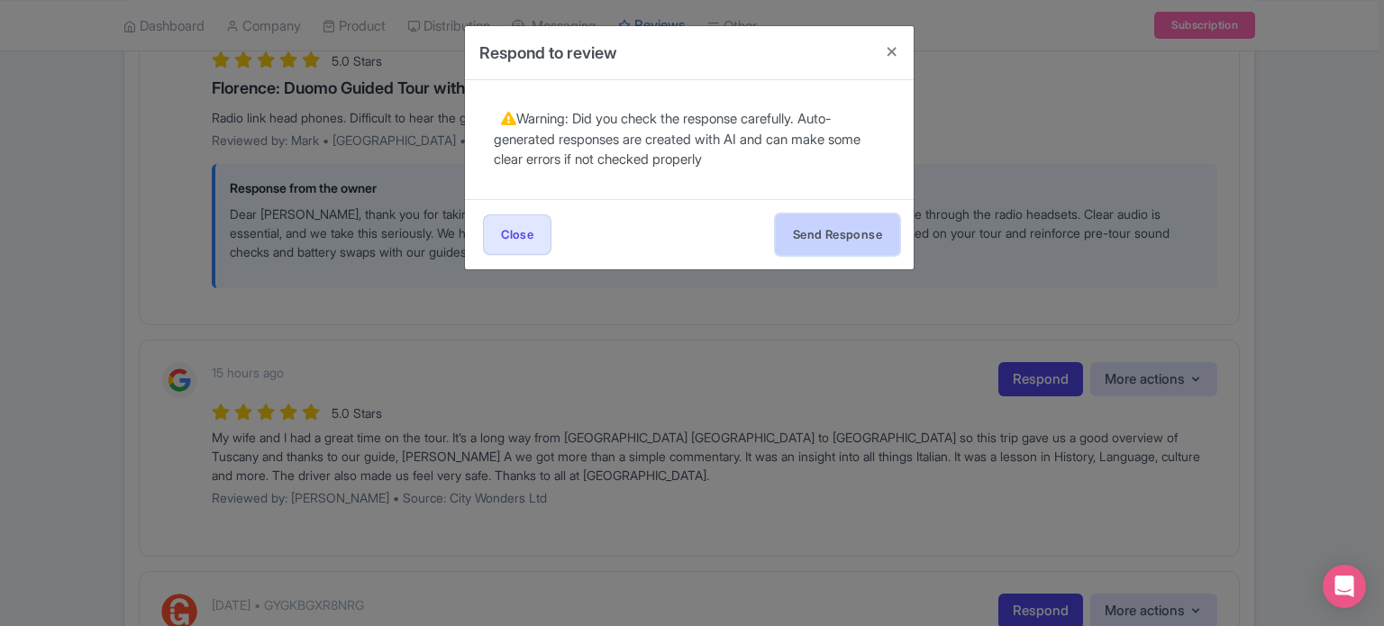
click at [851, 224] on button "Send Response" at bounding box center [837, 234] width 123 height 41
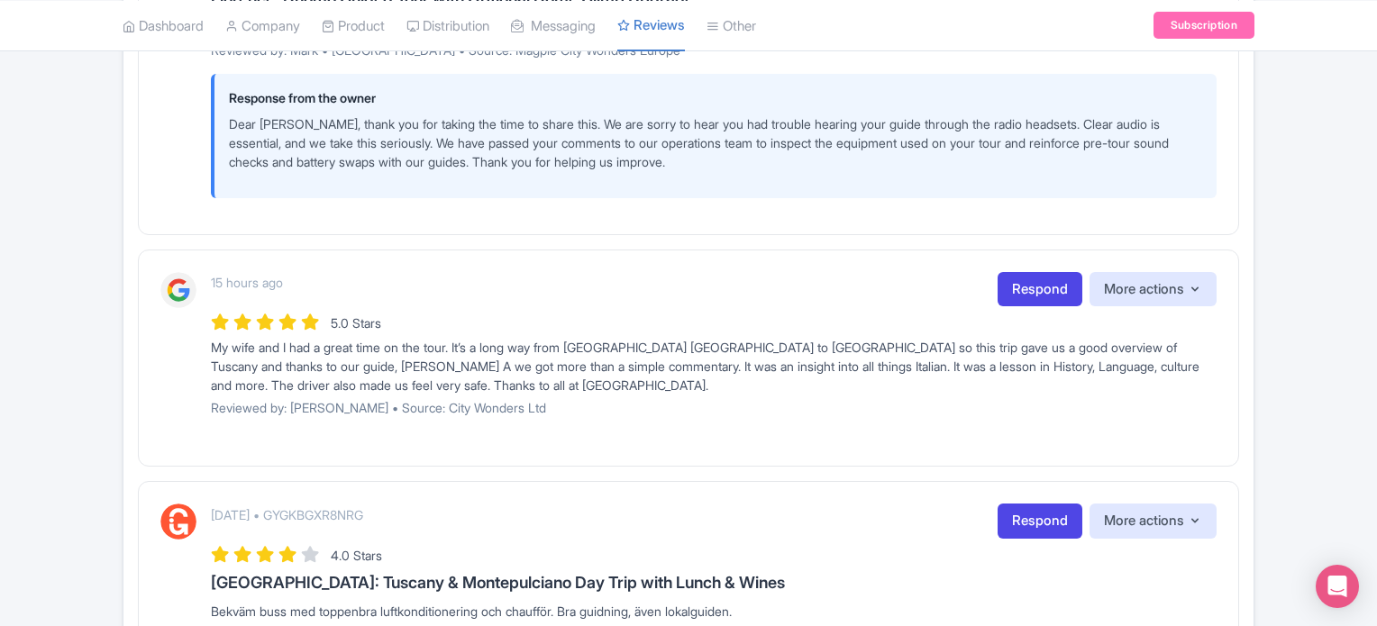
scroll to position [811, 0]
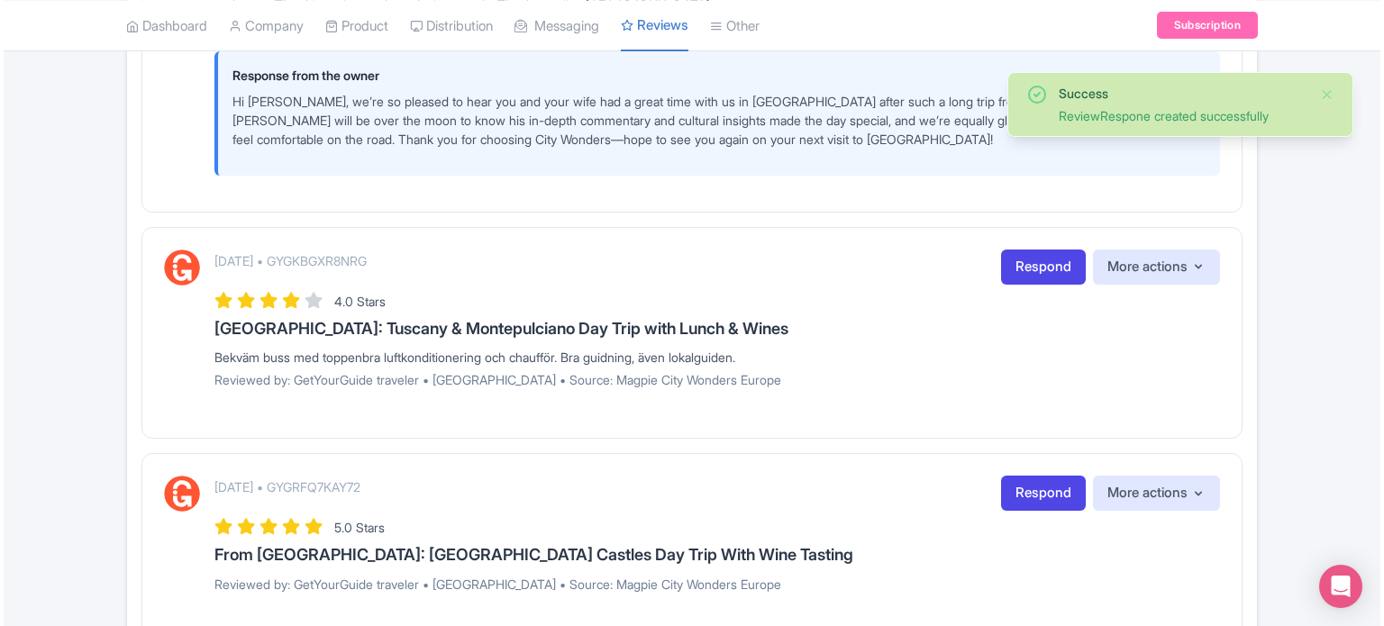
scroll to position [1081, 0]
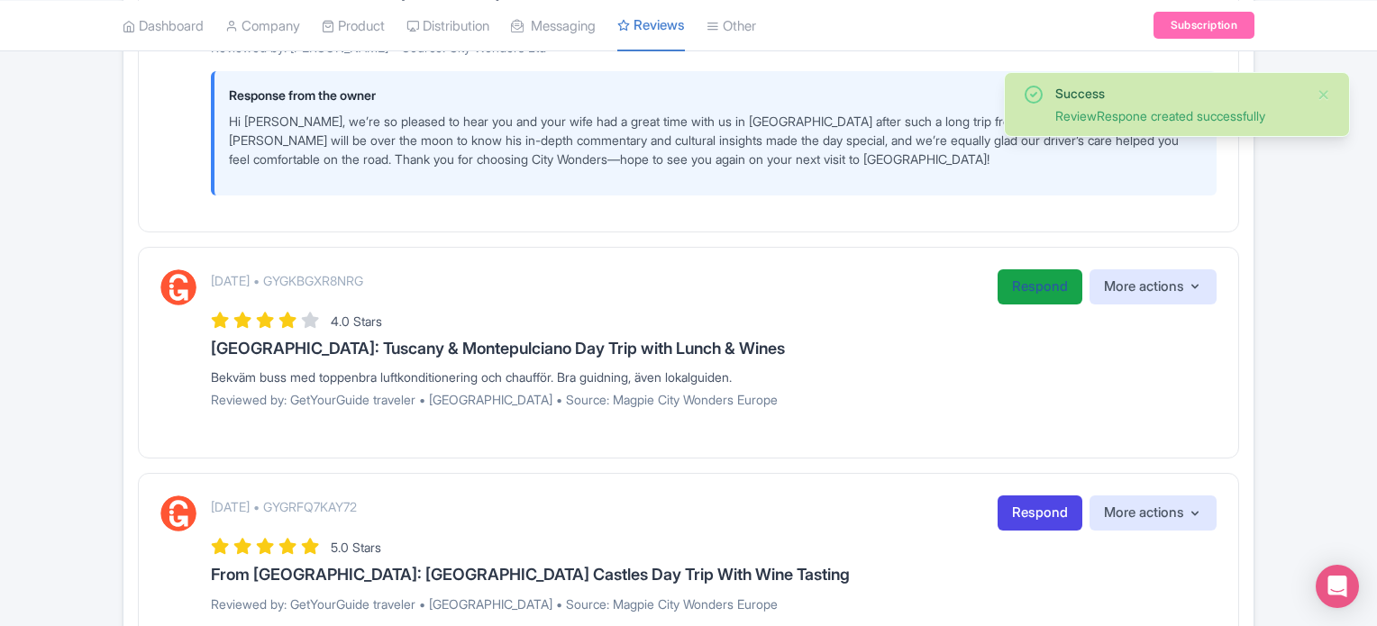
click at [1027, 287] on link "Respond" at bounding box center [1039, 286] width 85 height 35
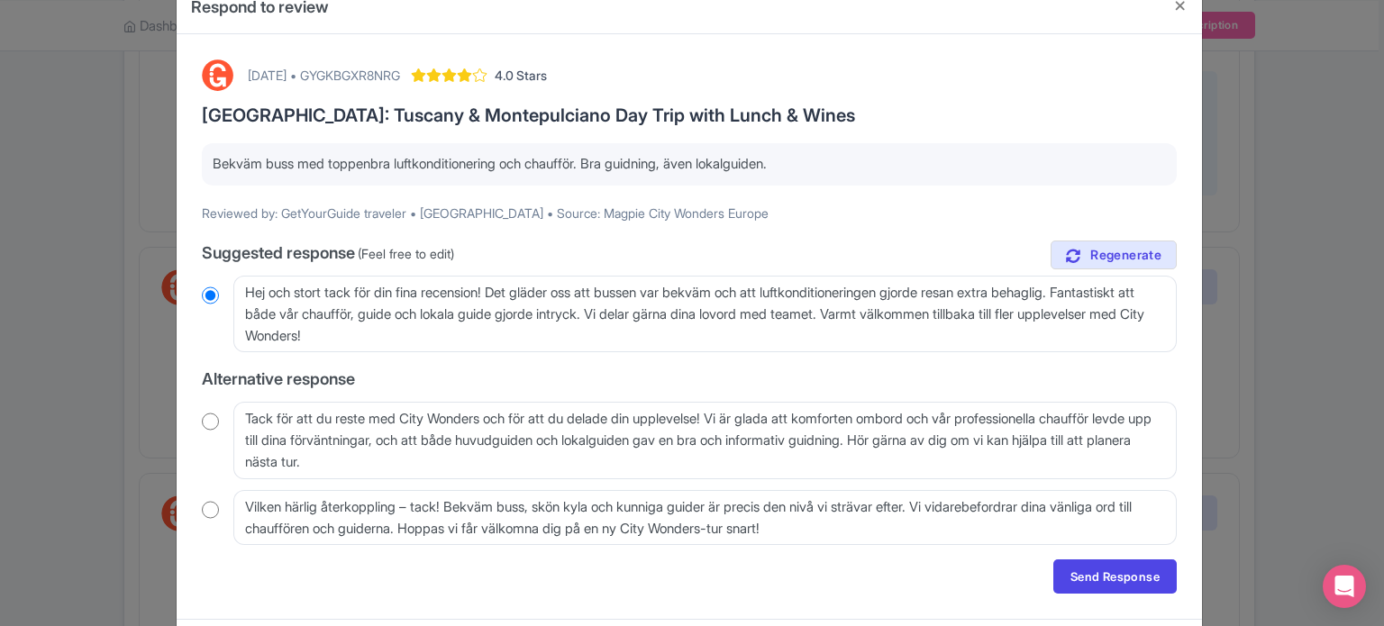
scroll to position [90, 0]
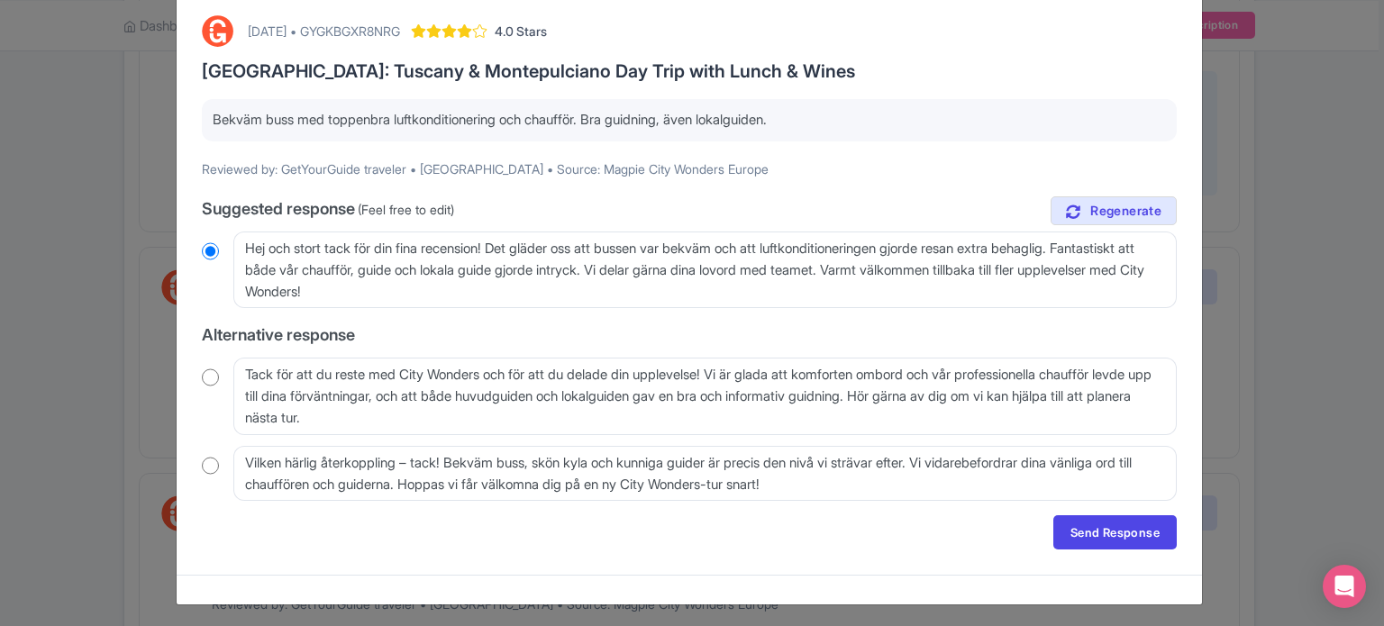
drag, startPoint x: 840, startPoint y: 111, endPoint x: 209, endPoint y: 107, distance: 630.7
click at [209, 107] on div "Bekväm buss med toppenbra luftkonditionering och chaufför. Bra guidning, även l…" at bounding box center [689, 120] width 975 height 42
copy p "Bekväm buss med toppenbra luftkonditionering och chaufför. Bra guidning, även l…"
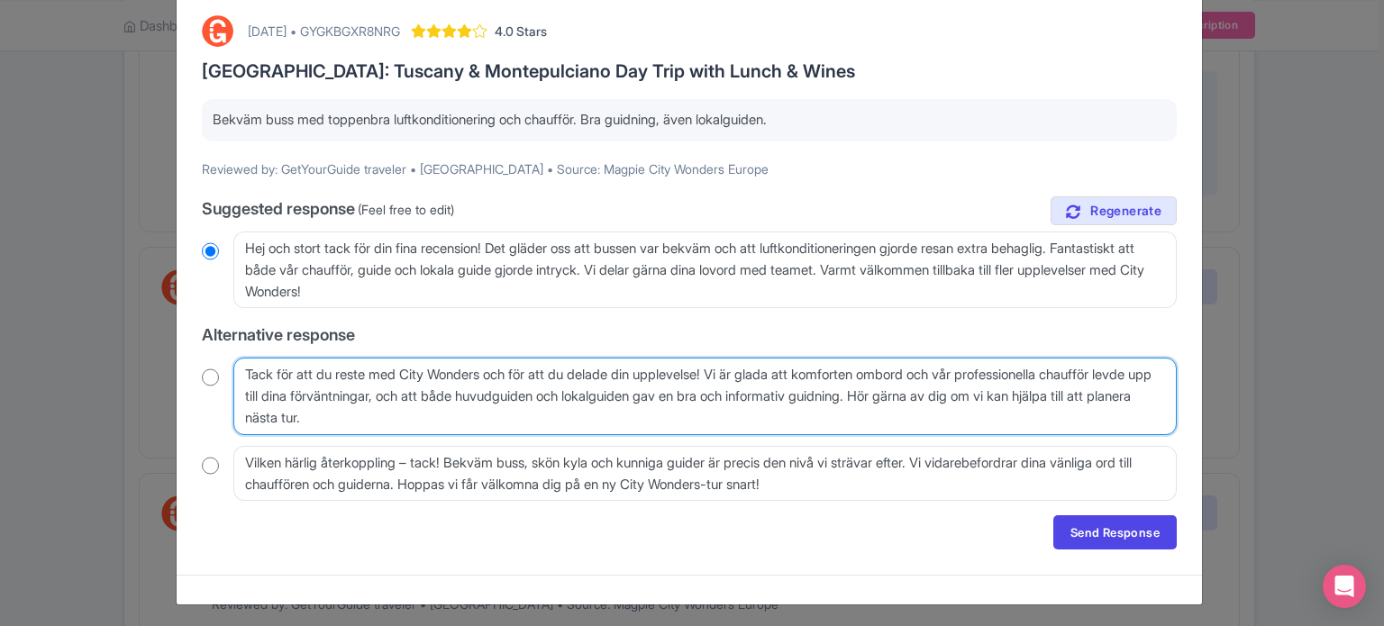
drag, startPoint x: 467, startPoint y: 428, endPoint x: 205, endPoint y: 374, distance: 267.7
click at [205, 374] on div "Tack för att du reste med City Wonders och för att du delade din upplevelse! Vi…" at bounding box center [689, 396] width 975 height 77
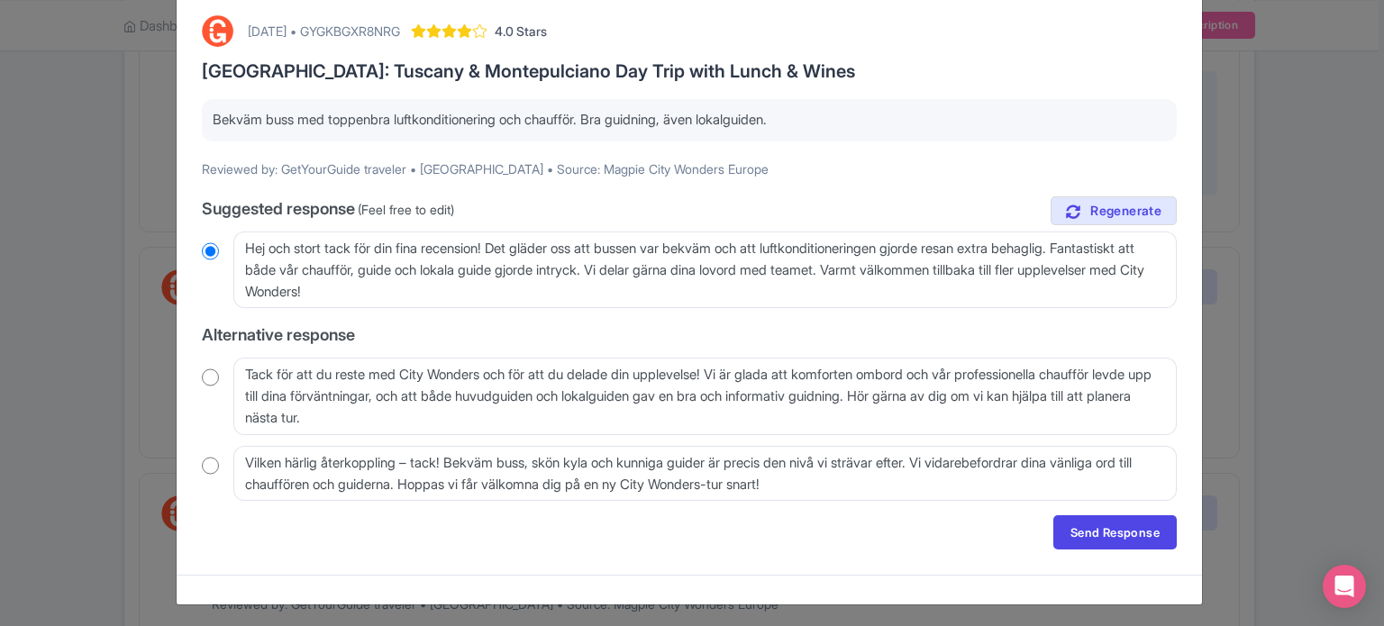
click at [202, 378] on input "radio" at bounding box center [210, 378] width 17 height 18
radio input "true"
click at [1081, 523] on link "Send Response" at bounding box center [1114, 532] width 123 height 34
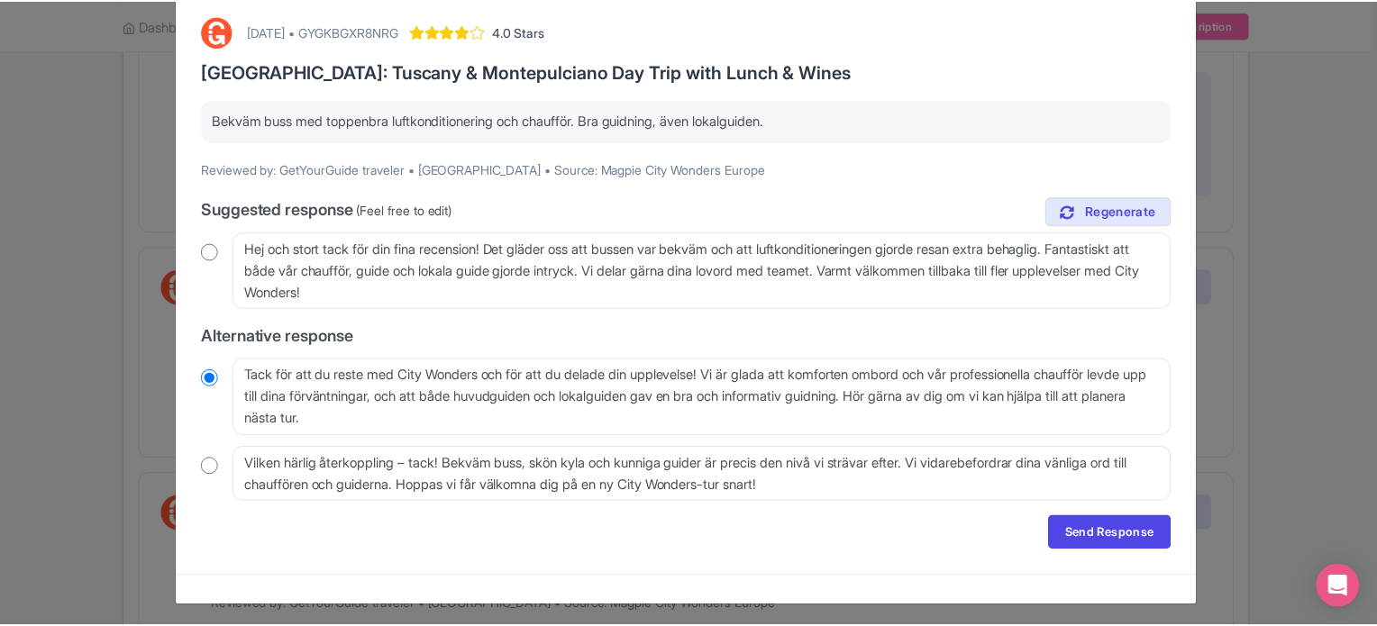
scroll to position [0, 0]
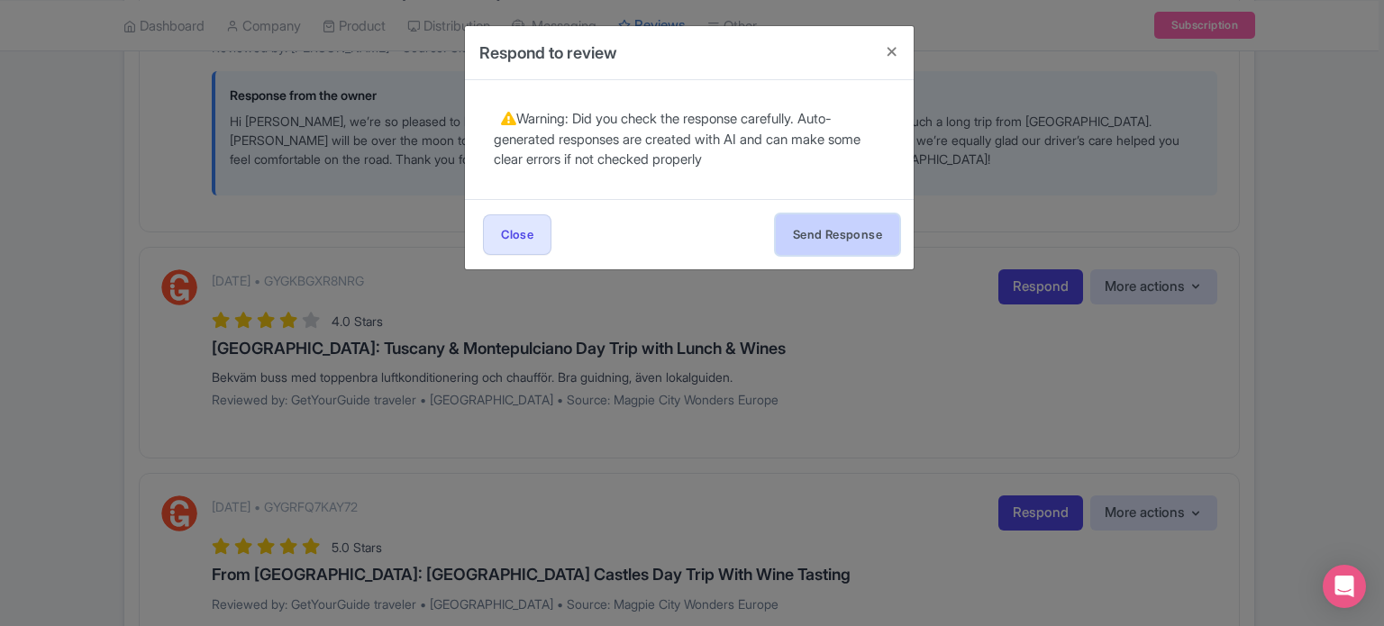
click at [834, 236] on button "Send Response" at bounding box center [837, 234] width 123 height 41
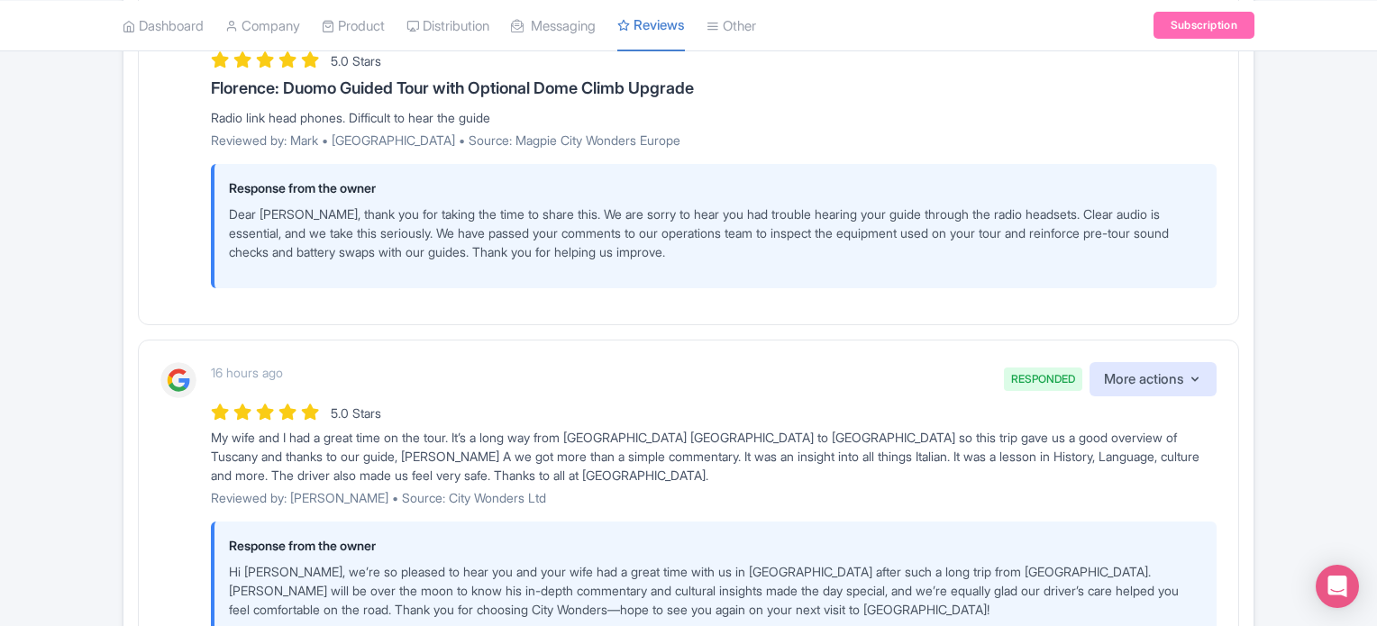
scroll to position [751, 0]
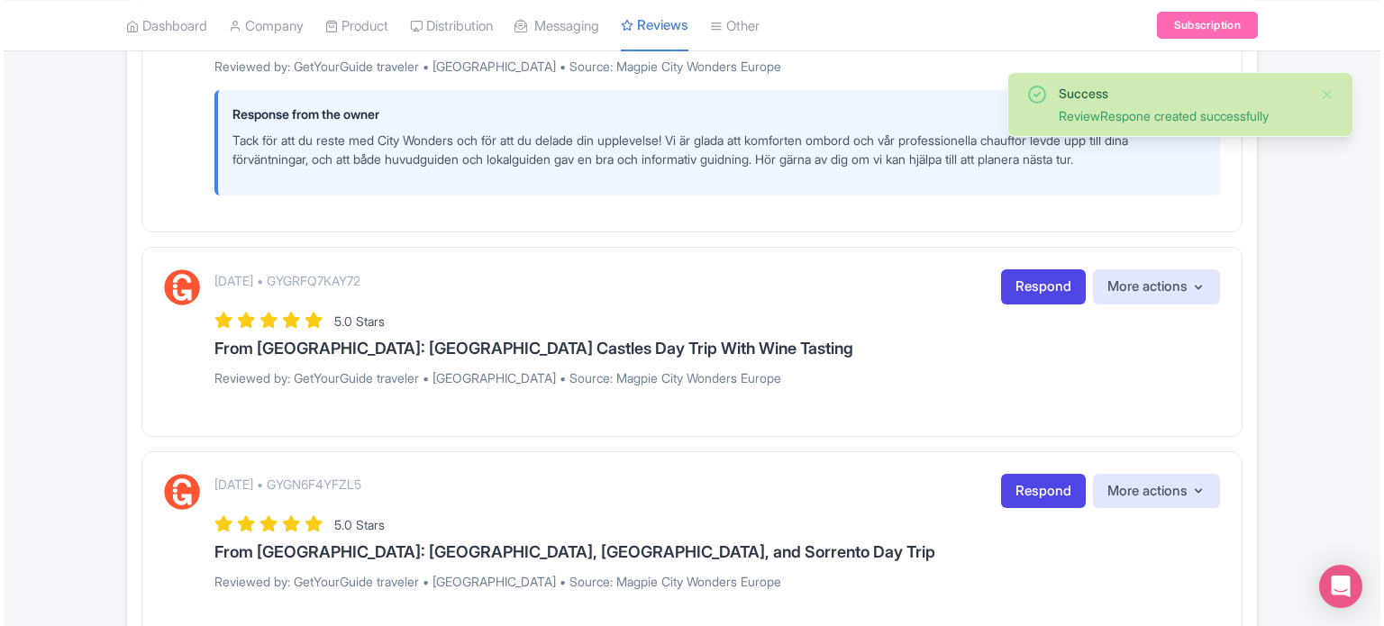
scroll to position [1442, 0]
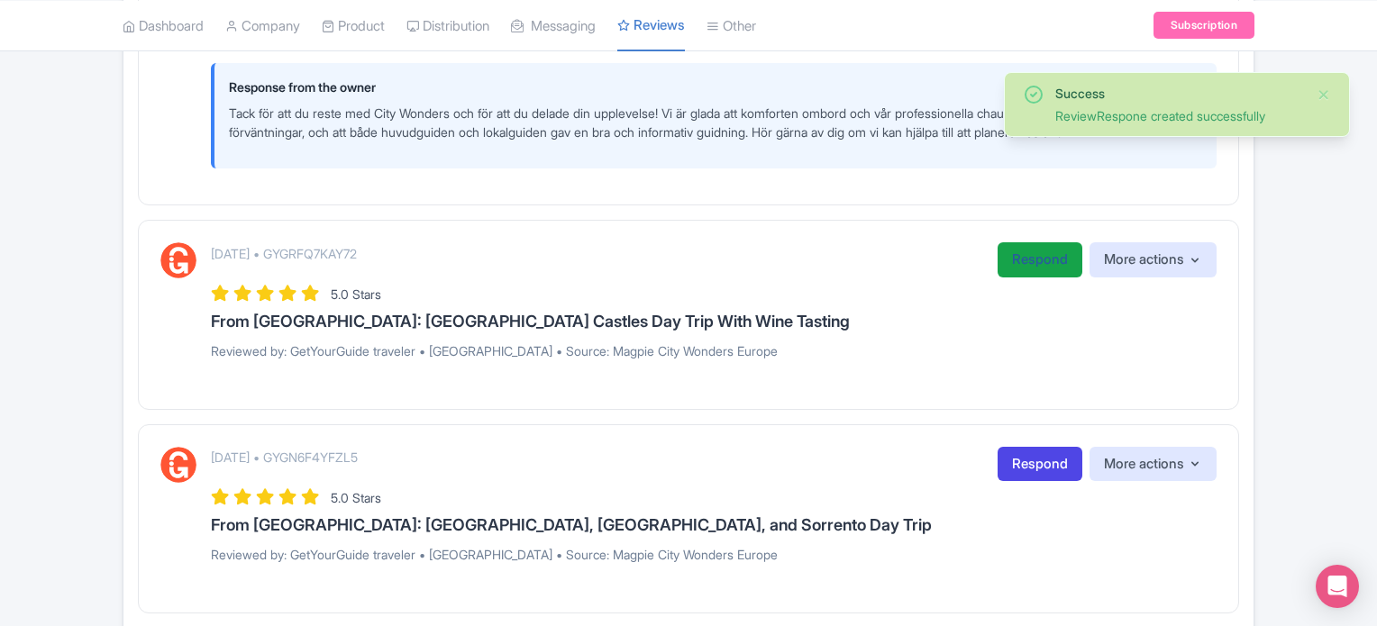
click at [1029, 251] on link "Respond" at bounding box center [1039, 259] width 85 height 35
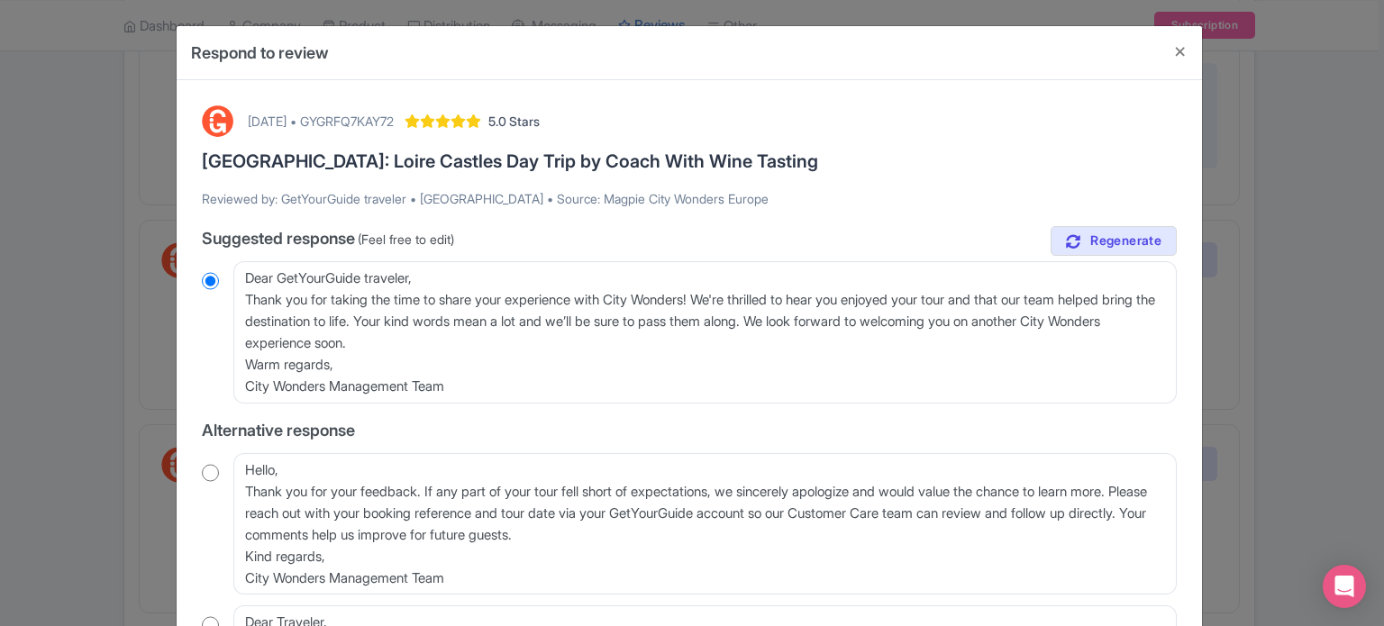
click at [207, 469] on input "radio" at bounding box center [210, 473] width 17 height 18
radio input "true"
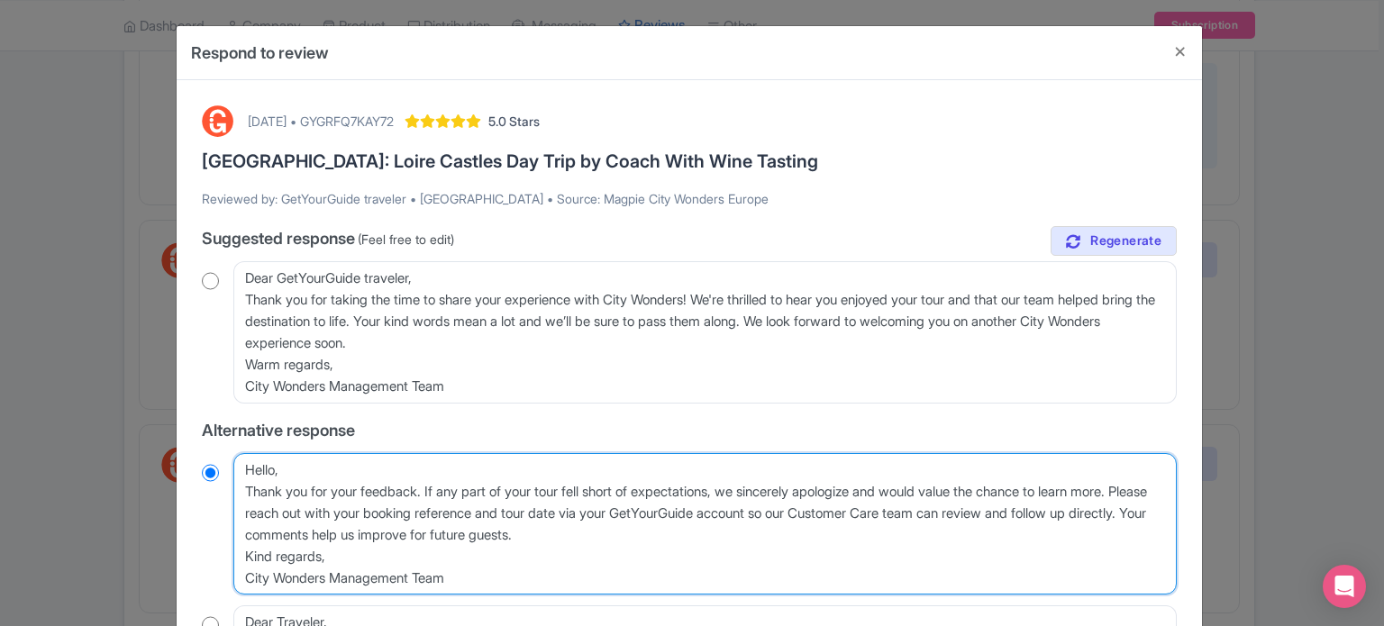
click at [239, 489] on textarea "Hello, Thank you for your feedback. If any part of your tour fell short of expe…" at bounding box center [704, 524] width 943 height 142
type textarea "Hello,Thank you for your feedback. If any part of your tour fell short of expec…"
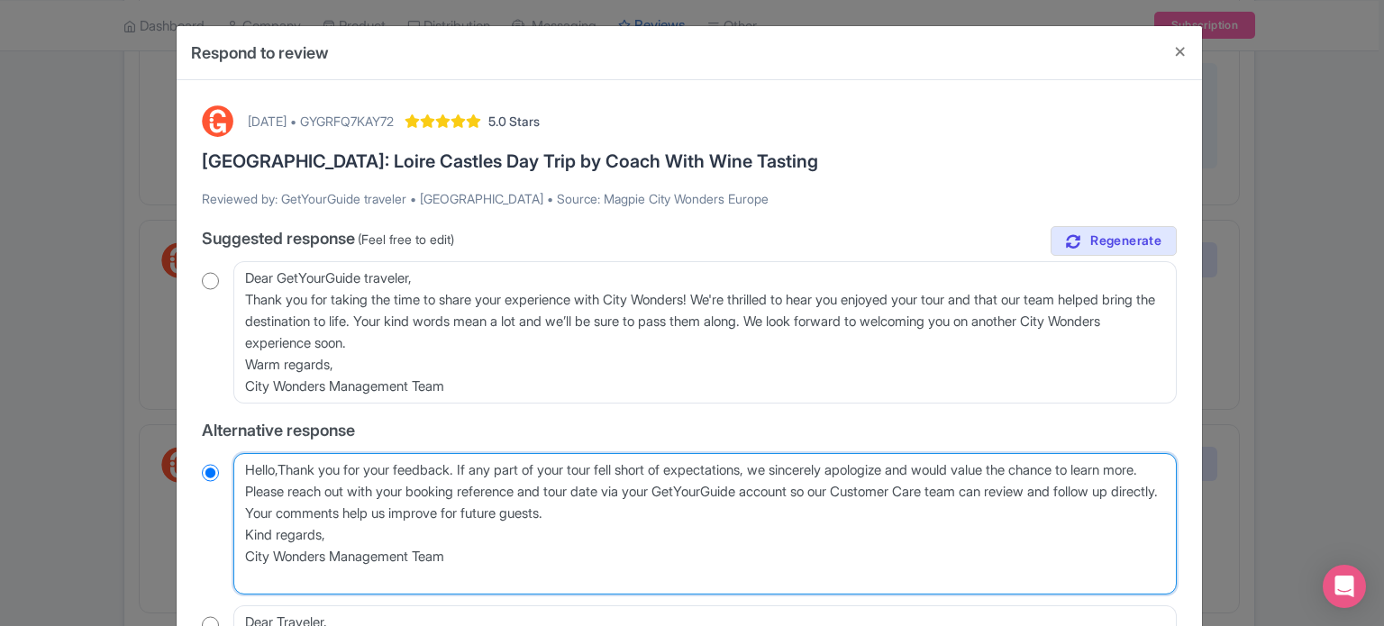
radio input "true"
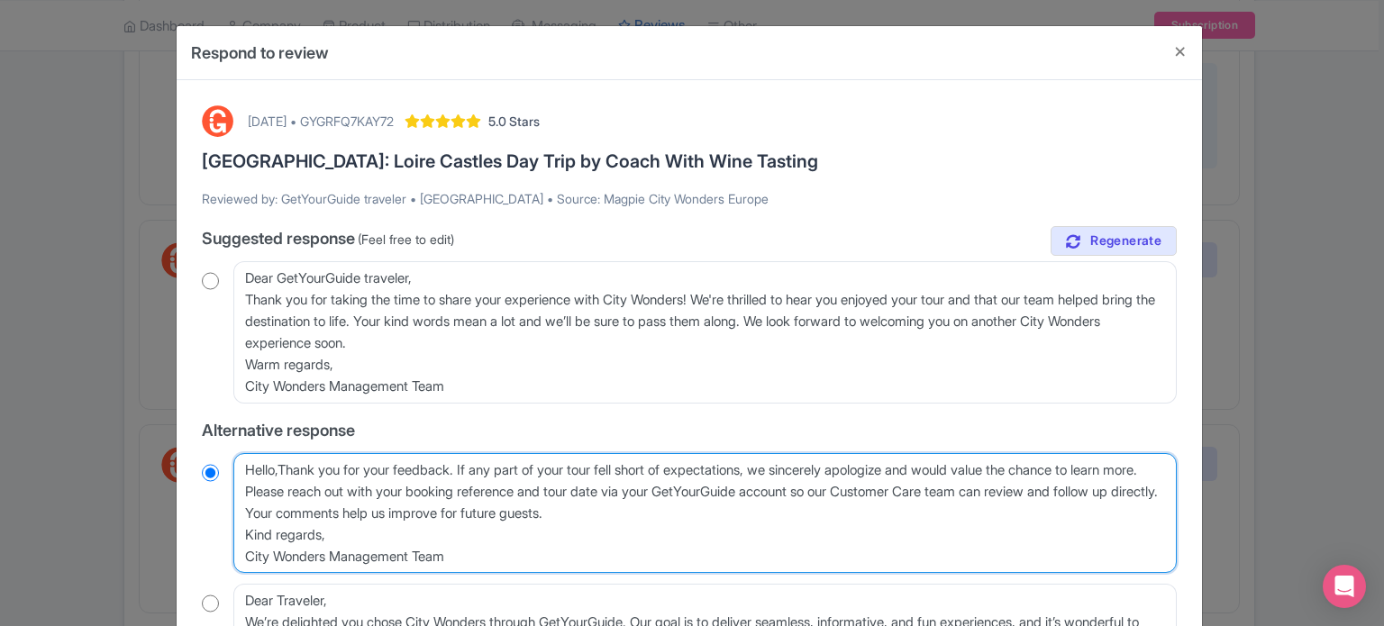
type textarea "Hello, Thank you for your feedback. If any part of your tour fell short of expe…"
radio input "true"
drag, startPoint x: 475, startPoint y: 469, endPoint x: 379, endPoint y: 511, distance: 104.5
click at [379, 511] on textarea "Hello, Thank you for your feedback. If any part of your tour fell short of expe…" at bounding box center [704, 513] width 943 height 121
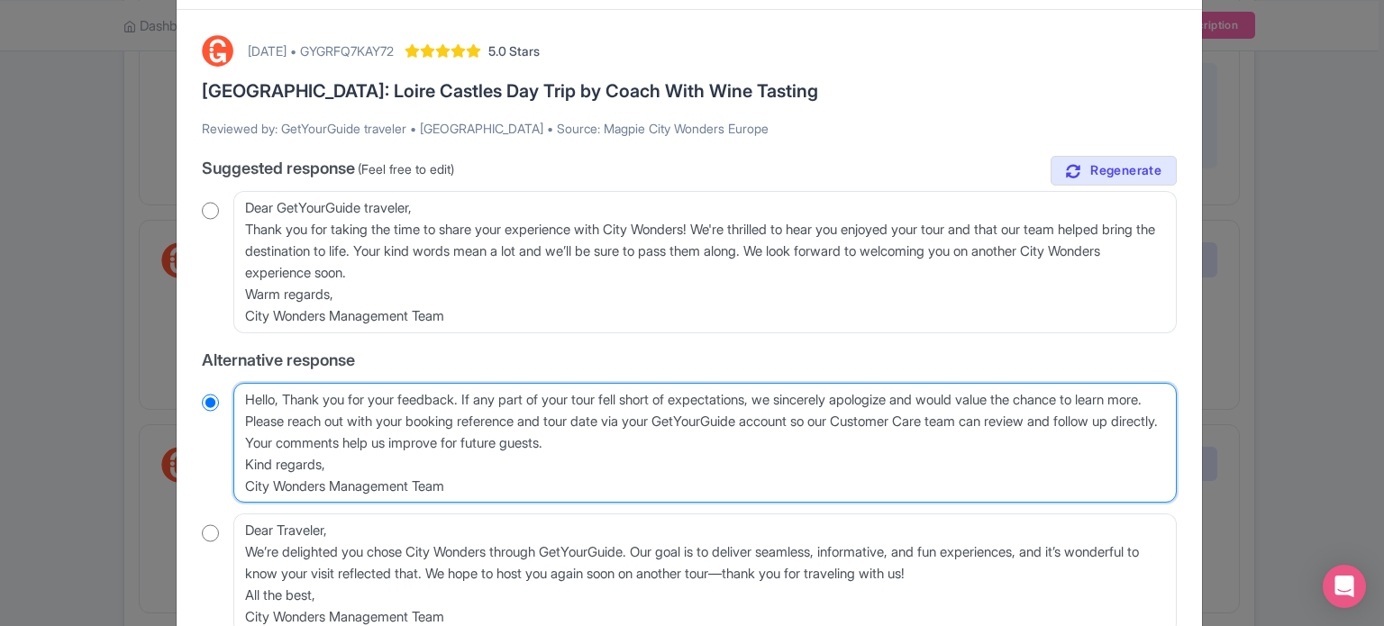
scroll to position [180, 0]
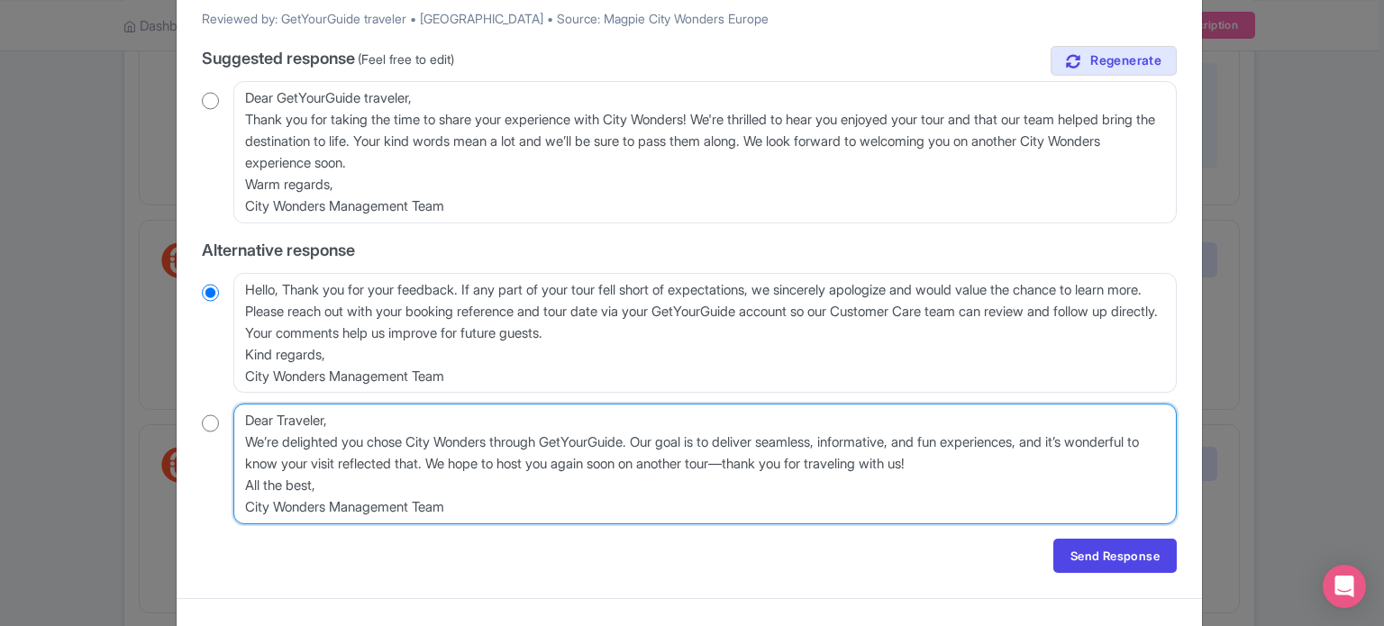
drag, startPoint x: 519, startPoint y: 461, endPoint x: 1036, endPoint y: 471, distance: 517.3
click at [1036, 471] on textarea "Dear Traveler, We’re delighted you chose City Wonders through GetYourGuide. Our…" at bounding box center [704, 464] width 943 height 121
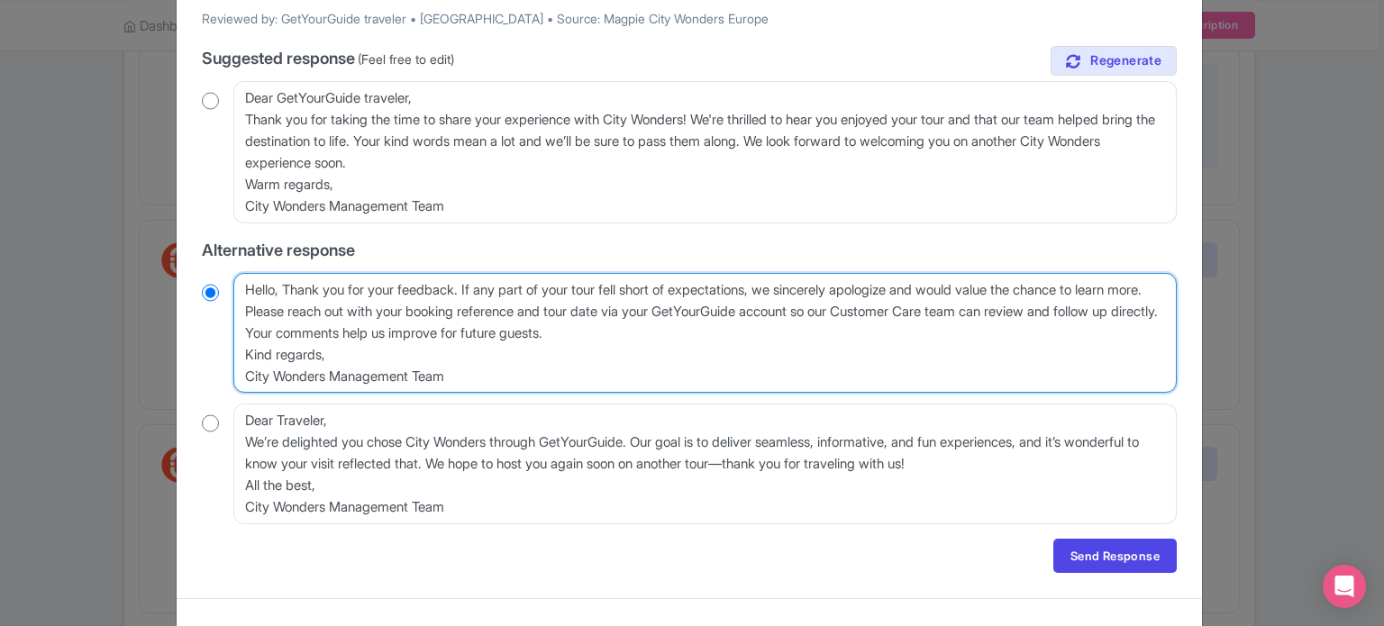
drag, startPoint x: 499, startPoint y: 379, endPoint x: 472, endPoint y: 291, distance: 92.3
click at [472, 291] on textarea "Hello, Thank you for your feedback. If any part of your tour fell short of expe…" at bounding box center [704, 333] width 943 height 121
paste textarea "We hope to host you again soon on another tour—thank you for traveling with us!"
type textarea "Hello, Thank you for your feedback. We hope to host you again soon on another t…"
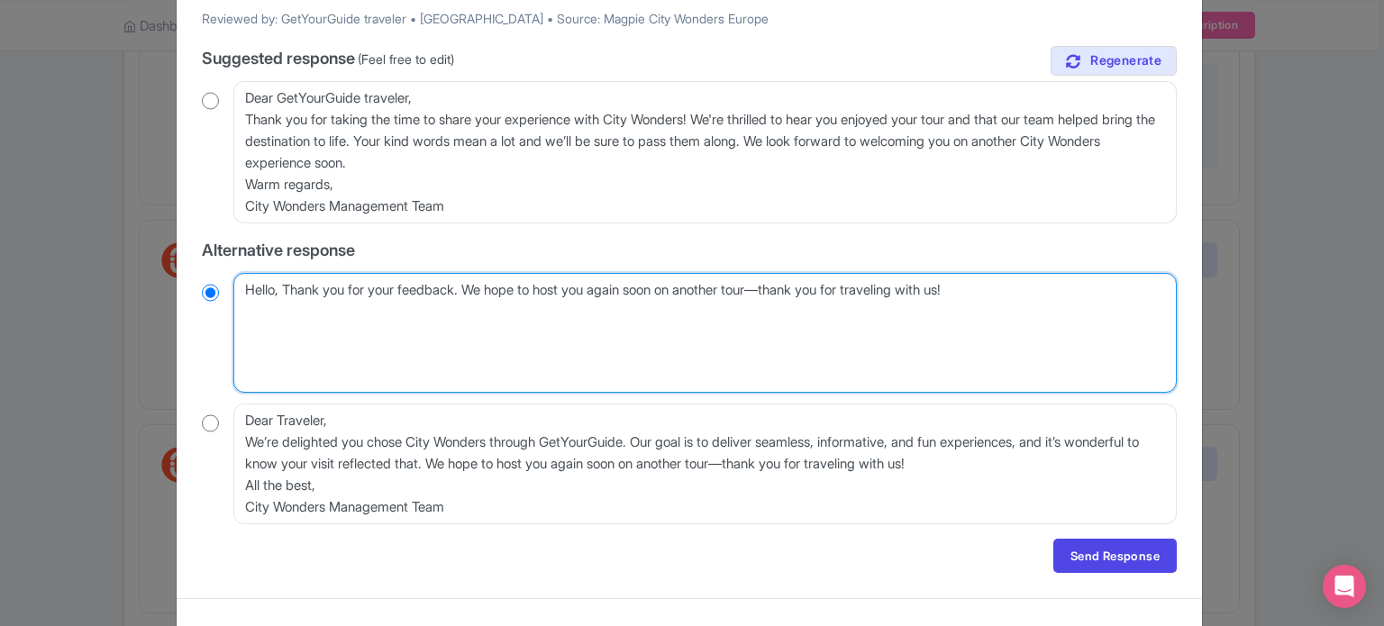
radio input "true"
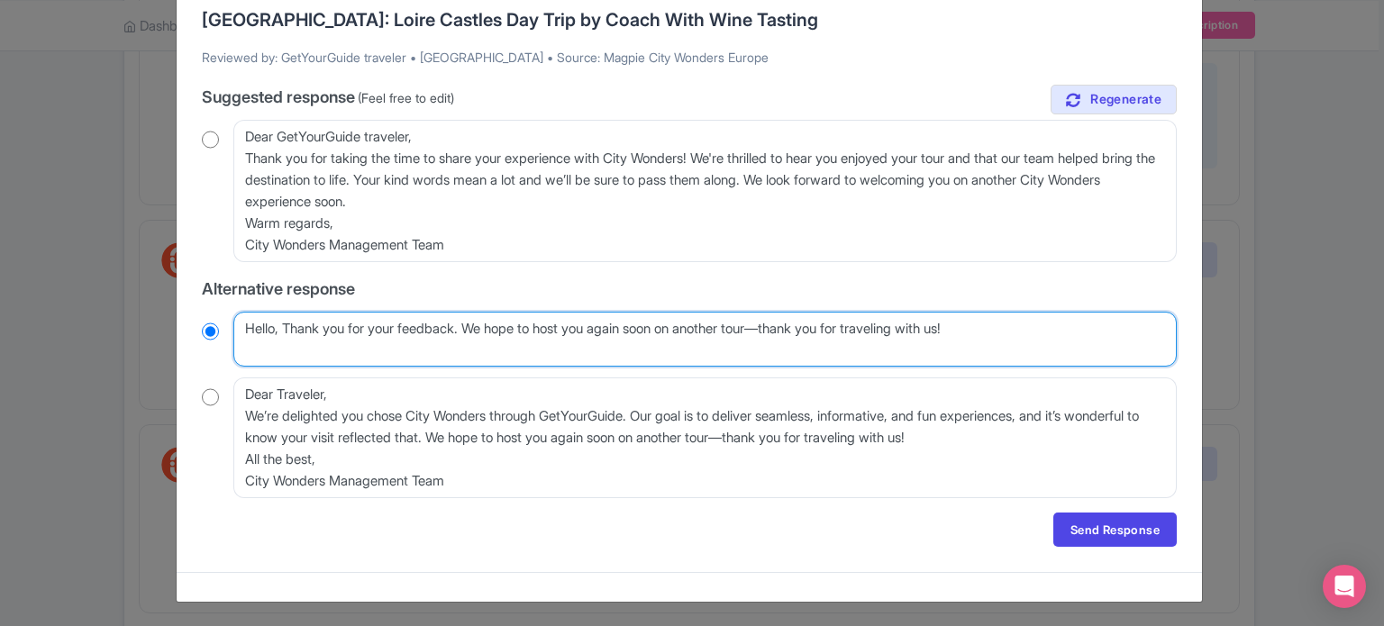
click at [783, 354] on textarea "Hello, Thank you for your feedback. If any part of your tour fell short of expe…" at bounding box center [704, 340] width 943 height 56
click at [1061, 337] on textarea "Hello, Thank you for your feedback. If any part of your tour fell short of expe…" at bounding box center [704, 340] width 943 height 56
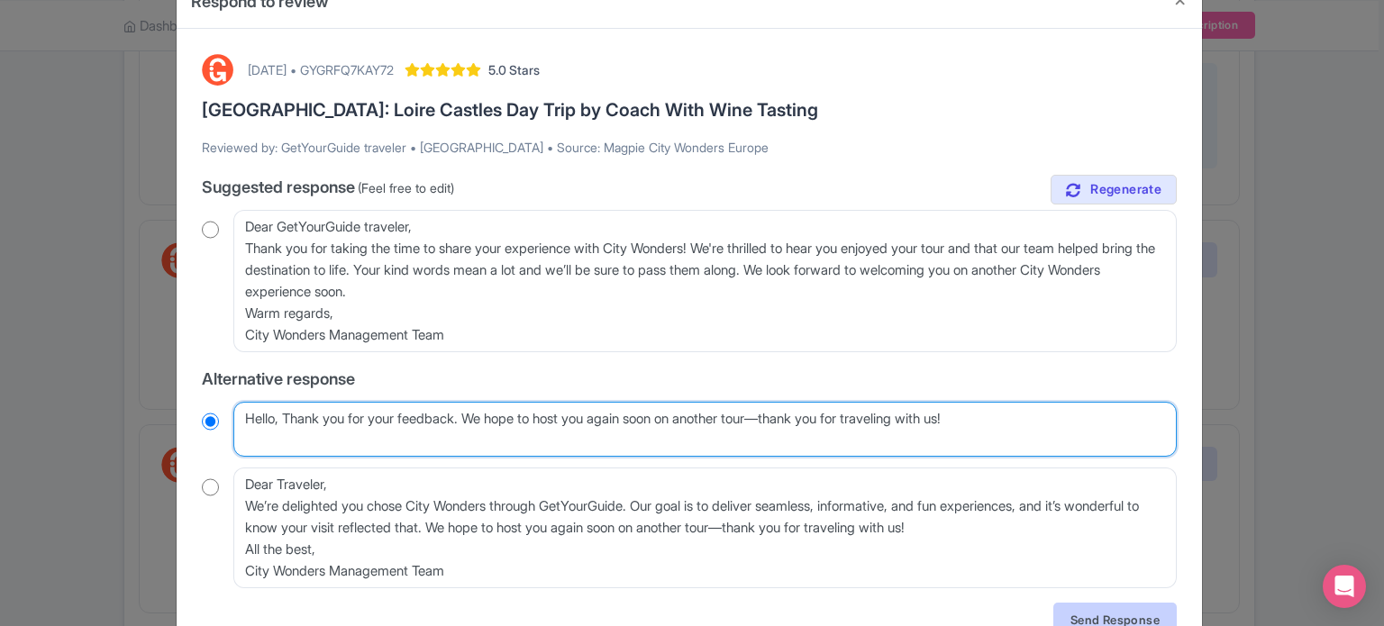
type textarea "Hello, Thank you for your feedback. We hope to host you again soon on another t…"
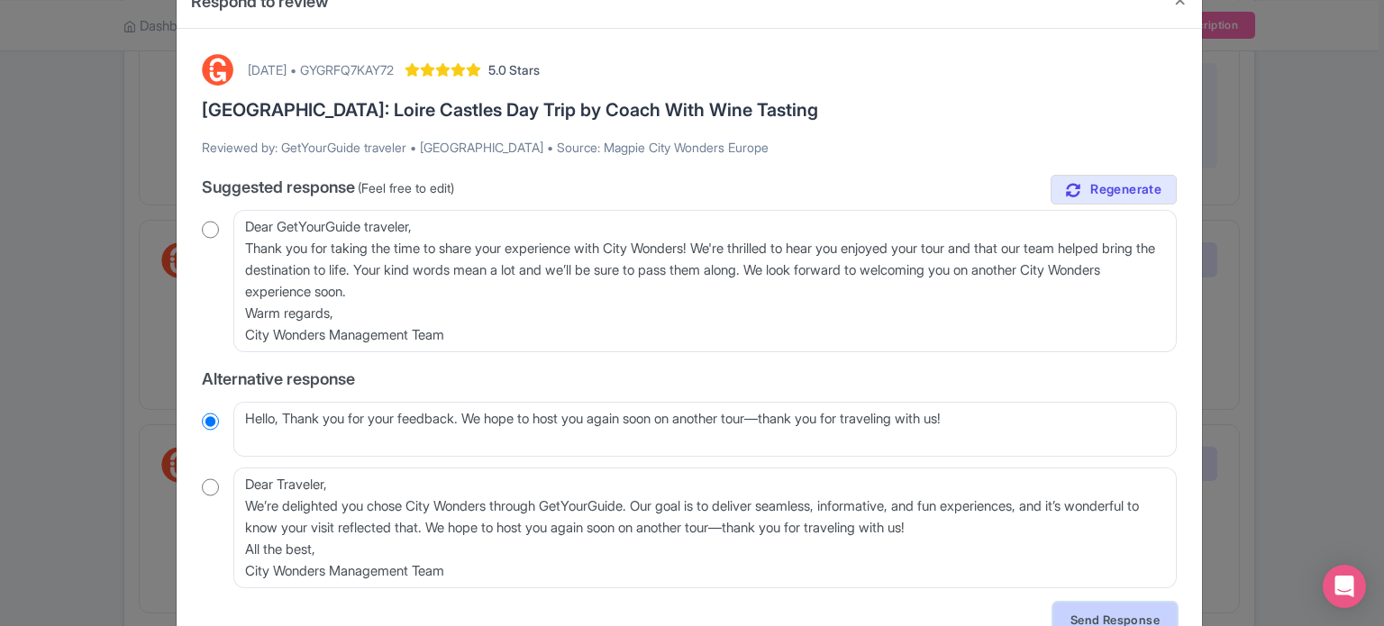
click at [1102, 612] on link "Send Response" at bounding box center [1114, 620] width 123 height 34
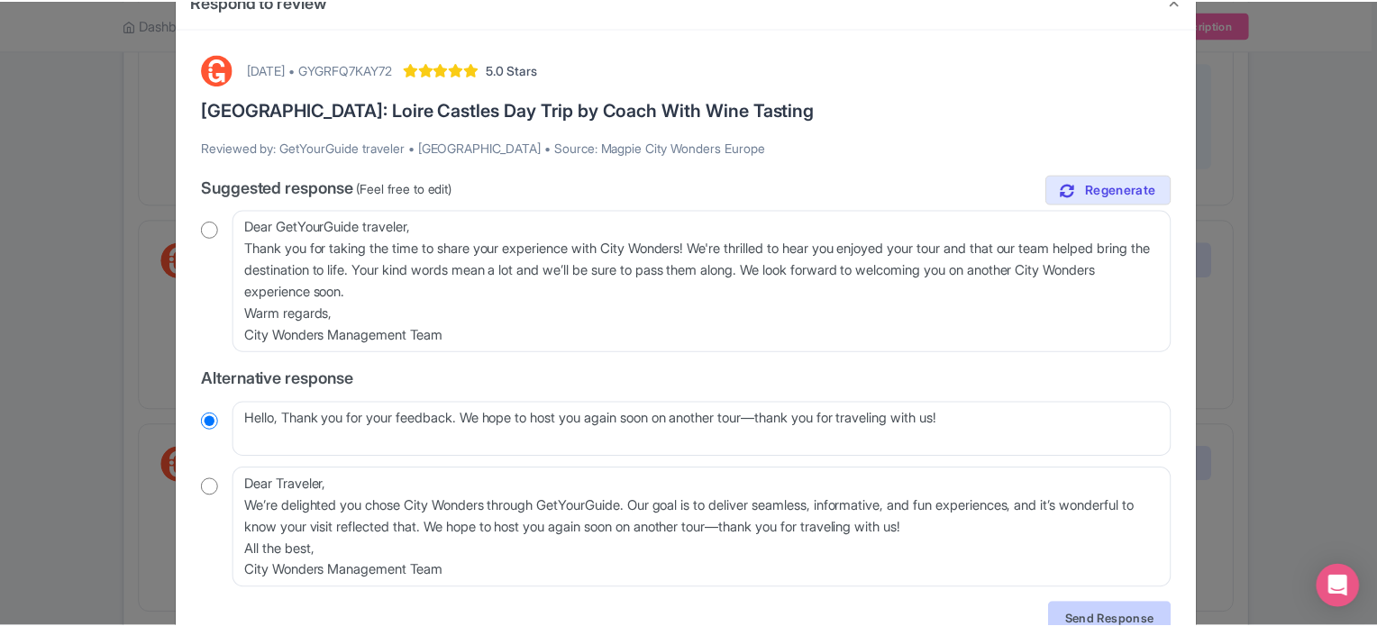
scroll to position [0, 0]
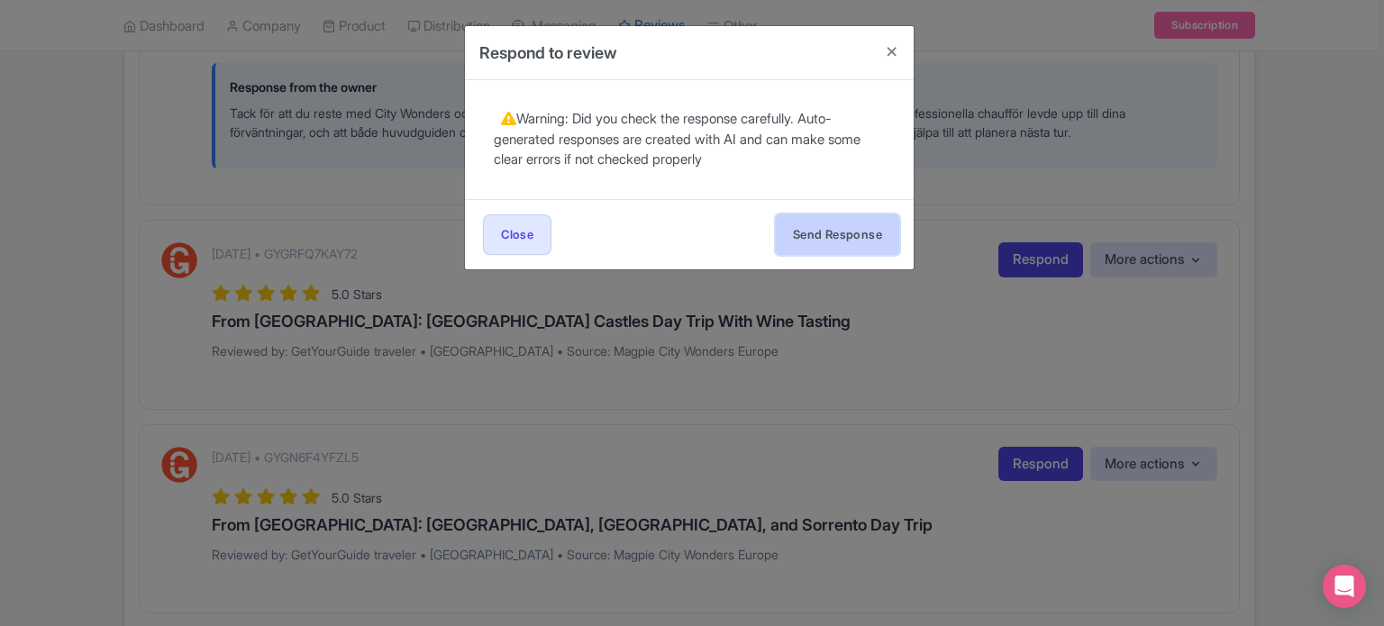
click at [815, 219] on button "Send Response" at bounding box center [837, 234] width 123 height 41
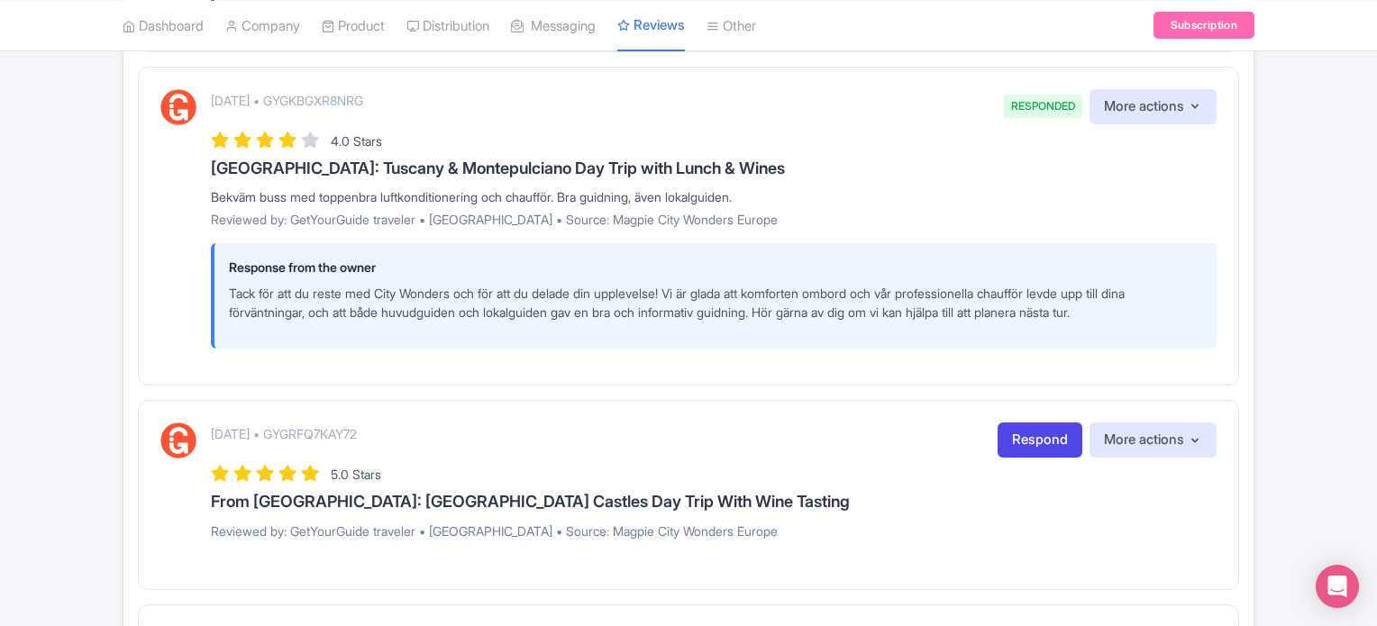
scroll to position [1352, 0]
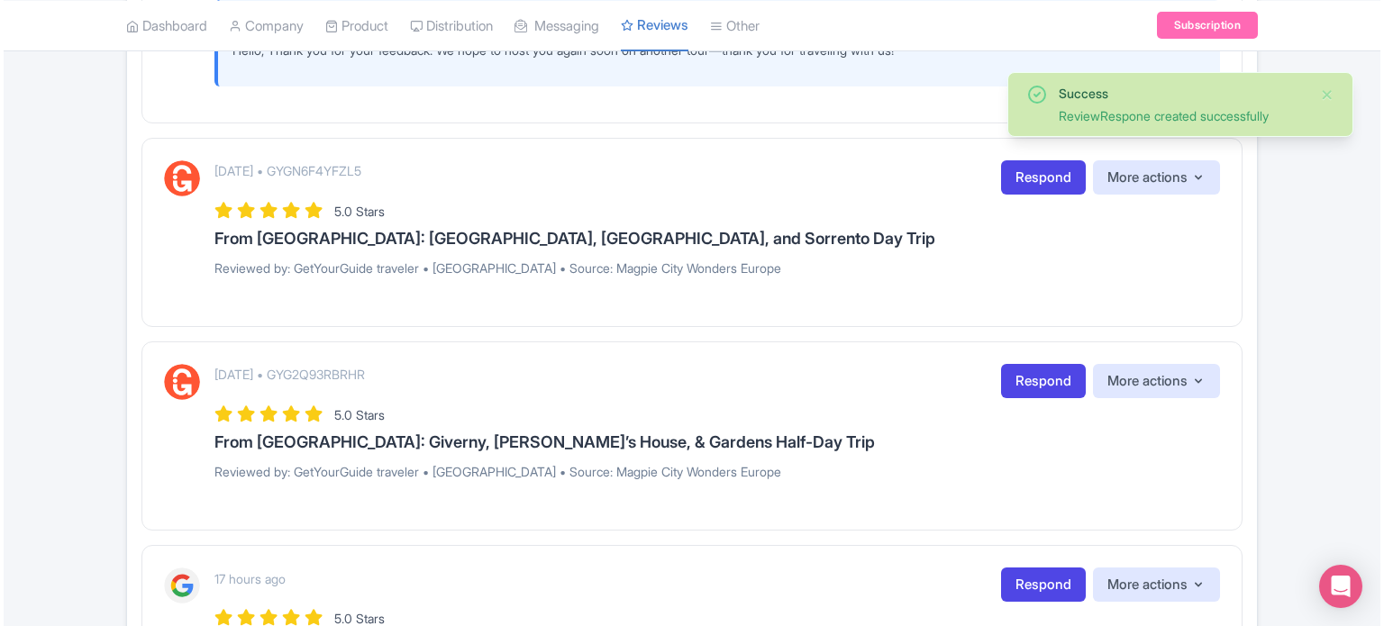
scroll to position [1712, 0]
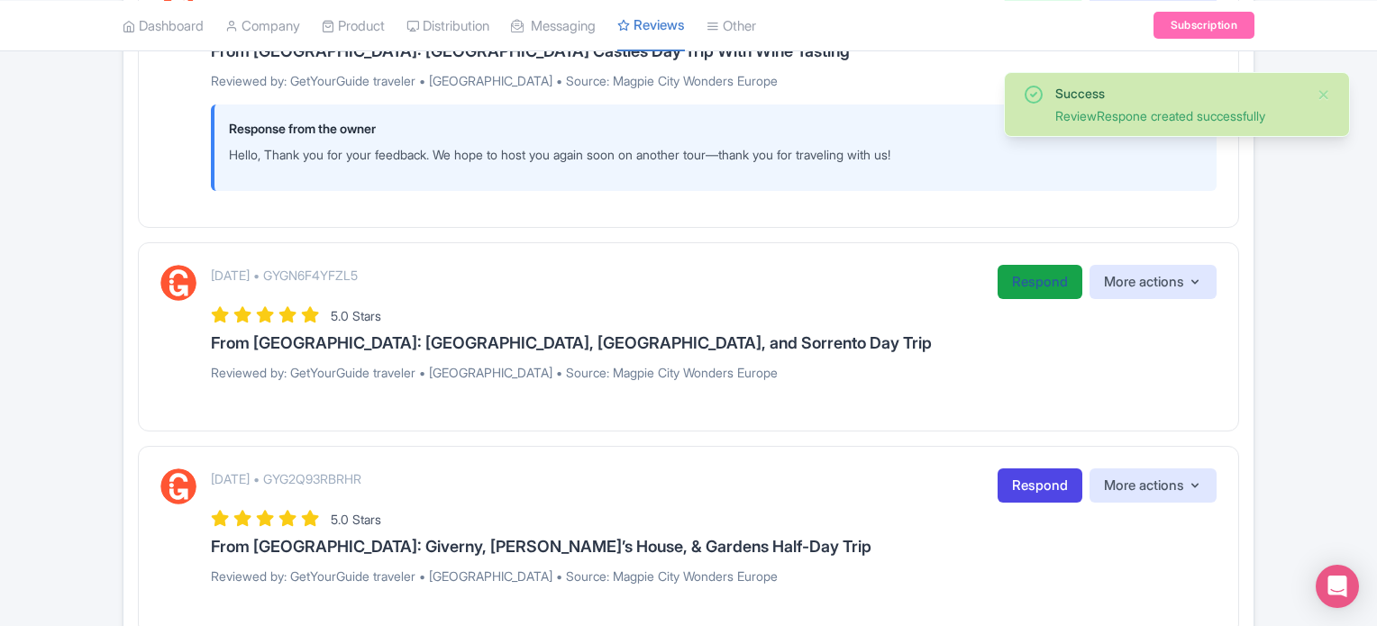
click at [1018, 277] on link "Respond" at bounding box center [1039, 282] width 85 height 35
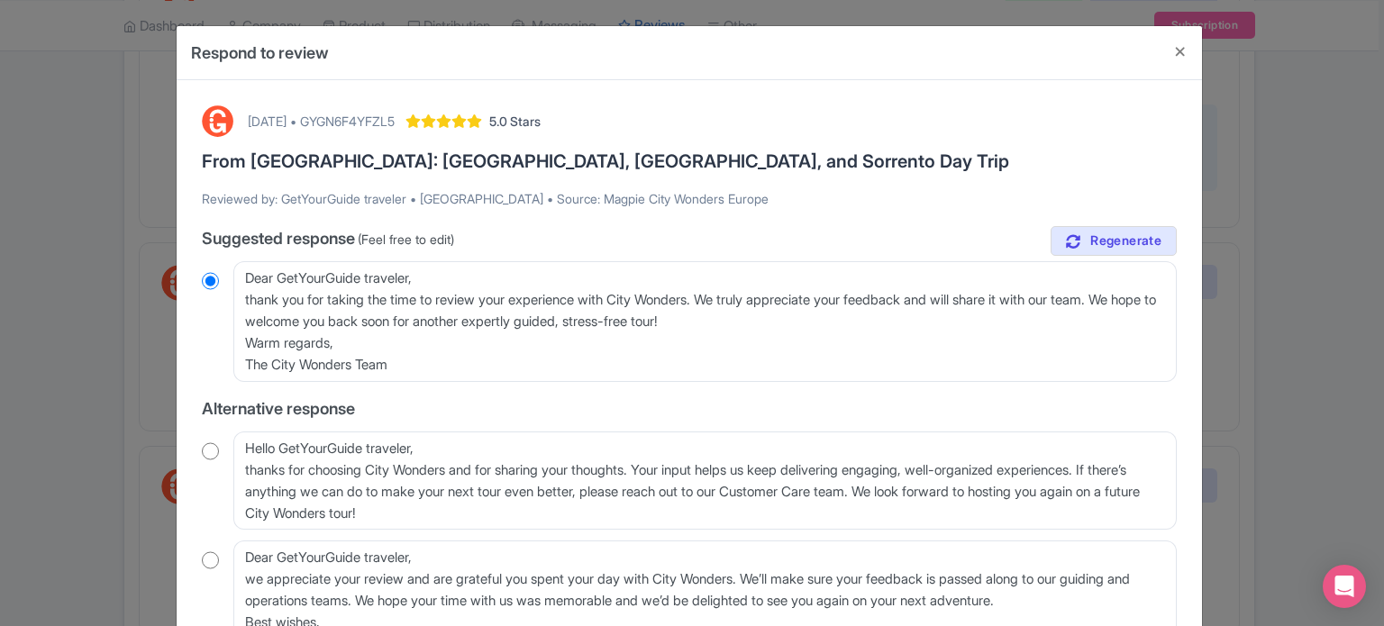
click at [216, 448] on input "radio" at bounding box center [210, 451] width 17 height 18
radio input "true"
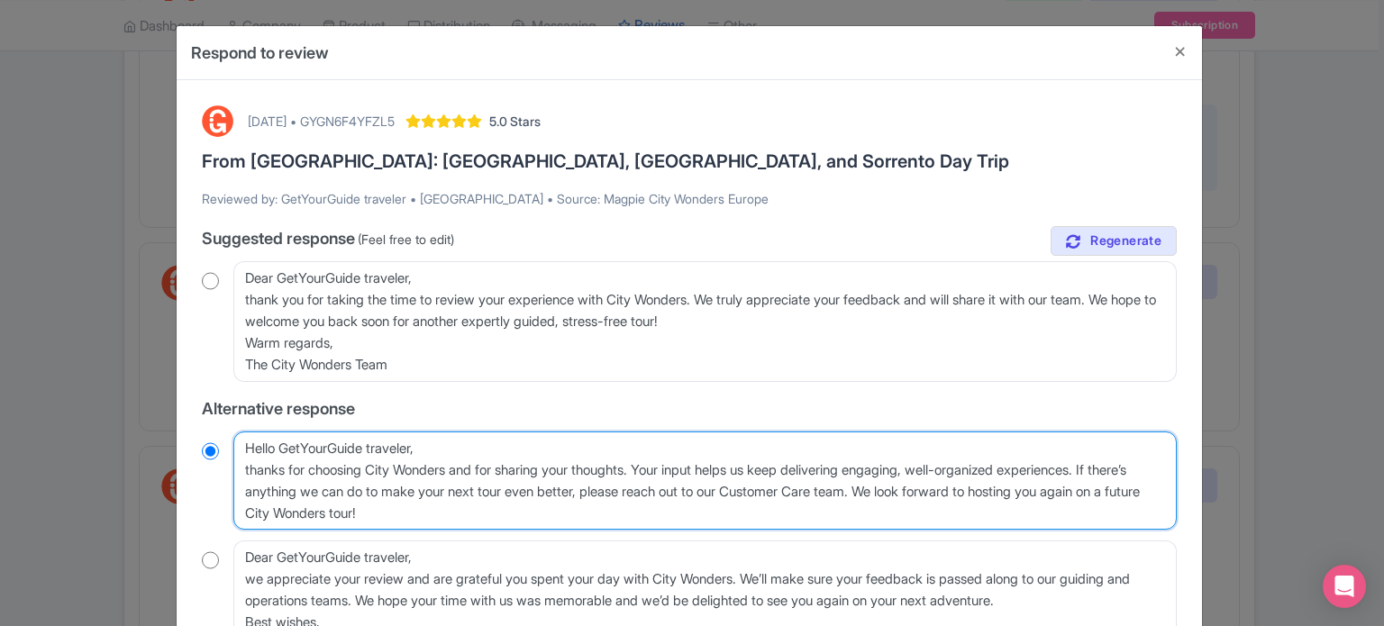
drag, startPoint x: 239, startPoint y: 472, endPoint x: 282, endPoint y: 443, distance: 52.0
click at [282, 443] on textarea "Hello GetYourGuide traveler, thanks for choosing City Wonders and for sharing y…" at bounding box center [704, 481] width 943 height 99
type textarea "Hello thanks for choosing City Wonders and for sharing your thoughts. Your inpu…"
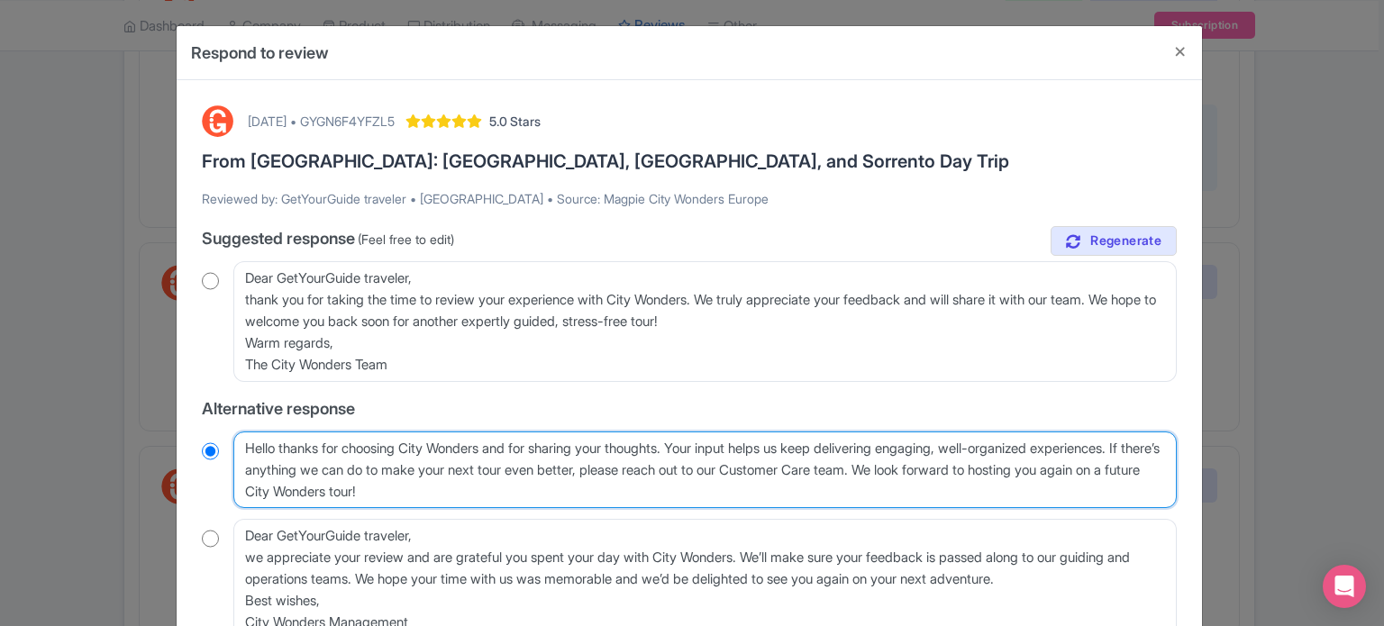
radio input "true"
click at [277, 448] on textarea "Hello GetYourGuide traveler, thanks for choosing City Wonders and for sharing y…" at bounding box center [704, 470] width 943 height 77
type textarea "Hello, thanks for choosing City Wonders and for sharing your thoughts. Your inp…"
radio input "true"
drag, startPoint x: 699, startPoint y: 443, endPoint x: 1030, endPoint y: 471, distance: 331.9
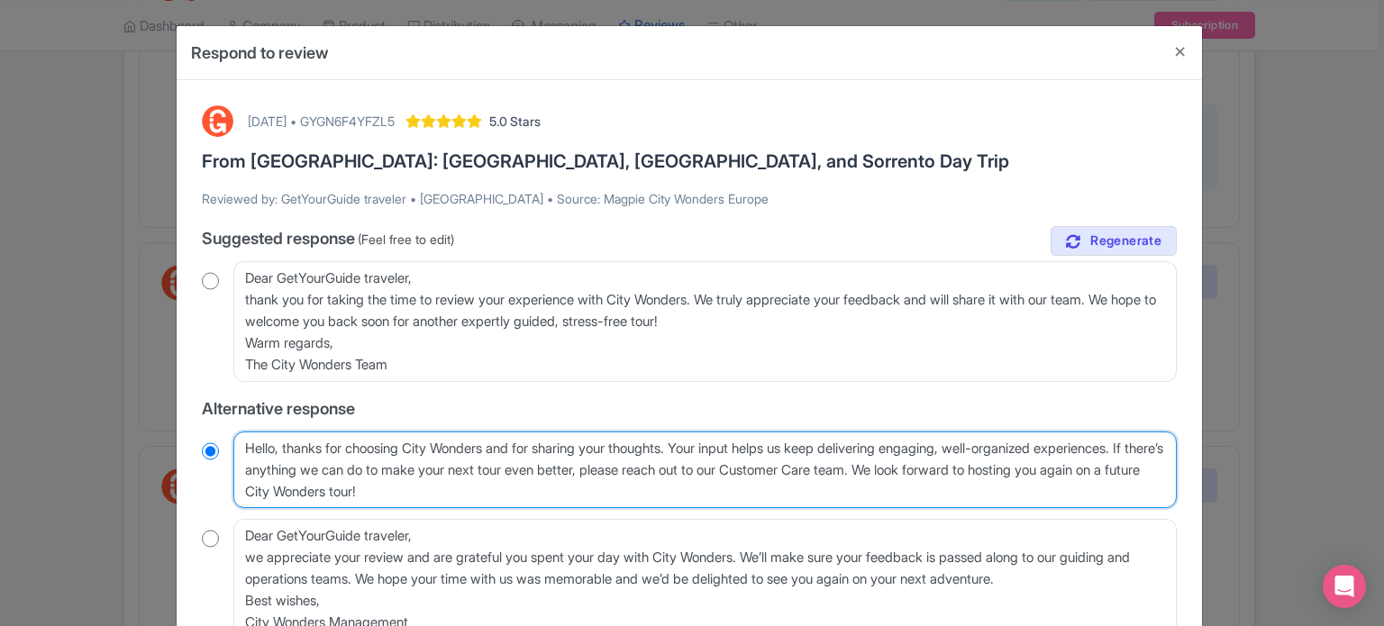
click at [1030, 471] on textarea "Hello GetYourGuide traveler, thanks for choosing City Wonders and for sharing y…" at bounding box center [704, 470] width 943 height 77
type textarea "Hello, thanks for choosing City Wonders and for sharing your thoughts. We look …"
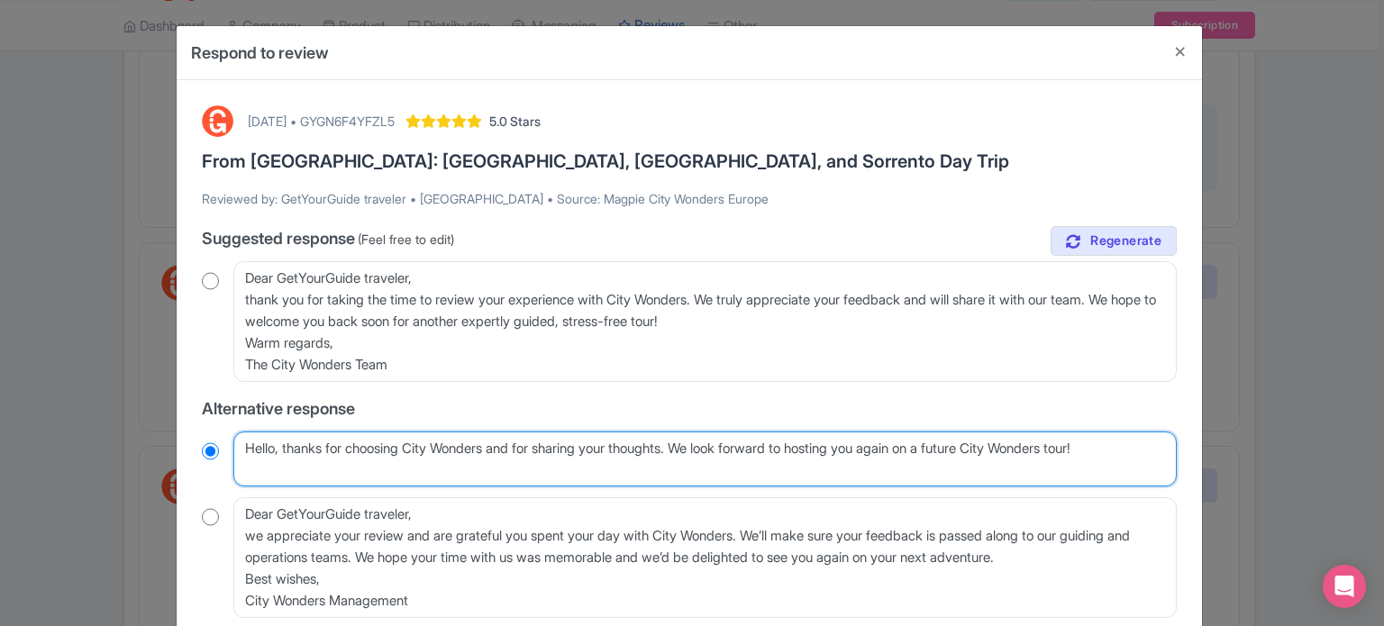
radio input "true"
click at [686, 445] on textarea "Hello GetYourGuide traveler, thanks for choosing City Wonders and for sharing y…" at bounding box center [704, 460] width 943 height 56
click at [692, 445] on textarea "Hello GetYourGuide traveler, thanks for choosing City Wonders and for sharing y…" at bounding box center [704, 460] width 943 height 56
drag, startPoint x: 692, startPoint y: 446, endPoint x: 653, endPoint y: 443, distance: 38.8
click at [653, 443] on textarea "Hello GetYourGuide traveler, thanks for choosing City Wonders and for sharing y…" at bounding box center [704, 460] width 943 height 56
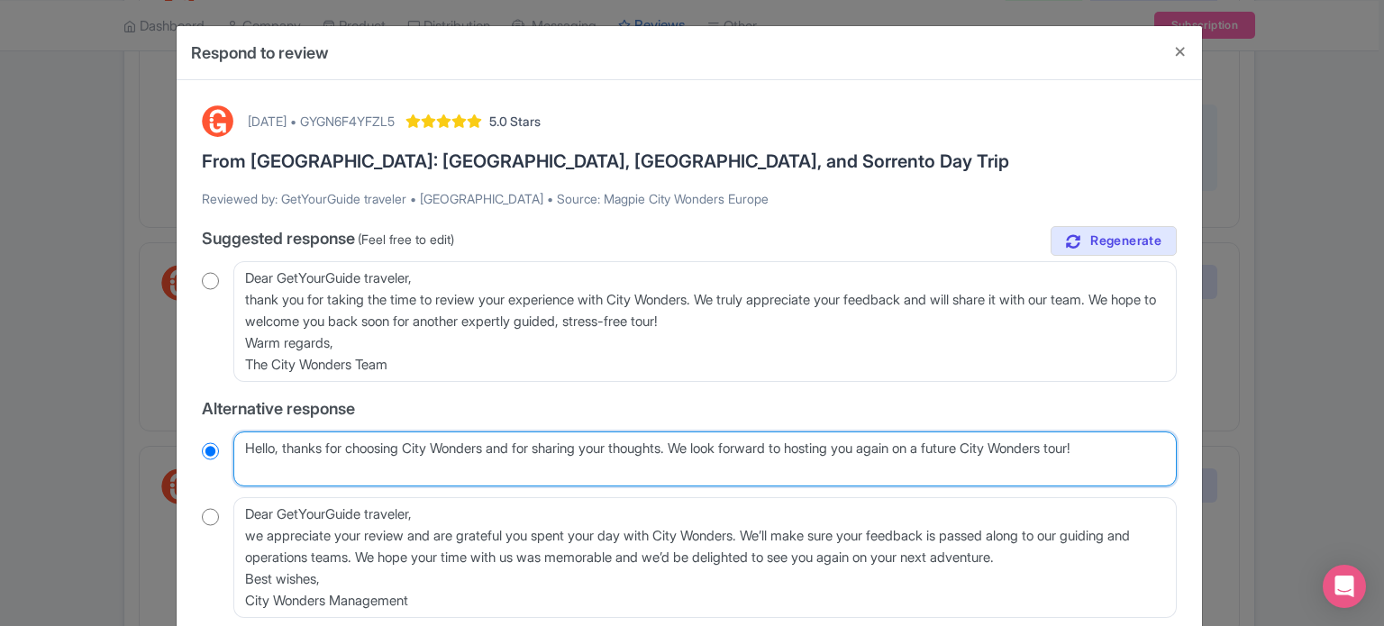
type textarea "Hello, thanks for choosing City Wonders and for sharing your We look forward to…"
radio input "true"
type textarea "Hello, thanks for choosing City Wonders and for sharing your f We look forward …"
radio input "true"
type textarea "Hello, thanks for choosing City Wonders and for sharing your fe We look forward…"
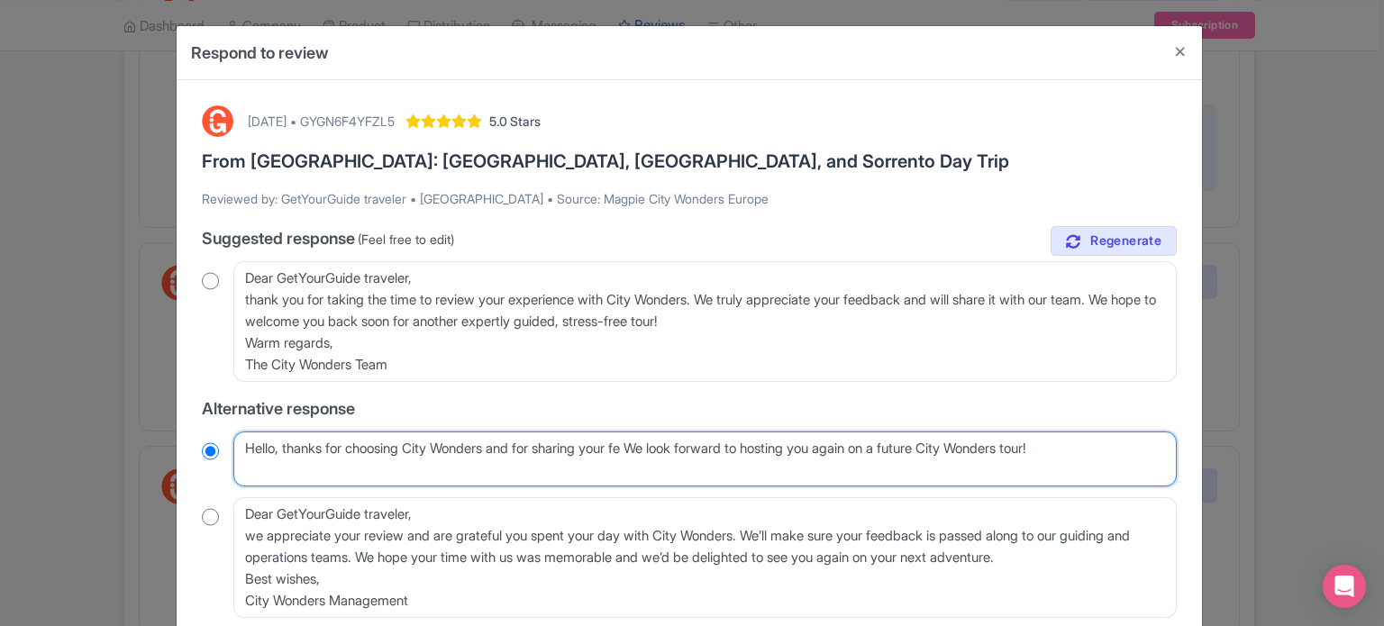
radio input "true"
type textarea "Hello, thanks for choosing City Wonders and for sharing your fee We look forwar…"
radio input "true"
type textarea "Hello, thanks for choosing City Wonders and for sharing your feed We look forwa…"
radio input "true"
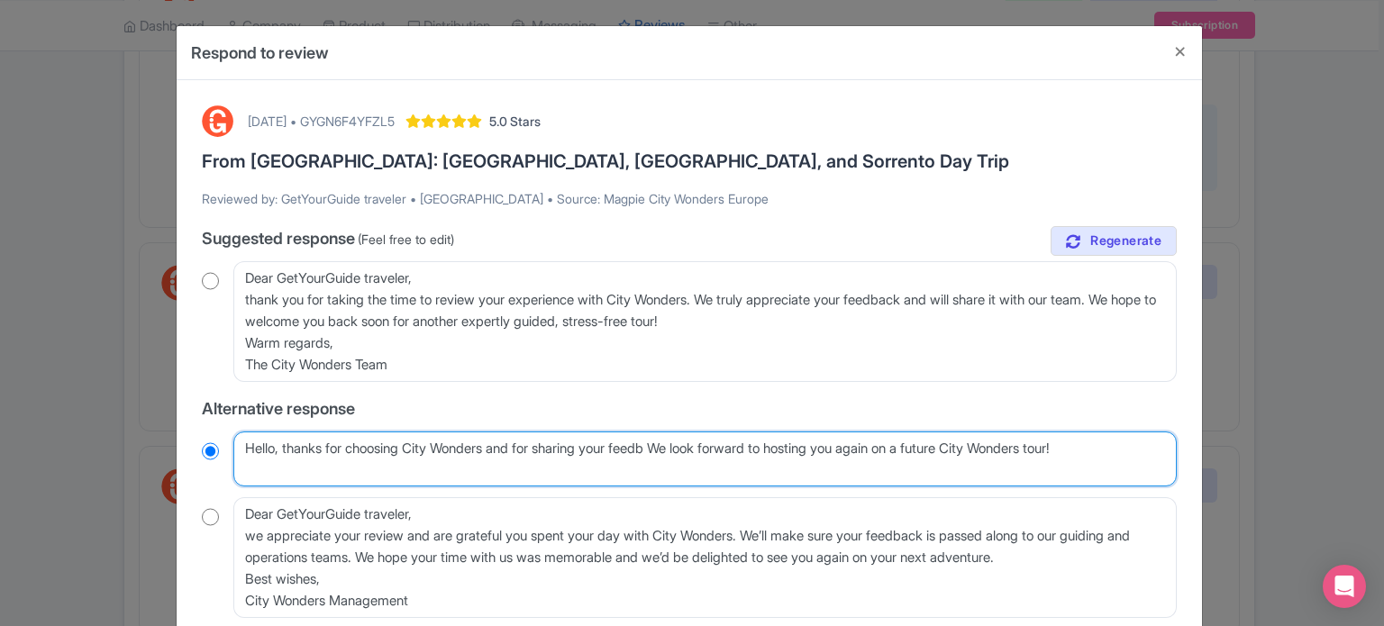
type textarea "Hello, thanks for choosing City Wonders and for sharing your feedba We look for…"
radio input "true"
type textarea "Hello, thanks for choosing City Wonders and for sharing your feedbac We look fo…"
radio input "true"
type textarea "Hello, thanks for choosing City Wonders and for sharing your feedback We look f…"
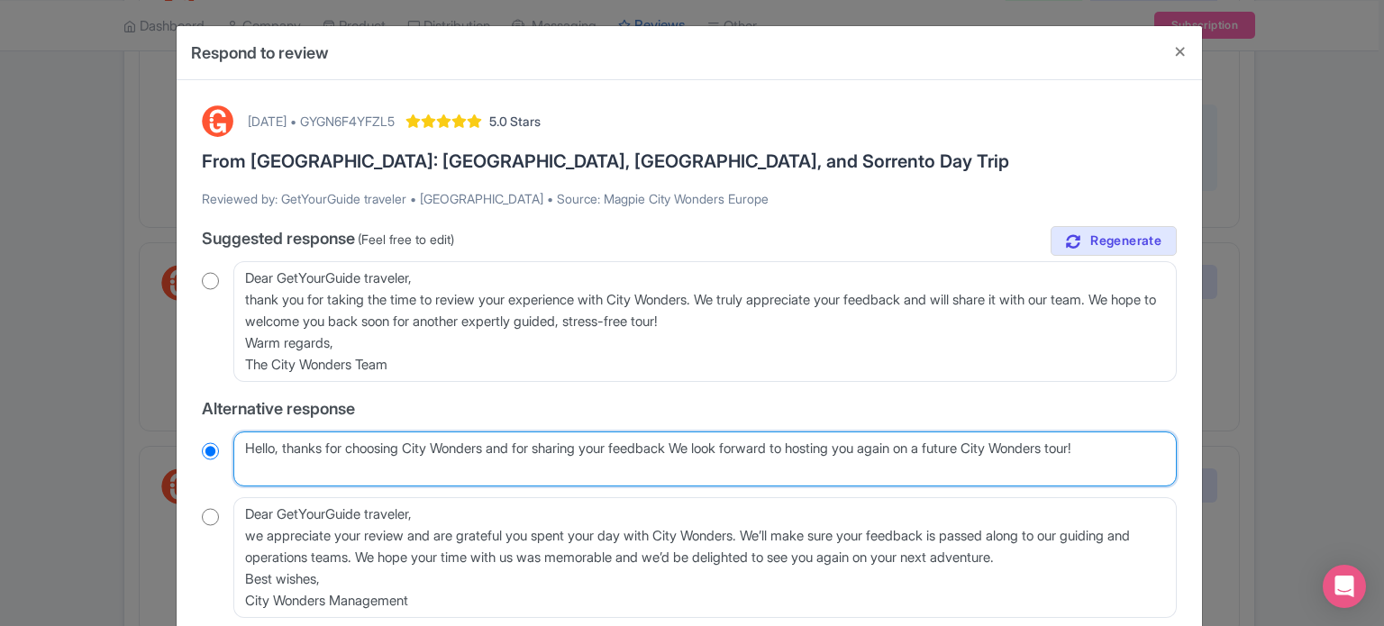
radio input "true"
type textarea "Hello, thanks for choosing City Wonders and for sharing your feedback. We look …"
radio input "true"
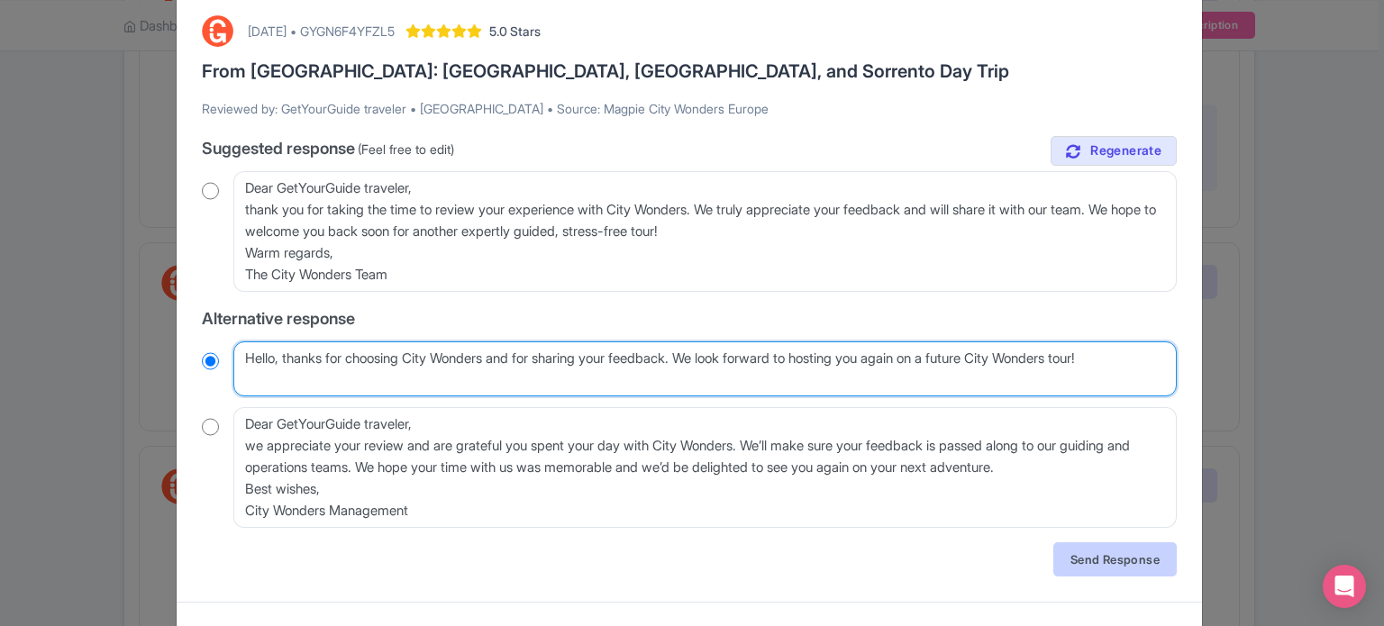
type textarea "Hello, thanks for choosing City Wonders and for sharing your feedback. We look …"
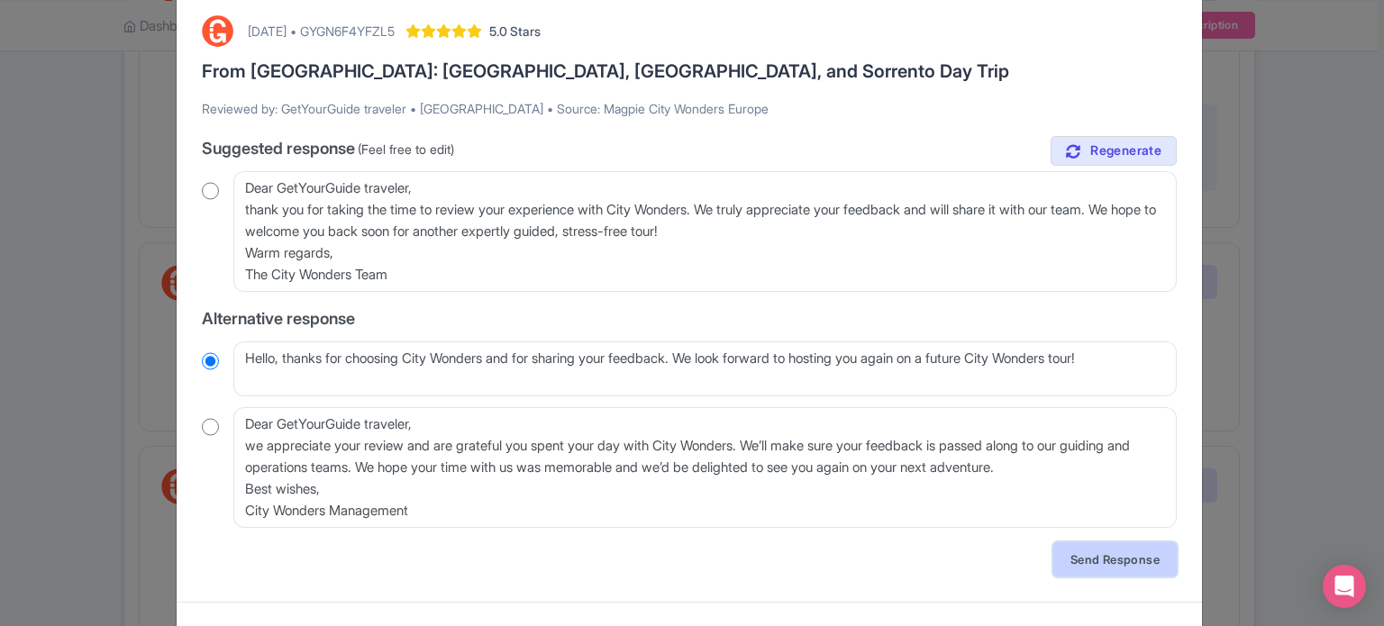
click at [1098, 565] on link "Send Response" at bounding box center [1114, 559] width 123 height 34
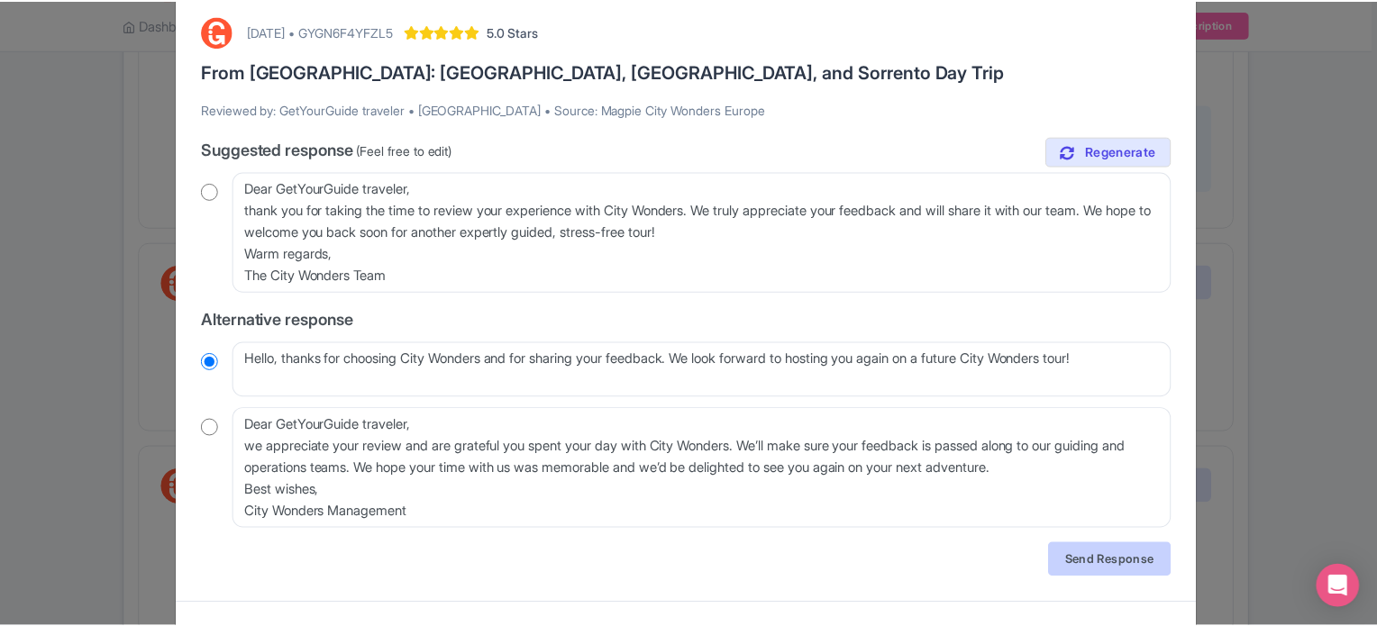
scroll to position [0, 0]
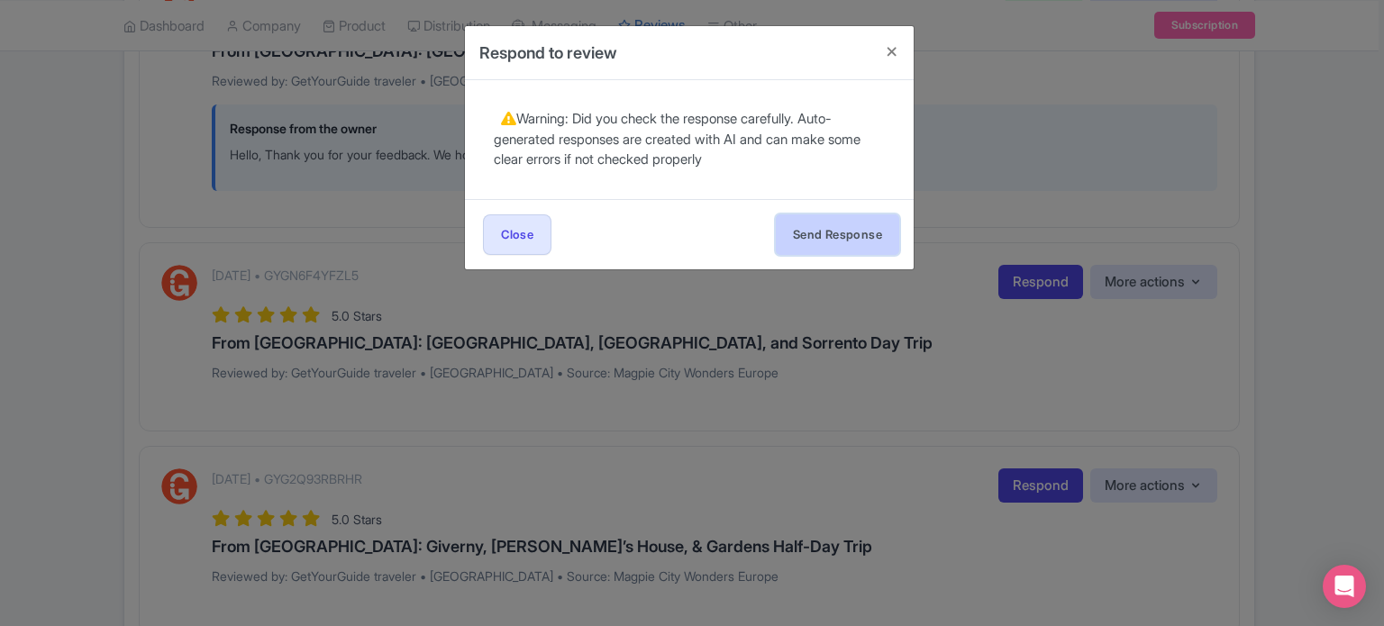
click at [861, 230] on button "Send Response" at bounding box center [837, 234] width 123 height 41
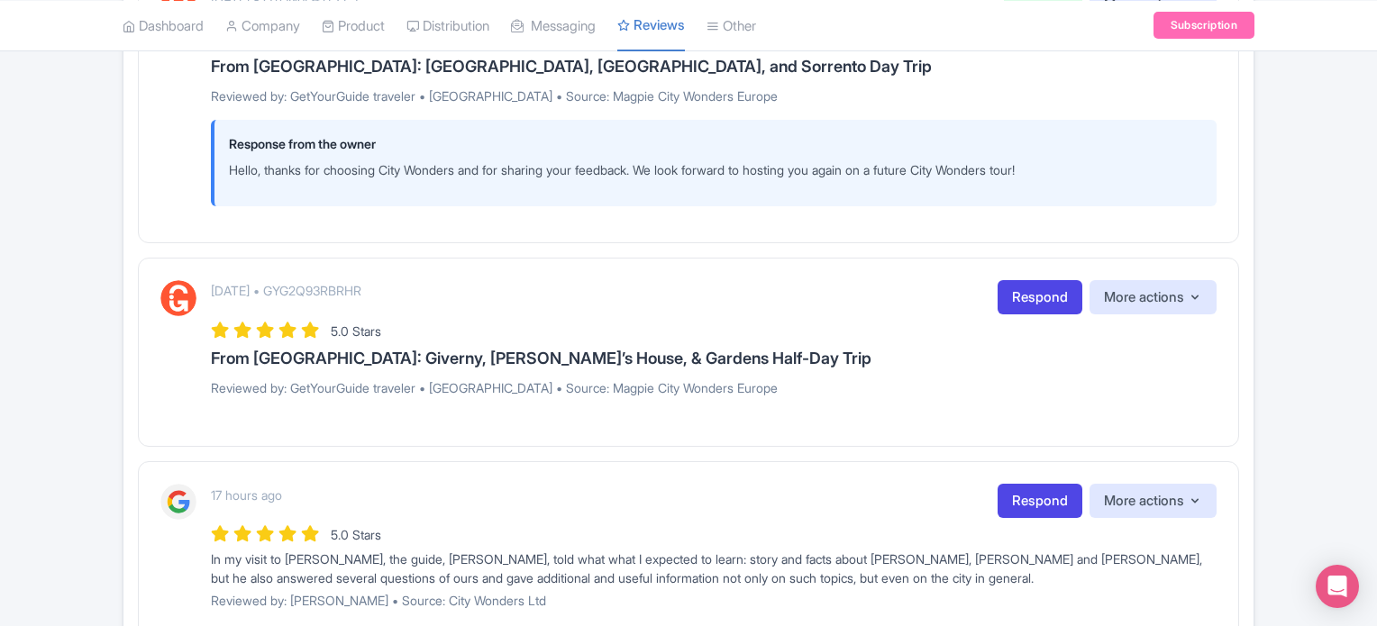
scroll to position [1982, 0]
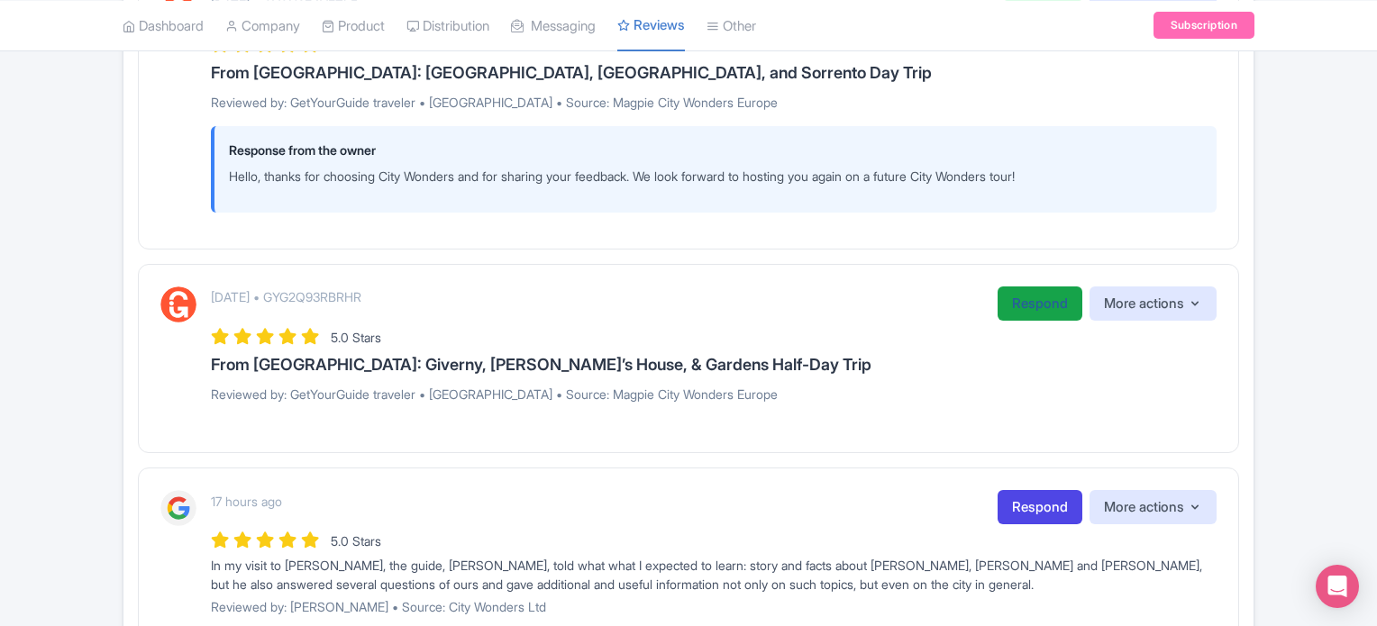
click at [1033, 295] on link "Respond" at bounding box center [1039, 304] width 85 height 35
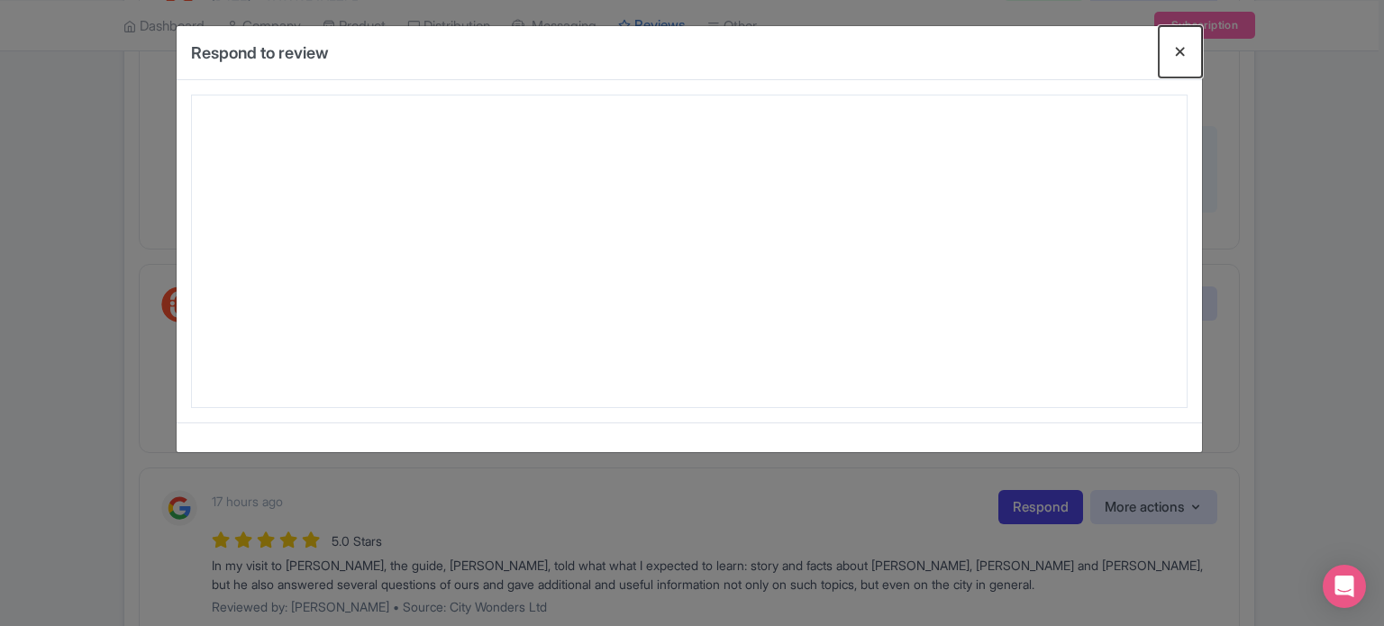
click at [1188, 47] on button "Close" at bounding box center [1180, 51] width 43 height 51
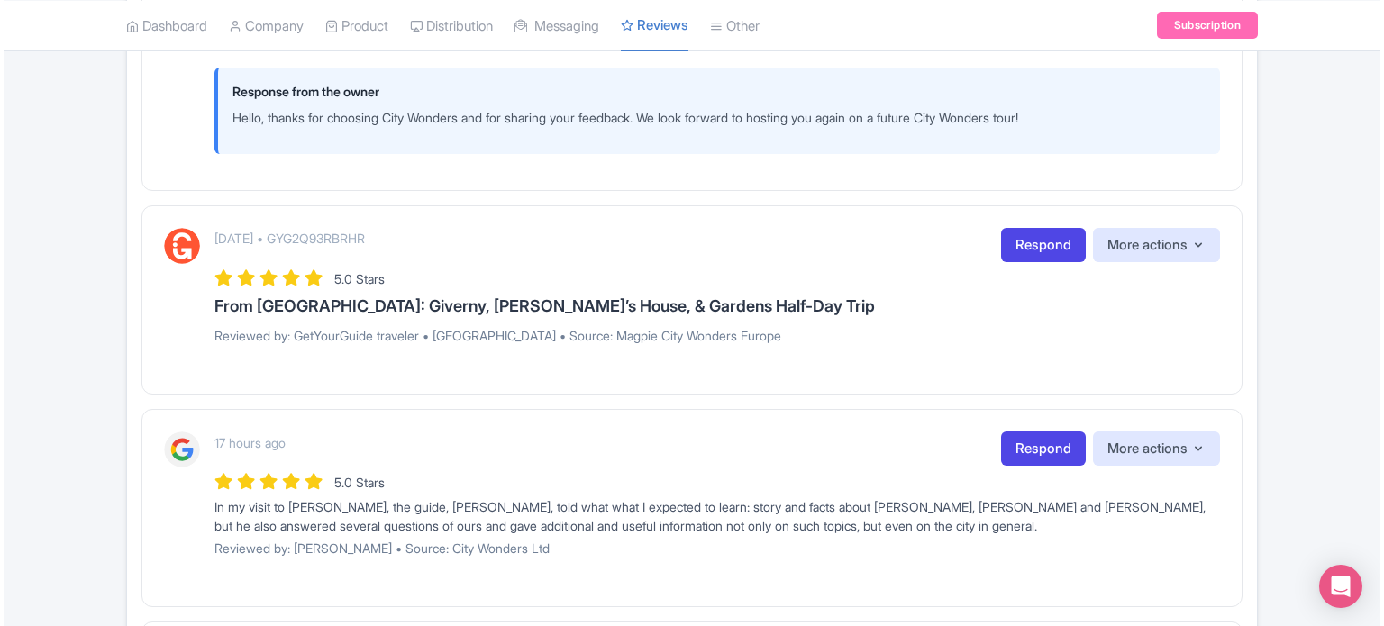
scroll to position [2072, 0]
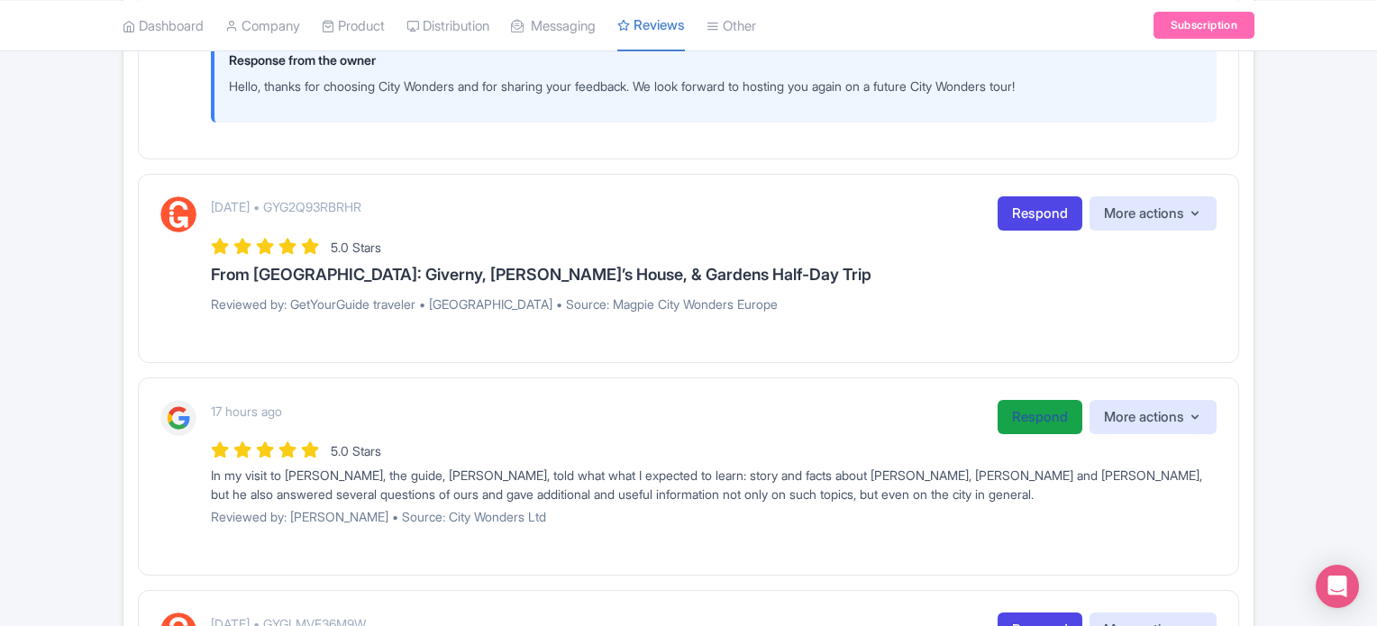
click at [1012, 418] on link "Respond" at bounding box center [1039, 417] width 85 height 35
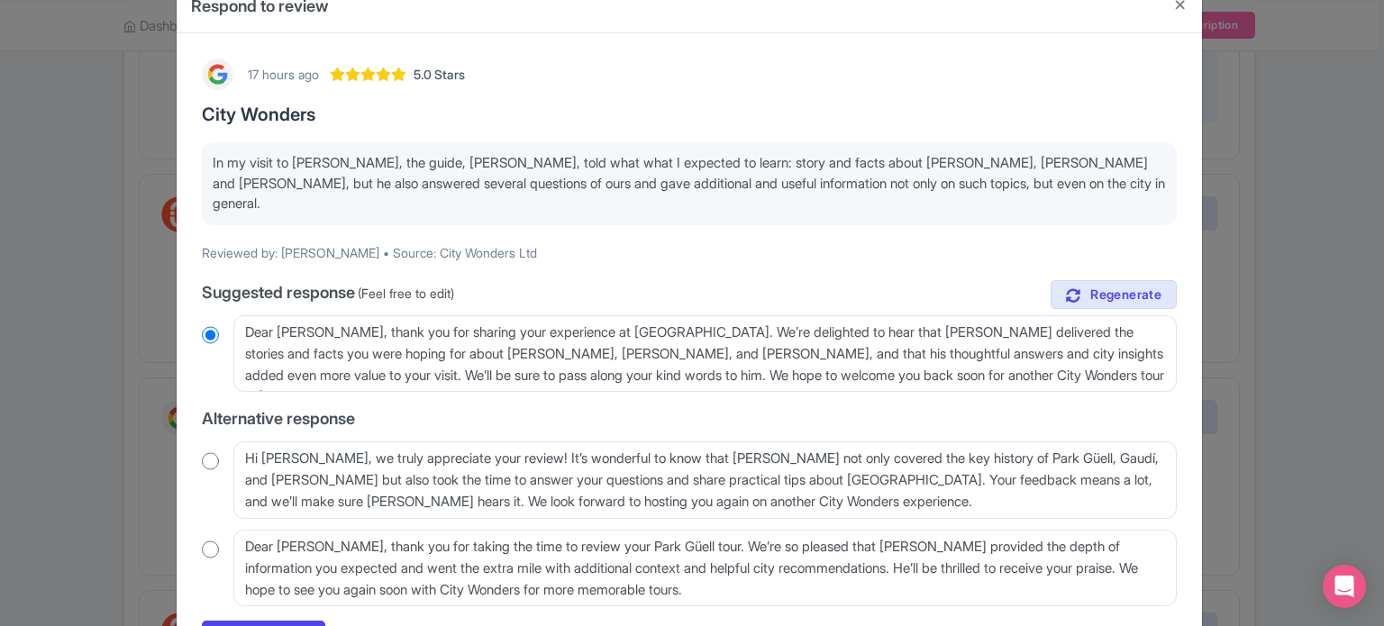
scroll to position [90, 0]
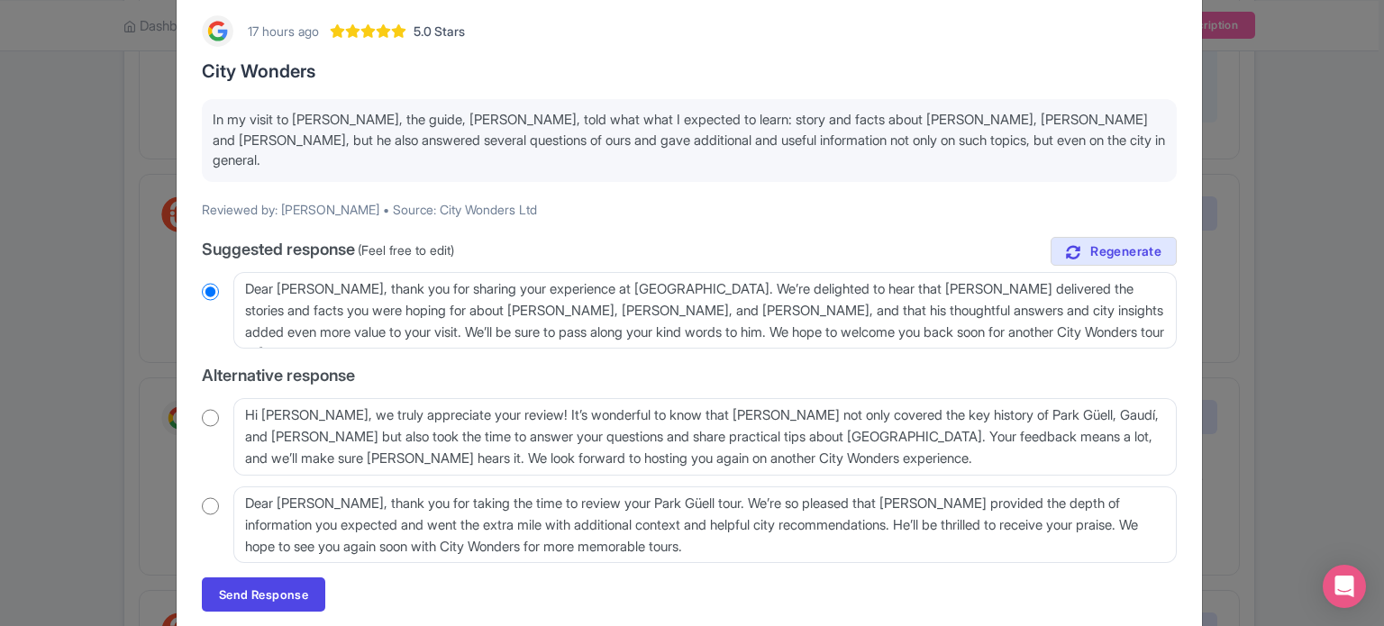
click at [205, 409] on input "radio" at bounding box center [210, 418] width 17 height 18
radio input "true"
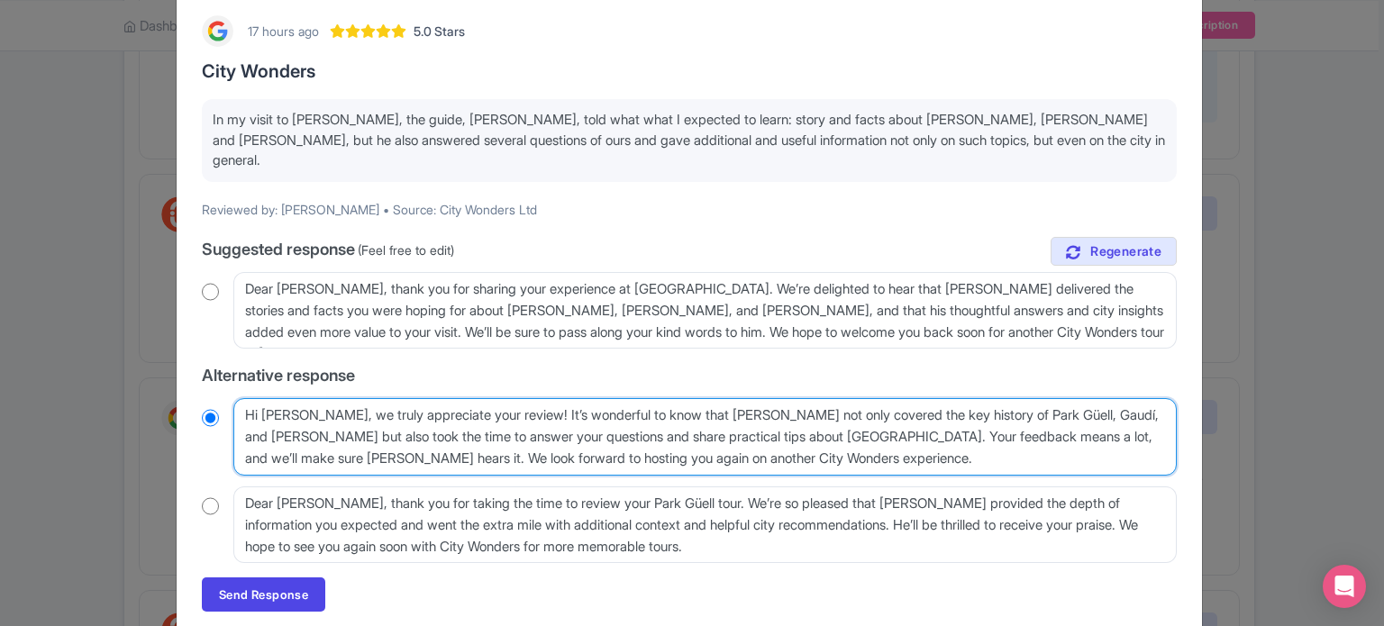
drag, startPoint x: 307, startPoint y: 396, endPoint x: 348, endPoint y: 394, distance: 40.6
click at [348, 398] on textarea "Hi [PERSON_NAME], we truly appreciate your review! It’s wonderful to know that …" at bounding box center [704, 436] width 943 height 77
type textarea "Hi [PERSON_NAME], we truly appreciate your review! It’s wonderful to know that …"
radio input "true"
click at [796, 443] on textarea "Hi [PERSON_NAME], we truly appreciate your review! It’s wonderful to know that …" at bounding box center [704, 436] width 943 height 77
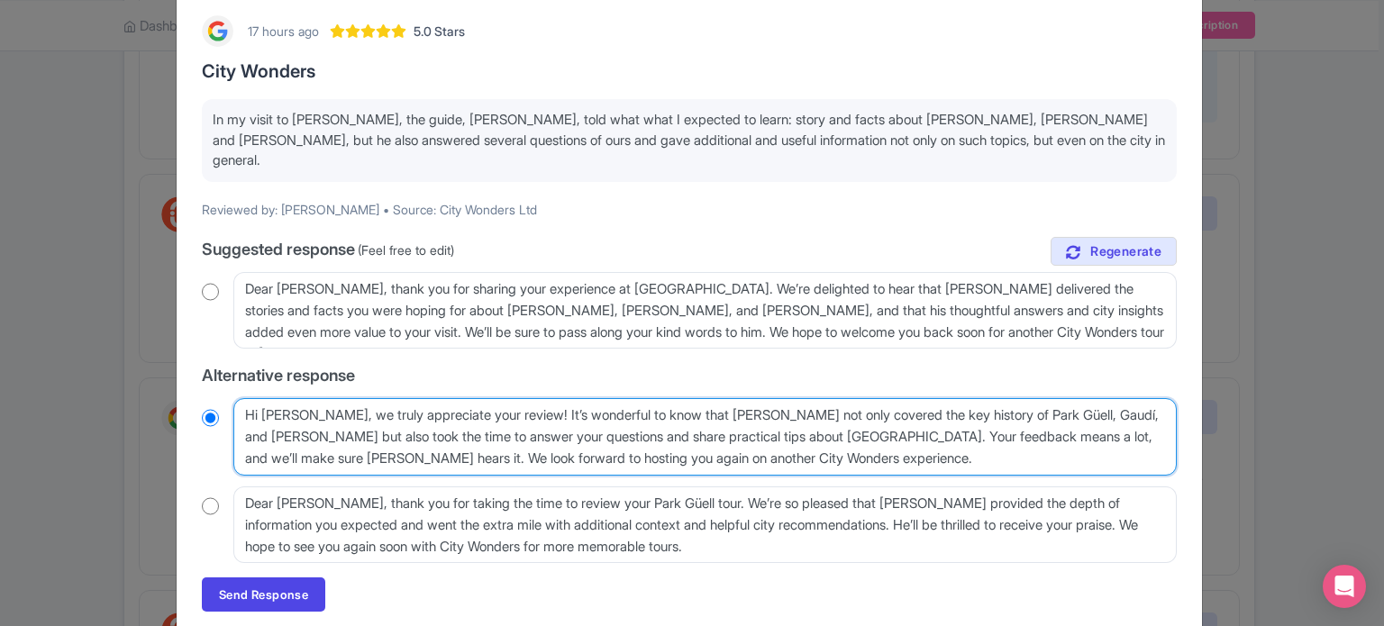
scroll to position [135, 0]
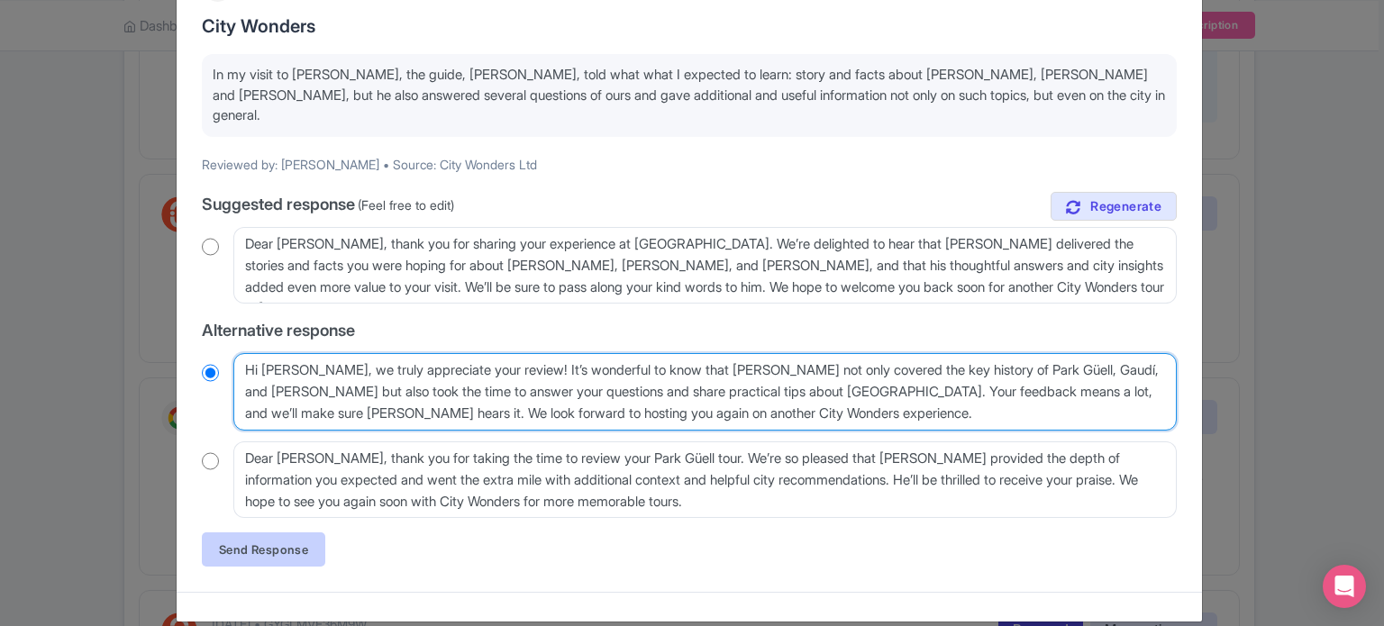
type textarea "Hi [PERSON_NAME], we truly appreciate your review! It’s wonderful to know that …"
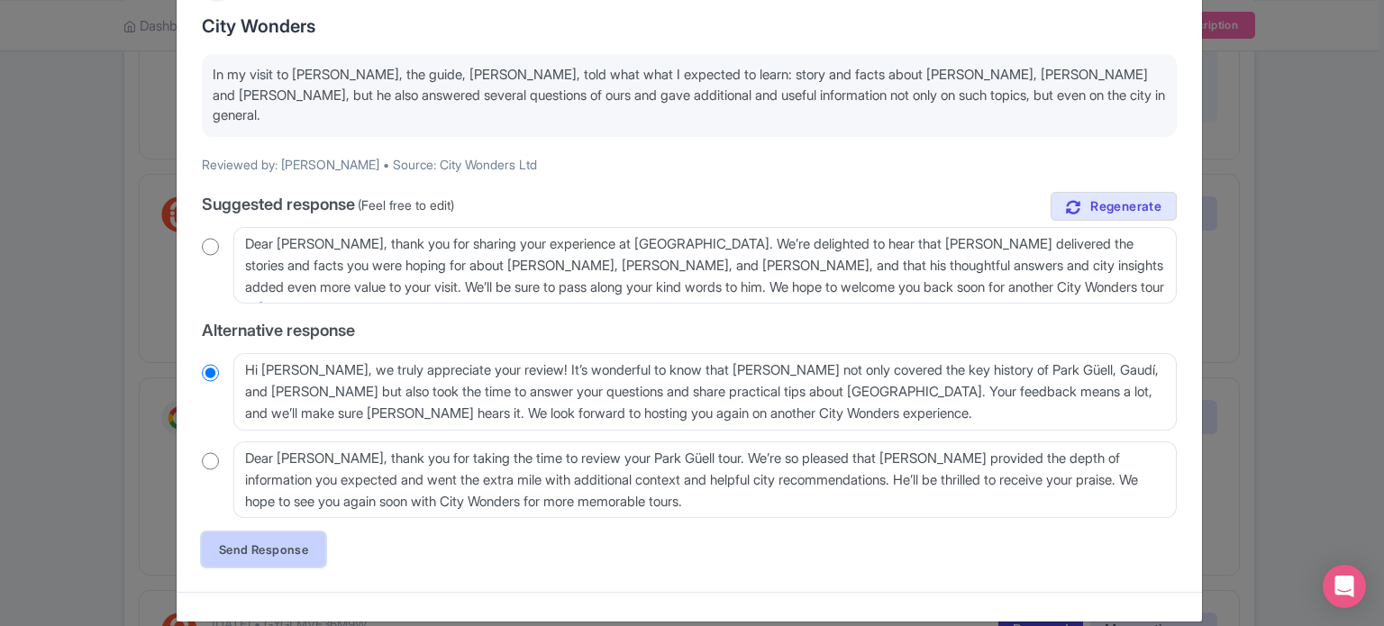
click at [273, 533] on link "Send Response" at bounding box center [263, 550] width 123 height 34
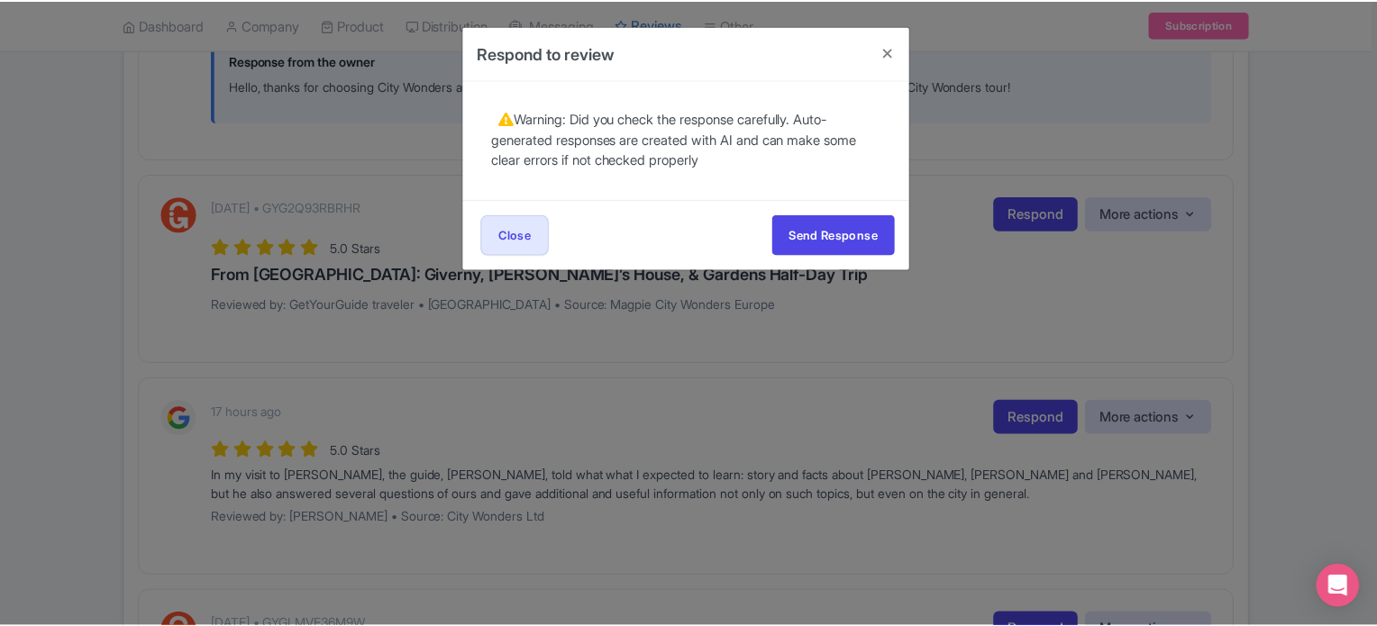
scroll to position [0, 0]
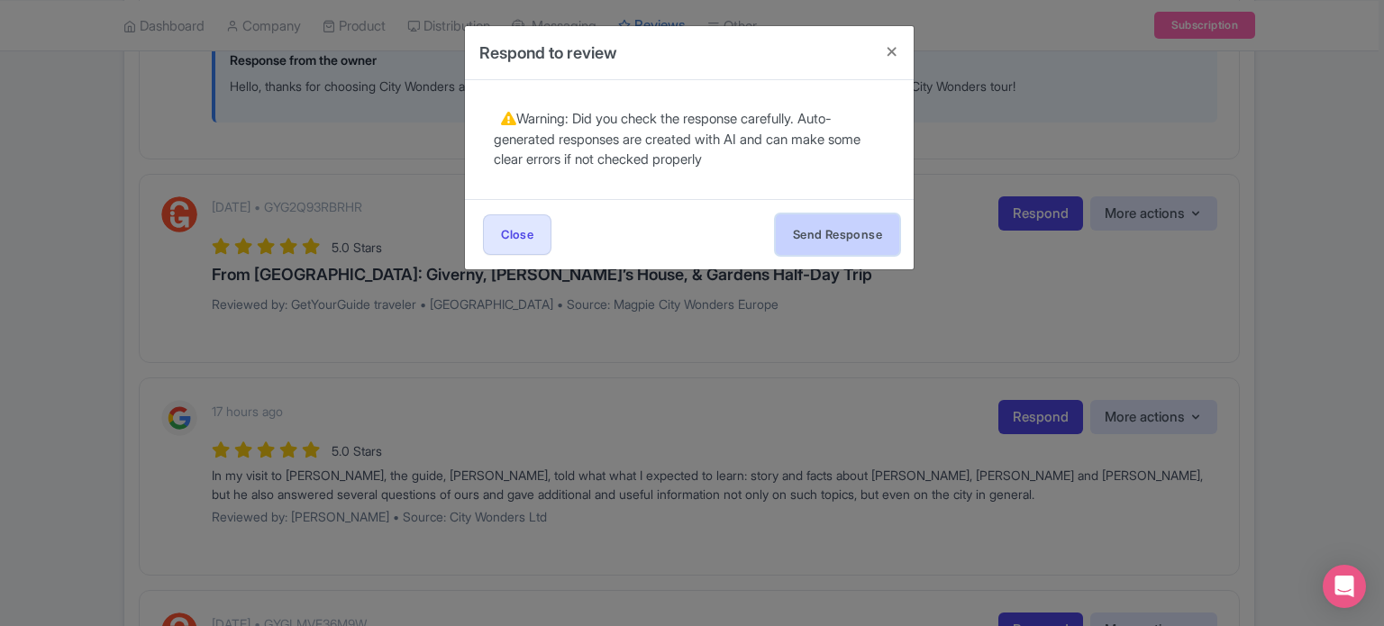
click at [812, 244] on button "Send Response" at bounding box center [837, 234] width 123 height 41
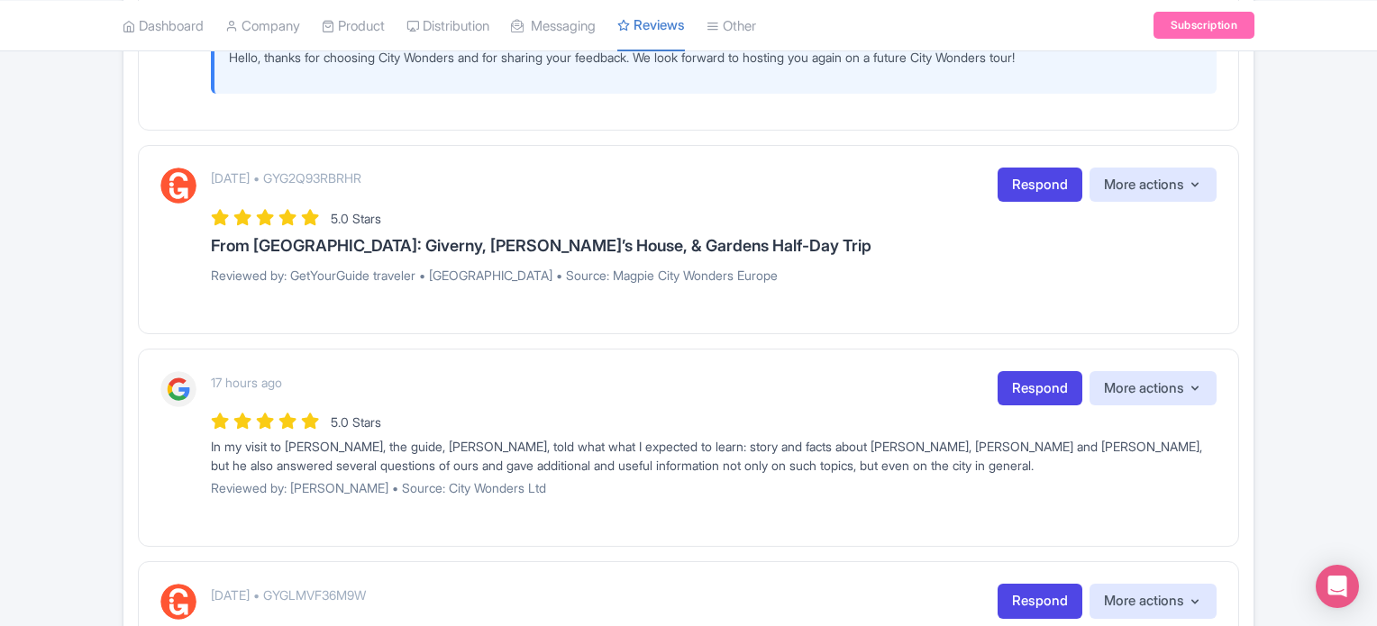
scroll to position [2072, 0]
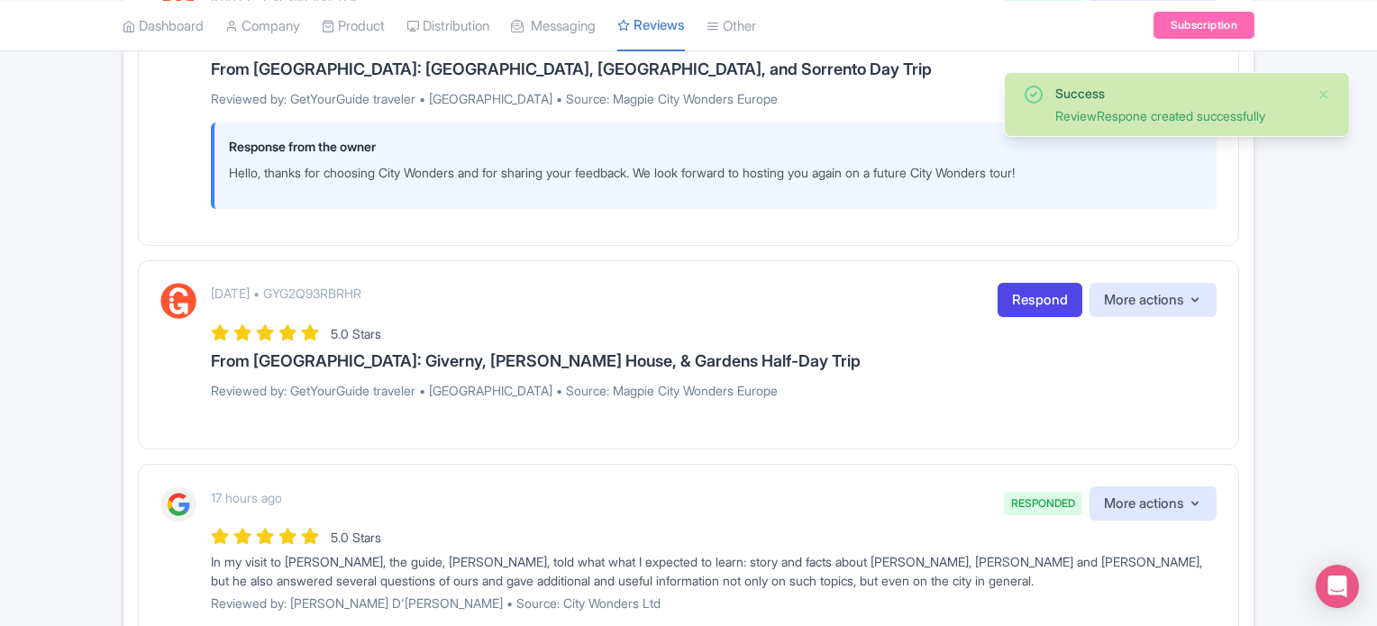
scroll to position [1892, 0]
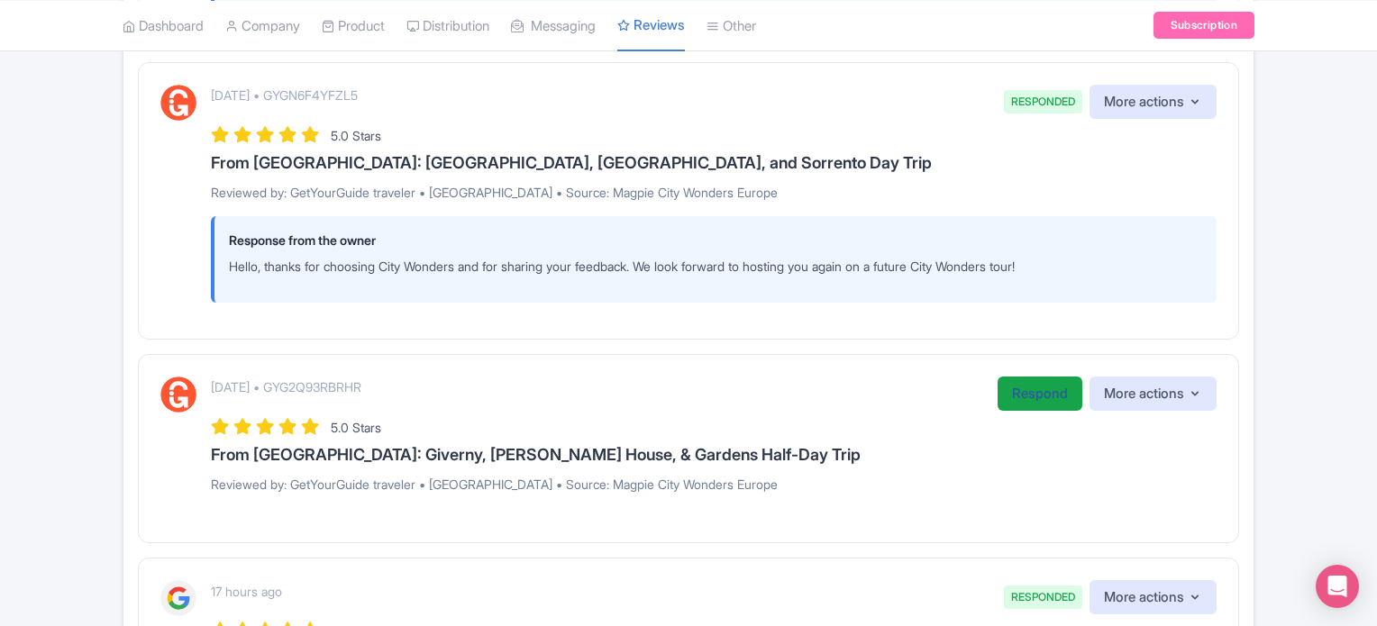
click at [1022, 396] on link "Respond" at bounding box center [1039, 394] width 85 height 35
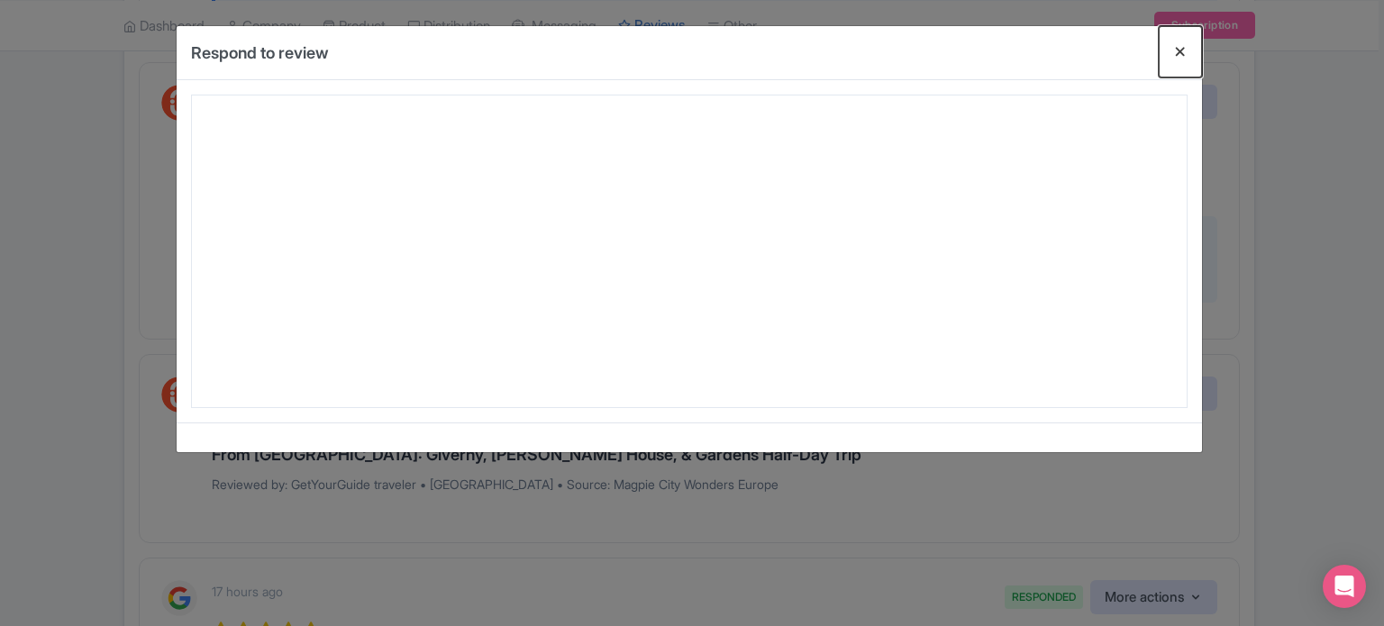
click at [1189, 57] on button "Close" at bounding box center [1180, 51] width 43 height 51
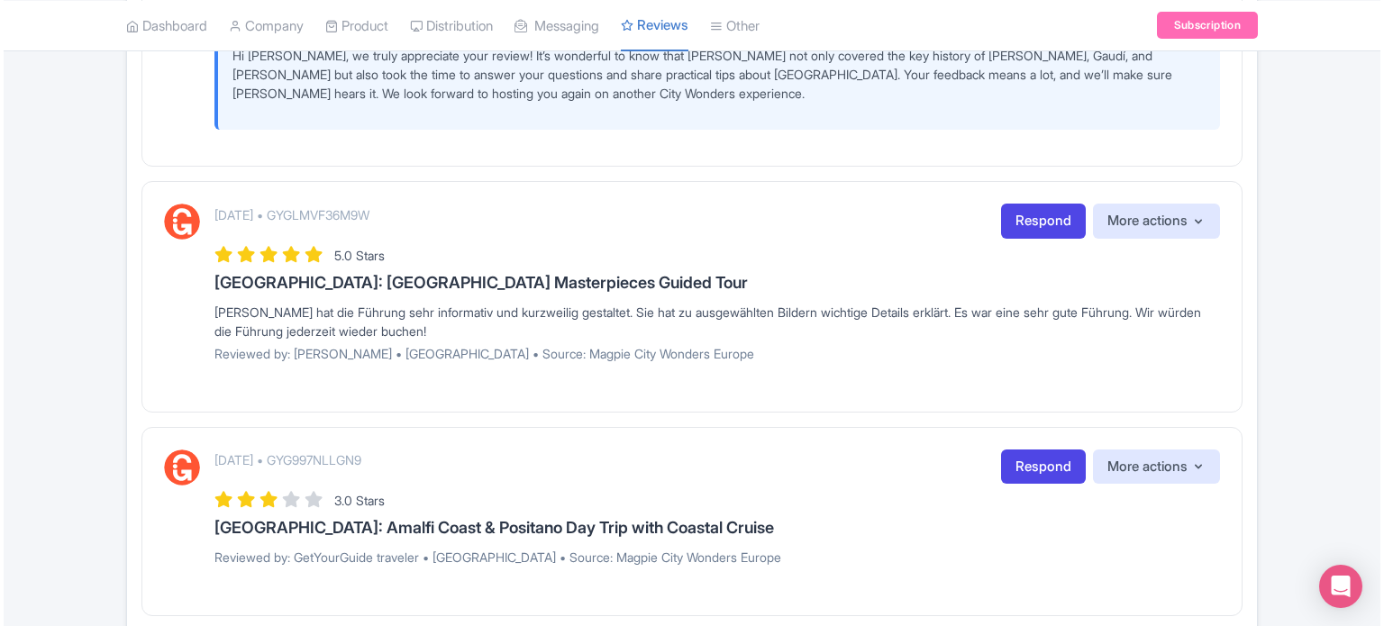
scroll to position [2613, 0]
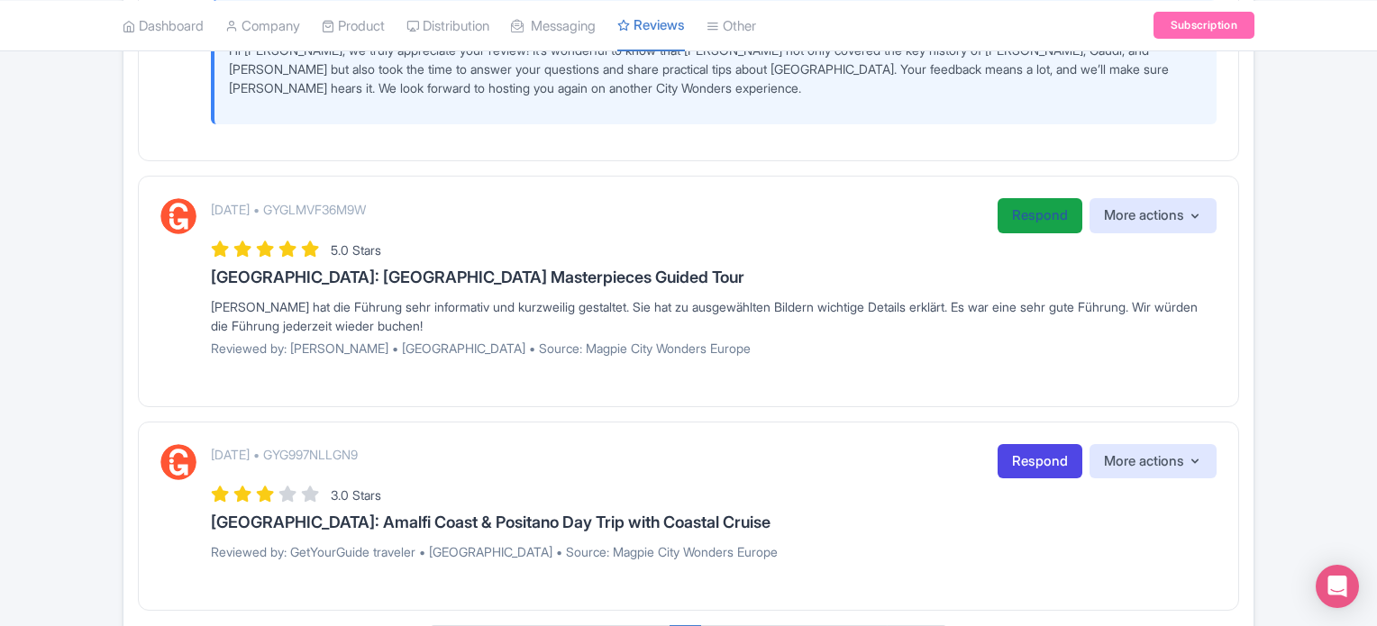
click at [1047, 219] on link "Respond" at bounding box center [1039, 215] width 85 height 35
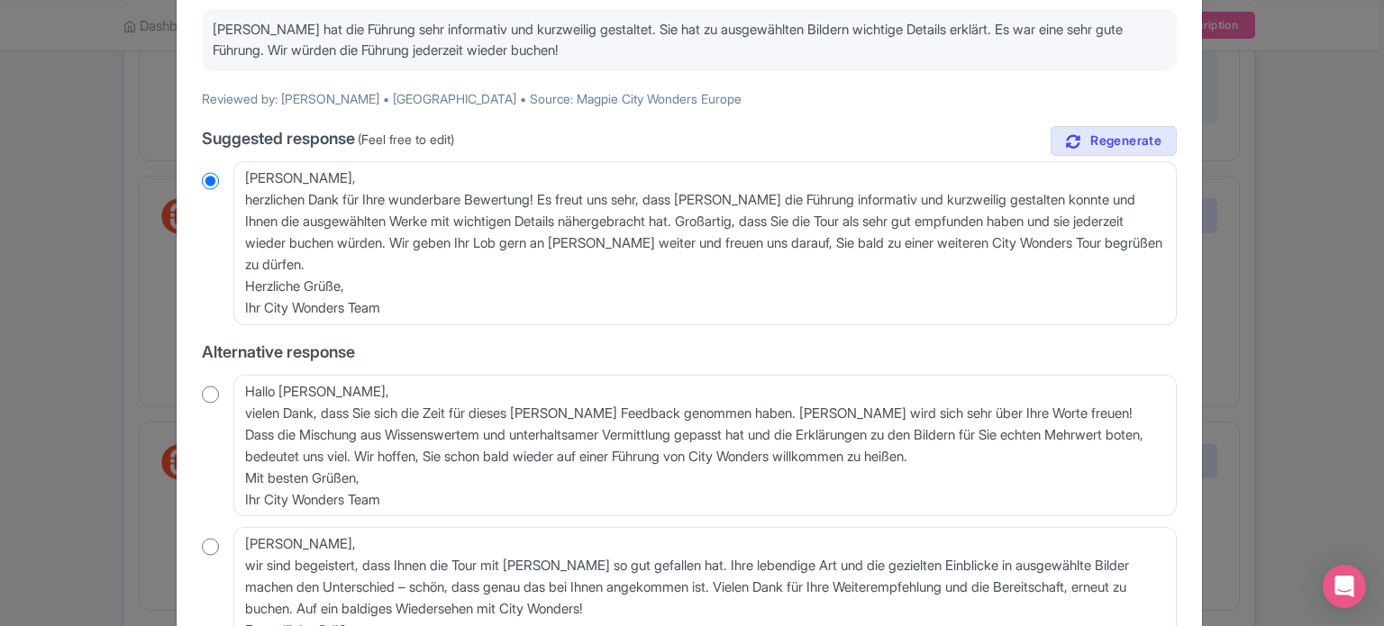
scroll to position [0, 0]
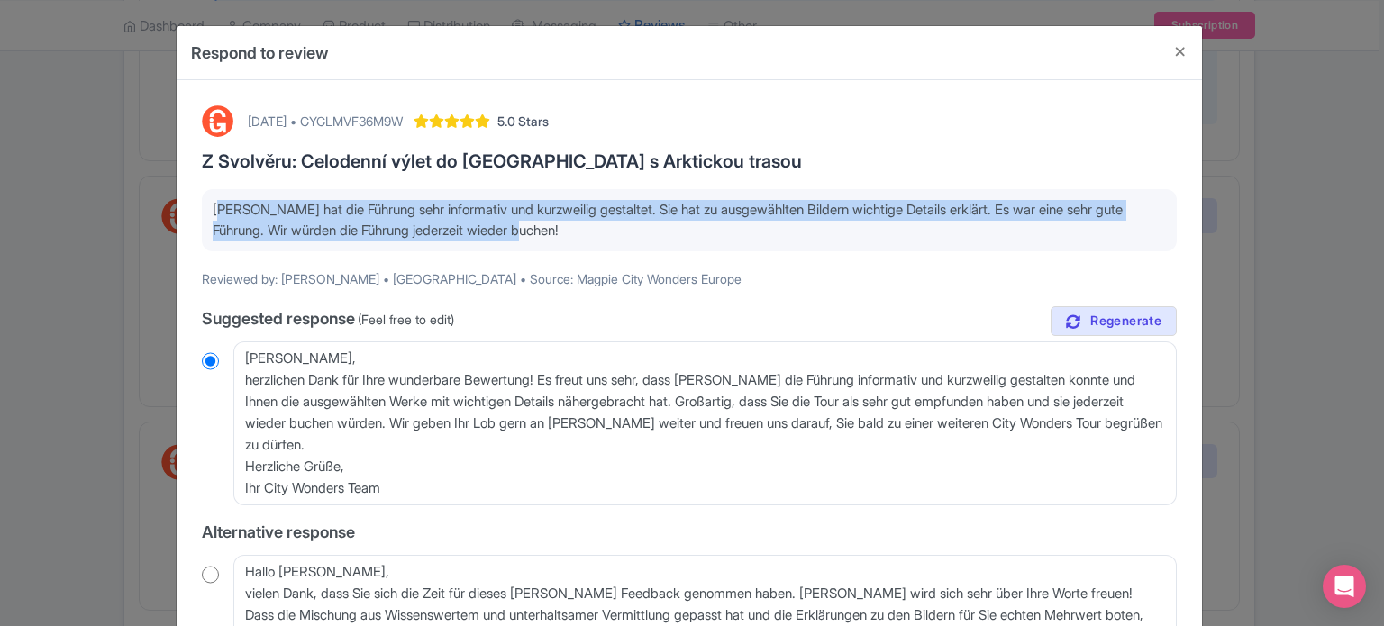
drag, startPoint x: 616, startPoint y: 232, endPoint x: 214, endPoint y: 195, distance: 404.5
click at [214, 195] on div "[PERSON_NAME] hat die Führung sehr informativ und kurzweilig gestaltet. Sie hat…" at bounding box center [689, 220] width 975 height 62
copy p "[PERSON_NAME] hat die Führung sehr informativ und kurzweilig gestaltet. Sie hat…"
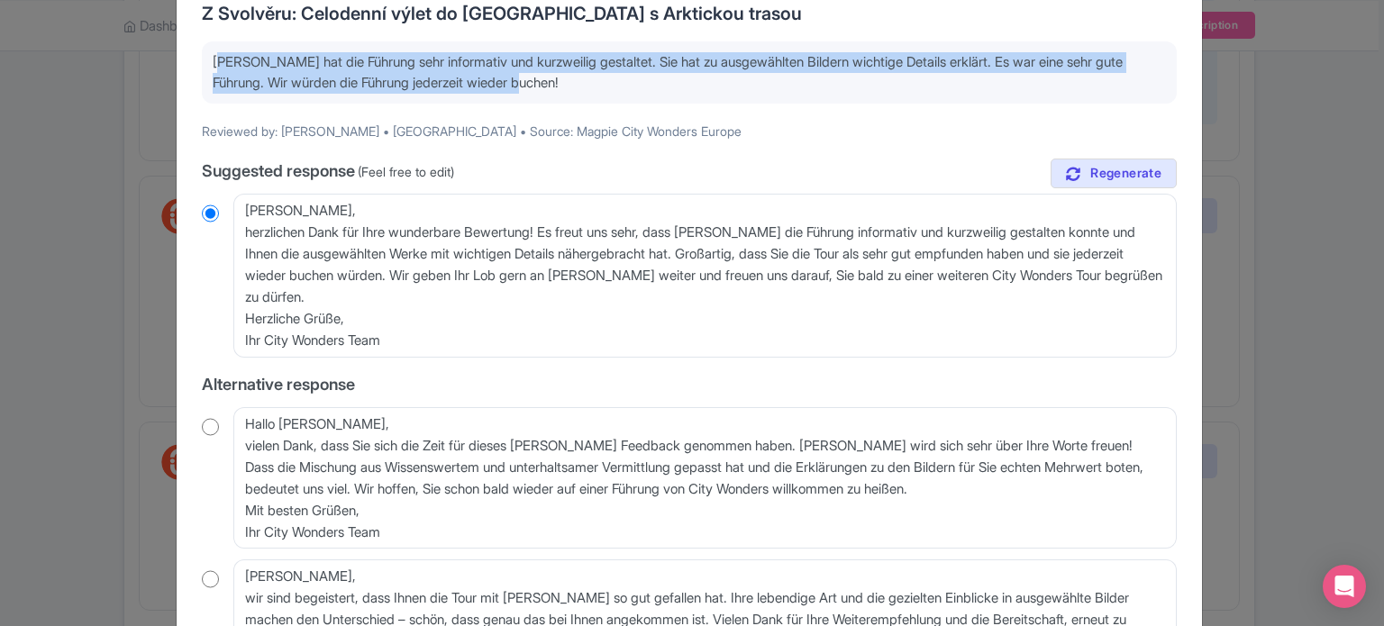
scroll to position [180, 0]
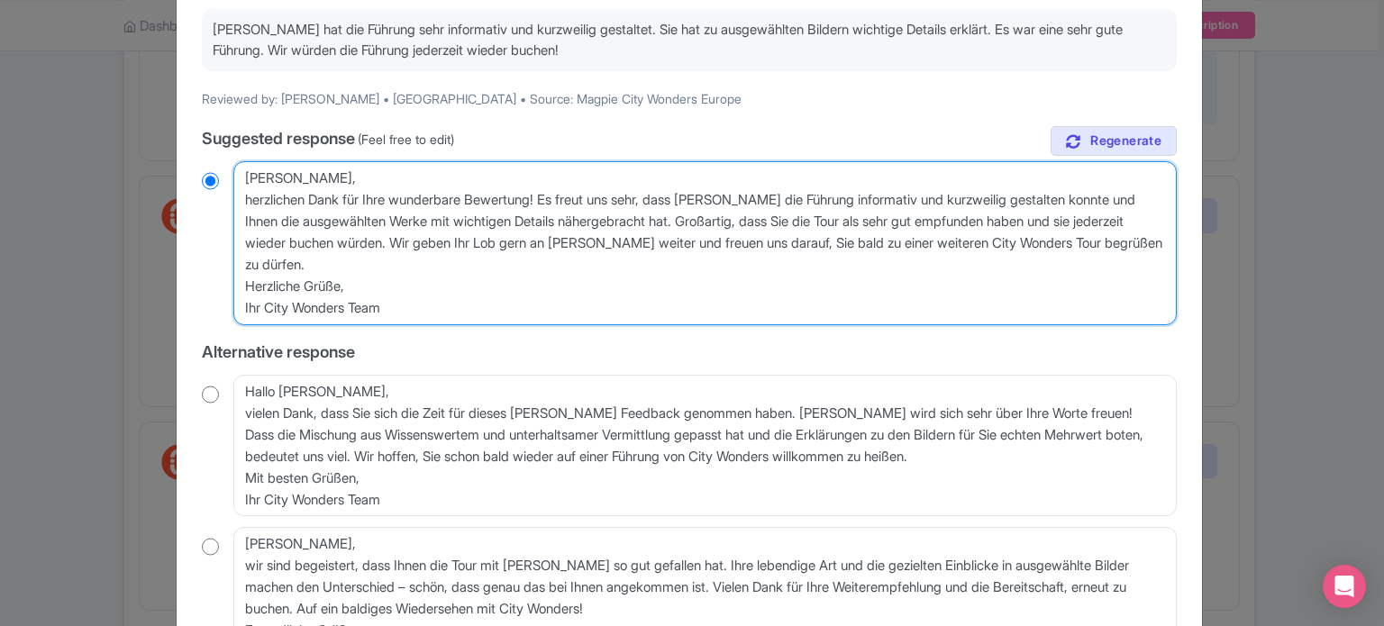
drag, startPoint x: 419, startPoint y: 302, endPoint x: 238, endPoint y: 278, distance: 182.7
click at [238, 278] on textarea "Lieber Peter, herzlichen Dank für Ihre wunderbare Bewertung! Es freut uns sehr,…" at bounding box center [704, 243] width 943 height 164
type textarea "Lieber Peter, herzlichen Dank für Ihre wunderbare Bewertung! Es freut uns sehr,…"
radio input "true"
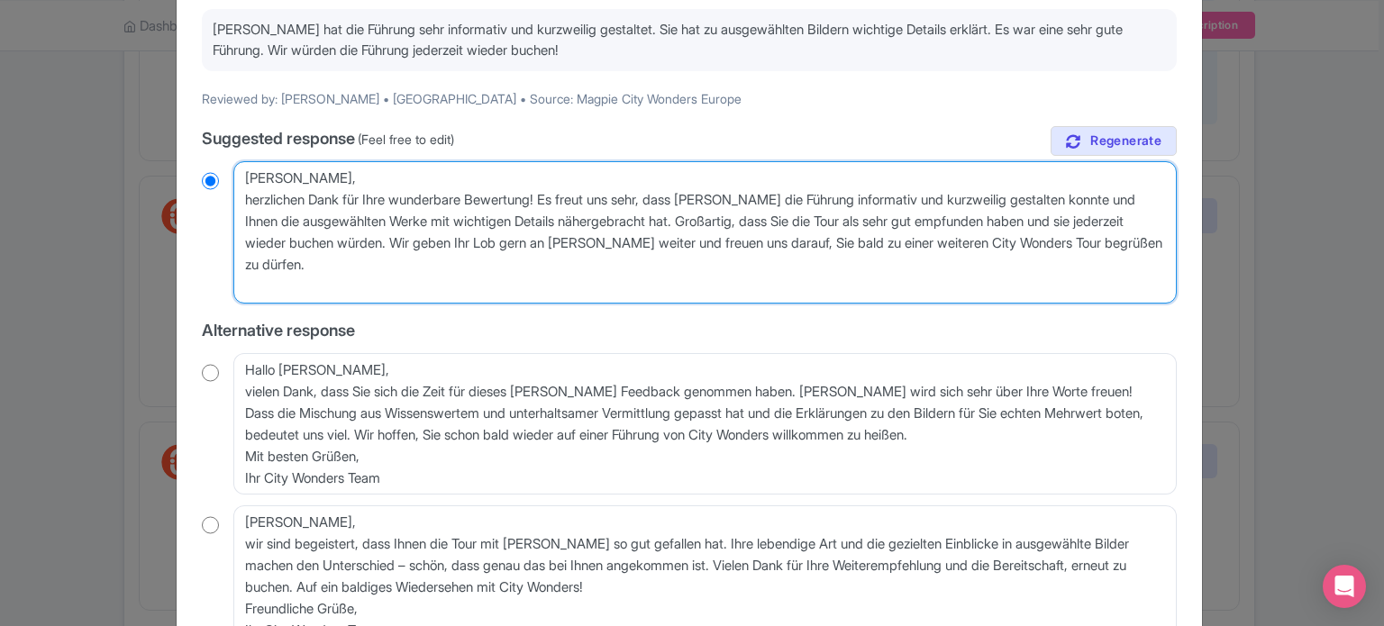
type textarea "Lieber Peter, herzlichen Dank für Ihre wunderbare Bewertung! Es freut uns sehr,…"
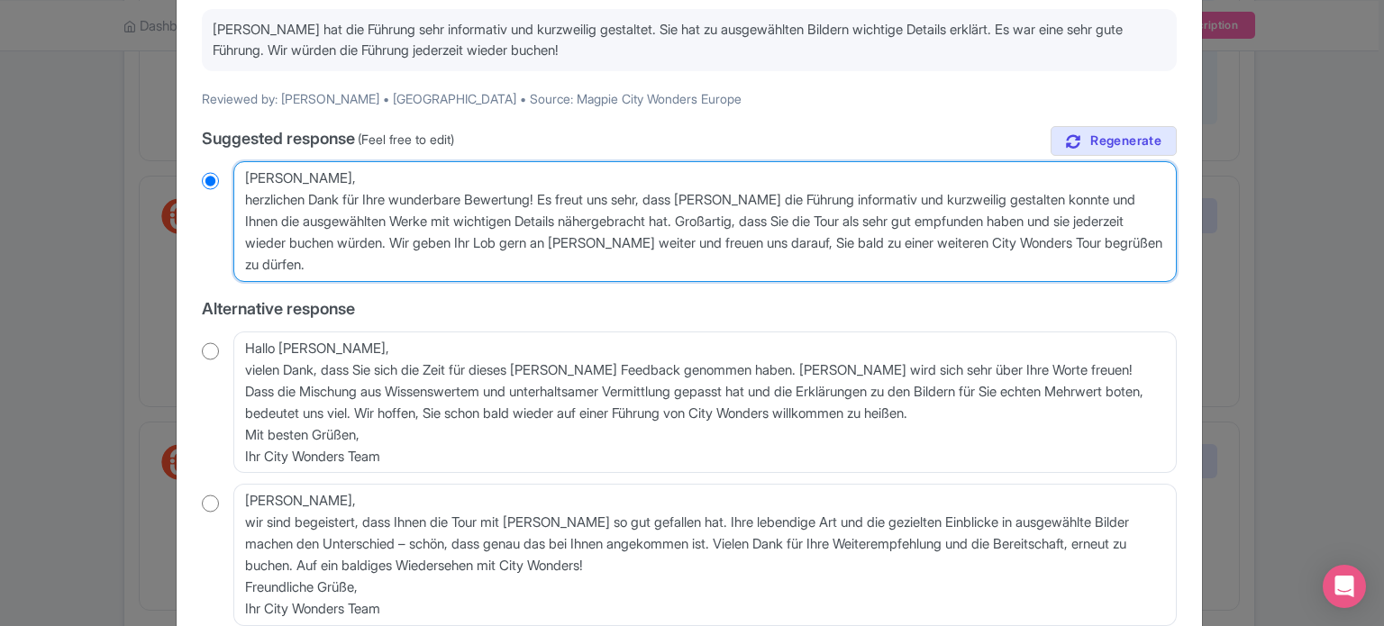
radio input "true"
click at [241, 195] on textarea "Lieber Peter, herzlichen Dank für Ihre wunderbare Bewertung! Es freut uns sehr,…" at bounding box center [704, 221] width 943 height 121
type textarea "Lieber Peter,herzlichen Dank für Ihre wunderbare Bewertung! Es freut uns sehr, …"
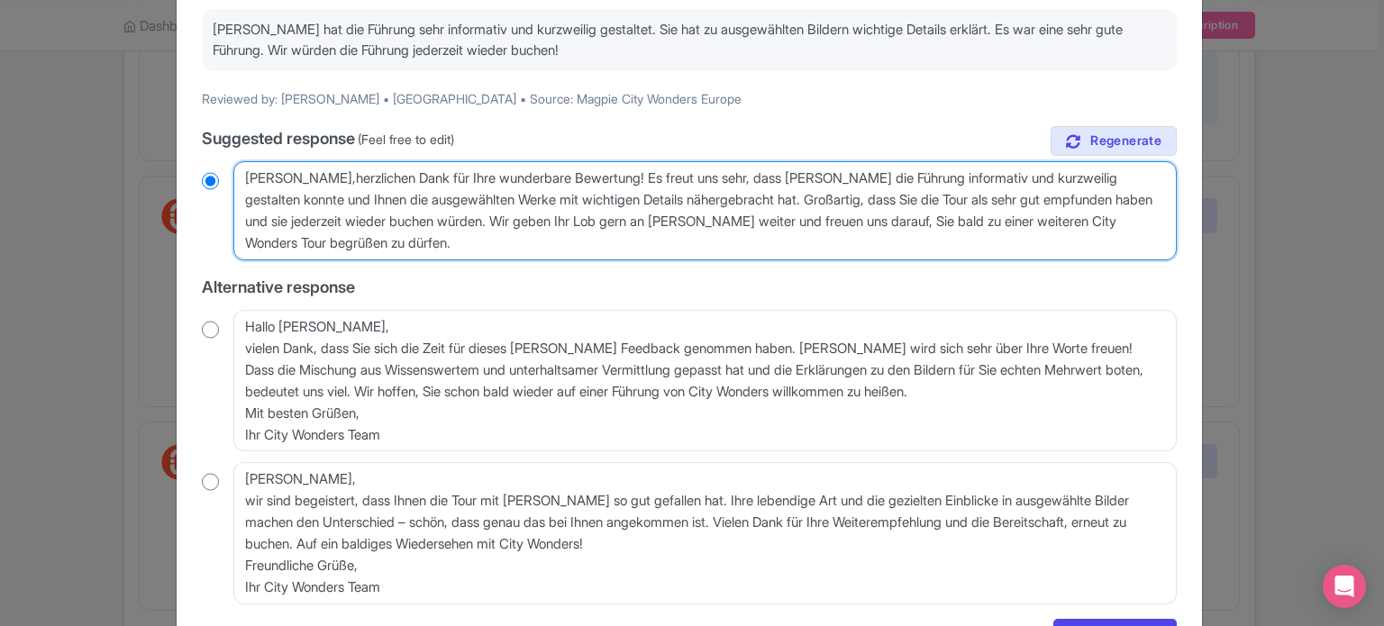
radio input "true"
type textarea "[PERSON_NAME], herzlichen Dank für Ihre wunderbare Bewertung! Es freut uns sehr…"
drag, startPoint x: 438, startPoint y: 242, endPoint x: 205, endPoint y: 150, distance: 250.0
click at [205, 150] on div "true Suggested response (Feel free to edit) Lieber Peter, herzlichen Dank für I…" at bounding box center [689, 365] width 975 height 478
radio input "true"
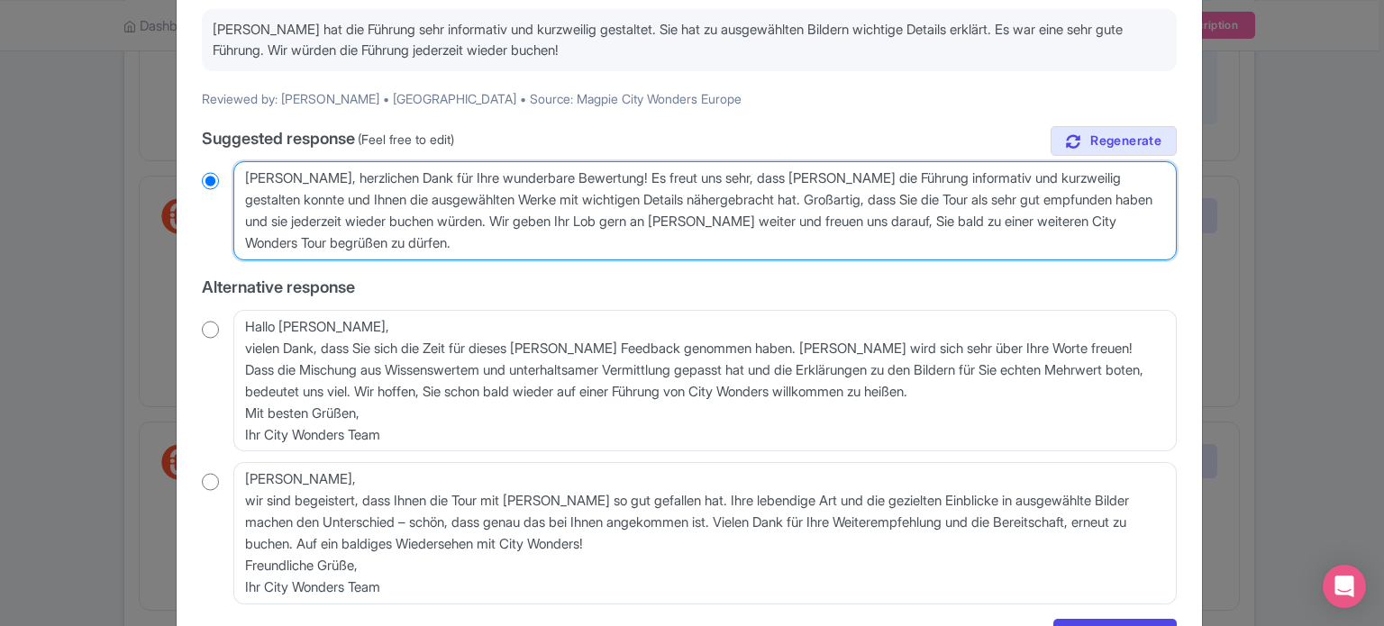
type textarea "[PERSON_NAME], herzlichen Dank für Ihre wunderbare Bewertung! Es freut uns sehr…"
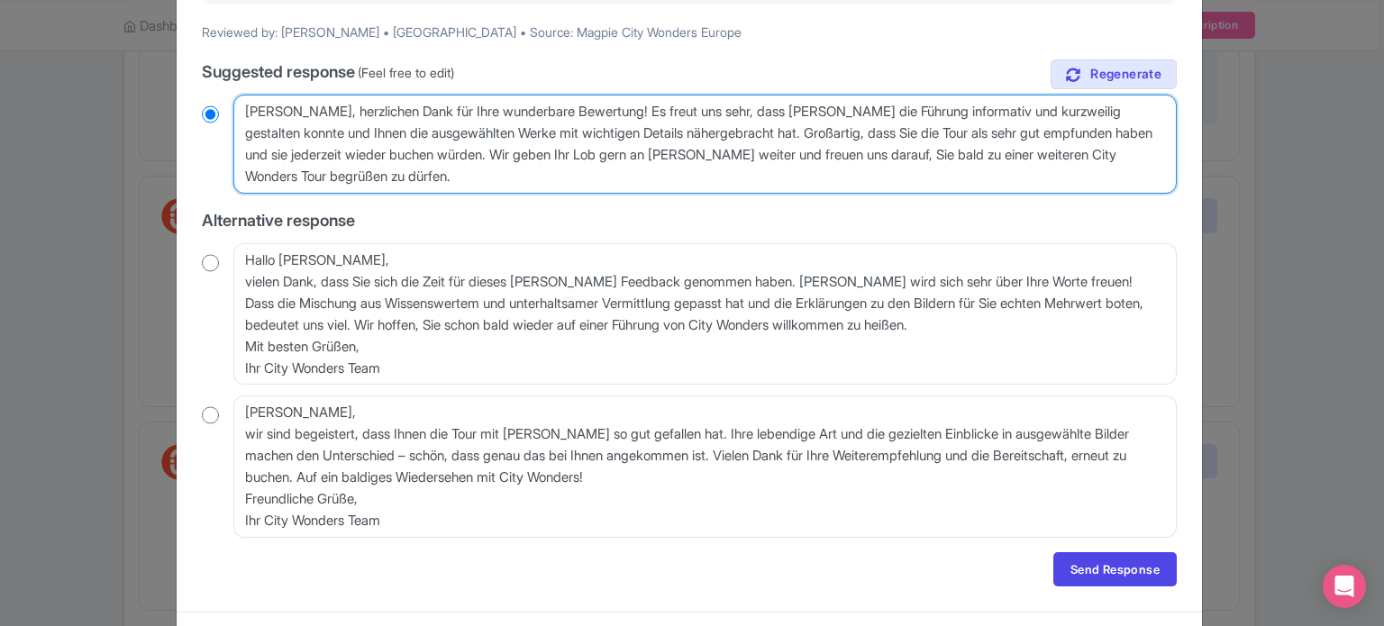
scroll to position [270, 0]
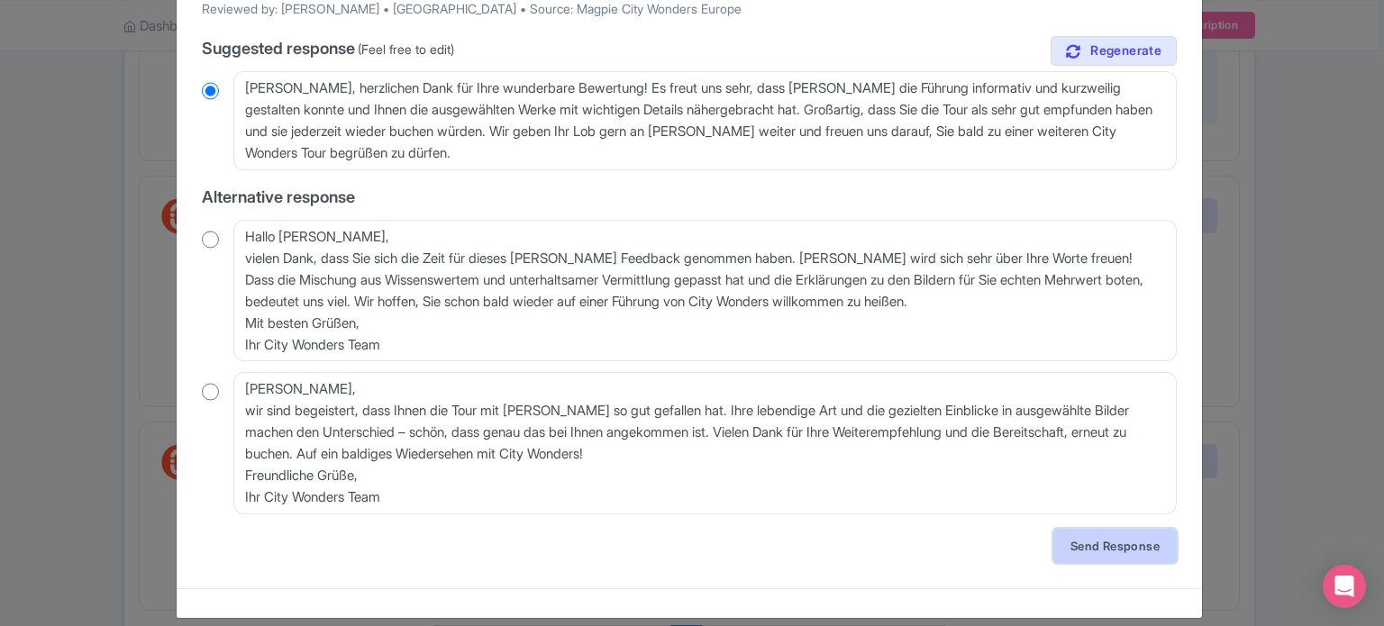
click at [1099, 547] on link "Send Response" at bounding box center [1114, 546] width 123 height 34
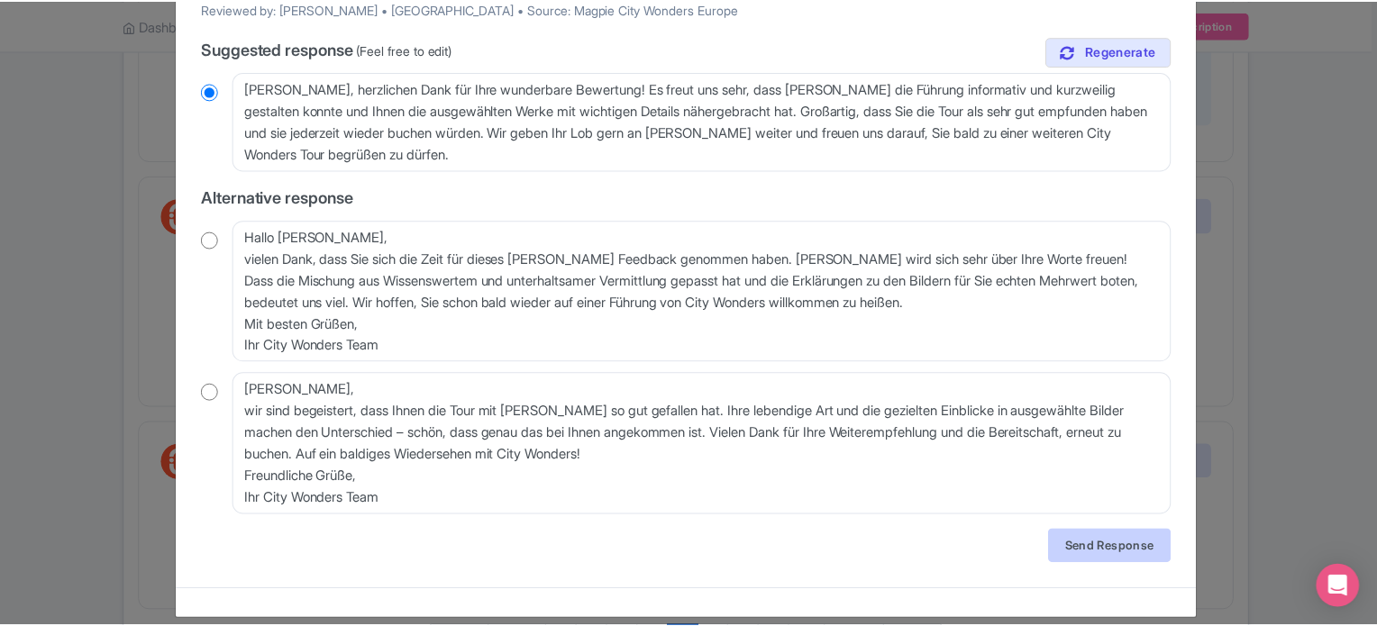
scroll to position [0, 0]
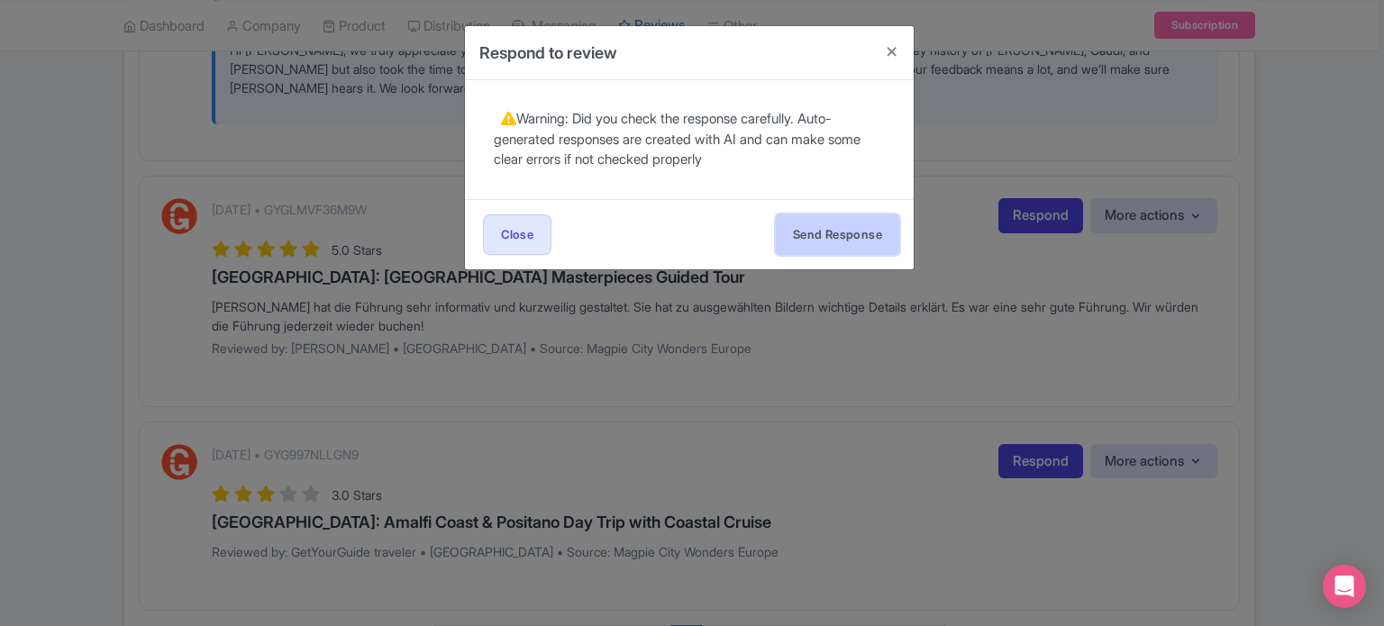
click at [825, 245] on button "Send Response" at bounding box center [837, 234] width 123 height 41
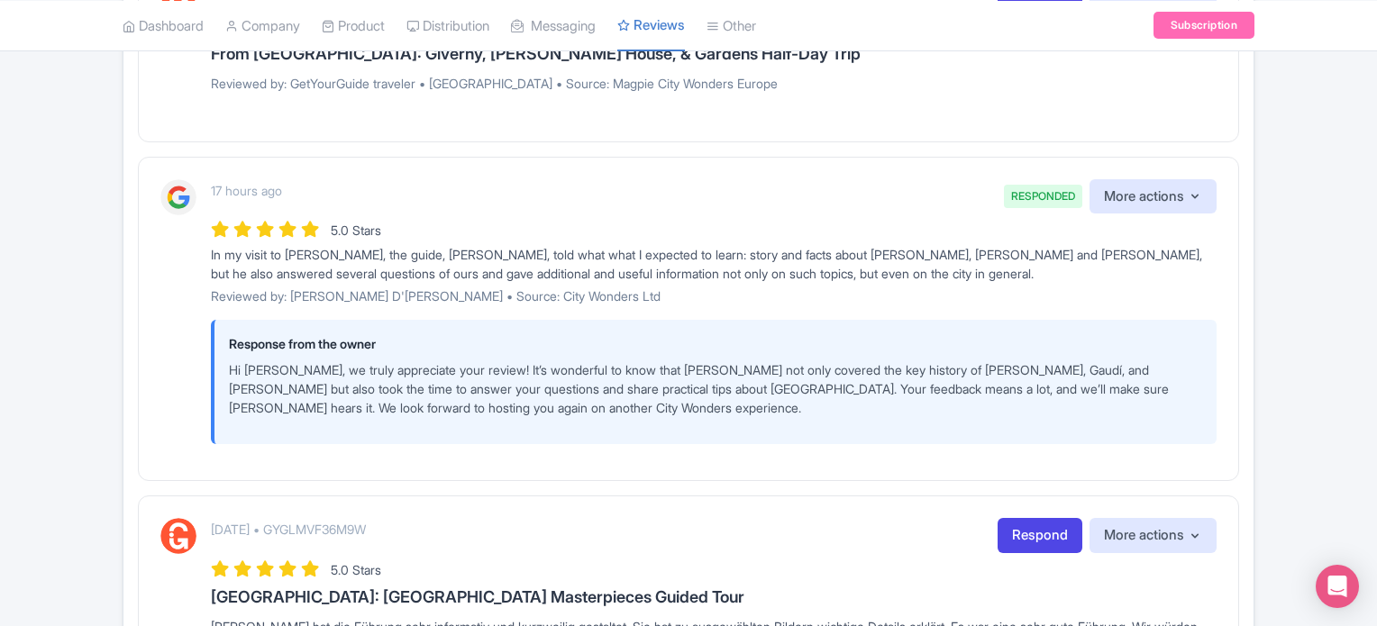
scroll to position [2294, 0]
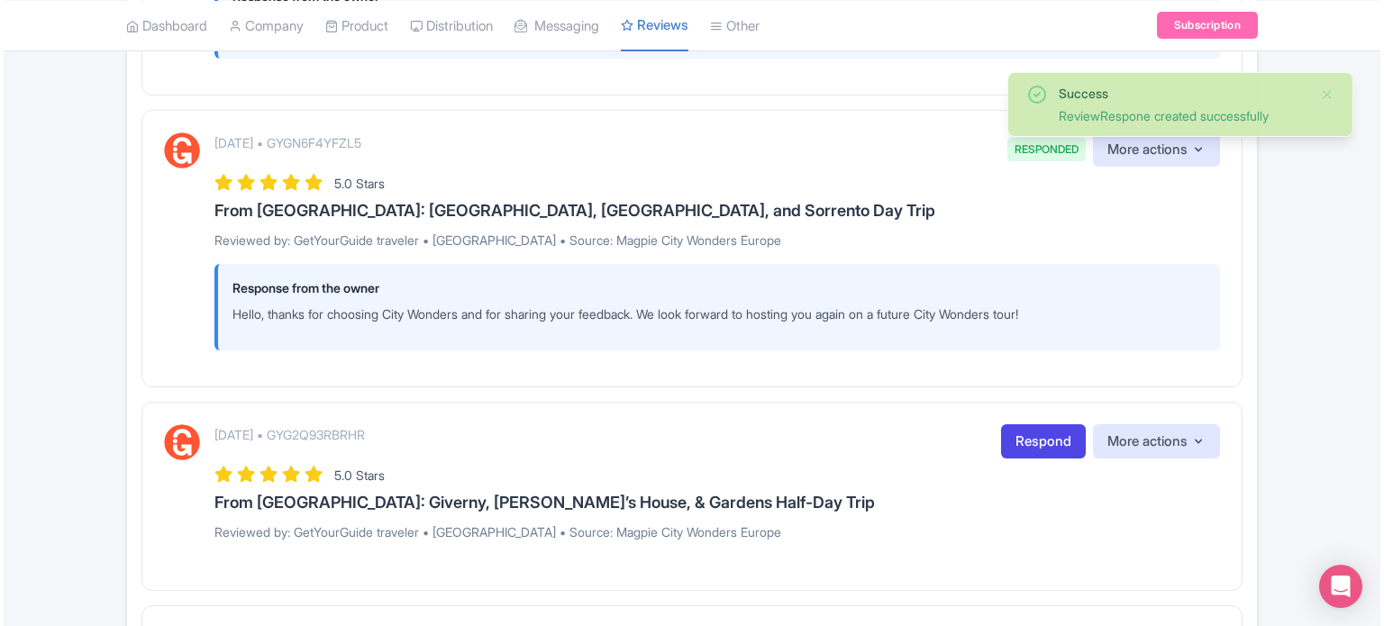
scroll to position [1970, 0]
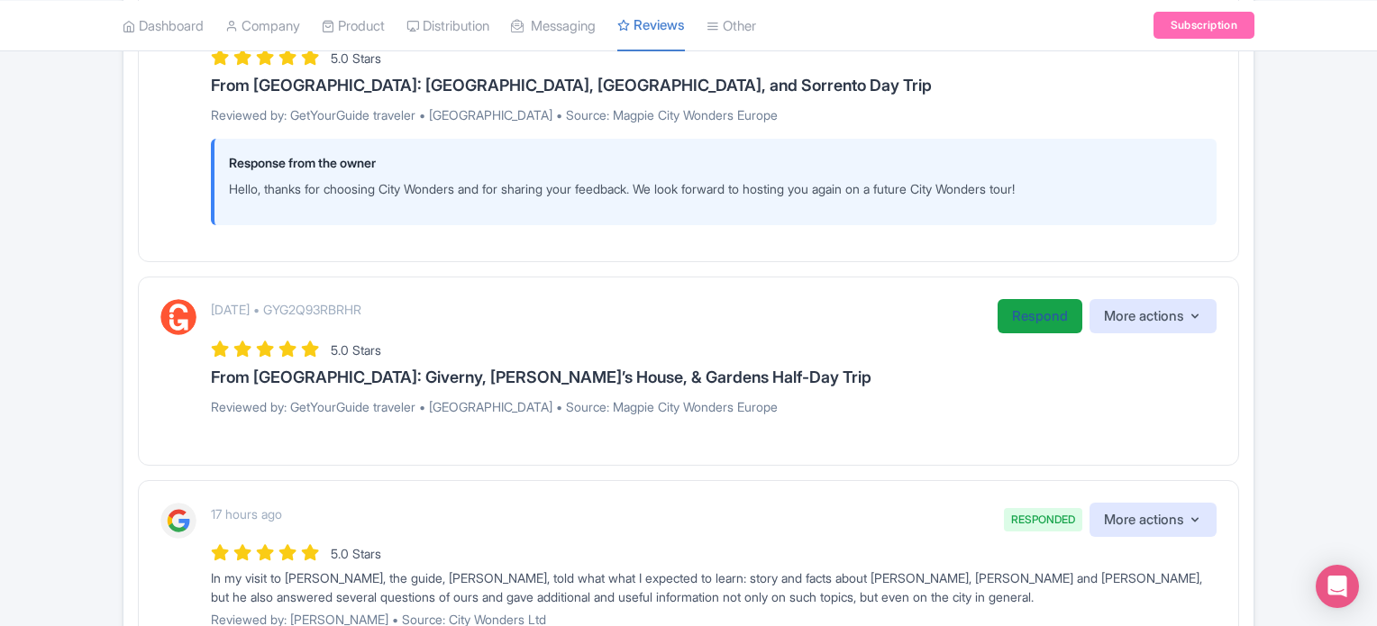
click at [1015, 309] on link "Respond" at bounding box center [1039, 316] width 85 height 35
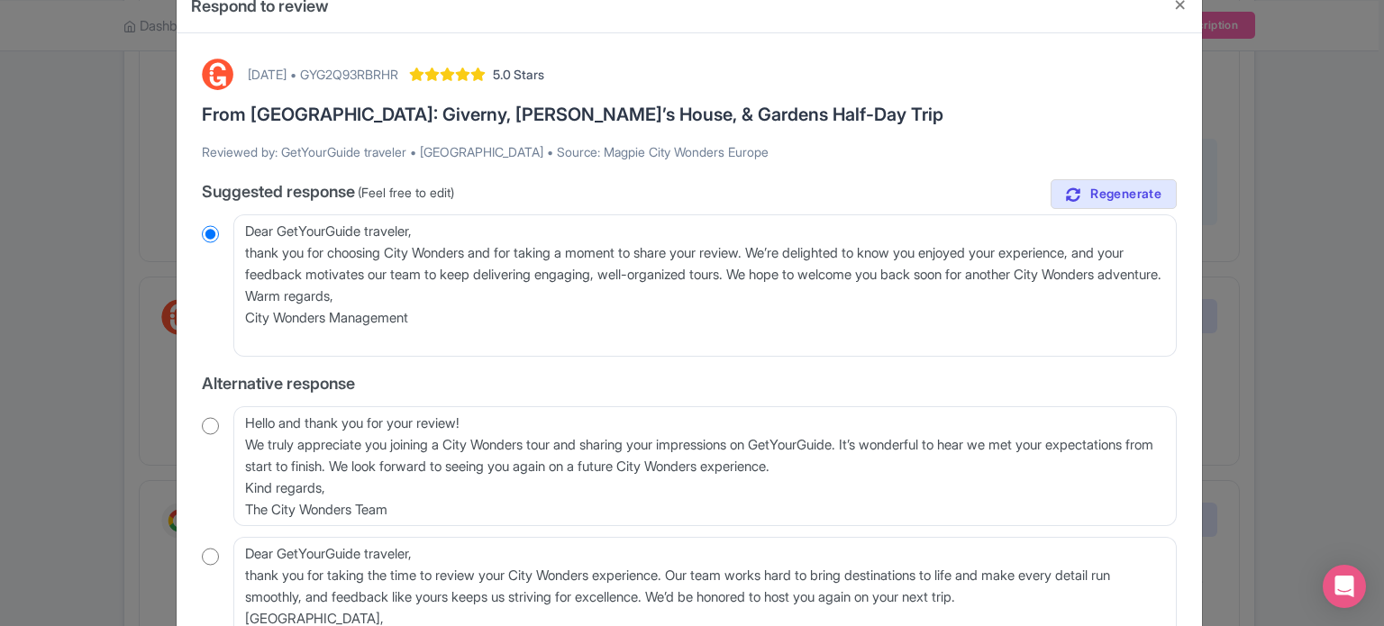
scroll to position [90, 0]
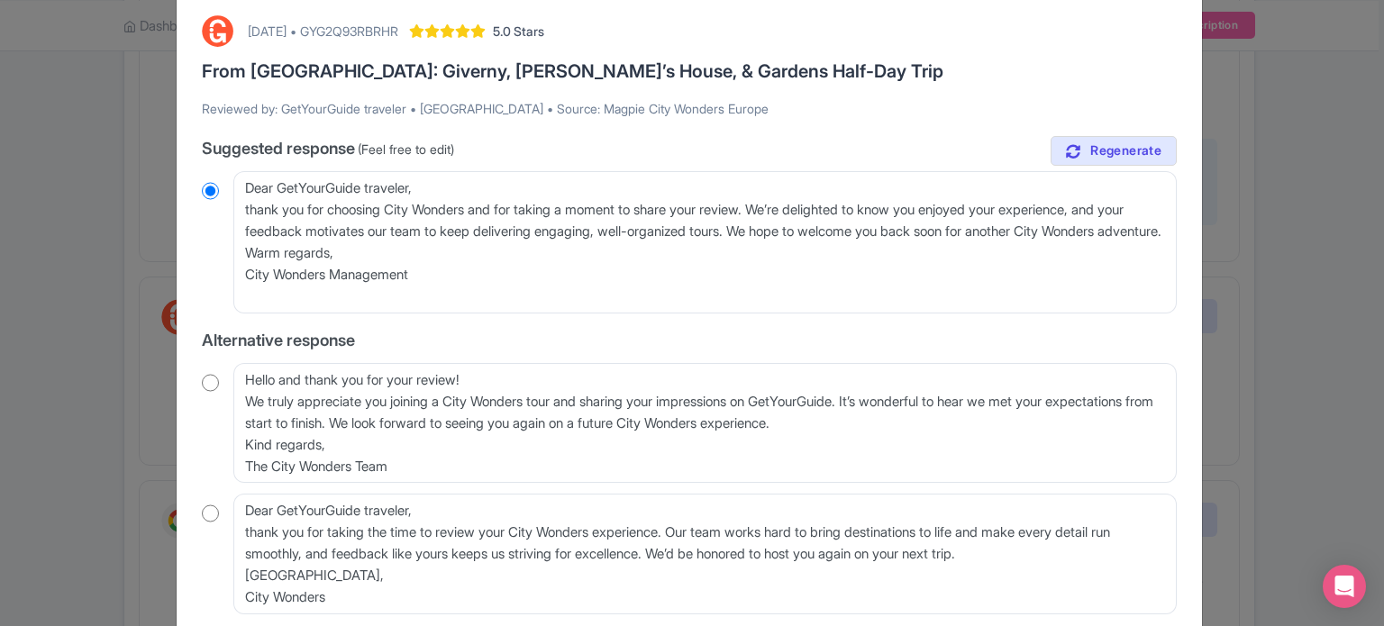
click at [213, 387] on input "radio" at bounding box center [210, 383] width 17 height 18
radio input "true"
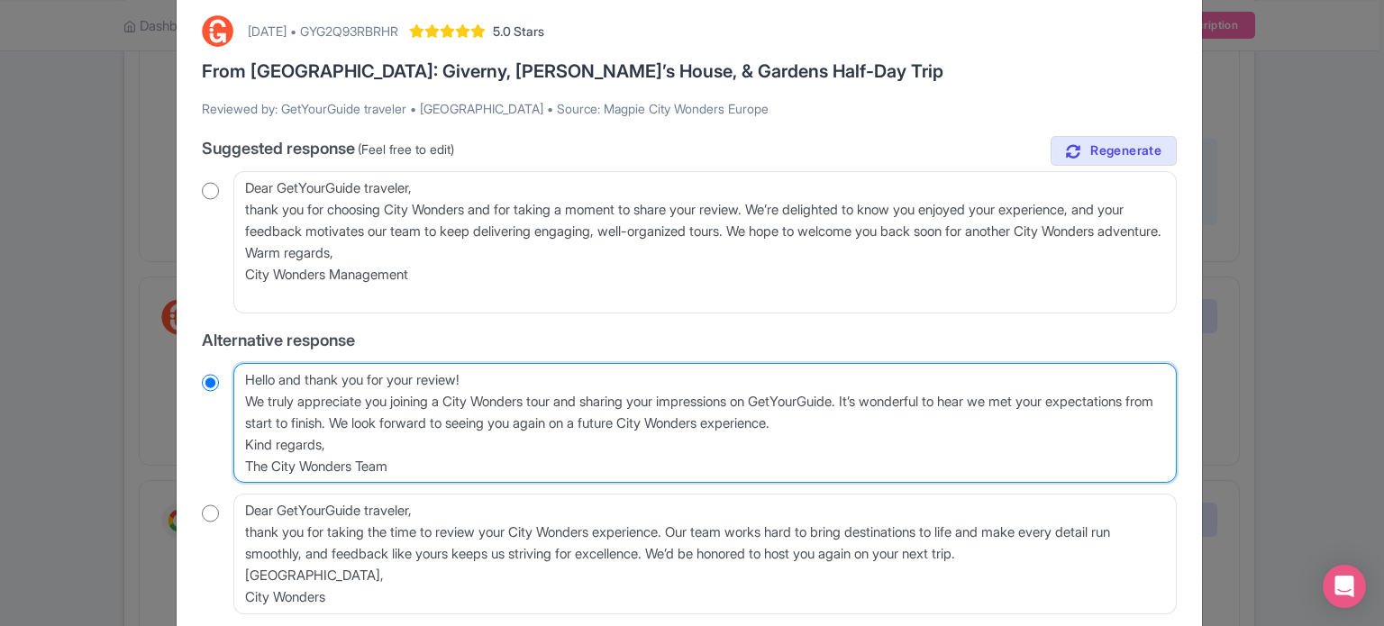
click at [244, 404] on textarea "Hello and thank you for your review! We truly appreciate you joining a City Won…" at bounding box center [704, 423] width 943 height 121
type textarea "Hello and thank you for your review!We truly appreciate you joining a City Wond…"
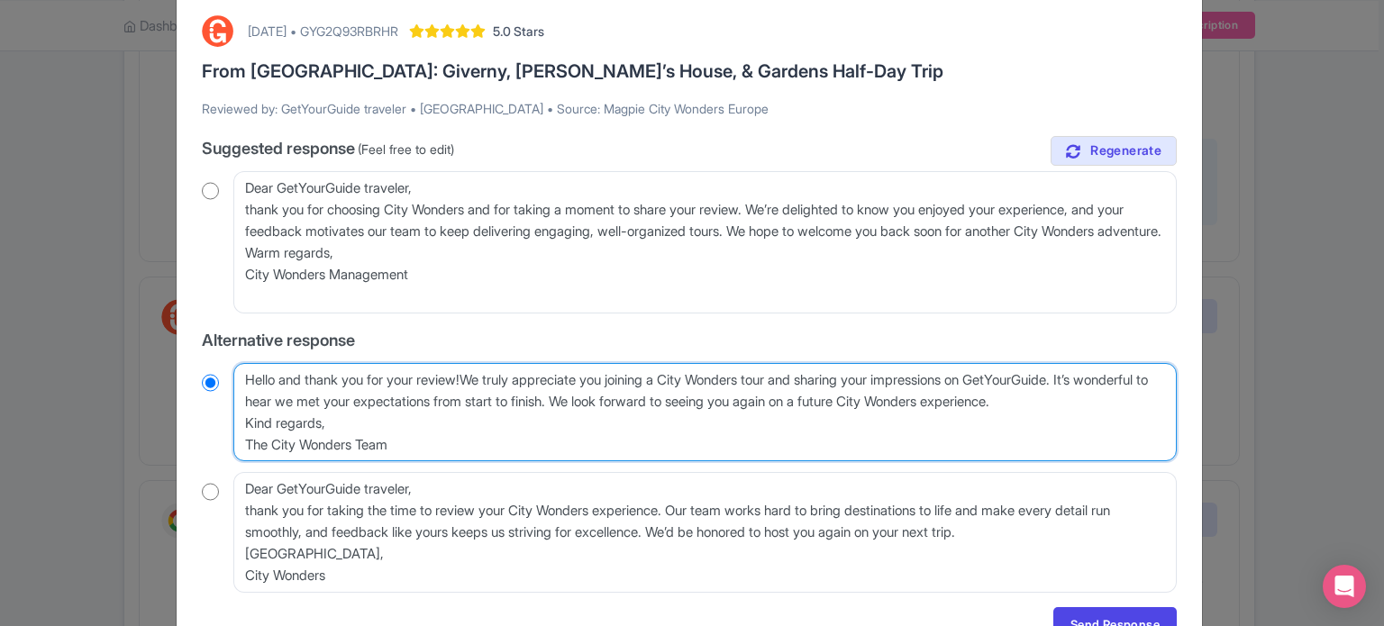
radio input "true"
type textarea "Hello and thank you for your review! We truly appreciate you joining a City Won…"
radio input "true"
drag, startPoint x: 555, startPoint y: 442, endPoint x: 877, endPoint y: 444, distance: 321.7
click at [879, 444] on textarea "Hello and thank you for your review! We truly appreciate you joining a City Won…" at bounding box center [704, 412] width 943 height 99
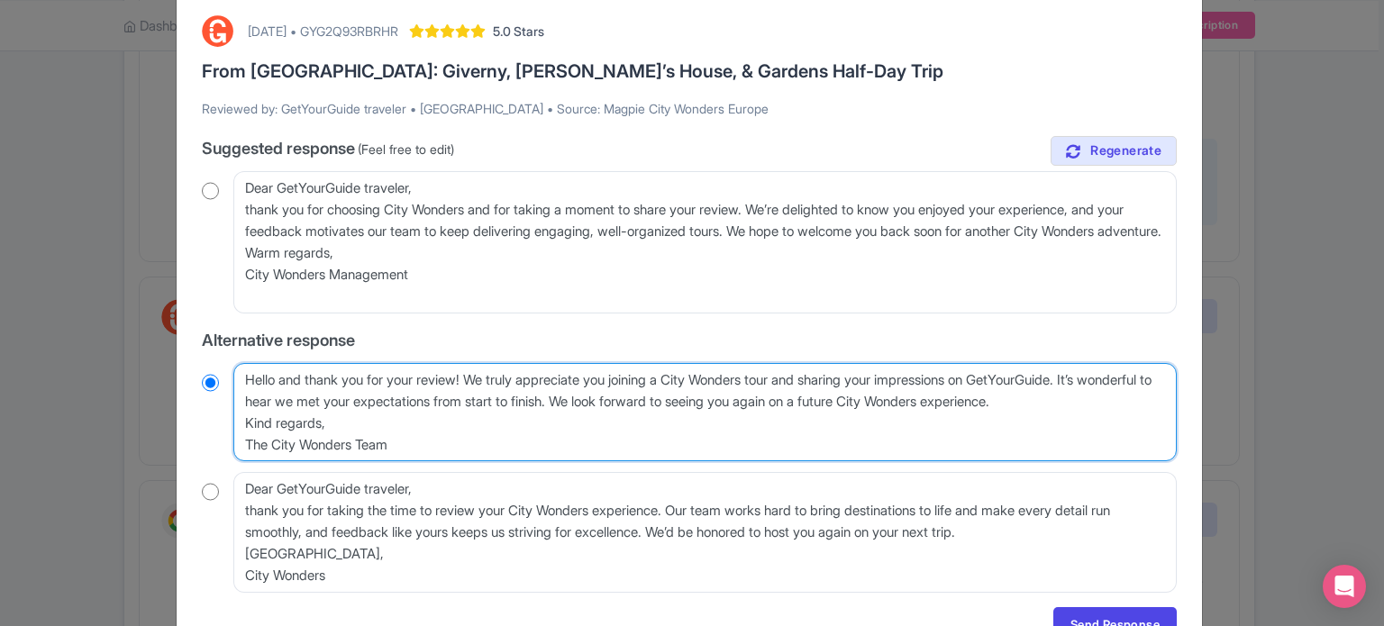
drag, startPoint x: 650, startPoint y: 401, endPoint x: 1112, endPoint y: 369, distance: 463.3
click at [1112, 369] on textarea "Hello and thank you for your review! We truly appreciate you joining a City Won…" at bounding box center [704, 412] width 943 height 99
type textarea "Hello and thank you for your review! We truly appreciate you joining a City Won…"
radio input "true"
drag, startPoint x: 483, startPoint y: 439, endPoint x: 230, endPoint y: 418, distance: 254.0
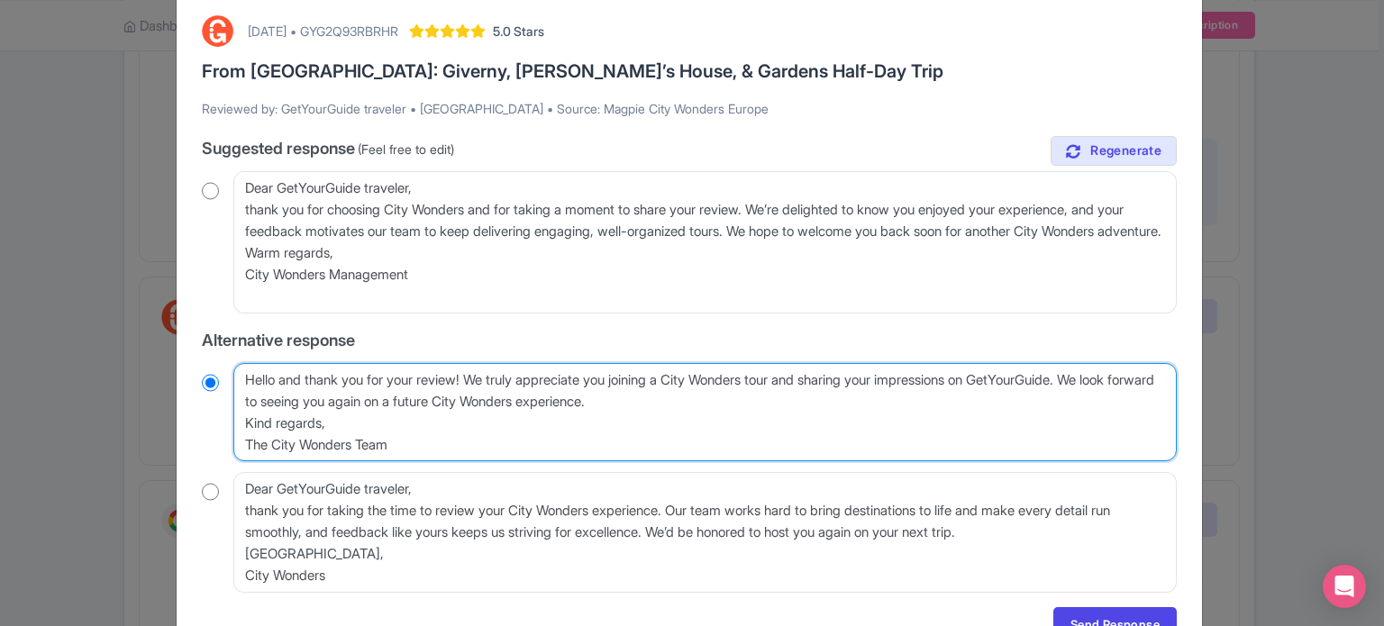
click at [230, 418] on div "Hello and thank you for your review! We truly appreciate you joining a City Won…" at bounding box center [689, 412] width 975 height 99
type textarea "Hello and thank you for your review! We truly appreciate you joining a City Won…"
radio input "true"
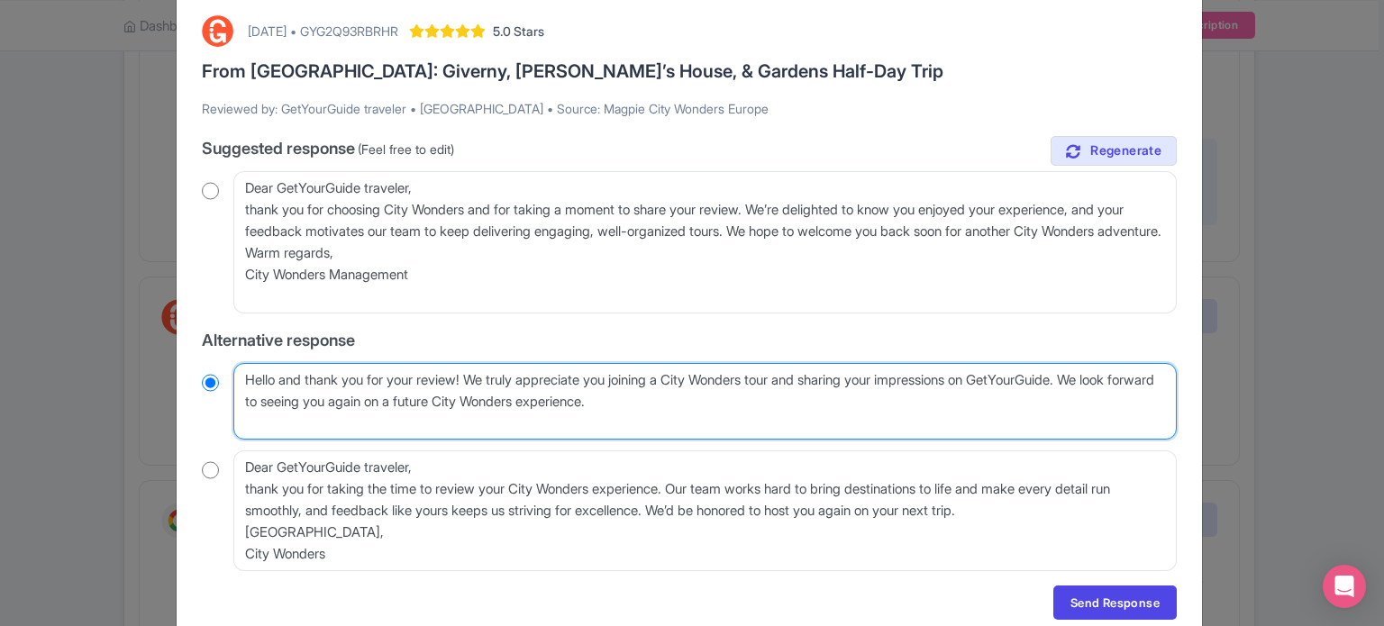
type textarea "Hello and thank you for your review! We truly appreciate you joining a City Won…"
radio input "true"
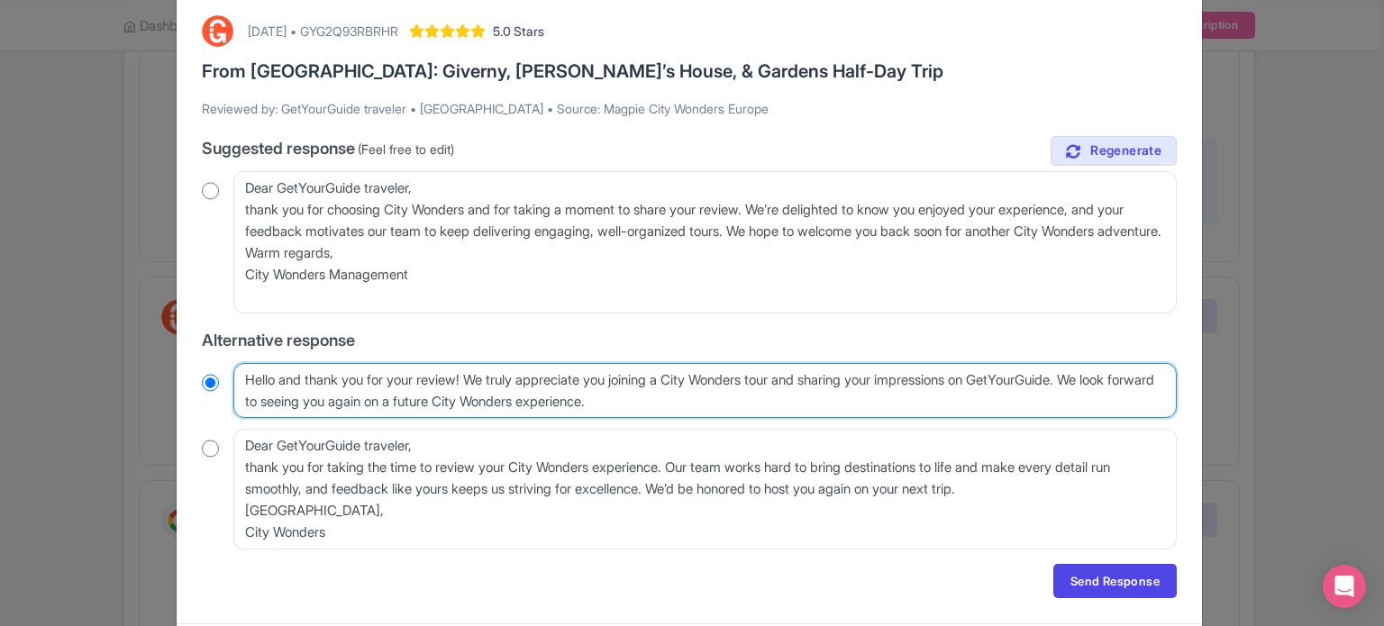
scroll to position [141, 0]
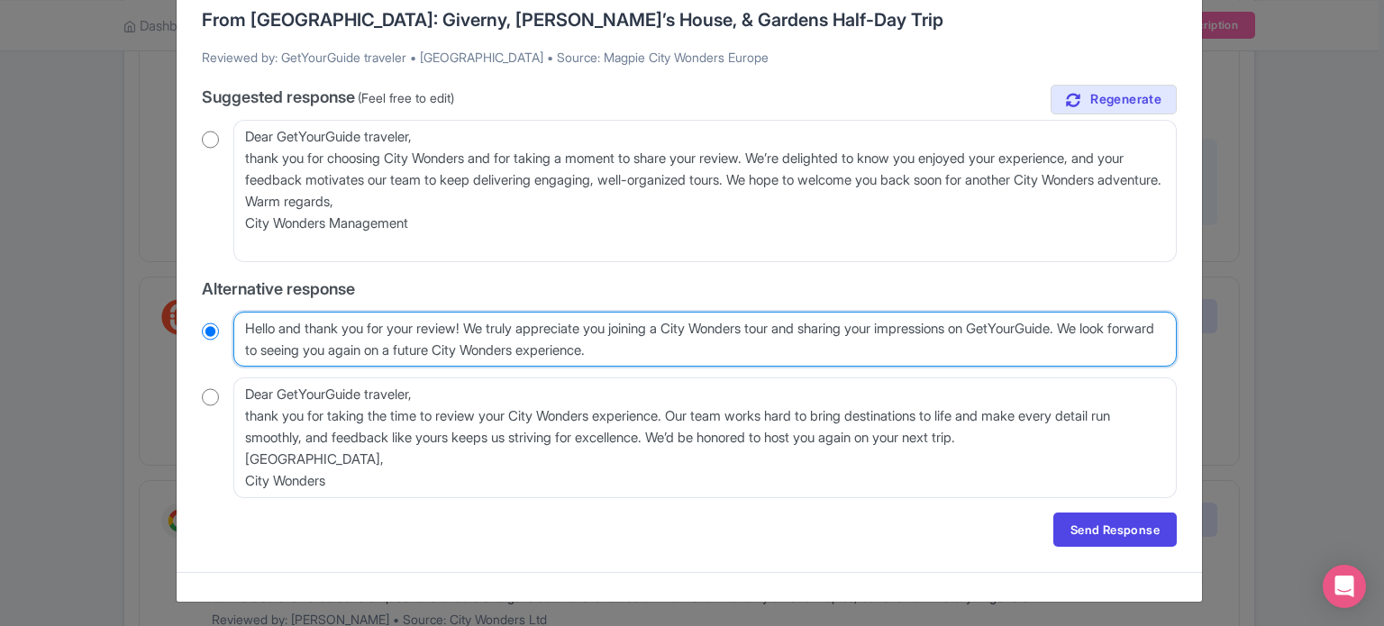
type textarea "Hello and thank you for your review! We truly appreciate you joining a City Won…"
drag, startPoint x: 705, startPoint y: 350, endPoint x: 163, endPoint y: 280, distance: 546.0
click at [163, 280] on div "Respond to review August 26, 2025 • GYG2Q93RBRHR 5.0 Stars From Paris: Giverny,…" at bounding box center [692, 313] width 1384 height 626
click at [771, 355] on textarea "Hello and thank you for your review! We truly appreciate you joining a City Won…" at bounding box center [704, 340] width 943 height 56
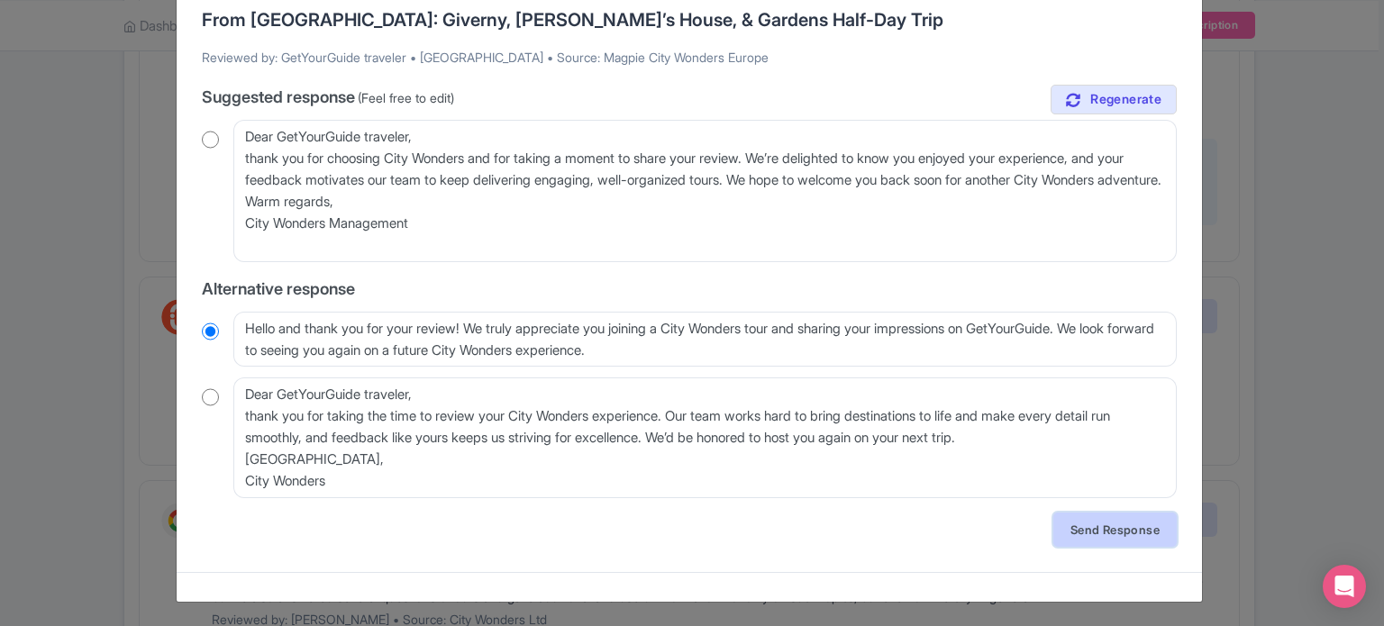
click at [1139, 529] on link "Send Response" at bounding box center [1114, 530] width 123 height 34
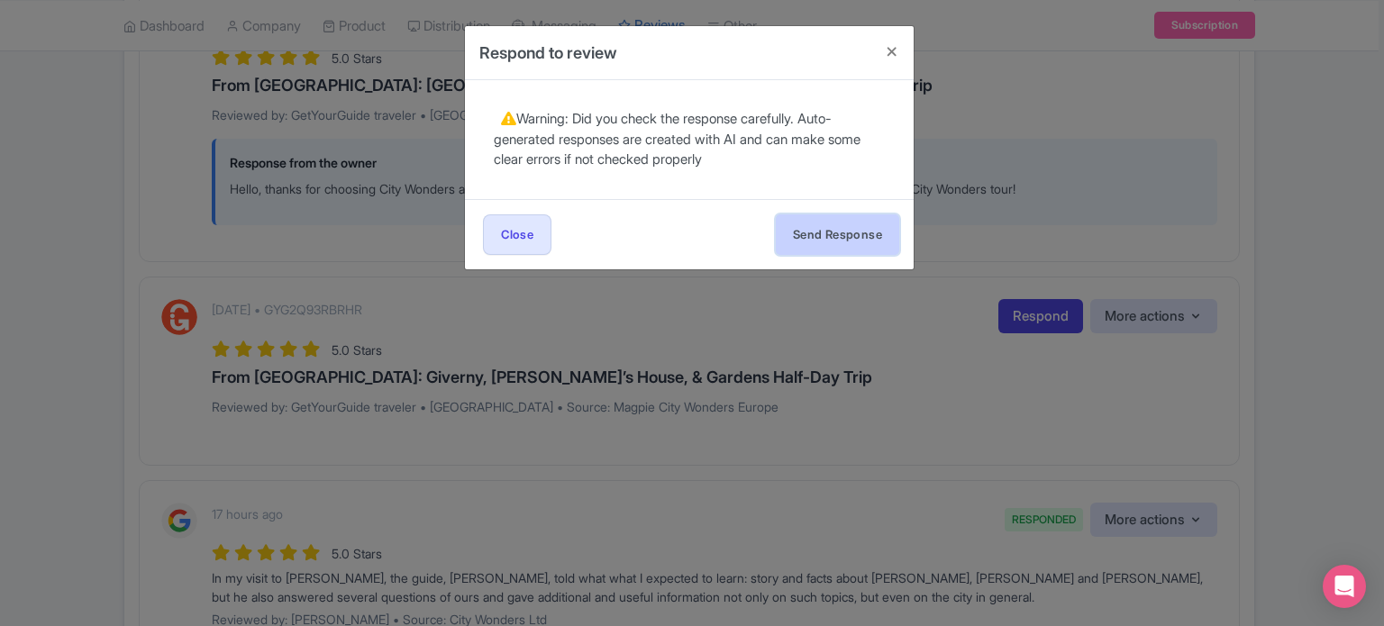
click at [837, 244] on button "Send Response" at bounding box center [837, 234] width 123 height 41
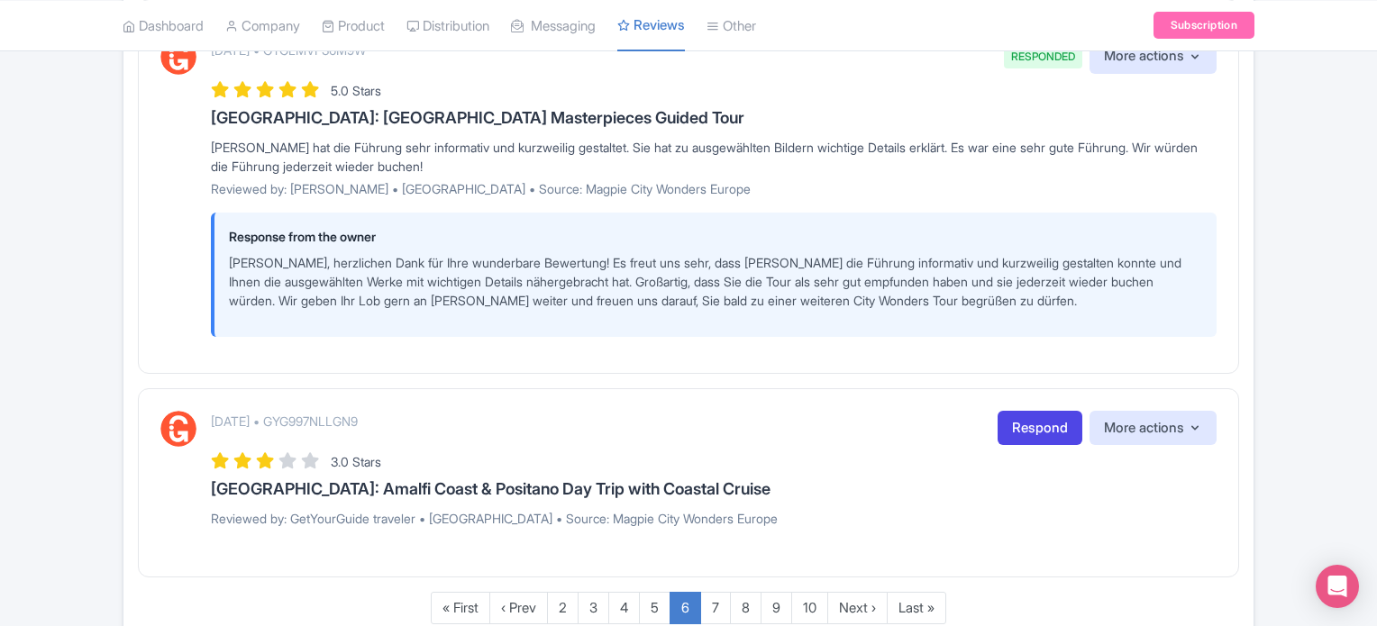
scroll to position [2977, 0]
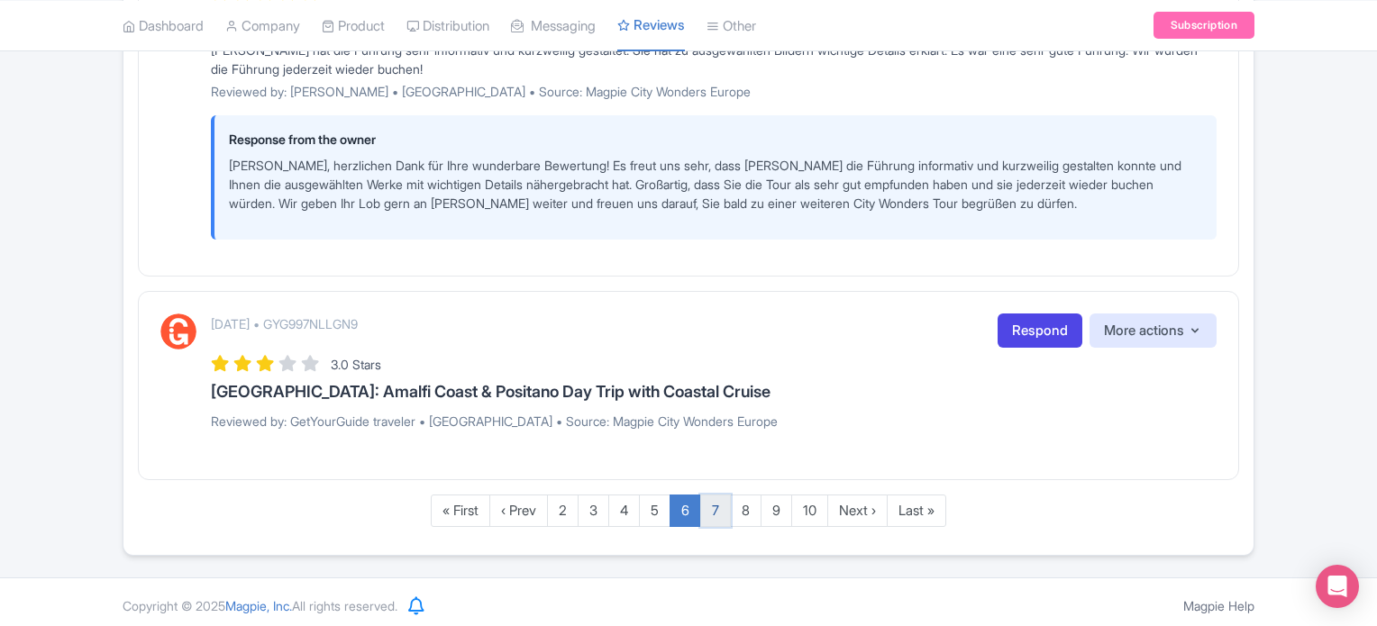
click at [717, 504] on link "7" at bounding box center [715, 511] width 31 height 33
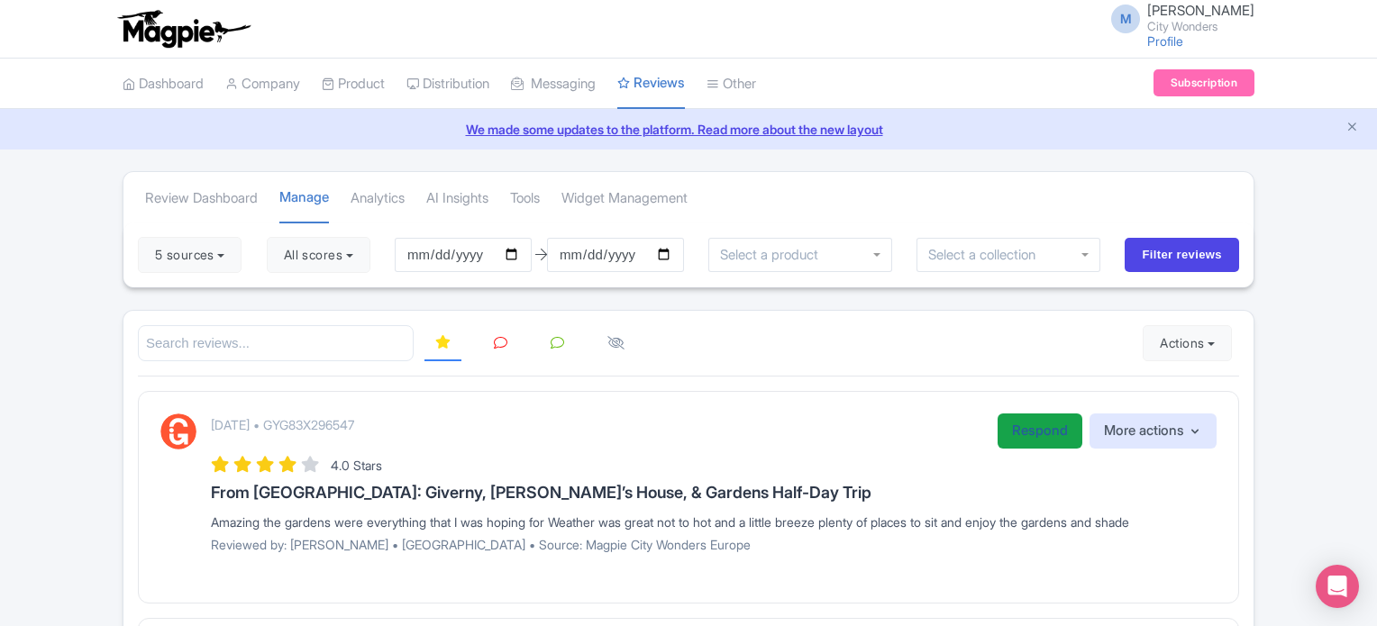
click at [1027, 435] on link "Respond" at bounding box center [1039, 431] width 85 height 35
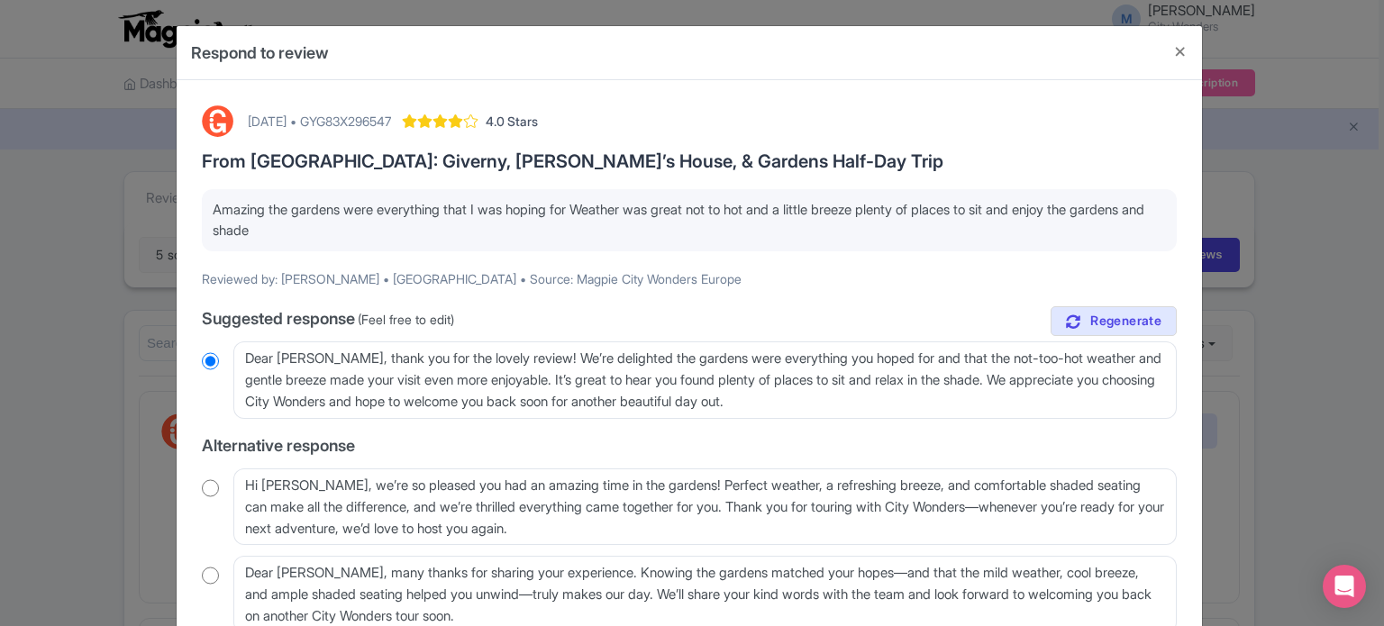
scroll to position [135, 0]
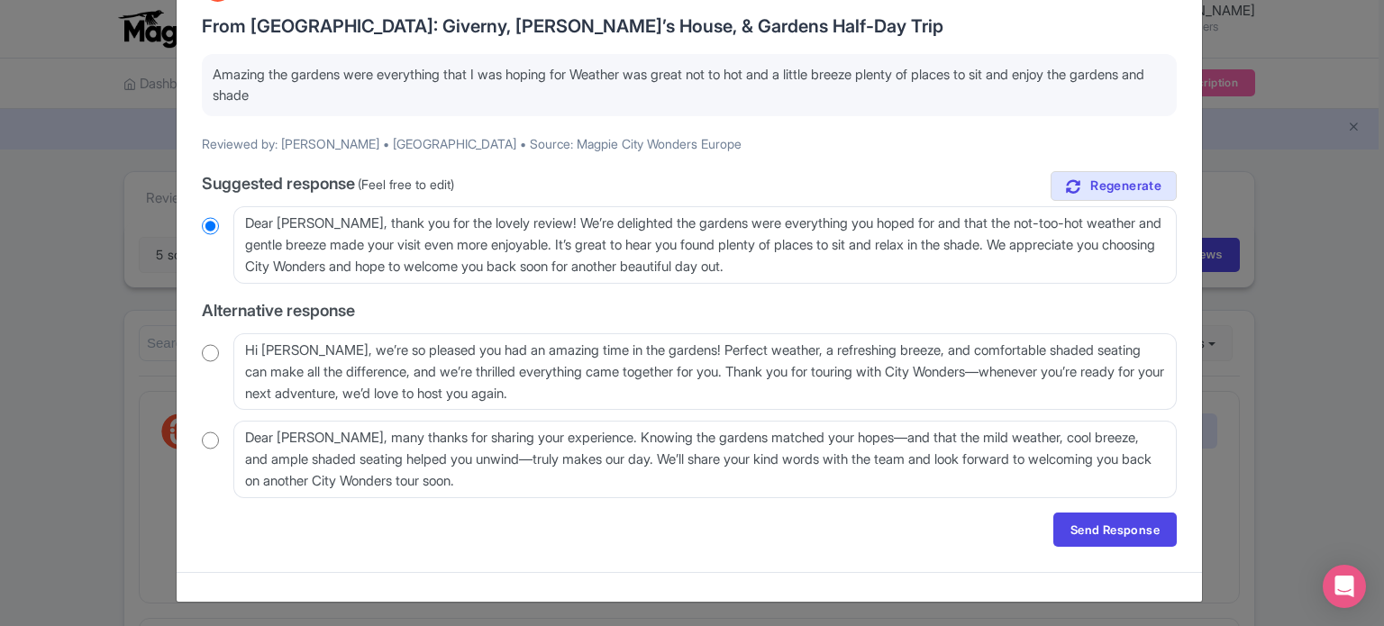
click at [213, 351] on input "radio" at bounding box center [210, 353] width 17 height 18
radio input "true"
click at [1094, 525] on link "Send Response" at bounding box center [1114, 530] width 123 height 34
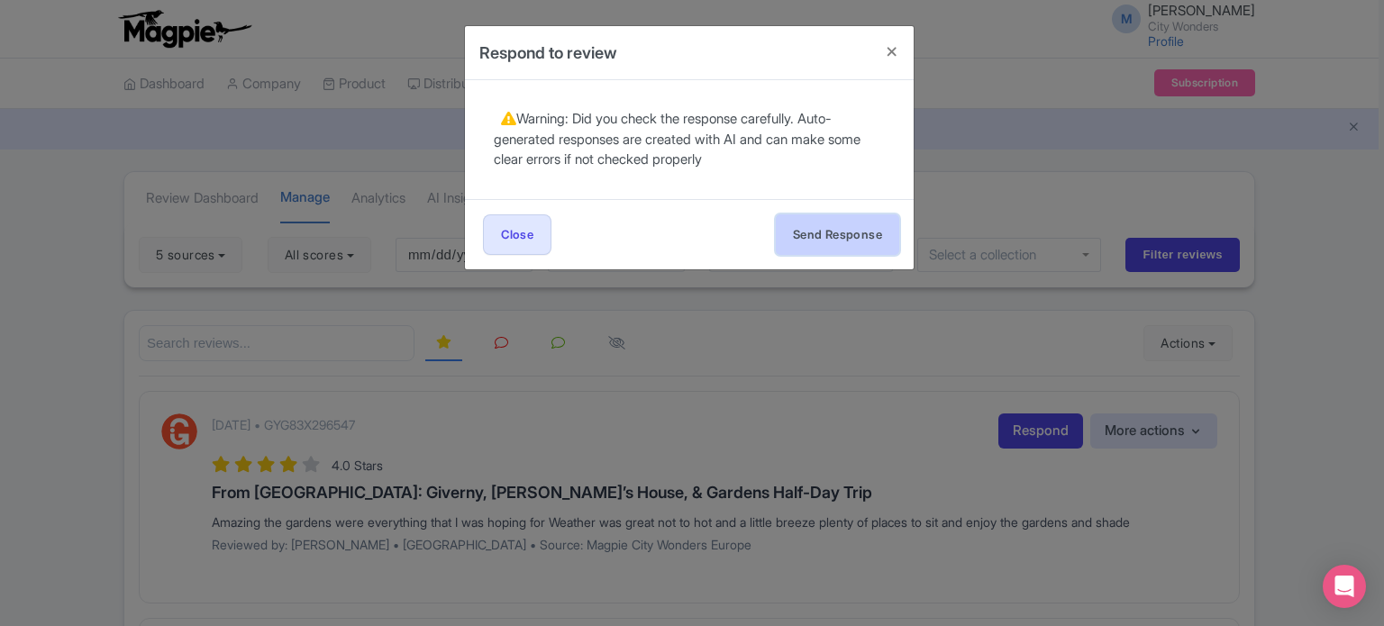
click at [854, 218] on button "Send Response" at bounding box center [837, 234] width 123 height 41
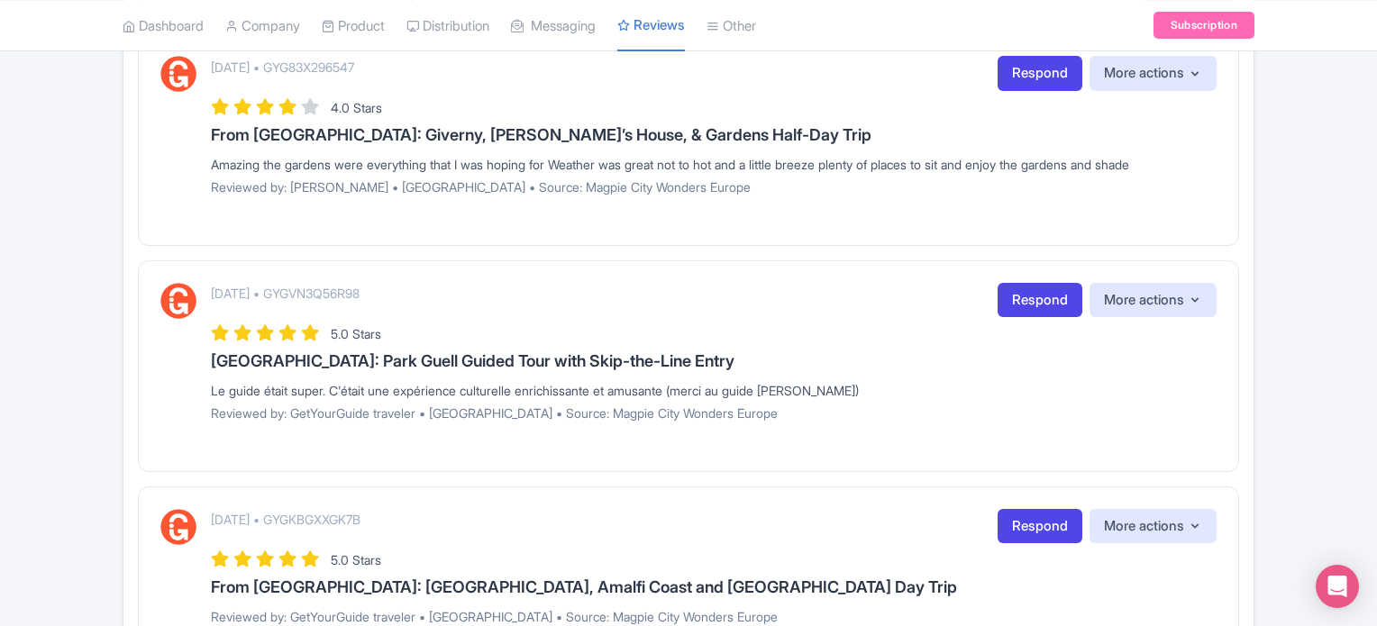
scroll to position [360, 0]
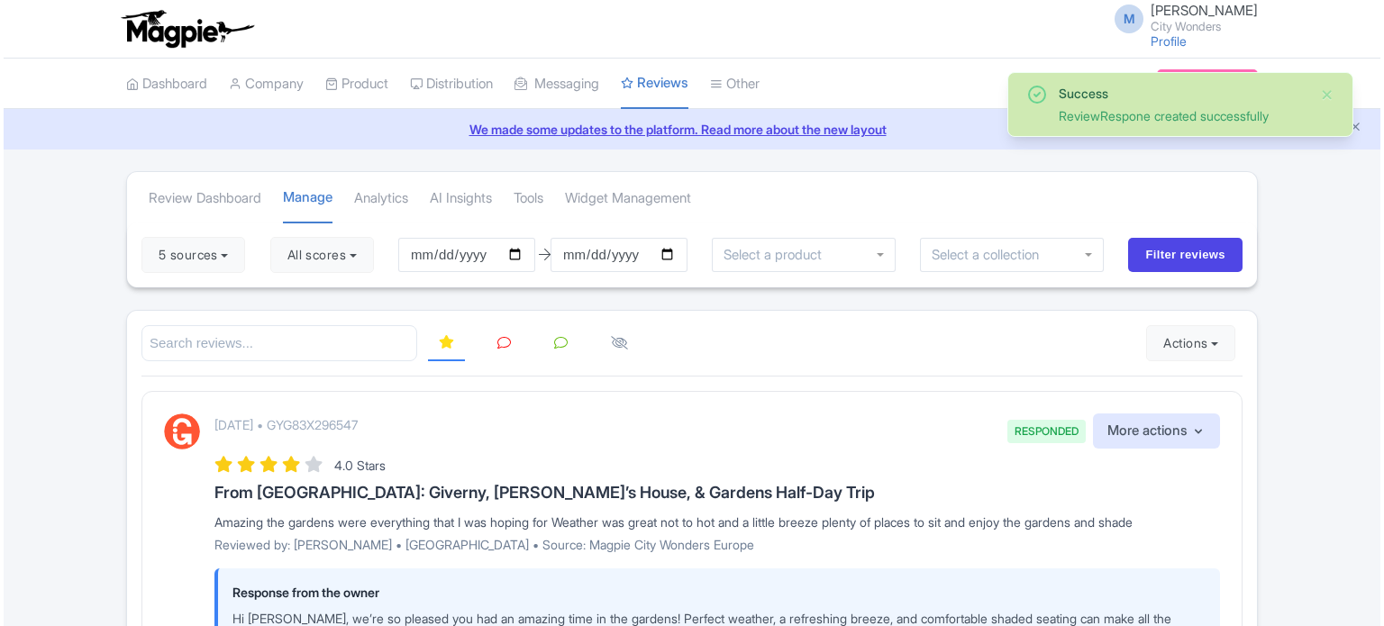
scroll to position [451, 0]
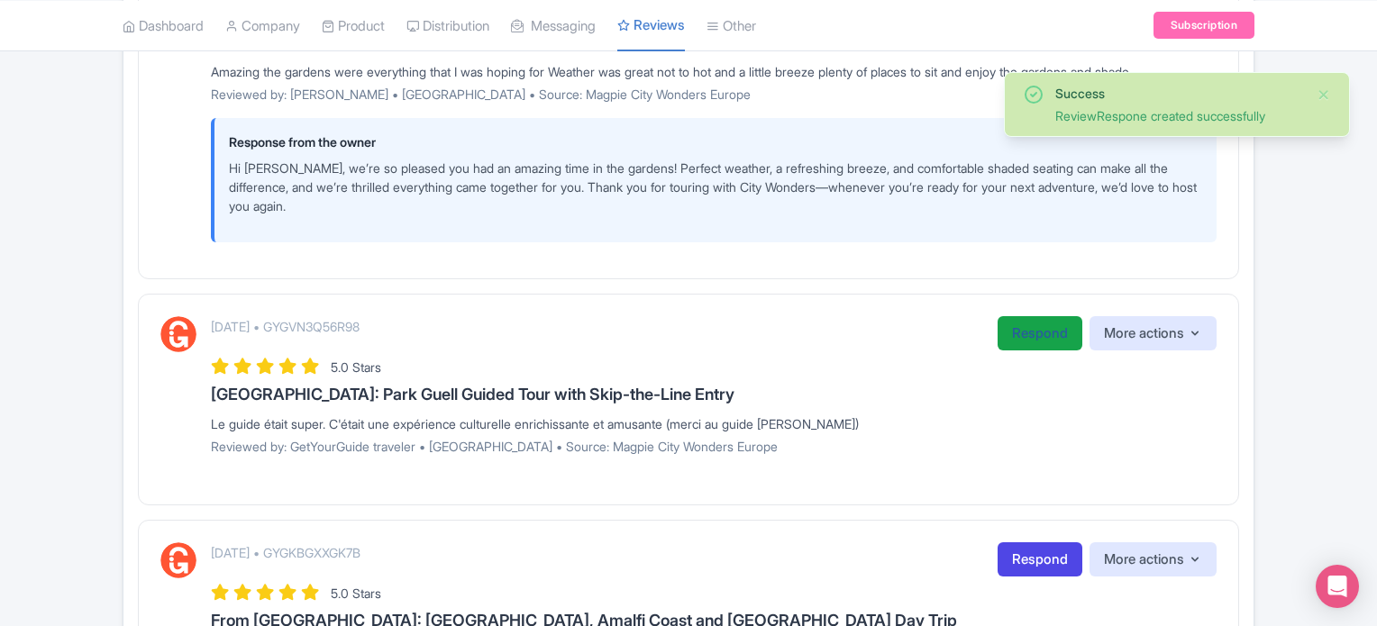
click at [1030, 337] on link "Respond" at bounding box center [1039, 333] width 85 height 35
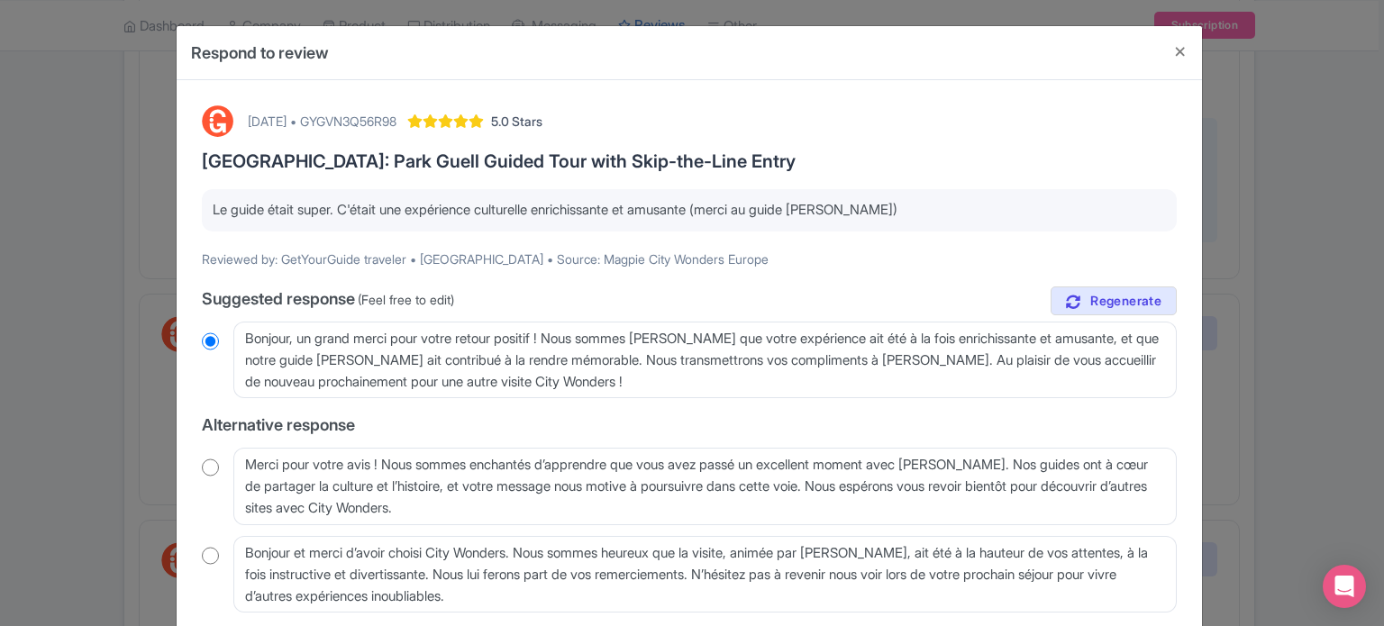
scroll to position [90, 0]
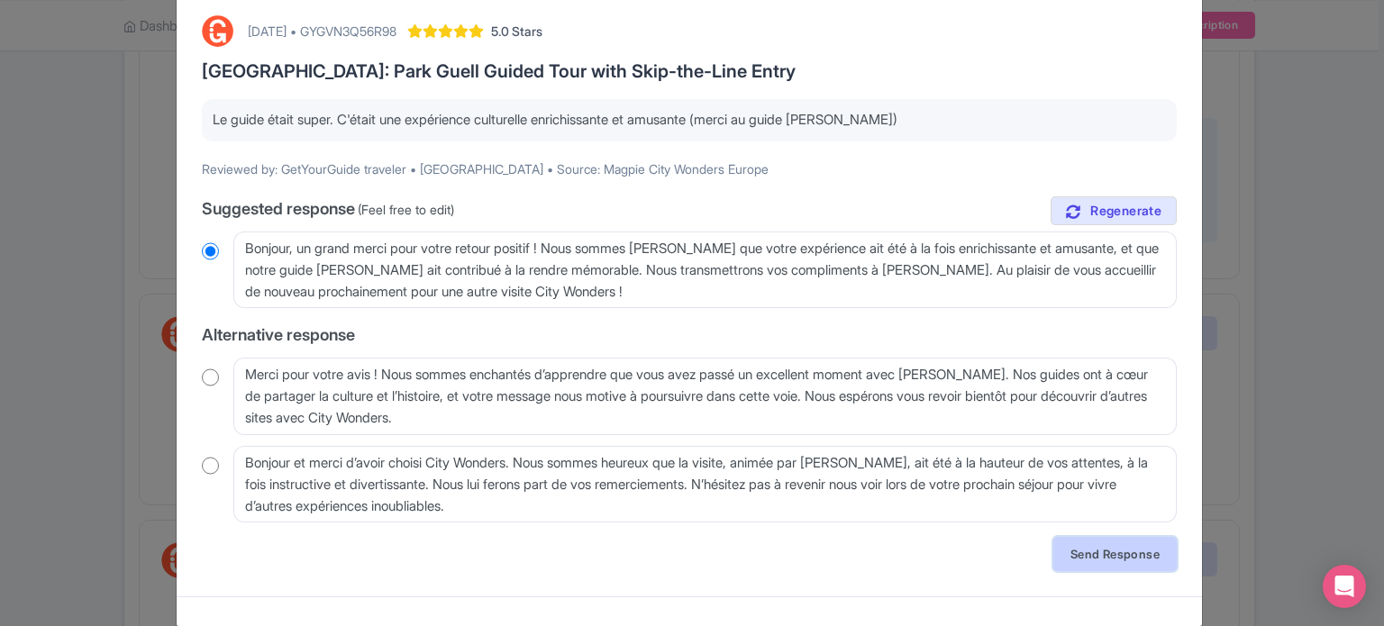
click at [1091, 541] on link "Send Response" at bounding box center [1114, 554] width 123 height 34
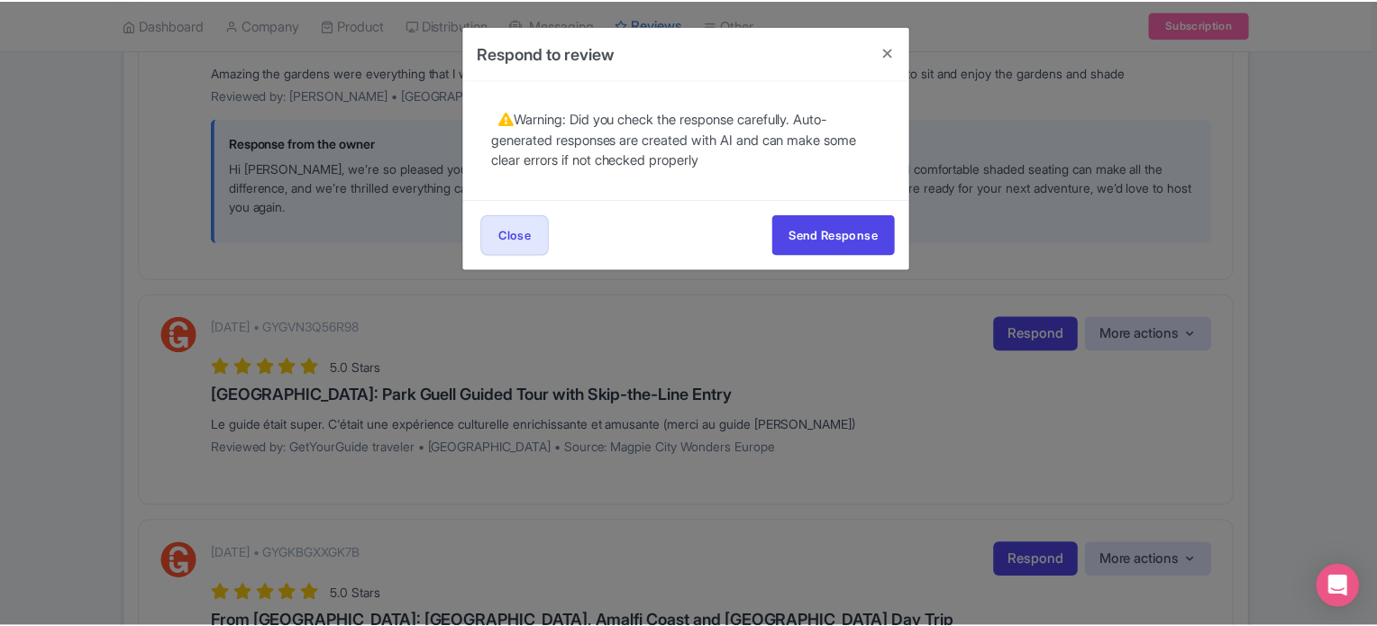
scroll to position [0, 0]
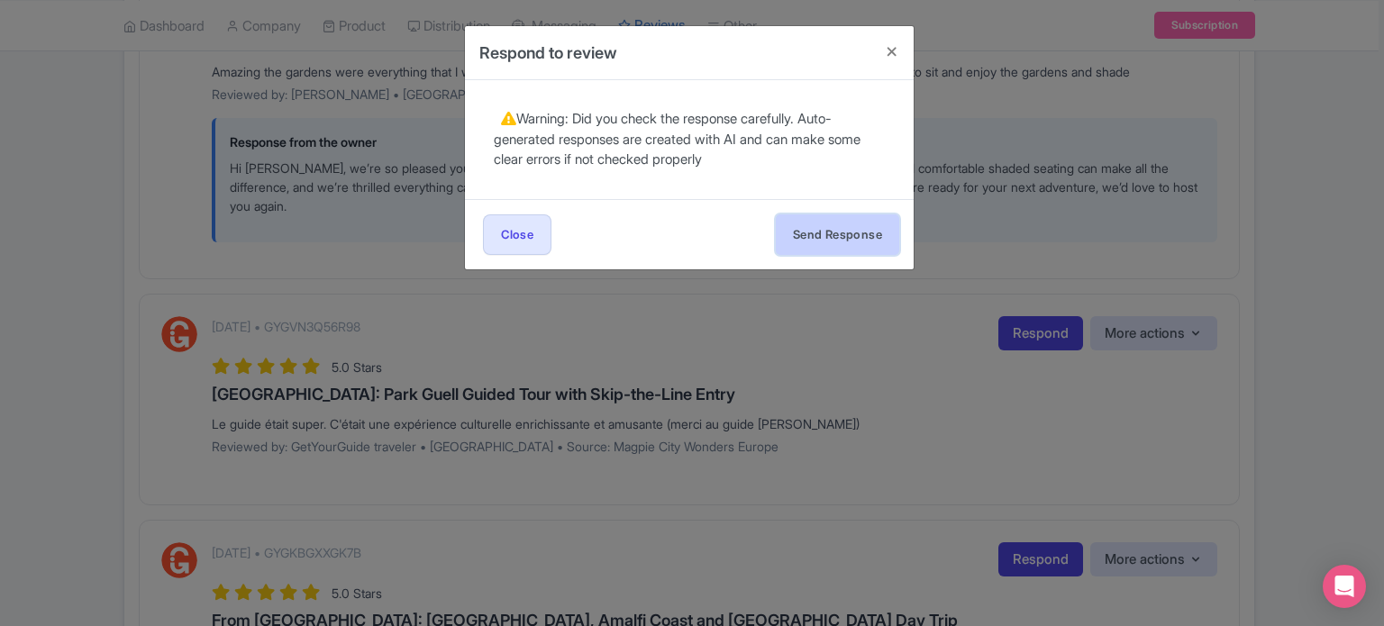
click at [847, 219] on button "Send Response" at bounding box center [837, 234] width 123 height 41
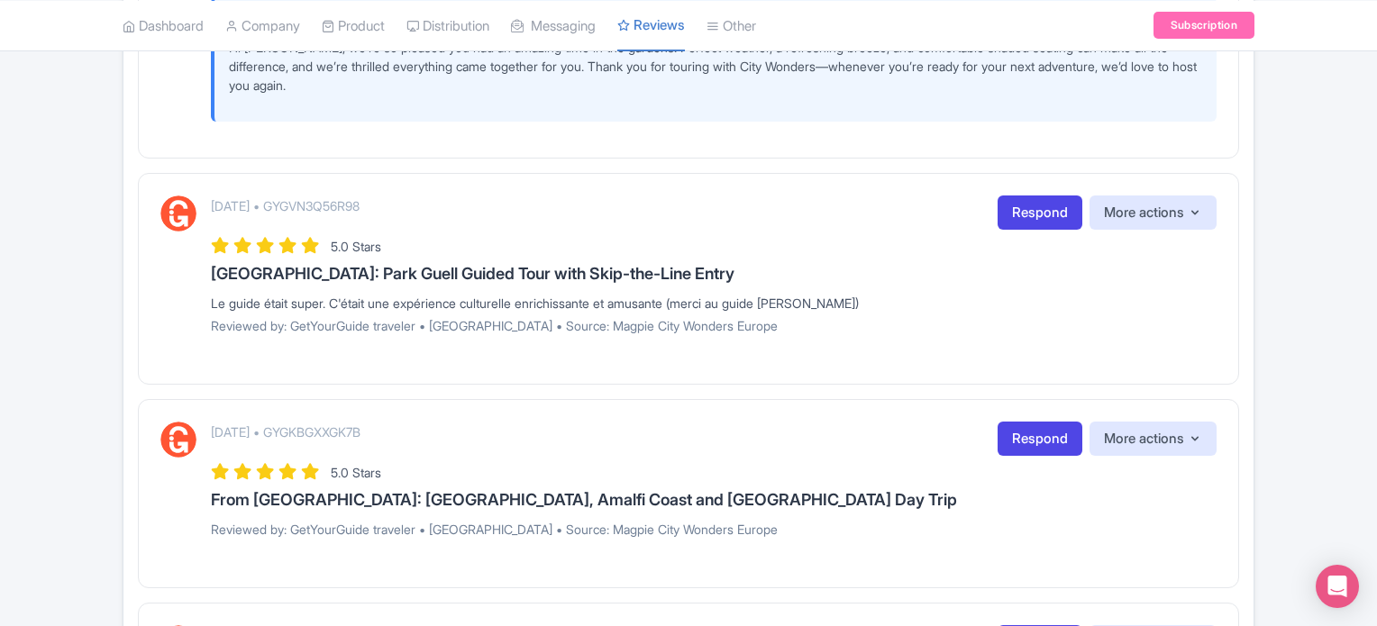
scroll to position [541, 0]
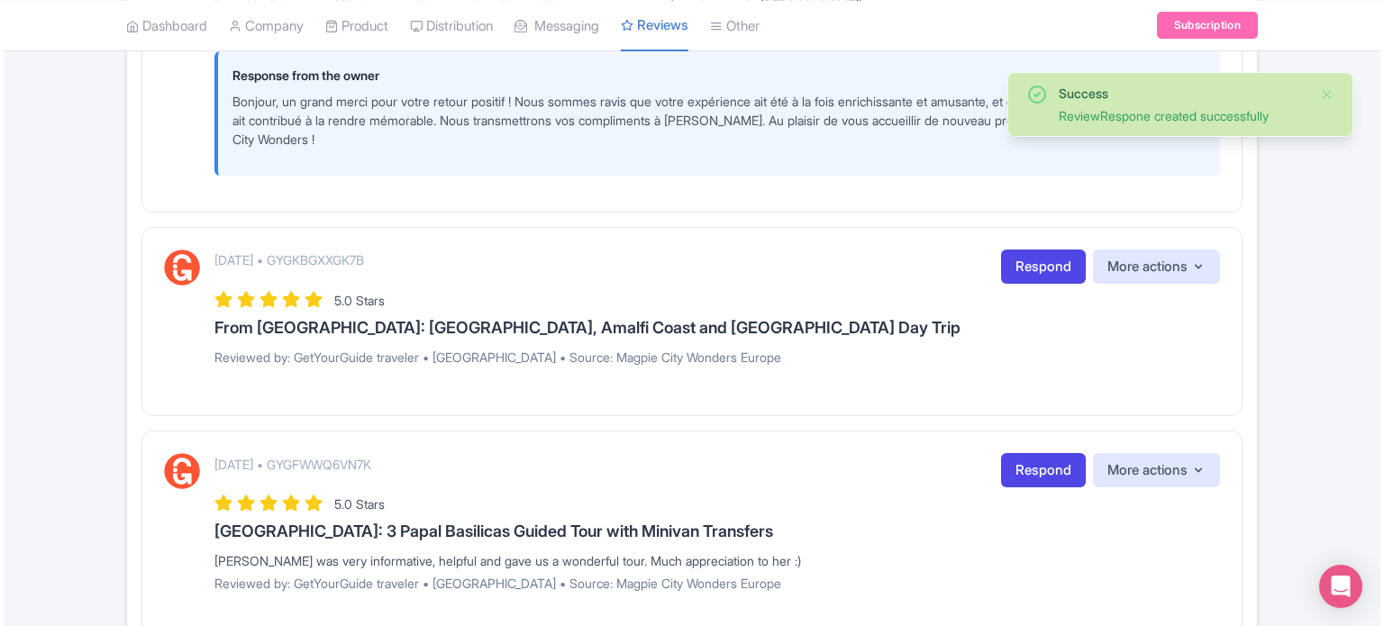
scroll to position [901, 0]
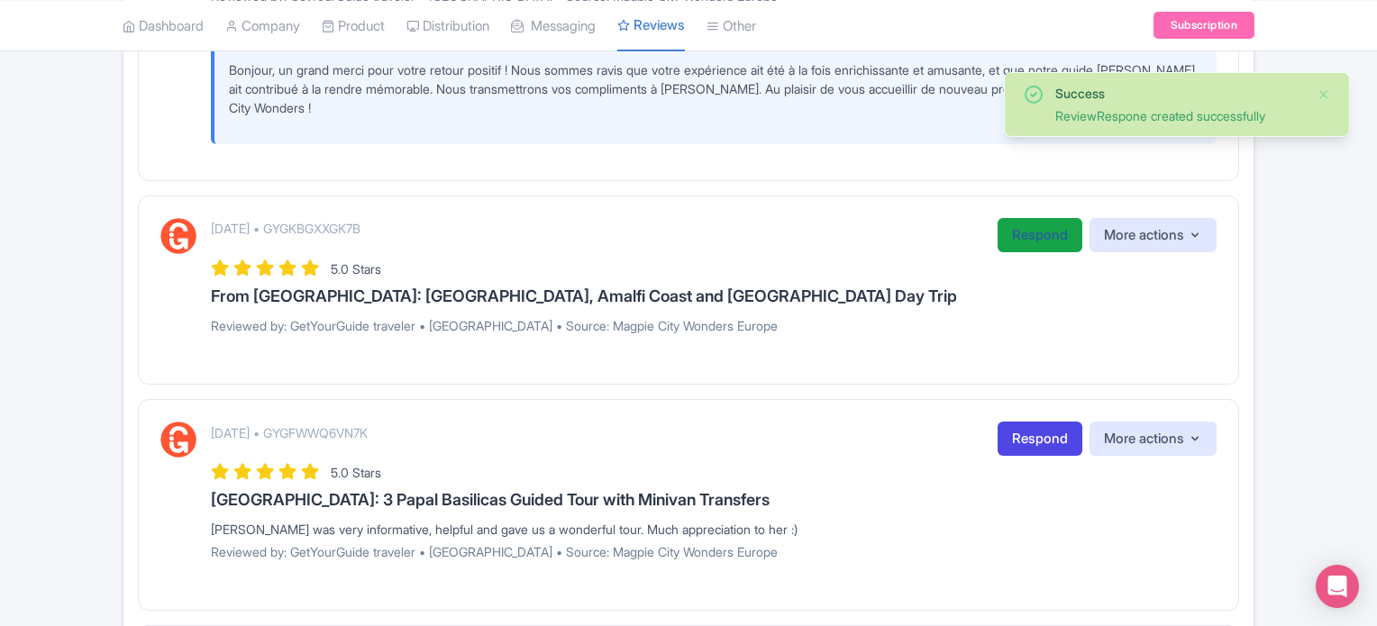
click at [1029, 241] on link "Respond" at bounding box center [1039, 235] width 85 height 35
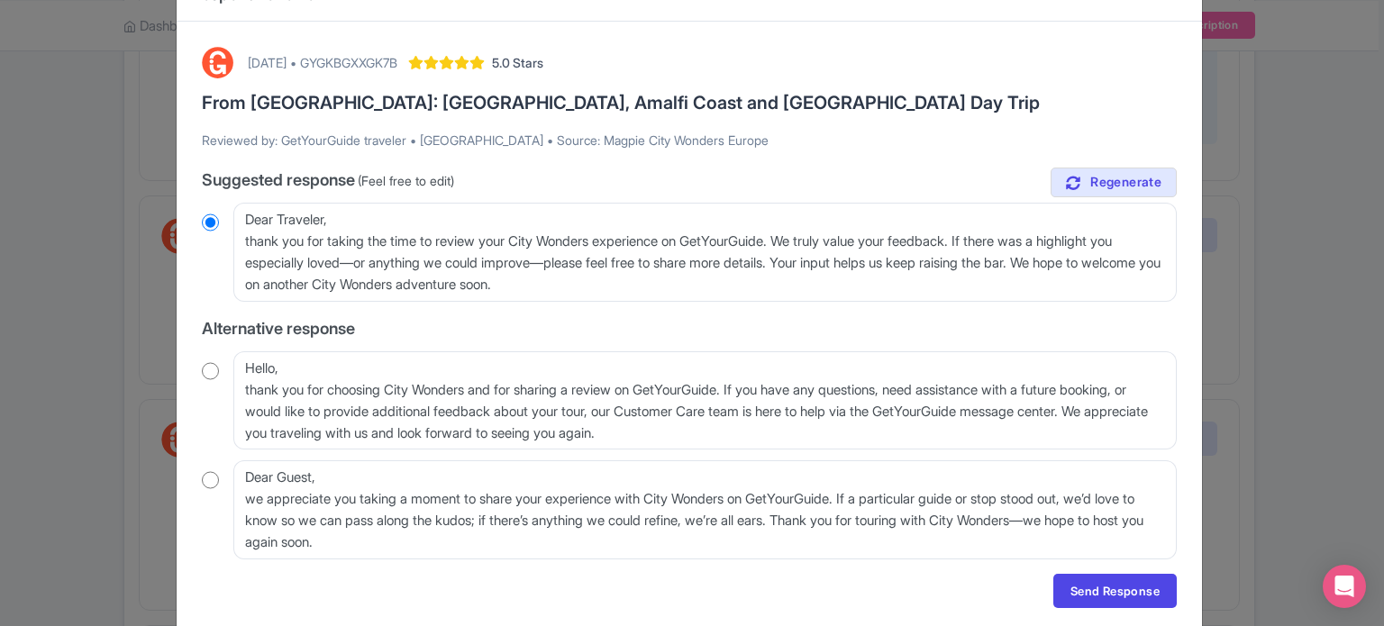
scroll to position [90, 0]
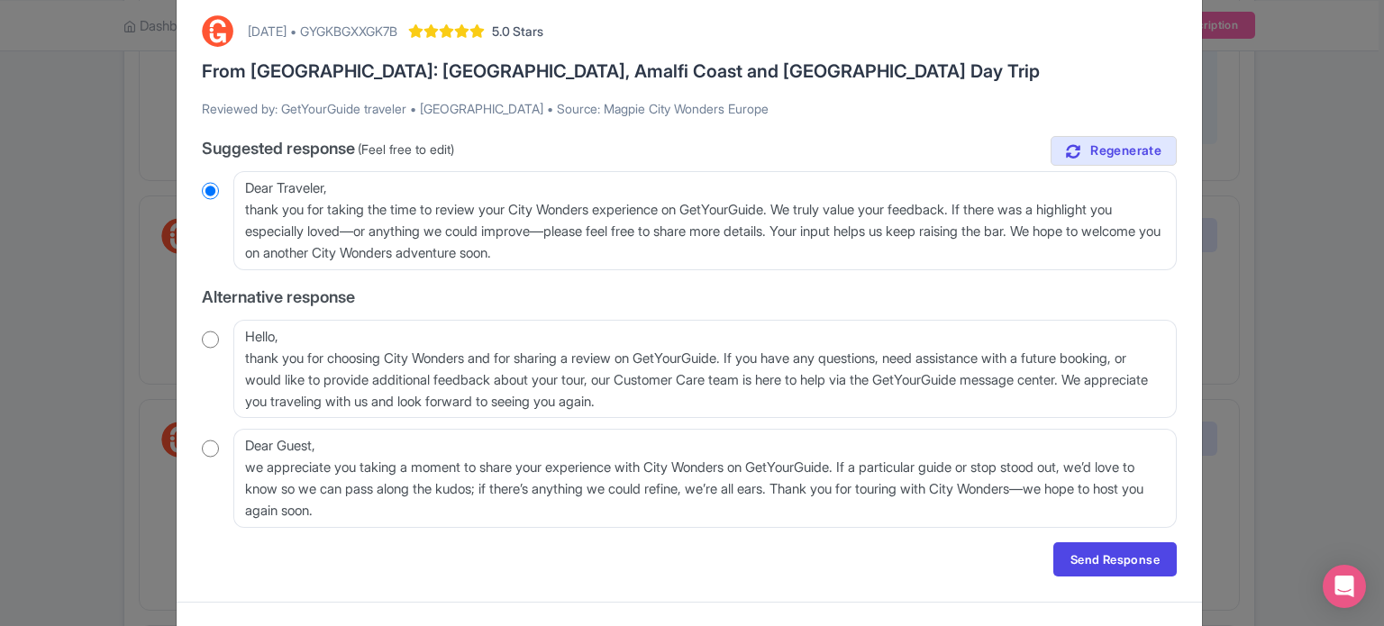
click at [202, 340] on input "radio" at bounding box center [210, 340] width 17 height 18
radio input "true"
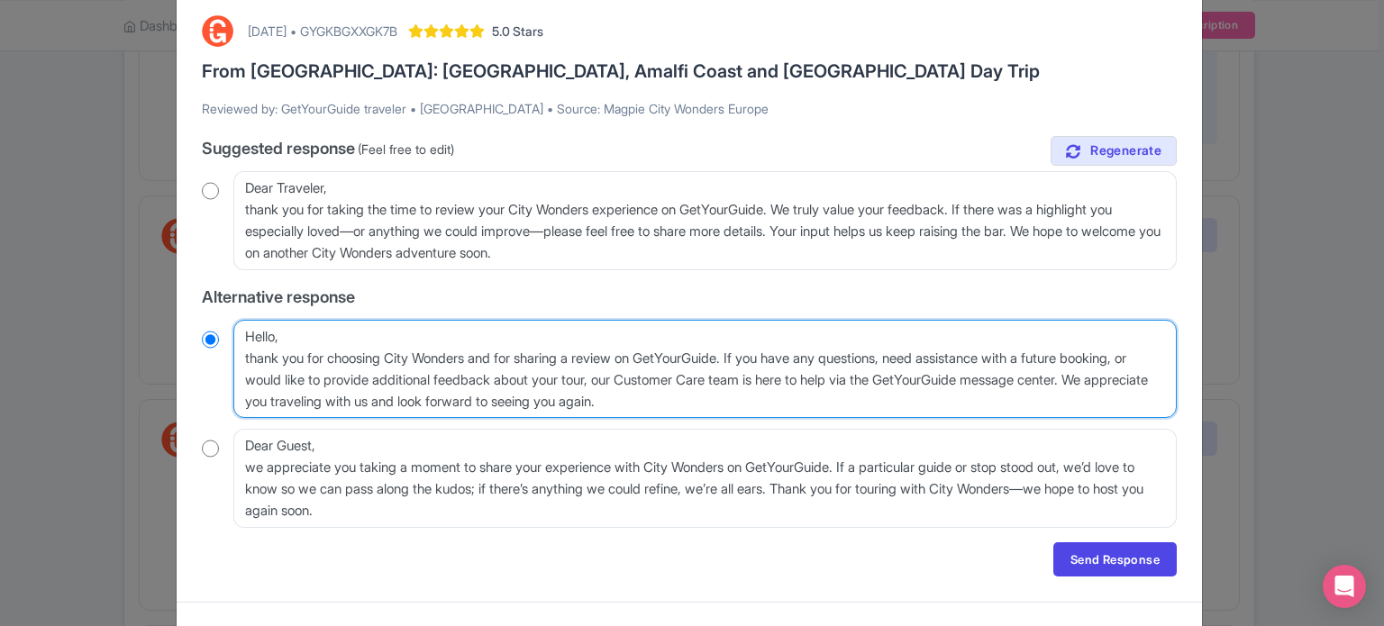
click at [238, 360] on textarea "Hello, thank you for choosing City Wonders and for sharing a review on GetYourG…" at bounding box center [704, 369] width 943 height 99
type textarea "Hello,thank you for choosing City Wonders and for sharing a review on GetYourGu…"
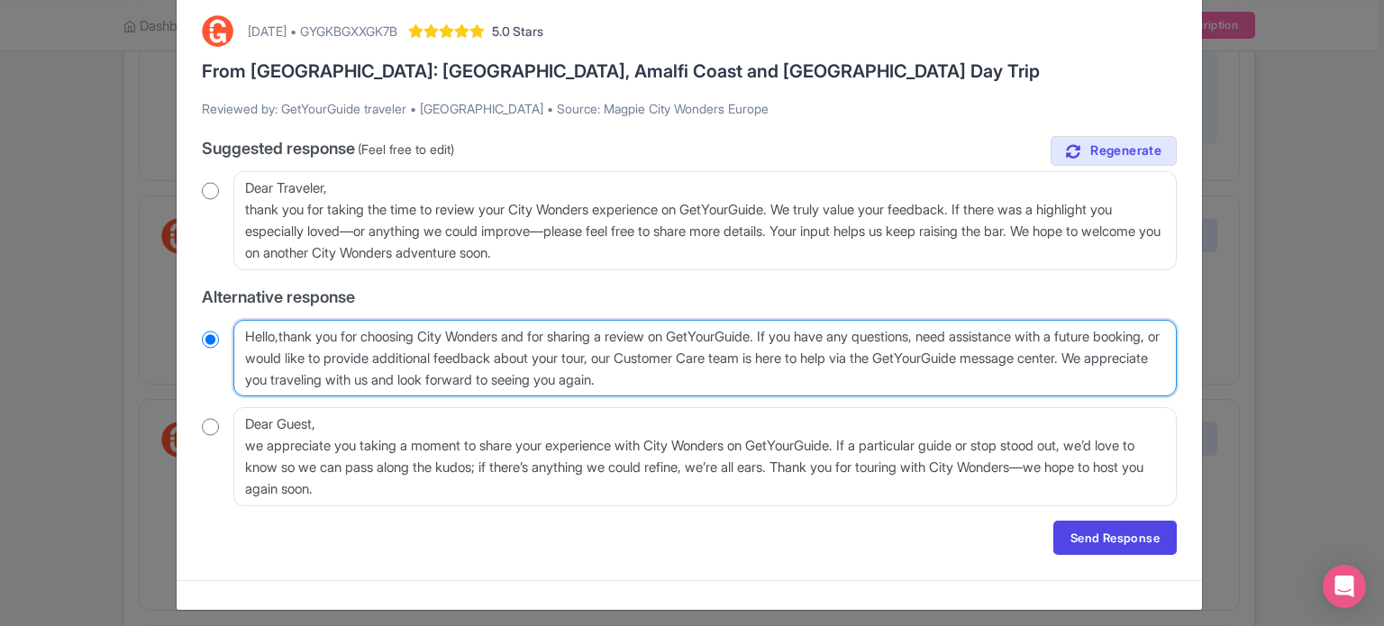
radio input "true"
type textarea "Hello, thank you for choosing City Wonders and for sharing a review on GetYourG…"
radio input "true"
drag, startPoint x: 286, startPoint y: 380, endPoint x: 791, endPoint y: 338, distance: 507.3
click at [791, 338] on textarea "Hello, thank you for choosing City Wonders and for sharing a review on GetYourG…" at bounding box center [704, 358] width 943 height 77
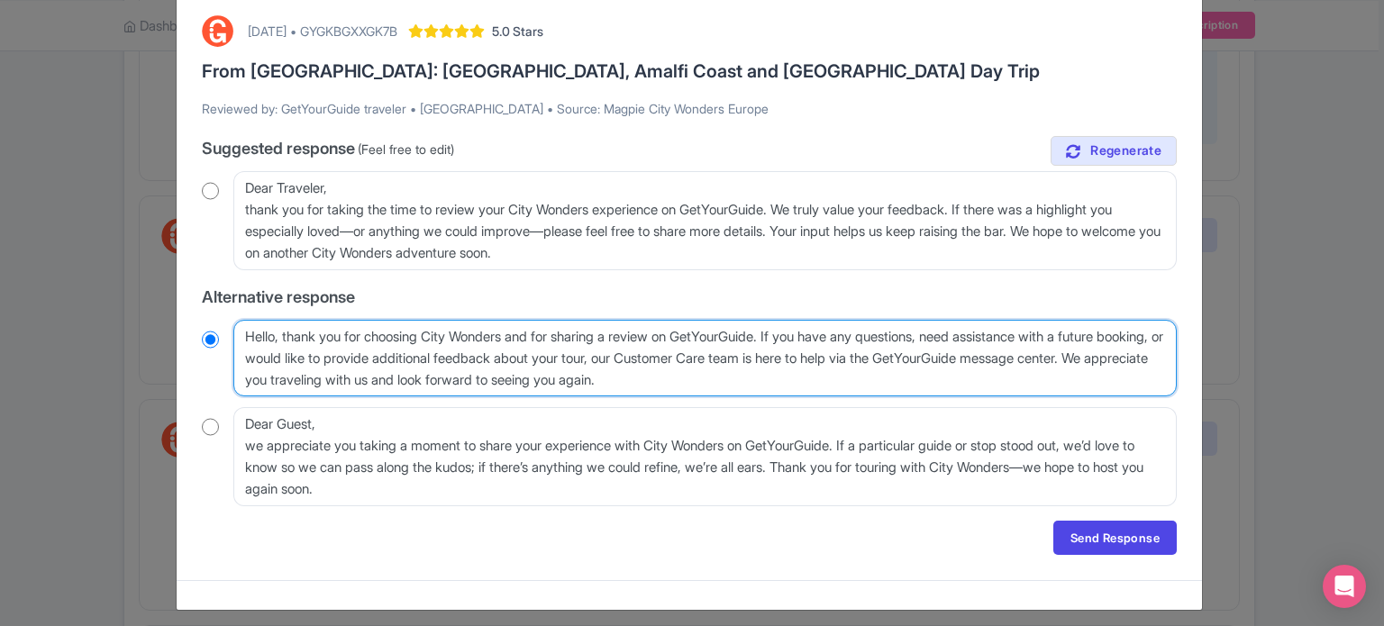
type textarea "Hello, thank you for choosing City Wonders and for sharing a review on GetYourG…"
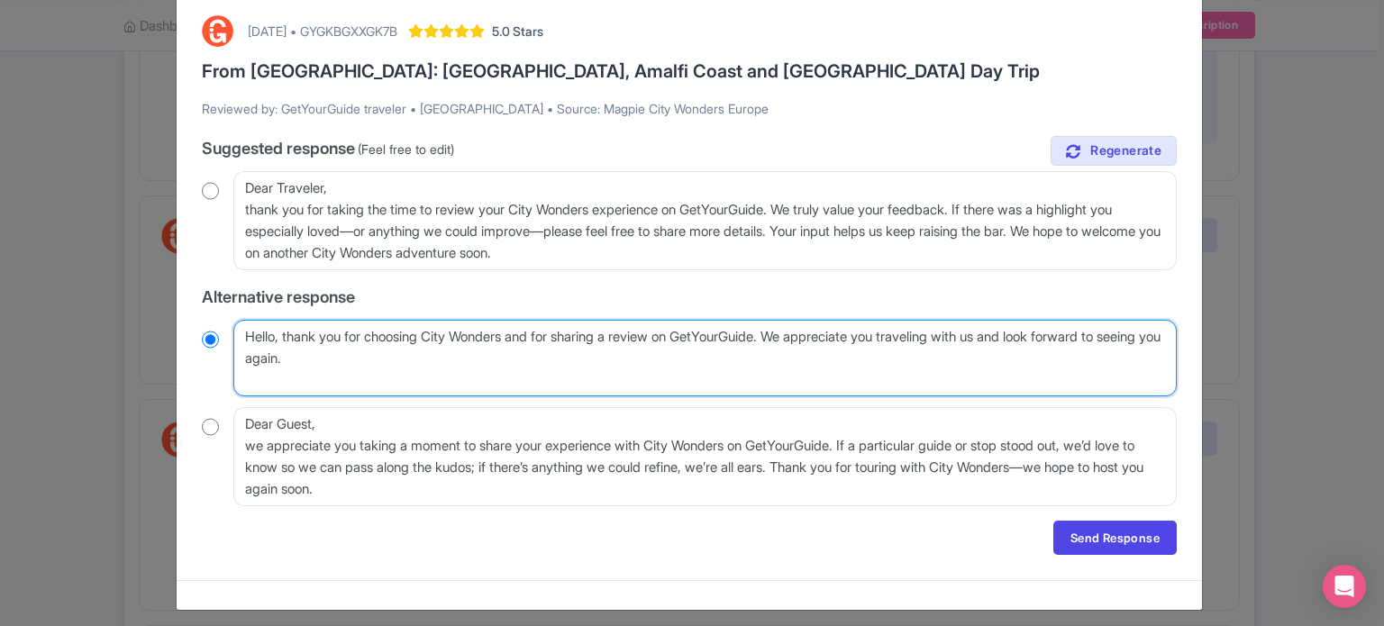
scroll to position [77, 0]
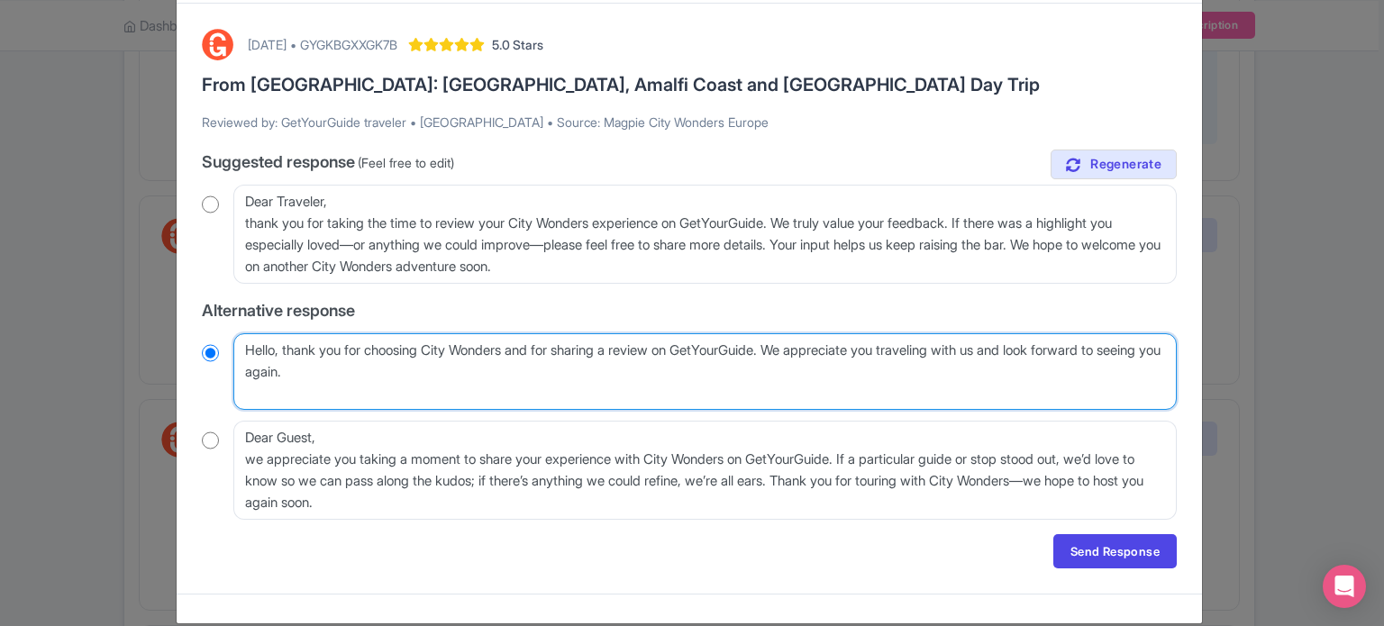
radio input "true"
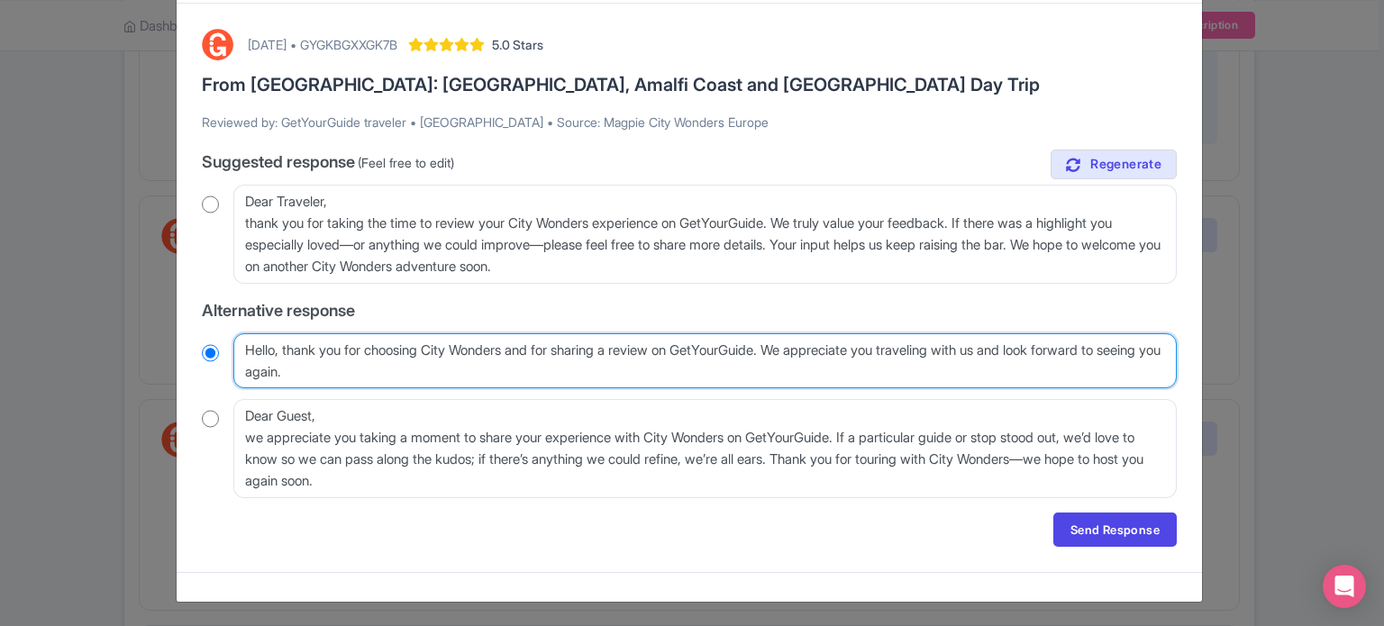
type textarea "Hello, thank you for choosing City Wonders and for sharing a review on GetYourG…"
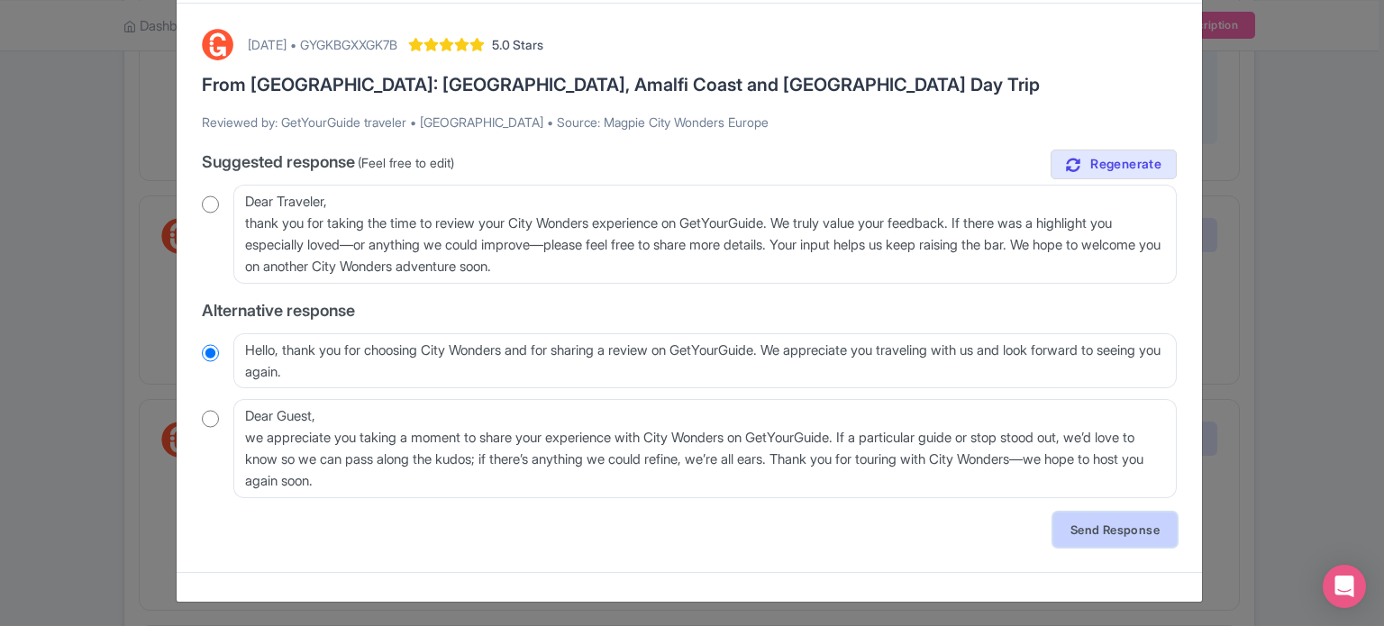
click at [1129, 522] on link "Send Response" at bounding box center [1114, 530] width 123 height 34
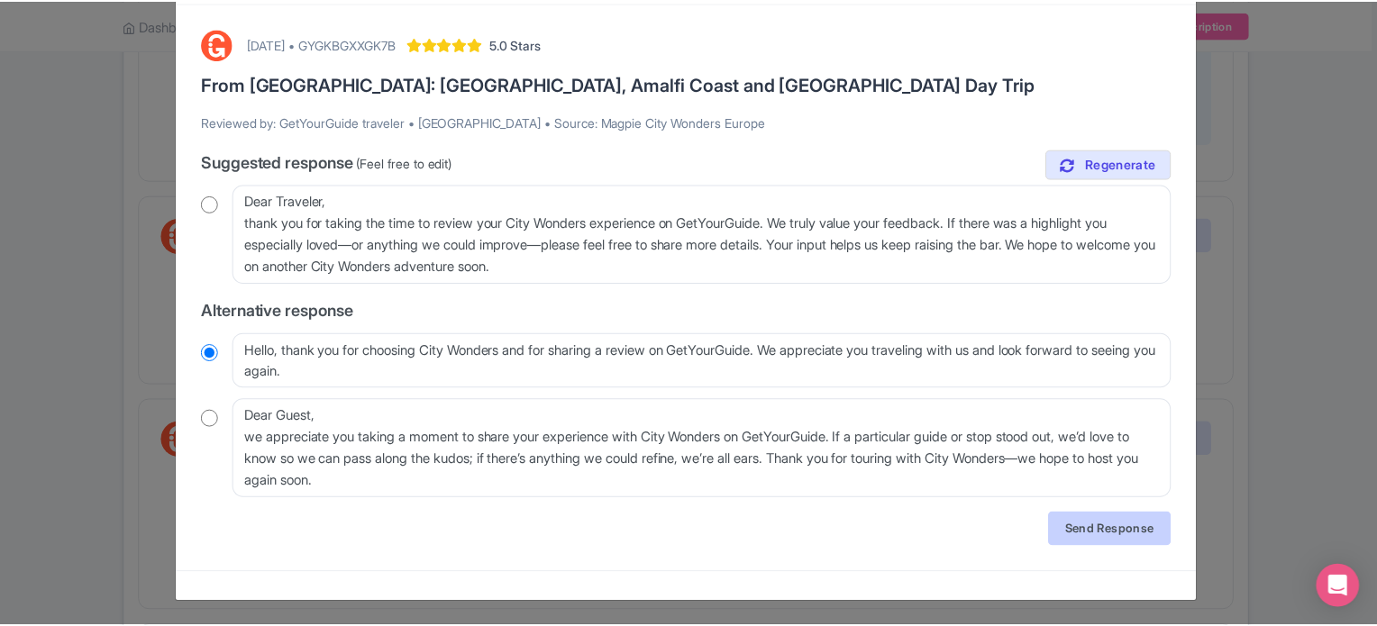
scroll to position [0, 0]
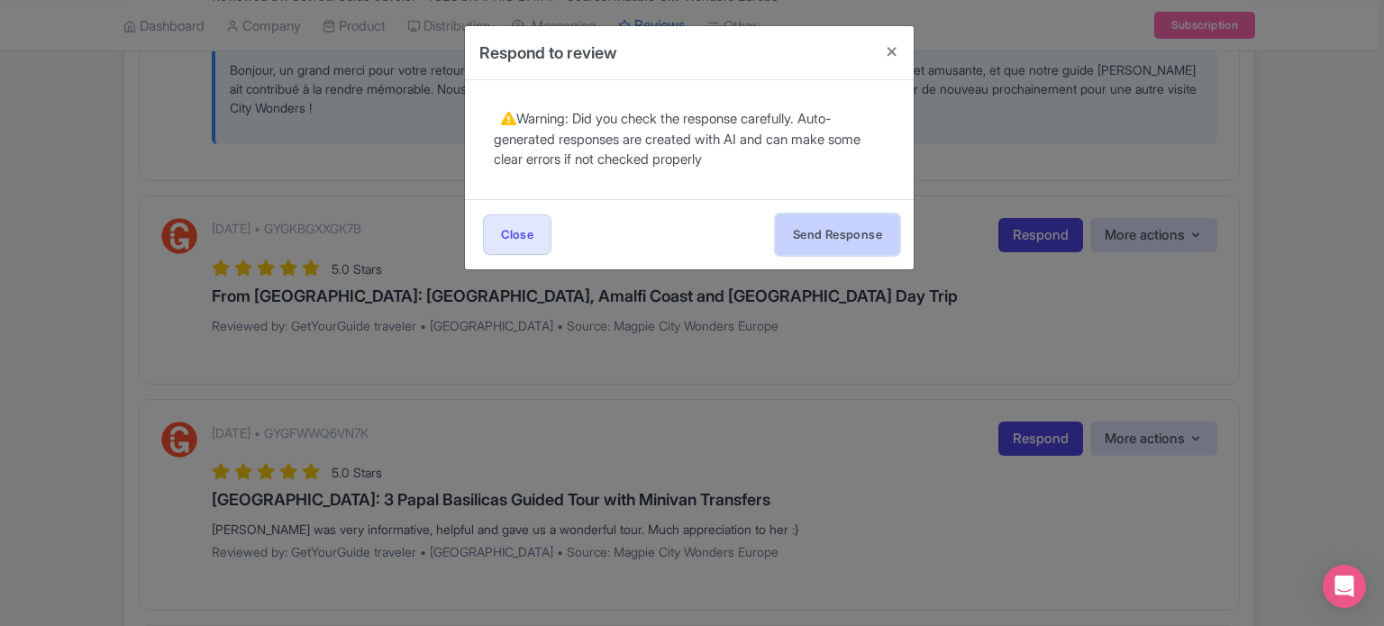
click at [833, 229] on button "Send Response" at bounding box center [837, 234] width 123 height 41
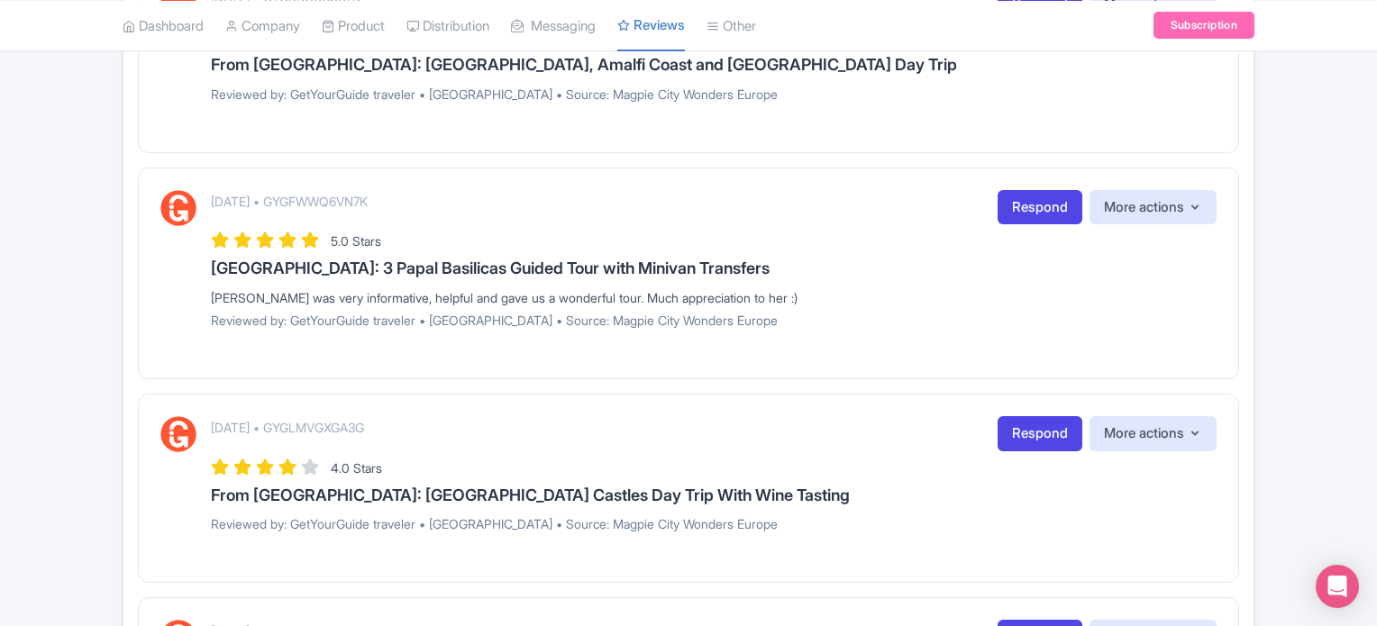
scroll to position [991, 0]
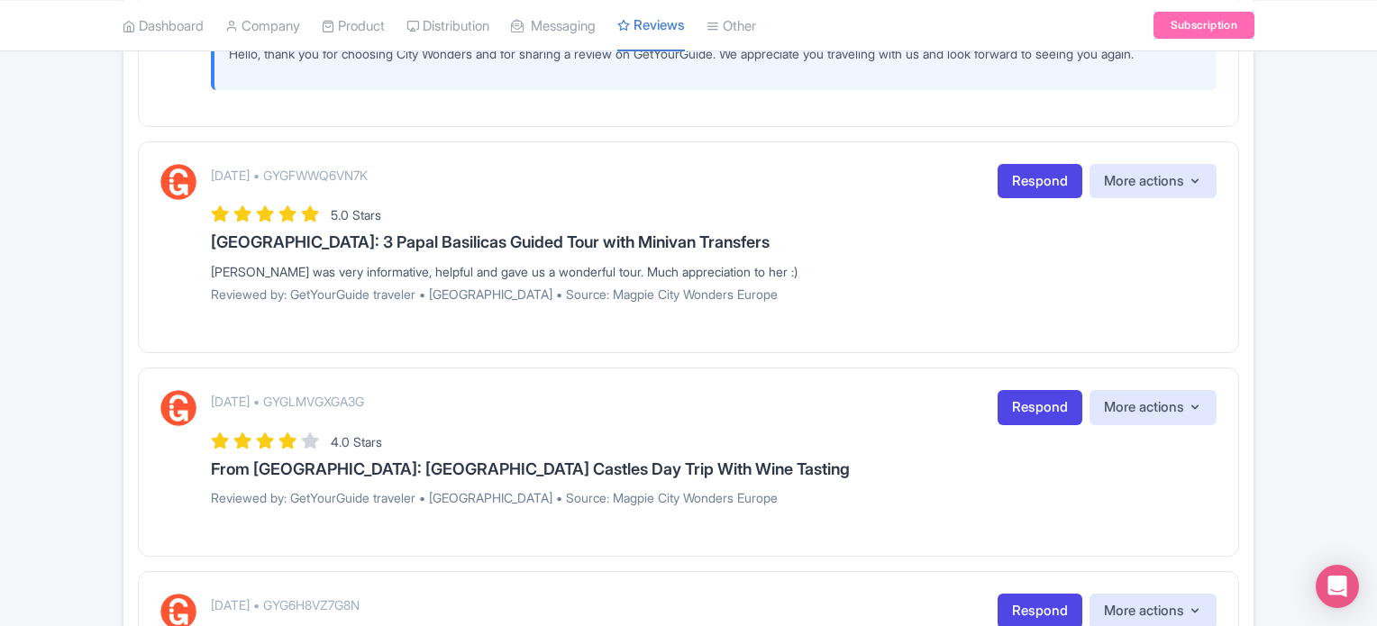
scroll to position [1261, 0]
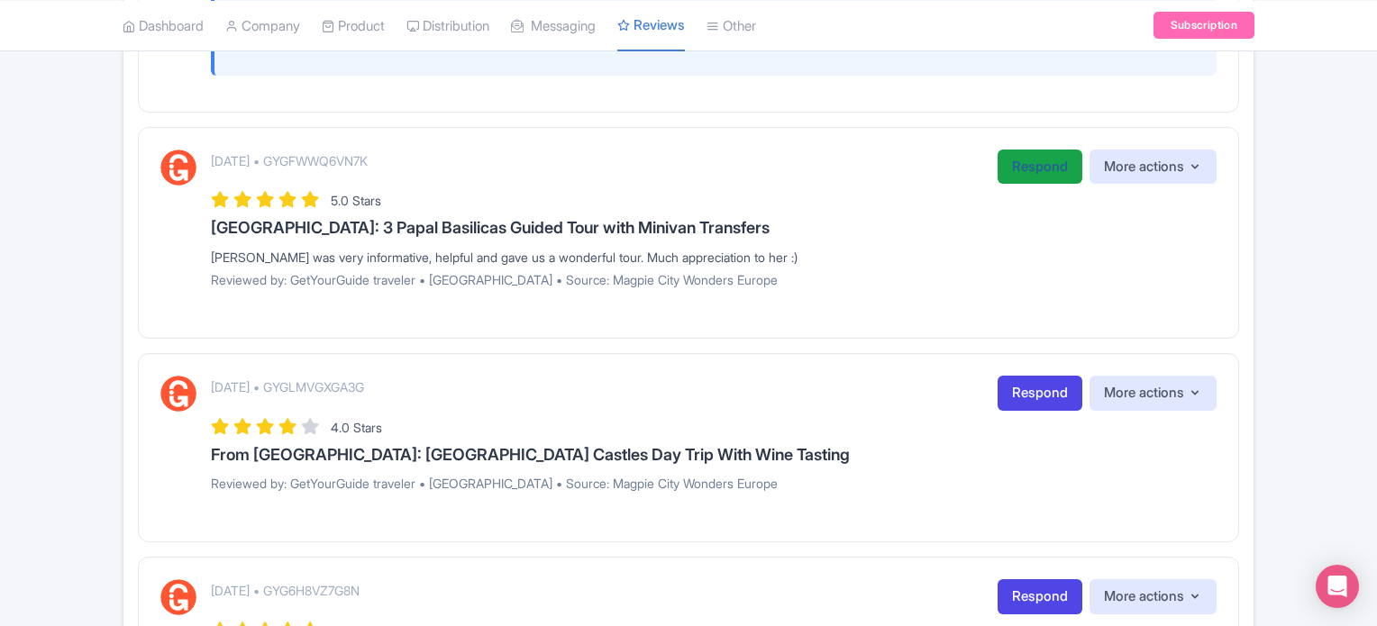
click at [1034, 150] on link "Respond" at bounding box center [1039, 167] width 85 height 35
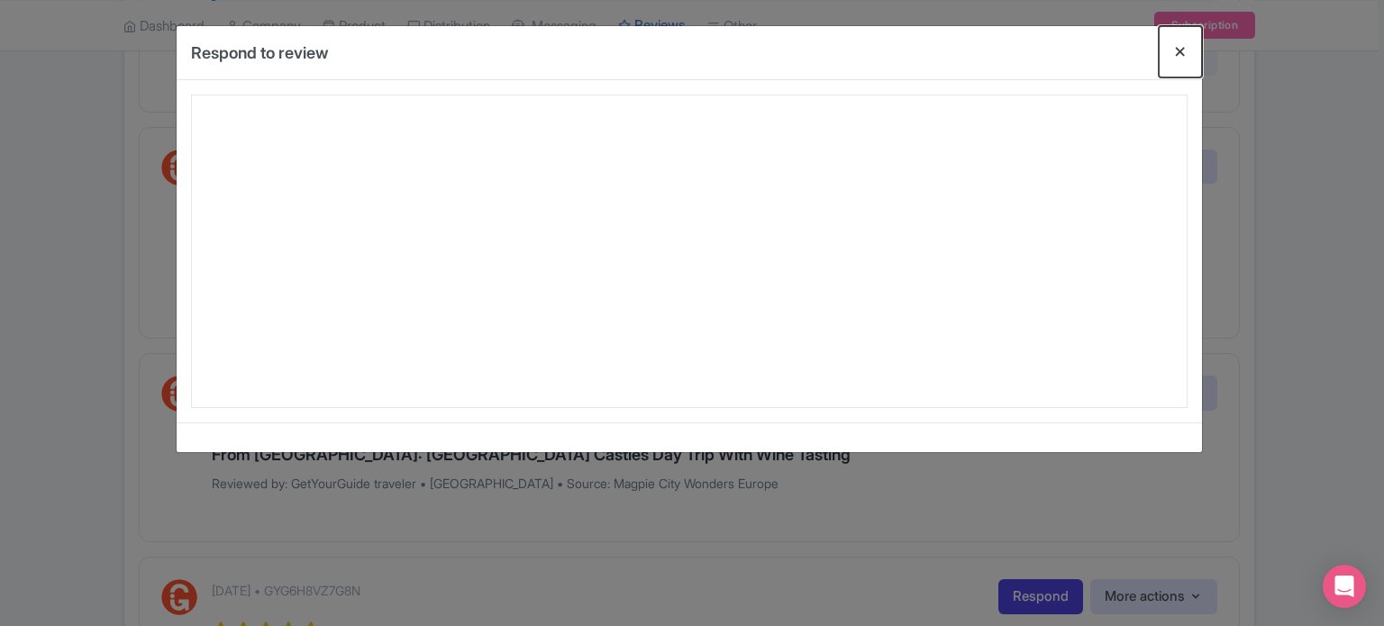
click at [1173, 50] on button "Close" at bounding box center [1180, 51] width 43 height 51
